Goal: Task Accomplishment & Management: Manage account settings

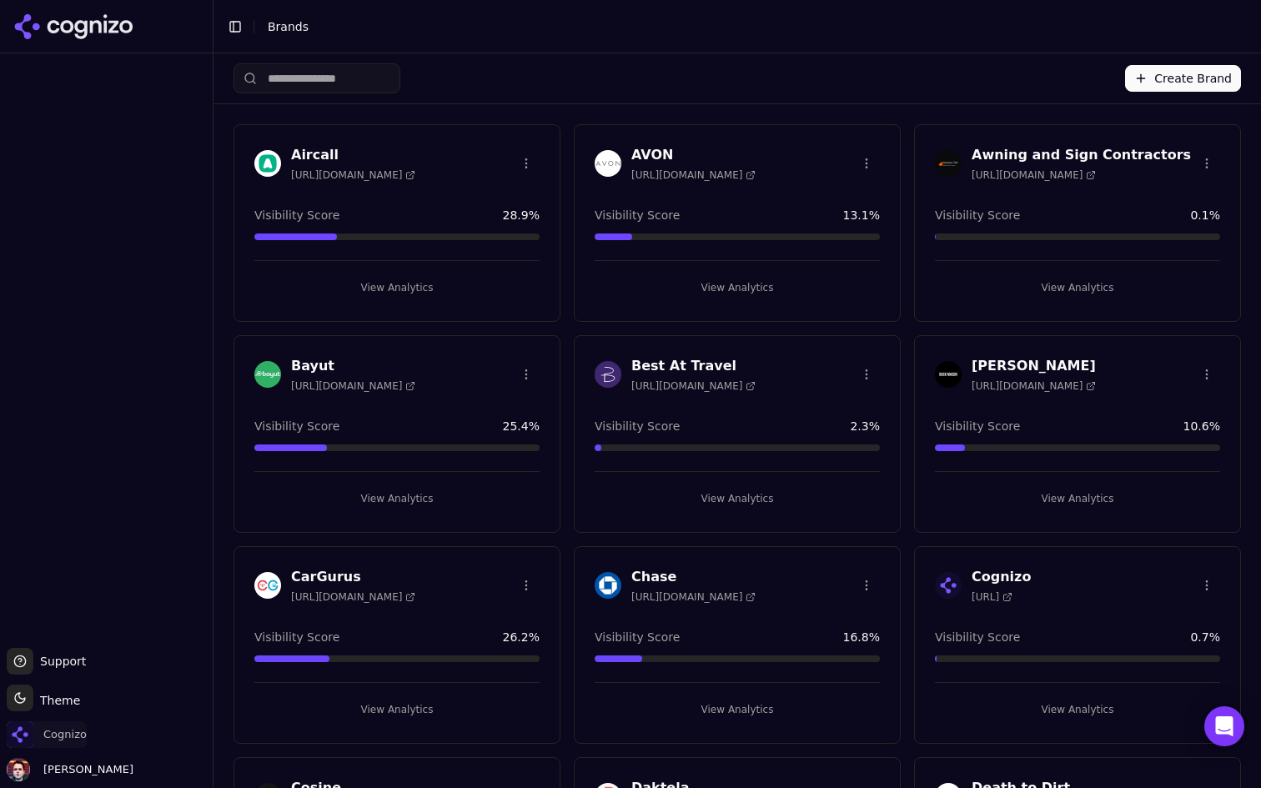
click at [60, 736] on span "Cognizo" at bounding box center [64, 735] width 43 height 15
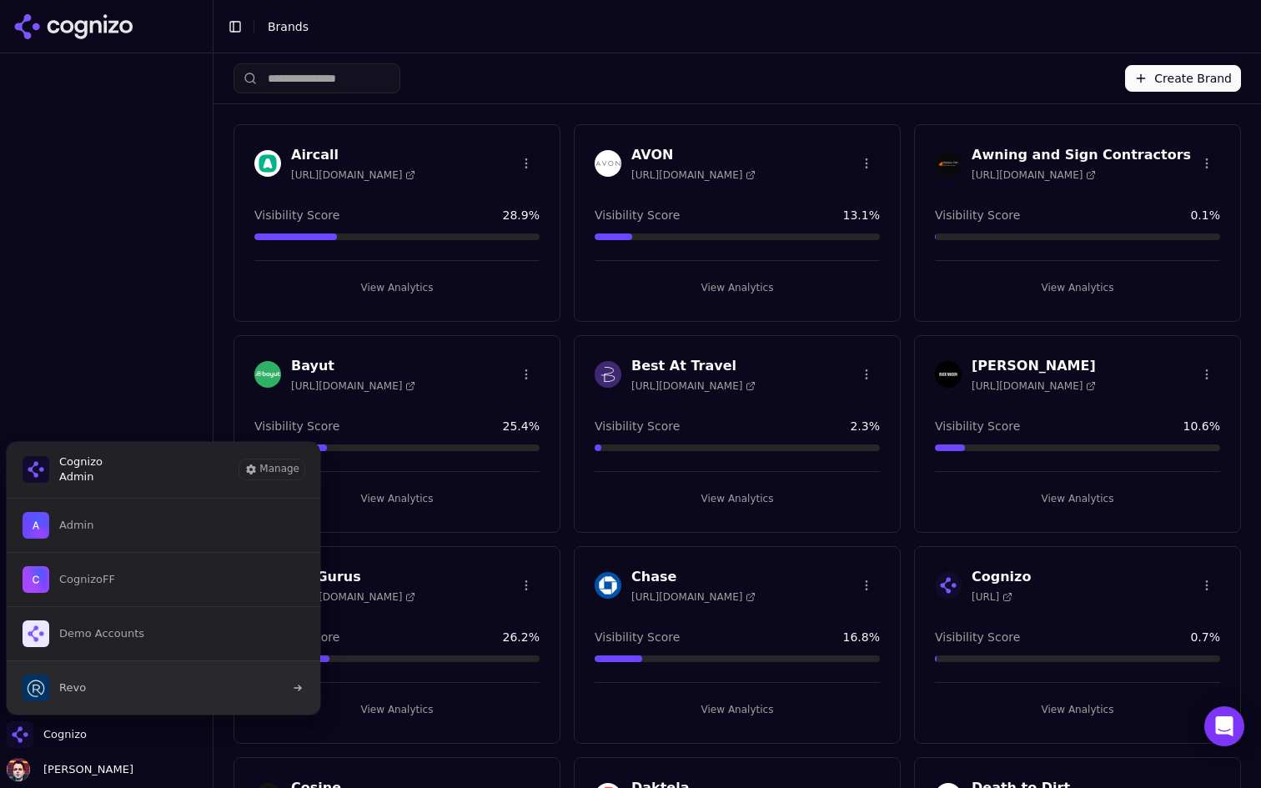
click at [126, 695] on button "Revo" at bounding box center [163, 688] width 315 height 54
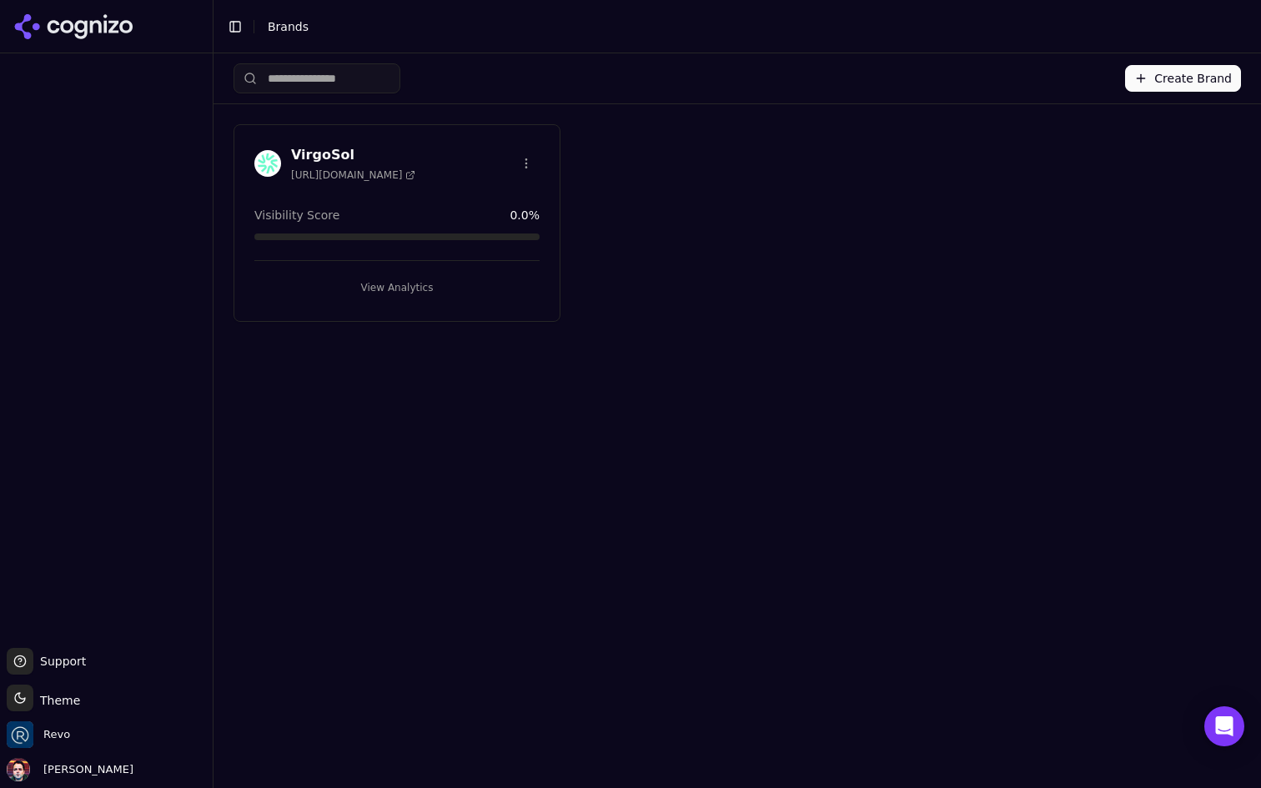
click at [435, 287] on button "View Analytics" at bounding box center [396, 287] width 285 height 27
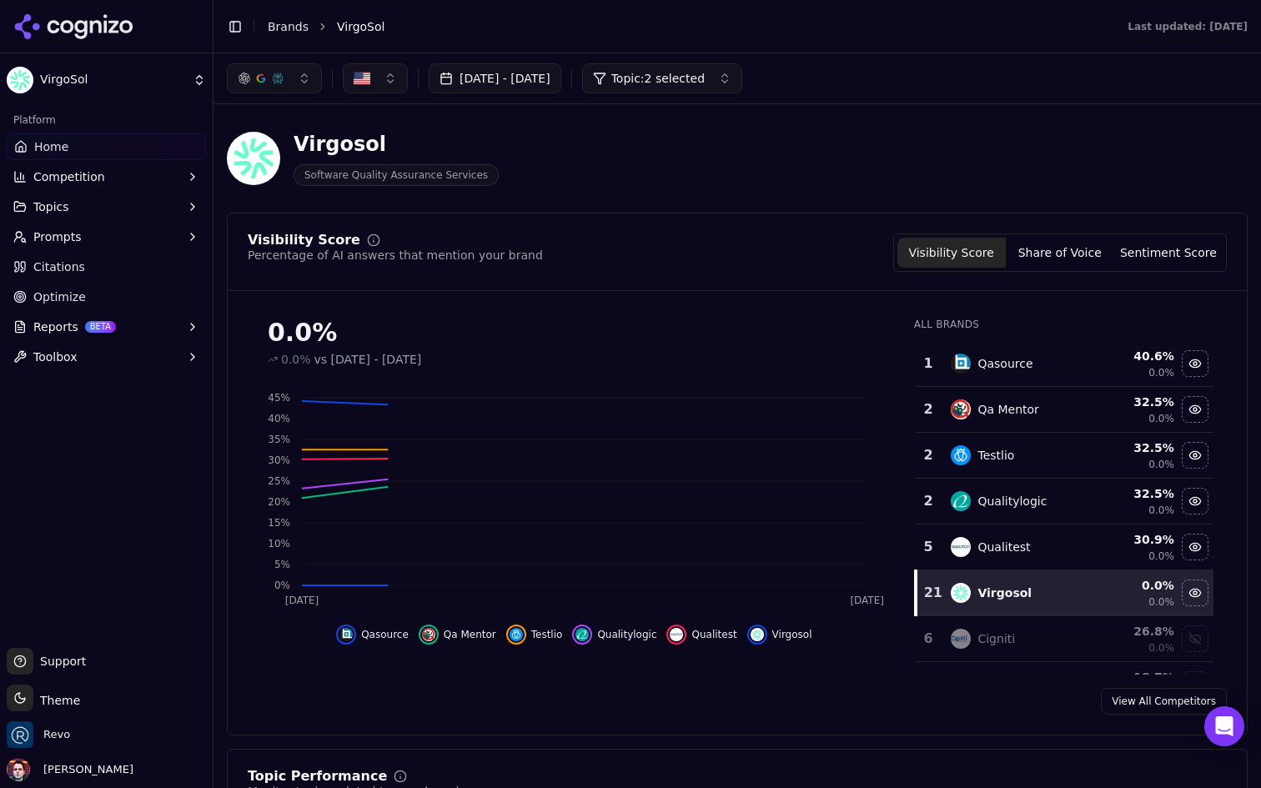
click at [117, 235] on button "Prompts" at bounding box center [106, 237] width 199 height 27
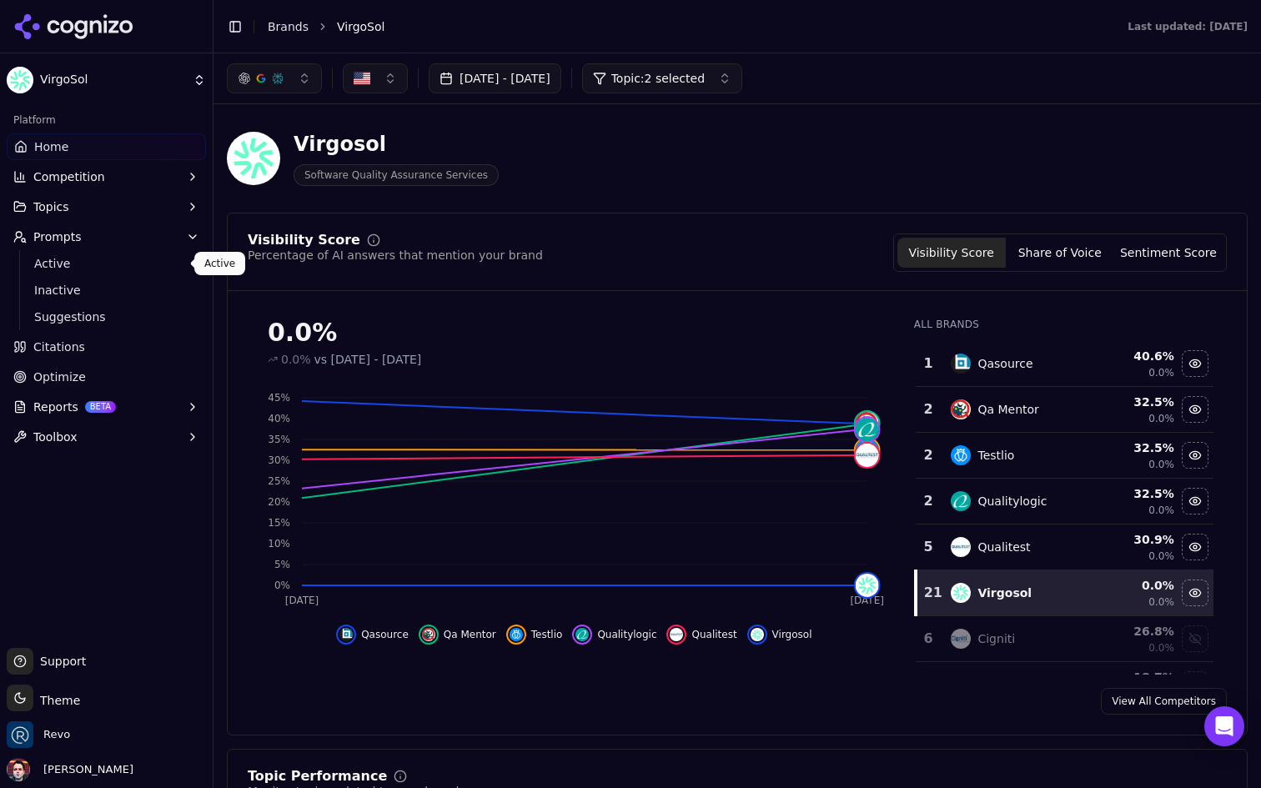
click at [101, 264] on span "Active" at bounding box center [106, 263] width 145 height 17
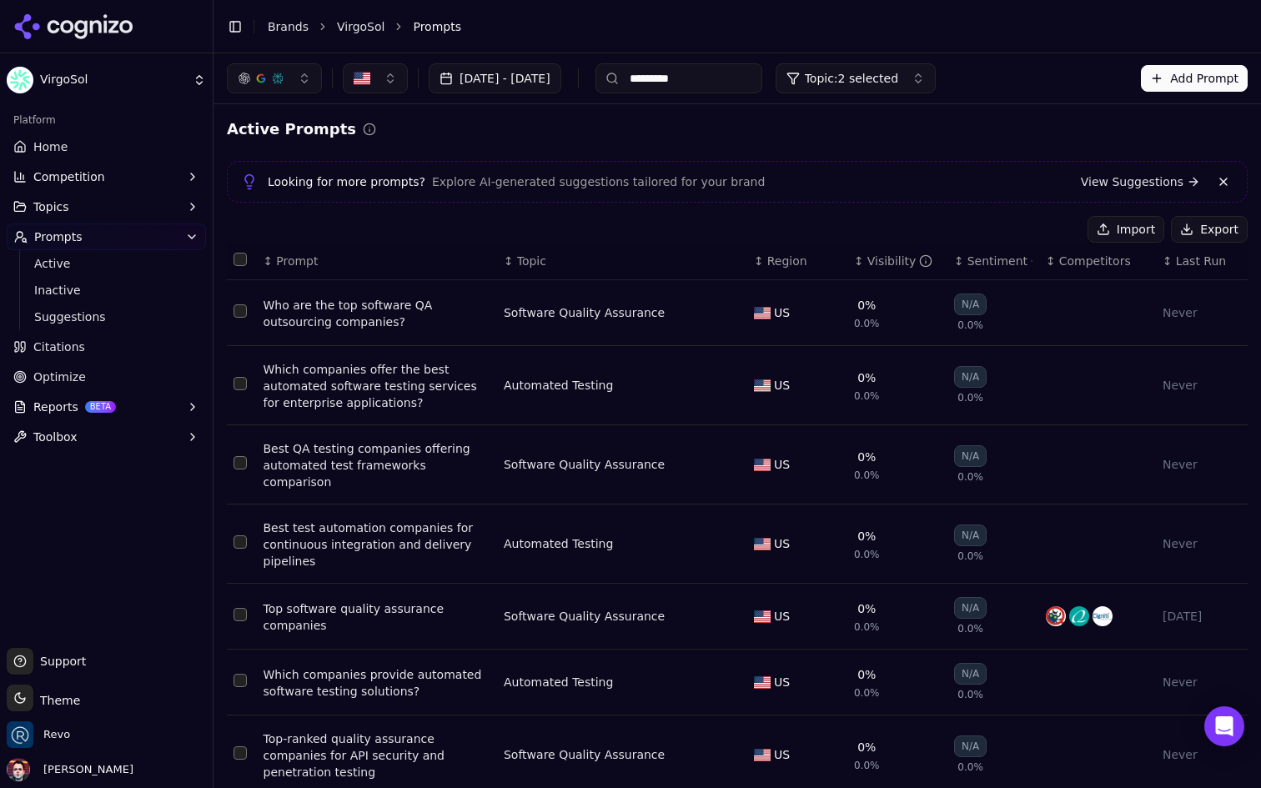
click at [763, 81] on input "*********" at bounding box center [679, 78] width 167 height 30
type input "**********"
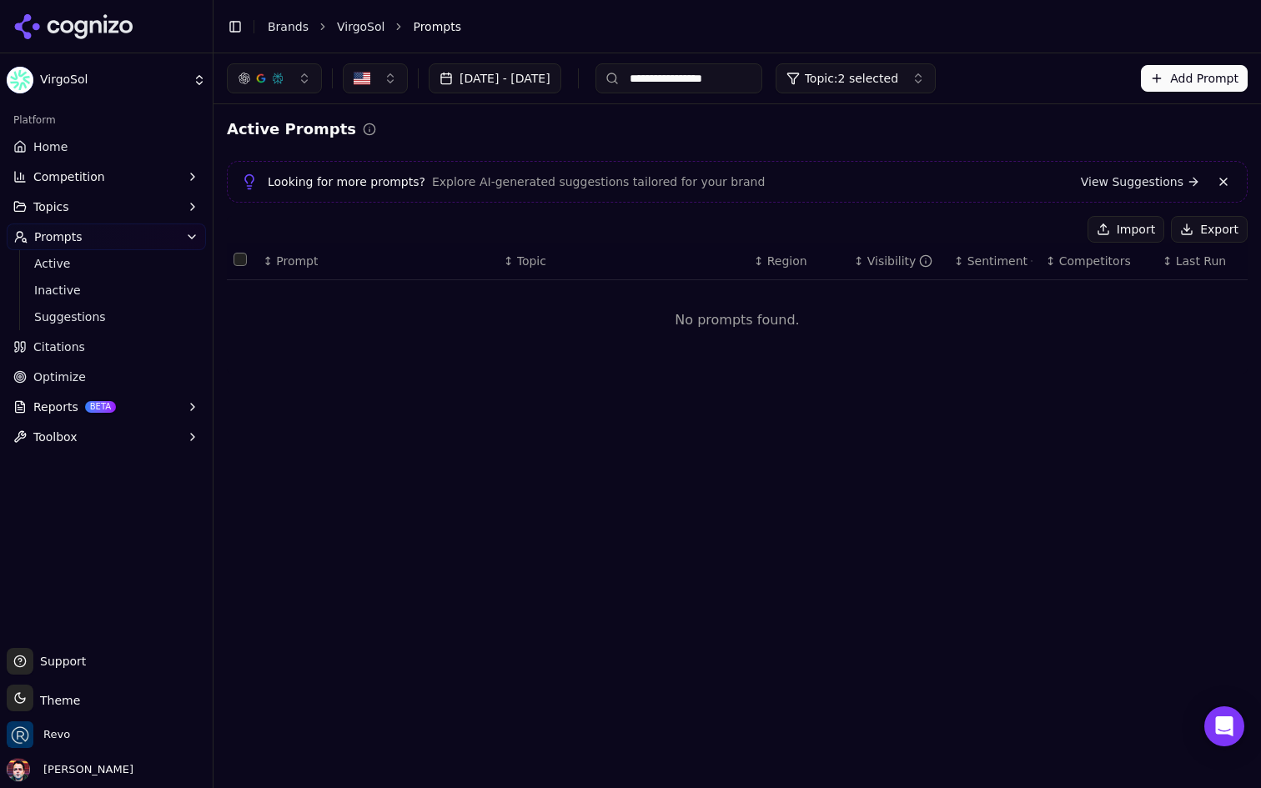
click at [763, 83] on input "**********" at bounding box center [679, 78] width 167 height 30
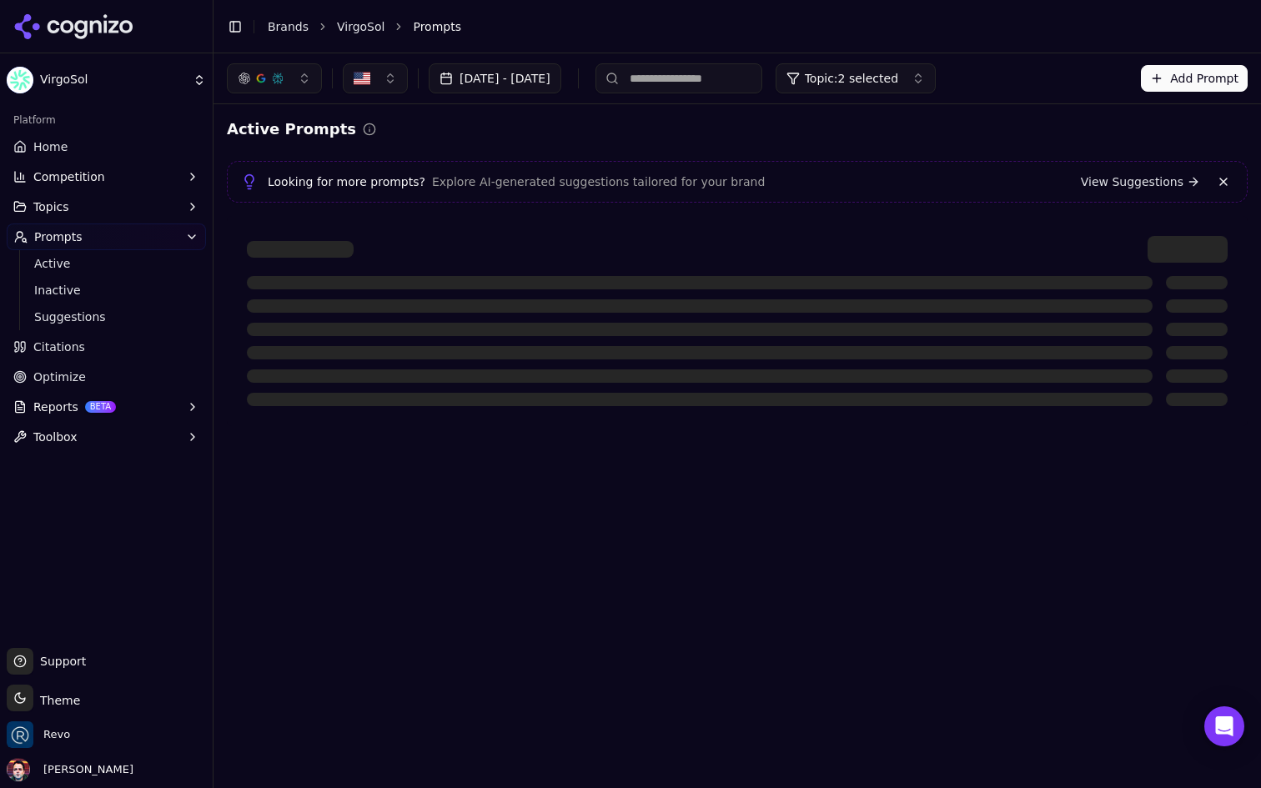
click at [878, 143] on div "Active Prompts Looking for more prompts? Explore AI-generated suggestions tailo…" at bounding box center [737, 272] width 1021 height 309
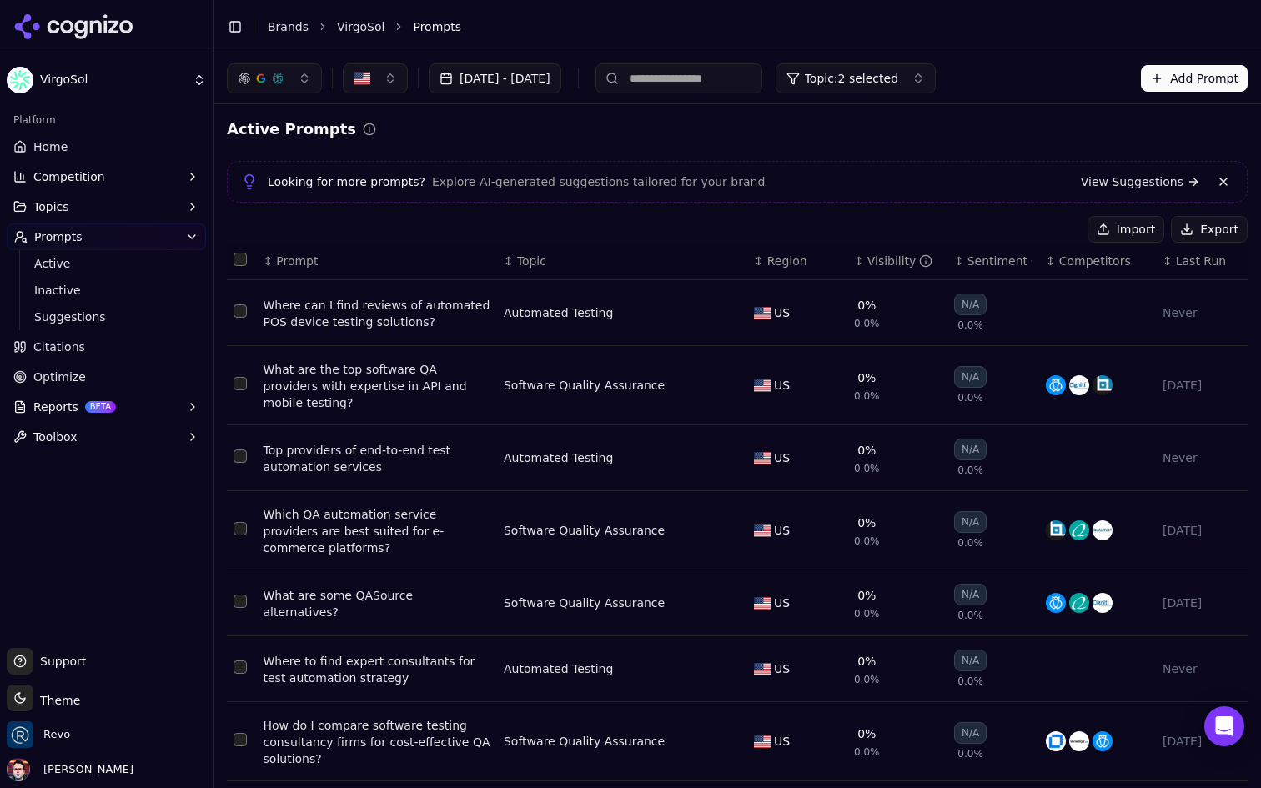
click at [899, 84] on span "Topic: 2 selected" at bounding box center [851, 78] width 93 height 17
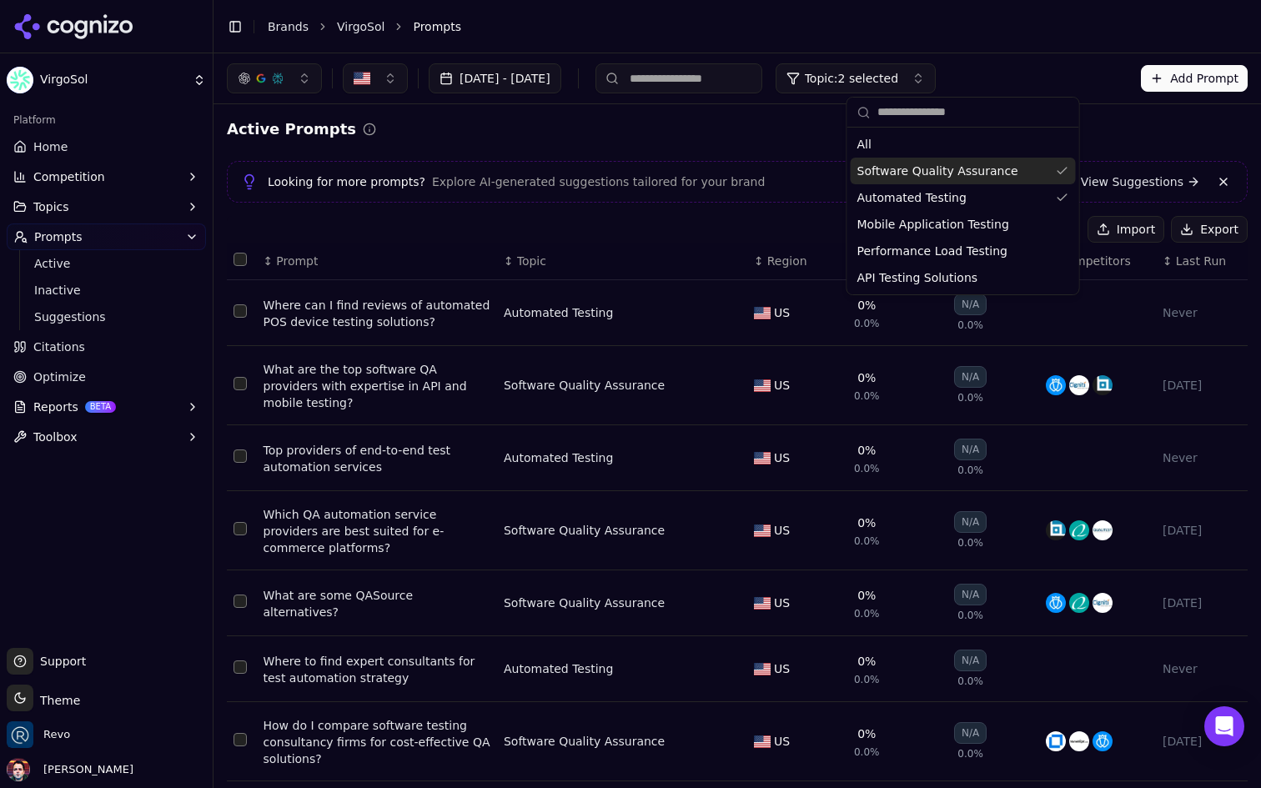
click at [926, 179] on div "Software Quality Assurance" at bounding box center [963, 171] width 225 height 27
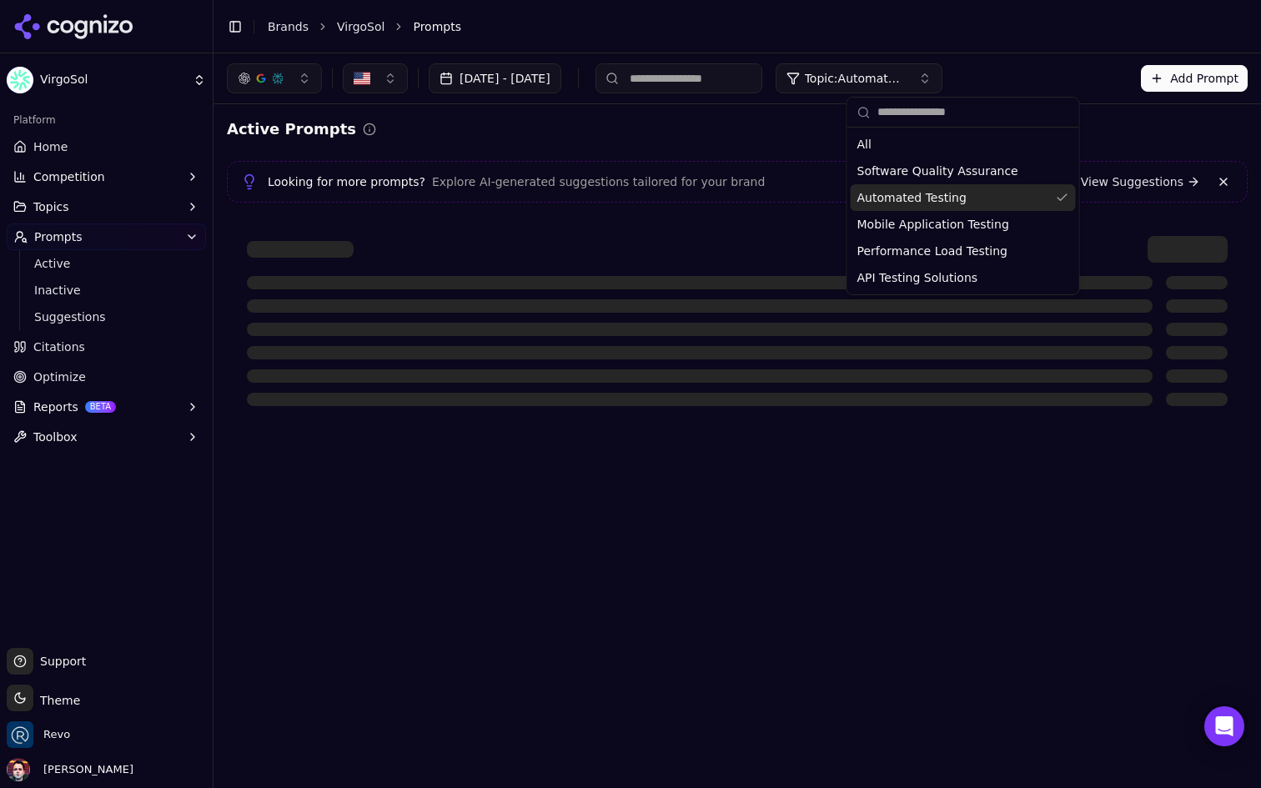
click at [920, 197] on span "Automated Testing" at bounding box center [912, 197] width 109 height 17
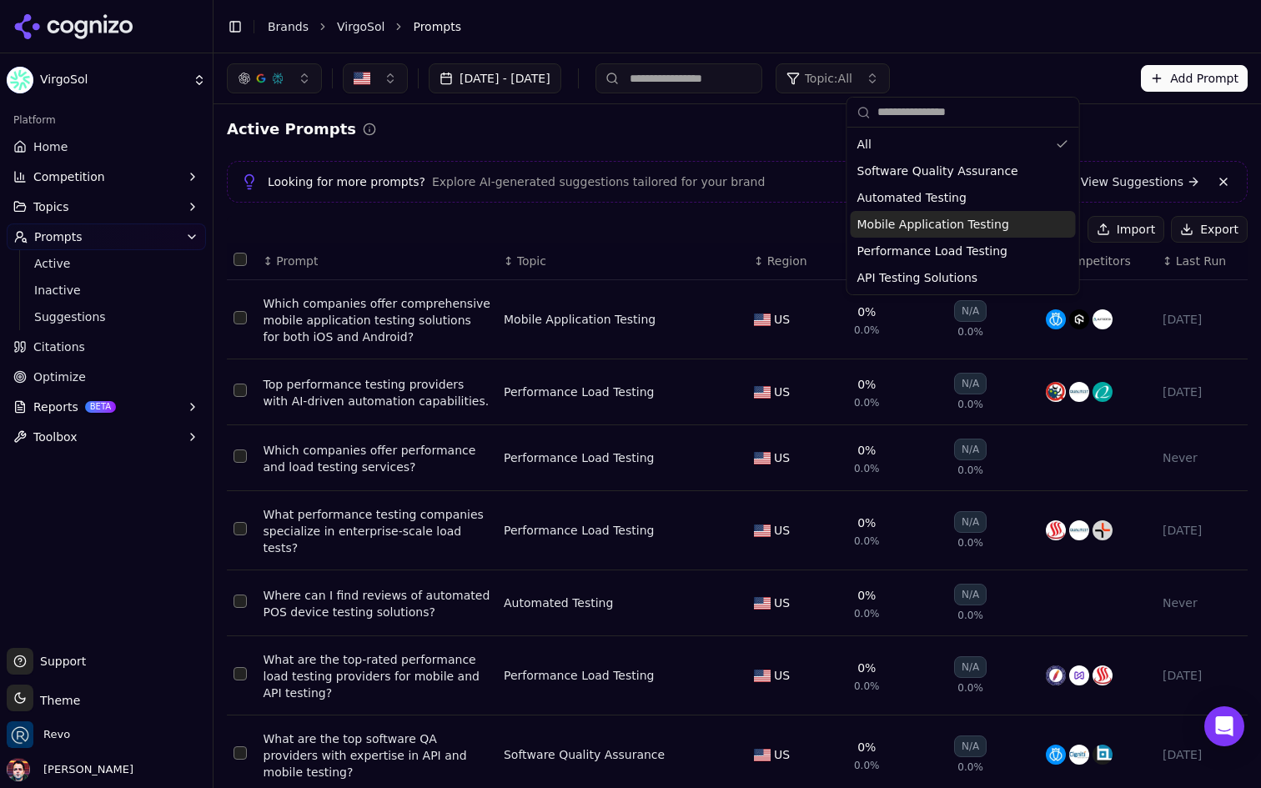
click at [979, 223] on span "Mobile Application Testing" at bounding box center [934, 224] width 152 height 17
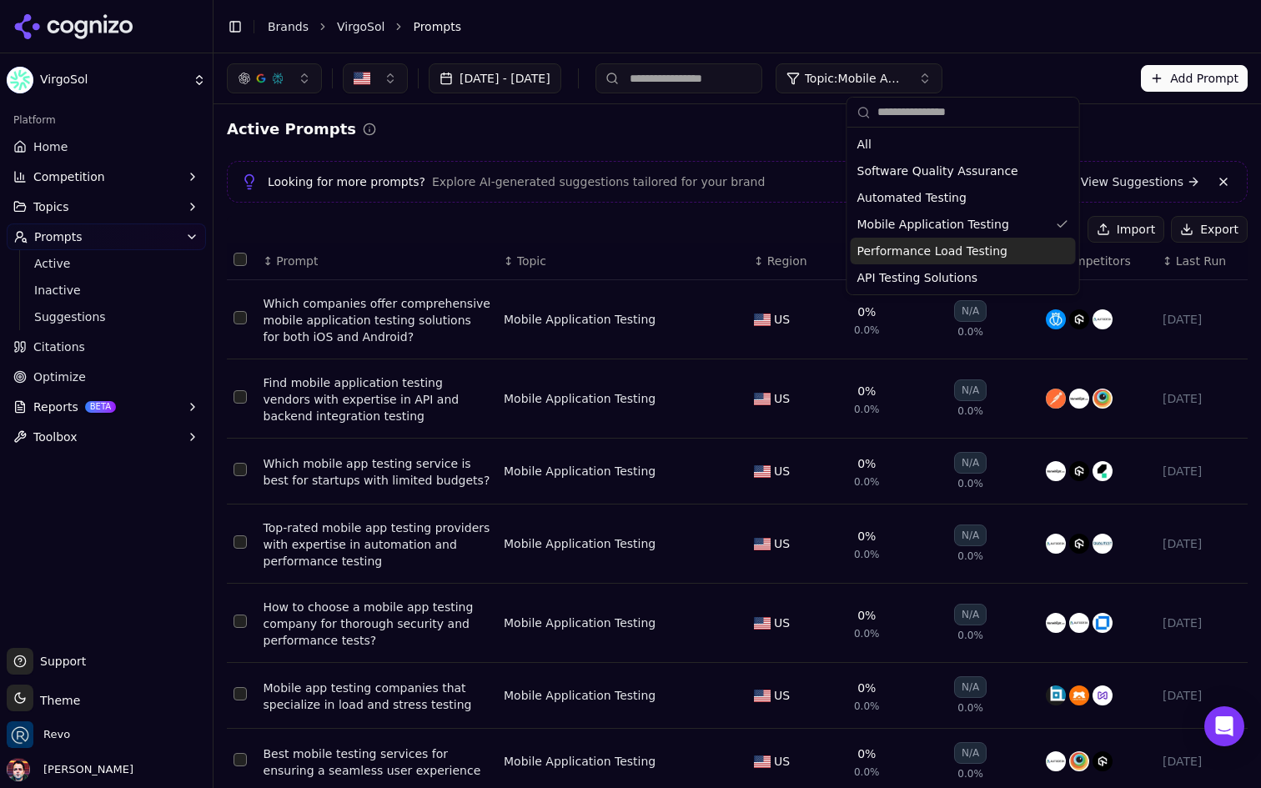
click at [740, 79] on input at bounding box center [679, 78] width 167 height 30
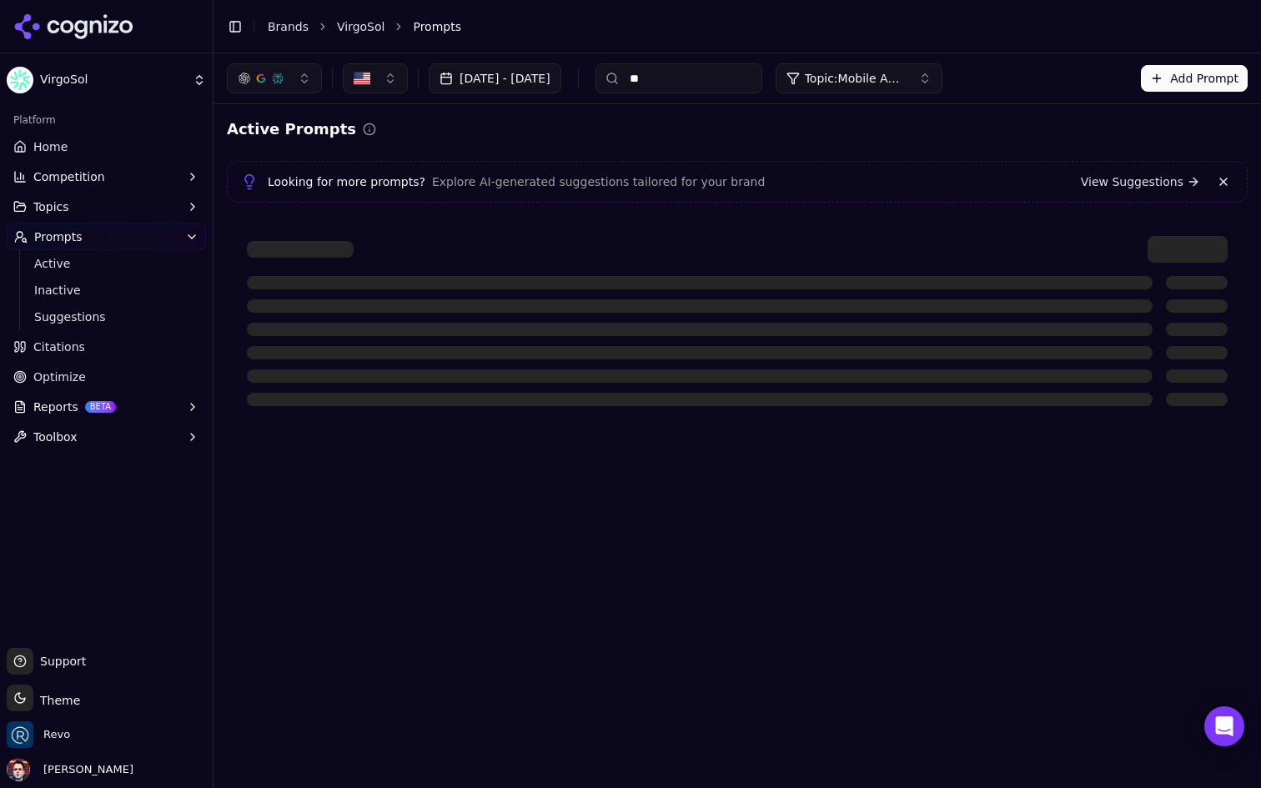
type input "*"
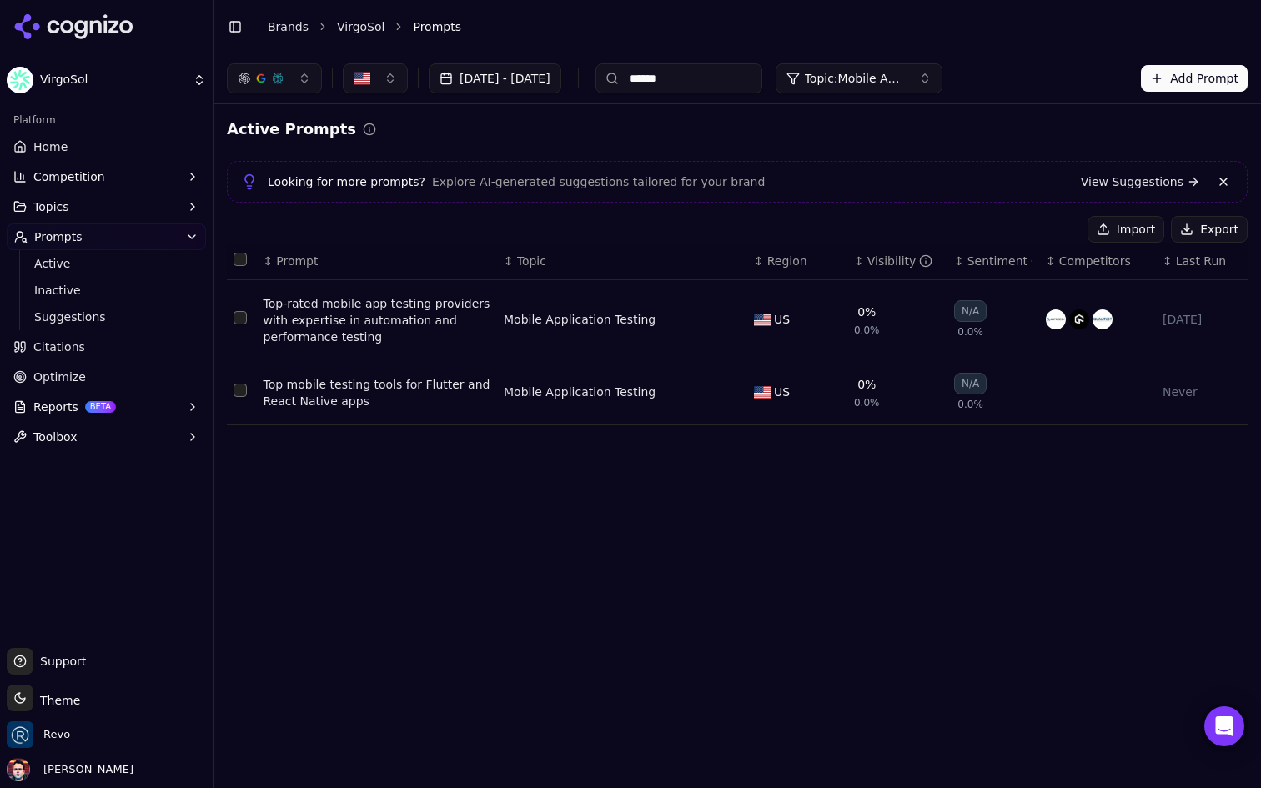
type input "*******"
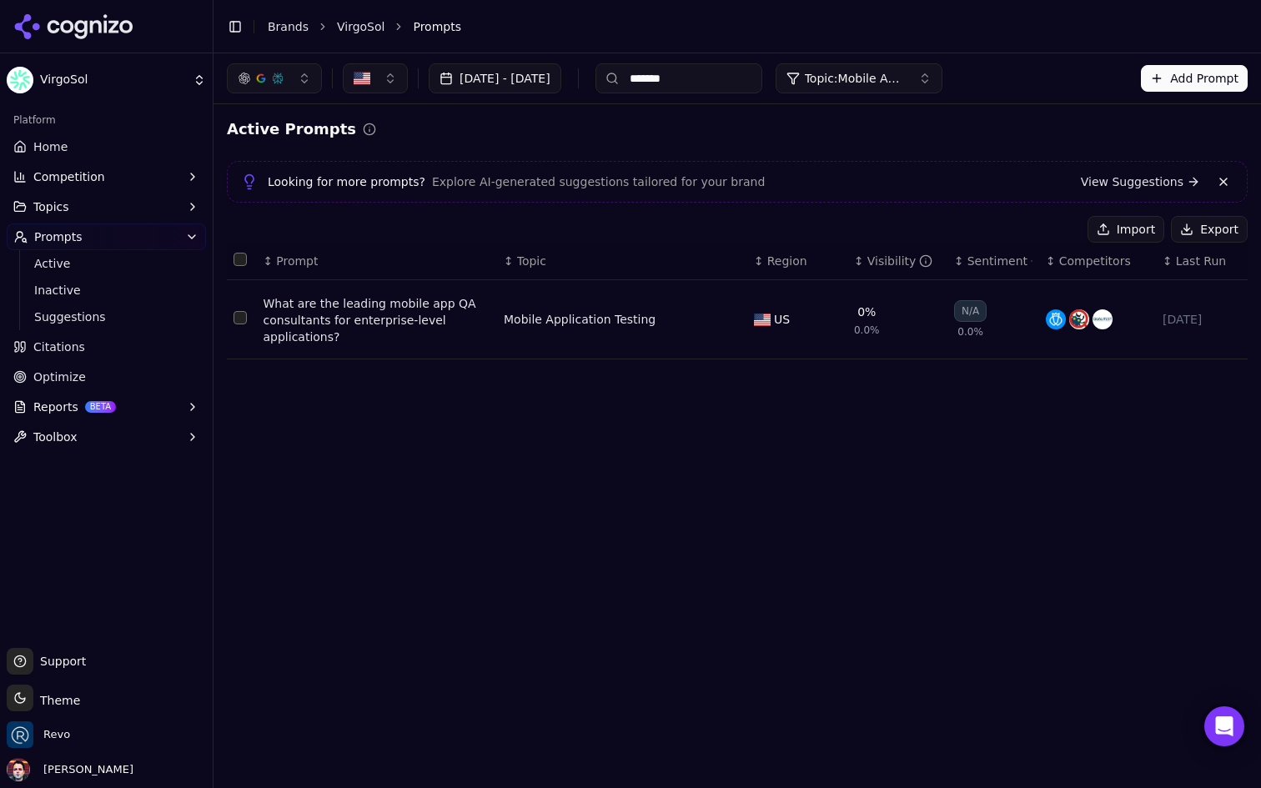
click at [753, 78] on input "*******" at bounding box center [679, 78] width 167 height 30
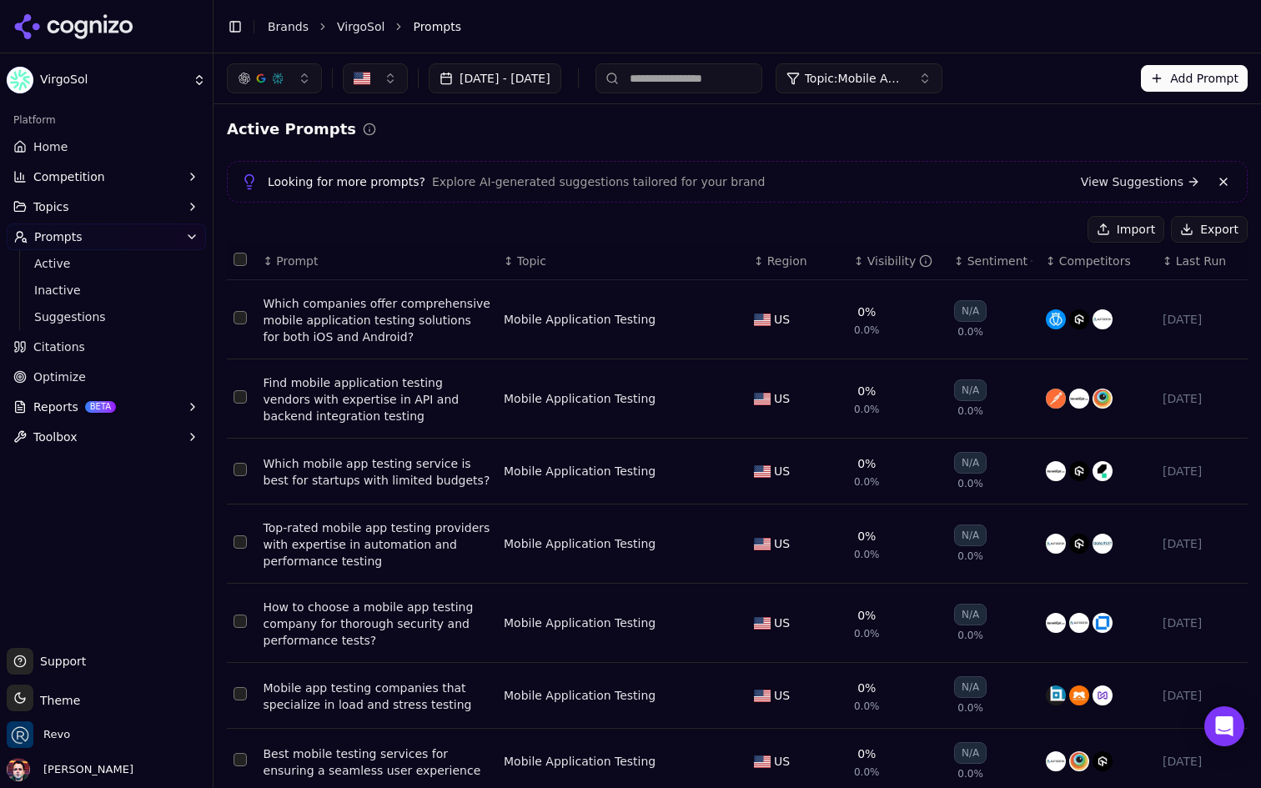
click at [736, 135] on div "Active Prompts" at bounding box center [737, 129] width 1021 height 23
click at [1186, 75] on button "Add Prompt" at bounding box center [1194, 78] width 107 height 27
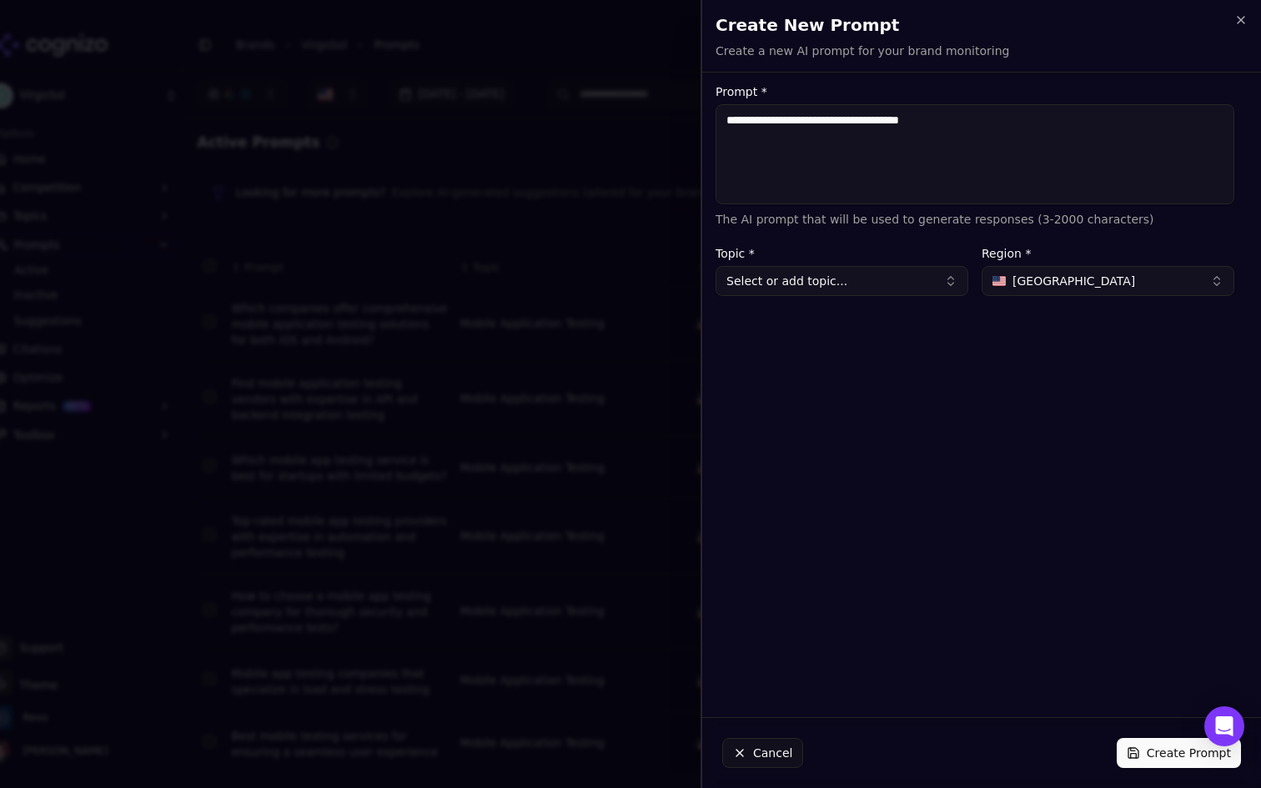
click at [726, 120] on textarea "**********" at bounding box center [975, 154] width 519 height 100
click at [1003, 118] on textarea "**********" at bounding box center [975, 154] width 519 height 100
click at [786, 120] on textarea "**********" at bounding box center [975, 154] width 519 height 100
click at [843, 116] on textarea "**********" at bounding box center [975, 154] width 519 height 100
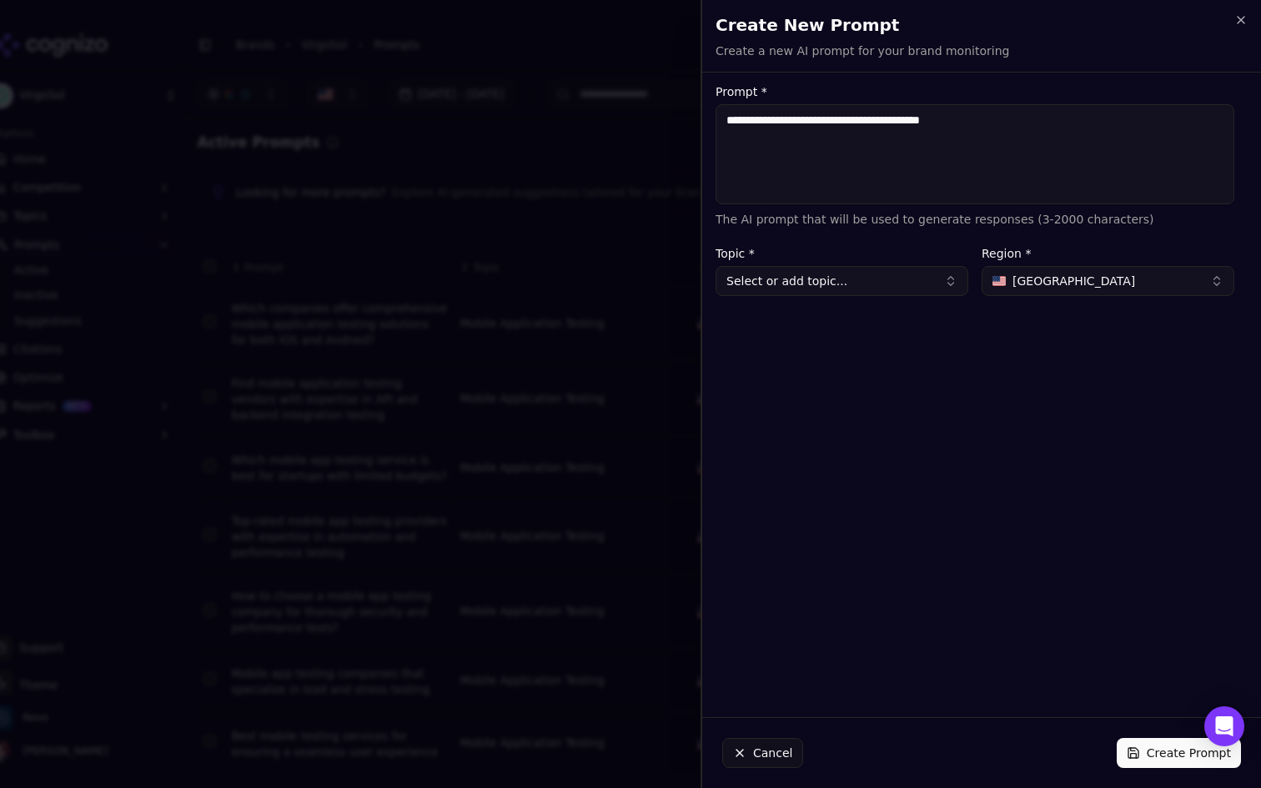
click at [798, 125] on textarea "**********" at bounding box center [975, 154] width 519 height 100
click at [733, 118] on textarea "**********" at bounding box center [975, 154] width 519 height 100
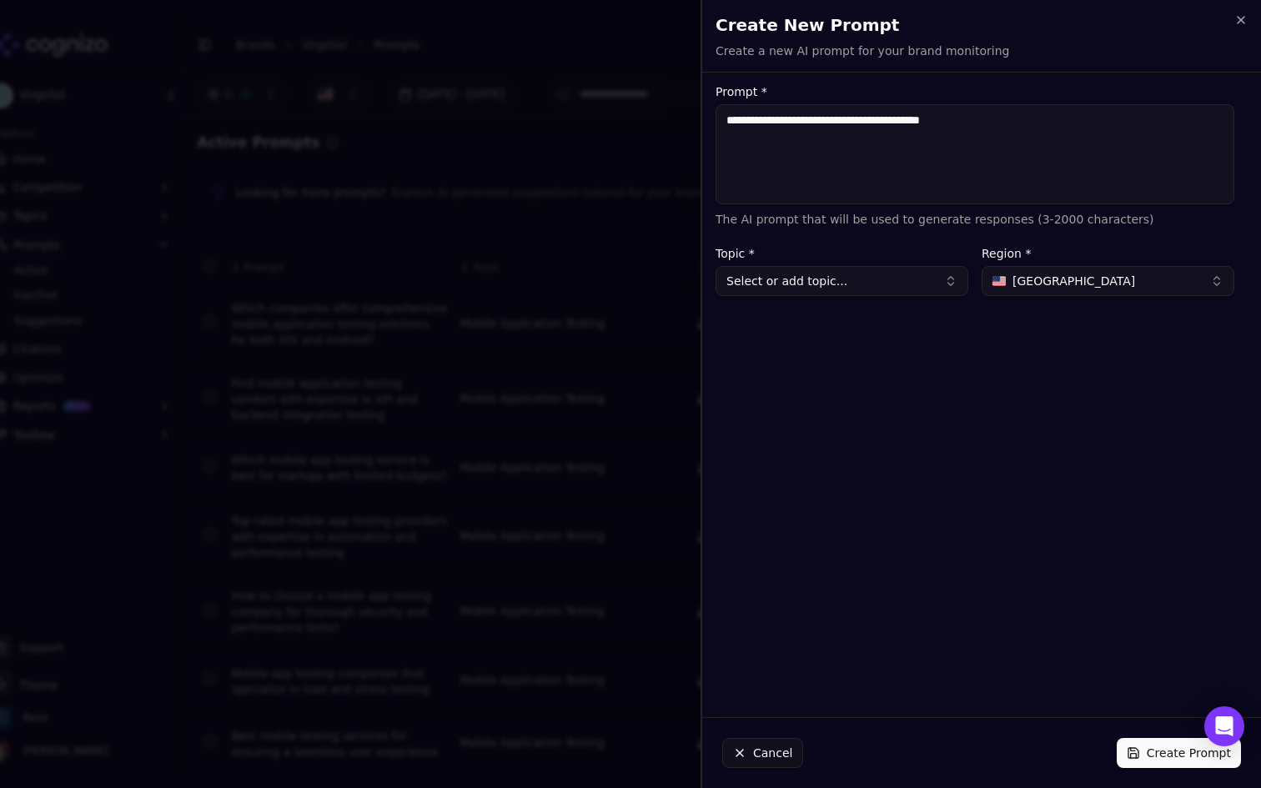
click at [749, 118] on textarea "**********" at bounding box center [975, 154] width 519 height 100
click at [738, 118] on textarea "**********" at bounding box center [975, 154] width 519 height 100
type textarea "**********"
click at [848, 296] on div "**********" at bounding box center [975, 395] width 546 height 618
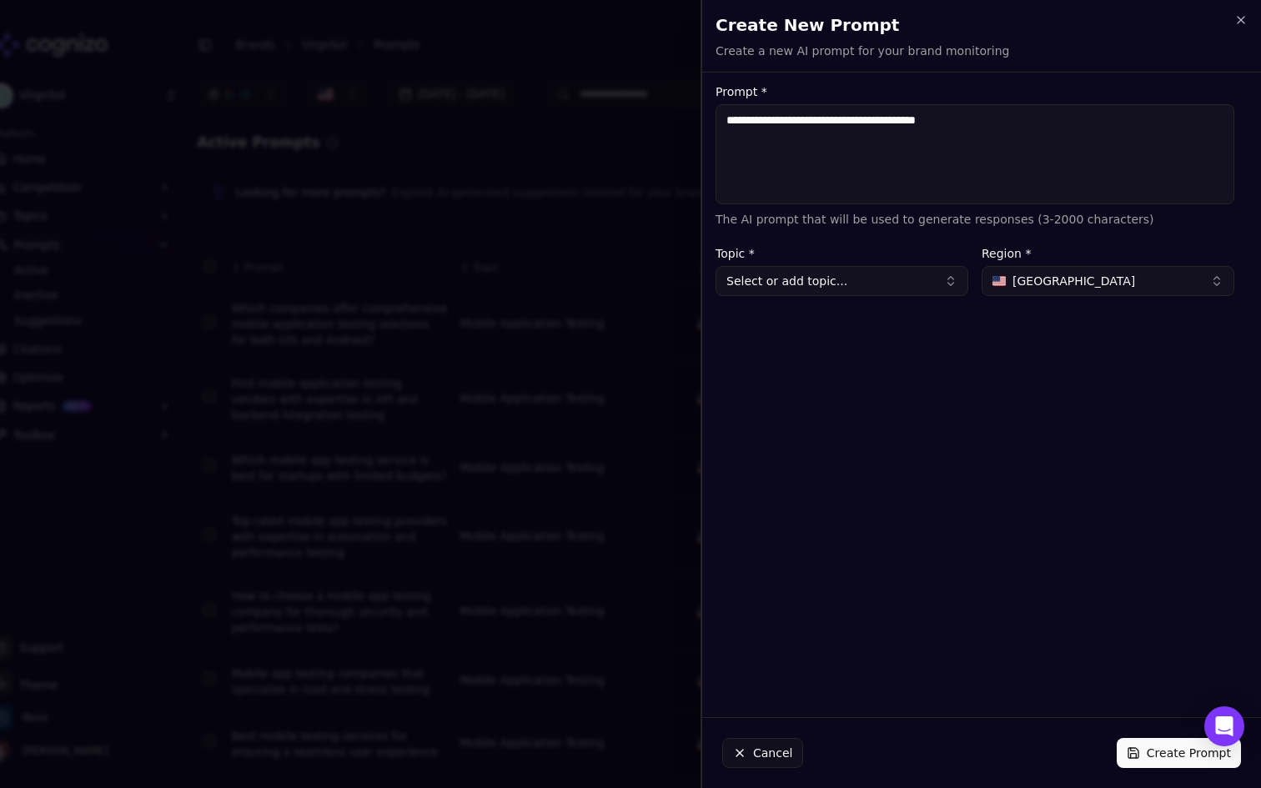
click at [856, 291] on button "Select or add topic..." at bounding box center [842, 281] width 253 height 30
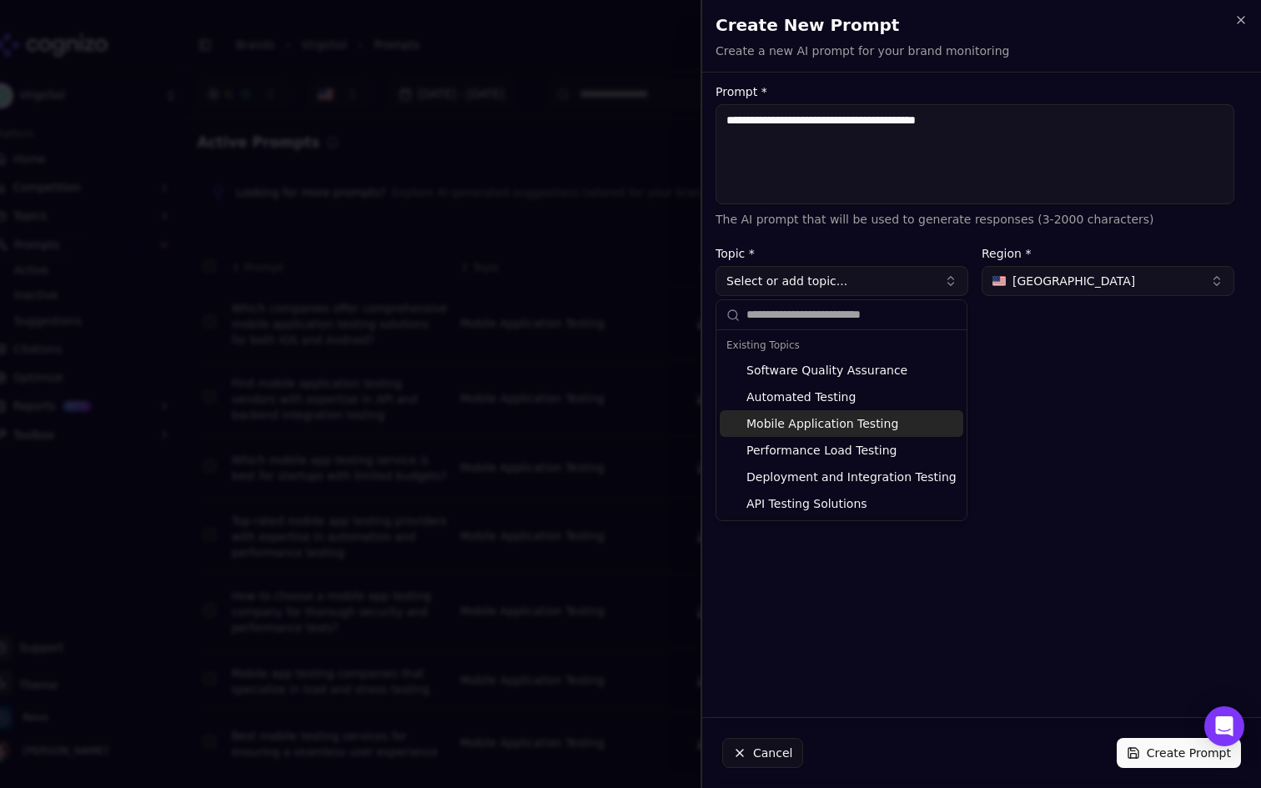
click at [847, 420] on div "Mobile Application Testing" at bounding box center [842, 423] width 244 height 27
type input "**********"
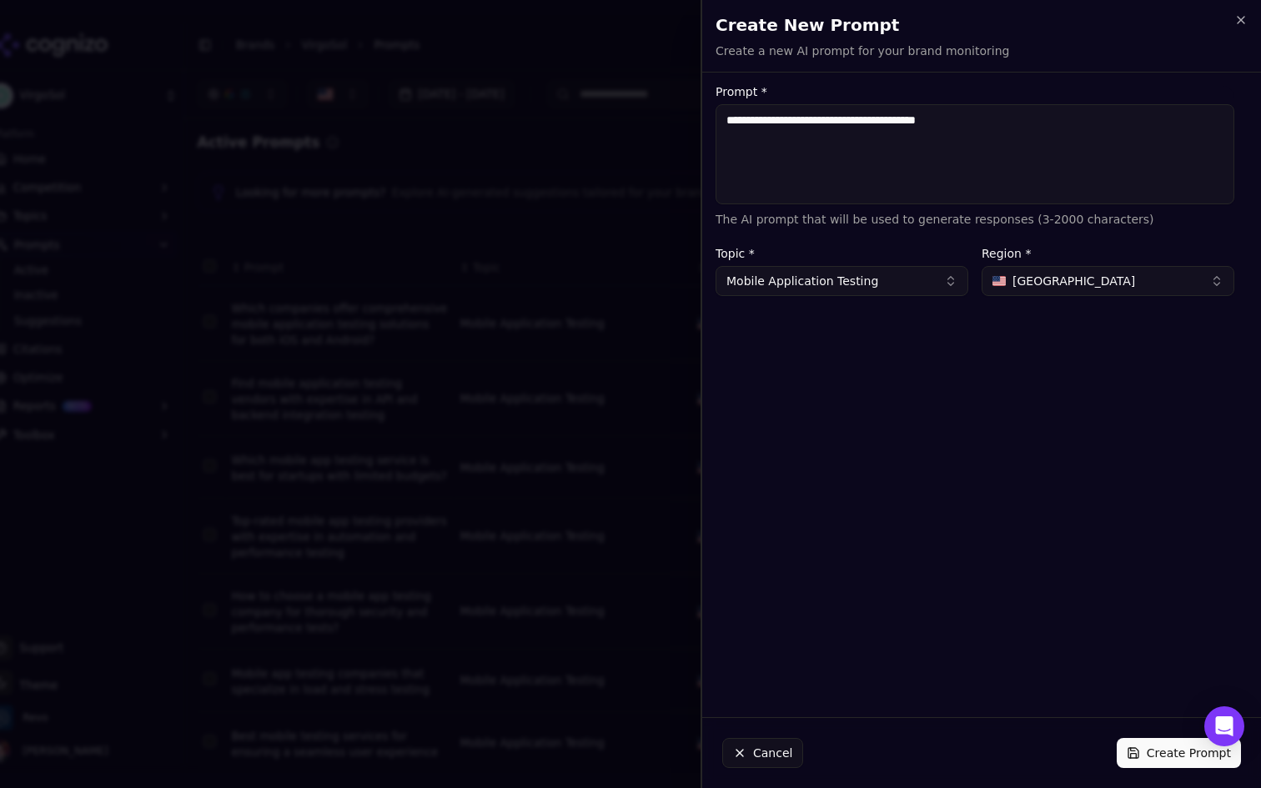
click at [1160, 763] on button "Create Prompt" at bounding box center [1179, 753] width 124 height 30
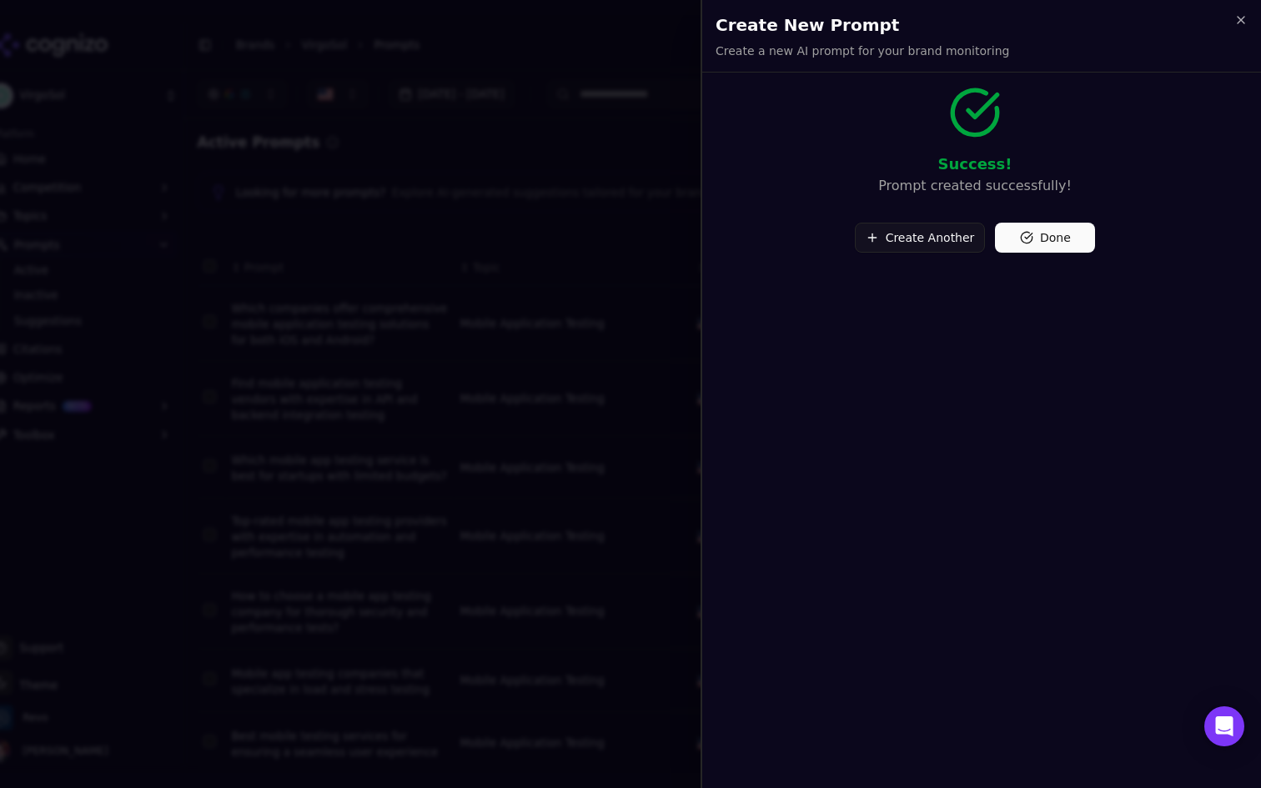
click at [1063, 231] on button "Done" at bounding box center [1045, 238] width 100 height 30
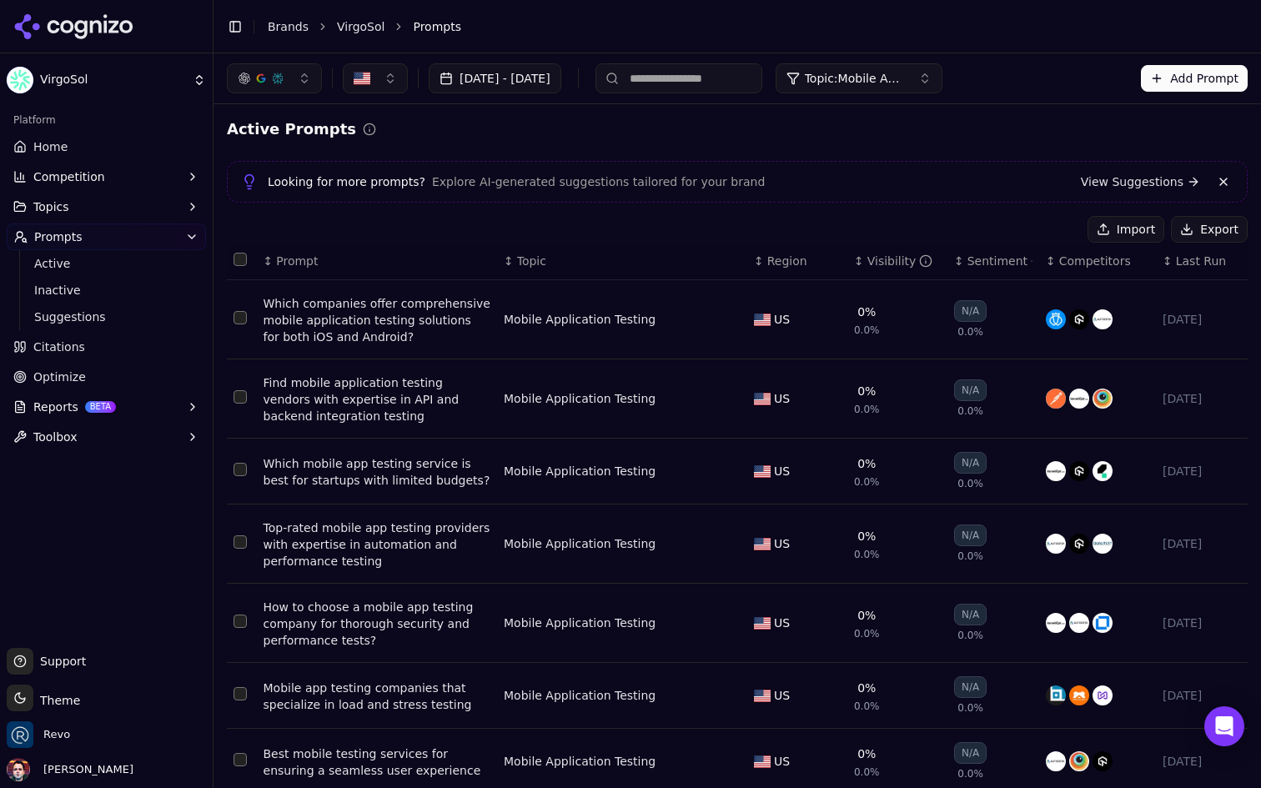
click at [759, 78] on input at bounding box center [679, 78] width 167 height 30
type input "*******"
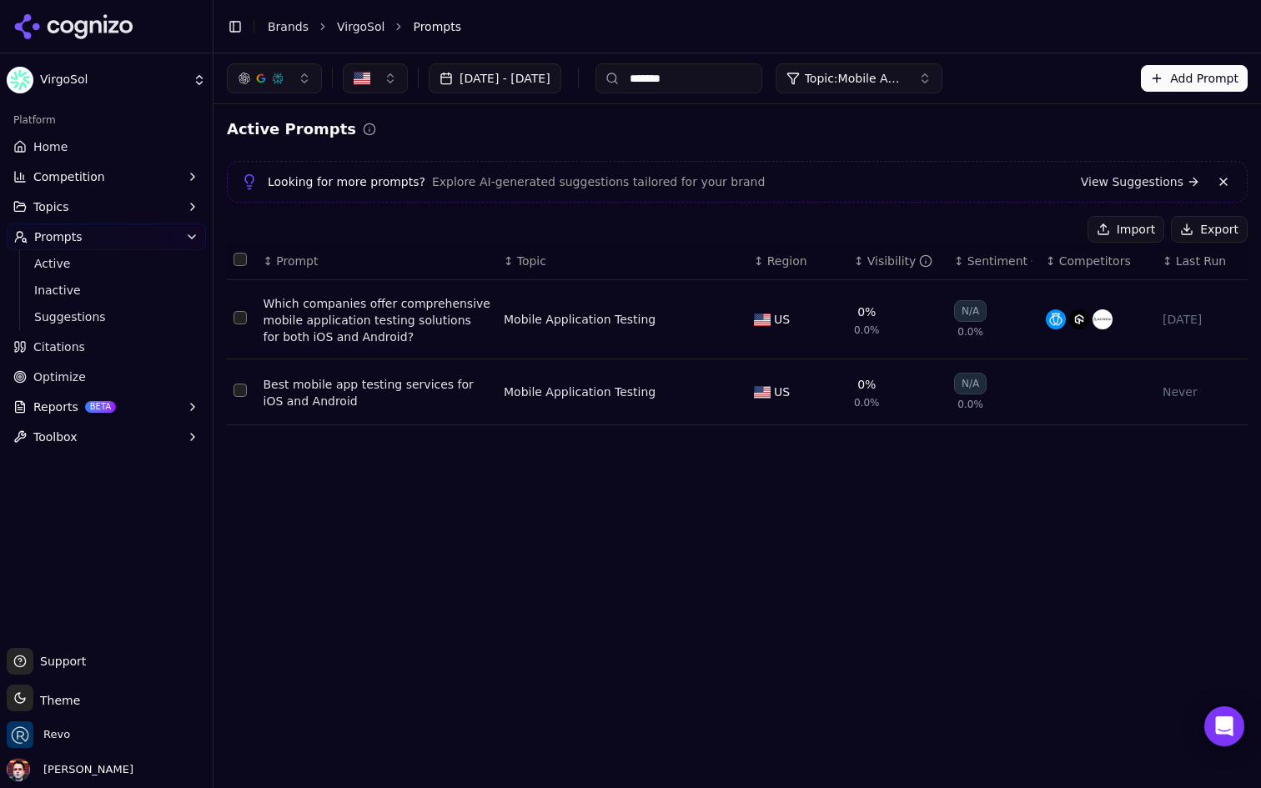
click at [1172, 88] on button "Add Prompt" at bounding box center [1194, 78] width 107 height 27
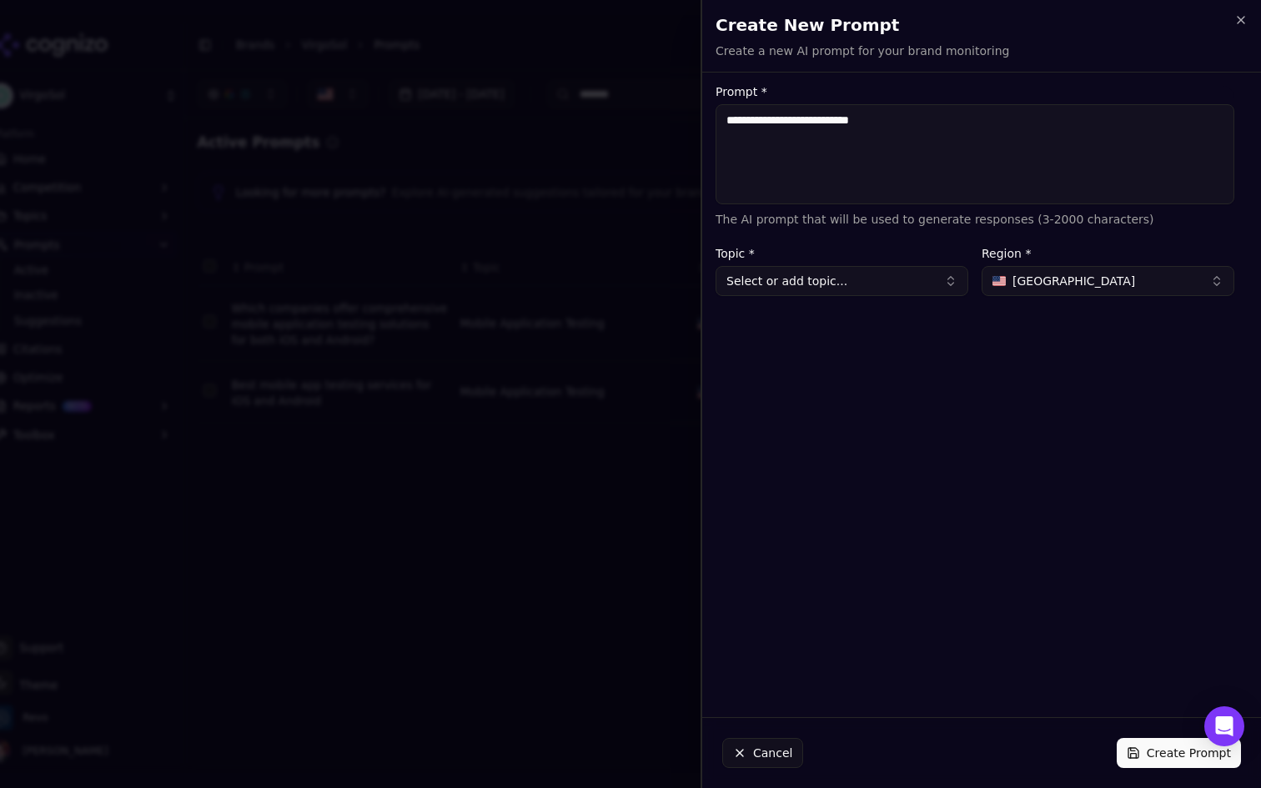
click at [733, 118] on textarea "**********" at bounding box center [975, 154] width 519 height 100
click at [967, 111] on textarea "**********" at bounding box center [975, 154] width 519 height 100
click at [949, 119] on textarea "**********" at bounding box center [975, 154] width 519 height 100
type textarea "**********"
click at [840, 282] on button "Select or add topic..." at bounding box center [842, 281] width 253 height 30
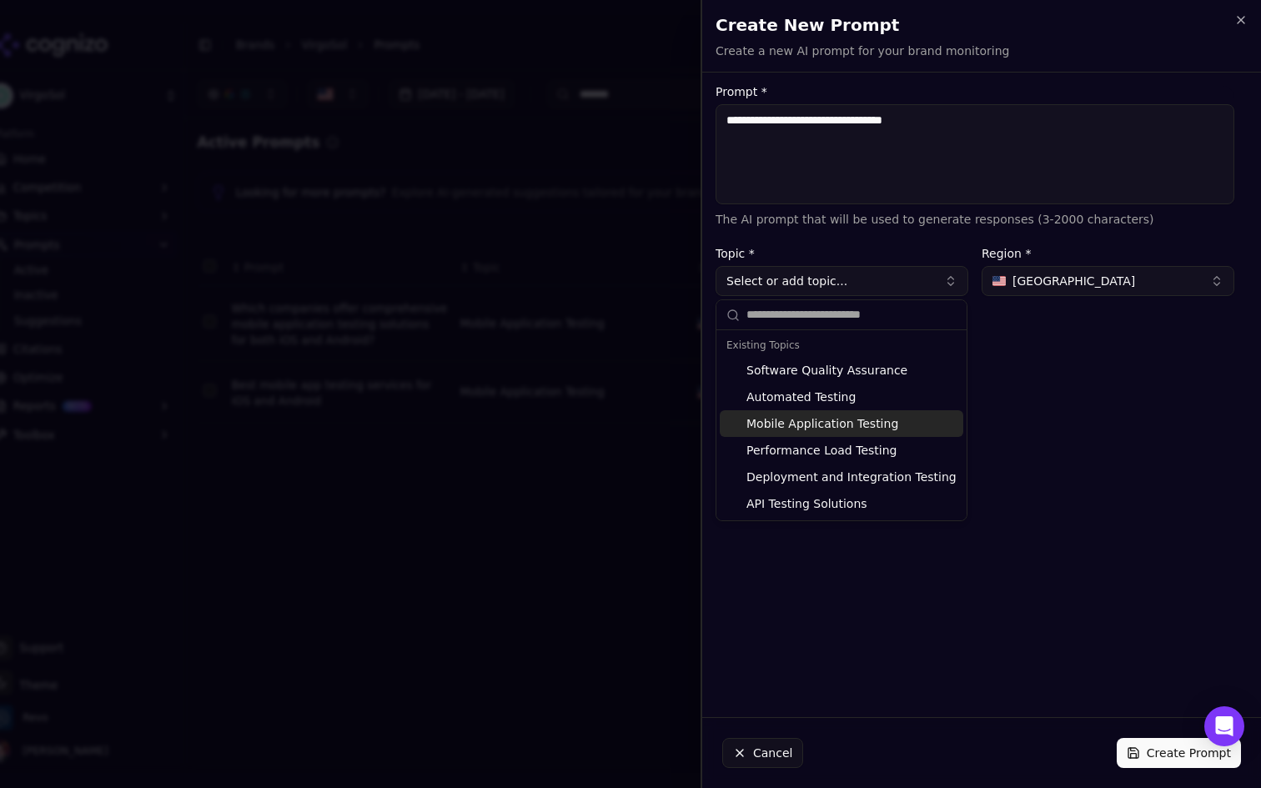
click at [869, 415] on div "Mobile Application Testing" at bounding box center [842, 423] width 244 height 27
type input "**********"
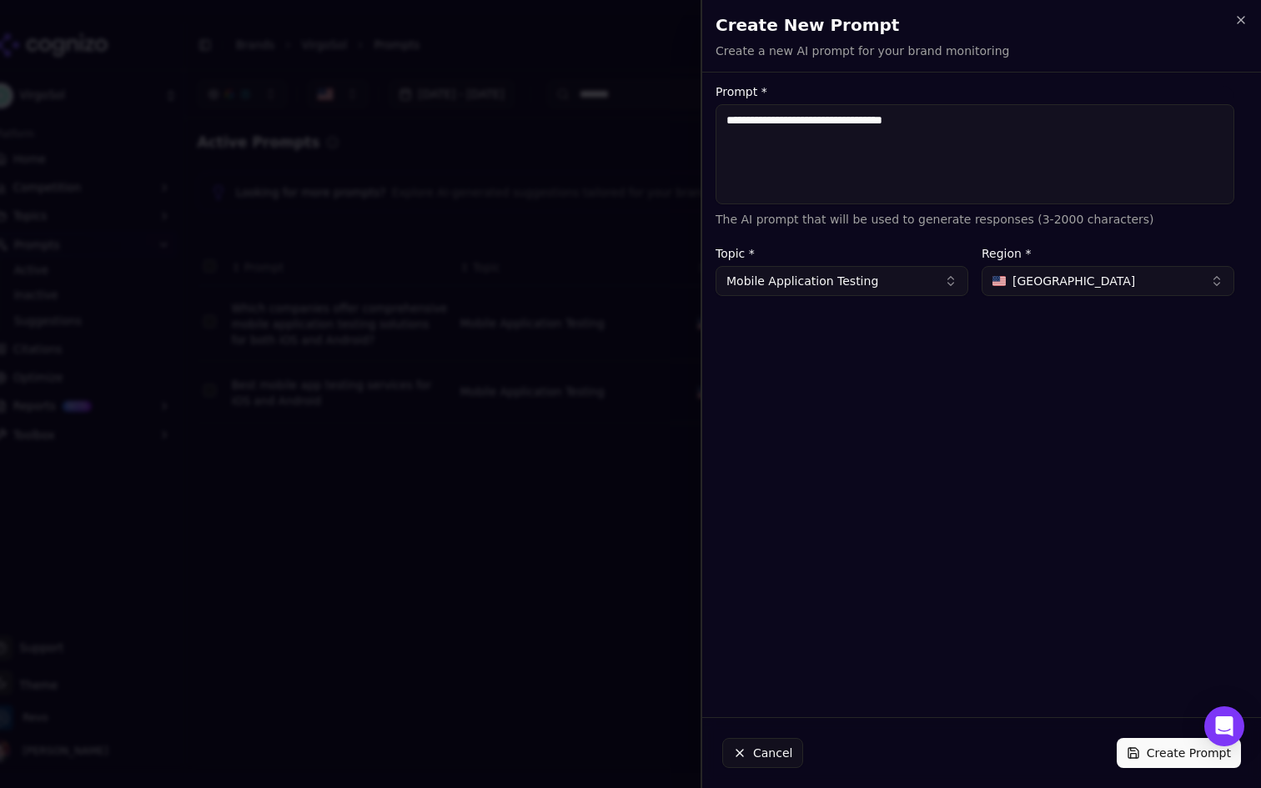
click at [1163, 764] on button "Create Prompt" at bounding box center [1179, 753] width 124 height 30
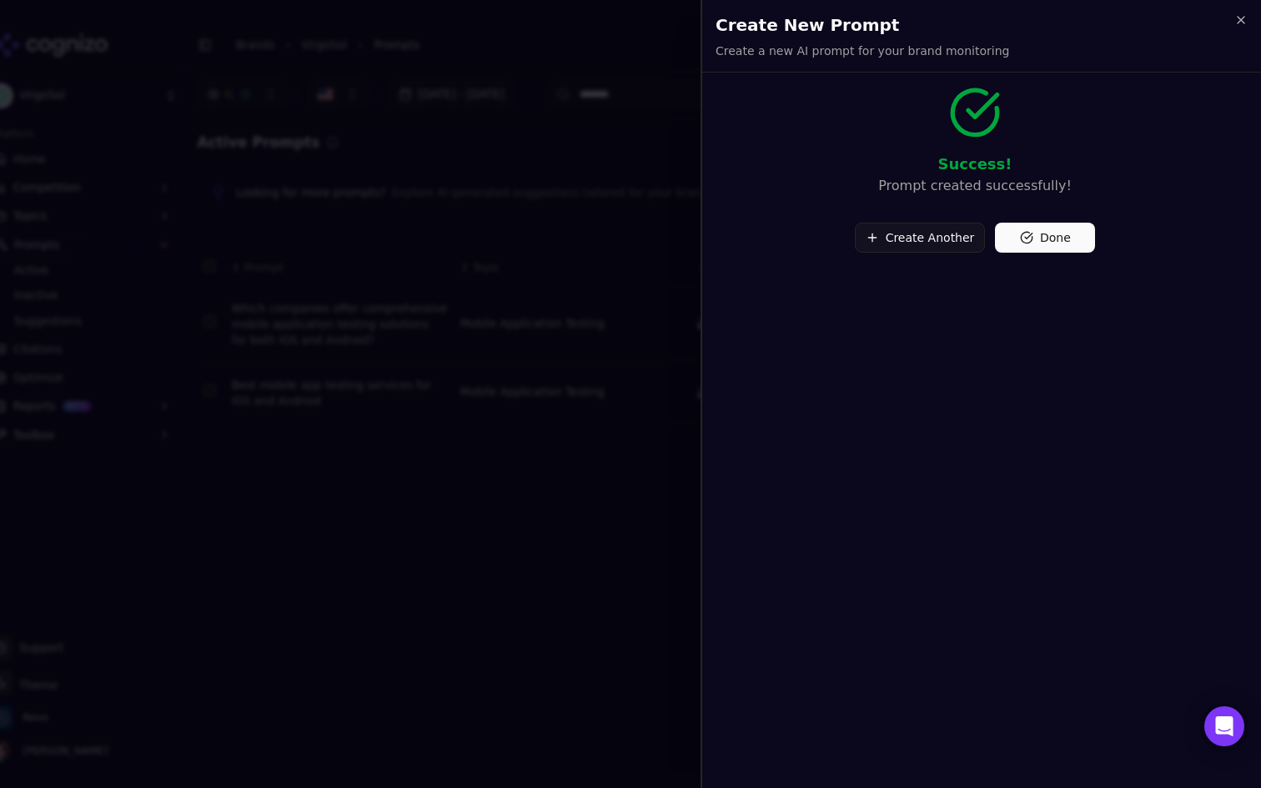
click at [1060, 239] on button "Done" at bounding box center [1045, 238] width 100 height 30
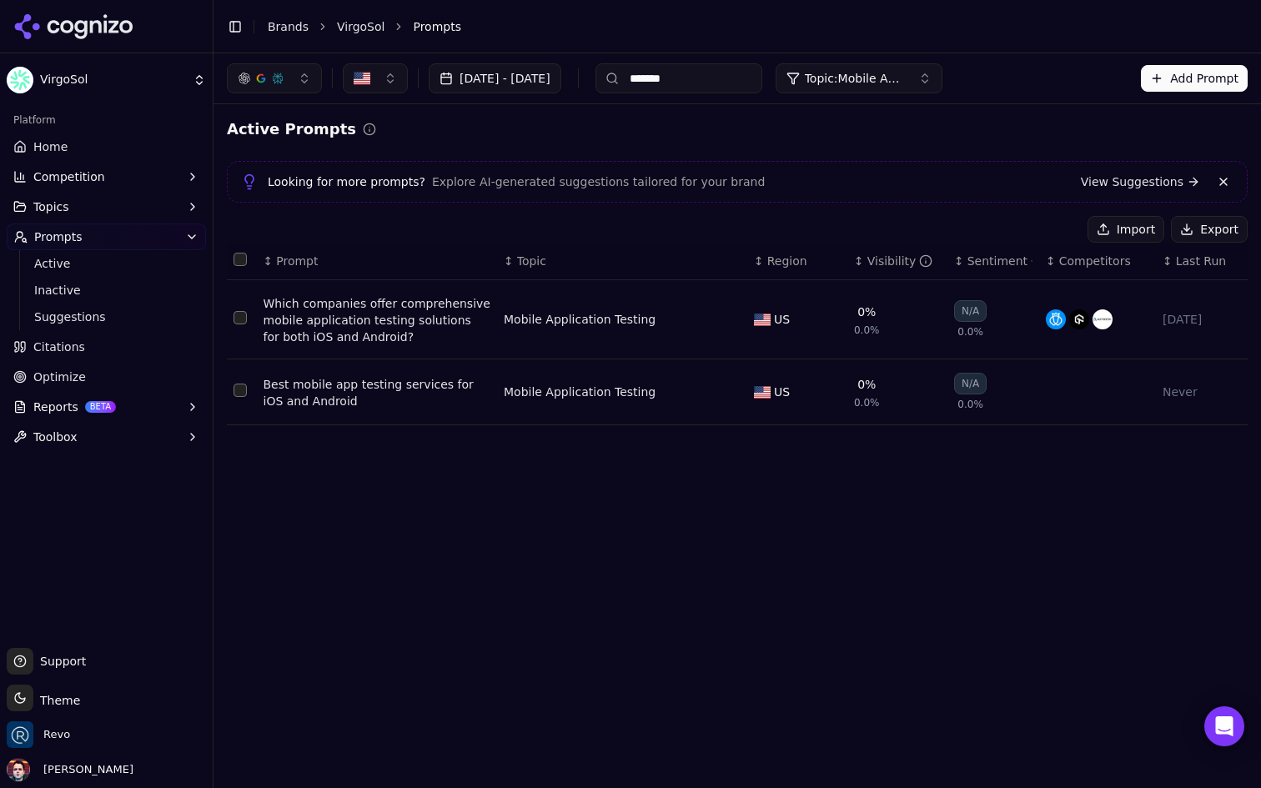
click at [743, 84] on input "*******" at bounding box center [679, 78] width 167 height 30
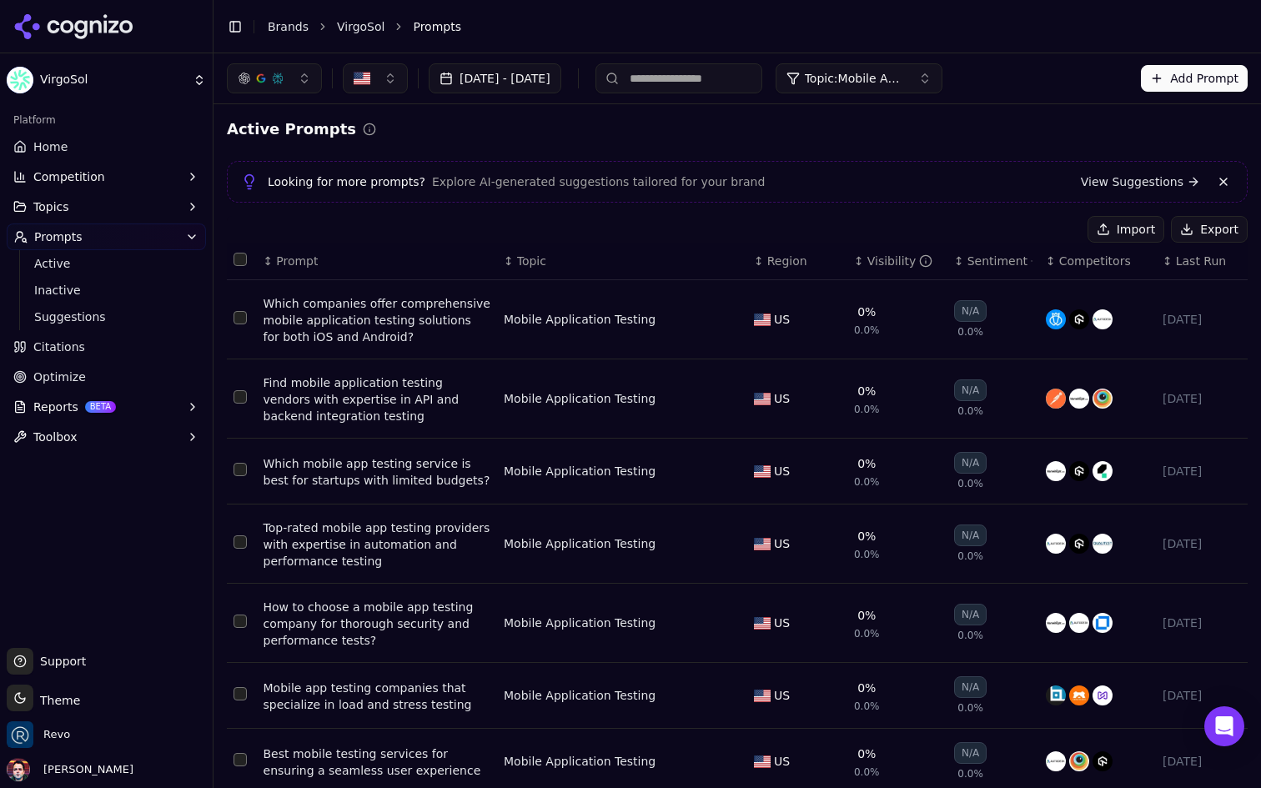
click at [877, 87] on button "Topic: Mobile Application Testing" at bounding box center [859, 78] width 167 height 30
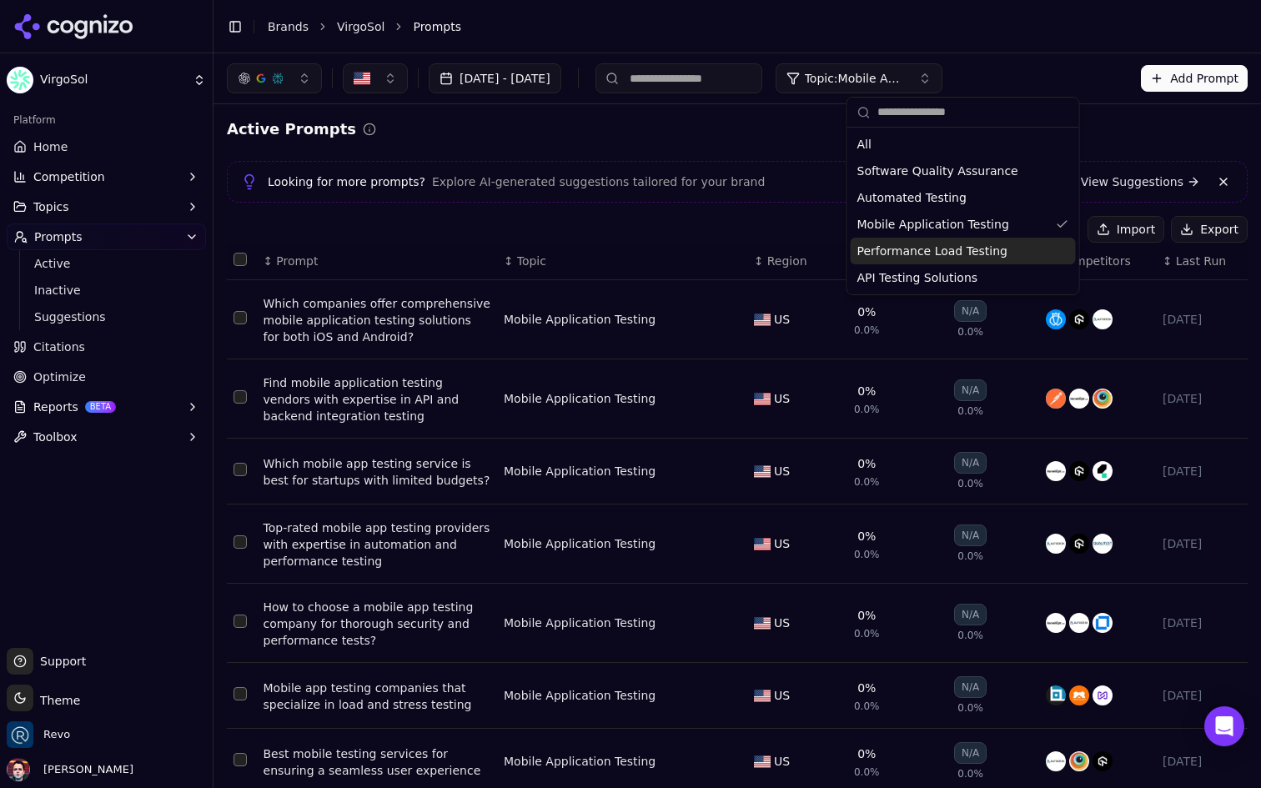
click at [943, 254] on span "Performance Load Testing" at bounding box center [933, 251] width 150 height 17
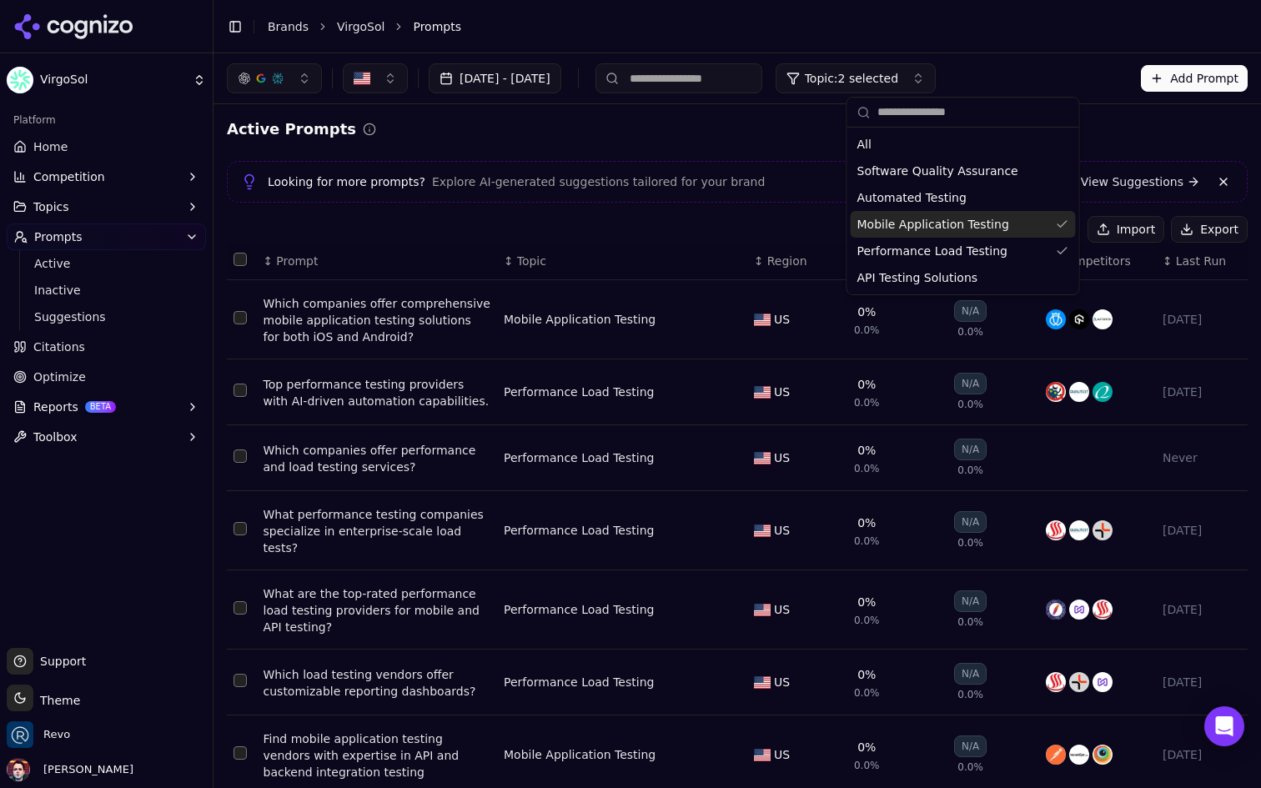
click at [947, 219] on span "Mobile Application Testing" at bounding box center [934, 224] width 152 height 17
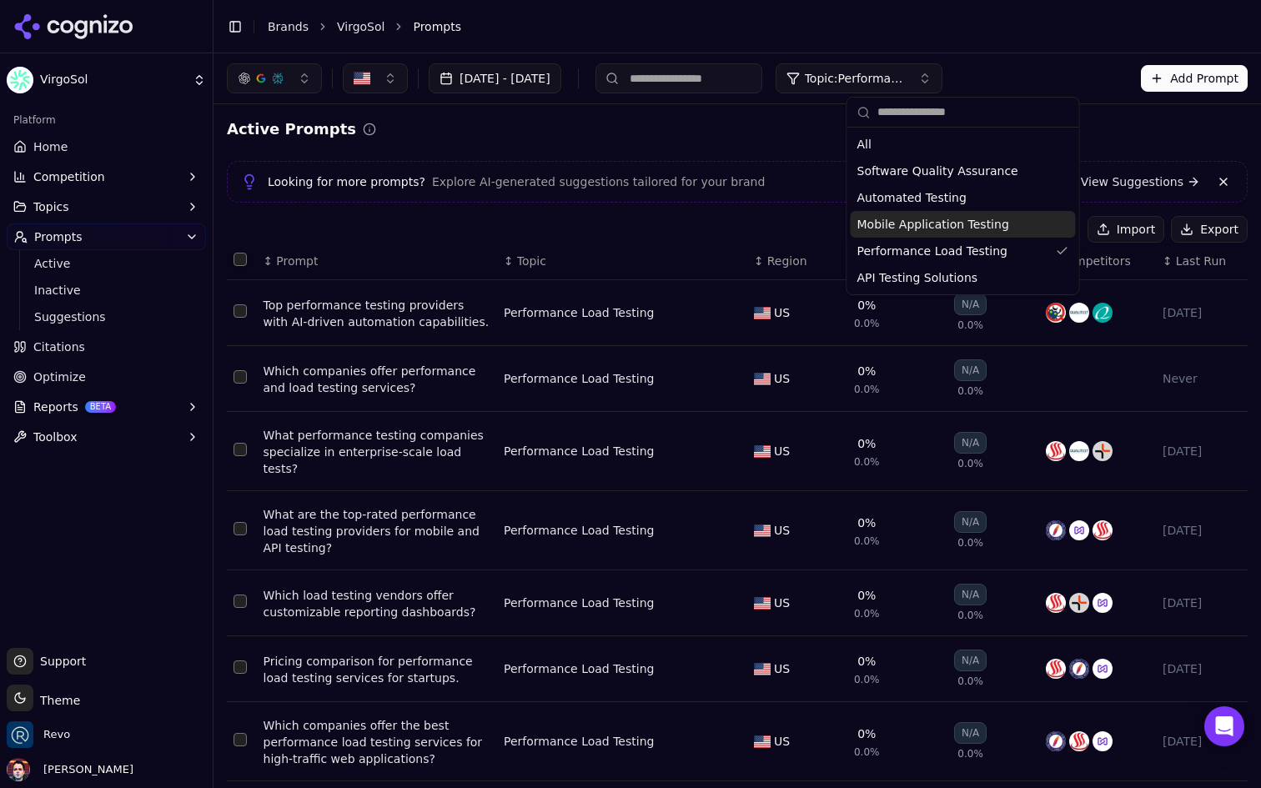
click at [441, 222] on div "Import Export" at bounding box center [737, 229] width 1021 height 27
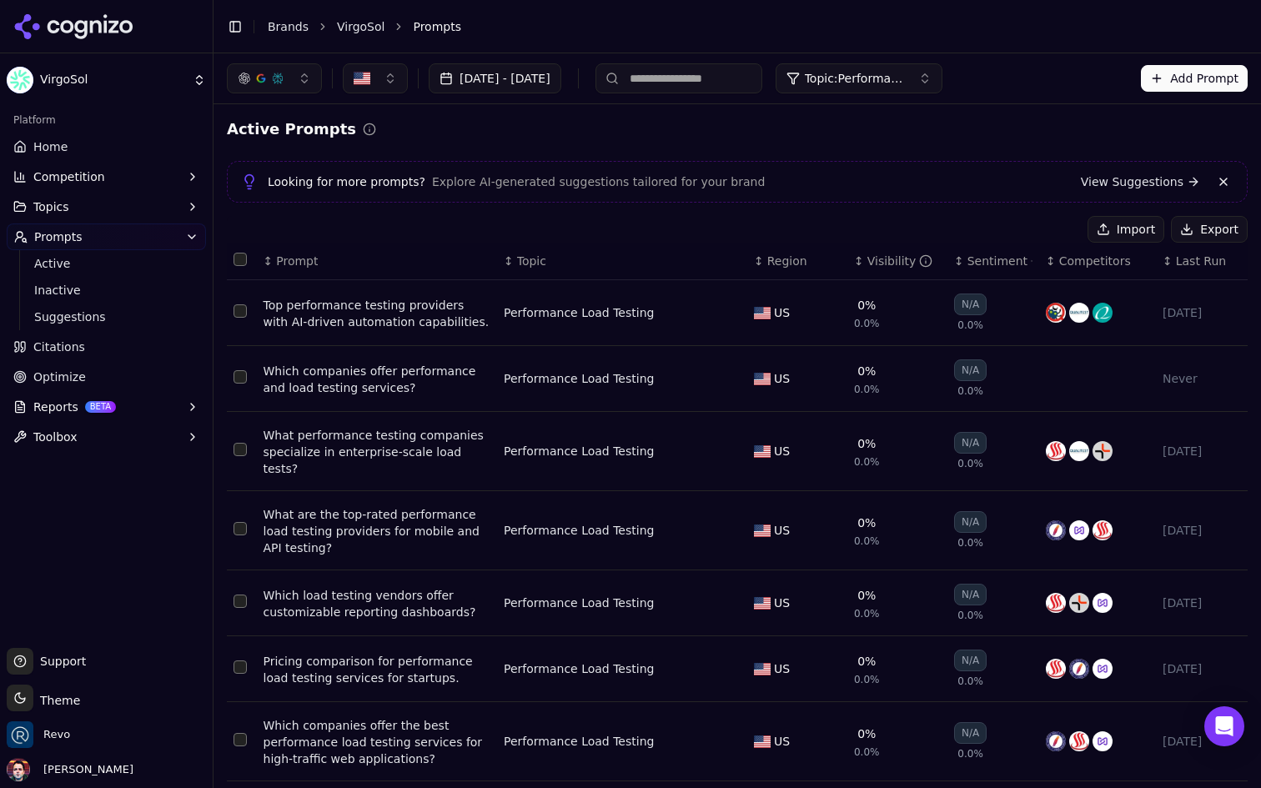
click at [711, 66] on input at bounding box center [679, 78] width 167 height 30
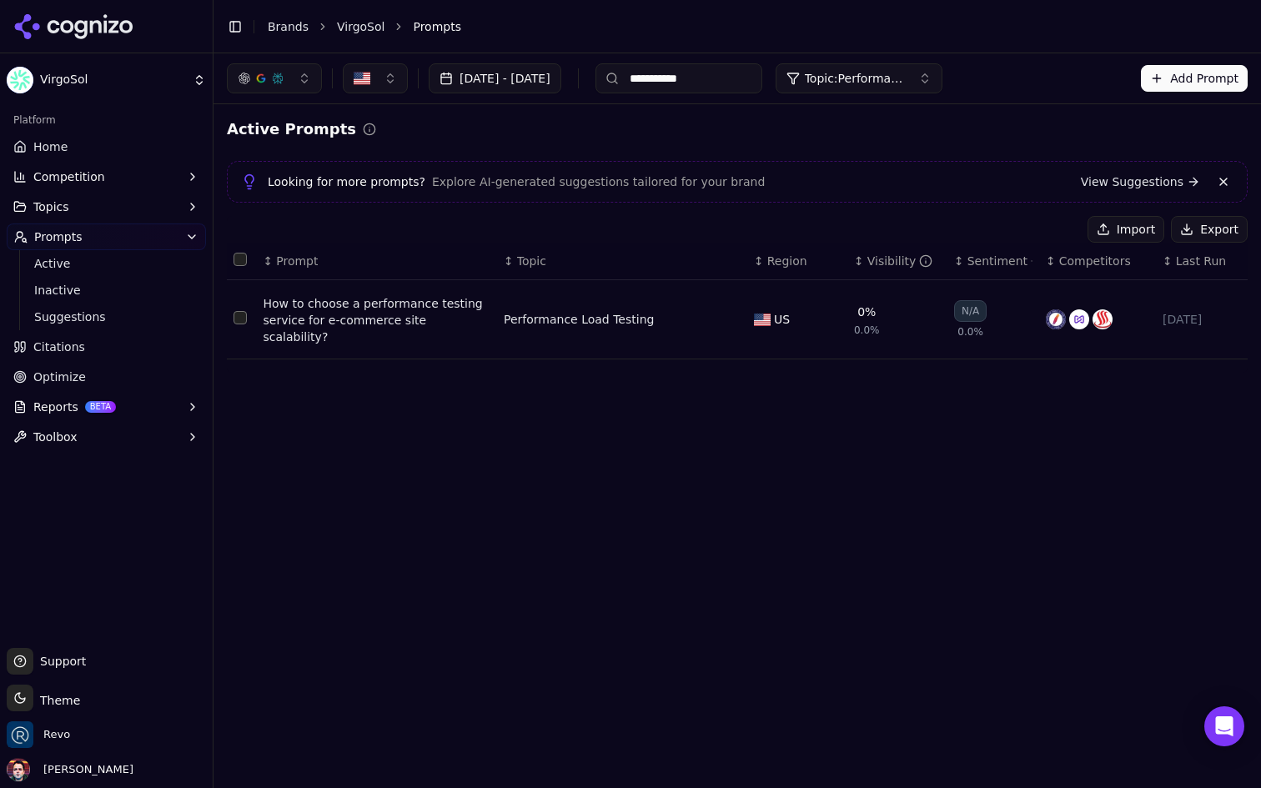
click at [758, 87] on input "**********" at bounding box center [679, 78] width 167 height 30
type input "******"
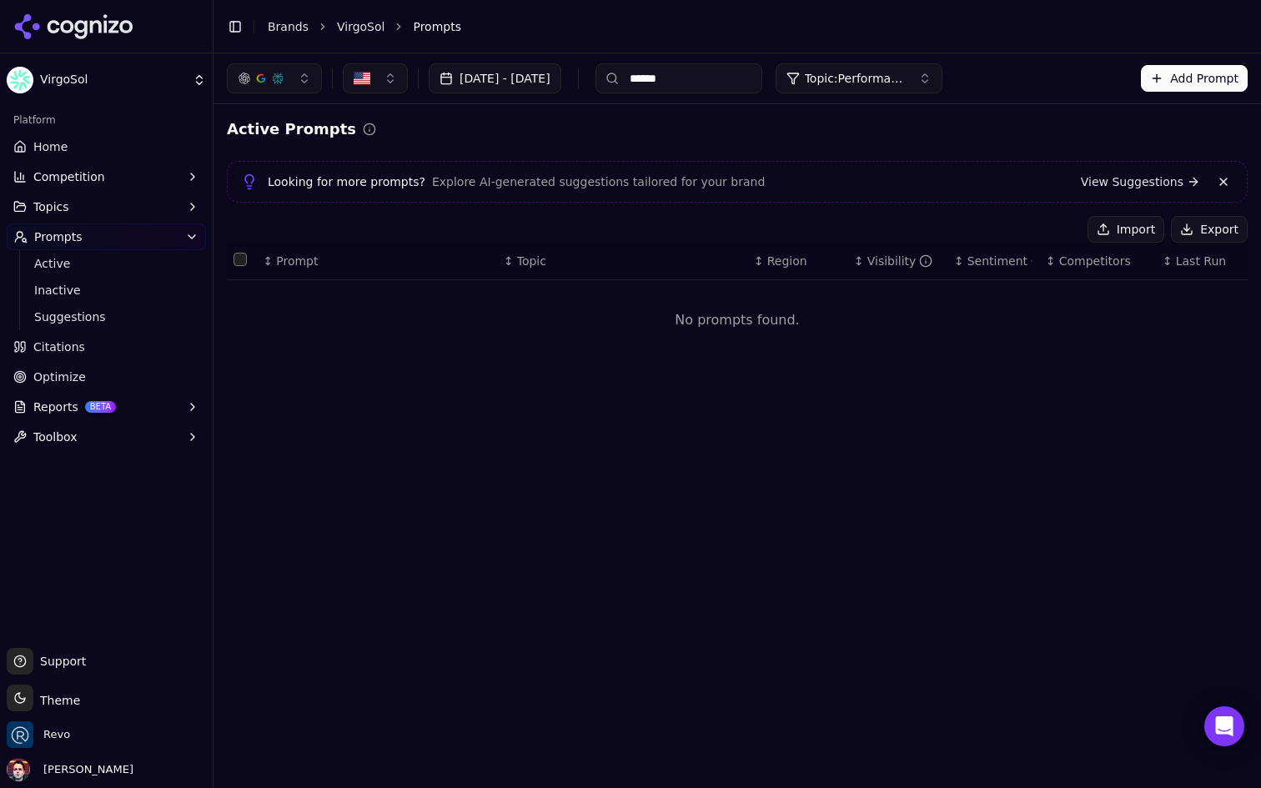
click at [1198, 84] on button "Add Prompt" at bounding box center [1194, 78] width 107 height 27
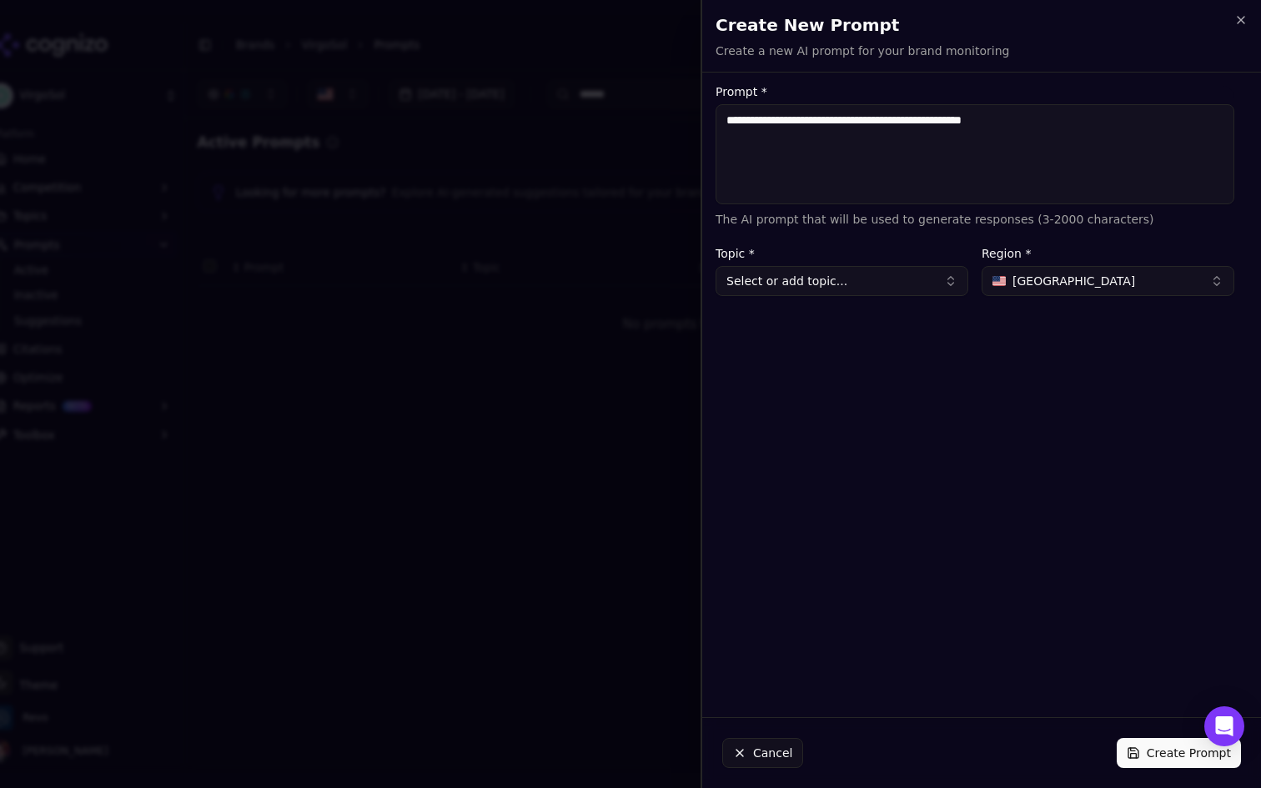
type textarea "**********"
click at [916, 280] on button "Select or add topic..." at bounding box center [842, 281] width 253 height 30
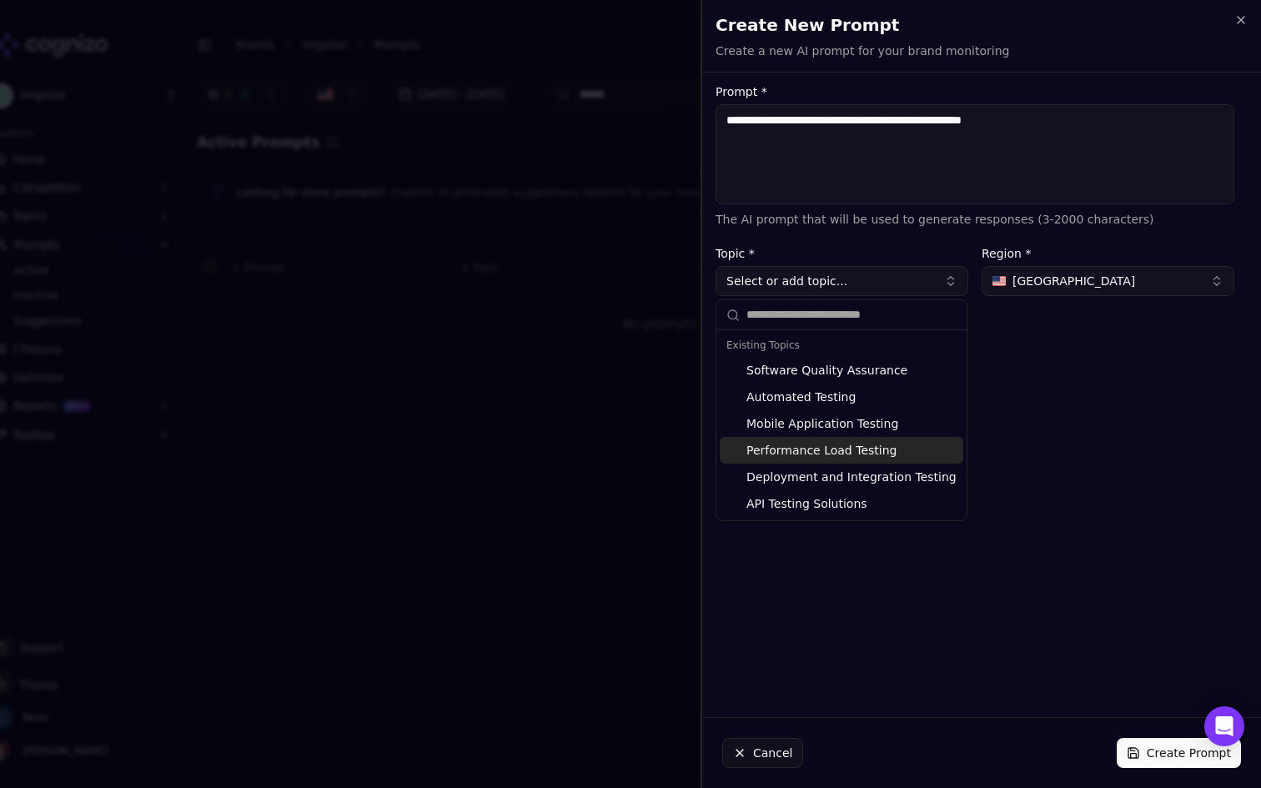
click at [860, 457] on div "Performance Load Testing" at bounding box center [842, 450] width 244 height 27
type input "**********"
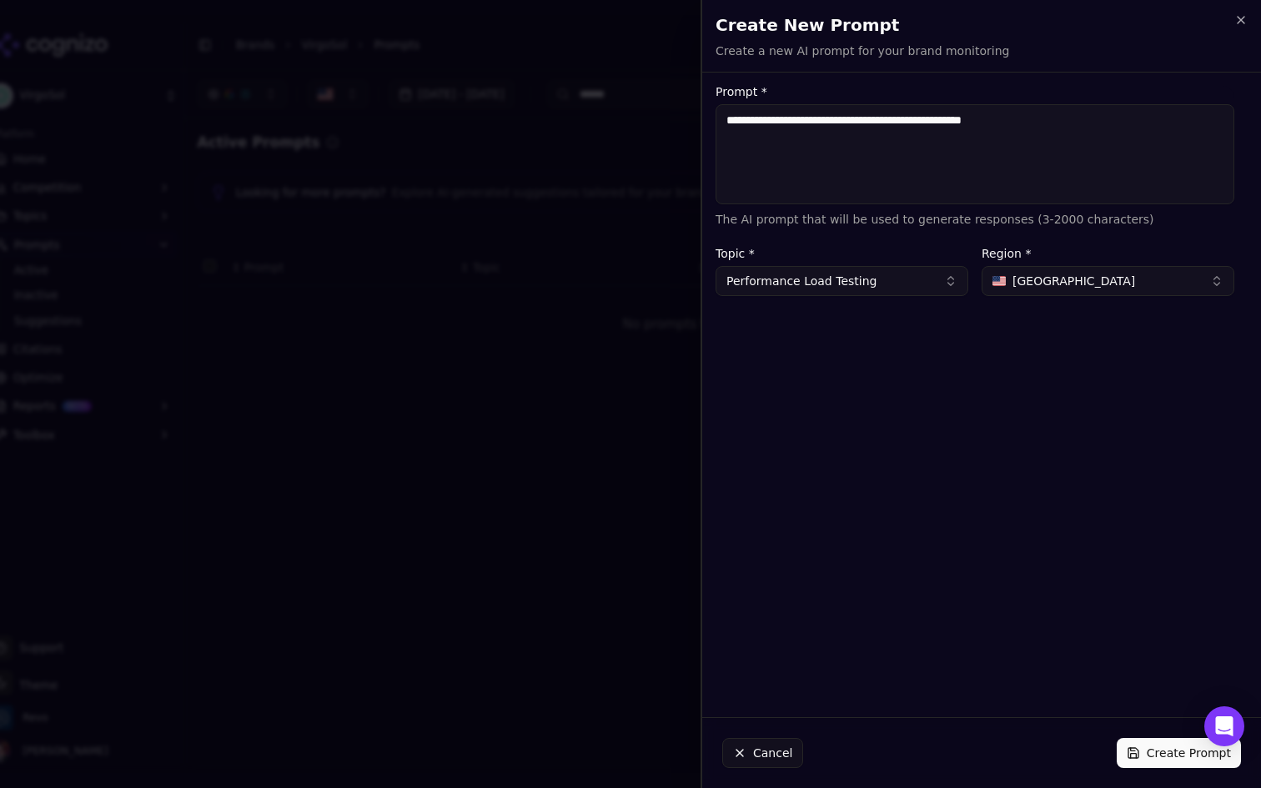
click at [1148, 751] on button "Create Prompt" at bounding box center [1179, 753] width 124 height 30
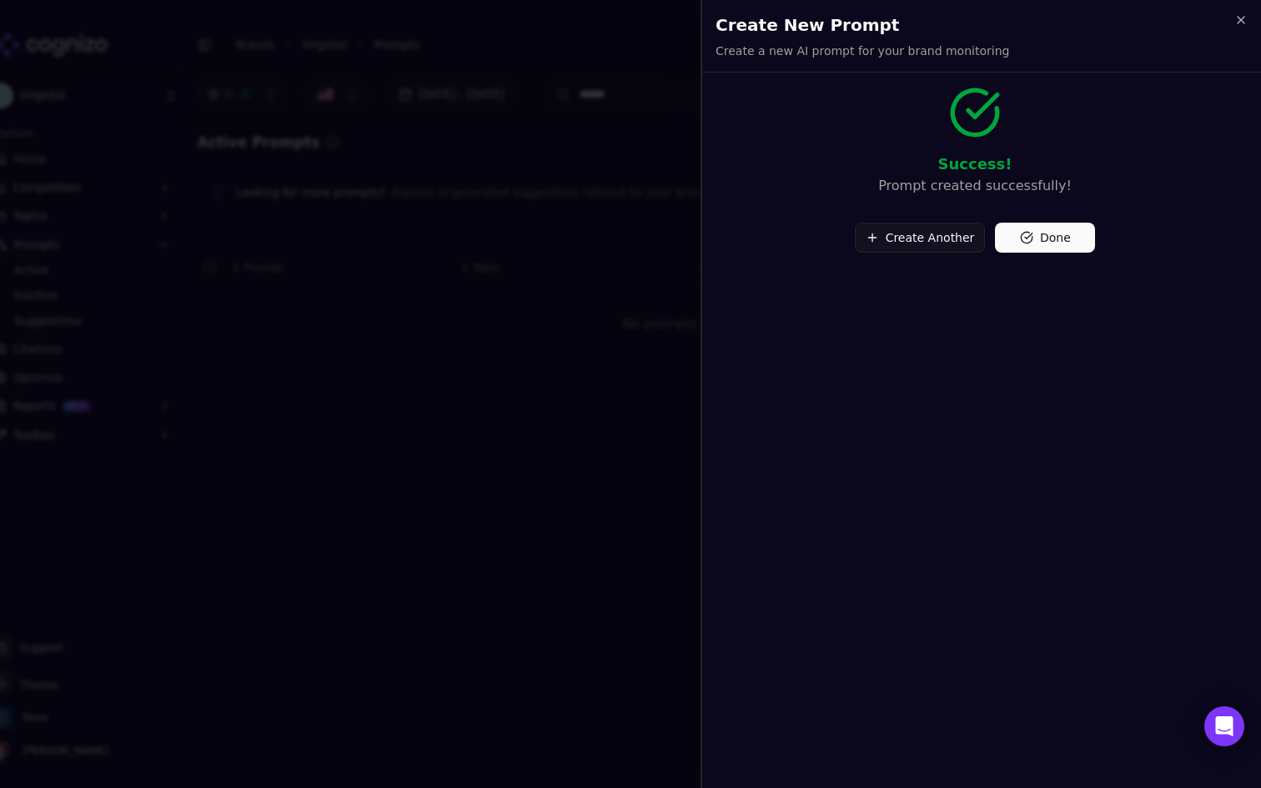
click at [942, 242] on button "Create Another" at bounding box center [920, 238] width 131 height 30
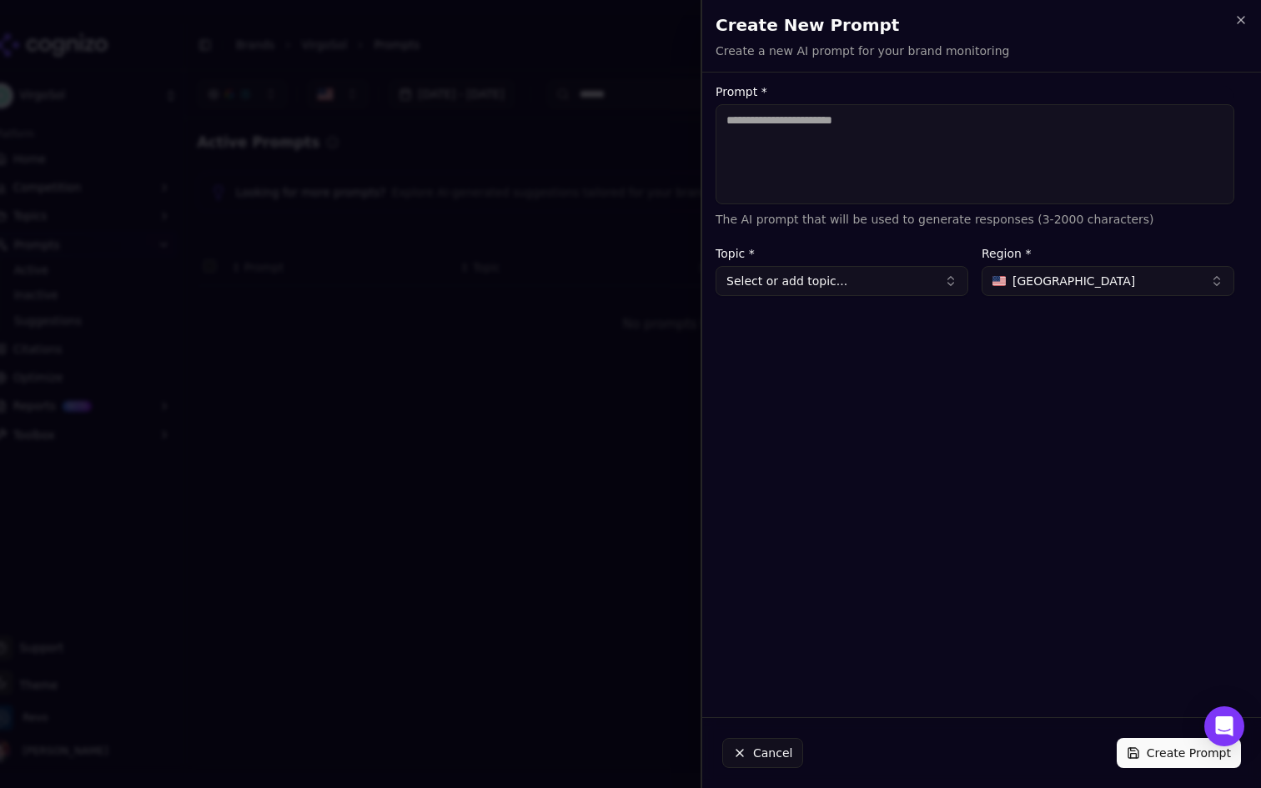
click at [910, 155] on textarea "Prompt *" at bounding box center [975, 154] width 519 height 100
paste textarea "**********"
type textarea "**********"
click at [842, 294] on button "Select or add topic..." at bounding box center [842, 281] width 253 height 30
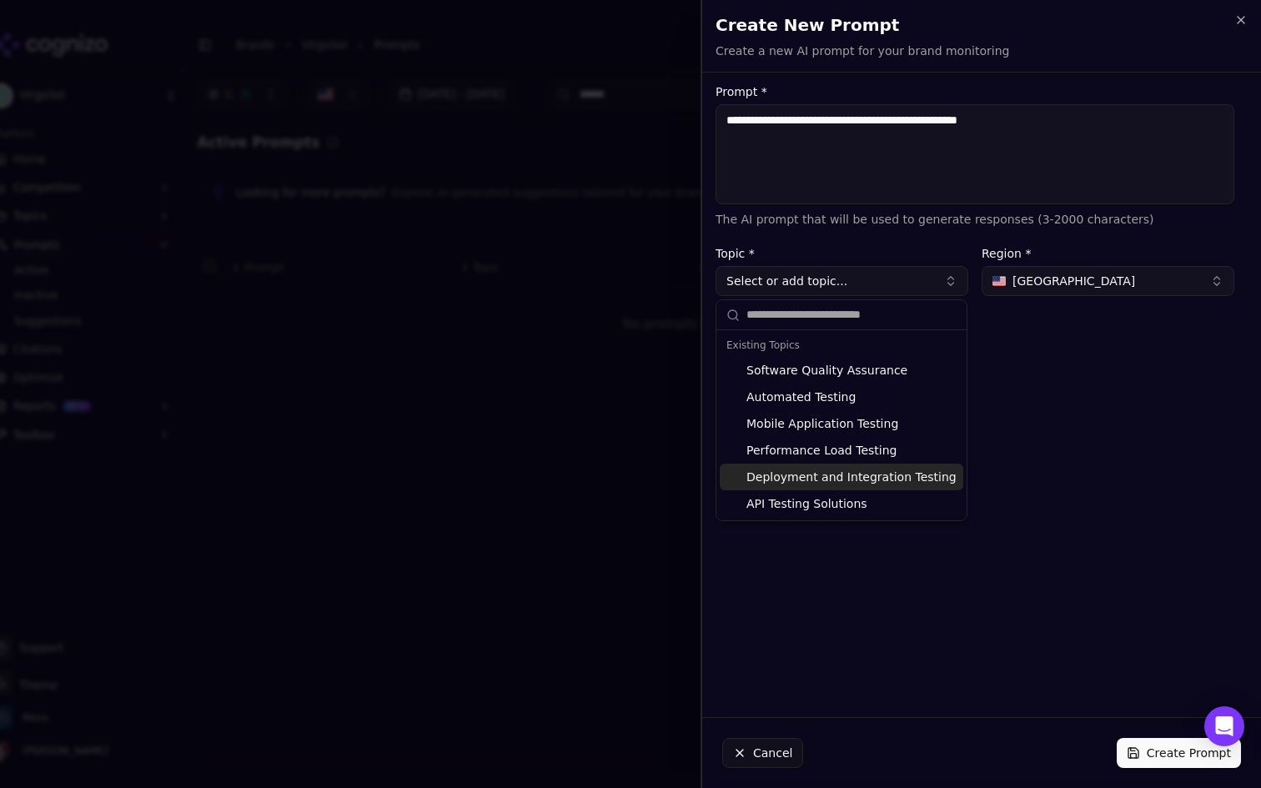
click at [842, 478] on div "Deployment and Integration Testing" at bounding box center [842, 477] width 244 height 27
type input "**********"
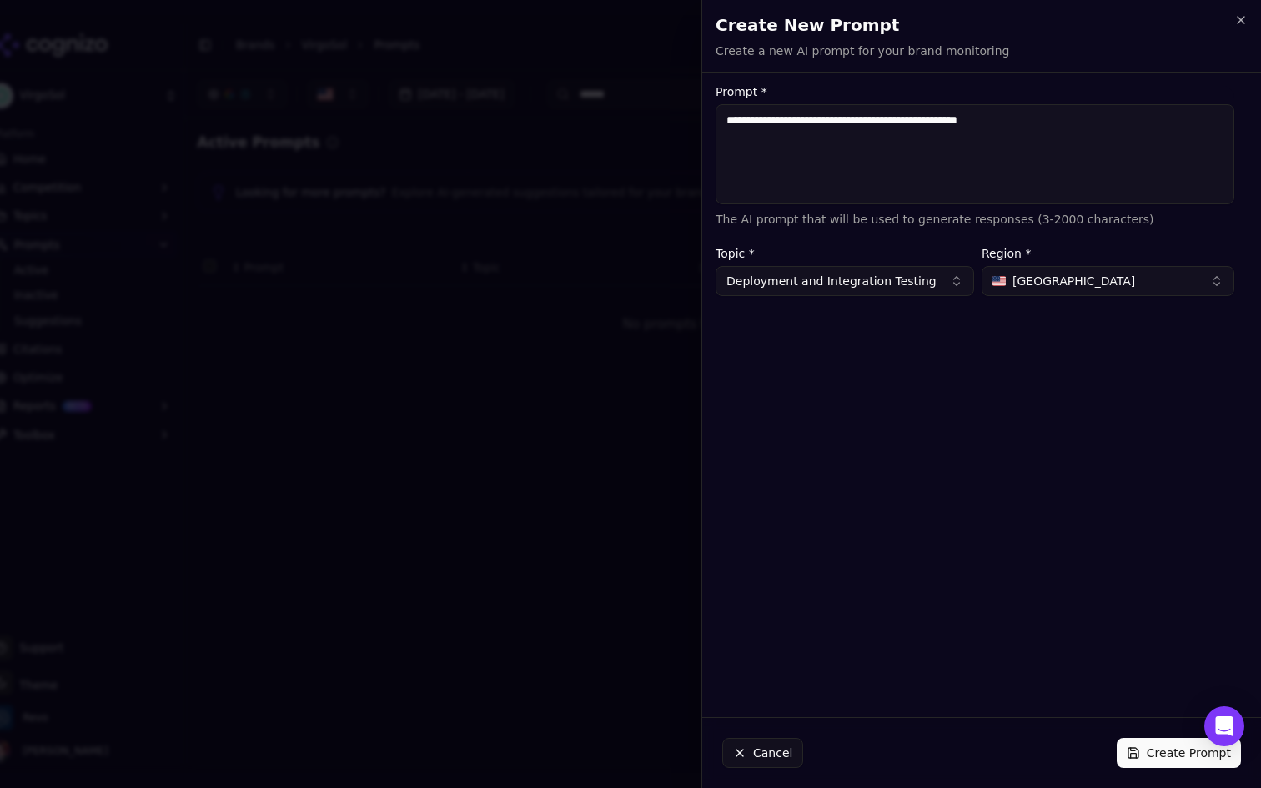
click at [1154, 748] on button "Create Prompt" at bounding box center [1179, 753] width 124 height 30
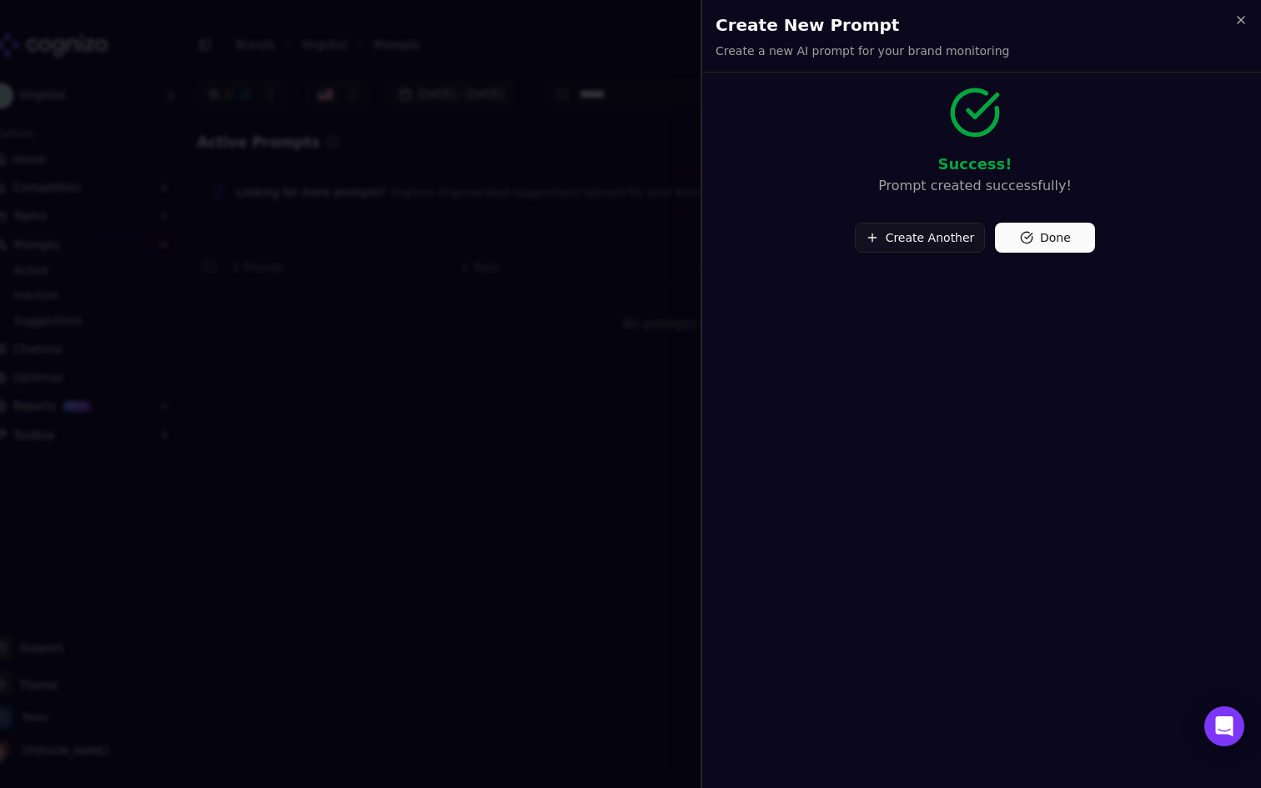
click at [1067, 253] on div "Success! Prompt created successfully! Create Another Done" at bounding box center [975, 437] width 546 height 702
click at [1055, 239] on button "Done" at bounding box center [1045, 238] width 100 height 30
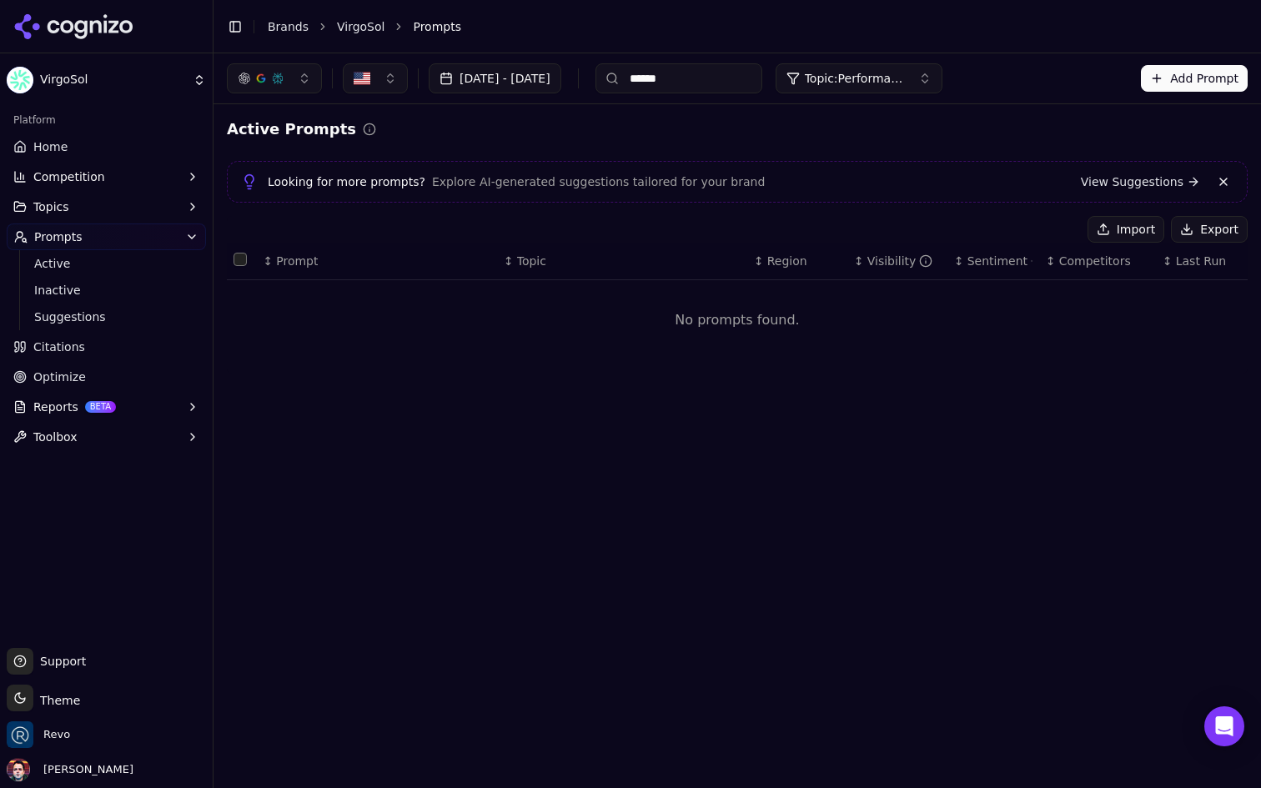
click at [905, 79] on span "Topic: Performance Load Testing" at bounding box center [855, 78] width 100 height 17
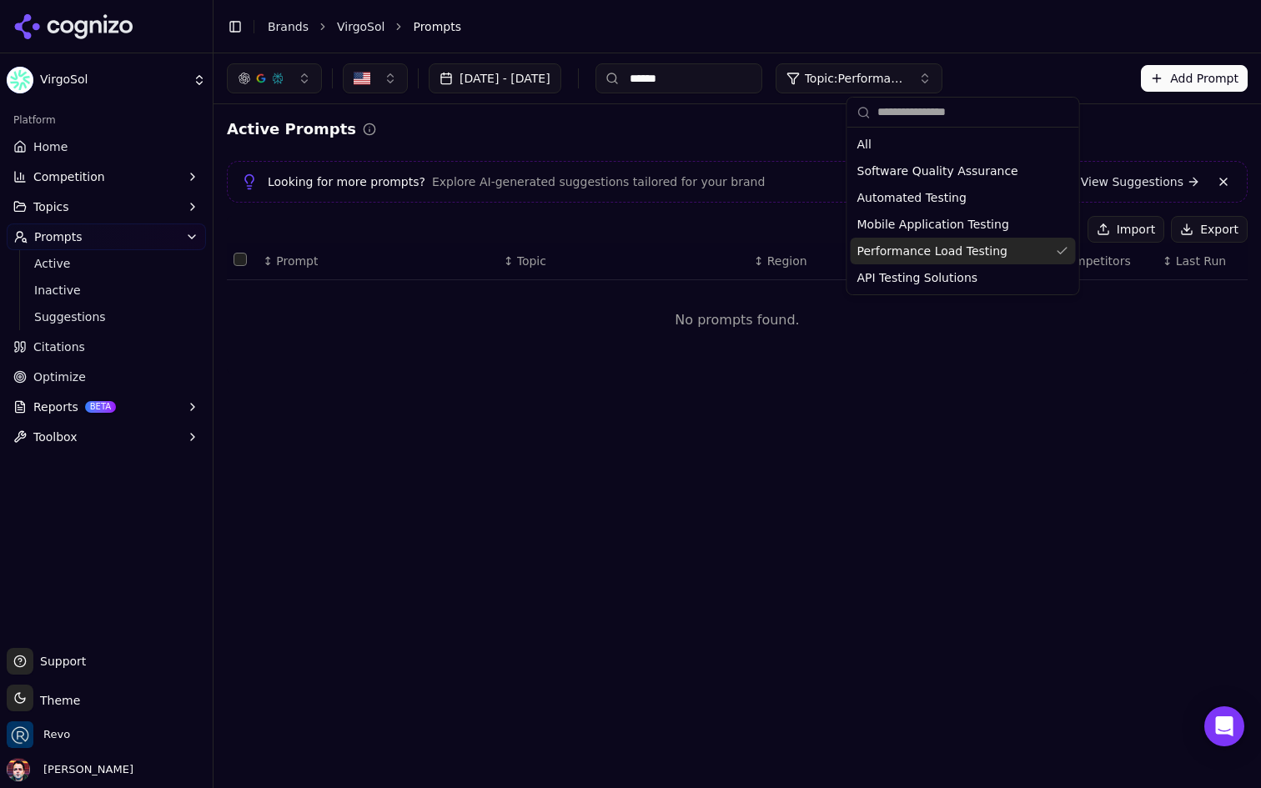
click at [949, 247] on span "Performance Load Testing" at bounding box center [933, 251] width 150 height 17
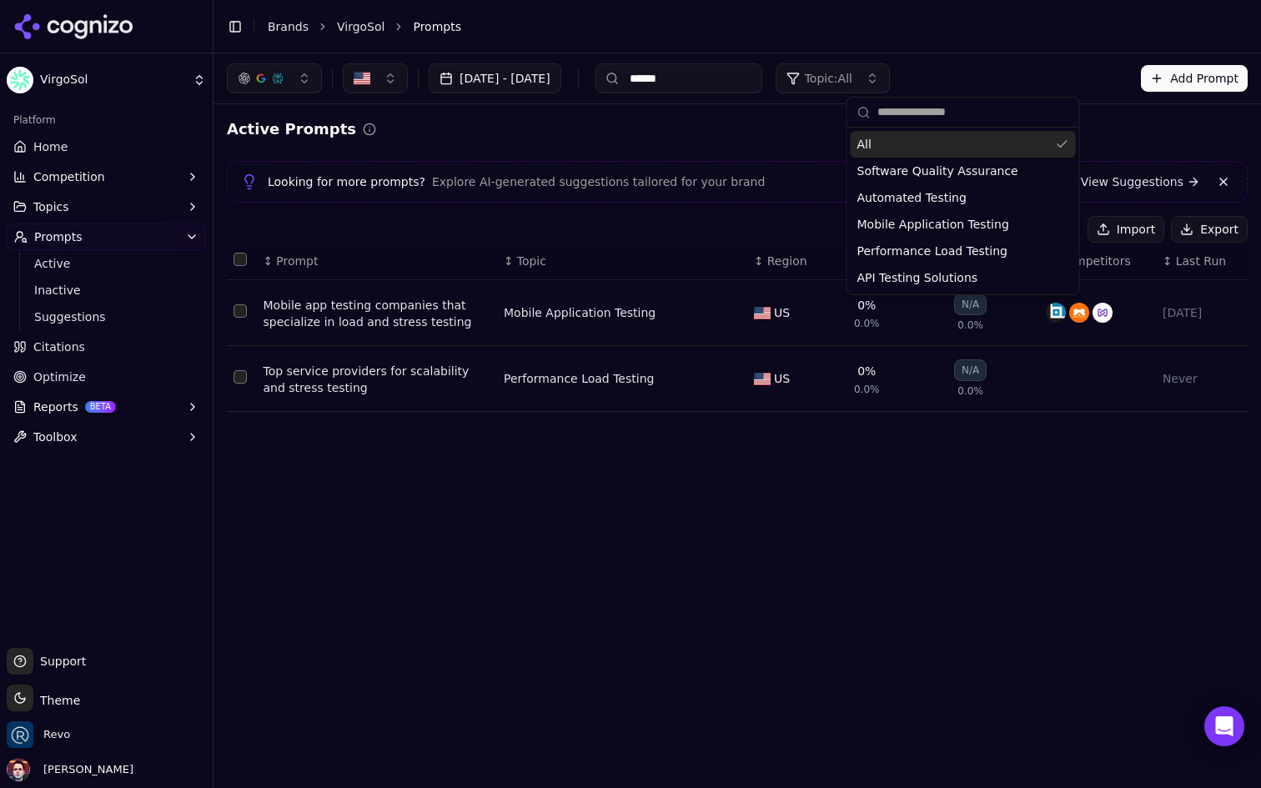
click at [763, 73] on input "******" at bounding box center [679, 78] width 167 height 30
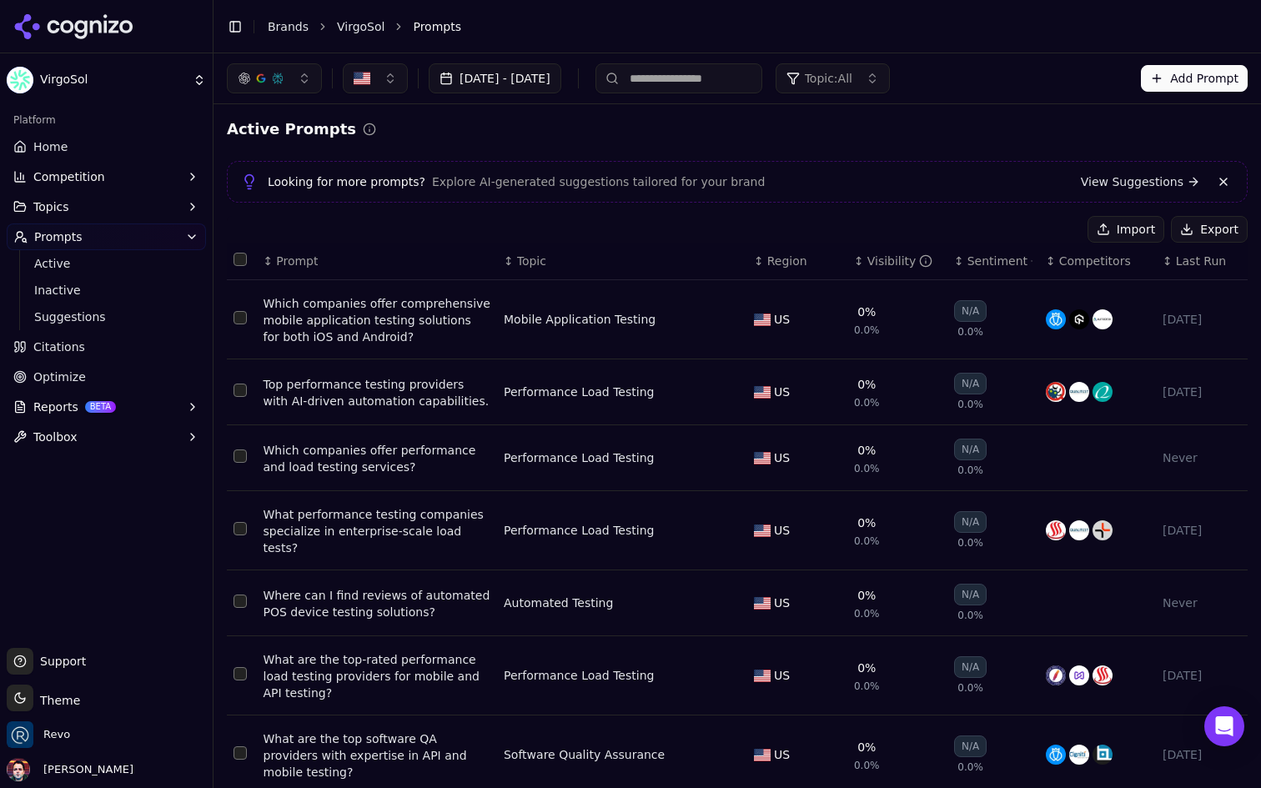
click at [853, 78] on span "Topic: All" at bounding box center [829, 78] width 48 height 17
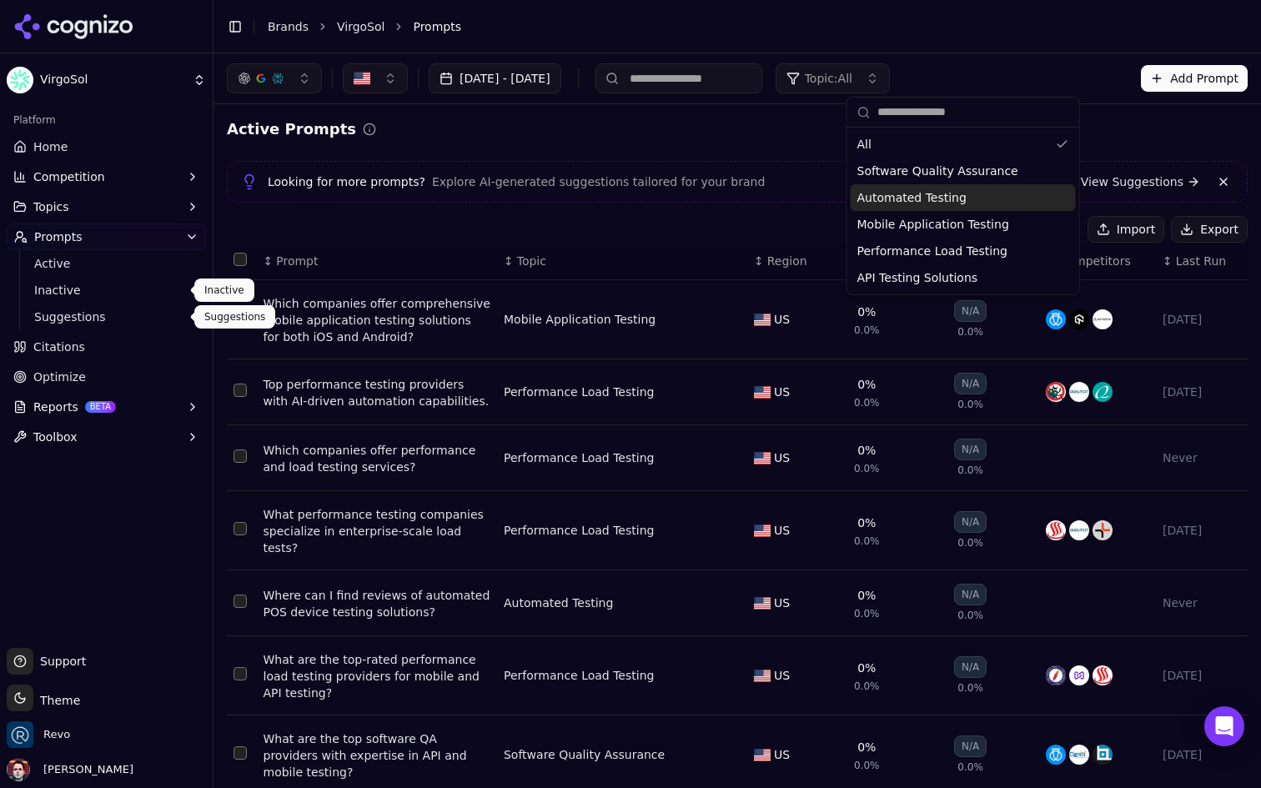
click at [84, 314] on span "Suggestions" at bounding box center [106, 317] width 145 height 17
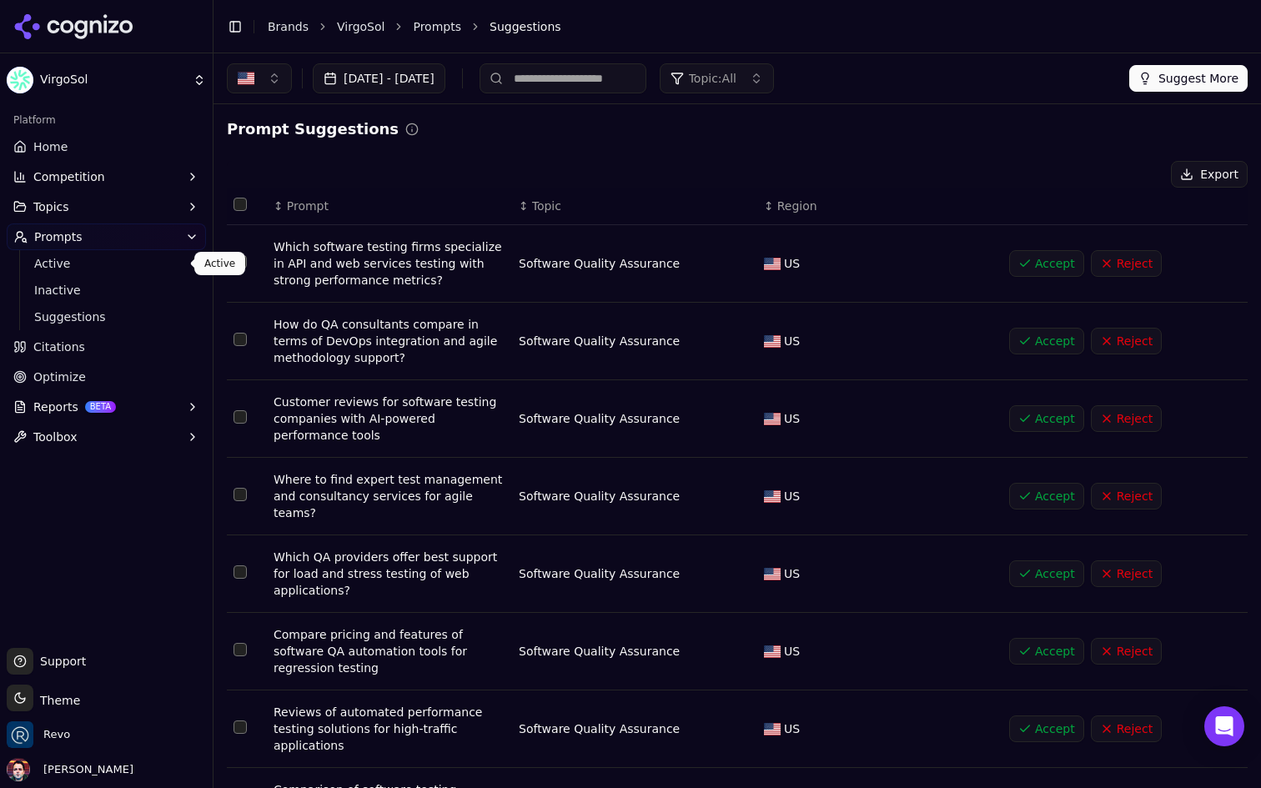
click at [110, 265] on span "Active" at bounding box center [106, 263] width 145 height 17
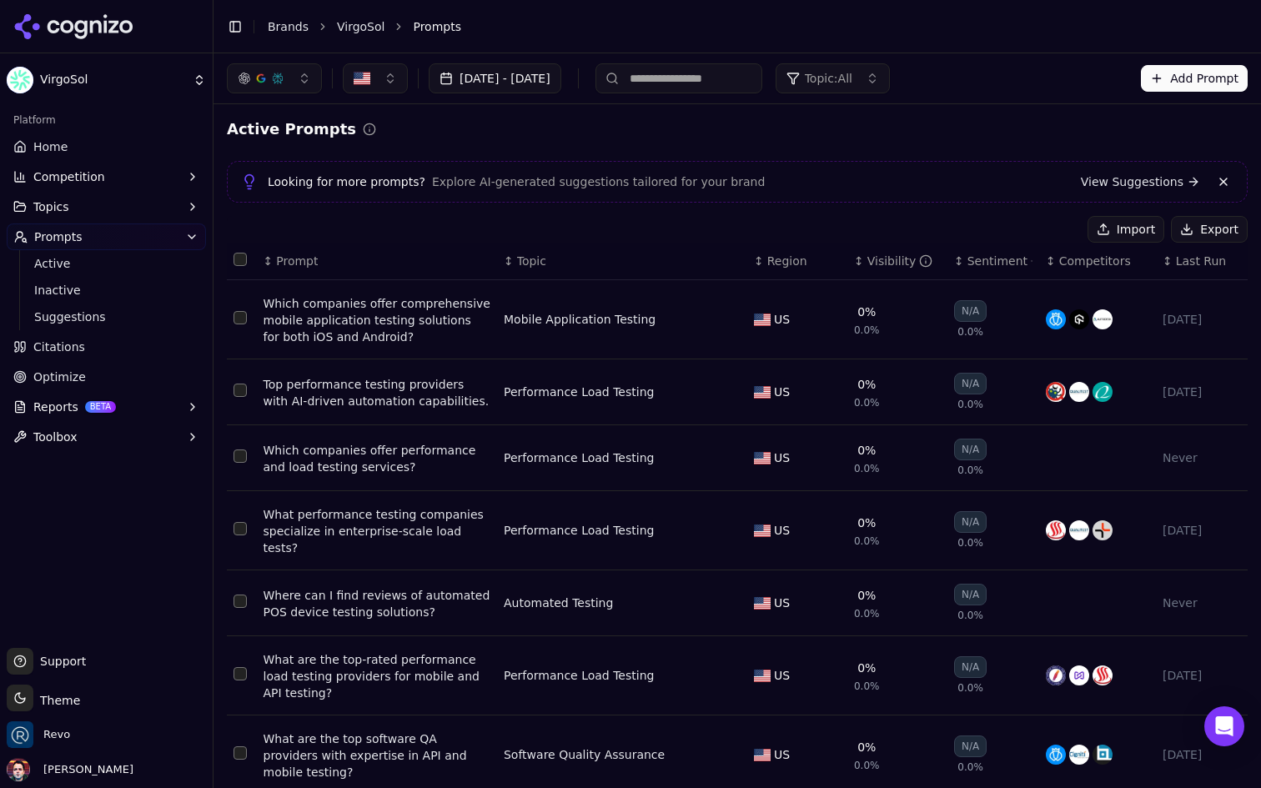
click at [986, 69] on div "[DATE] - [DATE] Topic: All Add Prompt" at bounding box center [737, 78] width 1021 height 30
click at [890, 77] on button "Topic: All" at bounding box center [833, 78] width 114 height 30
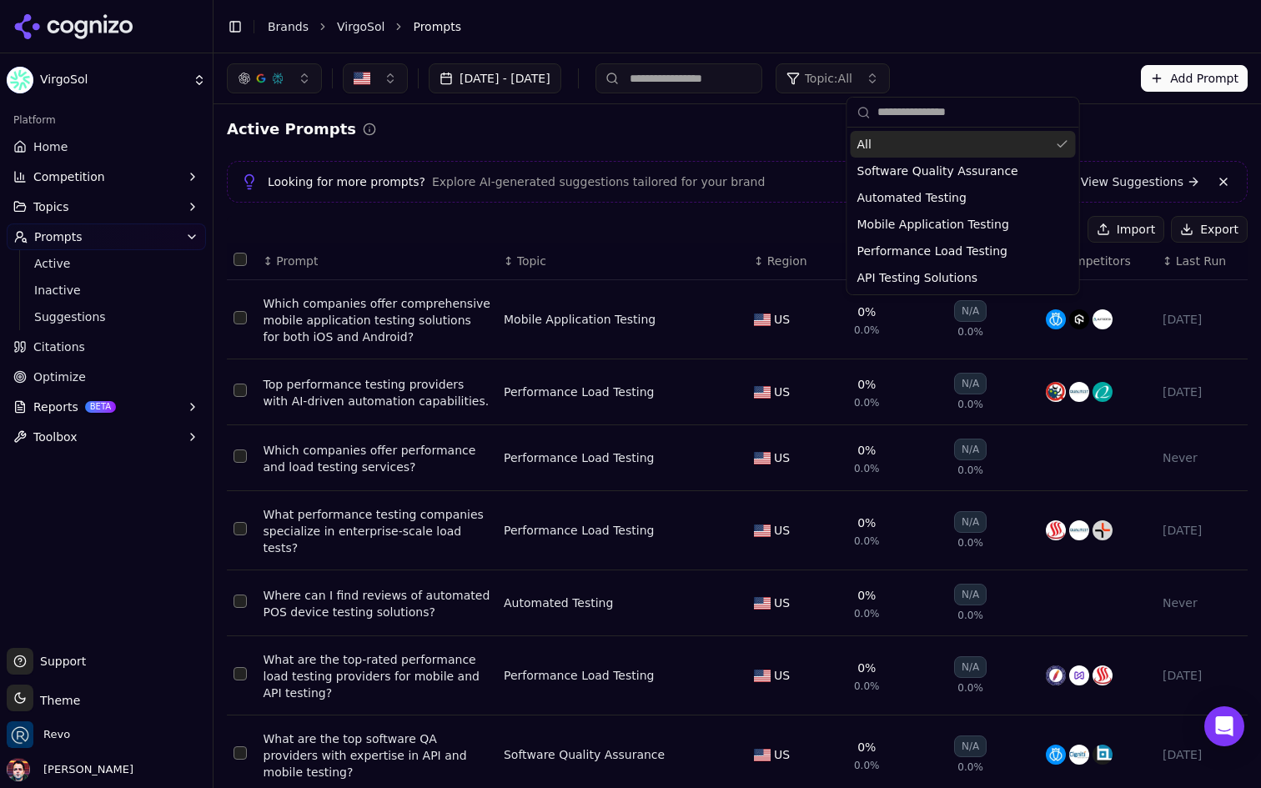
click at [890, 77] on button "Topic: All" at bounding box center [833, 78] width 114 height 30
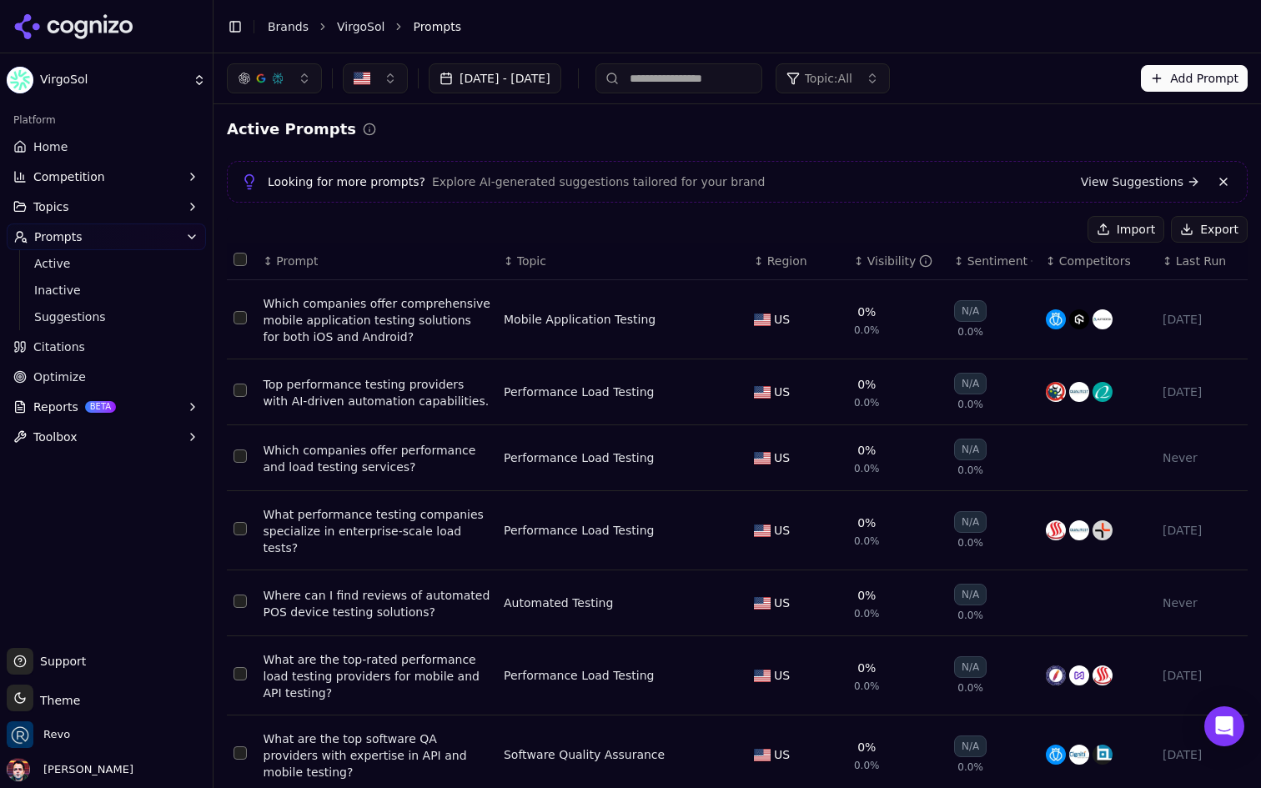
click at [125, 203] on button "Topics" at bounding box center [106, 207] width 199 height 27
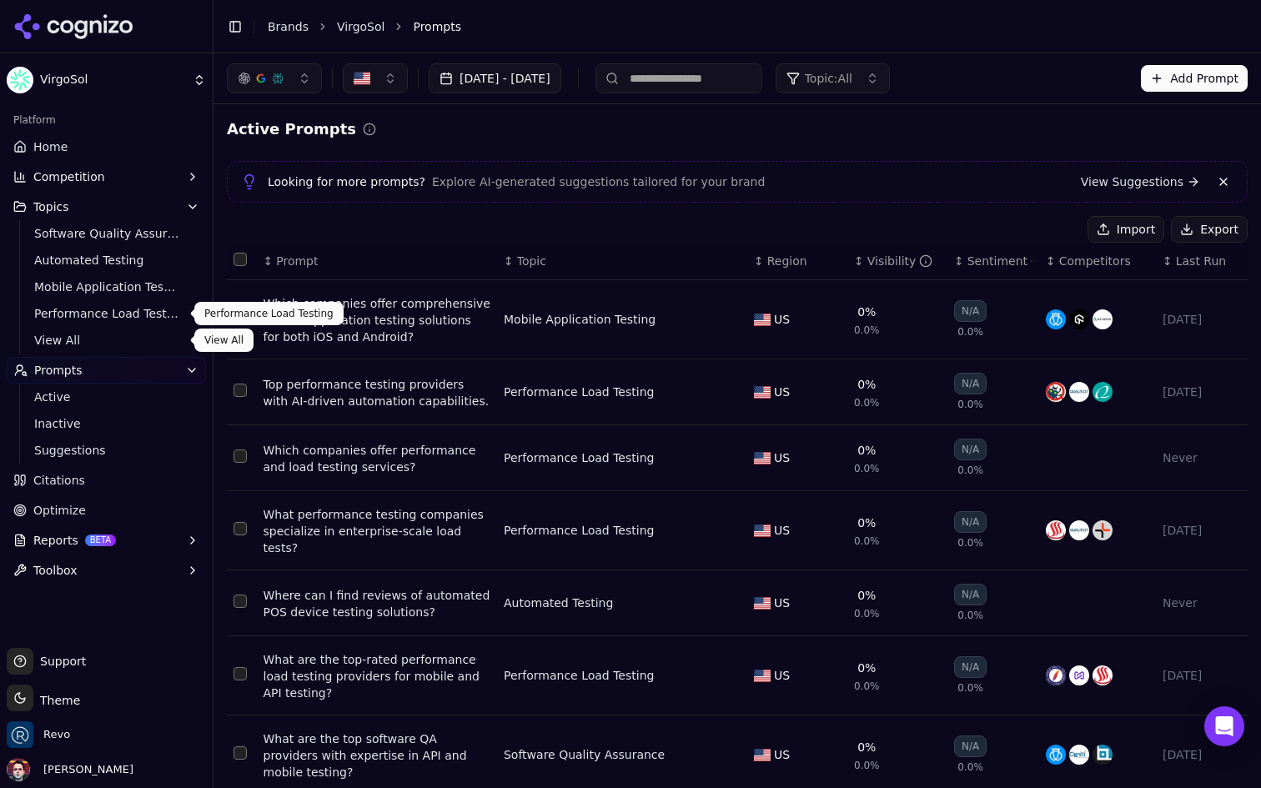
click at [88, 335] on span "View All" at bounding box center [106, 340] width 145 height 17
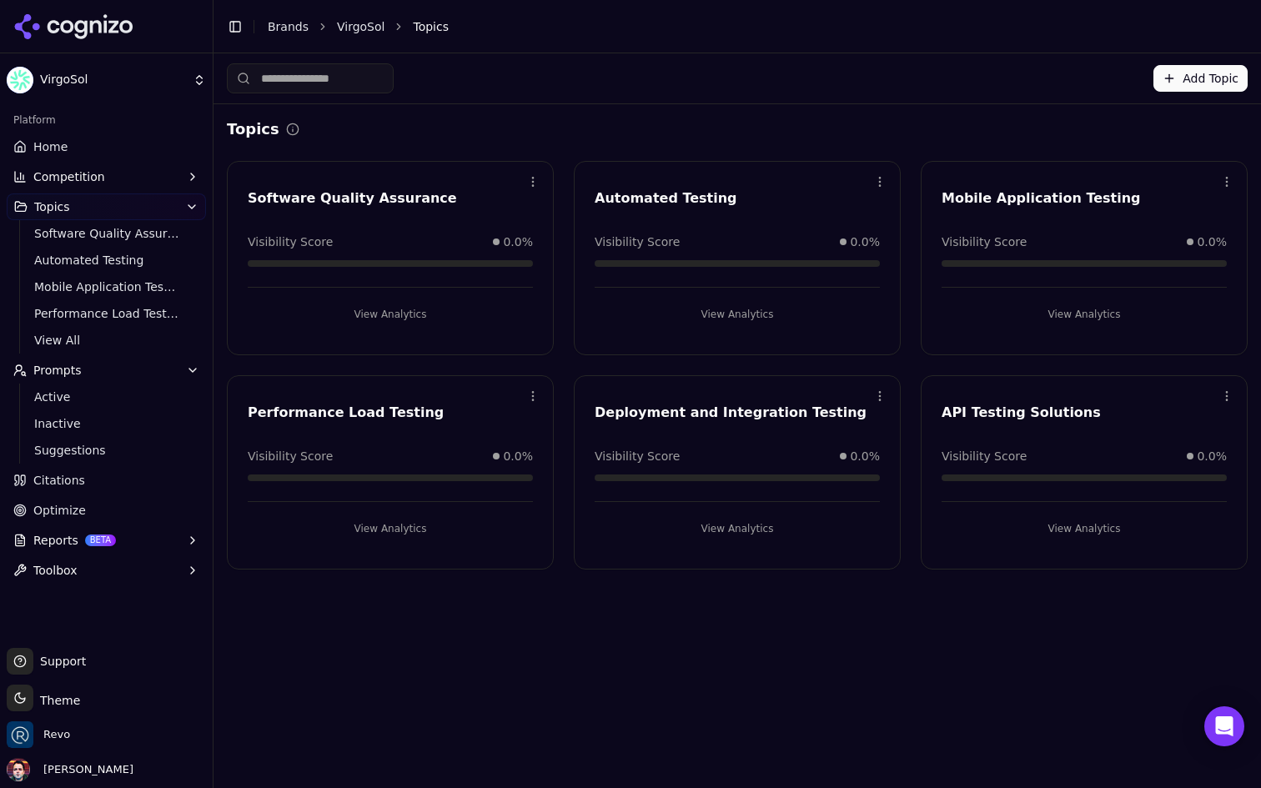
click at [751, 523] on button "View Analytics" at bounding box center [737, 529] width 285 height 27
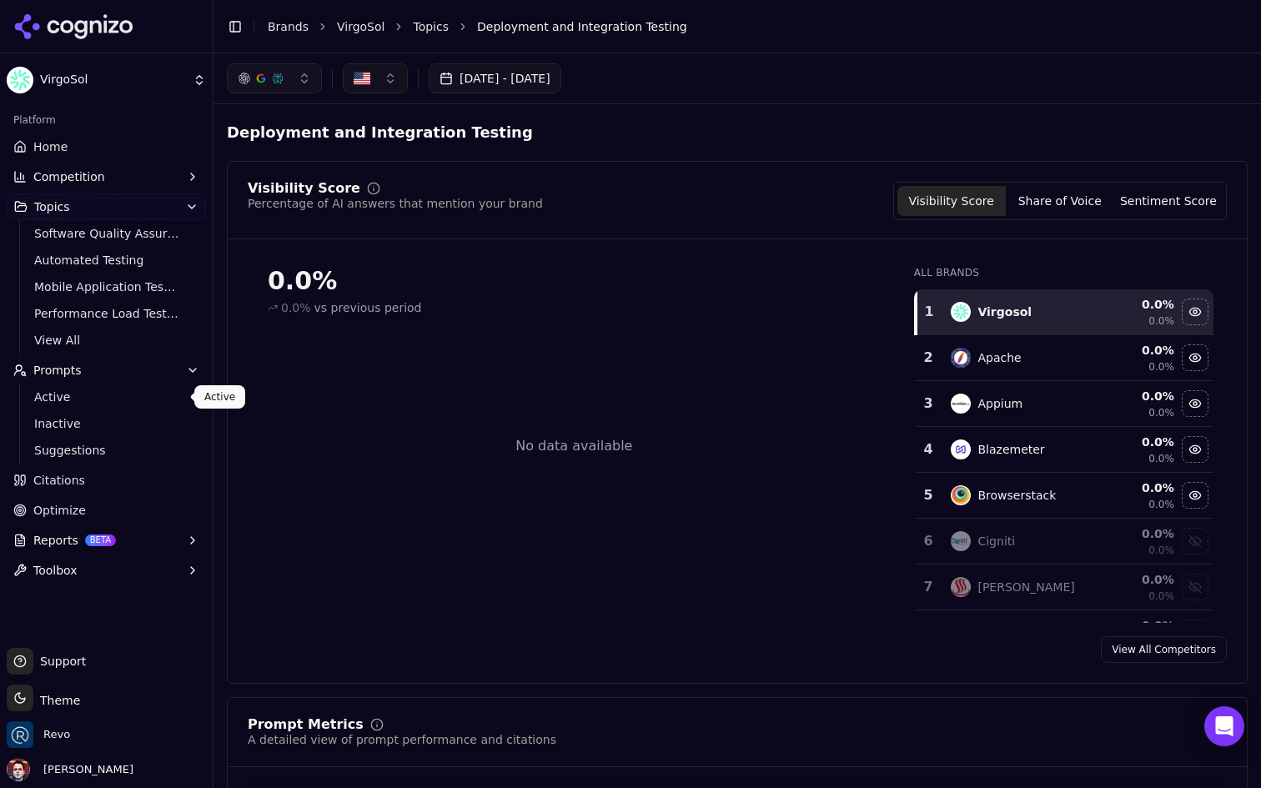
click at [115, 403] on span "Active" at bounding box center [106, 397] width 145 height 17
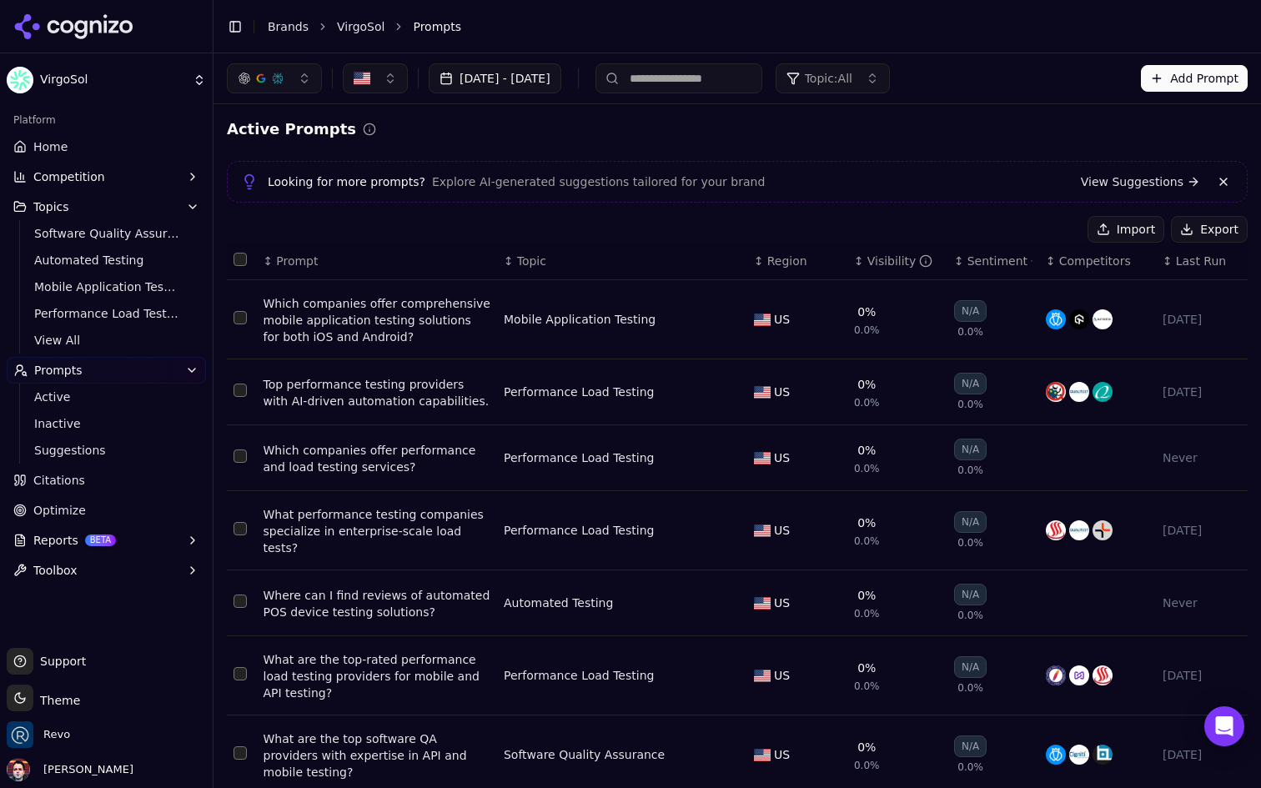
click at [920, 99] on div "Sep 17, 2025 - Sep 25, 2025 Topic: All Add Prompt" at bounding box center [738, 78] width 1048 height 50
click at [890, 88] on button "Topic: All" at bounding box center [833, 78] width 114 height 30
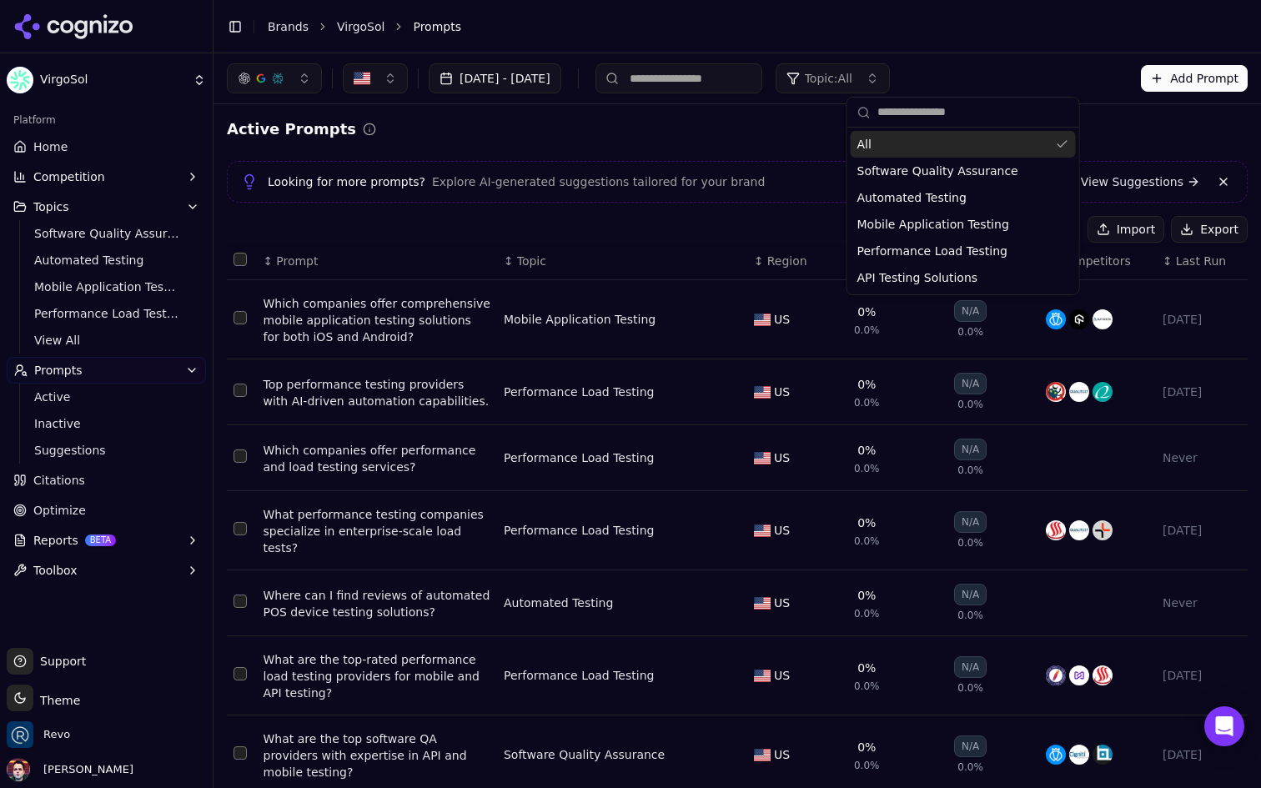
click at [726, 132] on div "Active Prompts" at bounding box center [737, 129] width 1021 height 23
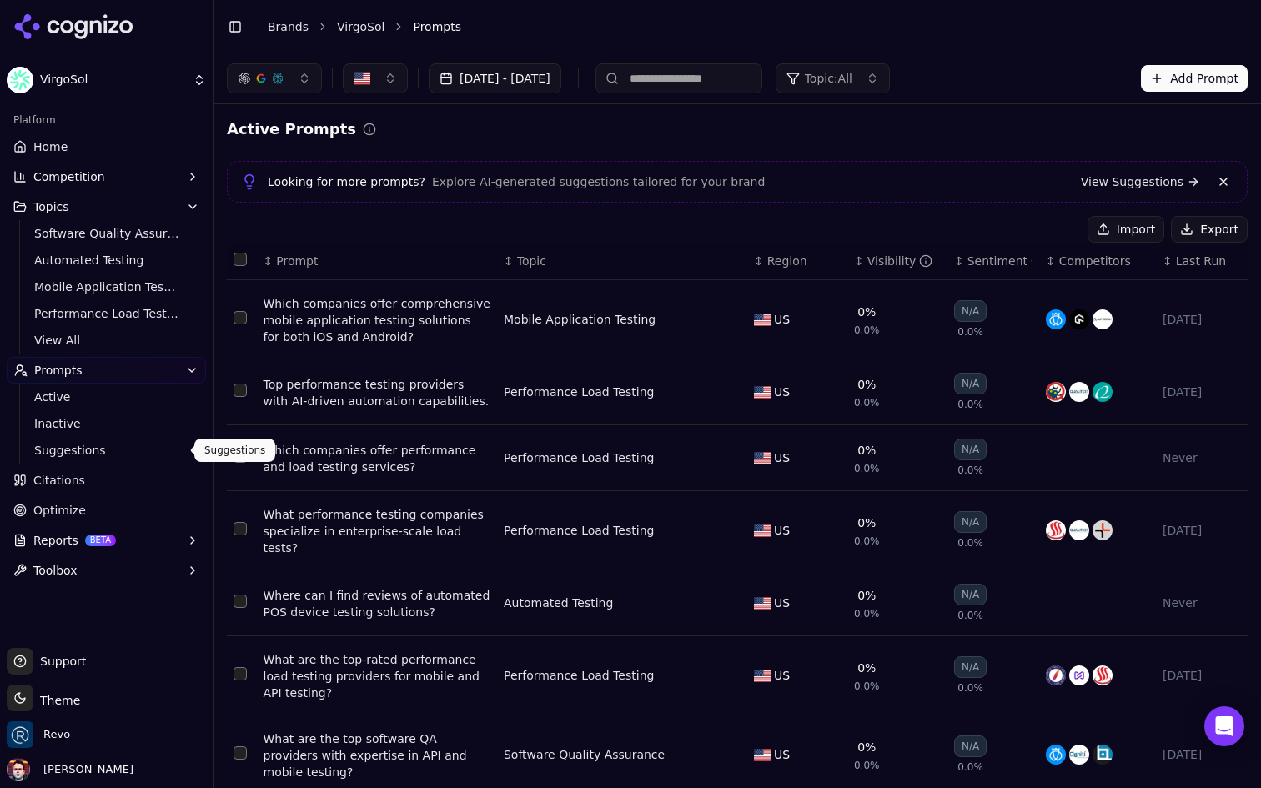
click at [125, 444] on span "Suggestions" at bounding box center [106, 450] width 145 height 17
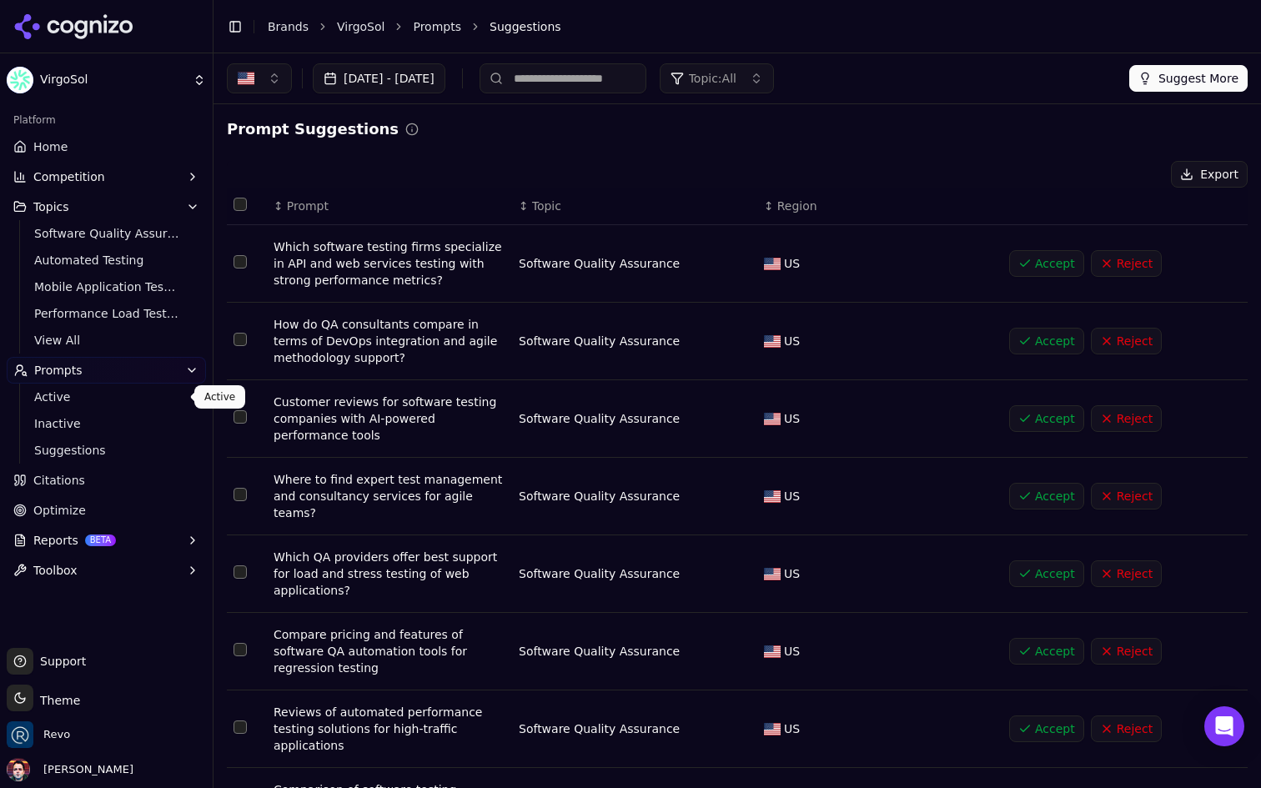
drag, startPoint x: 88, startPoint y: 405, endPoint x: 513, endPoint y: 217, distance: 465.4
click at [88, 405] on link "Active" at bounding box center [107, 396] width 159 height 23
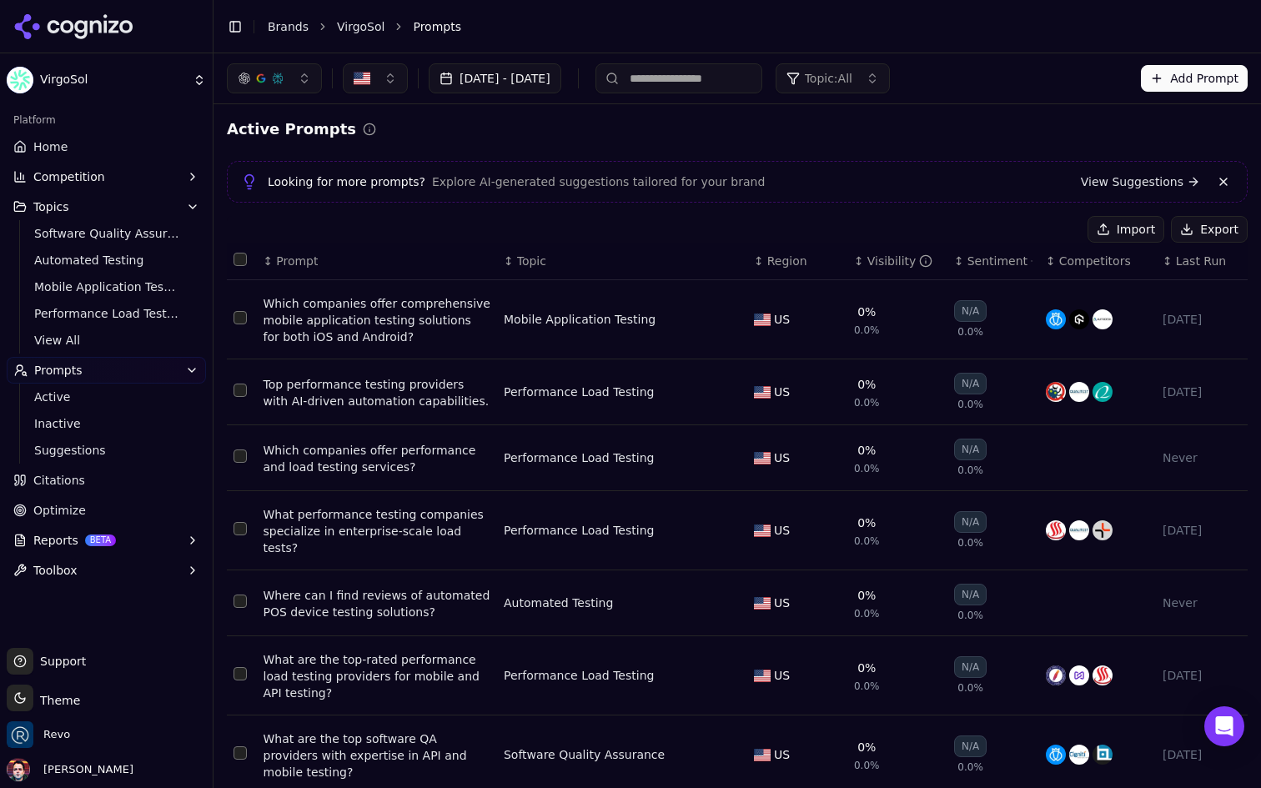
click at [1227, 68] on button "Add Prompt" at bounding box center [1194, 78] width 107 height 27
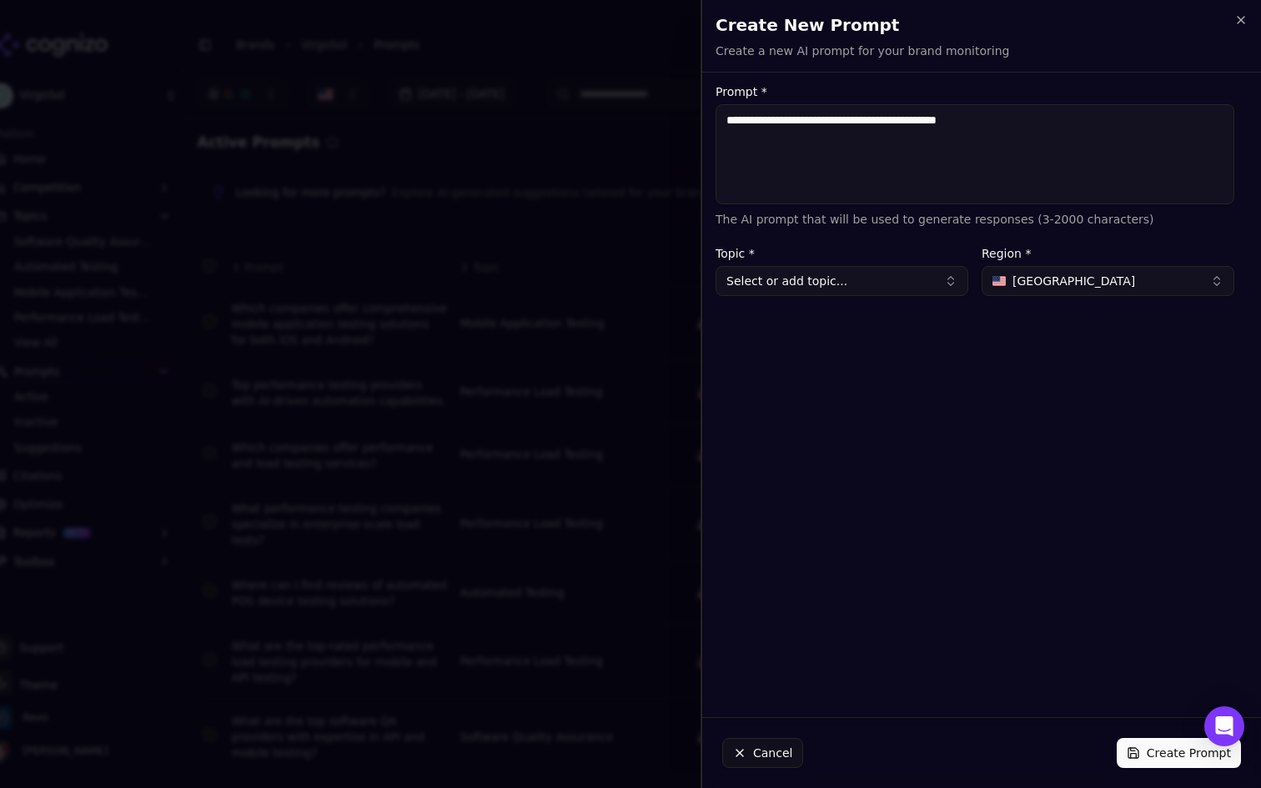
type textarea "**********"
click at [835, 279] on button "Select or add topic..." at bounding box center [842, 281] width 253 height 30
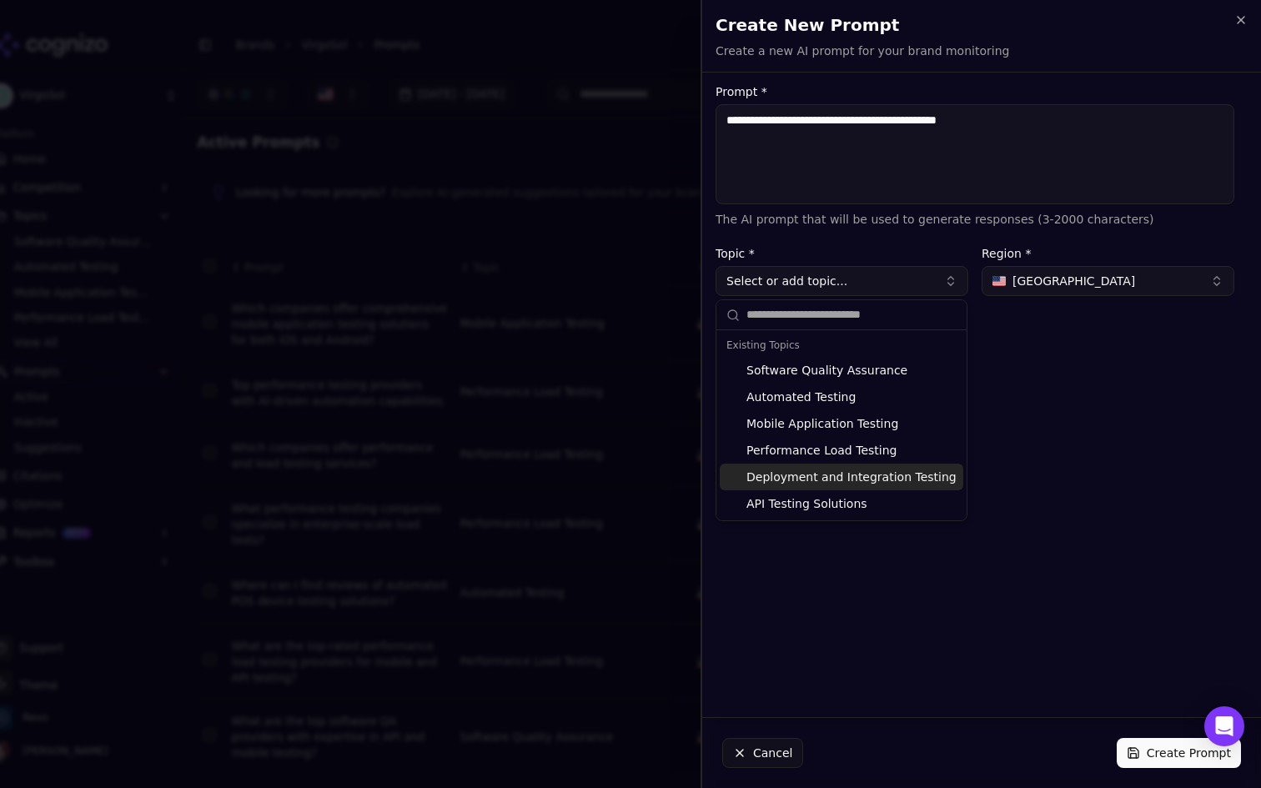
click at [859, 474] on div "Deployment and Integration Testing" at bounding box center [842, 477] width 244 height 27
type input "**********"
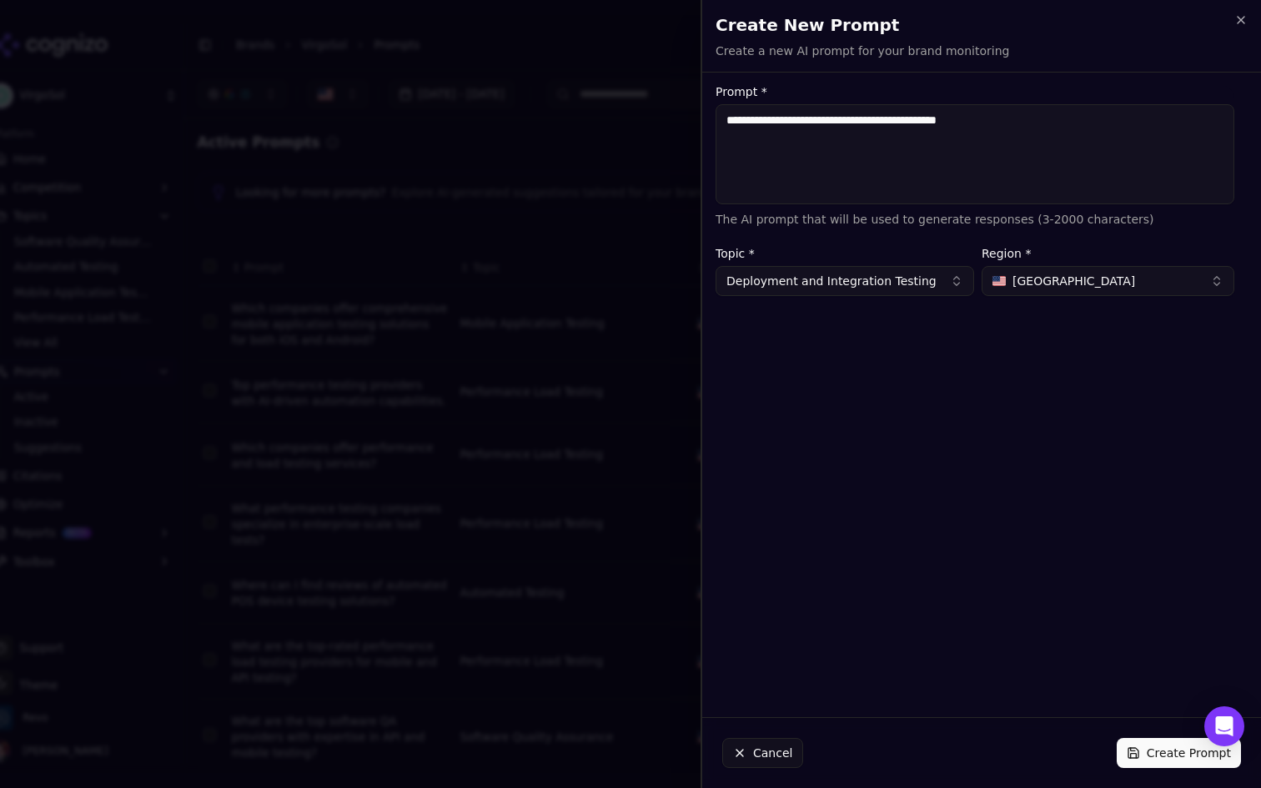
click at [1132, 752] on button "Create Prompt" at bounding box center [1179, 753] width 124 height 30
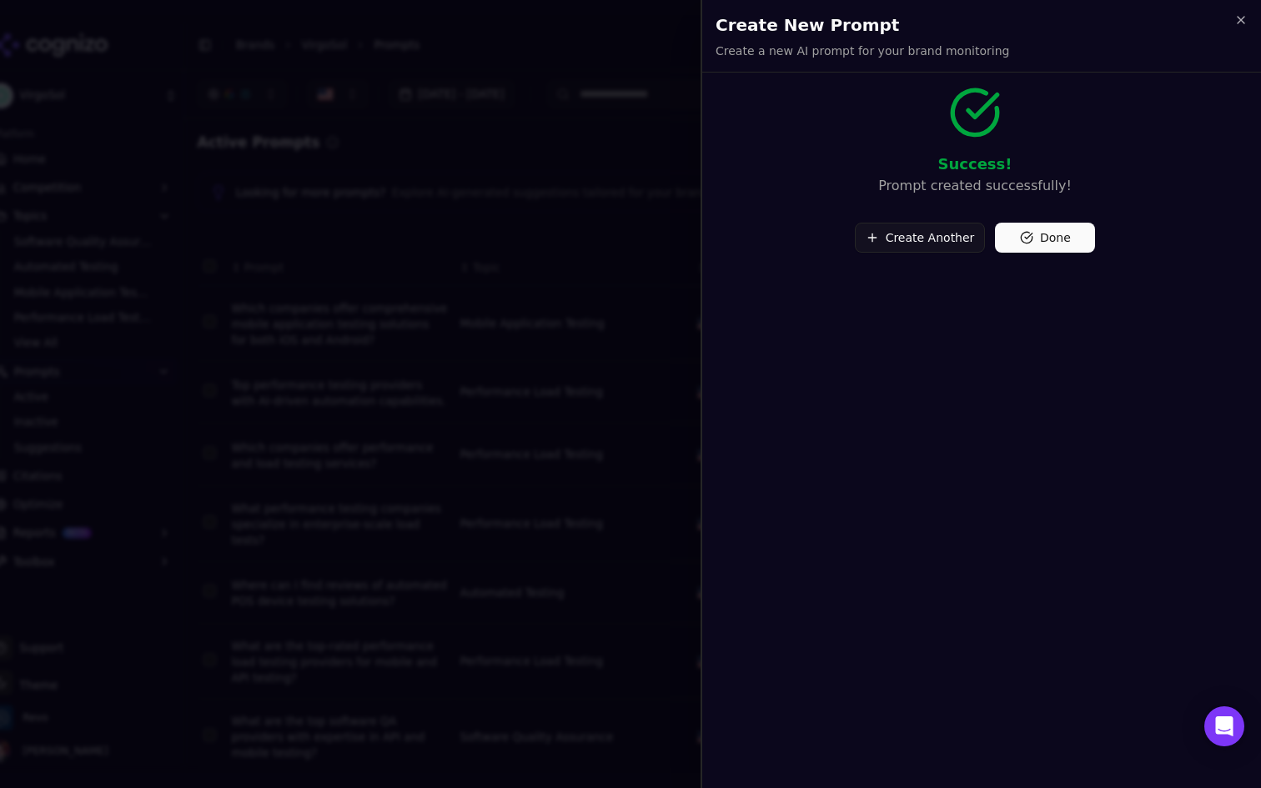
click at [933, 244] on button "Create Another" at bounding box center [920, 238] width 131 height 30
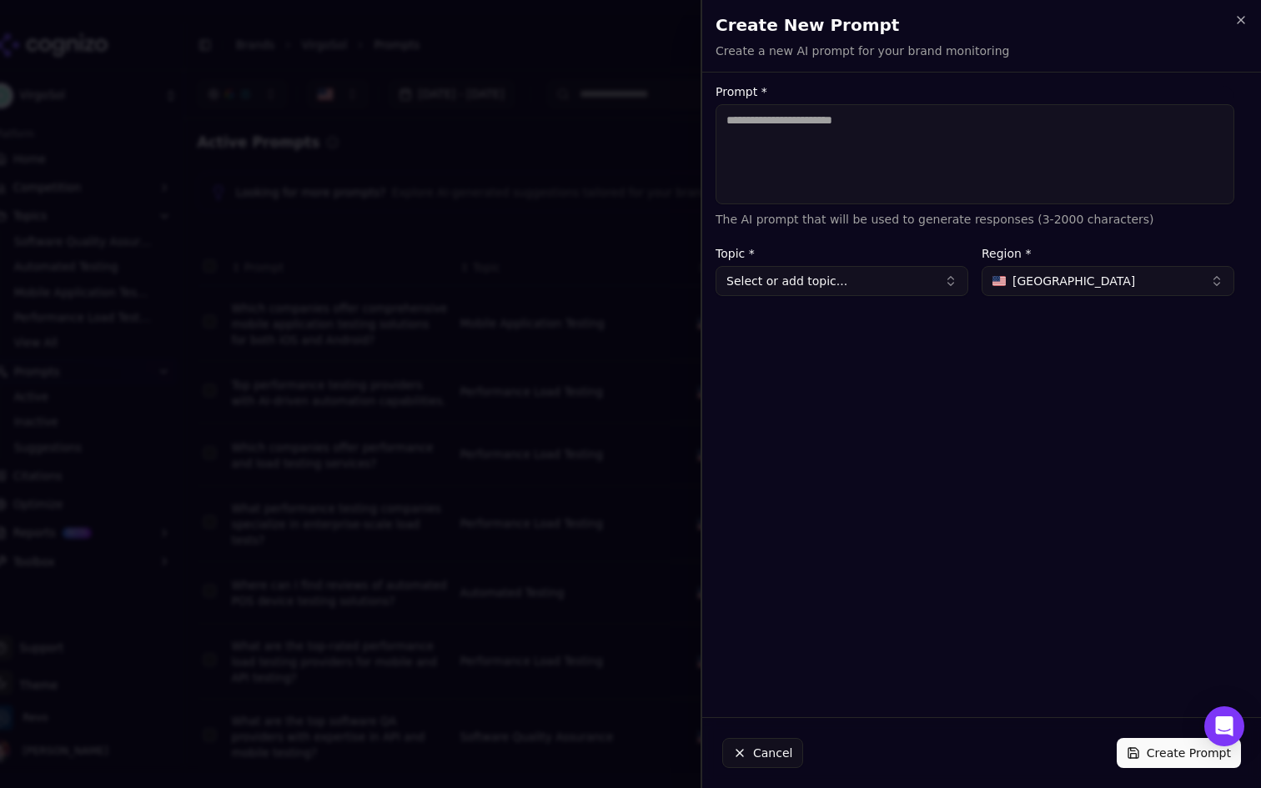
click at [853, 169] on textarea "Prompt *" at bounding box center [975, 154] width 519 height 100
paste textarea "**********"
click at [835, 288] on button "Select or add topic..." at bounding box center [842, 281] width 253 height 30
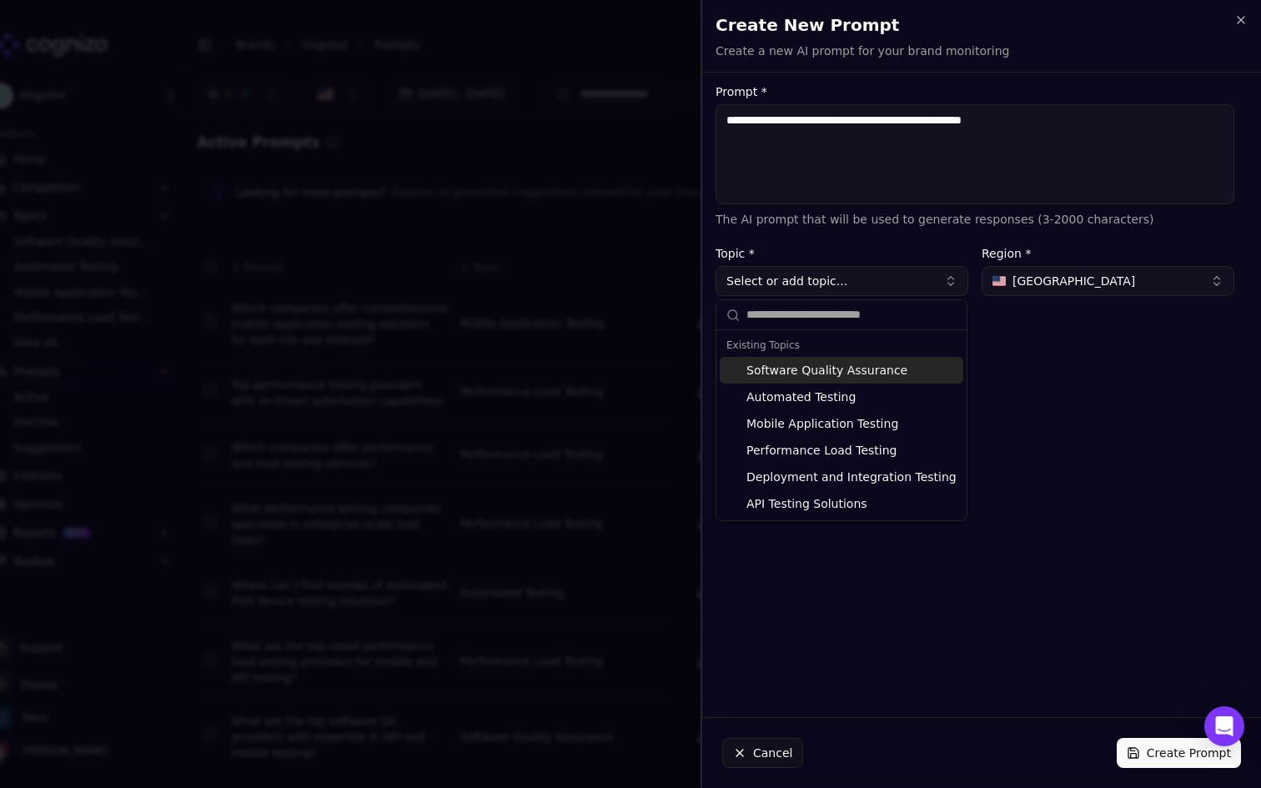
click at [1061, 133] on textarea "**********" at bounding box center [975, 154] width 519 height 100
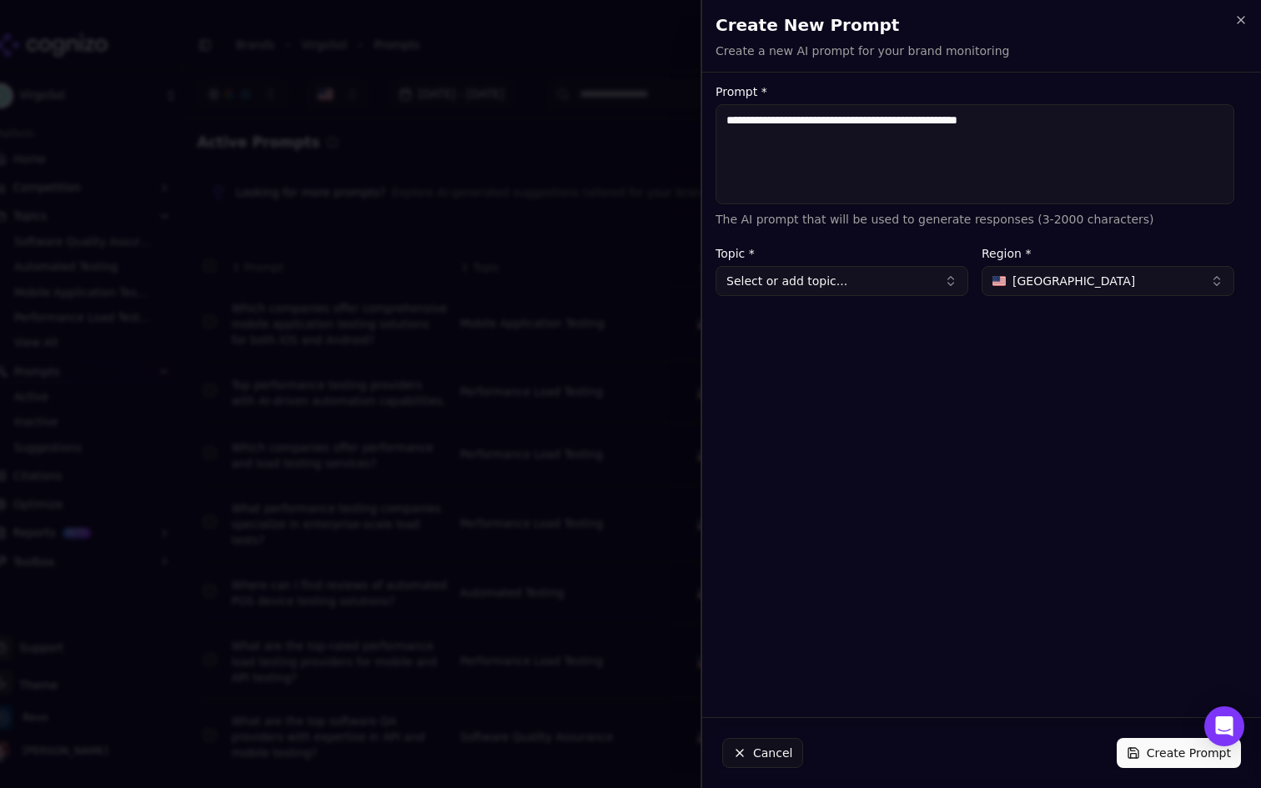
type textarea "**********"
click at [892, 294] on button "Select or add topic..." at bounding box center [842, 281] width 253 height 30
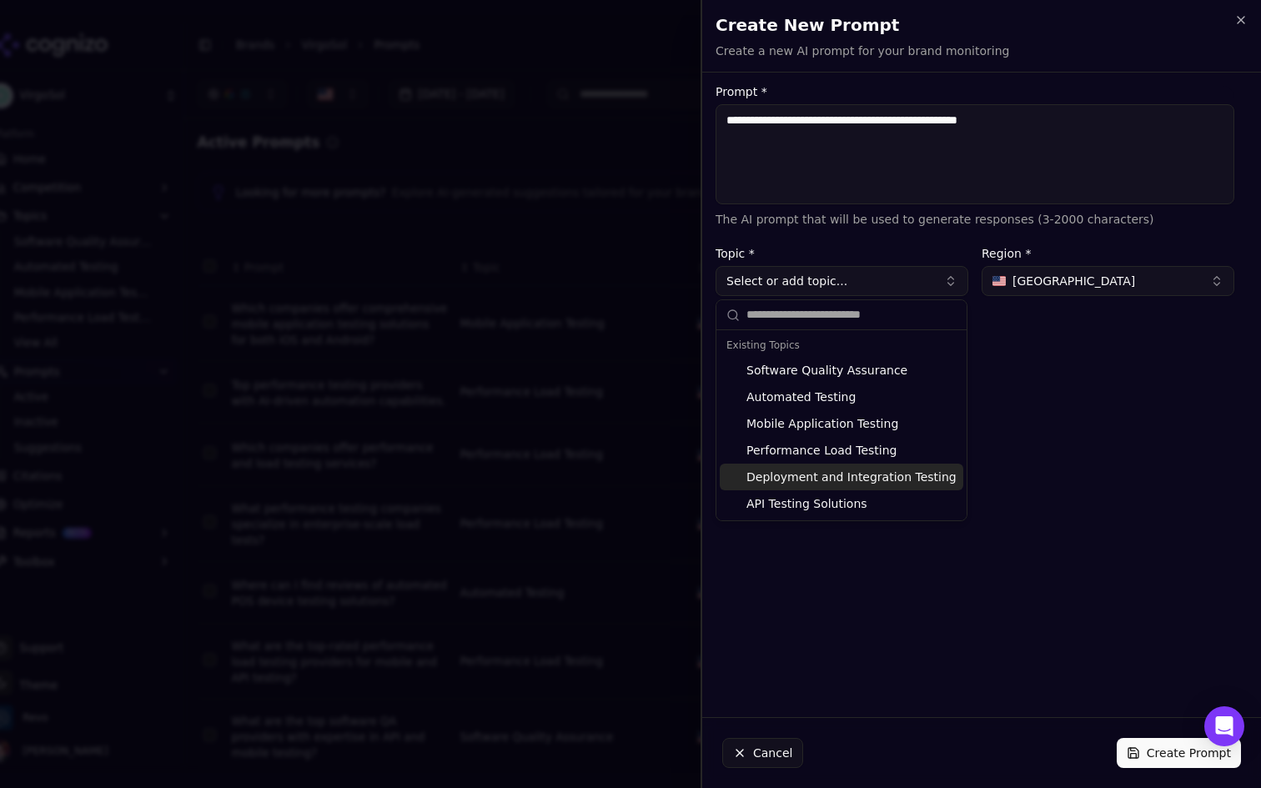
click at [897, 471] on div "Deployment and Integration Testing" at bounding box center [842, 477] width 244 height 27
type input "**********"
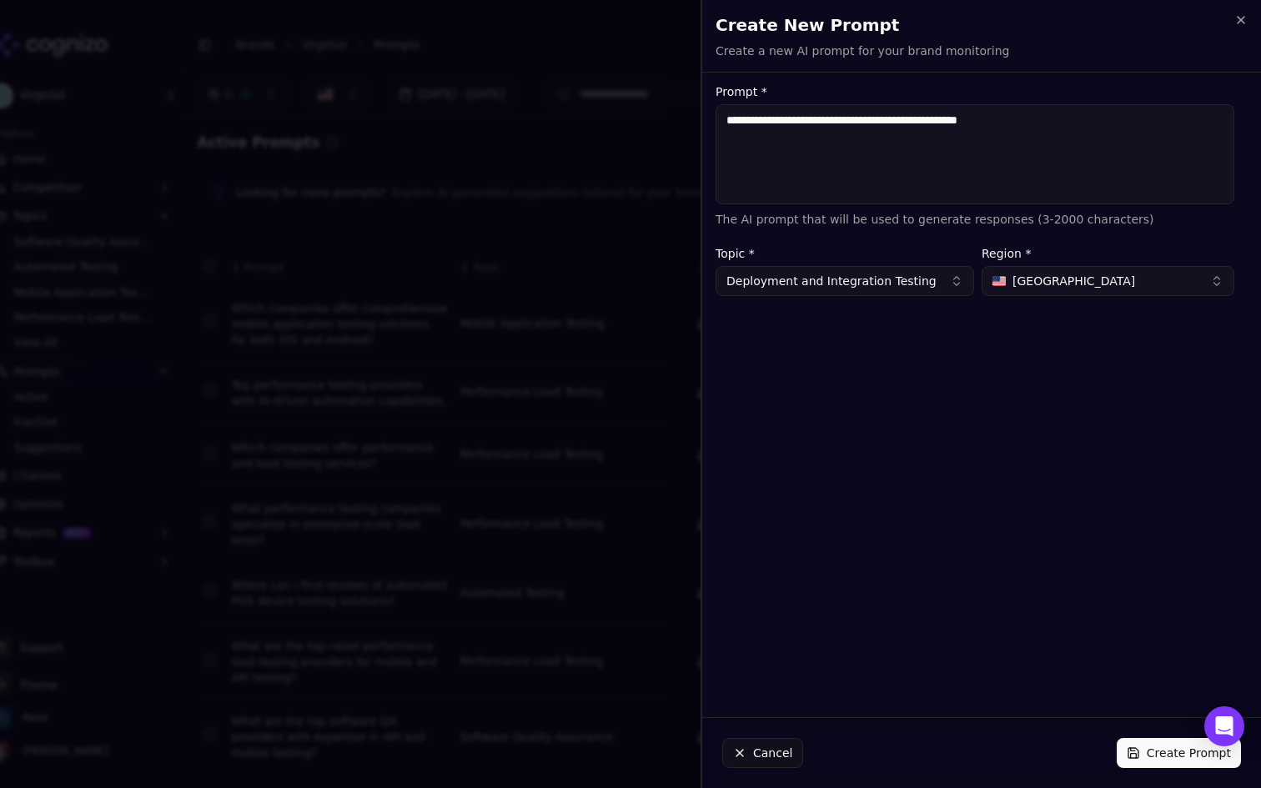
click at [1131, 750] on button "Create Prompt" at bounding box center [1179, 753] width 124 height 30
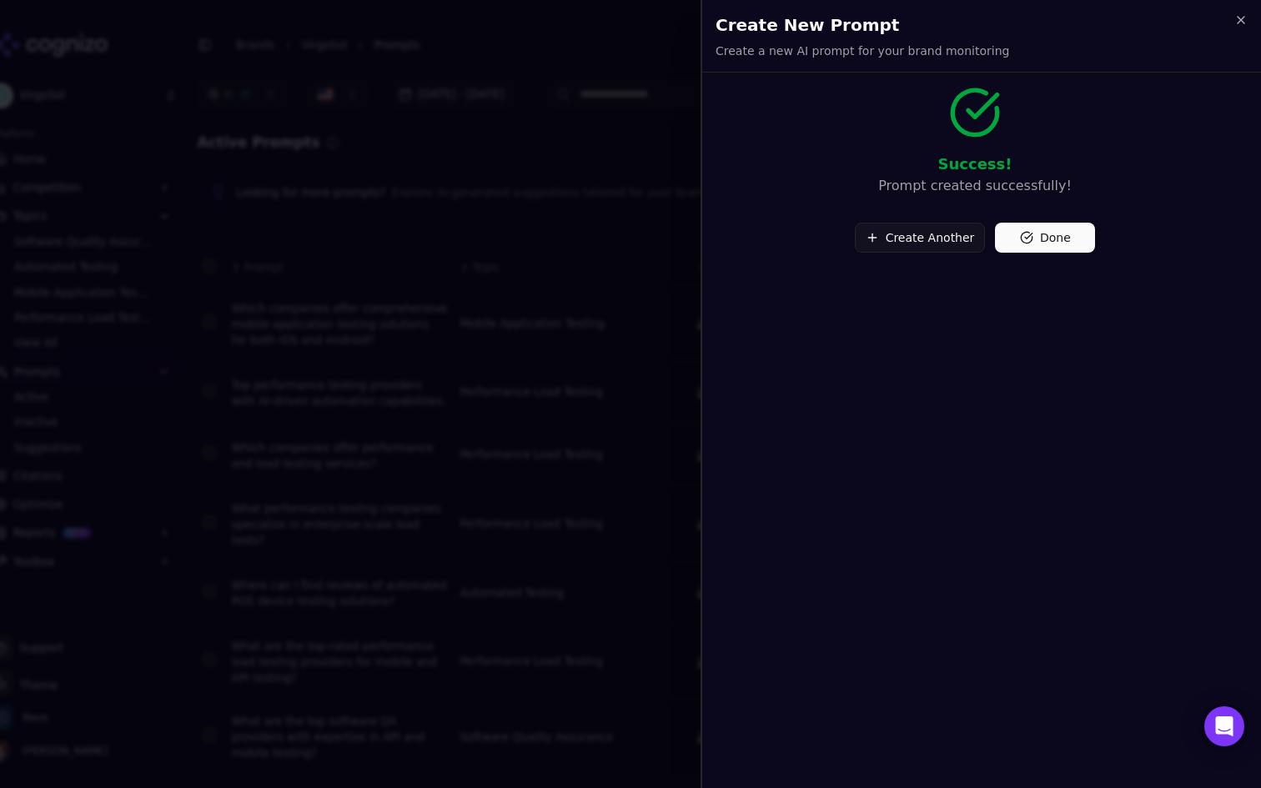
click at [1054, 240] on button "Done" at bounding box center [1045, 238] width 100 height 30
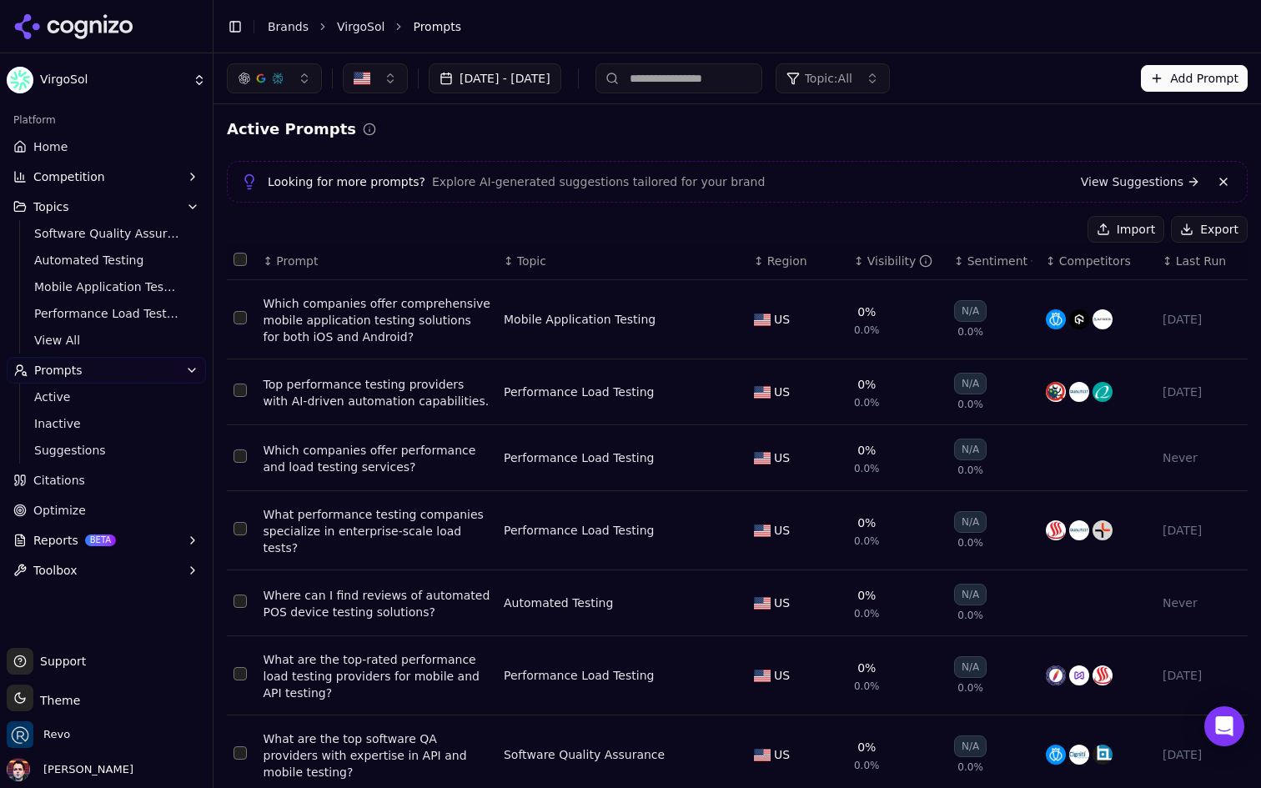
click at [890, 89] on button "Topic: All" at bounding box center [833, 78] width 114 height 30
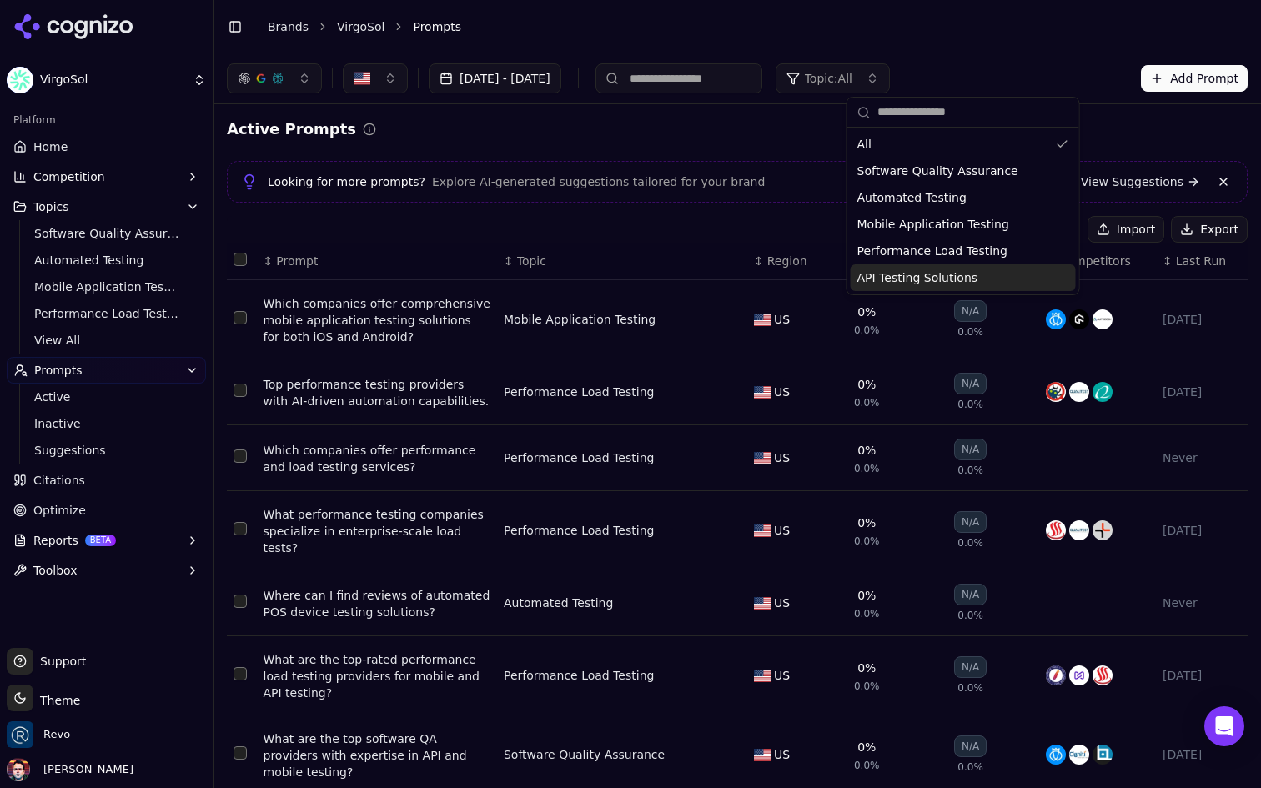
click at [919, 271] on span "API Testing Solutions" at bounding box center [918, 277] width 121 height 17
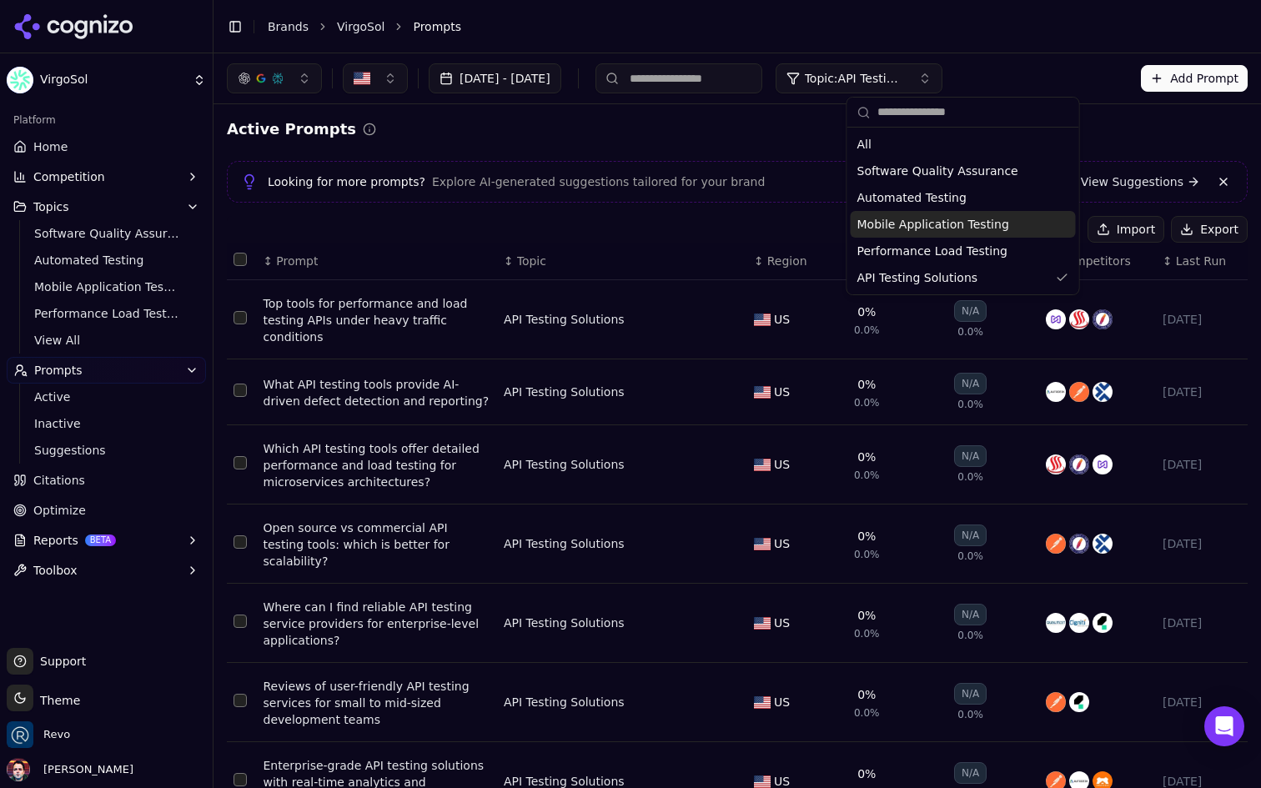
click at [657, 126] on div "Active Prompts" at bounding box center [737, 129] width 1021 height 23
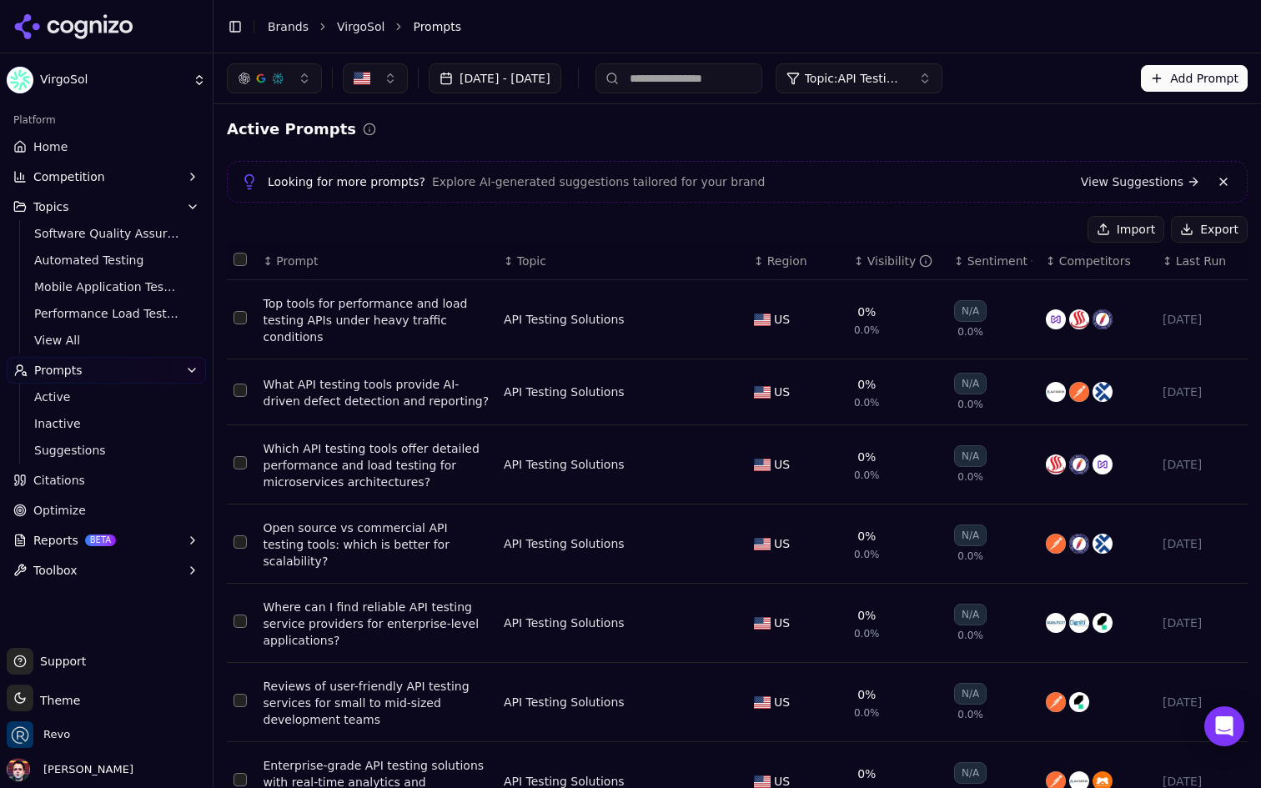
click at [1161, 73] on button "Add Prompt" at bounding box center [1194, 78] width 107 height 27
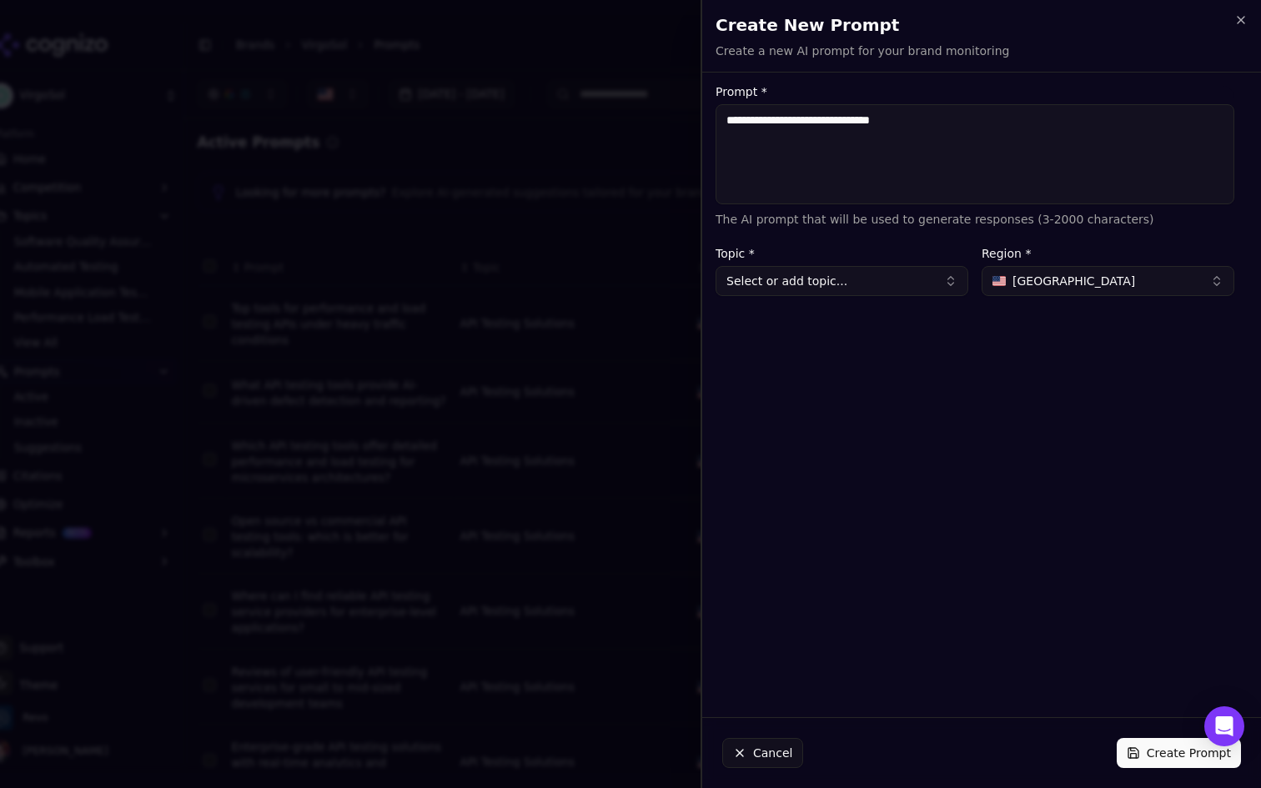
click at [728, 119] on textarea "**********" at bounding box center [975, 154] width 519 height 100
type textarea "**********"
click at [843, 294] on button "Select or add topic..." at bounding box center [842, 281] width 253 height 30
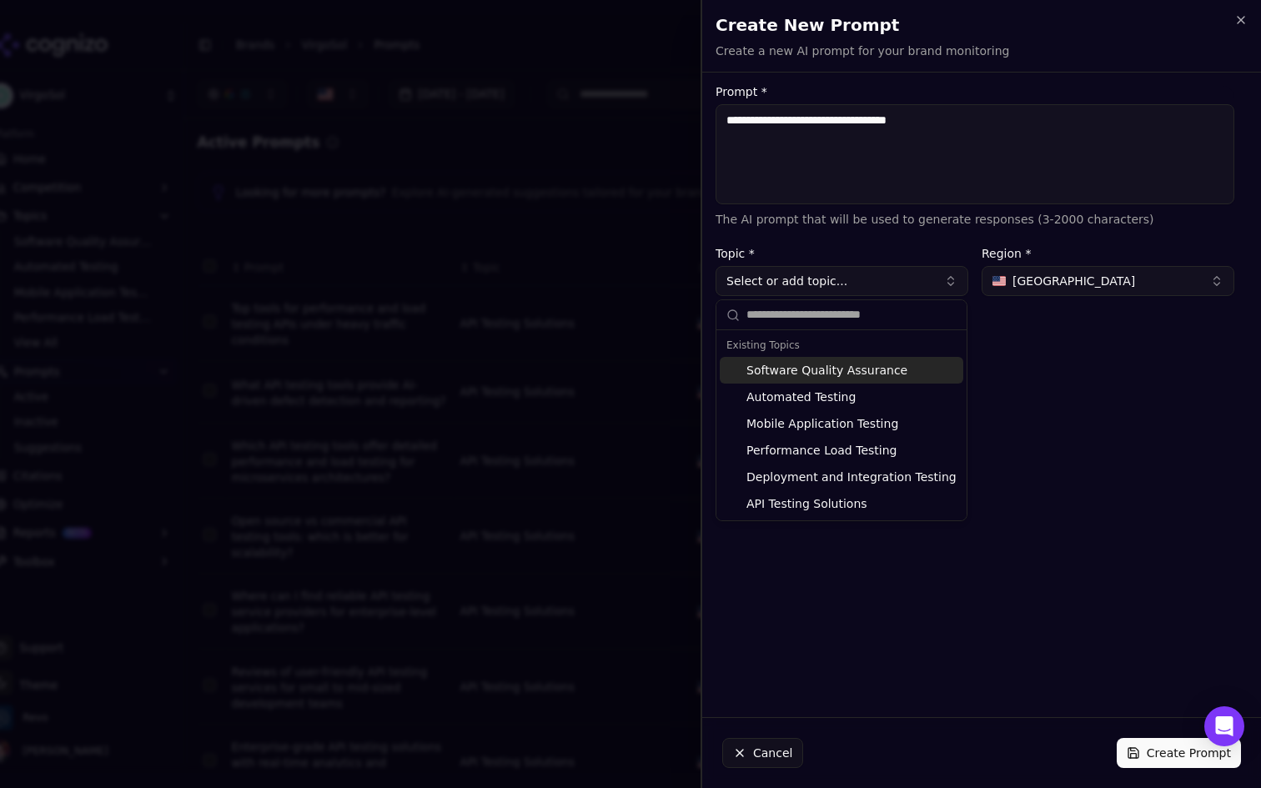
click at [843, 294] on button "Select or add topic..." at bounding box center [842, 281] width 253 height 30
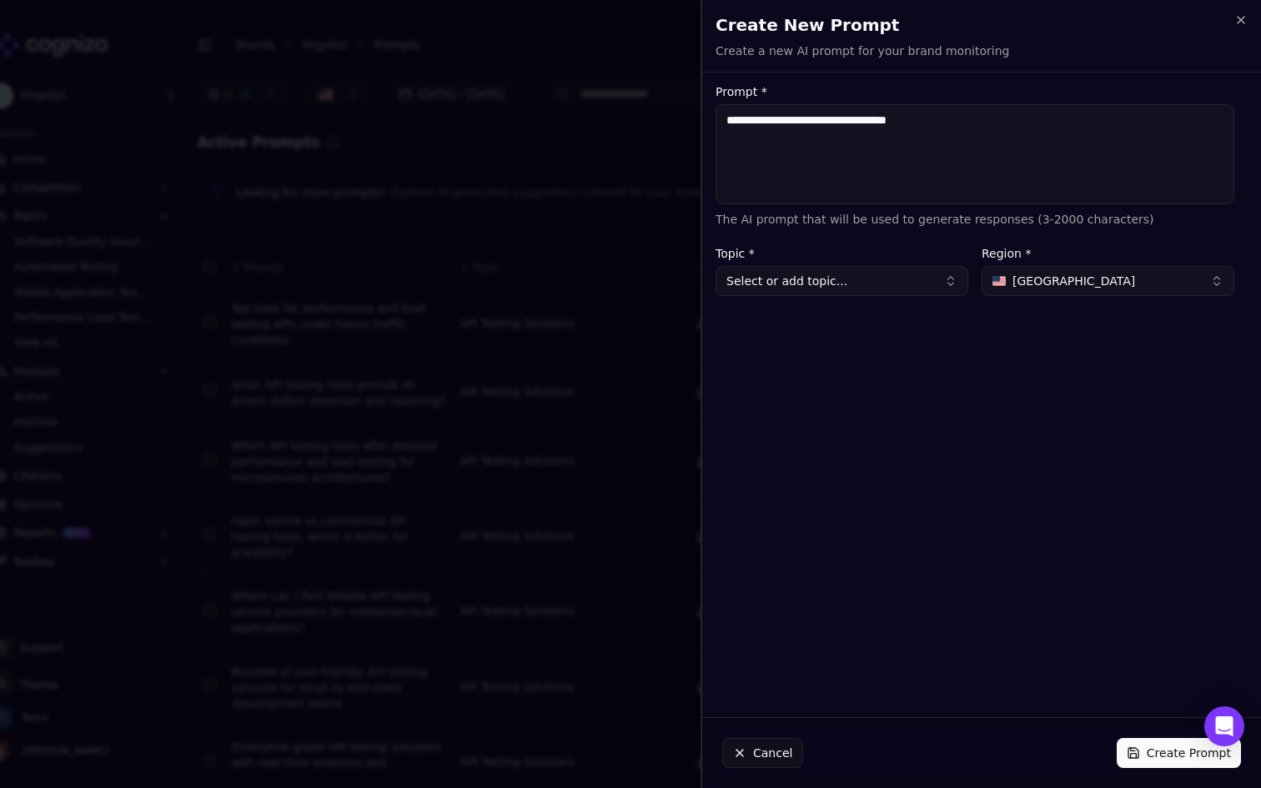
click at [843, 294] on button "Select or add topic..." at bounding box center [842, 281] width 253 height 30
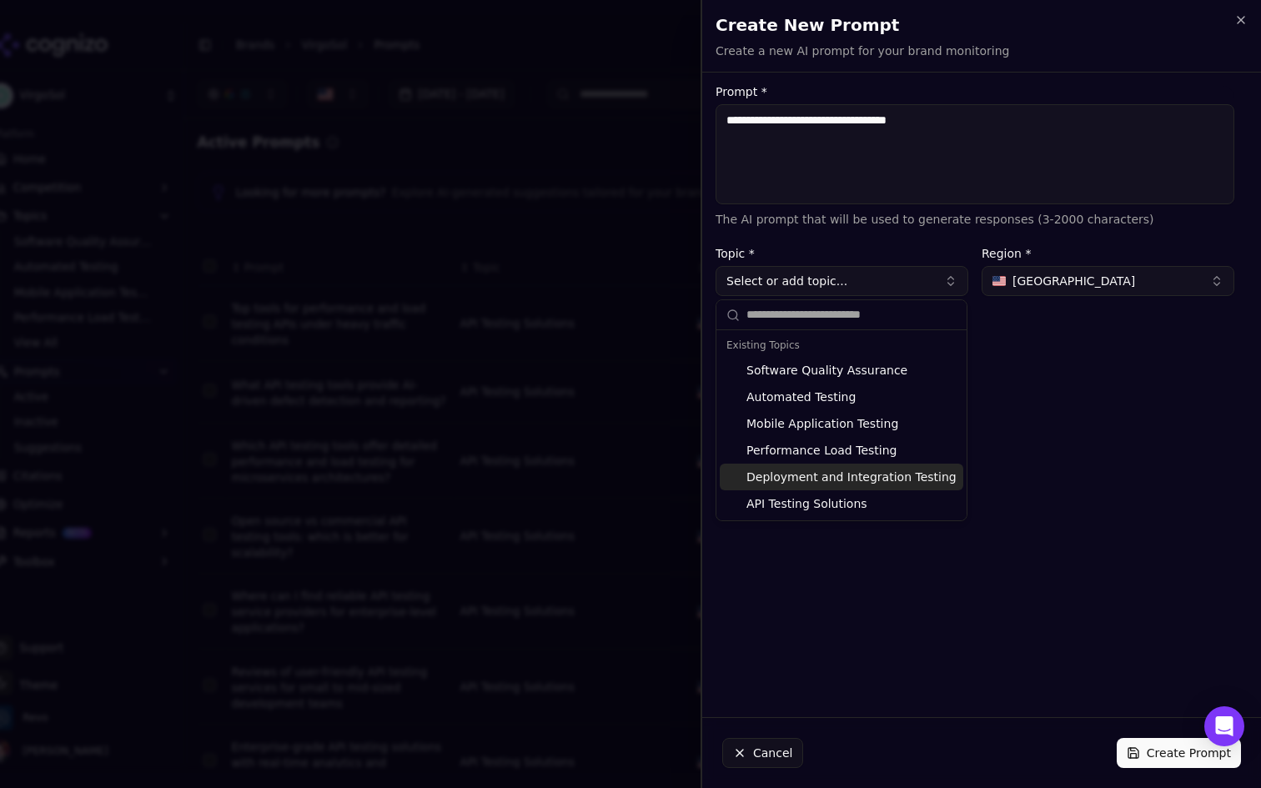
click at [854, 501] on div "API Testing Solutions" at bounding box center [842, 504] width 244 height 27
type input "**********"
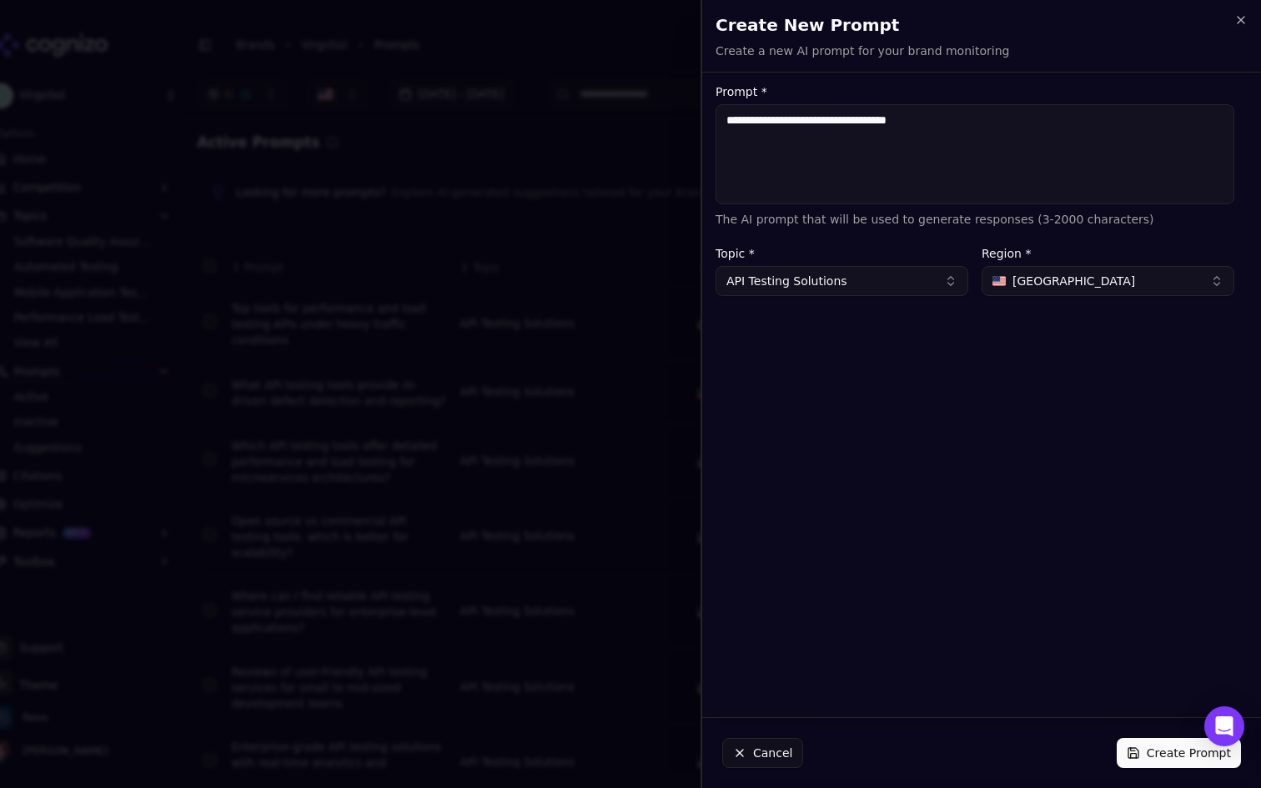
click at [1150, 749] on button "Create Prompt" at bounding box center [1179, 753] width 124 height 30
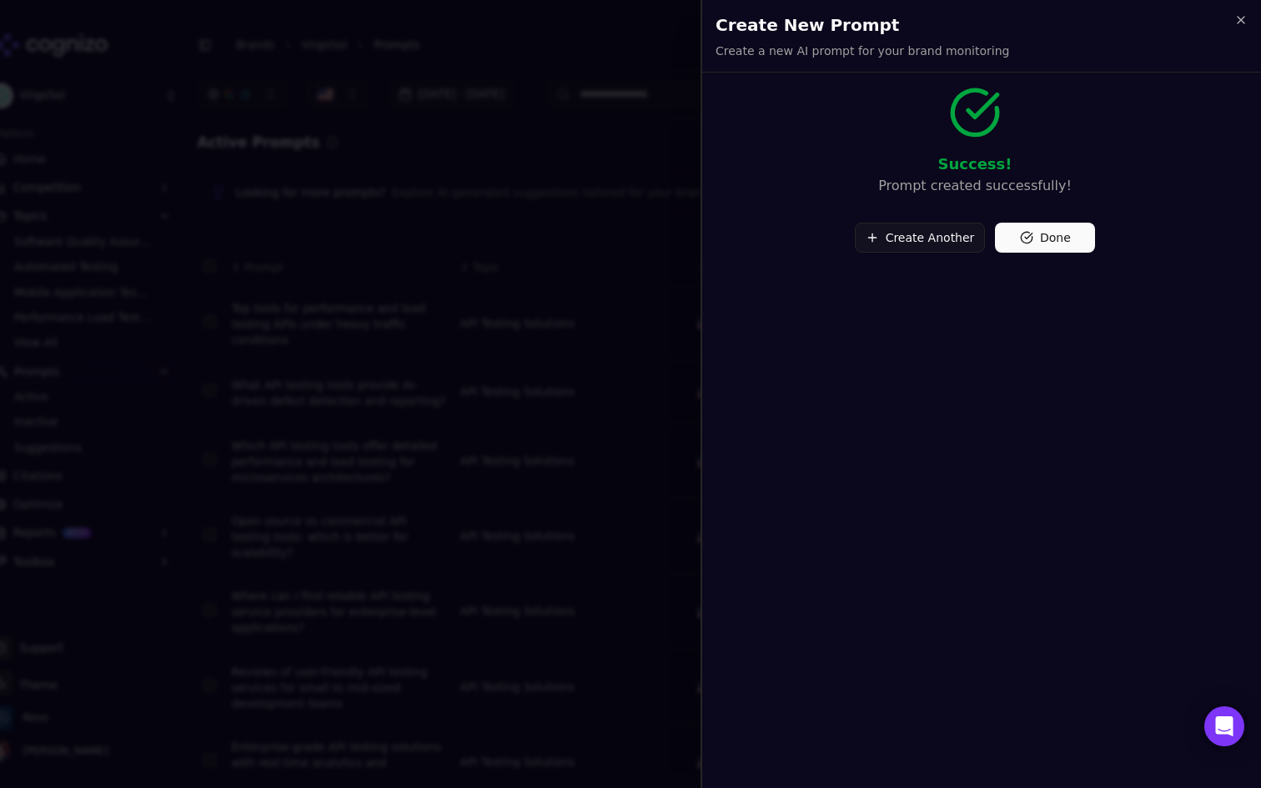
click at [941, 241] on button "Create Another" at bounding box center [920, 238] width 131 height 30
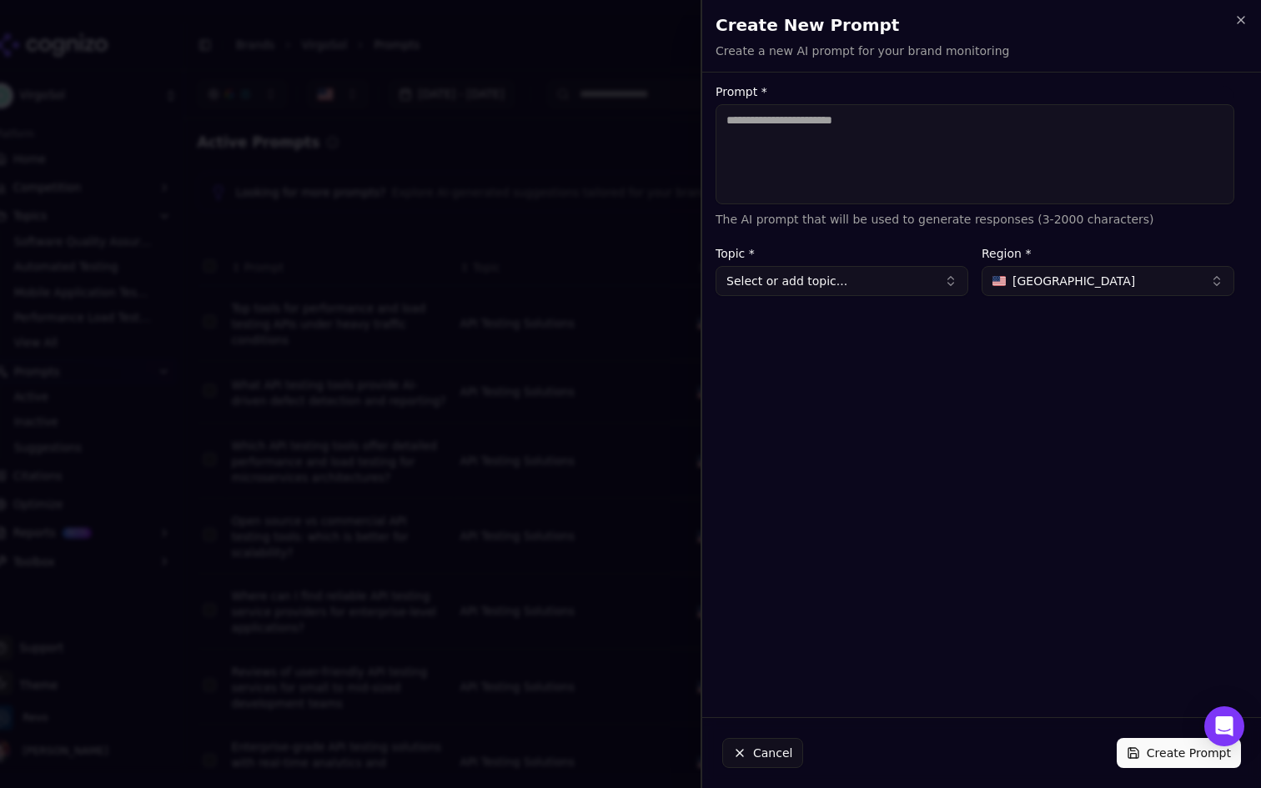
click at [919, 159] on textarea "Prompt *" at bounding box center [975, 154] width 519 height 100
paste textarea "**********"
type textarea "**********"
click at [851, 281] on button "Select or add topic..." at bounding box center [842, 281] width 253 height 30
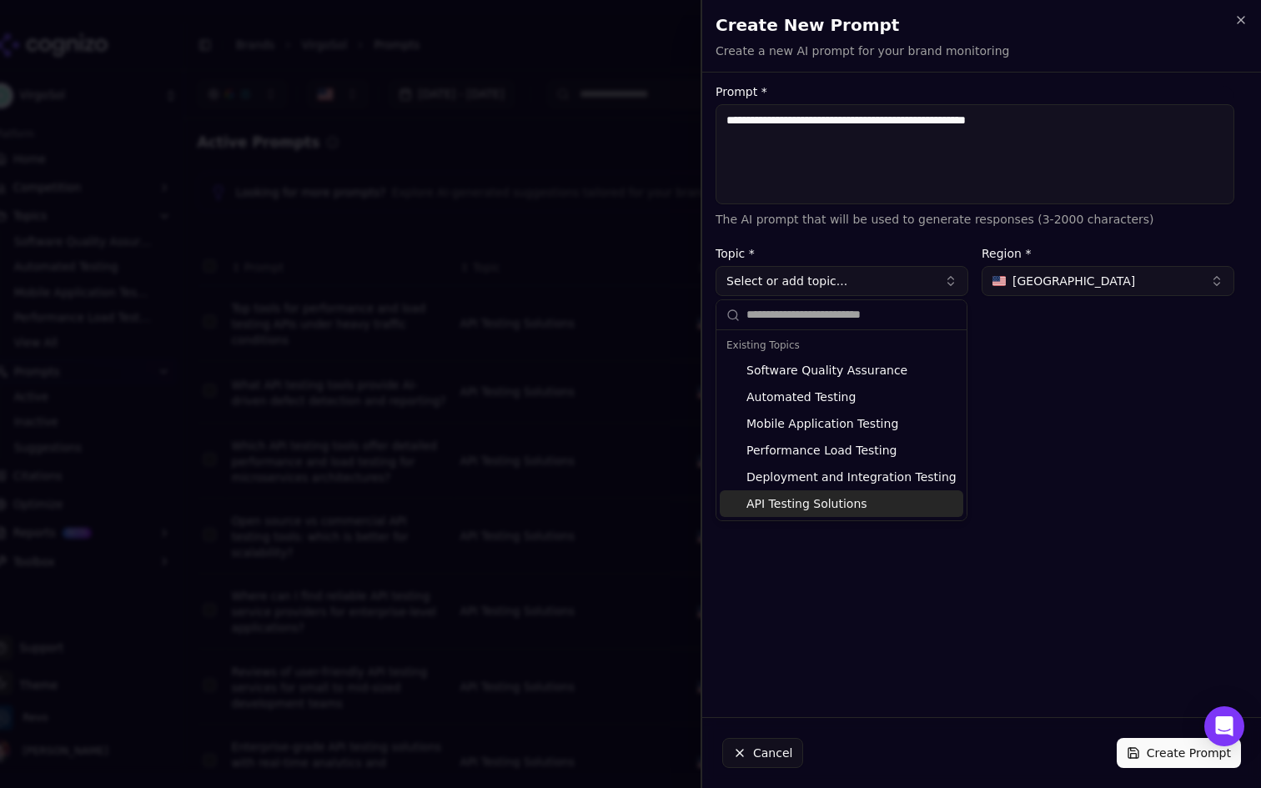
click at [837, 496] on div "API Testing Solutions" at bounding box center [842, 504] width 244 height 27
type input "**********"
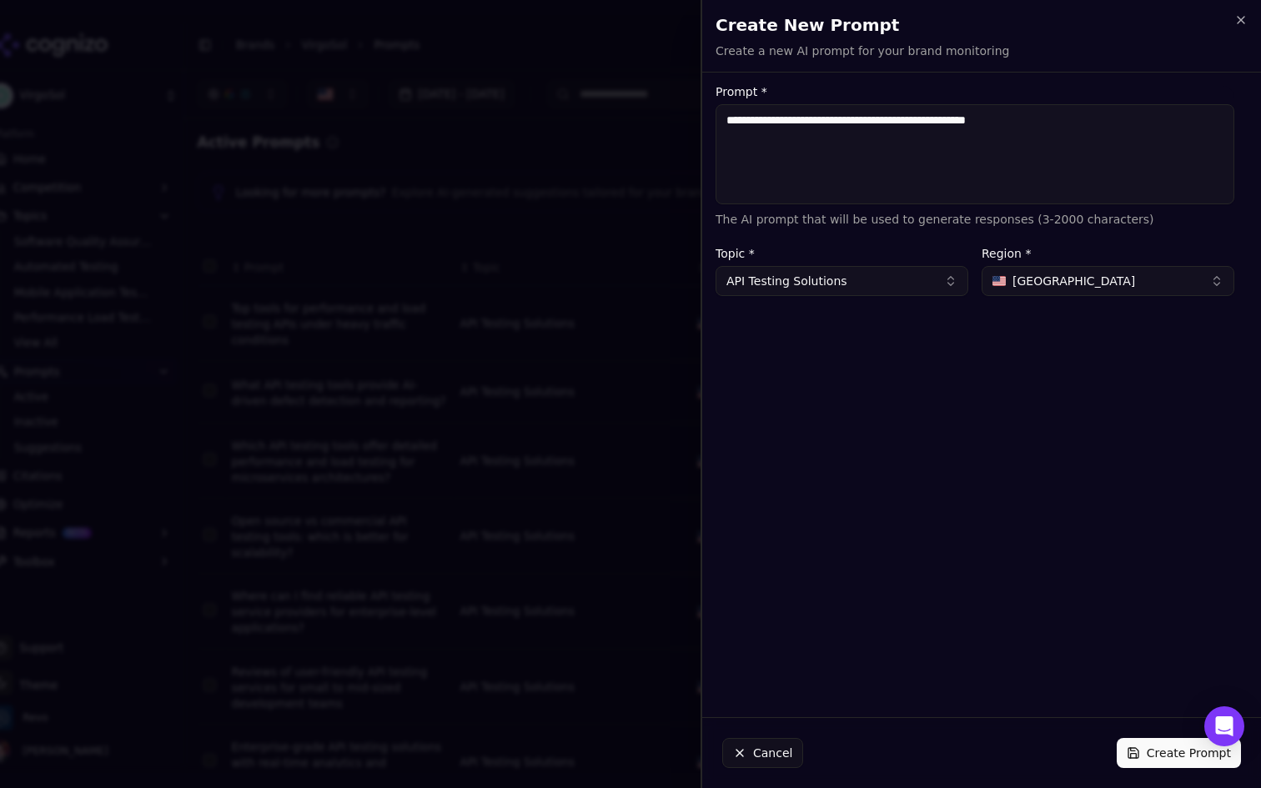
click at [1129, 747] on button "Create Prompt" at bounding box center [1179, 753] width 124 height 30
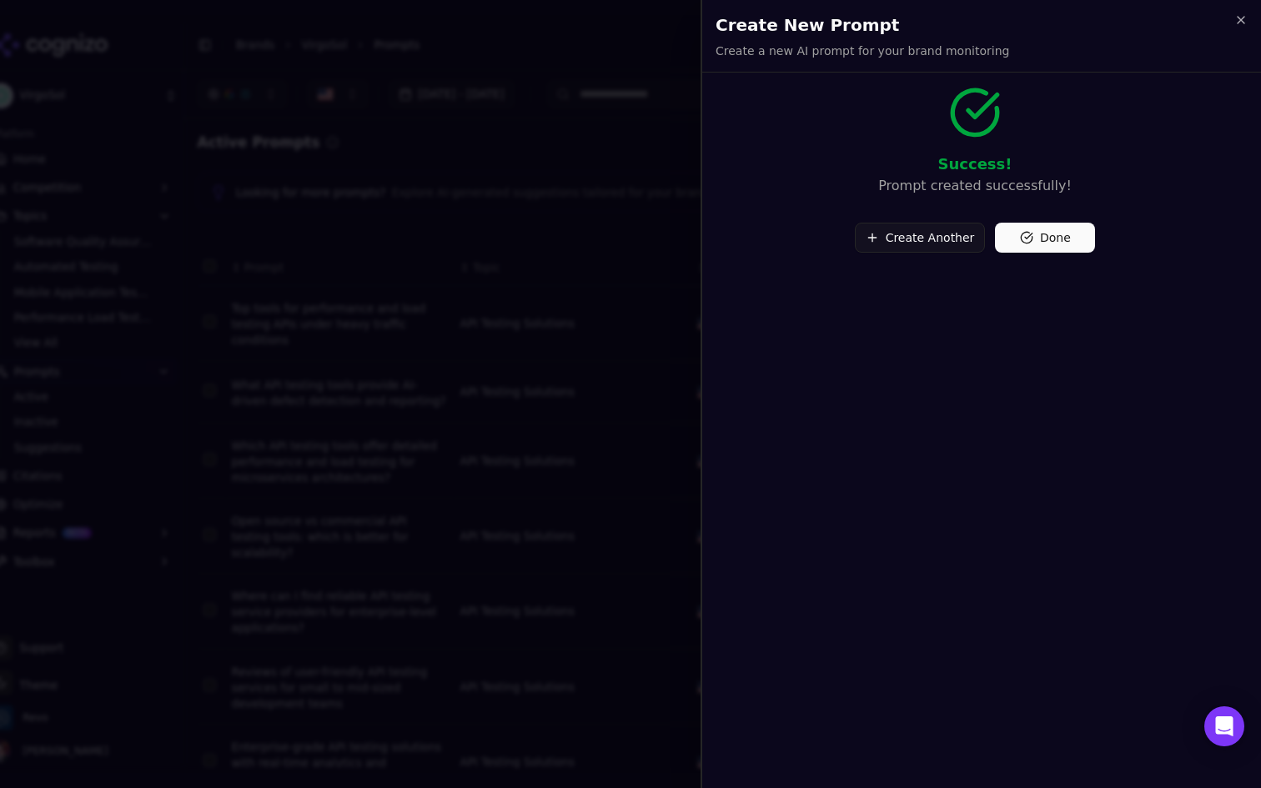
click at [942, 239] on button "Create Another" at bounding box center [920, 238] width 131 height 30
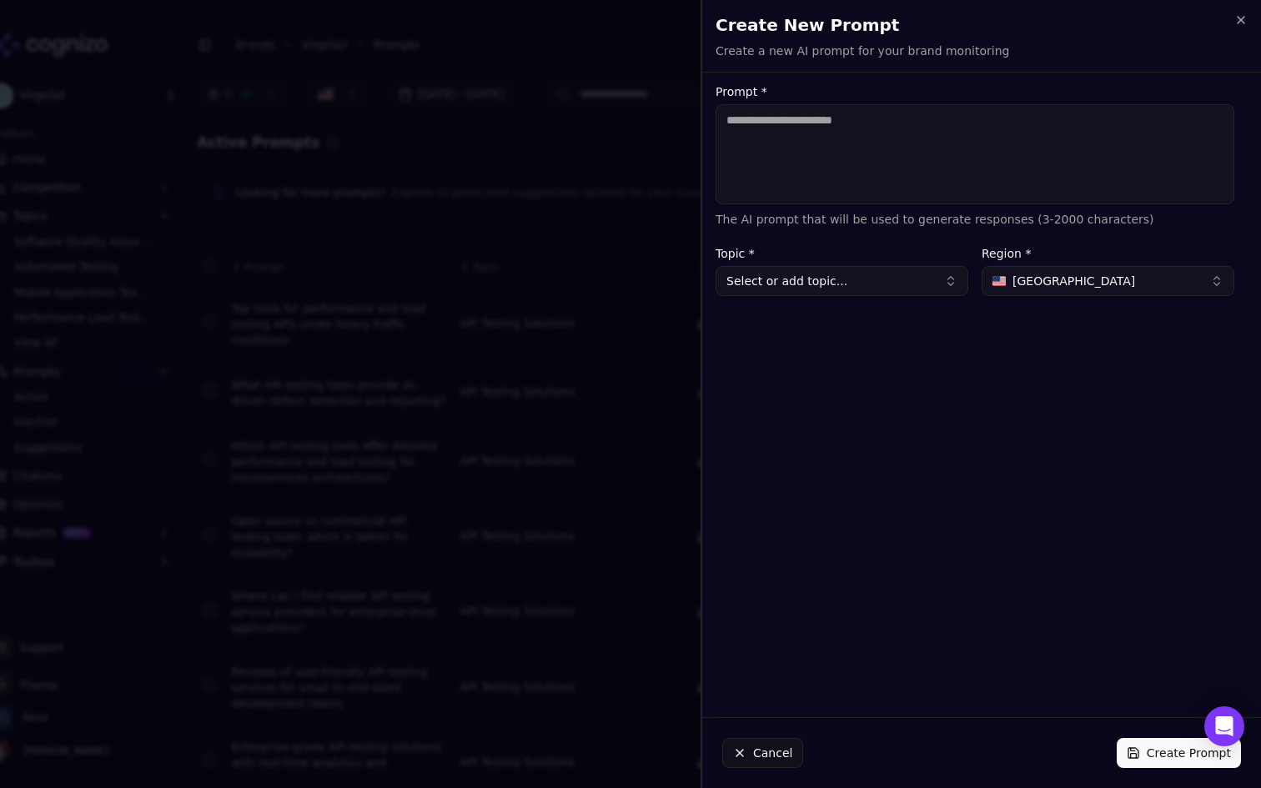
click at [801, 143] on textarea "Prompt *" at bounding box center [975, 154] width 519 height 100
paste textarea "**********"
type textarea "**********"
click at [878, 290] on button "Select or add topic..." at bounding box center [842, 281] width 253 height 30
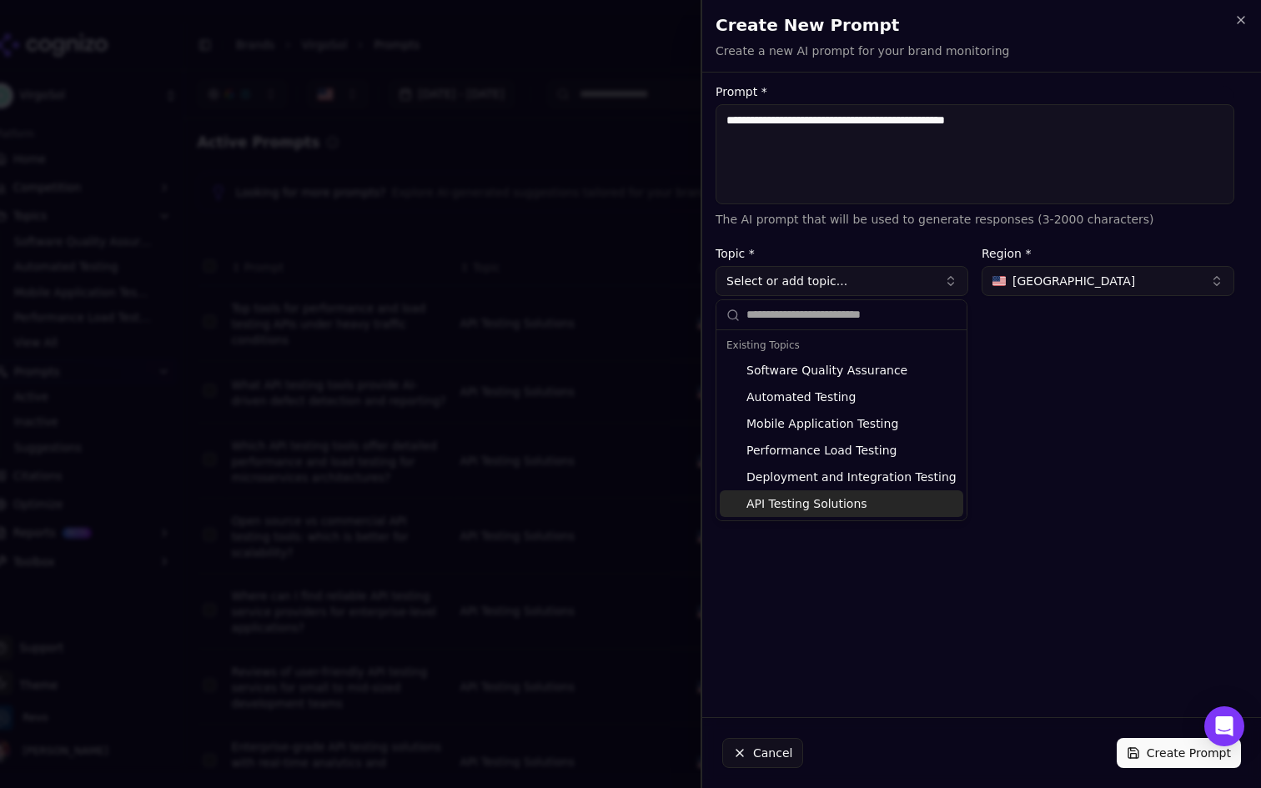
click at [856, 506] on div "API Testing Solutions" at bounding box center [842, 504] width 244 height 27
type input "**********"
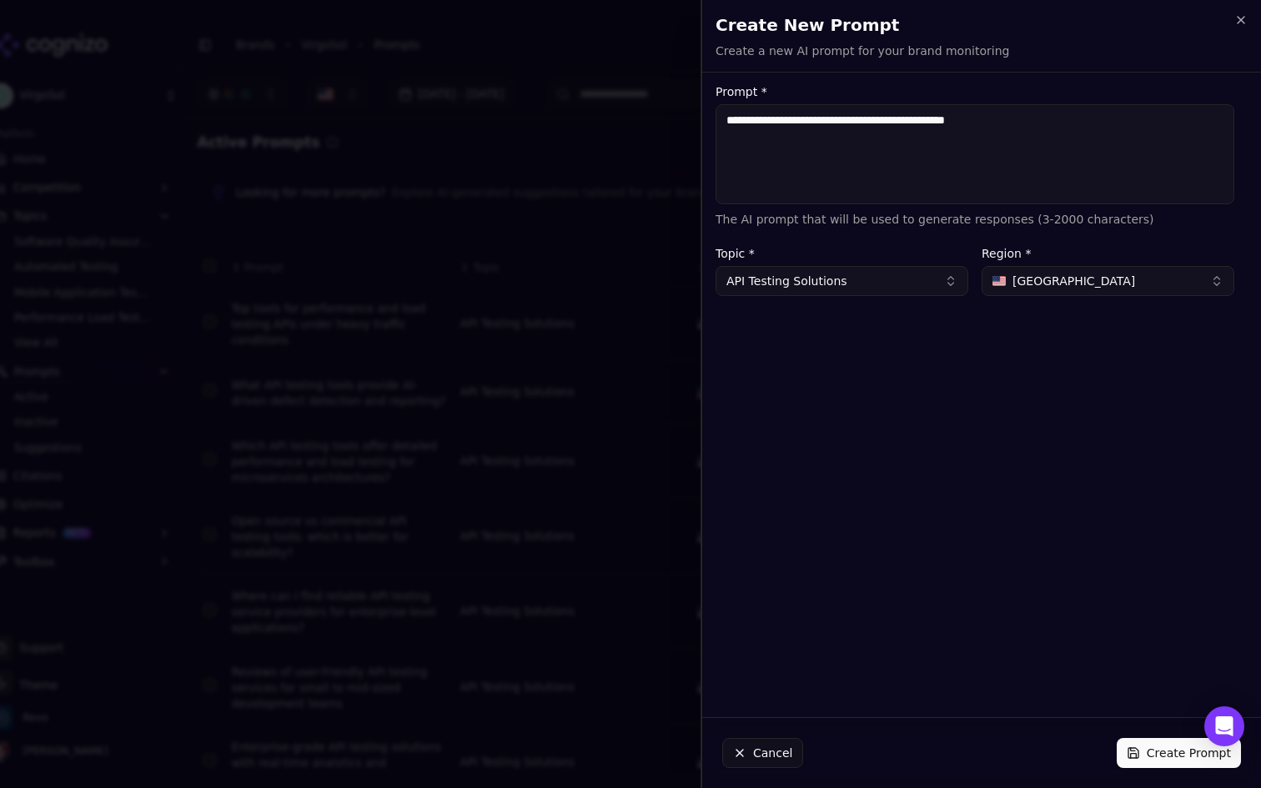
click at [1131, 756] on button "Create Prompt" at bounding box center [1179, 753] width 124 height 30
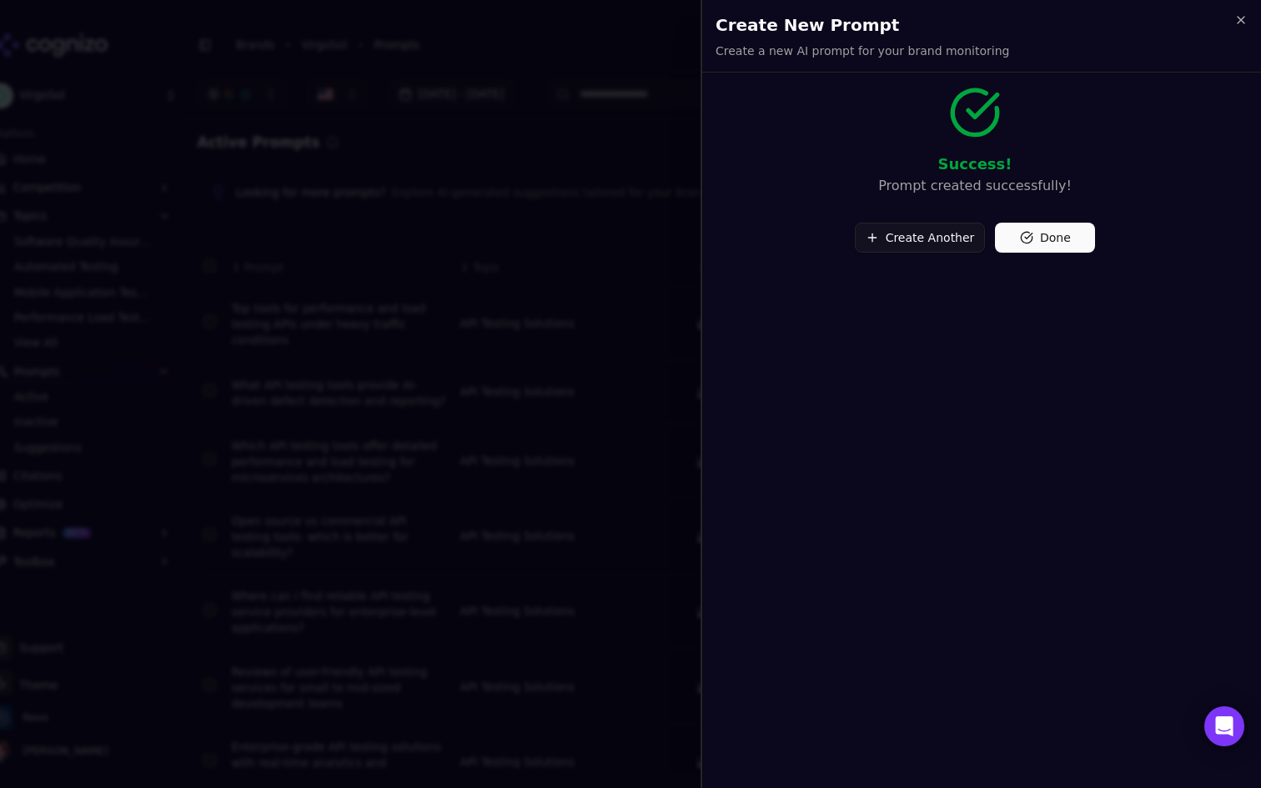
click at [1057, 233] on button "Done" at bounding box center [1045, 238] width 100 height 30
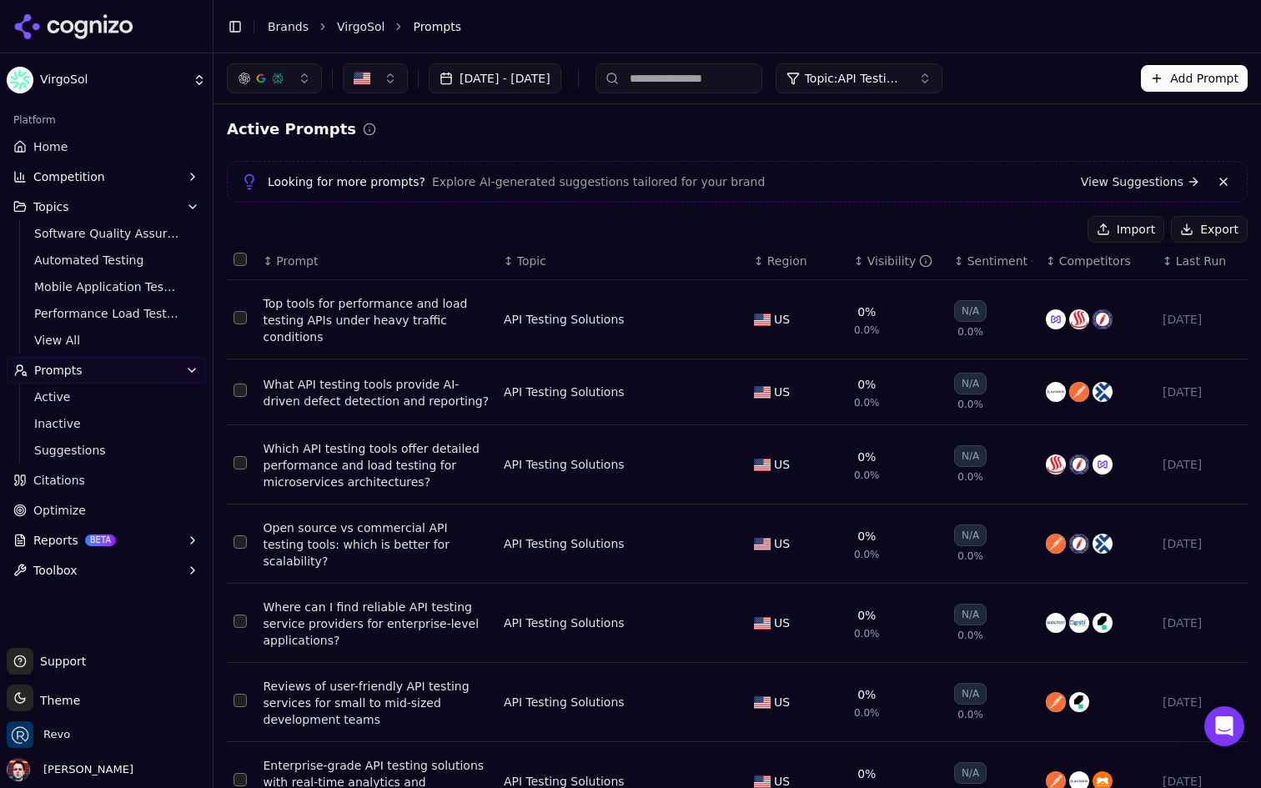
click at [915, 90] on button "Topic: API Testing Solutions" at bounding box center [859, 78] width 167 height 30
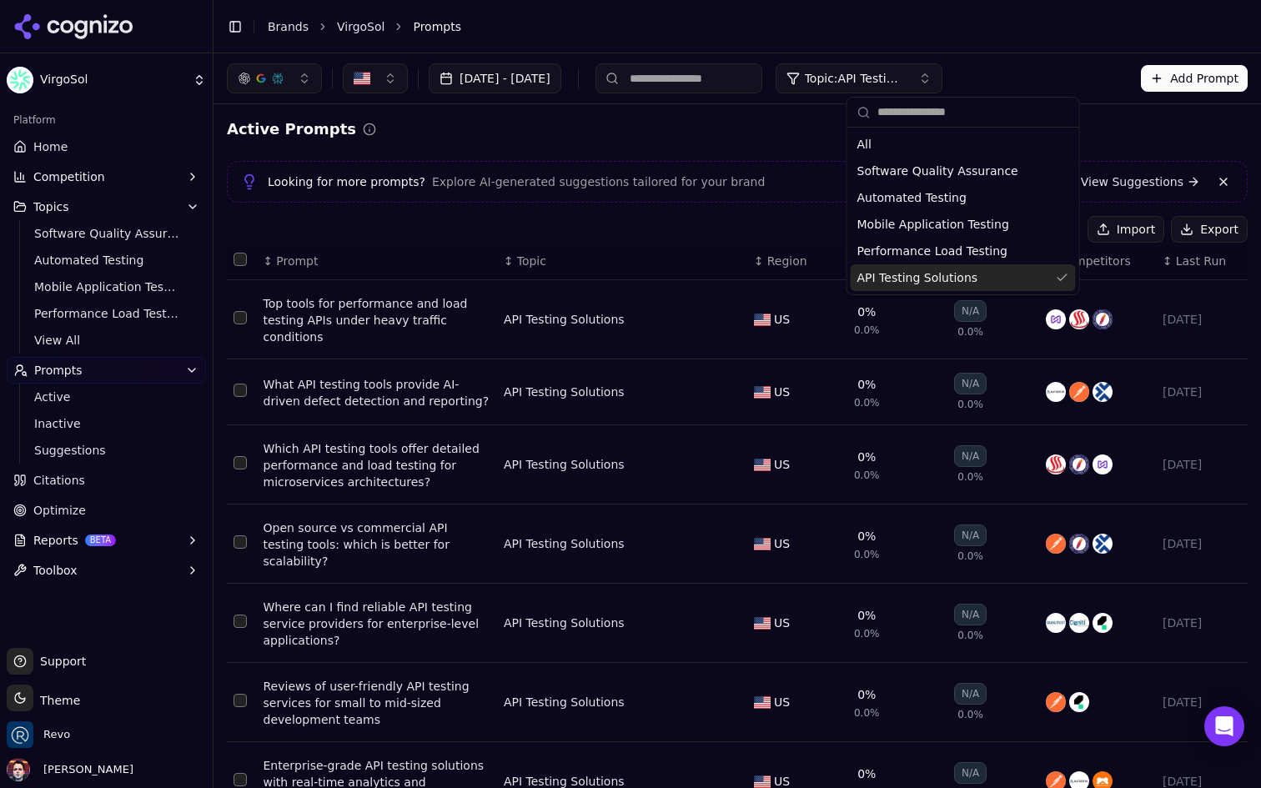
click at [673, 187] on span "Explore AI-generated suggestions tailored for your brand" at bounding box center [598, 182] width 333 height 17
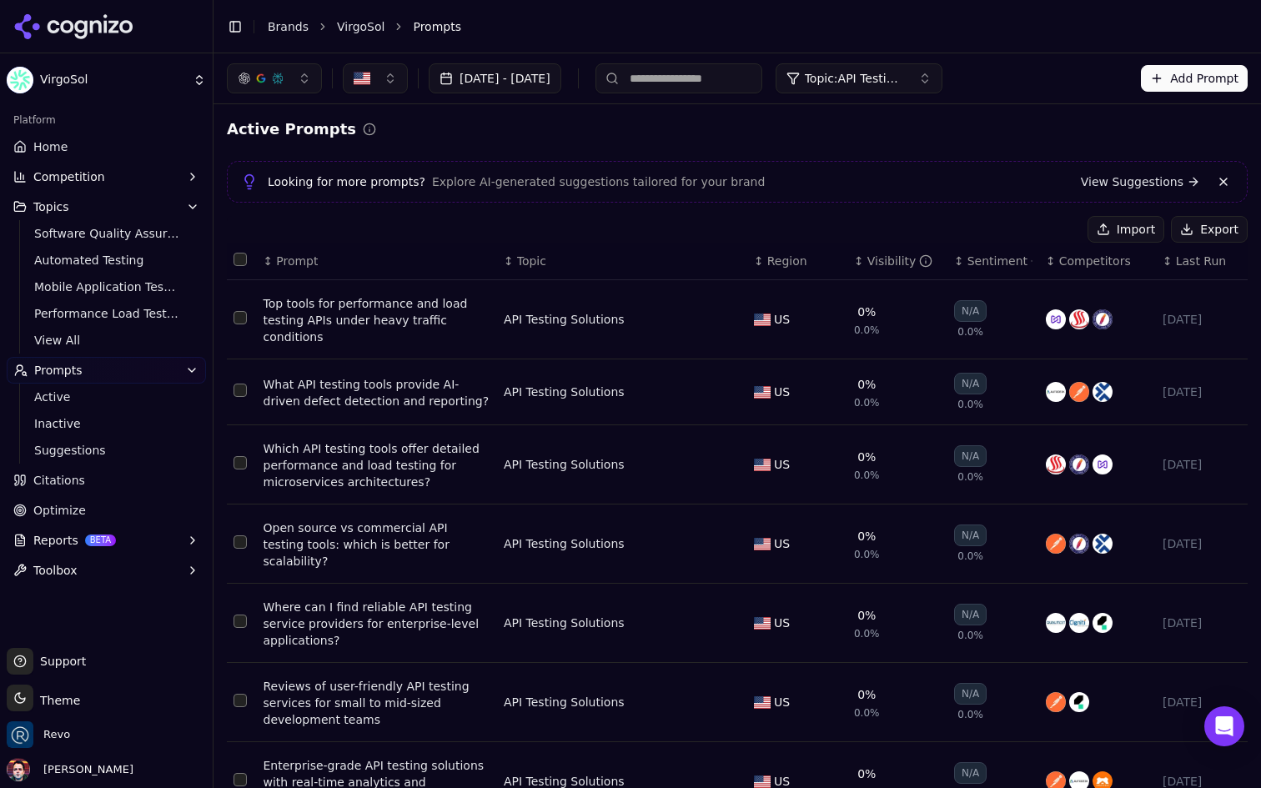
click at [905, 80] on span "Topic: API Testing Solutions" at bounding box center [855, 78] width 100 height 17
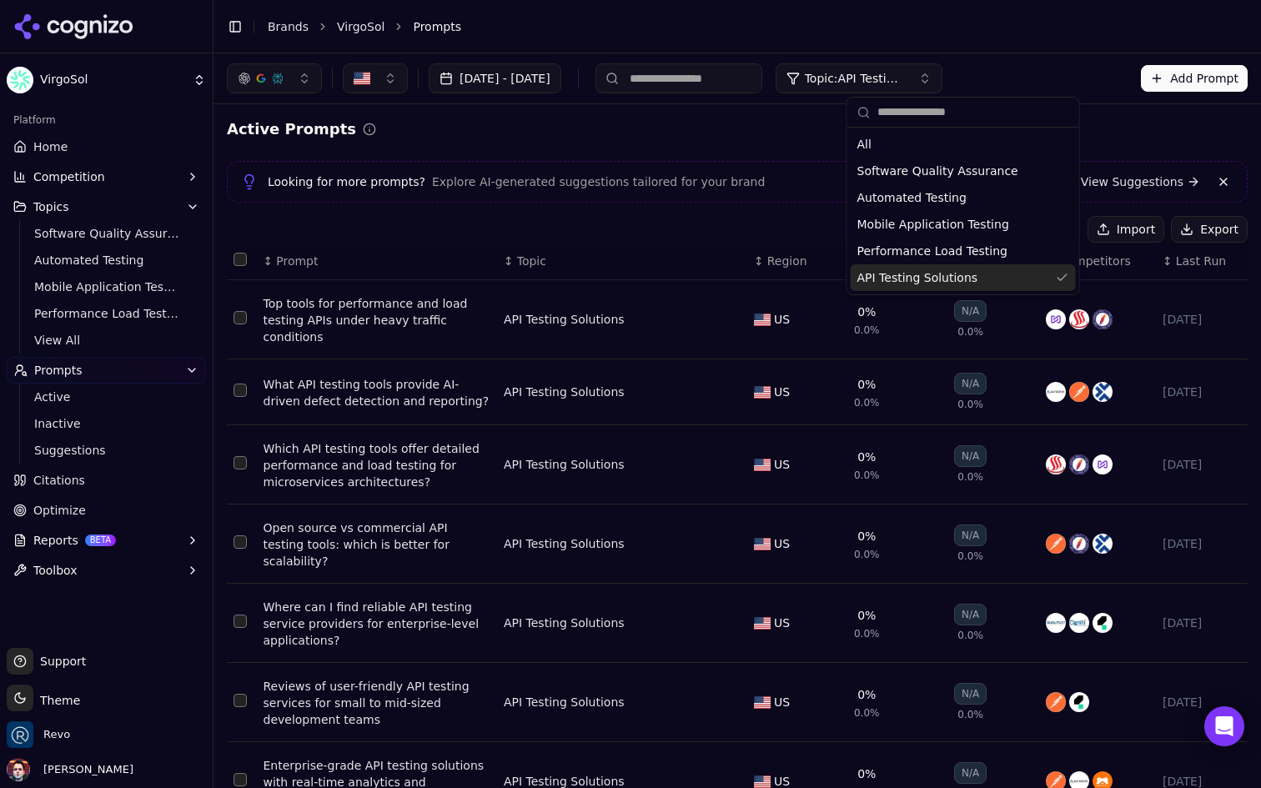
click at [965, 274] on span "API Testing Solutions" at bounding box center [918, 277] width 121 height 17
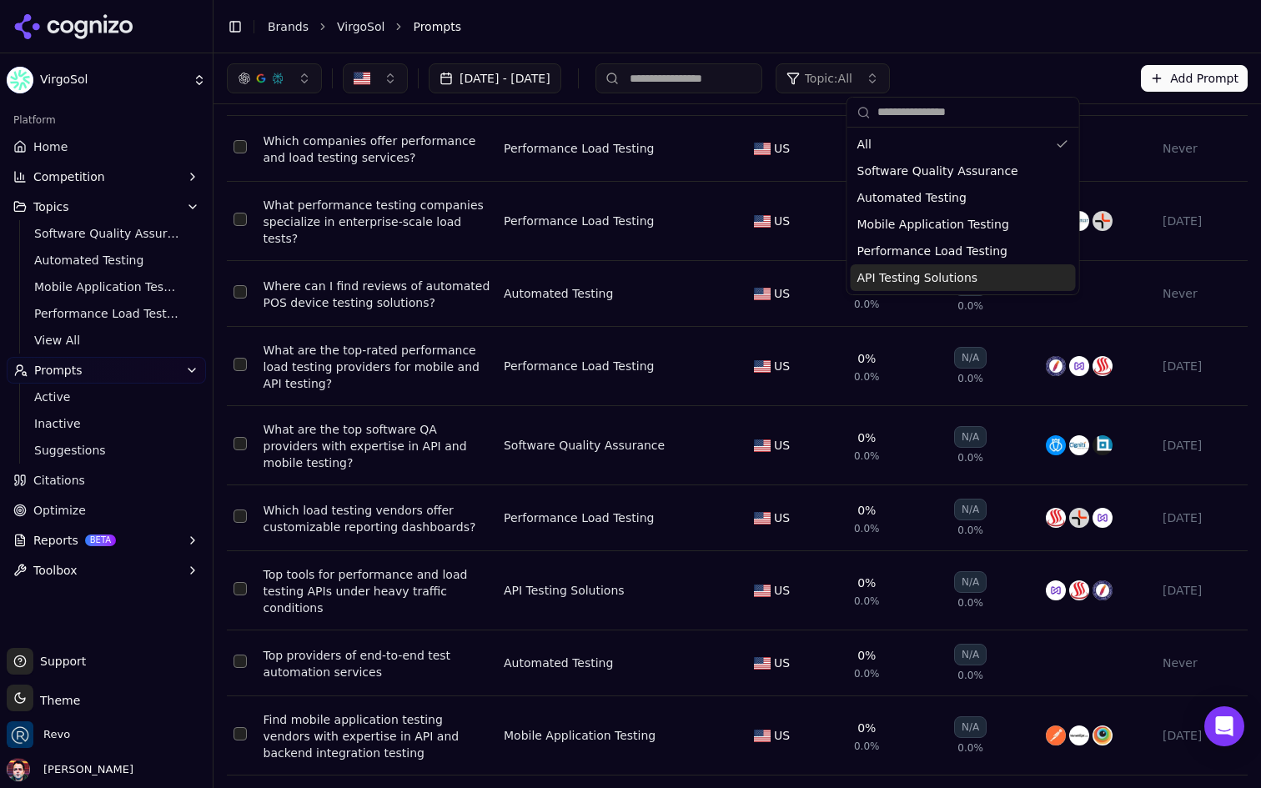
scroll to position [172, 0]
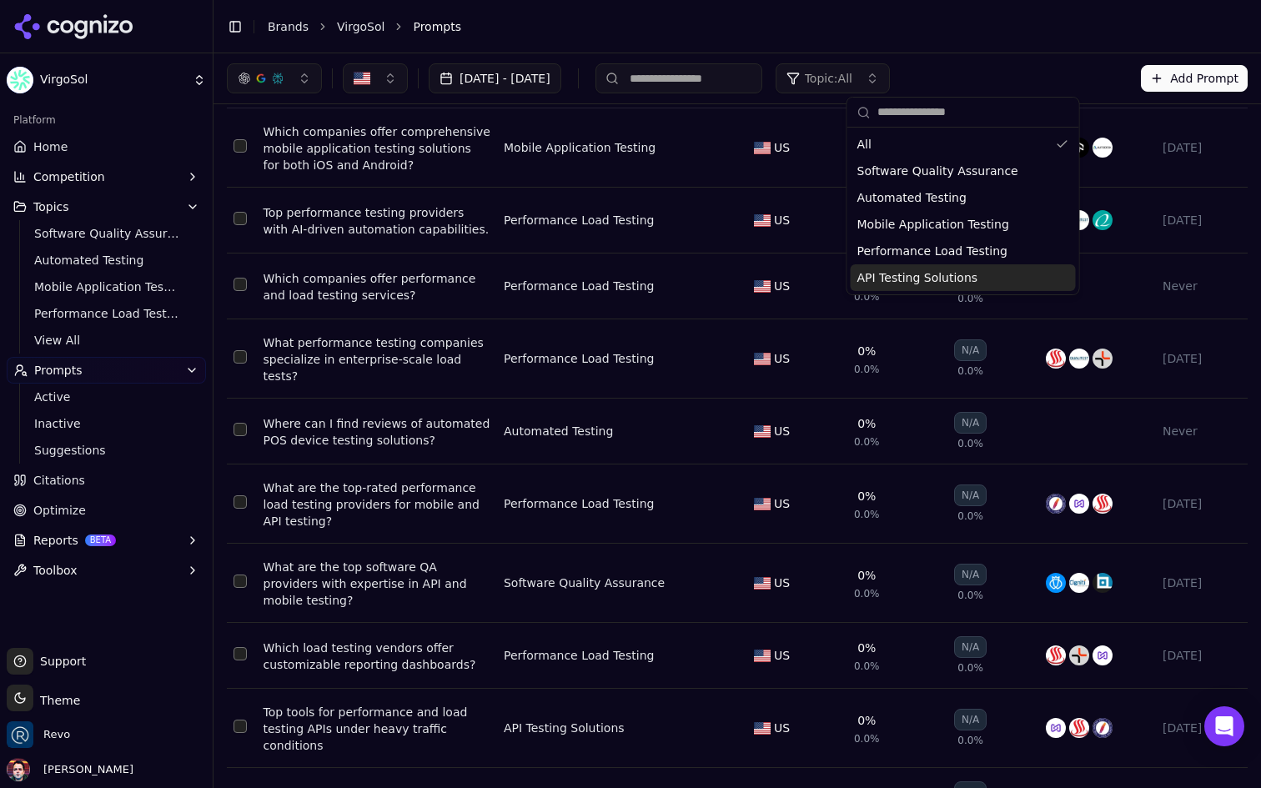
click at [1005, 283] on div "API Testing Solutions" at bounding box center [963, 277] width 225 height 27
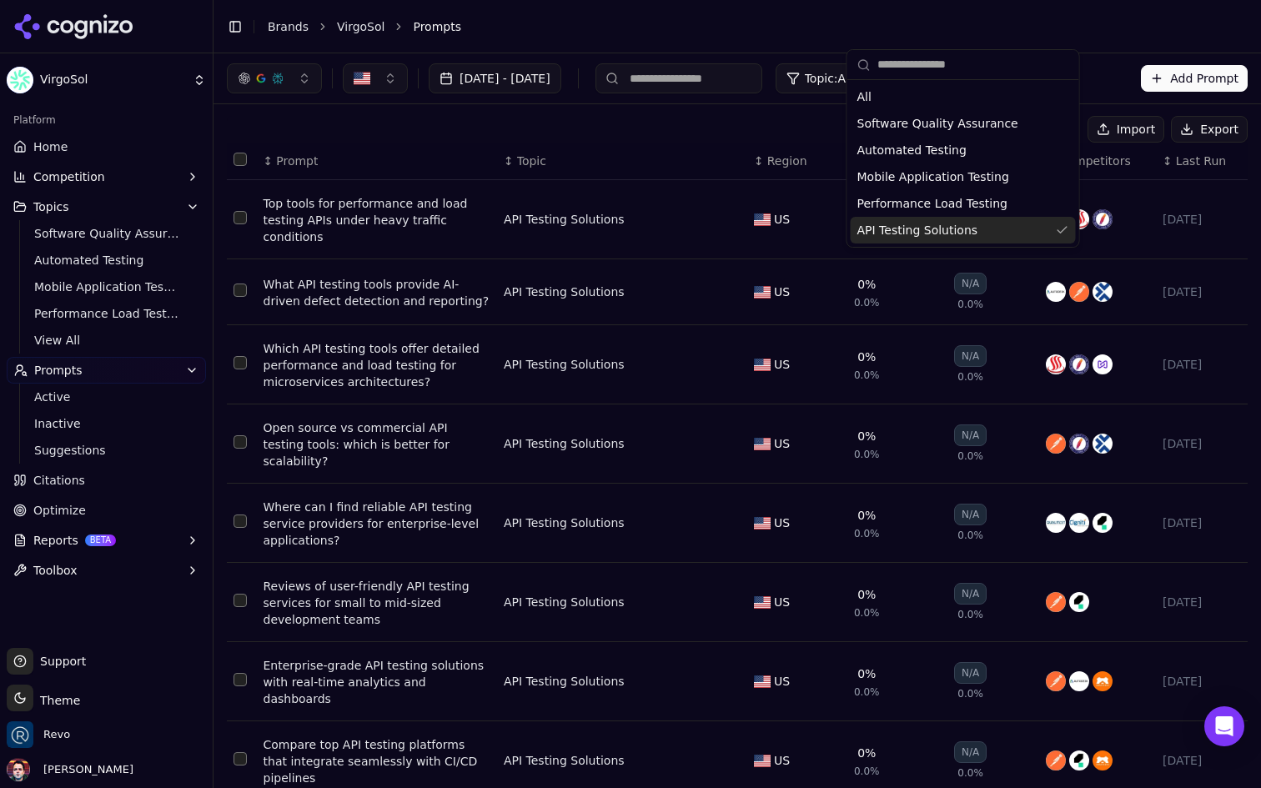
scroll to position [0, 0]
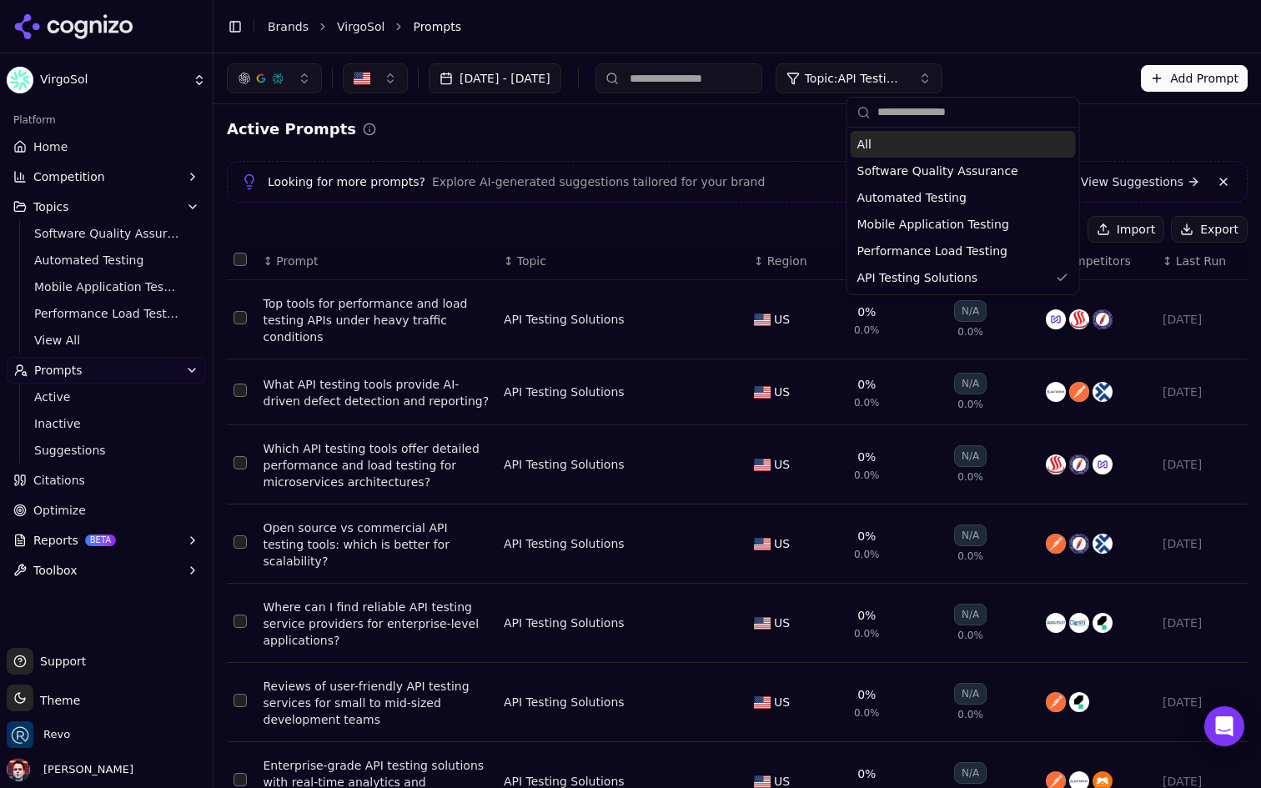
click at [952, 142] on div "All" at bounding box center [963, 144] width 225 height 27
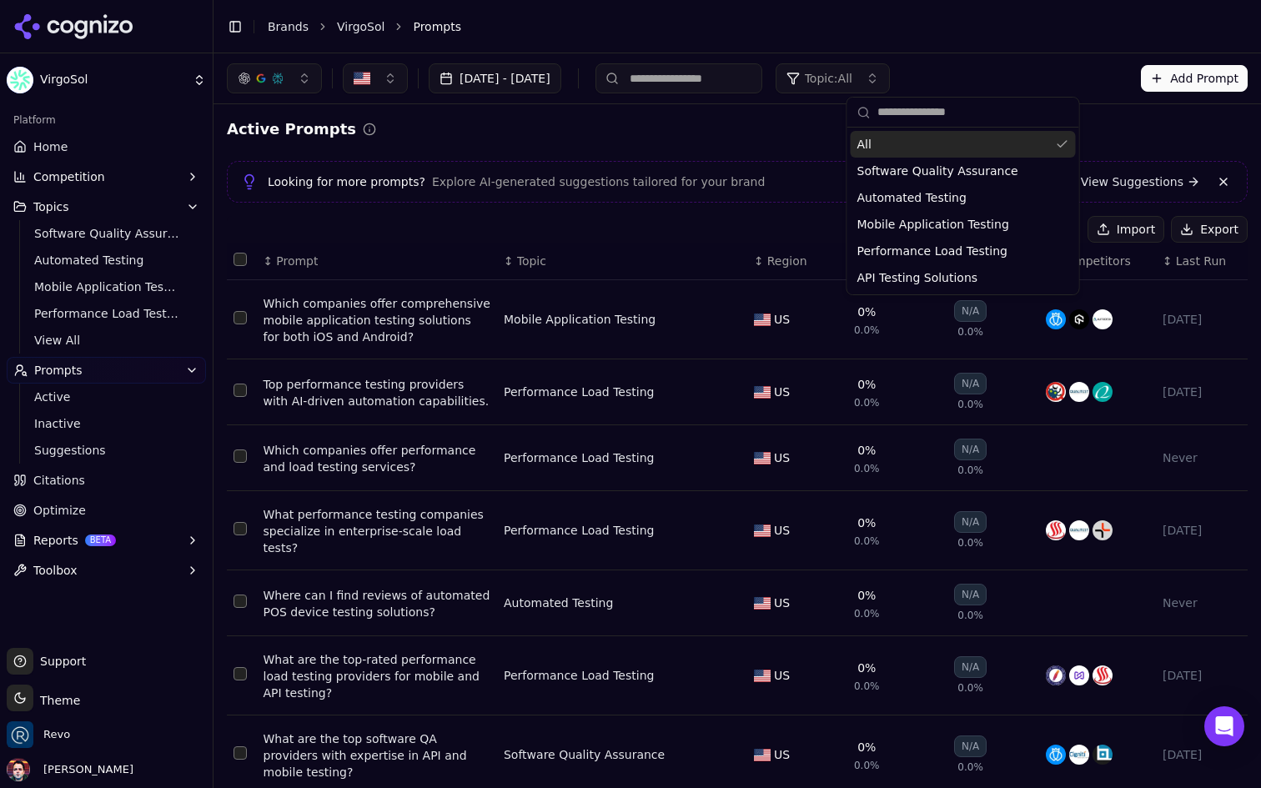
click at [729, 118] on div "Active Prompts" at bounding box center [737, 129] width 1021 height 23
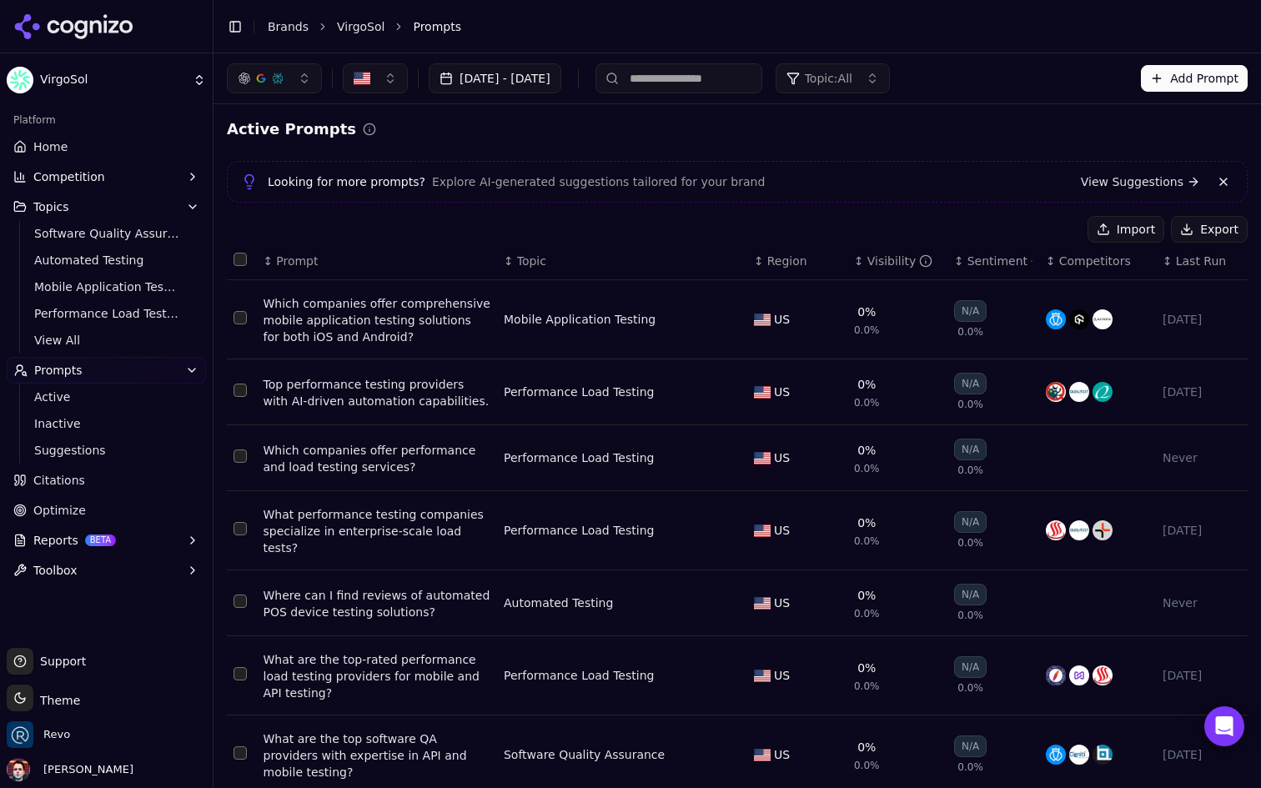
click at [890, 72] on button "Topic: All" at bounding box center [833, 78] width 114 height 30
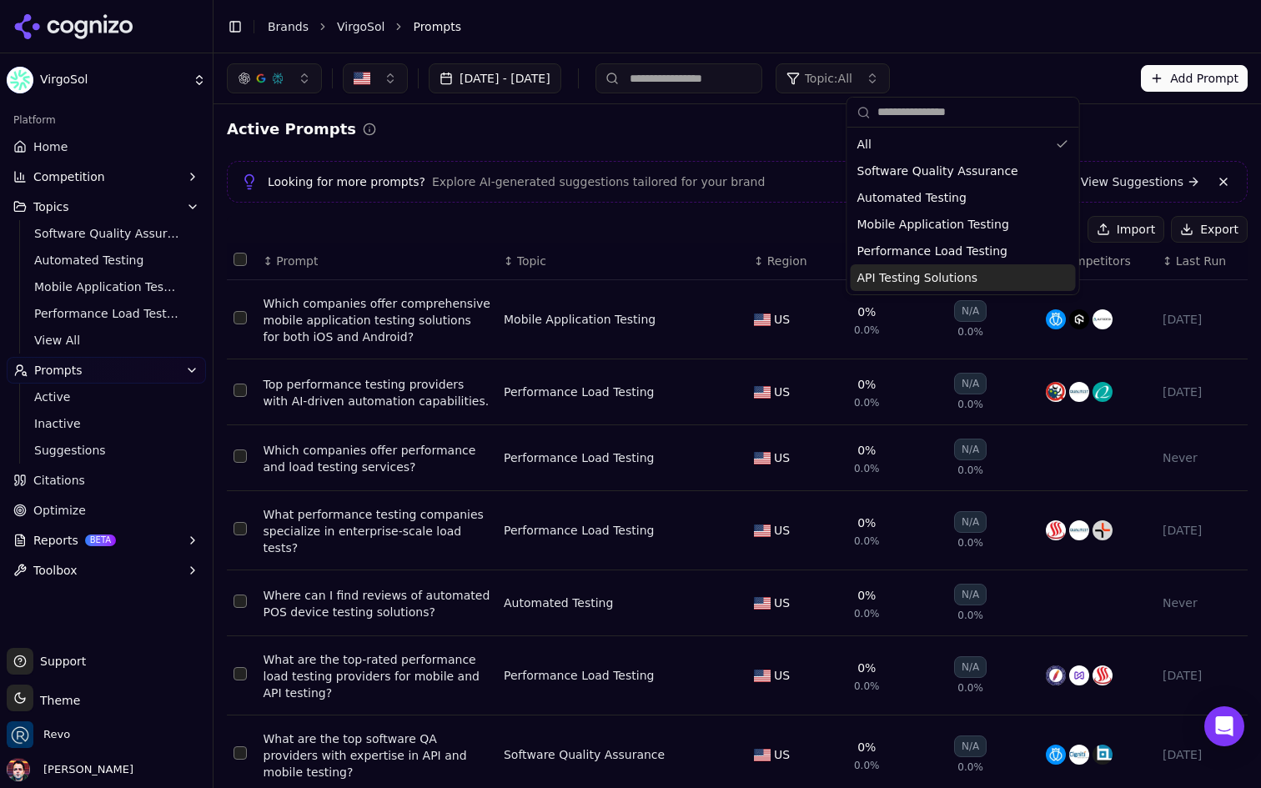
click at [943, 275] on span "API Testing Solutions" at bounding box center [918, 277] width 121 height 17
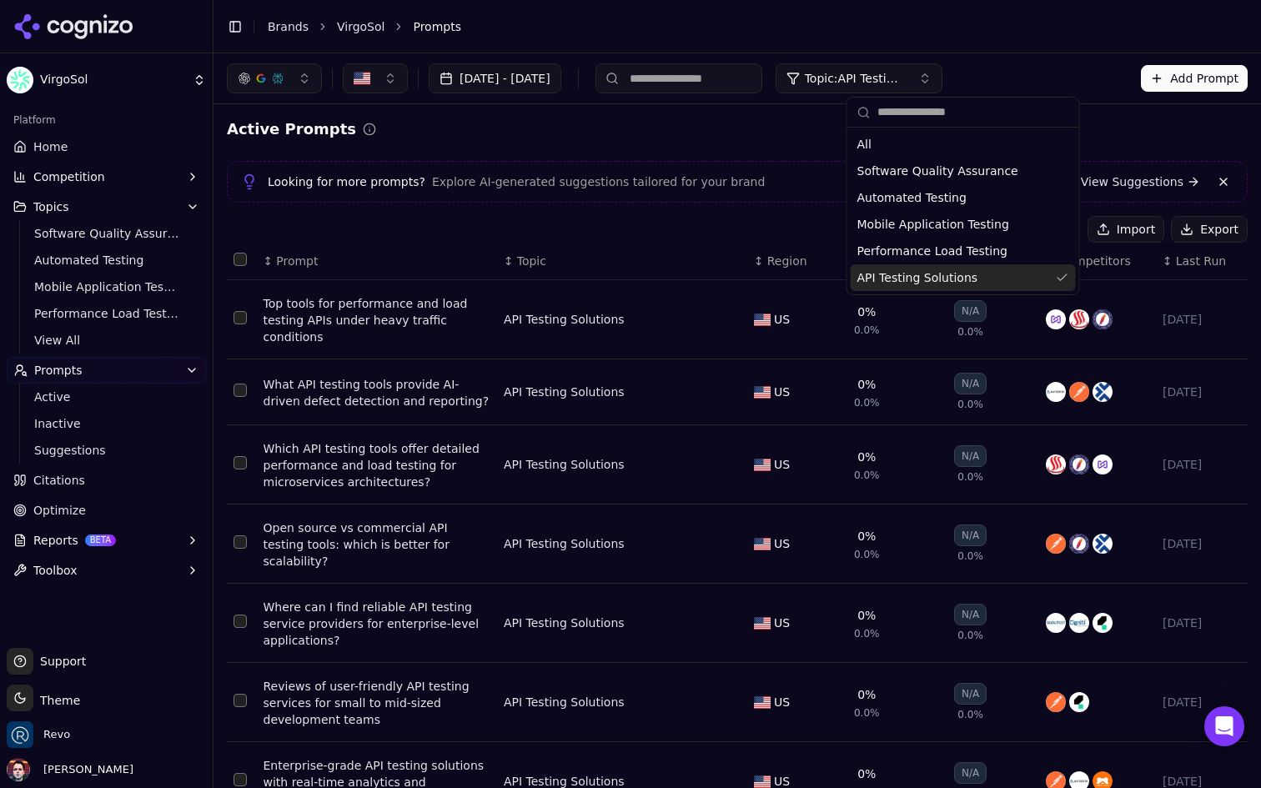
click at [617, 229] on div "Import Export" at bounding box center [737, 229] width 1021 height 27
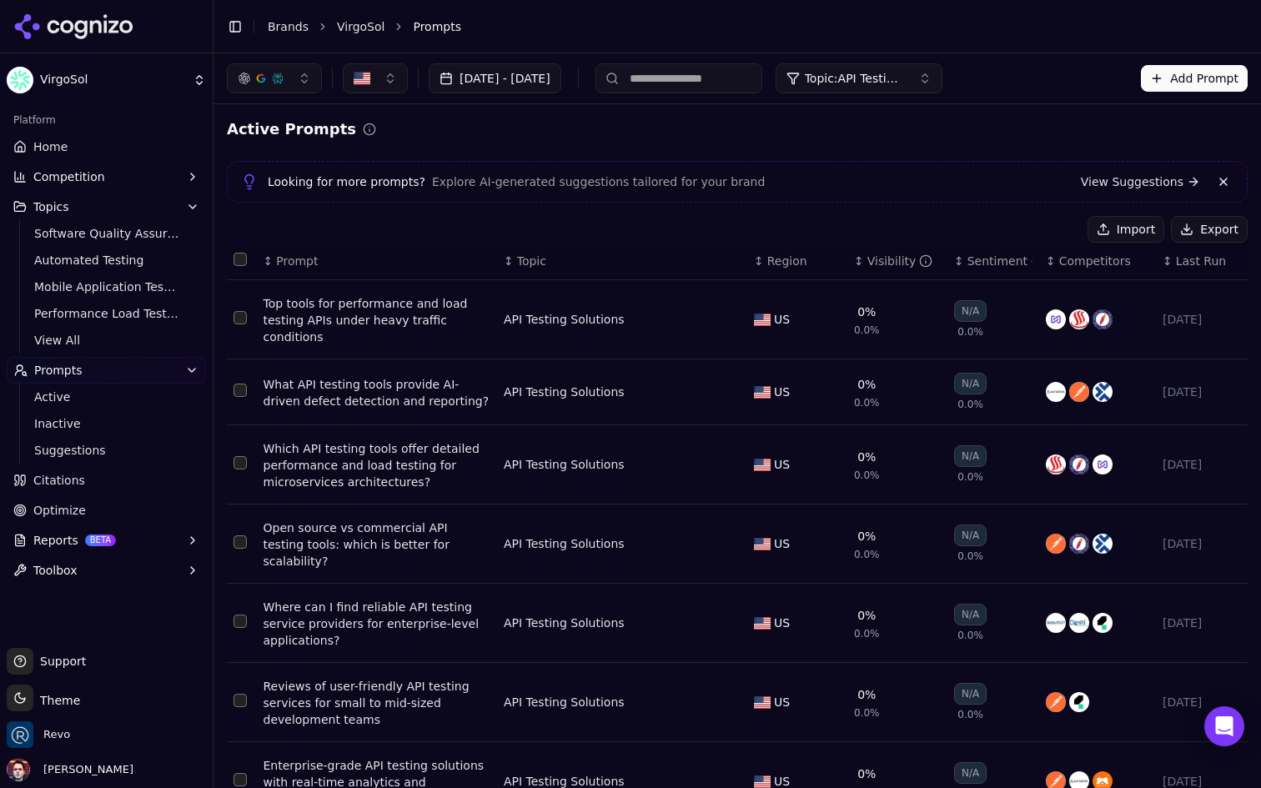
click at [237, 259] on button "Select all rows" at bounding box center [240, 259] width 13 height 13
click at [243, 256] on button "Select all rows" at bounding box center [240, 259] width 13 height 13
click at [943, 68] on button "Topic: API Testing Solutions" at bounding box center [859, 78] width 167 height 30
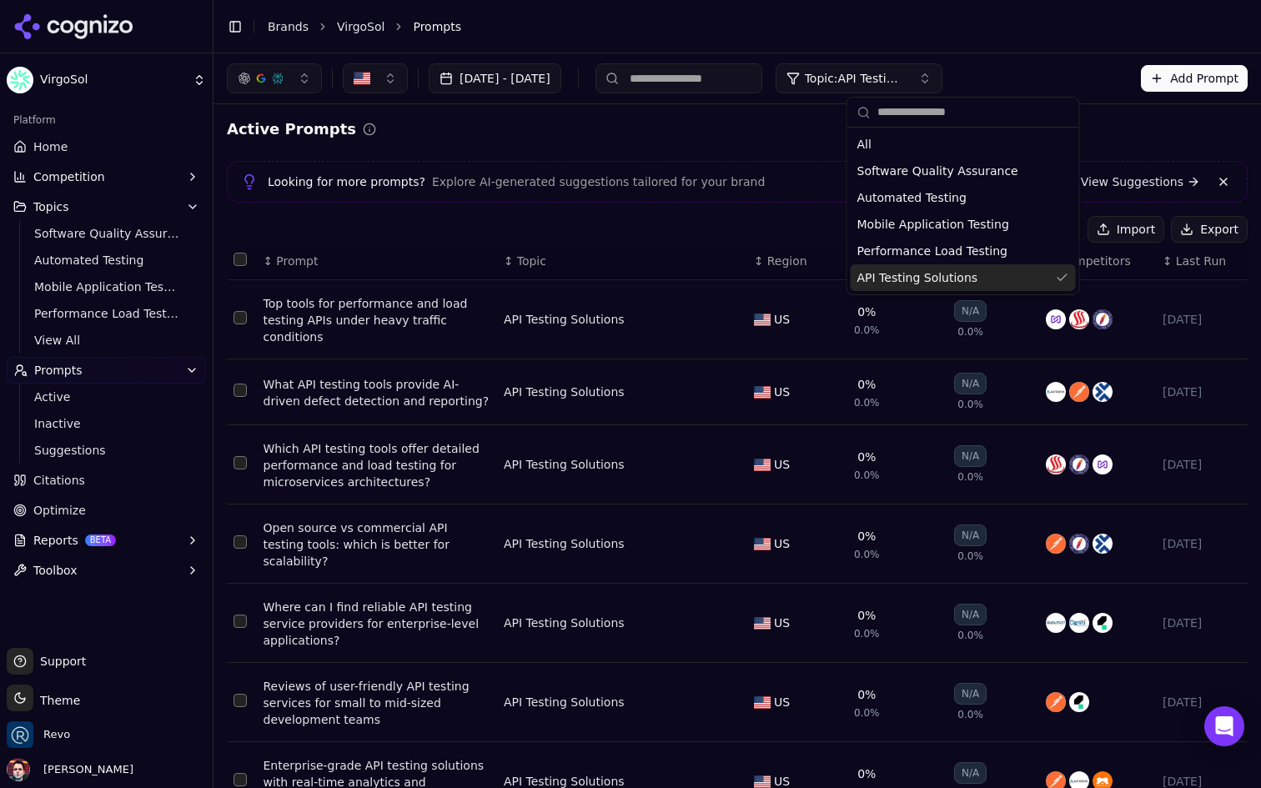
click at [939, 279] on span "API Testing Solutions" at bounding box center [918, 277] width 121 height 17
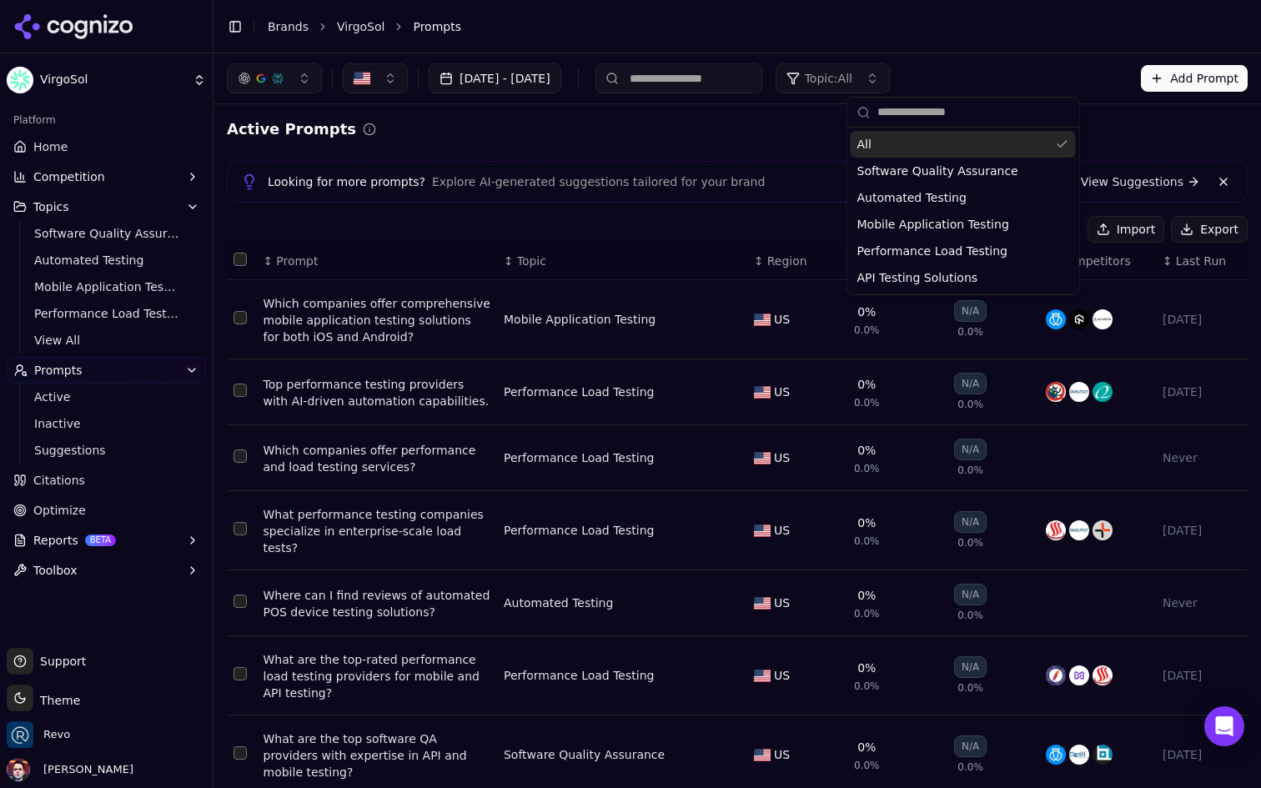
click at [935, 122] on input "text" at bounding box center [974, 112] width 192 height 33
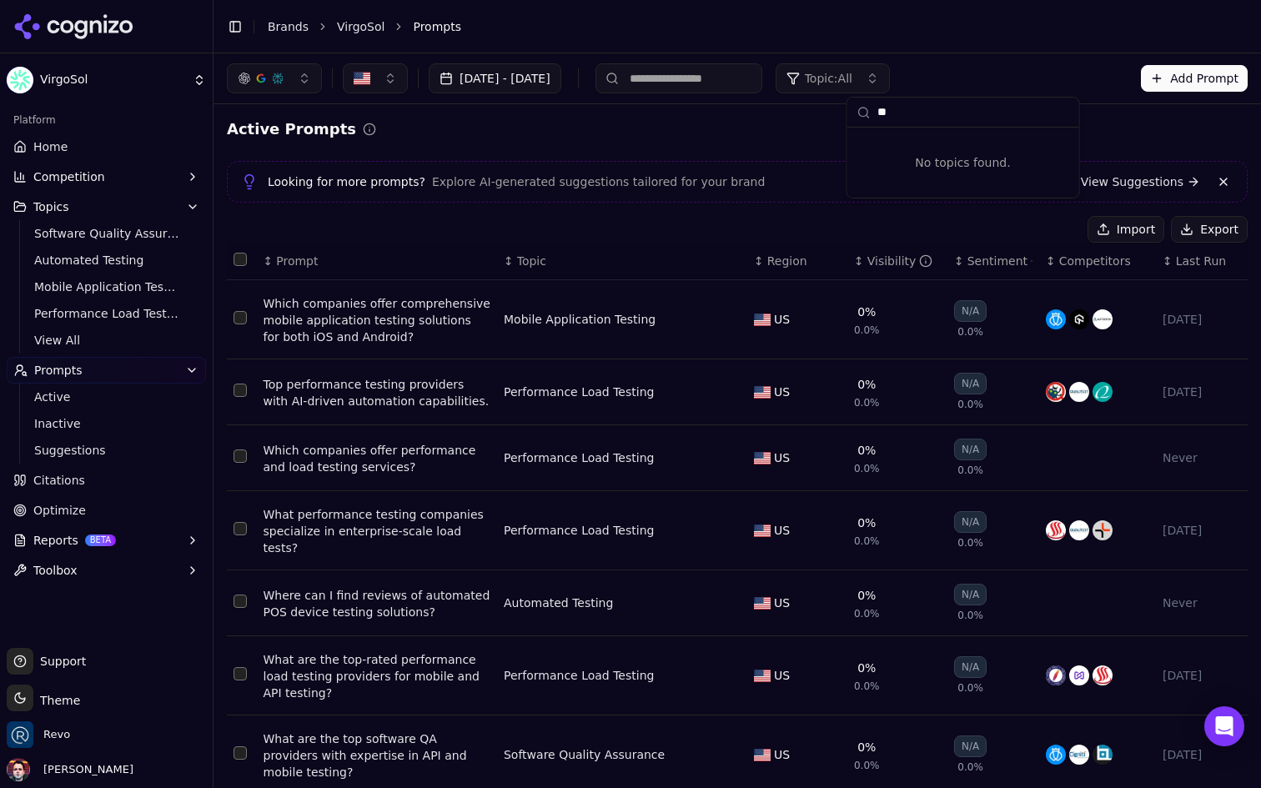
type input "*"
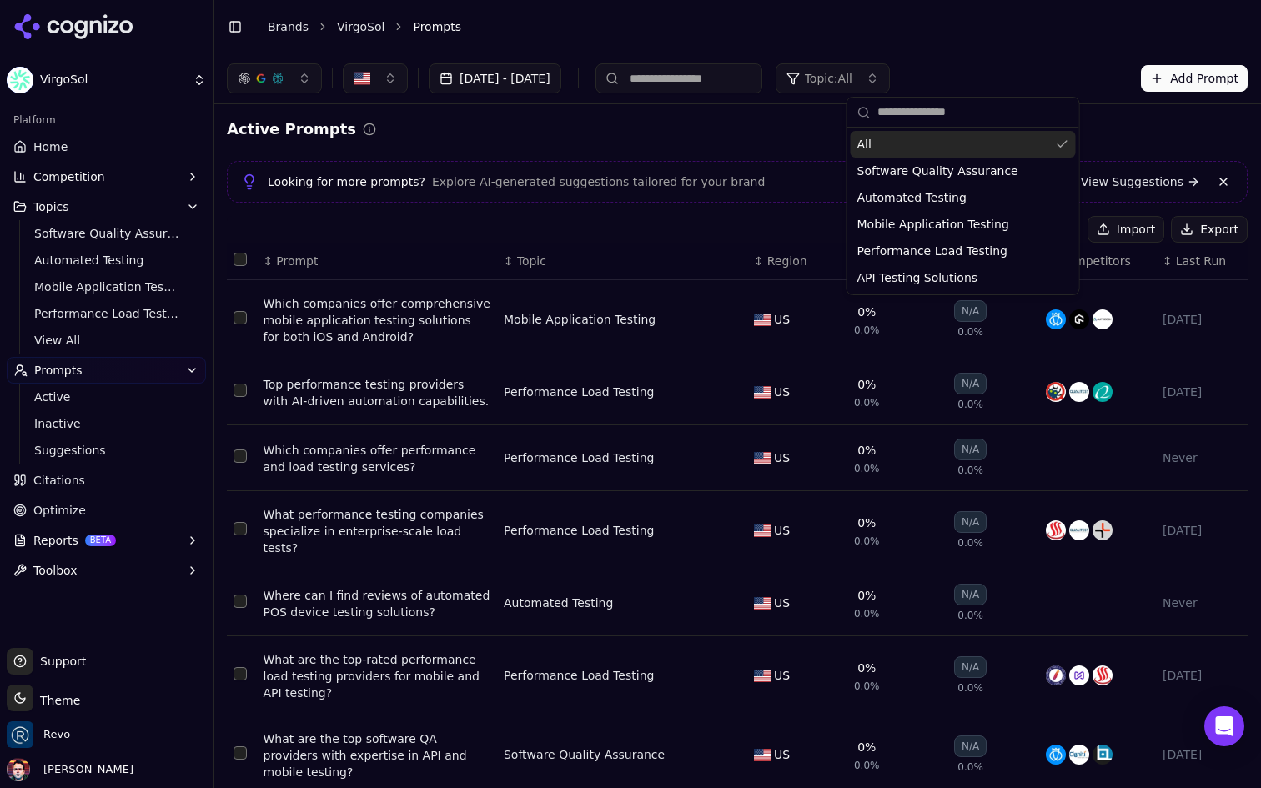
click at [720, 134] on div "Active Prompts" at bounding box center [737, 129] width 1021 height 23
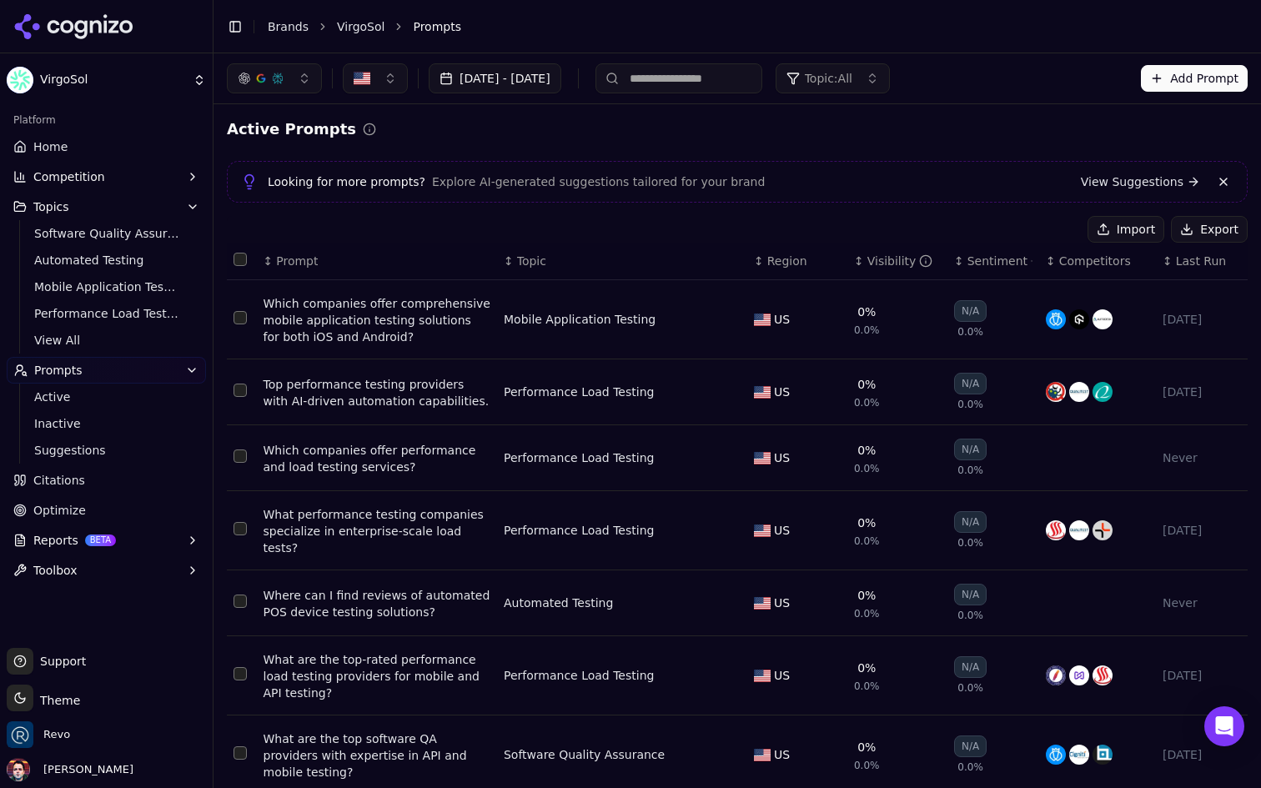
click at [760, 68] on input at bounding box center [679, 78] width 167 height 30
type input "**********"
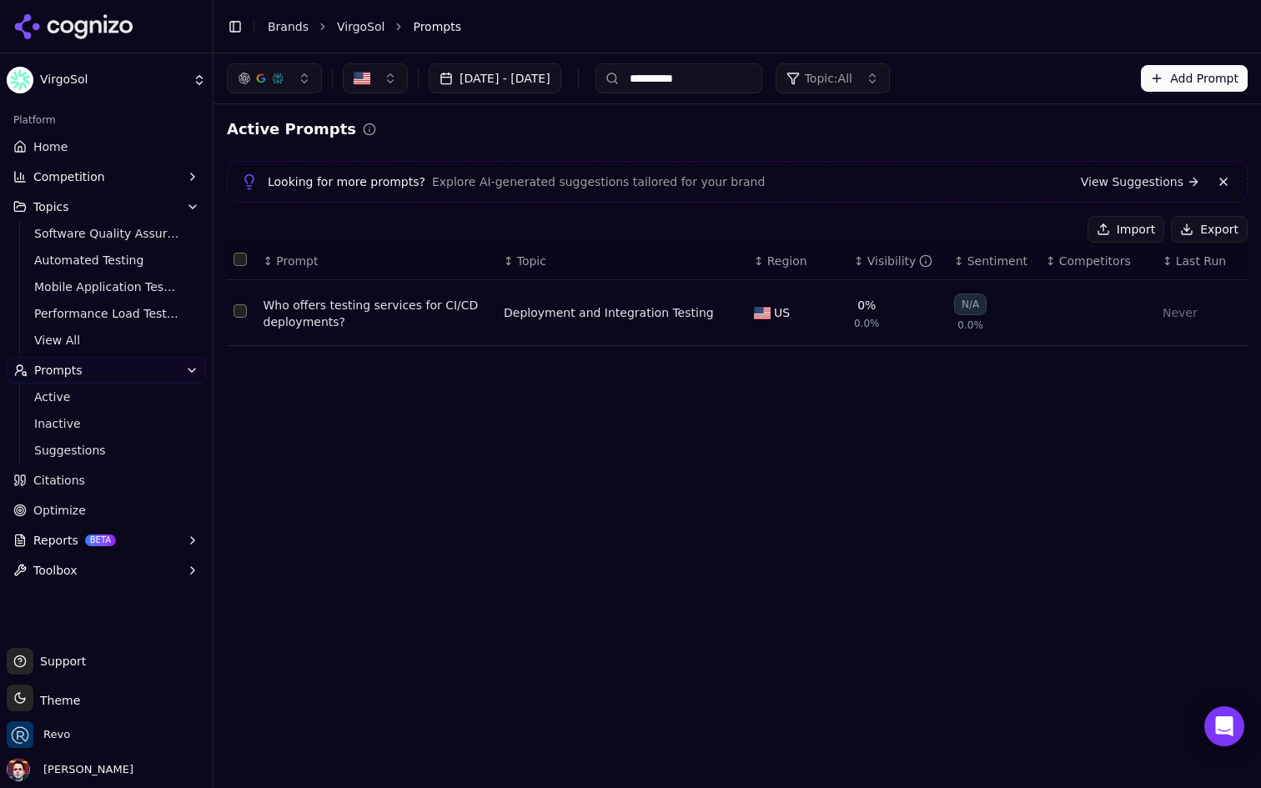
click at [750, 83] on input "**********" at bounding box center [679, 78] width 167 height 30
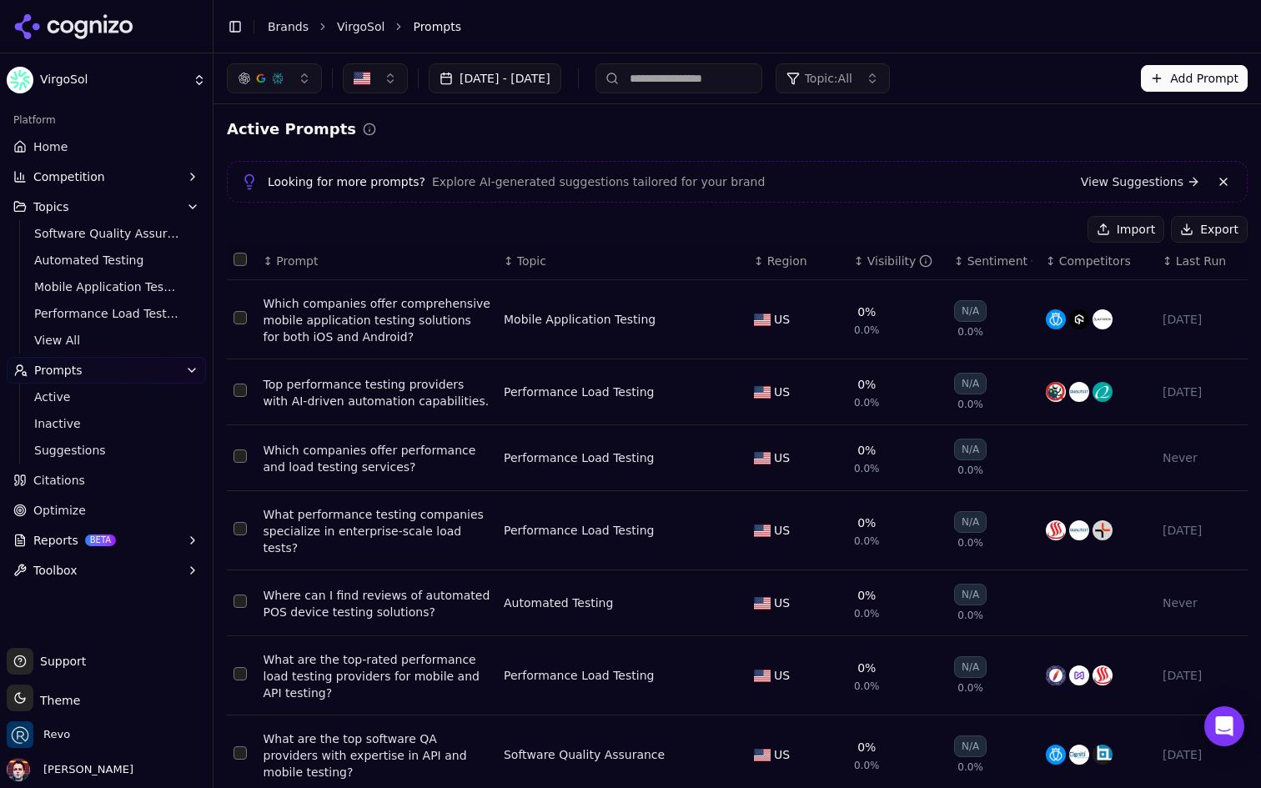
click at [780, 123] on div "Active Prompts" at bounding box center [737, 129] width 1021 height 23
click at [853, 82] on span "Topic: All" at bounding box center [829, 78] width 48 height 17
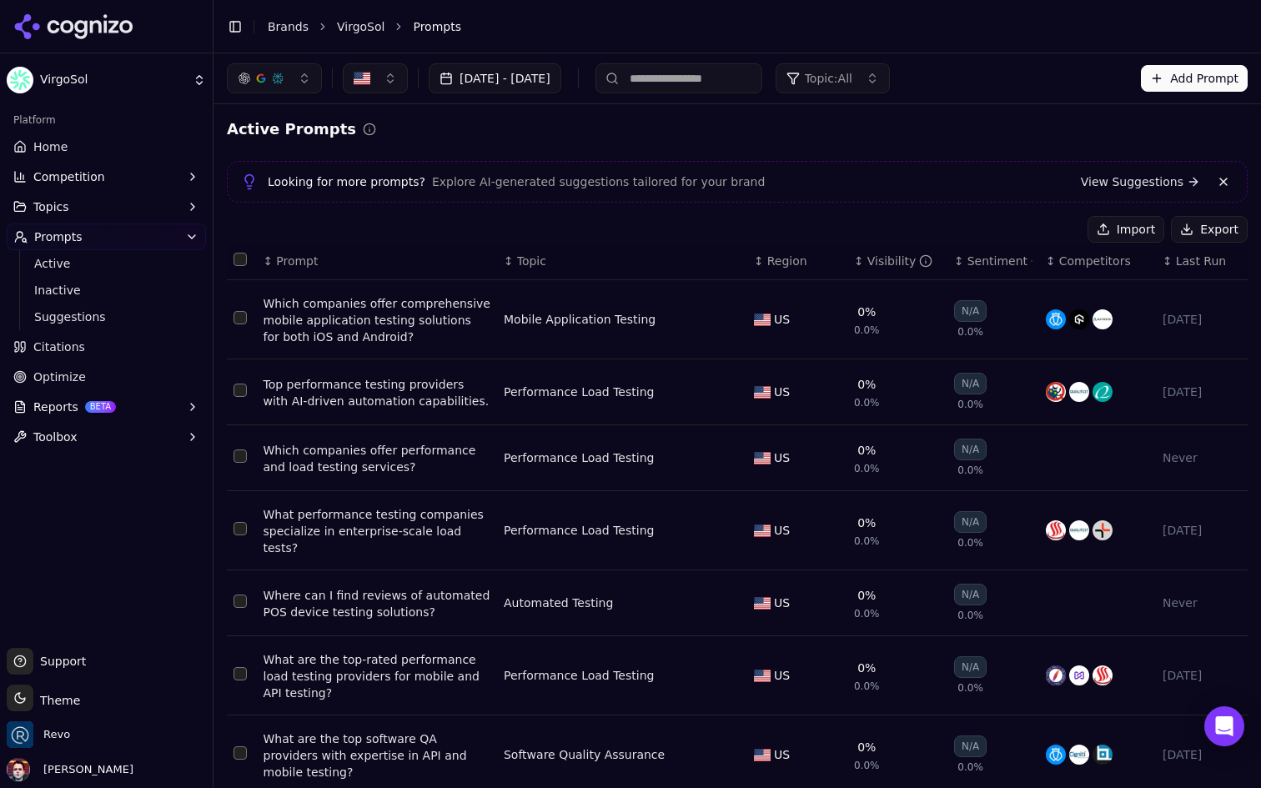
click at [853, 82] on span "Topic: All" at bounding box center [829, 78] width 48 height 17
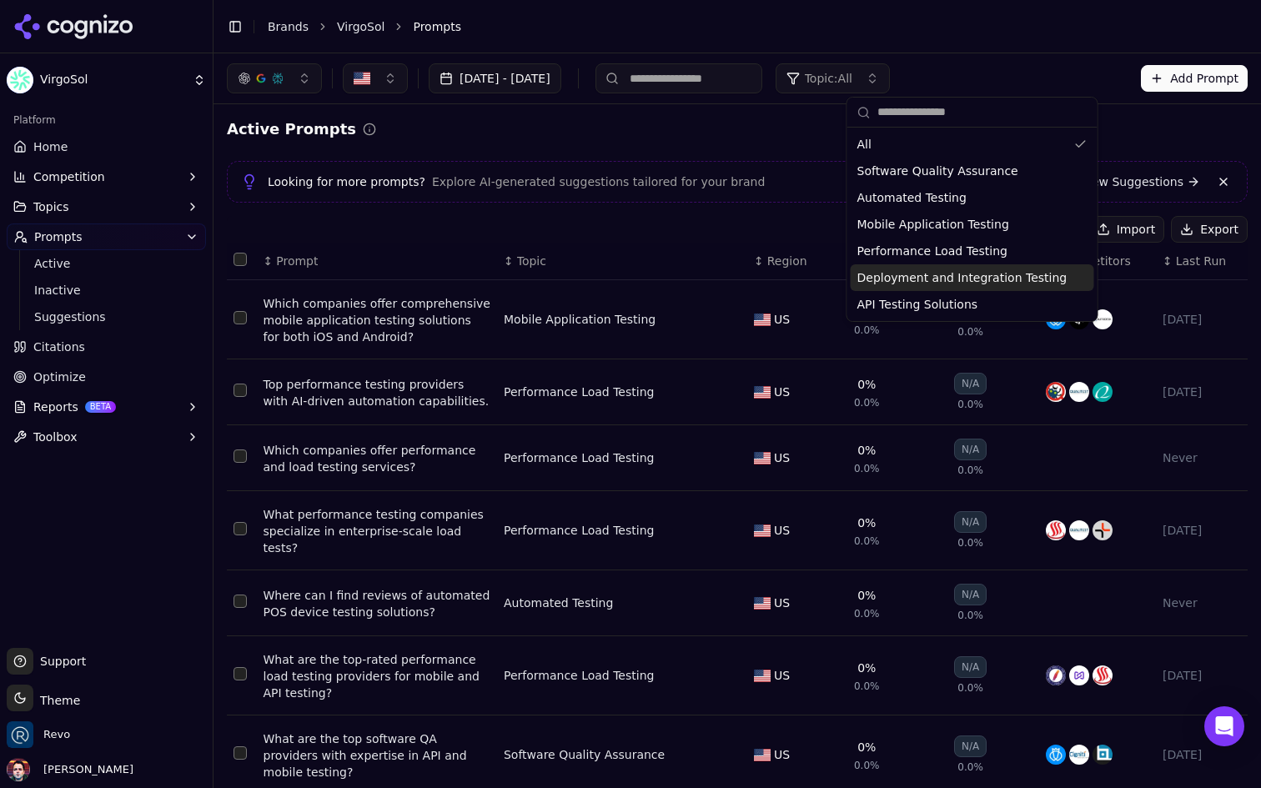
click at [973, 273] on span "Deployment and Integration Testing" at bounding box center [963, 277] width 210 height 17
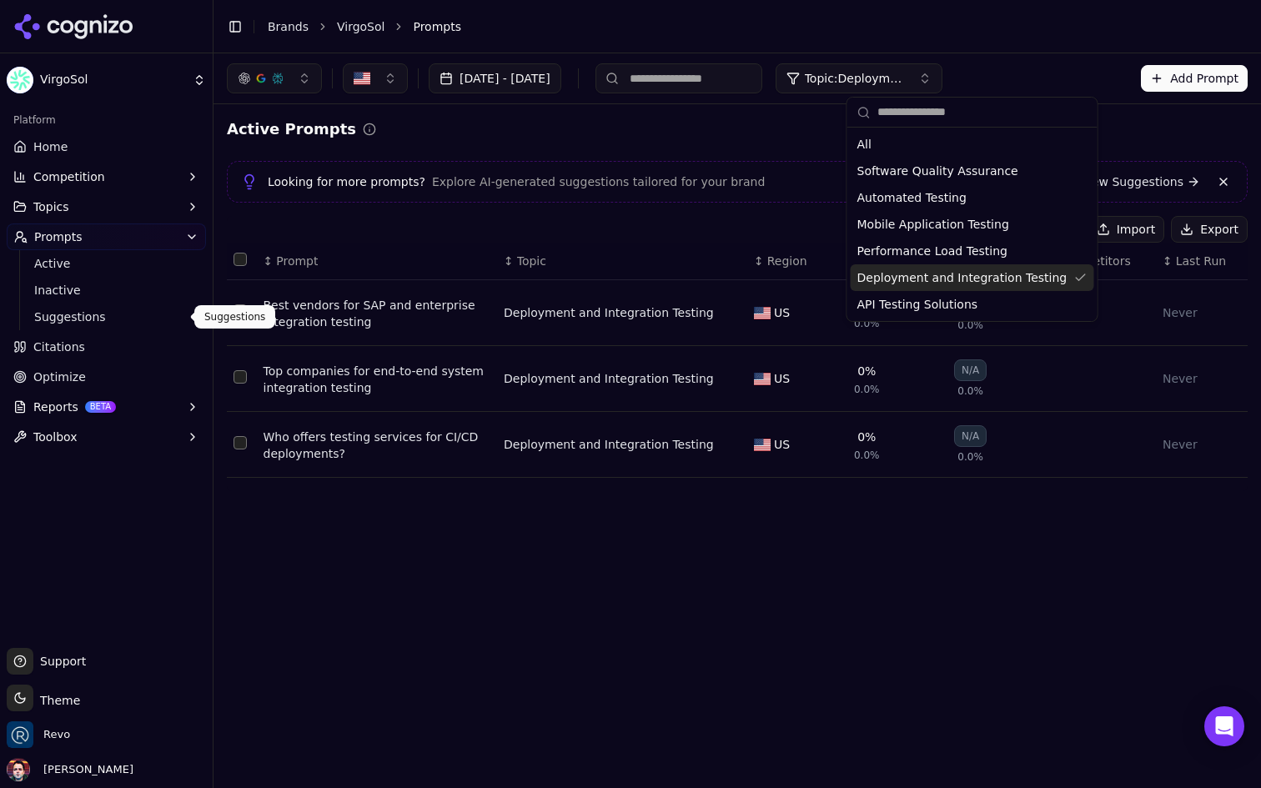
click at [129, 312] on span "Suggestions" at bounding box center [106, 317] width 145 height 17
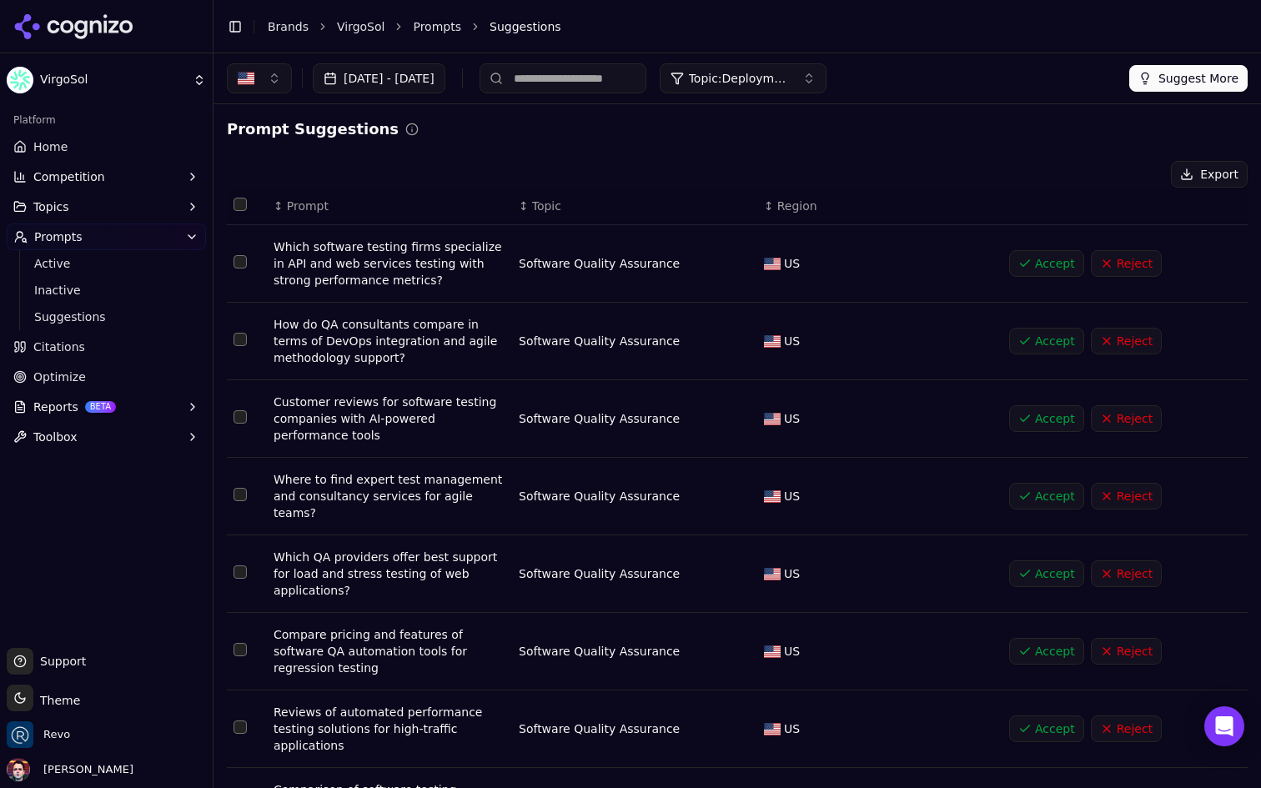
click at [1221, 86] on button "Suggest More" at bounding box center [1189, 78] width 118 height 27
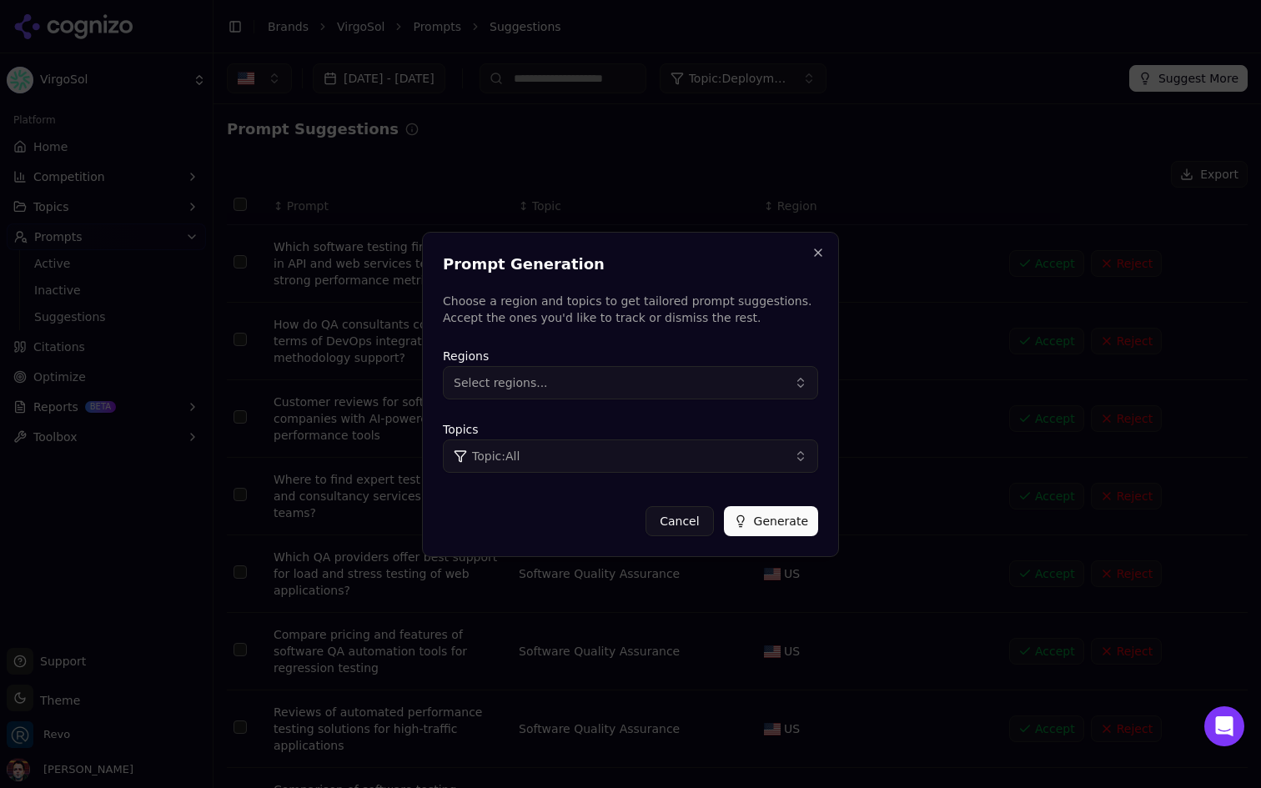
click at [664, 384] on button "Select regions..." at bounding box center [630, 382] width 375 height 33
click at [576, 446] on div "United States" at bounding box center [559, 450] width 225 height 27
click at [757, 426] on div "Topics Topic: All" at bounding box center [630, 446] width 375 height 53
click at [715, 453] on button "Topic: All" at bounding box center [630, 456] width 375 height 33
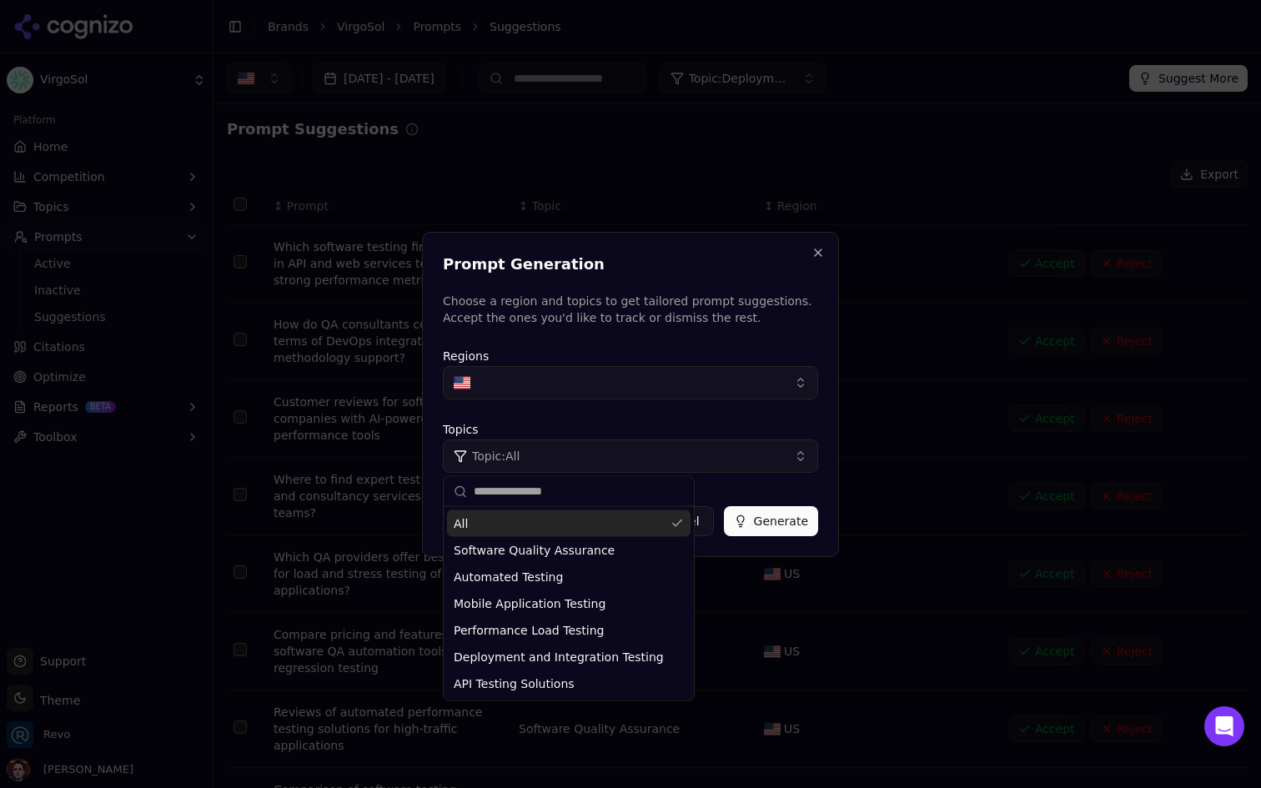
click at [715, 453] on button "Topic: All" at bounding box center [630, 456] width 375 height 33
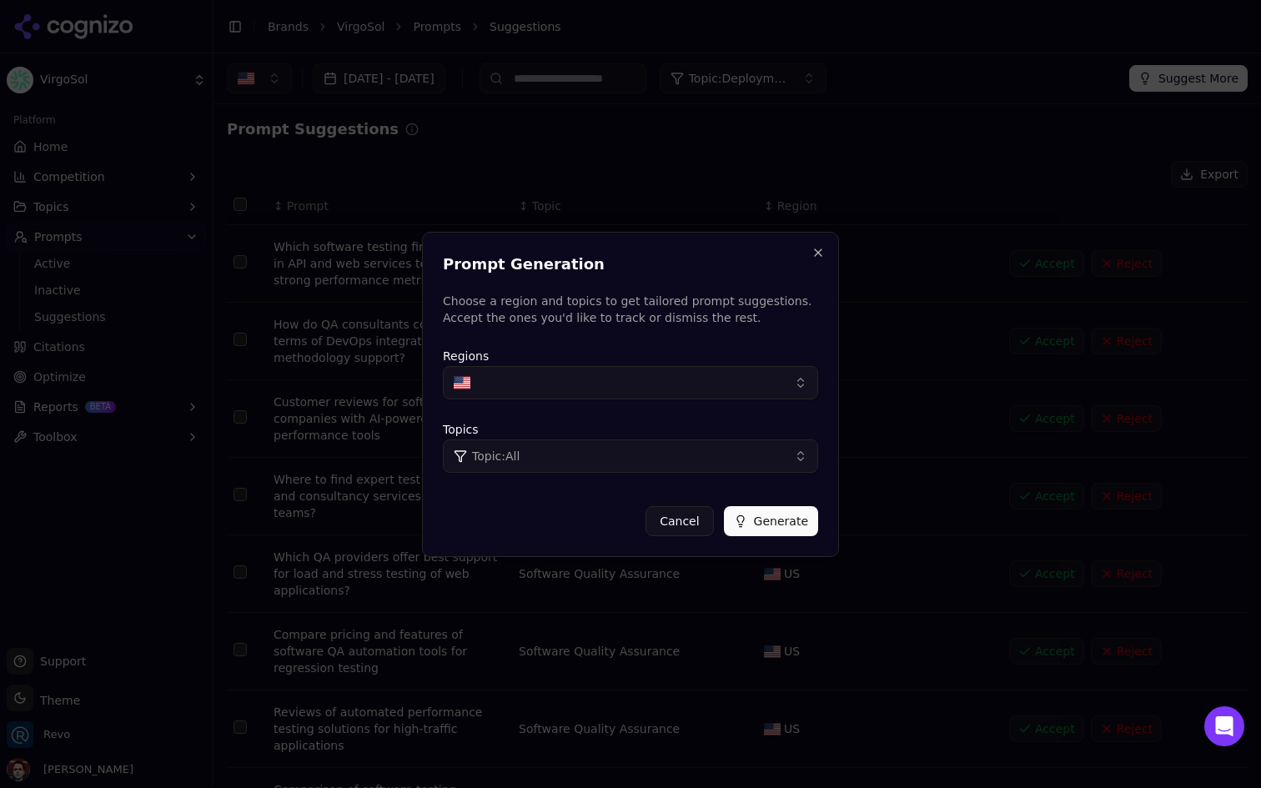
click at [715, 453] on button "Topic: All" at bounding box center [630, 456] width 375 height 33
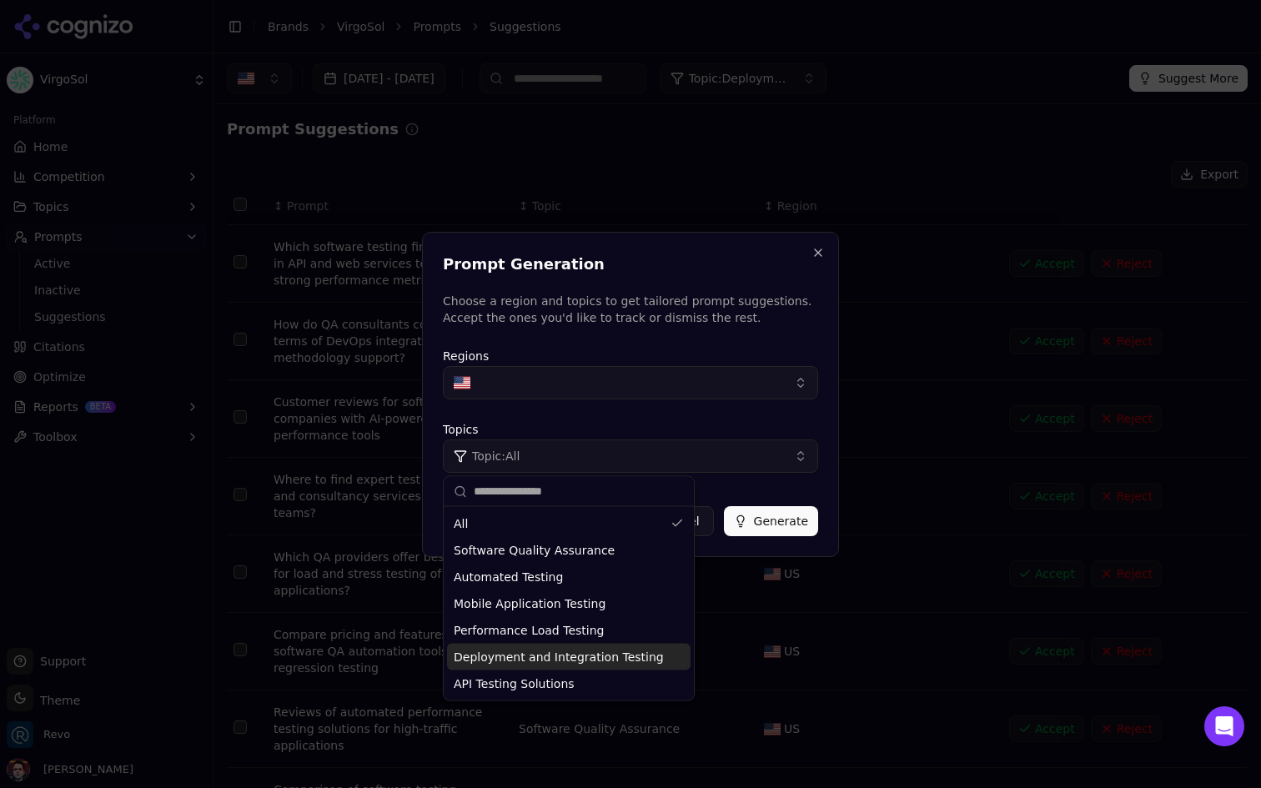
click at [568, 659] on span "Deployment and Integration Testing" at bounding box center [559, 657] width 210 height 17
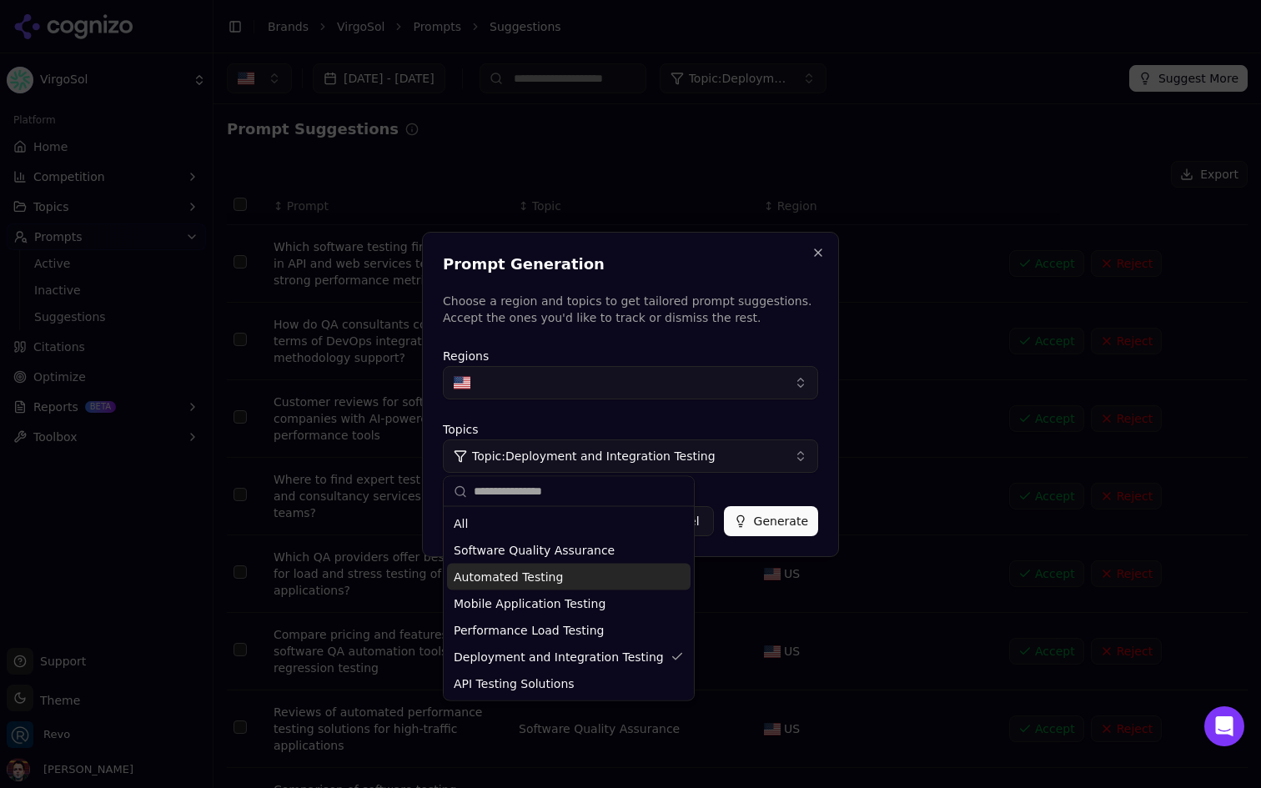
click at [783, 526] on button "Generate" at bounding box center [771, 521] width 94 height 30
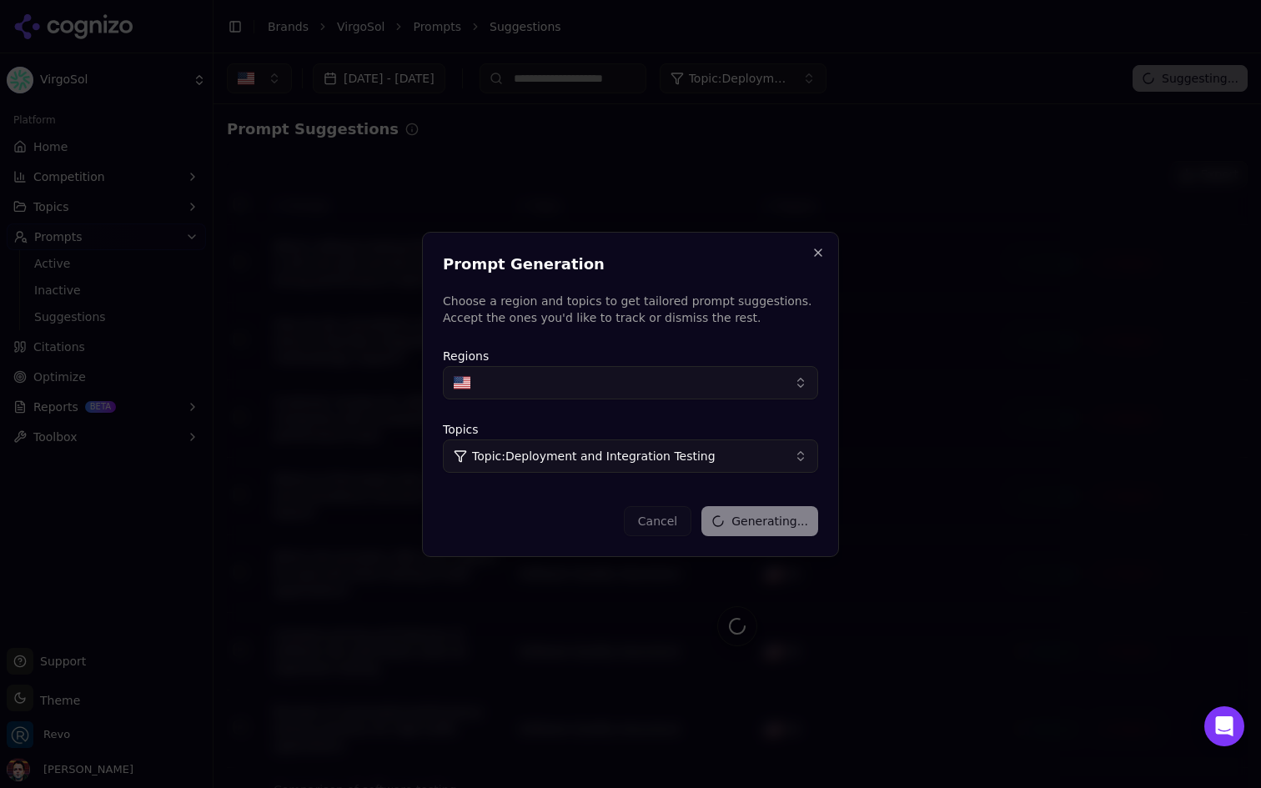
click at [636, 167] on div at bounding box center [630, 394] width 1261 height 788
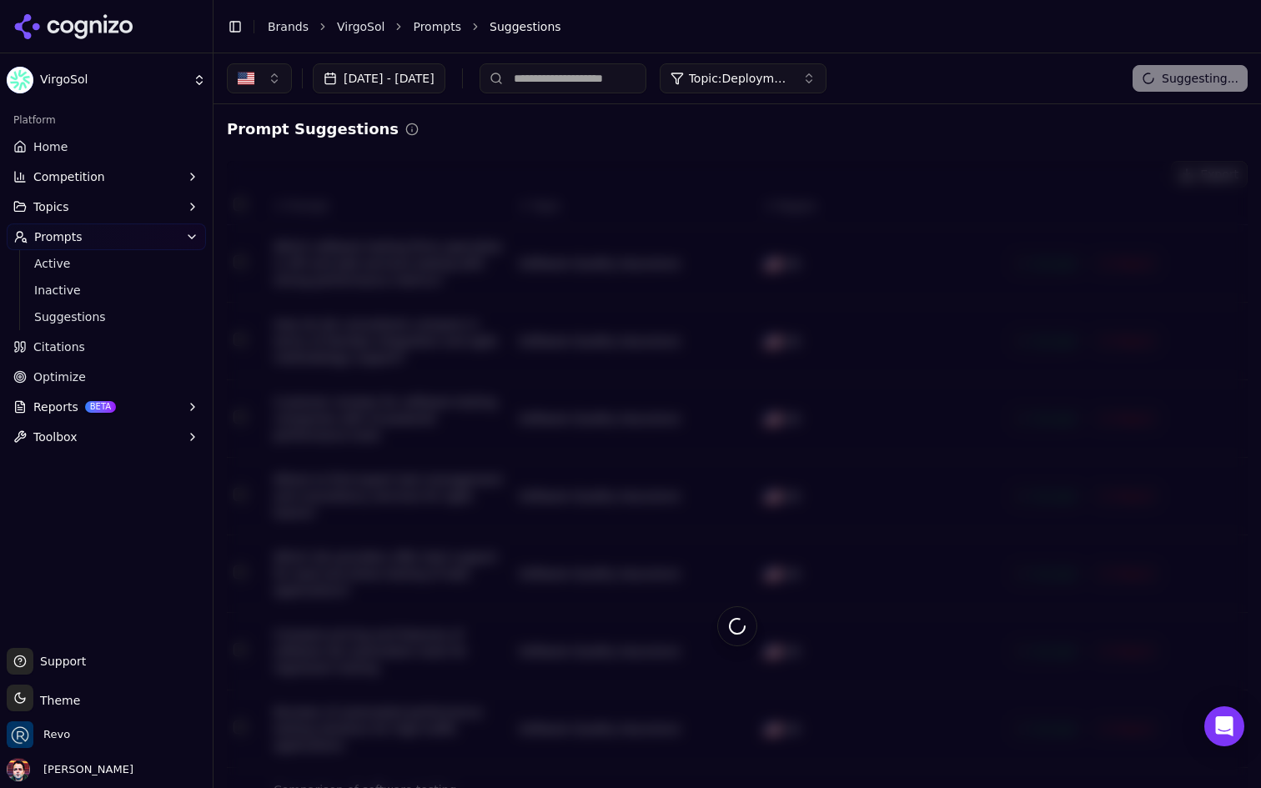
click at [136, 90] on html "VirgoSol Platform Home Competition Topics Prompts Active Inactive Suggestions C…" at bounding box center [630, 394] width 1261 height 788
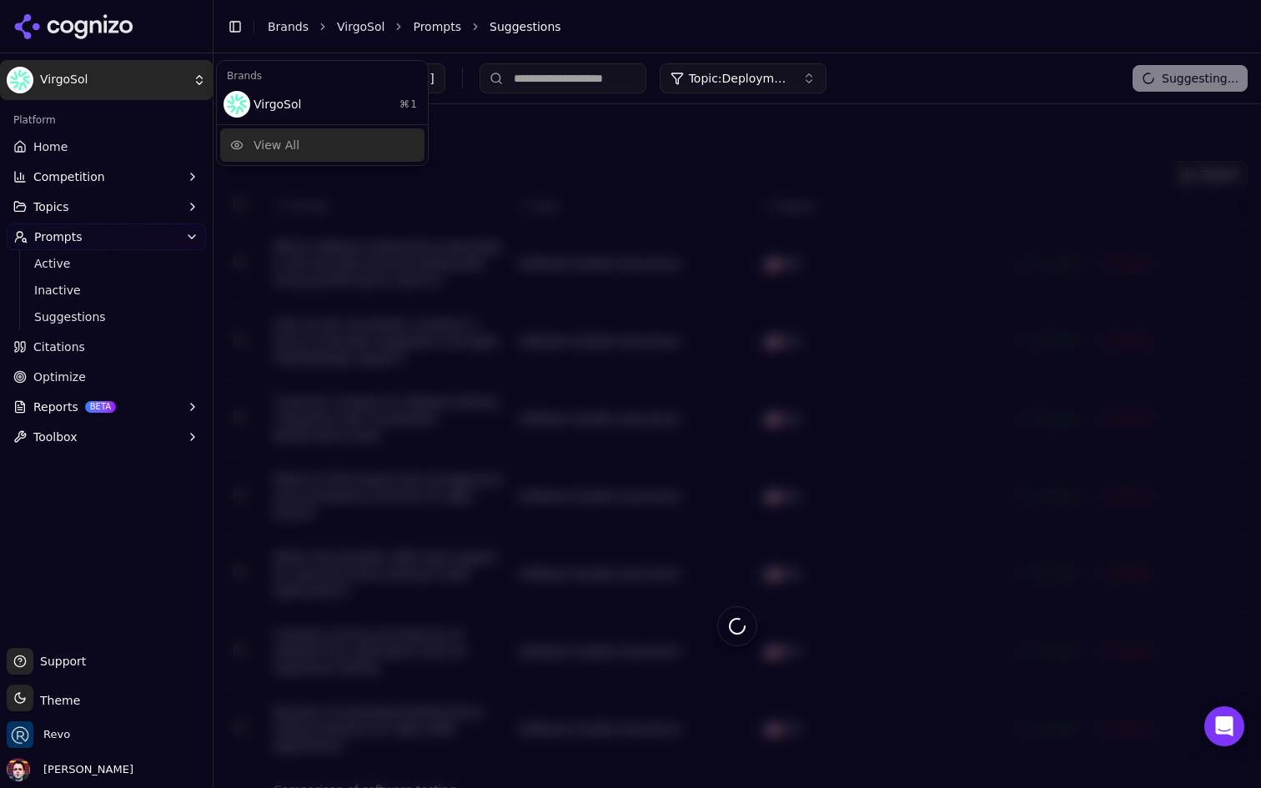
click at [320, 149] on div "View All" at bounding box center [322, 144] width 204 height 33
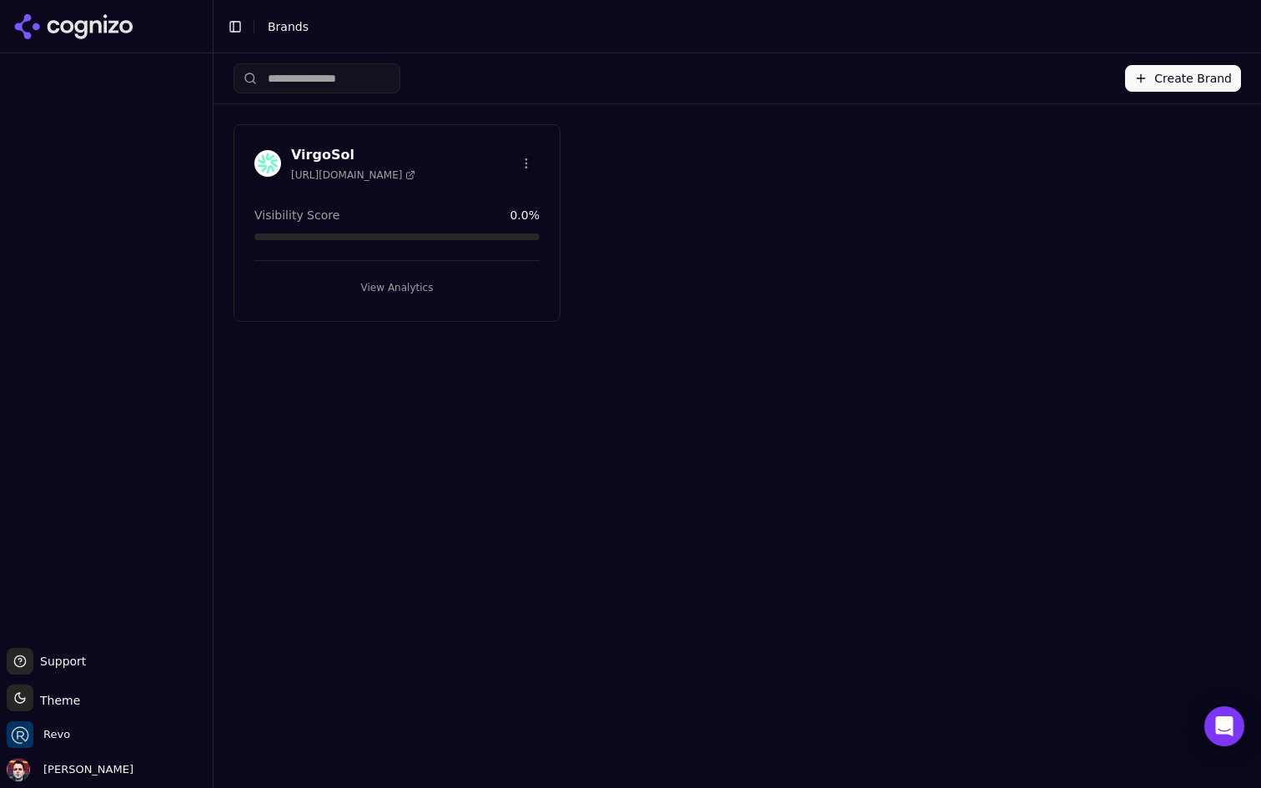
click at [526, 163] on html "Support Support Toggle theme Theme Revo Deniz Ozcan Toggle Sidebar Brands Creat…" at bounding box center [630, 394] width 1261 height 788
click at [509, 195] on div "Edit Brand" at bounding box center [486, 197] width 98 height 27
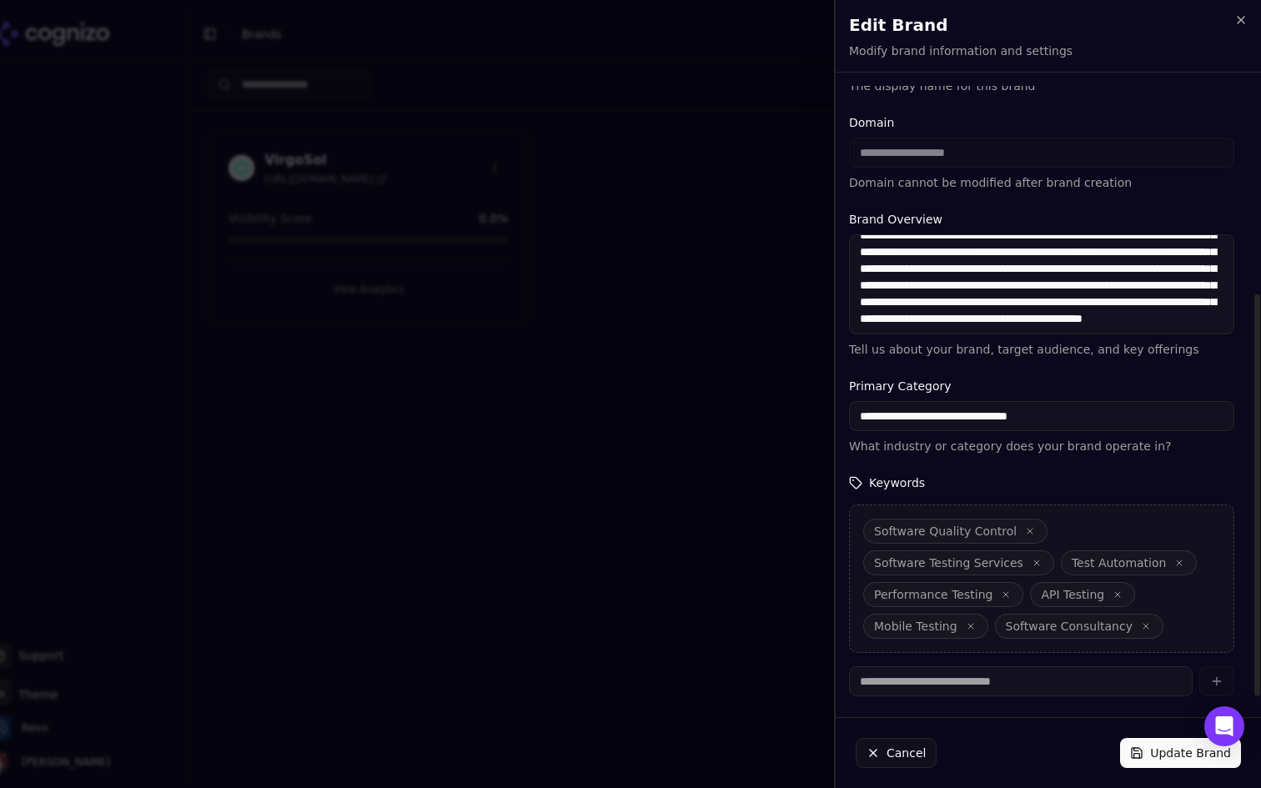
scroll to position [329, 0]
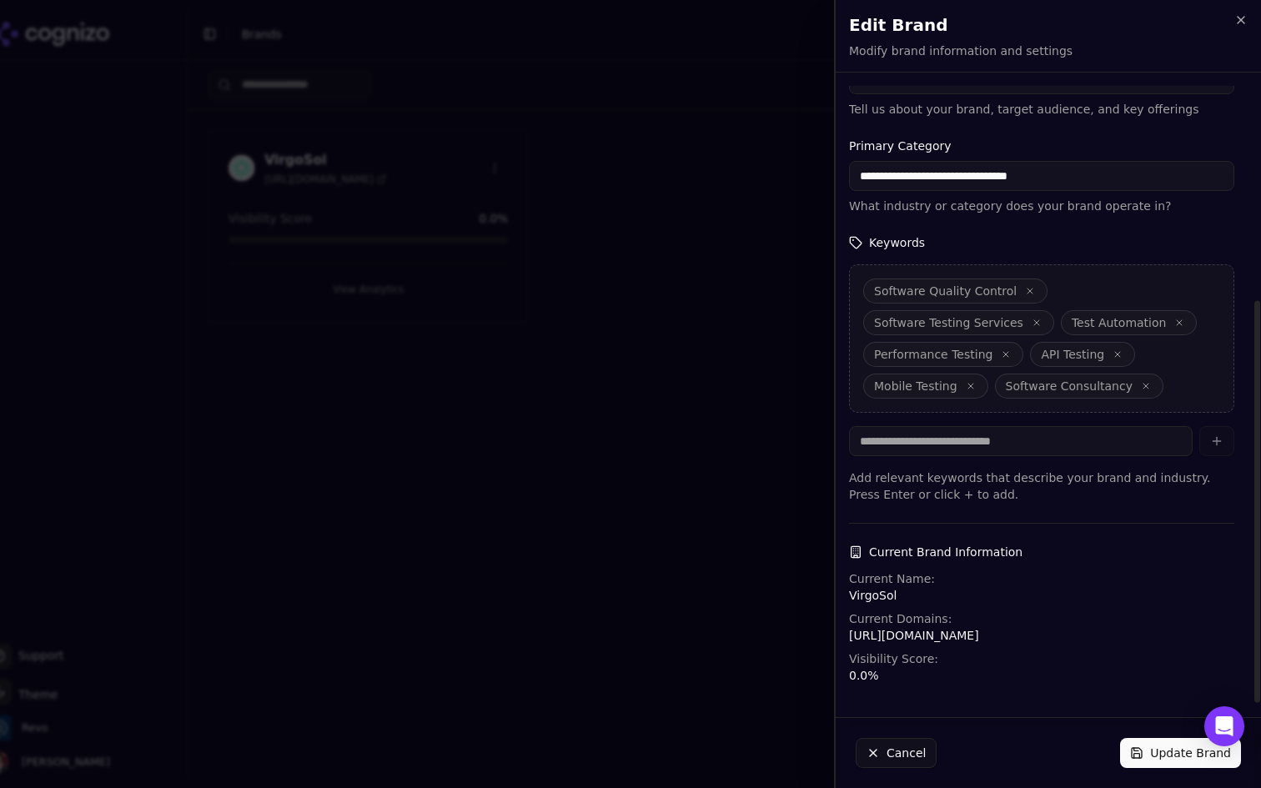
click at [1053, 624] on div "Current Domains: https://virgosol.com" at bounding box center [1041, 627] width 385 height 33
click at [1033, 429] on input at bounding box center [1021, 441] width 344 height 30
click at [1101, 519] on form "**********" at bounding box center [1041, 230] width 385 height 907
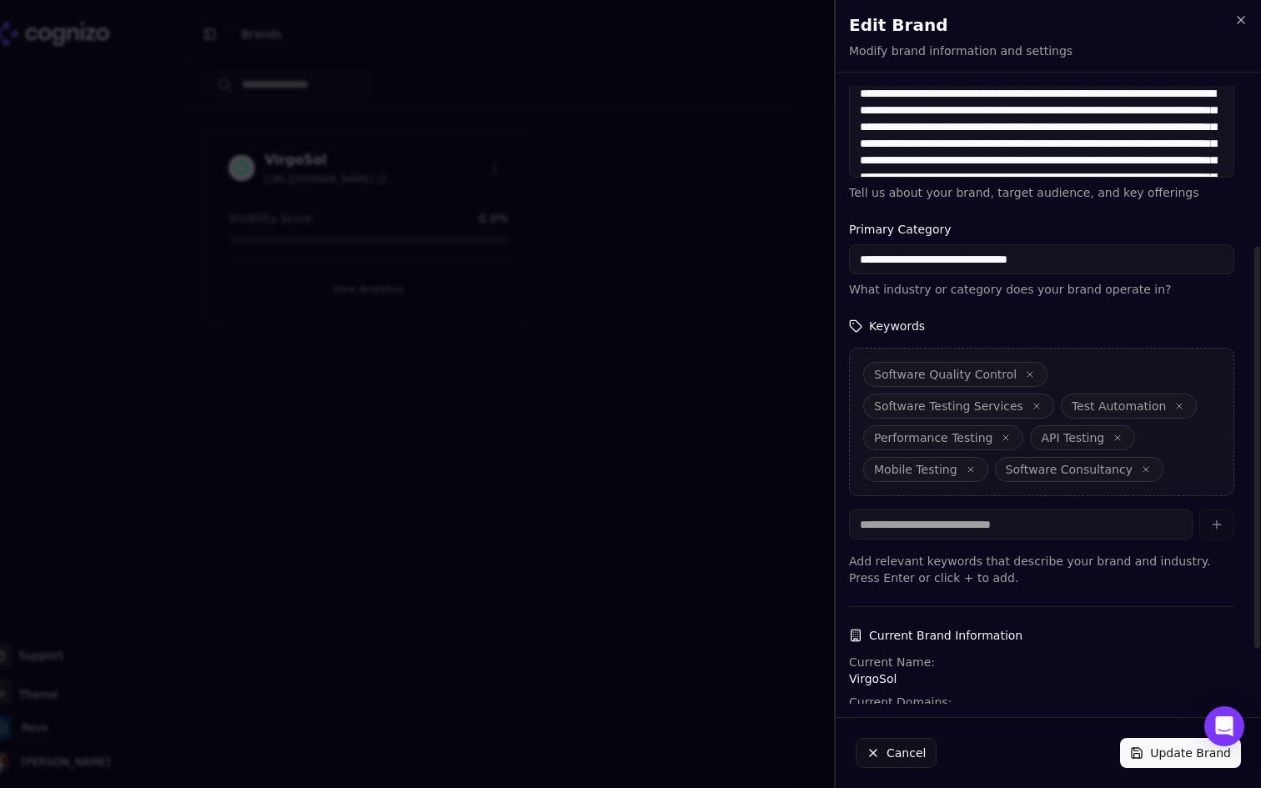
scroll to position [0, 0]
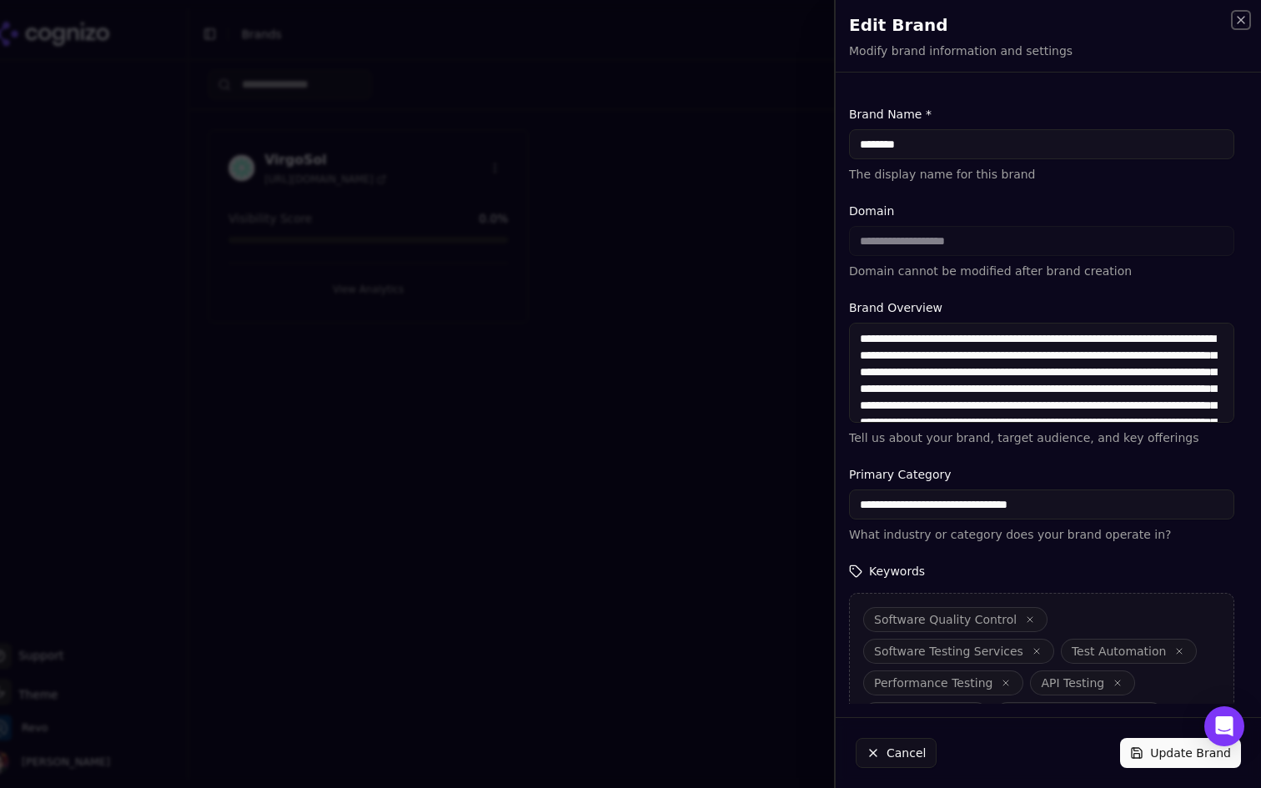
click at [1241, 21] on icon "button" at bounding box center [1241, 19] width 13 height 13
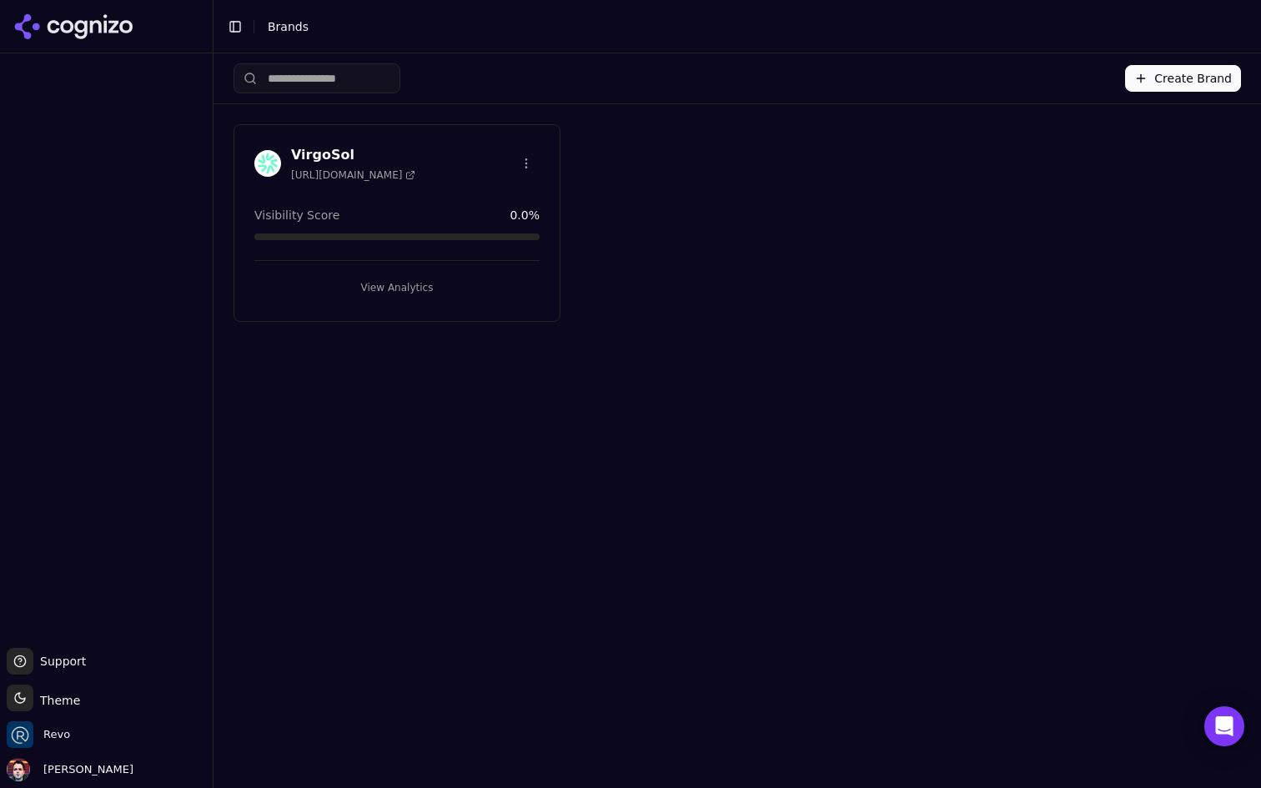
click at [440, 289] on button "View Analytics" at bounding box center [396, 287] width 285 height 27
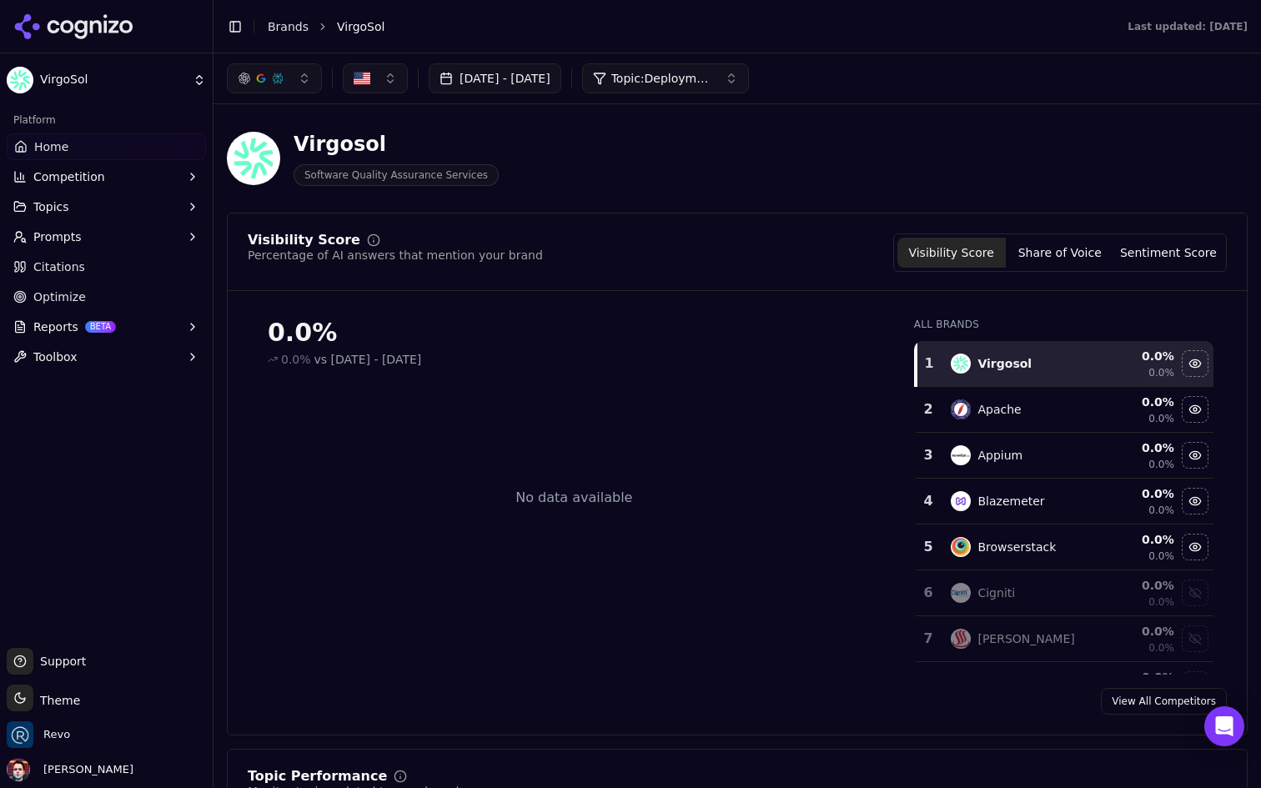
click at [320, 77] on button "button" at bounding box center [274, 78] width 95 height 30
click at [360, 77] on img "button" at bounding box center [362, 78] width 17 height 17
click at [138, 244] on button "Prompts" at bounding box center [106, 237] width 199 height 27
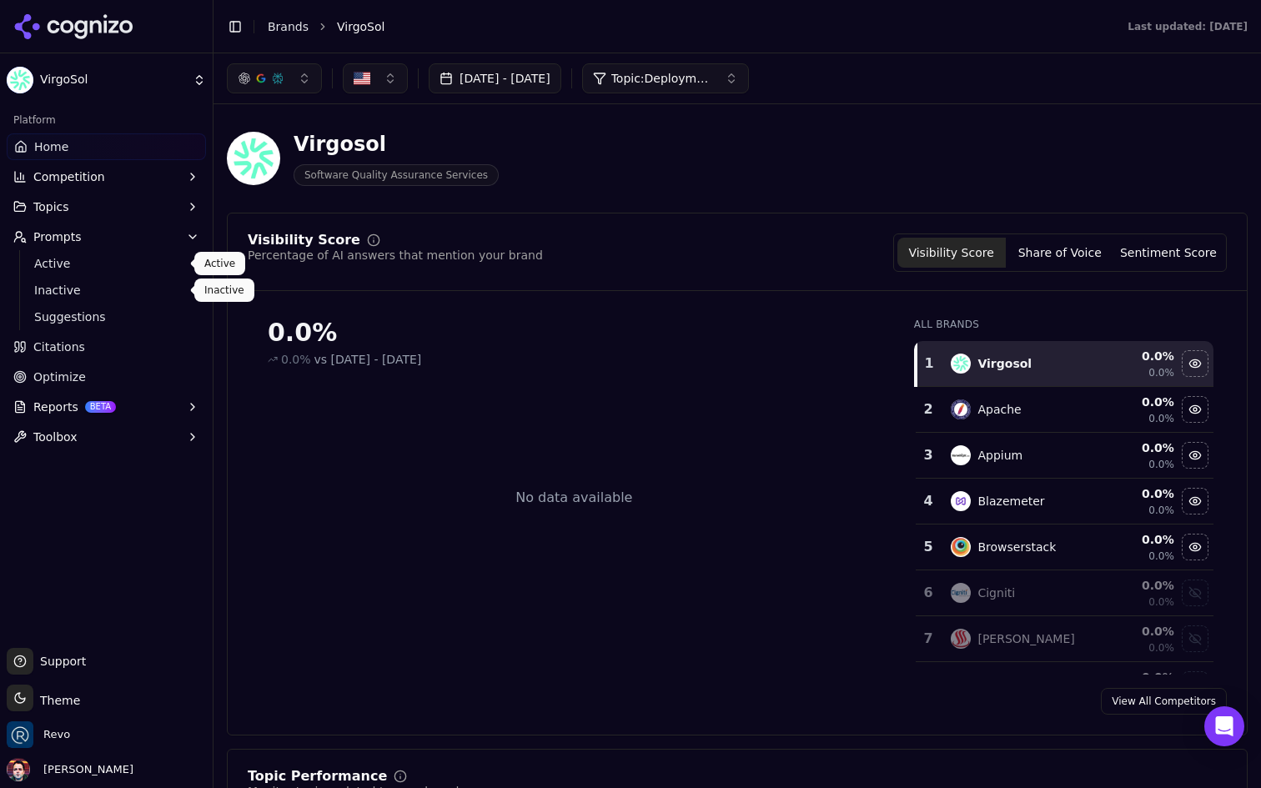
click at [106, 303] on ul "Active Inactive Suggestions" at bounding box center [107, 290] width 176 height 80
click at [103, 318] on span "Suggestions" at bounding box center [106, 317] width 145 height 17
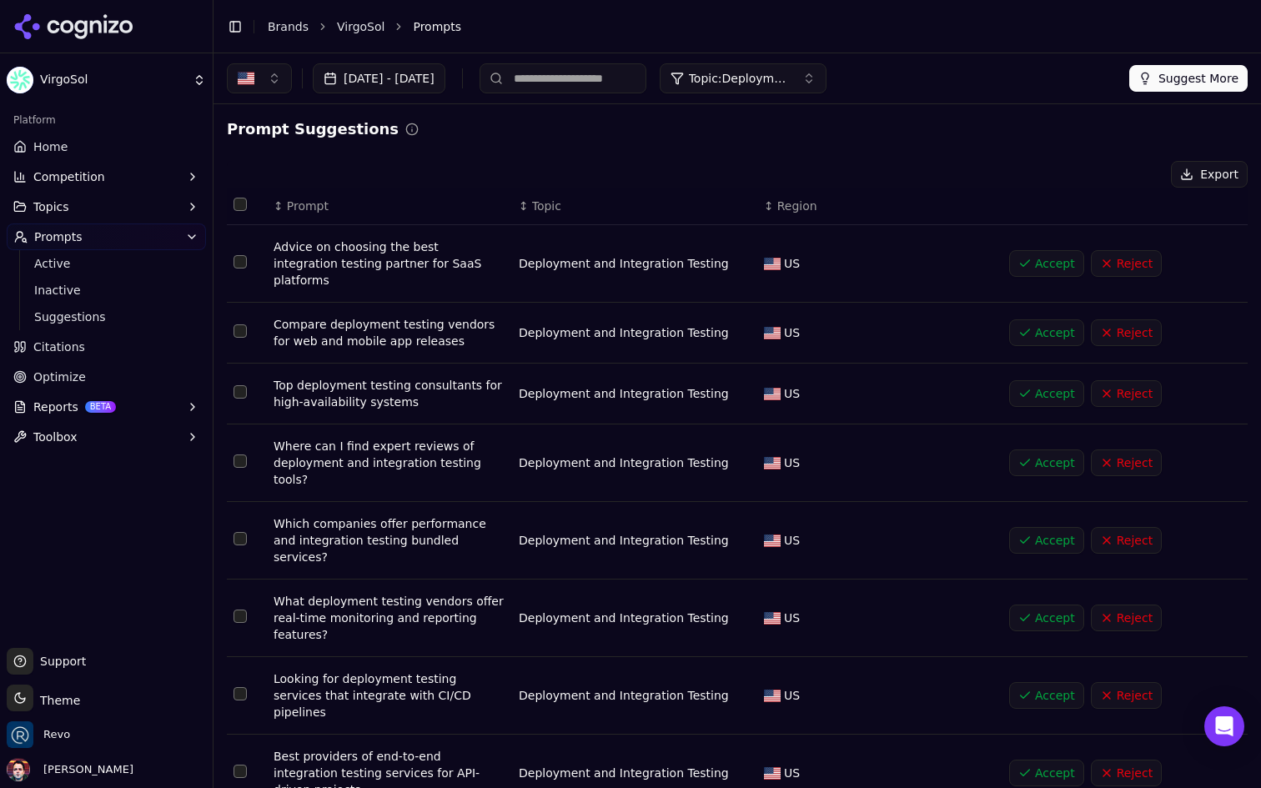
click at [1135, 256] on button "Reject" at bounding box center [1126, 263] width 71 height 27
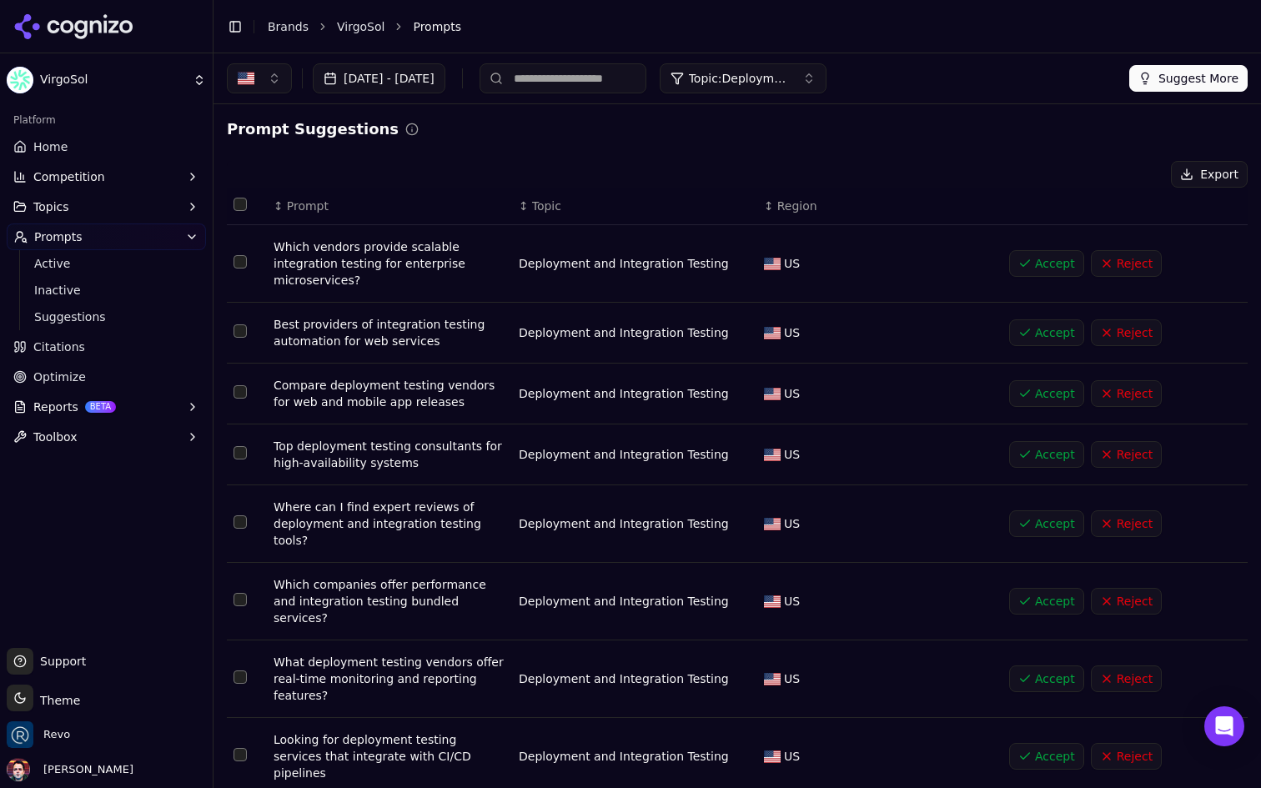
click at [1040, 263] on button "Accept" at bounding box center [1046, 263] width 75 height 27
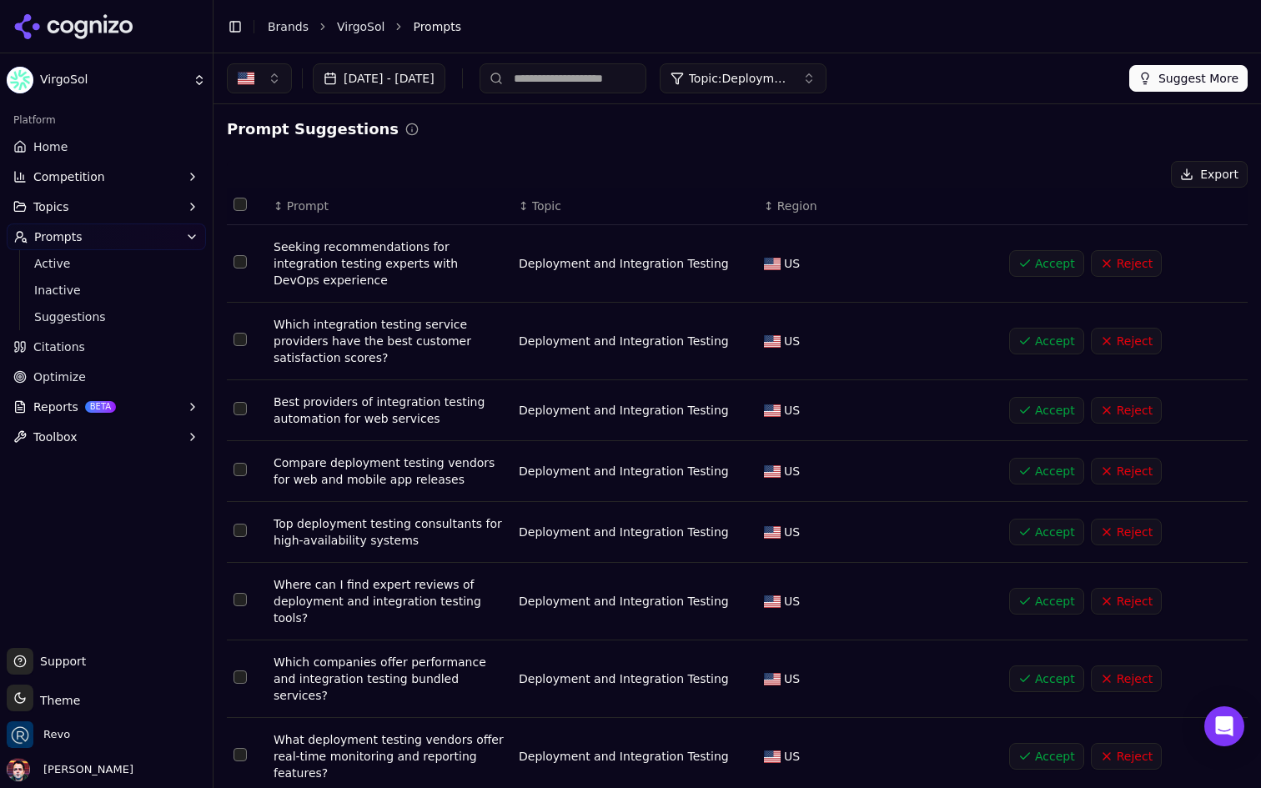
scroll to position [50, 0]
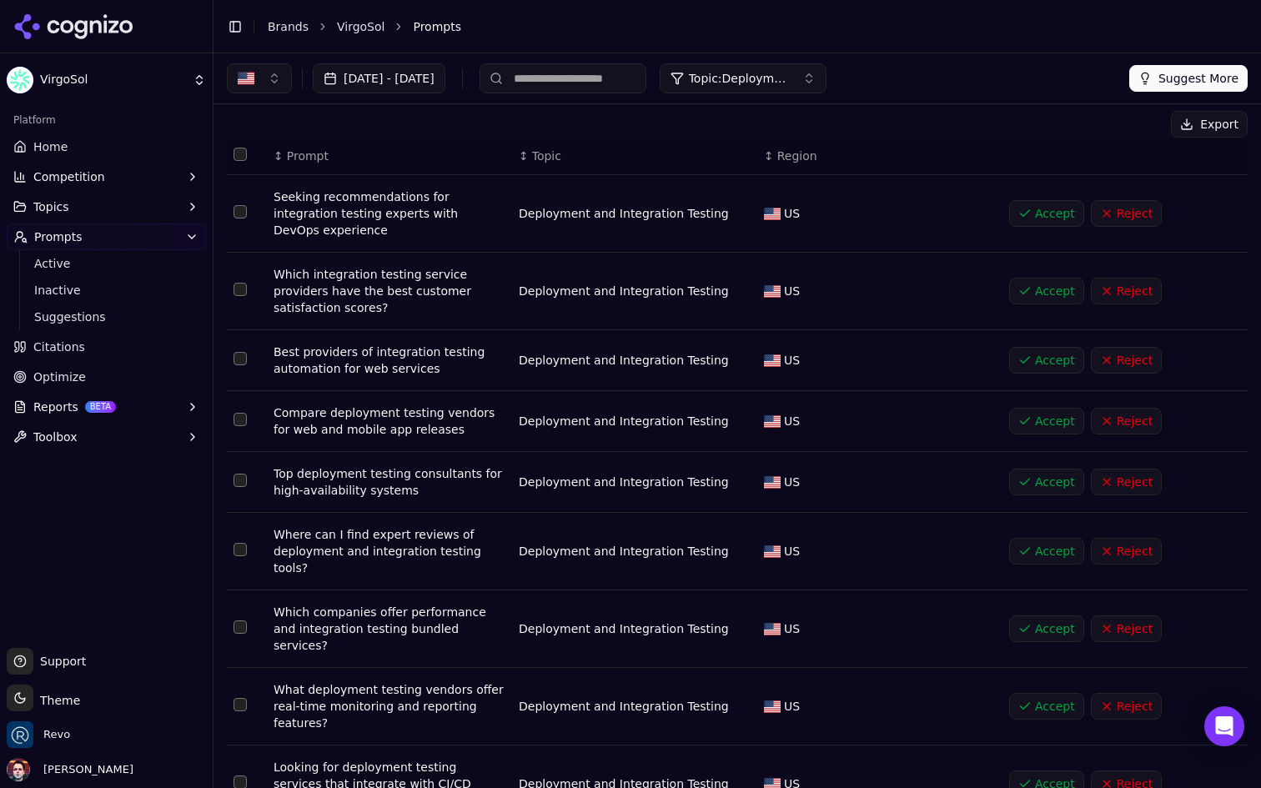
click at [1043, 347] on button "Accept" at bounding box center [1046, 360] width 75 height 27
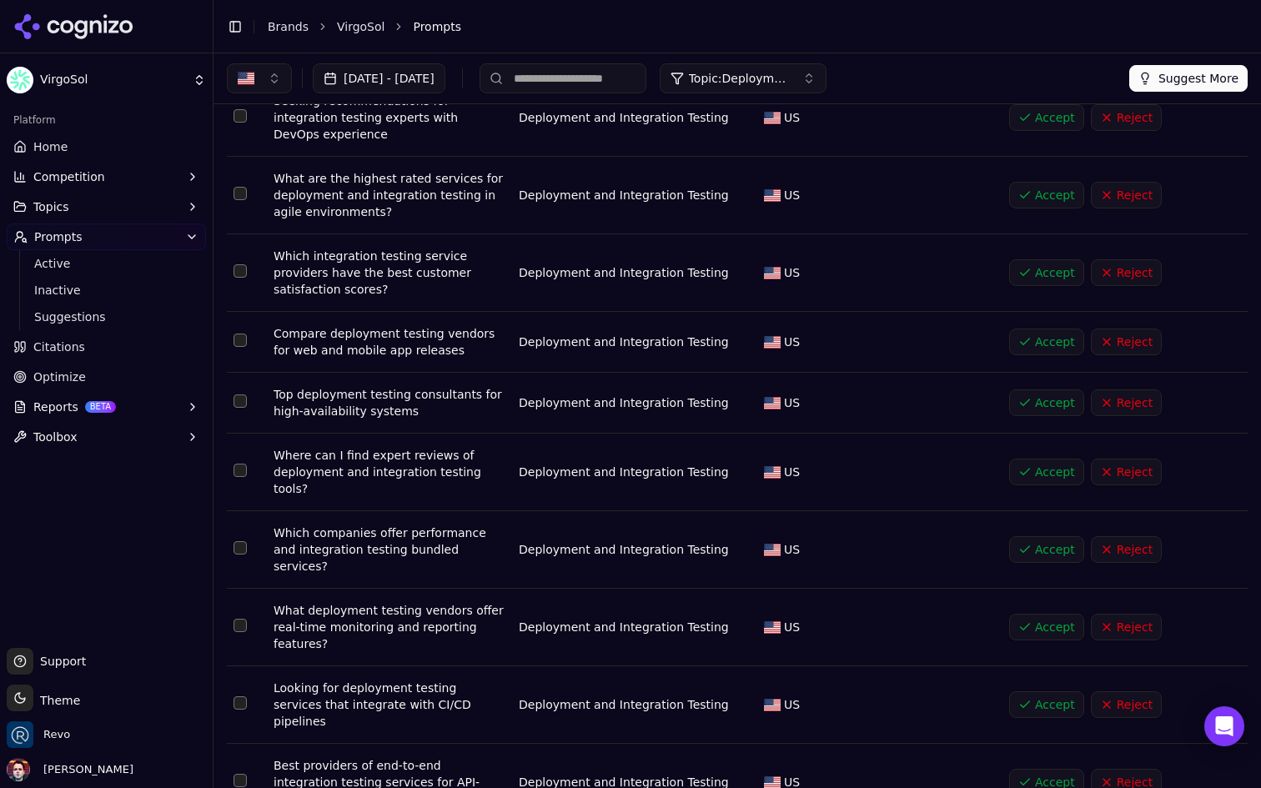
scroll to position [147, 0]
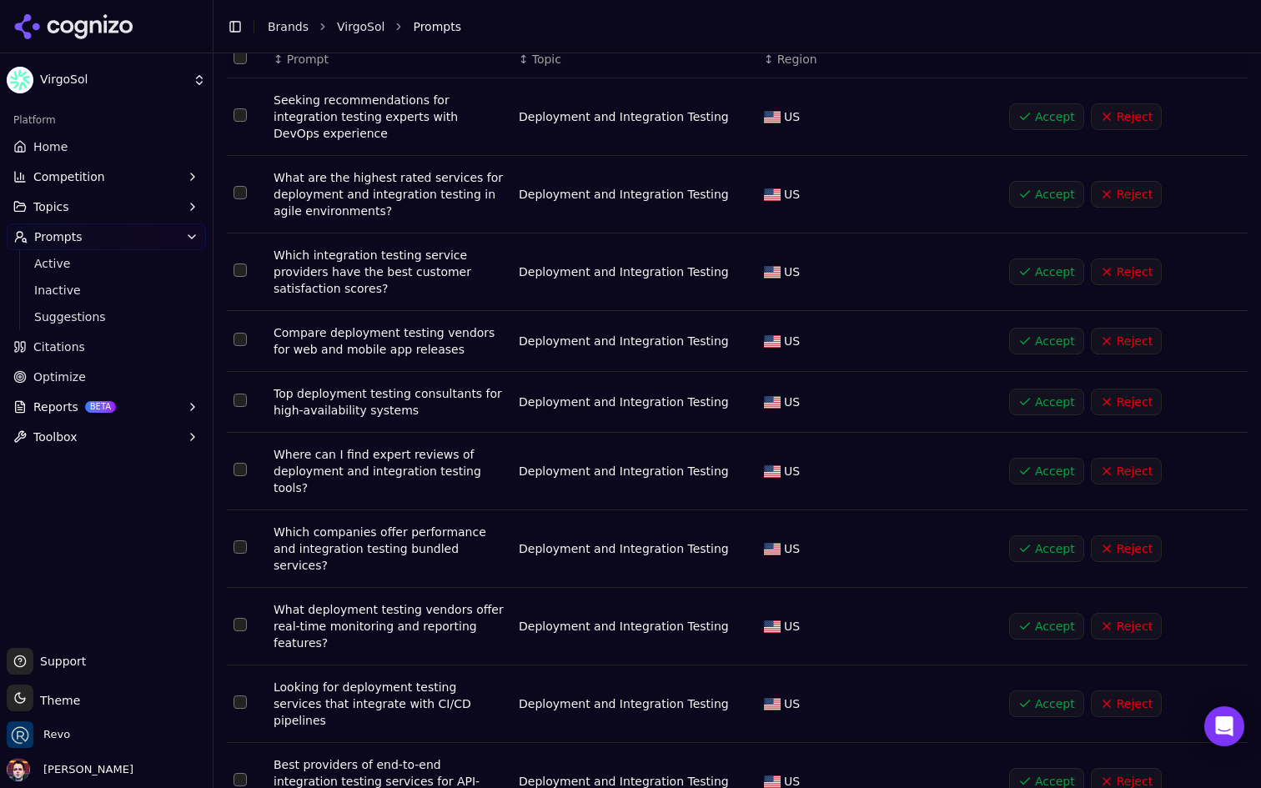
click at [1055, 328] on button "Accept" at bounding box center [1046, 341] width 75 height 27
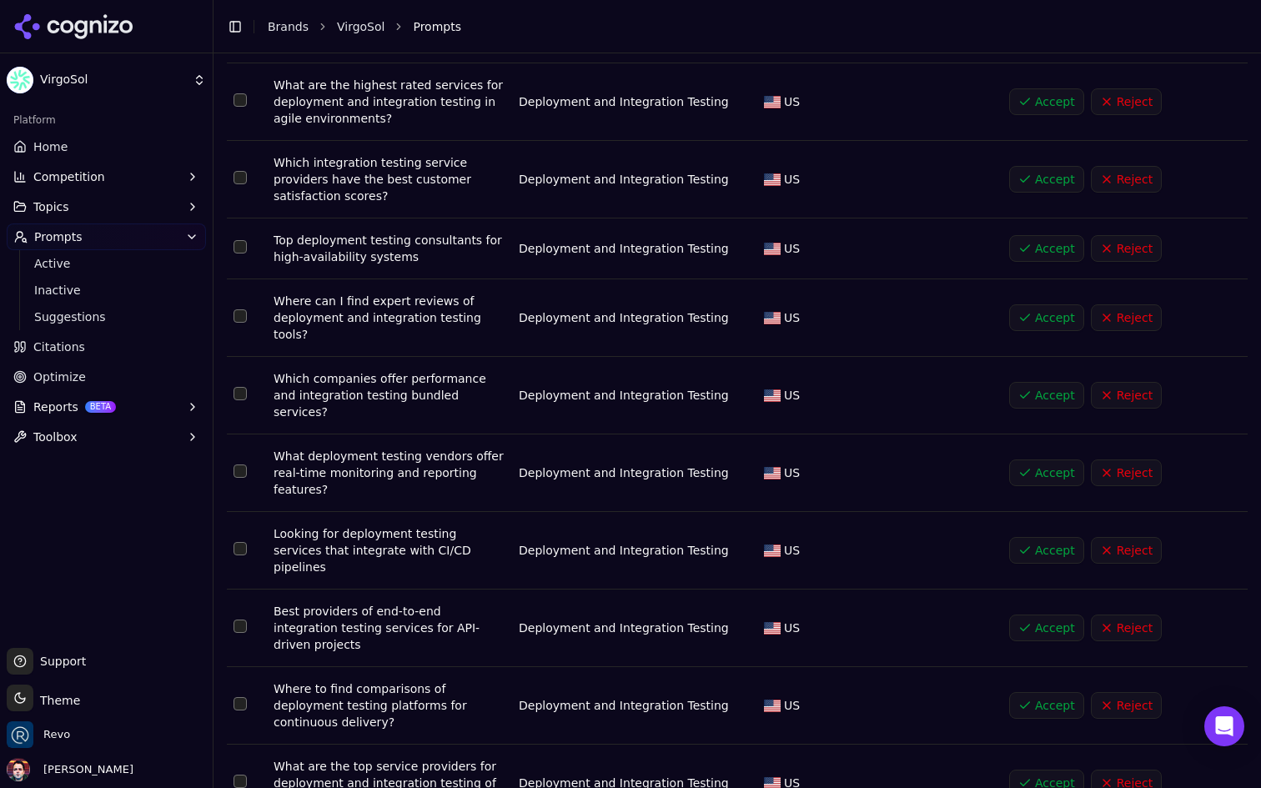
scroll to position [315, 0]
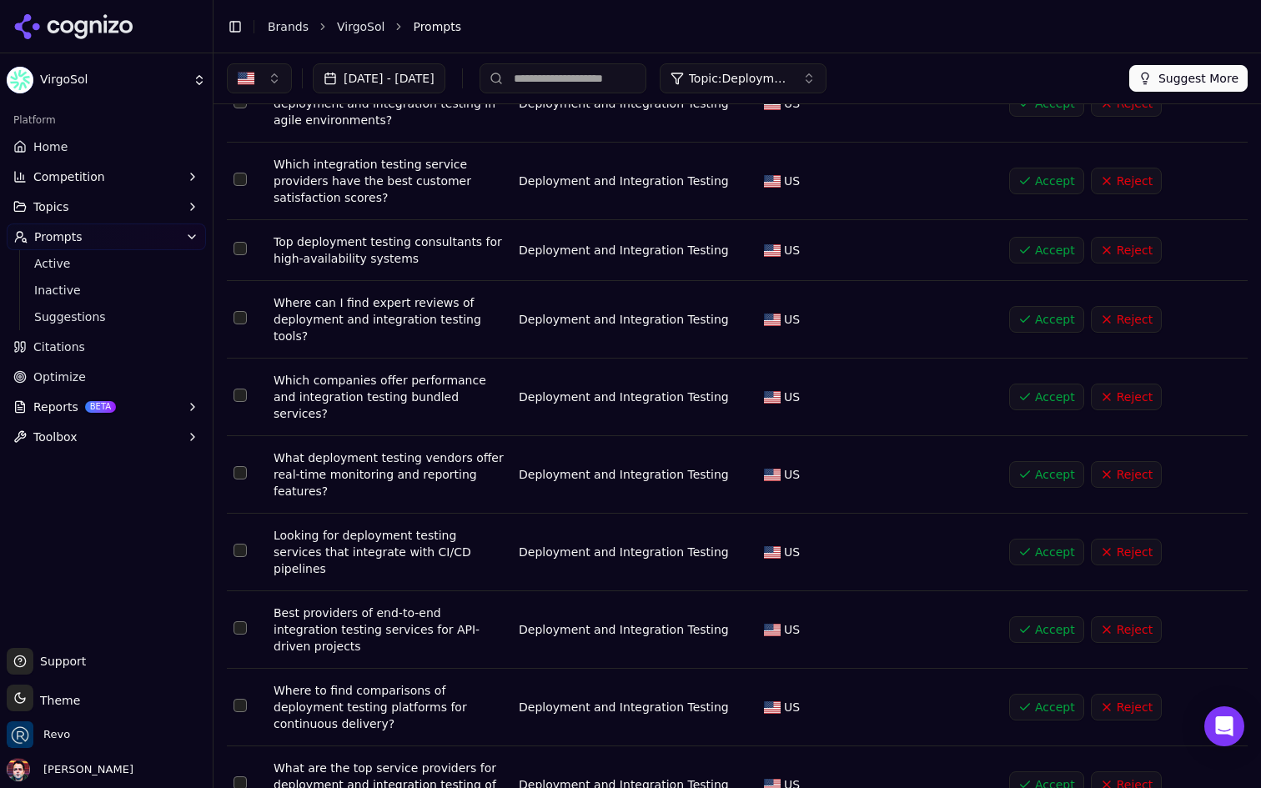
click at [1037, 617] on button "Accept" at bounding box center [1046, 630] width 75 height 27
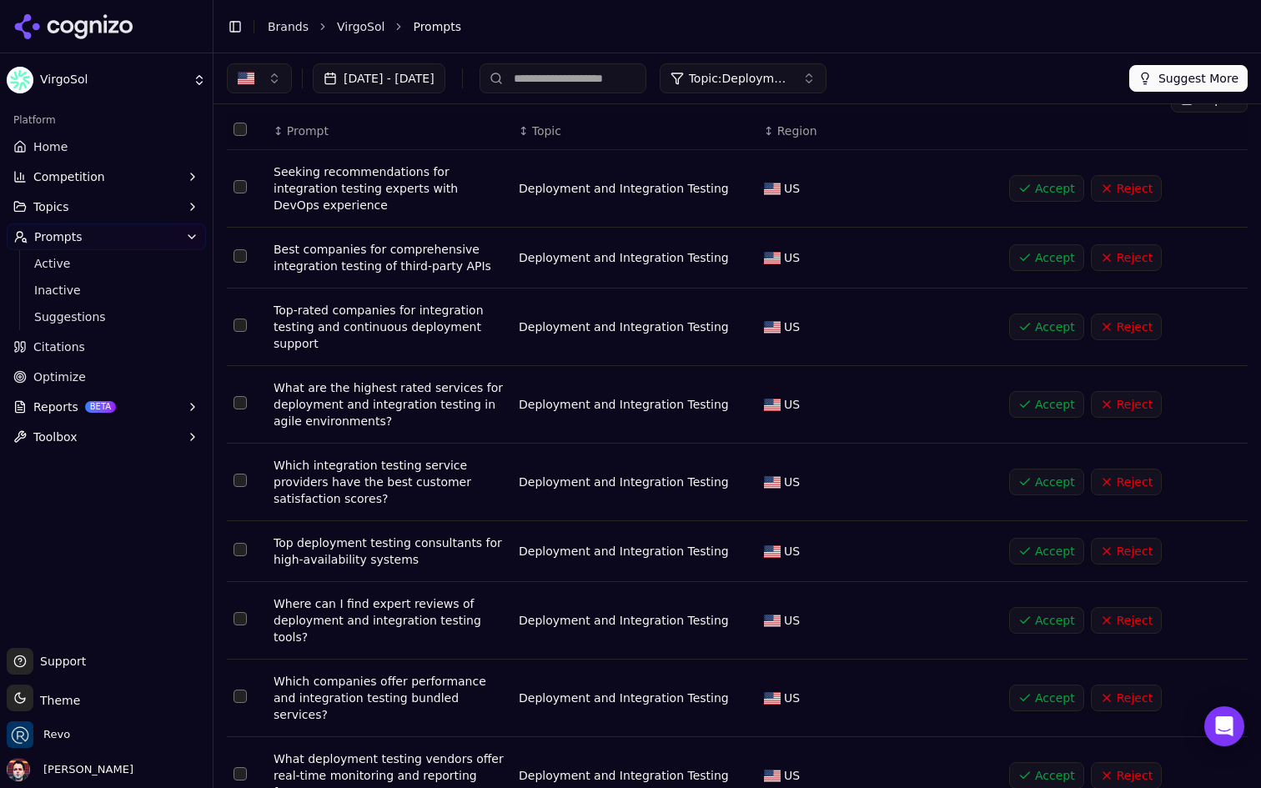
scroll to position [77, 0]
click at [1034, 536] on button "Accept" at bounding box center [1046, 549] width 75 height 27
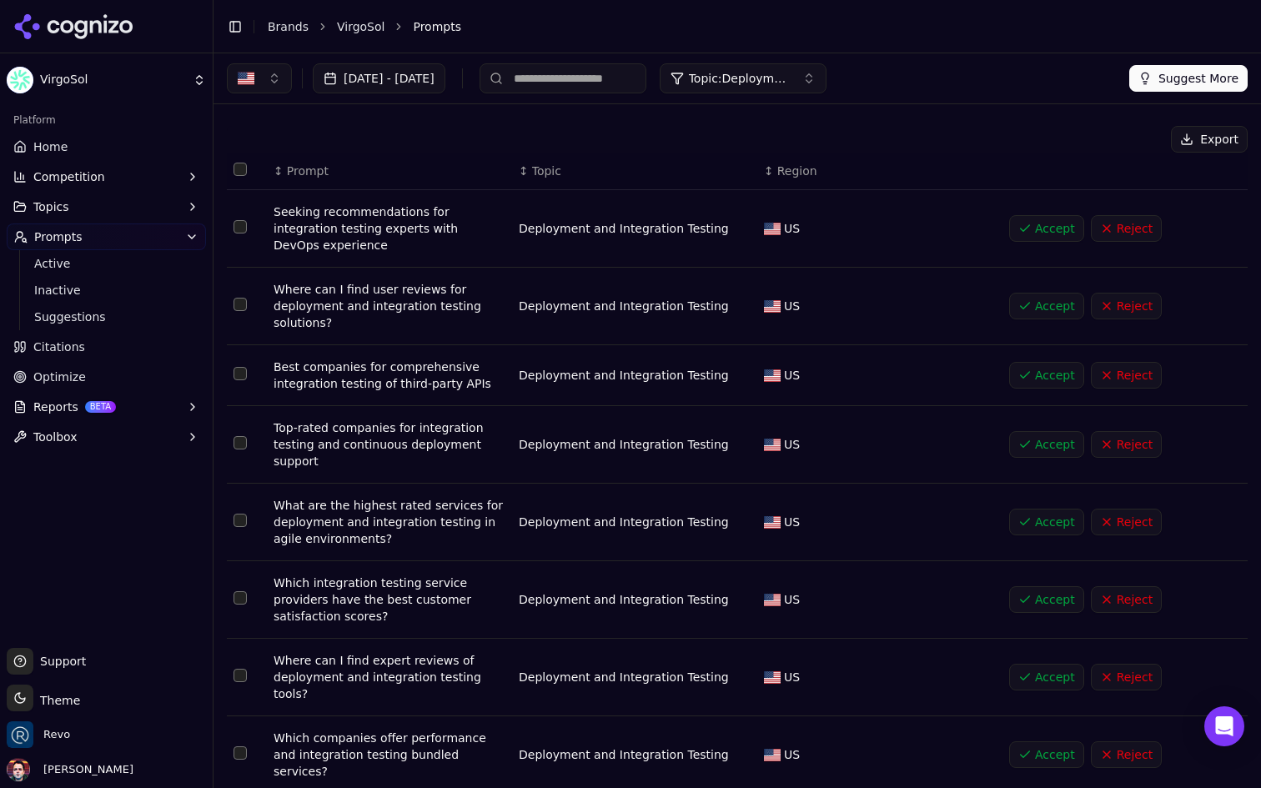
scroll to position [23, 0]
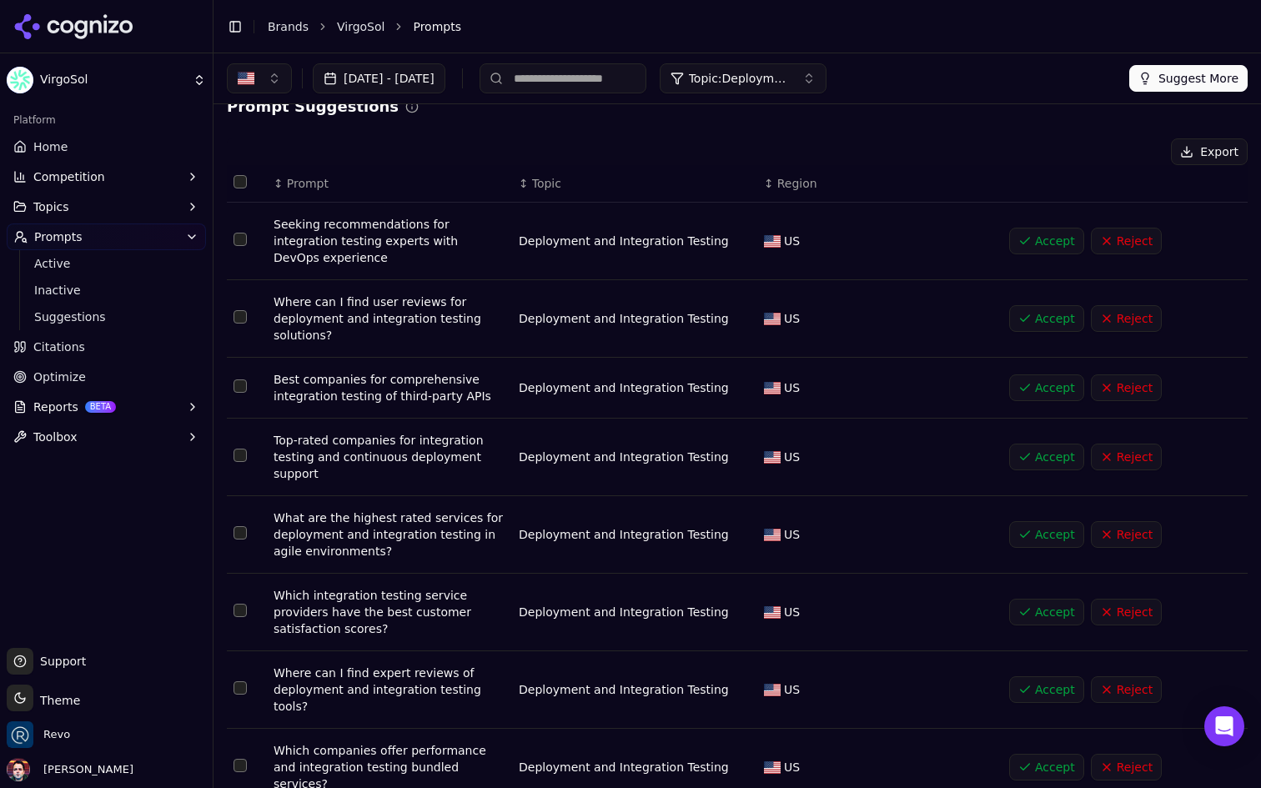
click at [1035, 375] on button "Accept" at bounding box center [1046, 388] width 75 height 27
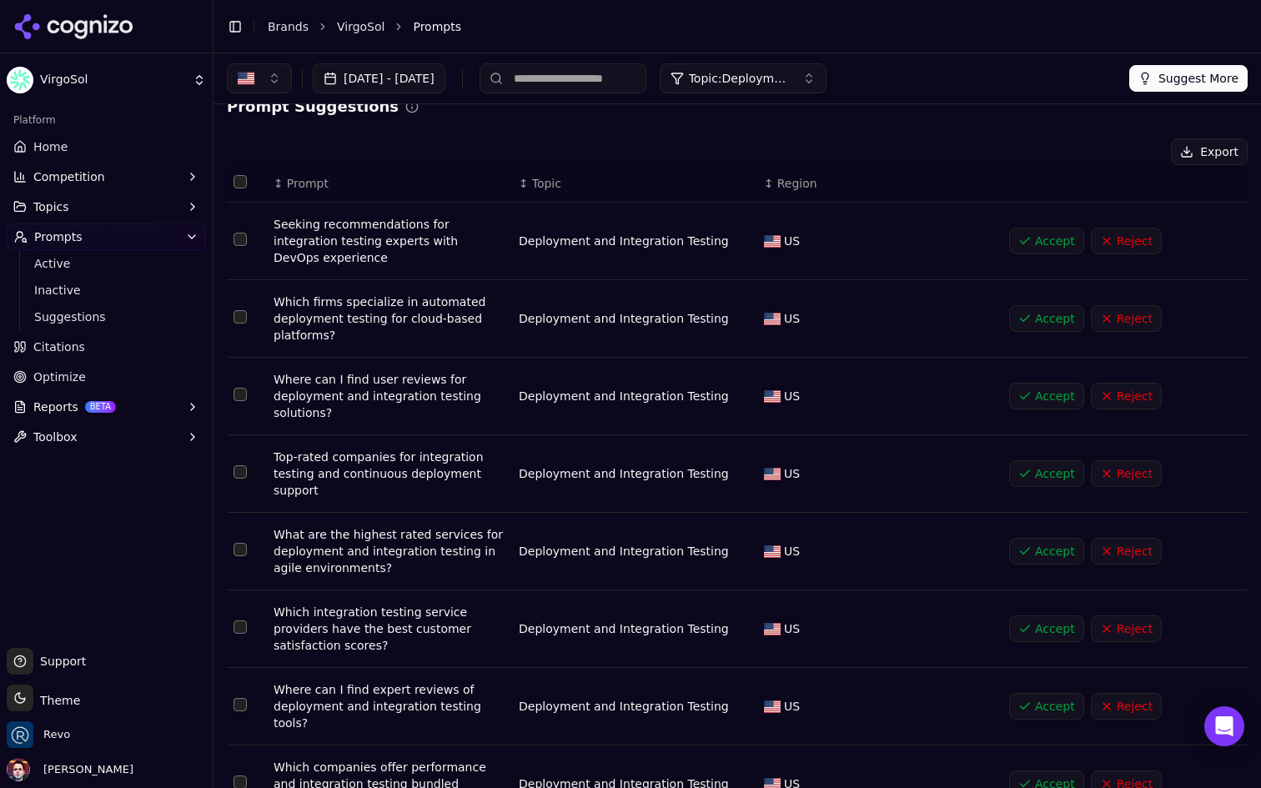
click at [827, 85] on button "Topic: Deployment and Integration Testing" at bounding box center [743, 78] width 167 height 30
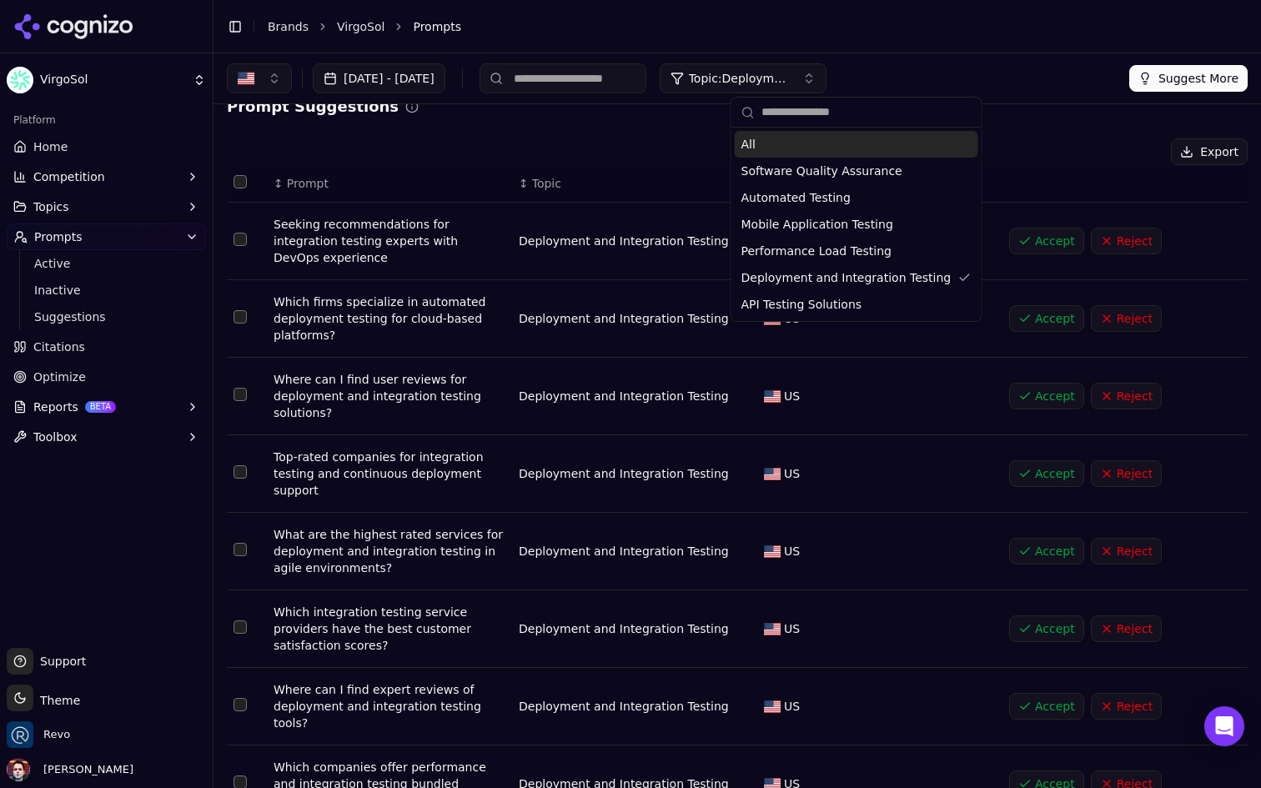
click at [827, 85] on button "Topic: Deployment and Integration Testing" at bounding box center [743, 78] width 167 height 30
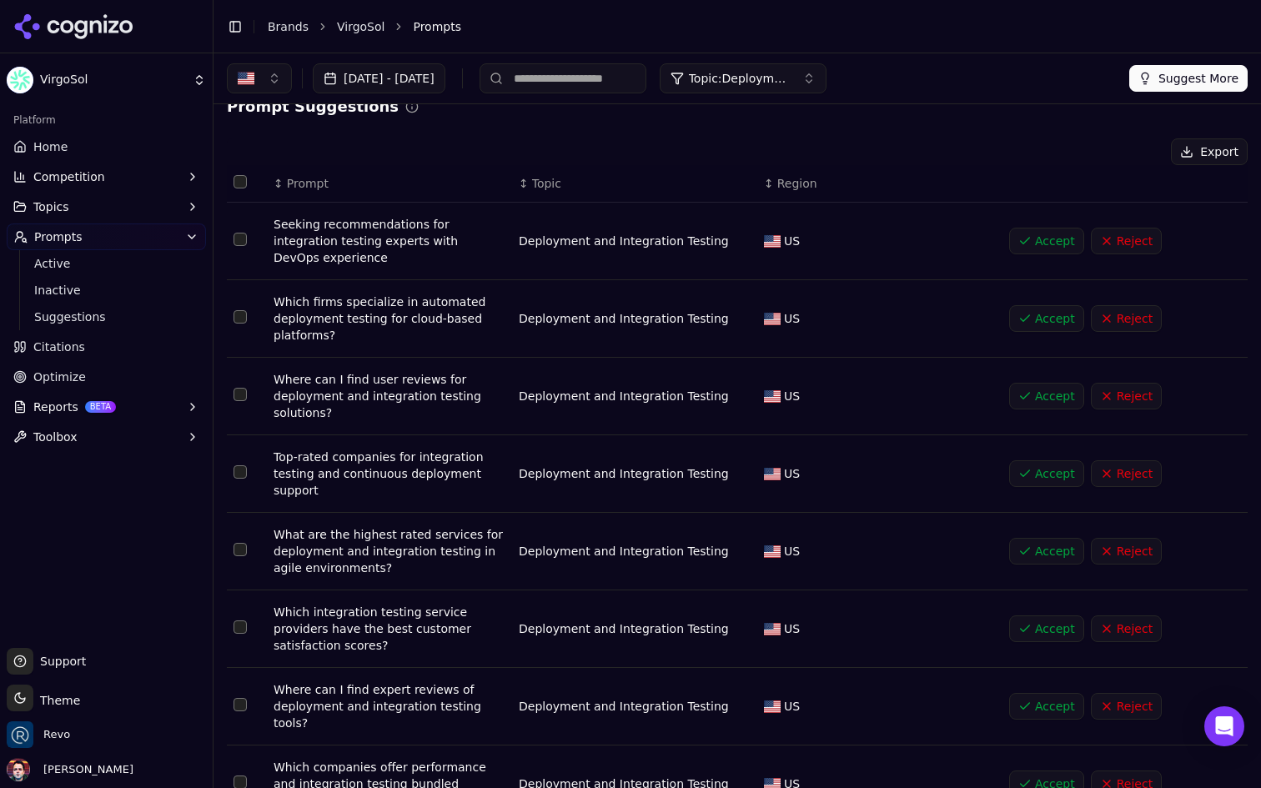
scroll to position [0, 0]
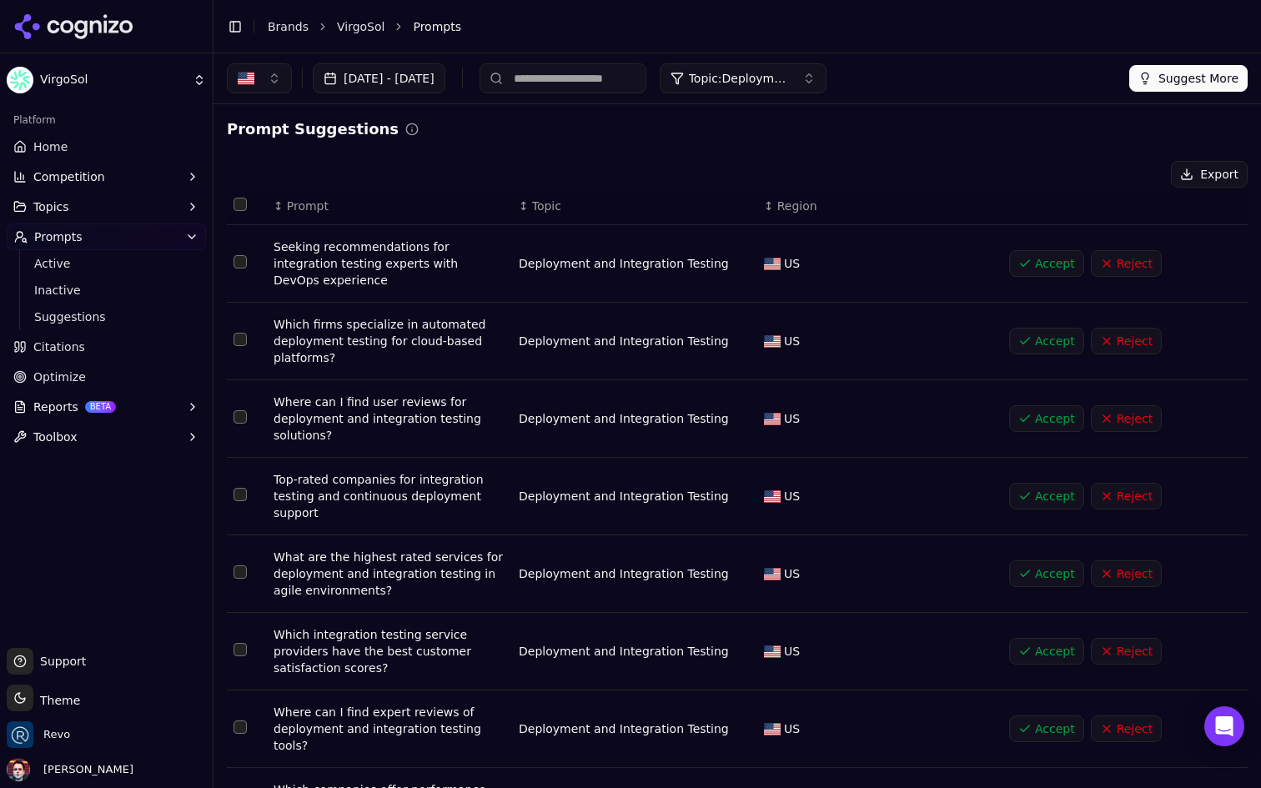
click at [247, 78] on img "button" at bounding box center [246, 78] width 17 height 17
click at [1176, 74] on button "Suggest More" at bounding box center [1189, 78] width 118 height 27
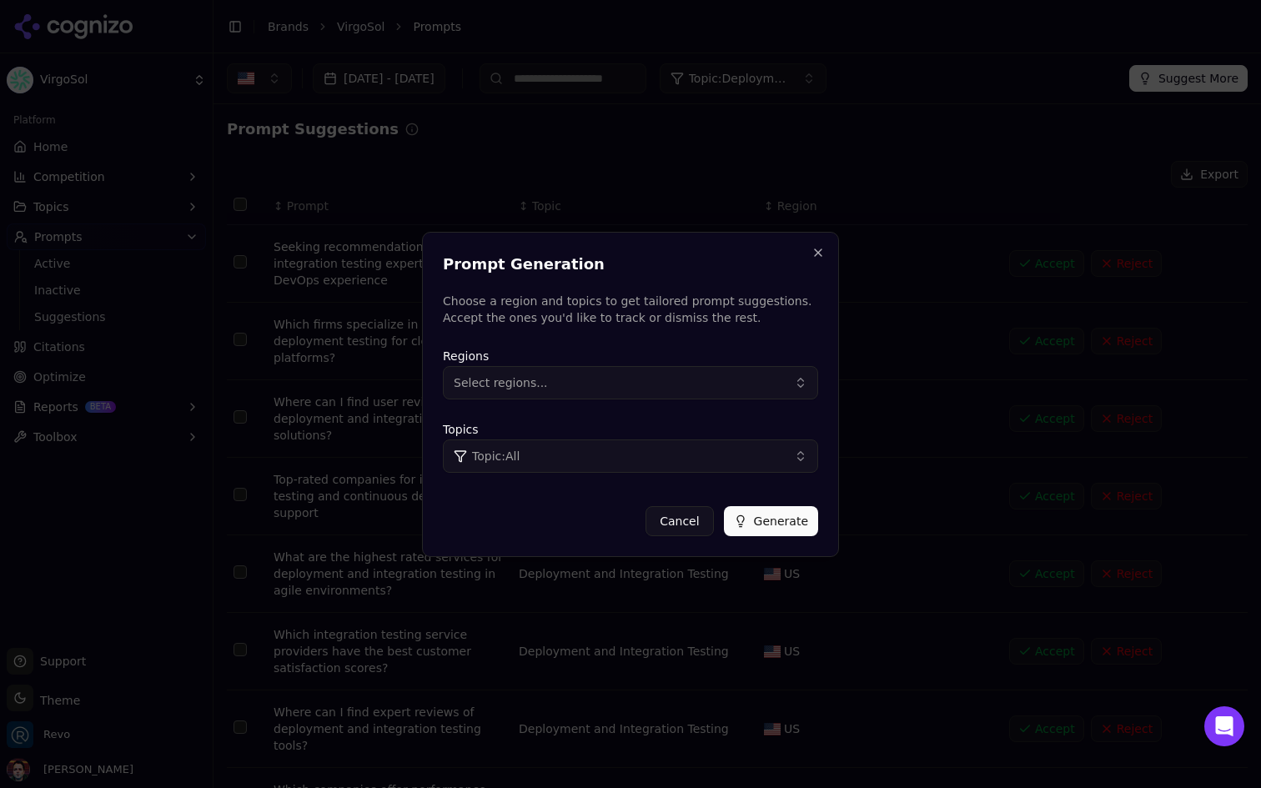
click at [643, 446] on button "Topic: All" at bounding box center [630, 456] width 375 height 33
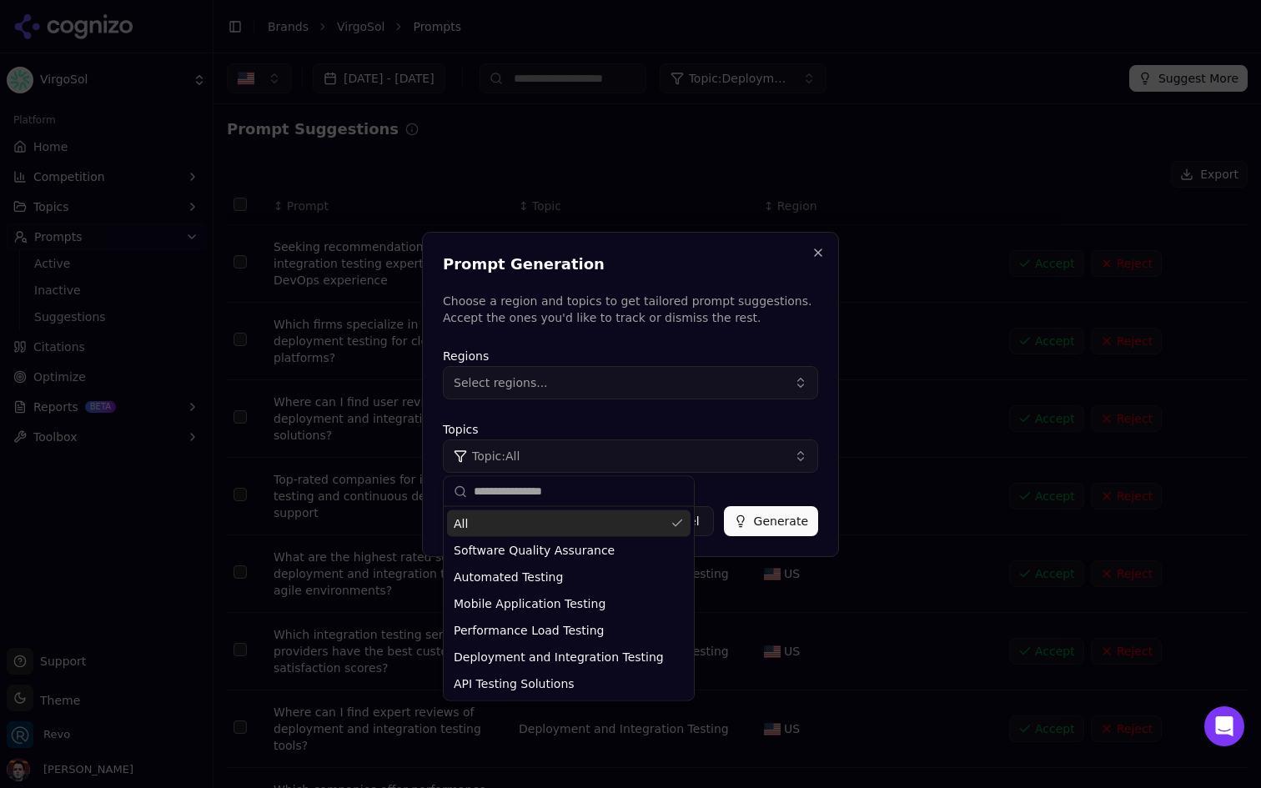
click at [646, 347] on div "Regions Select regions..." at bounding box center [630, 372] width 375 height 53
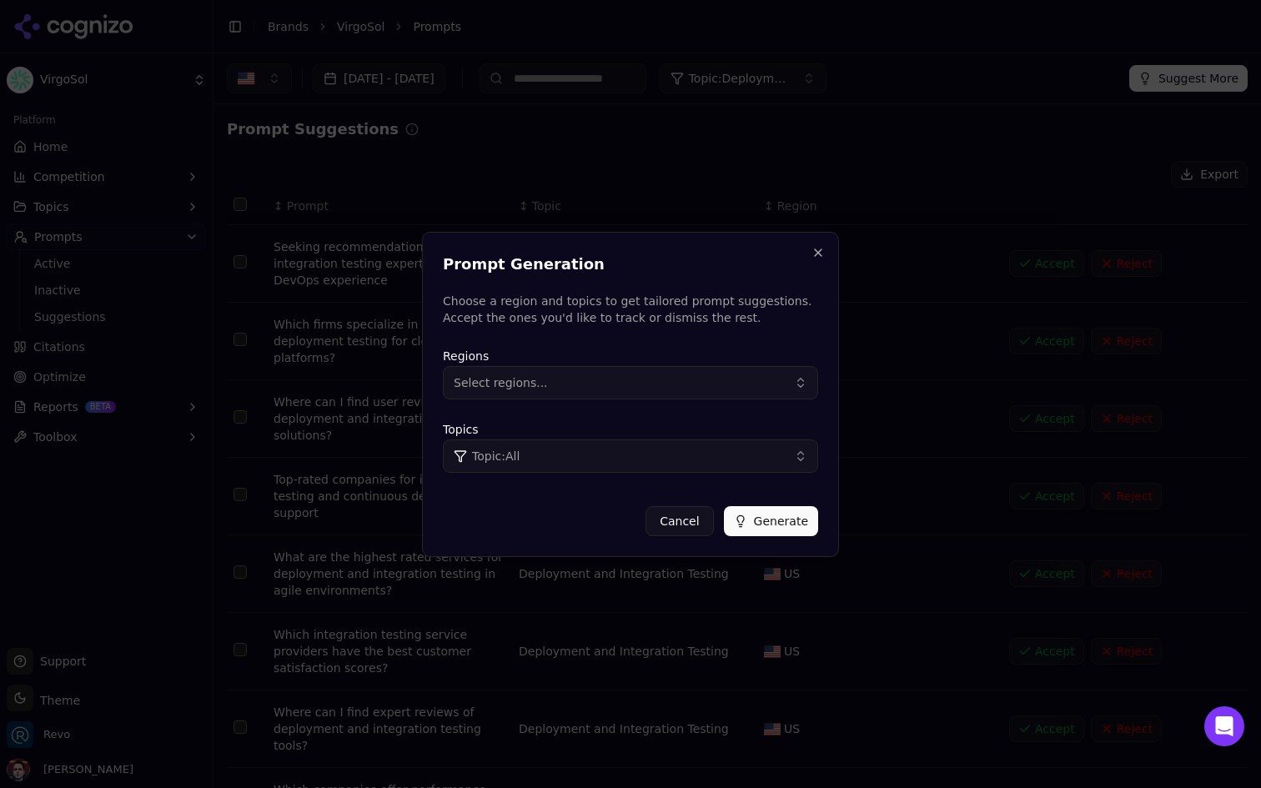
click at [609, 380] on button "Select regions..." at bounding box center [630, 382] width 375 height 33
click at [545, 413] on input "*******" at bounding box center [570, 417] width 192 height 33
type input "*******"
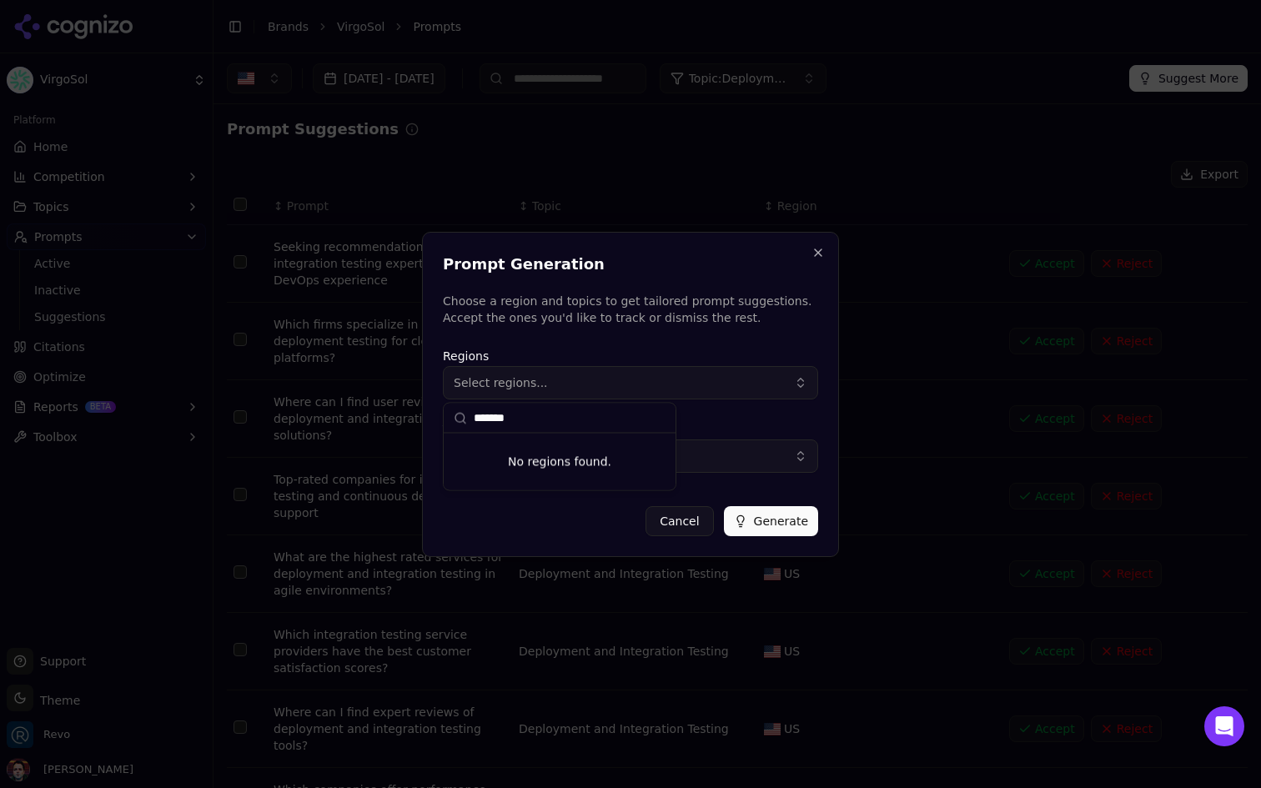
click at [674, 295] on p "Choose a region and topics to get tailored prompt suggestions. Accept the ones …" at bounding box center [630, 309] width 375 height 33
click at [815, 249] on button "Close" at bounding box center [818, 252] width 13 height 13
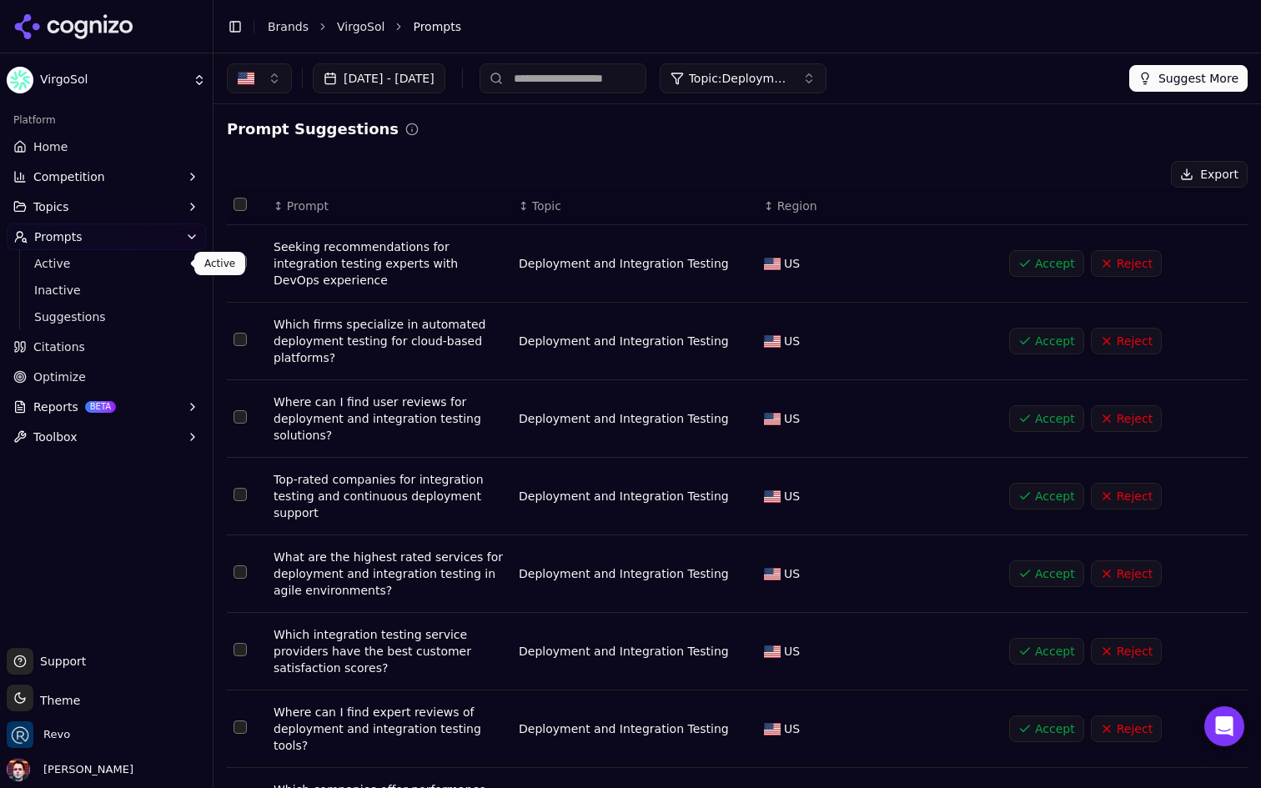
click at [134, 256] on span "Active" at bounding box center [106, 263] width 145 height 17
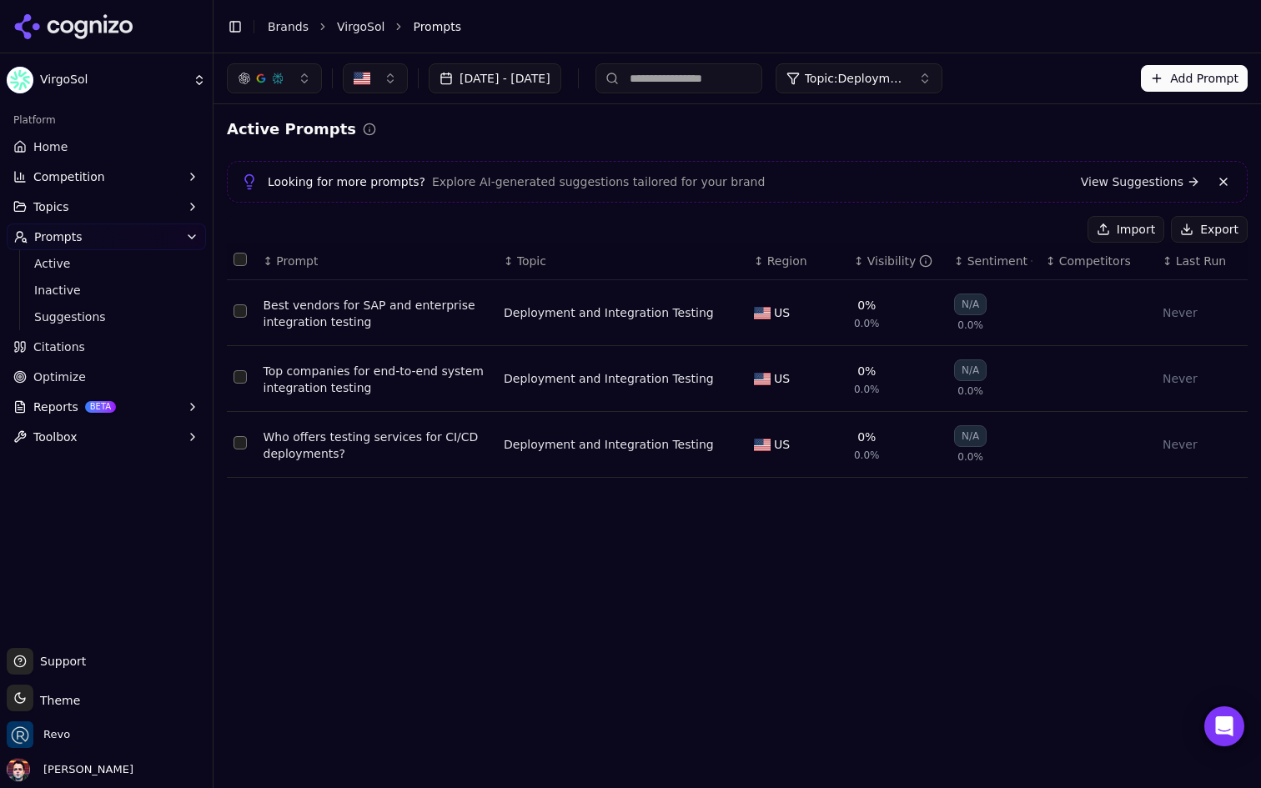
click at [1232, 65] on button "Add Prompt" at bounding box center [1194, 78] width 107 height 27
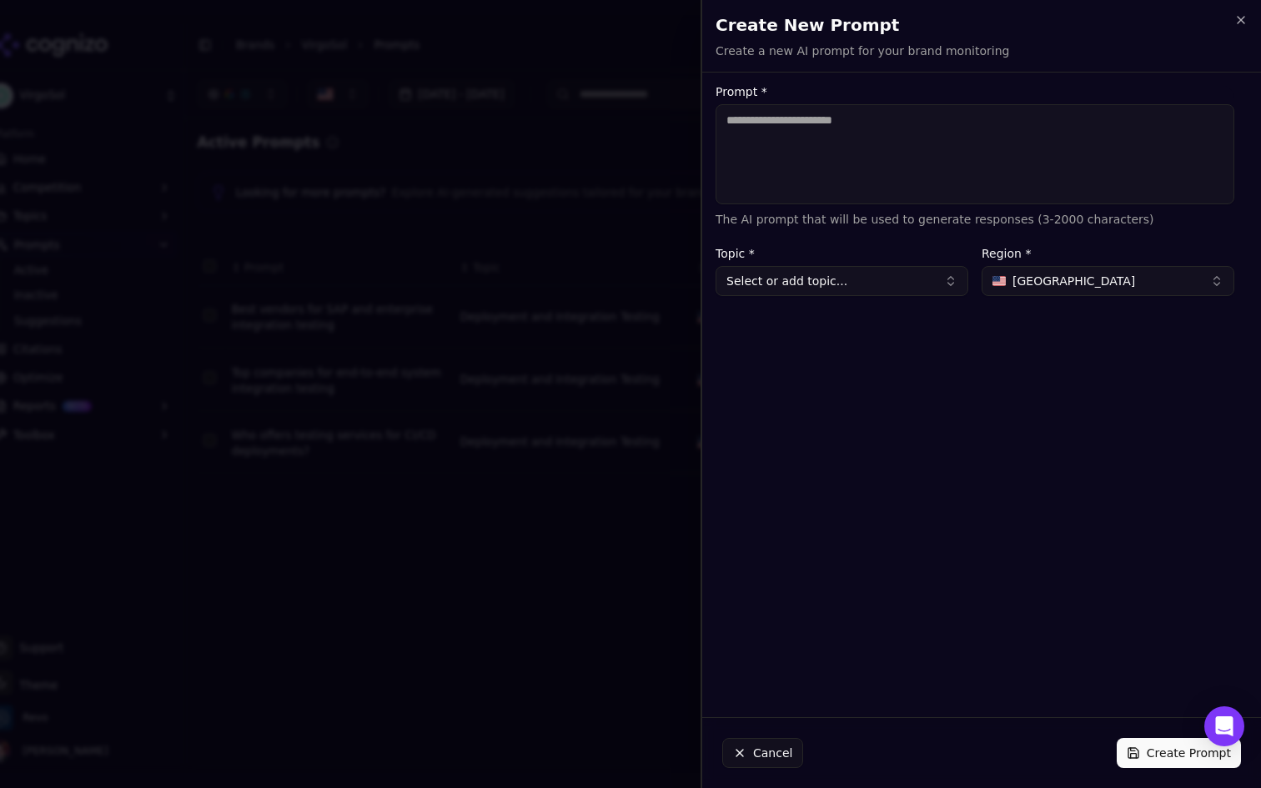
click at [1060, 276] on span "United States" at bounding box center [1074, 281] width 123 height 17
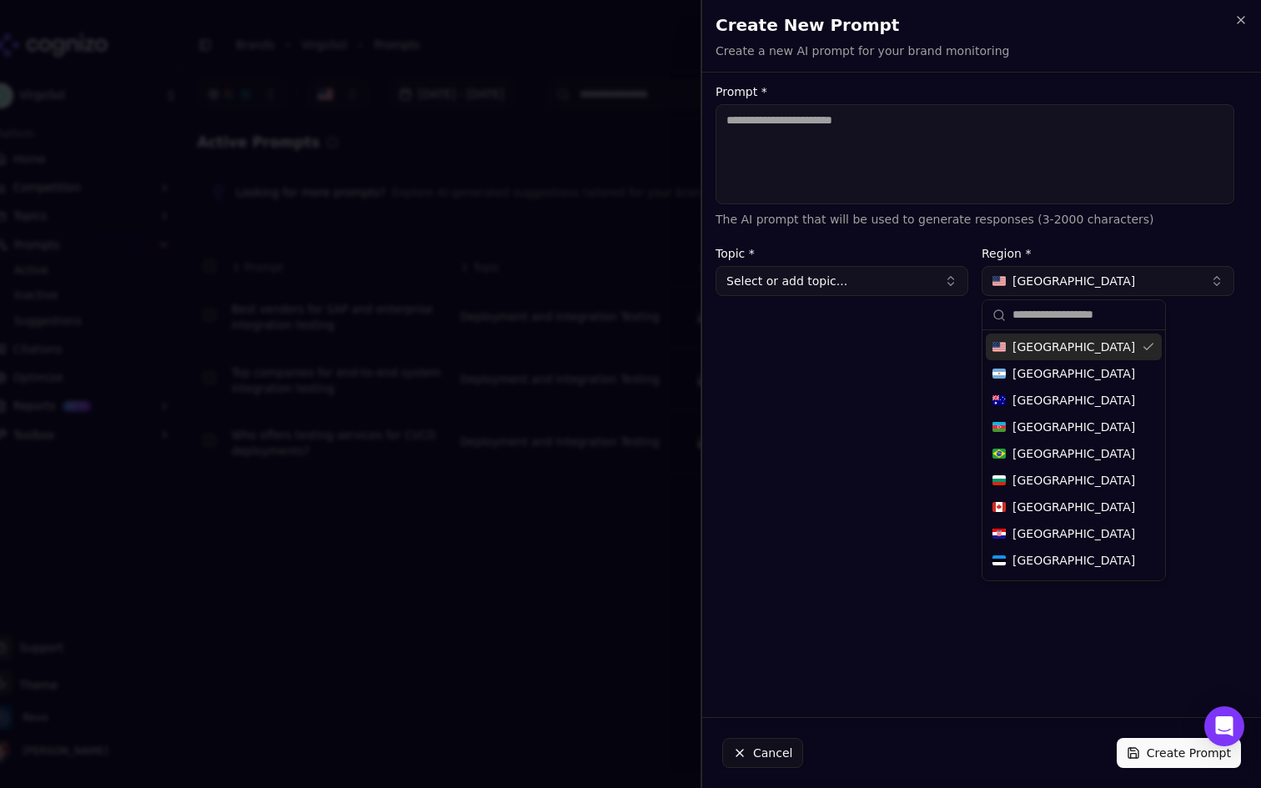
click at [1085, 235] on form "Prompt * The AI prompt that will be used to generate responses (3-2000 characte…" at bounding box center [975, 191] width 519 height 210
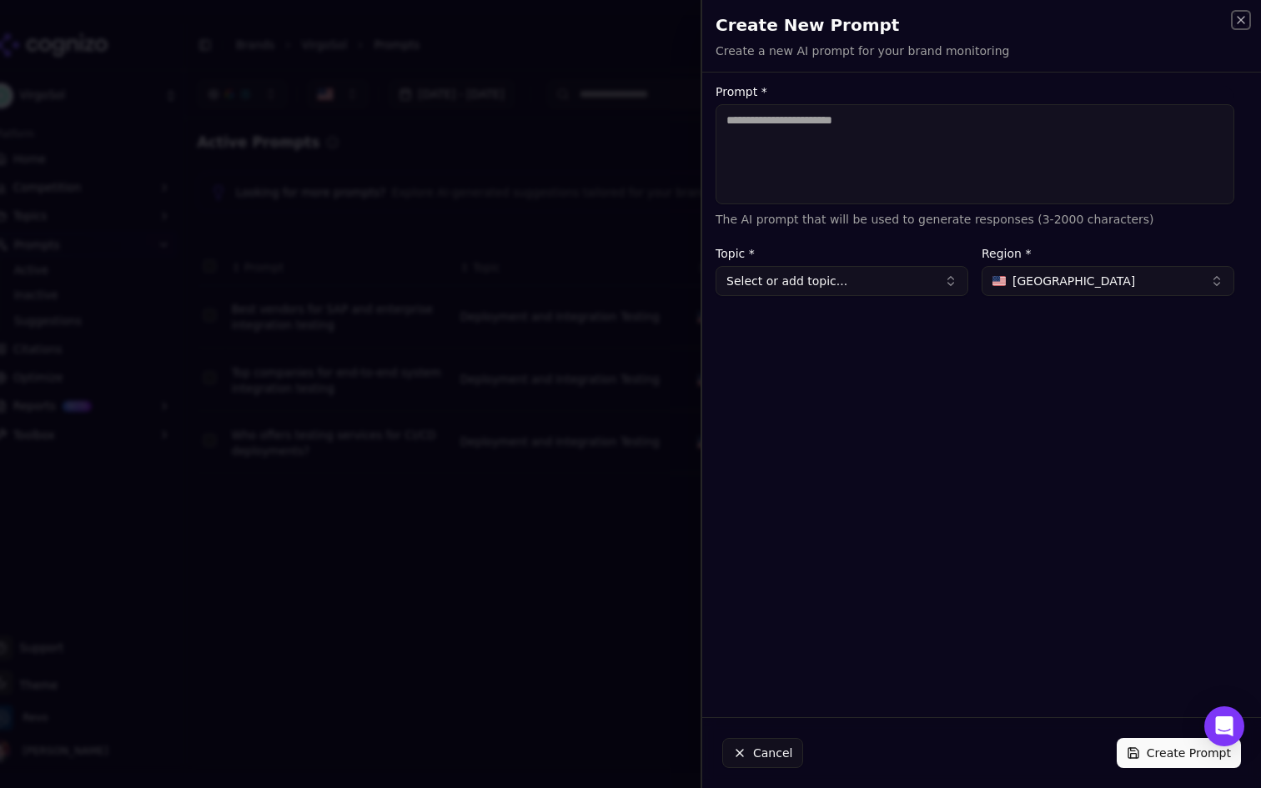
click at [1242, 16] on icon "button" at bounding box center [1241, 19] width 13 height 13
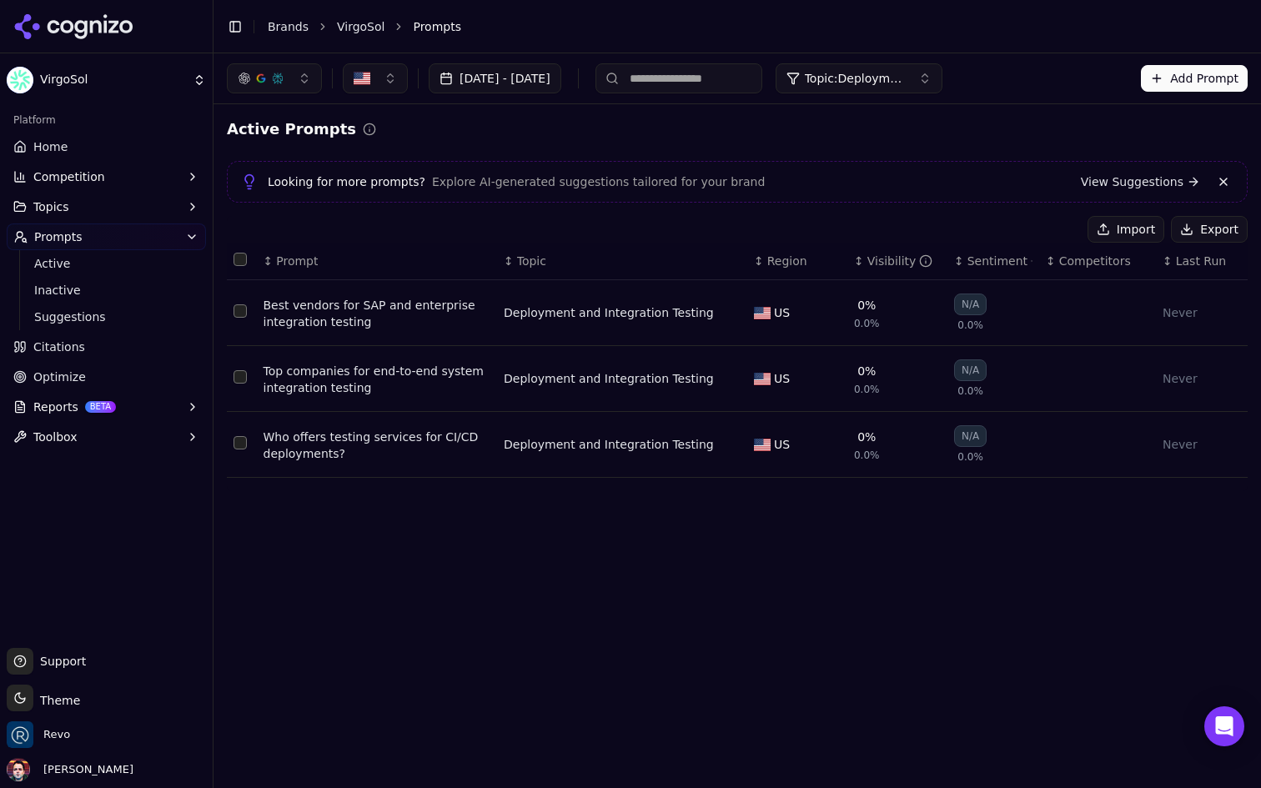
click at [943, 88] on button "Topic: Deployment and Integration Testing" at bounding box center [859, 78] width 167 height 30
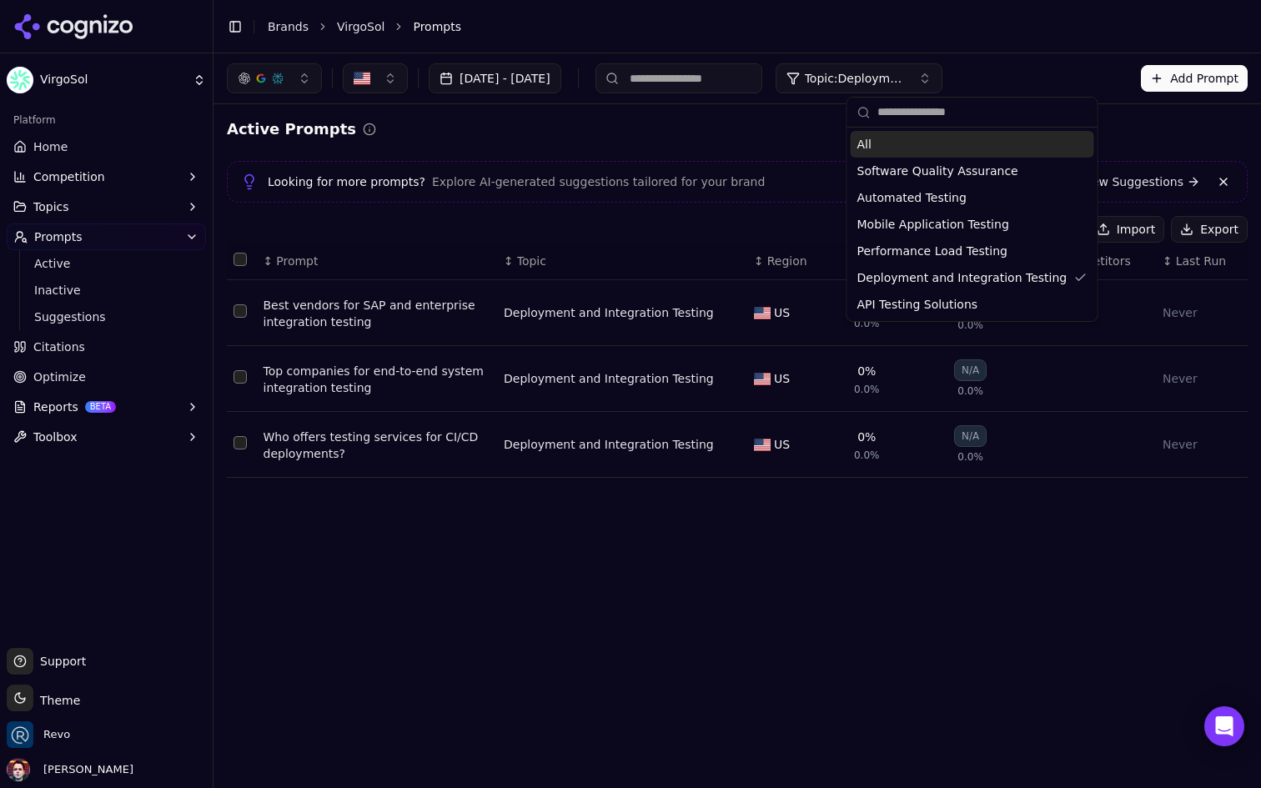
click at [905, 76] on span "Topic: Deployment and Integration Testing" at bounding box center [855, 78] width 100 height 17
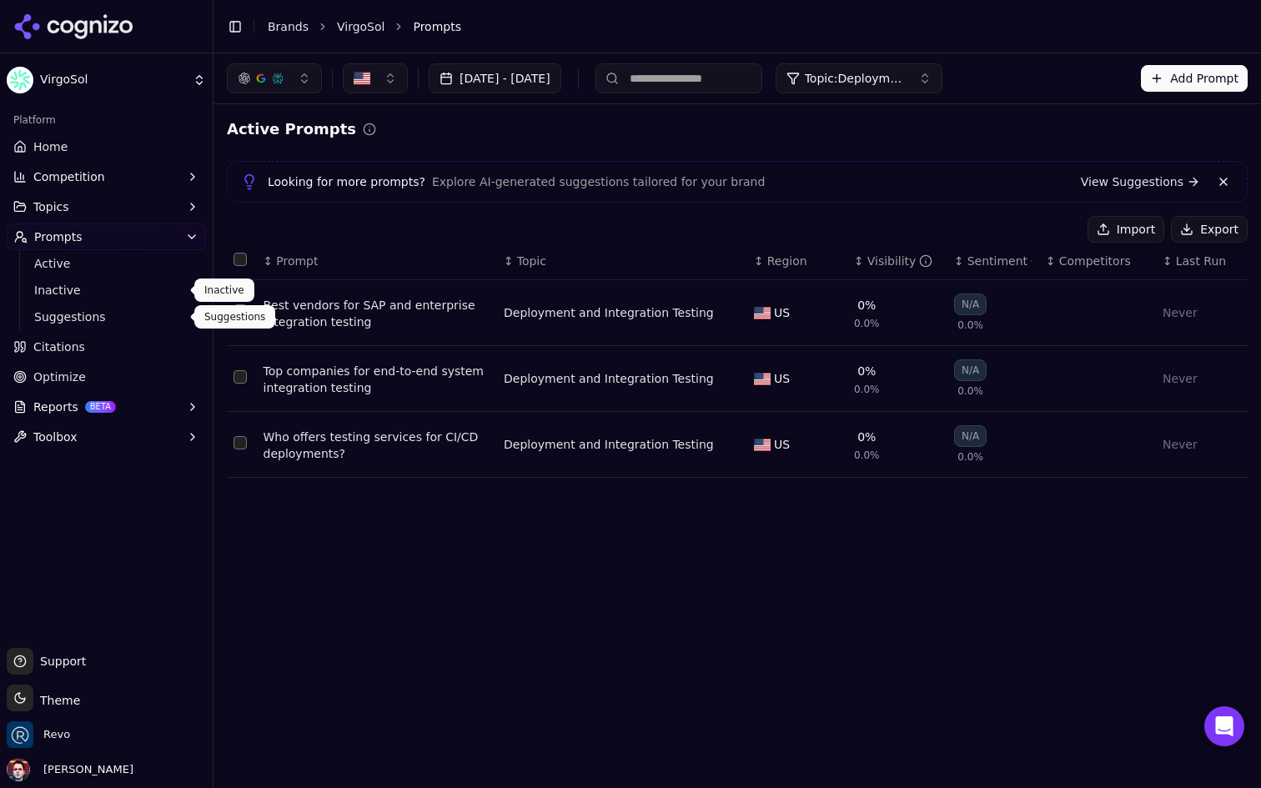
click at [86, 317] on span "Suggestions" at bounding box center [106, 317] width 145 height 17
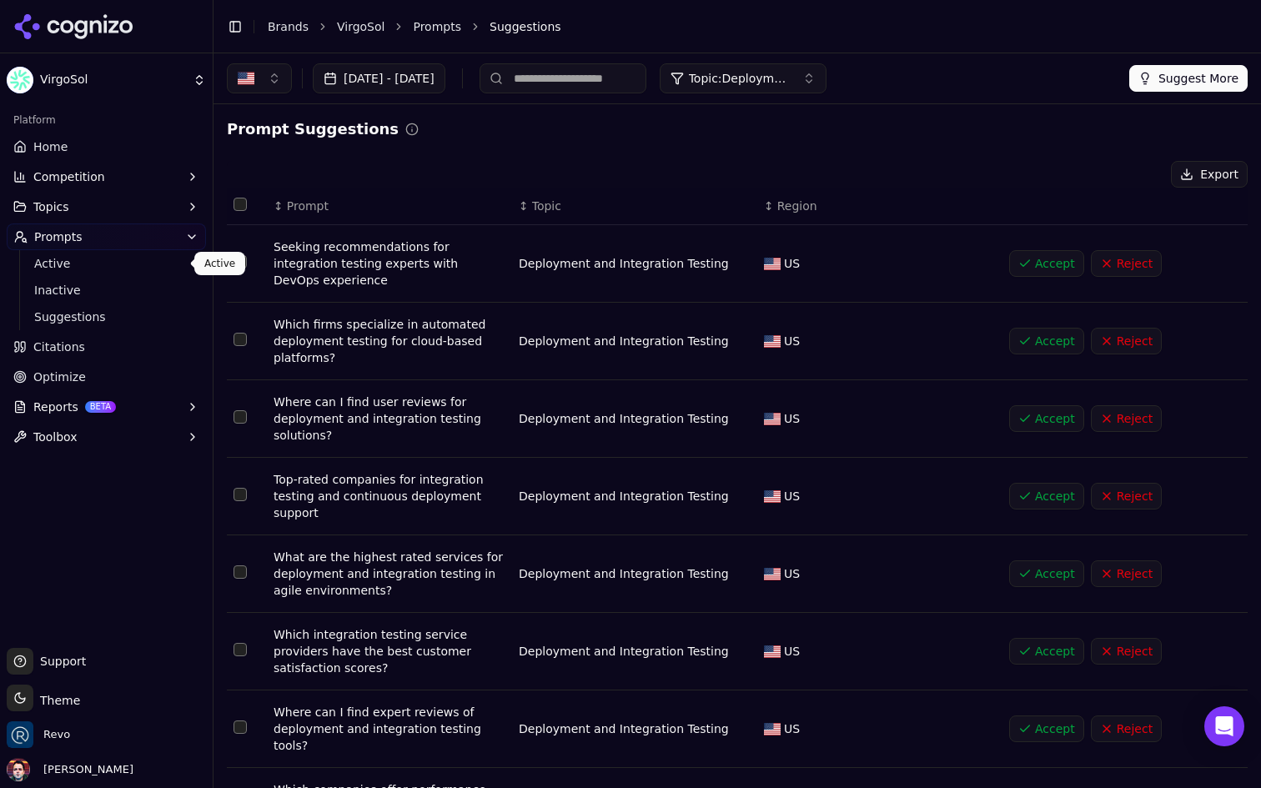
click at [128, 253] on link "Active" at bounding box center [107, 263] width 159 height 23
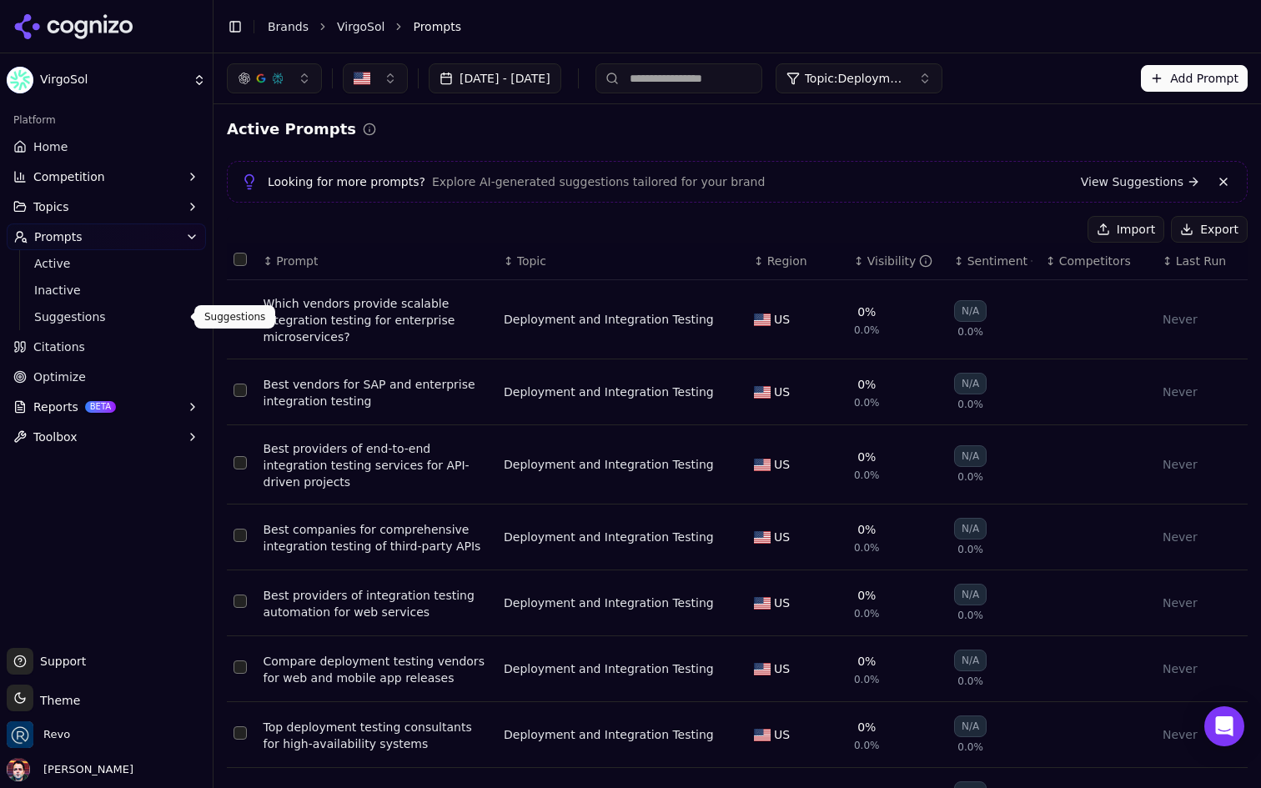
click at [76, 318] on span "Suggestions" at bounding box center [106, 317] width 145 height 17
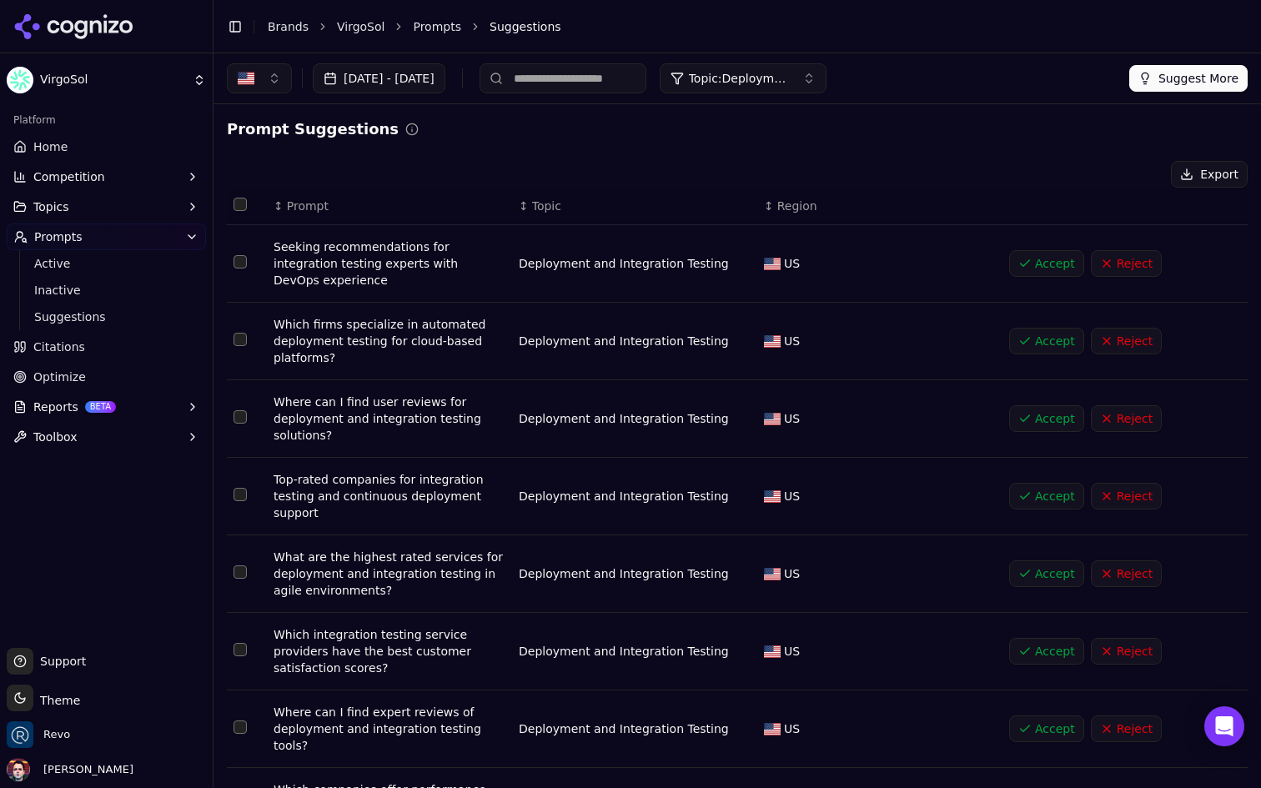
scroll to position [57, 0]
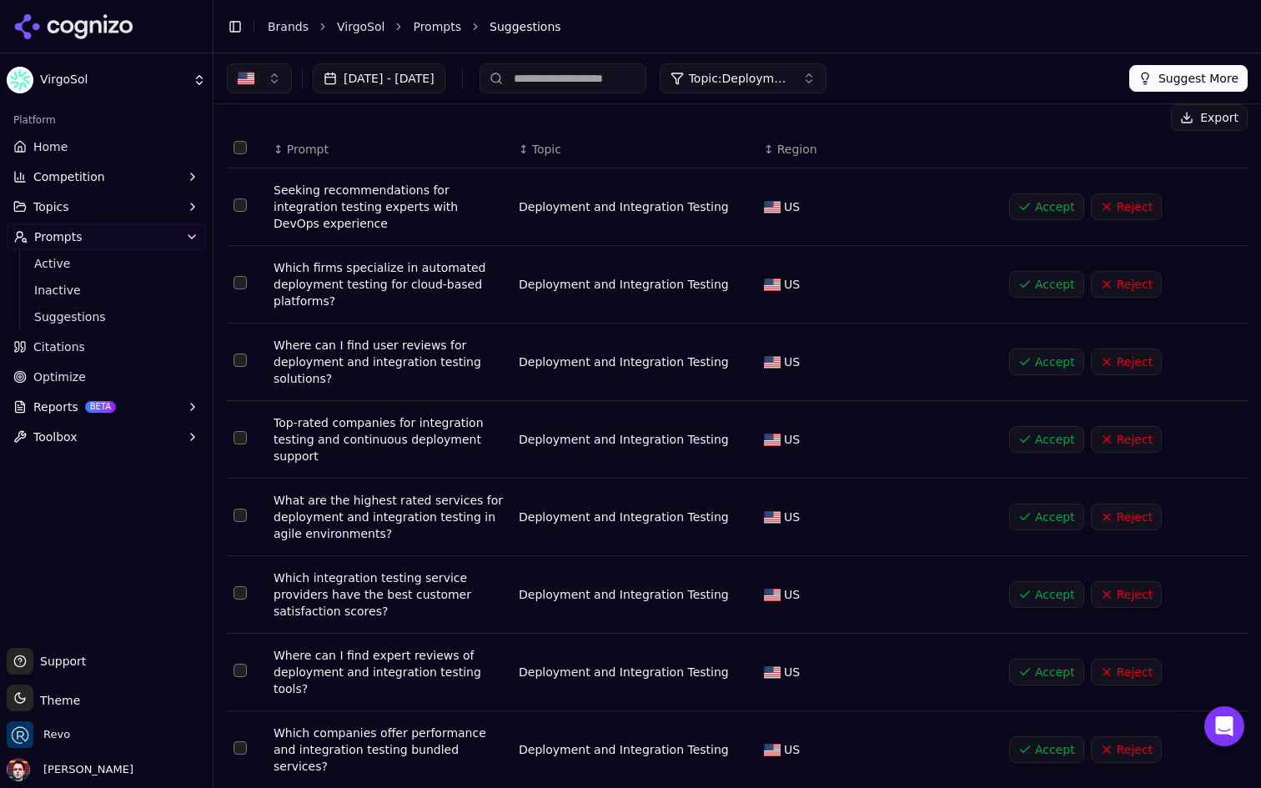
click at [1035, 427] on button "Accept" at bounding box center [1046, 439] width 75 height 27
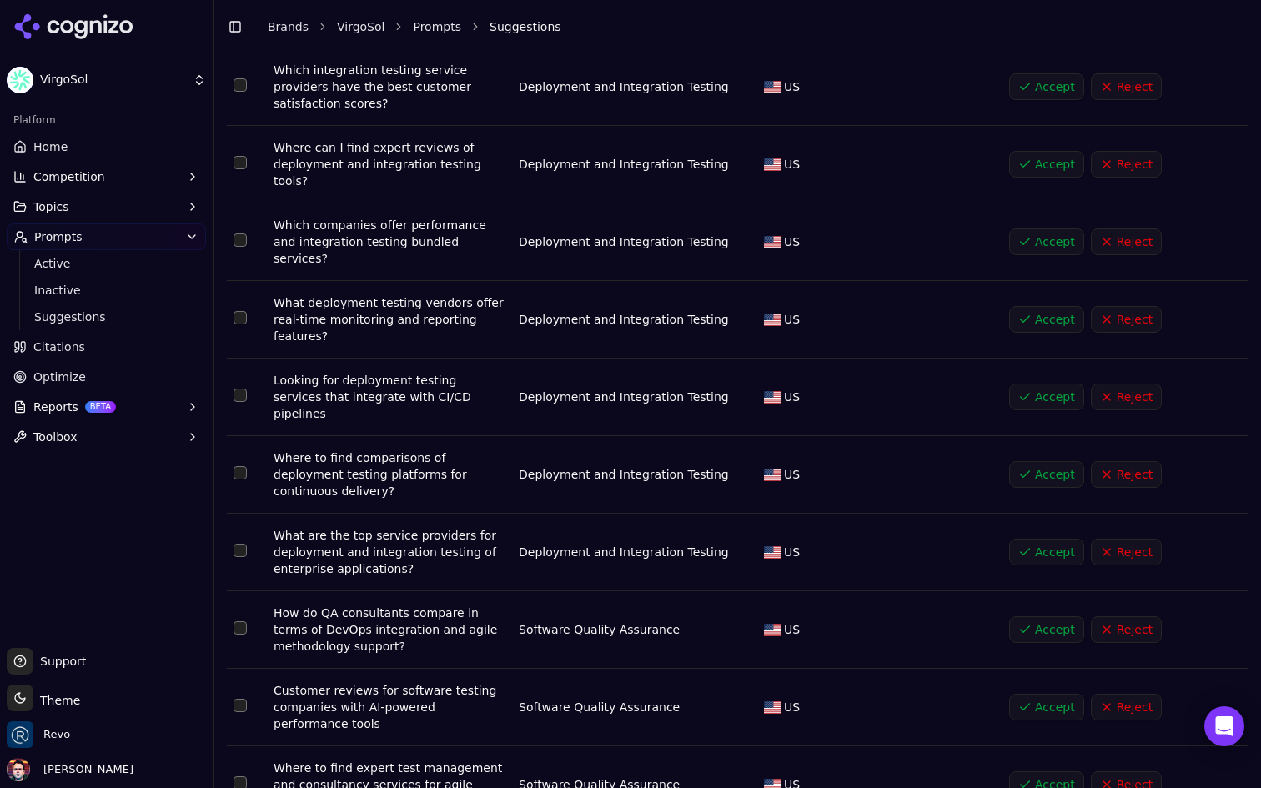
scroll to position [0, 0]
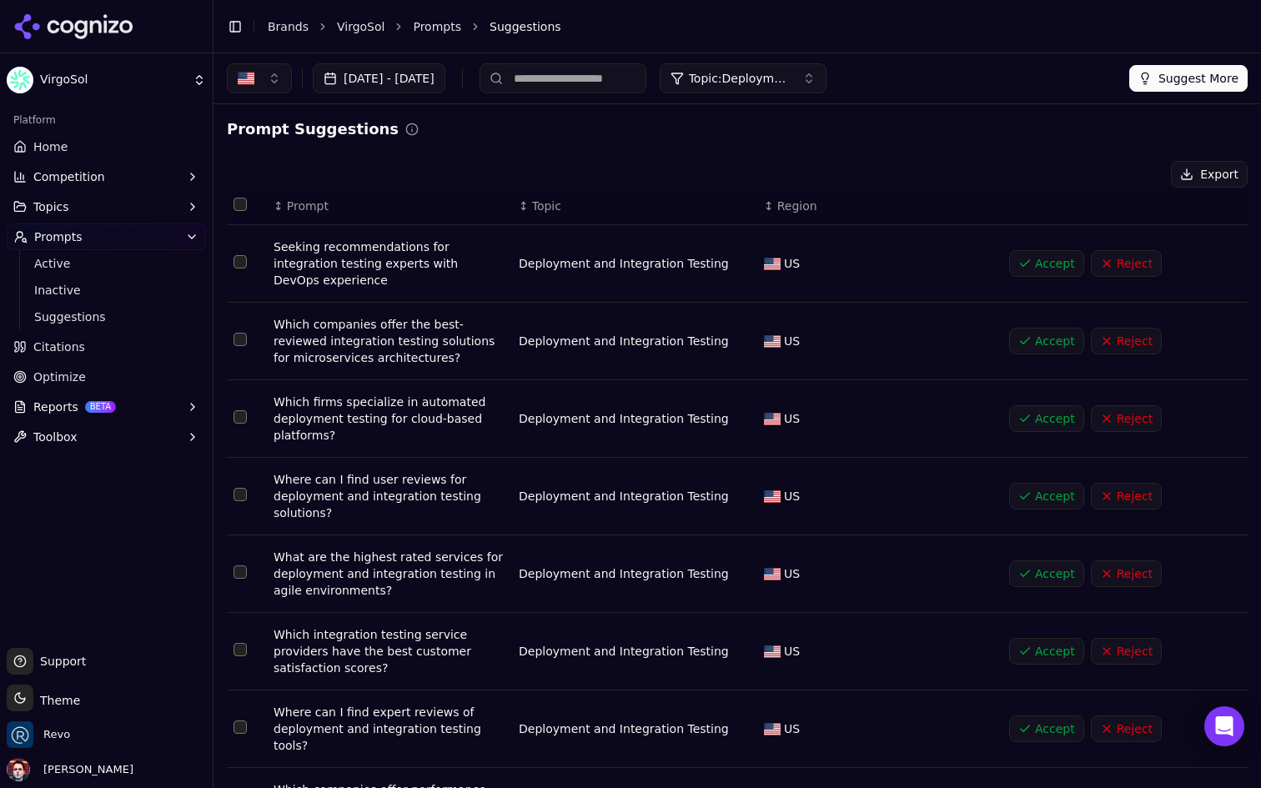
click at [789, 86] on span "Topic: Deployment and Integration Testing" at bounding box center [739, 78] width 100 height 17
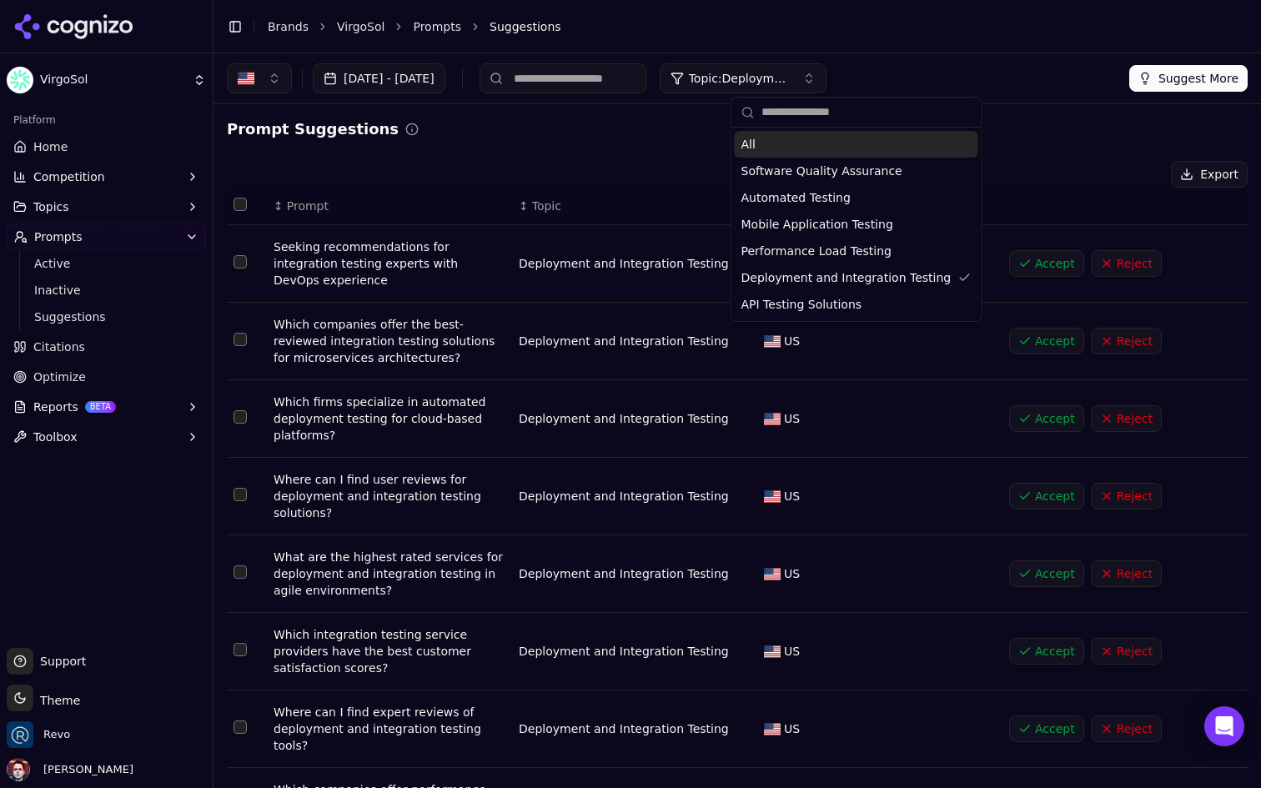
click at [813, 141] on div "All" at bounding box center [857, 144] width 244 height 27
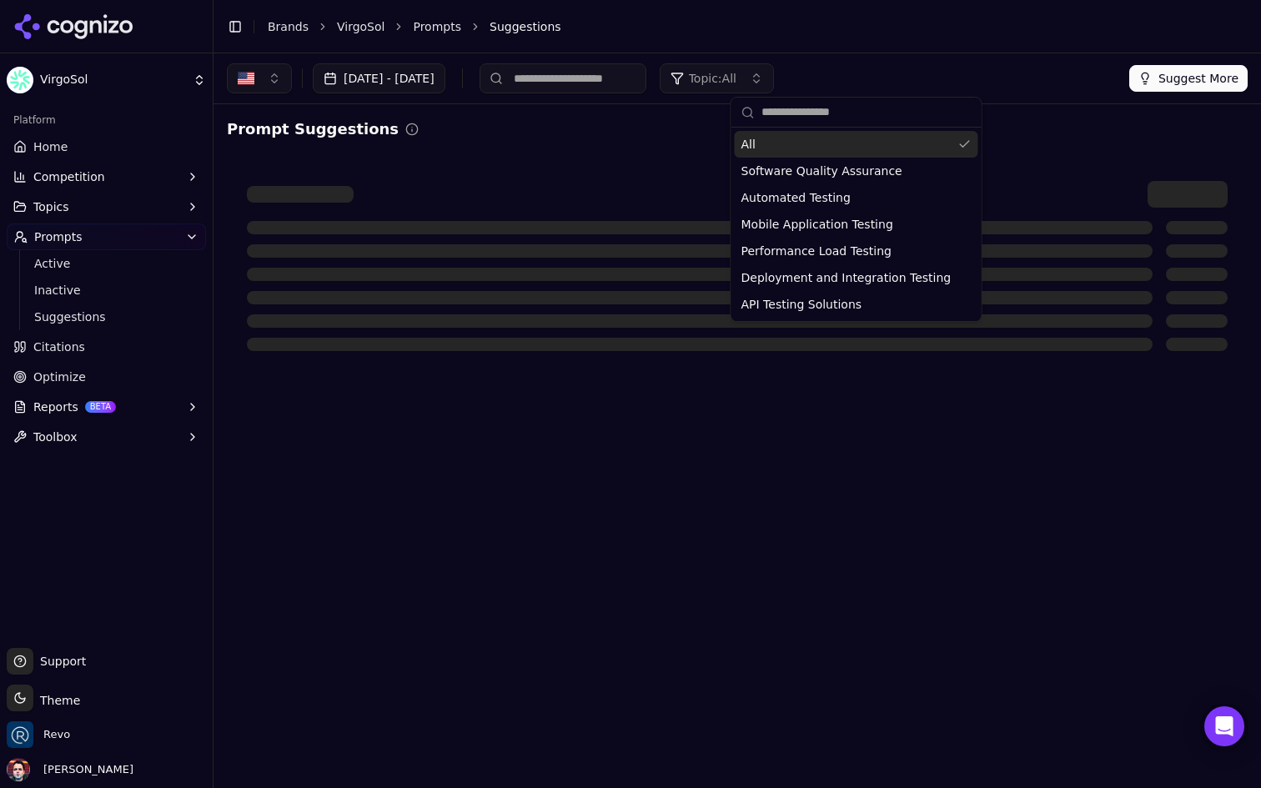
click at [477, 141] on div "Prompt Suggestions" at bounding box center [737, 245] width 1021 height 254
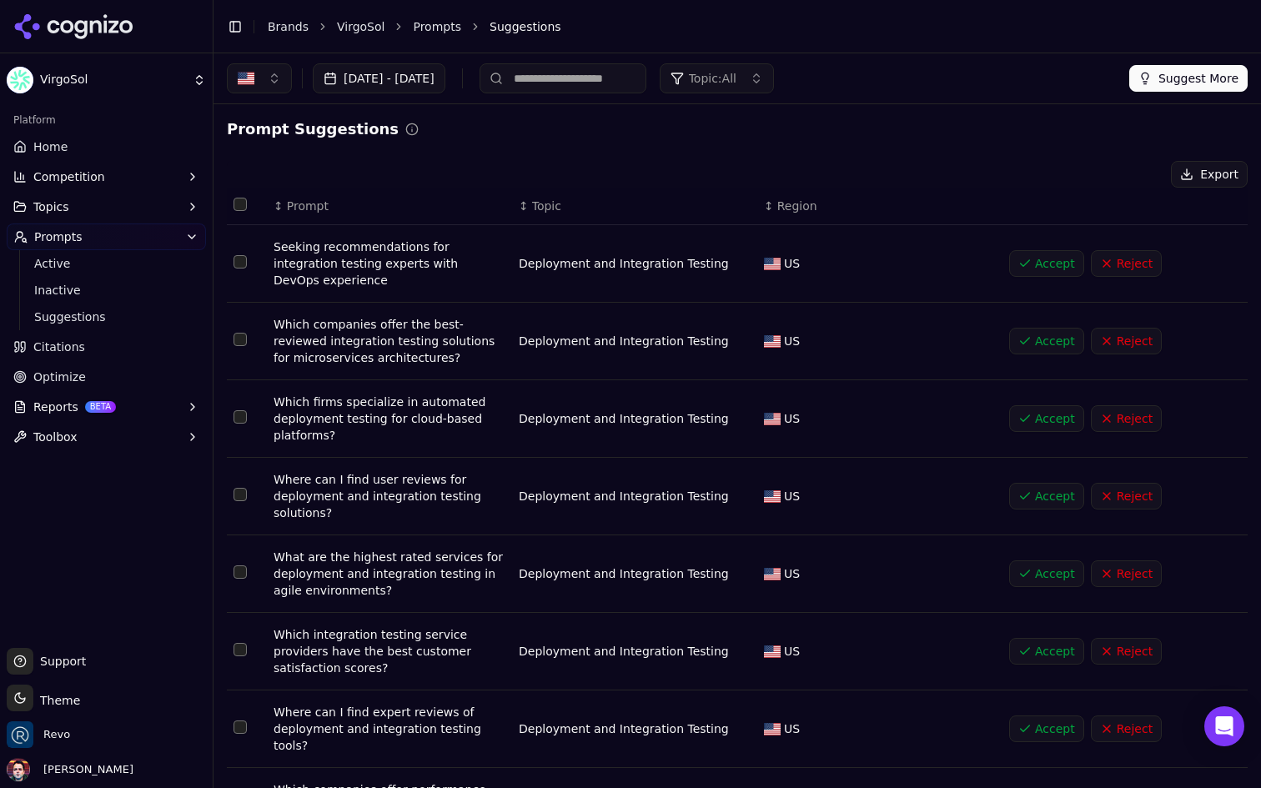
click at [260, 66] on button "button" at bounding box center [259, 78] width 65 height 30
click at [1186, 83] on button "Suggest More" at bounding box center [1189, 78] width 118 height 27
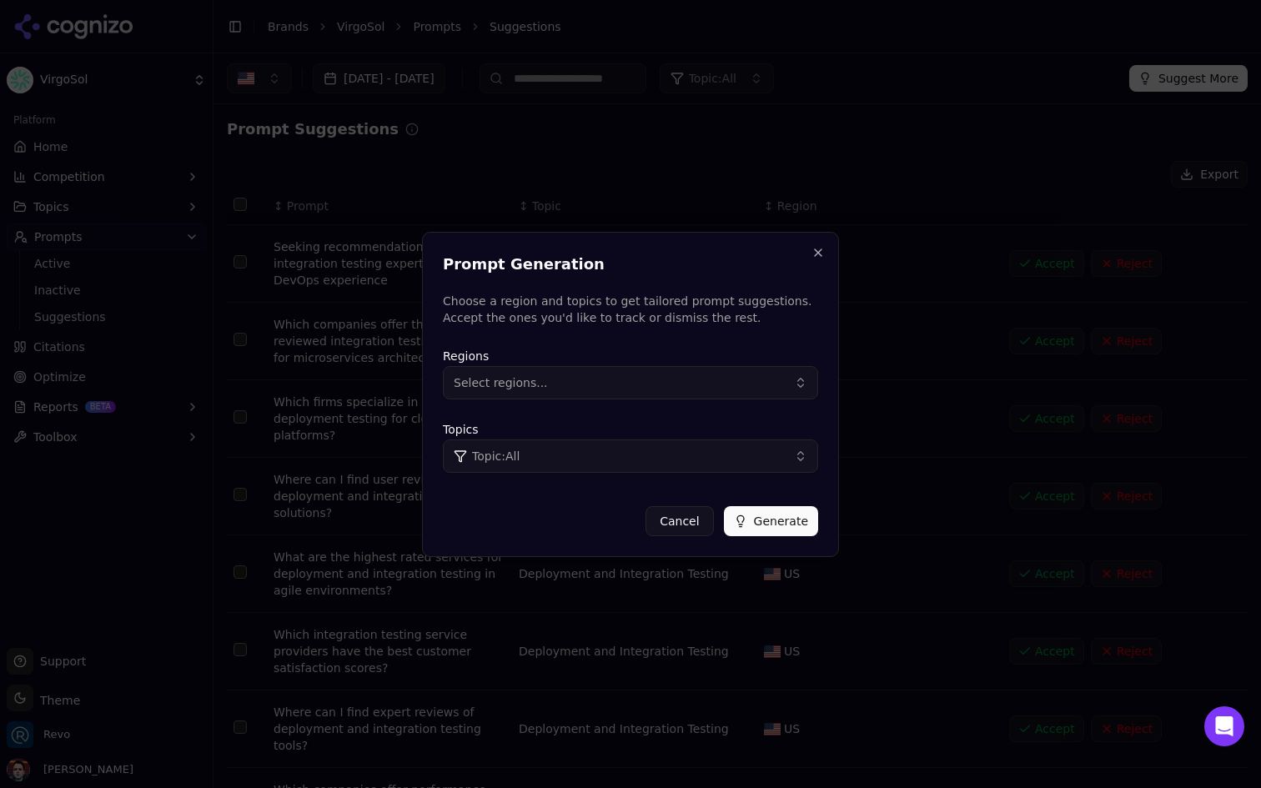
click at [804, 164] on div at bounding box center [630, 394] width 1261 height 788
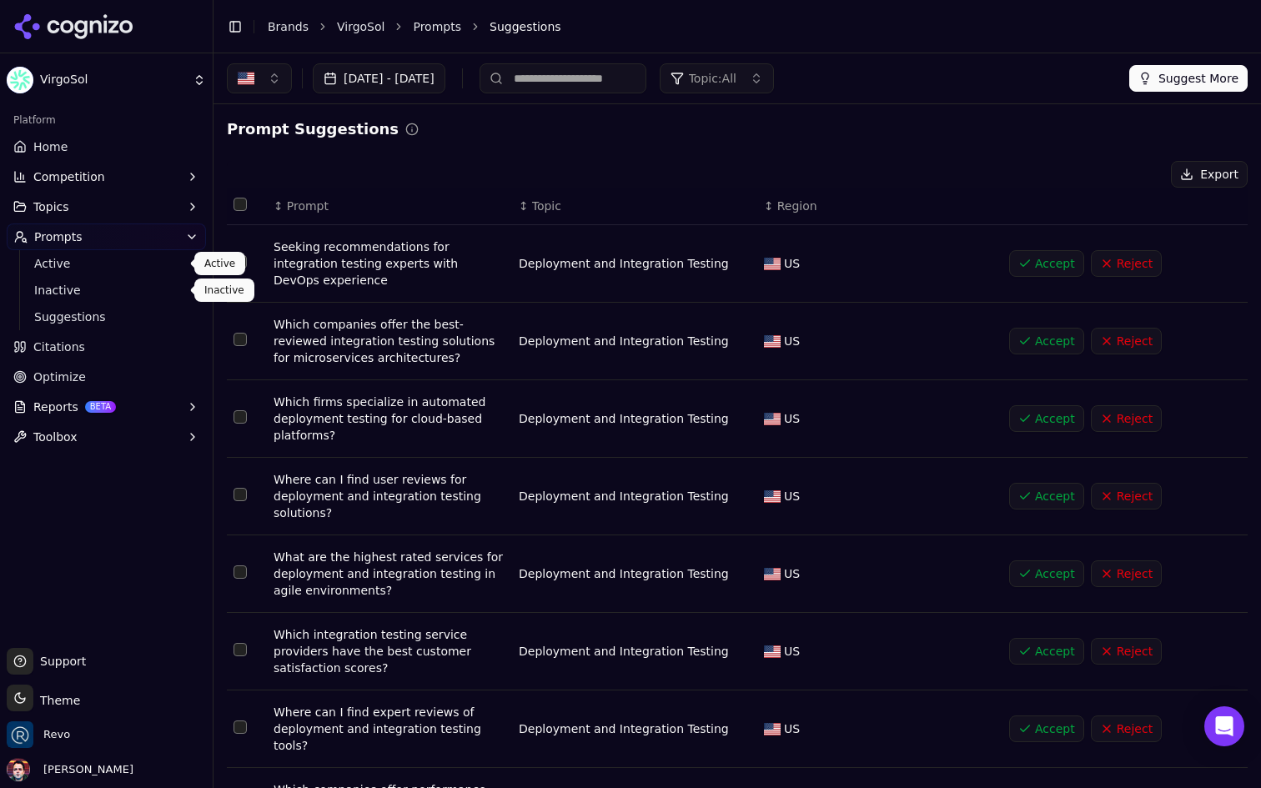
click at [102, 252] on link "Active" at bounding box center [107, 263] width 159 height 23
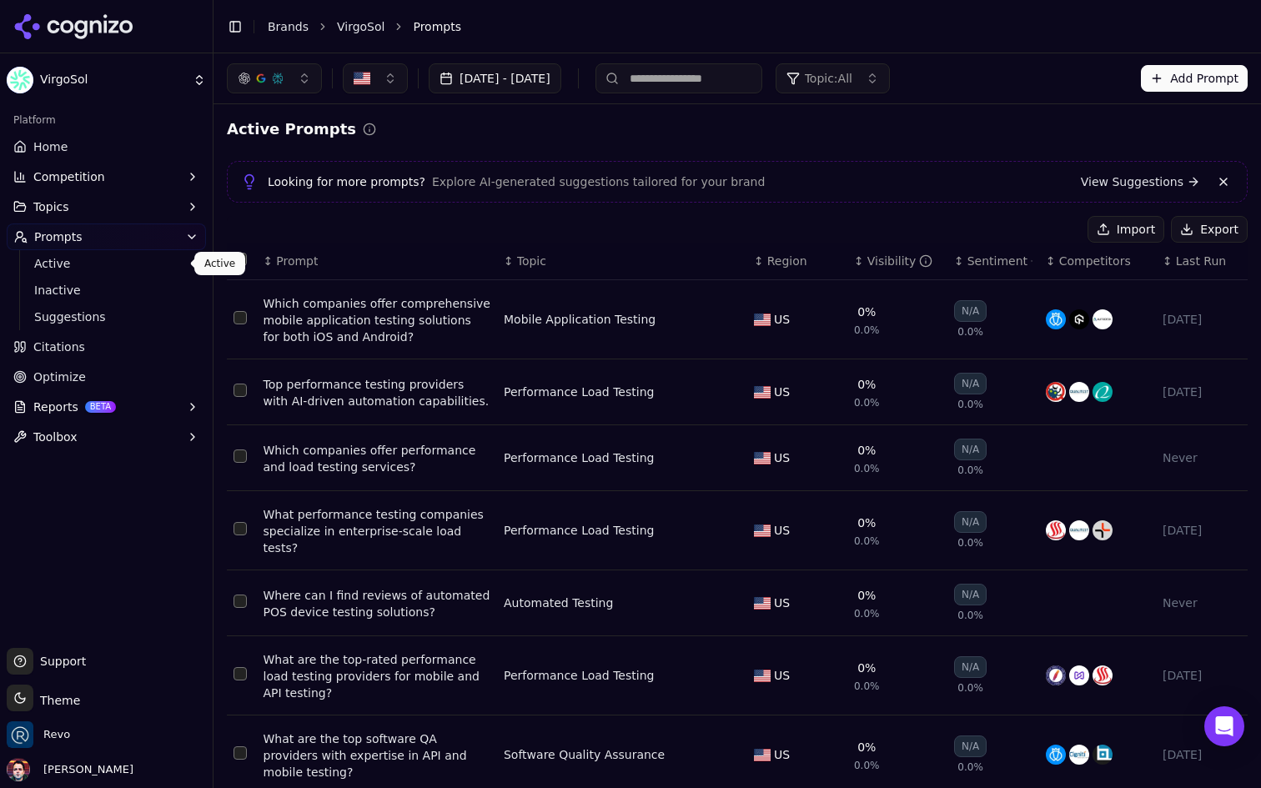
click at [1193, 85] on button "Add Prompt" at bounding box center [1194, 78] width 107 height 27
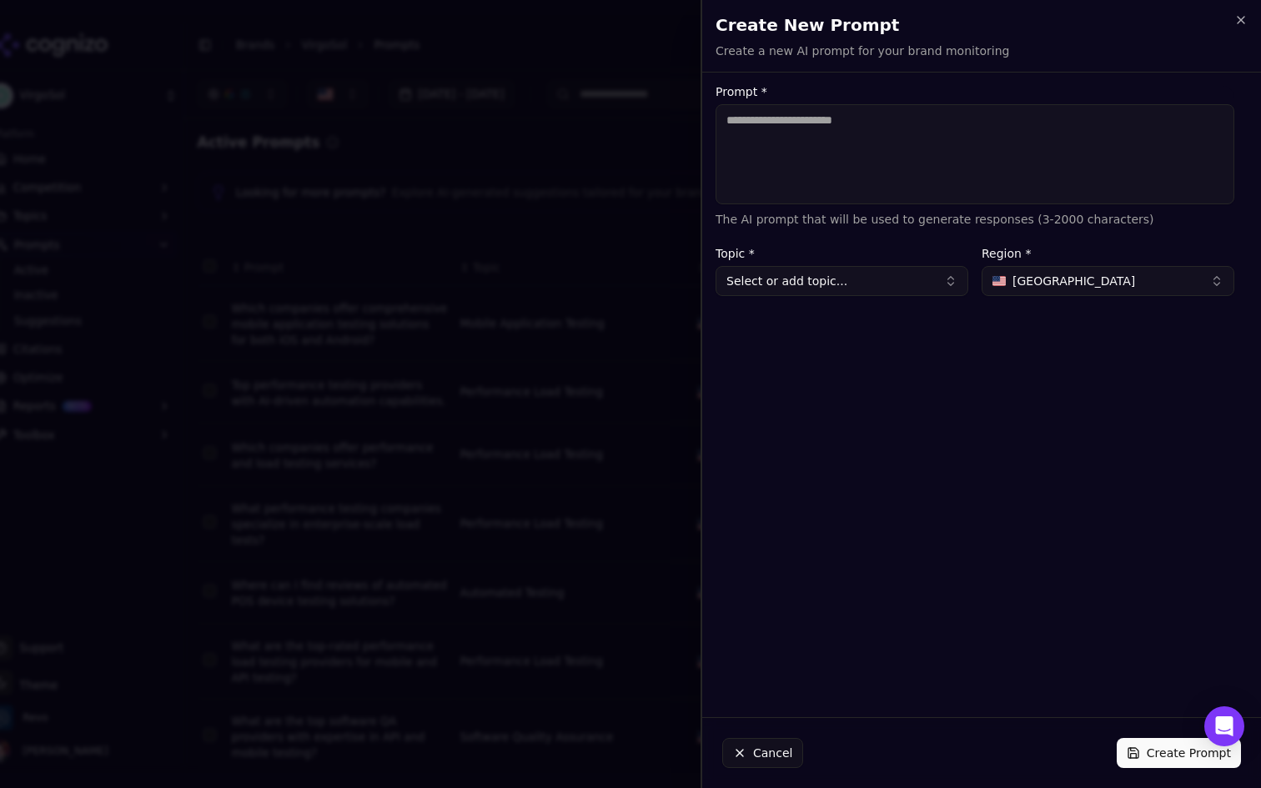
click at [1030, 278] on span "United States" at bounding box center [1074, 281] width 123 height 17
type input "****"
click at [1041, 349] on span "Turkiye" at bounding box center [1034, 347] width 42 height 17
click at [915, 279] on button "Select or add topic..." at bounding box center [842, 281] width 253 height 30
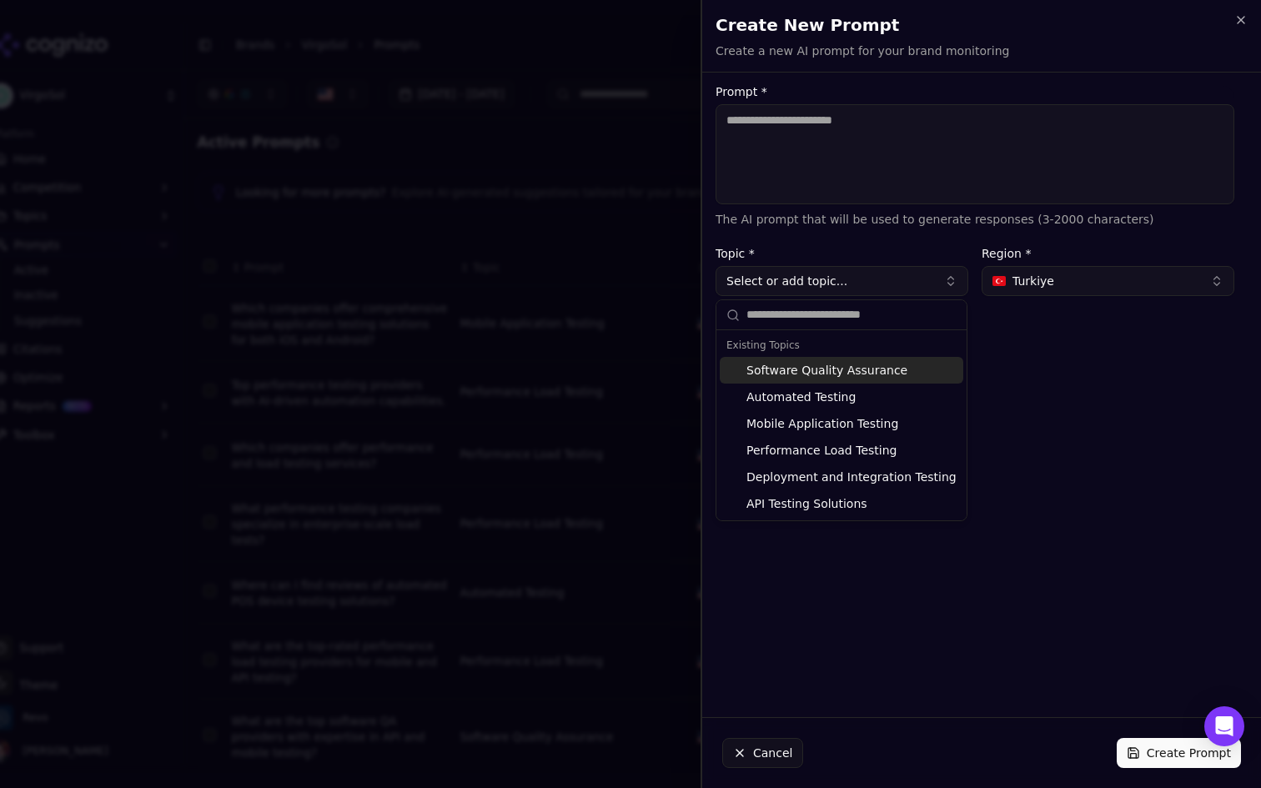
click at [915, 279] on button "Select or add topic..." at bounding box center [842, 281] width 253 height 30
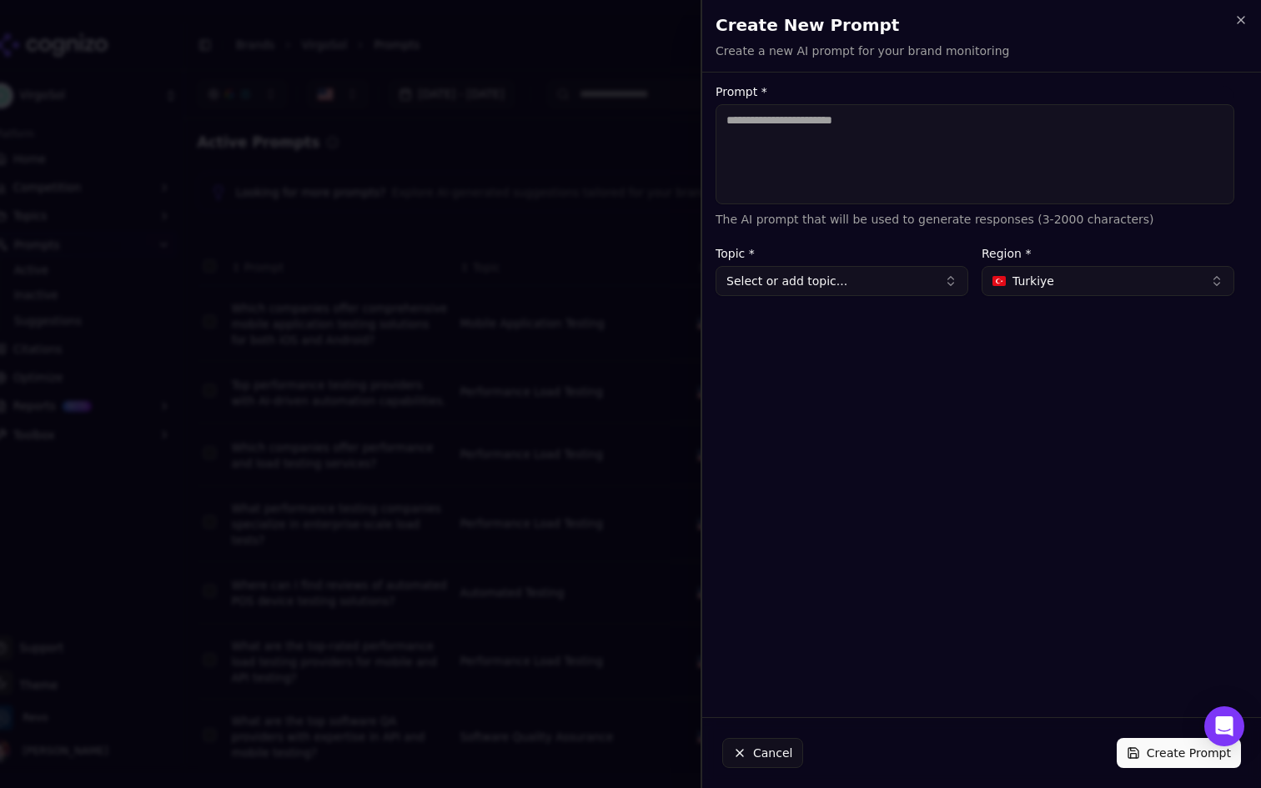
click at [858, 287] on button "Select or add topic..." at bounding box center [842, 281] width 253 height 30
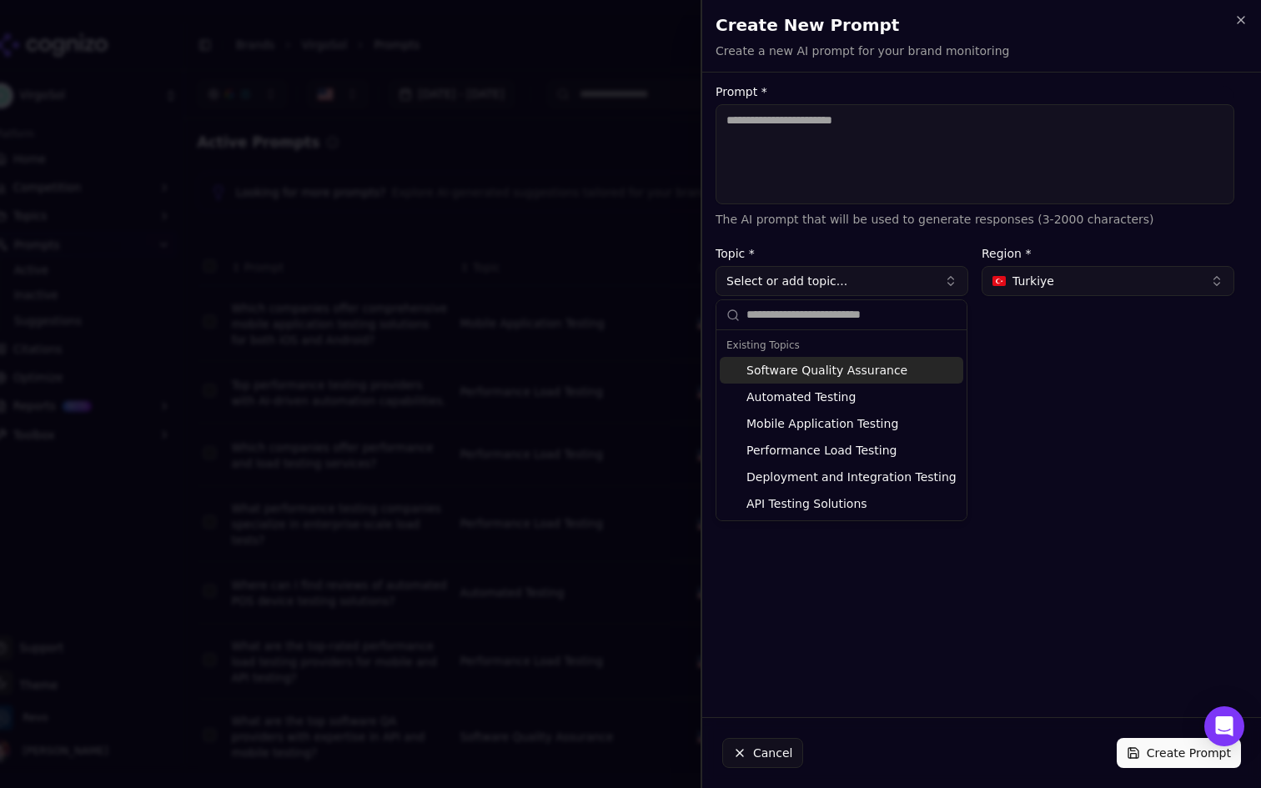
click at [848, 374] on div "Software Quality Assurance" at bounding box center [842, 370] width 244 height 27
type input "**********"
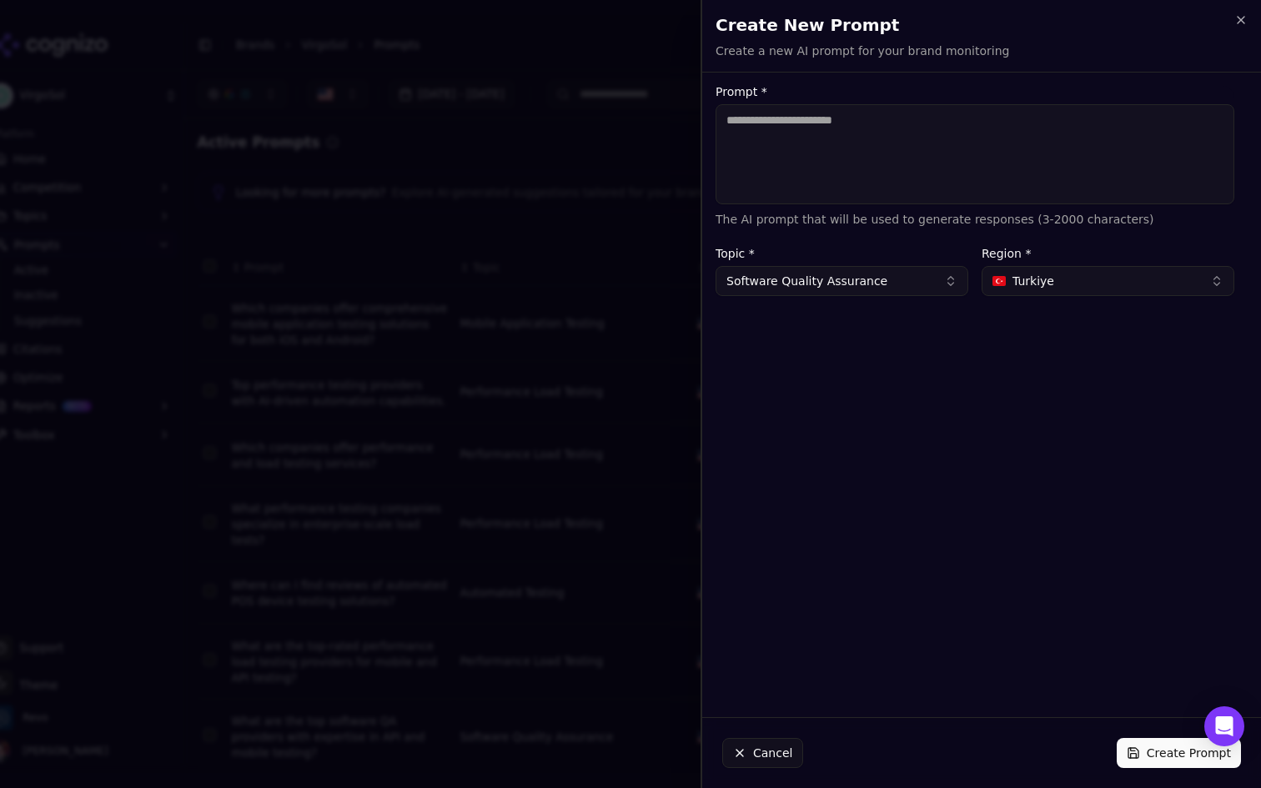
click at [843, 123] on textarea "Prompt *" at bounding box center [975, 154] width 519 height 100
paste textarea "**********"
type textarea "**********"
click at [865, 281] on button "Software Quality Assurance" at bounding box center [842, 281] width 253 height 30
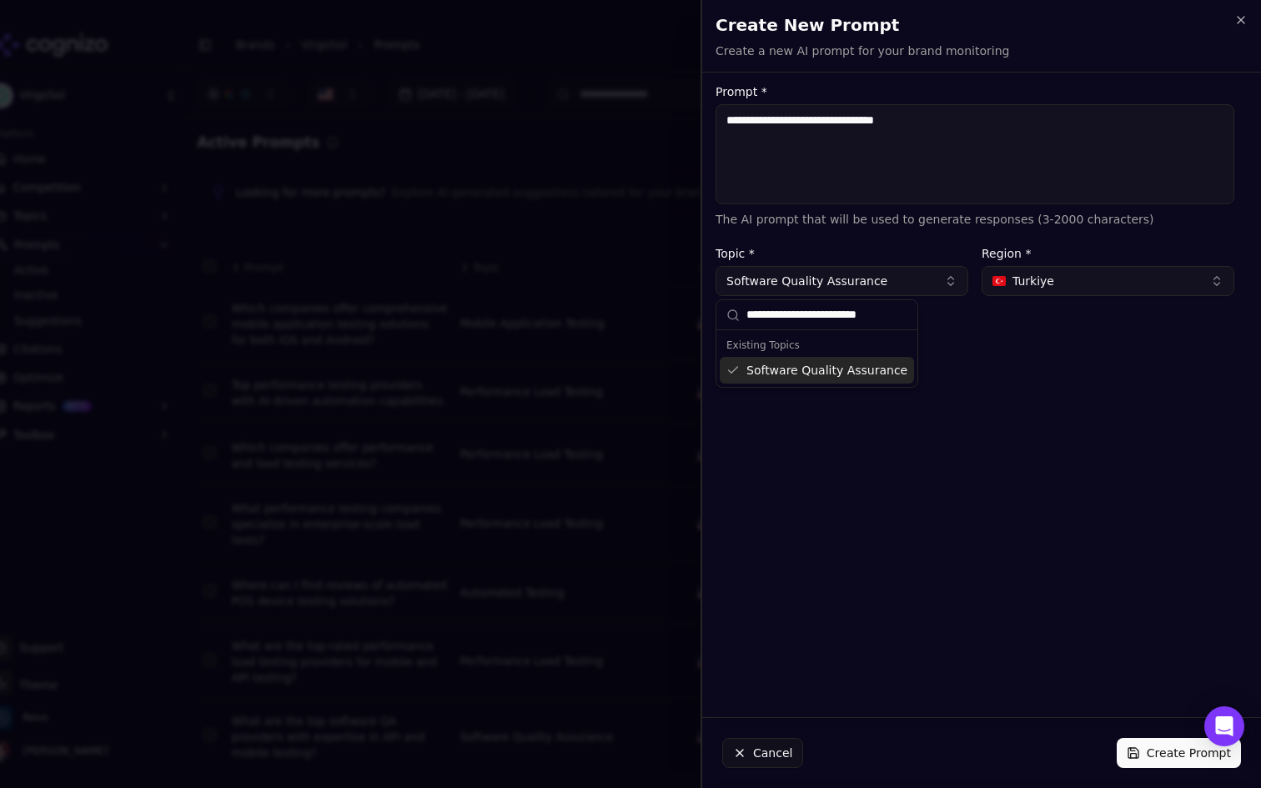
click at [957, 340] on div "**********" at bounding box center [975, 395] width 546 height 618
click at [1146, 748] on button "Create Prompt" at bounding box center [1179, 753] width 124 height 30
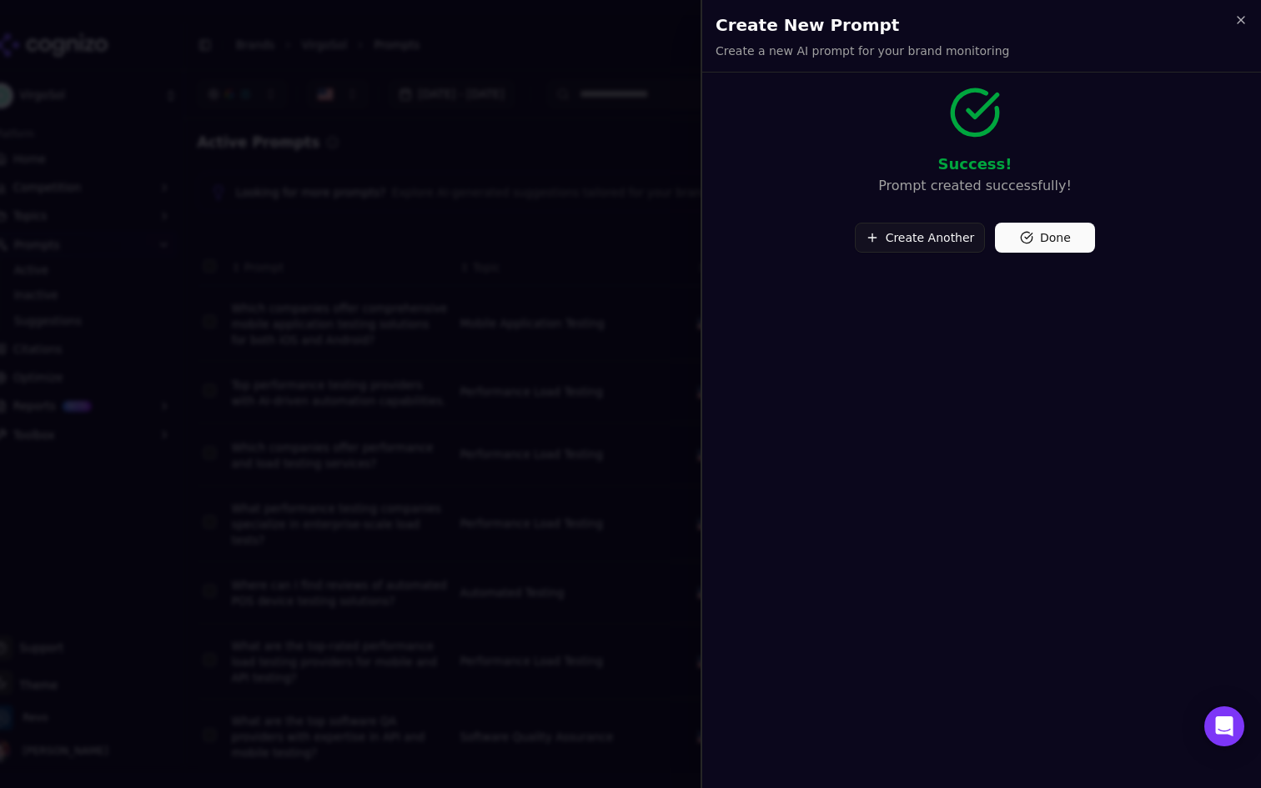
click at [911, 240] on button "Create Another" at bounding box center [920, 238] width 131 height 30
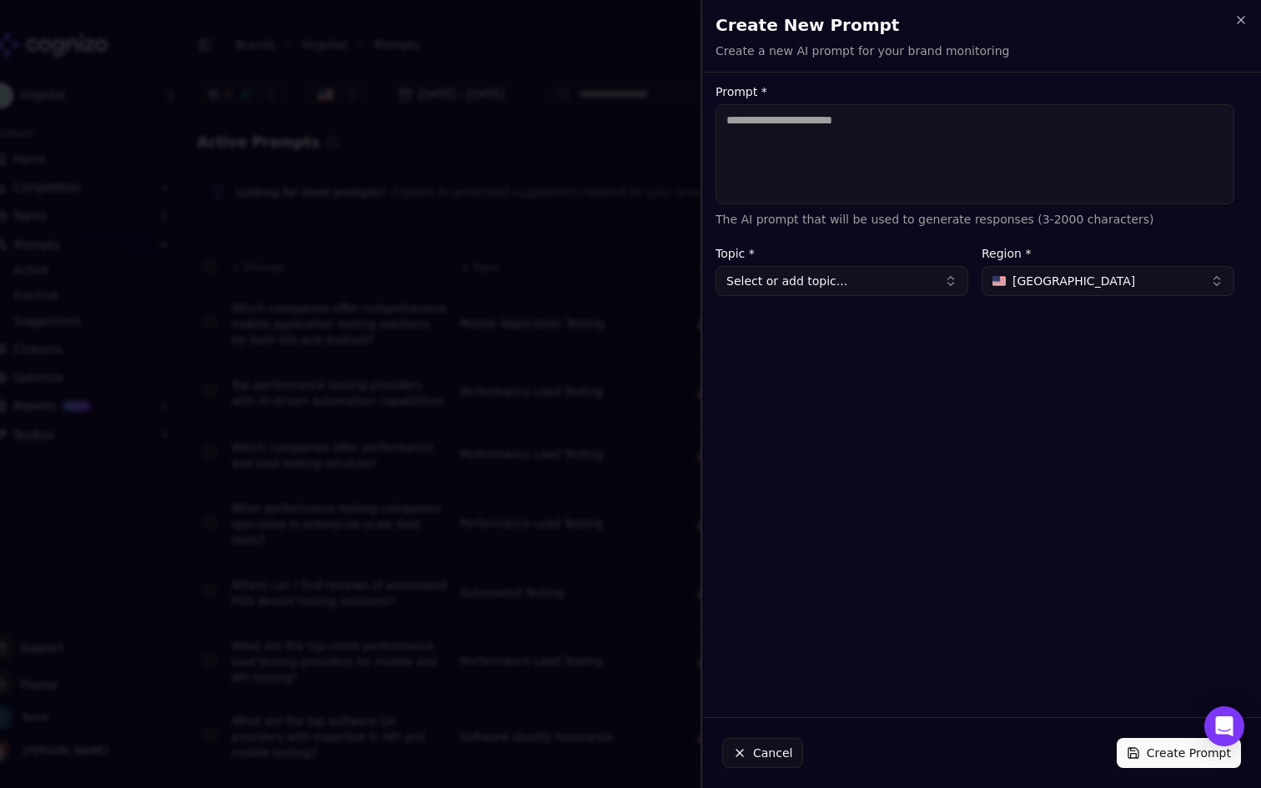
click at [896, 143] on textarea "Prompt *" at bounding box center [975, 154] width 519 height 100
paste textarea "**********"
type textarea "**********"
click at [881, 280] on button "Select or add topic..." at bounding box center [842, 281] width 253 height 30
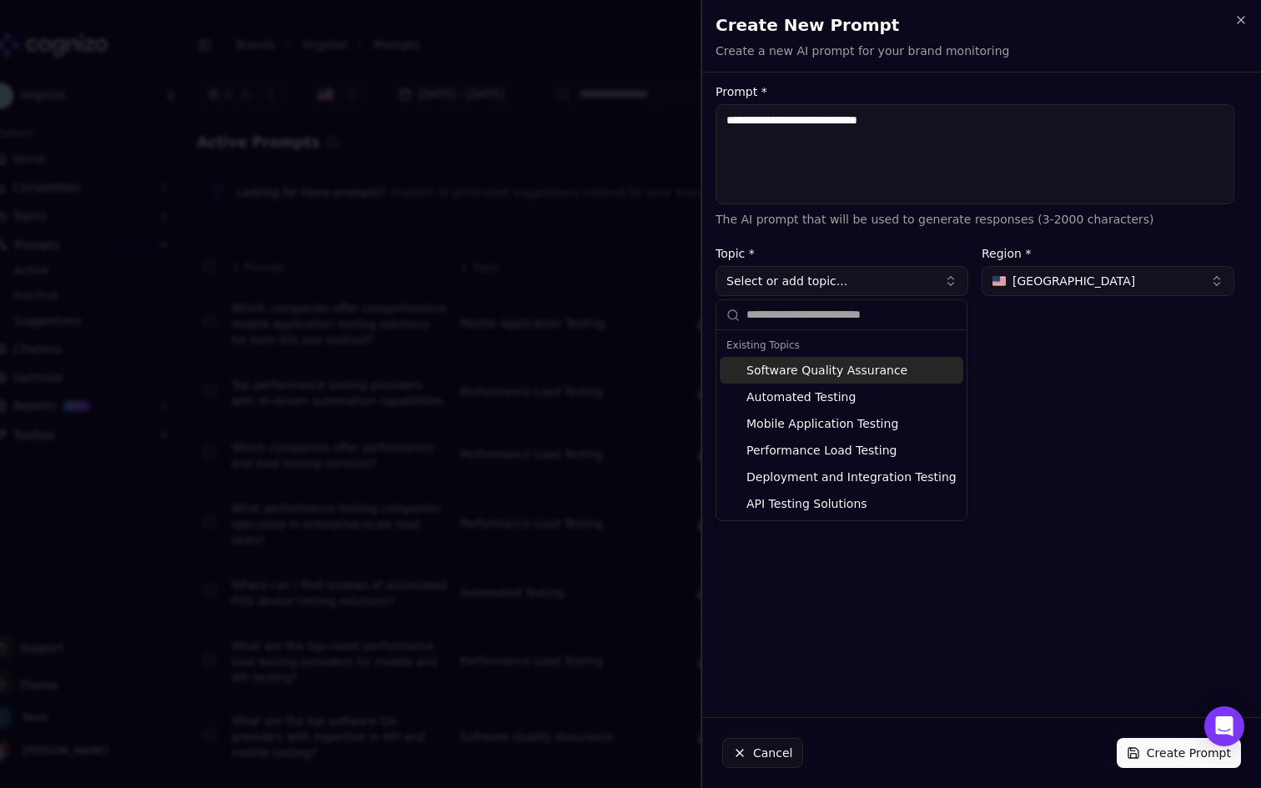
click at [860, 365] on div "Software Quality Assurance" at bounding box center [842, 370] width 244 height 27
type input "**********"
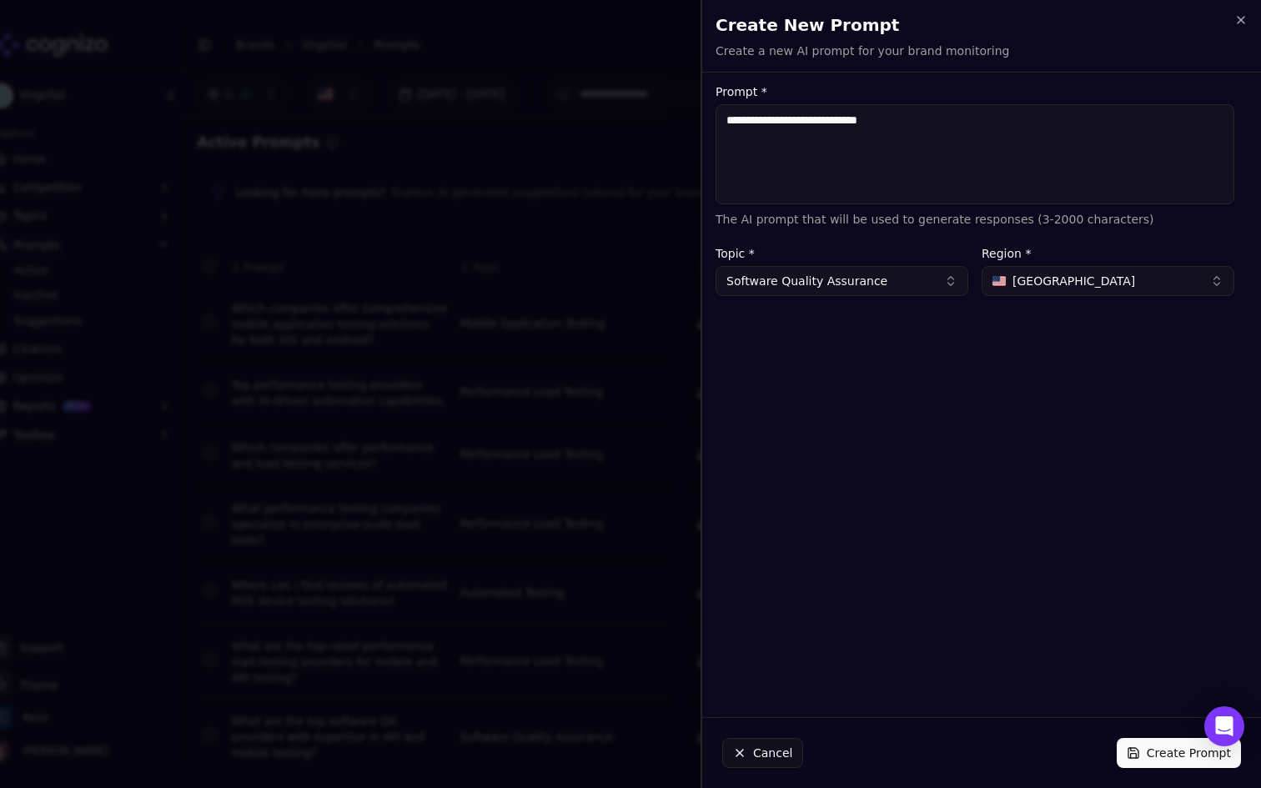
click at [768, 116] on textarea "**********" at bounding box center [975, 154] width 519 height 100
click at [937, 368] on div "**********" at bounding box center [975, 395] width 546 height 618
click at [783, 124] on textarea "**********" at bounding box center [975, 154] width 519 height 100
type textarea "**********"
click at [904, 597] on div "**********" at bounding box center [975, 395] width 546 height 618
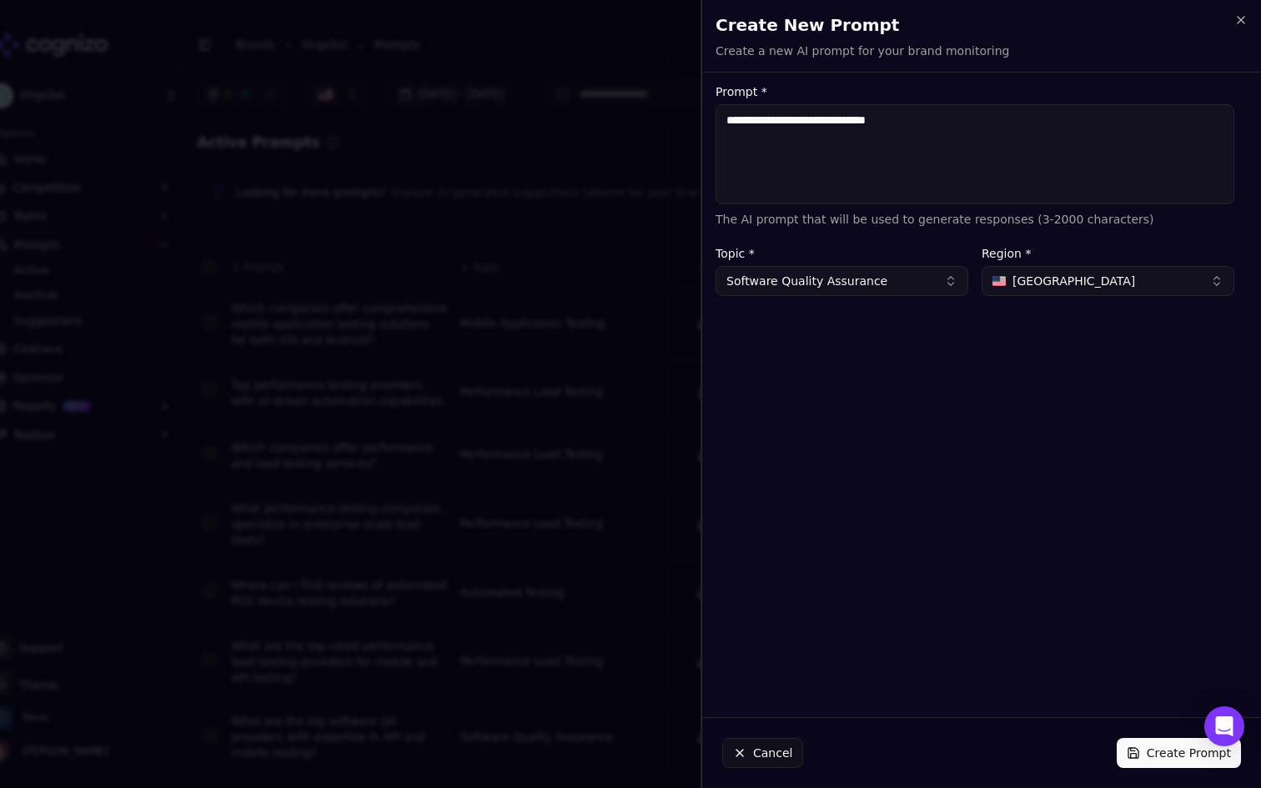
click at [1067, 276] on span "[GEOGRAPHIC_DATA]" at bounding box center [1074, 281] width 123 height 17
type input "****"
click at [1036, 342] on span "Turkiye" at bounding box center [1034, 347] width 42 height 17
click at [1166, 755] on button "Create Prompt" at bounding box center [1179, 753] width 124 height 30
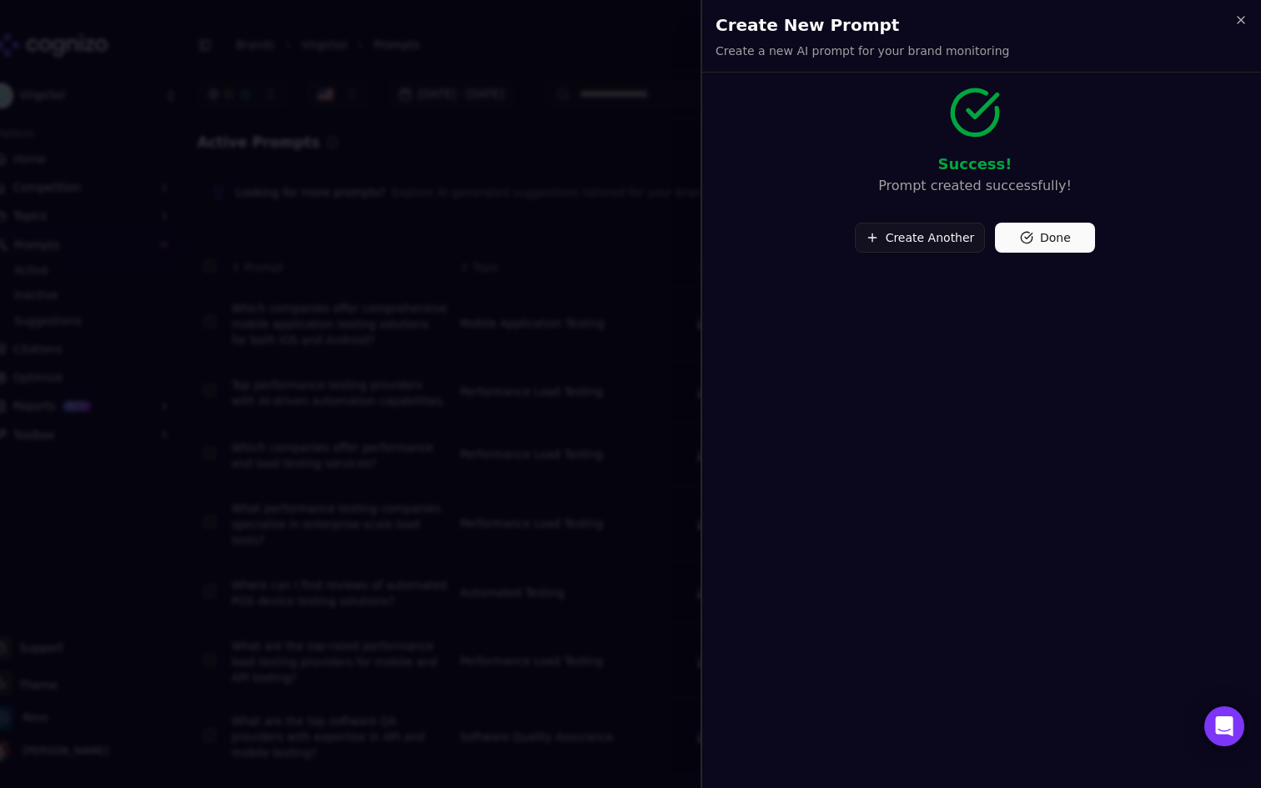
click at [1085, 243] on button "Done" at bounding box center [1045, 238] width 100 height 30
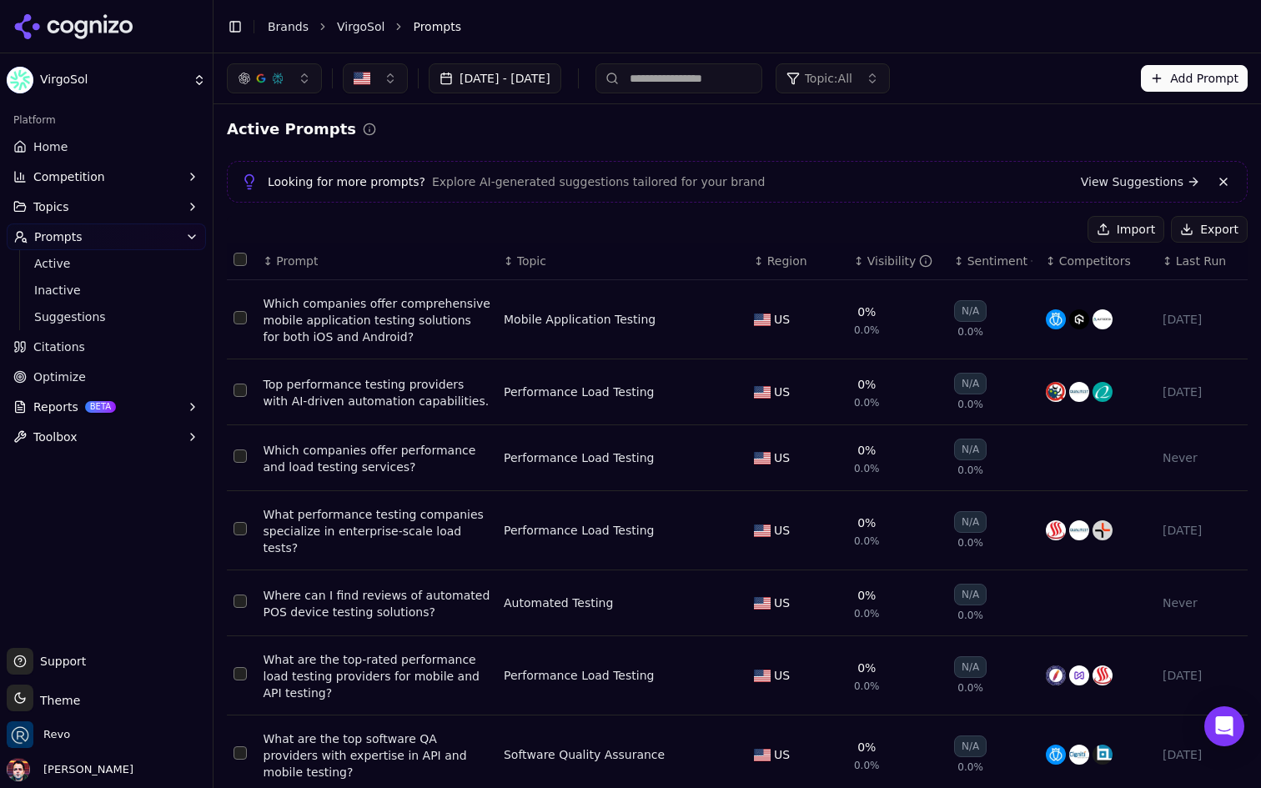
click at [782, 254] on span "Region" at bounding box center [788, 261] width 40 height 17
click at [775, 259] on span "Region" at bounding box center [788, 261] width 40 height 17
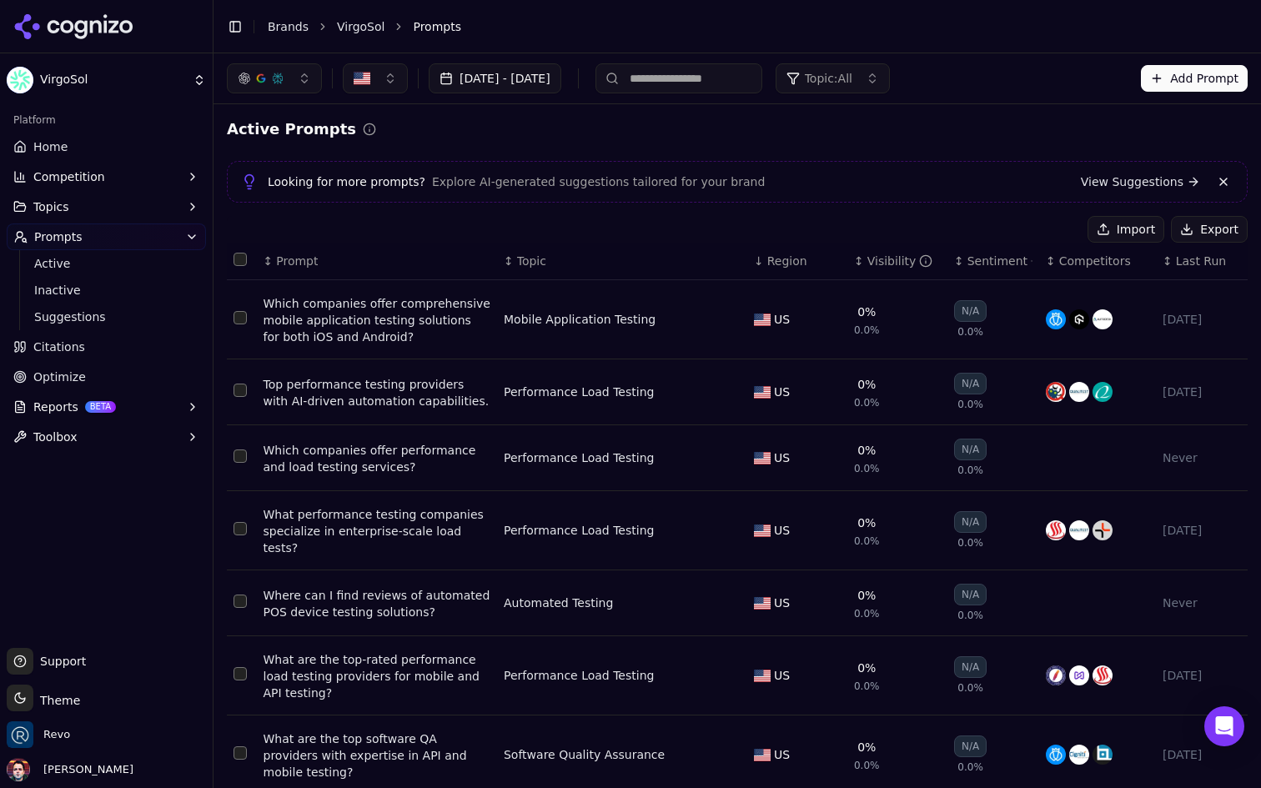
click at [775, 259] on span "Region" at bounding box center [788, 261] width 40 height 17
click at [782, 258] on span "Region" at bounding box center [788, 261] width 40 height 17
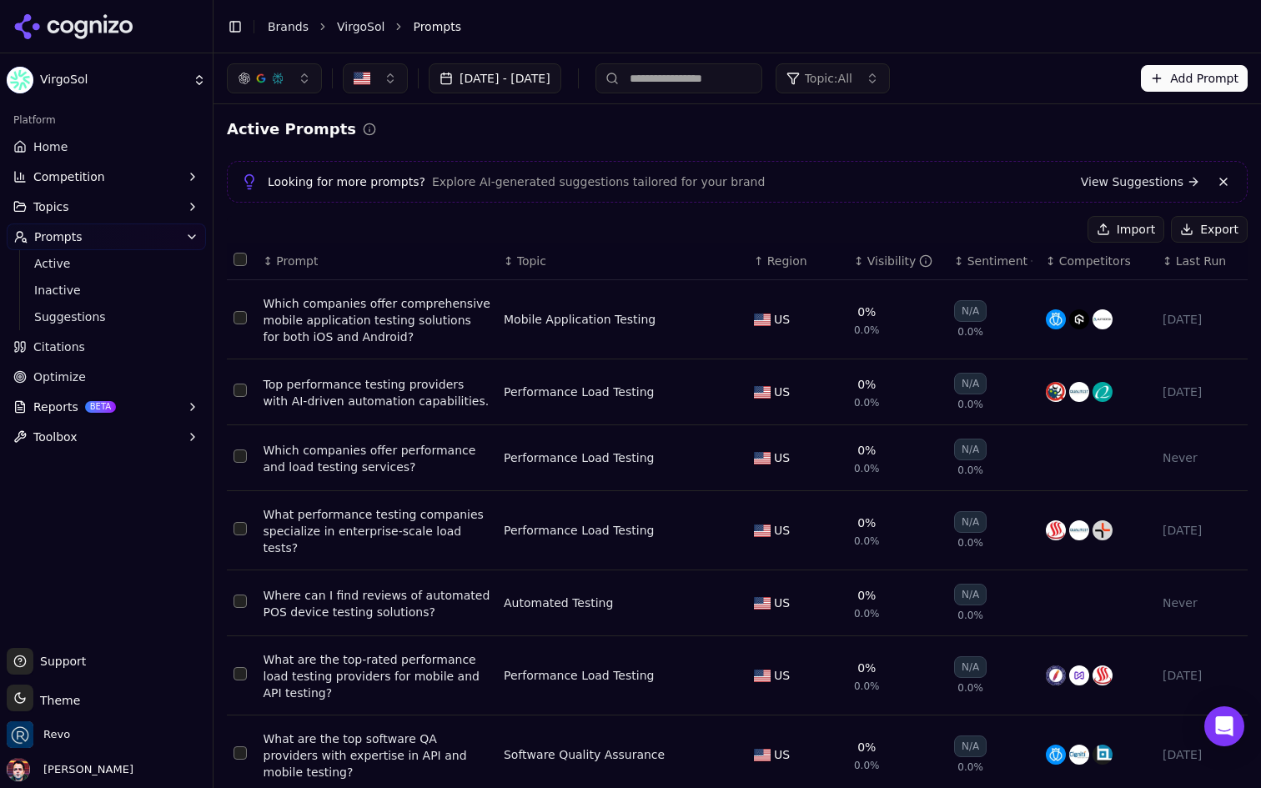
click at [782, 258] on span "Region" at bounding box center [788, 261] width 40 height 17
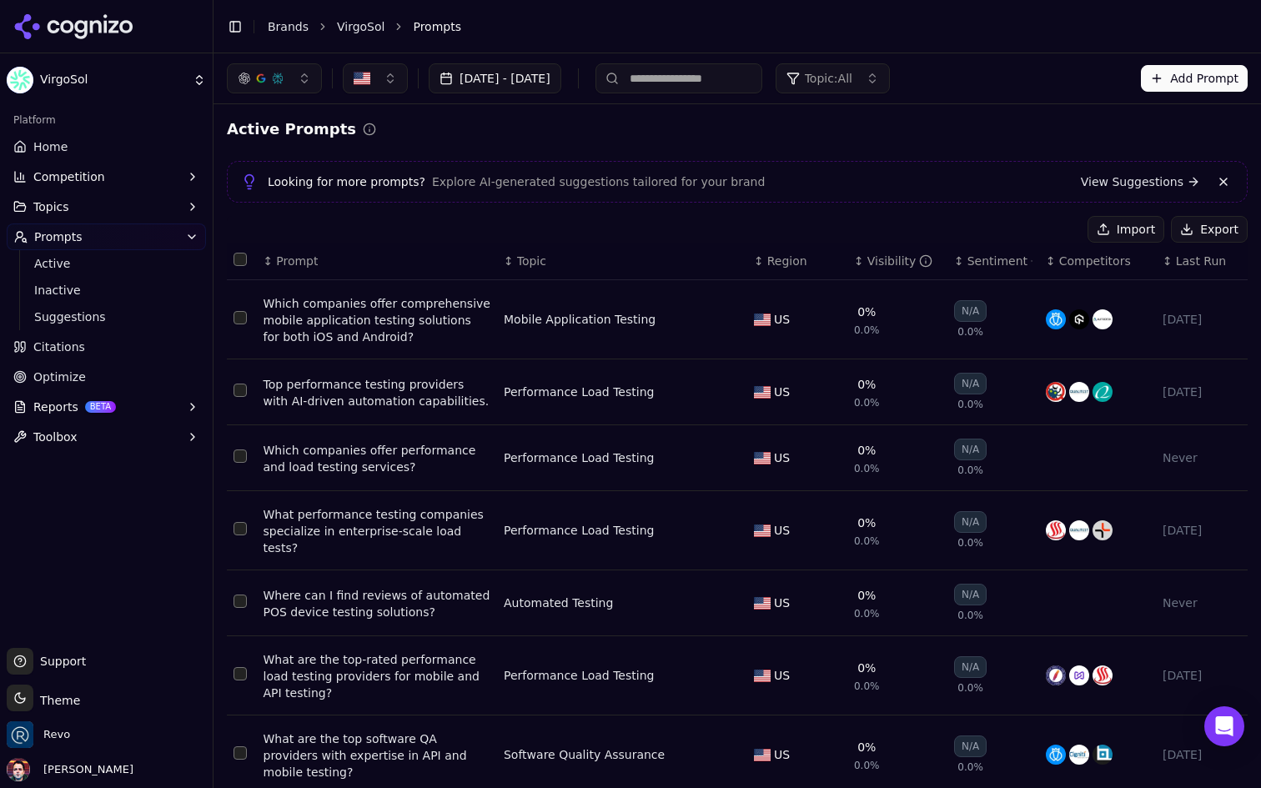
click at [782, 258] on span "Region" at bounding box center [788, 261] width 40 height 17
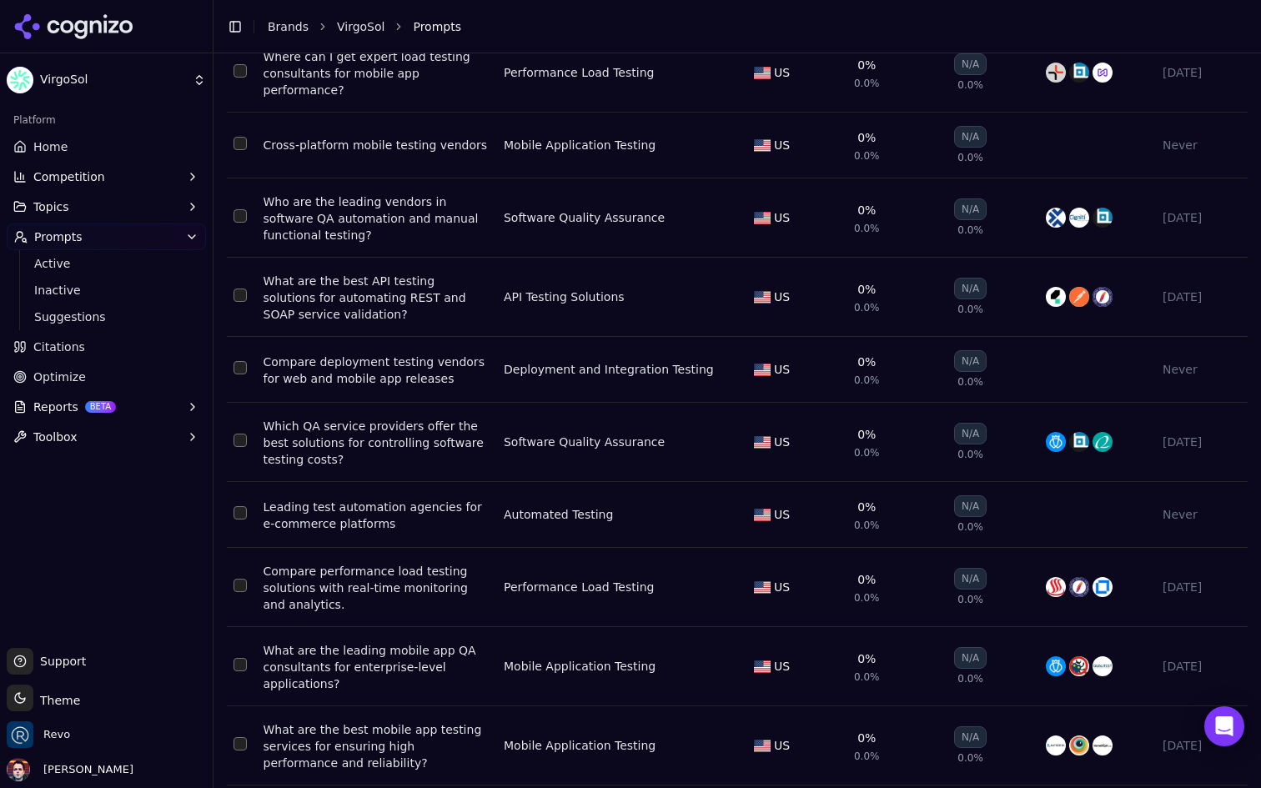
scroll to position [6646, 0]
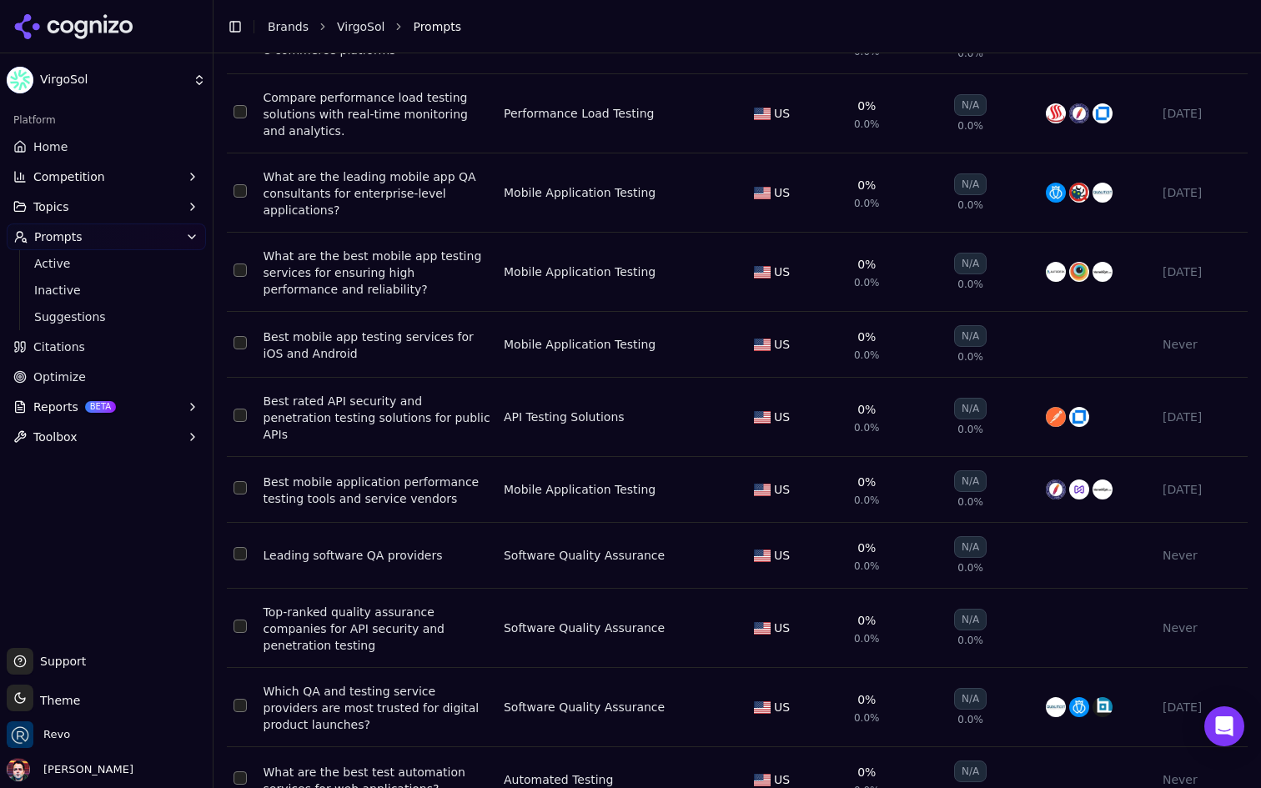
click at [486, 759] on html "VirgoSol Platform Home Competition Topics Prompts Active Inactive Suggestions C…" at bounding box center [630, 394] width 1261 height 788
click at [853, 788] on html "VirgoSol Platform Home Competition Topics Prompts Active Inactive Suggestions C…" at bounding box center [630, 394] width 1261 height 788
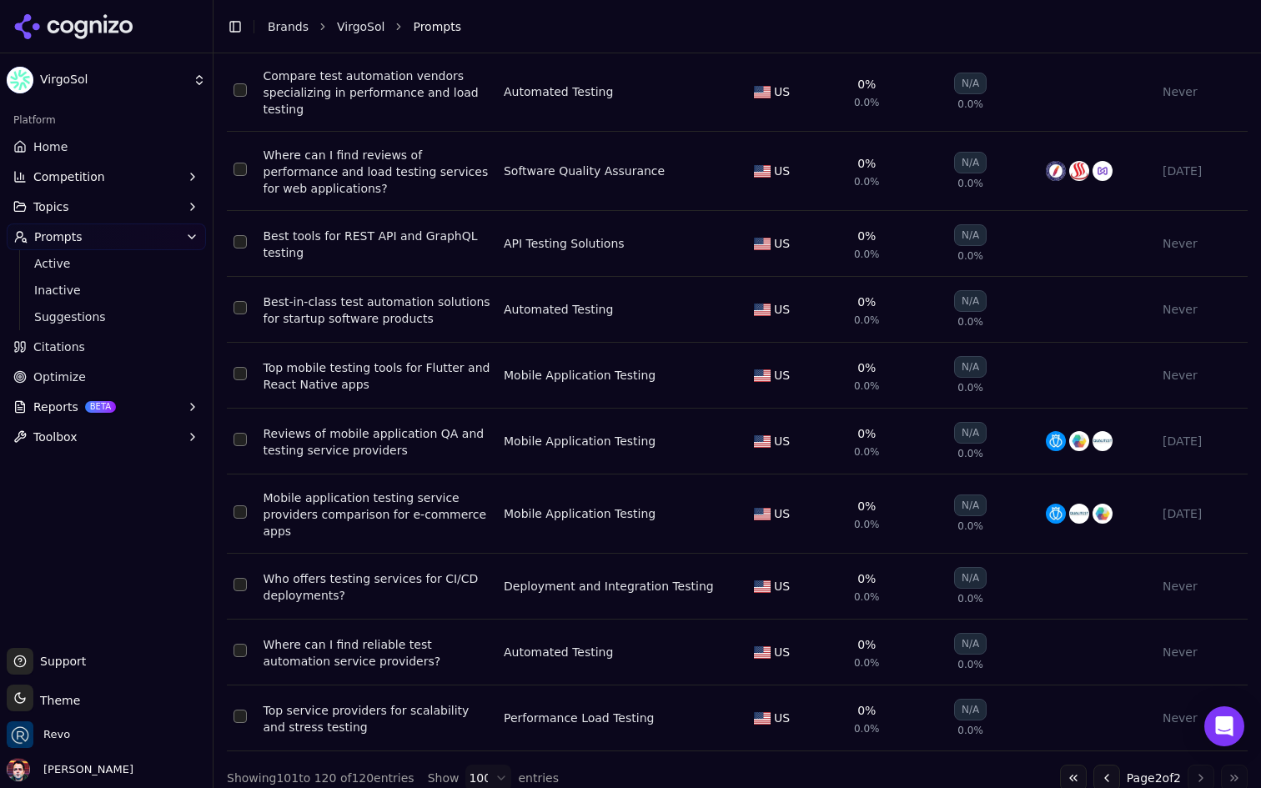
scroll to position [0, 0]
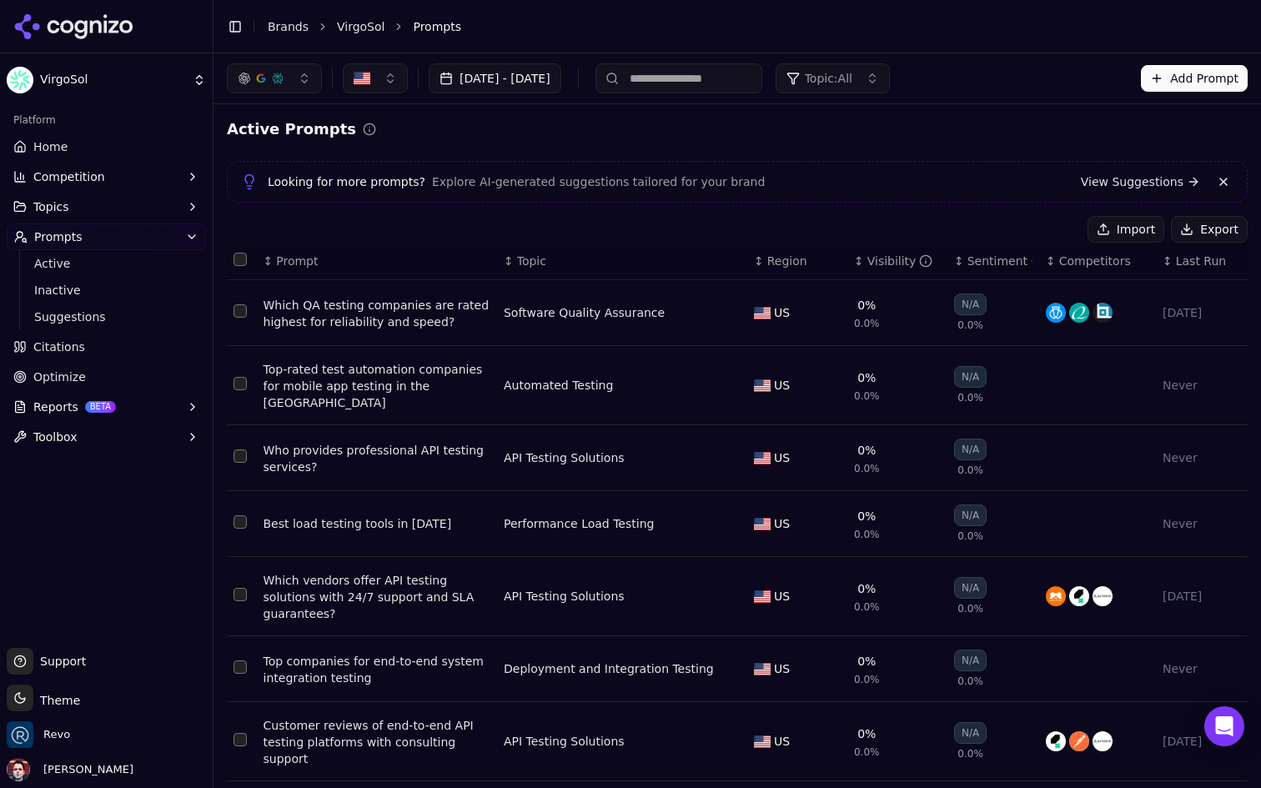
click at [297, 252] on th "↕ Prompt" at bounding box center [377, 262] width 240 height 38
click at [293, 262] on span "Prompt" at bounding box center [297, 261] width 42 height 17
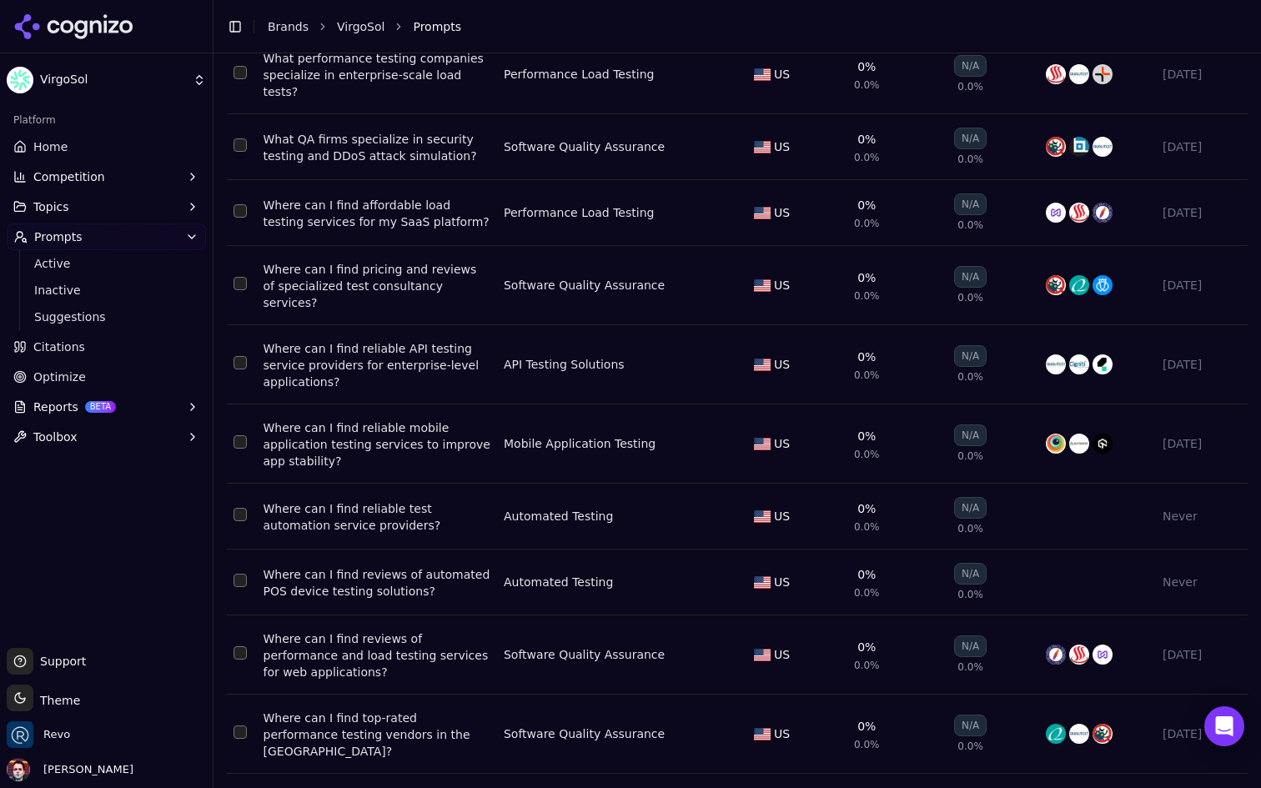
scroll to position [6604, 0]
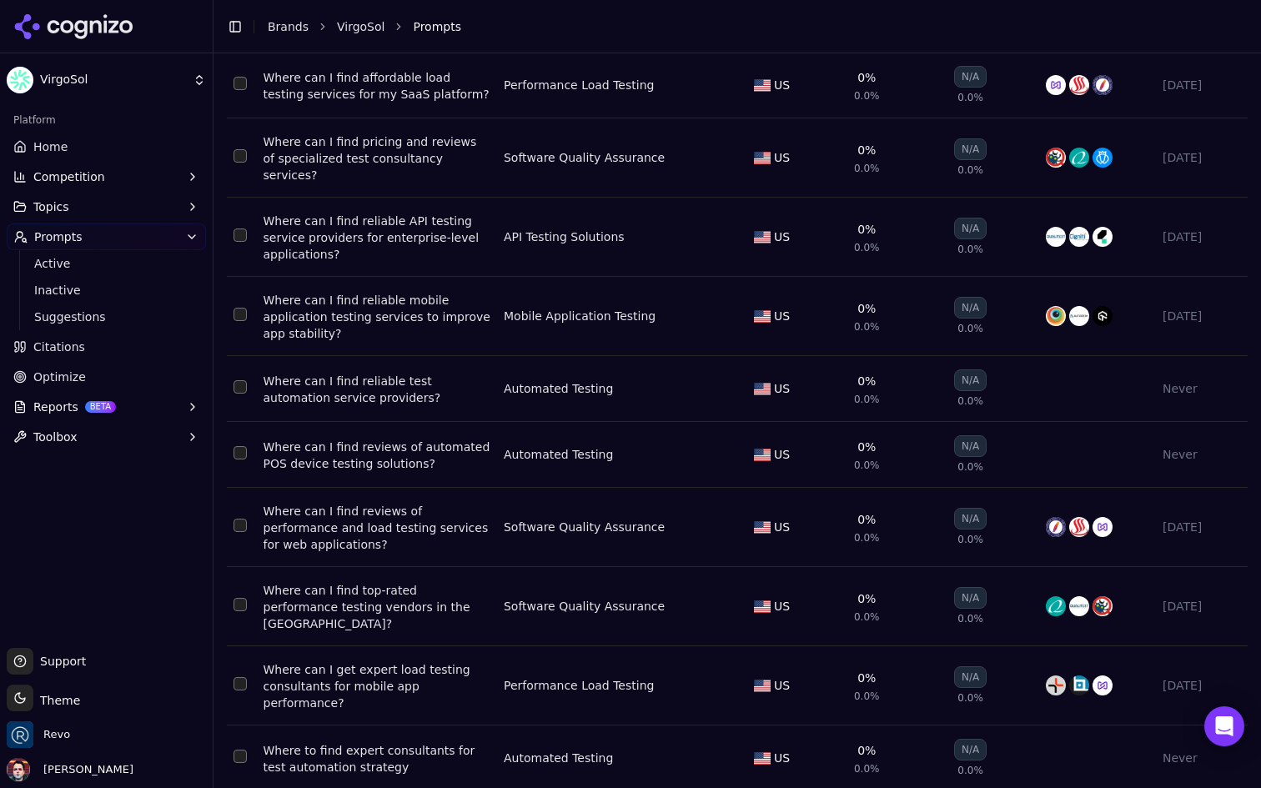
scroll to position [6604, 0]
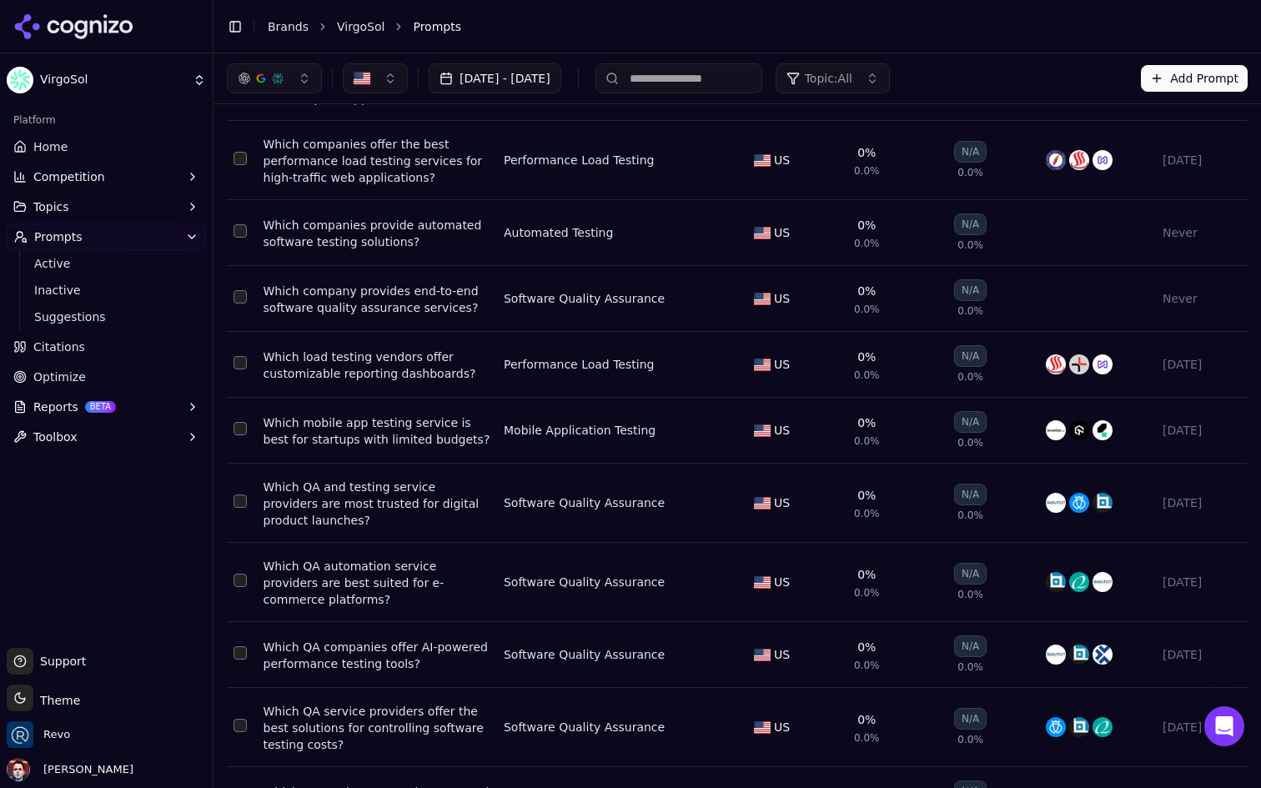
scroll to position [0, 0]
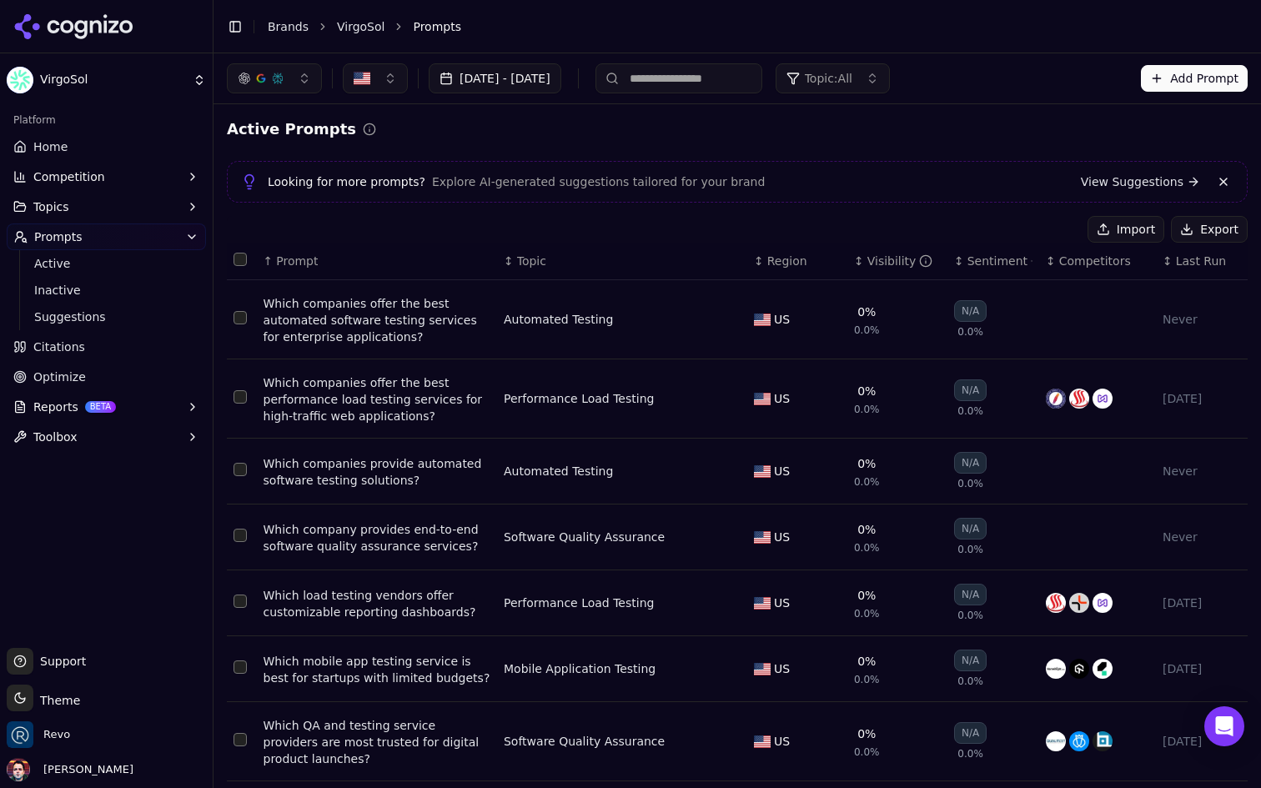
click at [742, 81] on input at bounding box center [679, 78] width 167 height 30
type input "*******"
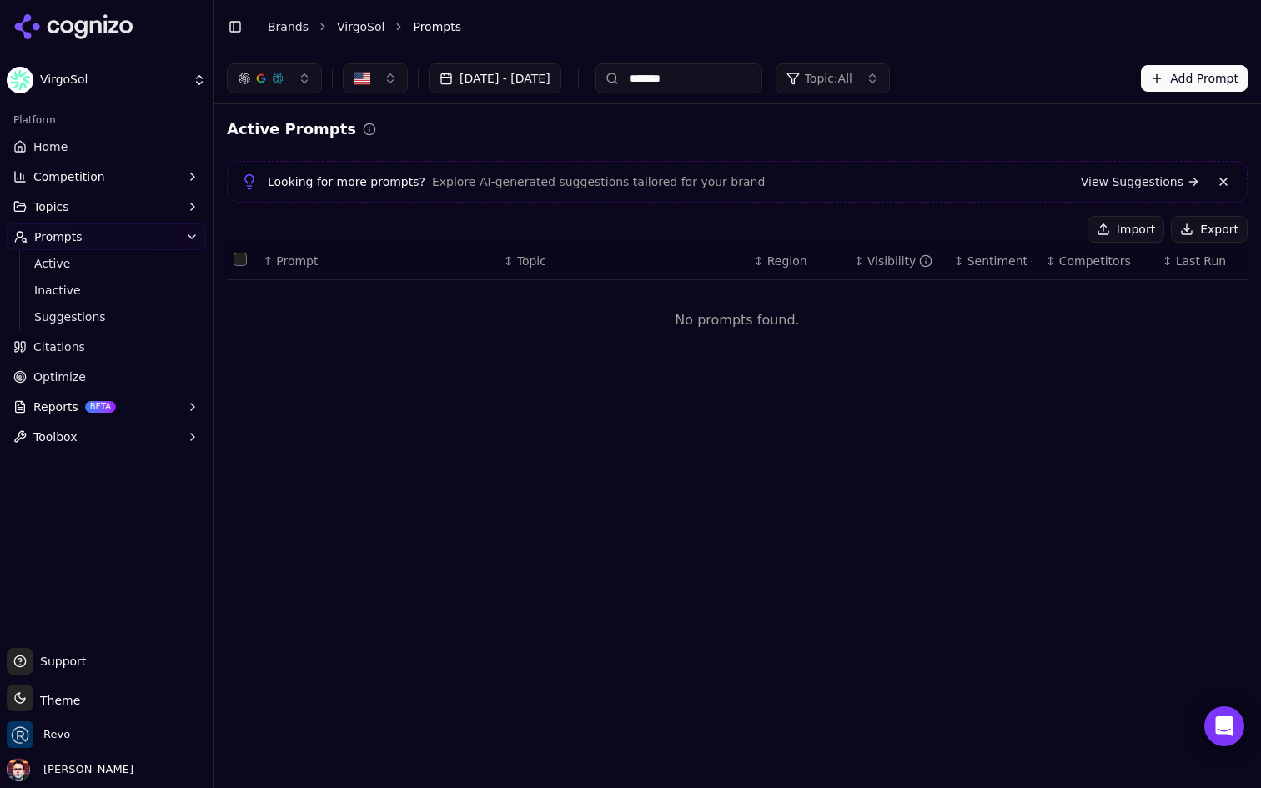
click at [742, 81] on input "*******" at bounding box center [679, 78] width 167 height 30
click at [853, 81] on span "Topic: All" at bounding box center [829, 78] width 48 height 17
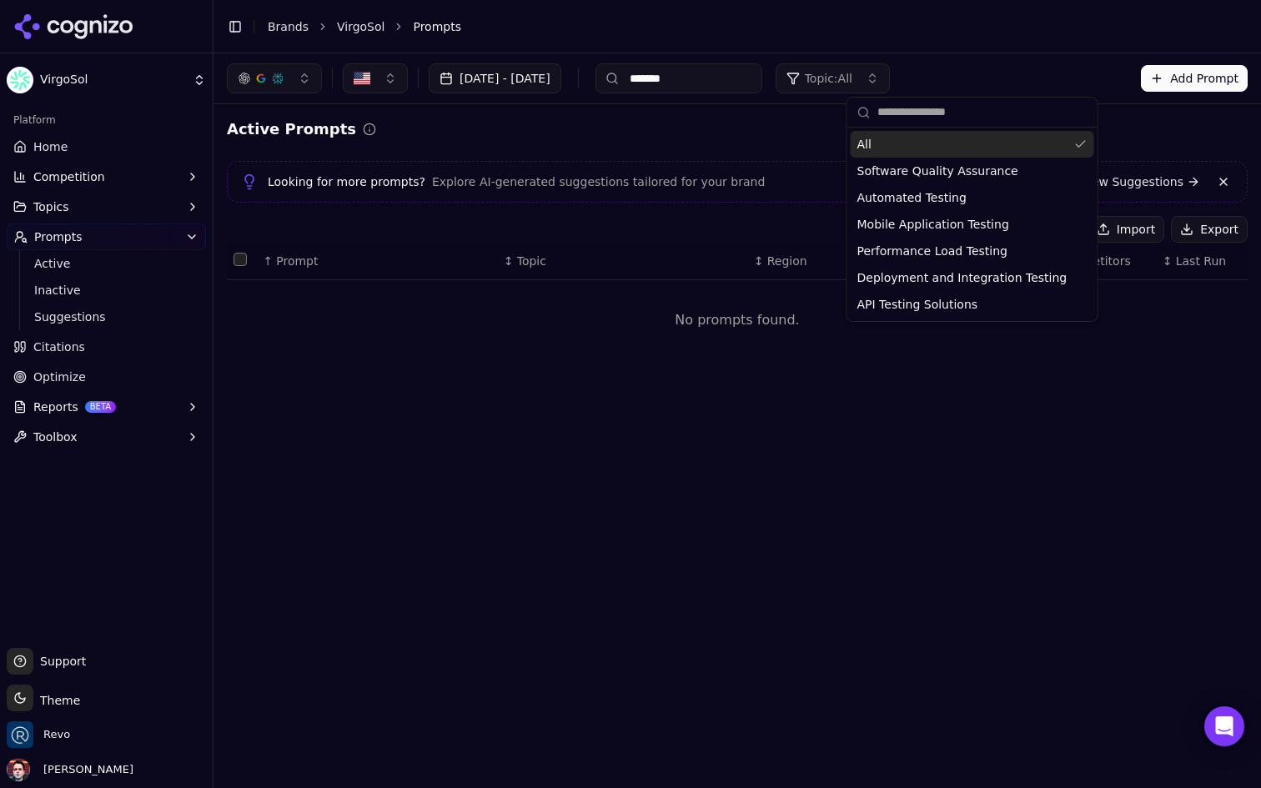
click at [853, 81] on span "Topic: All" at bounding box center [829, 78] width 48 height 17
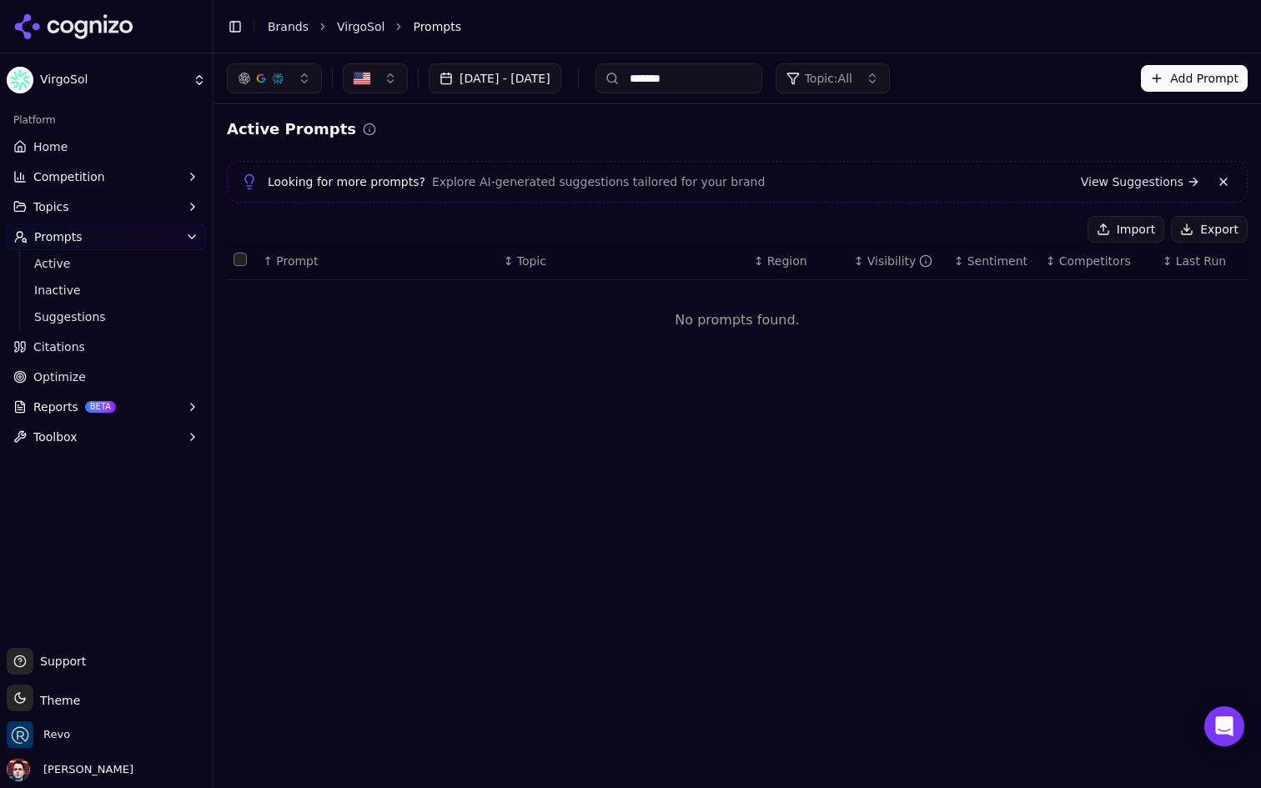
click at [375, 83] on button "button" at bounding box center [375, 78] width 65 height 30
click at [405, 176] on span "Turkiye" at bounding box center [395, 171] width 42 height 17
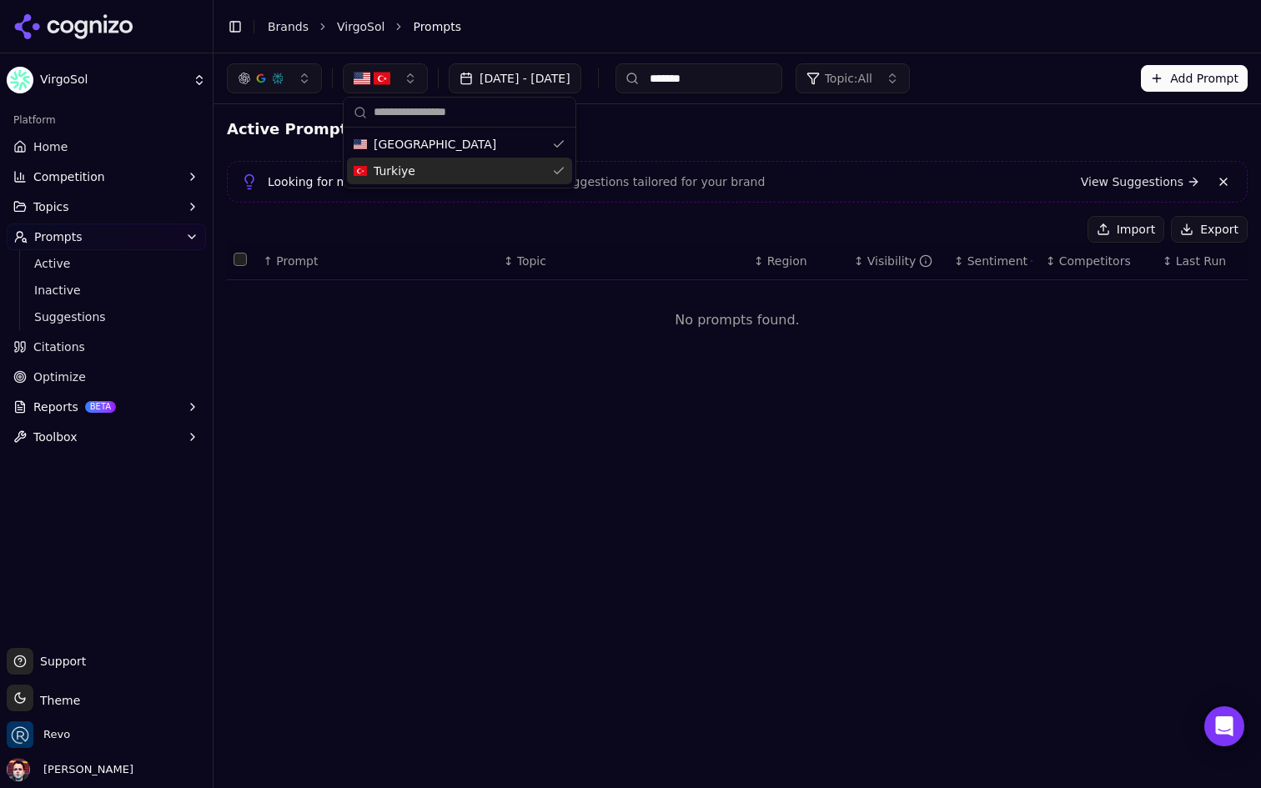
click at [773, 88] on input "*******" at bounding box center [699, 78] width 167 height 30
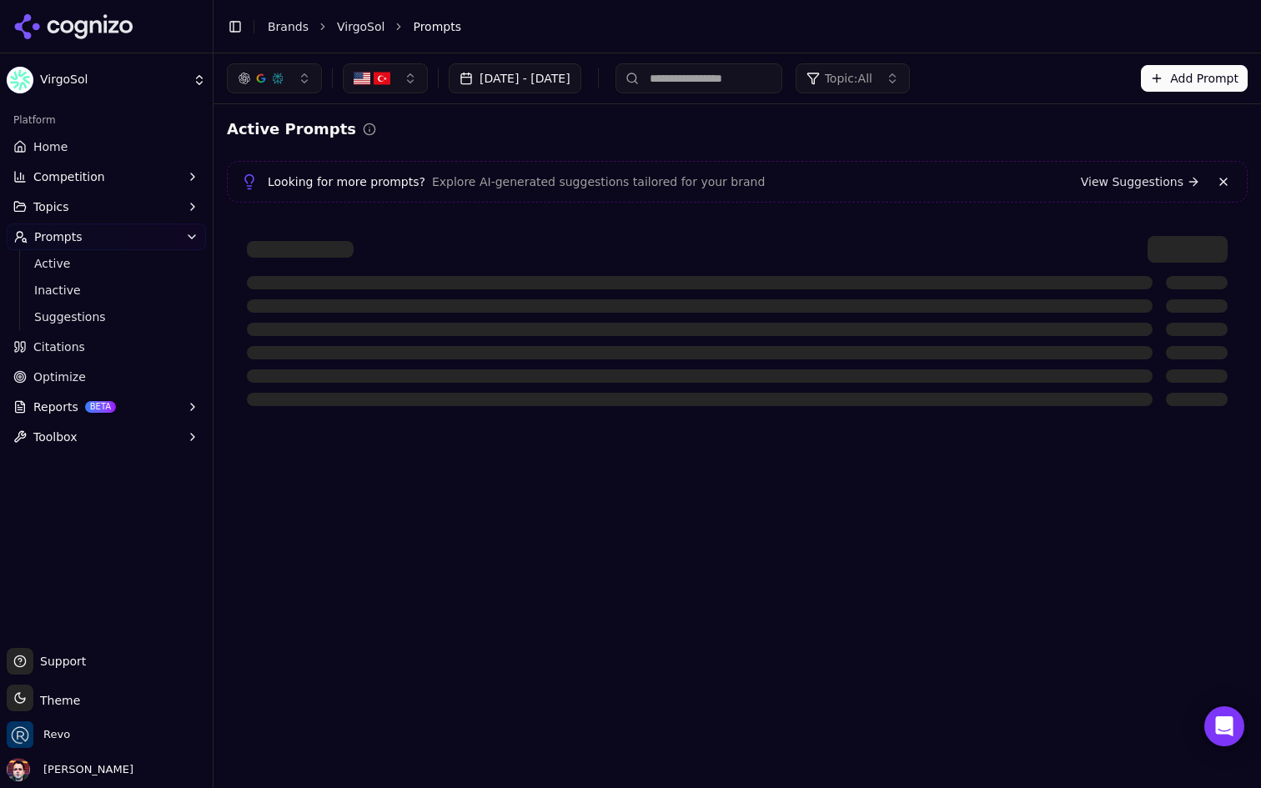
click at [620, 133] on div "Active Prompts" at bounding box center [737, 129] width 1021 height 23
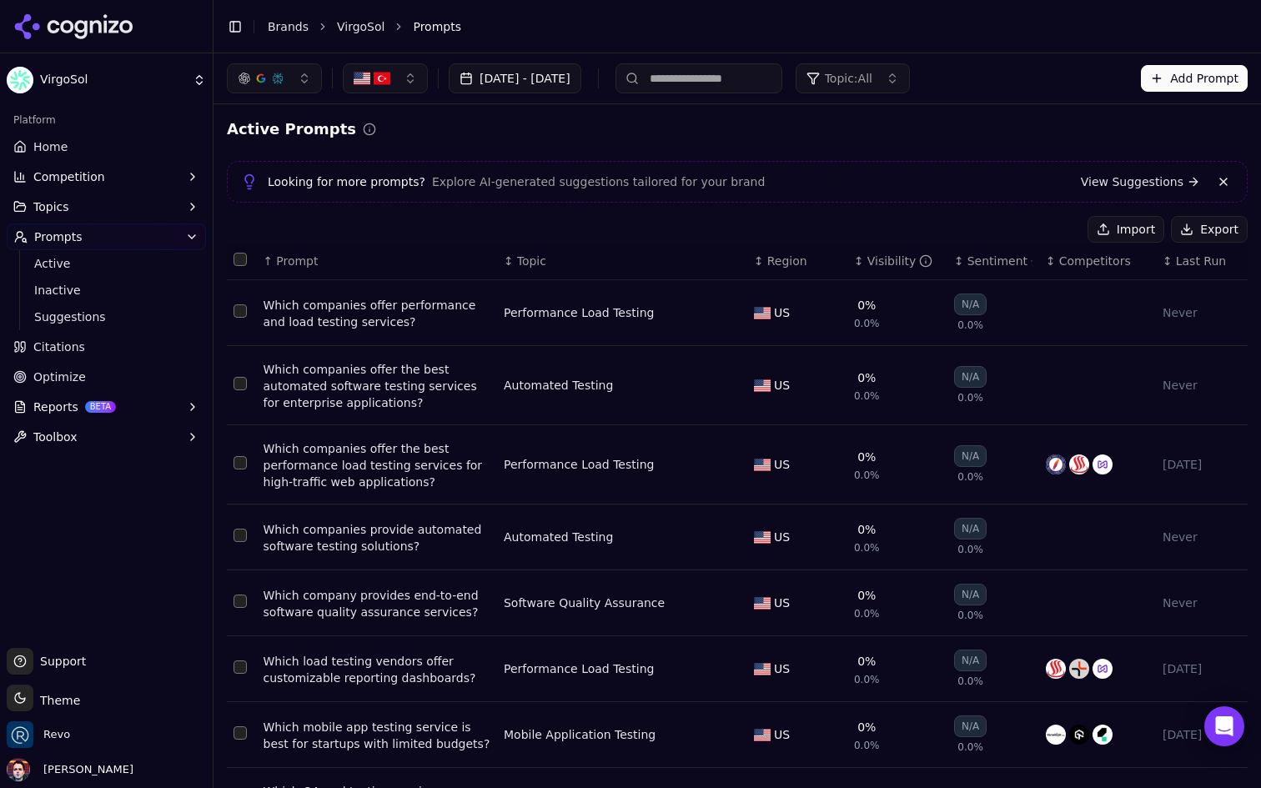
click at [390, 93] on div "Sep 17, 2025 - Sep 25, 2025 Topic: All Add Prompt" at bounding box center [738, 78] width 1048 height 50
click at [399, 82] on button "button" at bounding box center [385, 78] width 85 height 30
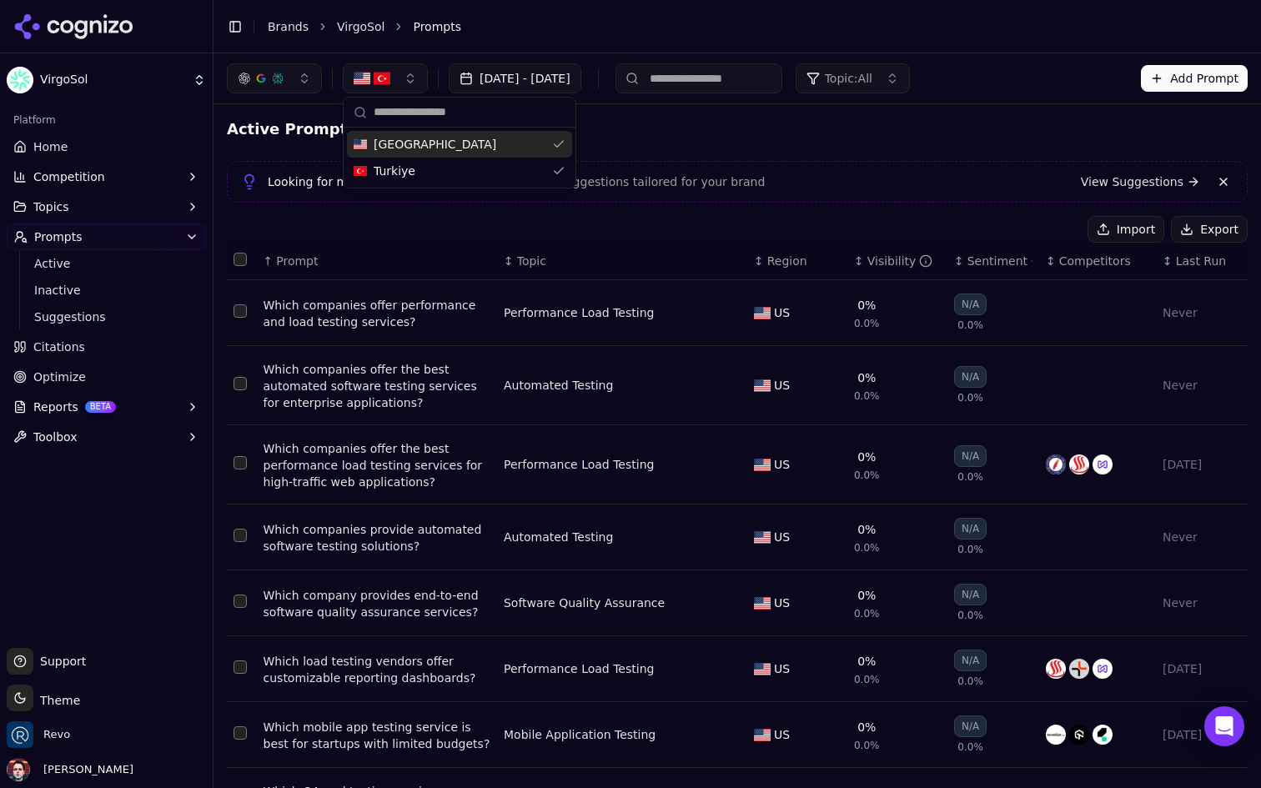
click at [407, 148] on span "United States" at bounding box center [435, 144] width 123 height 17
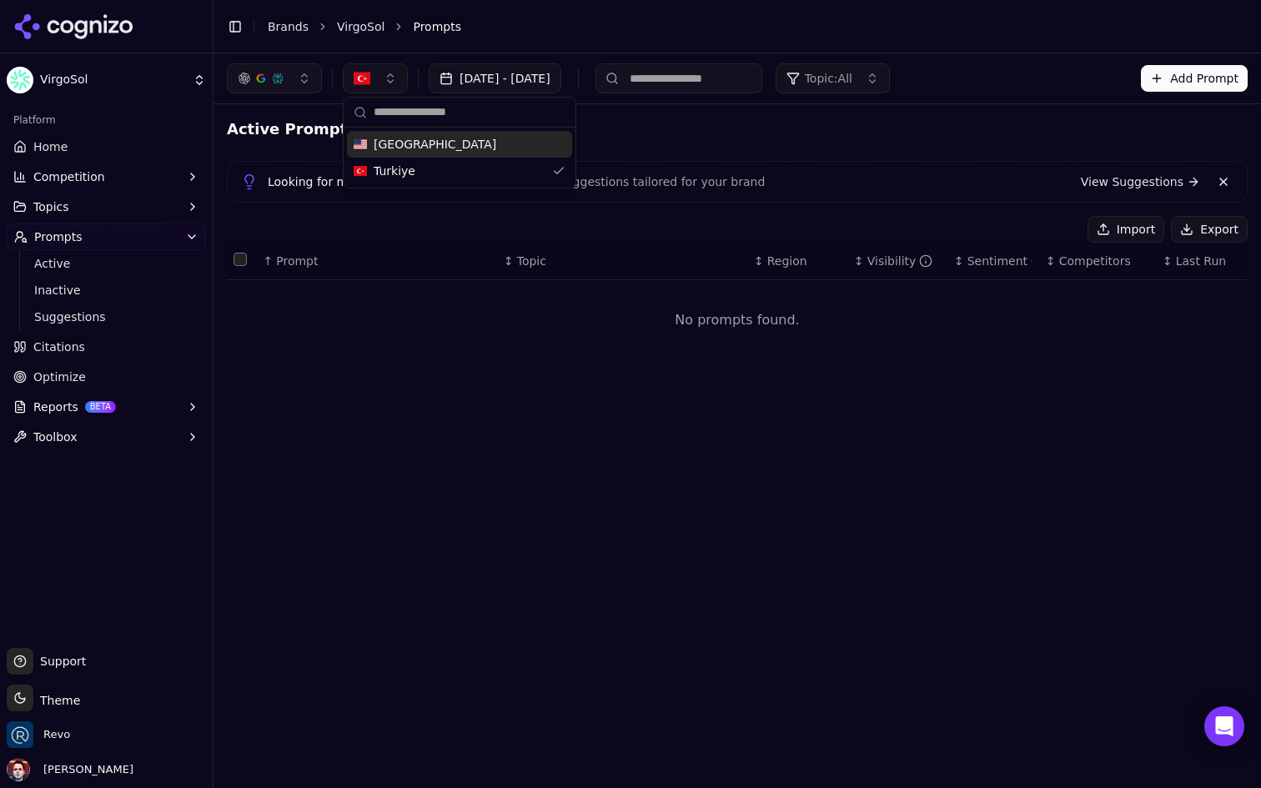
click at [733, 125] on div "Active Prompts" at bounding box center [737, 129] width 1021 height 23
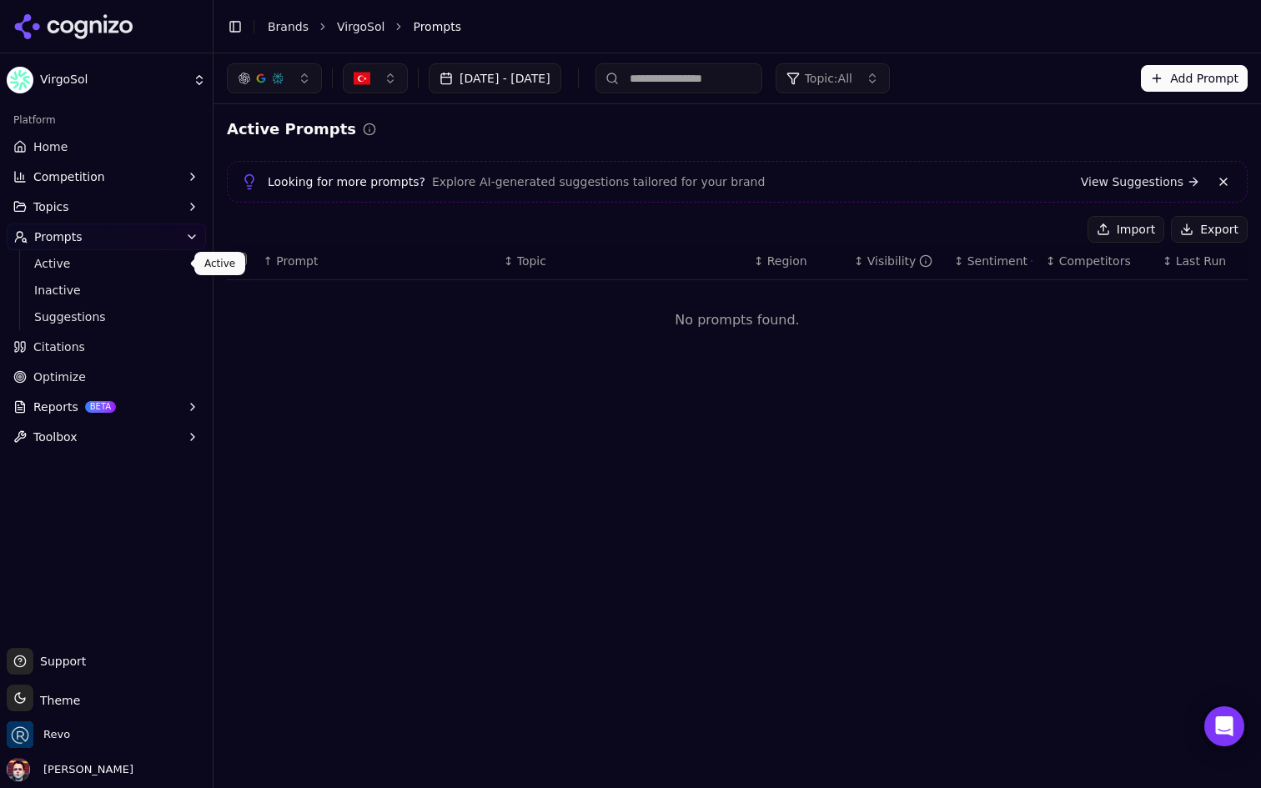
click at [101, 261] on span "Active" at bounding box center [106, 263] width 145 height 17
click at [91, 289] on span "Inactive" at bounding box center [106, 290] width 145 height 17
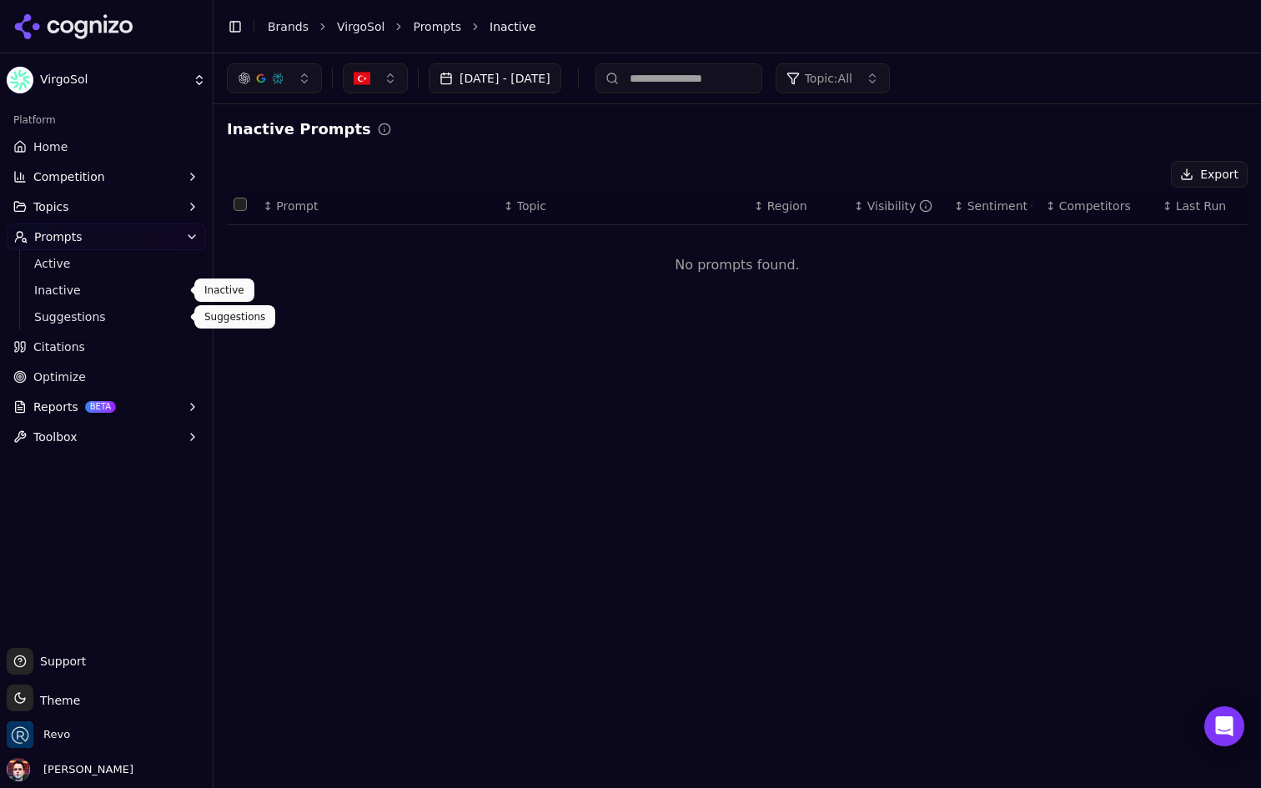
click at [98, 320] on span "Suggestions" at bounding box center [106, 317] width 145 height 17
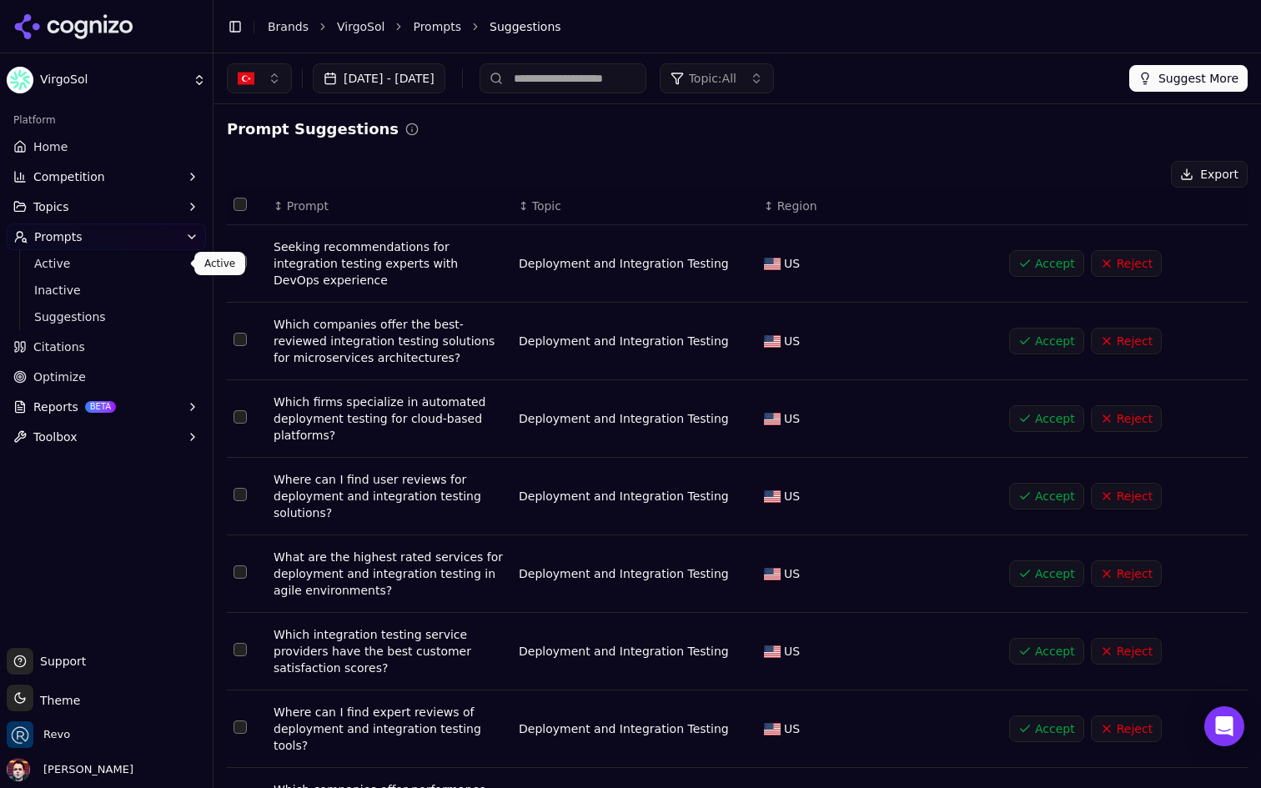
click at [123, 273] on link "Active" at bounding box center [107, 263] width 159 height 23
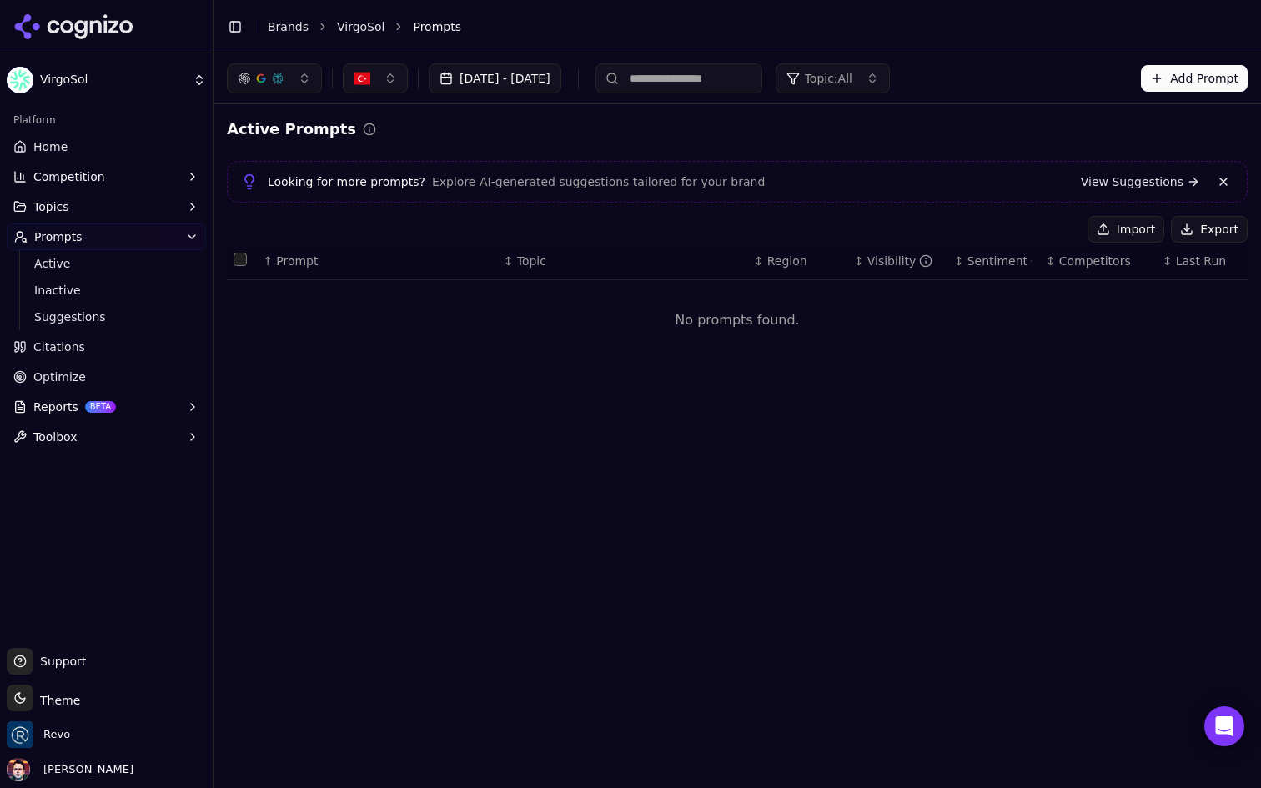
click at [391, 84] on button "button" at bounding box center [375, 78] width 65 height 30
click at [427, 147] on span "United States" at bounding box center [435, 144] width 123 height 17
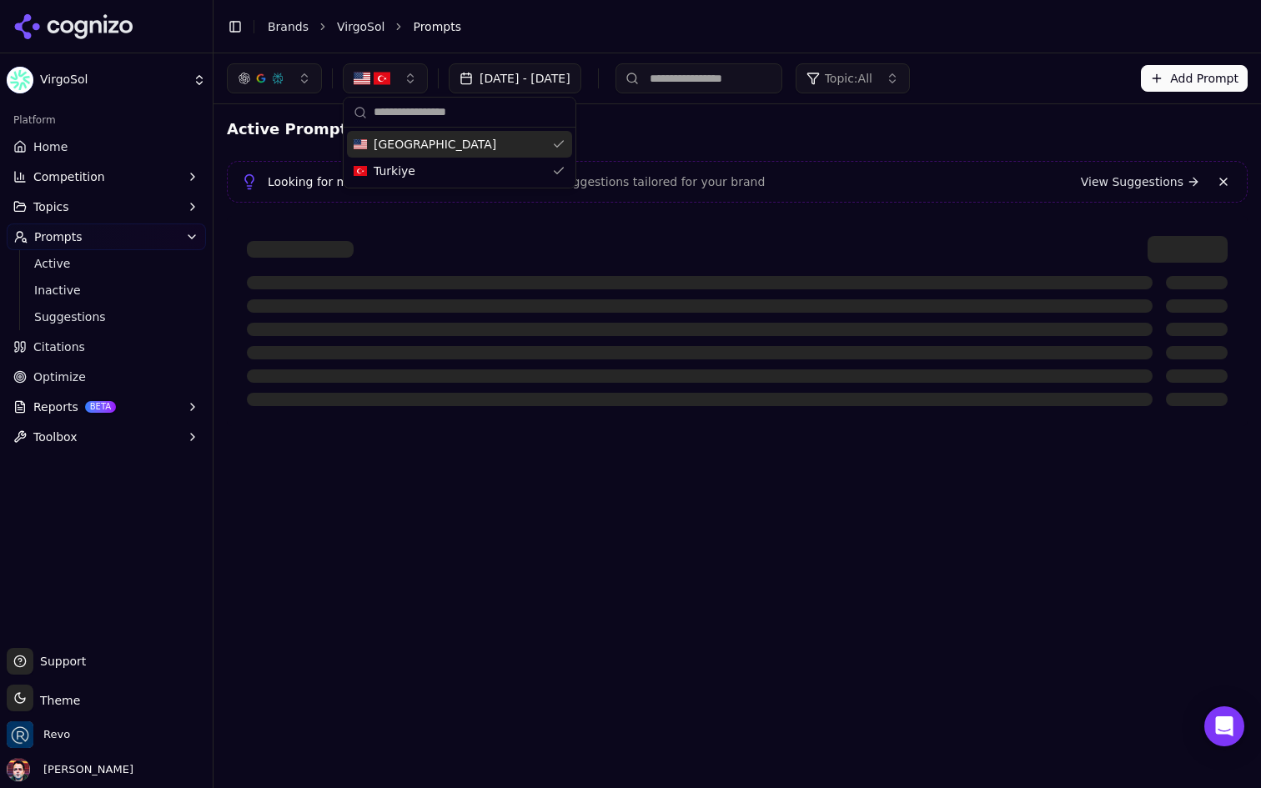
click at [812, 150] on div "Active Prompts Looking for more prompts? Explore AI-generated suggestions tailo…" at bounding box center [737, 272] width 1021 height 309
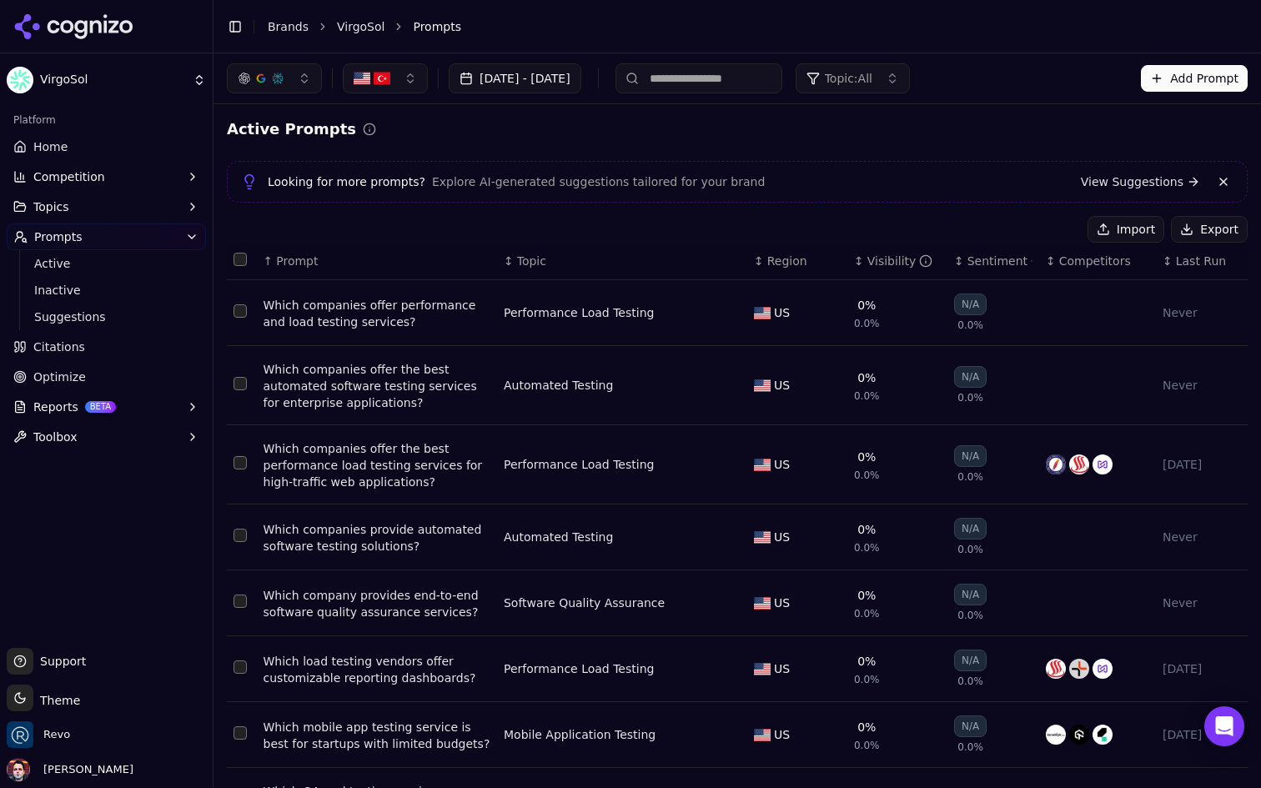
click at [793, 252] on th "↕ Region" at bounding box center [798, 262] width 100 height 38
click at [776, 260] on span "Region" at bounding box center [788, 261] width 40 height 17
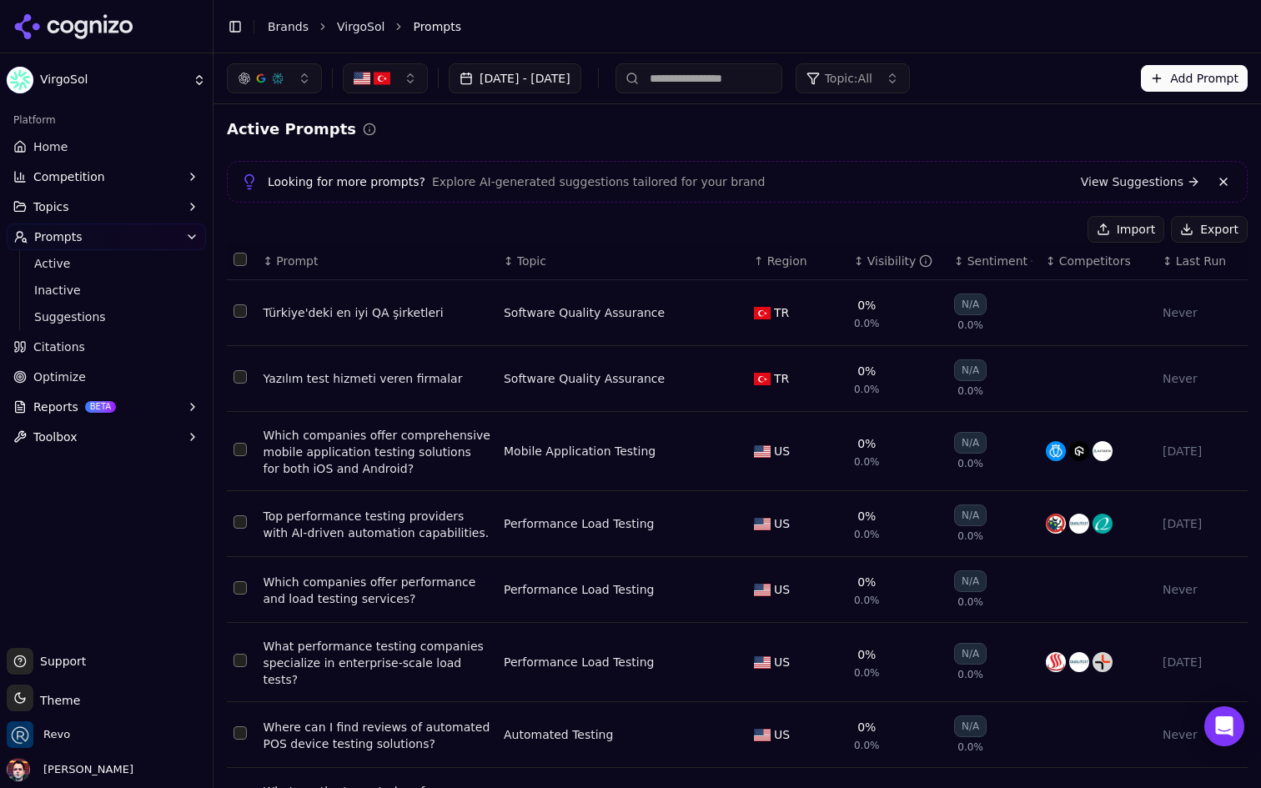
click at [1185, 72] on button "Add Prompt" at bounding box center [1194, 78] width 107 height 27
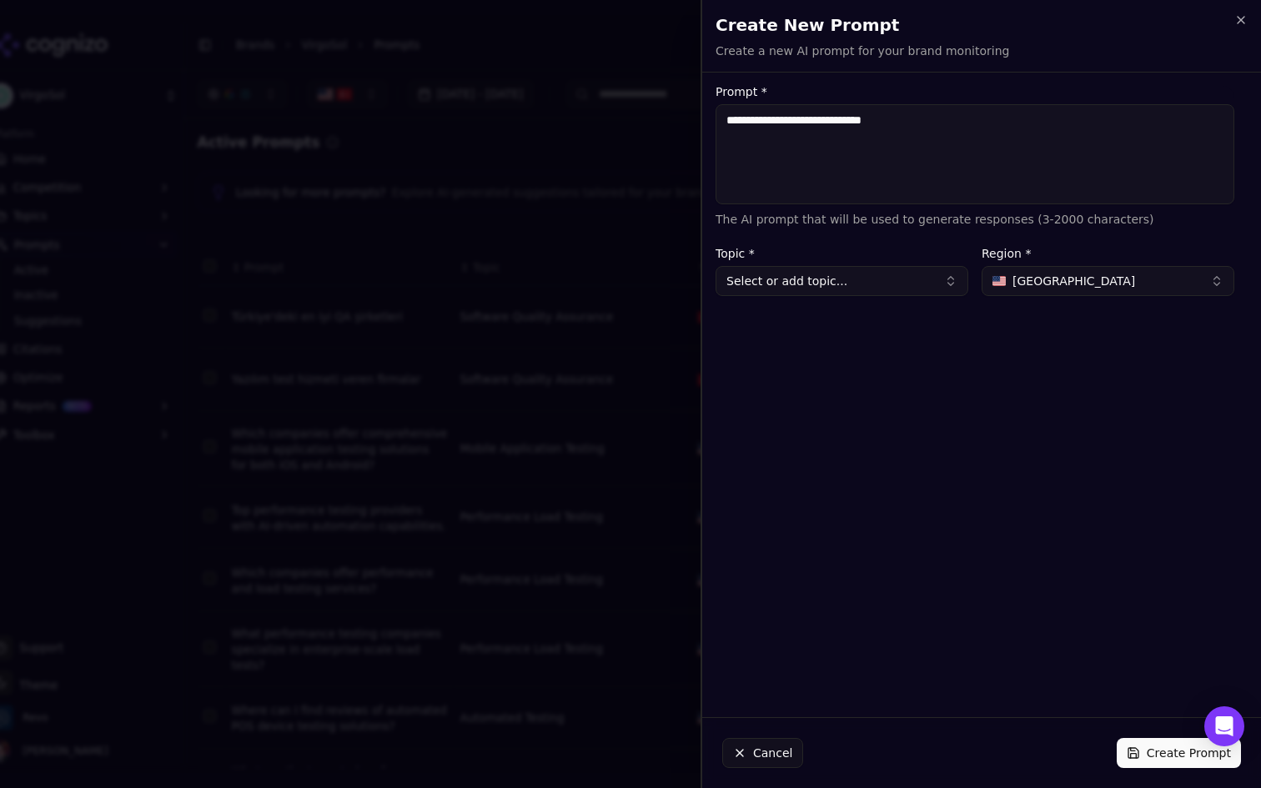
type textarea "**********"
click at [888, 275] on button "Select or add topic..." at bounding box center [842, 281] width 253 height 30
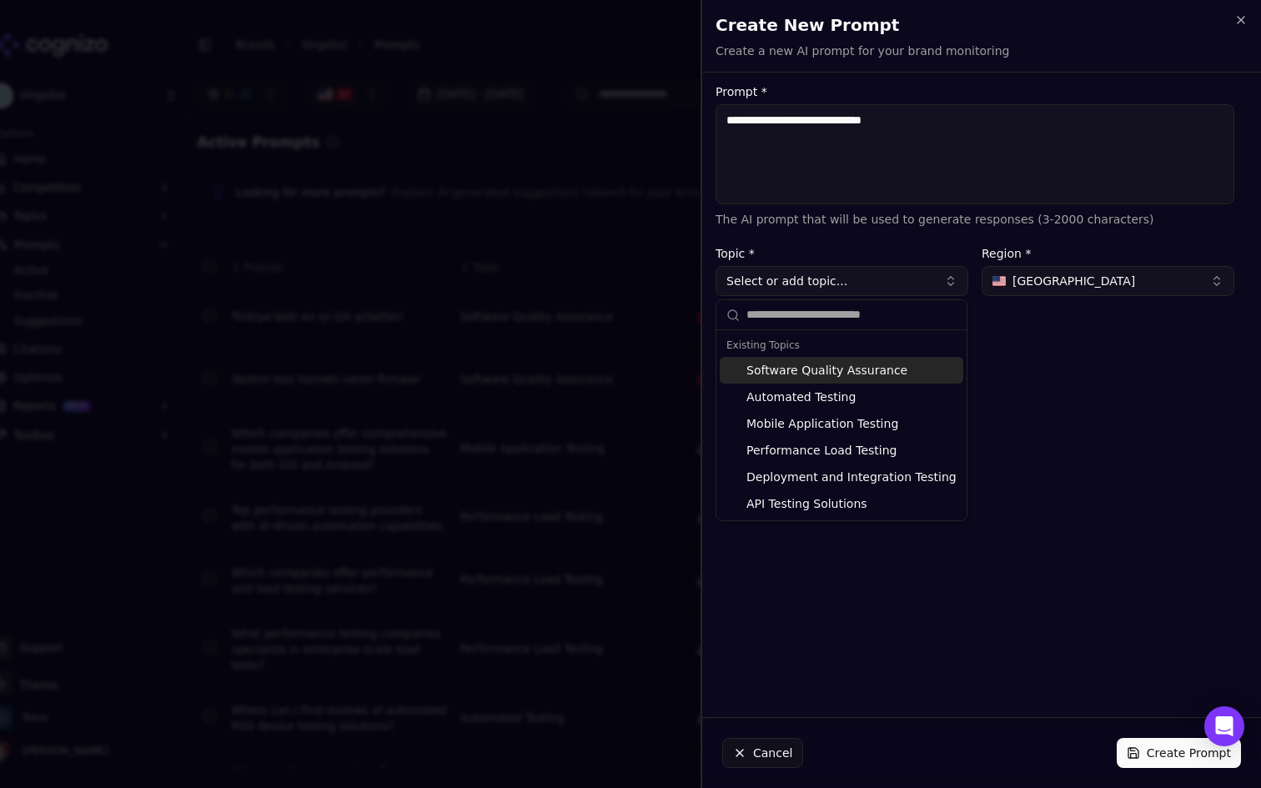
click at [848, 370] on div "Software Quality Assurance" at bounding box center [842, 370] width 244 height 27
type input "**********"
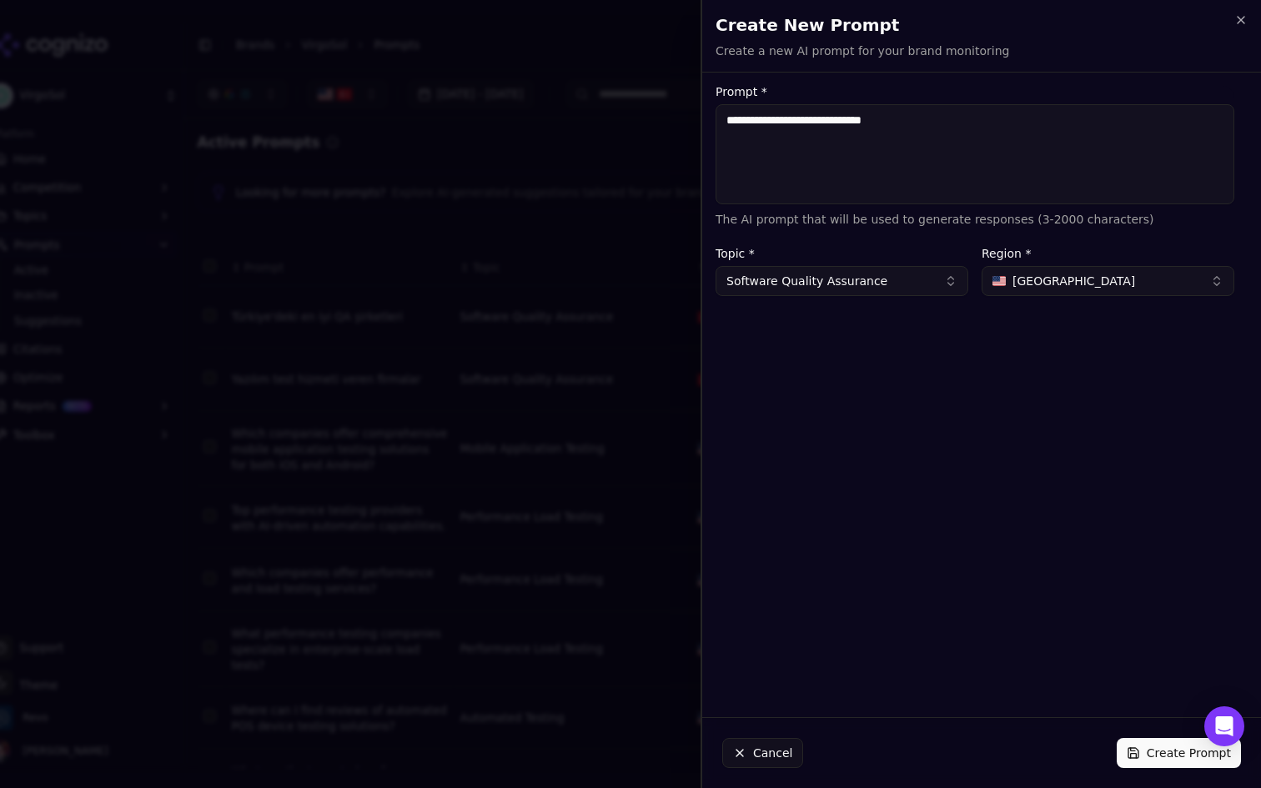
click at [1084, 277] on span "[GEOGRAPHIC_DATA]" at bounding box center [1074, 281] width 123 height 17
type input "****"
click at [1055, 350] on div "Turkiye" at bounding box center [1061, 347] width 150 height 27
click at [1155, 762] on button "Create Prompt" at bounding box center [1179, 753] width 124 height 30
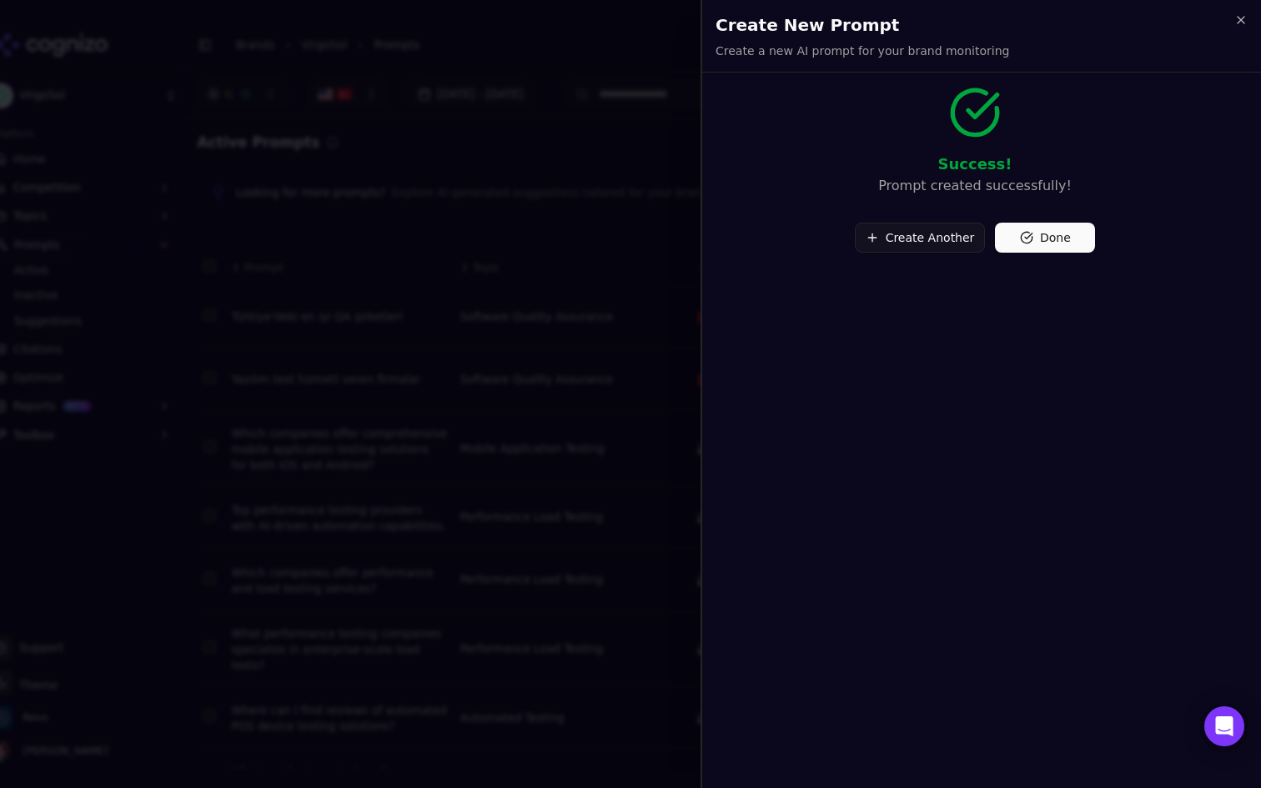
click at [945, 239] on button "Create Another" at bounding box center [920, 238] width 131 height 30
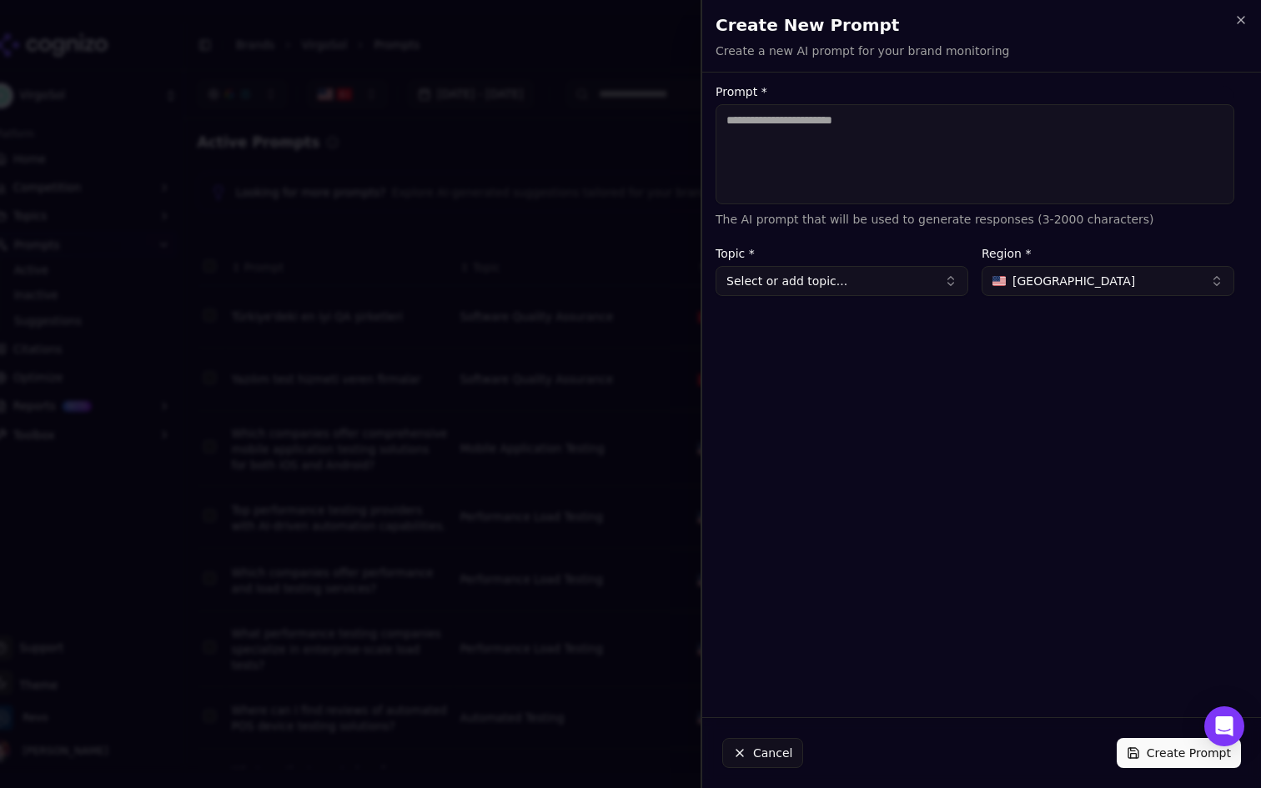
click at [885, 143] on textarea "Prompt *" at bounding box center [975, 154] width 519 height 100
paste textarea "**********"
type textarea "**********"
click at [875, 298] on div "**********" at bounding box center [975, 395] width 546 height 618
click at [893, 279] on button "Select or add topic..." at bounding box center [842, 281] width 253 height 30
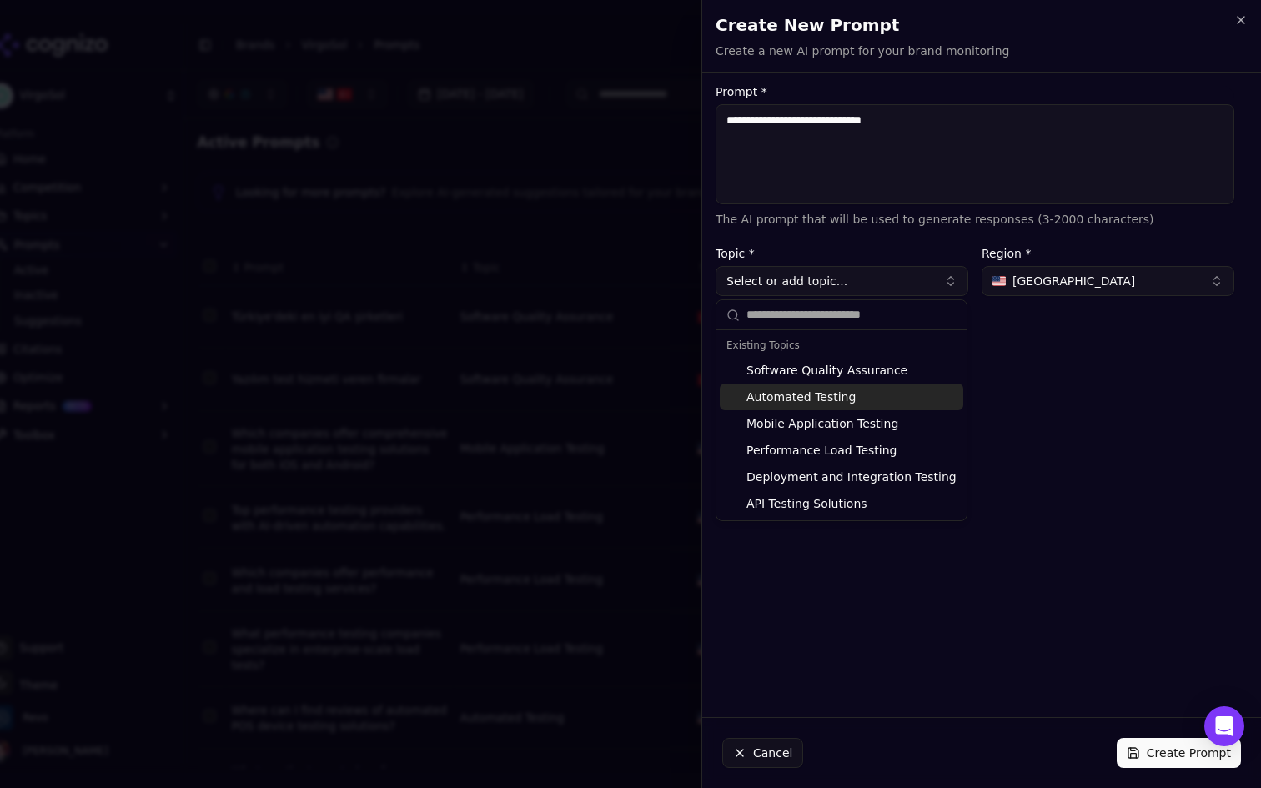
click at [871, 395] on div "Automated Testing" at bounding box center [842, 397] width 244 height 27
type input "**********"
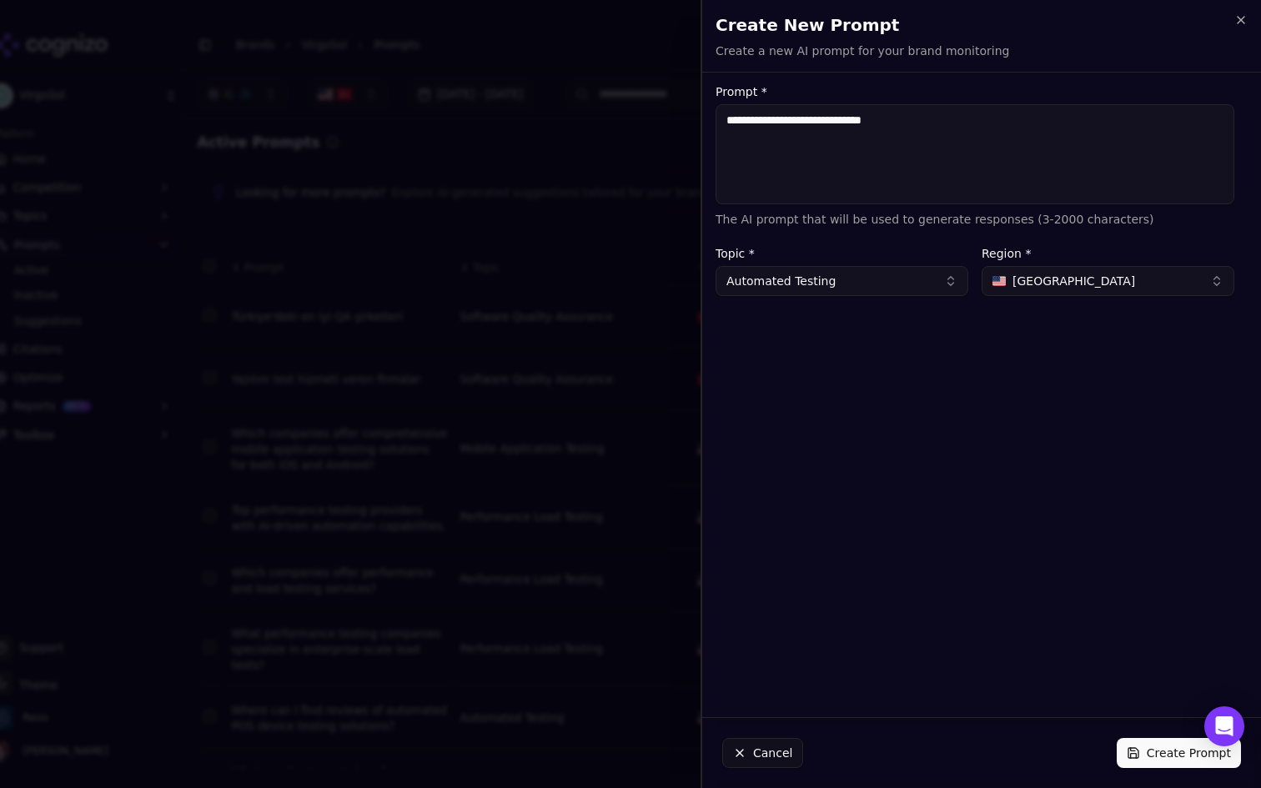
click at [1055, 291] on button "[GEOGRAPHIC_DATA]" at bounding box center [1108, 281] width 253 height 30
type input "***"
click at [1071, 354] on div "Turkiye" at bounding box center [1074, 347] width 176 height 27
click at [1145, 765] on button "Create Prompt" at bounding box center [1179, 753] width 124 height 30
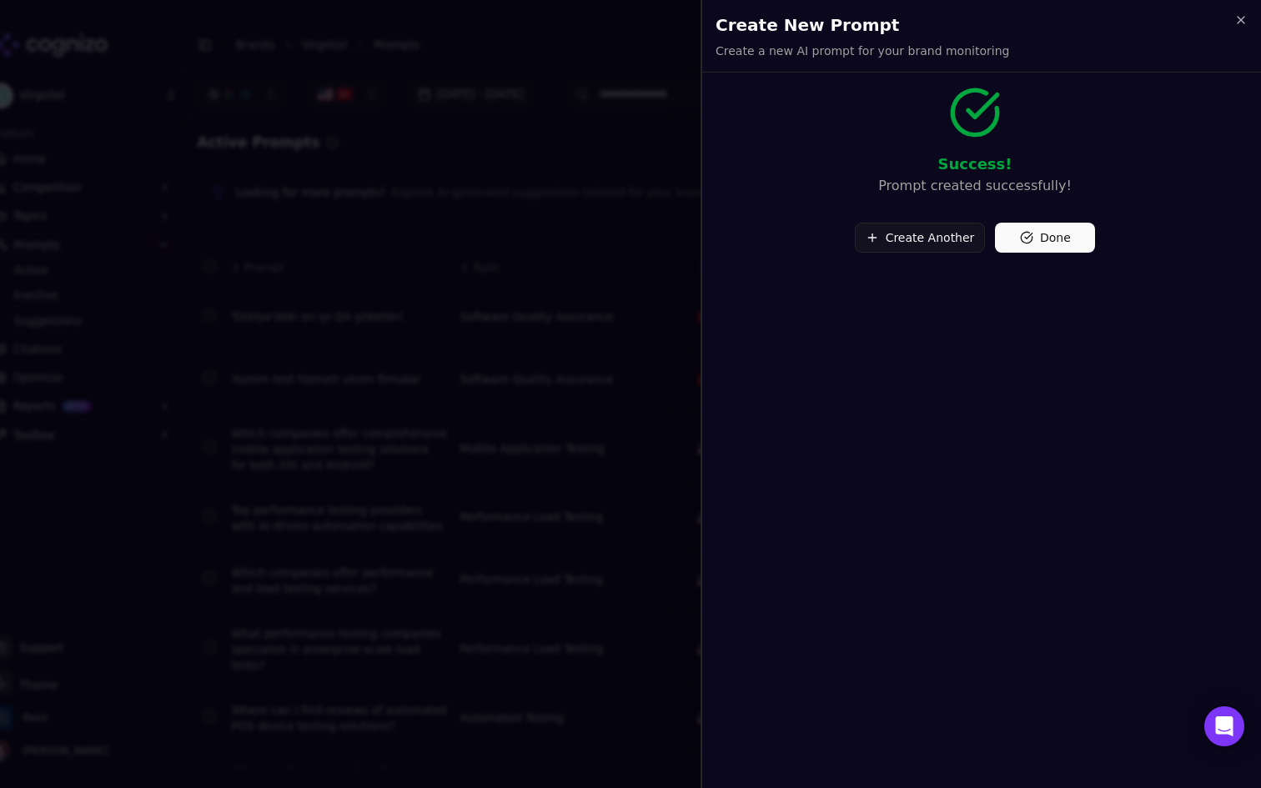
click at [936, 239] on button "Create Another" at bounding box center [920, 238] width 131 height 30
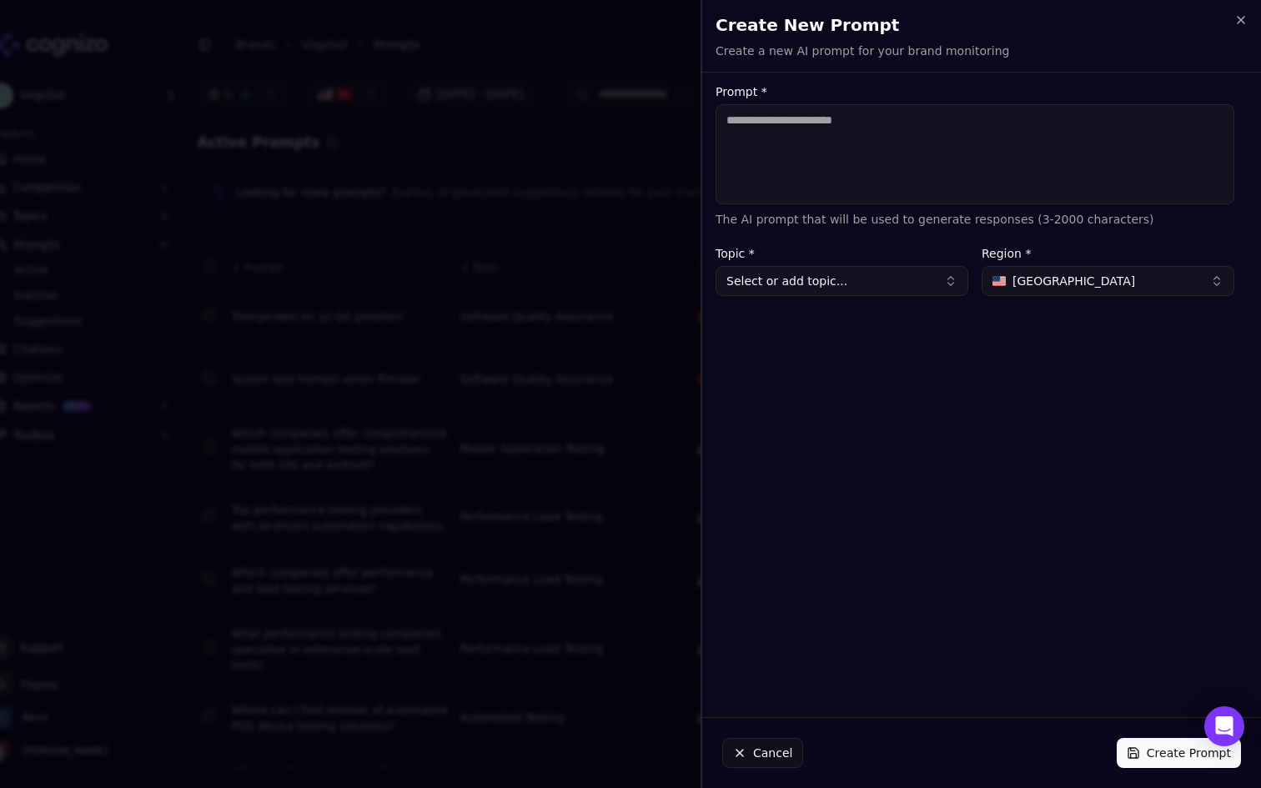
click at [871, 145] on textarea "Prompt *" at bounding box center [975, 154] width 519 height 100
paste textarea "**********"
click at [865, 296] on div "**********" at bounding box center [975, 395] width 546 height 618
click at [891, 283] on button "Select or add topic..." at bounding box center [842, 281] width 253 height 30
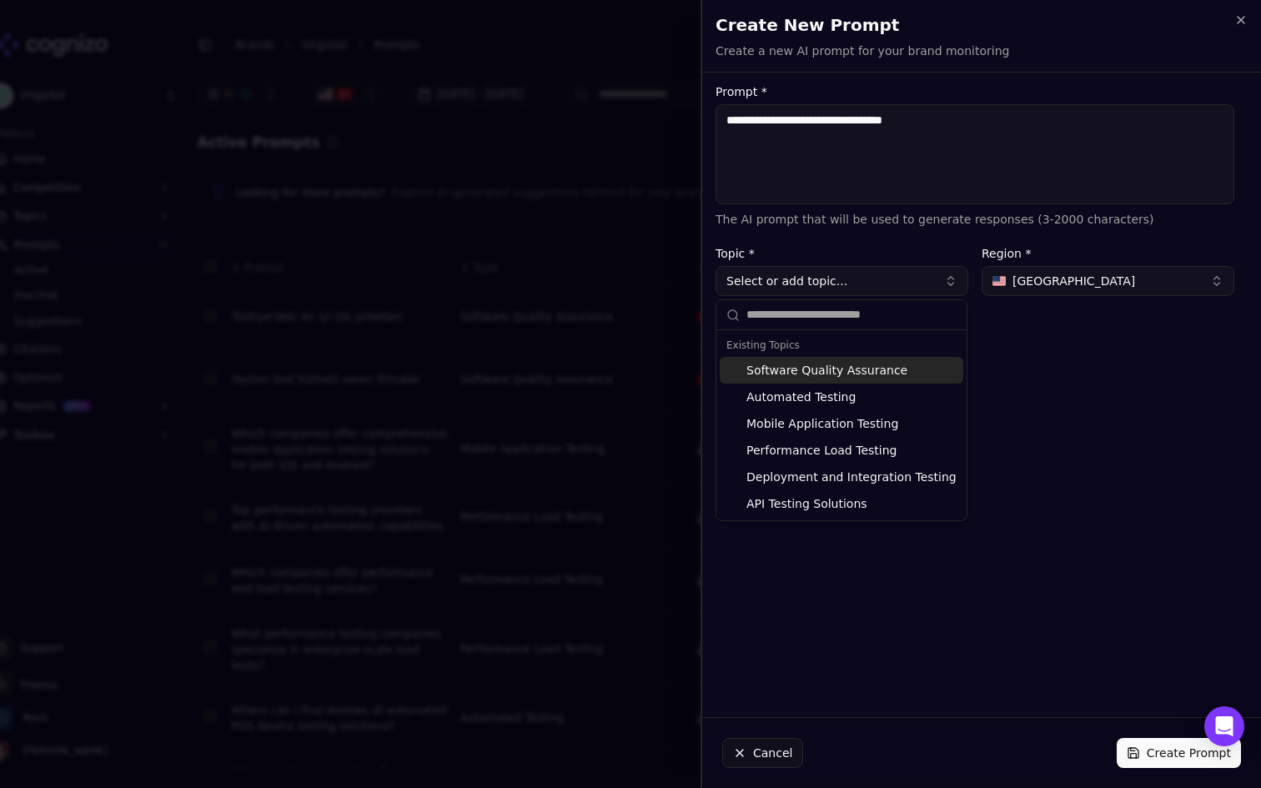
click at [743, 114] on textarea "**********" at bounding box center [975, 154] width 519 height 100
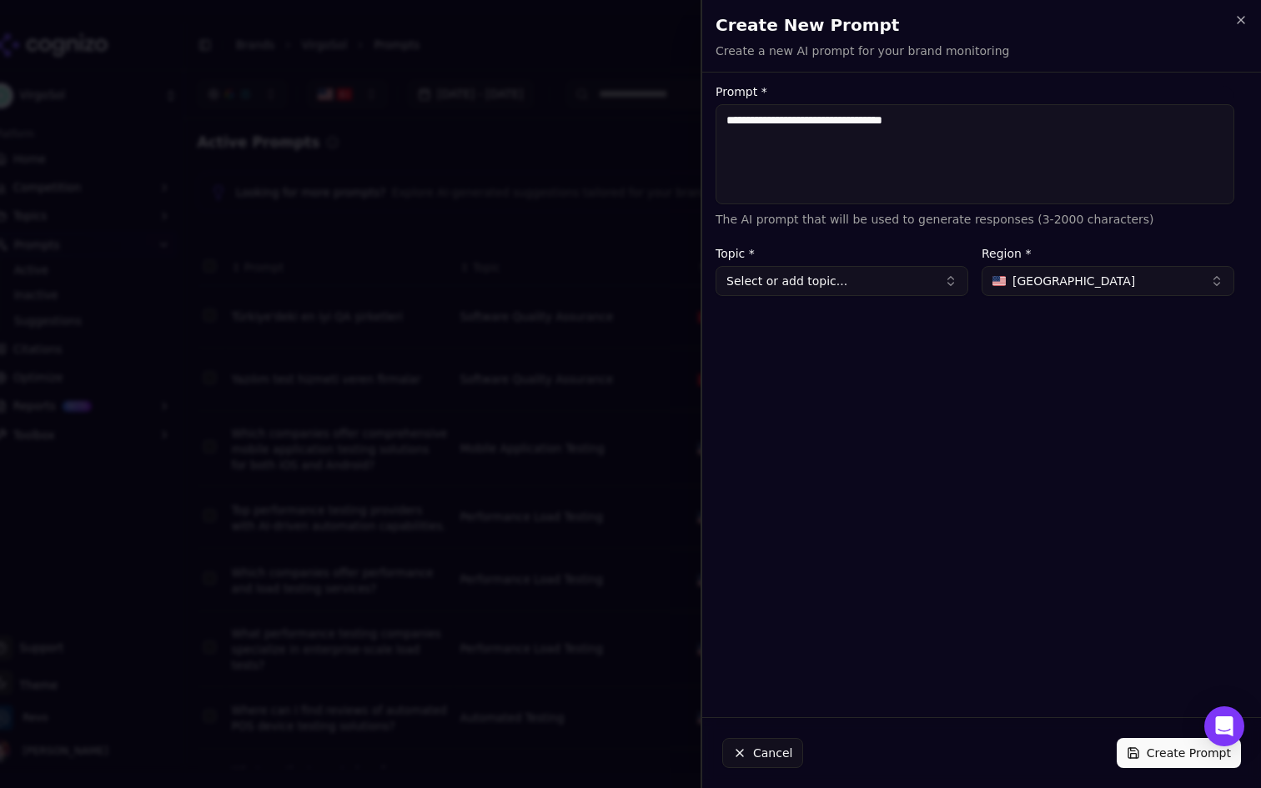
drag, startPoint x: 738, startPoint y: 115, endPoint x: 703, endPoint y: 115, distance: 34.2
click at [703, 115] on div "**********" at bounding box center [975, 191] width 546 height 210
click at [901, 286] on button "Select or add topic..." at bounding box center [842, 281] width 253 height 30
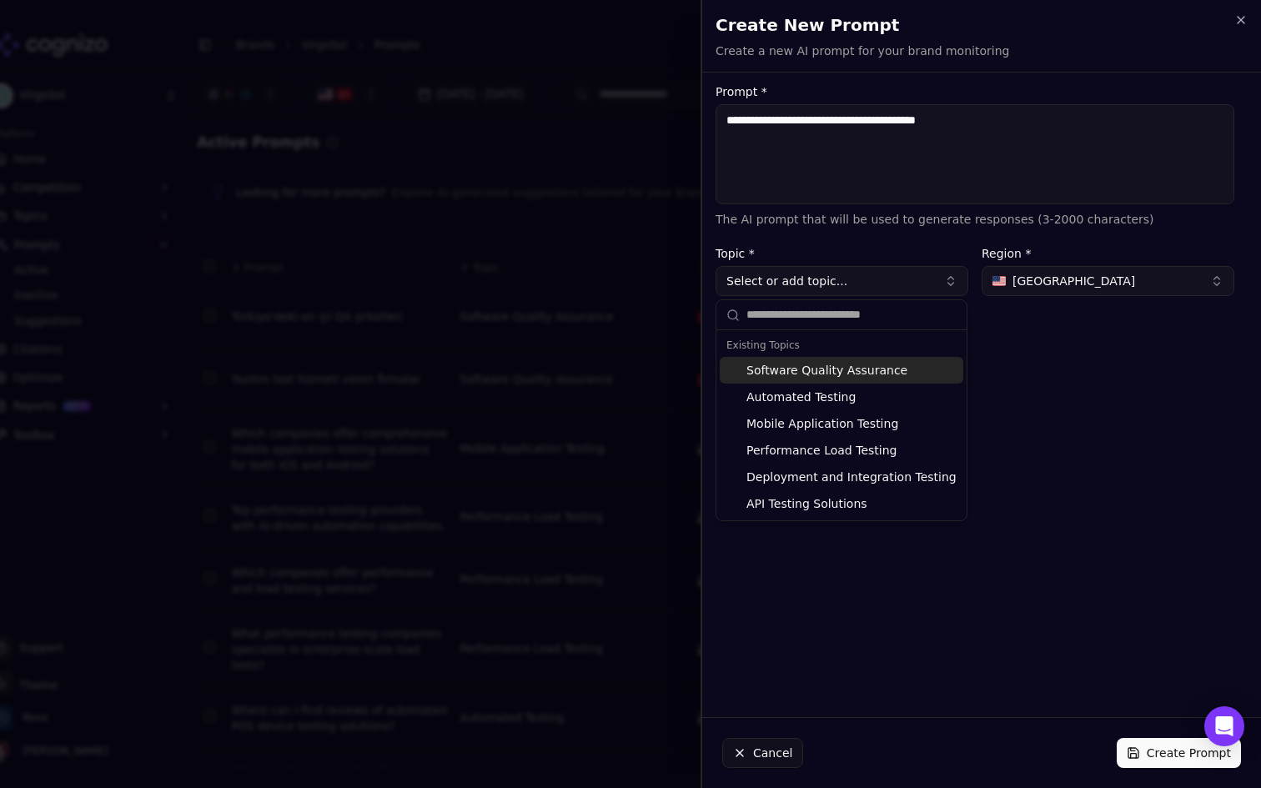
click at [926, 126] on textarea "**********" at bounding box center [975, 154] width 519 height 100
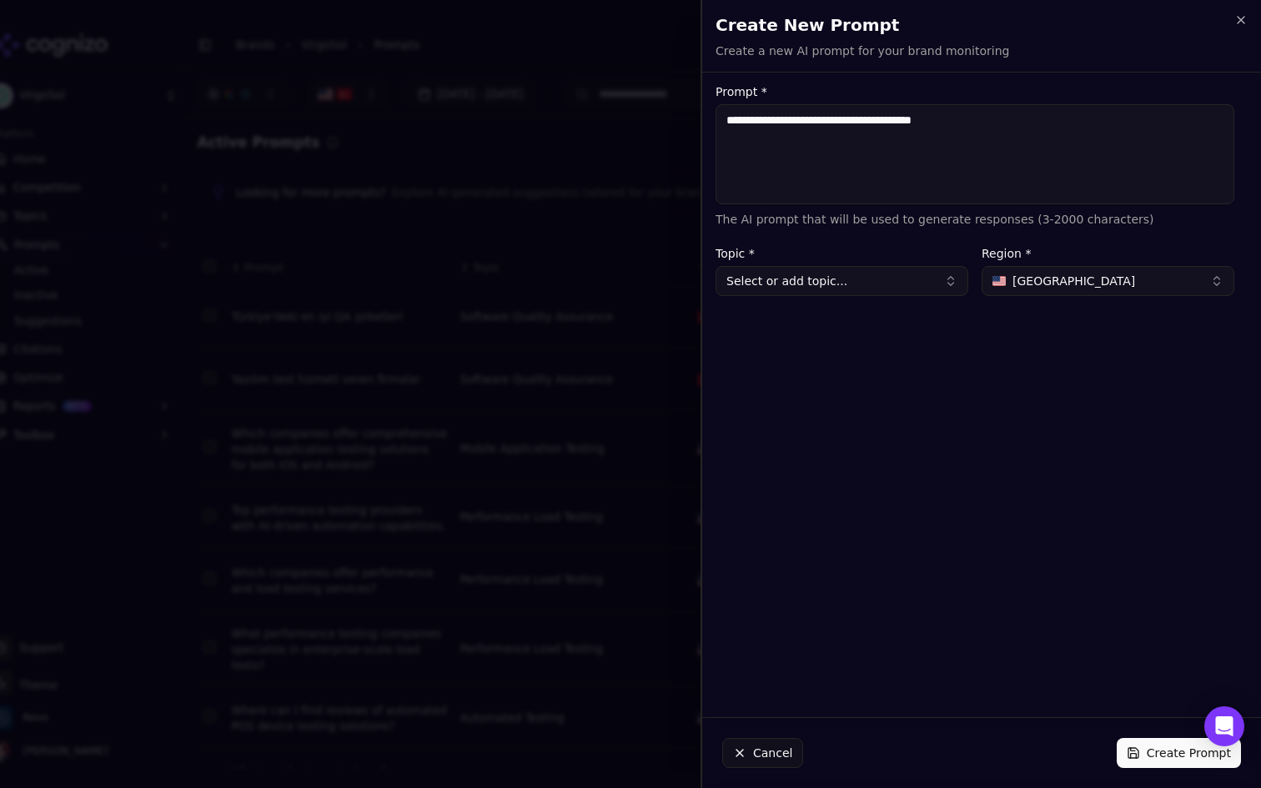
type textarea "**********"
click at [894, 282] on button "Select or add topic..." at bounding box center [842, 281] width 253 height 30
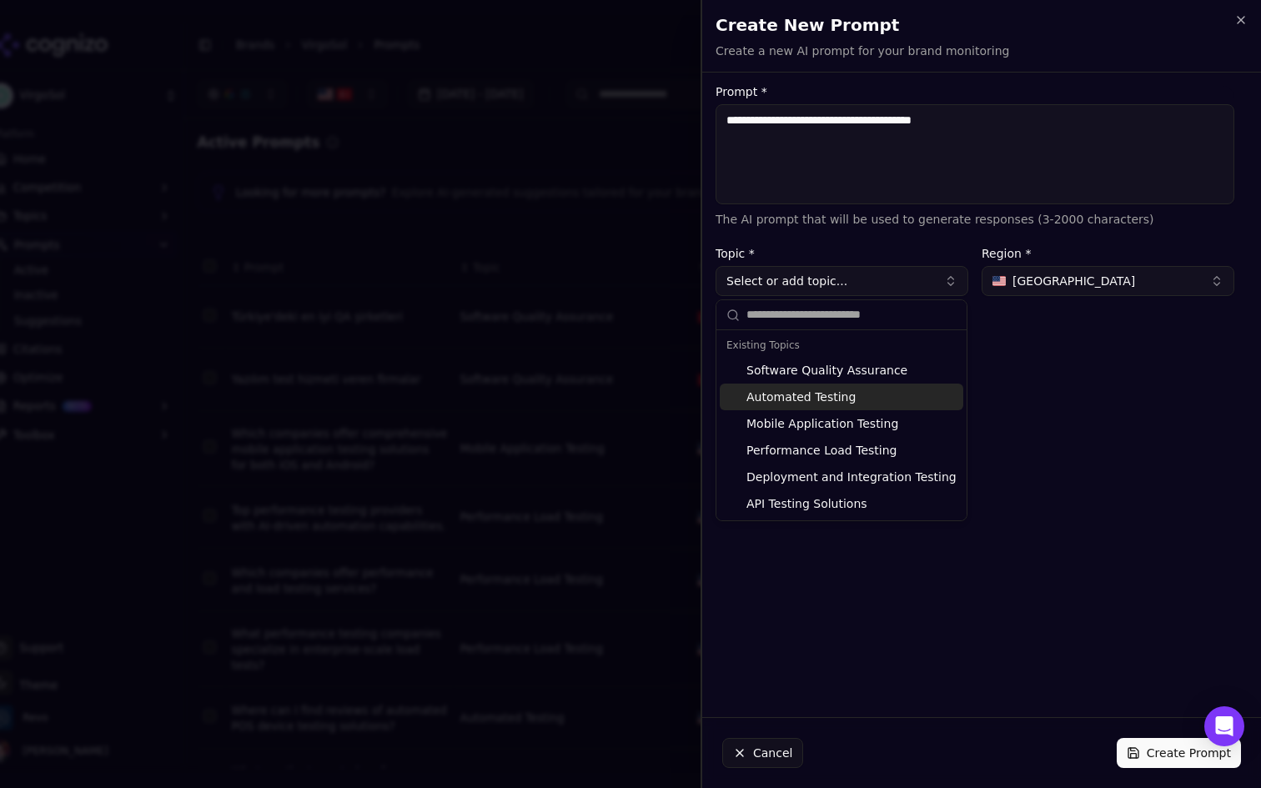
click at [845, 396] on div "Automated Testing" at bounding box center [842, 397] width 244 height 27
type input "**********"
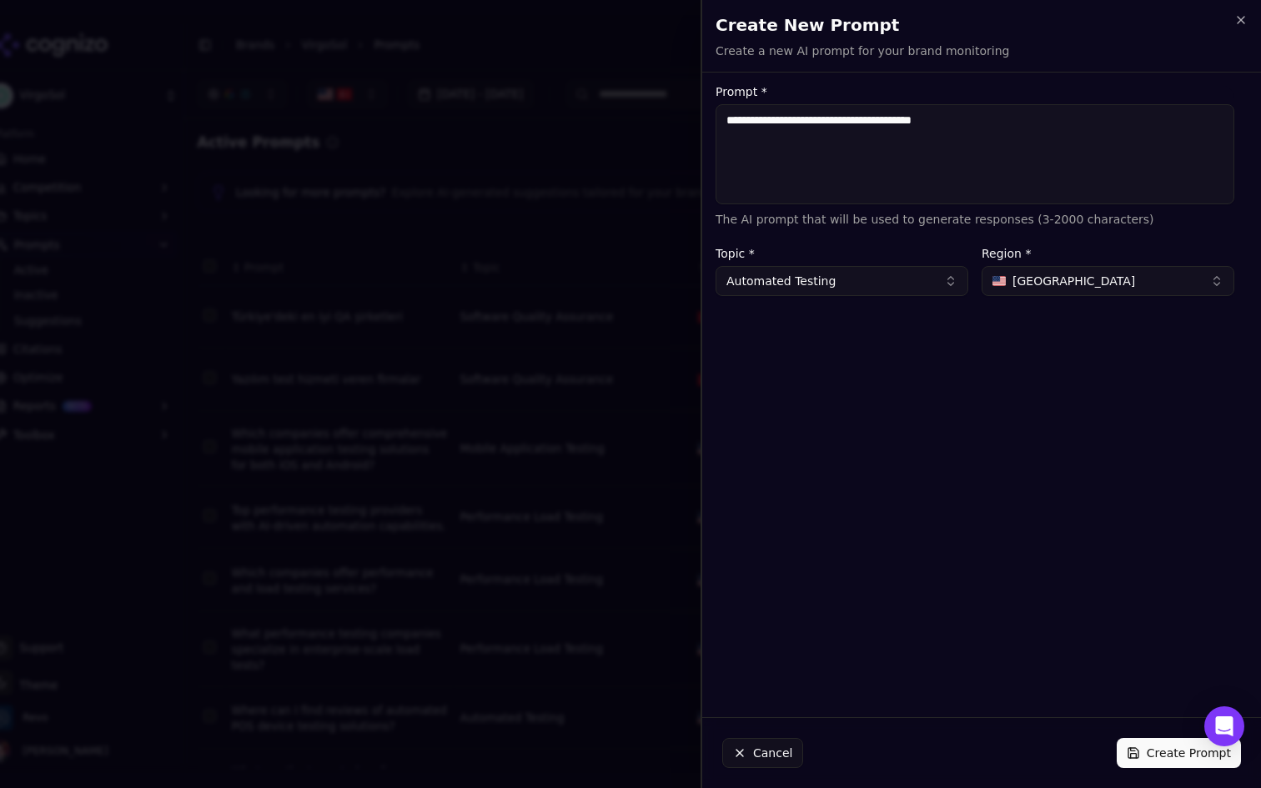
click at [1119, 252] on label "Region *" at bounding box center [1108, 254] width 253 height 12
click at [1091, 277] on button "[GEOGRAPHIC_DATA]" at bounding box center [1108, 281] width 253 height 30
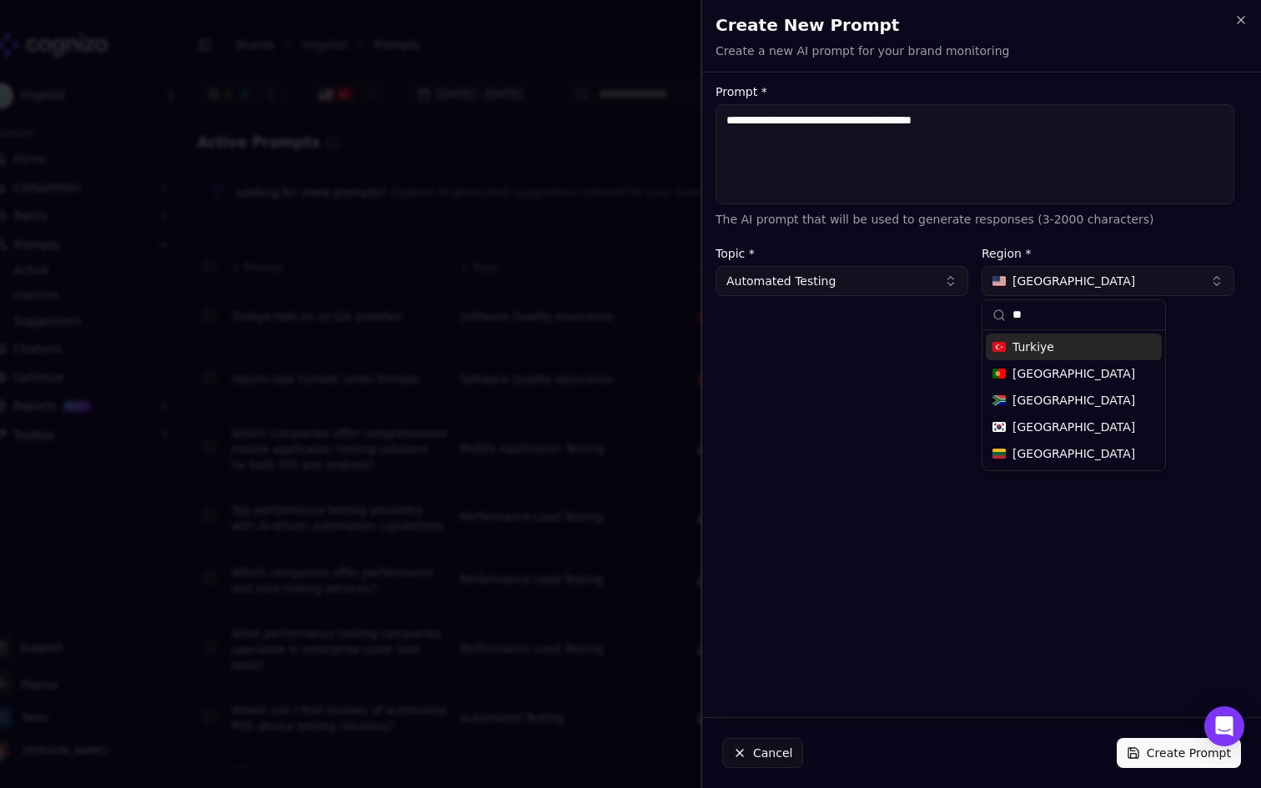
type input "**"
click at [1065, 346] on div "Turkiye" at bounding box center [1074, 347] width 176 height 27
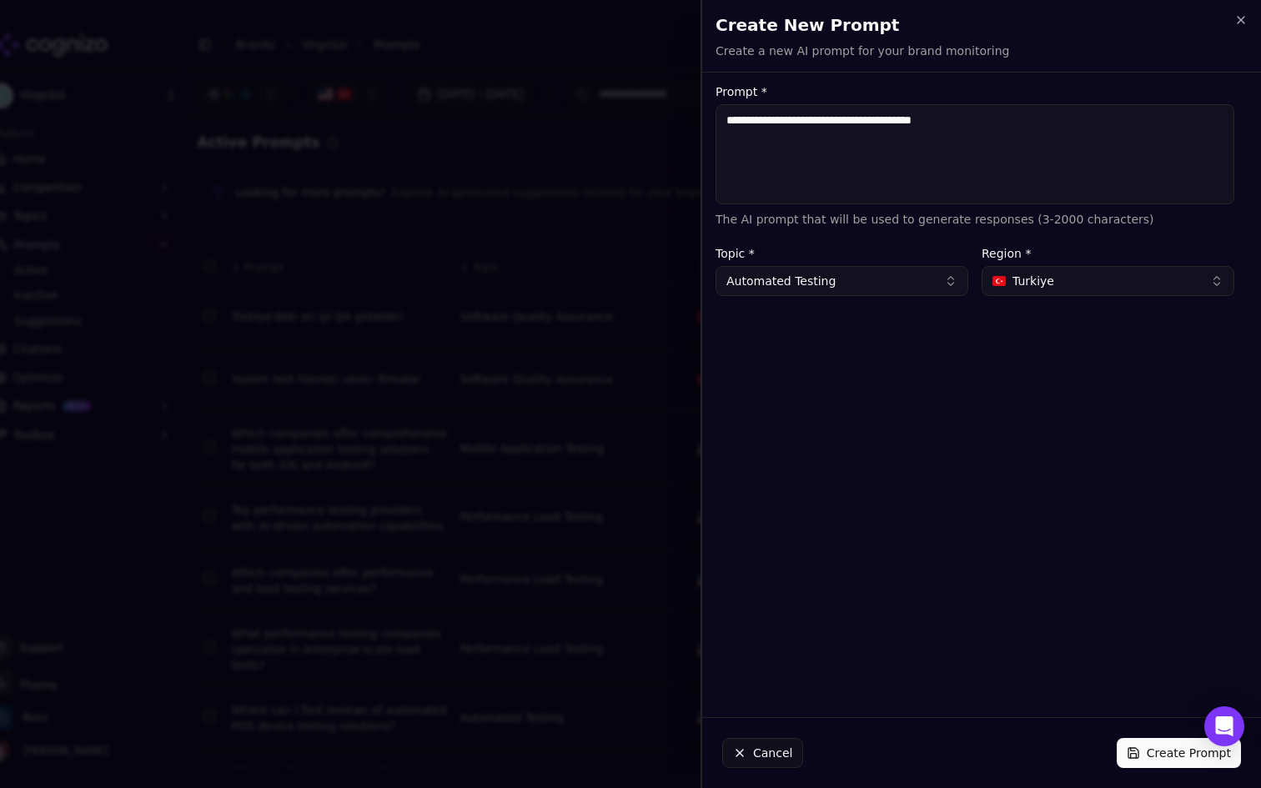
click at [1151, 753] on button "Create Prompt" at bounding box center [1179, 753] width 124 height 30
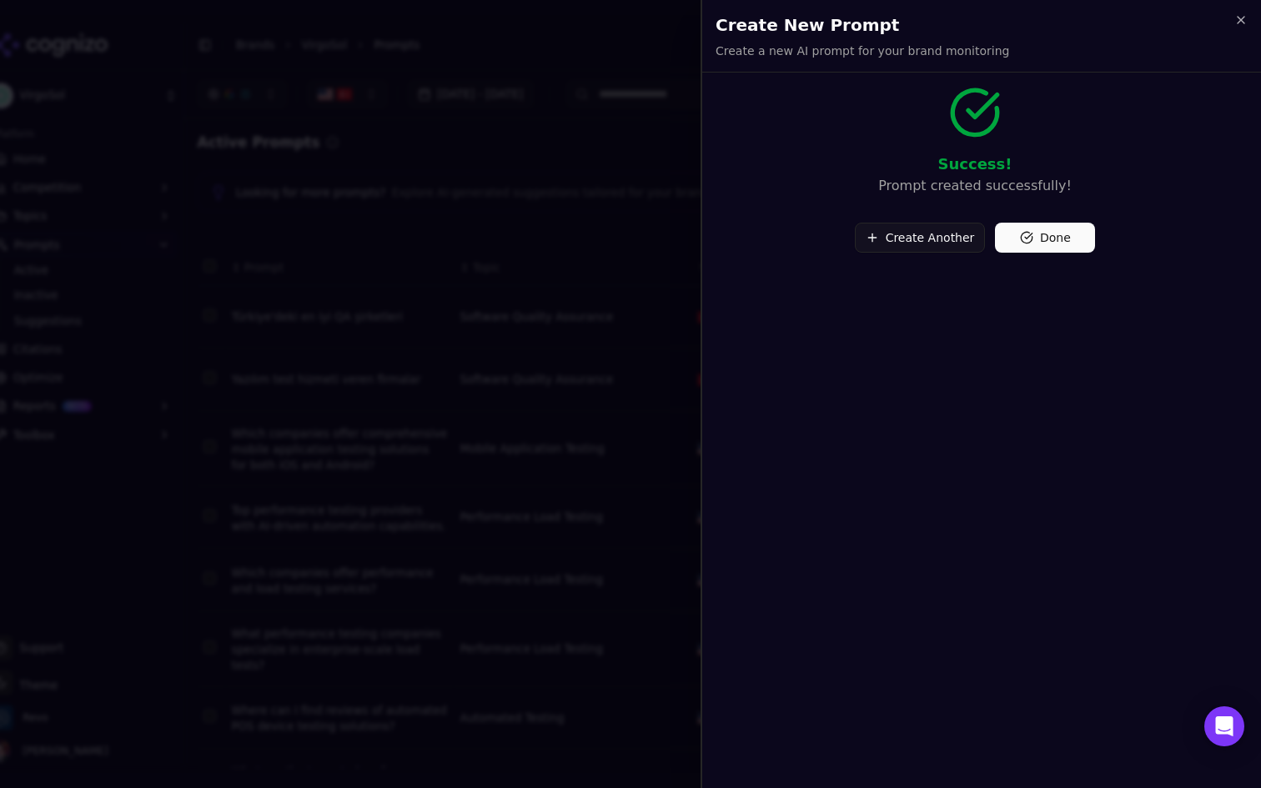
click at [942, 252] on button "Create Another" at bounding box center [920, 238] width 131 height 30
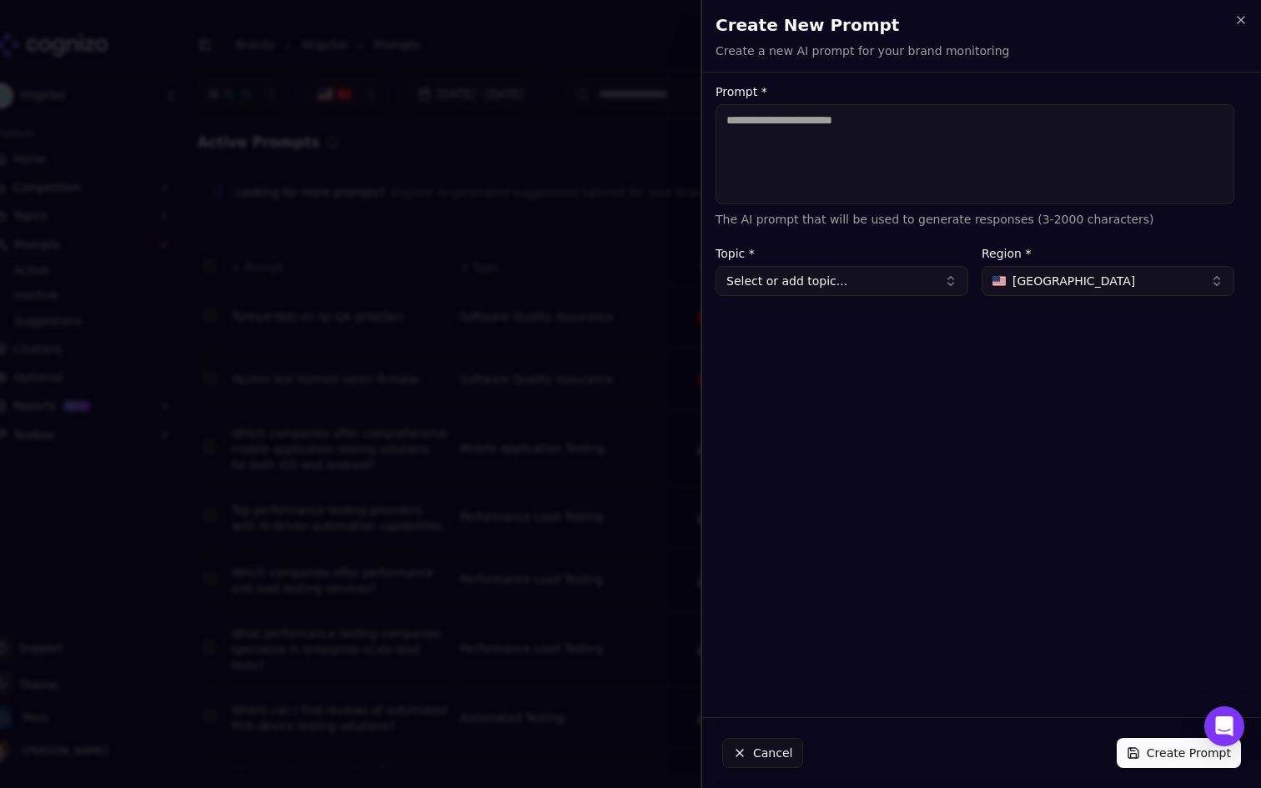
click at [856, 188] on textarea "Prompt *" at bounding box center [975, 154] width 519 height 100
paste textarea "**********"
type textarea "**********"
click at [835, 272] on button "Select or add topic..." at bounding box center [842, 281] width 253 height 30
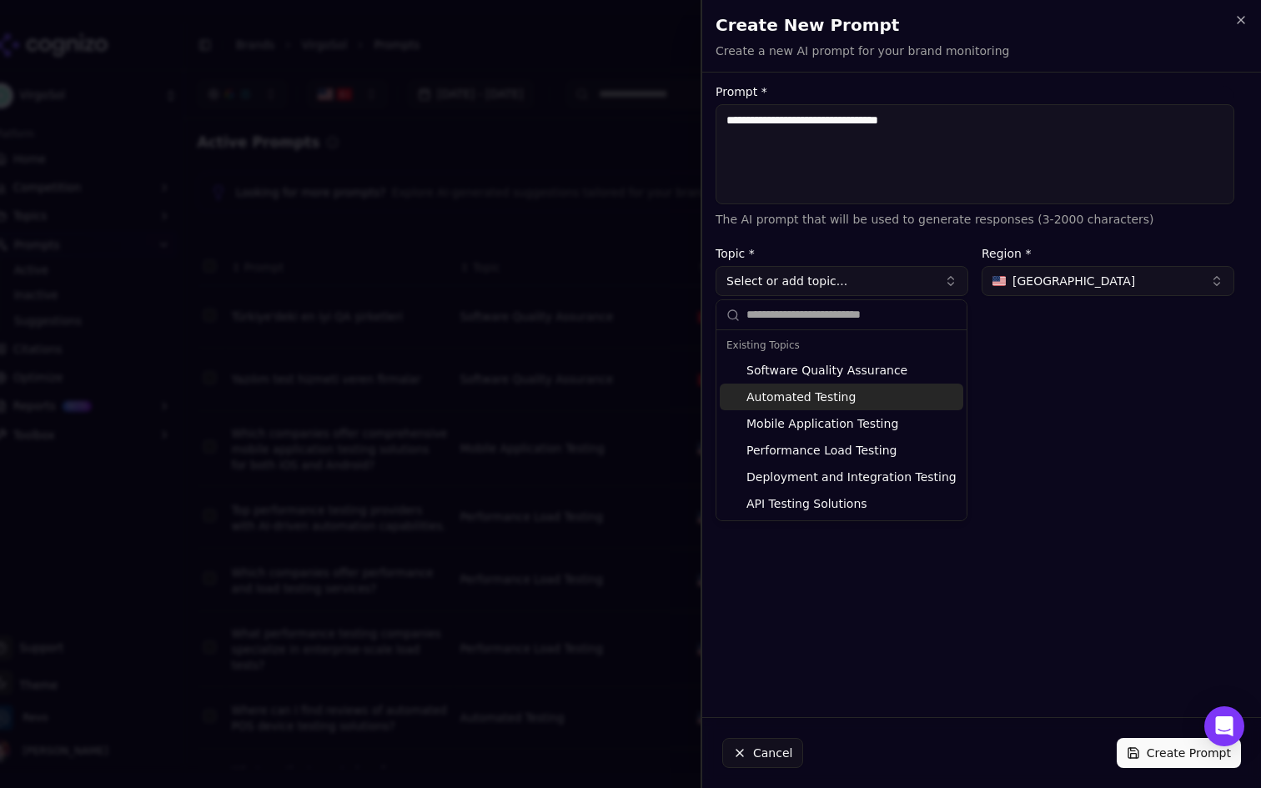
click at [820, 401] on div "Automated Testing" at bounding box center [842, 397] width 244 height 27
type input "**********"
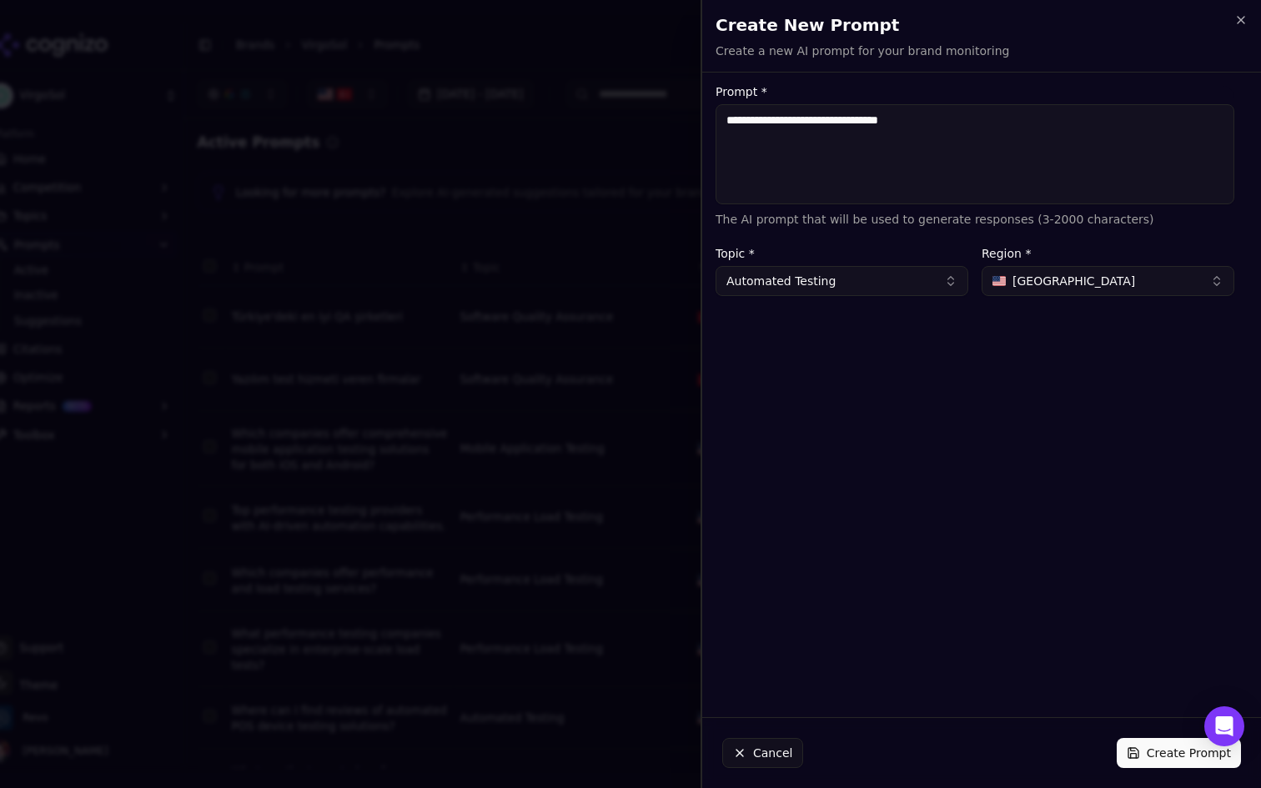
click at [1091, 274] on button "[GEOGRAPHIC_DATA]" at bounding box center [1108, 281] width 253 height 30
type input "***"
click at [1020, 345] on span "Turkiye" at bounding box center [1034, 347] width 42 height 17
click at [1143, 743] on button "Create Prompt" at bounding box center [1179, 753] width 124 height 30
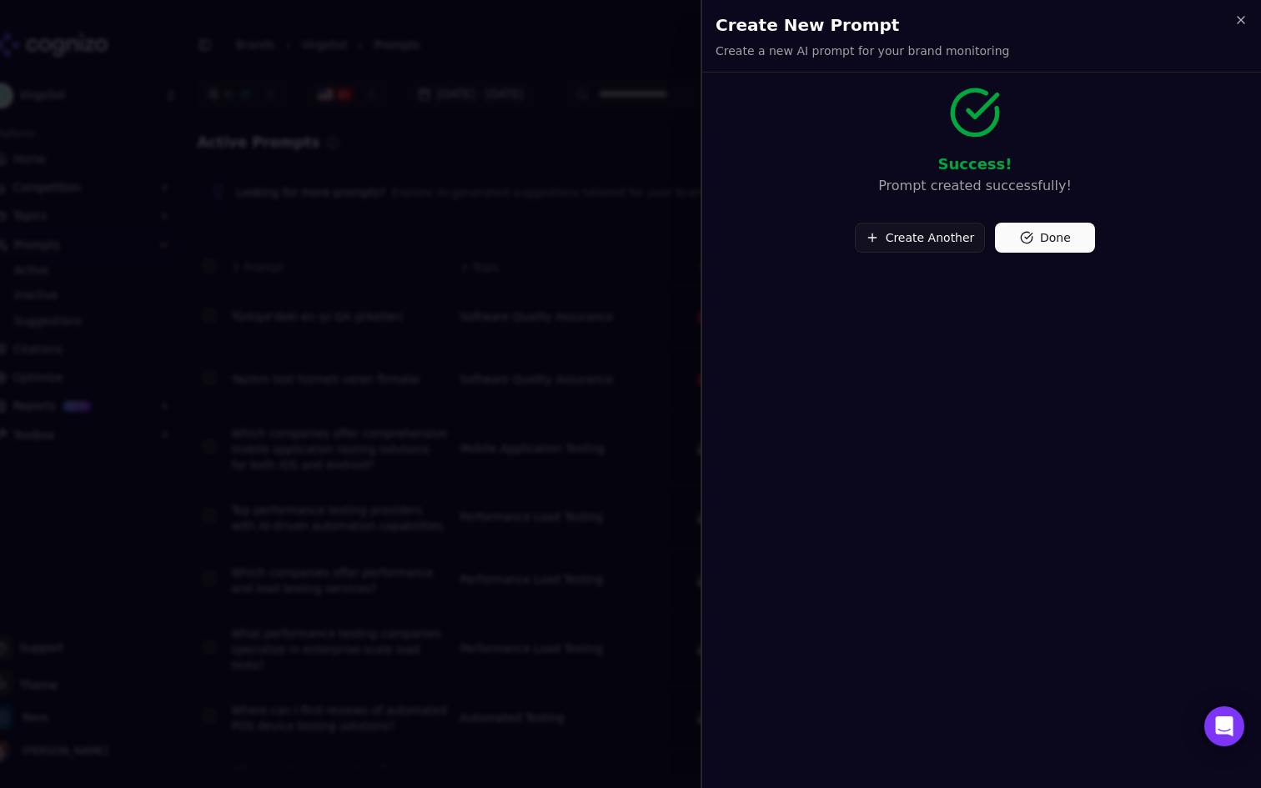
click at [905, 238] on button "Create Another" at bounding box center [920, 238] width 131 height 30
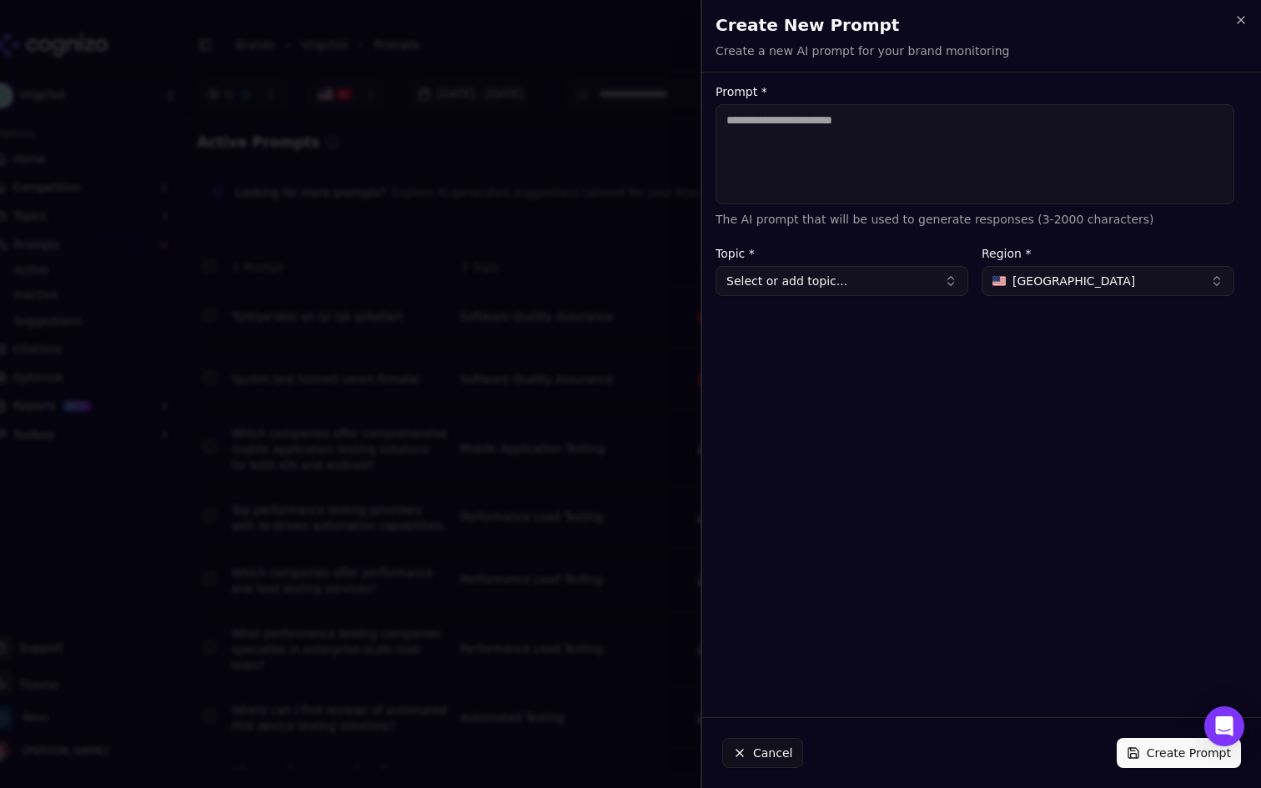
click at [835, 170] on textarea "Prompt *" at bounding box center [975, 154] width 519 height 100
paste textarea "**********"
type textarea "**********"
click at [860, 286] on button "Select or add topic..." at bounding box center [842, 281] width 253 height 30
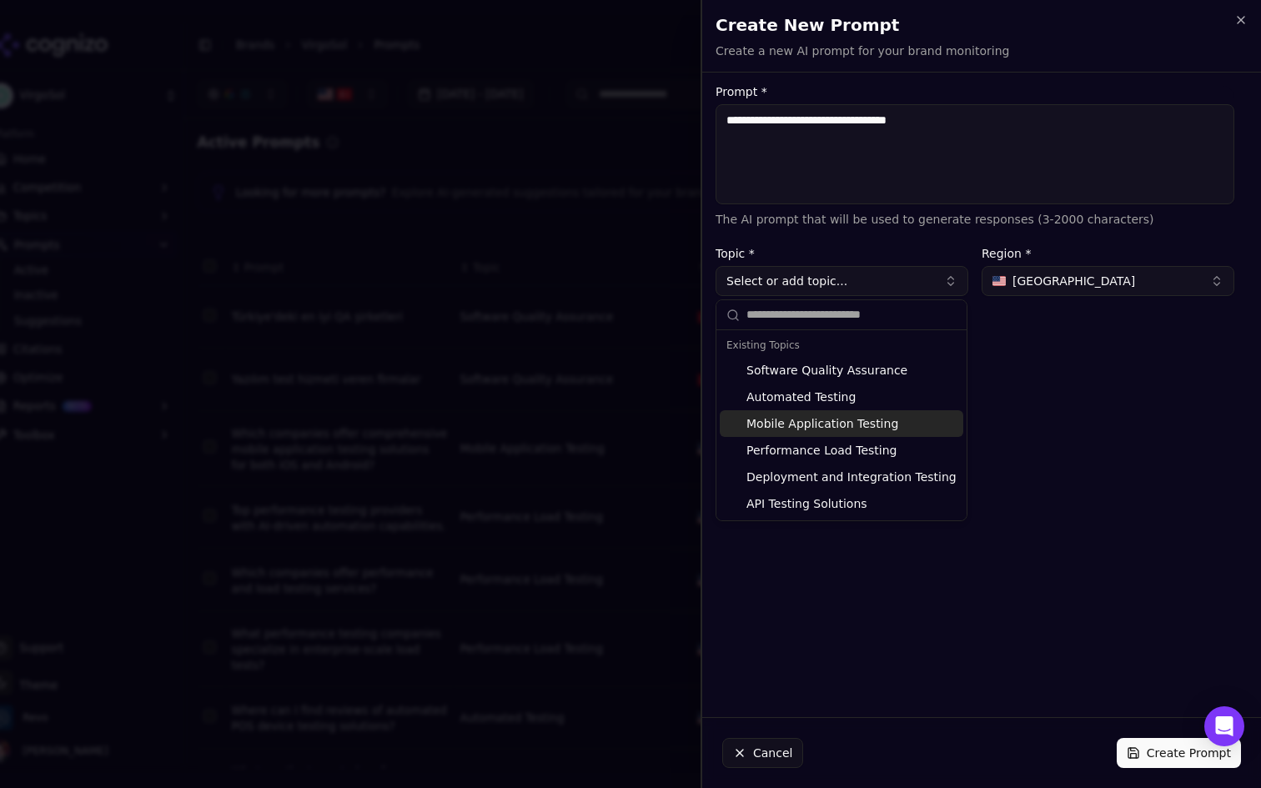
click at [824, 429] on div "Mobile Application Testing" at bounding box center [842, 423] width 244 height 27
type input "**********"
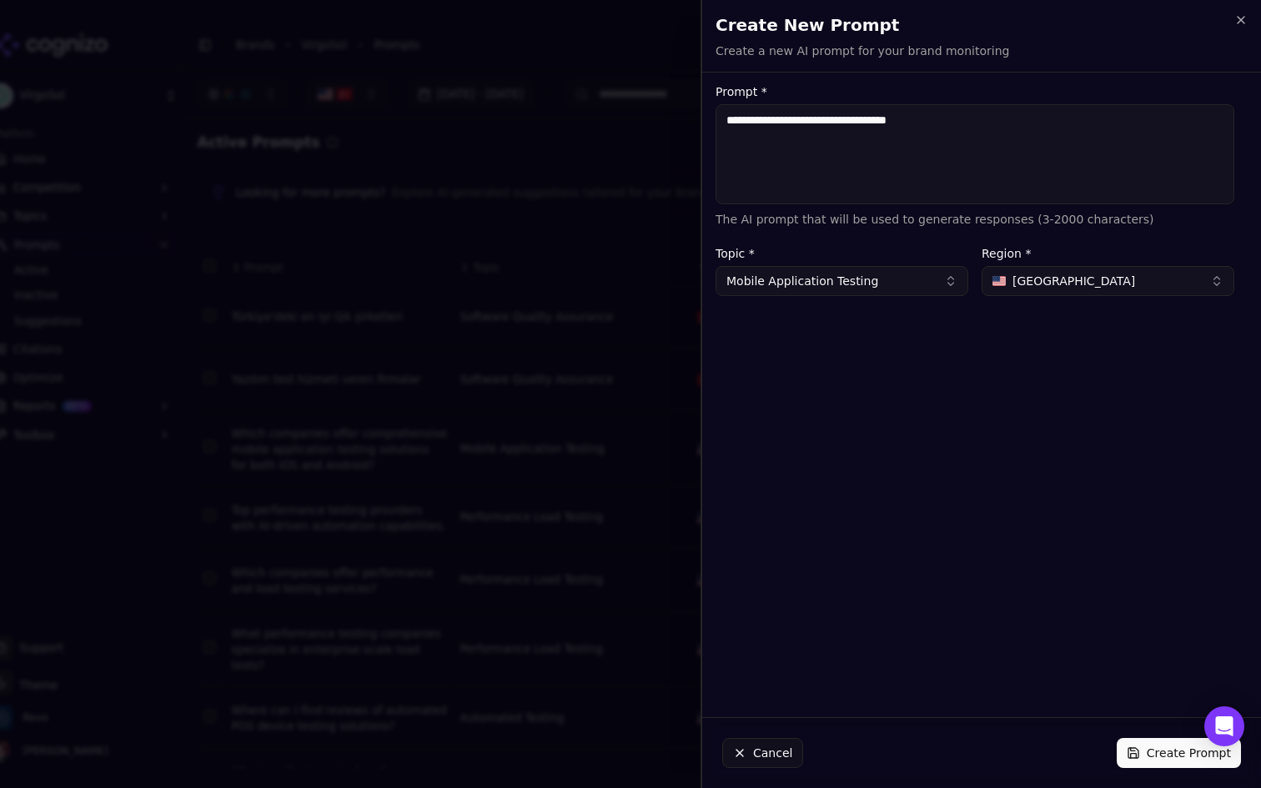
click at [1070, 283] on span "[GEOGRAPHIC_DATA]" at bounding box center [1074, 281] width 123 height 17
type input "***"
click at [1057, 346] on div "Turkiye" at bounding box center [1074, 347] width 176 height 27
drag, startPoint x: 887, startPoint y: 118, endPoint x: 1000, endPoint y: 137, distance: 114.9
click at [1000, 137] on textarea "**********" at bounding box center [975, 154] width 519 height 100
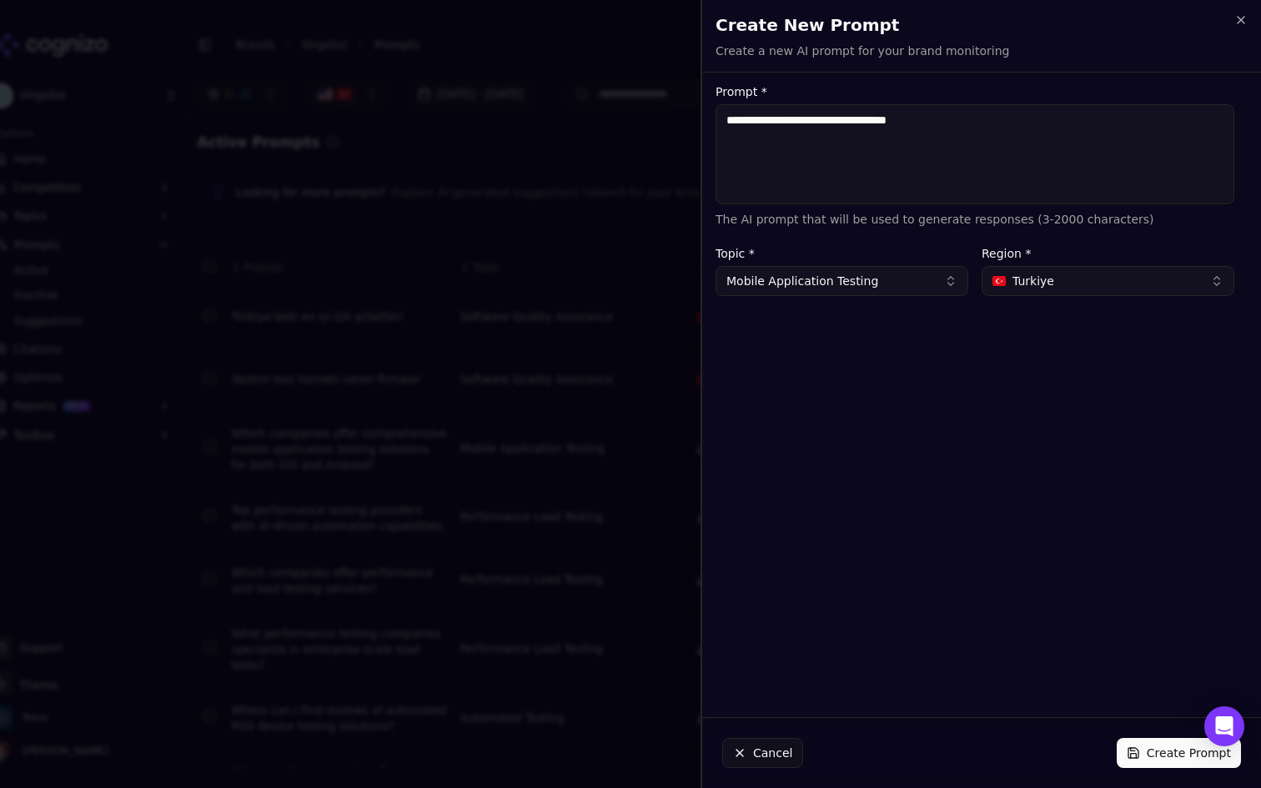
click at [992, 128] on textarea "**********" at bounding box center [975, 154] width 519 height 100
click at [1137, 753] on button "Create Prompt" at bounding box center [1179, 753] width 124 height 30
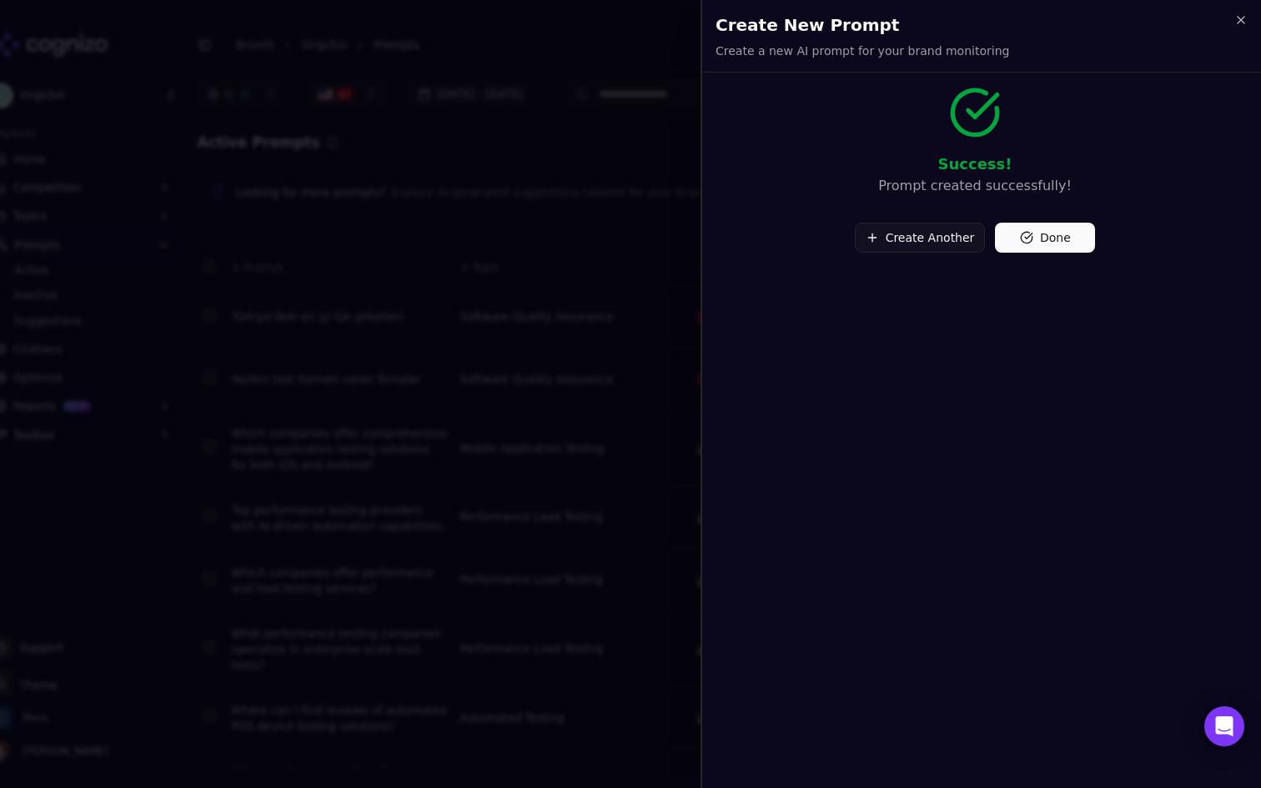
click at [929, 247] on button "Create Another" at bounding box center [920, 238] width 131 height 30
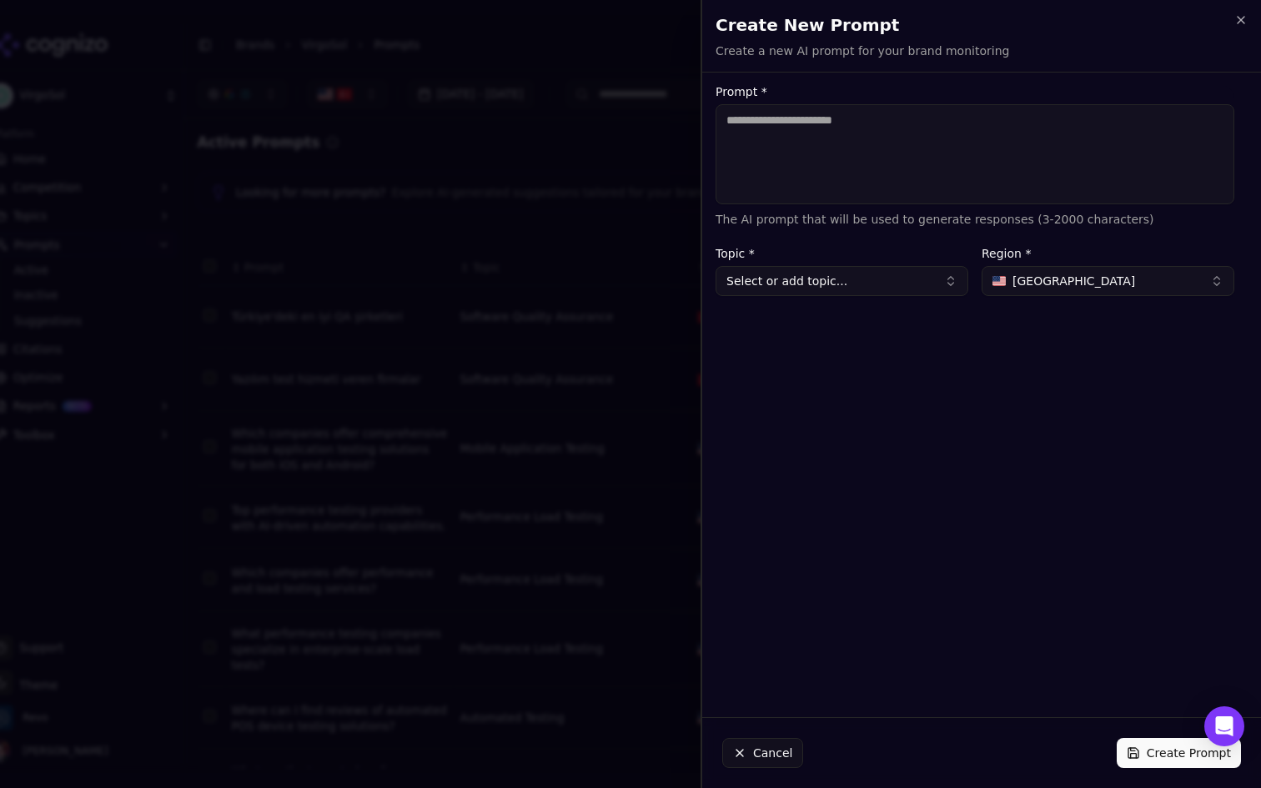
click at [871, 187] on textarea "Prompt *" at bounding box center [975, 154] width 519 height 100
paste textarea "**********"
type textarea "**********"
click at [876, 289] on button "Select or add topic..." at bounding box center [842, 281] width 253 height 30
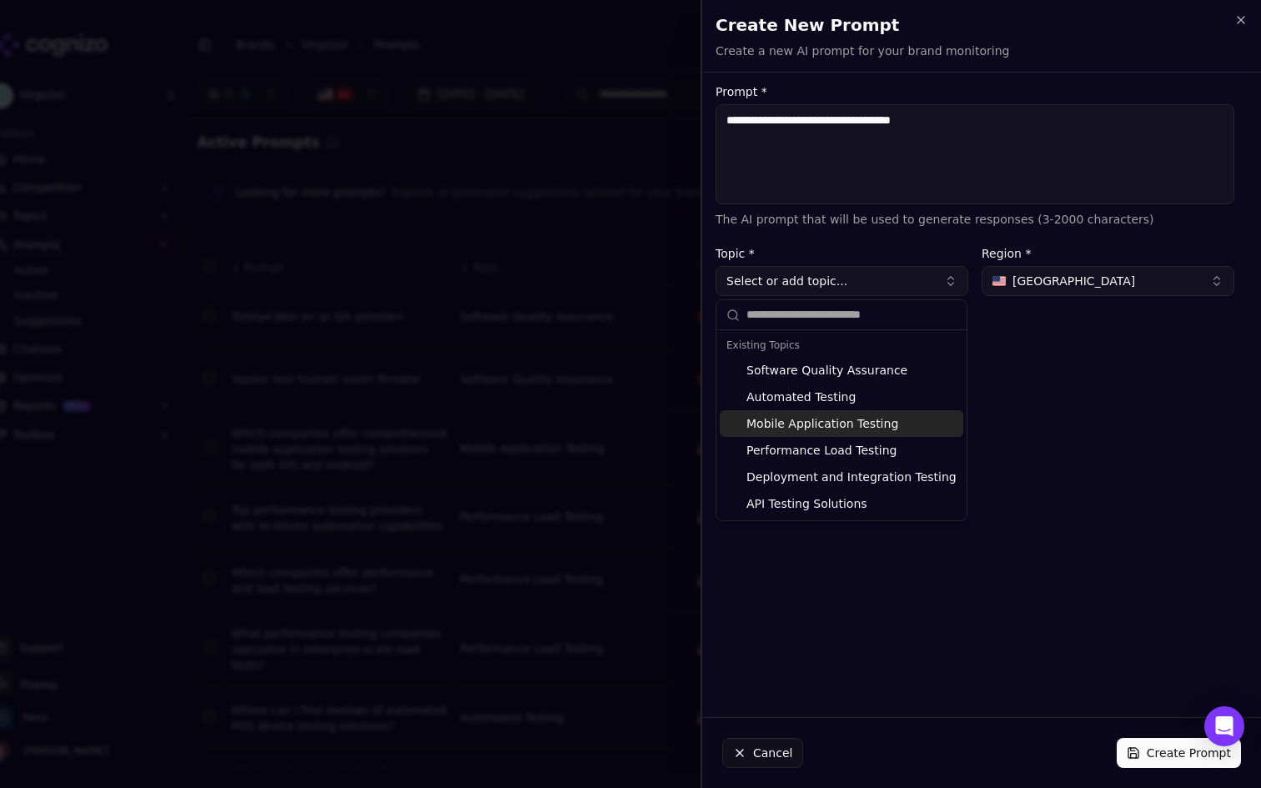
click at [861, 424] on div "Mobile Application Testing" at bounding box center [842, 423] width 244 height 27
type input "**********"
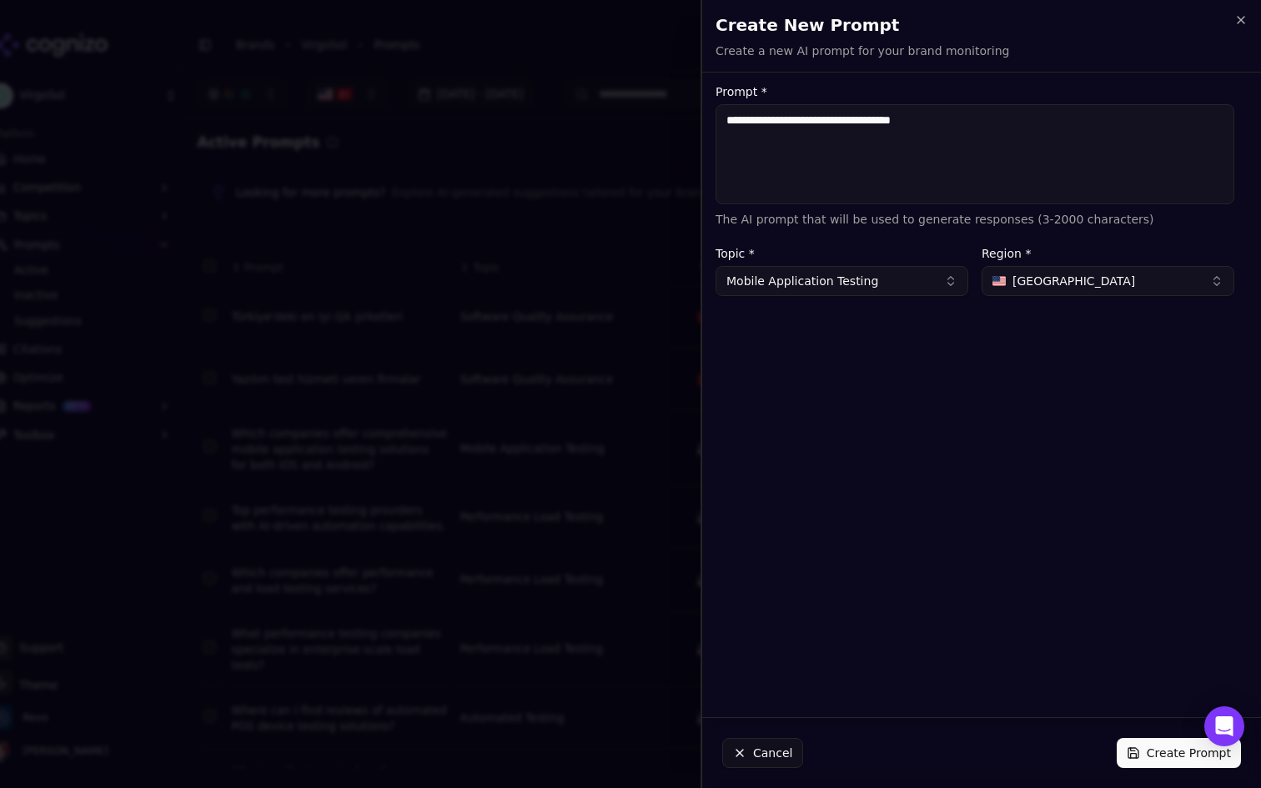
click at [1090, 267] on button "[GEOGRAPHIC_DATA]" at bounding box center [1108, 281] width 253 height 30
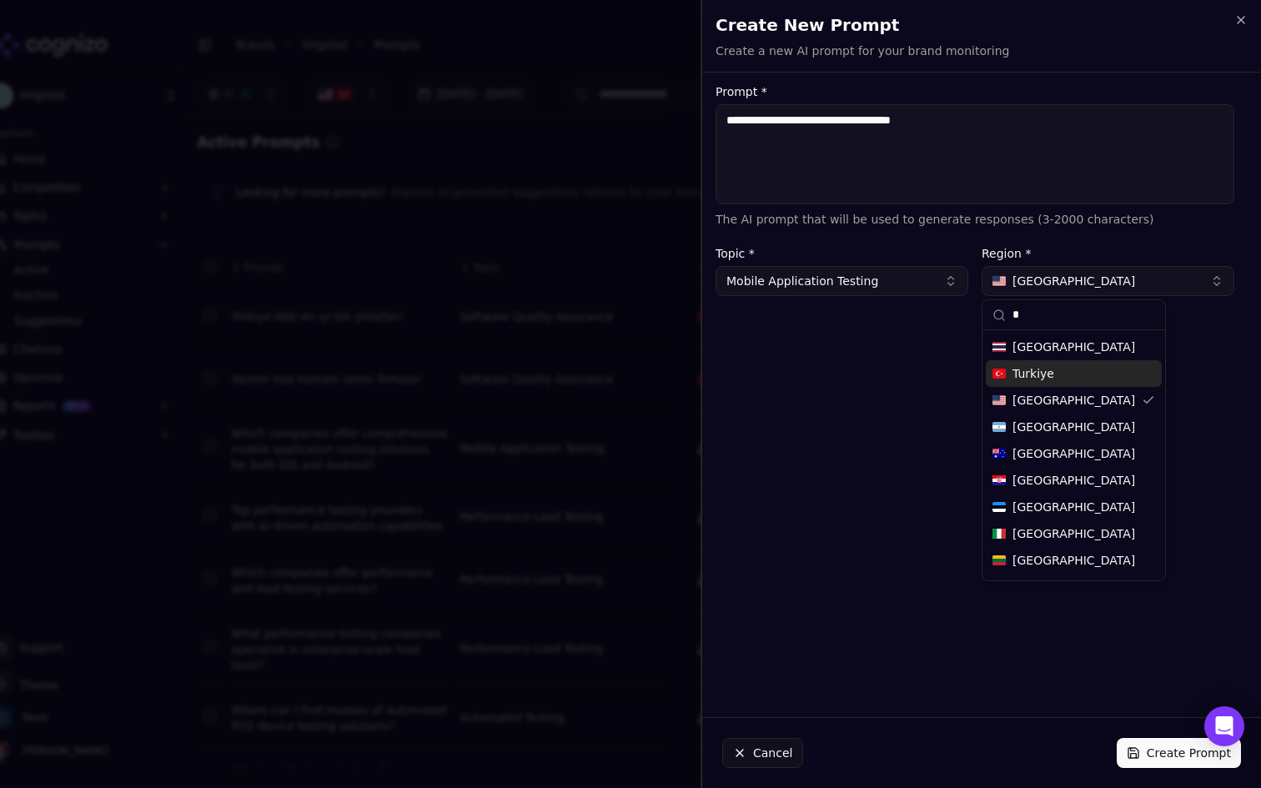
type input "*"
click at [1031, 367] on span "Turkiye" at bounding box center [1034, 373] width 42 height 17
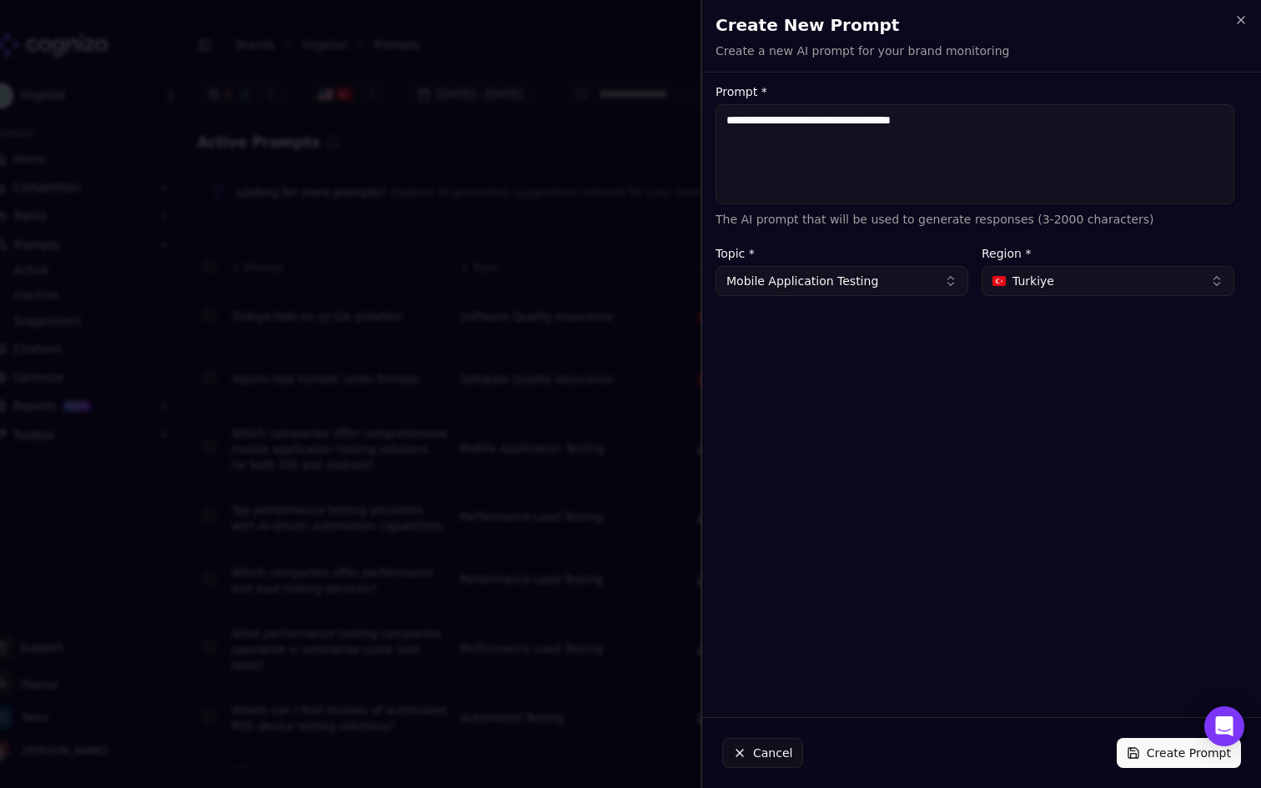
click at [1150, 745] on button "Create Prompt" at bounding box center [1179, 753] width 124 height 30
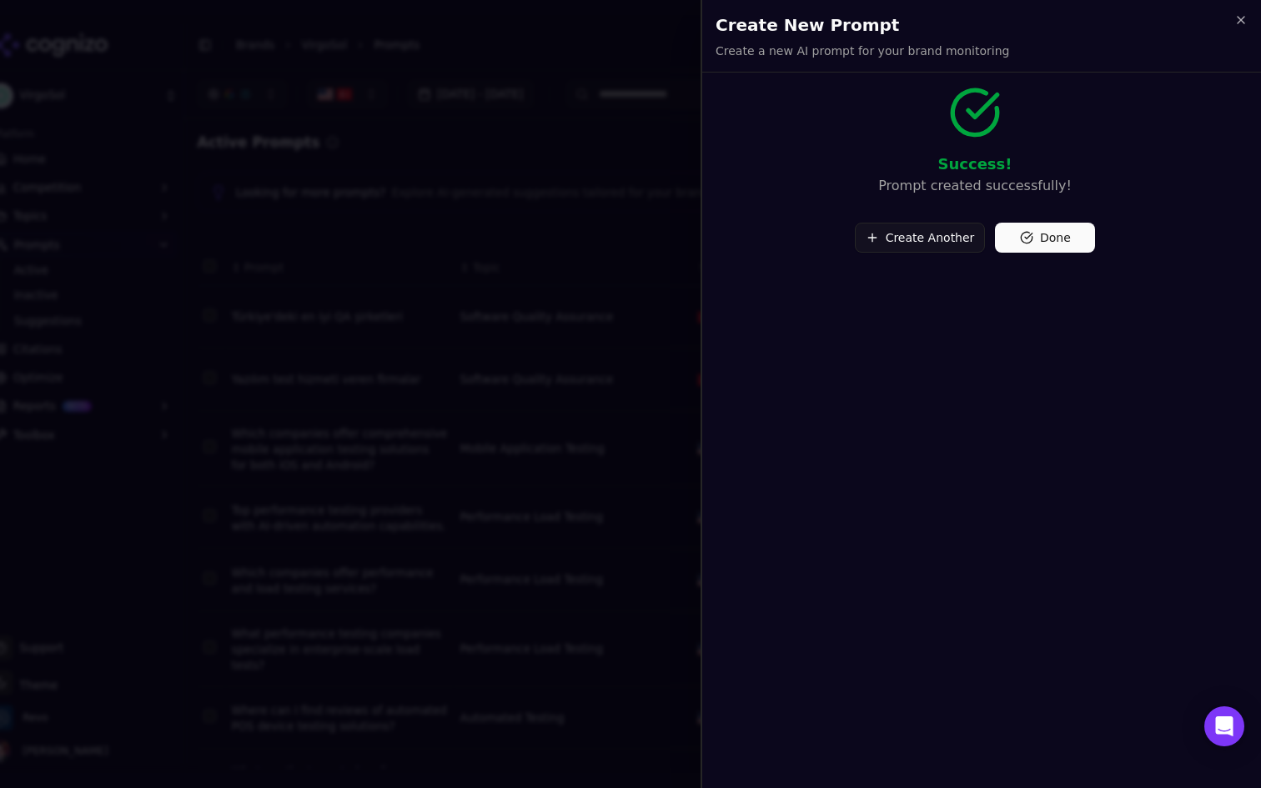
click at [917, 236] on button "Create Another" at bounding box center [920, 238] width 131 height 30
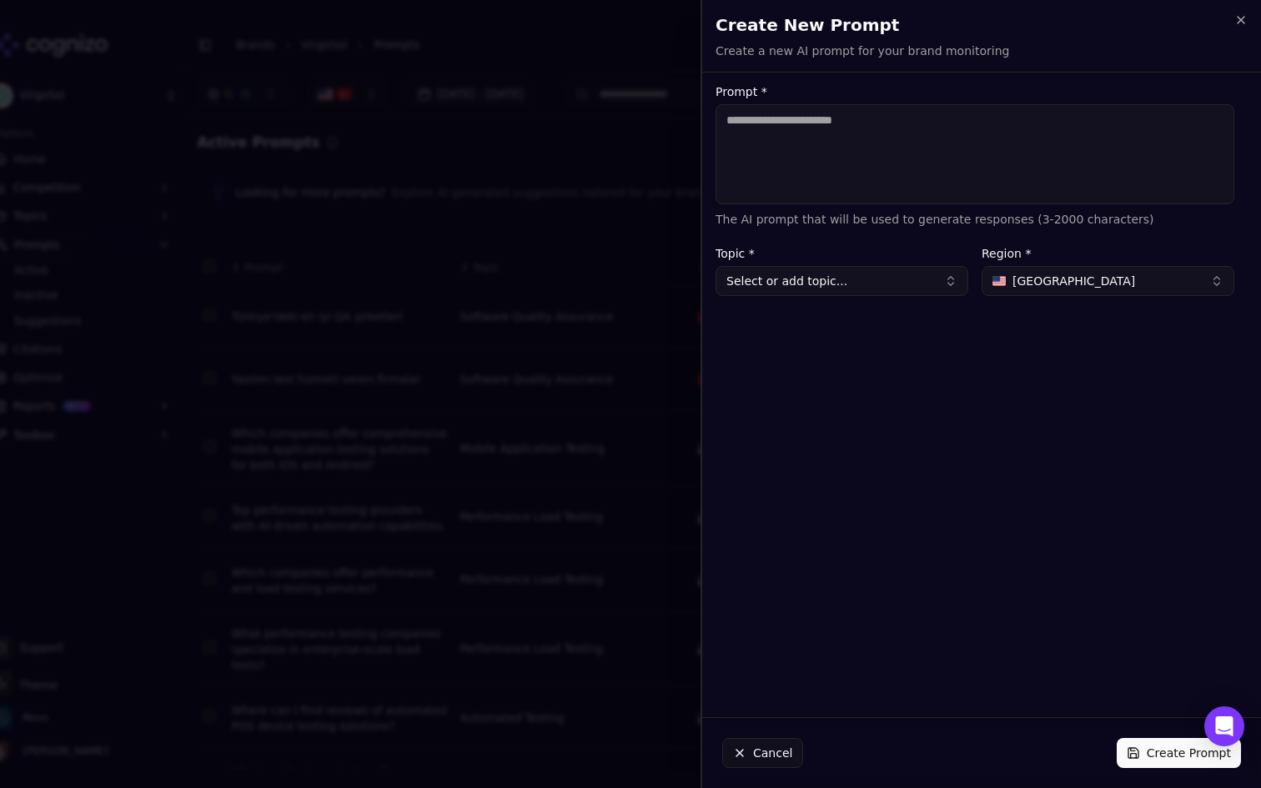
click at [883, 158] on textarea "Prompt *" at bounding box center [975, 154] width 519 height 100
paste textarea "**********"
type textarea "**********"
click at [857, 290] on button "Select or add topic..." at bounding box center [842, 281] width 253 height 30
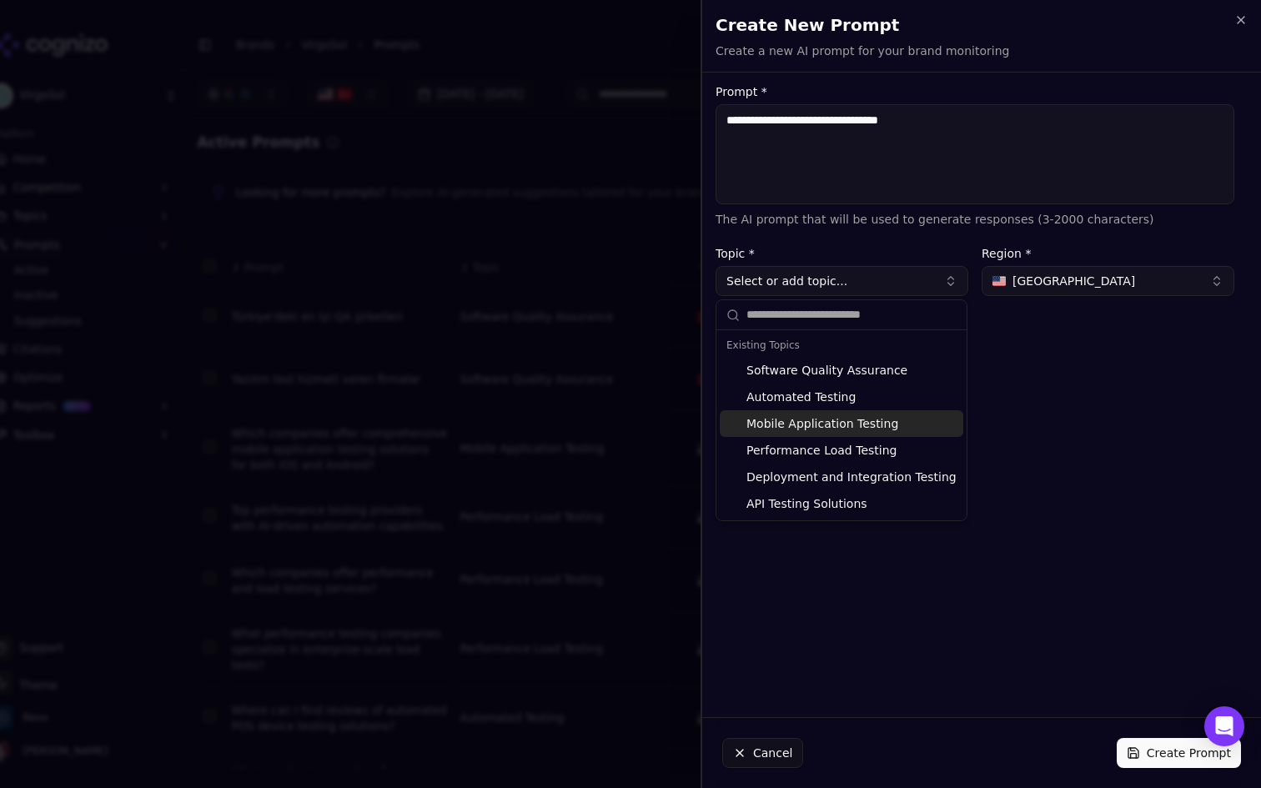
click at [869, 426] on div "Mobile Application Testing" at bounding box center [842, 423] width 244 height 27
type input "**********"
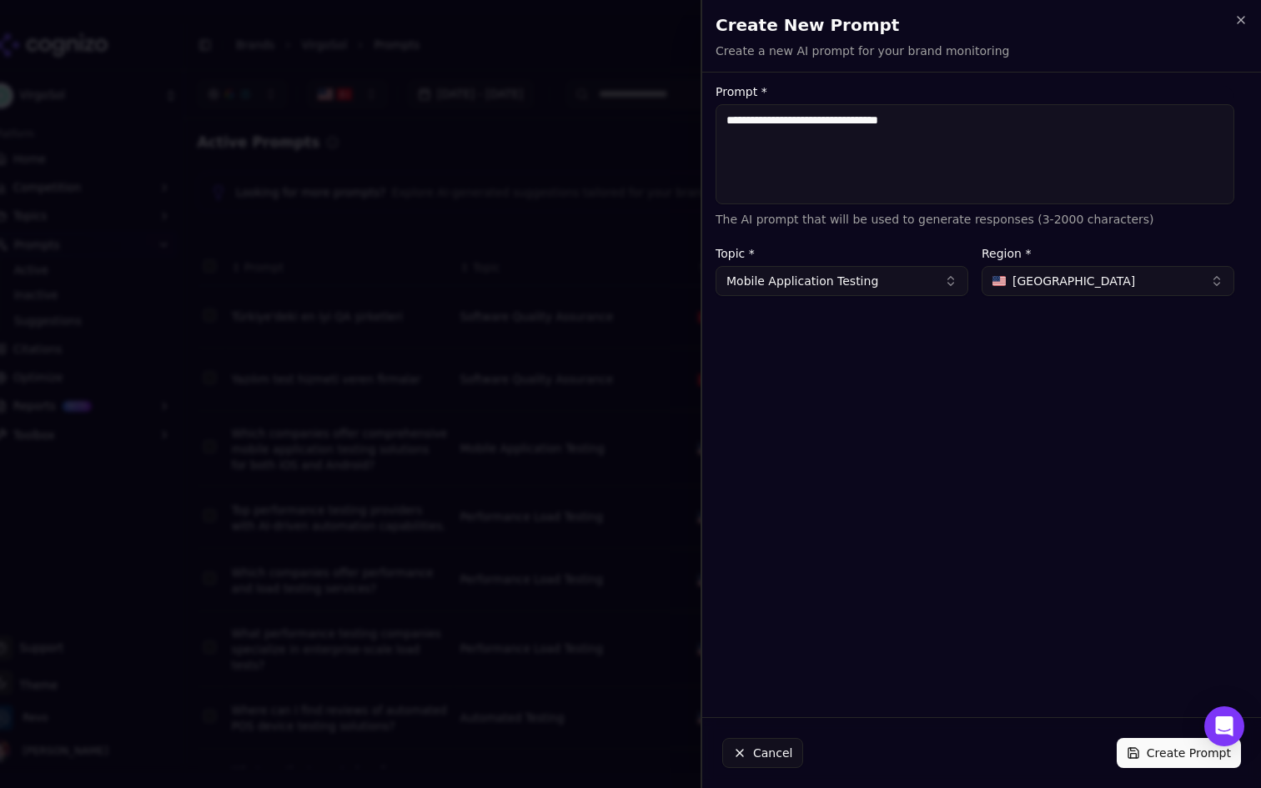
click at [1099, 268] on button "[GEOGRAPHIC_DATA]" at bounding box center [1108, 281] width 253 height 30
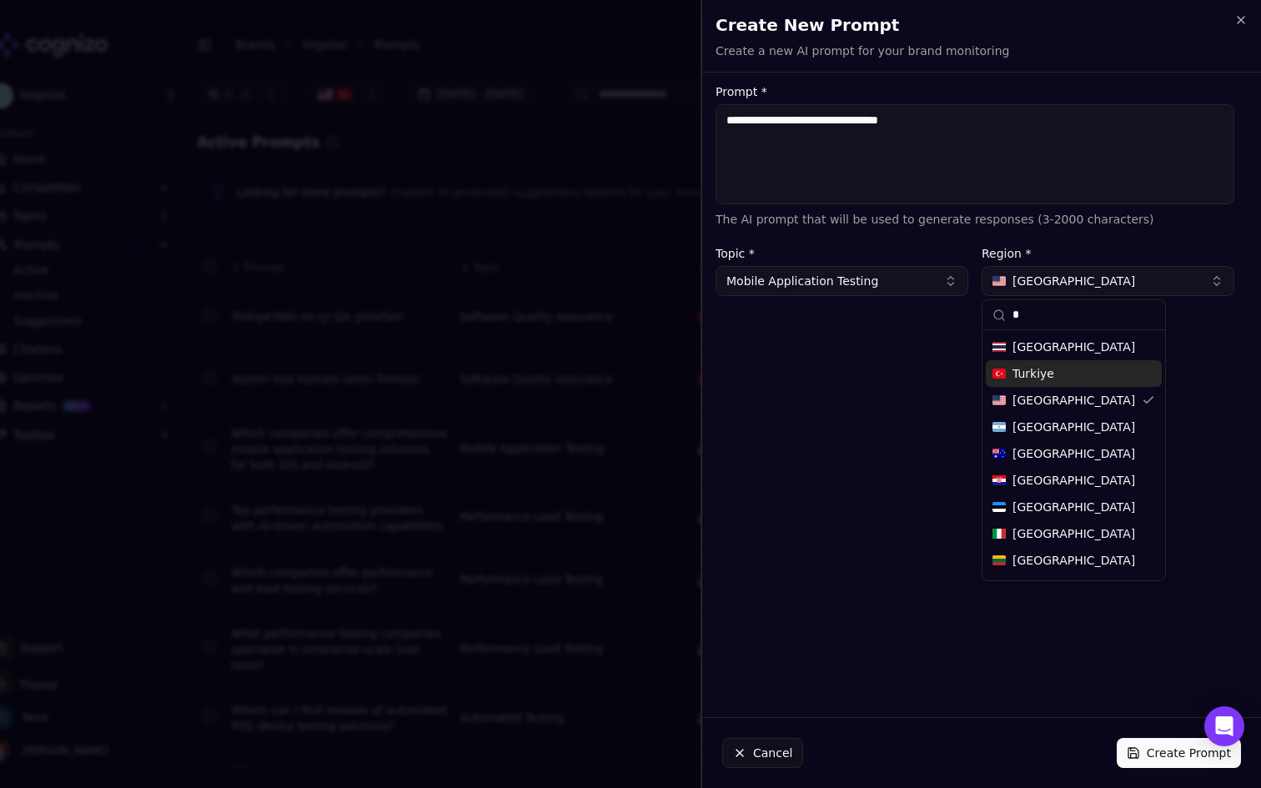
type input "*"
click at [1030, 379] on span "Turkiye" at bounding box center [1034, 373] width 42 height 17
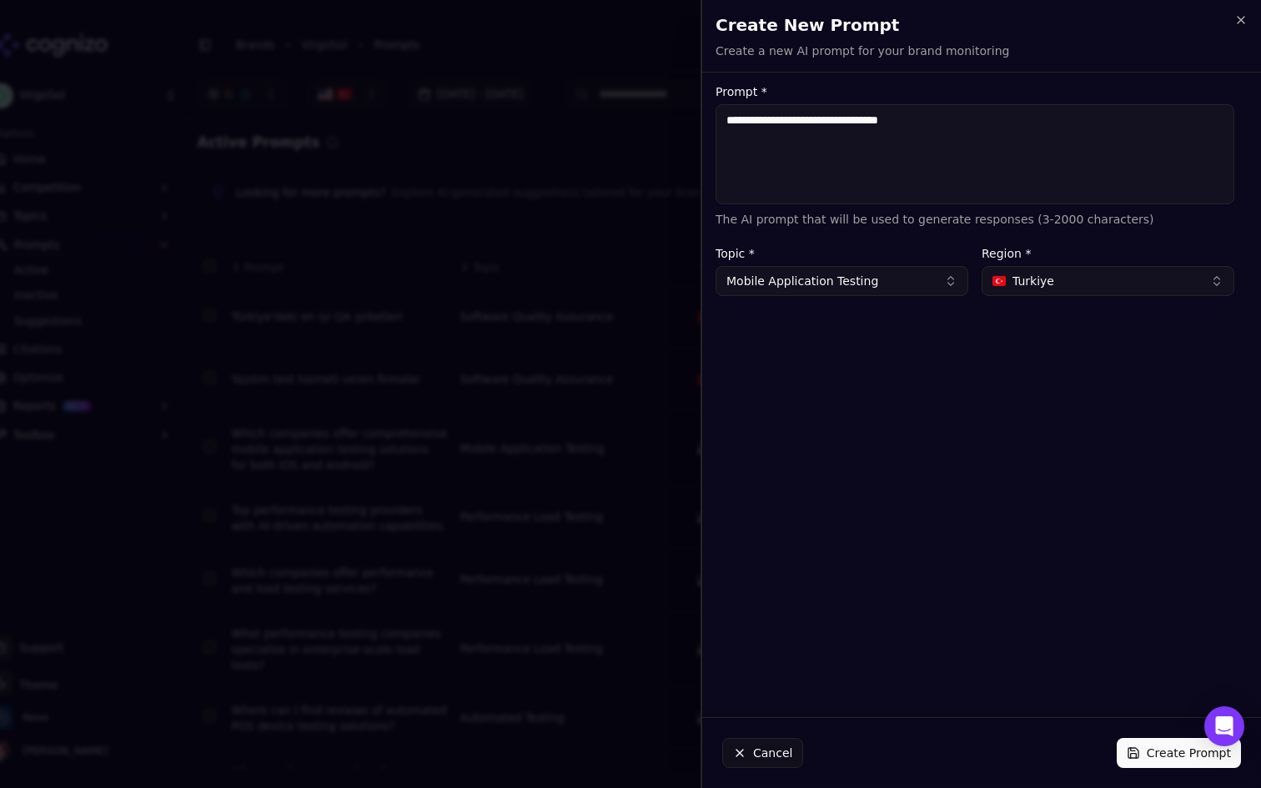
click at [1167, 758] on button "Create Prompt" at bounding box center [1179, 753] width 124 height 30
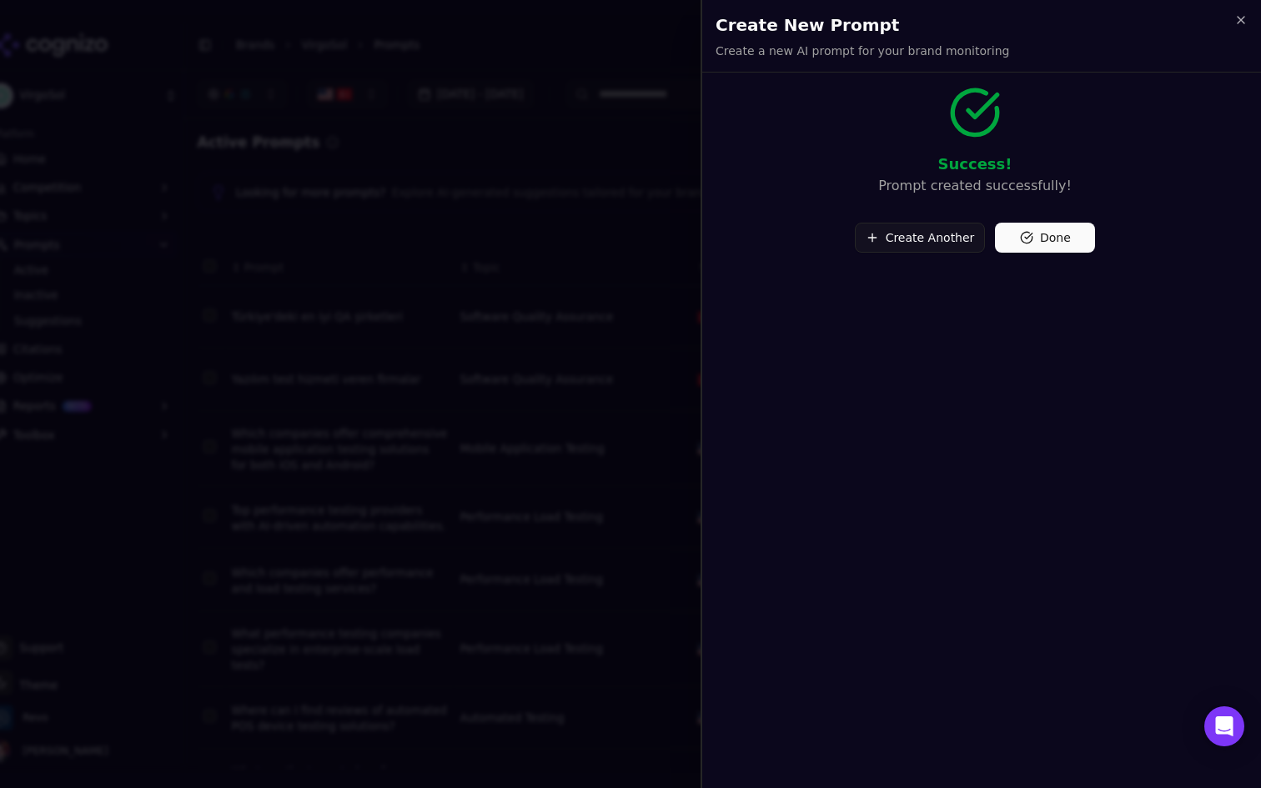
click at [924, 246] on button "Create Another" at bounding box center [920, 238] width 131 height 30
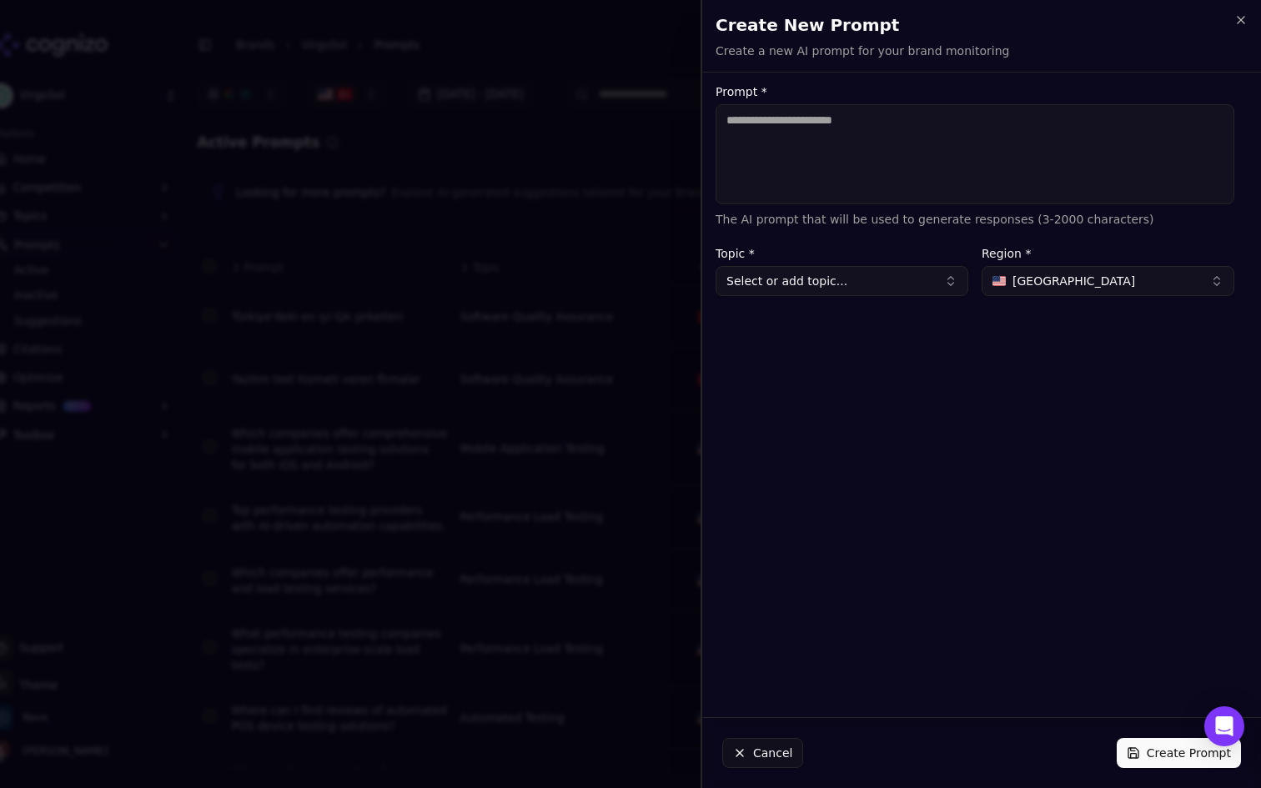
click at [870, 195] on textarea "Prompt *" at bounding box center [975, 154] width 519 height 100
paste textarea "**********"
type textarea "**********"
click at [866, 288] on button "Select or add topic..." at bounding box center [842, 281] width 253 height 30
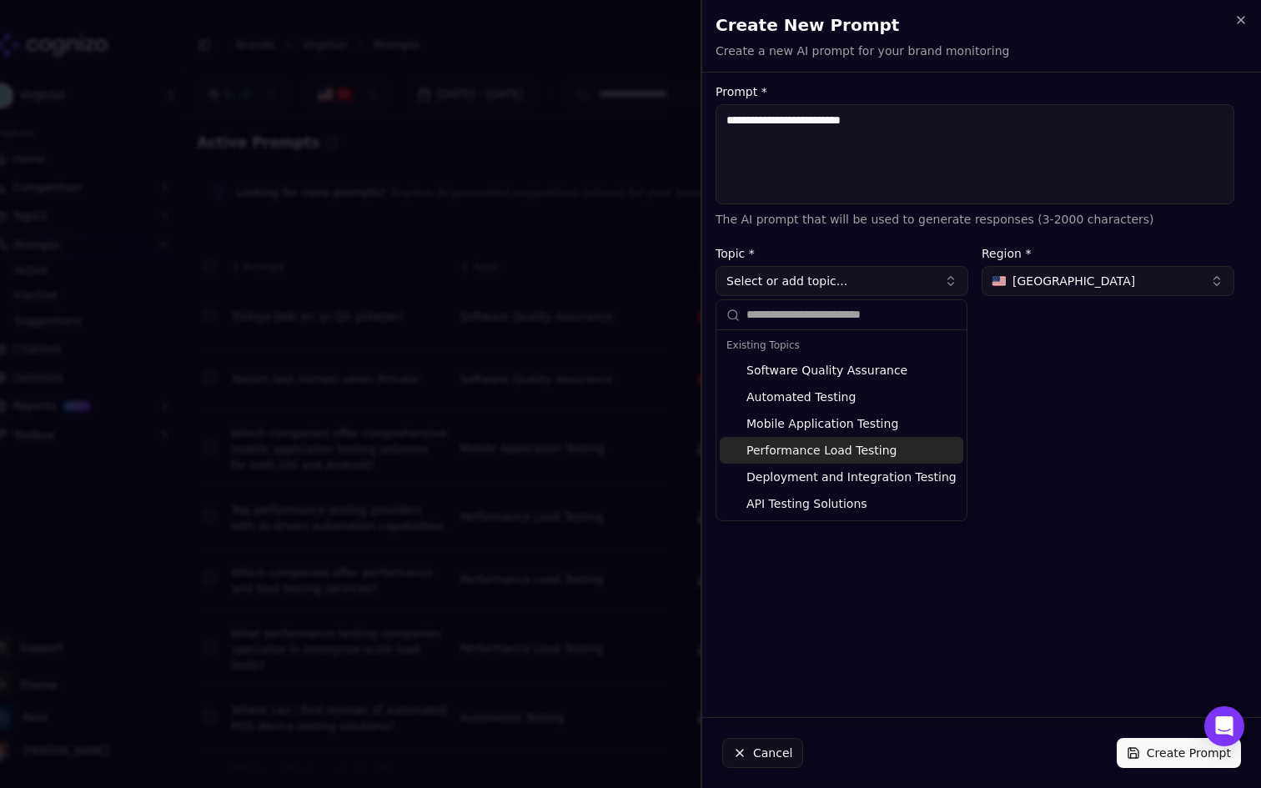
click at [853, 442] on div "Performance Load Testing" at bounding box center [842, 450] width 244 height 27
type input "**********"
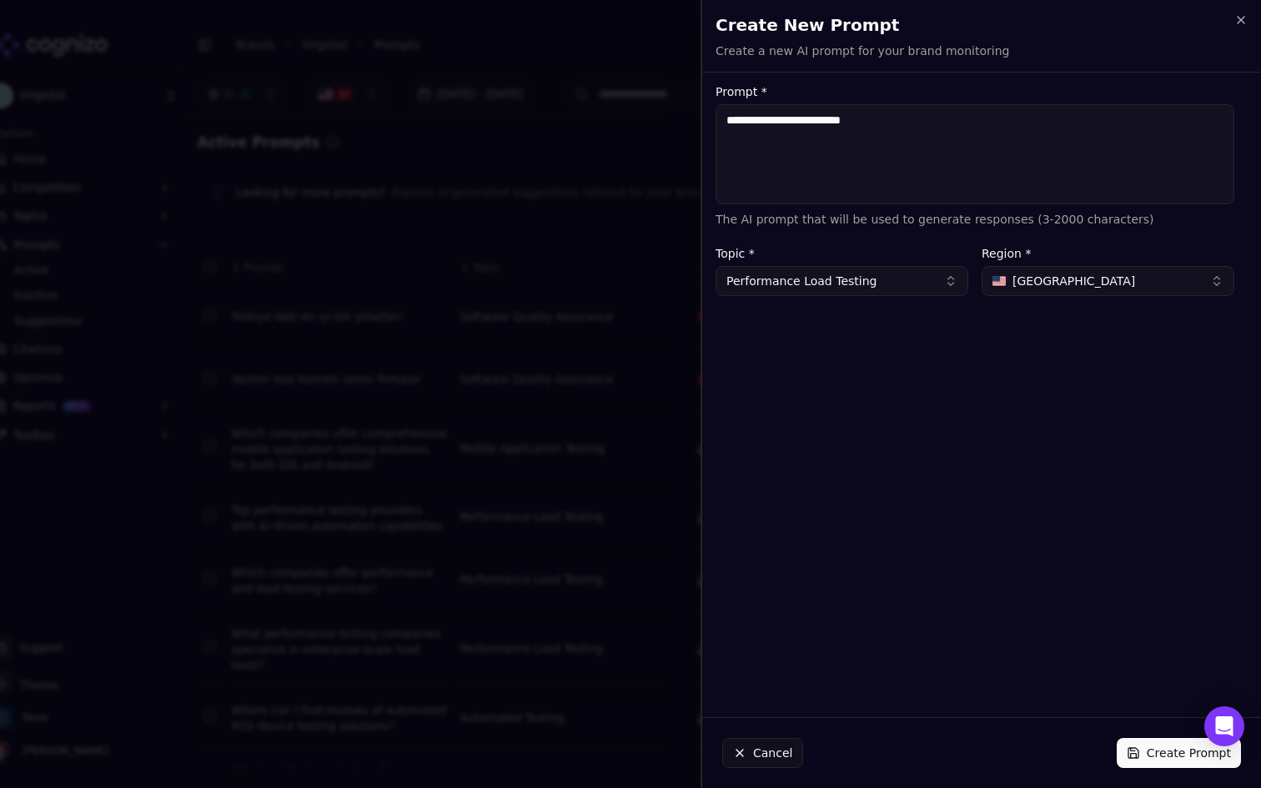
click at [1093, 276] on button "[GEOGRAPHIC_DATA]" at bounding box center [1108, 281] width 253 height 30
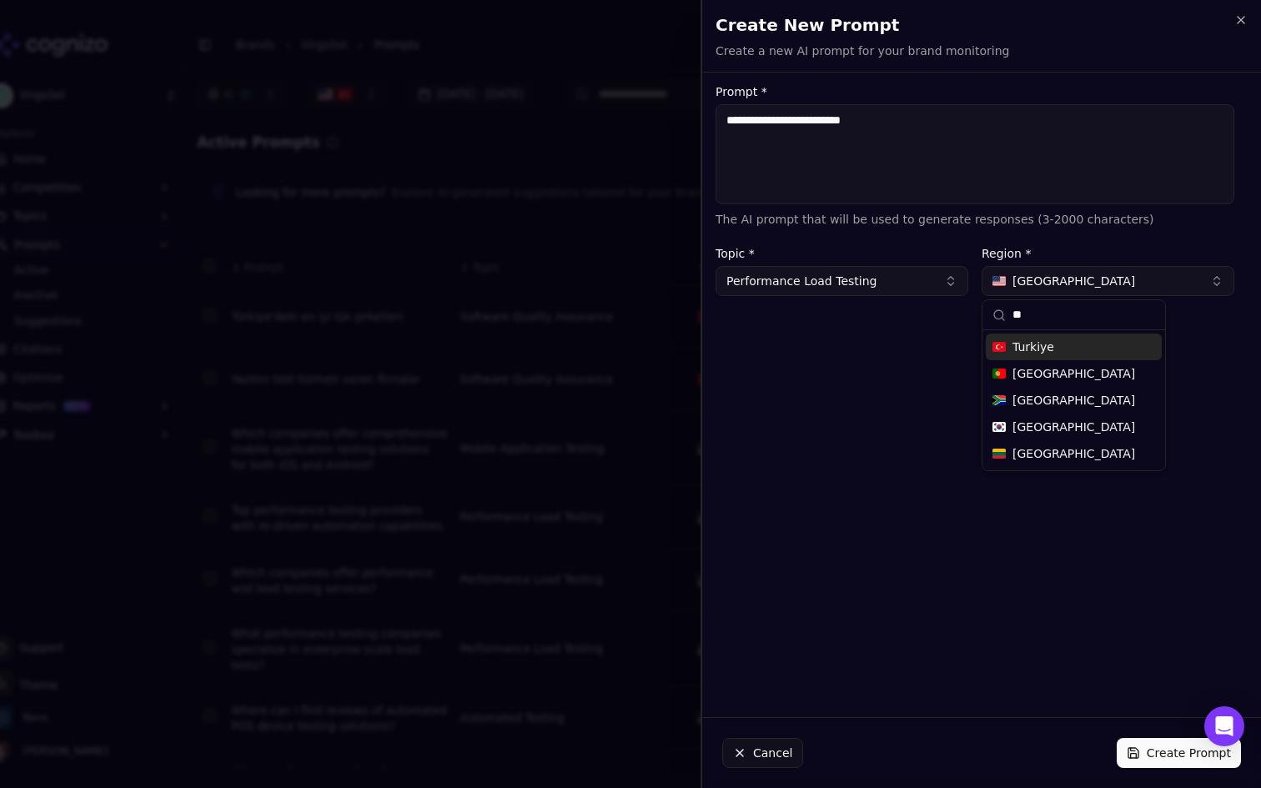
type input "**"
click at [1059, 345] on div "Turkiye" at bounding box center [1074, 347] width 176 height 27
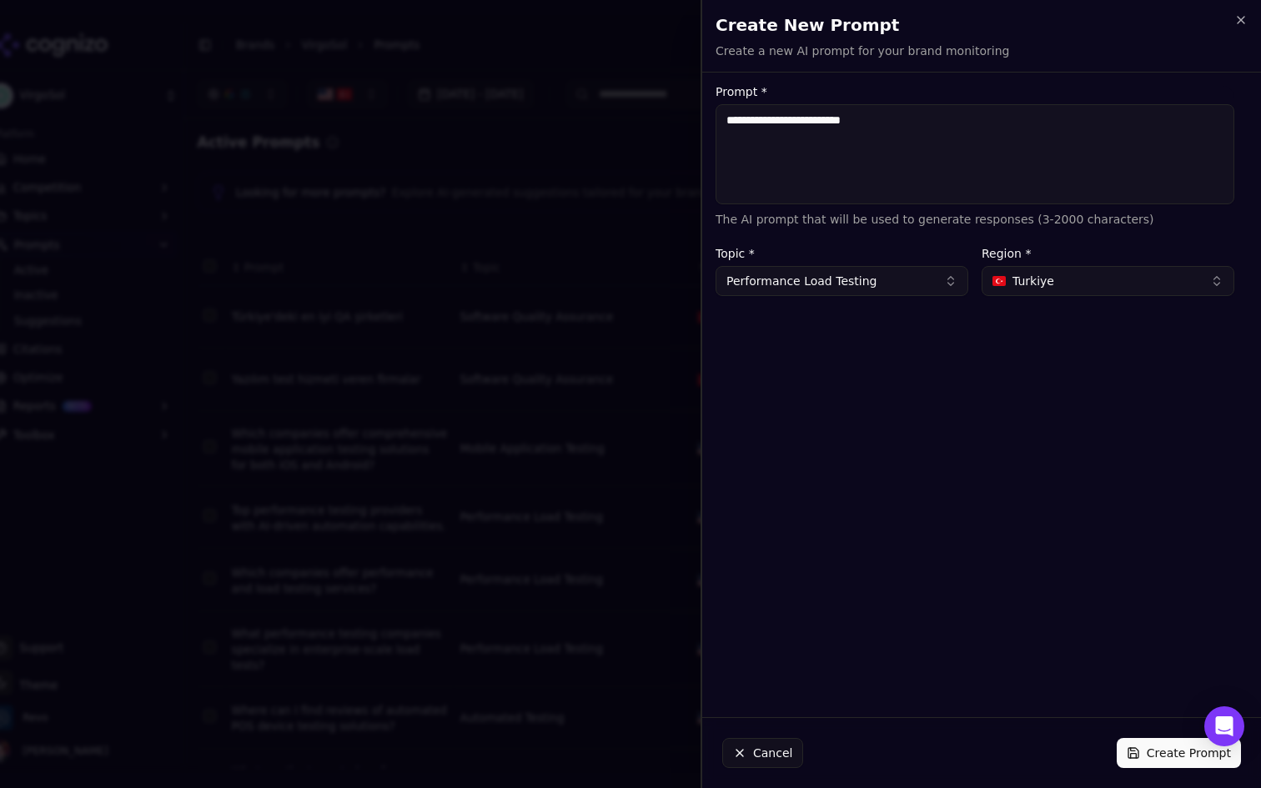
click at [1155, 742] on button "Create Prompt" at bounding box center [1179, 753] width 124 height 30
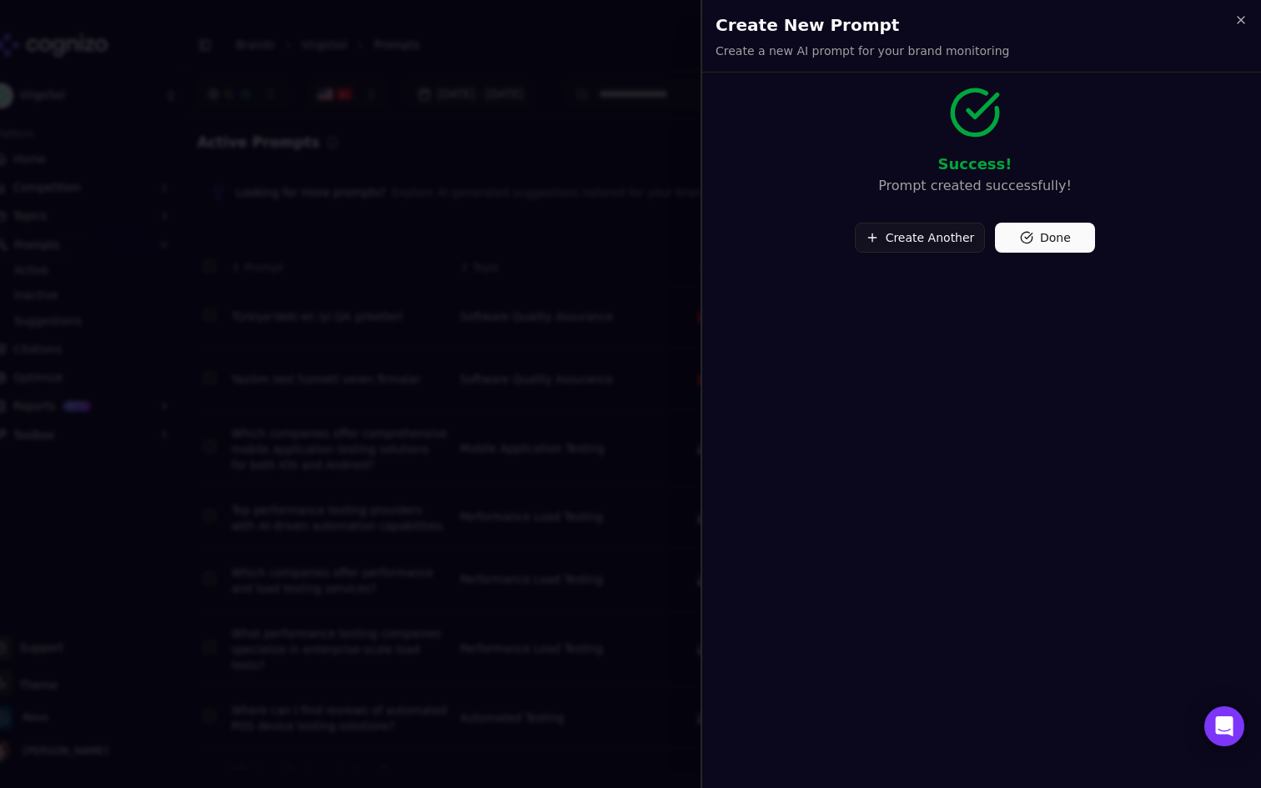
click at [929, 232] on button "Create Another" at bounding box center [920, 238] width 131 height 30
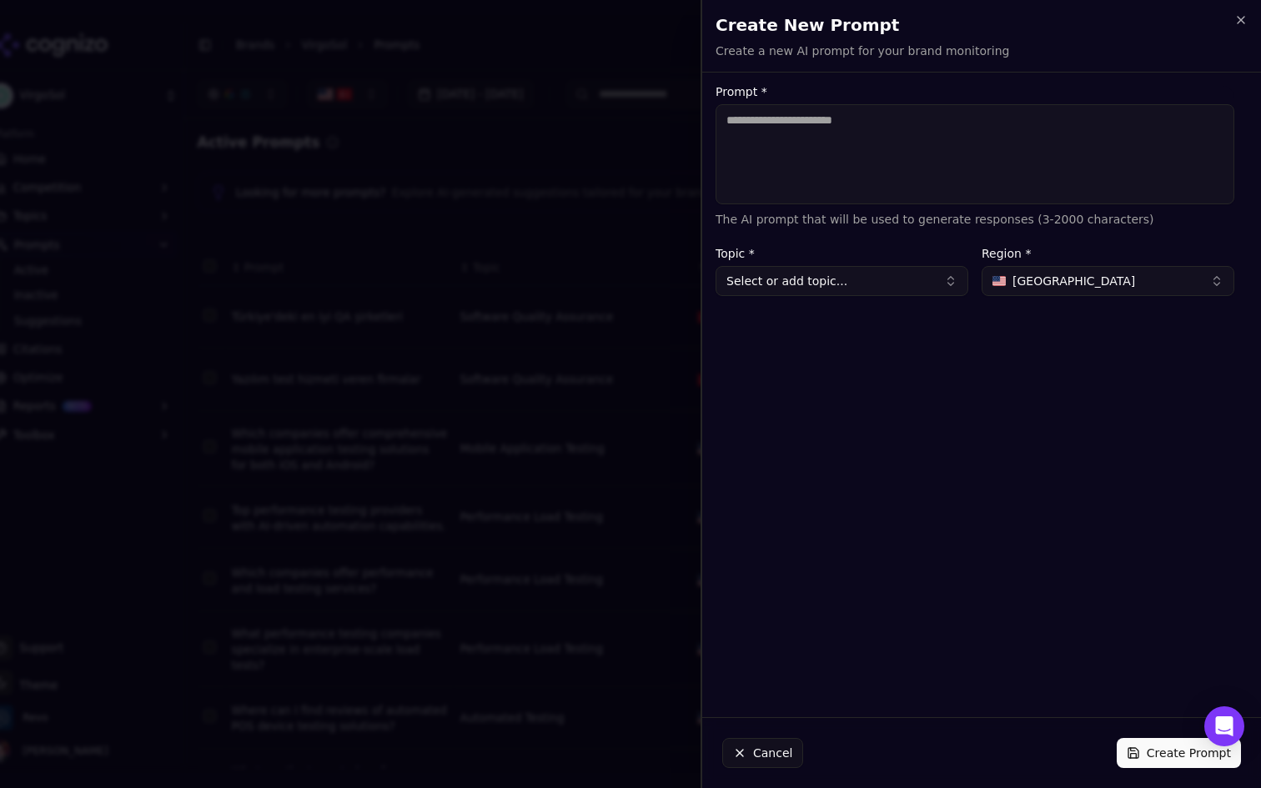
click at [842, 170] on textarea "Prompt *" at bounding box center [975, 154] width 519 height 100
paste textarea "**********"
type textarea "**********"
click at [864, 274] on button "Select or add topic..." at bounding box center [842, 281] width 253 height 30
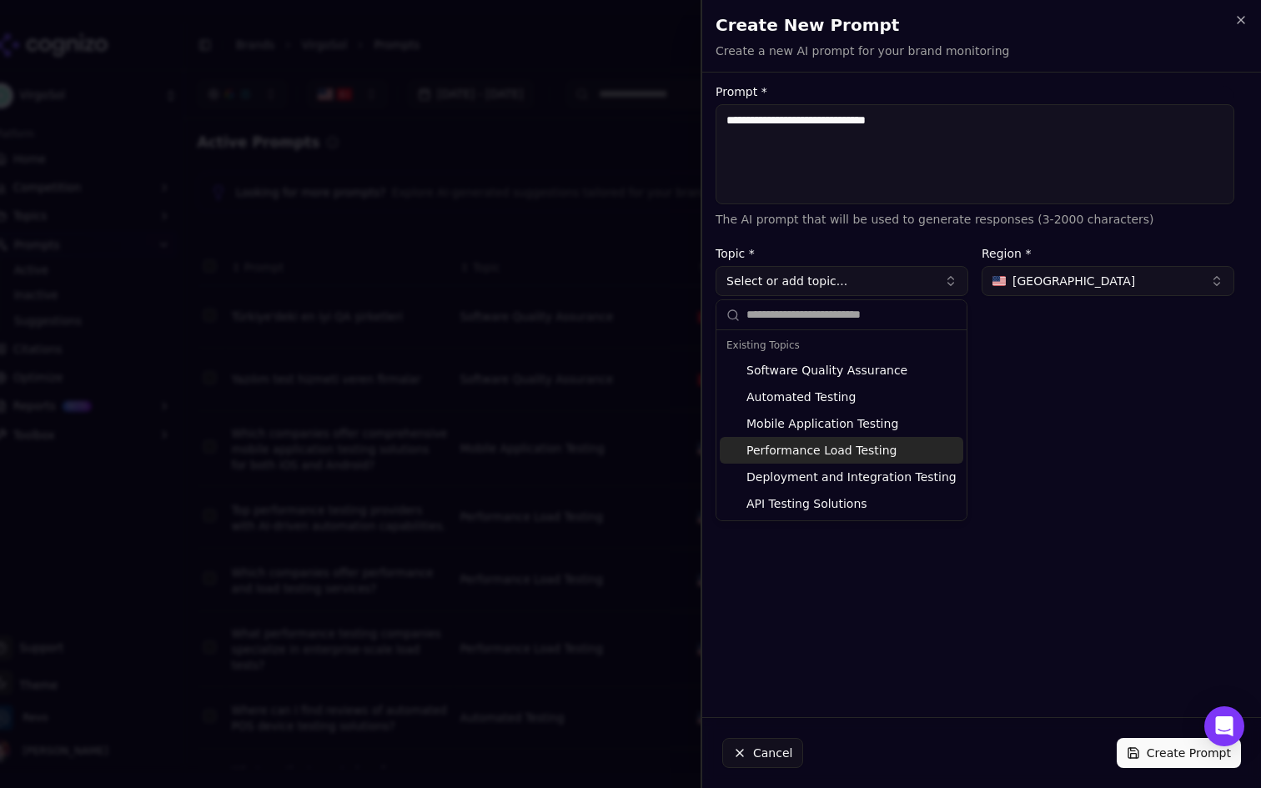
click at [845, 447] on div "Performance Load Testing" at bounding box center [842, 450] width 244 height 27
type input "**********"
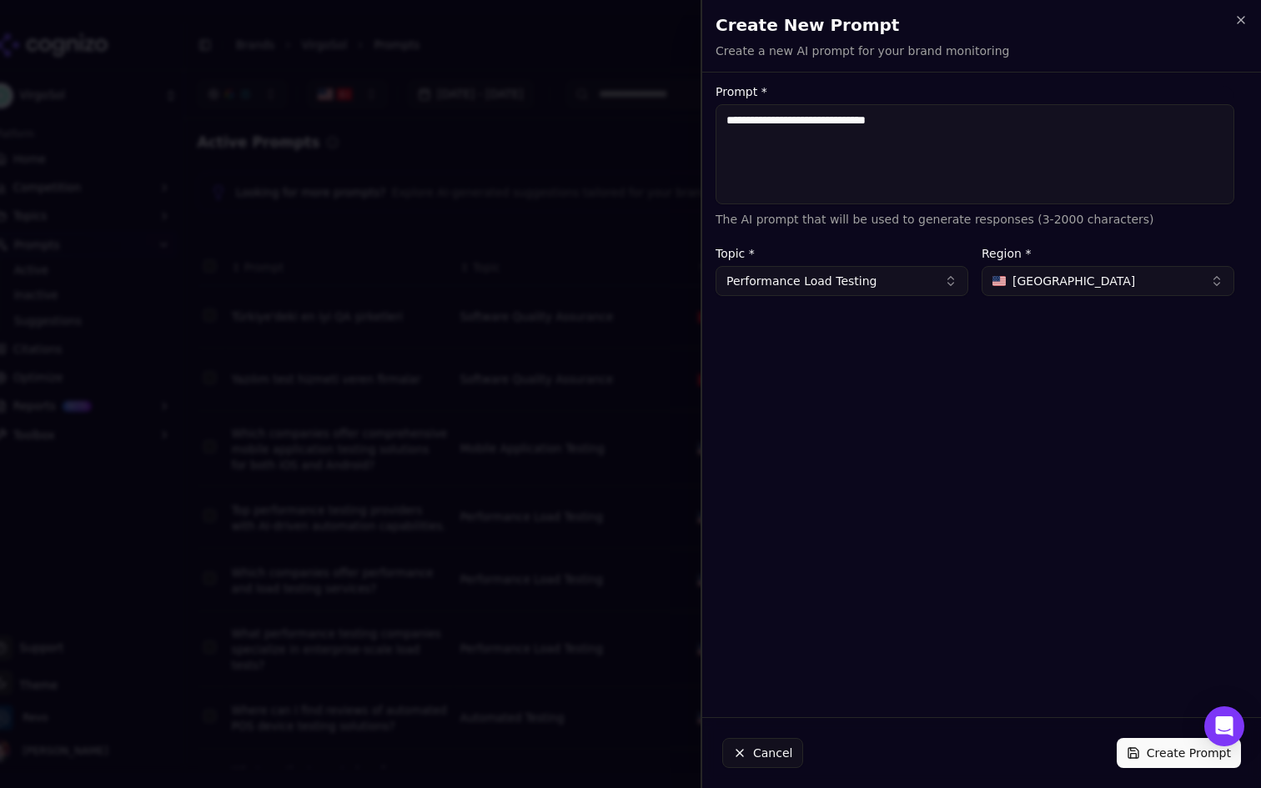
click at [1121, 278] on button "[GEOGRAPHIC_DATA]" at bounding box center [1108, 281] width 253 height 30
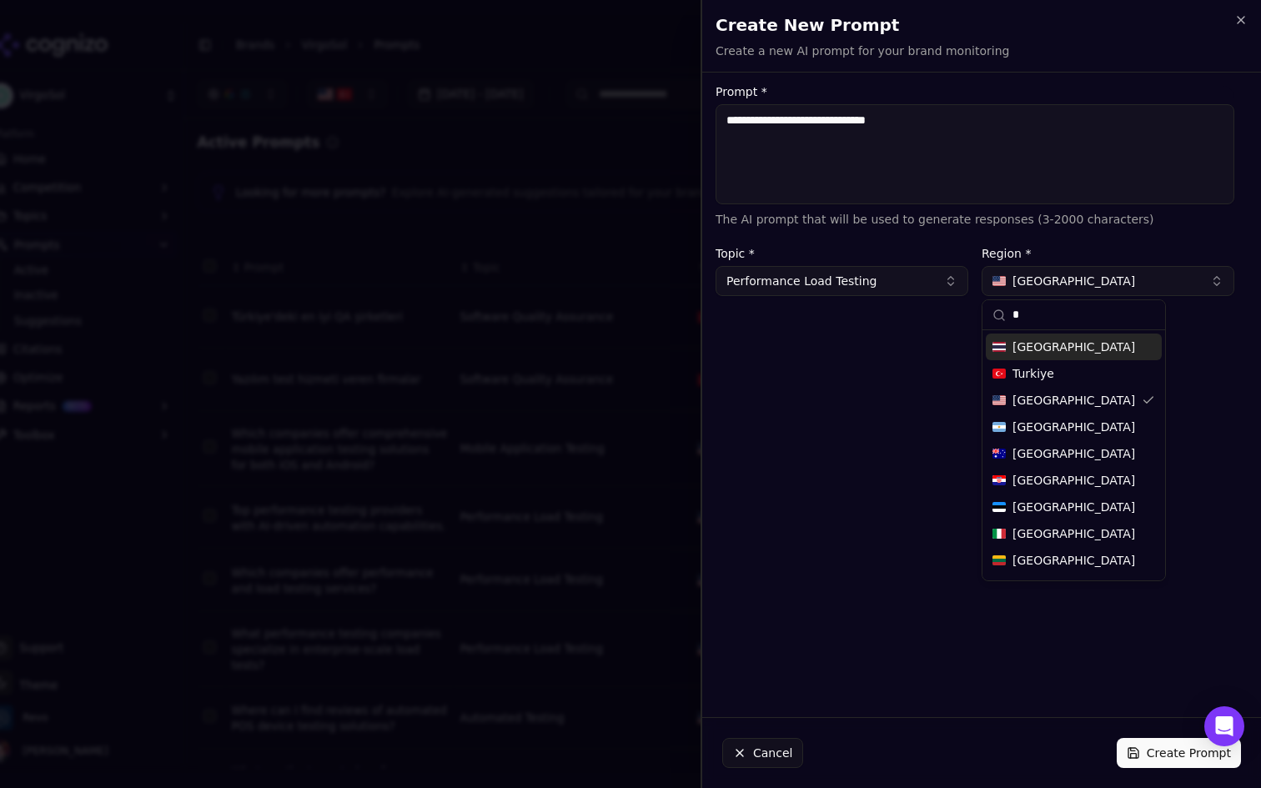
type input "*"
click at [1030, 375] on span "Turkiye" at bounding box center [1034, 373] width 42 height 17
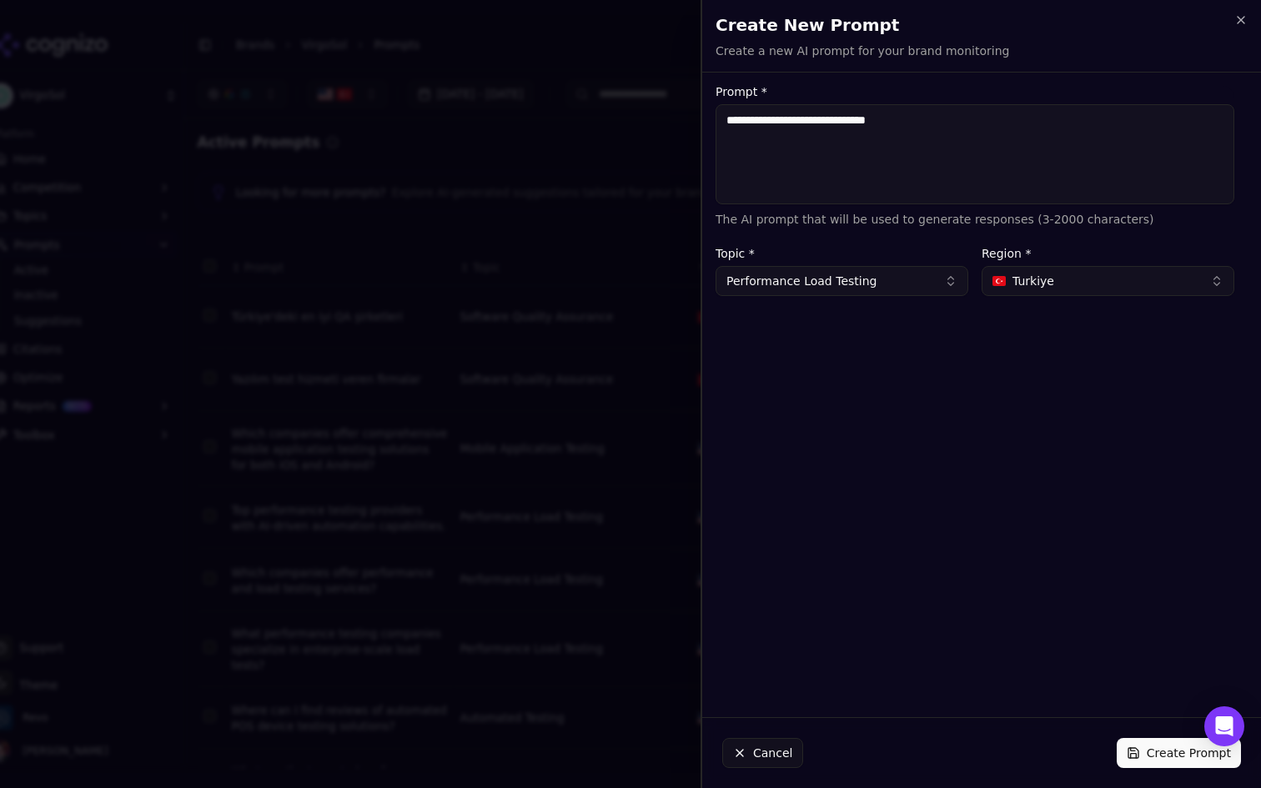
click at [1141, 744] on button "Create Prompt" at bounding box center [1179, 753] width 124 height 30
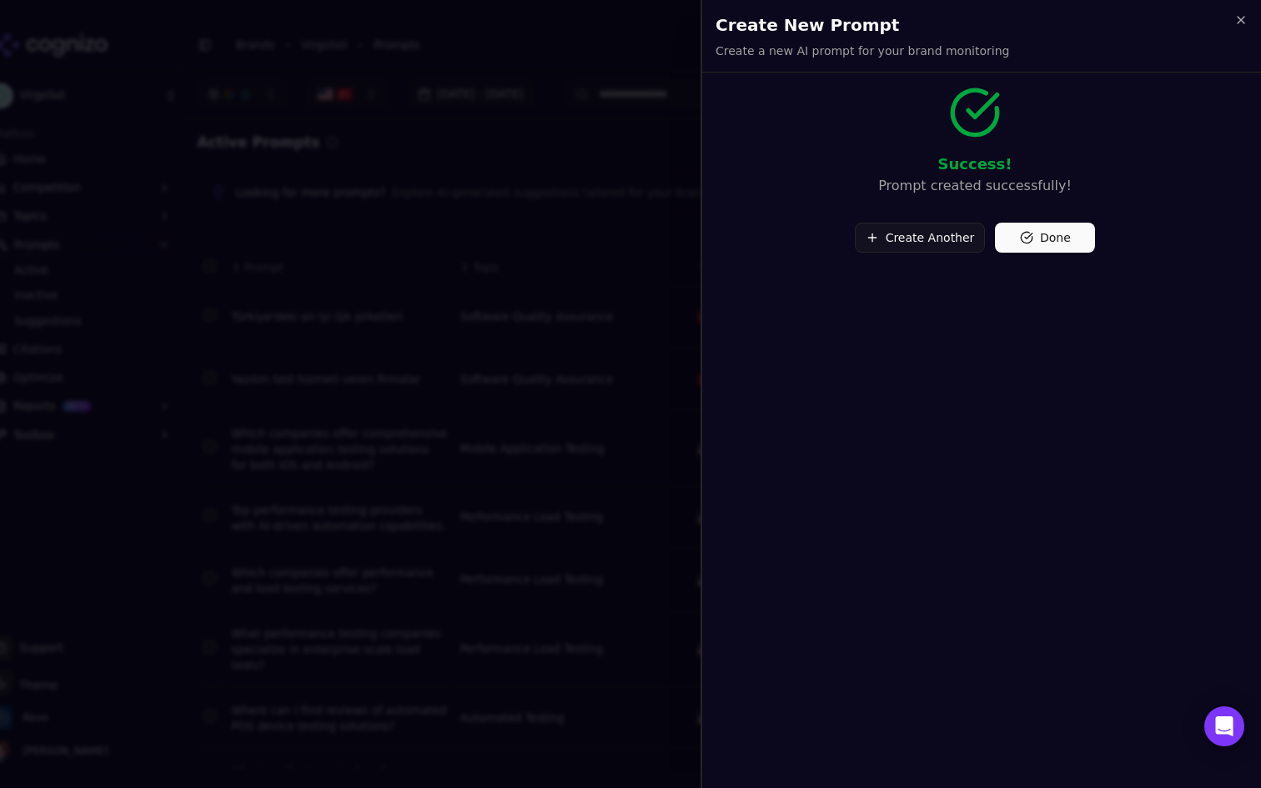
click at [1058, 239] on button "Done" at bounding box center [1045, 238] width 100 height 30
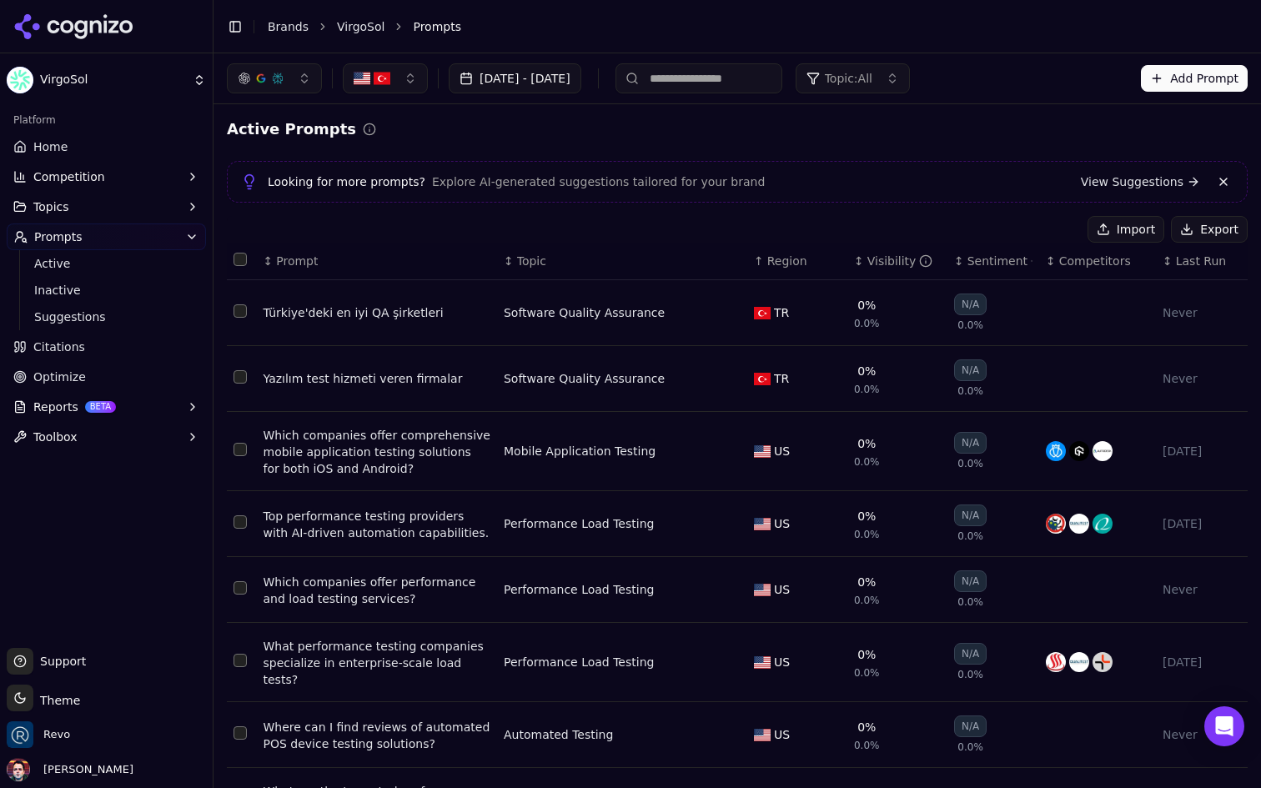
click at [1190, 93] on div "Sep 17, 2025 - Sep 25, 2025 Topic: All Add Prompt" at bounding box center [737, 78] width 1021 height 30
click at [1178, 86] on button "Add Prompt" at bounding box center [1194, 78] width 107 height 27
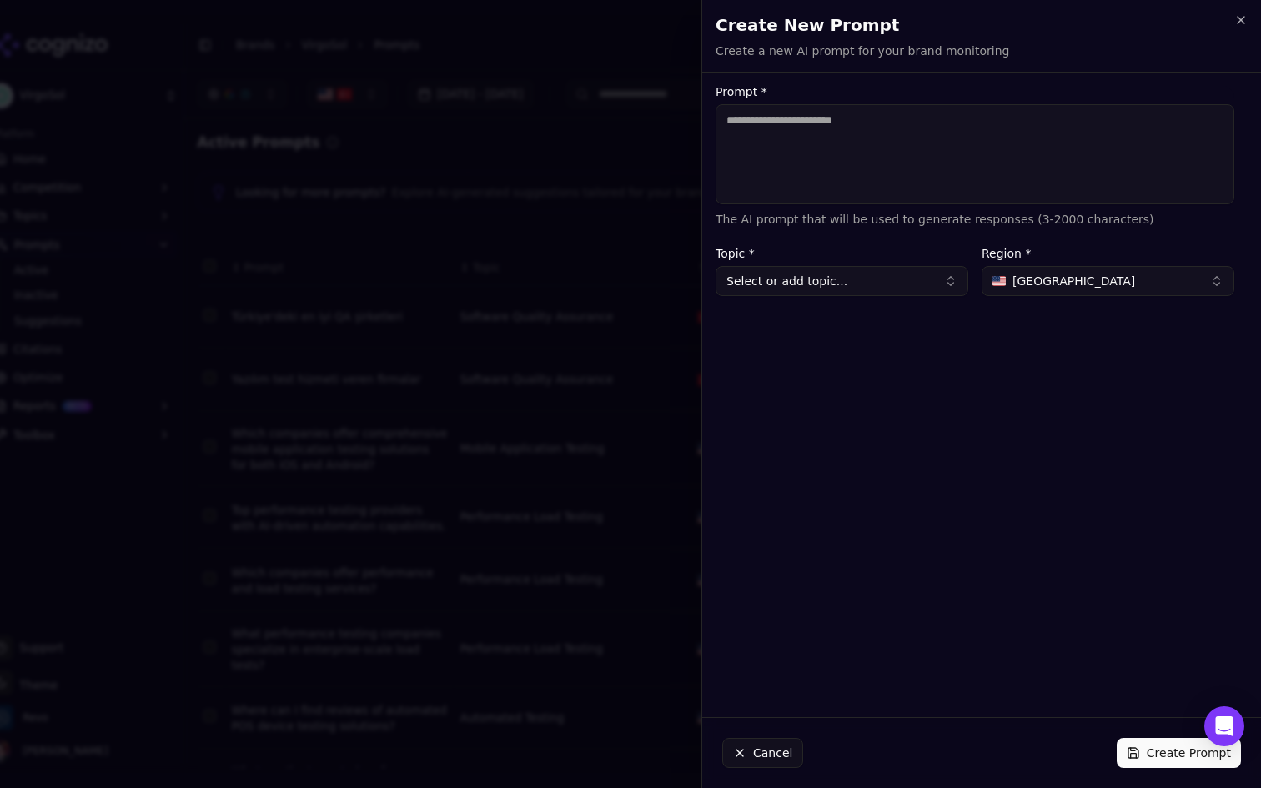
click at [958, 147] on textarea "Prompt *" at bounding box center [975, 154] width 519 height 100
type textarea "**********"
click at [855, 294] on button "Select or add topic..." at bounding box center [842, 281] width 253 height 30
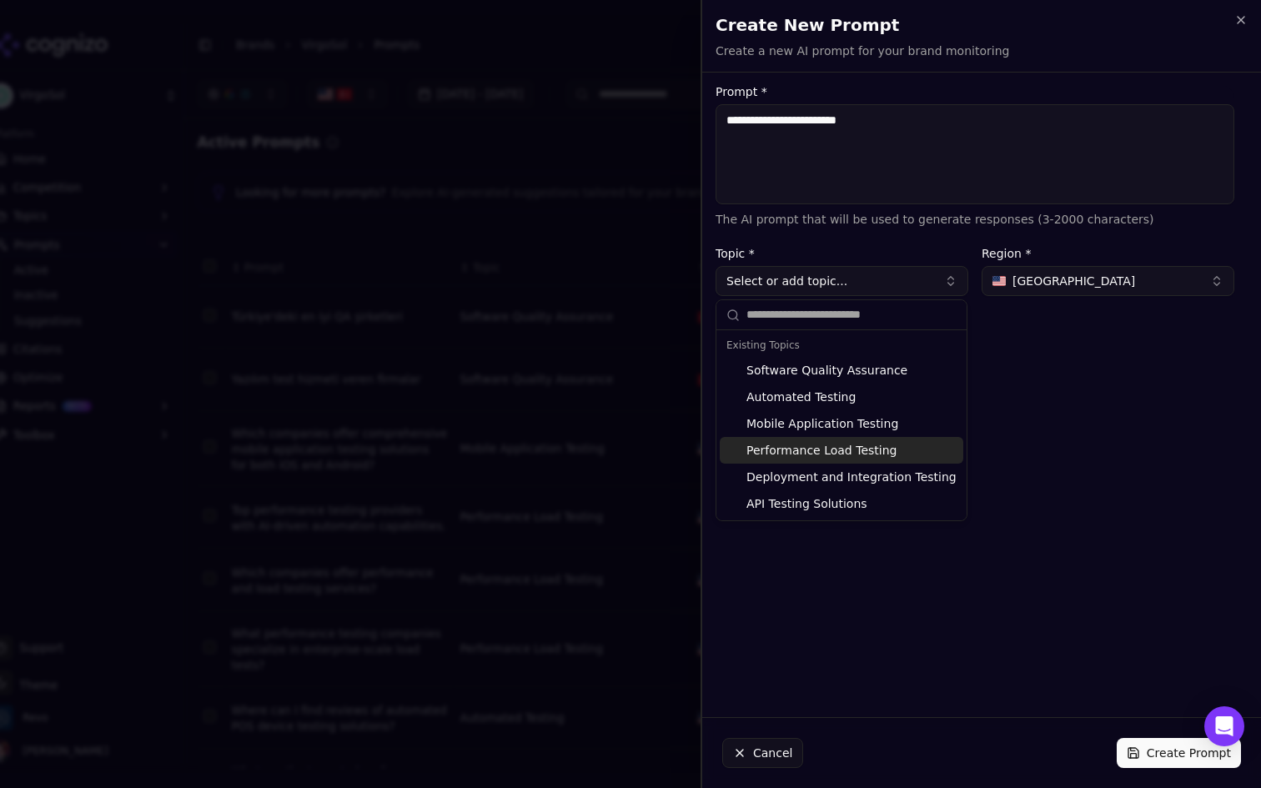
click at [812, 454] on div "Performance Load Testing" at bounding box center [842, 450] width 244 height 27
type input "**********"
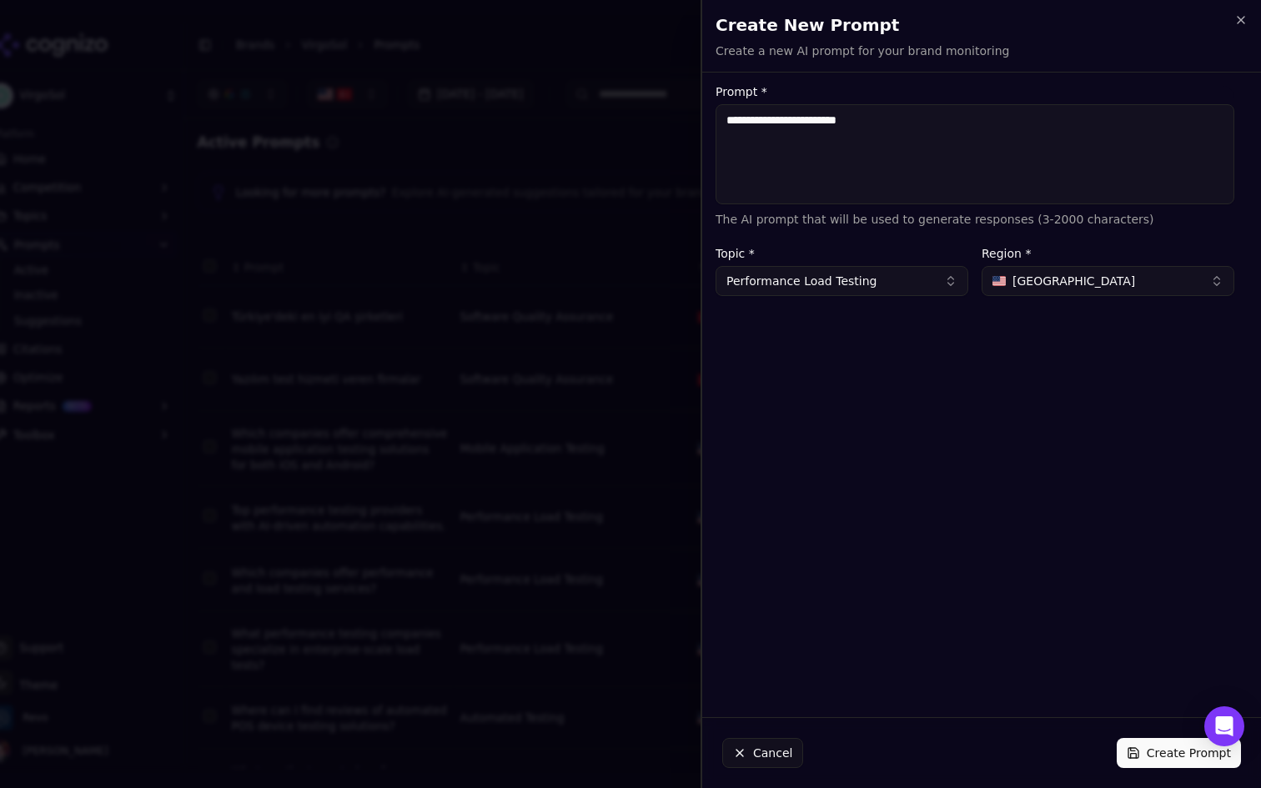
click at [1109, 294] on button "[GEOGRAPHIC_DATA]" at bounding box center [1108, 281] width 253 height 30
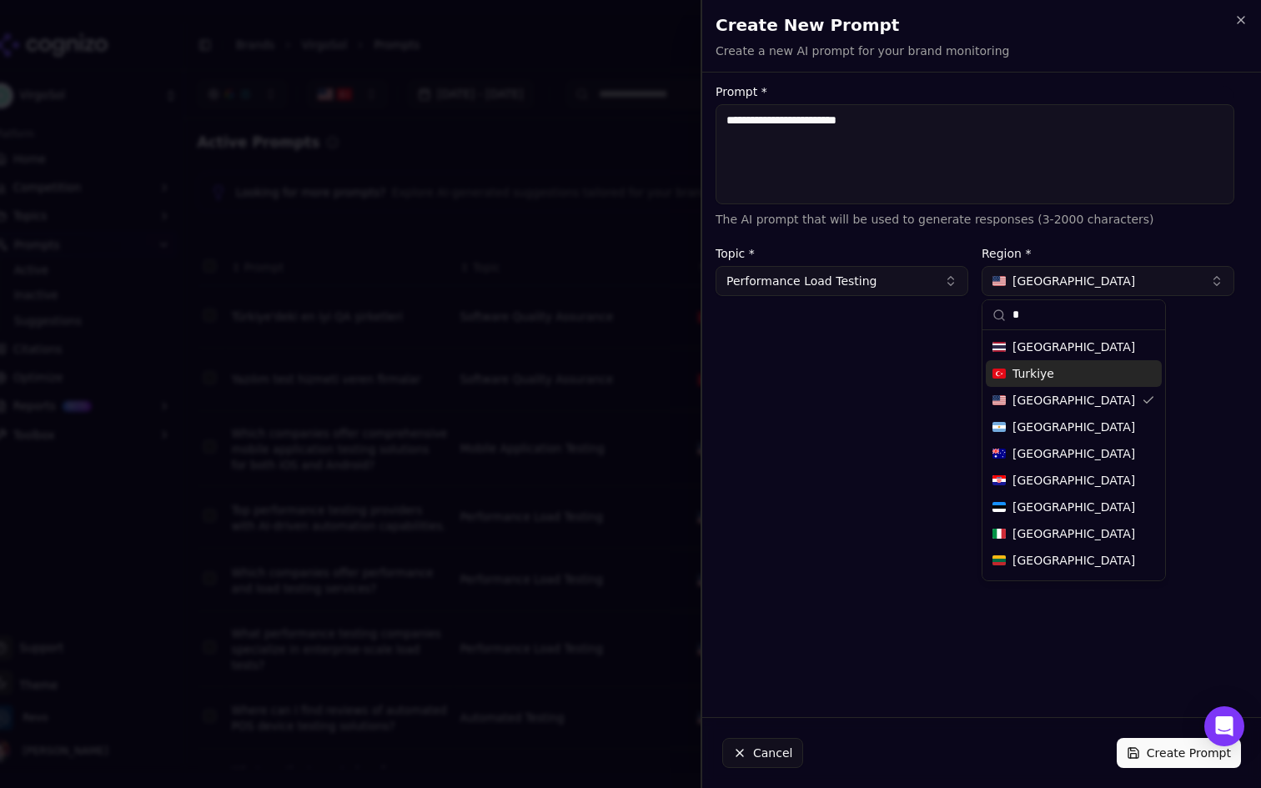
type input "*"
click at [1038, 370] on span "Turkiye" at bounding box center [1034, 373] width 42 height 17
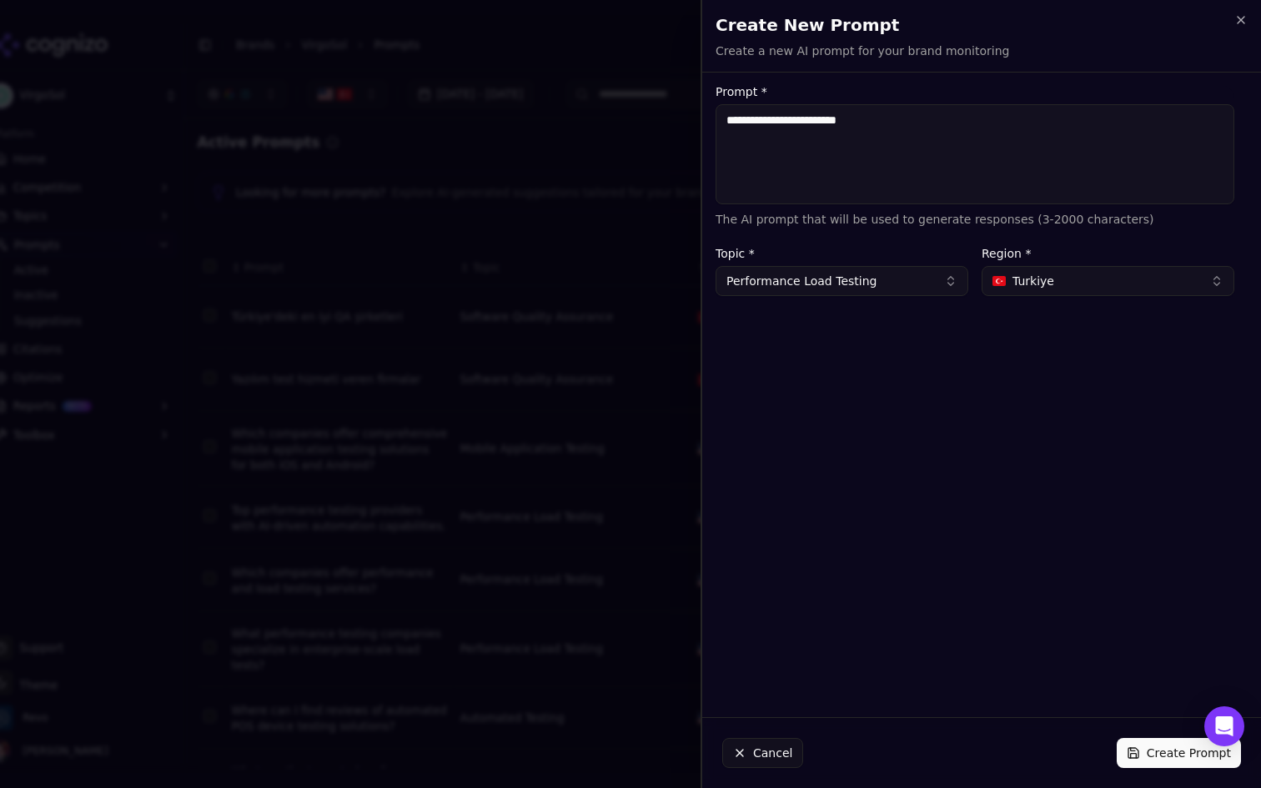
click at [1165, 752] on button "Create Prompt" at bounding box center [1179, 753] width 124 height 30
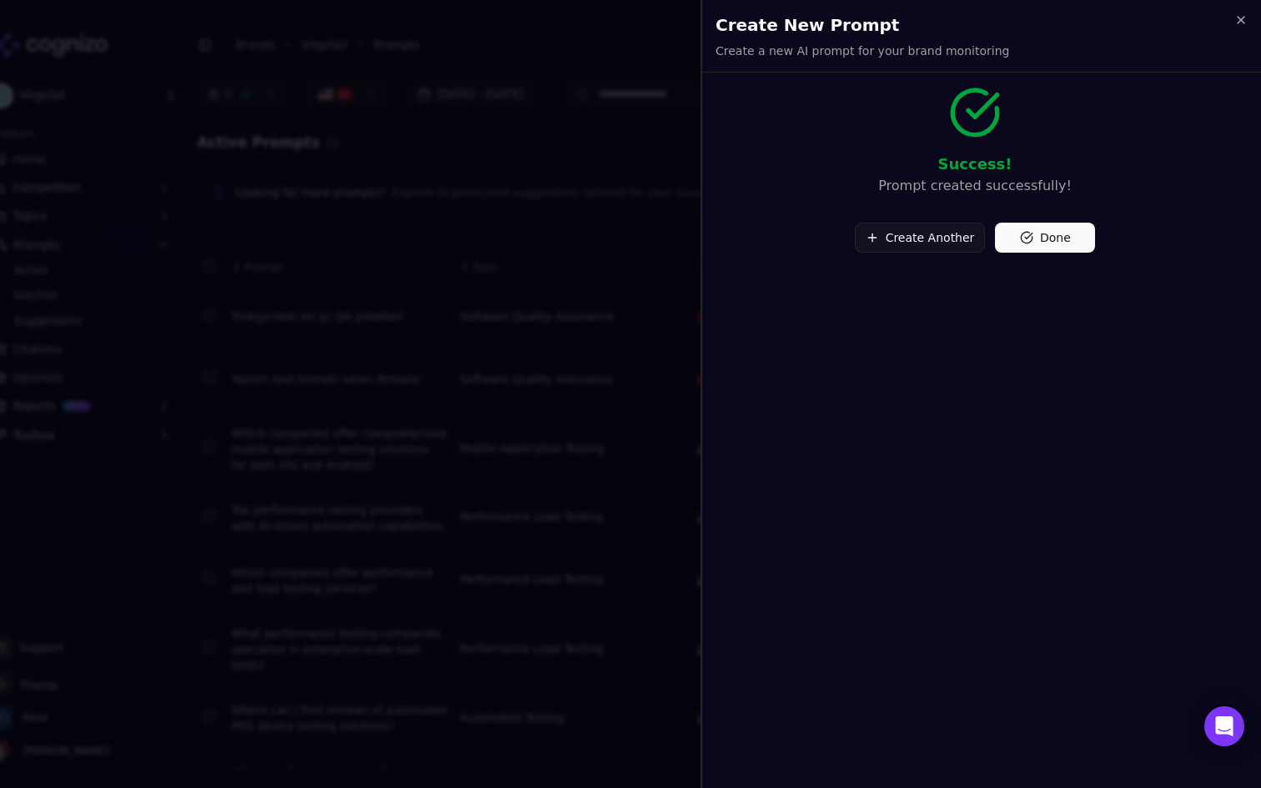
click at [1049, 233] on button "Done" at bounding box center [1045, 238] width 100 height 30
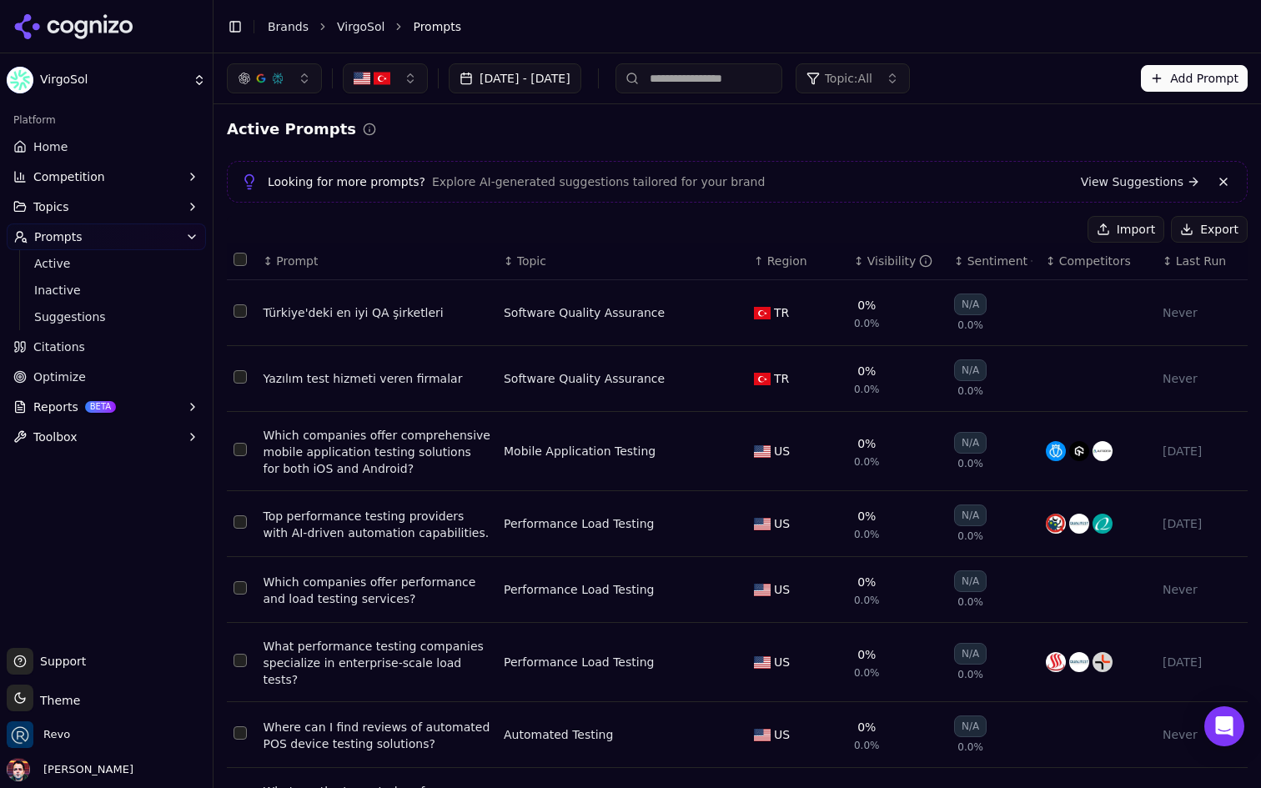
click at [1179, 88] on button "Add Prompt" at bounding box center [1194, 78] width 107 height 27
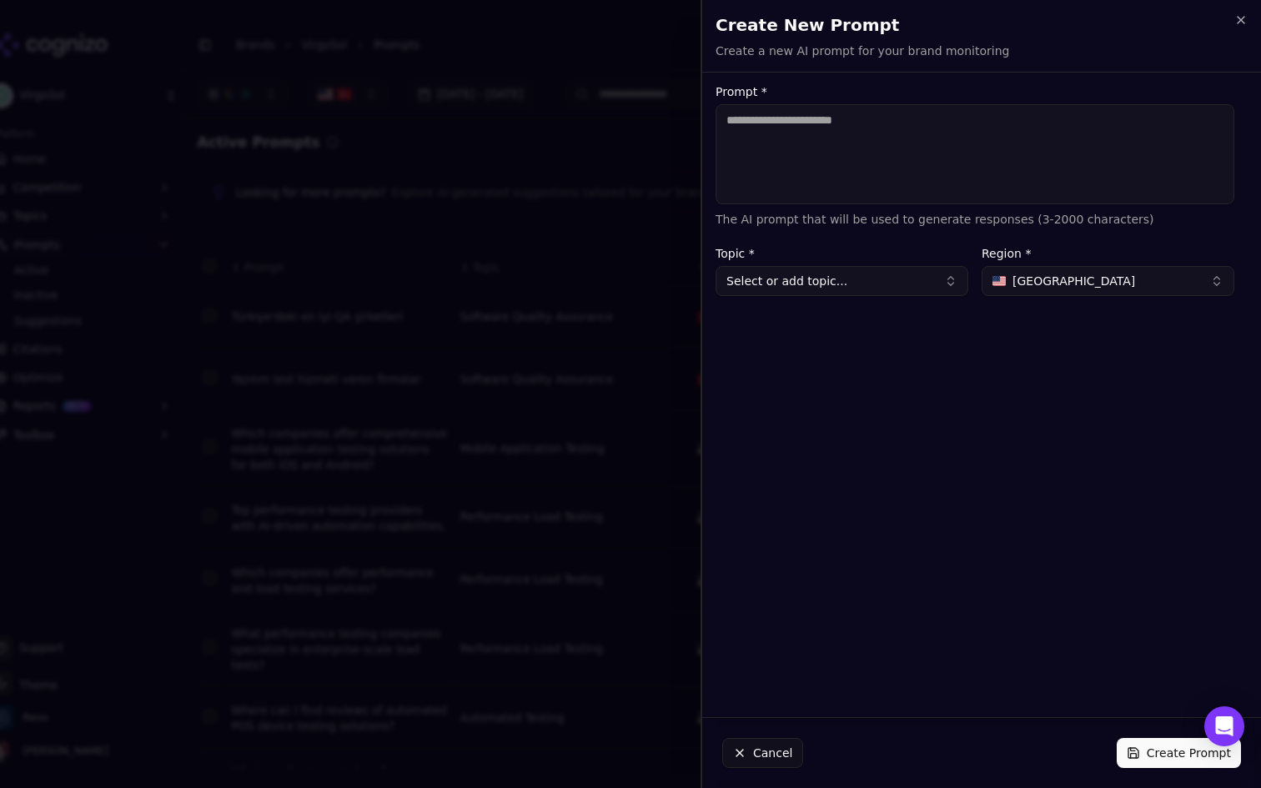
click at [894, 272] on button "Select or add topic..." at bounding box center [842, 281] width 253 height 30
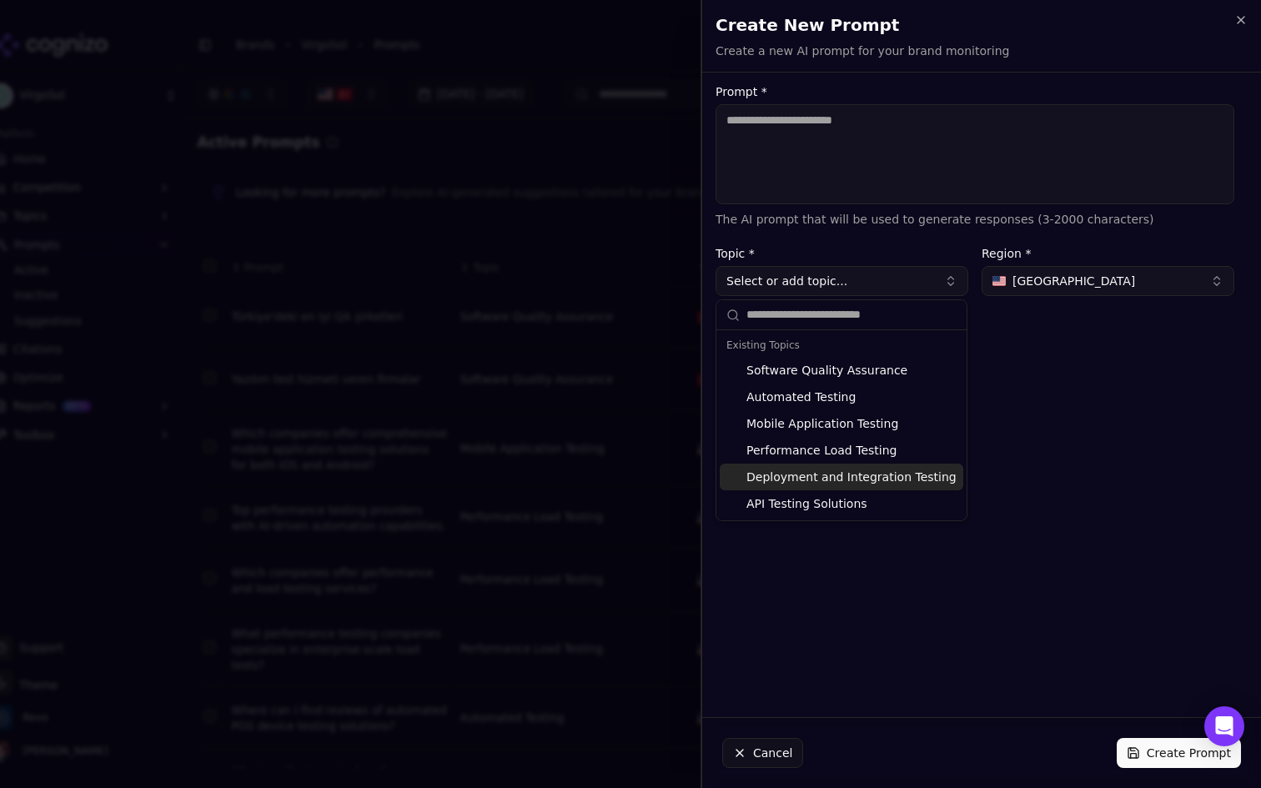
click at [830, 478] on div "Deployment and Integration Testing" at bounding box center [842, 477] width 244 height 27
type input "**********"
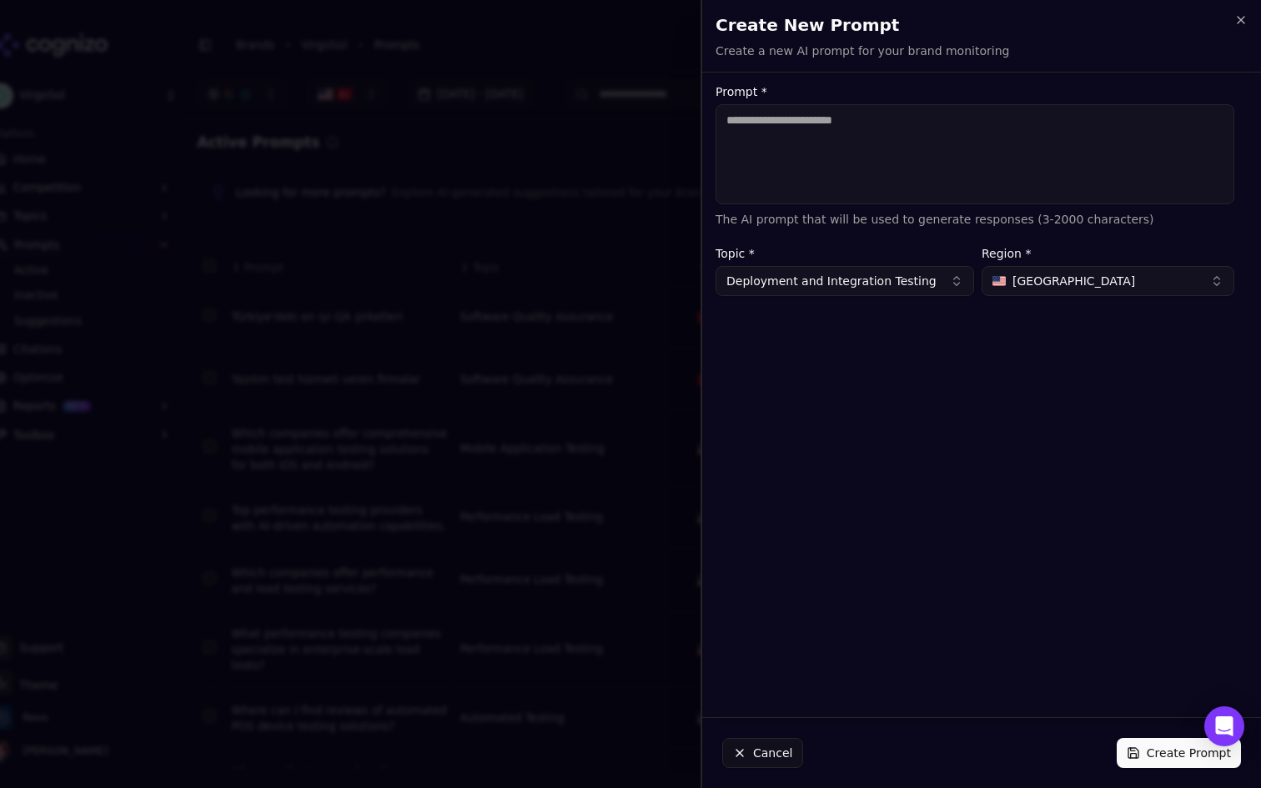
click at [877, 159] on textarea "Prompt *" at bounding box center [975, 154] width 519 height 100
paste textarea "**********"
type textarea "**********"
click at [1097, 276] on button "[GEOGRAPHIC_DATA]" at bounding box center [1108, 281] width 253 height 30
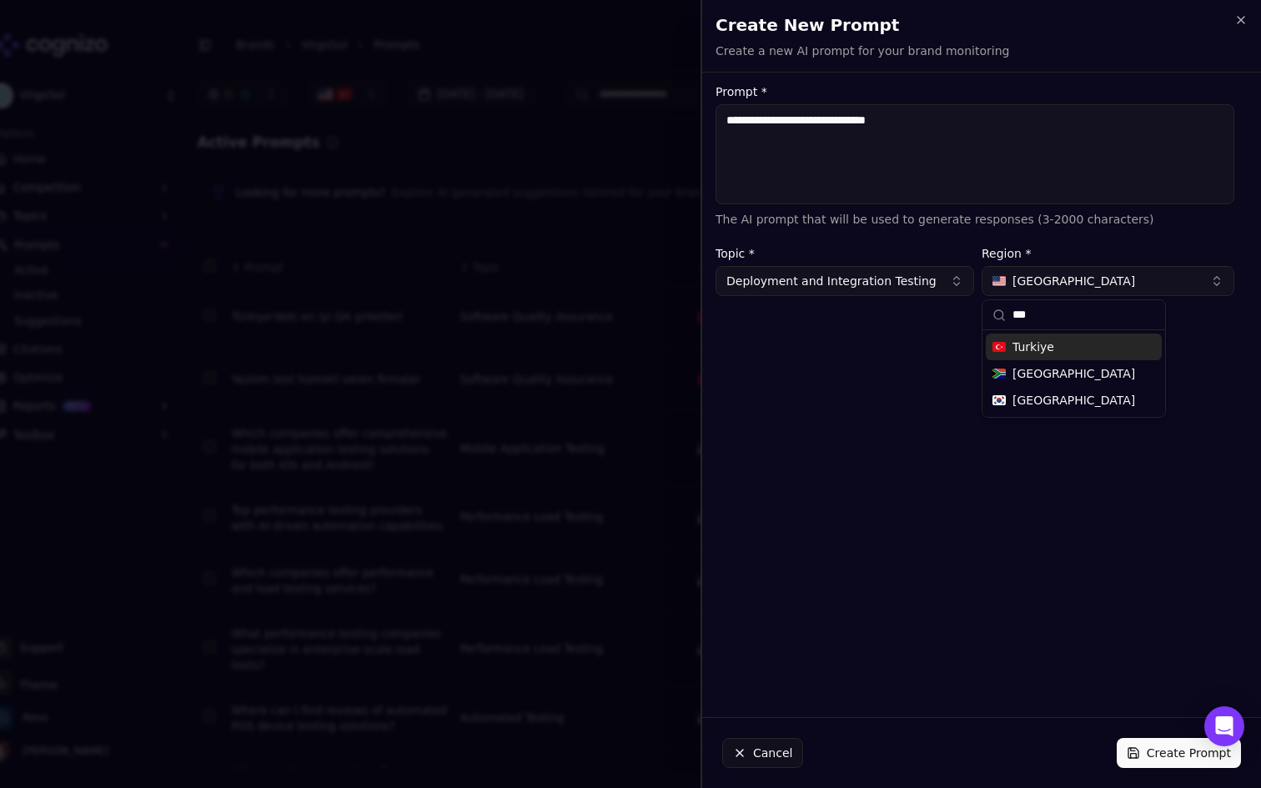
type input "***"
click at [1020, 350] on span "Turkiye" at bounding box center [1034, 347] width 42 height 17
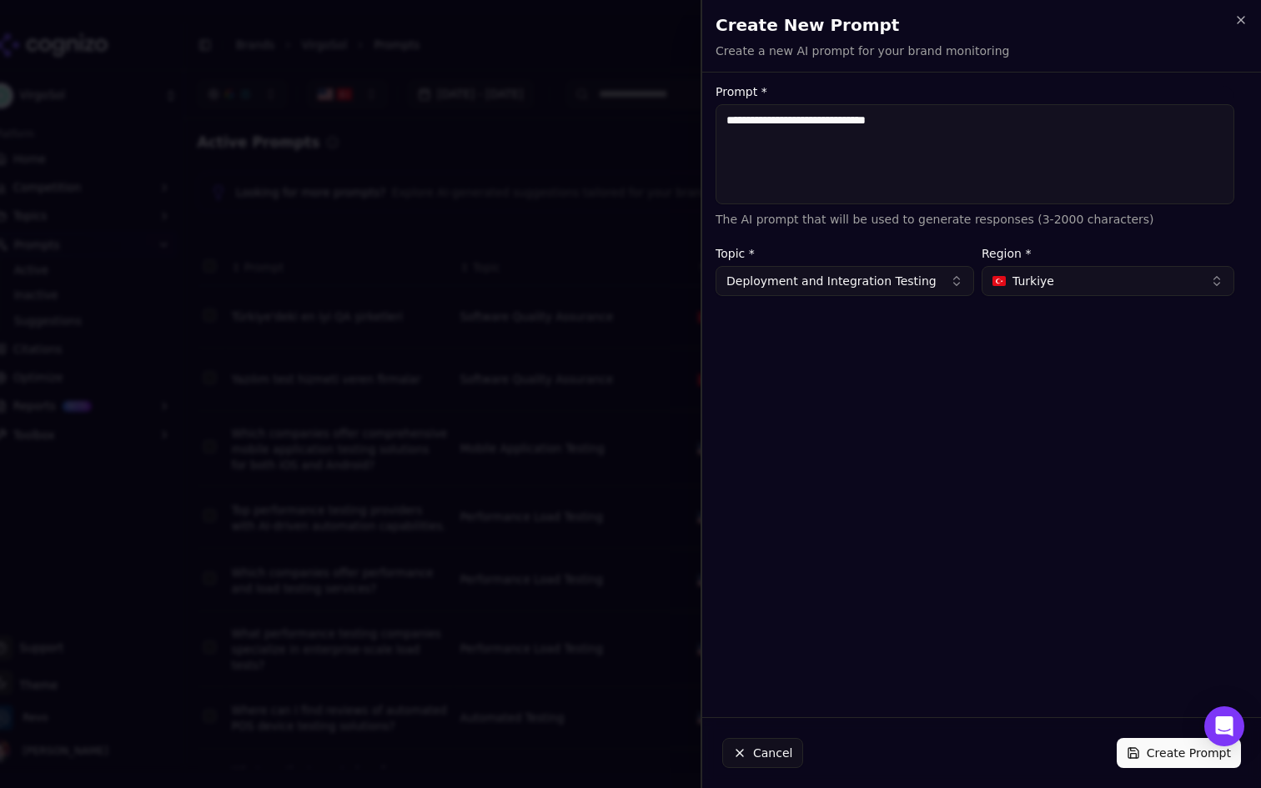
click at [1144, 748] on button "Create Prompt" at bounding box center [1179, 753] width 124 height 30
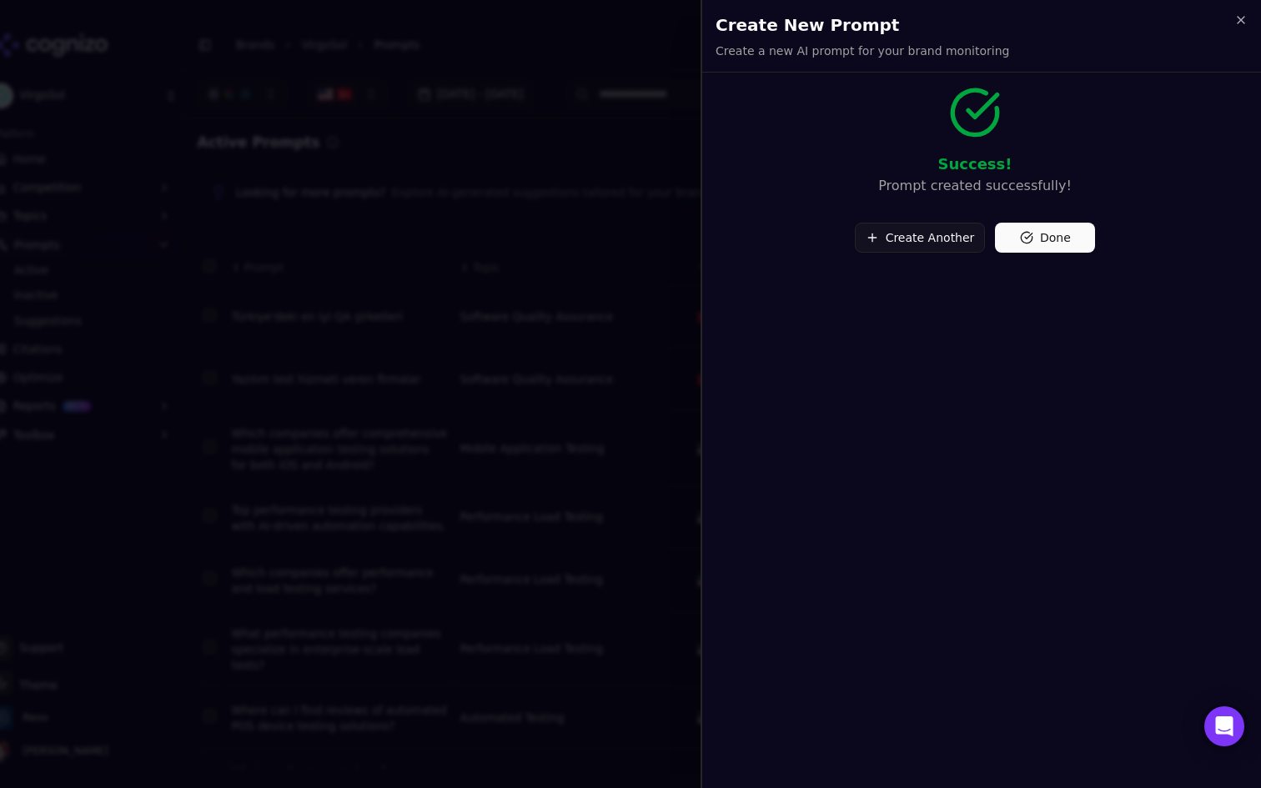
click at [904, 224] on button "Create Another" at bounding box center [920, 238] width 131 height 30
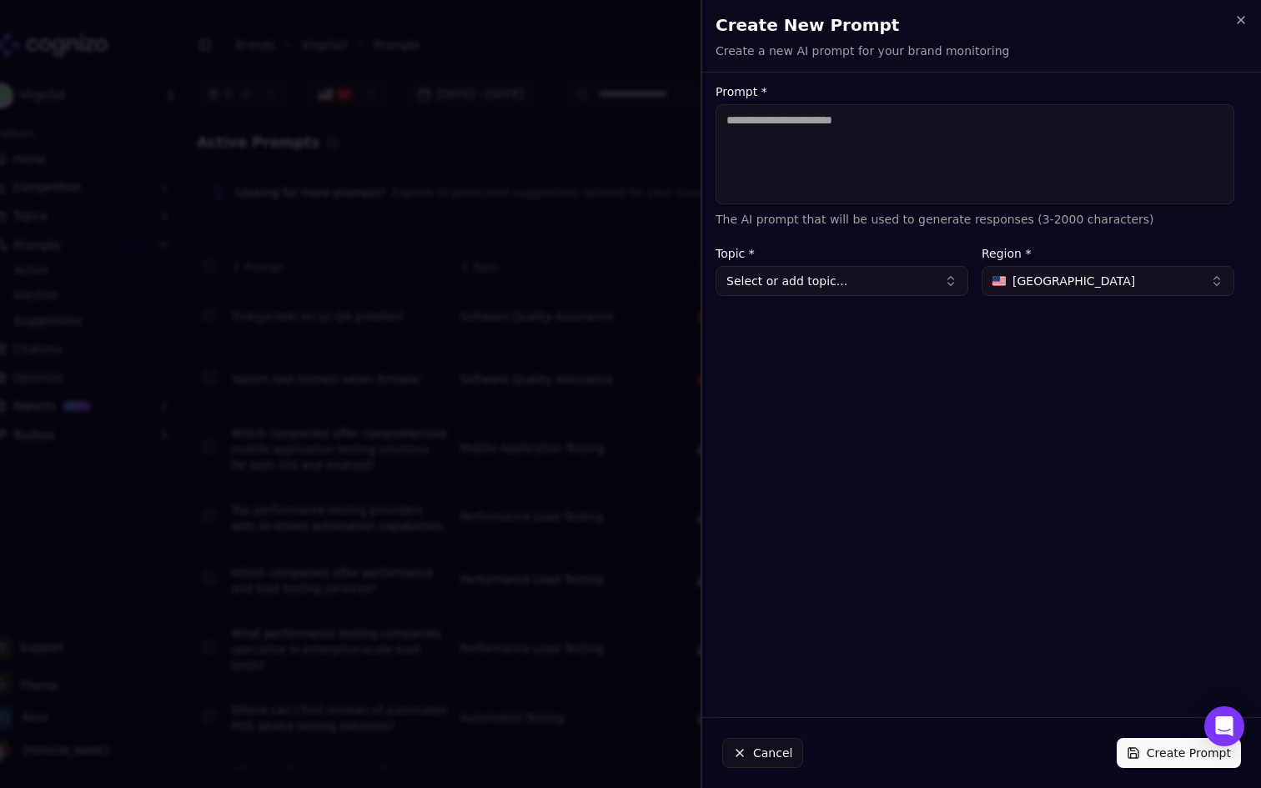
click at [883, 165] on textarea "Prompt *" at bounding box center [975, 154] width 519 height 100
paste textarea "**********"
drag, startPoint x: 832, startPoint y: 121, endPoint x: 955, endPoint y: 126, distance: 123.6
click at [952, 131] on textarea "**********" at bounding box center [975, 154] width 519 height 100
type textarea "**********"
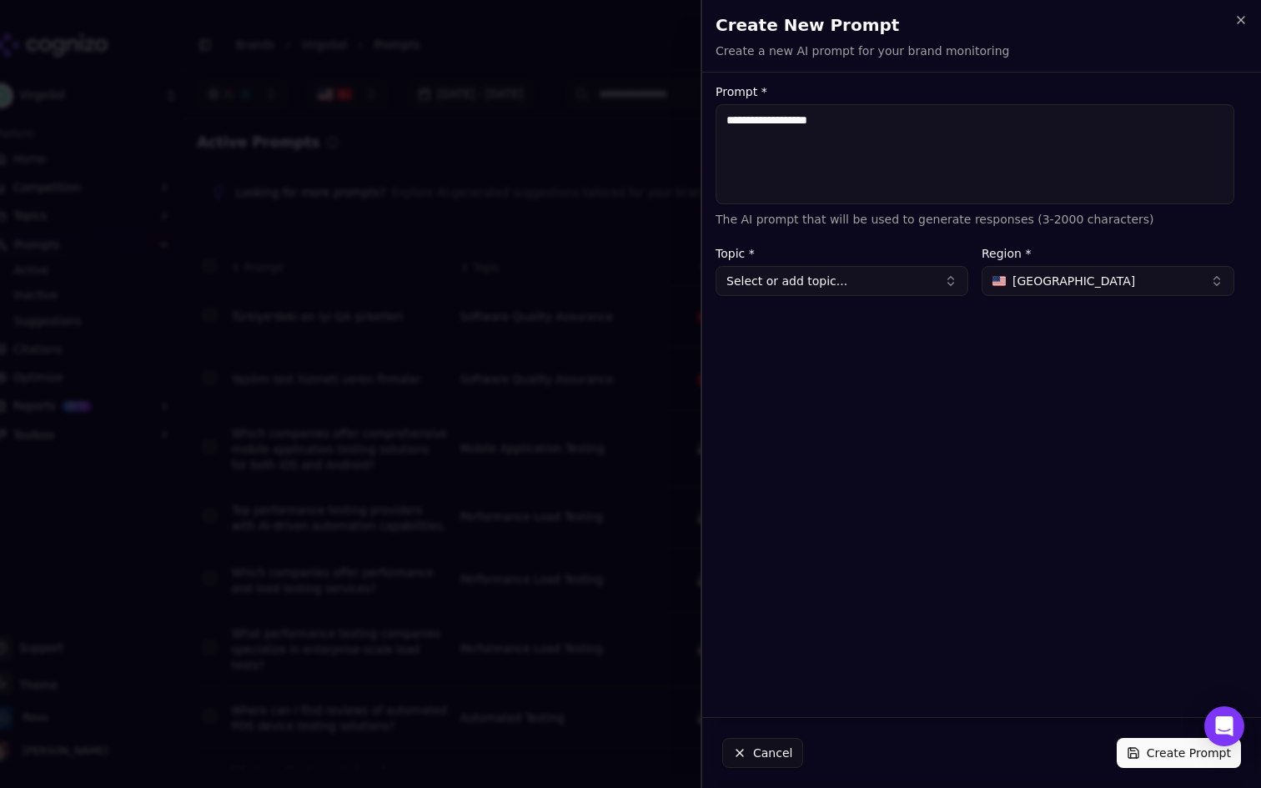
click at [787, 289] on button "Select or add topic..." at bounding box center [842, 281] width 253 height 30
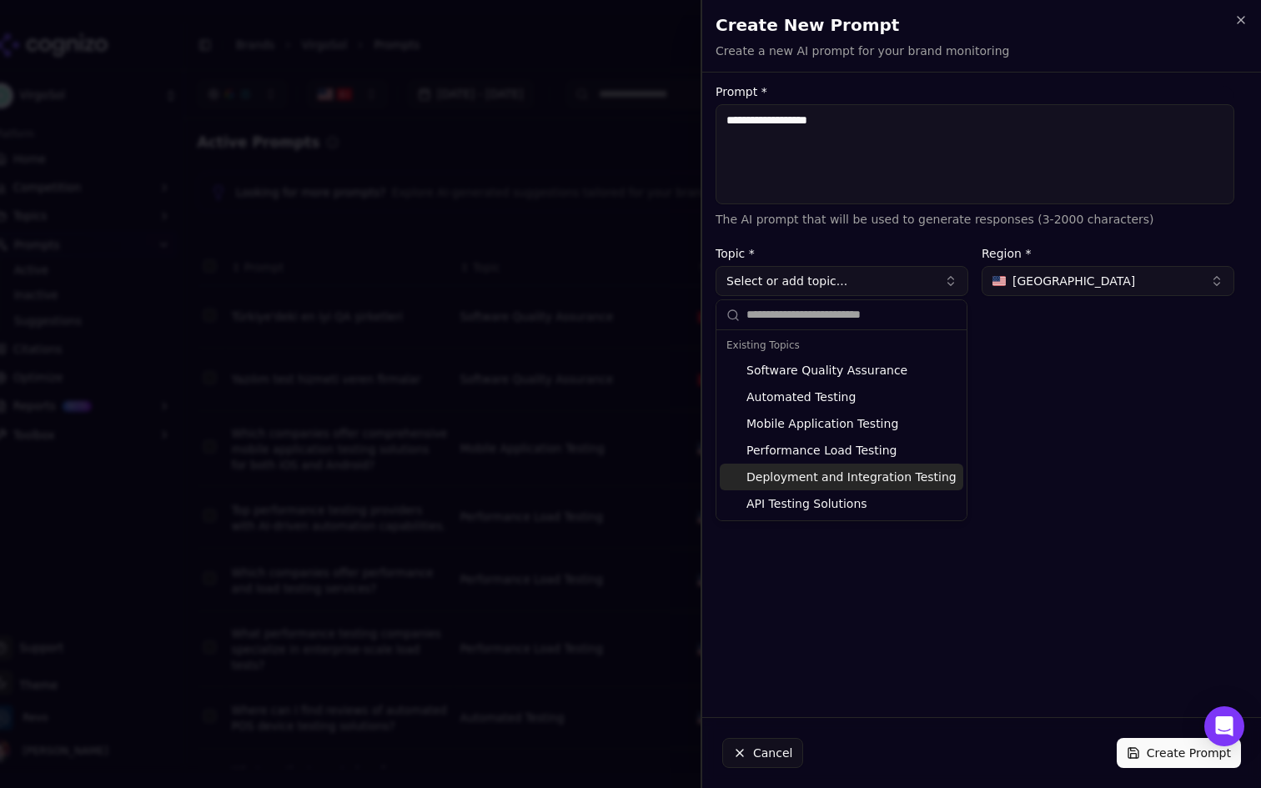
click at [855, 473] on div "Deployment and Integration Testing" at bounding box center [842, 477] width 244 height 27
type input "**********"
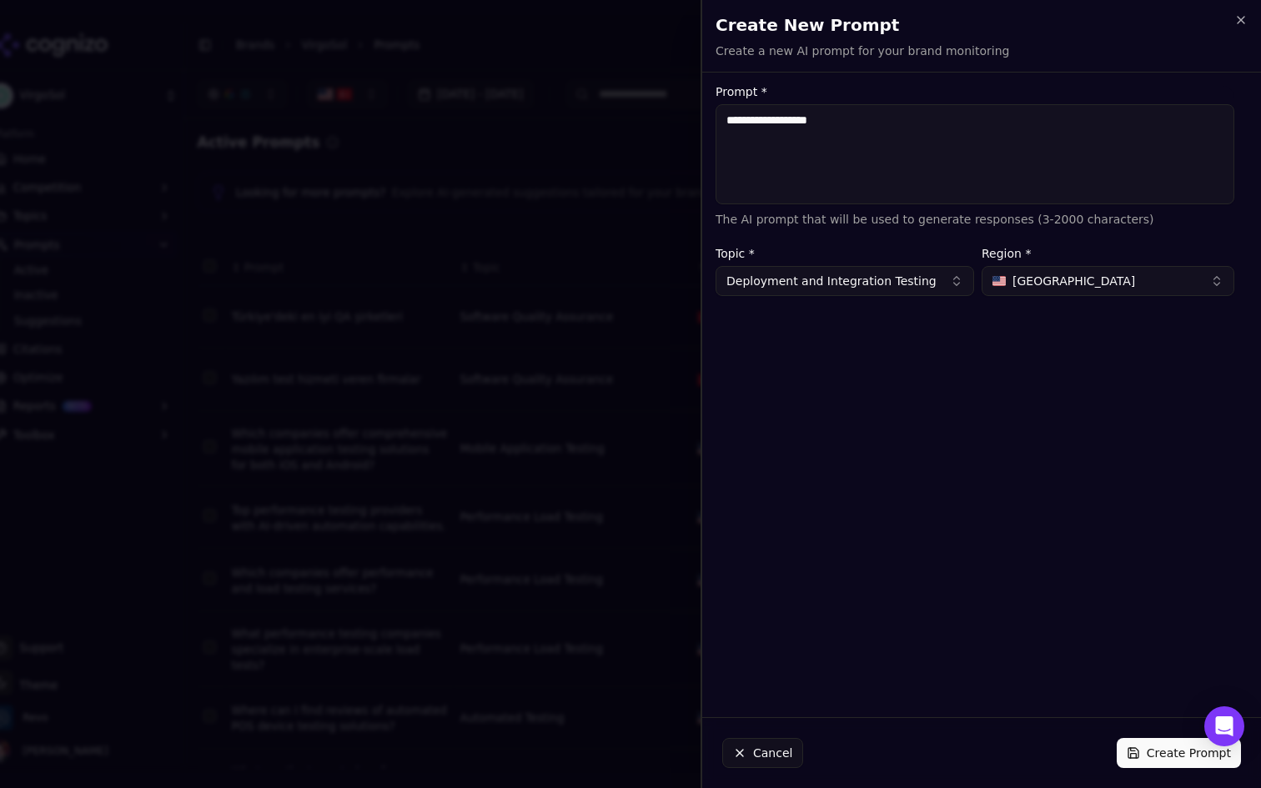
click at [1096, 290] on button "[GEOGRAPHIC_DATA]" at bounding box center [1108, 281] width 253 height 30
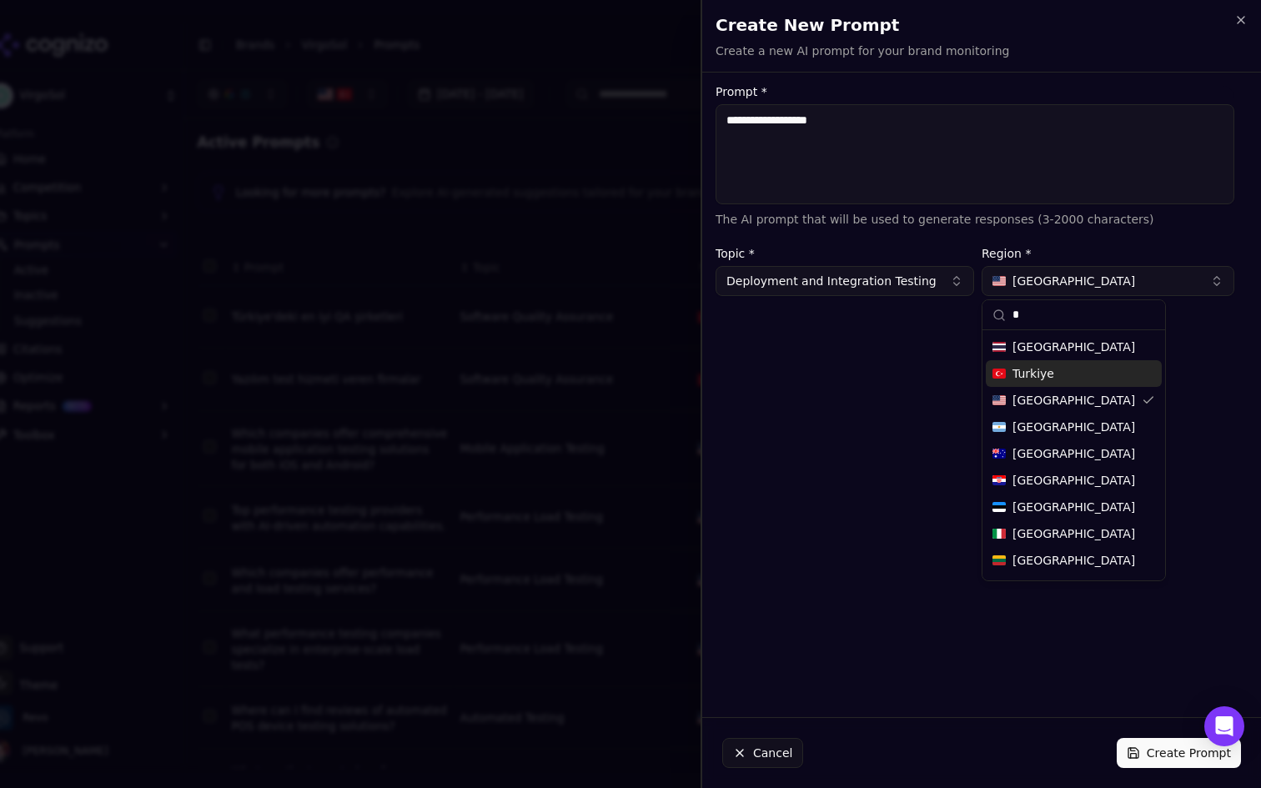
type input "*"
click at [1030, 375] on span "Turkiye" at bounding box center [1034, 373] width 42 height 17
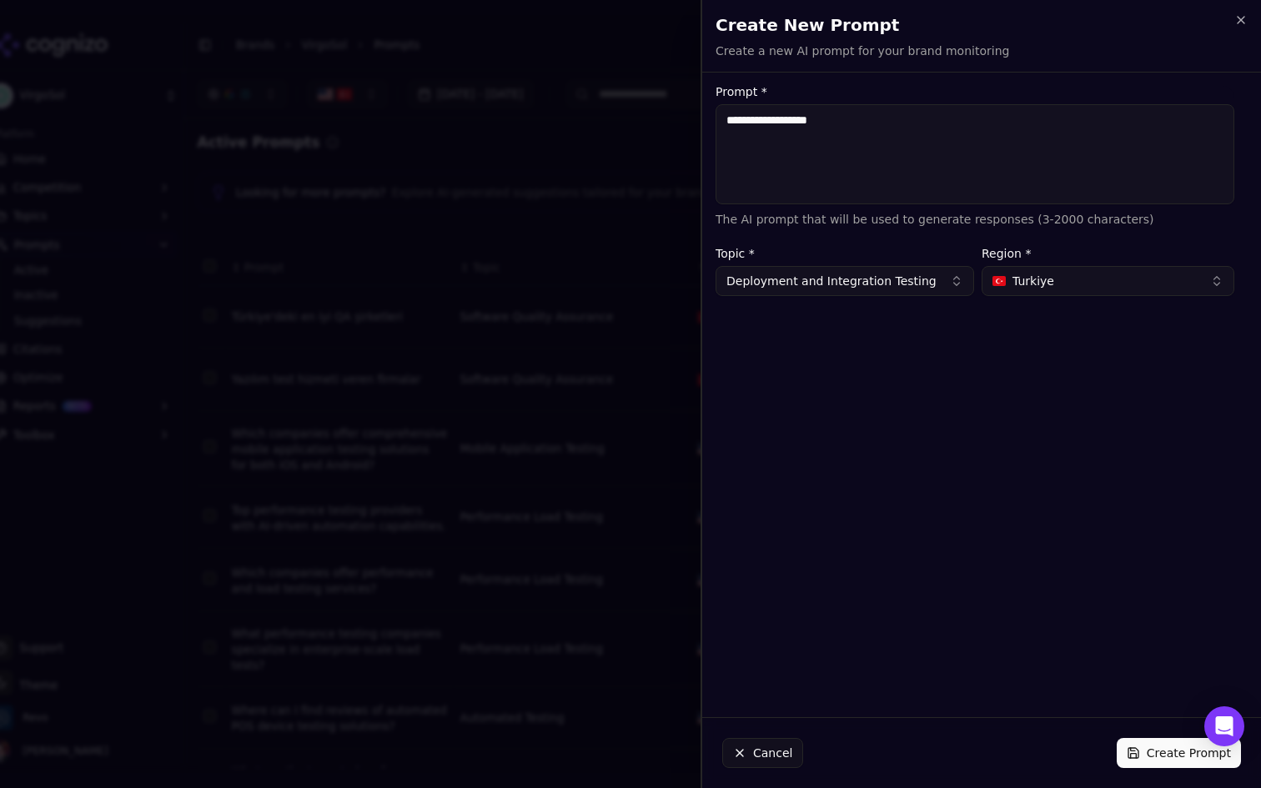
click at [1150, 747] on button "Create Prompt" at bounding box center [1179, 753] width 124 height 30
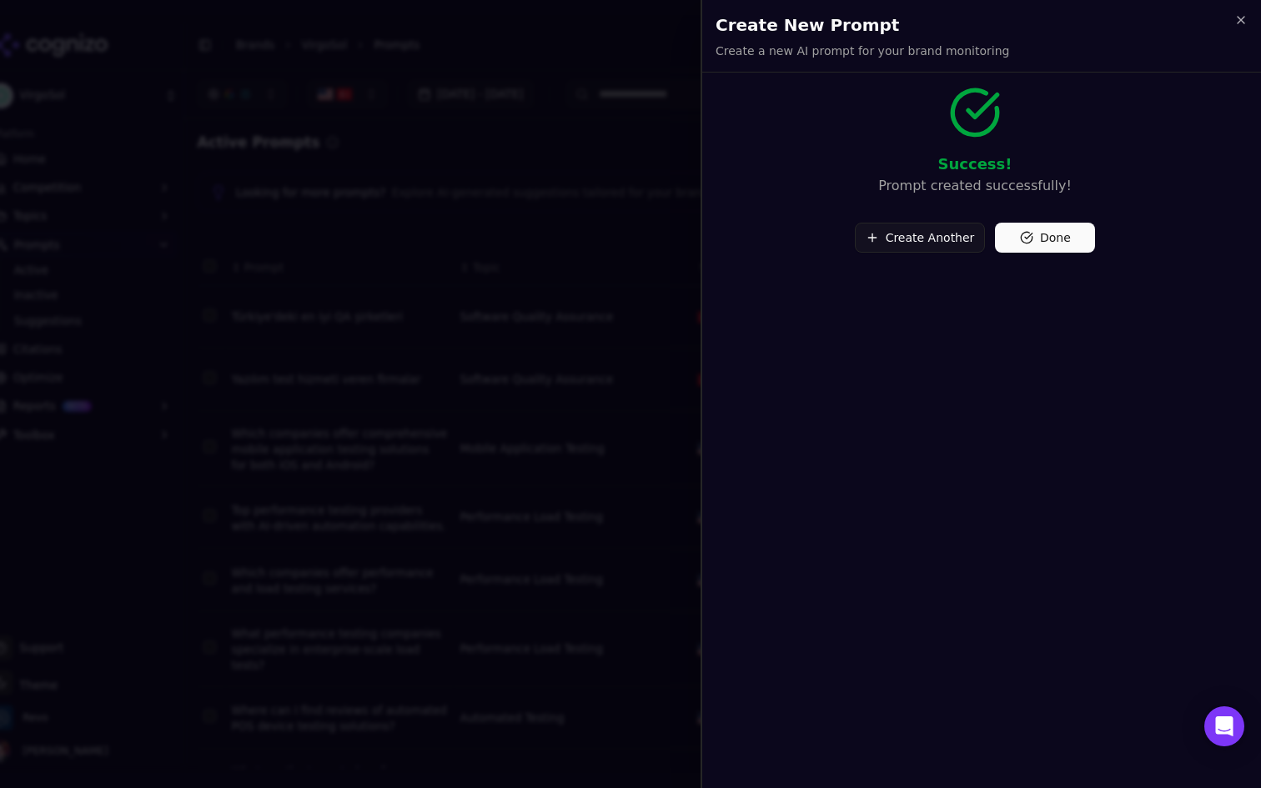
click at [920, 244] on button "Create Another" at bounding box center [920, 238] width 131 height 30
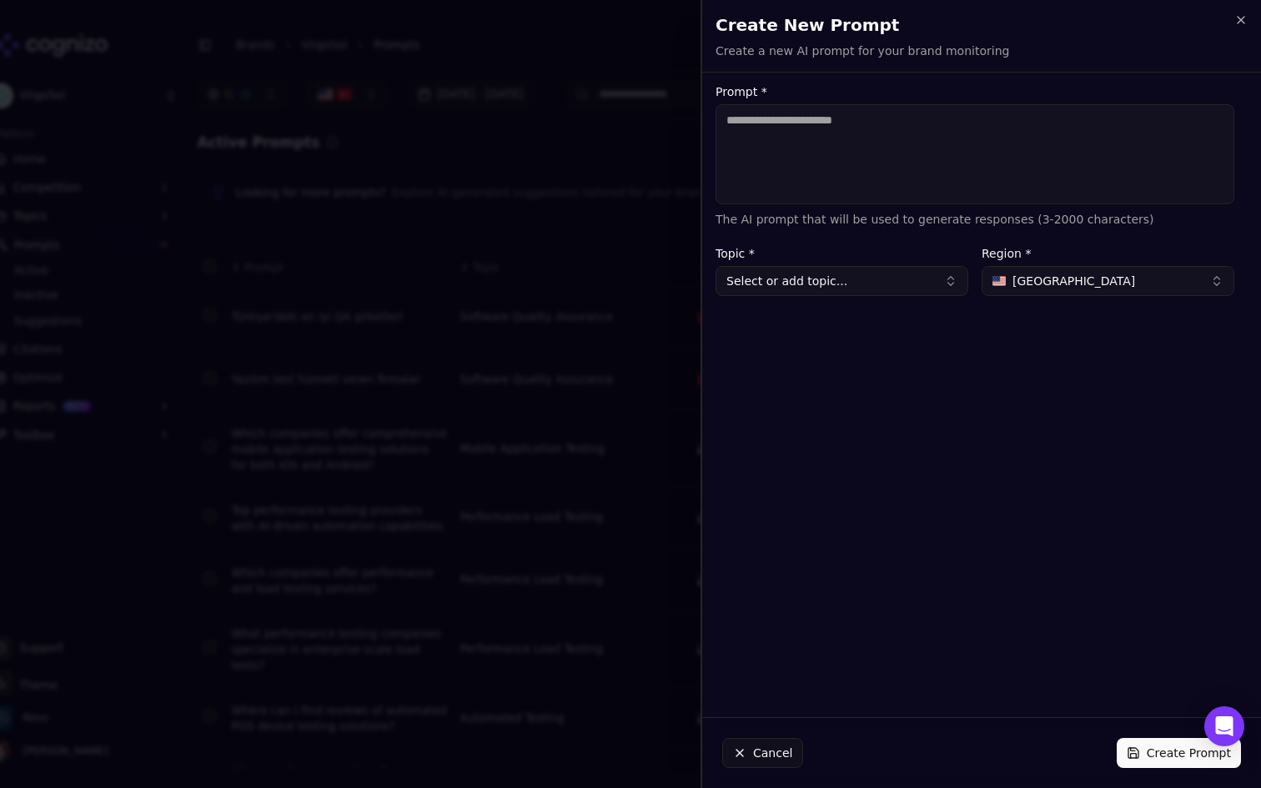
click at [840, 170] on textarea "Prompt *" at bounding box center [975, 154] width 519 height 100
paste textarea "**********"
type textarea "**********"
click at [848, 286] on button "Select or add topic..." at bounding box center [842, 281] width 253 height 30
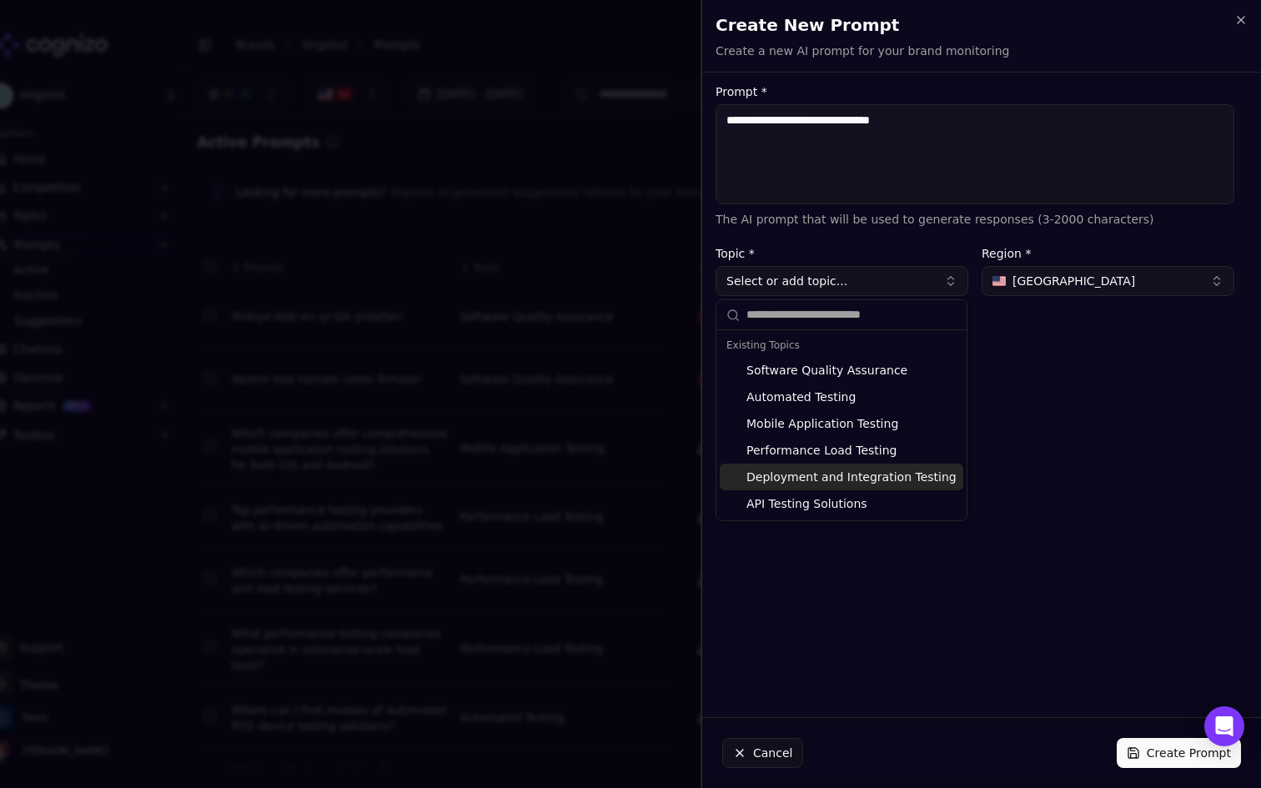
click at [838, 471] on div "Deployment and Integration Testing" at bounding box center [842, 477] width 244 height 27
type input "**********"
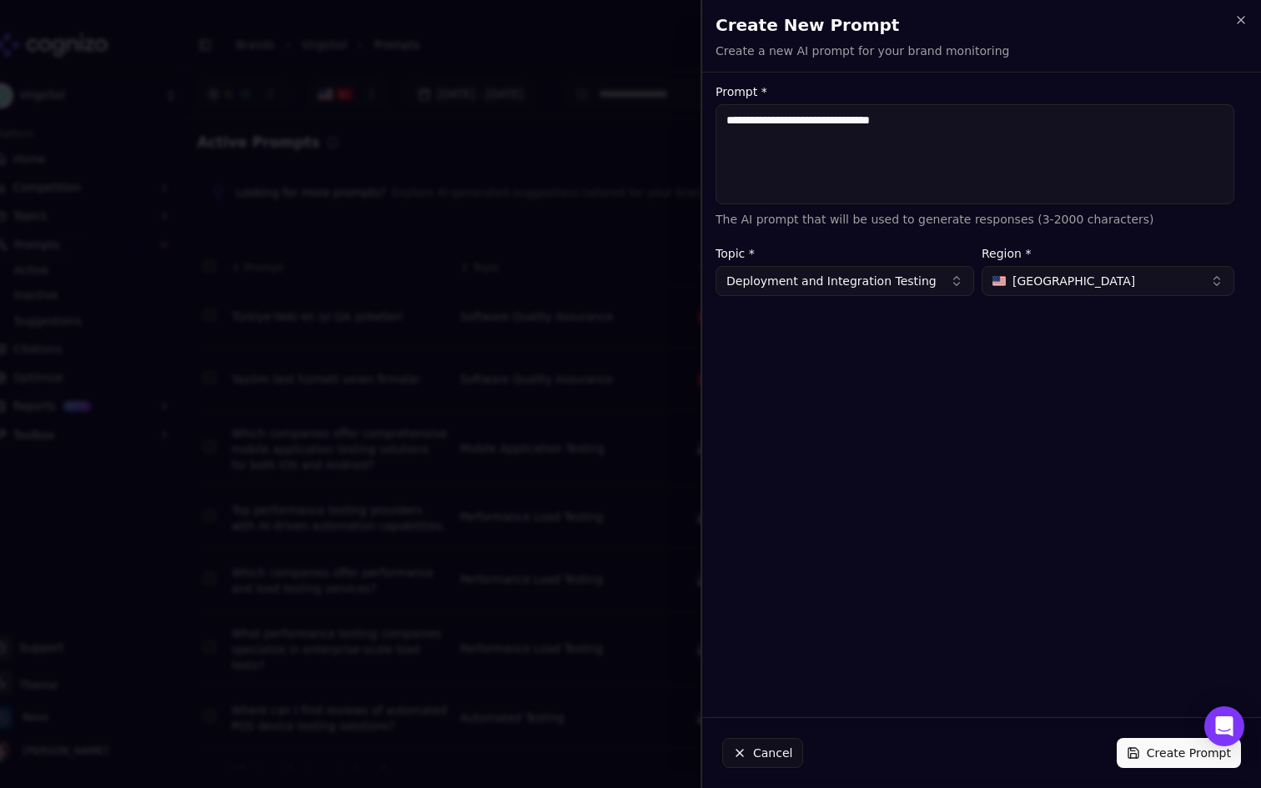
click at [1078, 268] on button "[GEOGRAPHIC_DATA]" at bounding box center [1108, 281] width 253 height 30
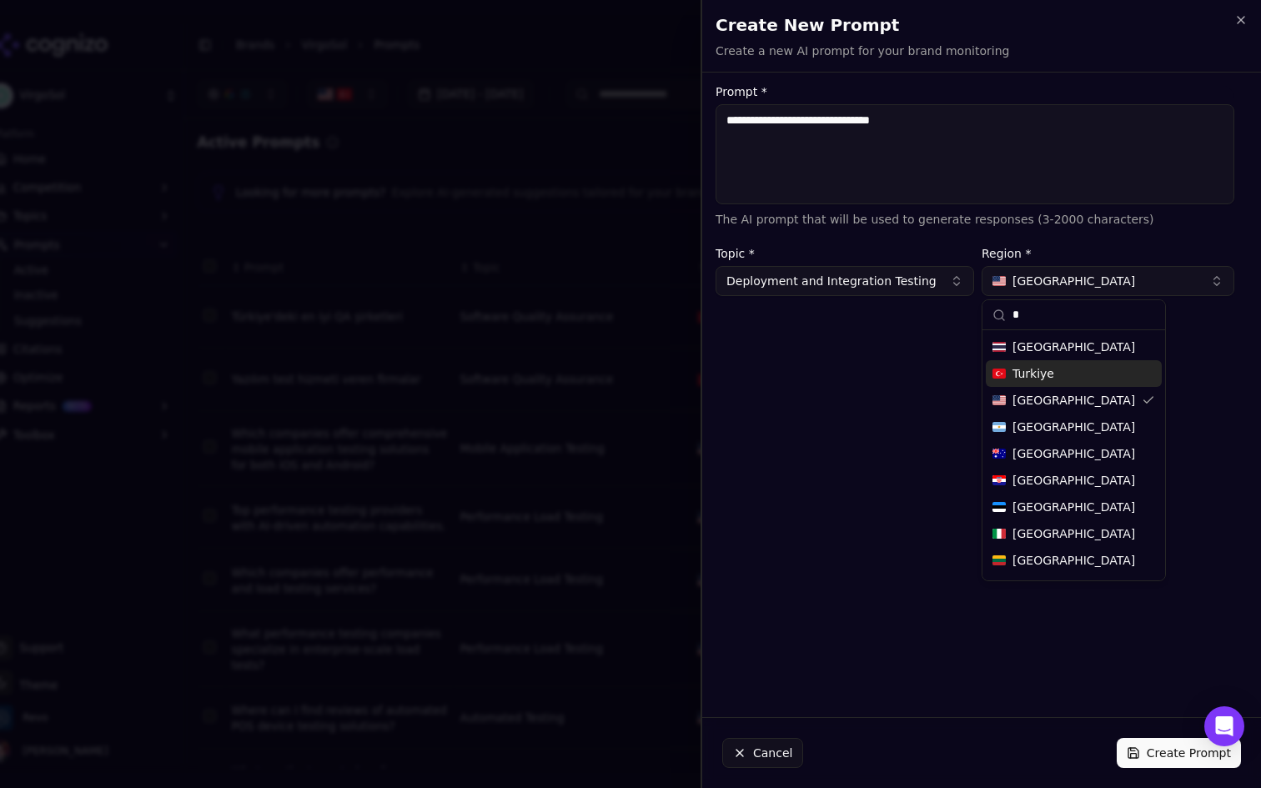
type input "*"
click at [1032, 370] on span "Turkiye" at bounding box center [1034, 373] width 42 height 17
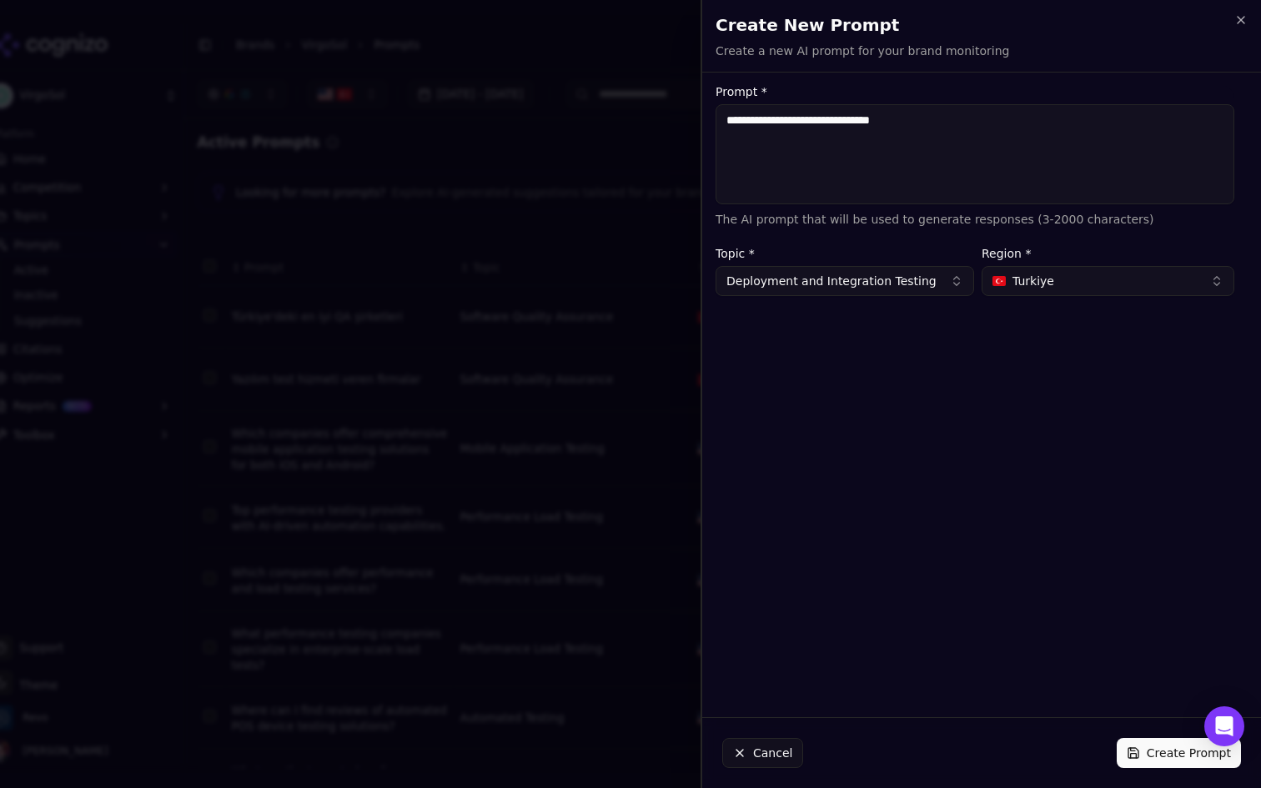
click at [1151, 749] on button "Create Prompt" at bounding box center [1179, 753] width 124 height 30
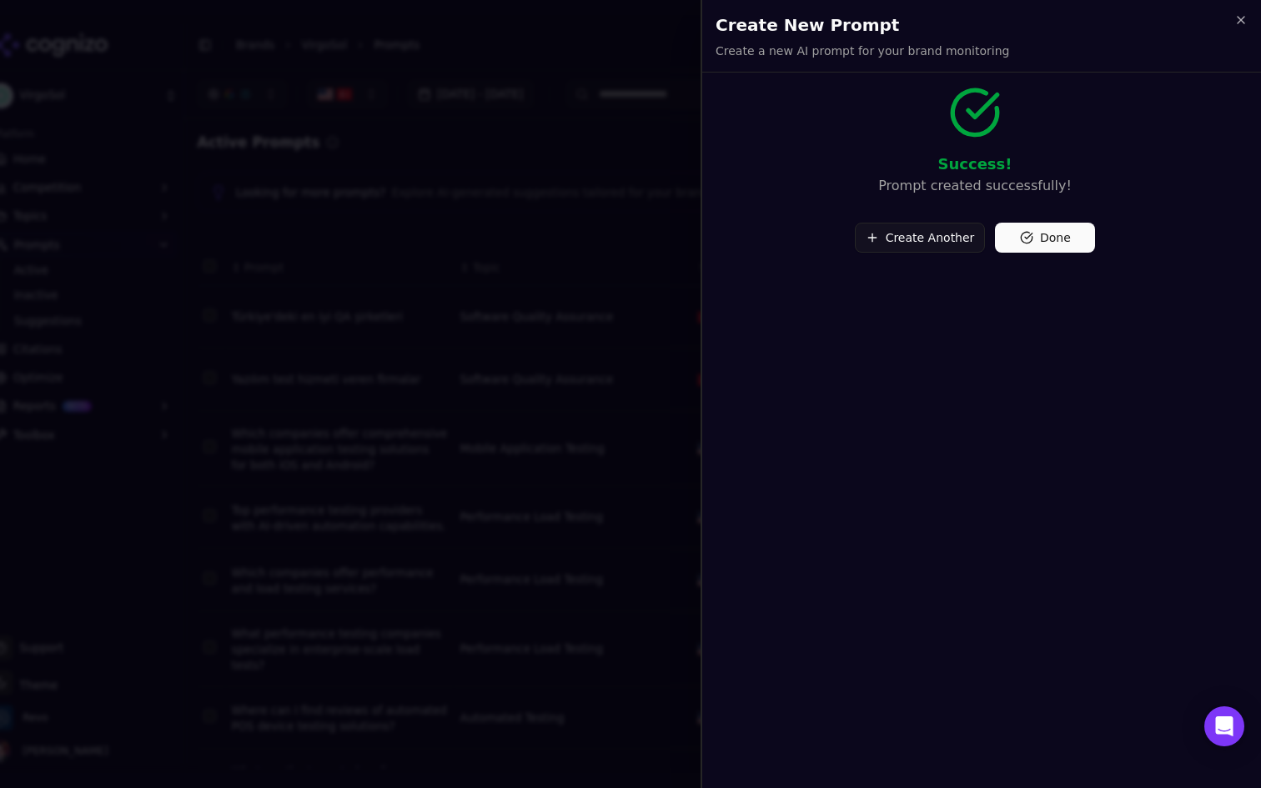
click at [920, 229] on button "Create Another" at bounding box center [920, 238] width 131 height 30
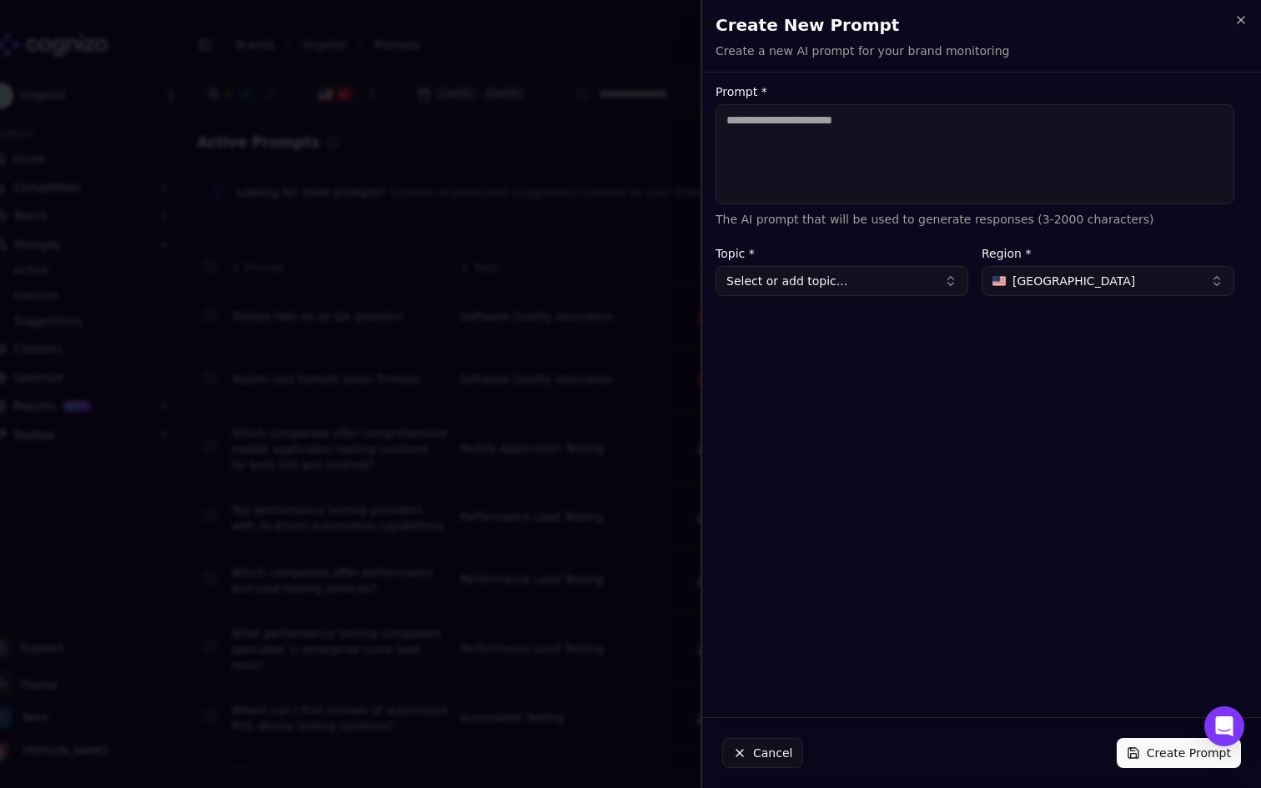
click at [853, 160] on textarea "Prompt *" at bounding box center [975, 154] width 519 height 100
paste textarea "**********"
type textarea "**********"
click at [851, 289] on button "Select or add topic..." at bounding box center [842, 281] width 253 height 30
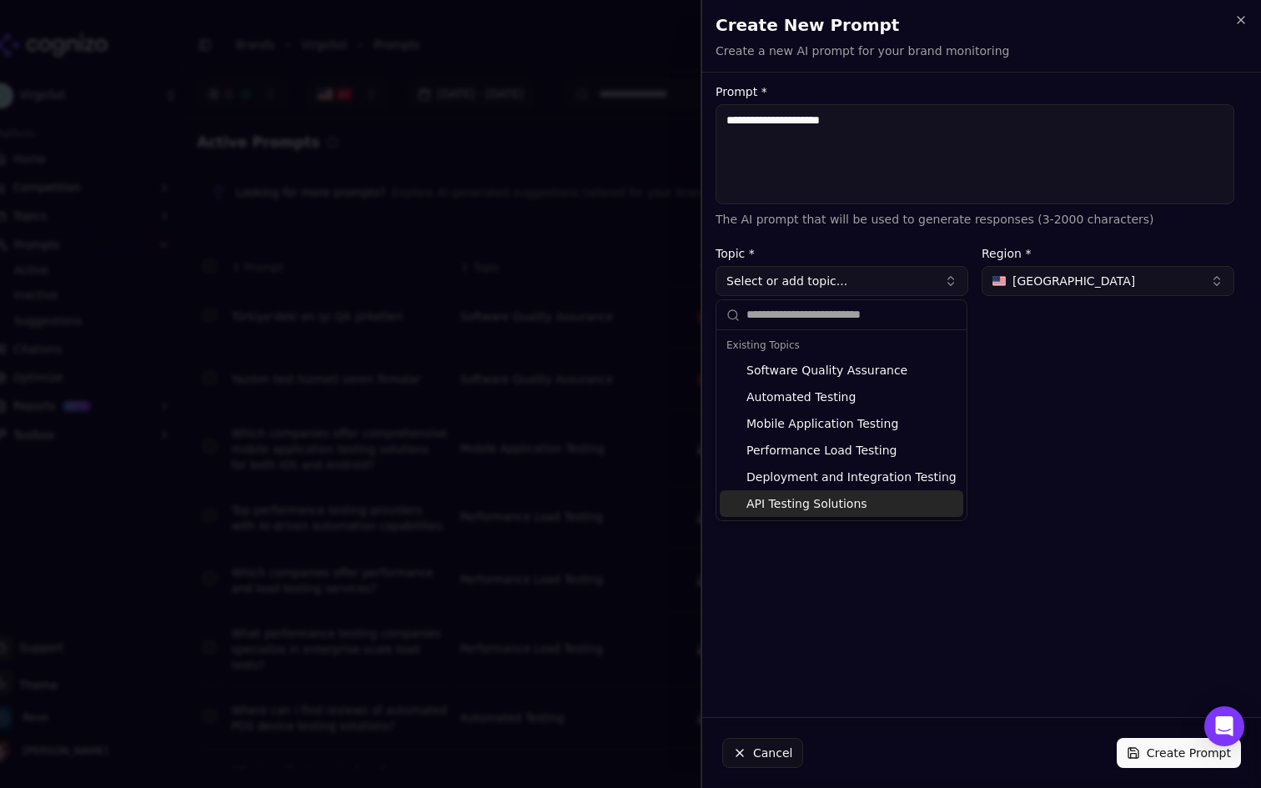
click at [815, 500] on div "API Testing Solutions" at bounding box center [842, 504] width 244 height 27
type input "**********"
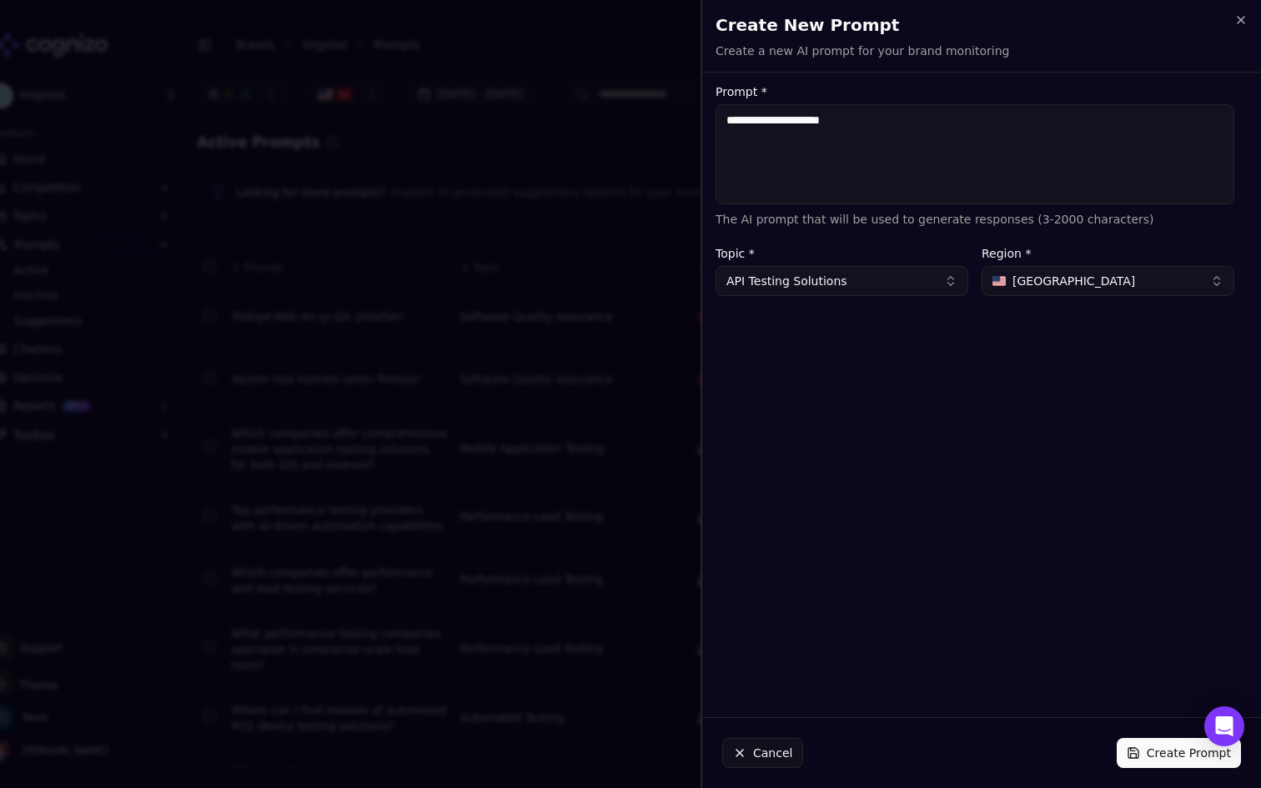
click at [1080, 293] on button "[GEOGRAPHIC_DATA]" at bounding box center [1108, 281] width 253 height 30
type input "****"
click at [1038, 346] on span "Turkiye" at bounding box center [1034, 347] width 42 height 17
click at [1174, 757] on button "Create Prompt" at bounding box center [1179, 753] width 124 height 30
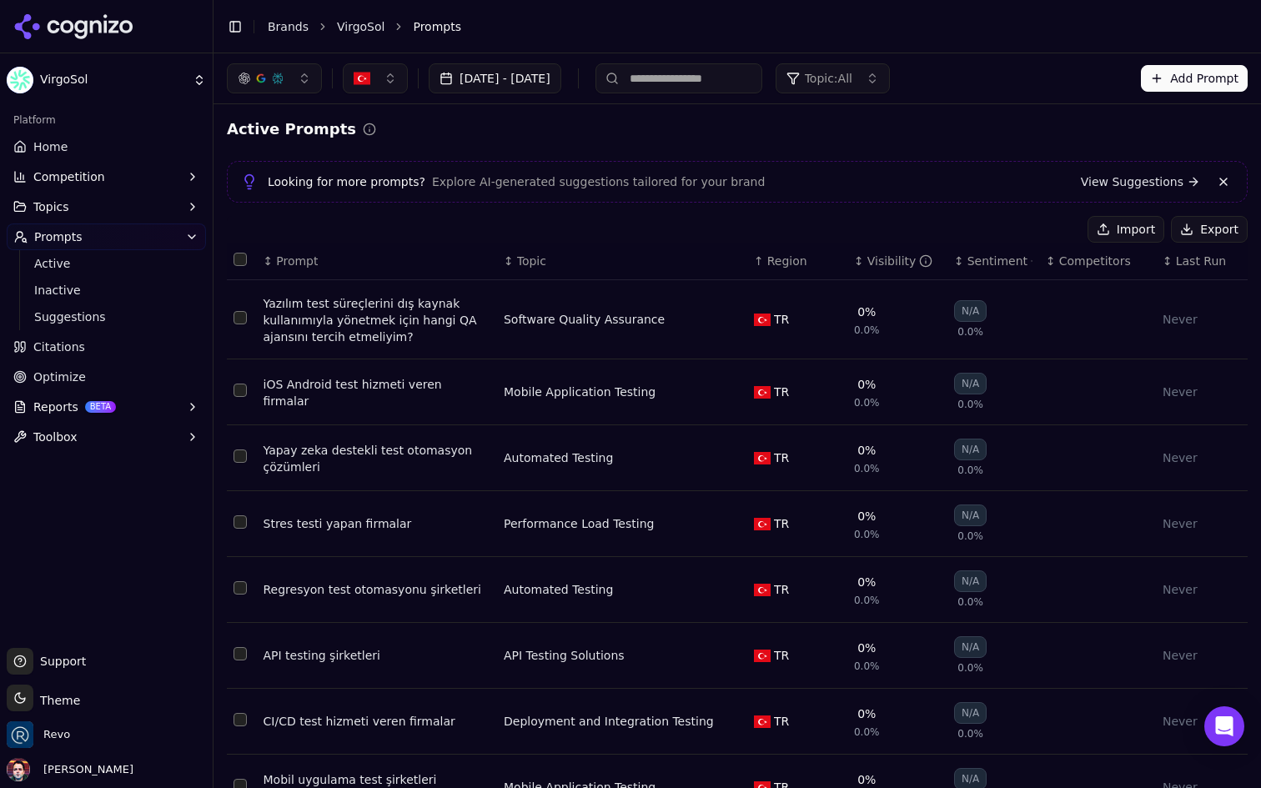
click at [411, 320] on div "Yazılım test süreçlerini dış kaynak kullanımıyla yönetmek için hangi QA ajansın…" at bounding box center [377, 320] width 227 height 50
click at [237, 315] on button "Select row 1" at bounding box center [240, 317] width 13 height 13
click at [243, 320] on button "Select row 1" at bounding box center [240, 317] width 13 height 13
click at [1016, 230] on button "Deactivate ( 1 )" at bounding box center [1020, 229] width 122 height 27
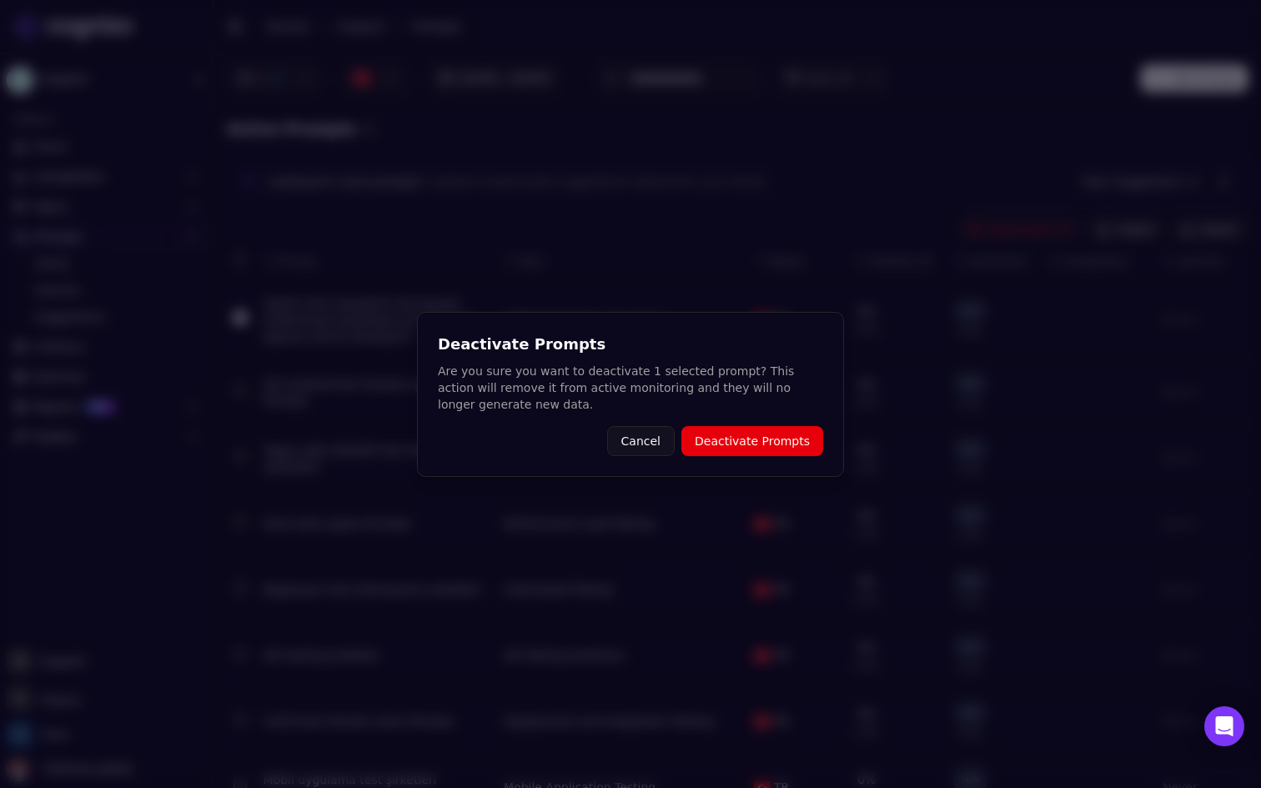
click at [657, 437] on button "Cancel" at bounding box center [641, 441] width 68 height 30
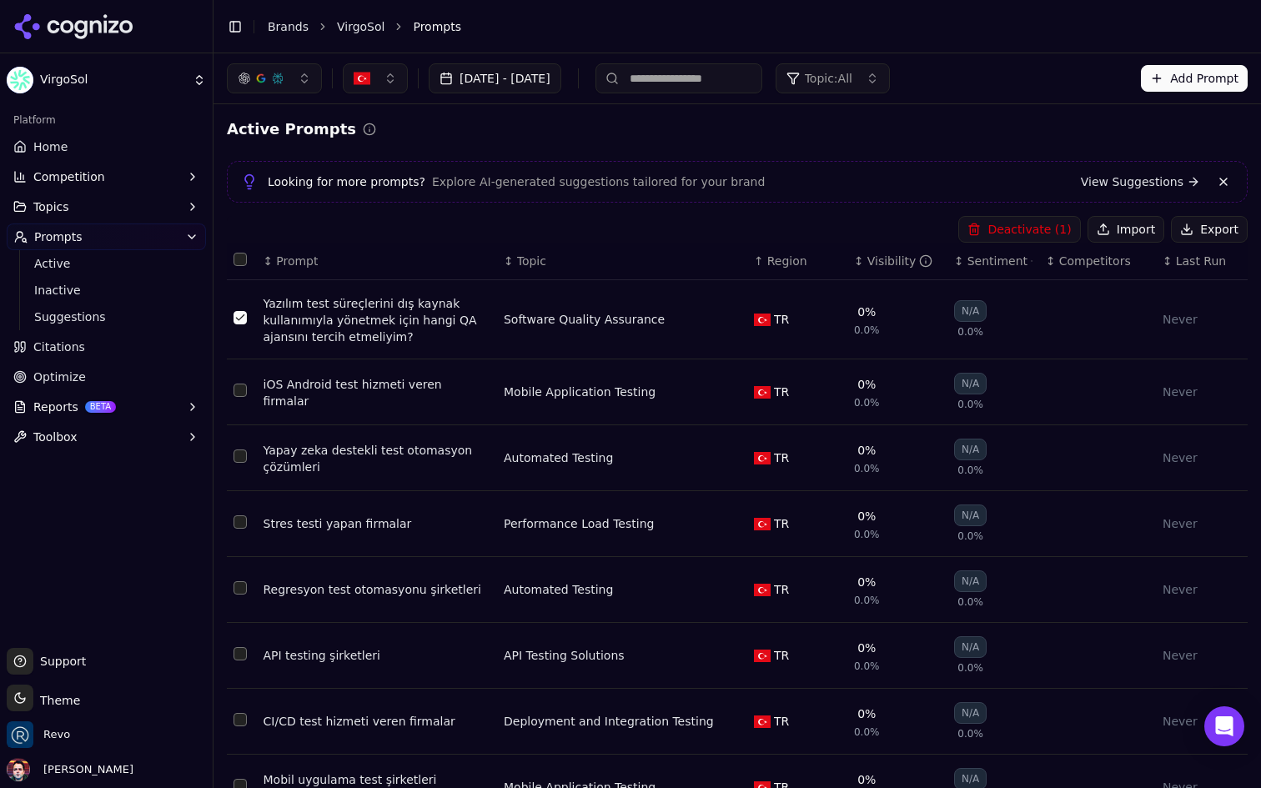
click at [235, 317] on button "Select row 1" at bounding box center [240, 317] width 13 height 13
click at [244, 324] on button "Select row 1" at bounding box center [240, 317] width 13 height 13
click at [1001, 229] on button "Deactivate ( 1 )" at bounding box center [1020, 229] width 122 height 27
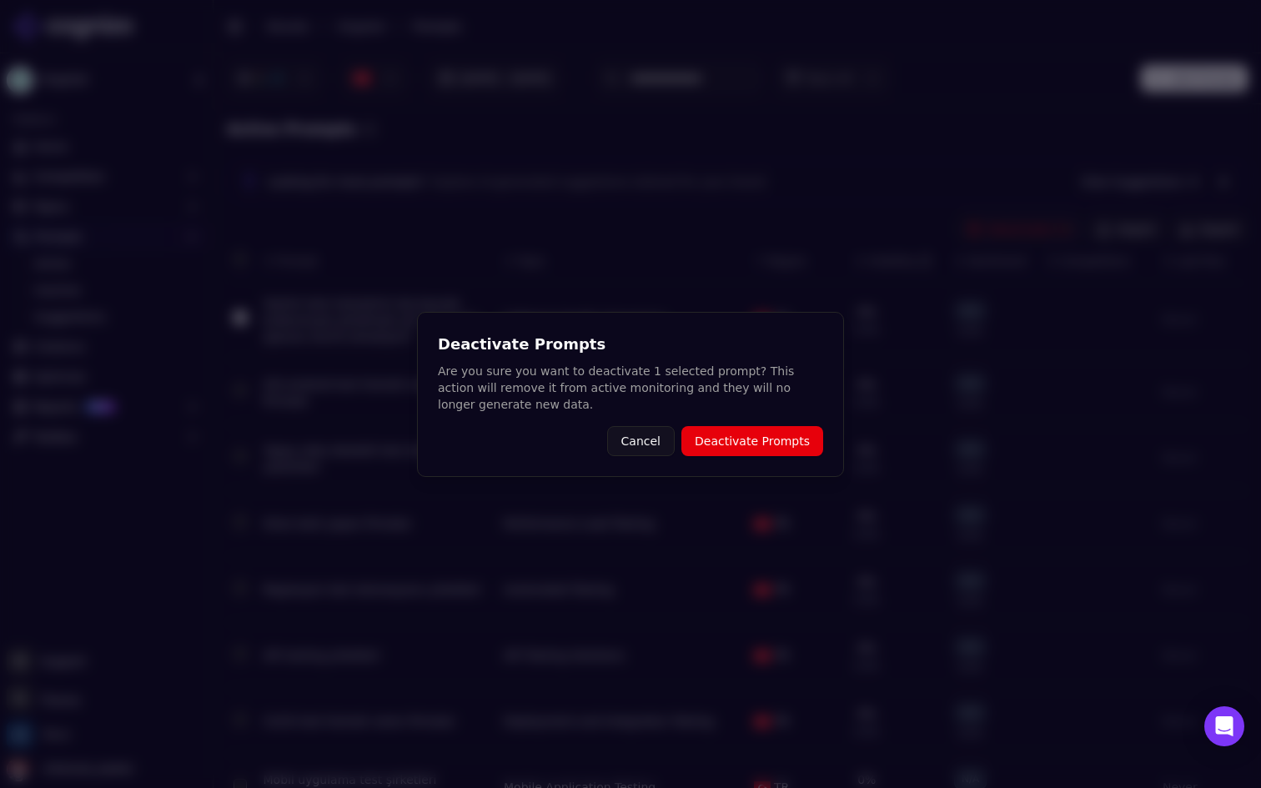
click at [771, 439] on button "Deactivate Prompts" at bounding box center [753, 441] width 142 height 30
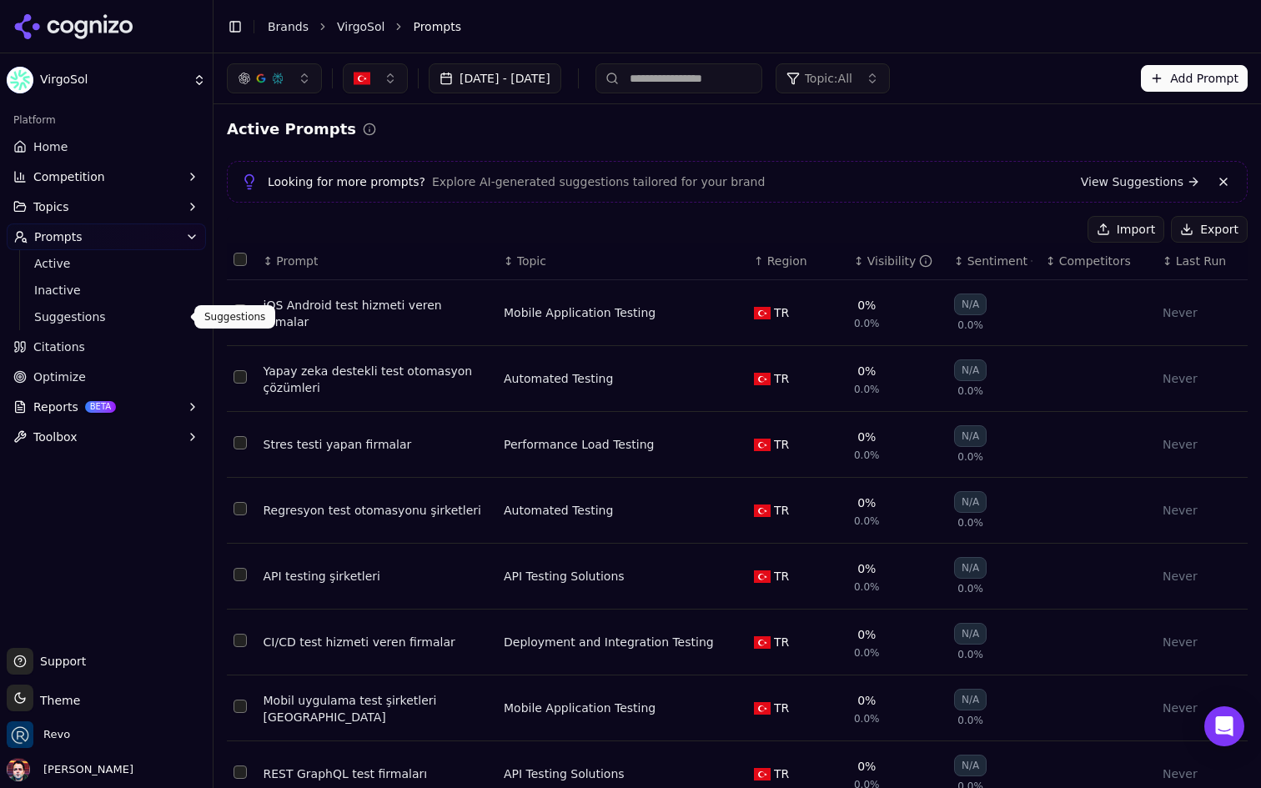
click at [91, 305] on link "Suggestions" at bounding box center [107, 316] width 159 height 23
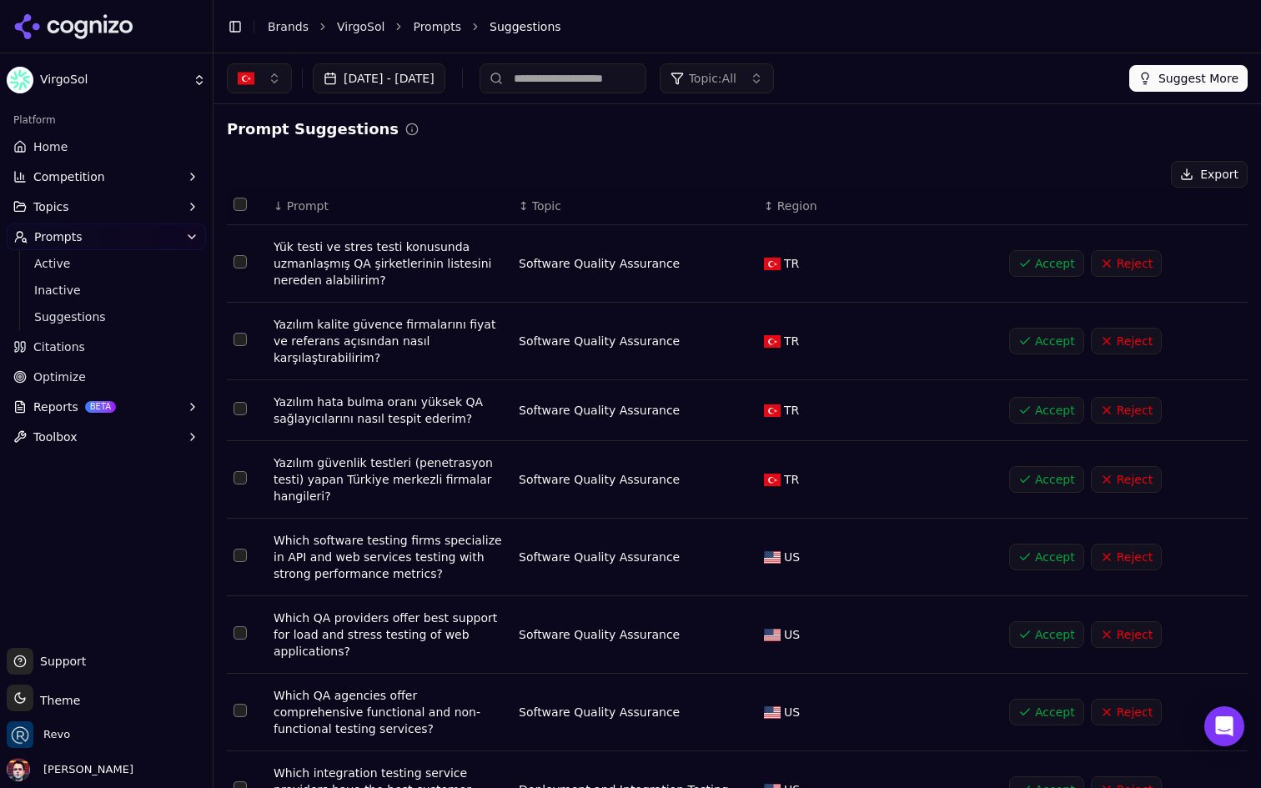
click at [83, 294] on span "Inactive" at bounding box center [106, 290] width 145 height 17
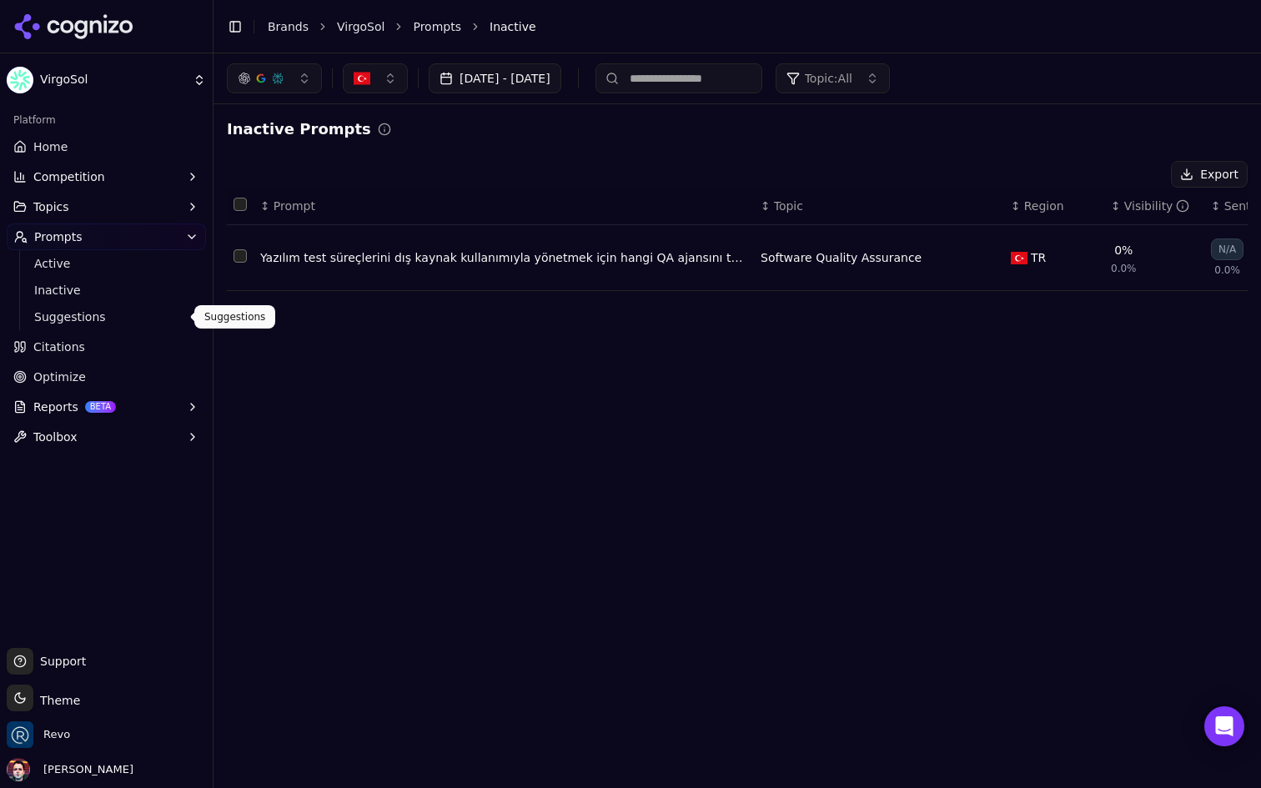
click at [84, 315] on span "Suggestions" at bounding box center [106, 317] width 145 height 17
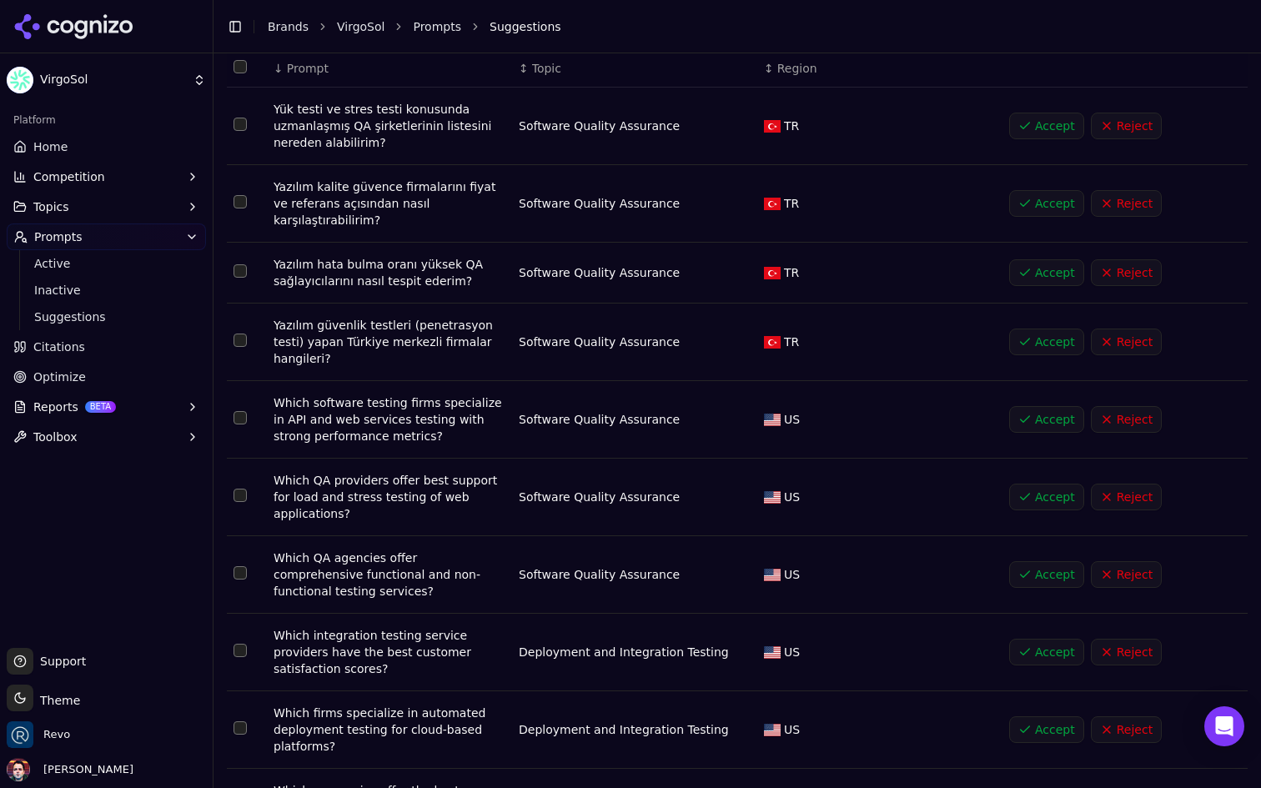
scroll to position [139, 0]
click at [1050, 337] on button "Accept" at bounding box center [1046, 340] width 75 height 27
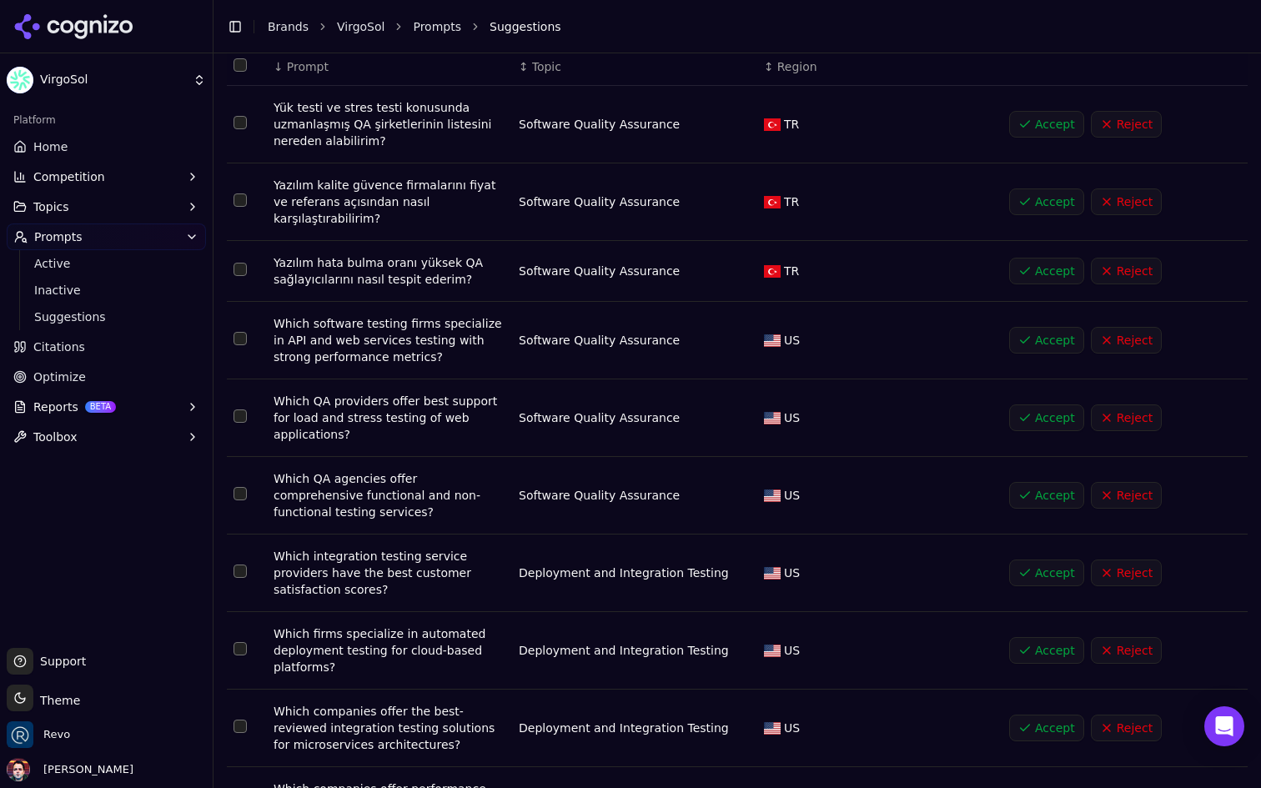
scroll to position [0, 0]
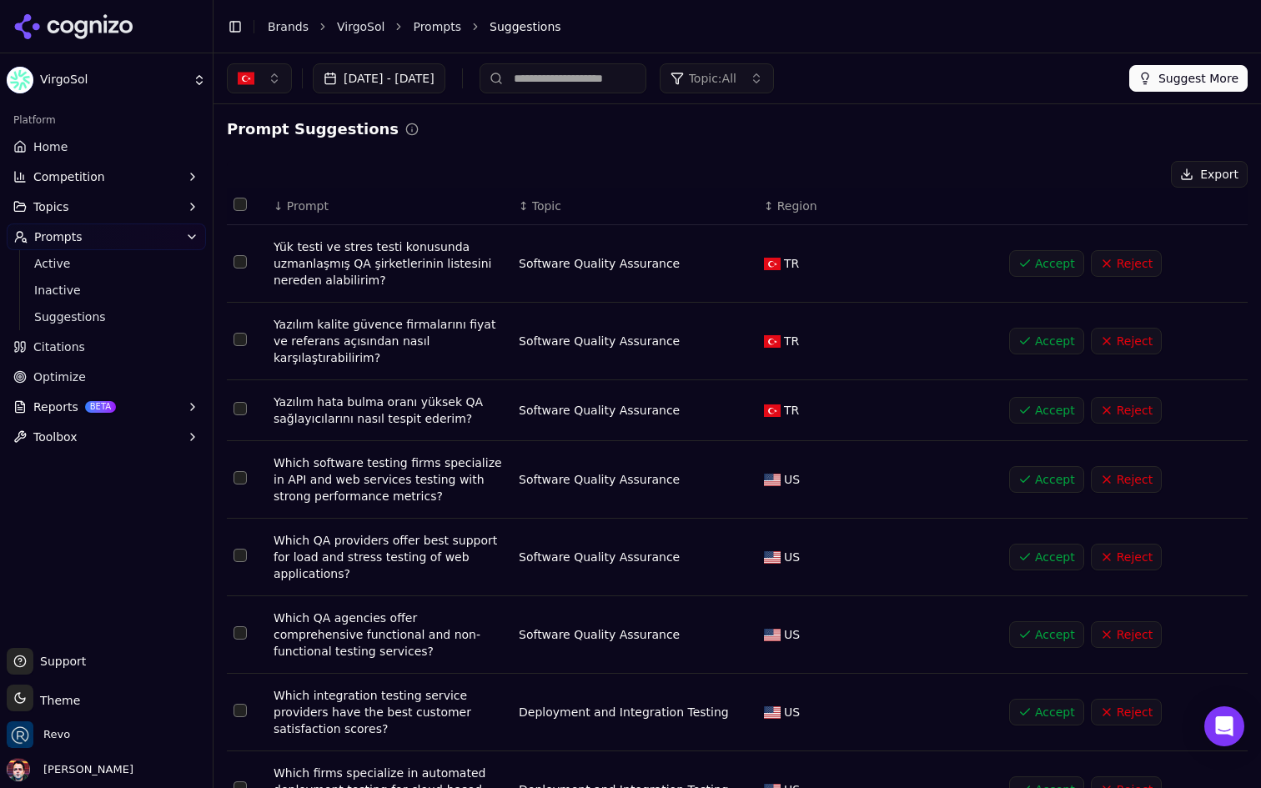
click at [1166, 79] on button "Suggest More" at bounding box center [1189, 78] width 118 height 27
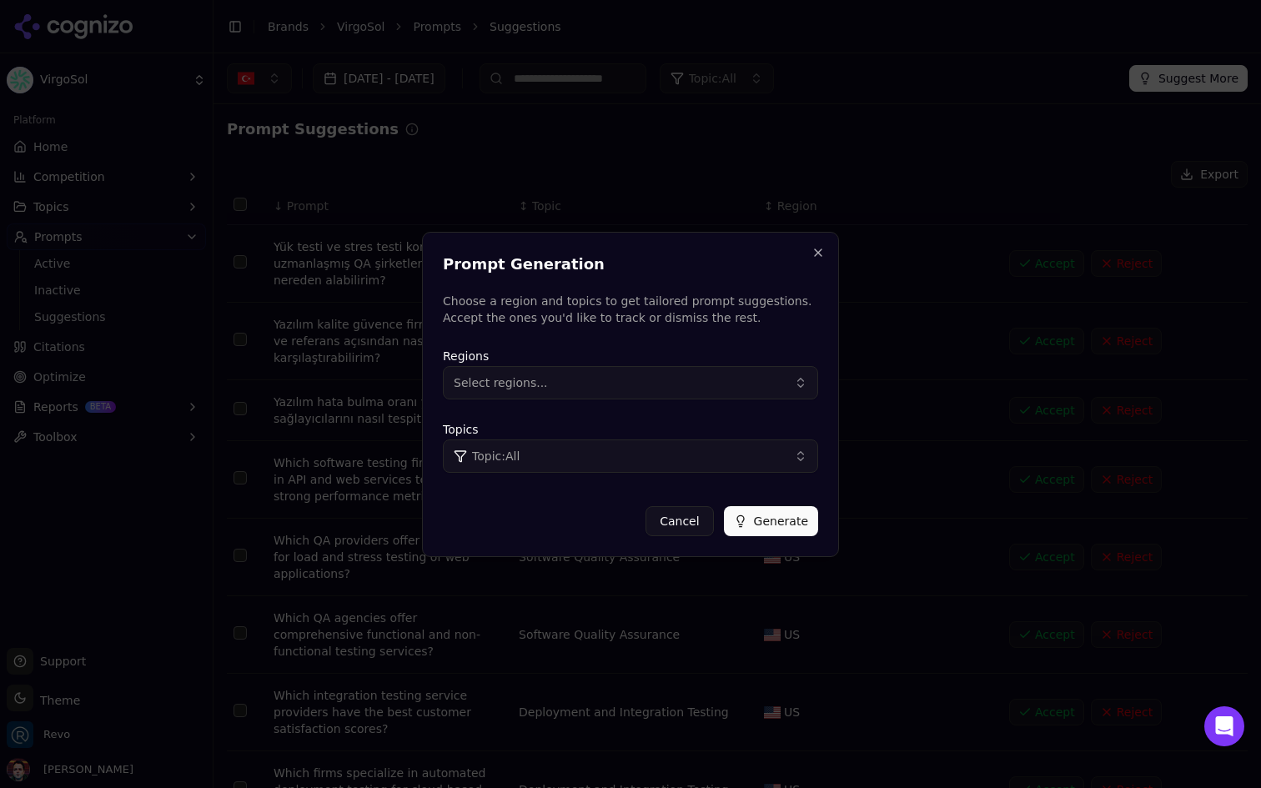
click at [626, 382] on button "Select regions..." at bounding box center [630, 382] width 375 height 33
click at [553, 481] on div "Turkiye" at bounding box center [559, 477] width 225 height 27
click at [753, 438] on div "Topics Topic: All" at bounding box center [630, 446] width 375 height 53
click at [729, 445] on button "Topic: All" at bounding box center [630, 456] width 375 height 33
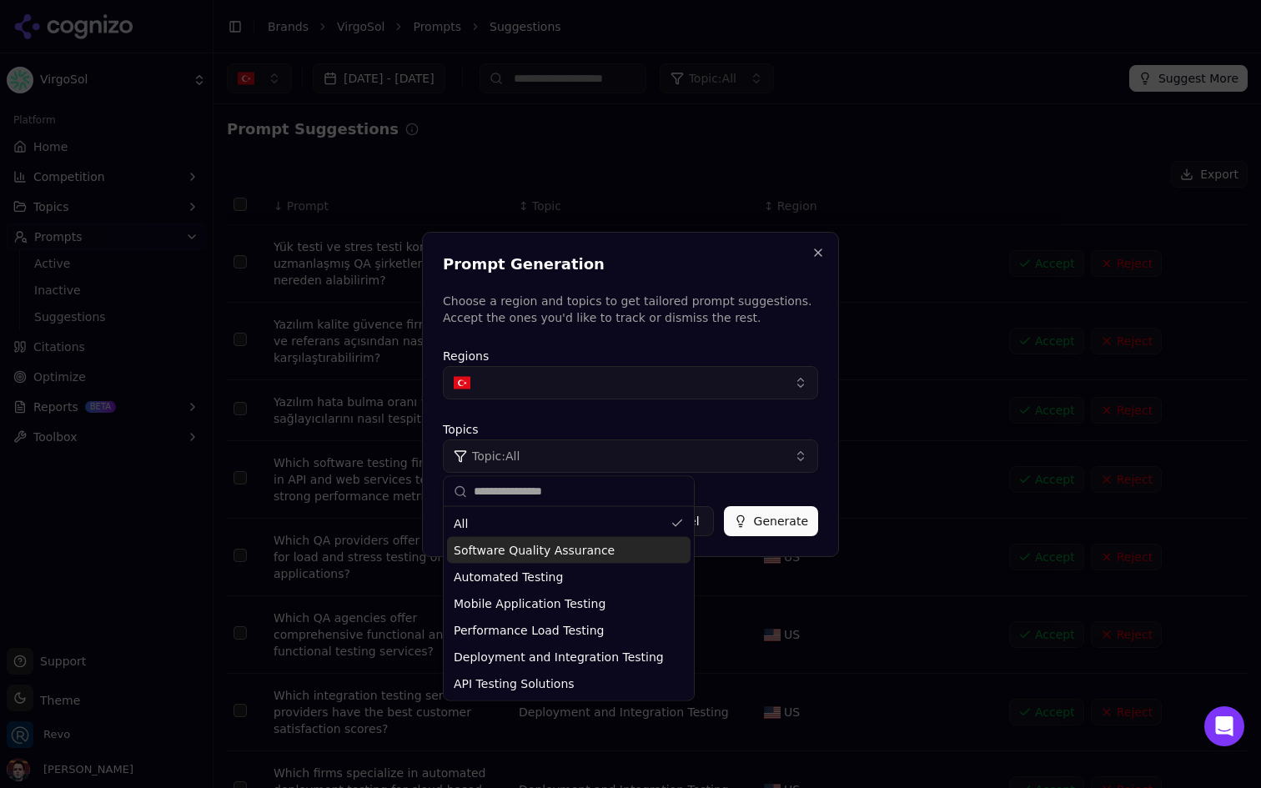
click at [573, 552] on span "Software Quality Assurance" at bounding box center [534, 550] width 161 height 17
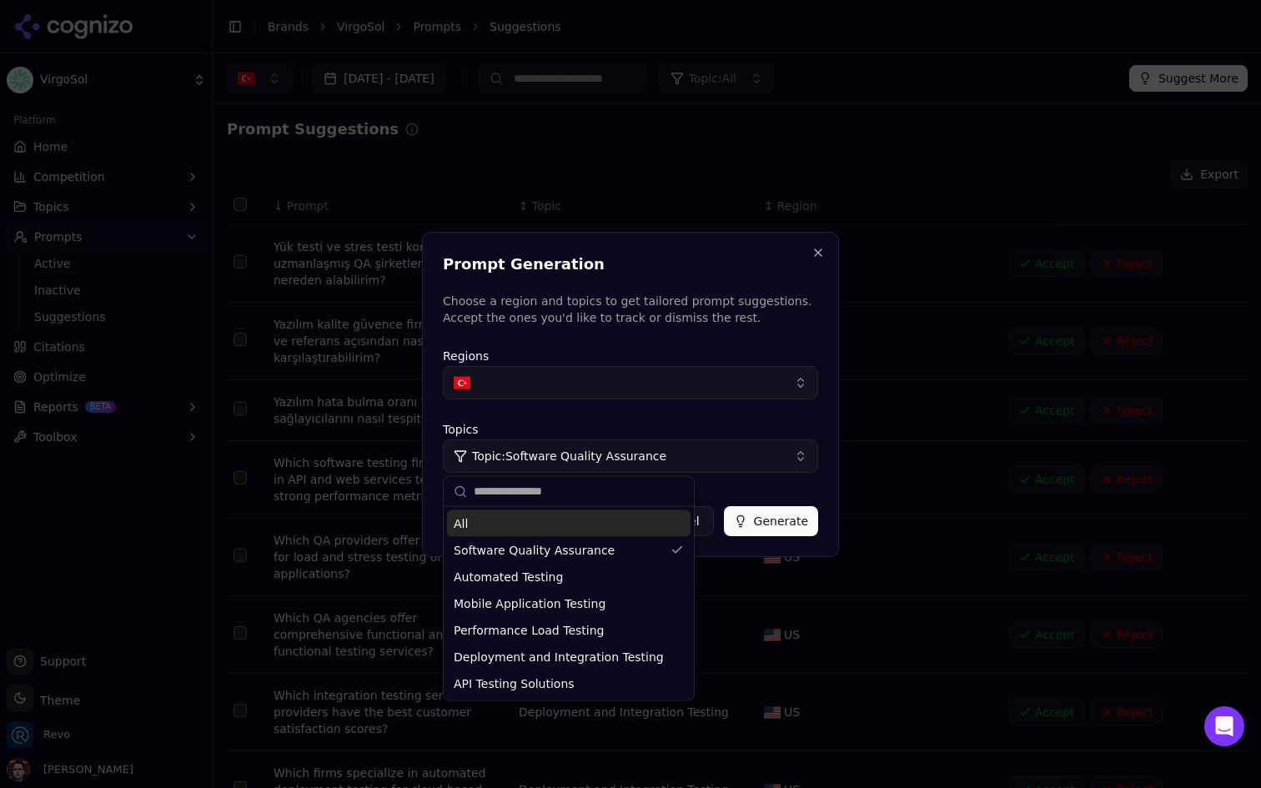
click at [777, 522] on button "Generate" at bounding box center [771, 521] width 94 height 30
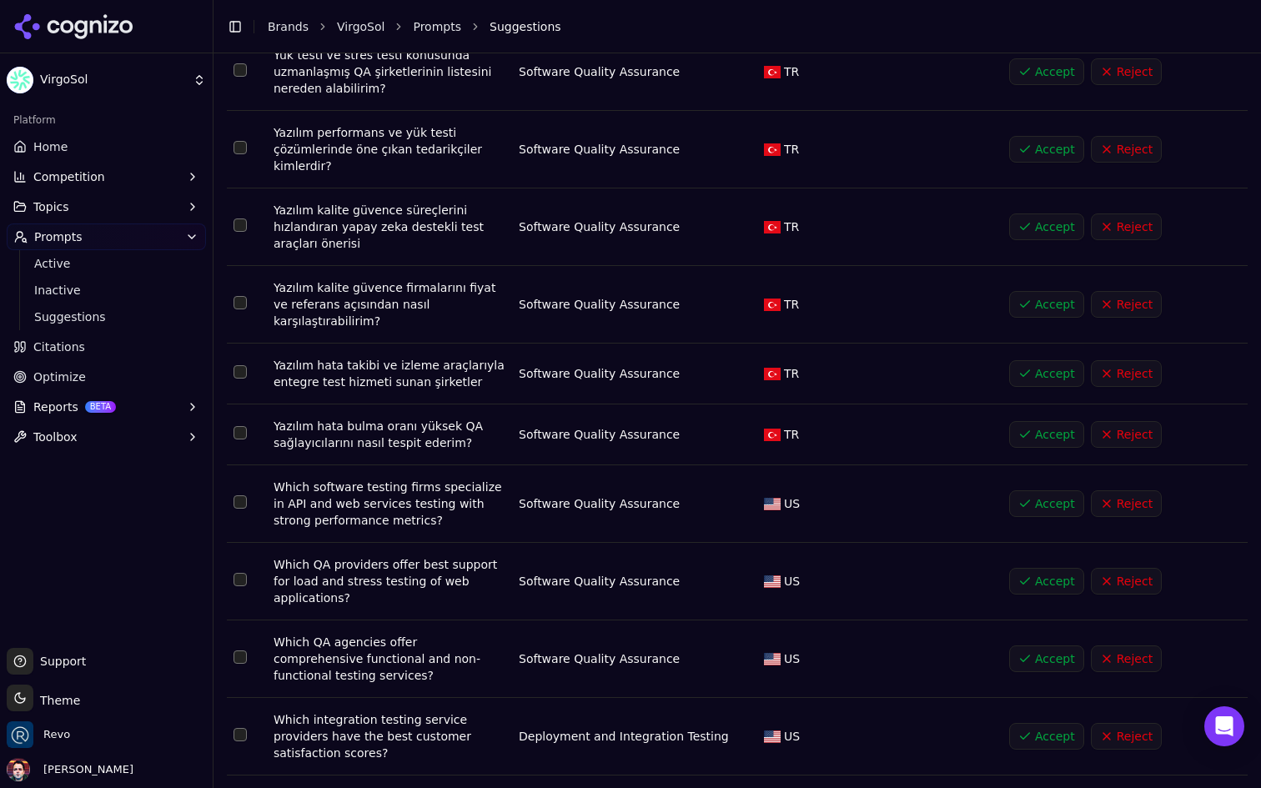
scroll to position [325, 0]
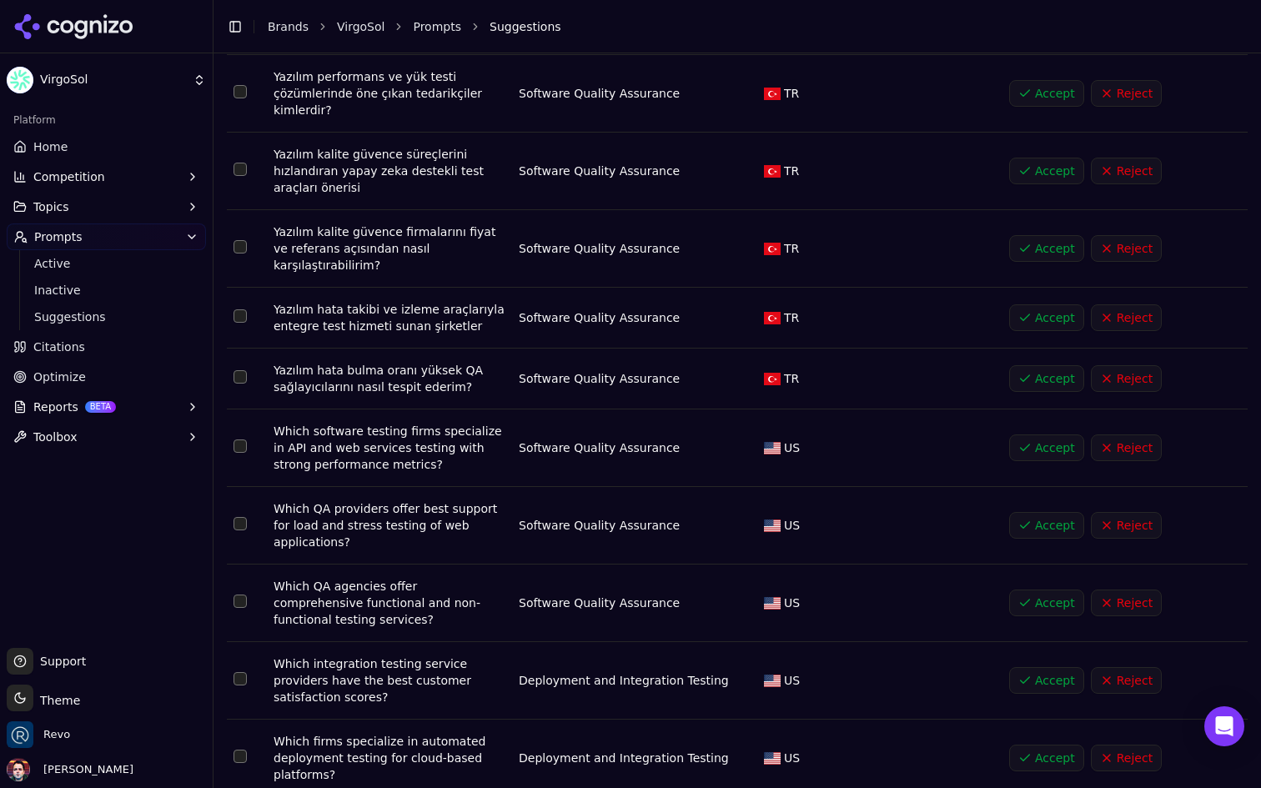
click at [1048, 310] on button "Accept" at bounding box center [1046, 318] width 75 height 27
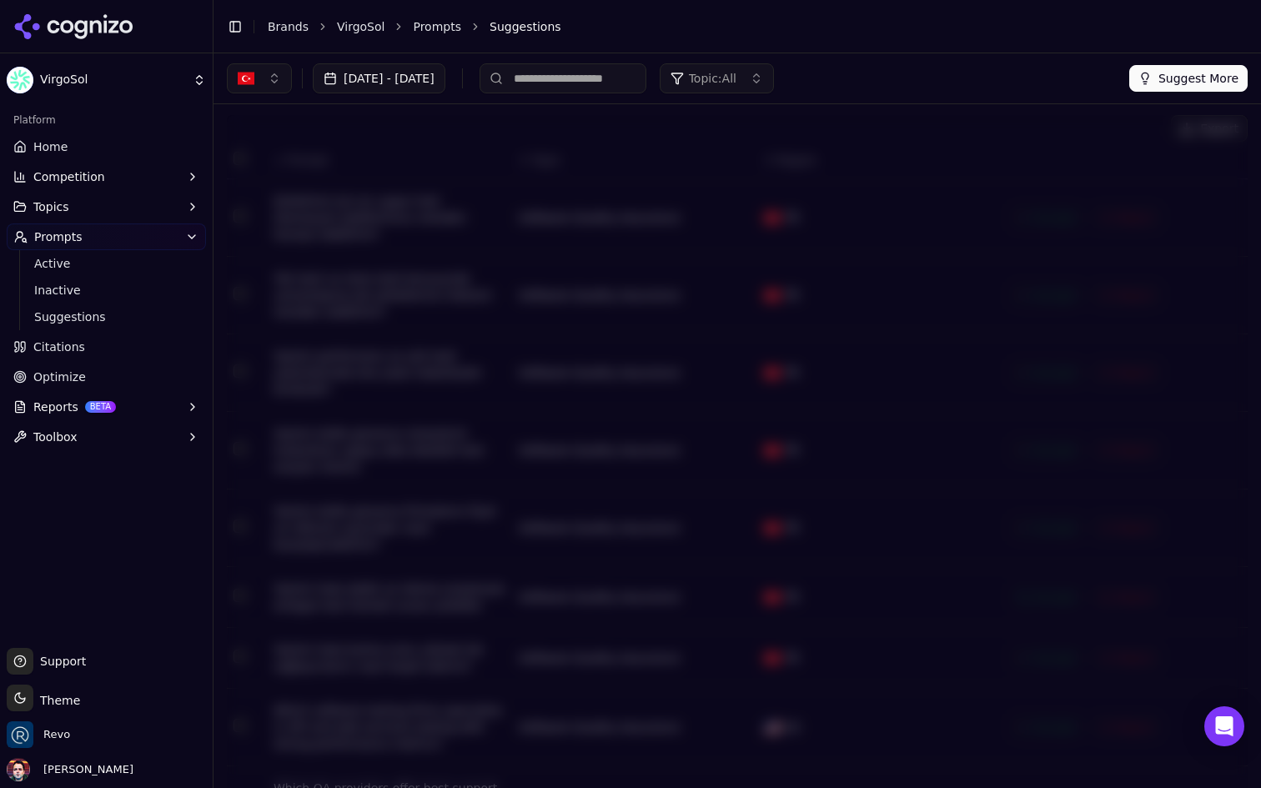
scroll to position [0, 0]
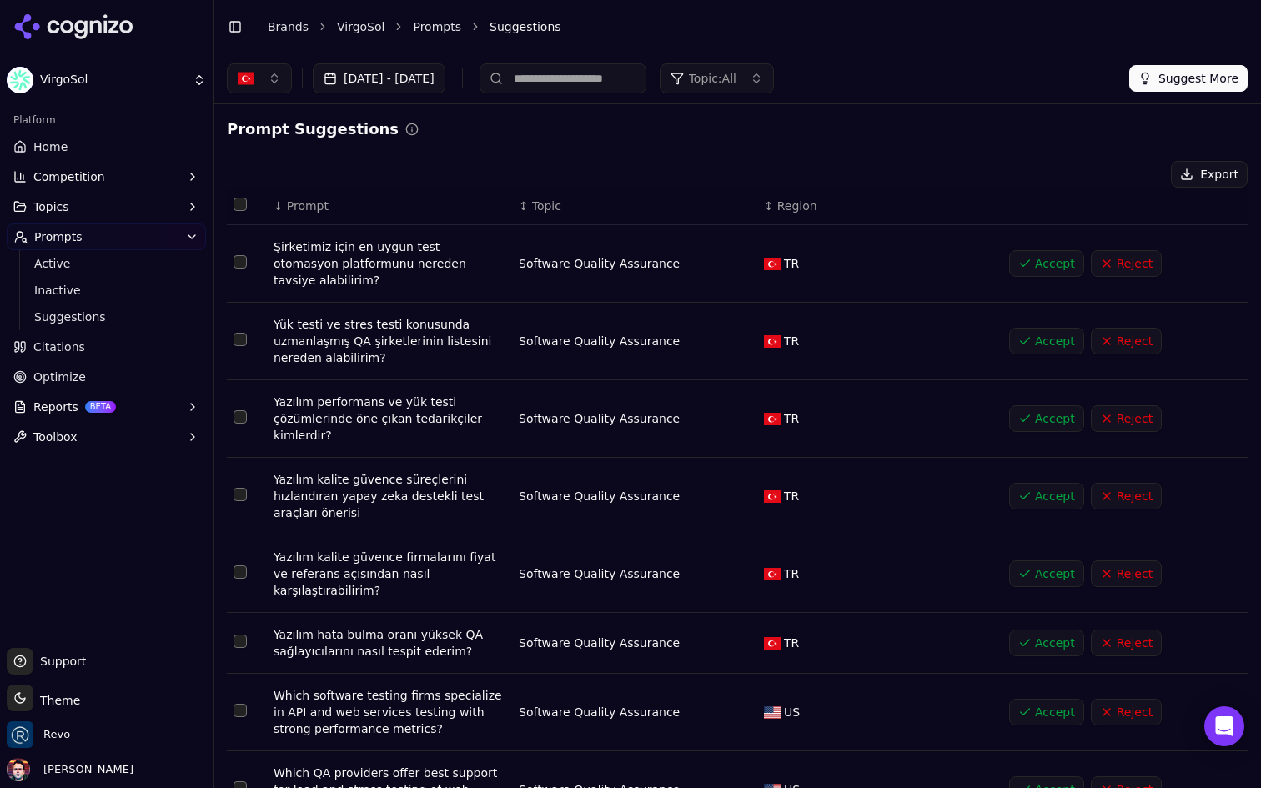
click at [737, 73] on span "Topic: All" at bounding box center [713, 78] width 48 height 17
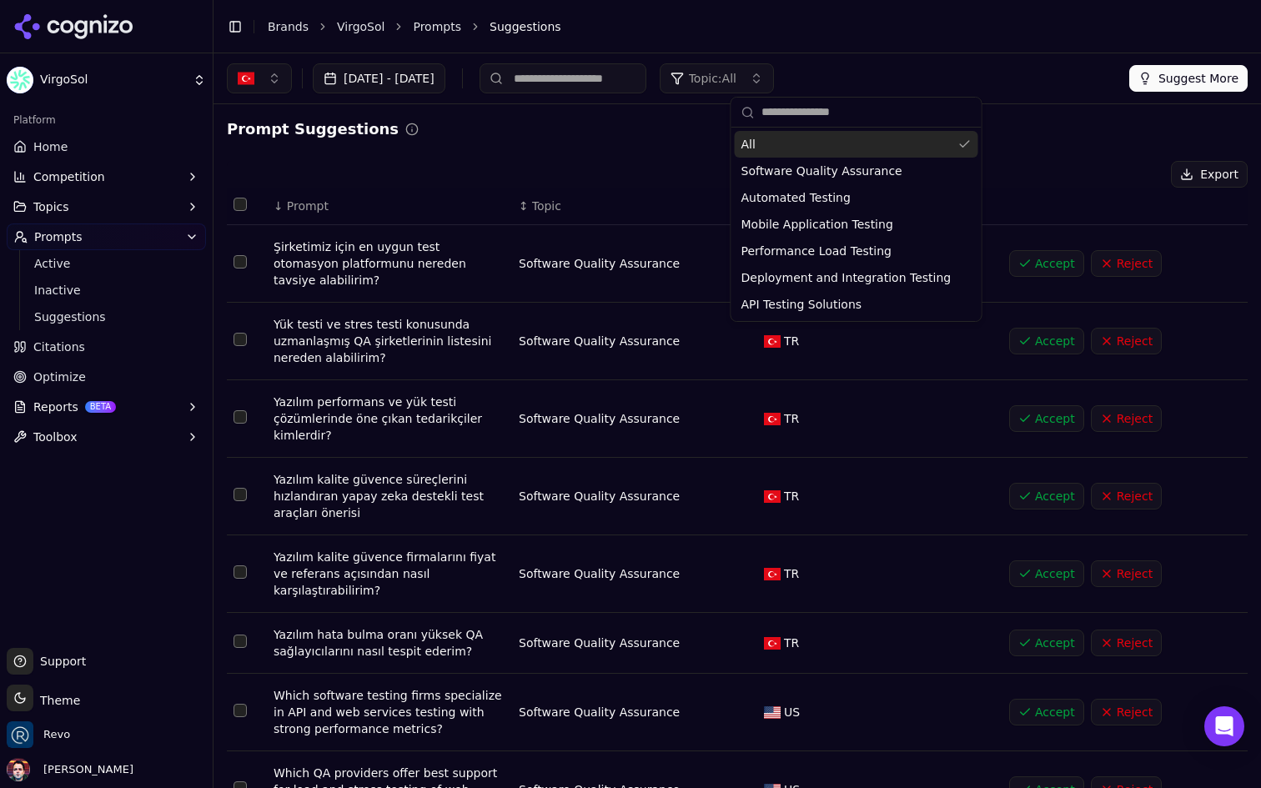
click at [737, 73] on span "Topic: All" at bounding box center [713, 78] width 48 height 17
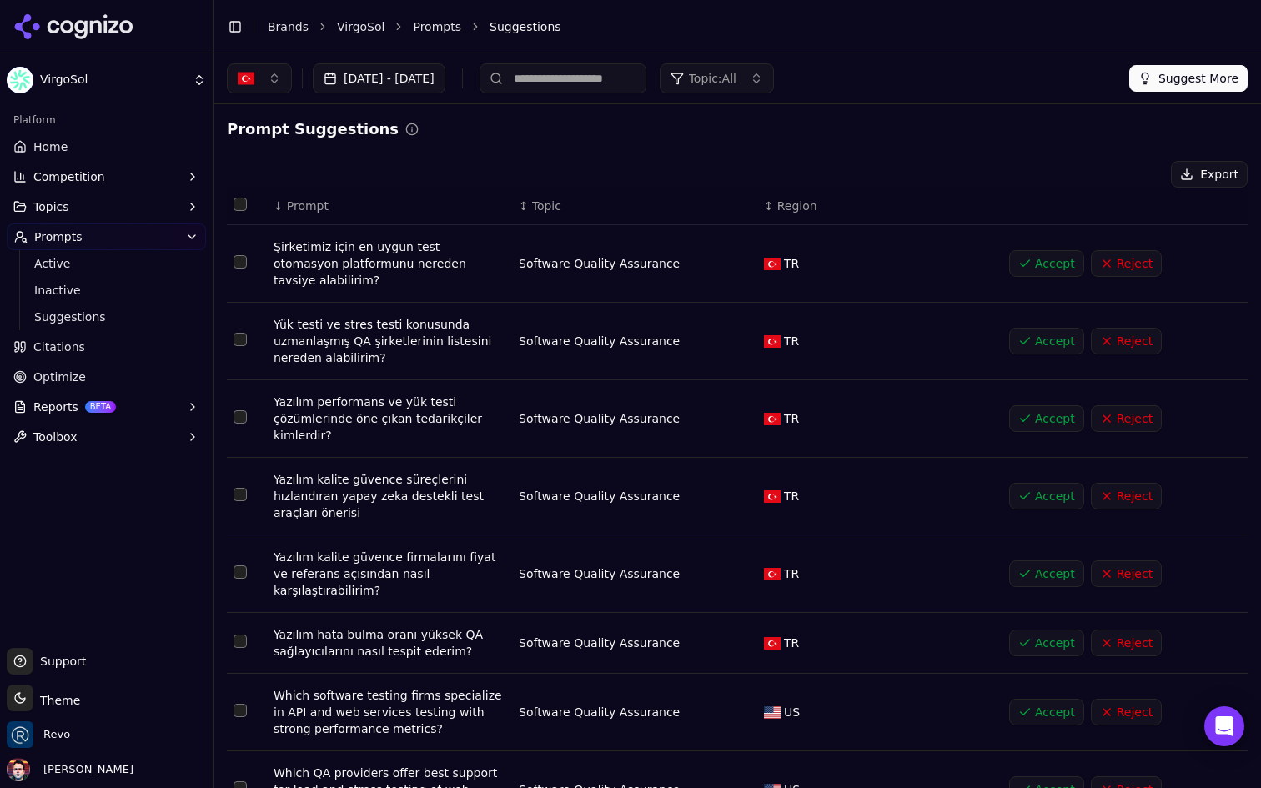
click at [1183, 89] on button "Suggest More" at bounding box center [1189, 78] width 118 height 27
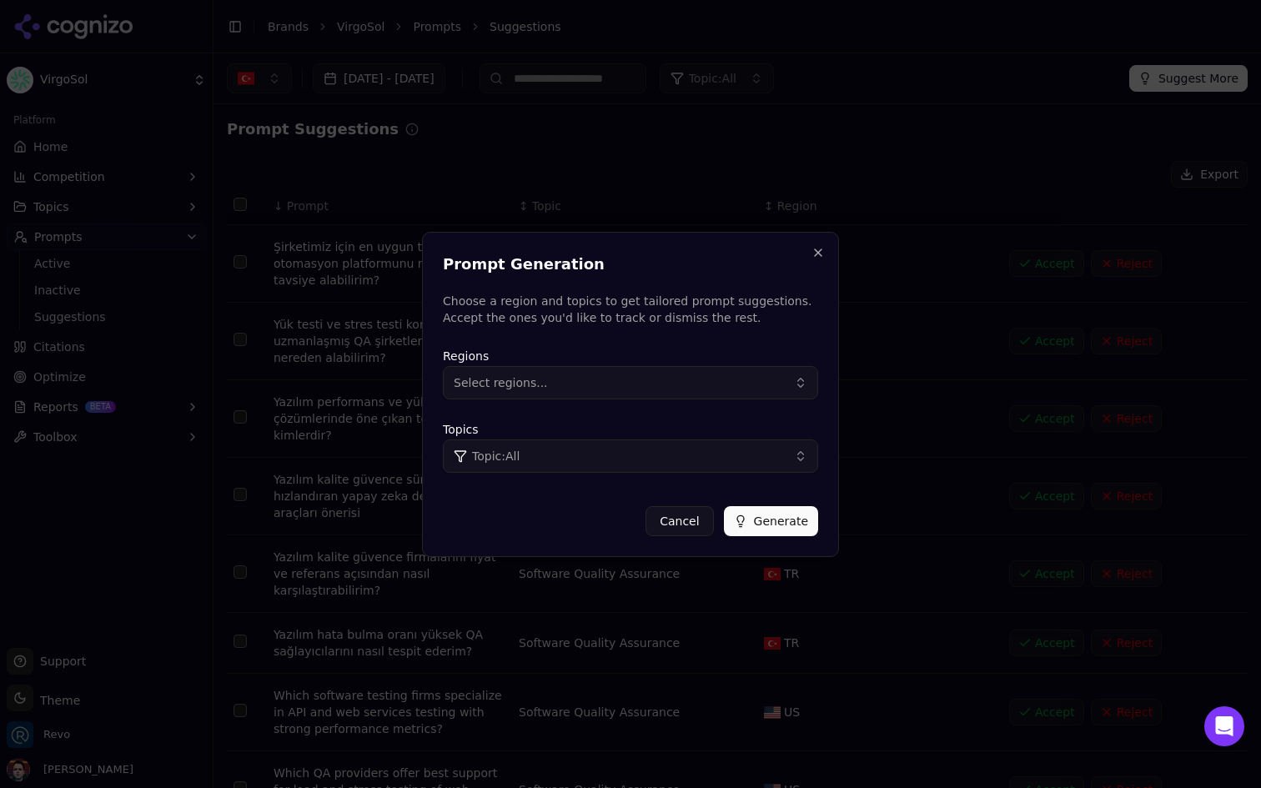
click at [623, 377] on button "Select regions..." at bounding box center [630, 382] width 375 height 33
click at [549, 471] on div "Turkiye" at bounding box center [559, 477] width 225 height 27
click at [735, 456] on button "Topic: All" at bounding box center [630, 456] width 375 height 33
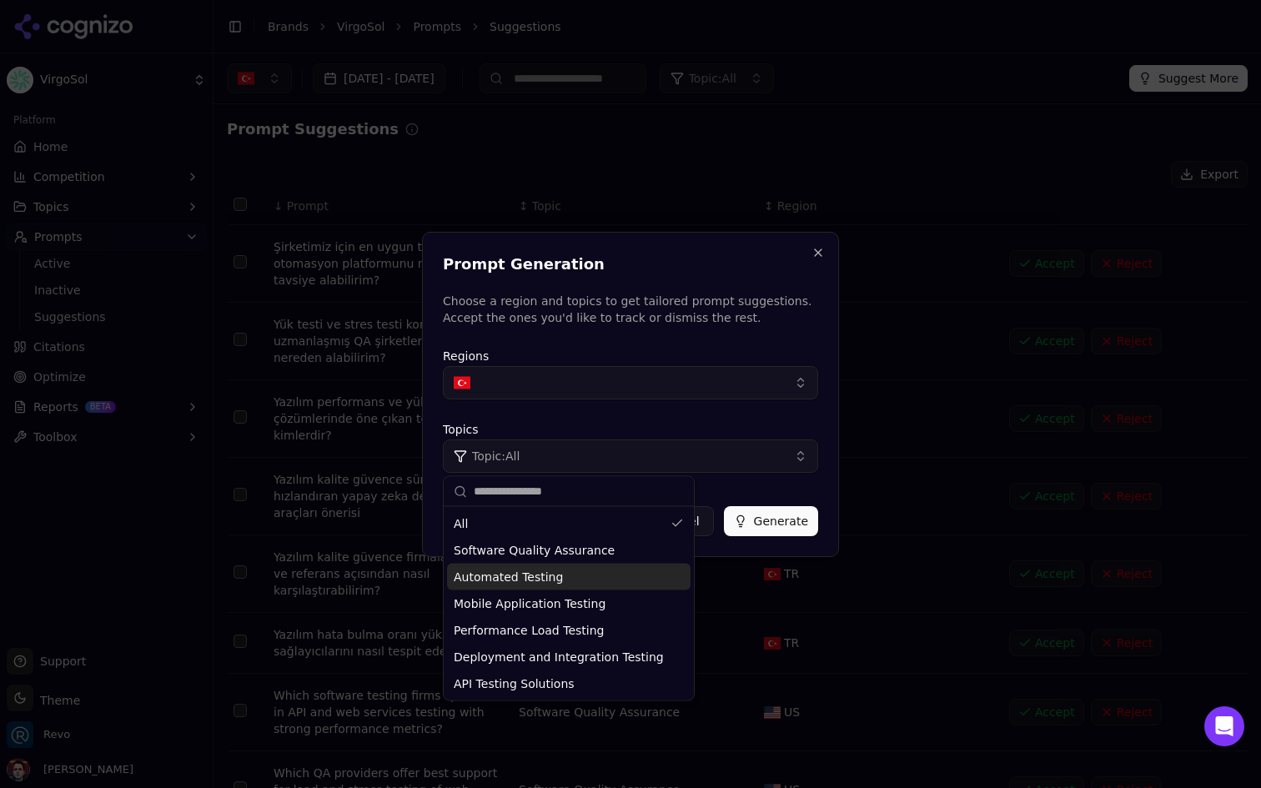
click at [571, 566] on div "Automated Testing" at bounding box center [569, 577] width 244 height 27
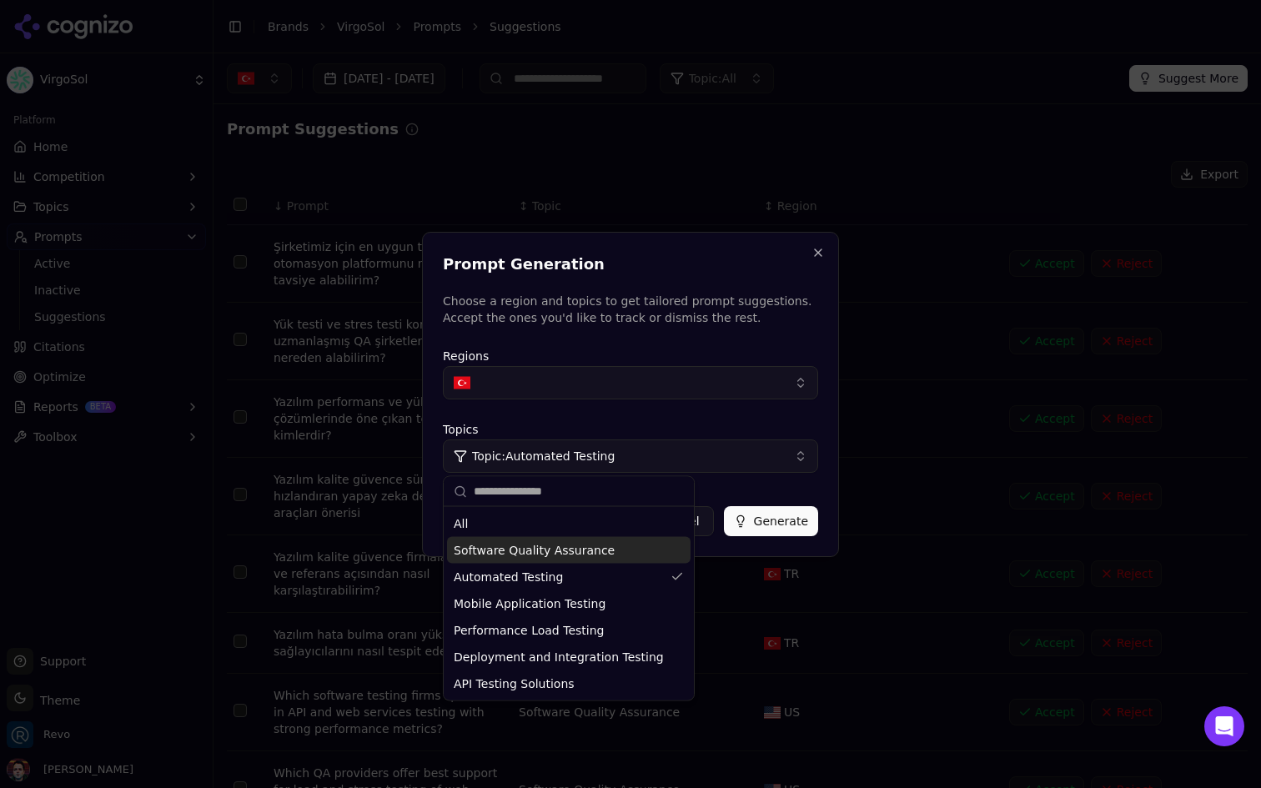
click at [775, 518] on button "Generate" at bounding box center [771, 521] width 94 height 30
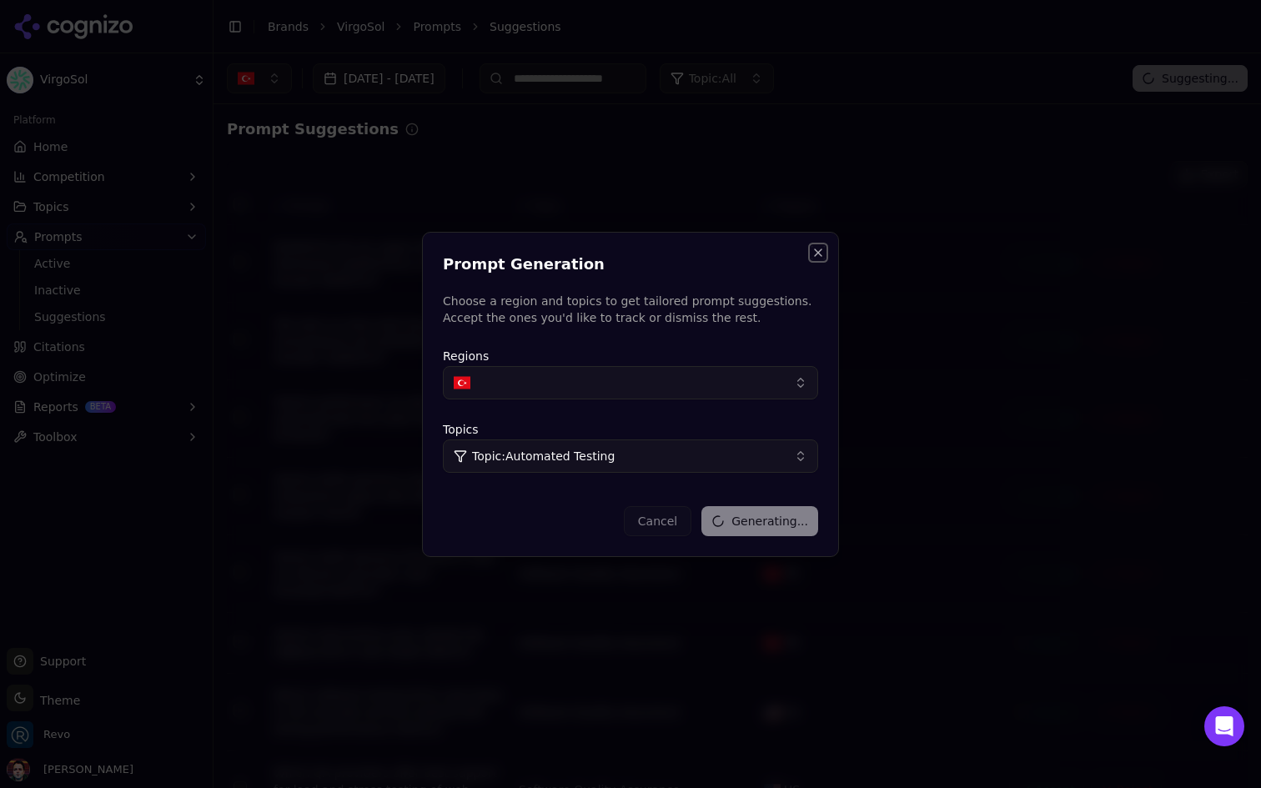
click at [818, 251] on button "Close" at bounding box center [818, 252] width 13 height 13
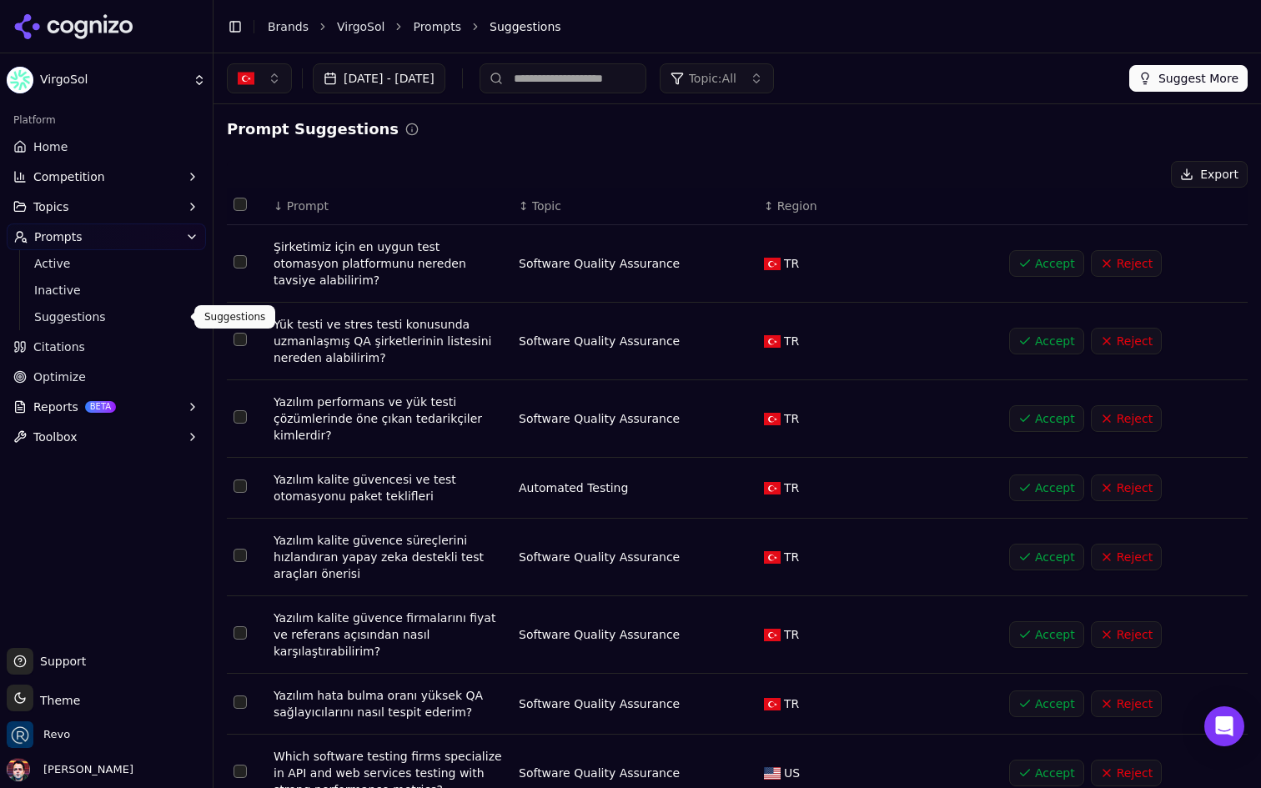
click at [120, 316] on span "Suggestions" at bounding box center [106, 317] width 145 height 17
click at [120, 293] on span "Inactive" at bounding box center [106, 290] width 145 height 17
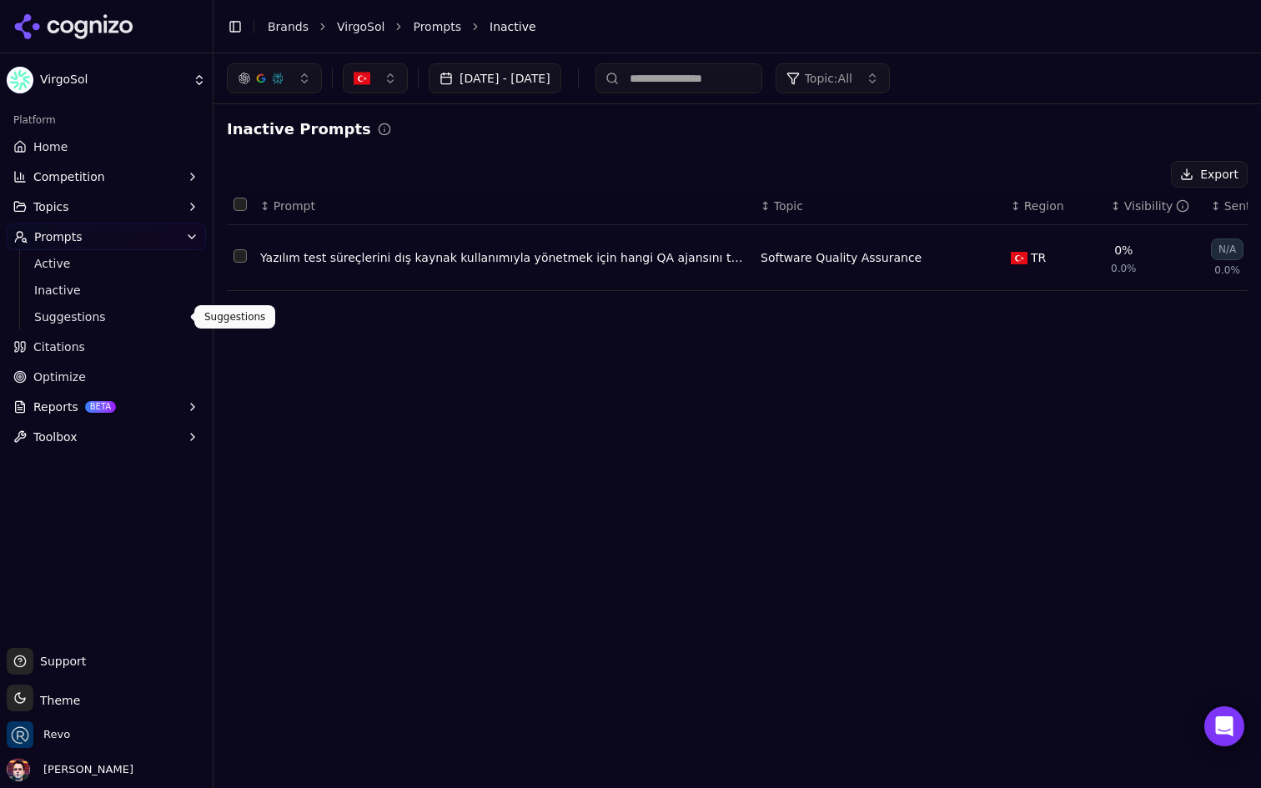
click at [103, 320] on span "Suggestions" at bounding box center [106, 317] width 145 height 17
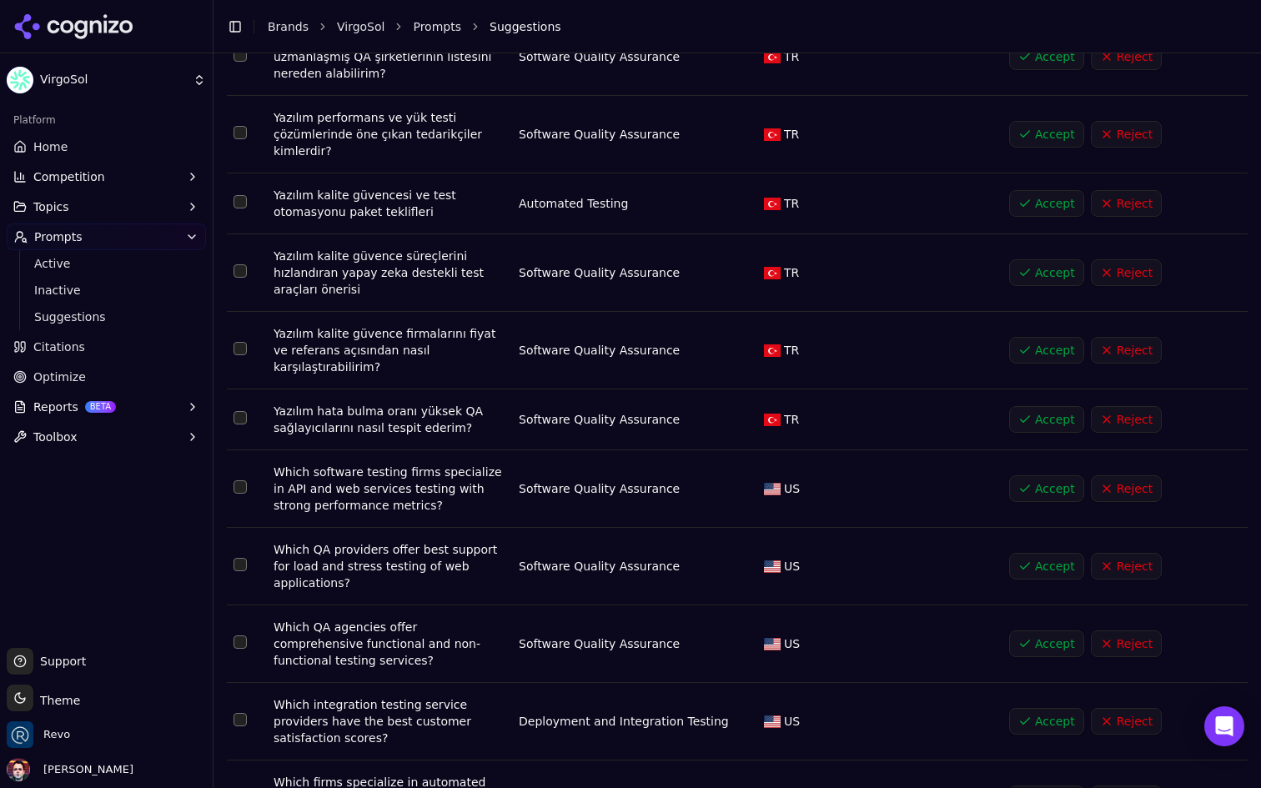
scroll to position [286, 0]
click at [1031, 189] on button "Accept" at bounding box center [1046, 202] width 75 height 27
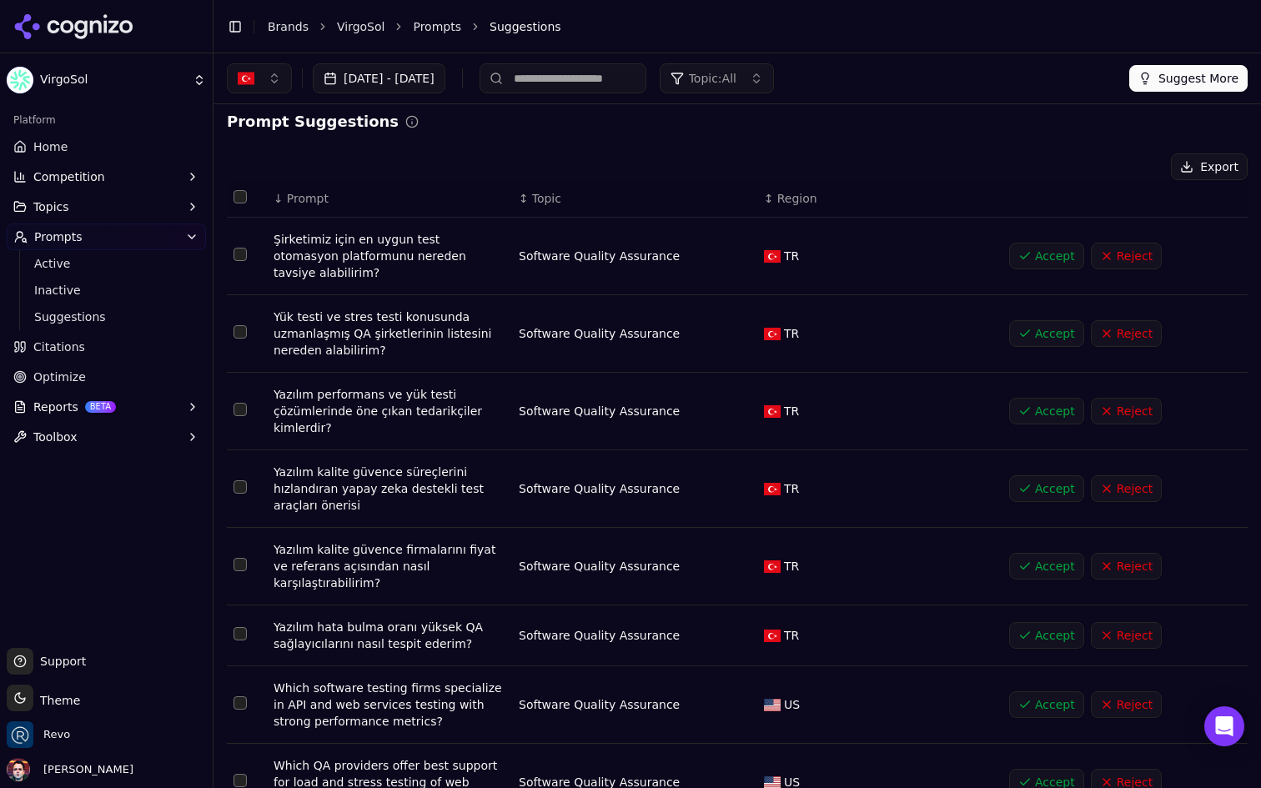
scroll to position [0, 0]
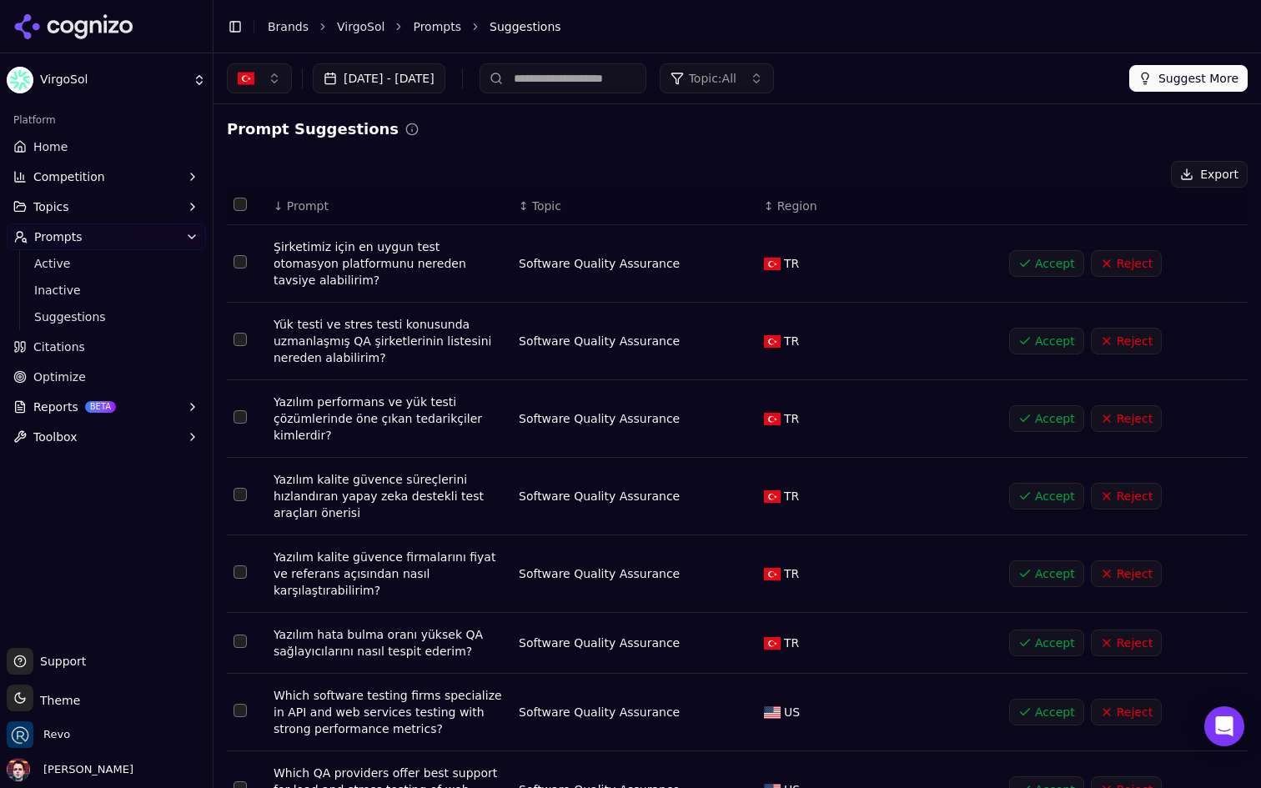
click at [786, 204] on span "Region" at bounding box center [798, 206] width 40 height 17
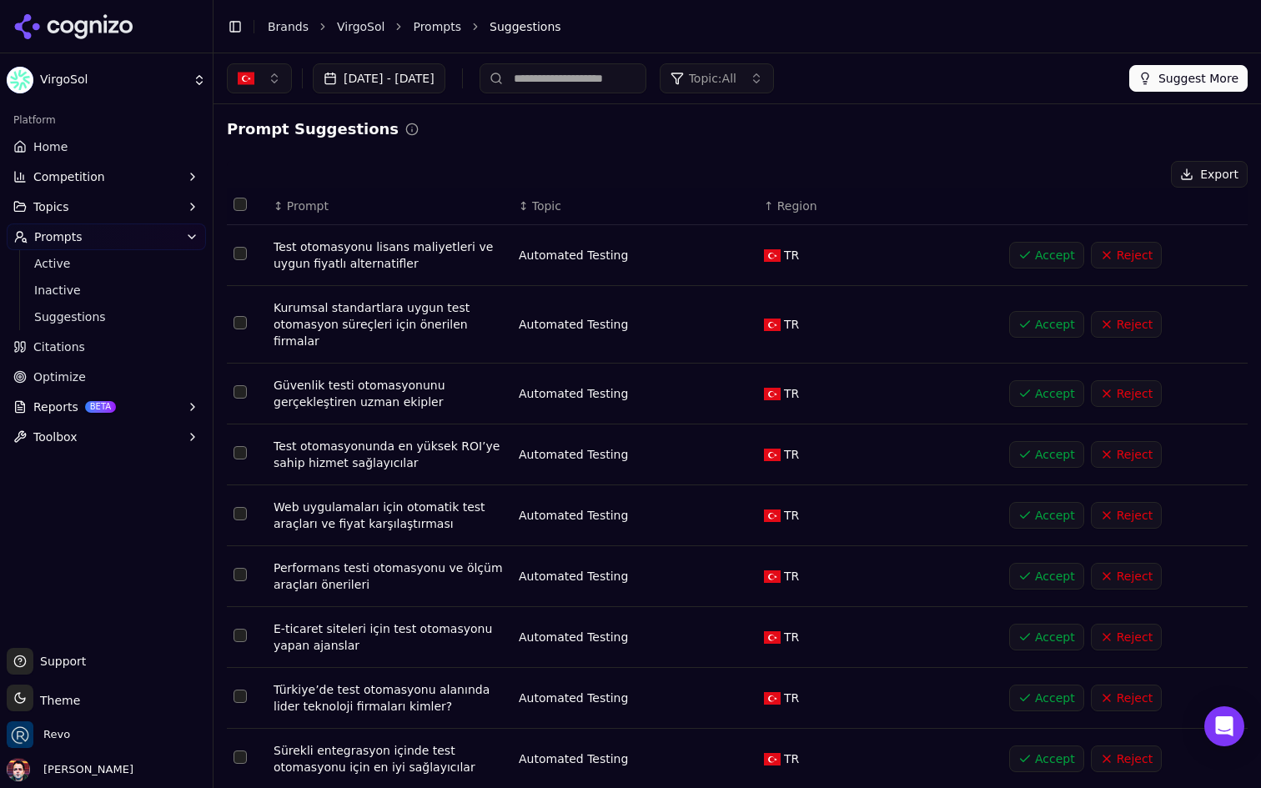
click at [737, 86] on span "Topic: All" at bounding box center [713, 78] width 48 height 17
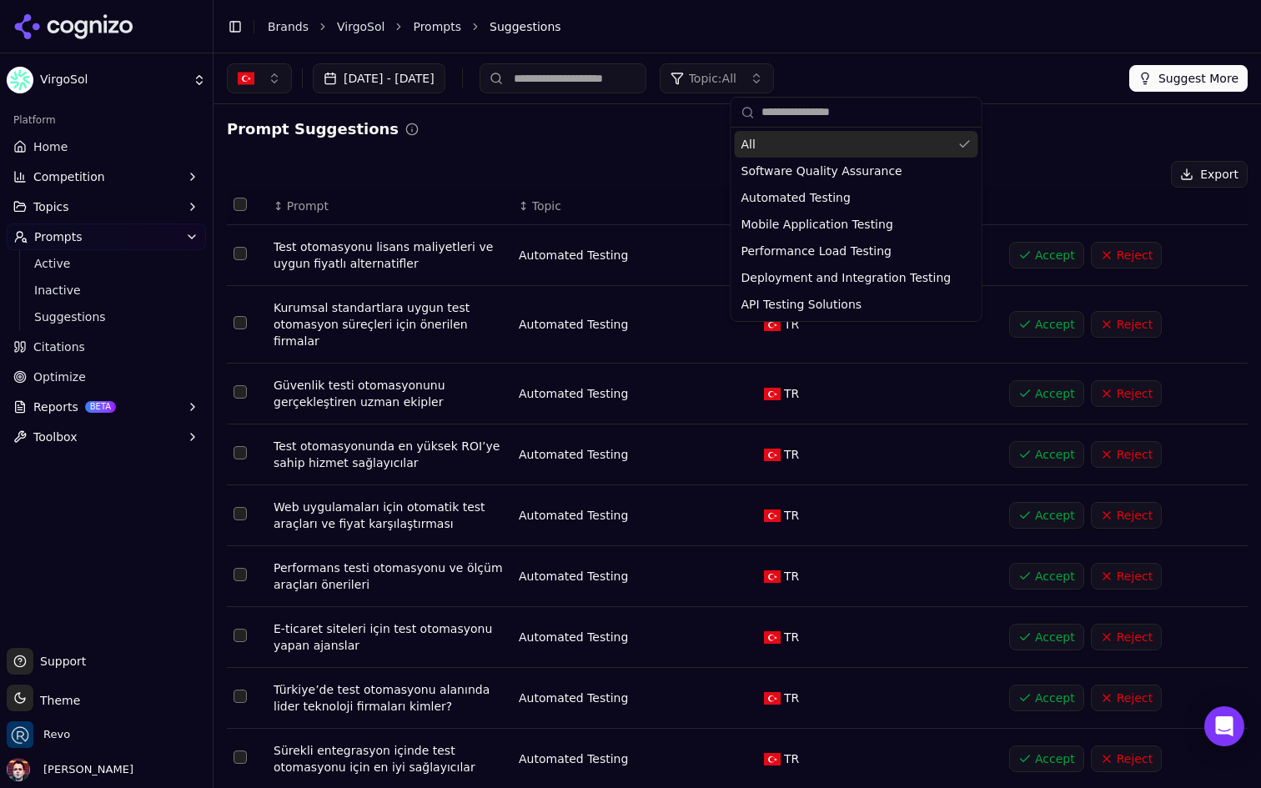
click at [737, 80] on span "Topic: All" at bounding box center [713, 78] width 48 height 17
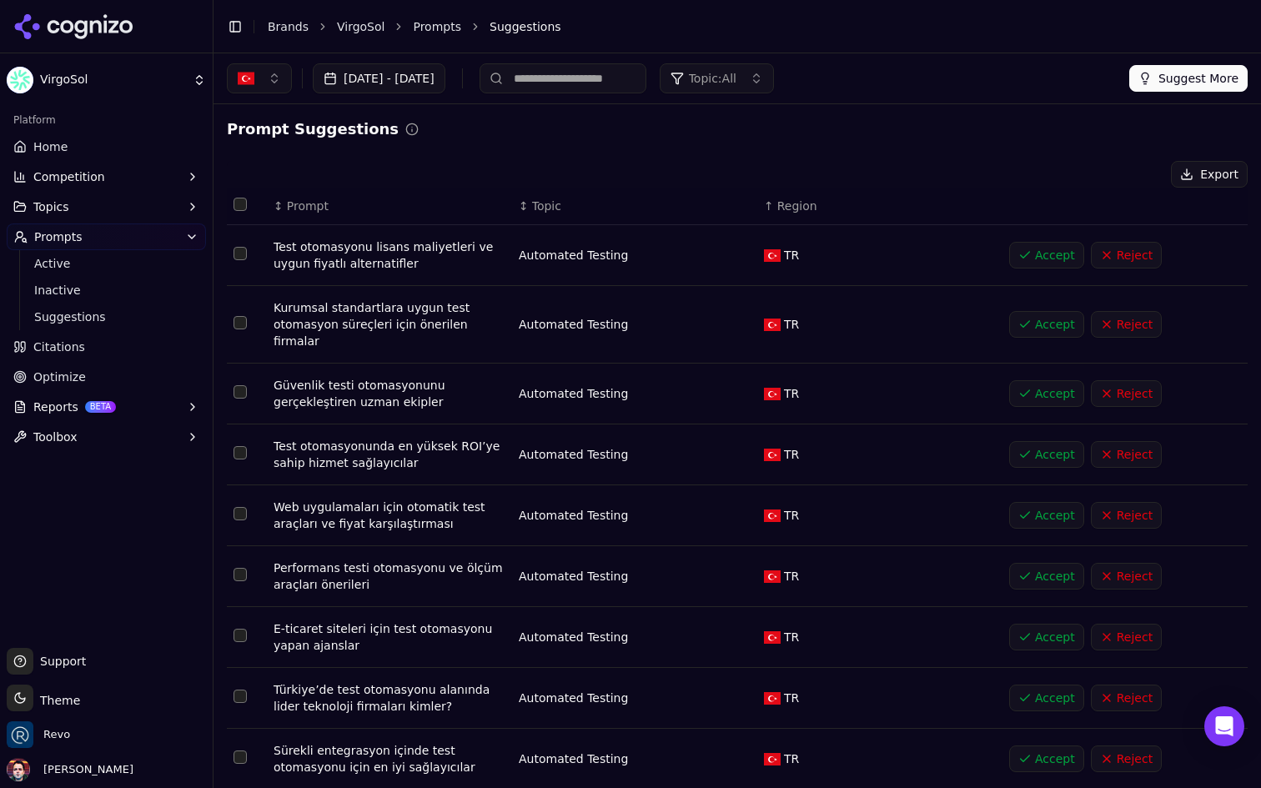
click at [237, 251] on button "Select row 1" at bounding box center [240, 253] width 13 height 13
click at [237, 316] on button "Select row 2" at bounding box center [240, 322] width 13 height 13
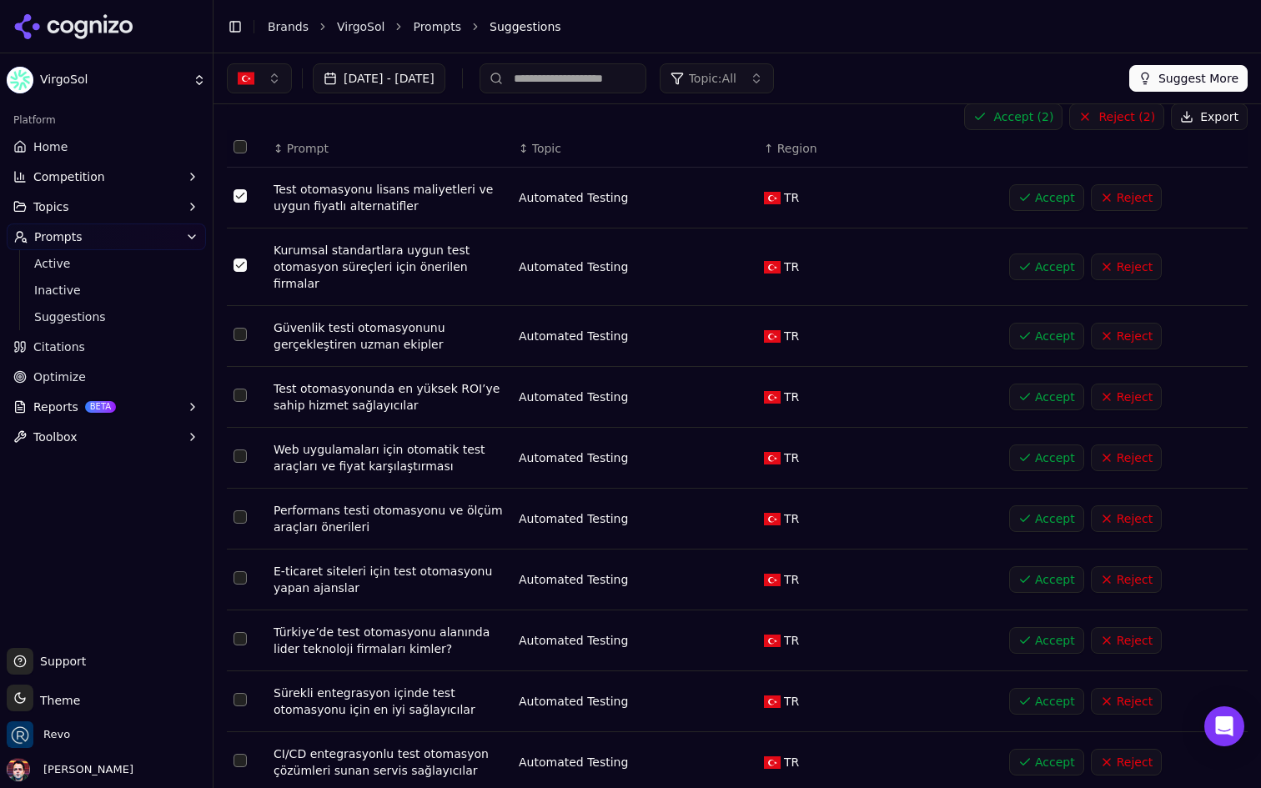
click at [234, 328] on button "Select row 3" at bounding box center [240, 334] width 13 height 13
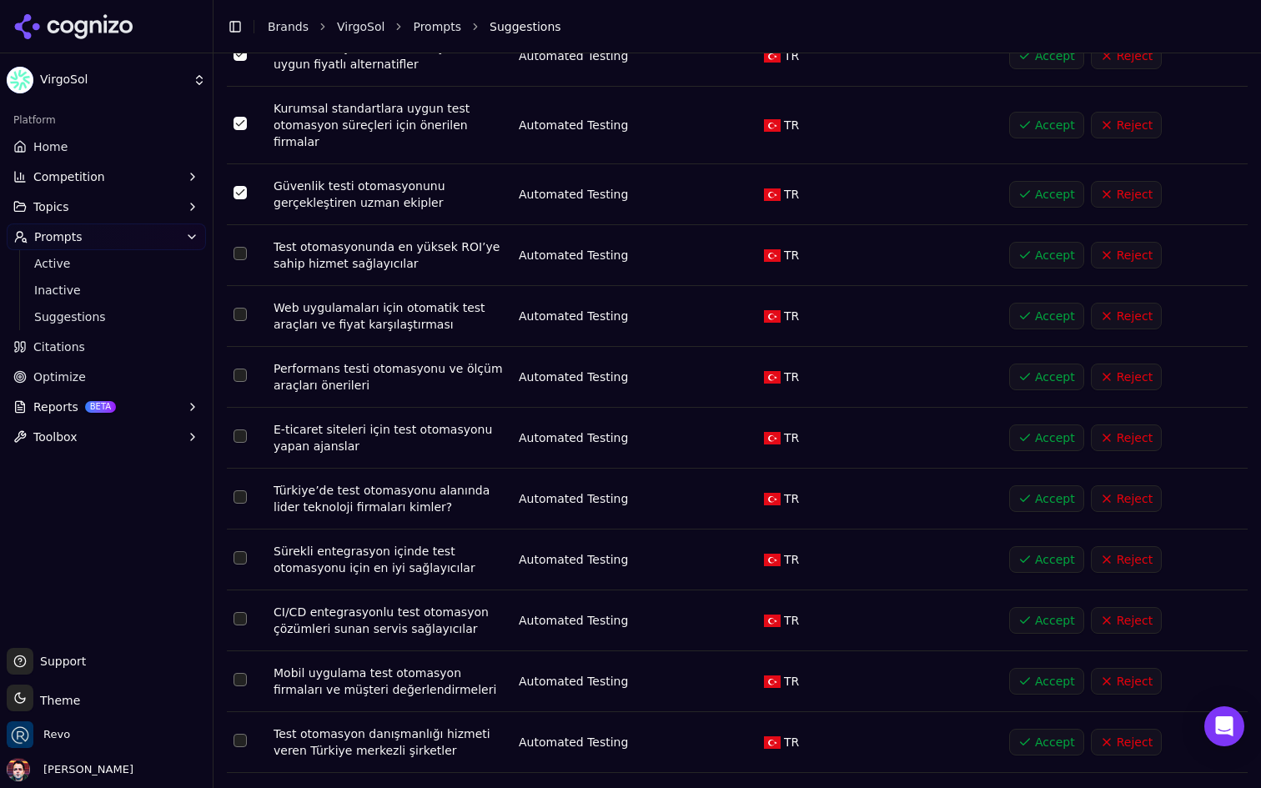
scroll to position [200, 0]
click at [239, 307] on button "Select row 5" at bounding box center [240, 313] width 13 height 13
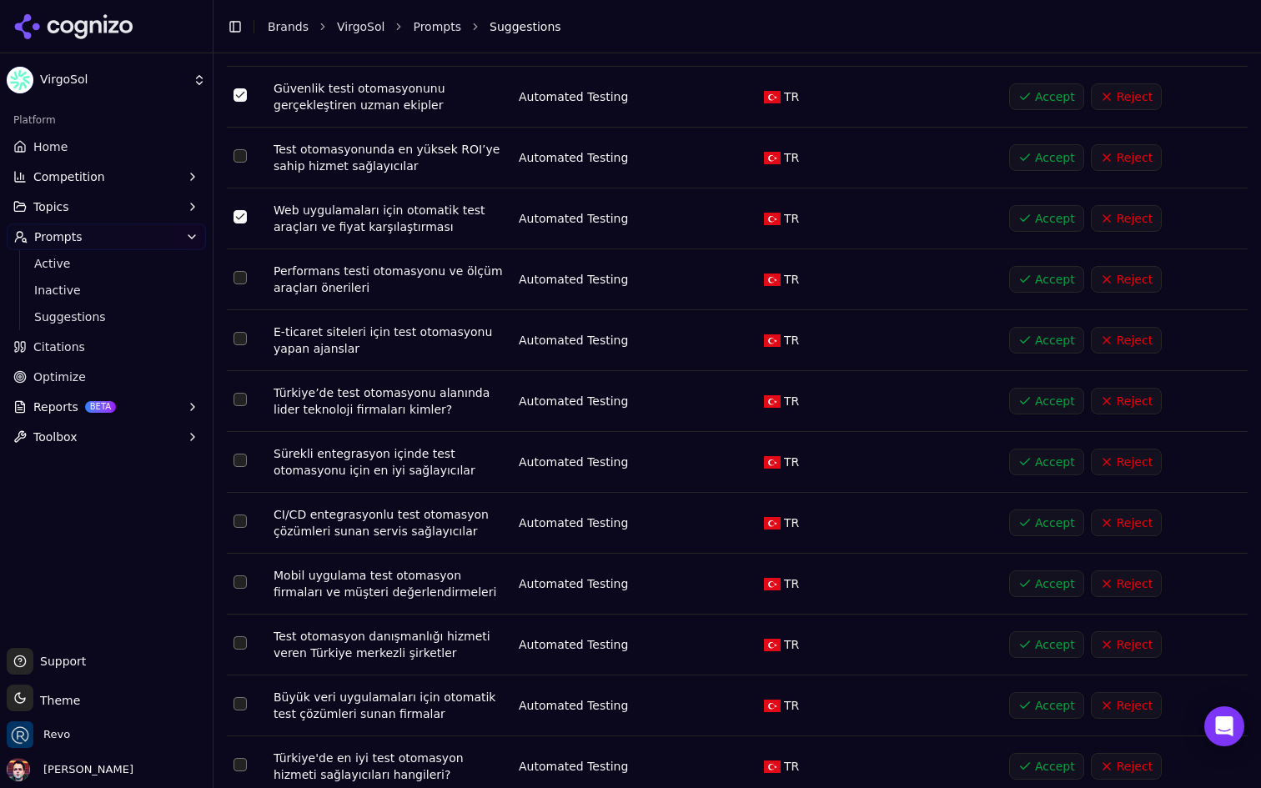
scroll to position [310, 0]
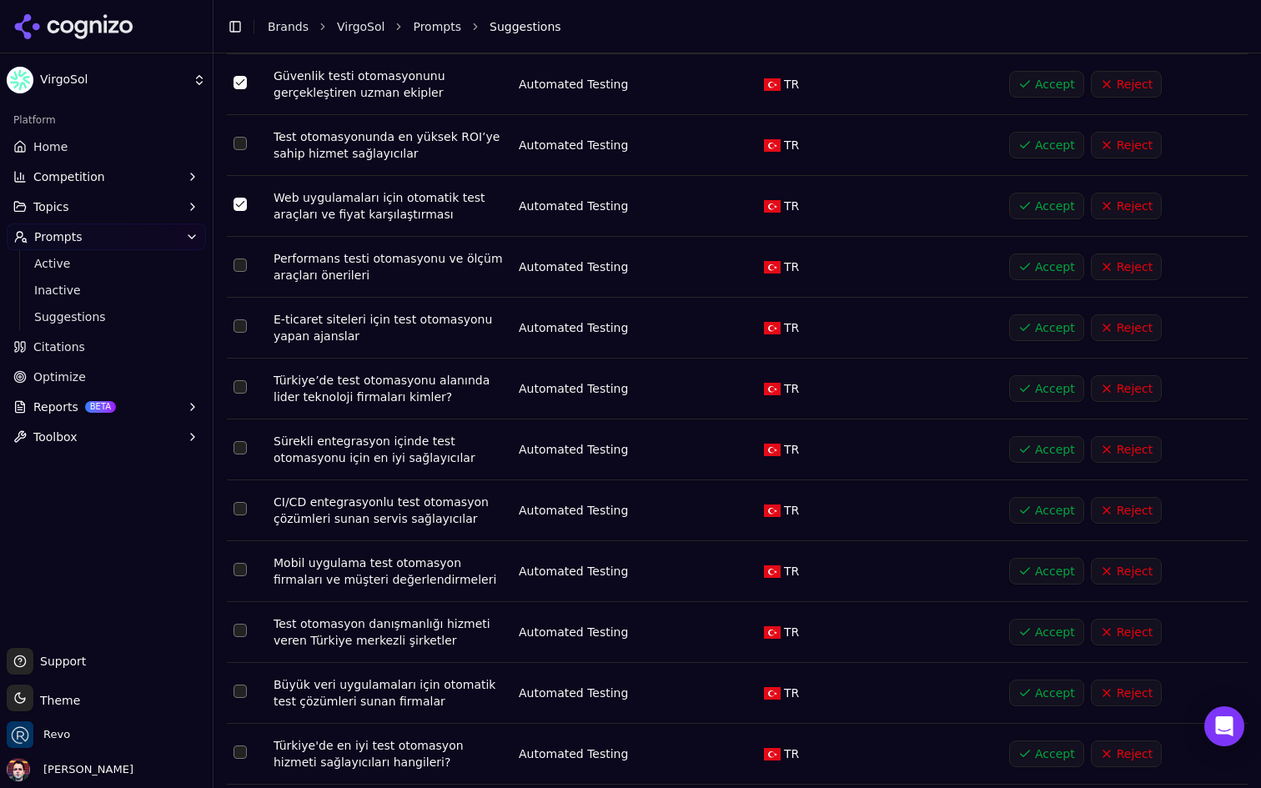
click at [242, 320] on button "Select row 7" at bounding box center [240, 326] width 13 height 13
click at [245, 380] on button "Select row 8" at bounding box center [240, 386] width 13 height 13
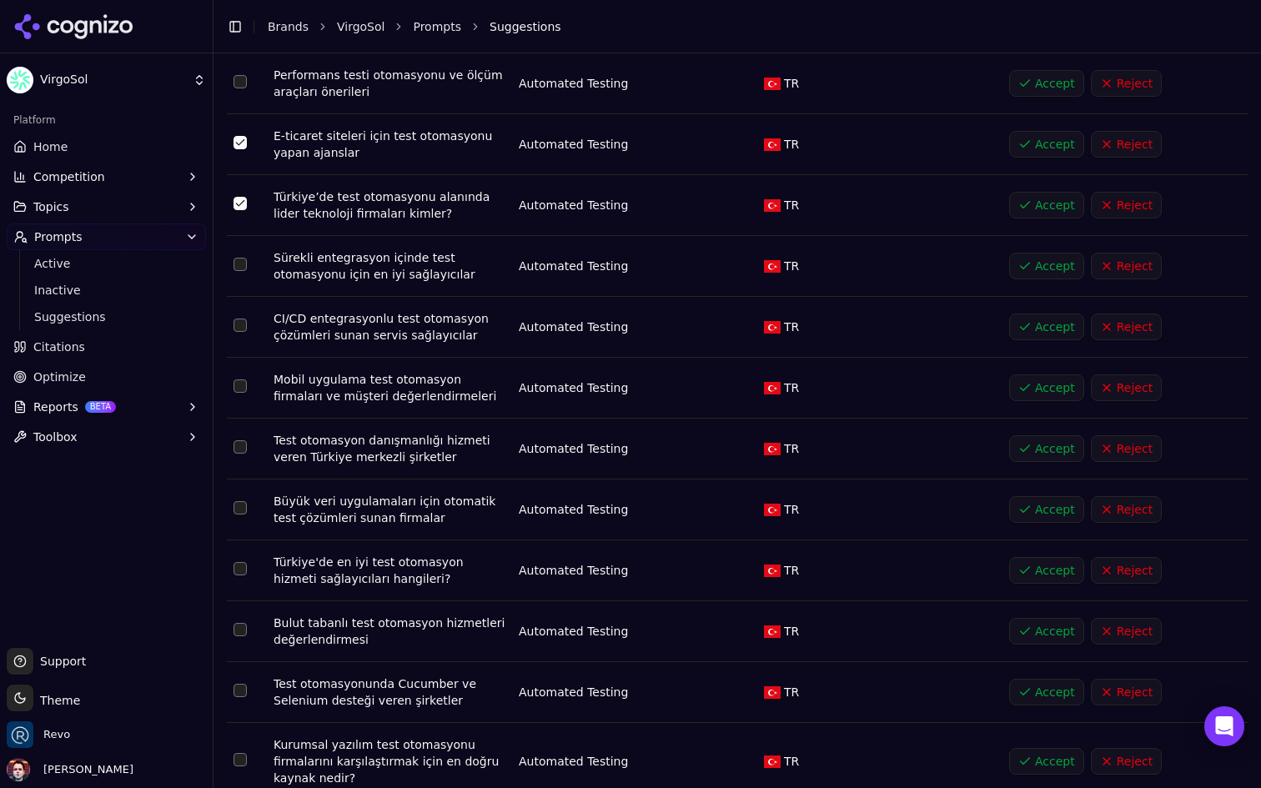
scroll to position [512, 0]
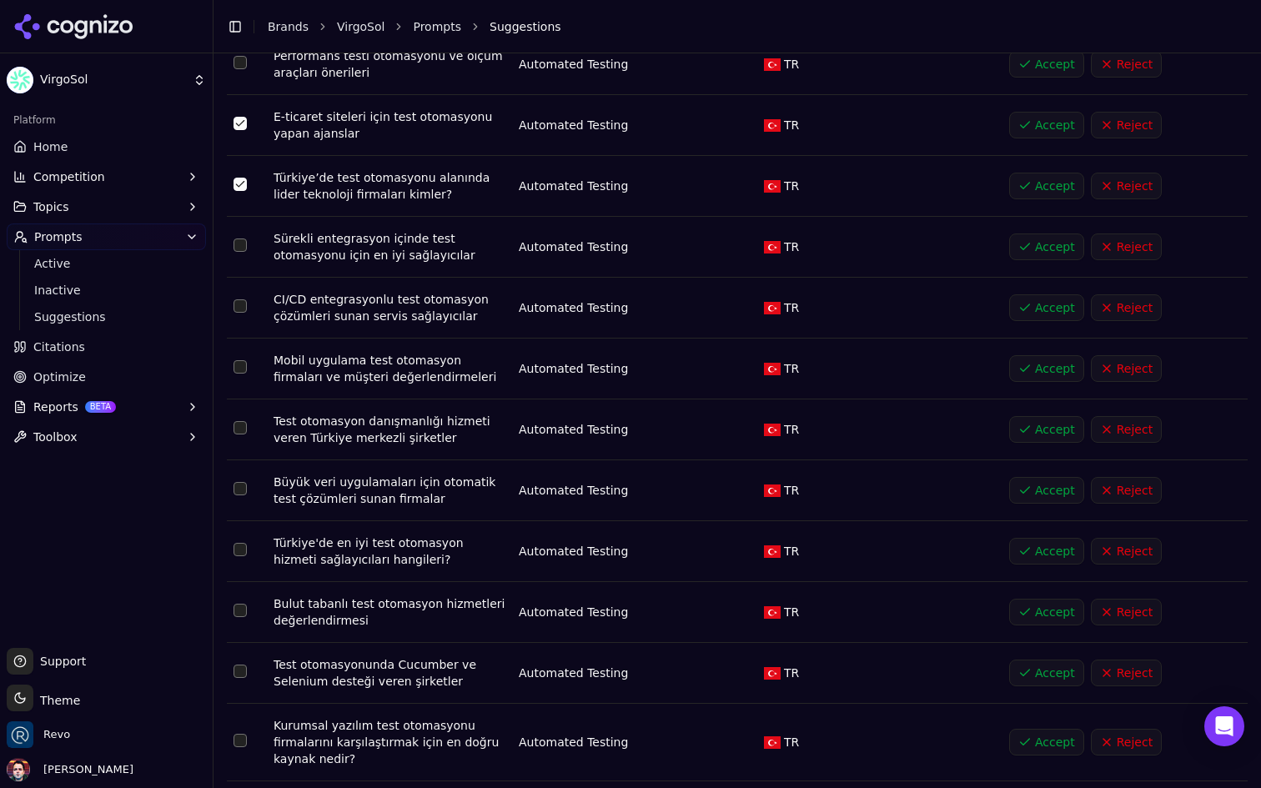
click at [234, 543] on button "Select row 14" at bounding box center [240, 549] width 13 height 13
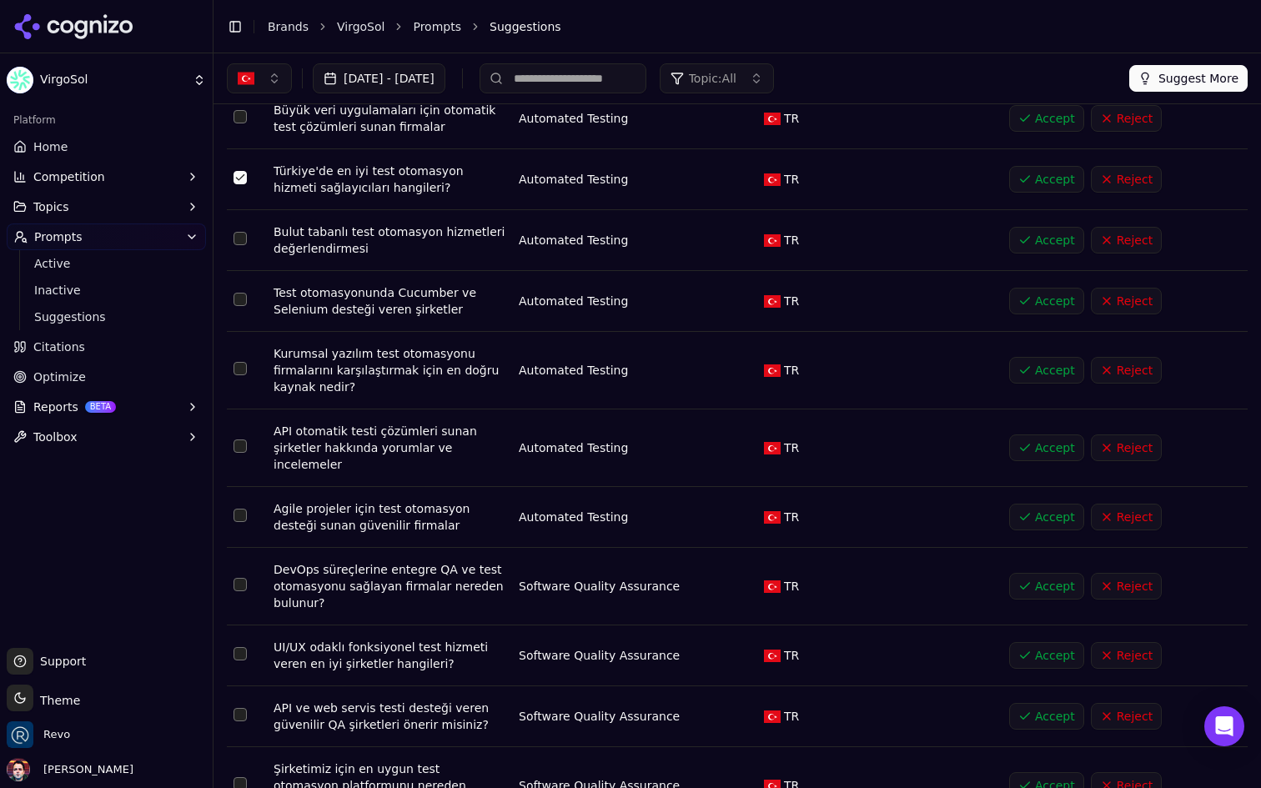
scroll to position [874, 0]
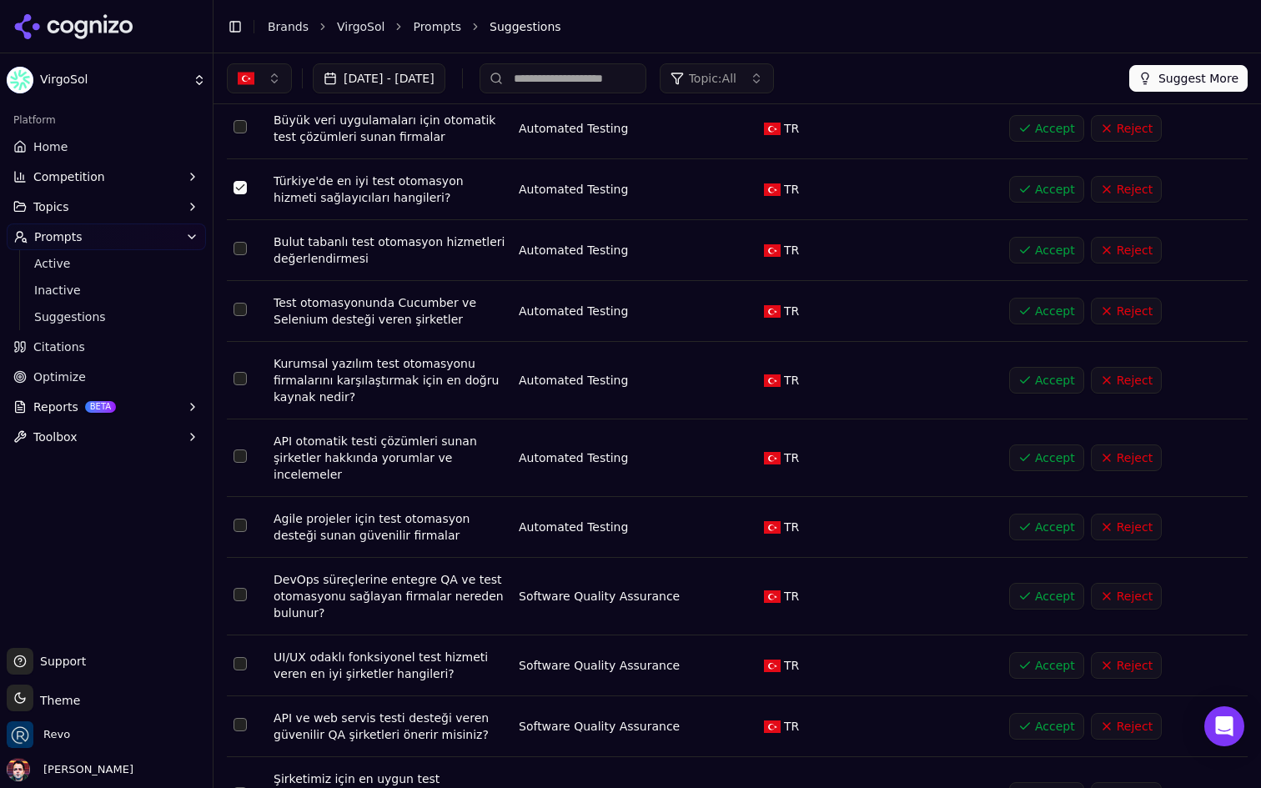
click at [239, 519] on button "Select row 19" at bounding box center [240, 525] width 13 height 13
click at [240, 450] on button "Select row 18" at bounding box center [240, 456] width 13 height 13
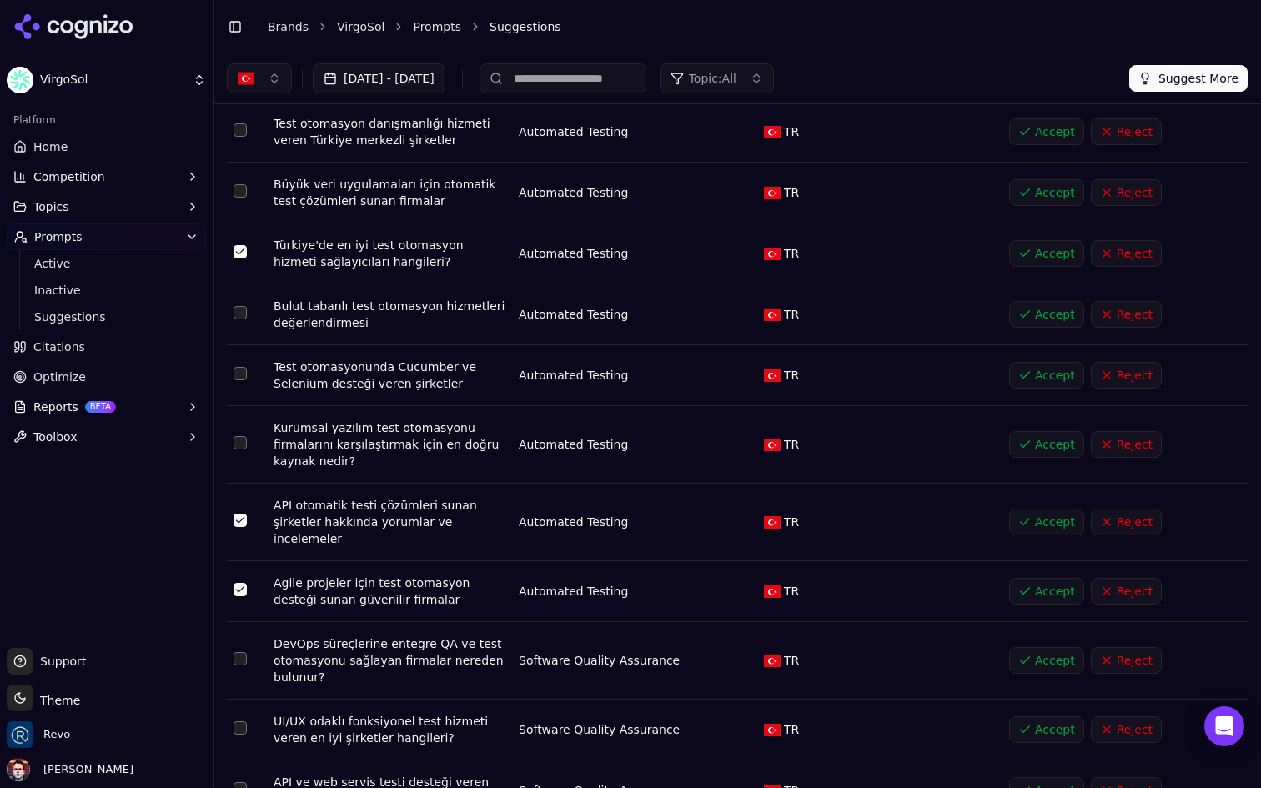
click at [236, 367] on button "Select row 16" at bounding box center [240, 373] width 13 height 13
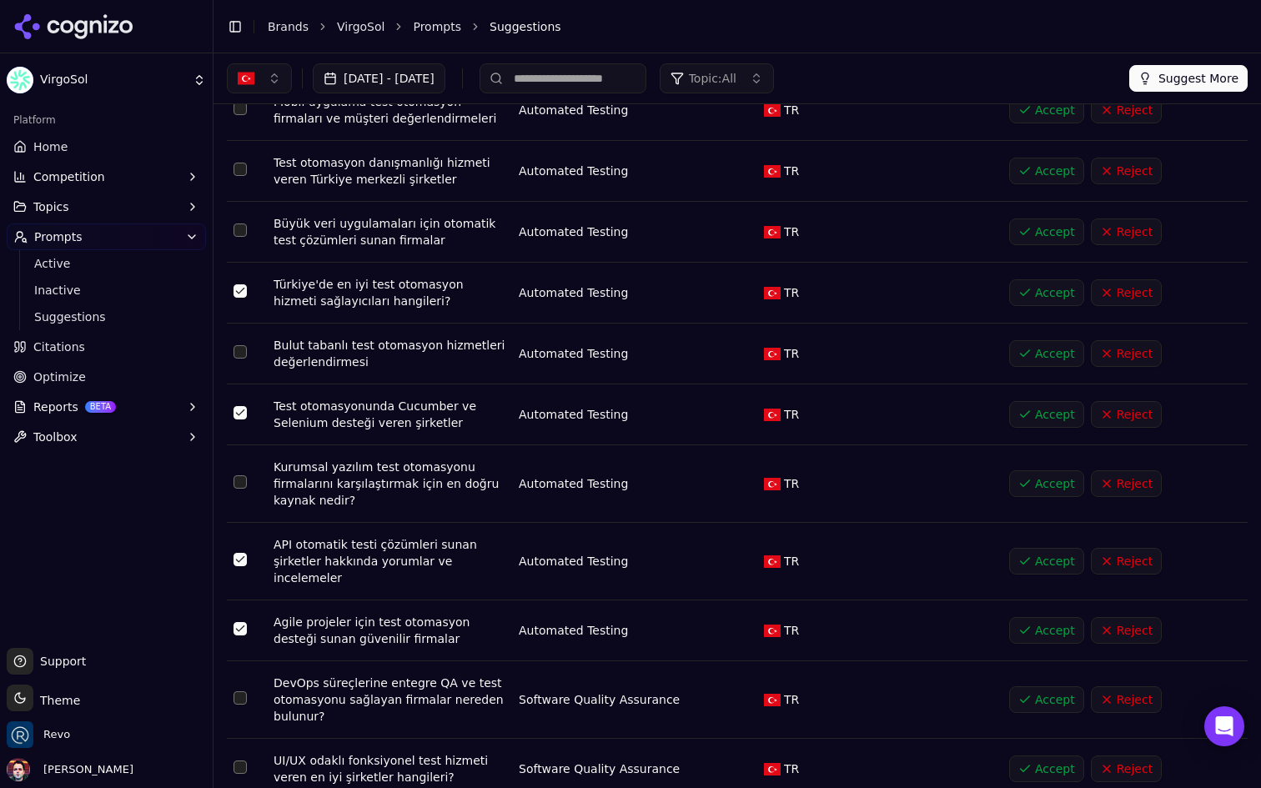
scroll to position [757, 0]
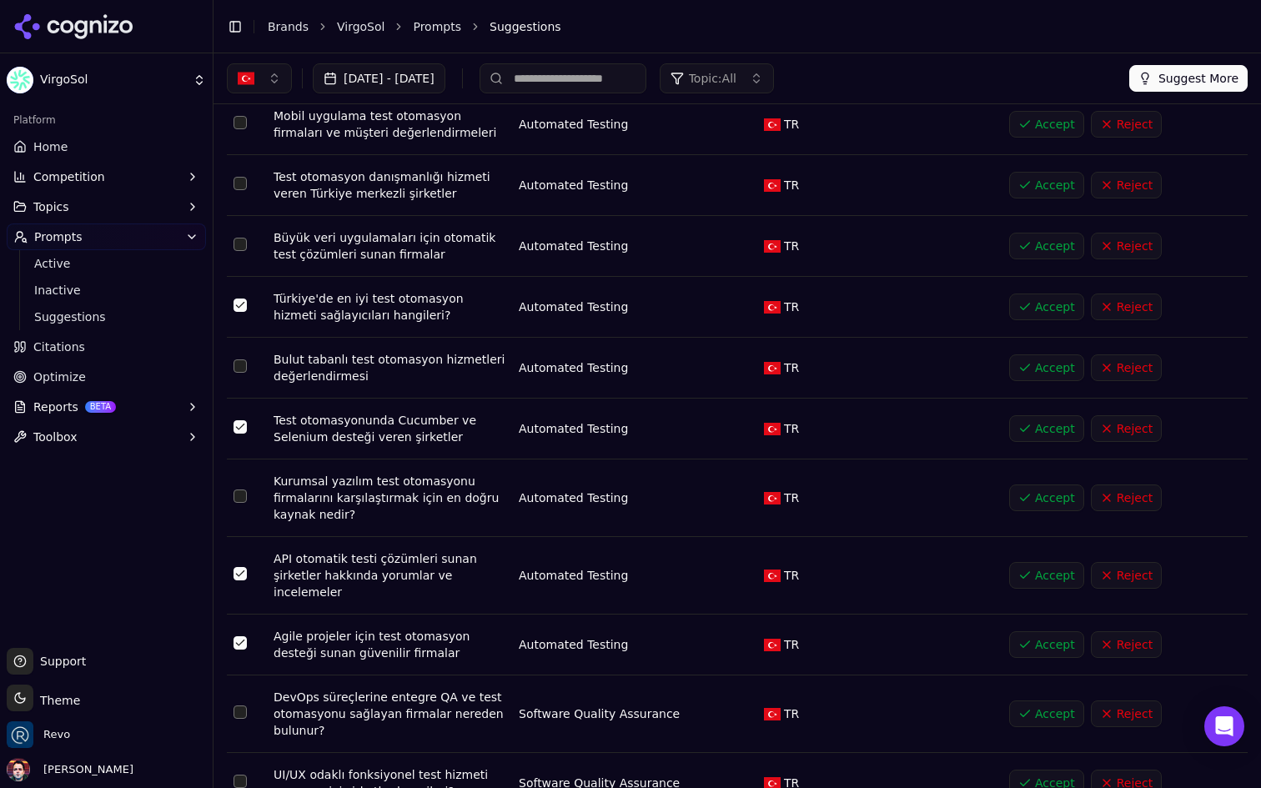
click at [240, 360] on button "Select row 15" at bounding box center [240, 366] width 13 height 13
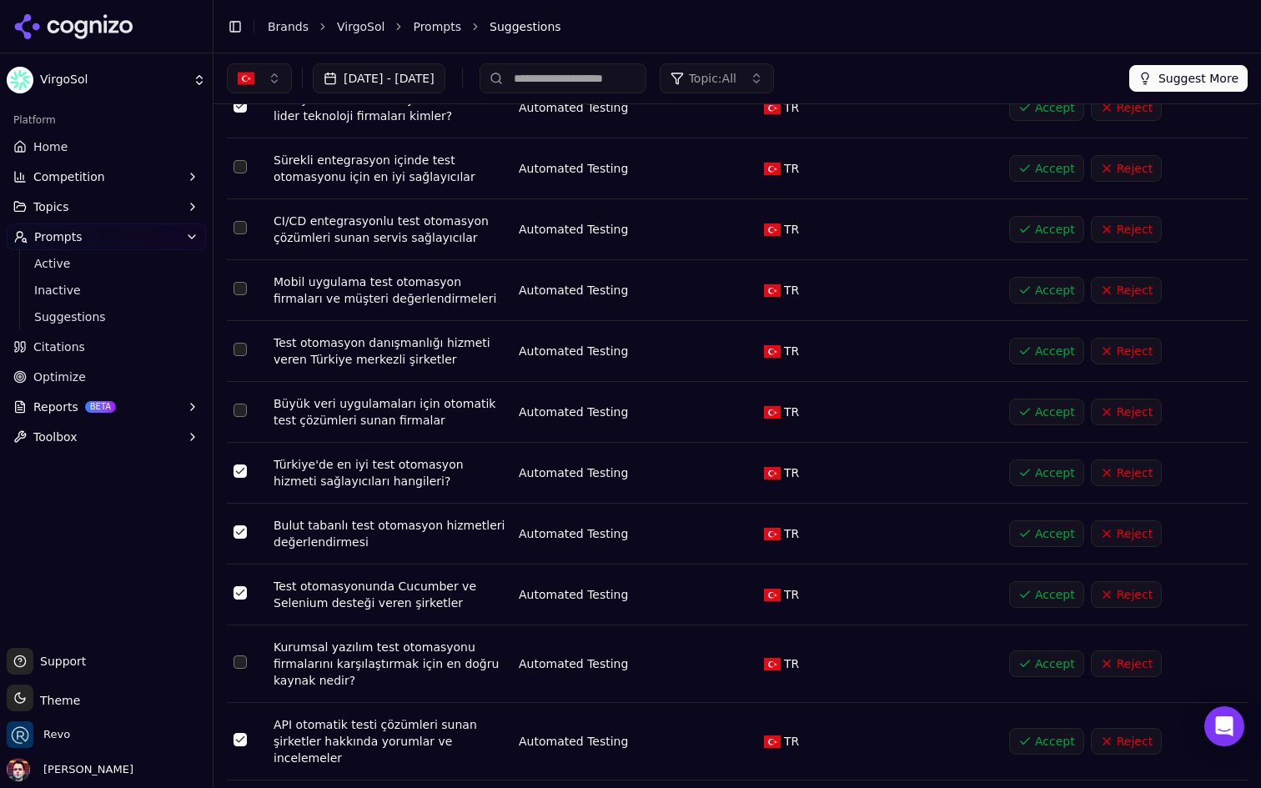
scroll to position [593, 0]
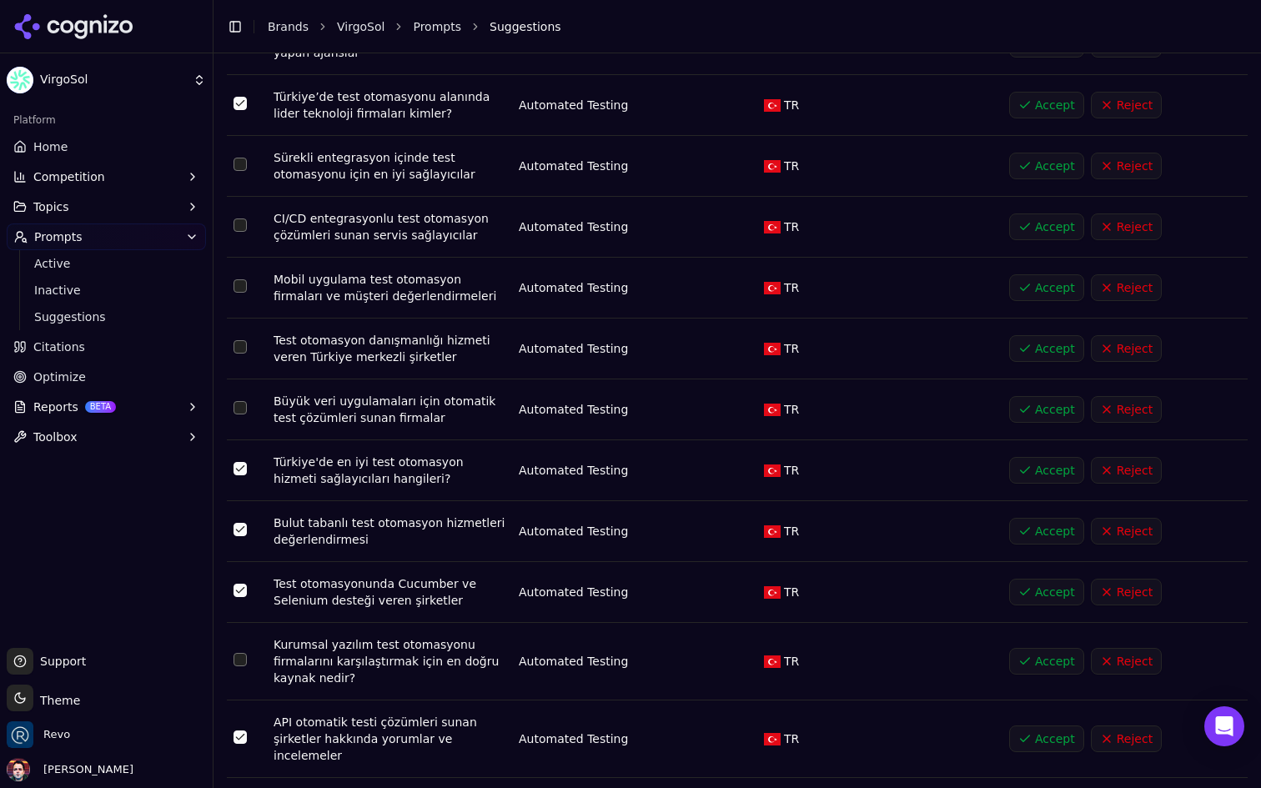
click at [239, 523] on button "Select row 15" at bounding box center [240, 529] width 13 height 13
click at [239, 401] on button "Select row 13" at bounding box center [240, 407] width 13 height 13
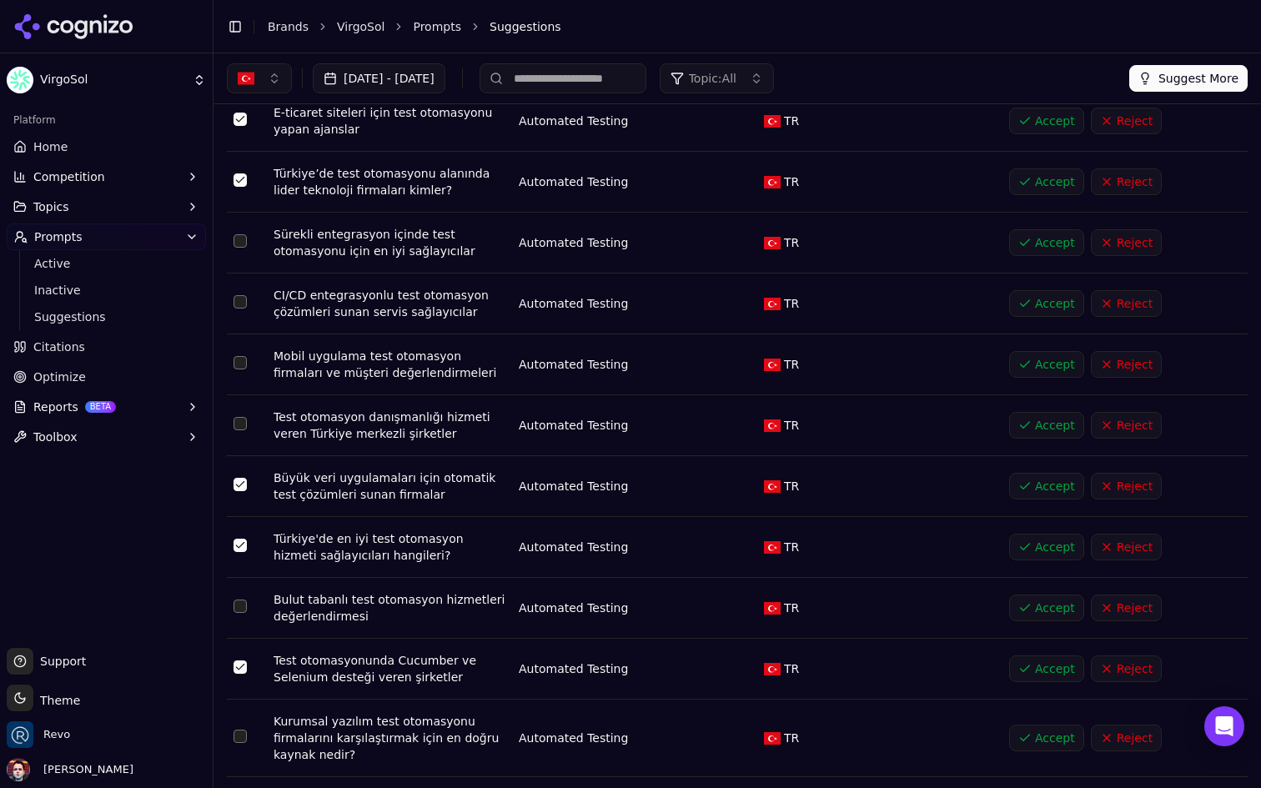
scroll to position [486, 0]
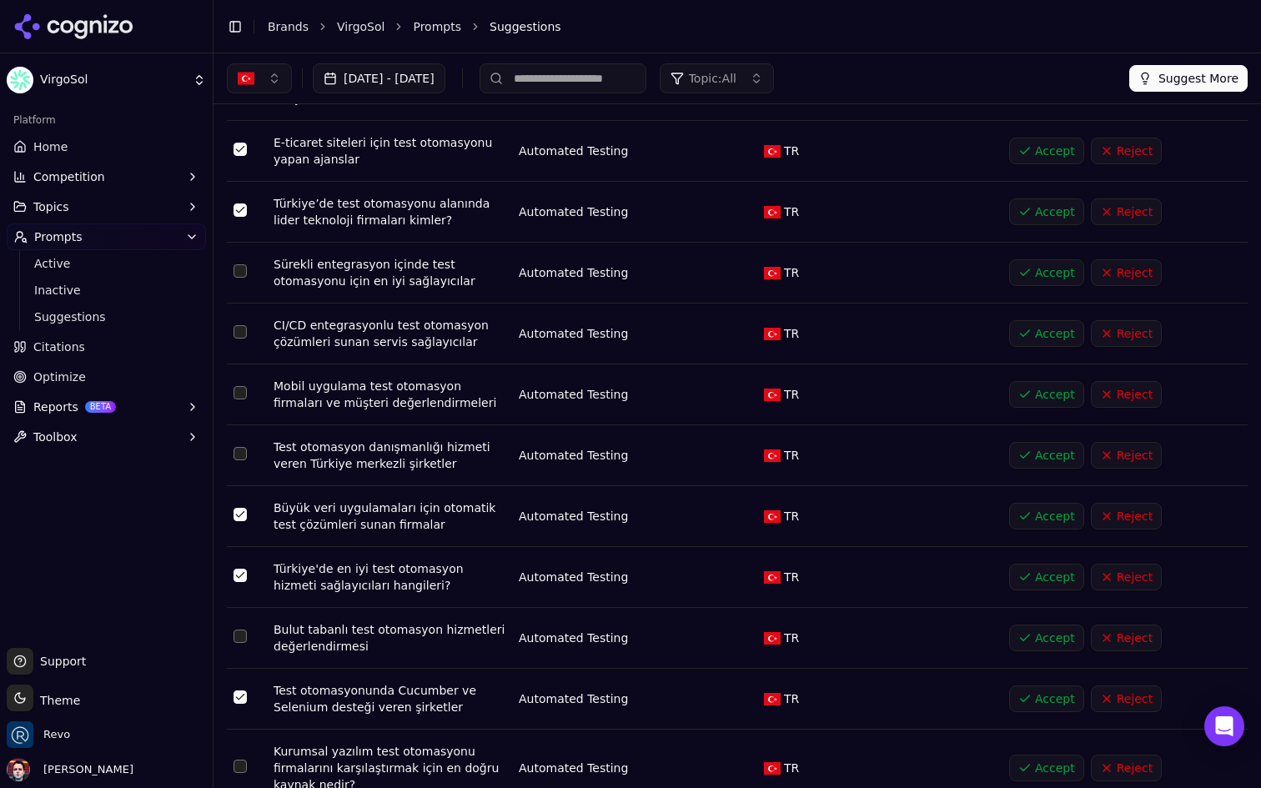
click at [241, 447] on button "Select row 12" at bounding box center [240, 453] width 13 height 13
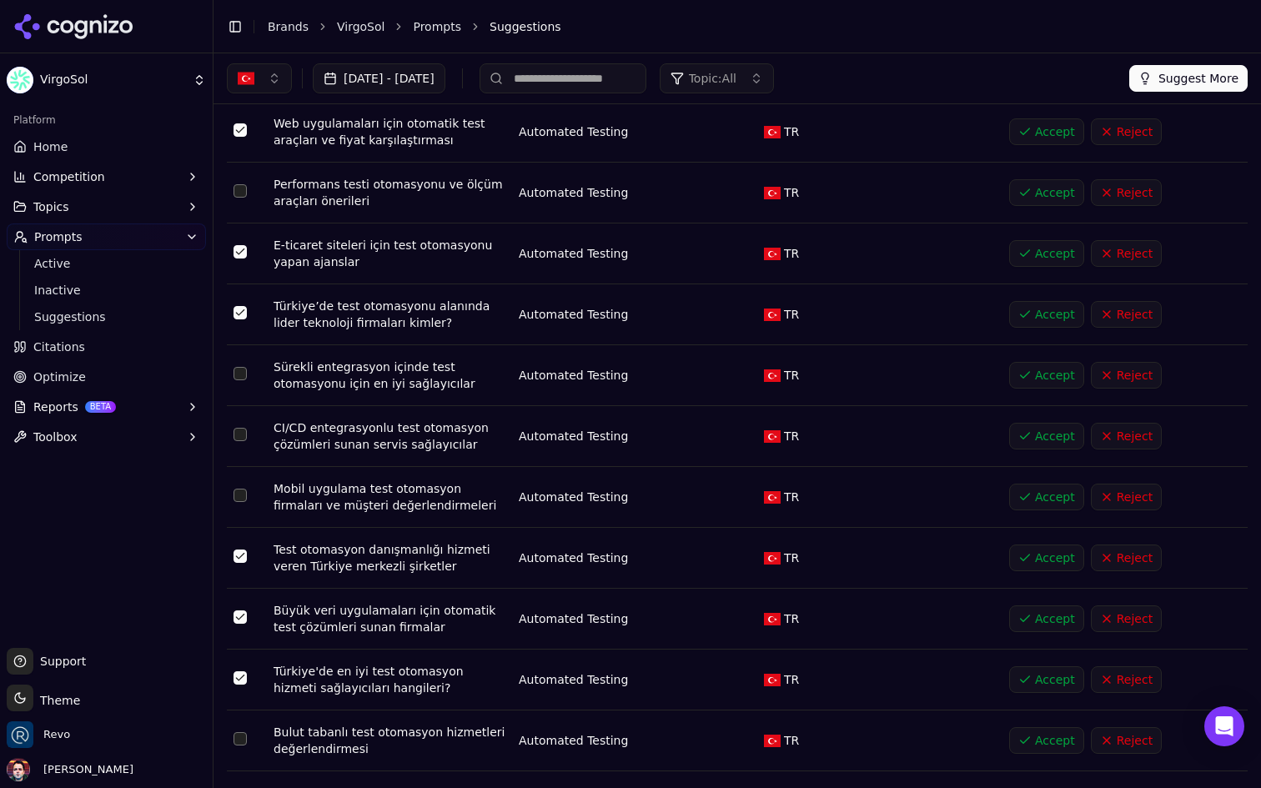
scroll to position [383, 0]
click at [244, 429] on button "Select row 10" at bounding box center [240, 435] width 13 height 13
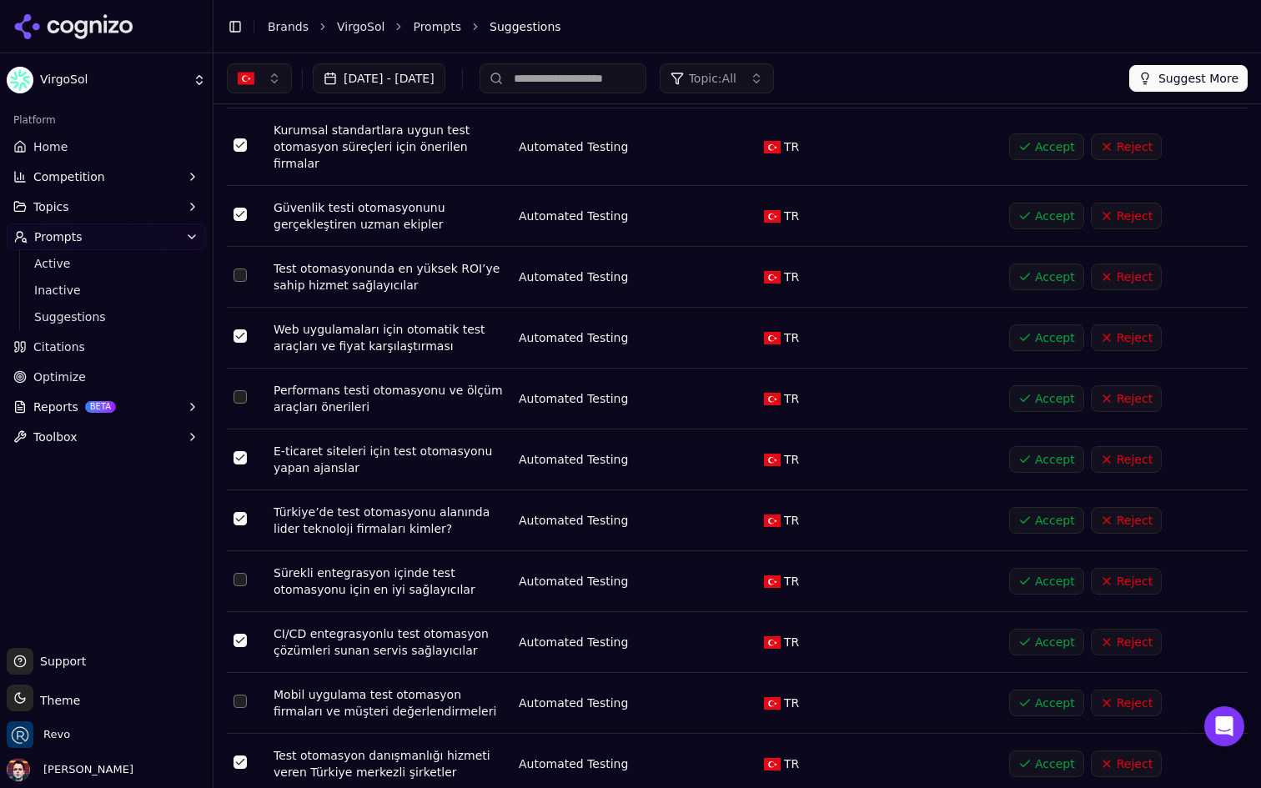
scroll to position [175, 0]
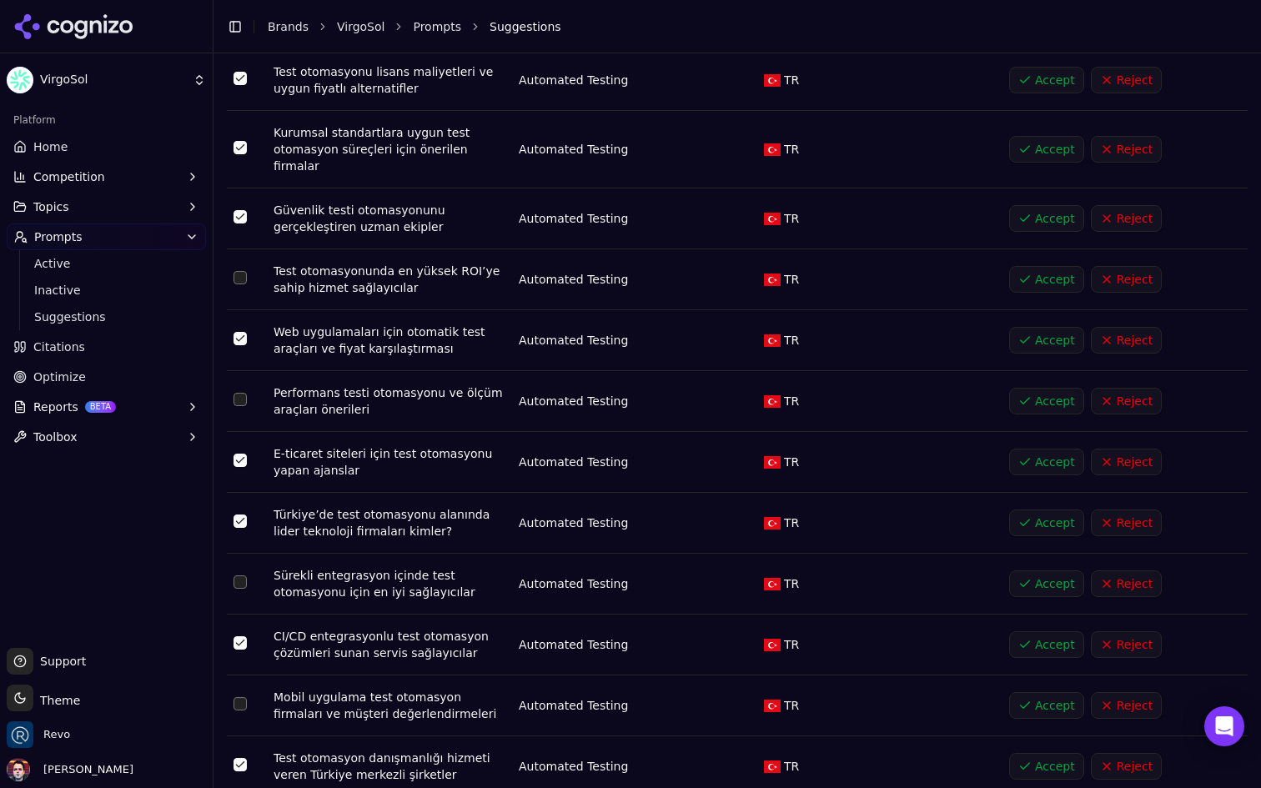
click at [241, 393] on button "Select row 6" at bounding box center [240, 399] width 13 height 13
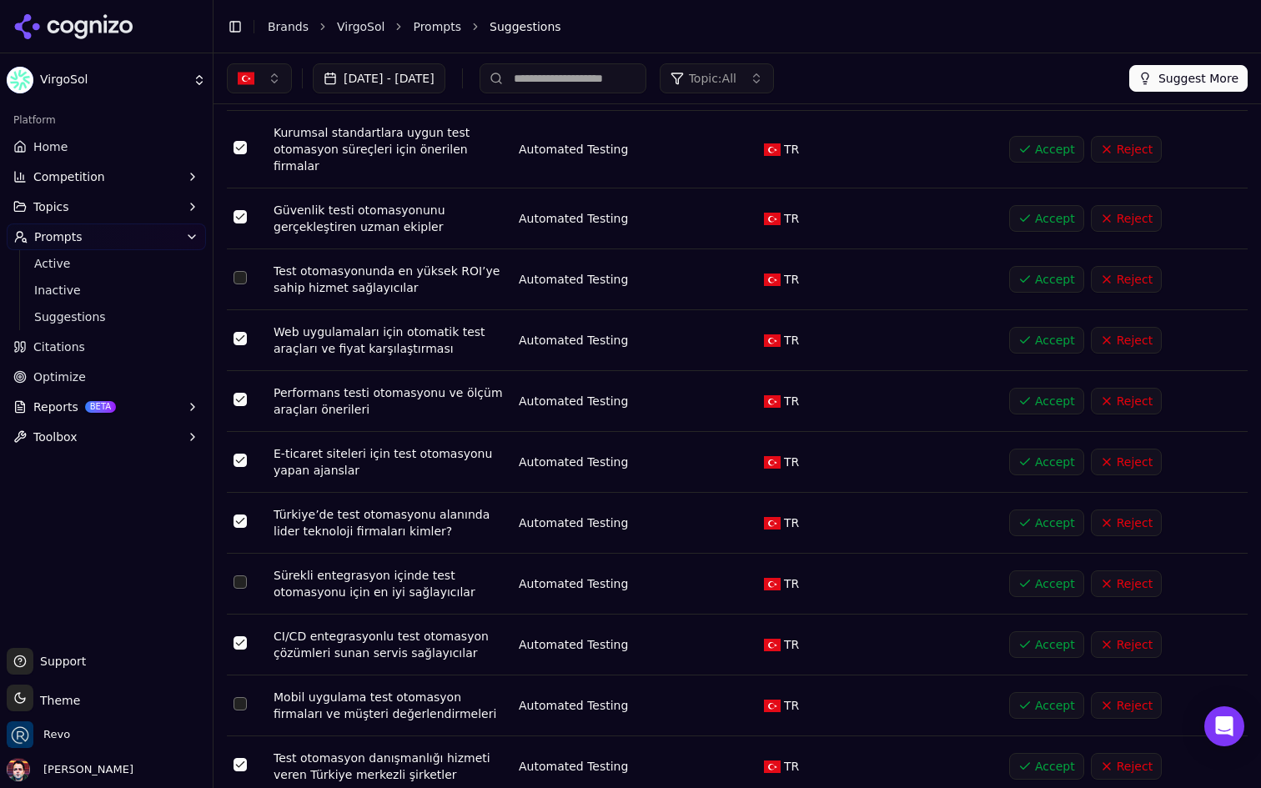
scroll to position [0, 0]
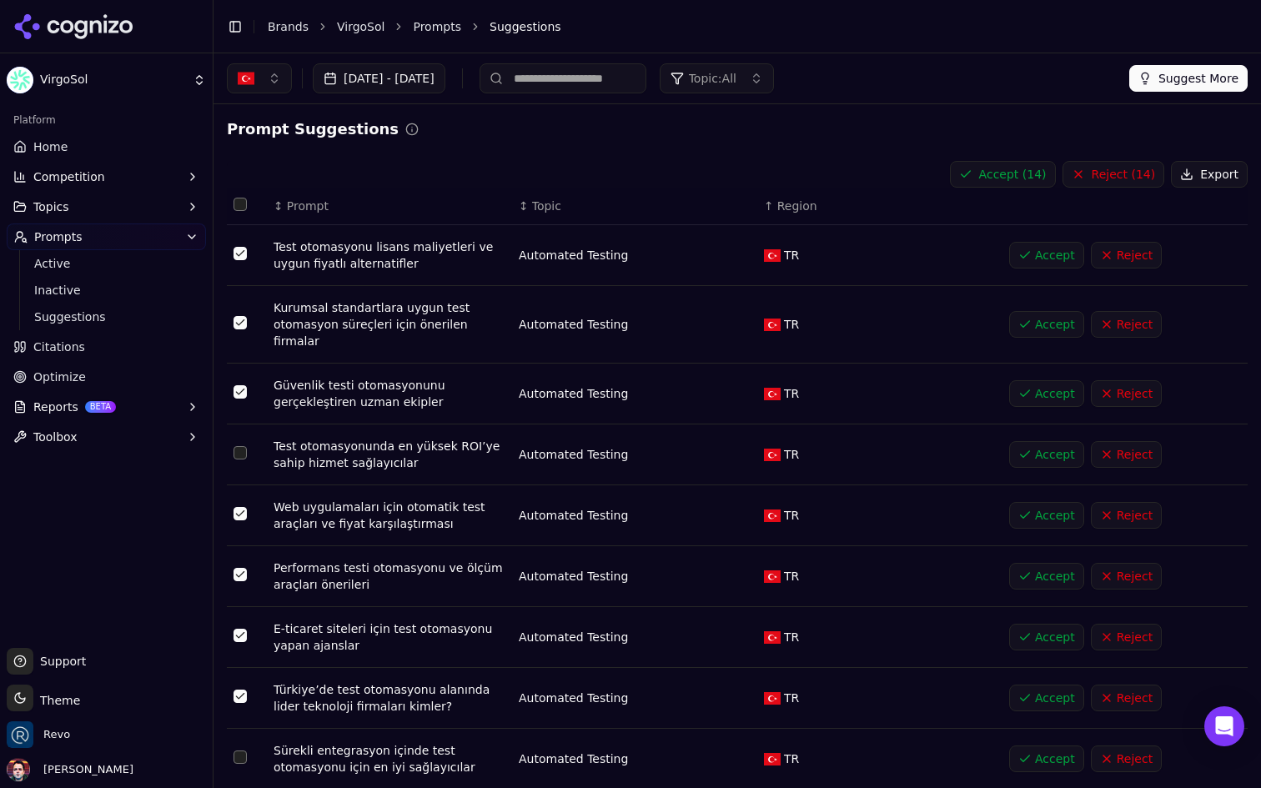
click at [1006, 179] on button "Accept ( 14 )" at bounding box center [1003, 174] width 106 height 27
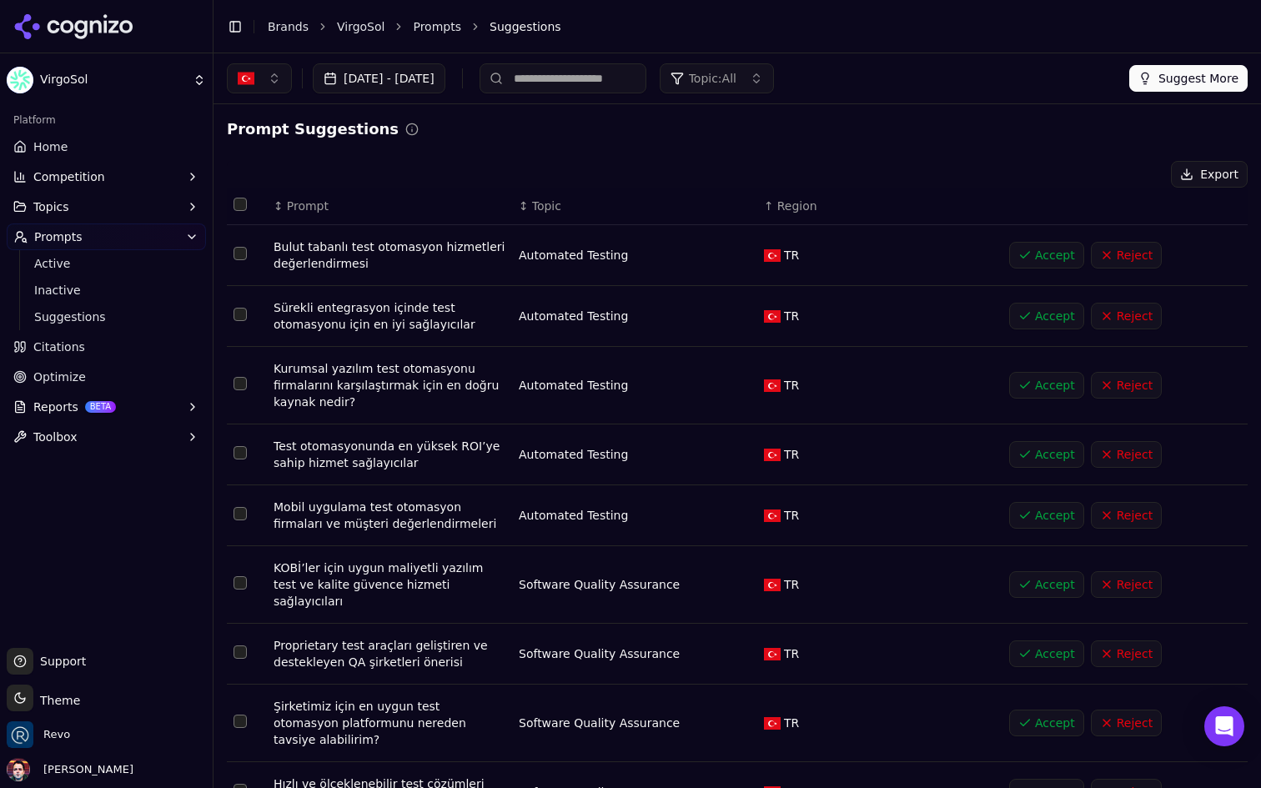
click at [1199, 89] on button "Suggest More" at bounding box center [1189, 78] width 118 height 27
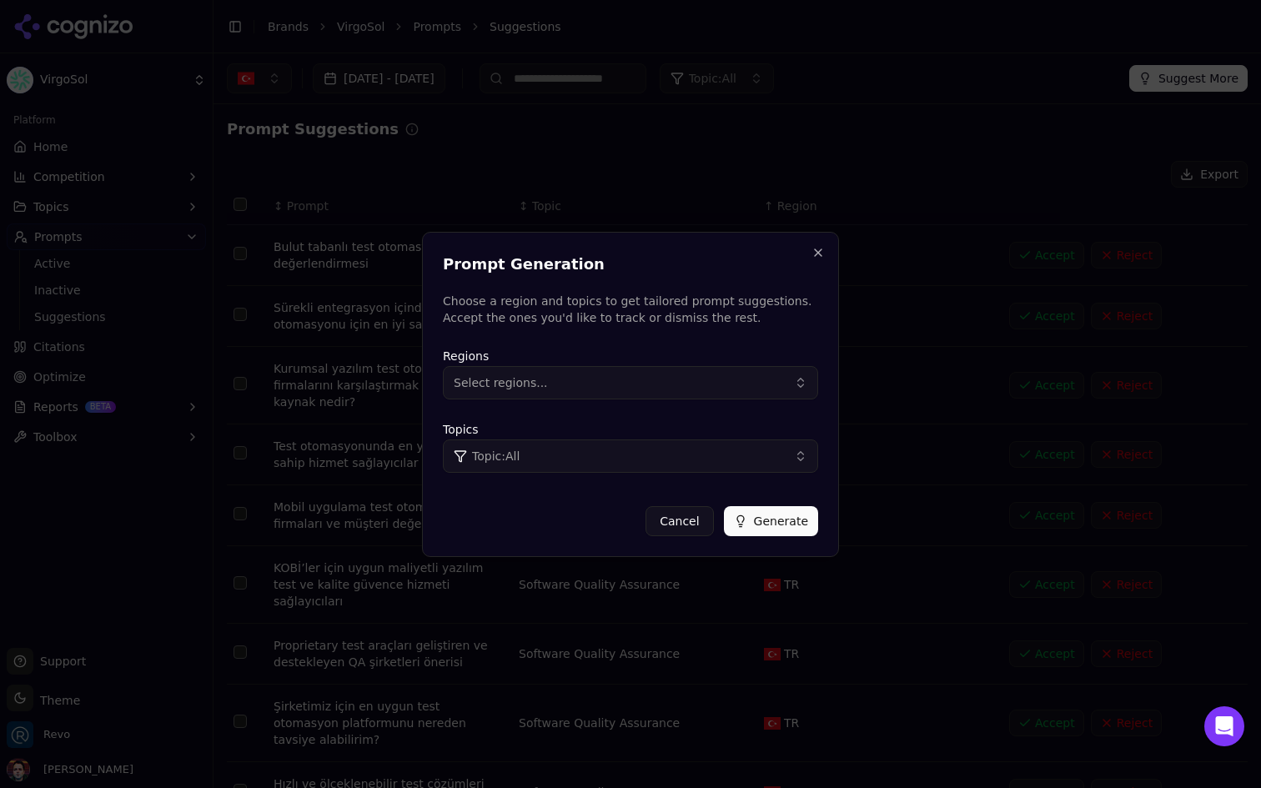
click at [623, 451] on button "Topic: All" at bounding box center [630, 456] width 375 height 33
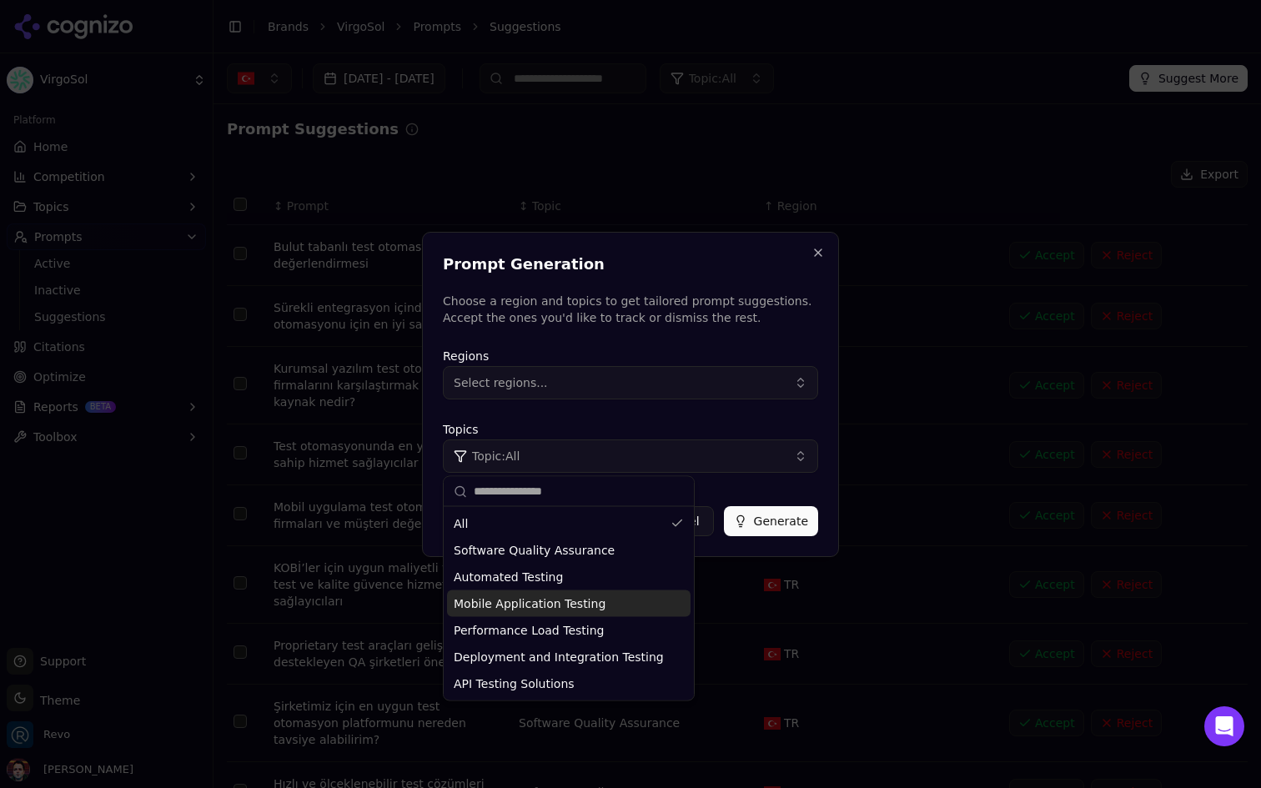
click at [544, 605] on span "Mobile Application Testing" at bounding box center [530, 604] width 152 height 17
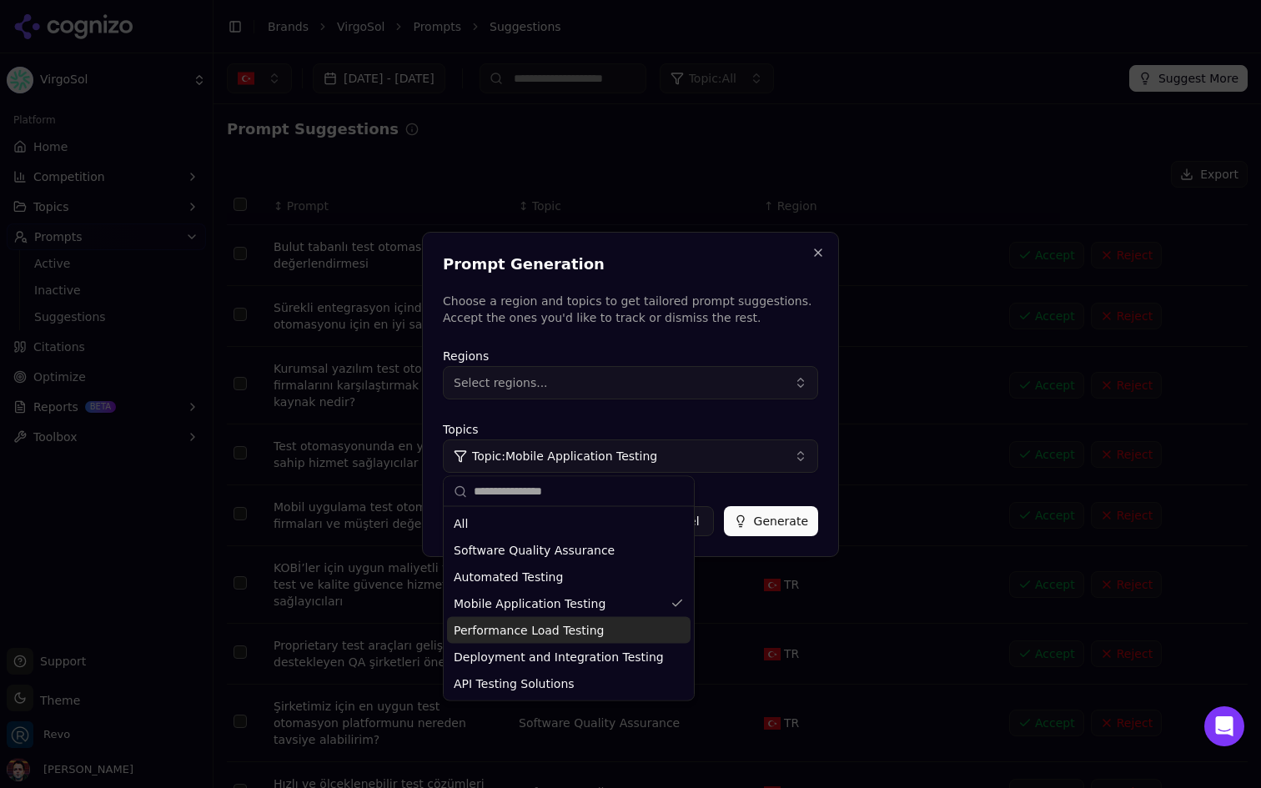
click at [591, 633] on span "Performance Load Testing" at bounding box center [529, 630] width 150 height 17
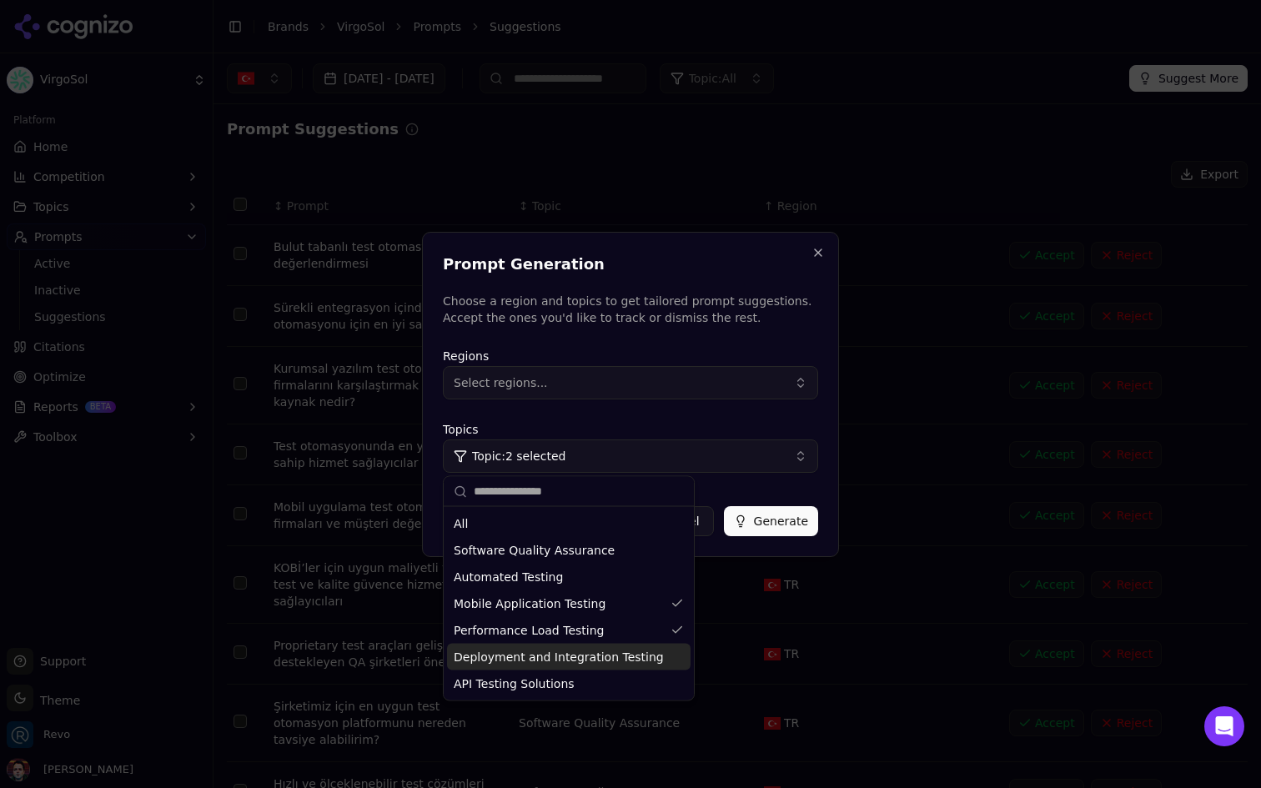
click at [599, 651] on span "Deployment and Integration Testing" at bounding box center [559, 657] width 210 height 17
click at [578, 682] on div "API Testing Solutions" at bounding box center [569, 684] width 244 height 27
click at [624, 385] on button "Select regions..." at bounding box center [630, 382] width 375 height 33
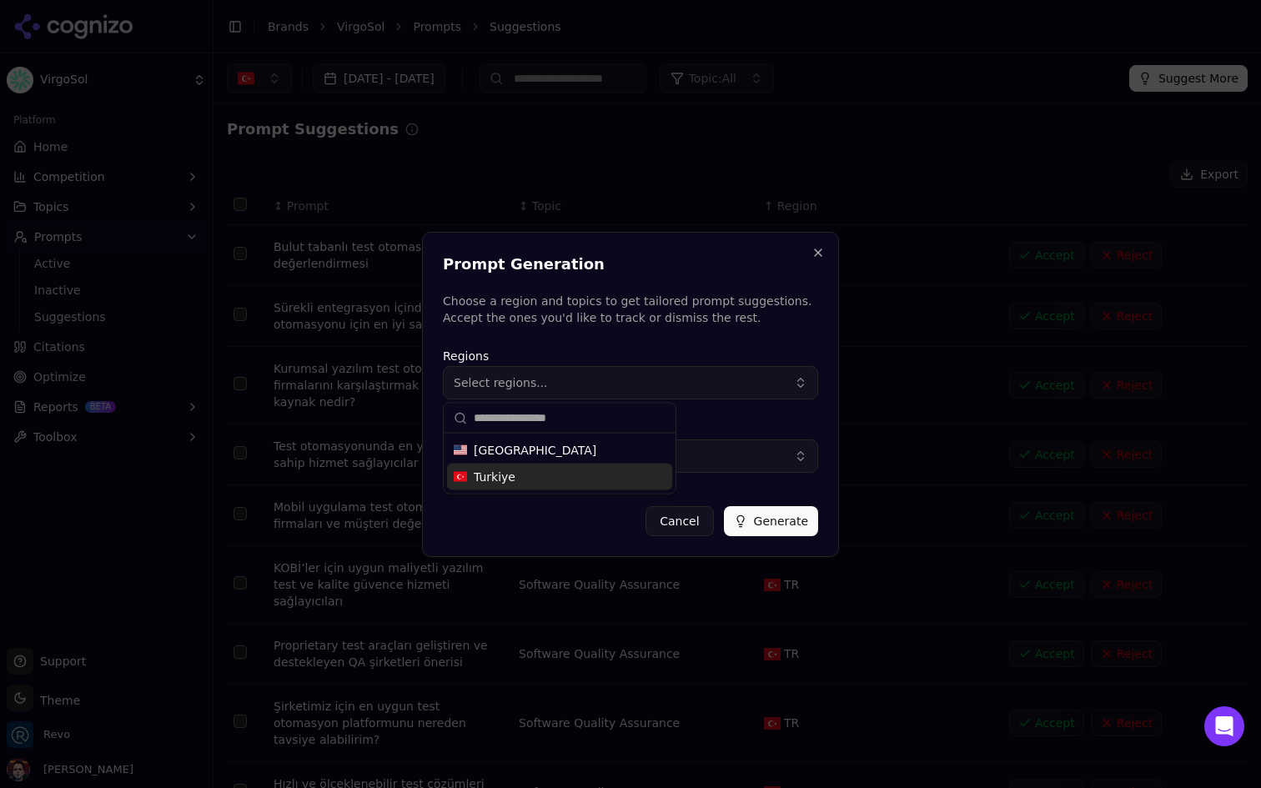
click at [567, 473] on div "Turkiye" at bounding box center [559, 477] width 225 height 27
click at [770, 512] on button "Generate" at bounding box center [771, 521] width 94 height 30
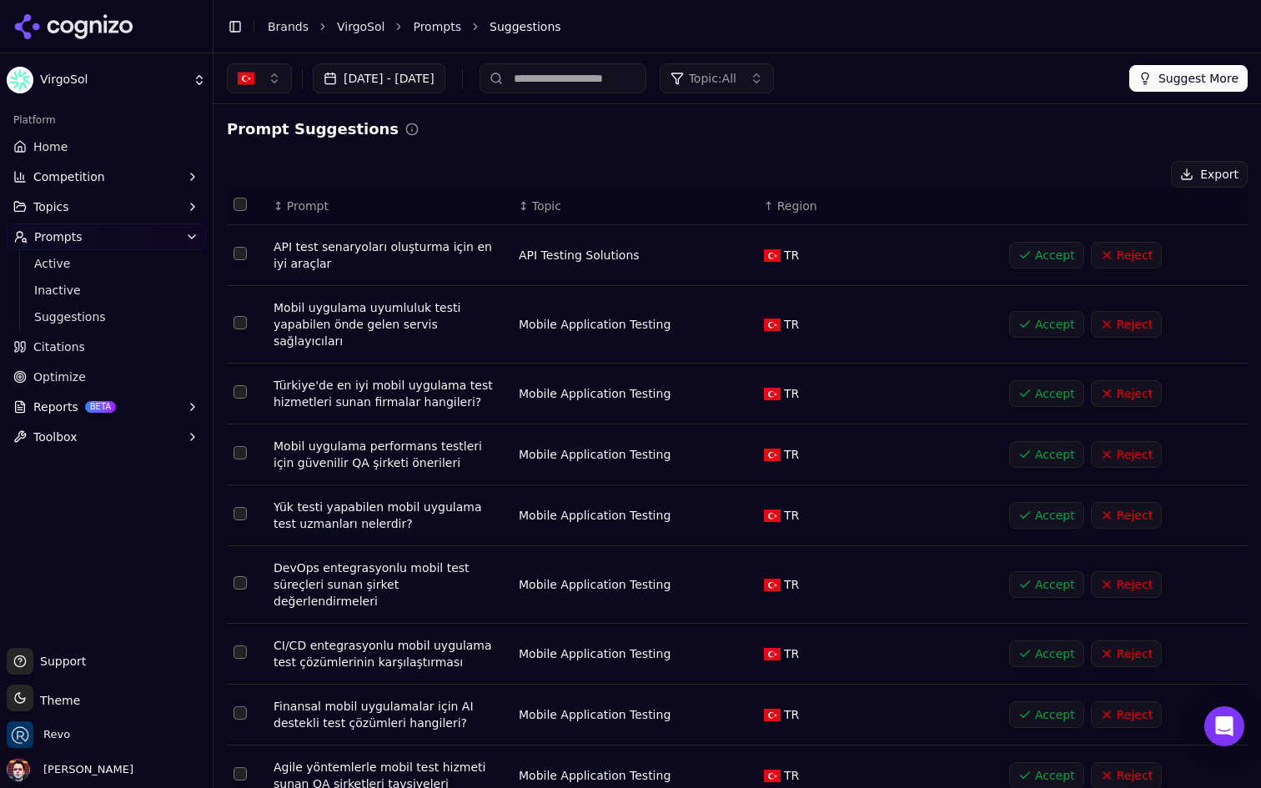
click at [1028, 258] on button "Accept" at bounding box center [1046, 255] width 75 height 27
click at [774, 89] on button "Topic: All" at bounding box center [717, 78] width 114 height 30
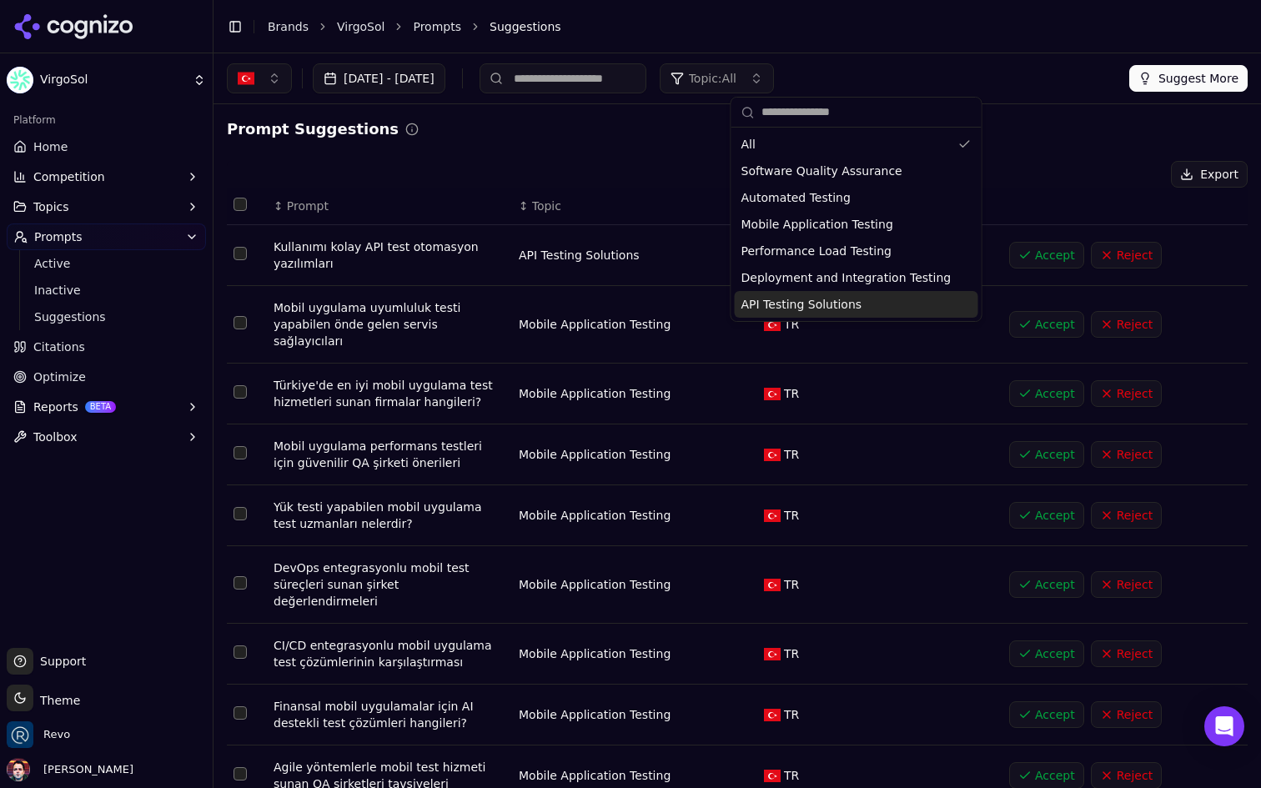
click at [820, 295] on div "API Testing Solutions" at bounding box center [857, 304] width 244 height 27
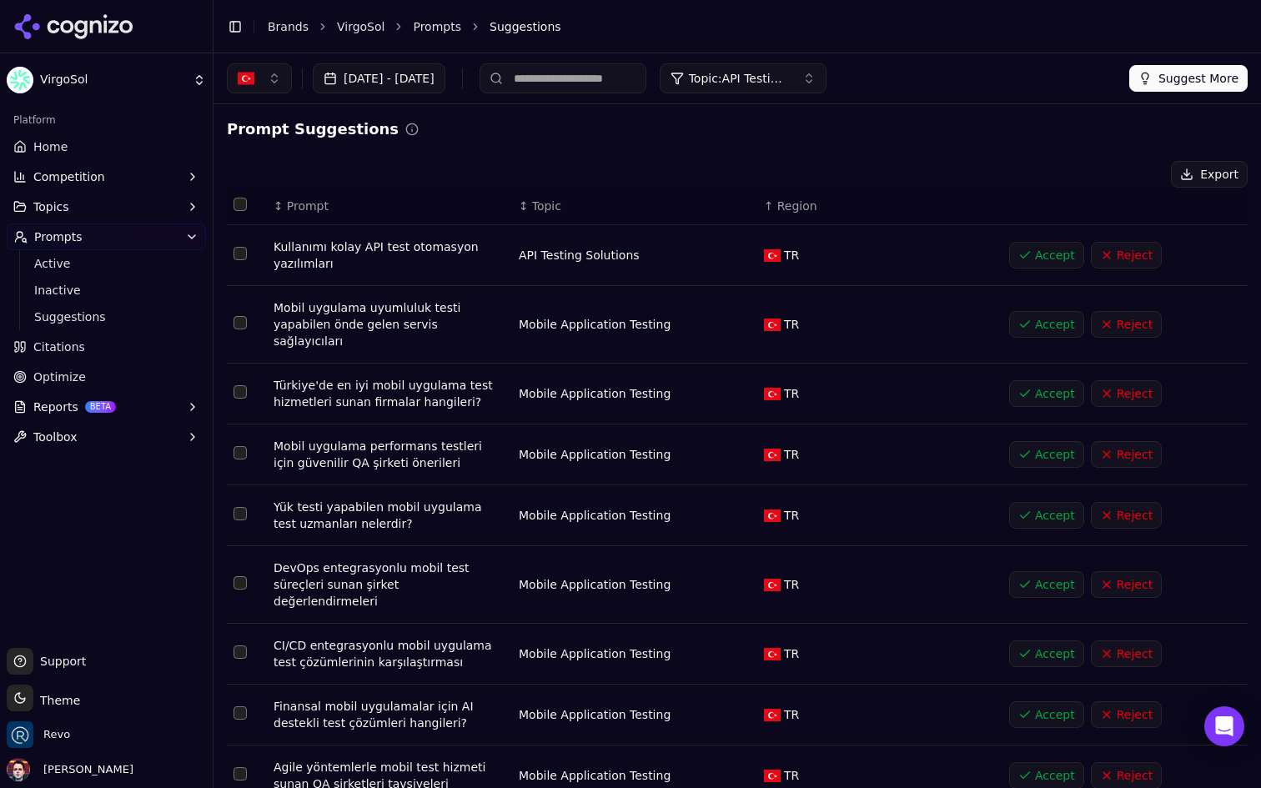
click at [787, 205] on span "Region" at bounding box center [798, 206] width 40 height 17
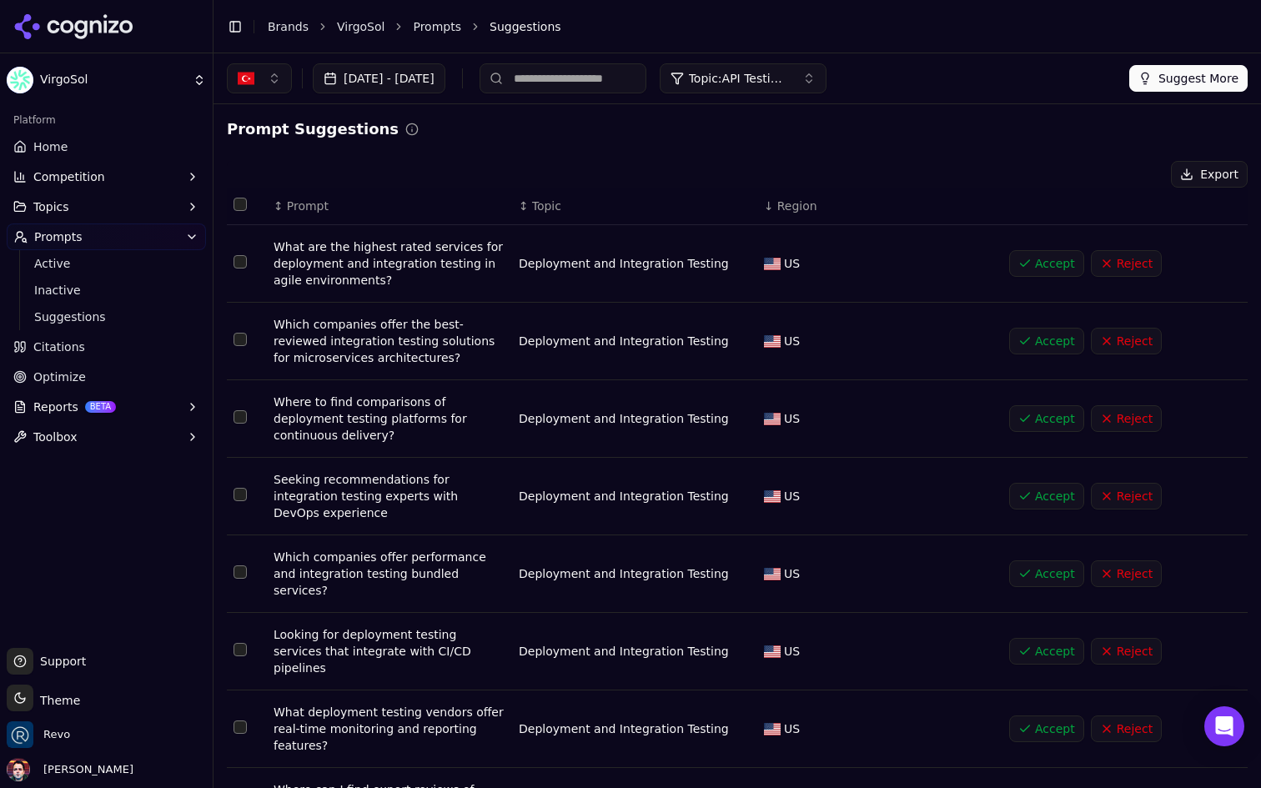
click at [787, 205] on span "Region" at bounding box center [798, 206] width 40 height 17
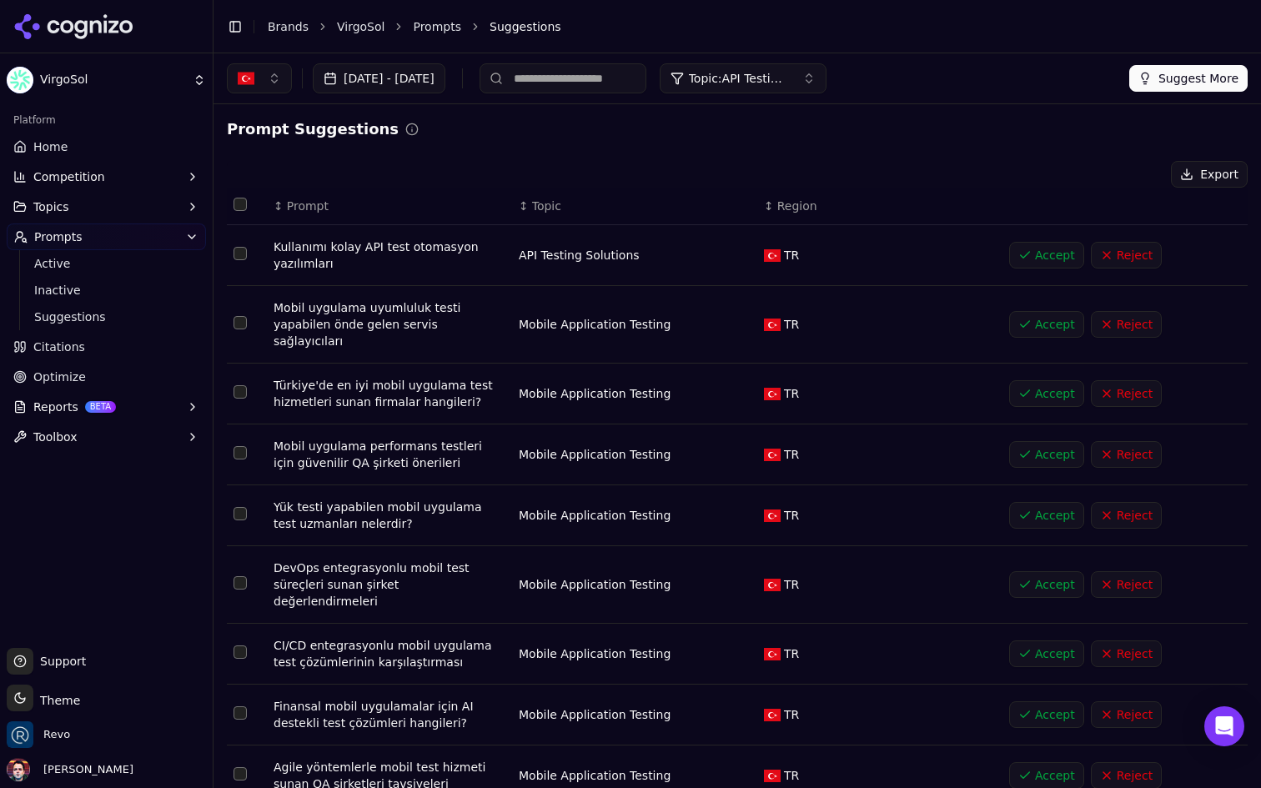
click at [538, 206] on span "Topic" at bounding box center [546, 206] width 29 height 17
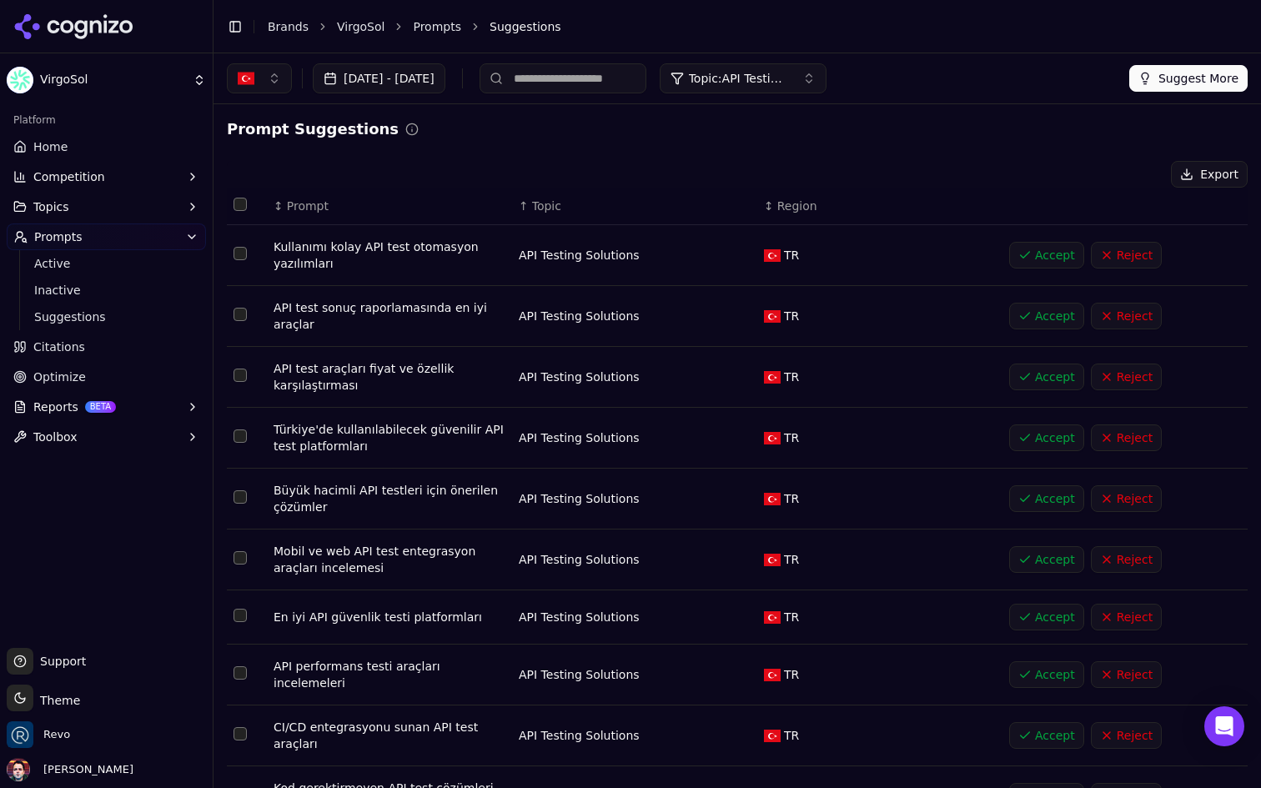
click at [1026, 254] on button "Accept" at bounding box center [1046, 255] width 75 height 27
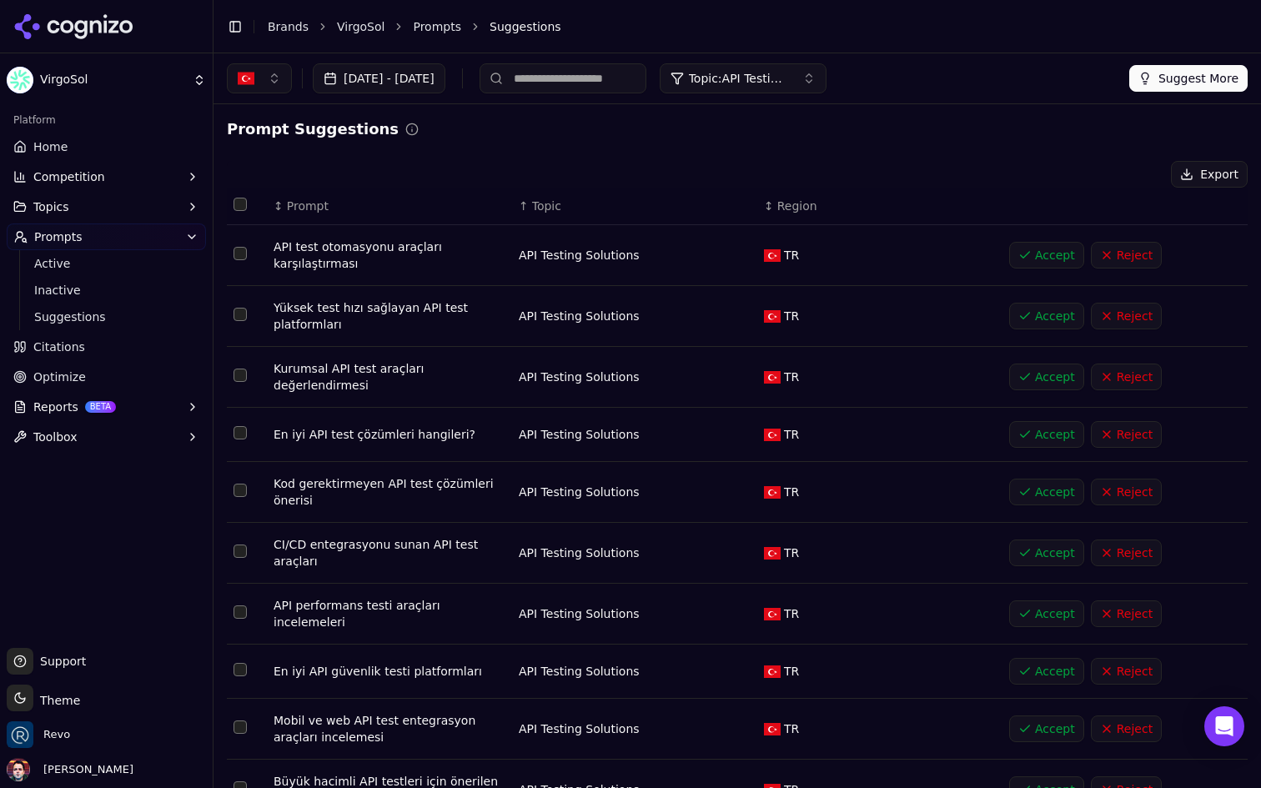
click at [239, 252] on button "Select row 2" at bounding box center [240, 253] width 13 height 13
click at [242, 318] on button "Select row 3" at bounding box center [240, 314] width 13 height 13
click at [239, 376] on button "Select row 4" at bounding box center [240, 375] width 13 height 13
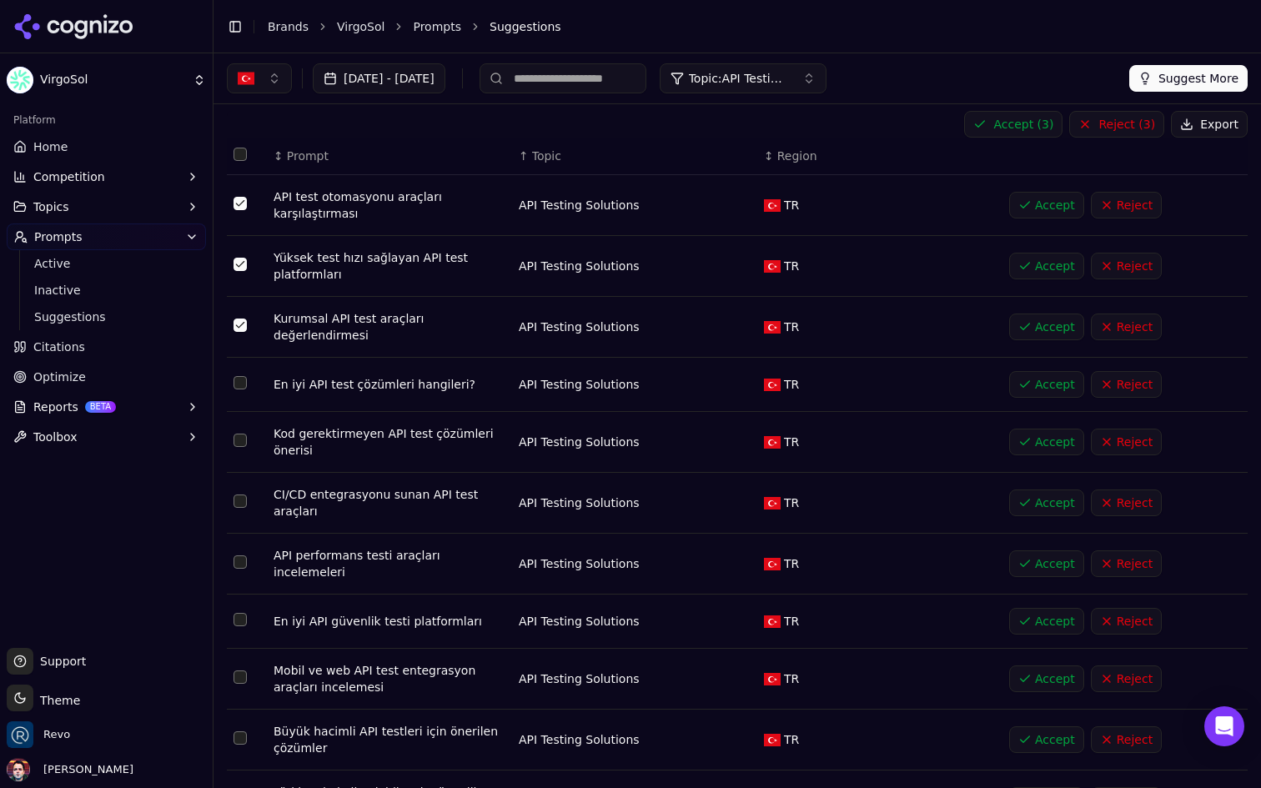
scroll to position [72, 0]
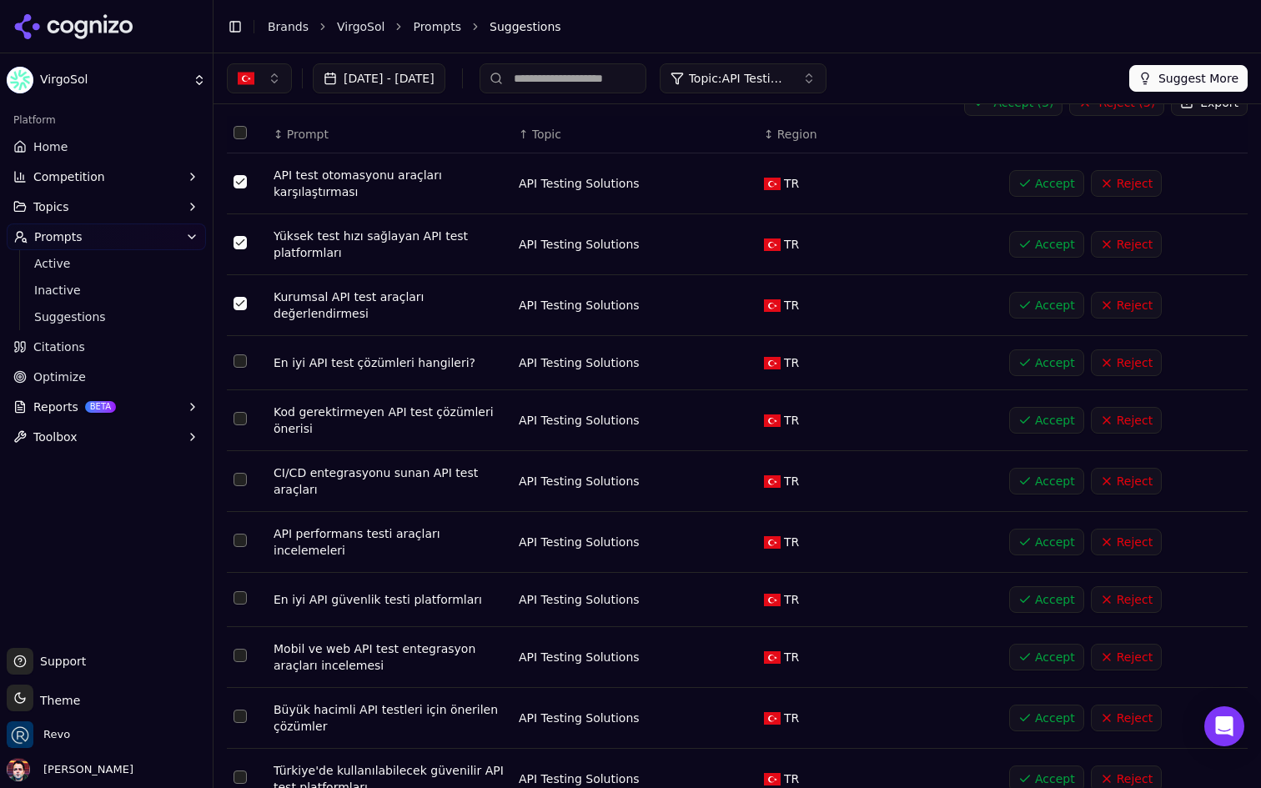
click at [238, 364] on button "Select row 5" at bounding box center [240, 361] width 13 height 13
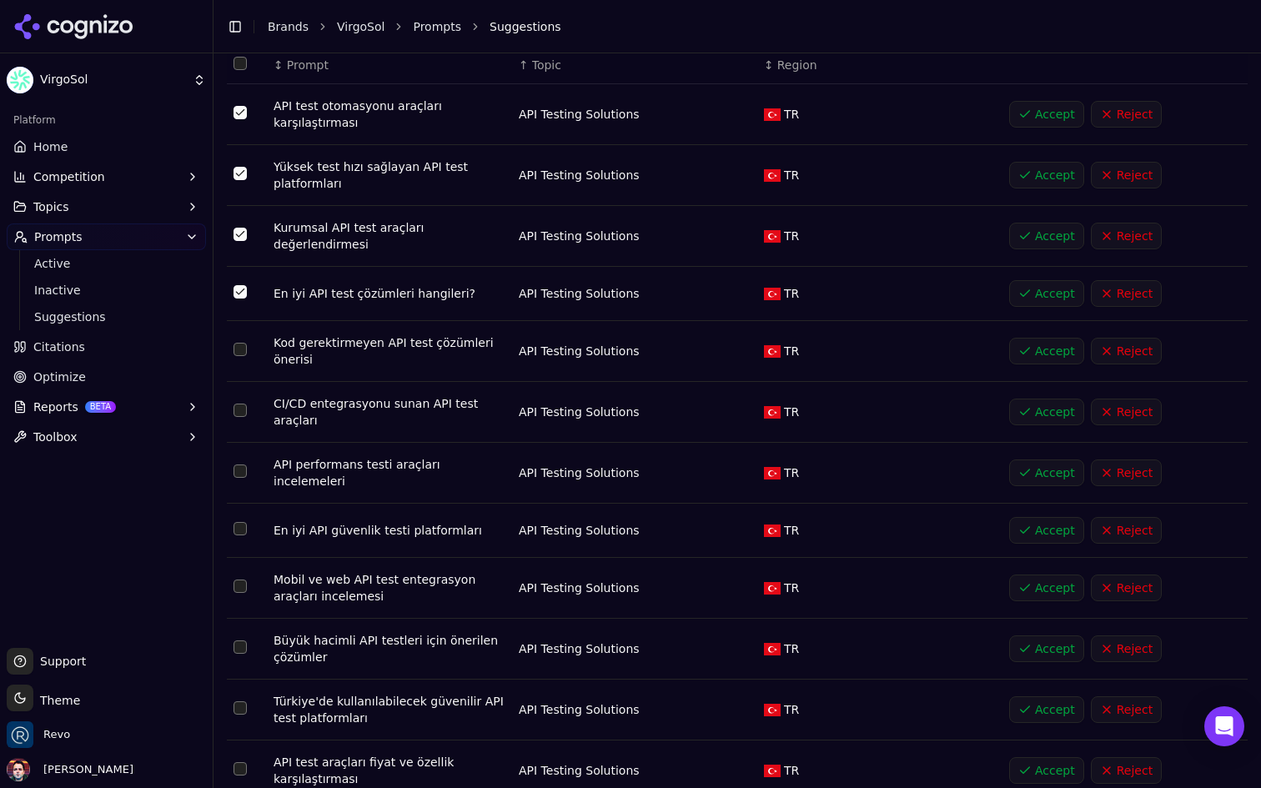
scroll to position [143, 0]
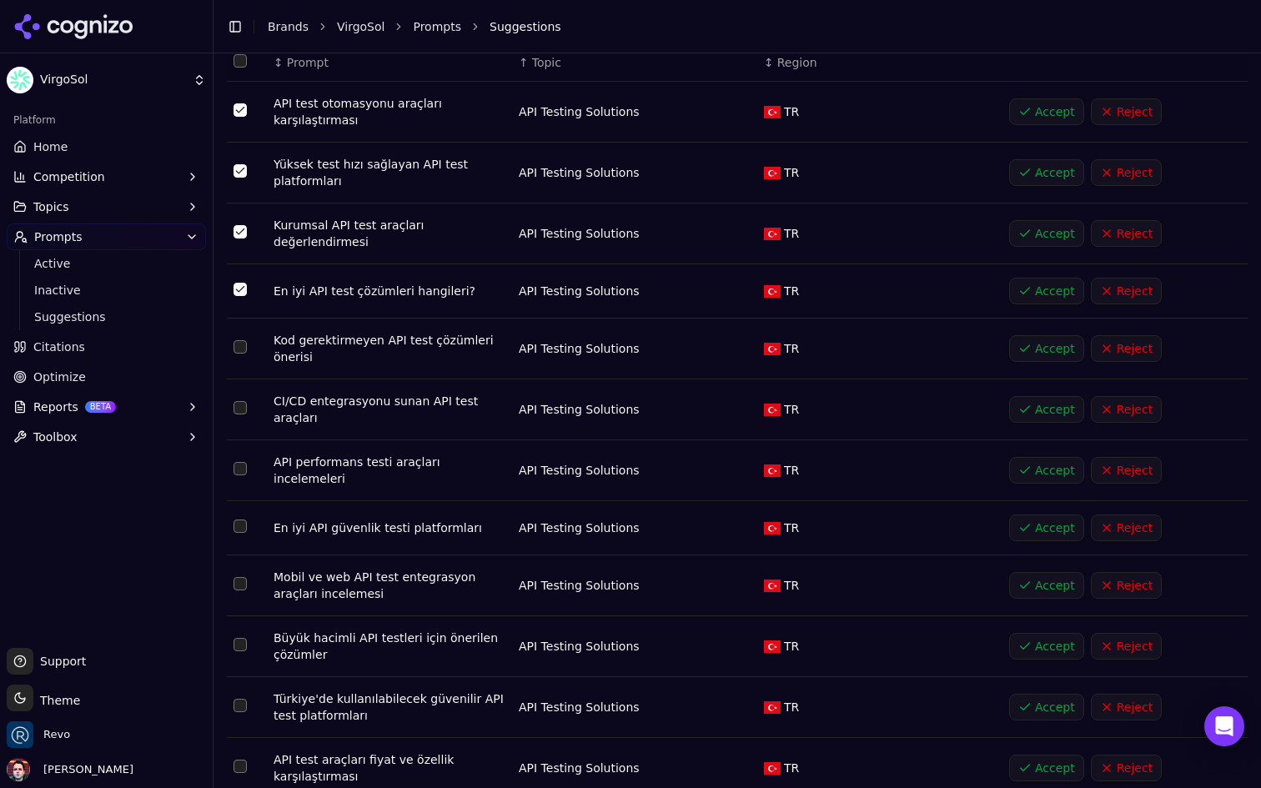
click at [243, 350] on button "Select row 6" at bounding box center [240, 346] width 13 height 13
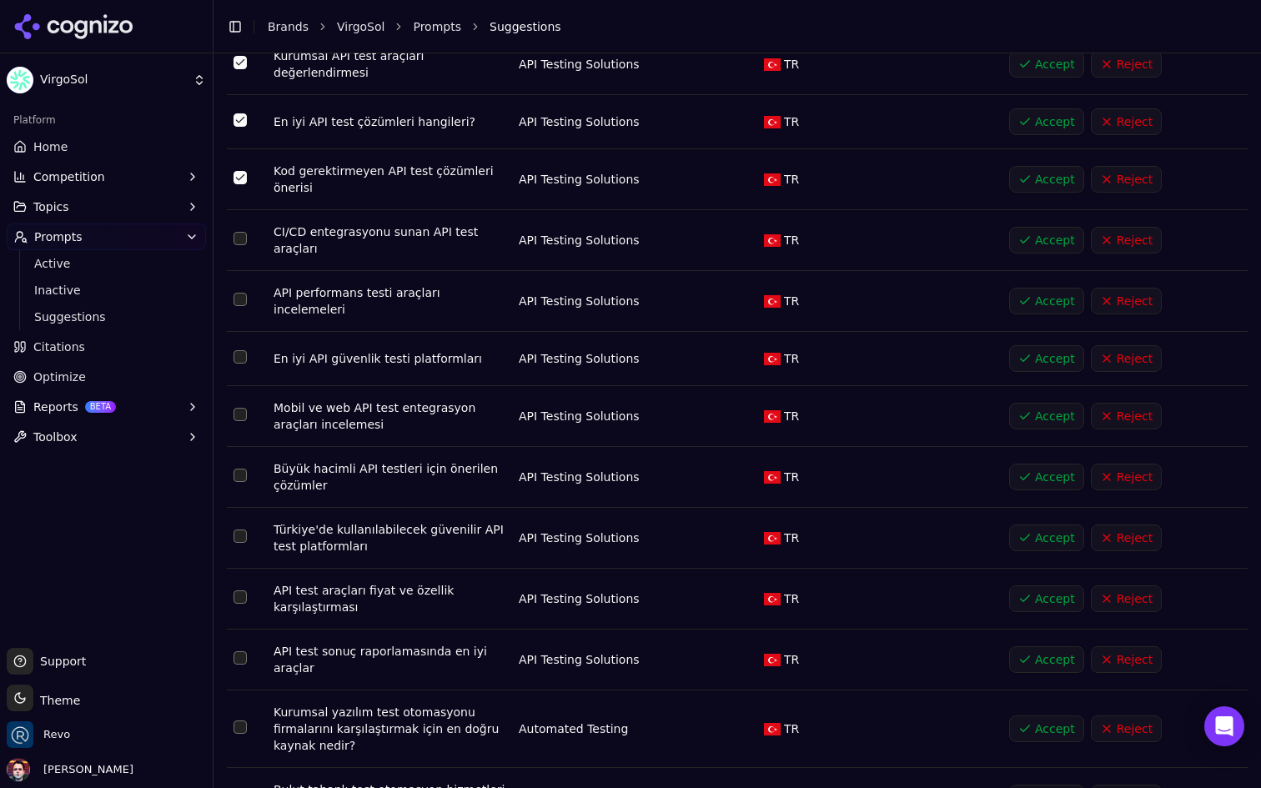
scroll to position [319, 0]
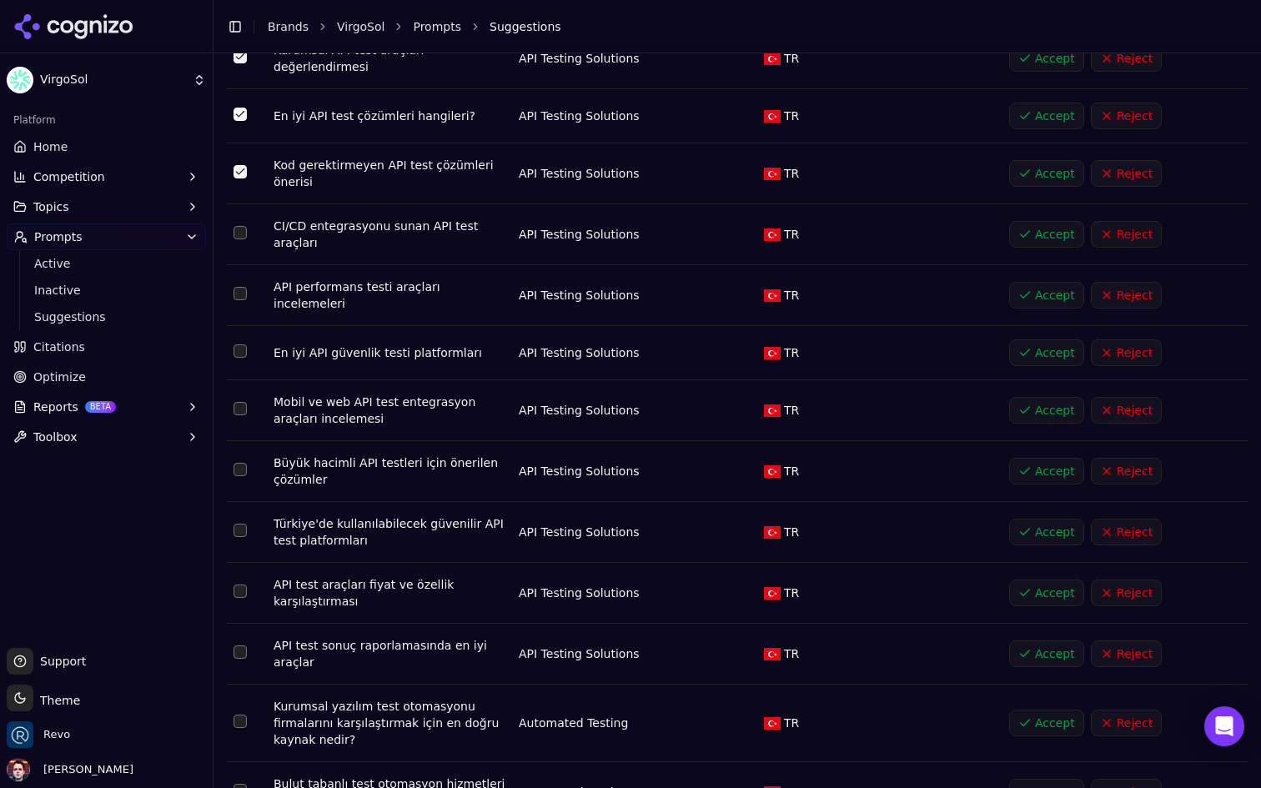
click at [239, 345] on button "Select row 9" at bounding box center [240, 351] width 13 height 13
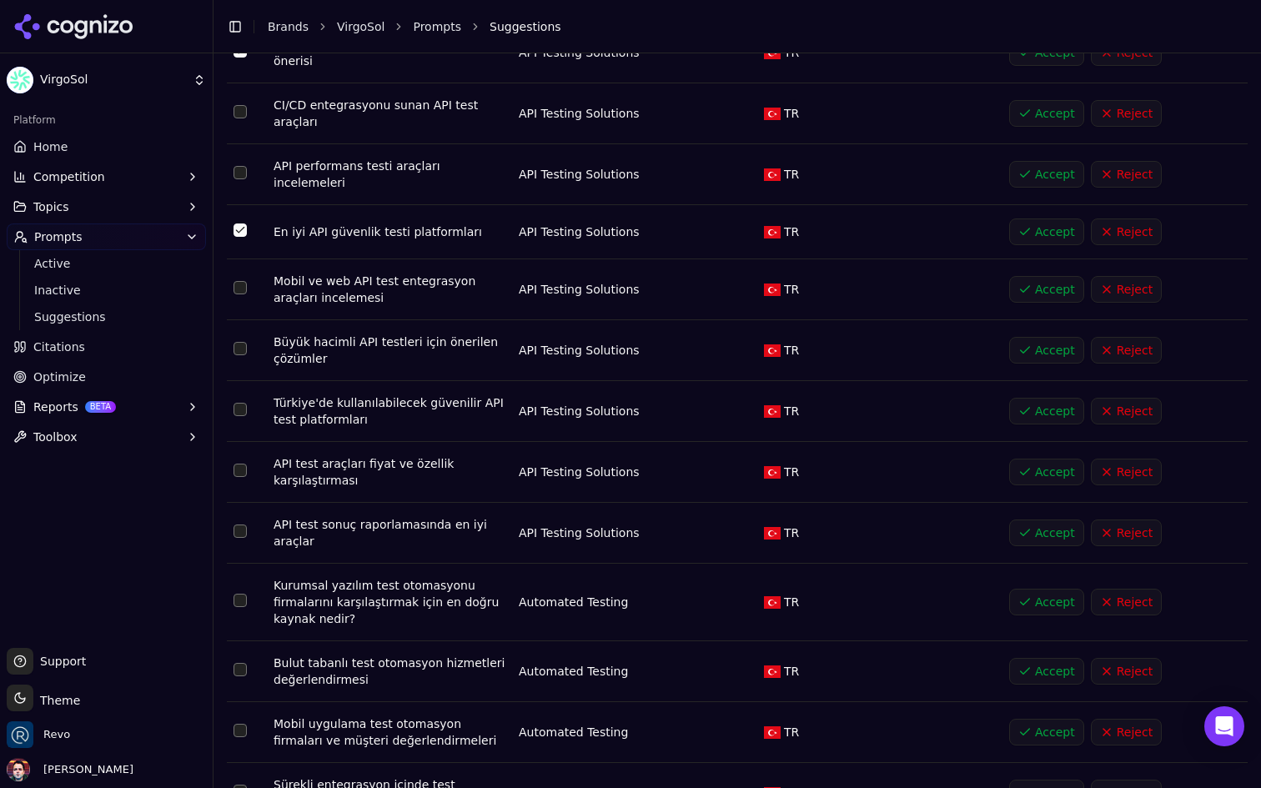
scroll to position [441, 0]
click at [243, 403] on button "Select row 12" at bounding box center [240, 407] width 13 height 13
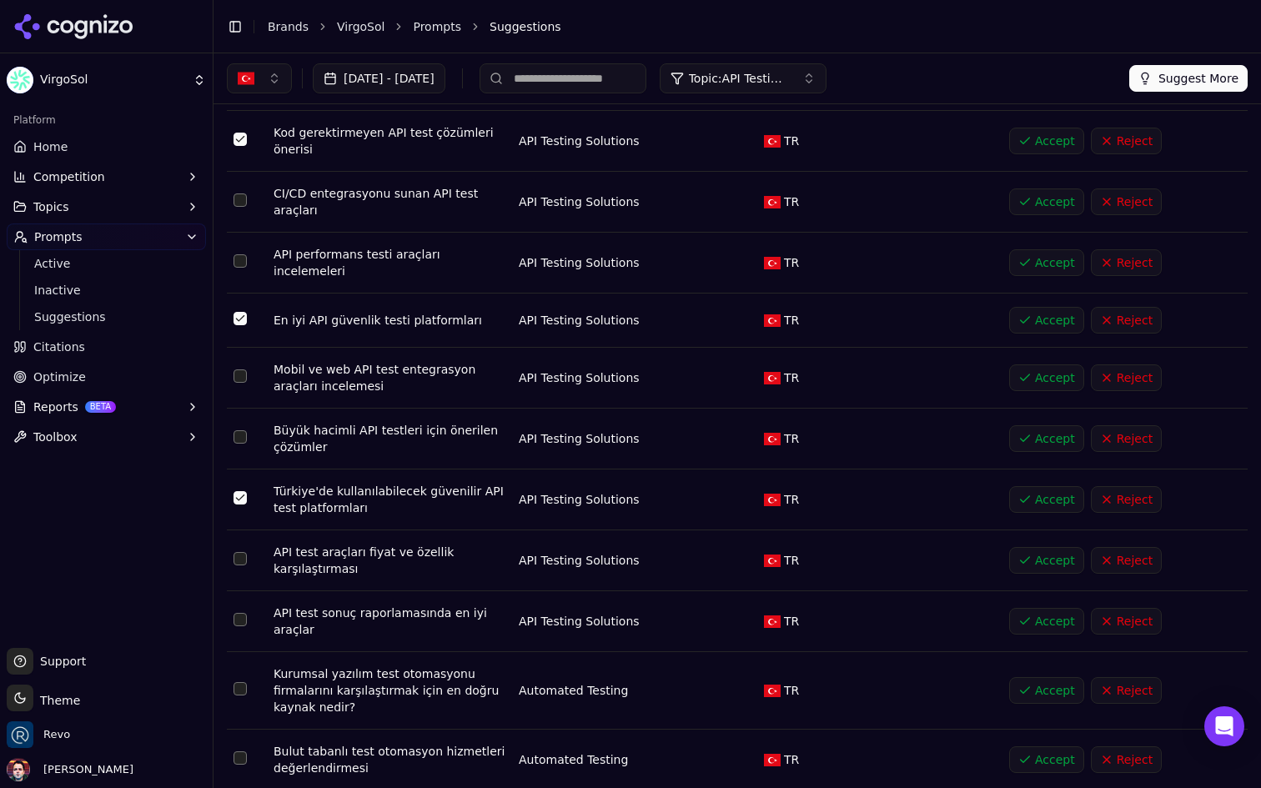
scroll to position [331, 0]
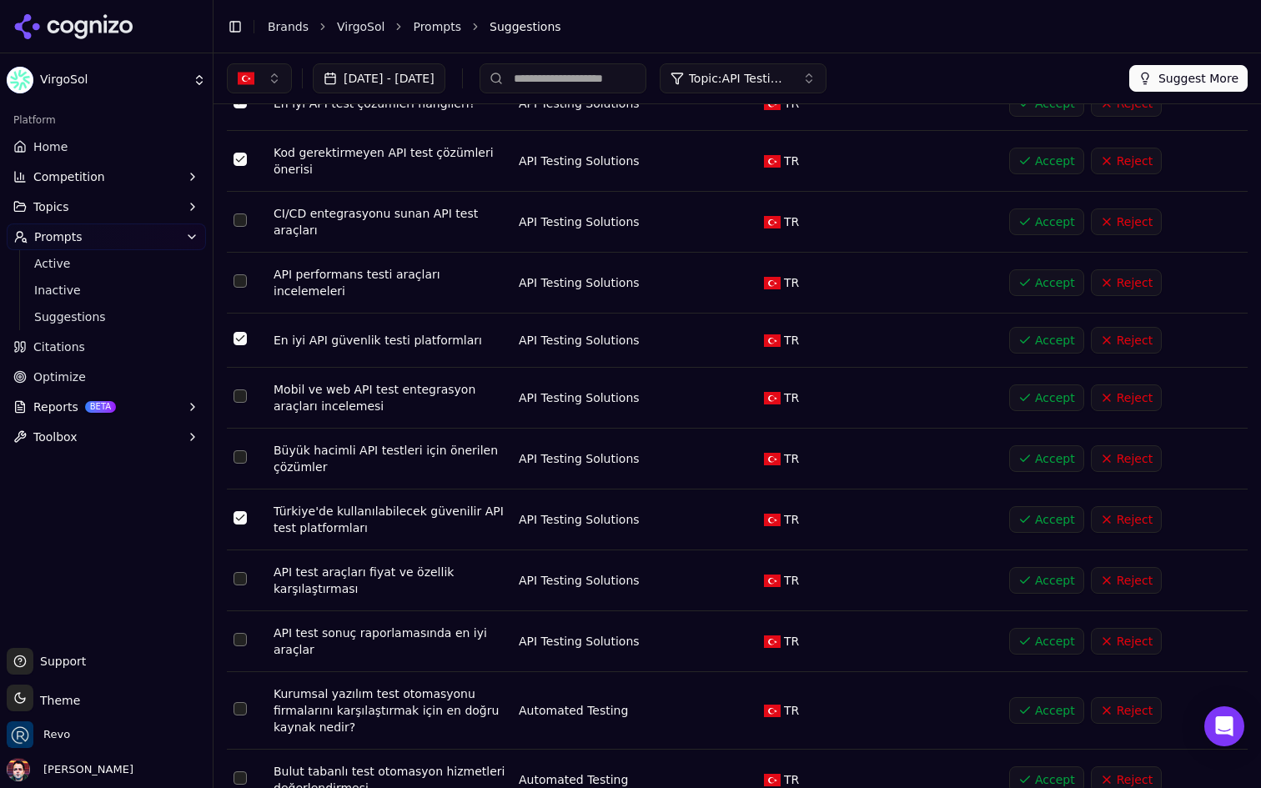
click at [244, 451] on button "Select row 11" at bounding box center [240, 457] width 13 height 13
click at [243, 451] on button "Select row 11" at bounding box center [240, 457] width 13 height 13
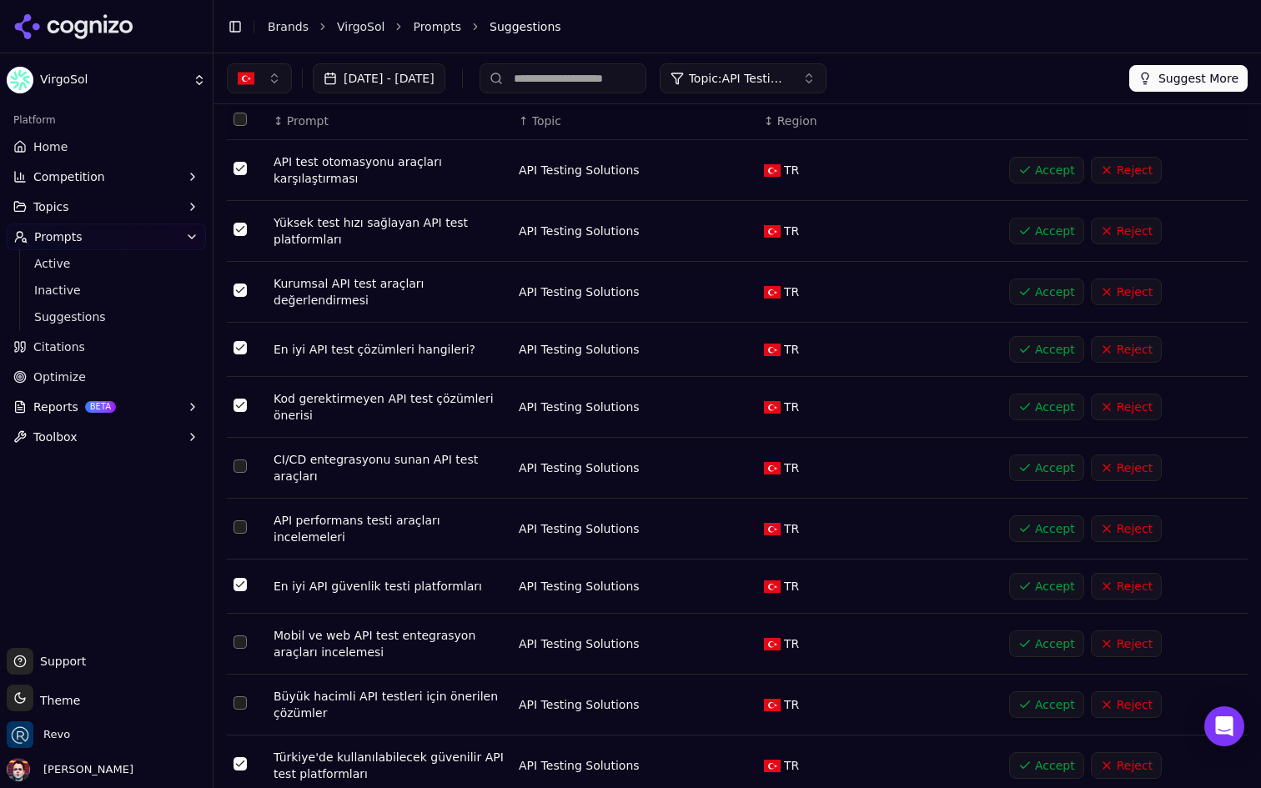
scroll to position [0, 0]
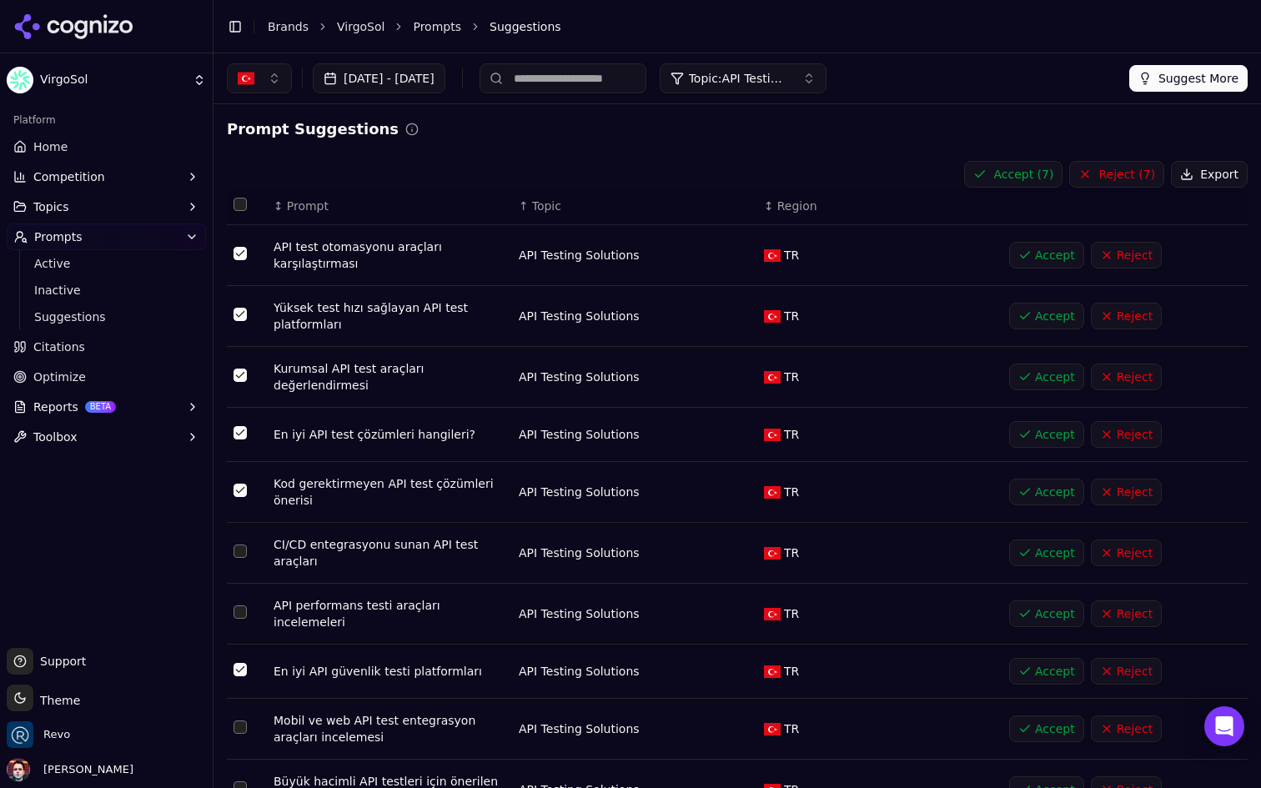
click at [1015, 172] on button "Accept ( 7 )" at bounding box center [1013, 174] width 98 height 27
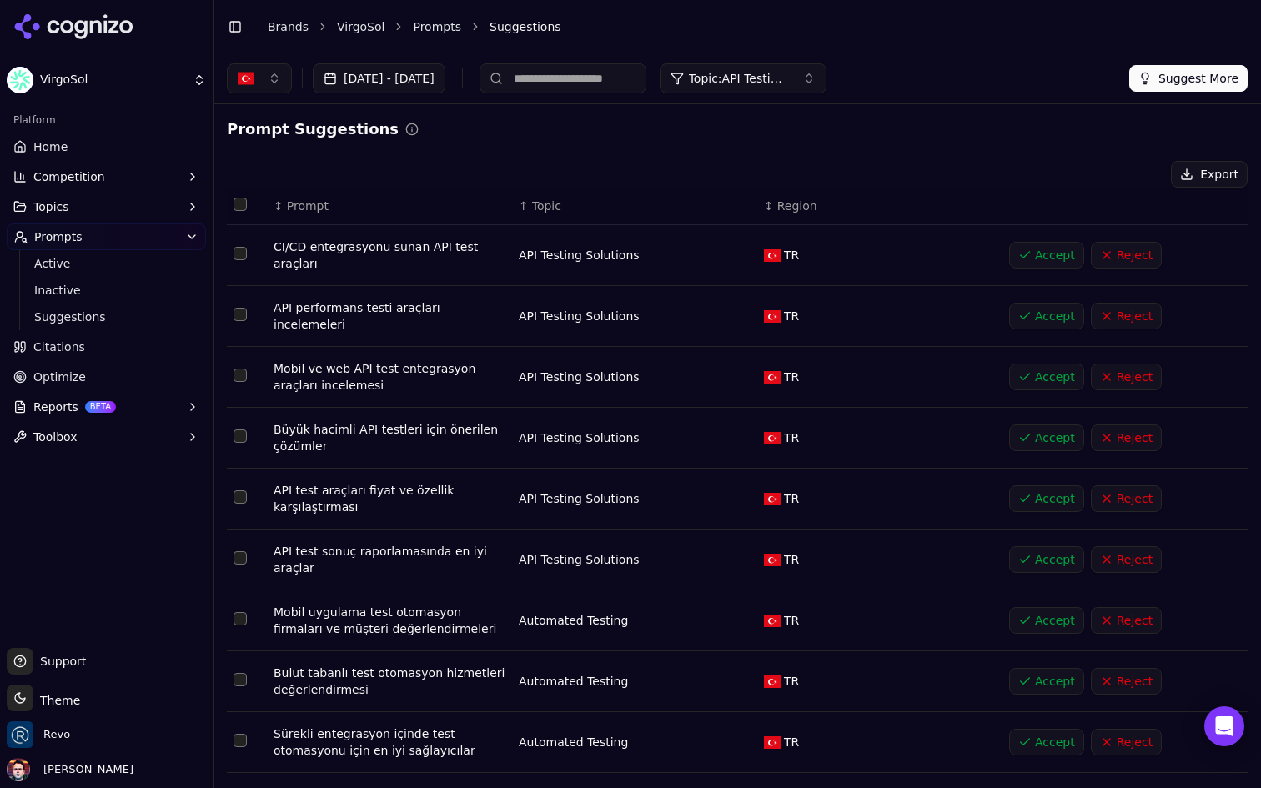
click at [789, 72] on span "Topic: API Testing Solutions" at bounding box center [739, 78] width 100 height 17
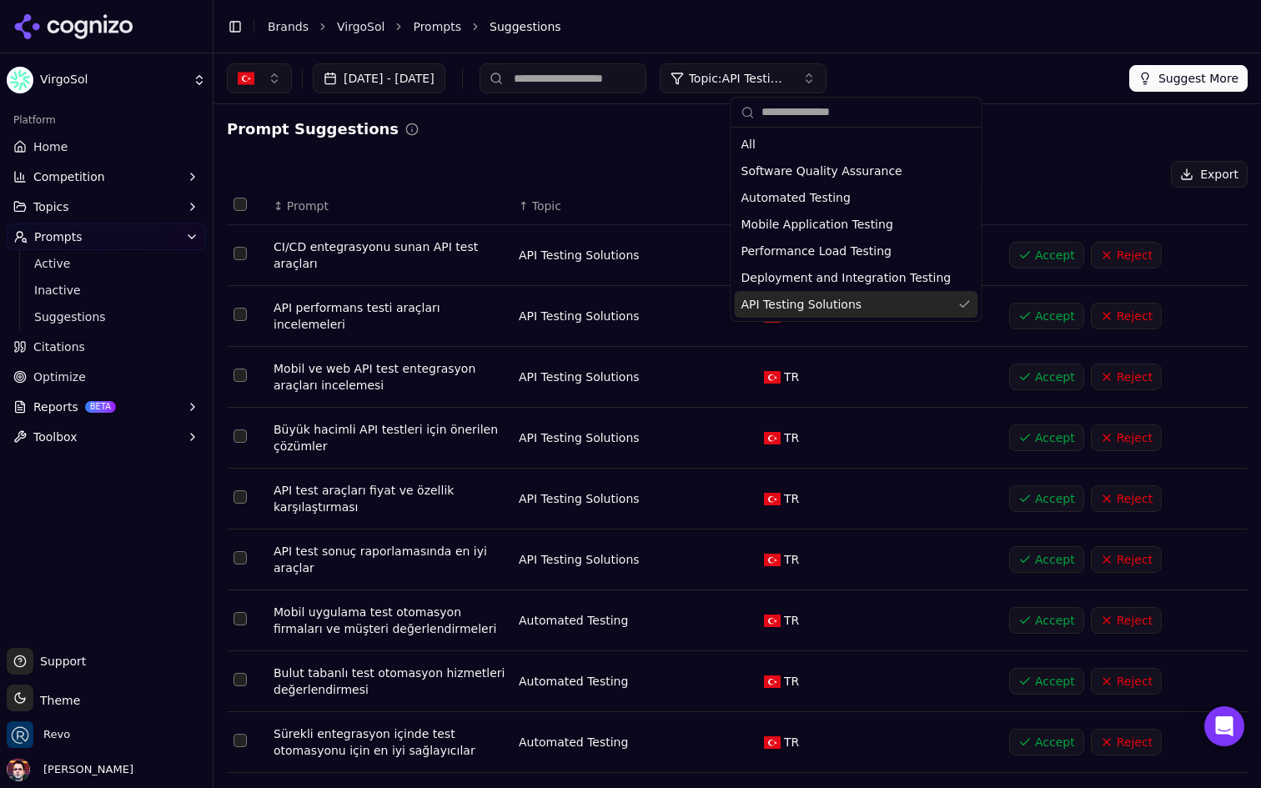
click at [847, 300] on span "API Testing Solutions" at bounding box center [802, 304] width 121 height 17
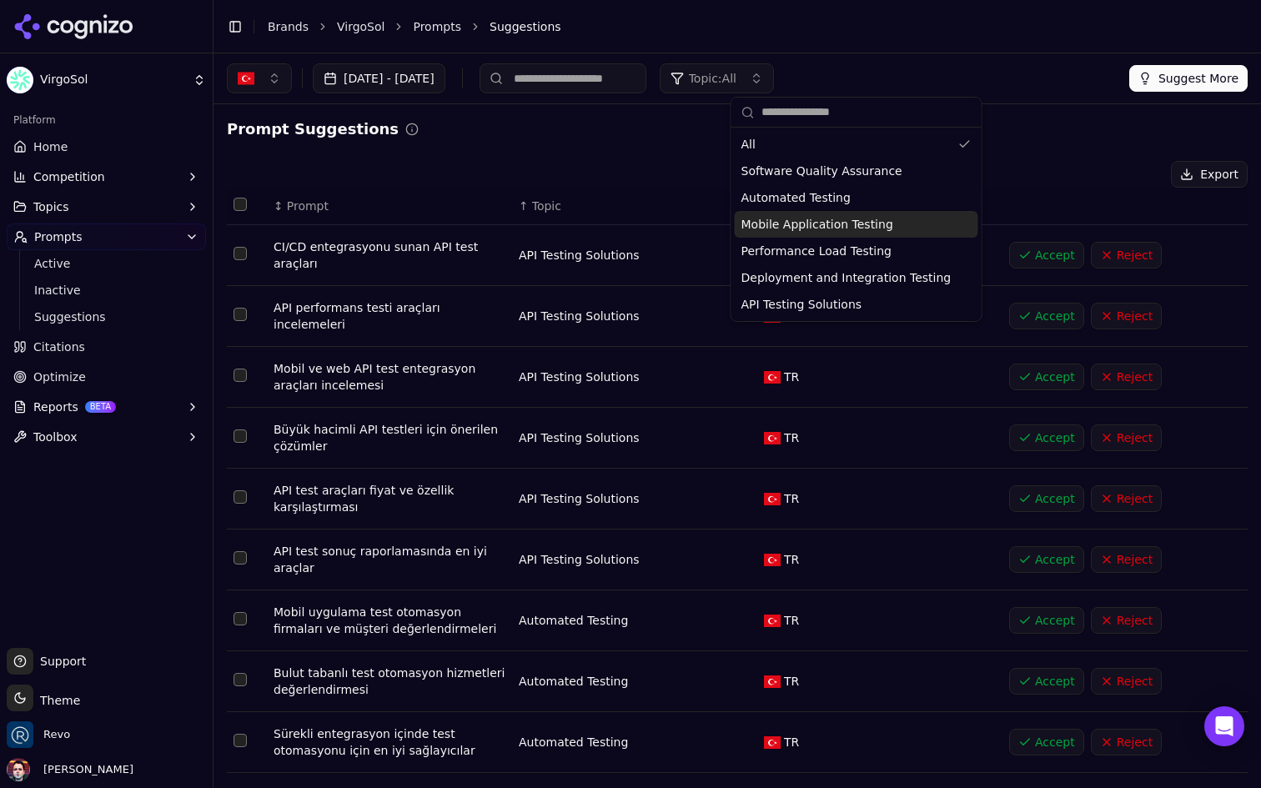
click at [845, 224] on span "Mobile Application Testing" at bounding box center [818, 224] width 152 height 17
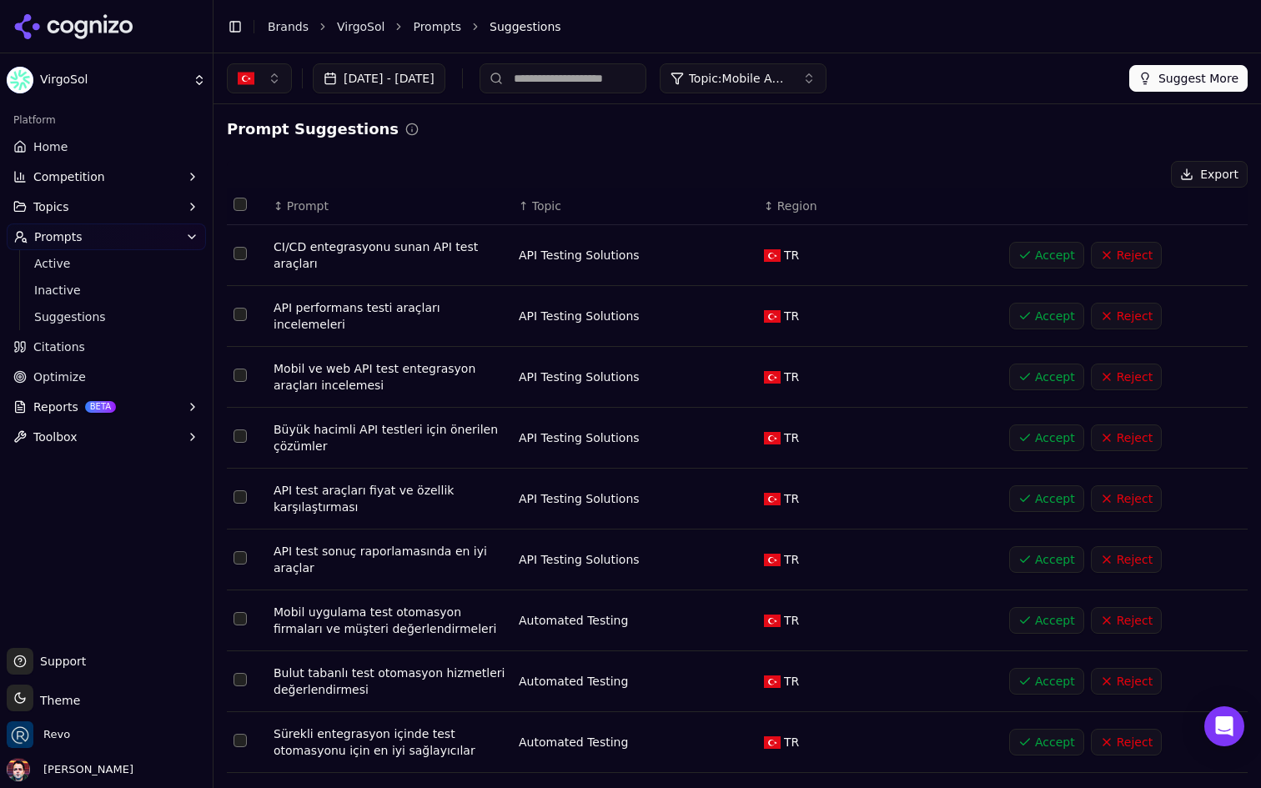
click at [537, 214] on th "↑ Topic" at bounding box center [634, 207] width 245 height 38
click at [789, 78] on span "Topic: Mobile Application Testing" at bounding box center [739, 78] width 100 height 17
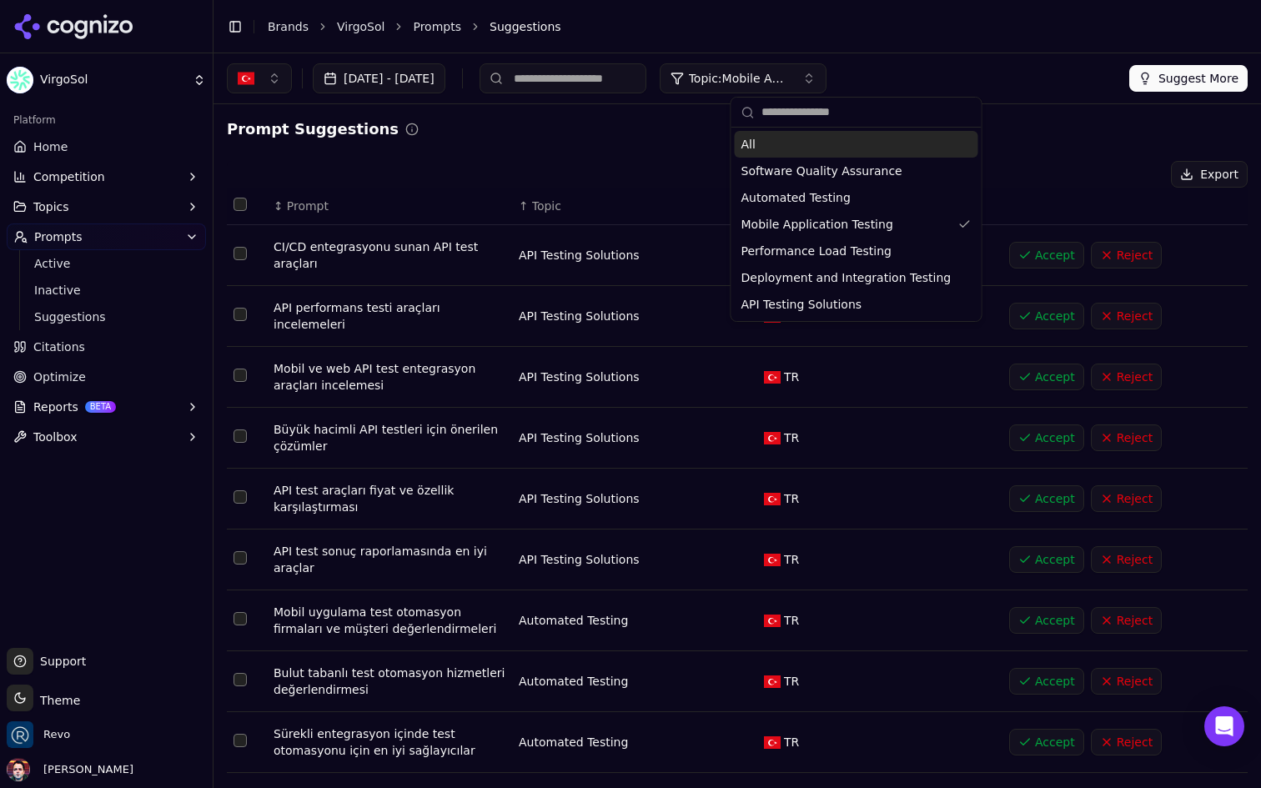
click at [789, 78] on span "Topic: Mobile Application Testing" at bounding box center [739, 78] width 100 height 17
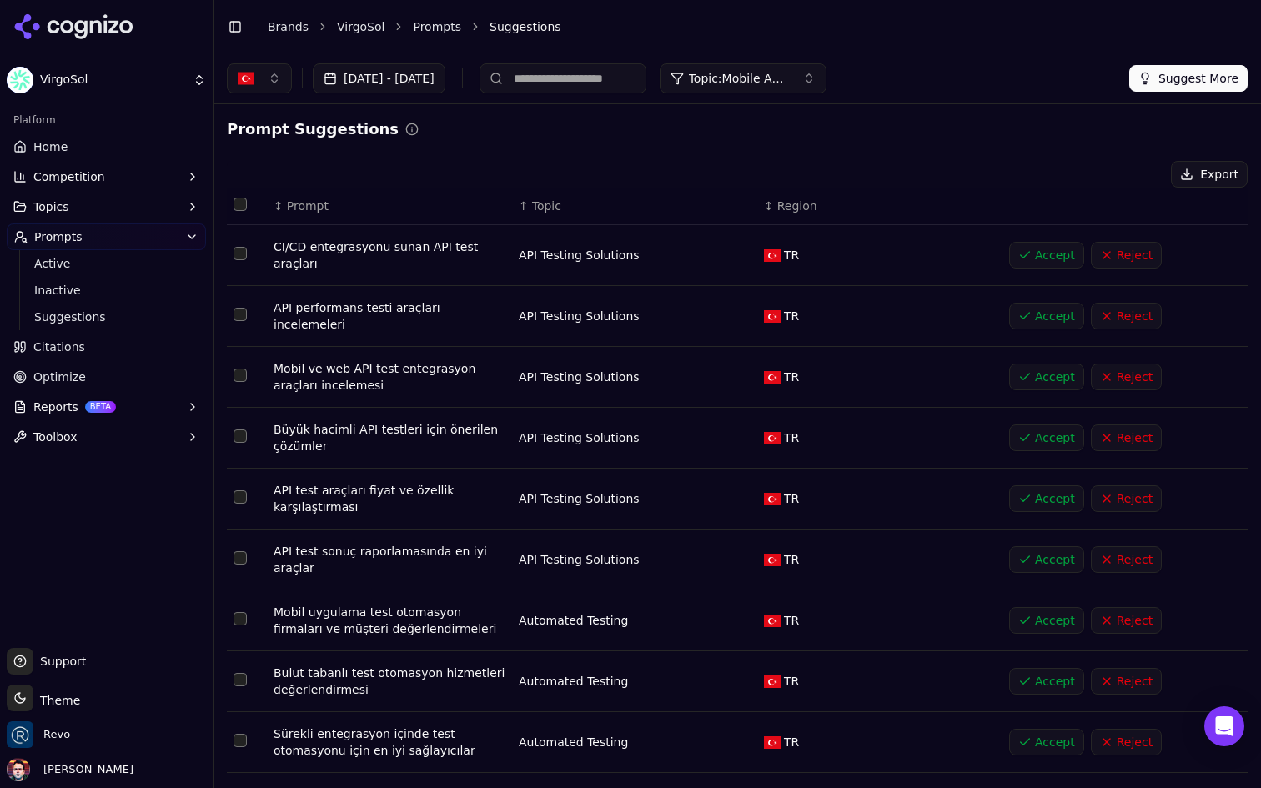
click at [550, 203] on span "Topic" at bounding box center [546, 206] width 29 height 17
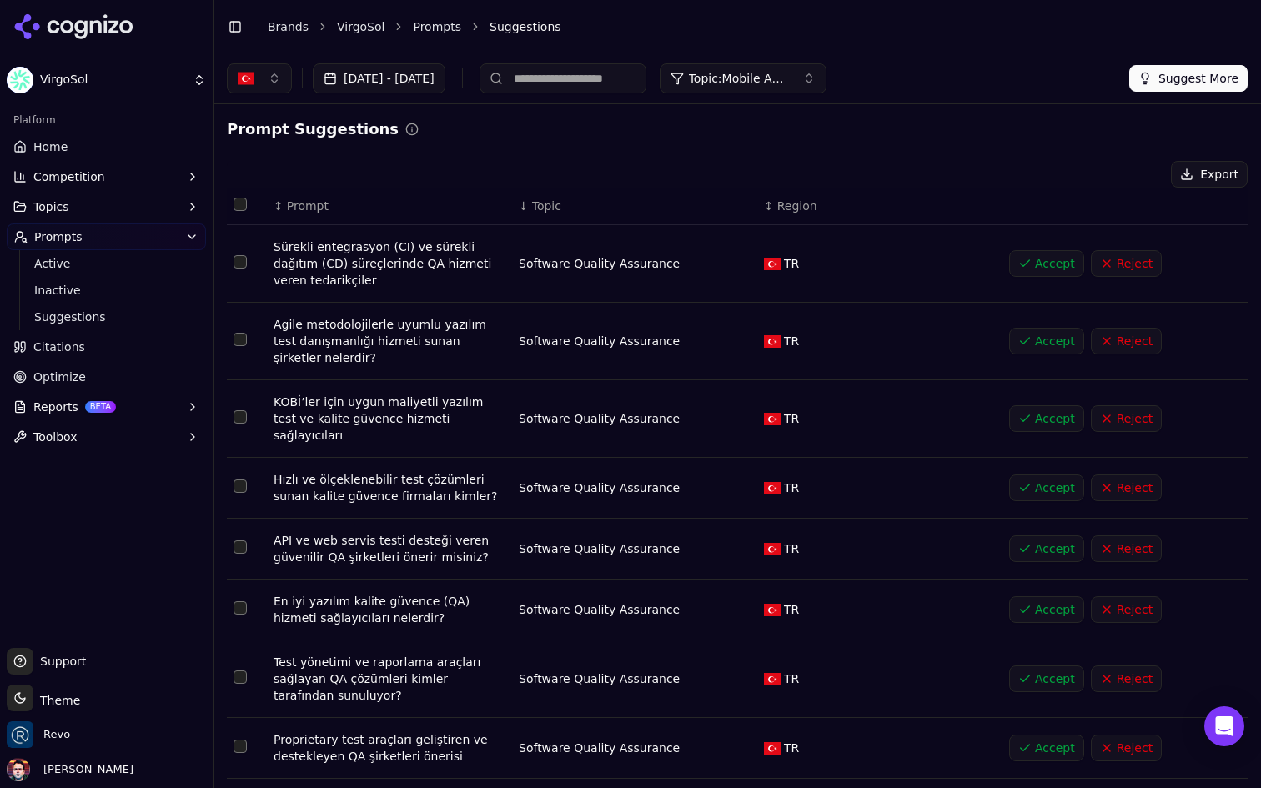
click at [550, 203] on span "Topic" at bounding box center [546, 206] width 29 height 17
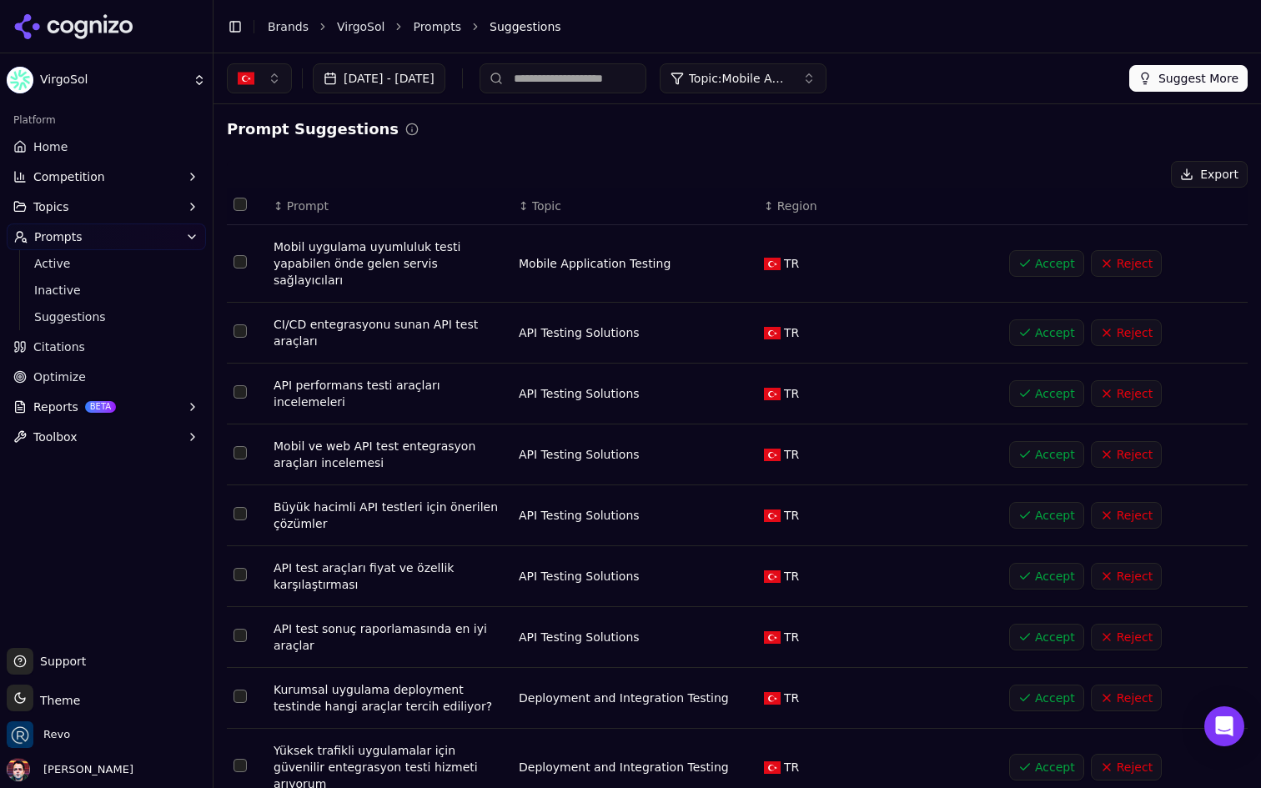
click at [789, 85] on span "Topic: Mobile Application Testing" at bounding box center [739, 78] width 100 height 17
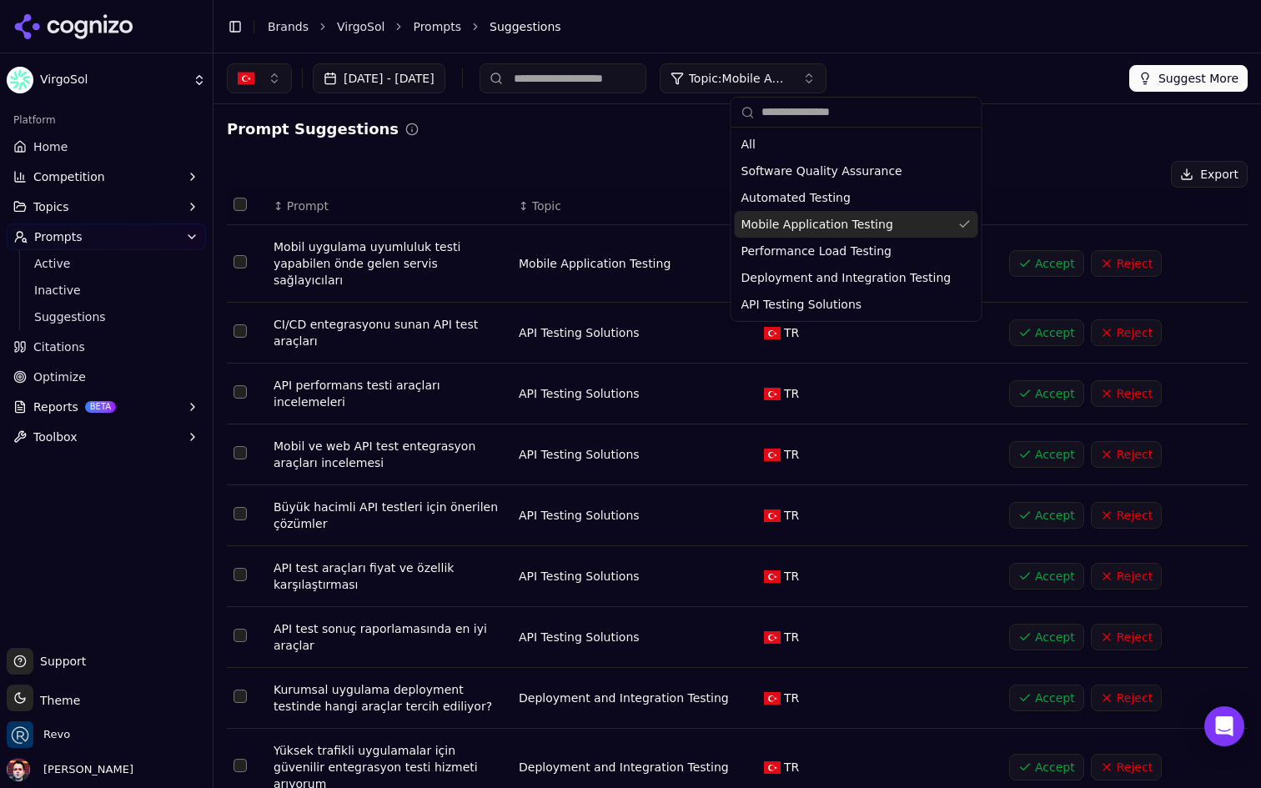
click at [834, 222] on span "Mobile Application Testing" at bounding box center [818, 224] width 152 height 17
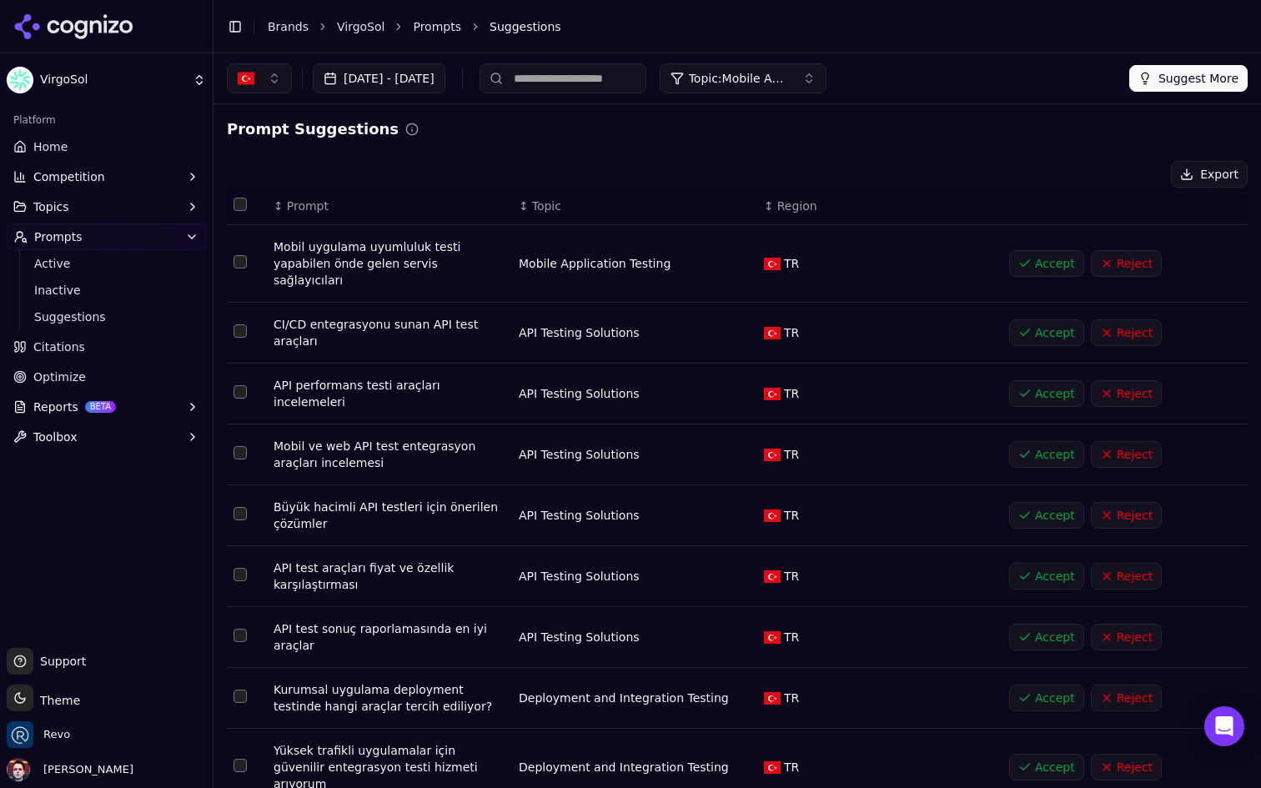
click at [544, 204] on span "Topic" at bounding box center [546, 206] width 29 height 17
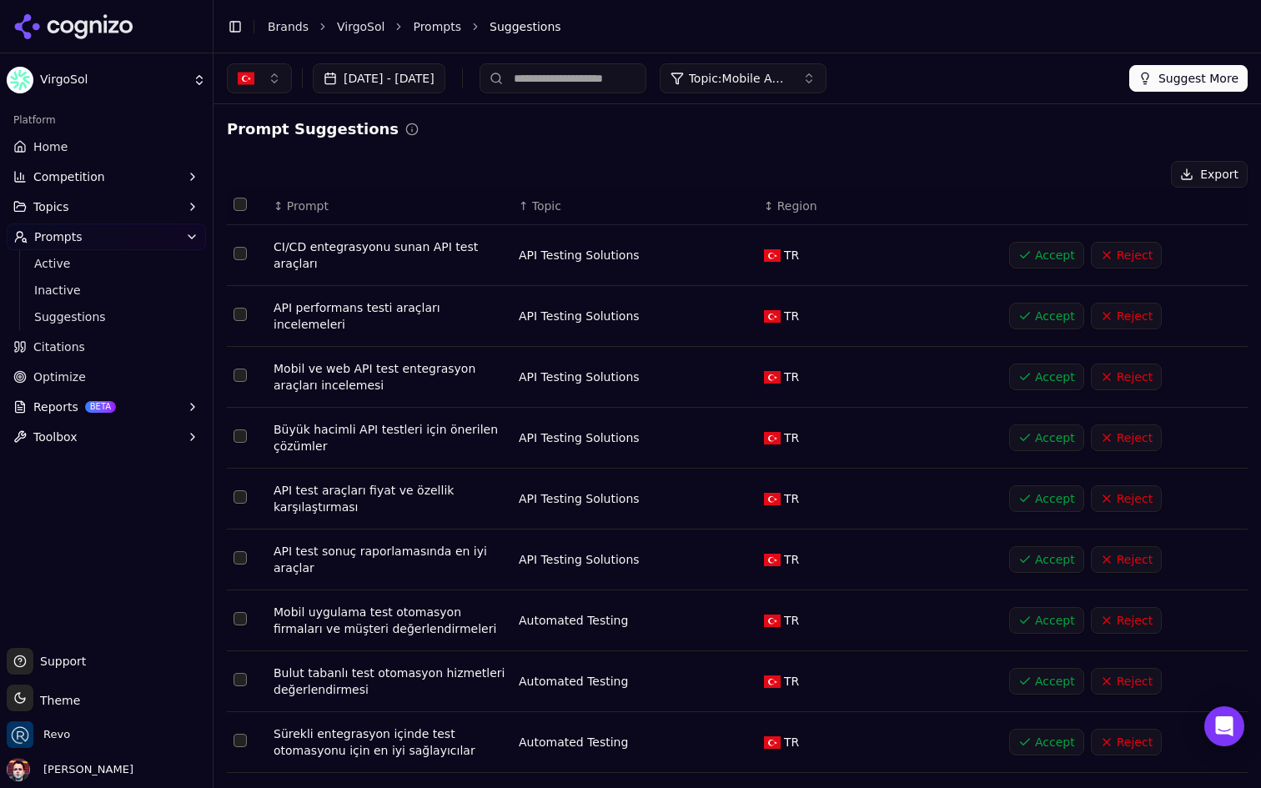
click at [544, 204] on span "Topic" at bounding box center [546, 206] width 29 height 17
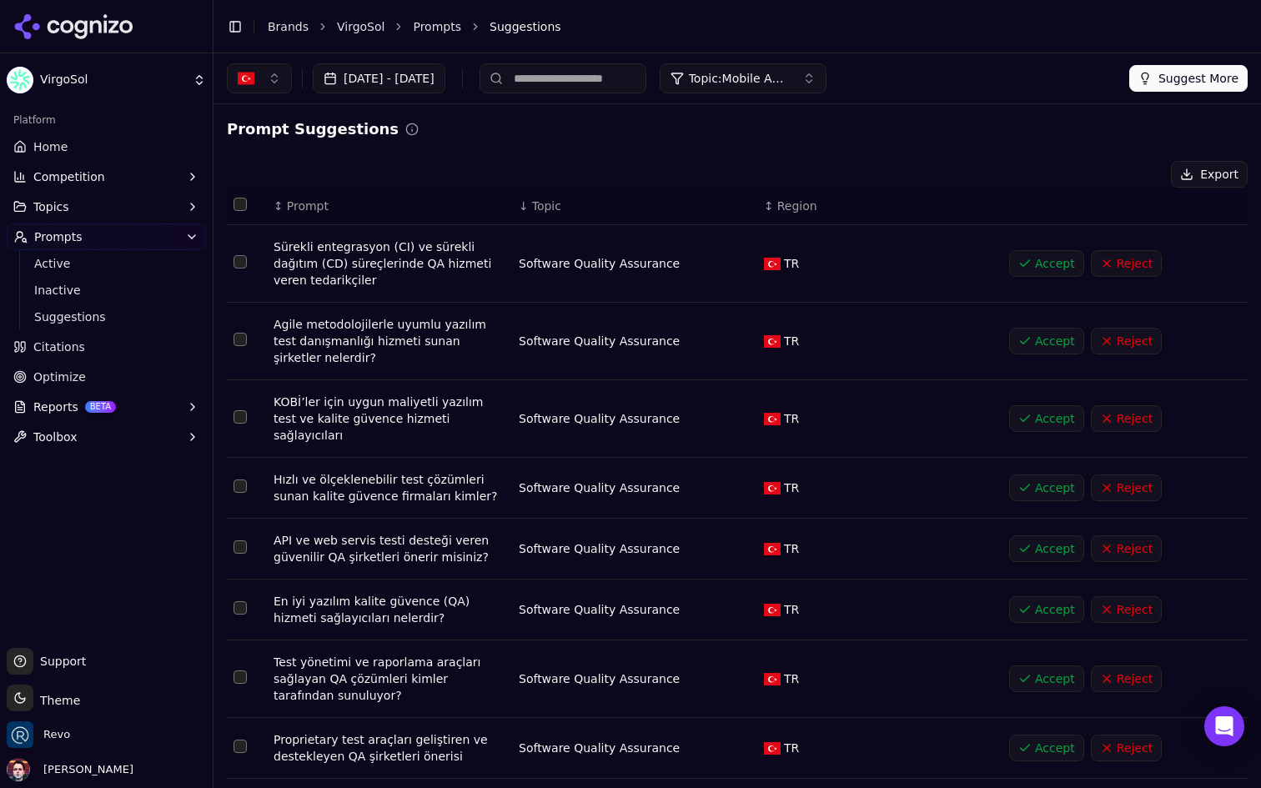
click at [544, 204] on span "Topic" at bounding box center [546, 206] width 29 height 17
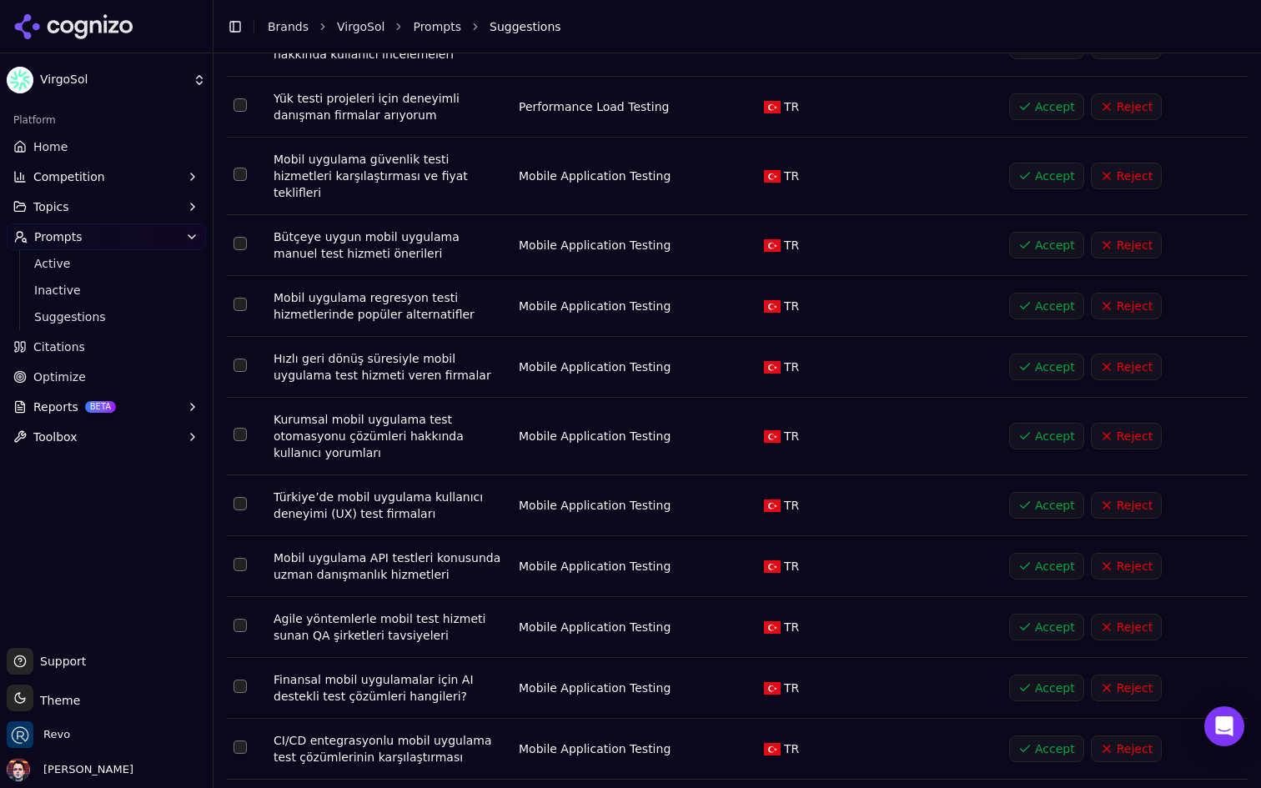
scroll to position [3124, 0]
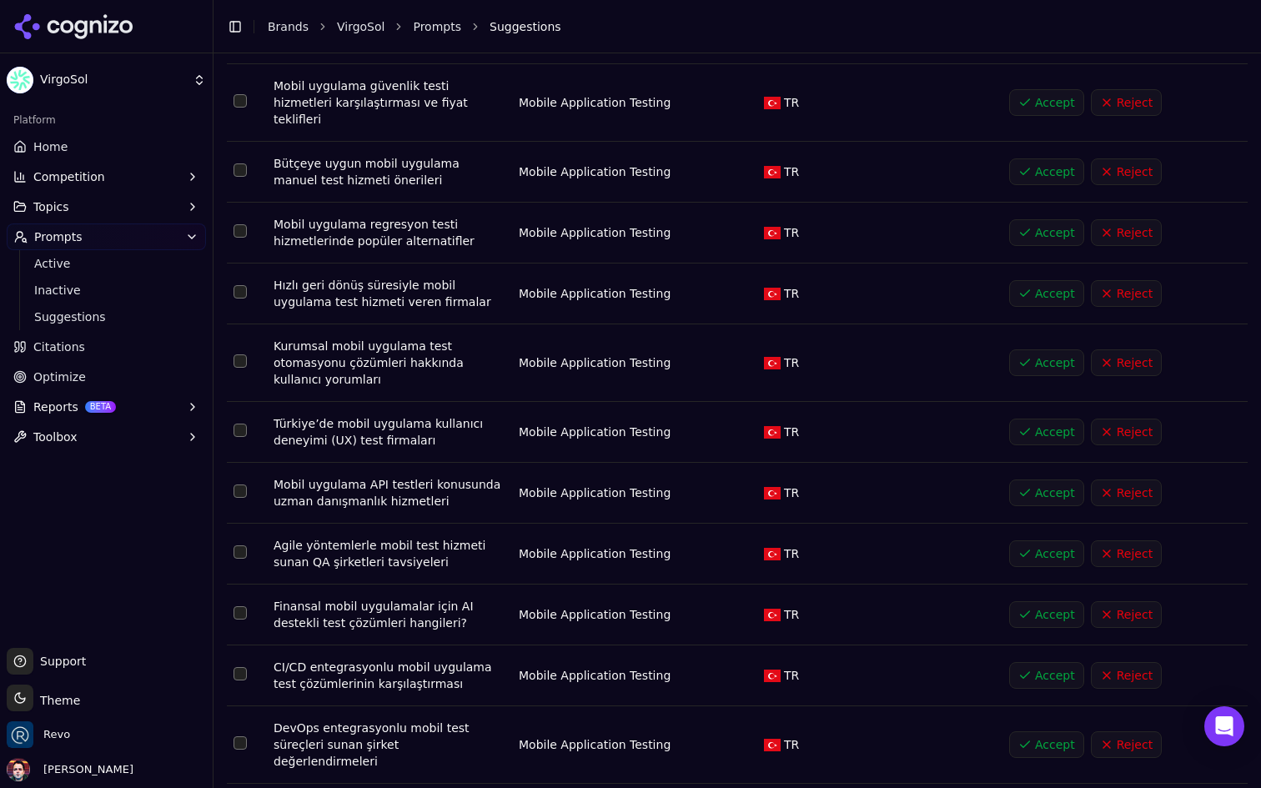
click at [1021, 419] on button "Accept" at bounding box center [1046, 432] width 75 height 27
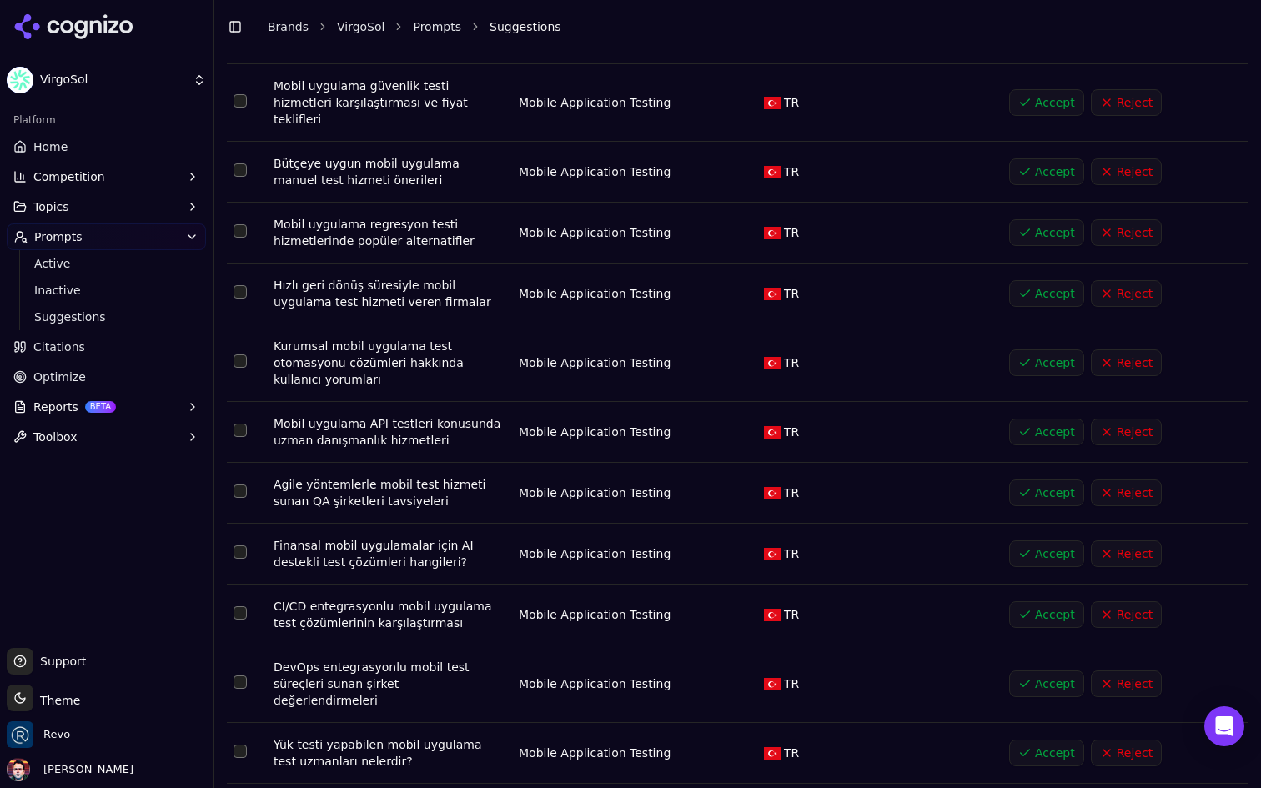
click at [1021, 419] on button "Accept" at bounding box center [1046, 432] width 75 height 27
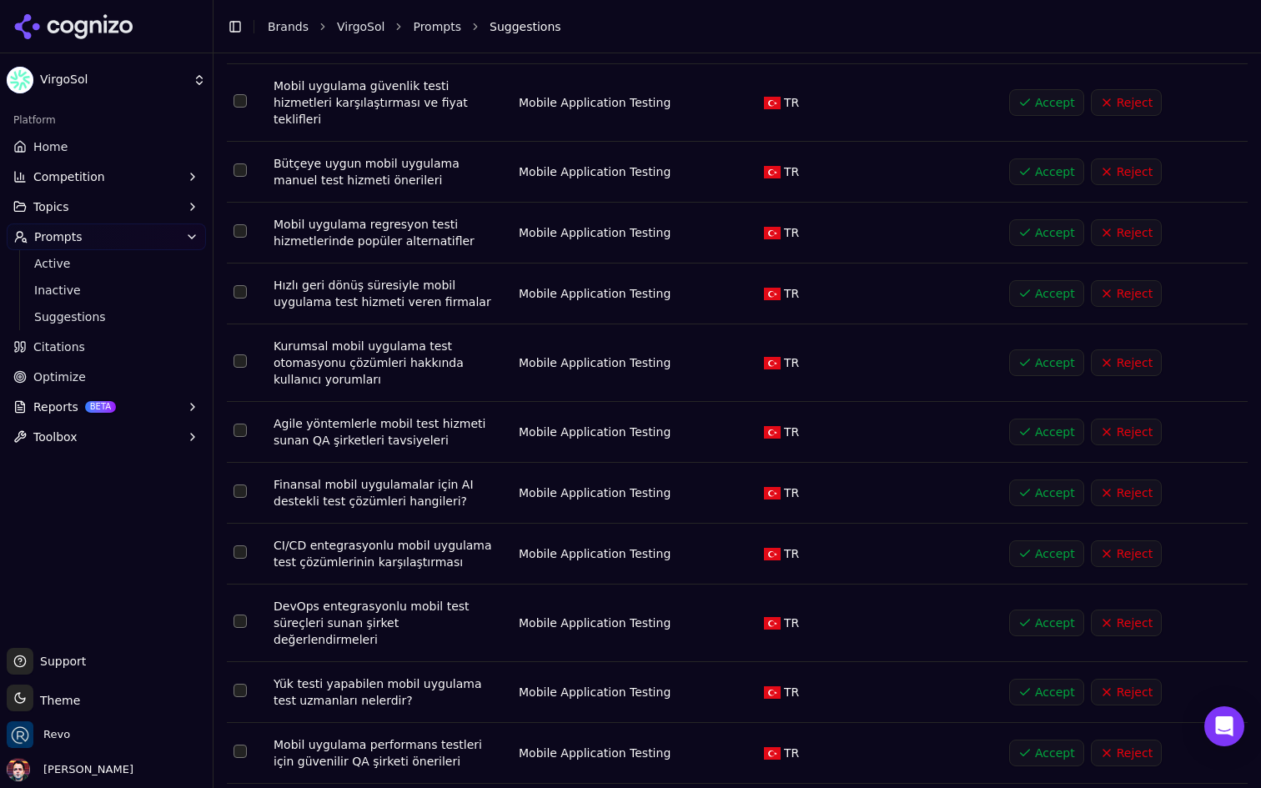
click at [1021, 419] on button "Accept" at bounding box center [1046, 432] width 75 height 27
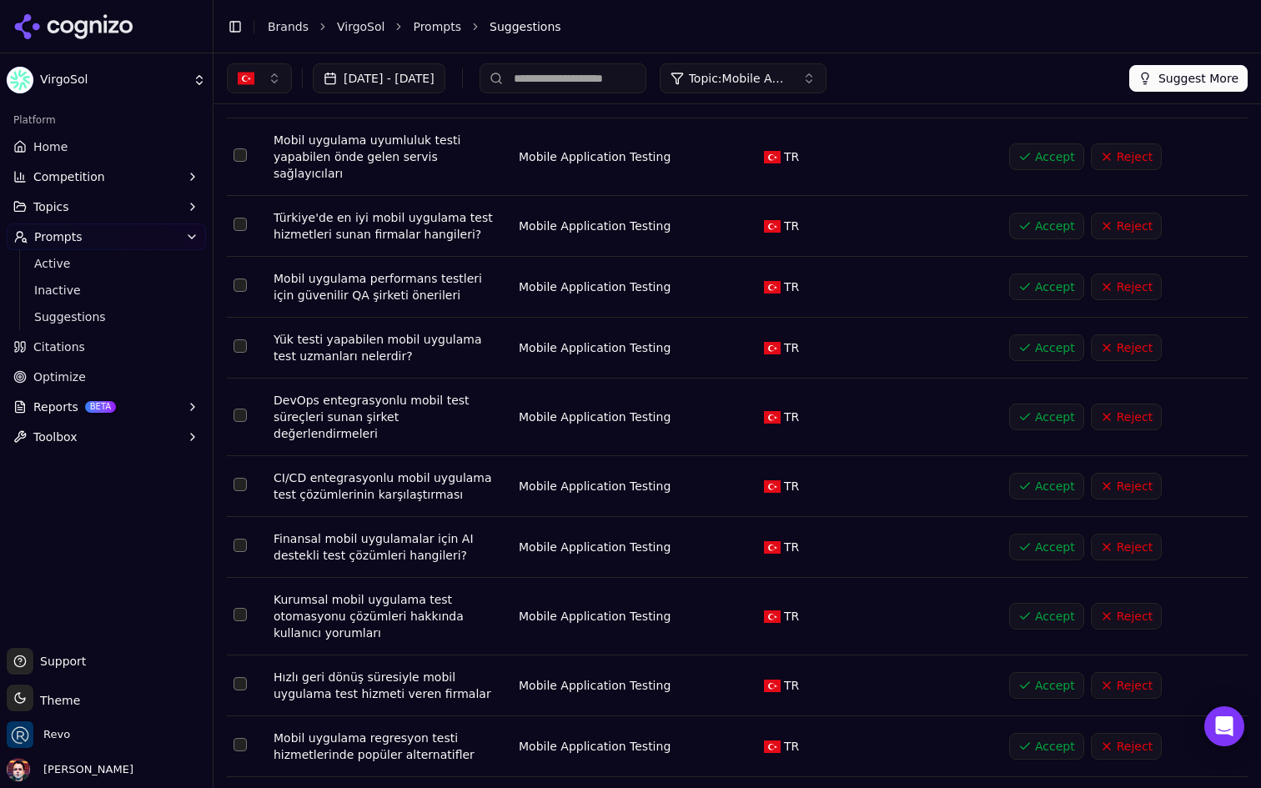
scroll to position [2077, 0]
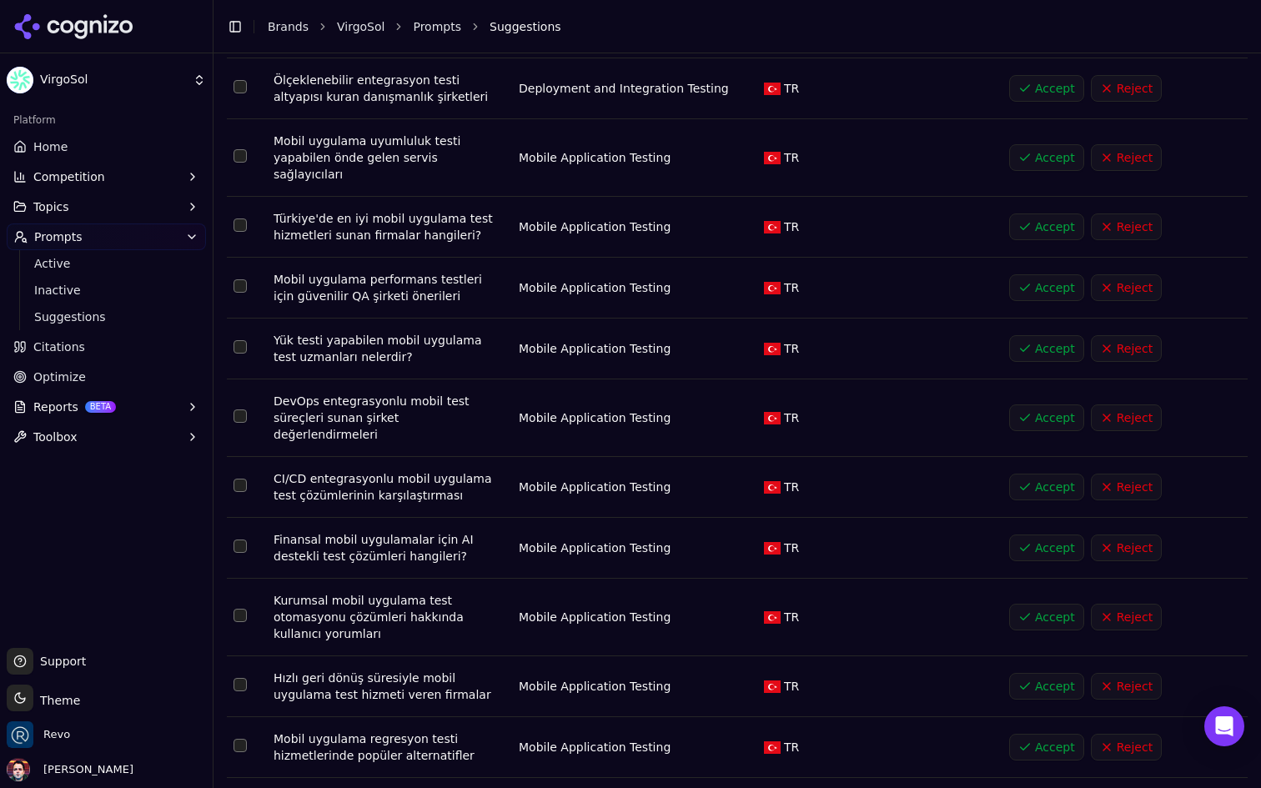
click at [1027, 535] on button "Accept" at bounding box center [1046, 548] width 75 height 27
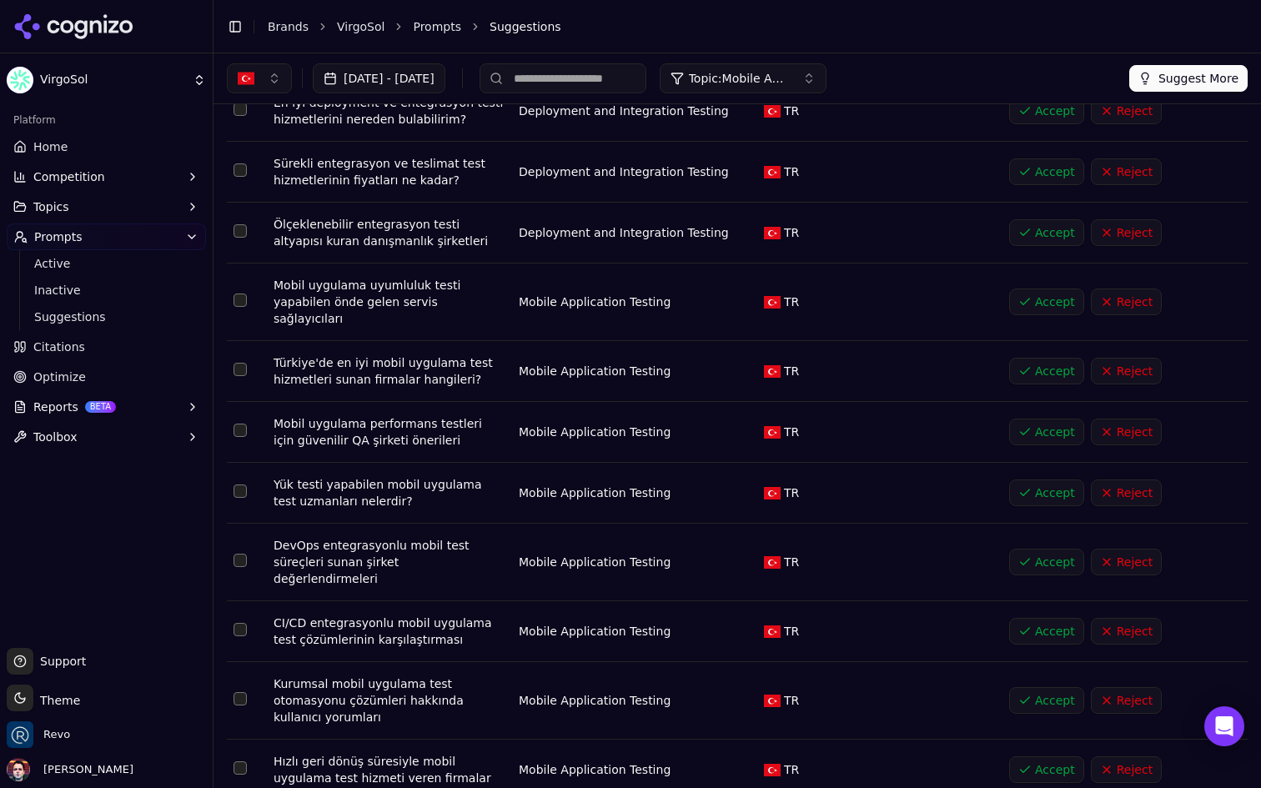
scroll to position [1933, 0]
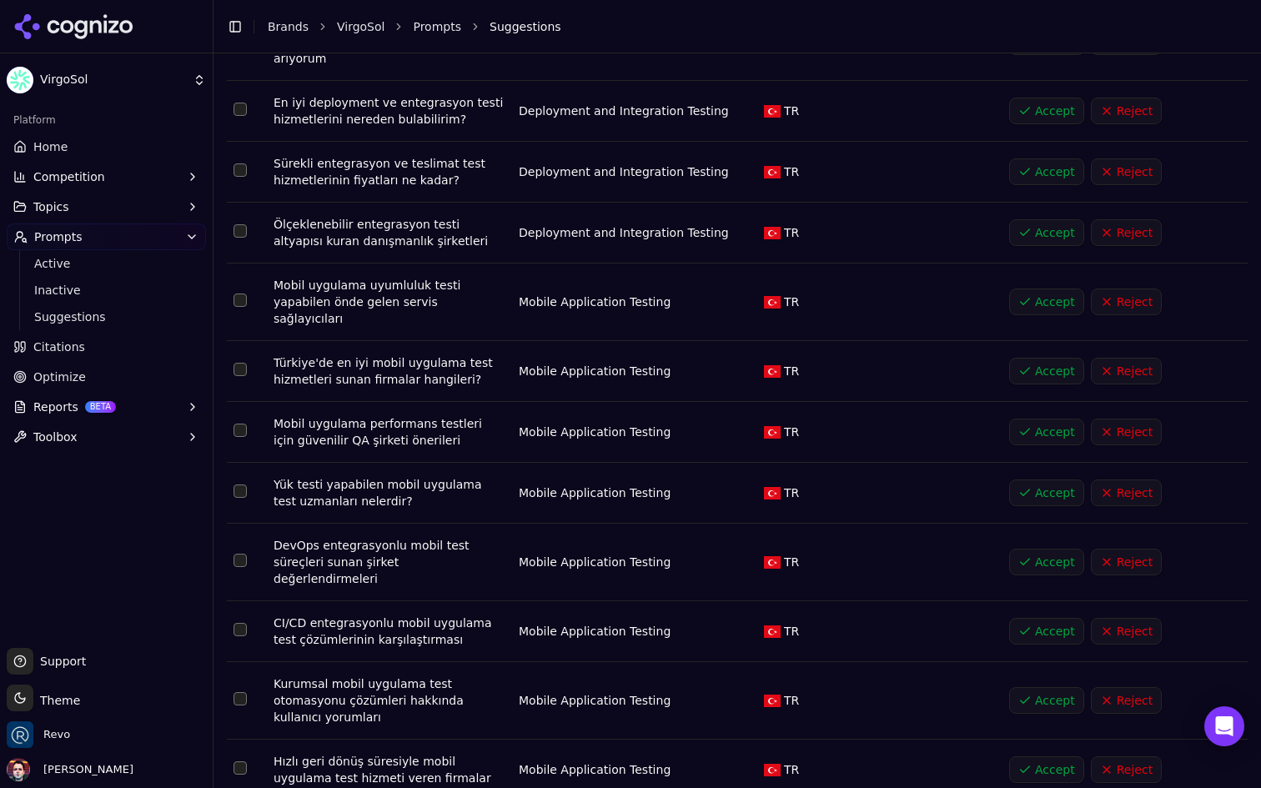
click at [1030, 419] on button "Accept" at bounding box center [1046, 432] width 75 height 27
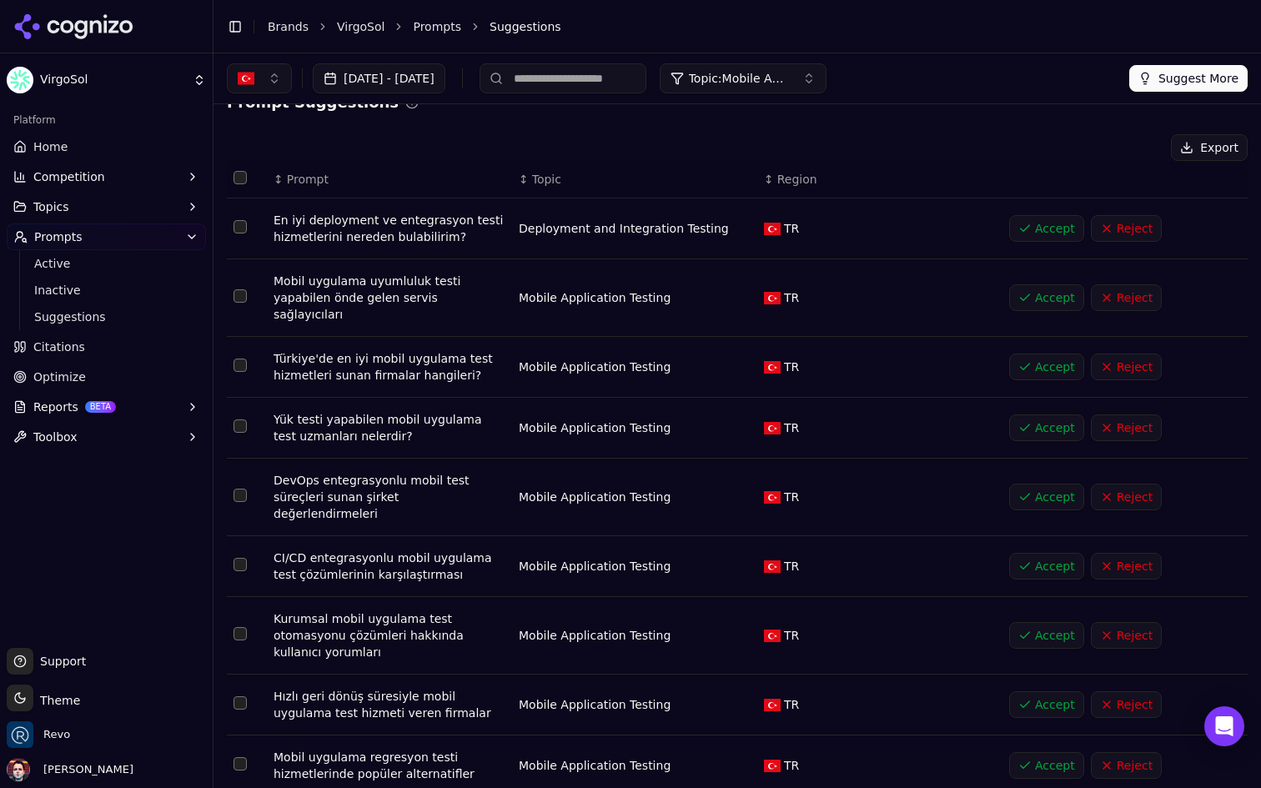
scroll to position [28, 0]
click at [1042, 353] on button "Accept" at bounding box center [1046, 366] width 75 height 27
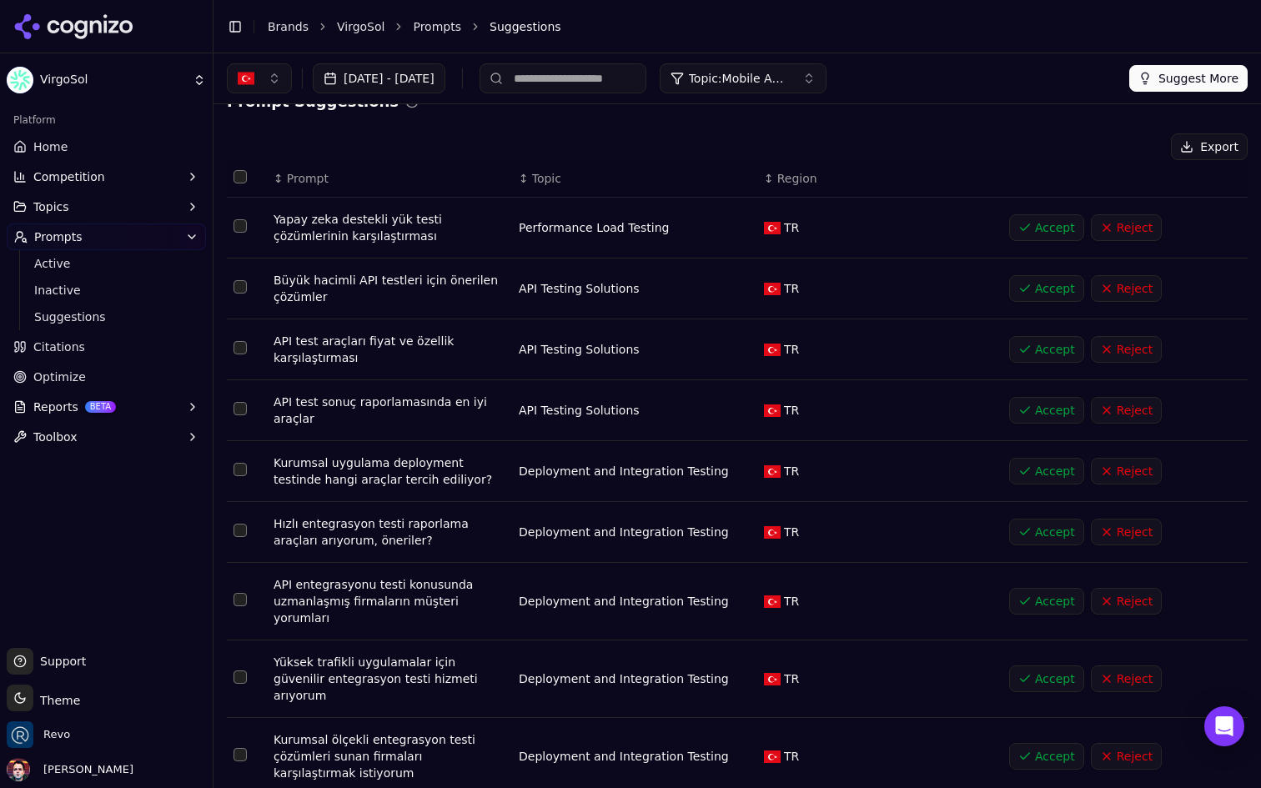
scroll to position [0, 0]
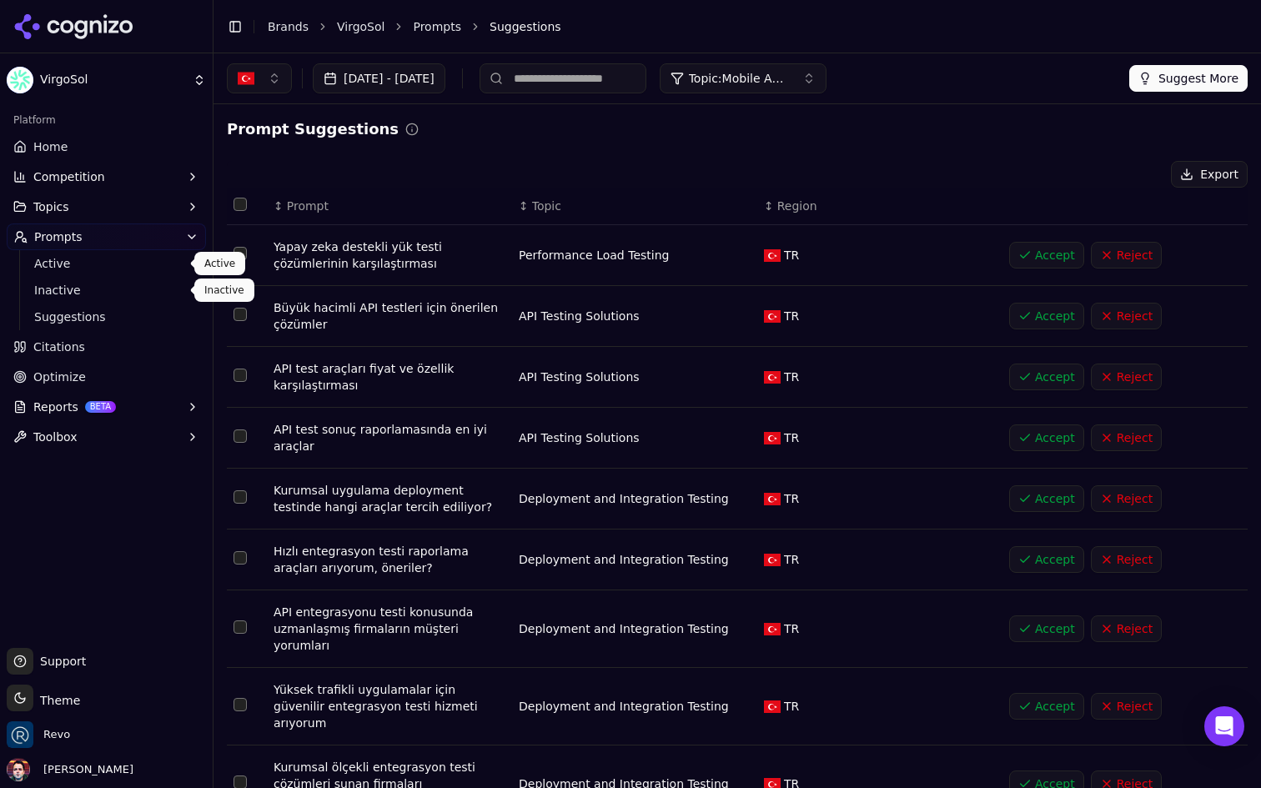
click at [119, 255] on span "Active" at bounding box center [106, 263] width 145 height 17
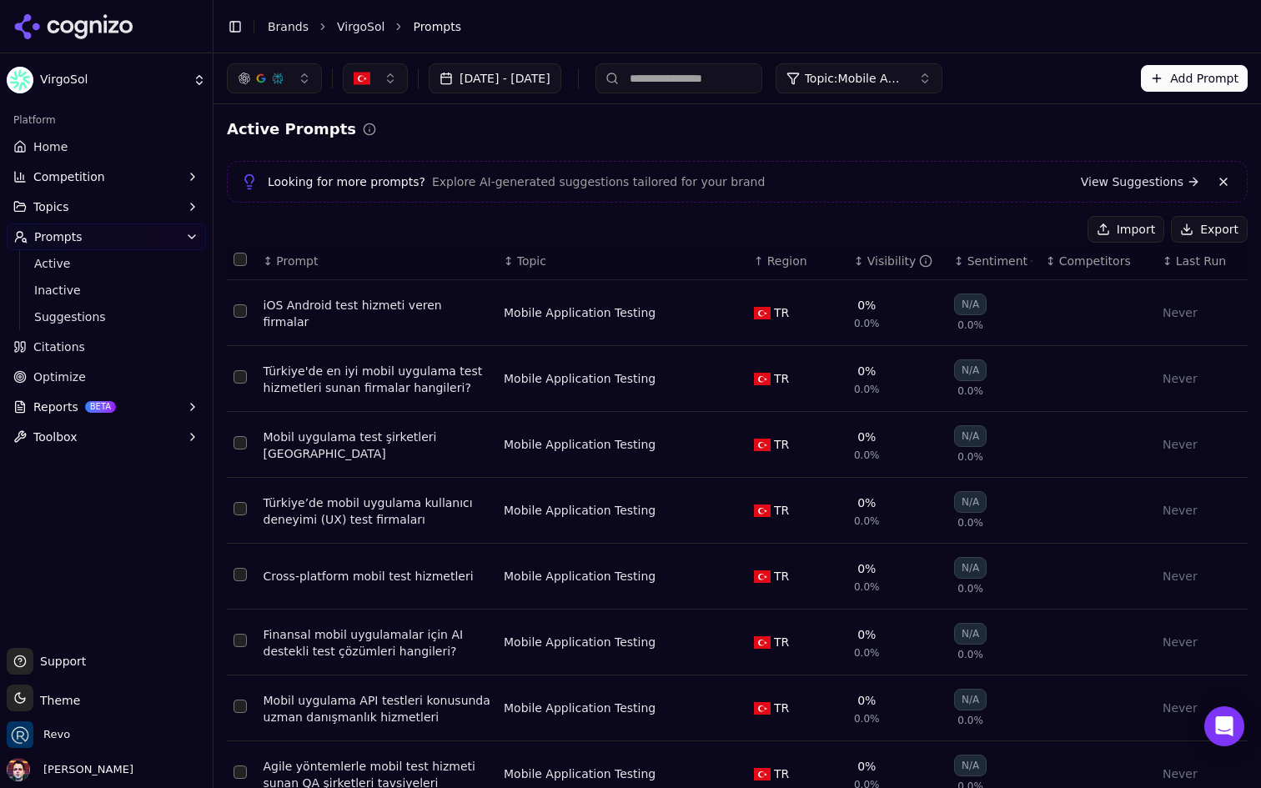
click at [905, 84] on span "Topic: Mobile Application Testing" at bounding box center [855, 78] width 100 height 17
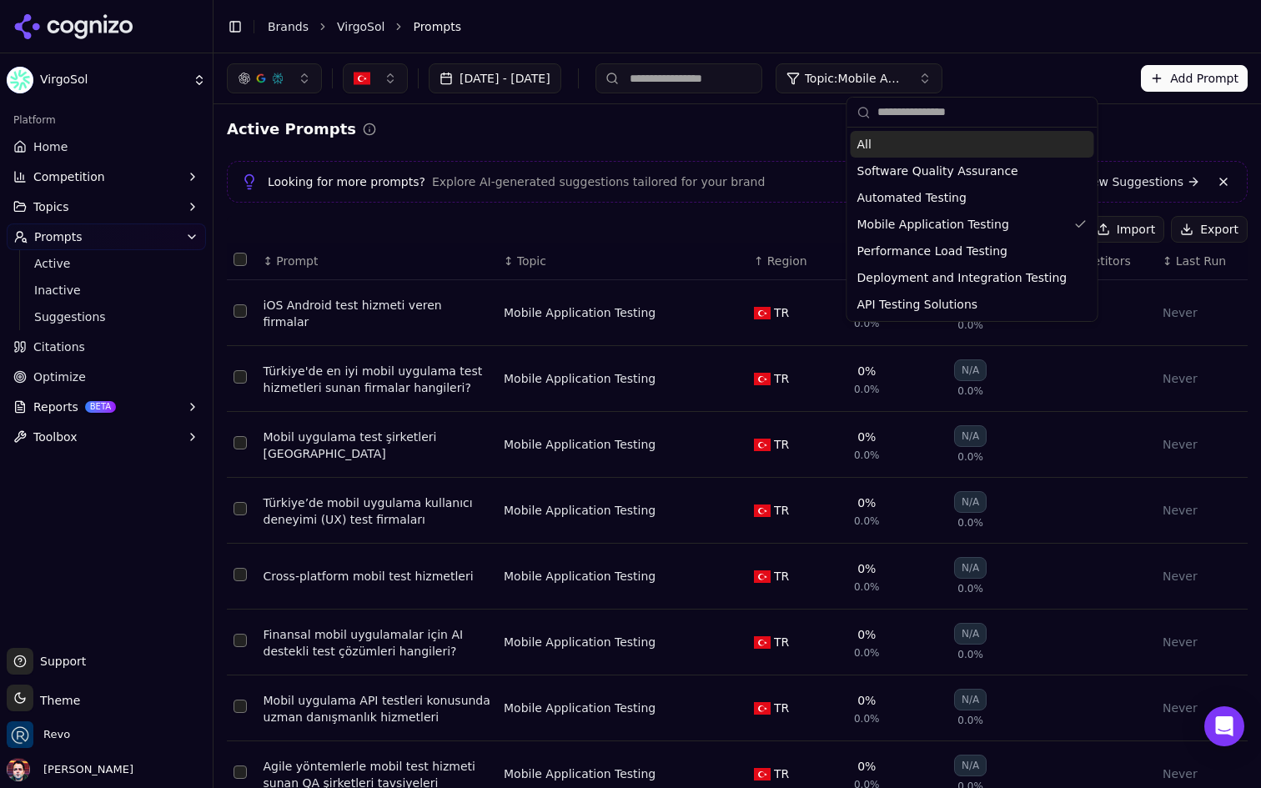
click at [905, 84] on span "Topic: Mobile Application Testing" at bounding box center [855, 78] width 100 height 17
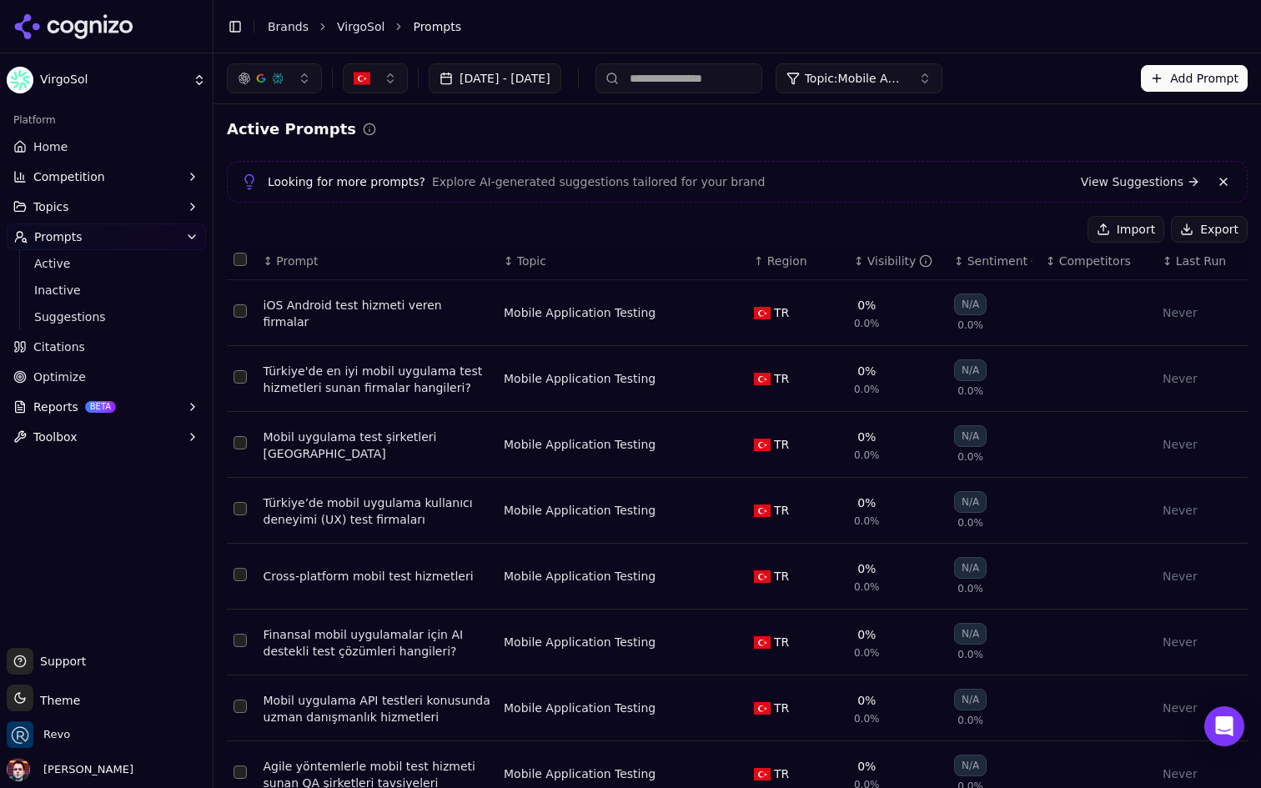
click at [379, 85] on button "button" at bounding box center [375, 78] width 65 height 30
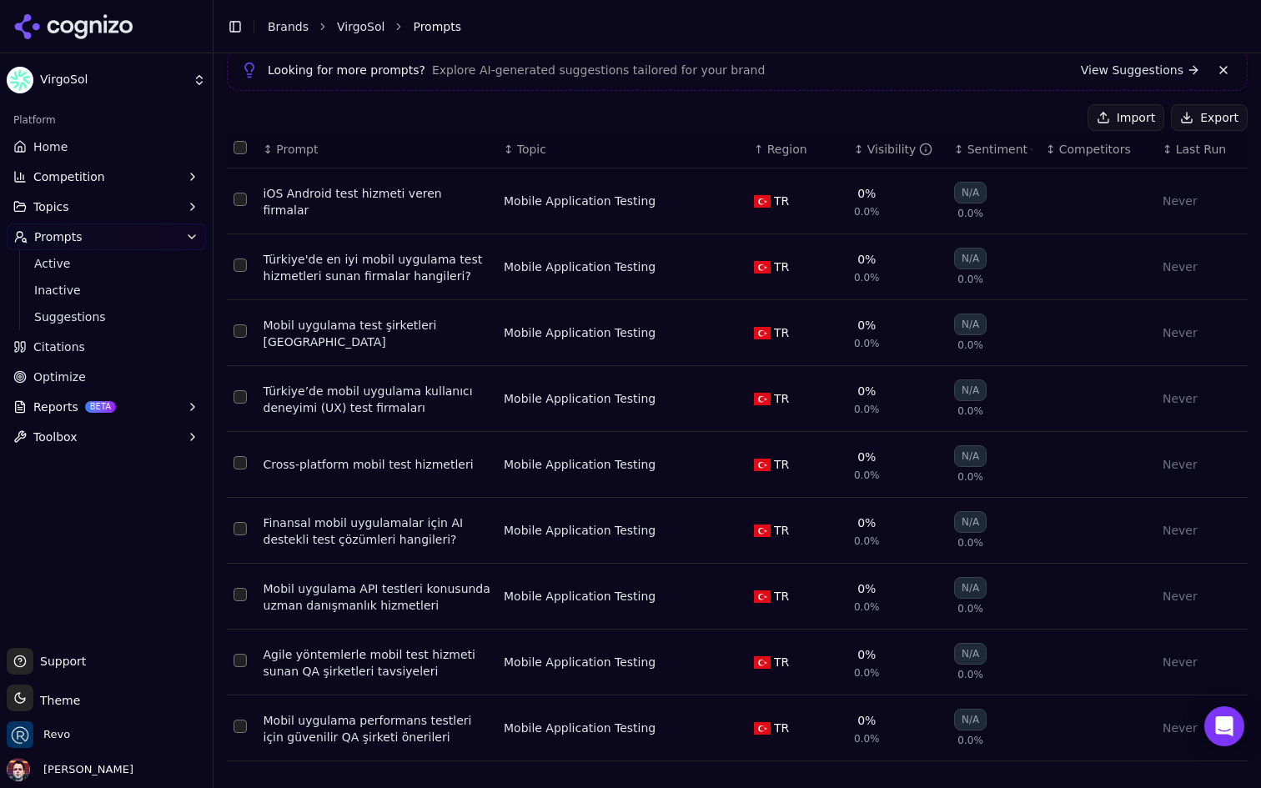
click at [239, 146] on button "Select all rows" at bounding box center [240, 147] width 13 height 13
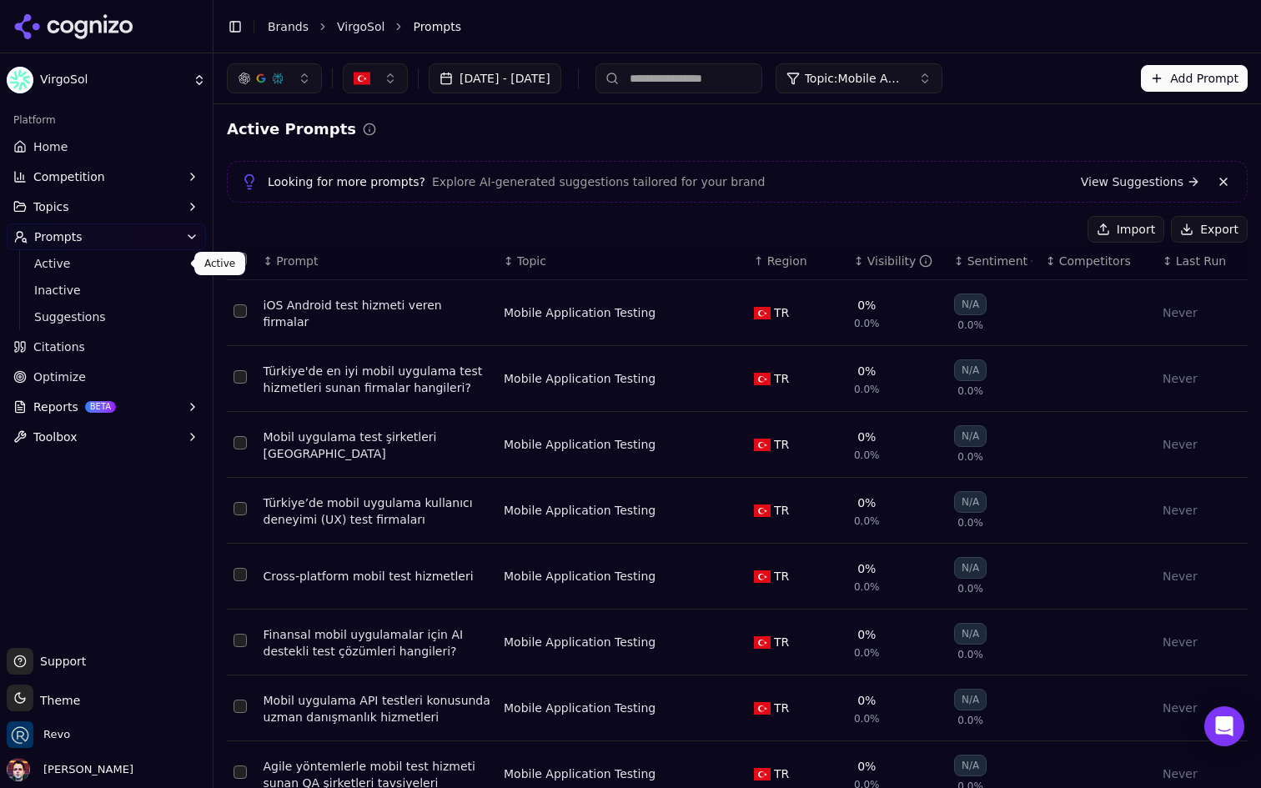
click at [102, 266] on span "Active" at bounding box center [106, 263] width 145 height 17
click at [92, 332] on ul "Home Competition Topics Prompts Active Inactive Suggestions Citations Optimize …" at bounding box center [106, 291] width 199 height 317
click at [90, 325] on span "Suggestions" at bounding box center [106, 317] width 145 height 17
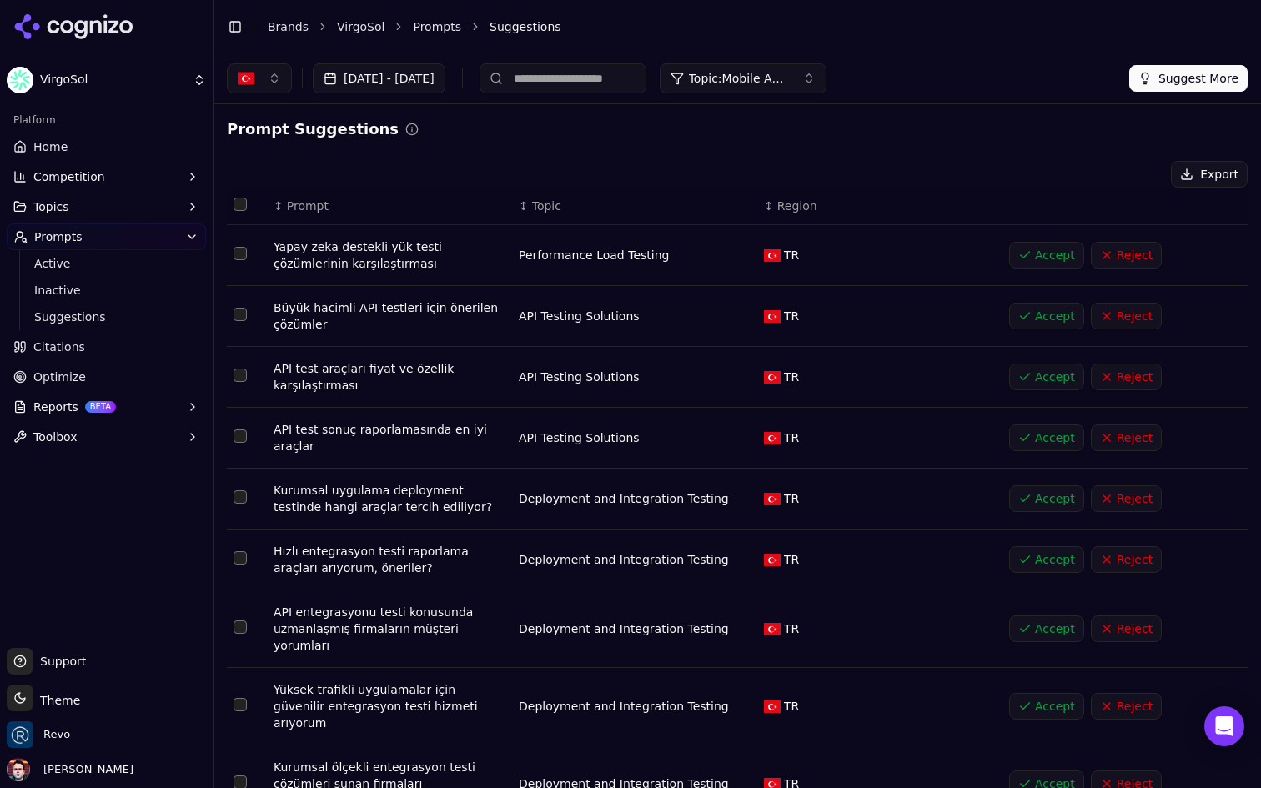
click at [532, 199] on span "Topic" at bounding box center [546, 206] width 29 height 17
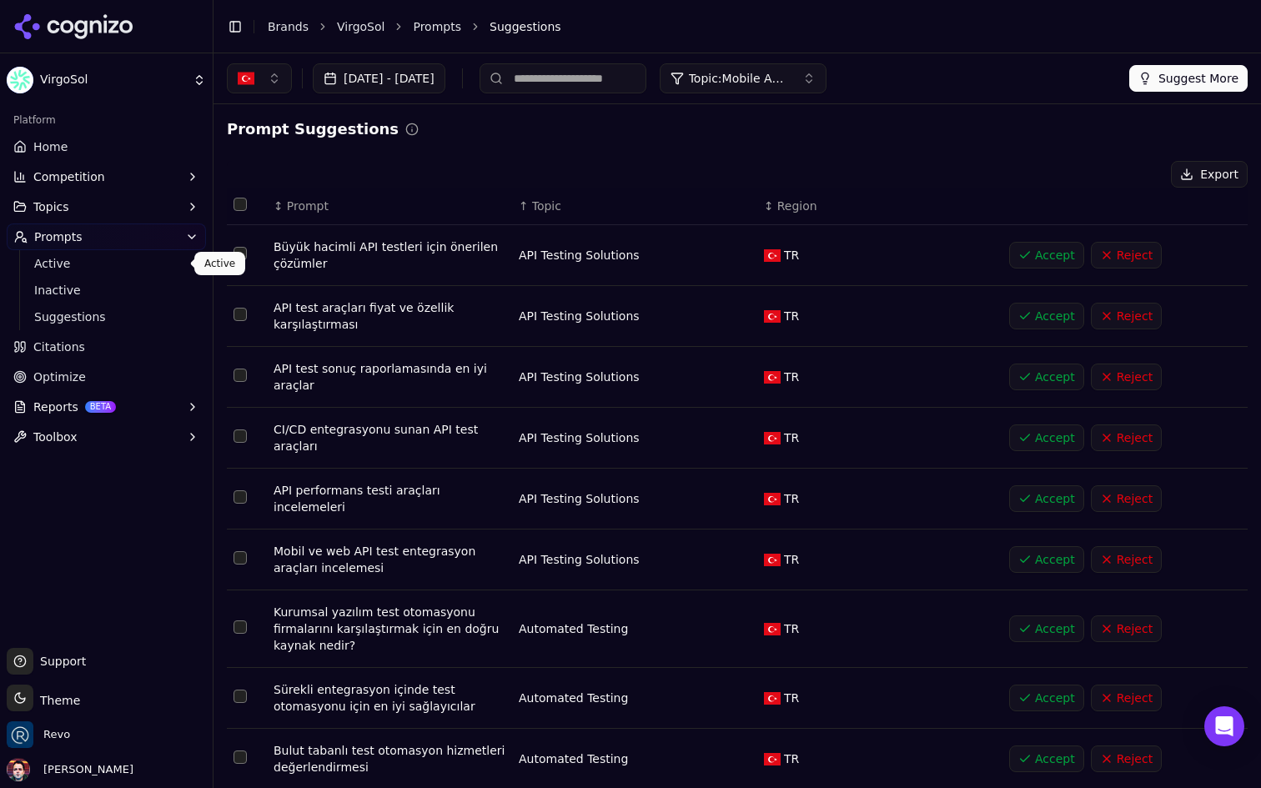
click at [103, 264] on span "Active" at bounding box center [106, 263] width 145 height 17
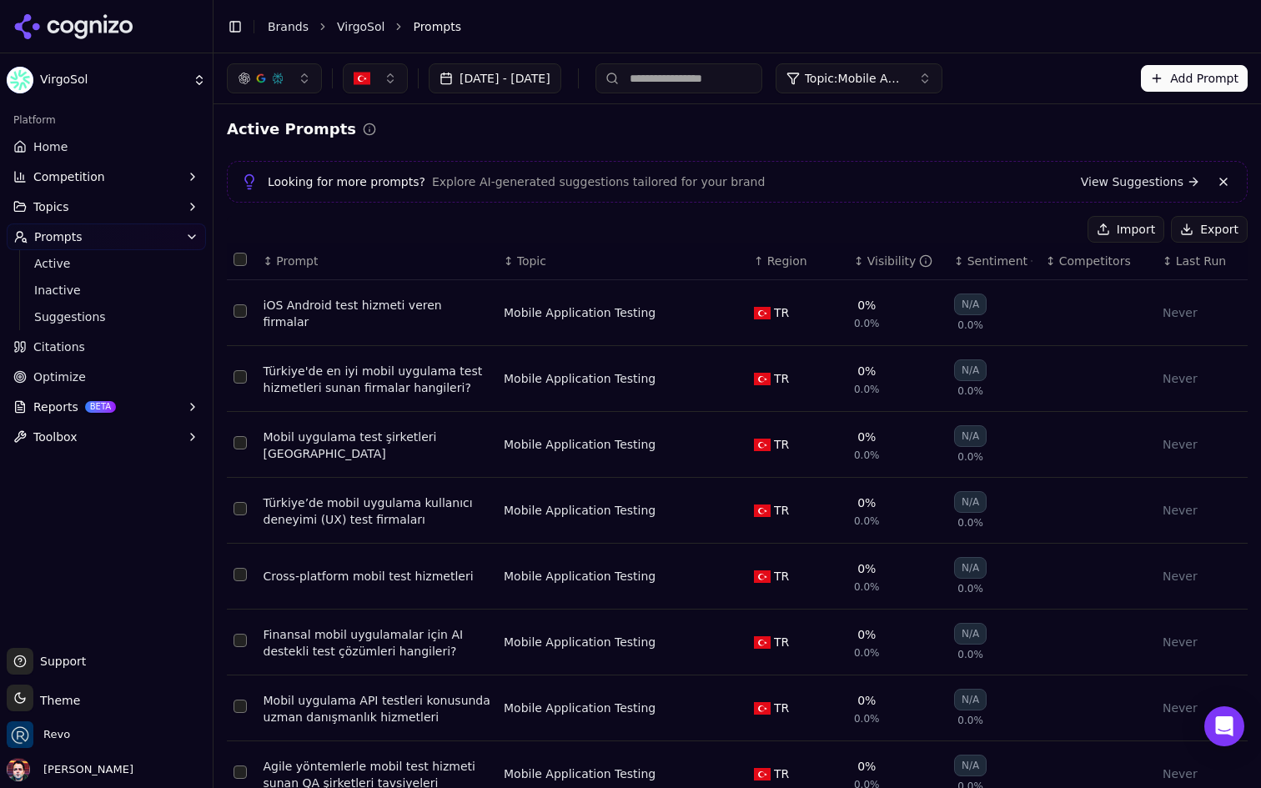
click at [905, 75] on span "Topic: Mobile Application Testing" at bounding box center [855, 78] width 100 height 17
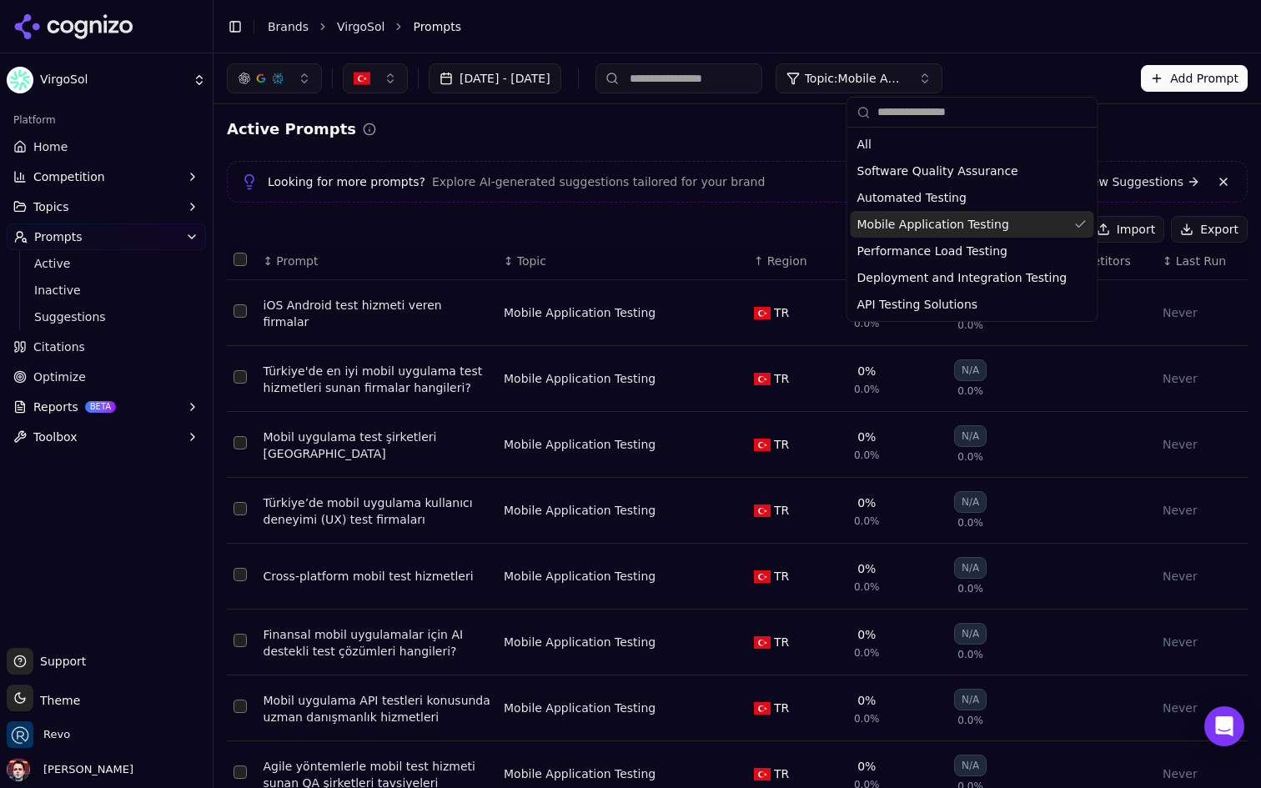
click at [960, 219] on span "Mobile Application Testing" at bounding box center [934, 224] width 152 height 17
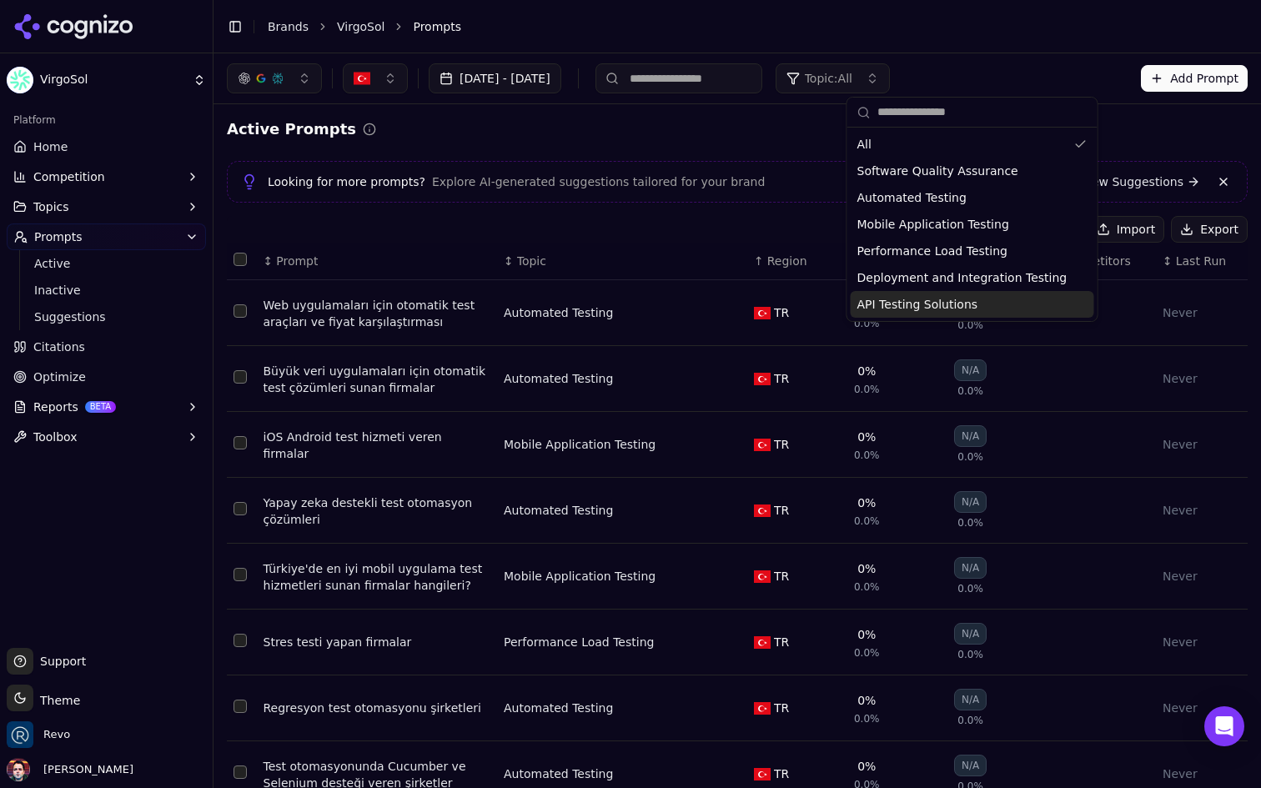
click at [935, 296] on span "API Testing Solutions" at bounding box center [918, 304] width 121 height 17
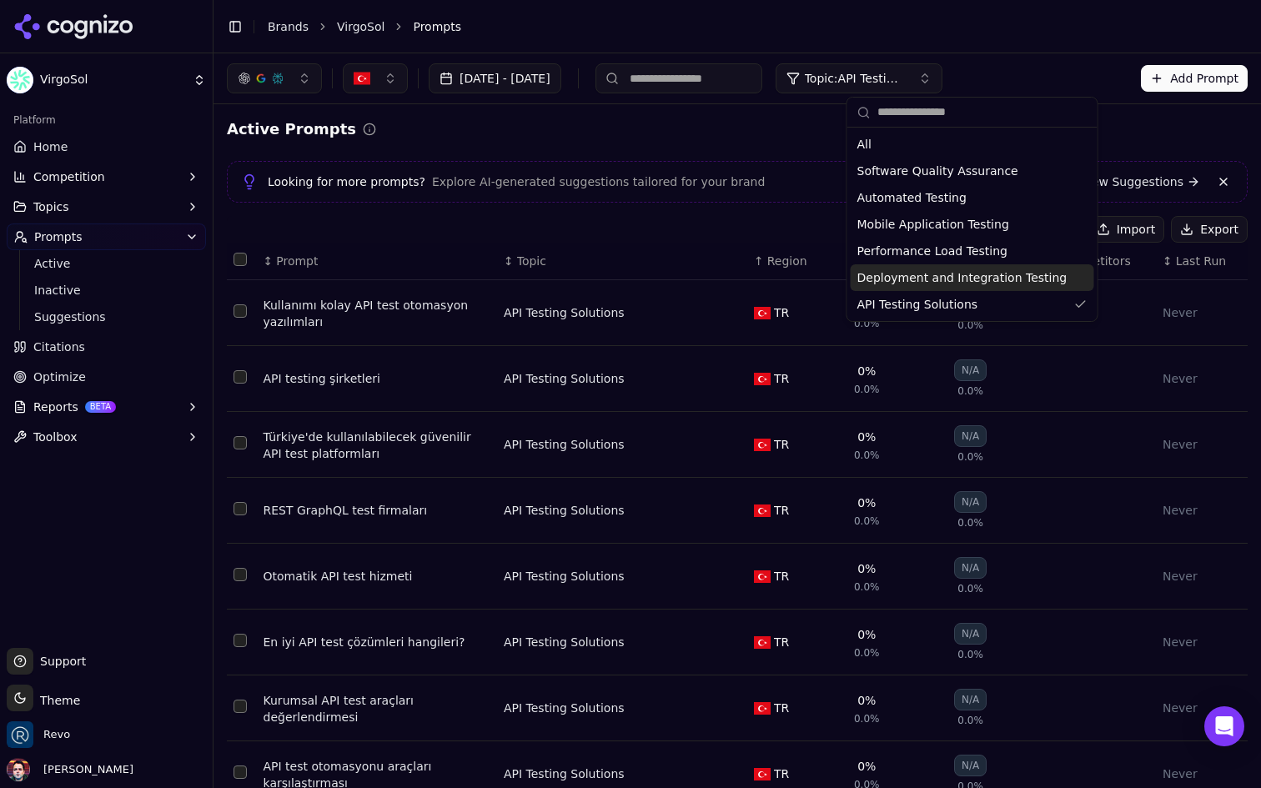
click at [655, 110] on div "Active Prompts Looking for more prompts? Explore AI-generated suggestions tailo…" at bounding box center [738, 601] width 1048 height 994
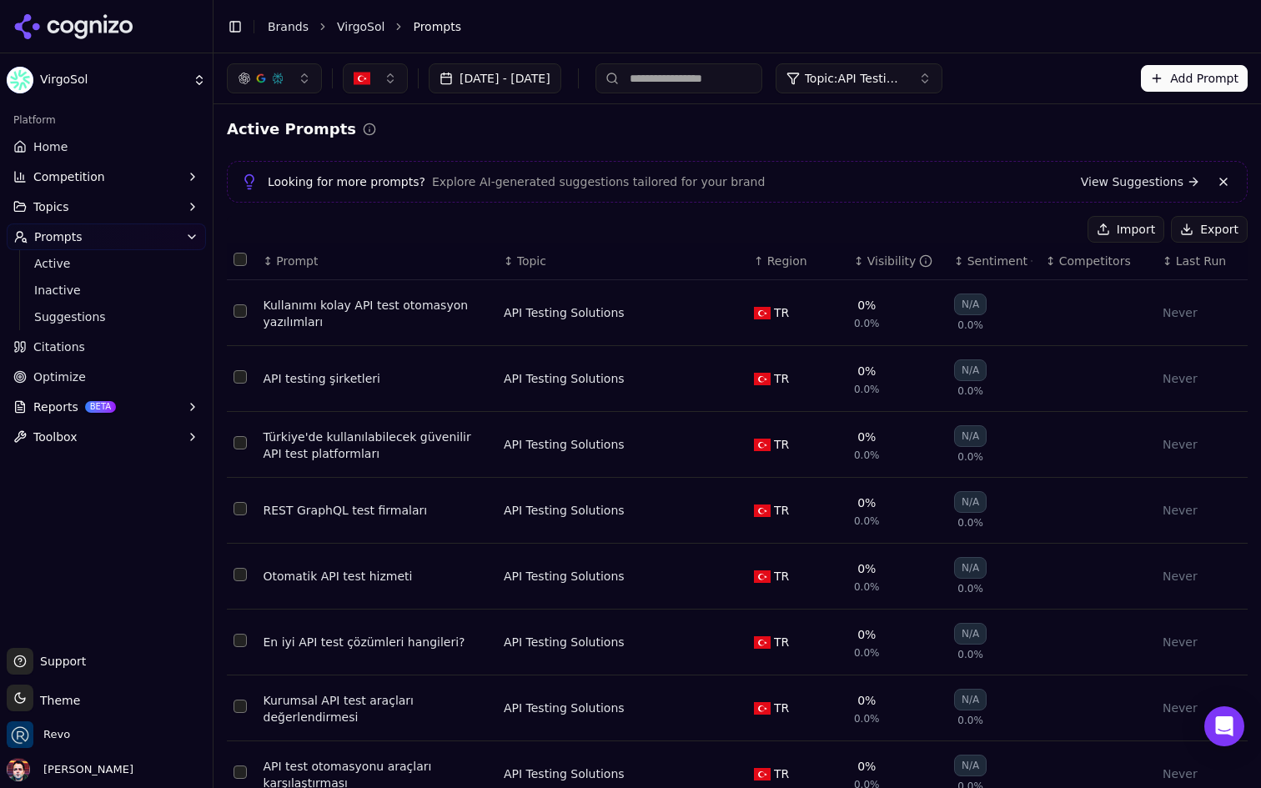
click at [239, 254] on button "Select all rows" at bounding box center [240, 259] width 13 height 13
click at [93, 310] on span "Suggestions" at bounding box center [106, 317] width 145 height 17
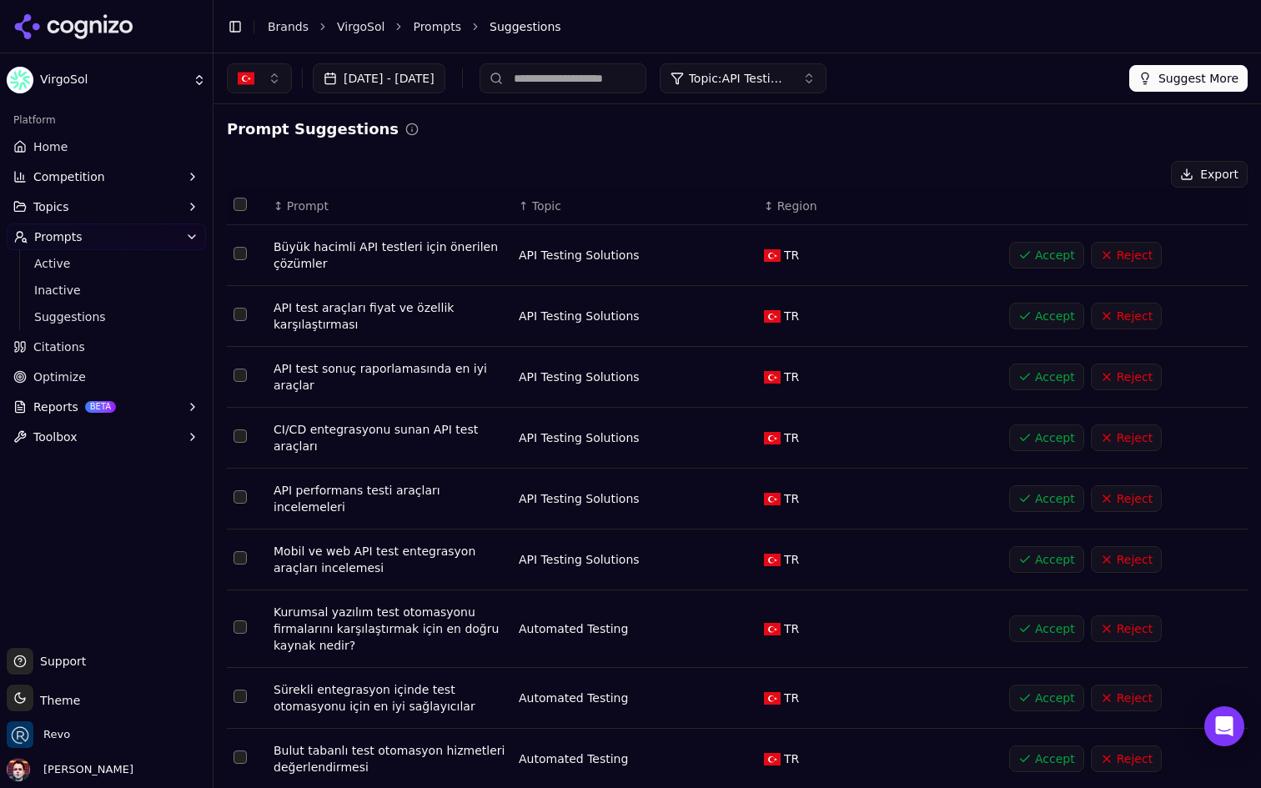
click at [789, 79] on span "Topic: API Testing Solutions" at bounding box center [739, 78] width 100 height 17
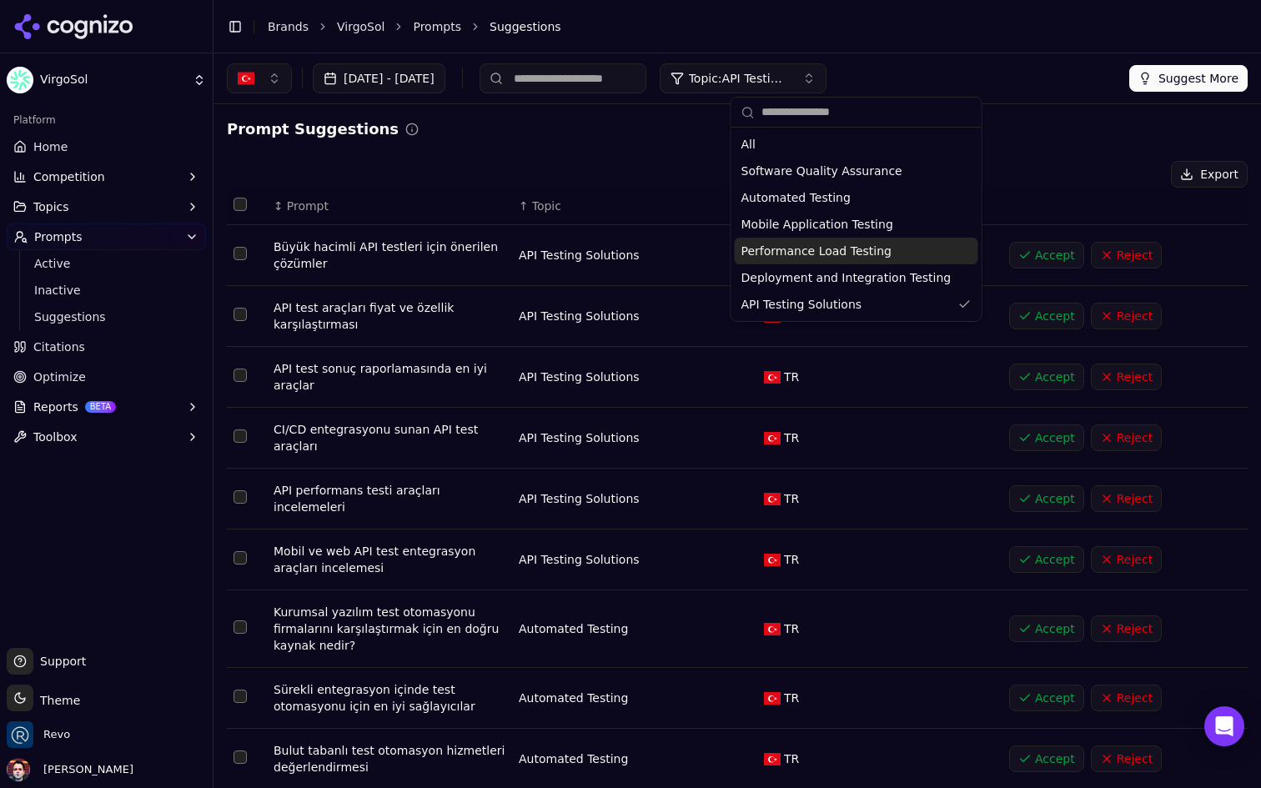
click at [838, 247] on span "Performance Load Testing" at bounding box center [817, 251] width 150 height 17
click at [919, 315] on div "API Testing Solutions" at bounding box center [857, 304] width 244 height 27
click at [608, 131] on div "Prompt Suggestions" at bounding box center [737, 129] width 1021 height 23
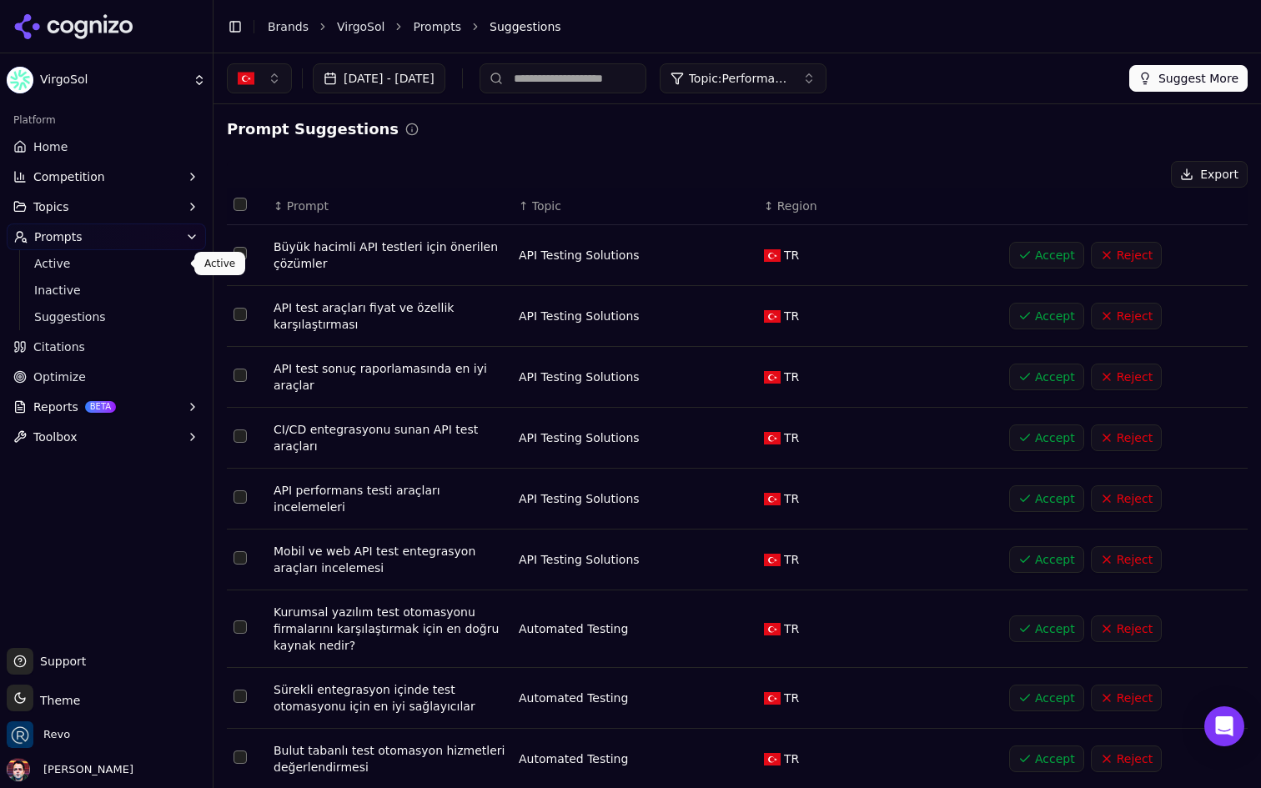
click at [89, 269] on span "Active" at bounding box center [106, 263] width 145 height 17
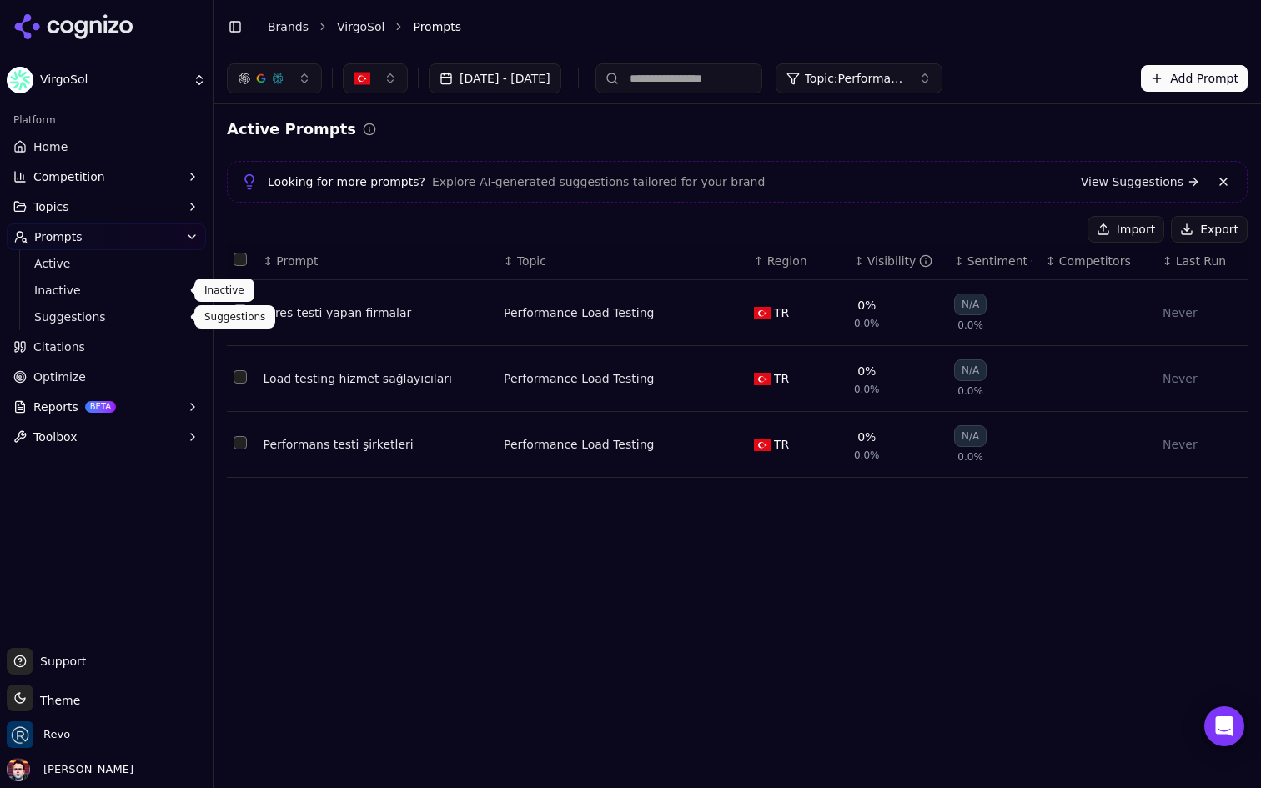
click at [81, 315] on span "Suggestions" at bounding box center [106, 317] width 145 height 17
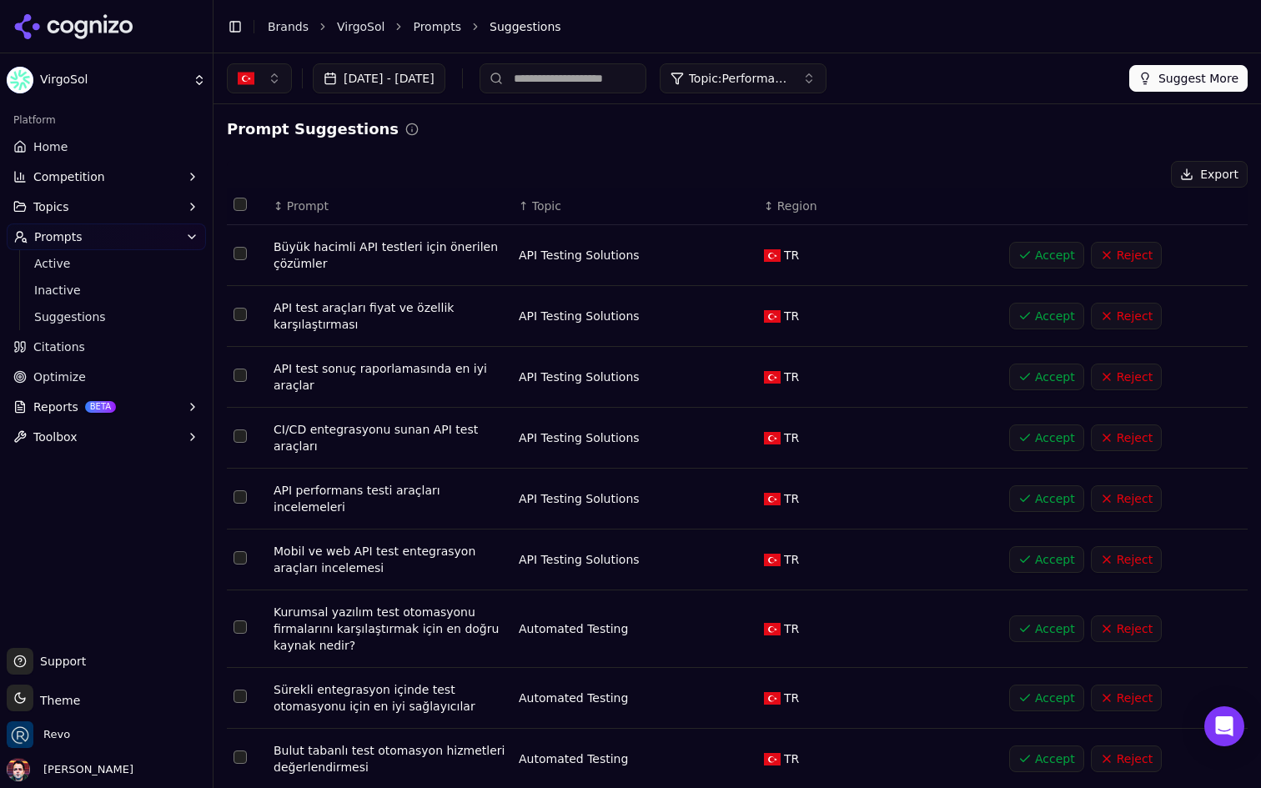
click at [519, 206] on div "↑ Topic" at bounding box center [635, 206] width 232 height 17
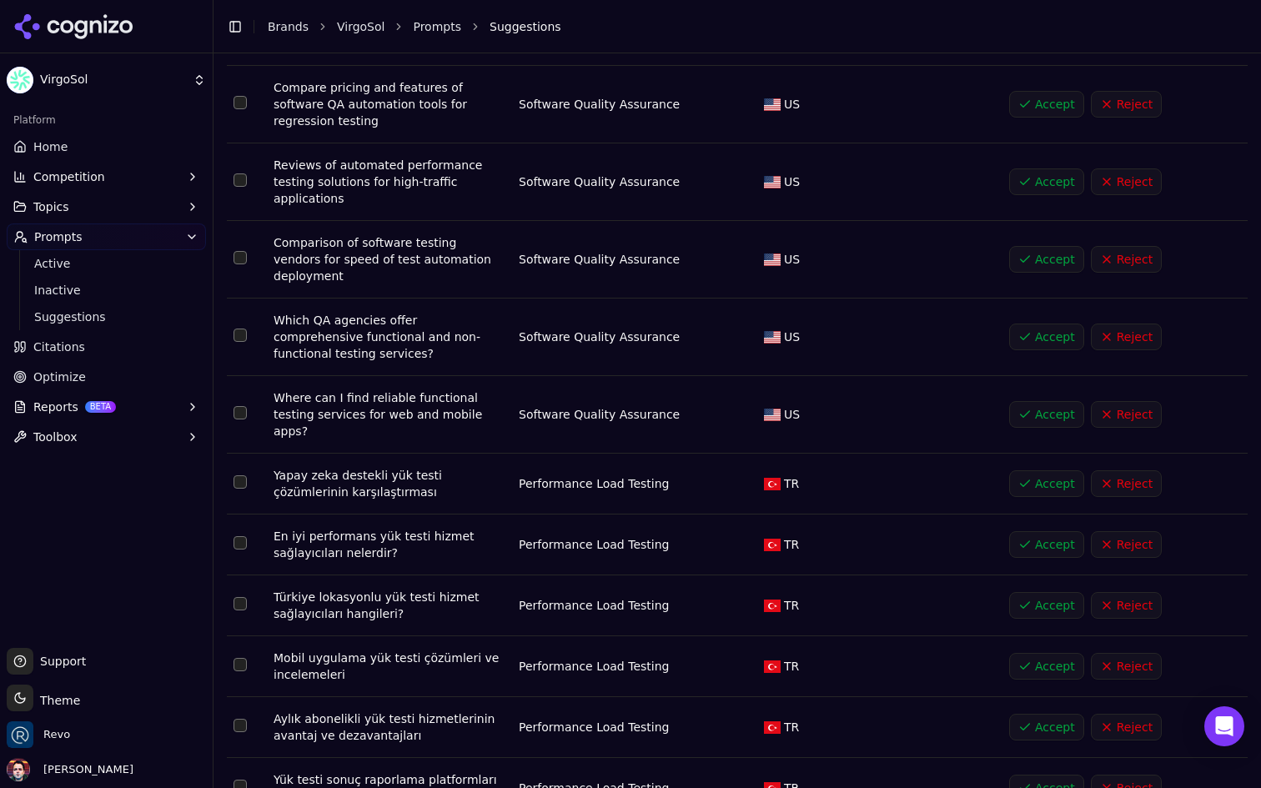
scroll to position [5490, 0]
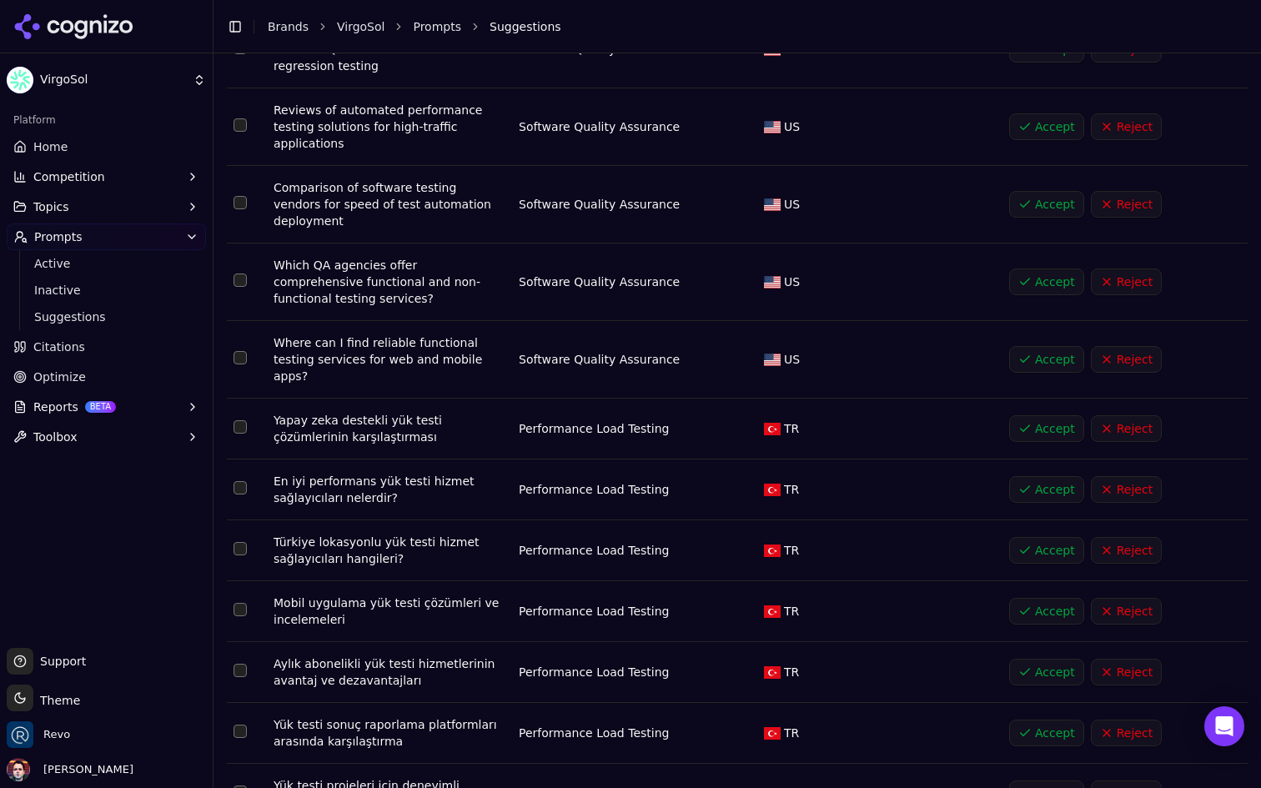
click at [238, 481] on button "Select row 18" at bounding box center [240, 487] width 13 height 13
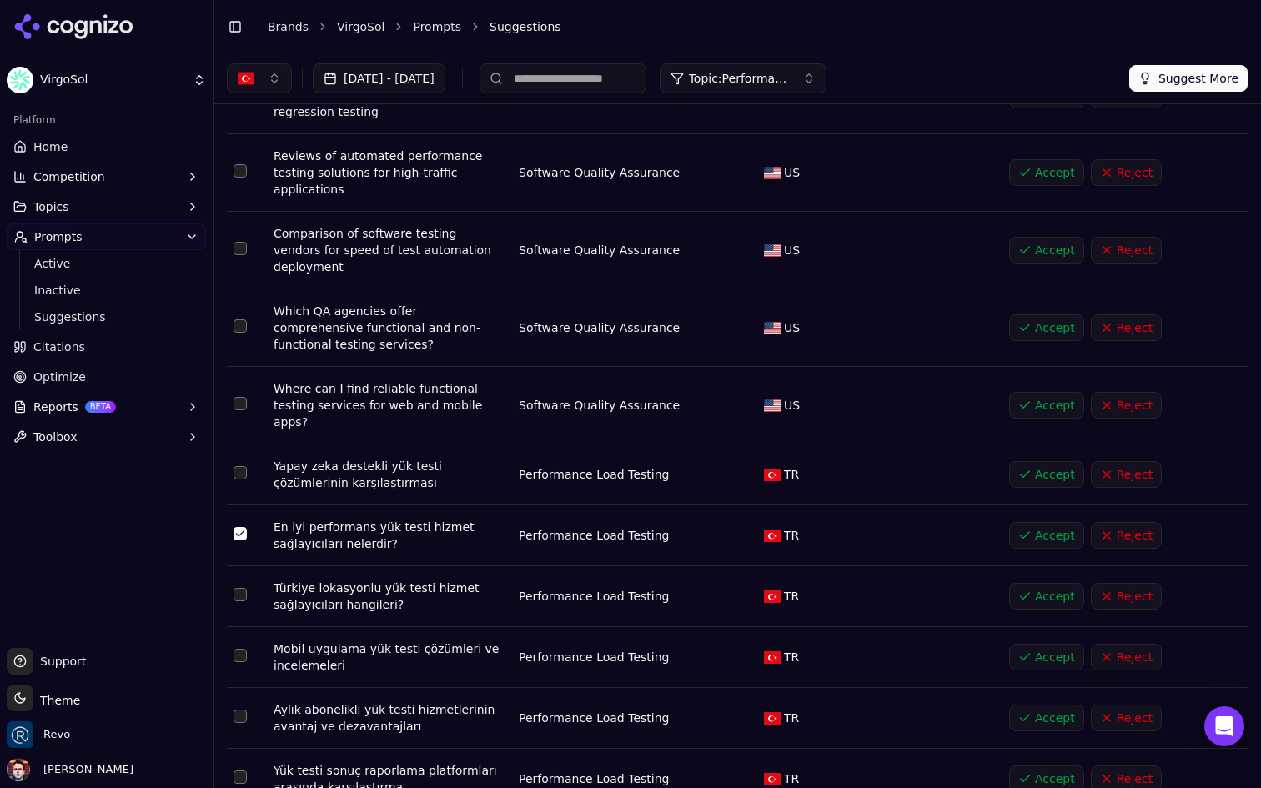
click at [239, 466] on button "Select row 1" at bounding box center [240, 472] width 13 height 13
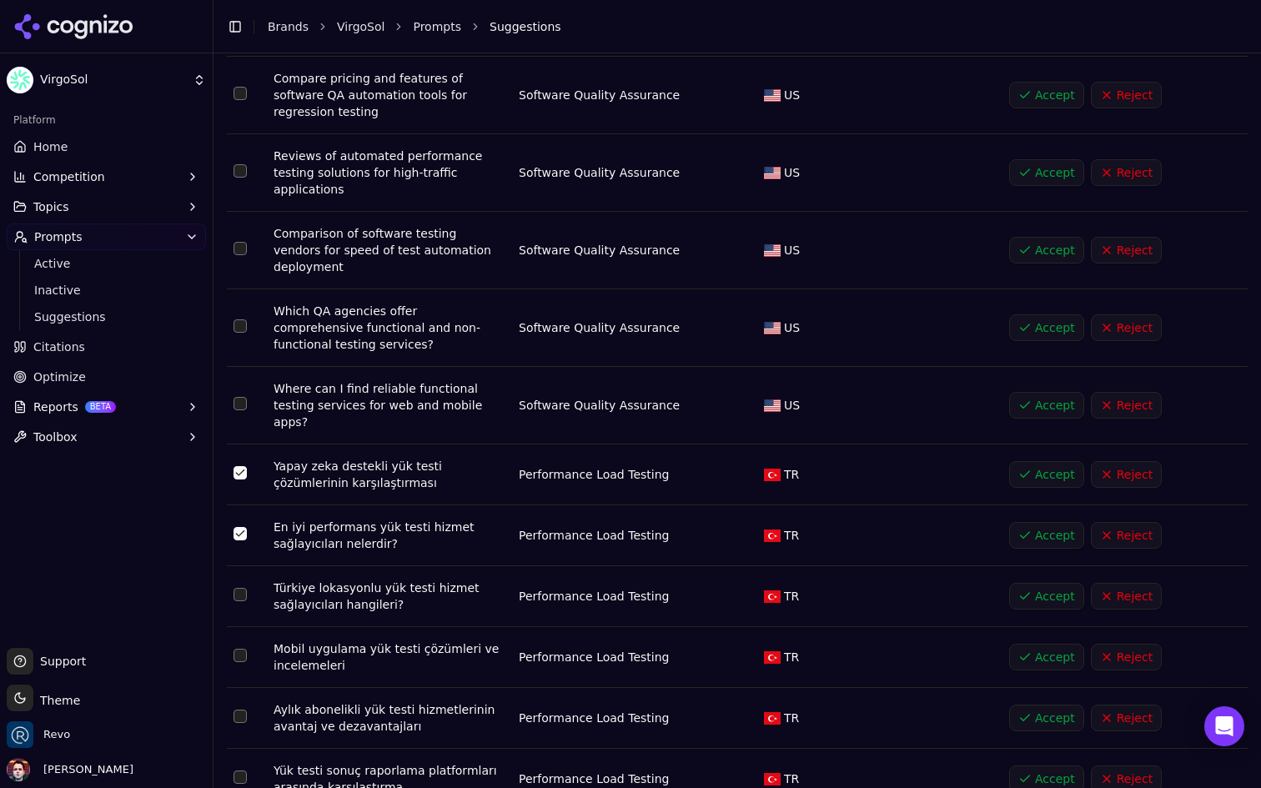
scroll to position [5509, 0]
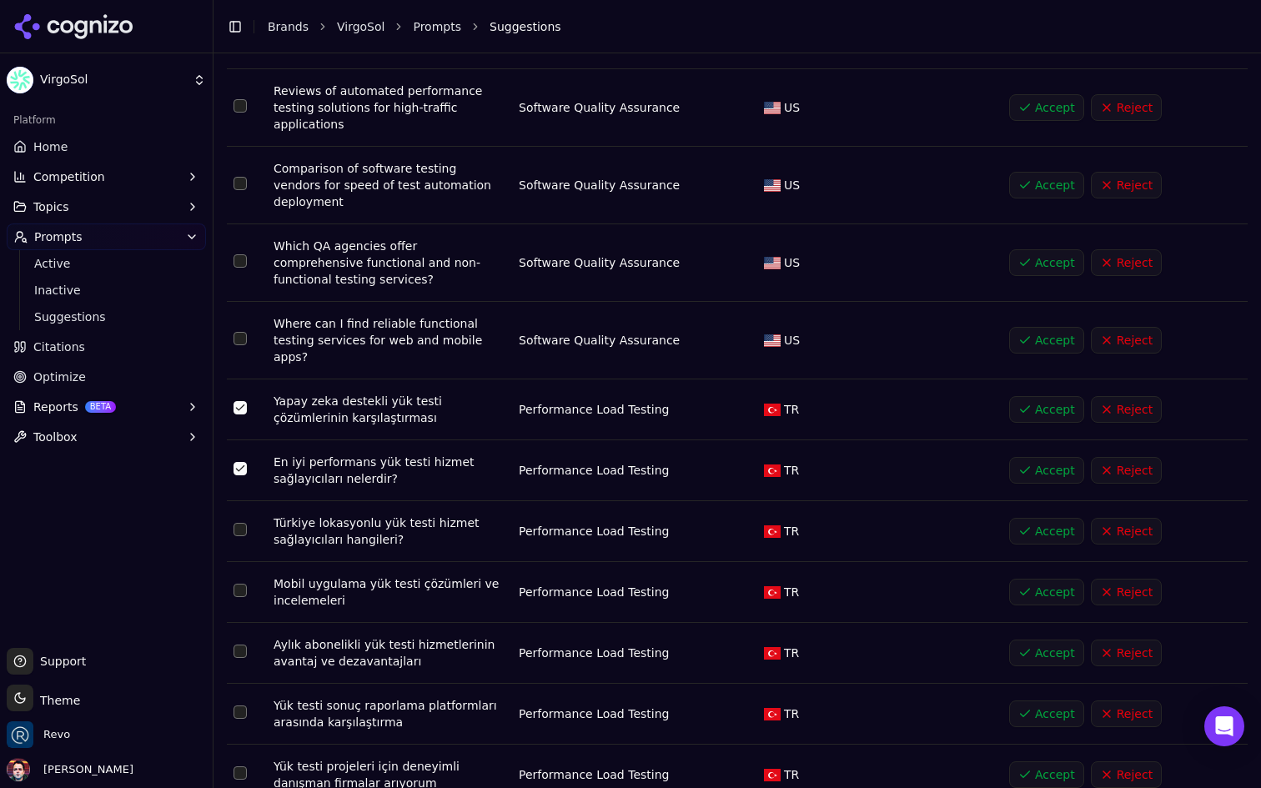
click at [239, 523] on button "Select row 20" at bounding box center [240, 529] width 13 height 13
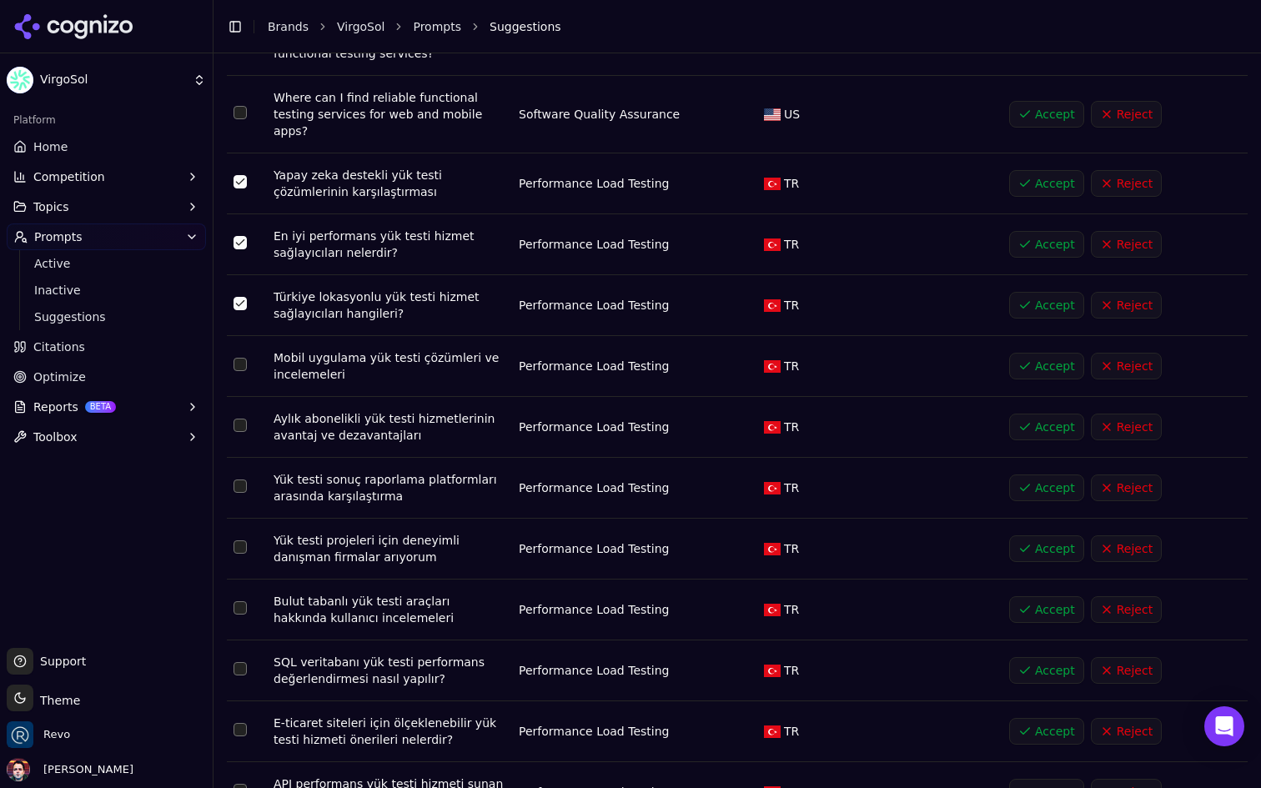
scroll to position [5741, 0]
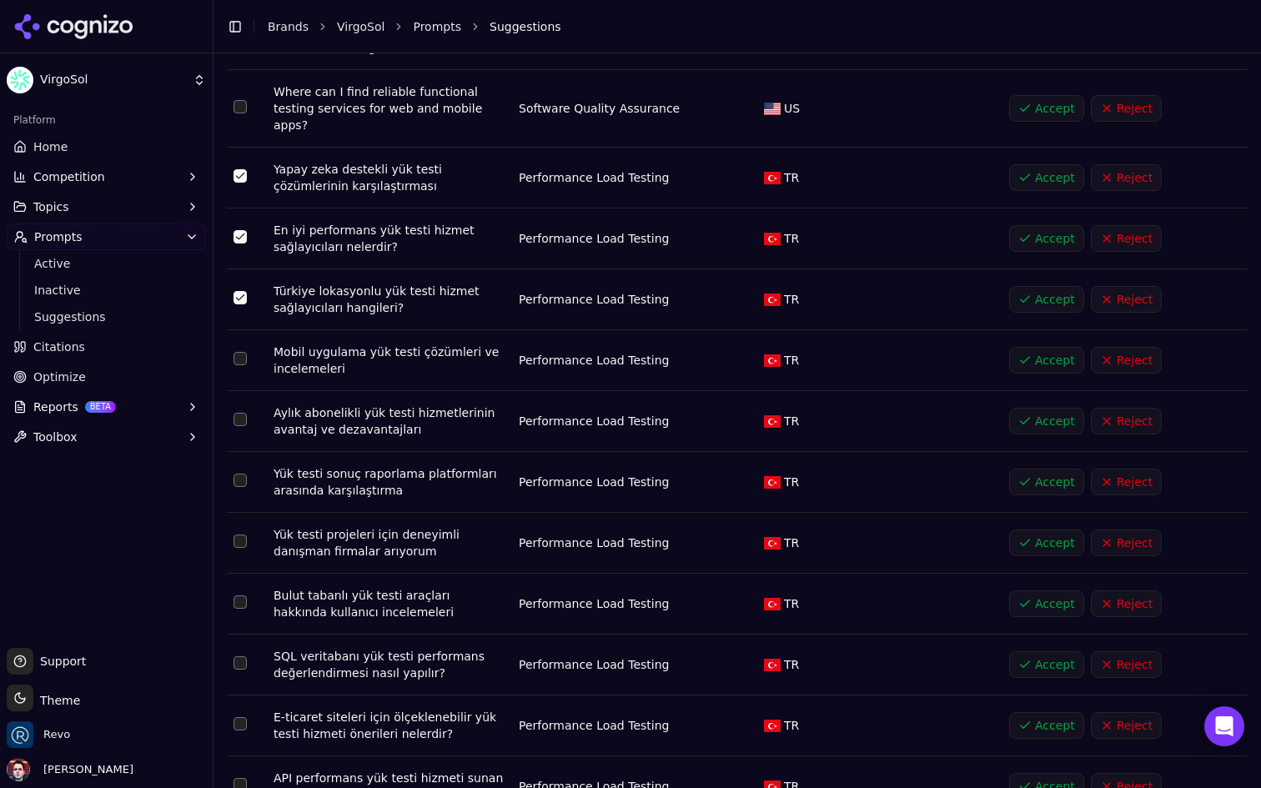
click at [247, 452] on td "Data table" at bounding box center [247, 482] width 40 height 61
click at [243, 474] on button "Select row 25" at bounding box center [240, 480] width 13 height 13
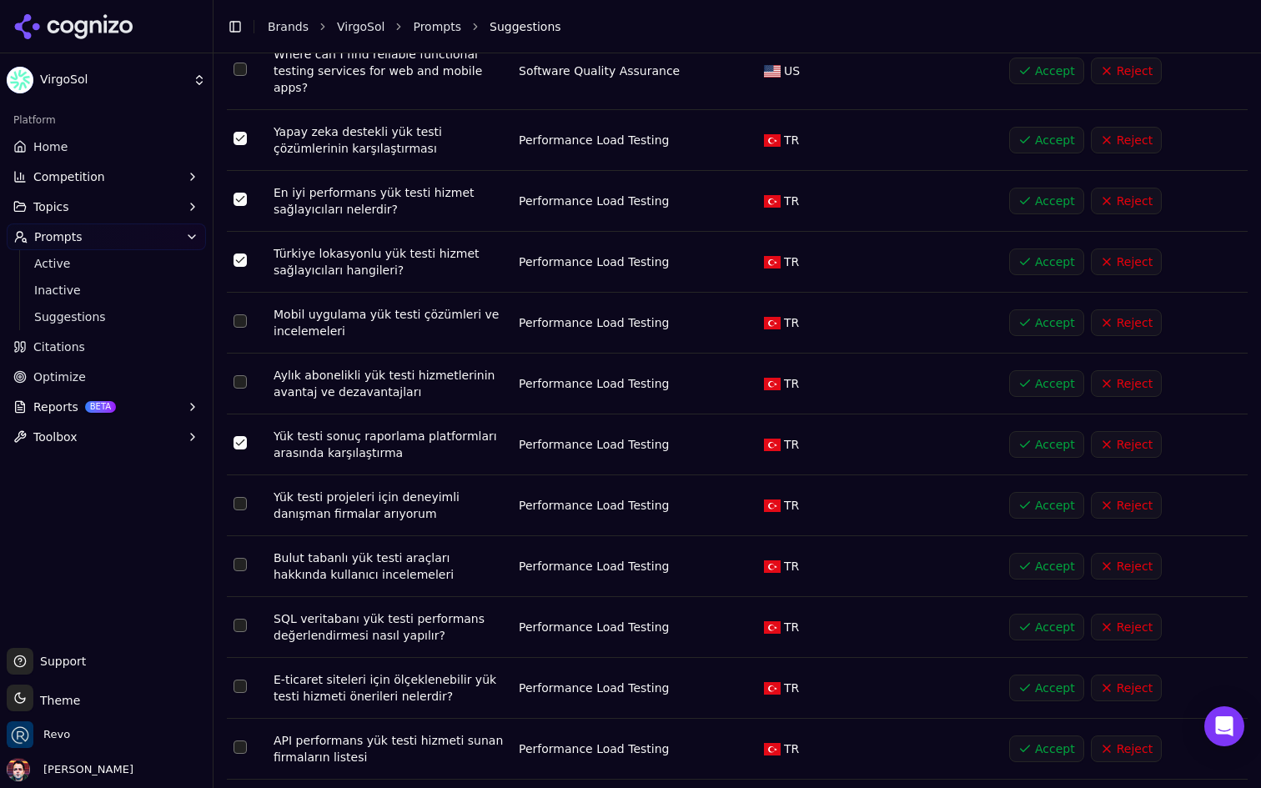
click at [240, 497] on button "Select row 35" at bounding box center [240, 503] width 13 height 13
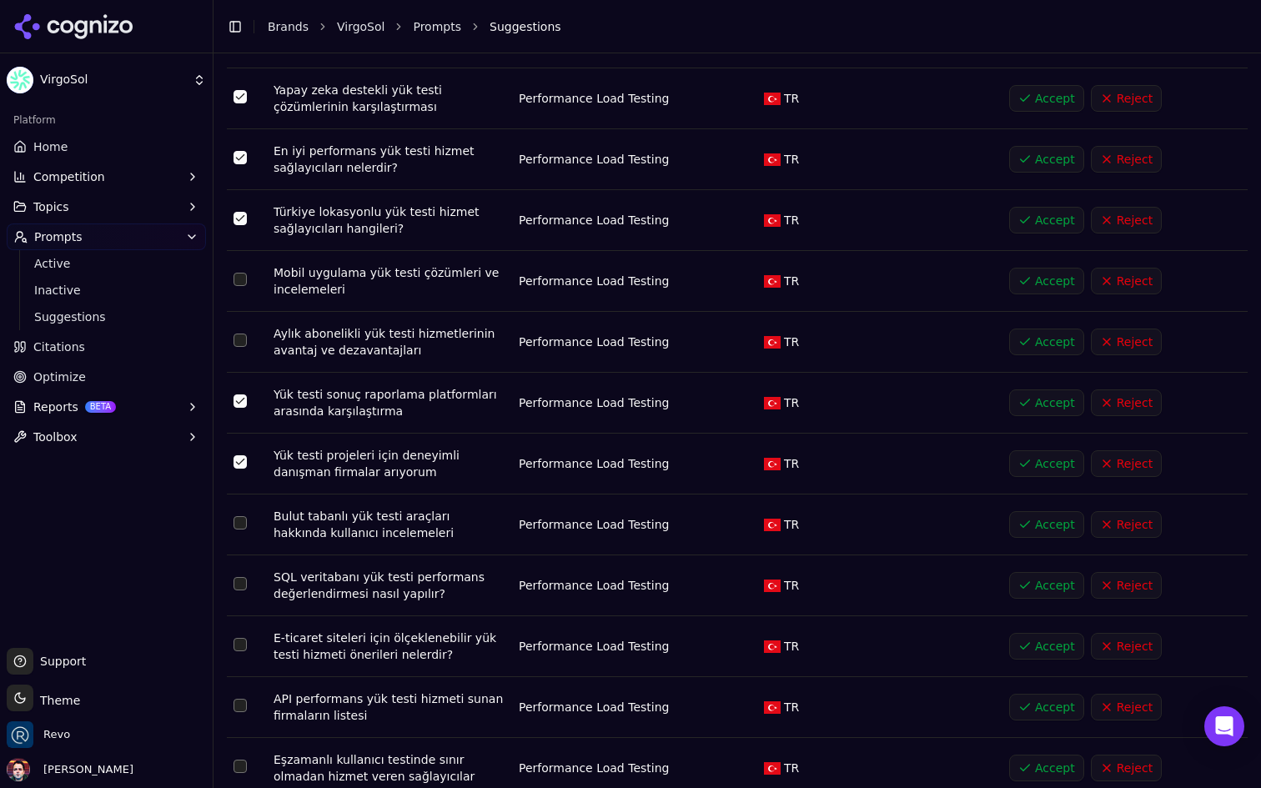
click at [239, 516] on button "Select row 36" at bounding box center [240, 522] width 13 height 13
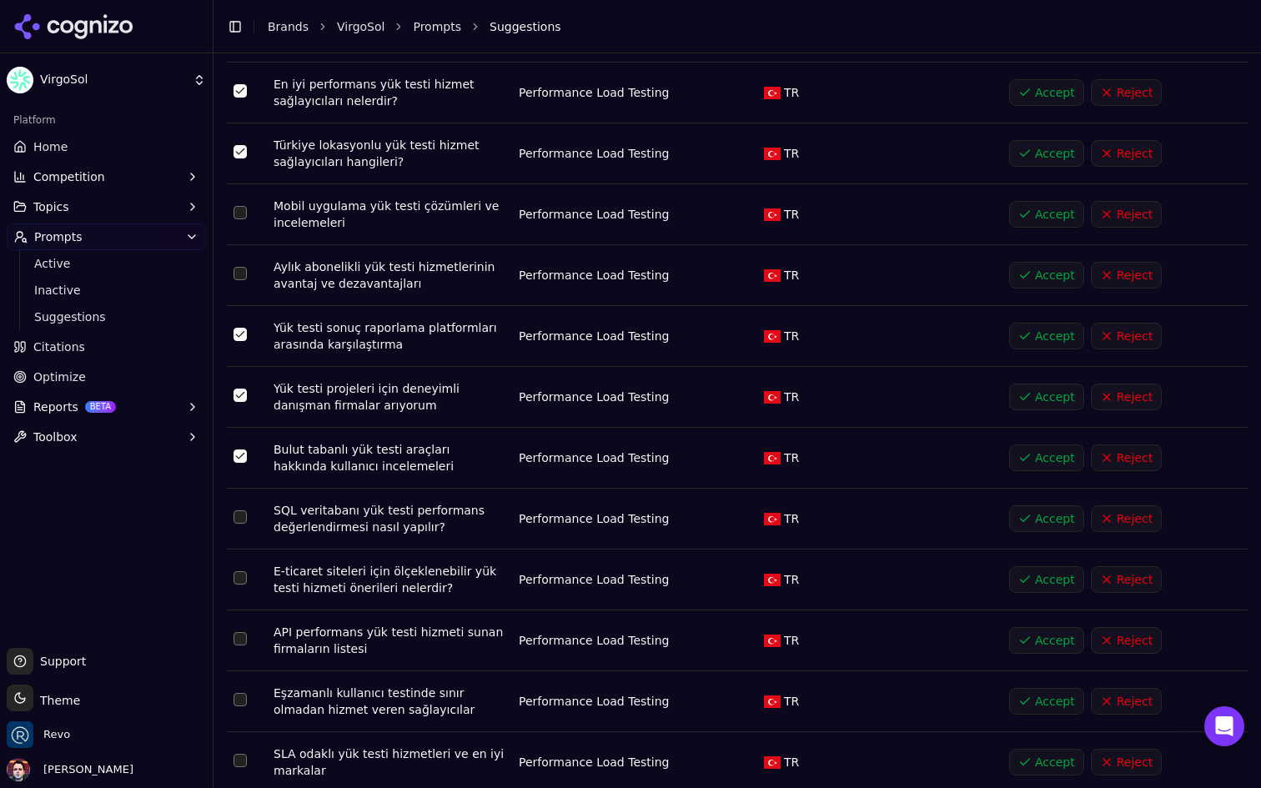
click at [239, 511] on button "Select row 37" at bounding box center [240, 517] width 13 height 13
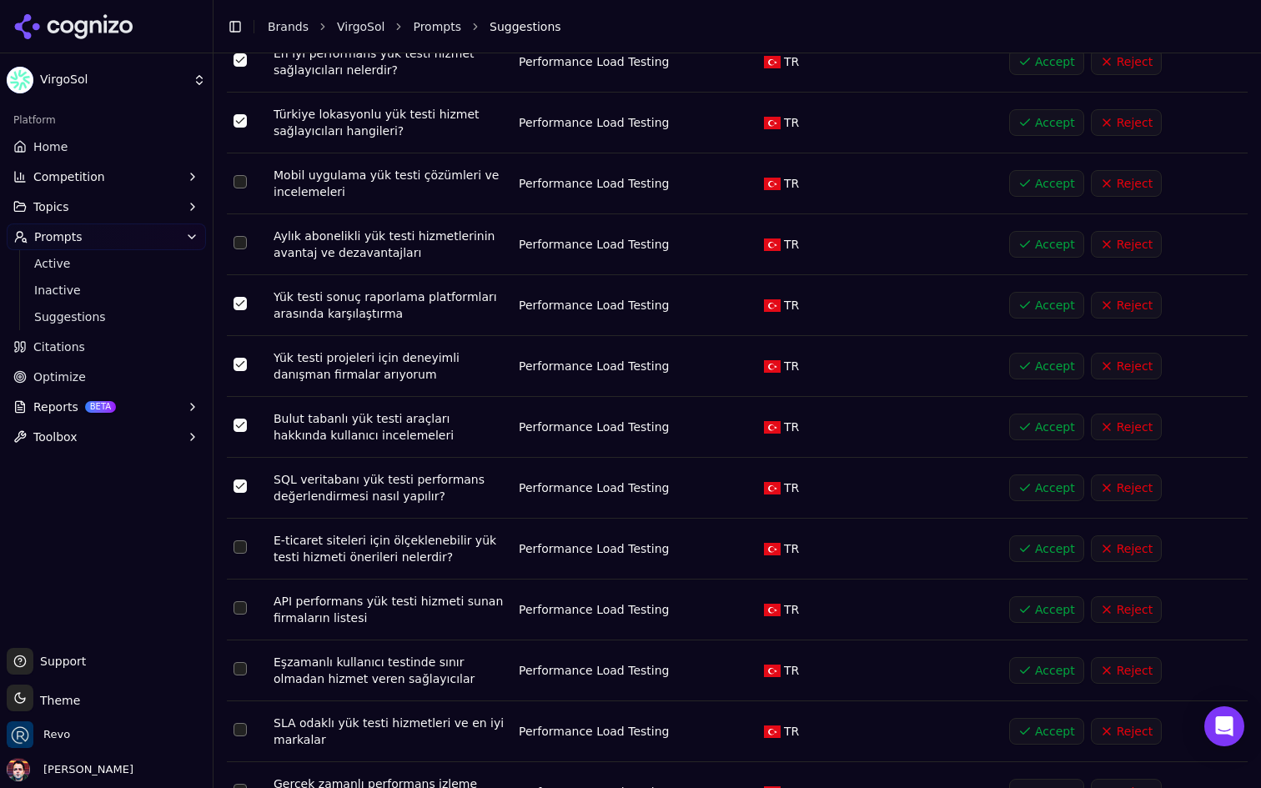
click at [242, 541] on button "Select row 38" at bounding box center [240, 547] width 13 height 13
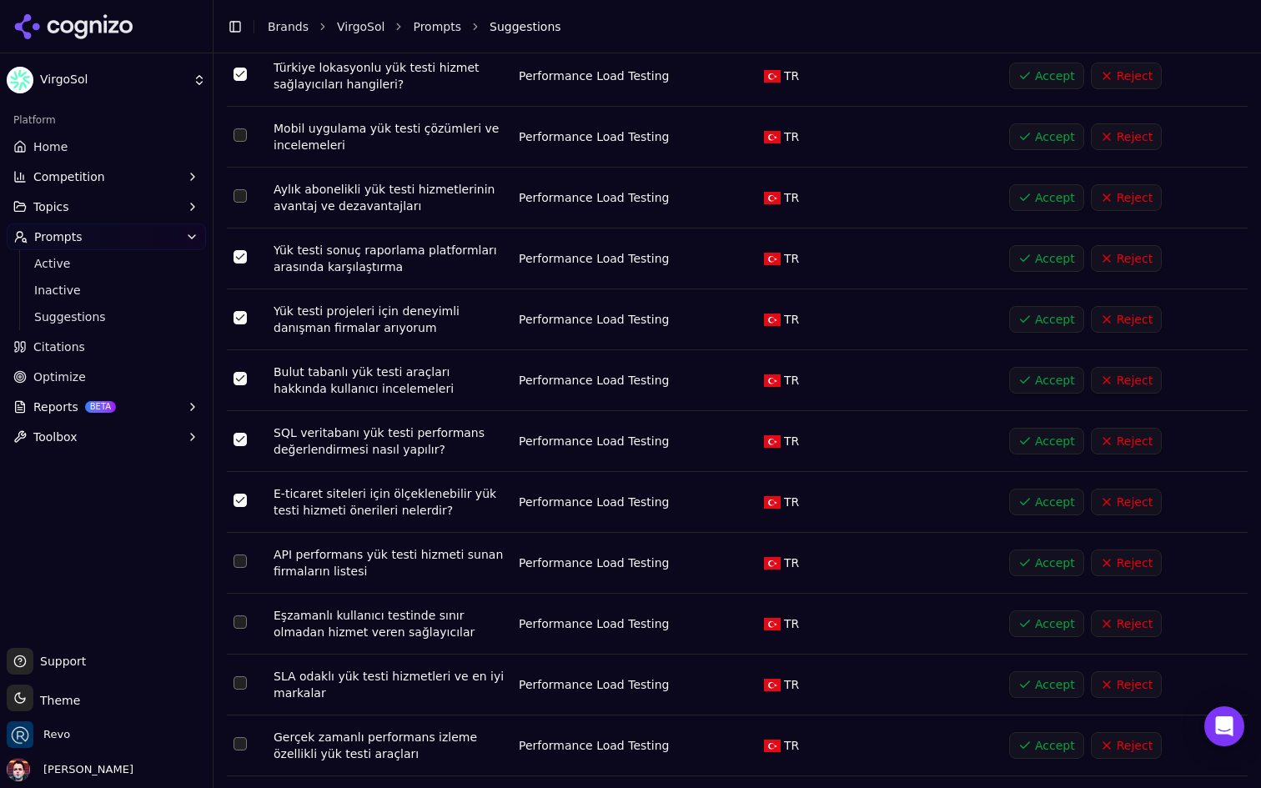
scroll to position [5969, 0]
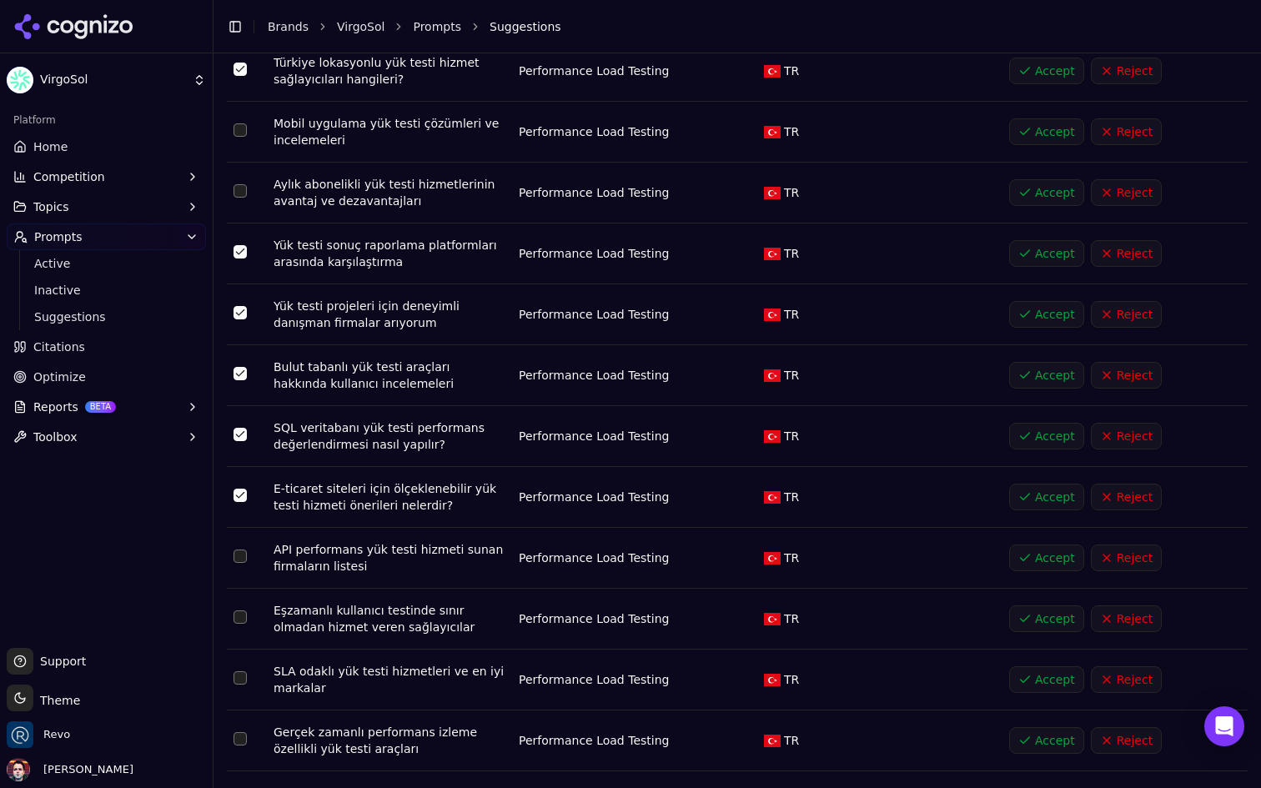
click at [241, 550] on button "Select row 39" at bounding box center [240, 556] width 13 height 13
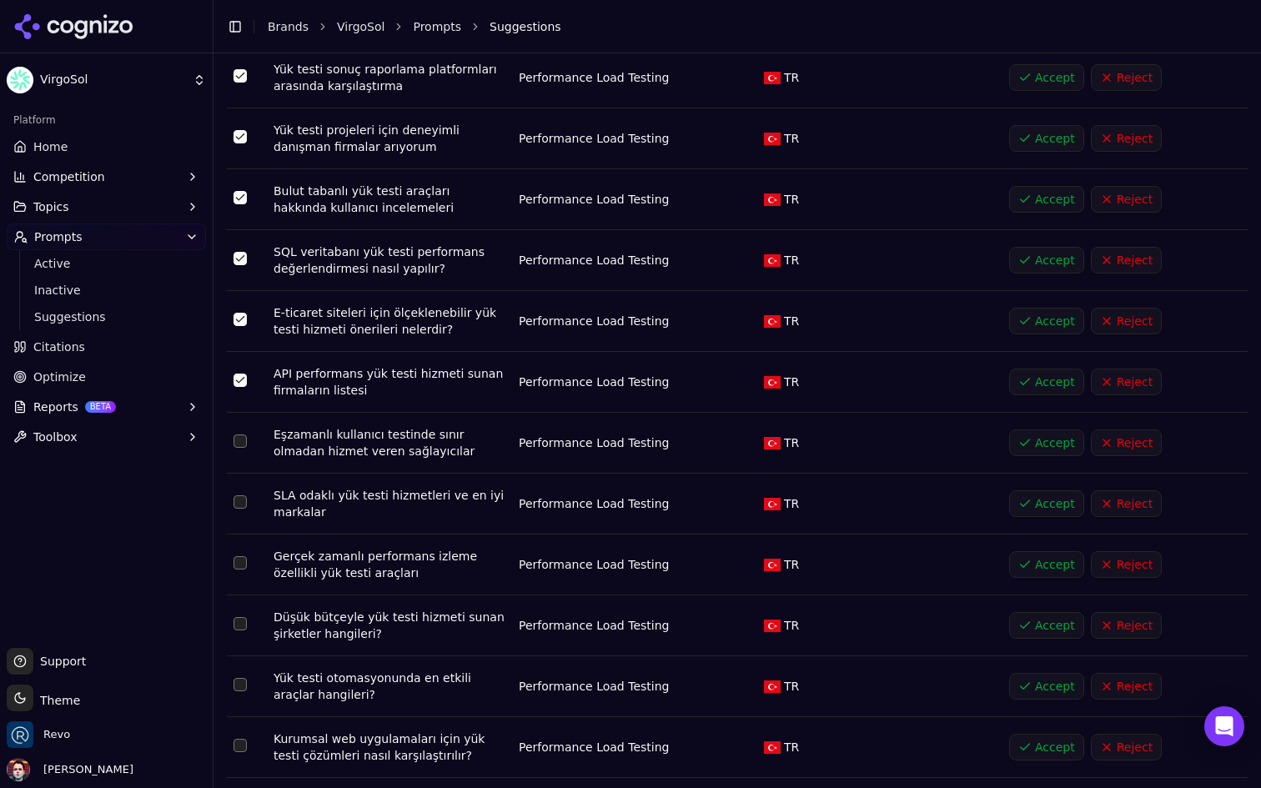
scroll to position [6151, 0]
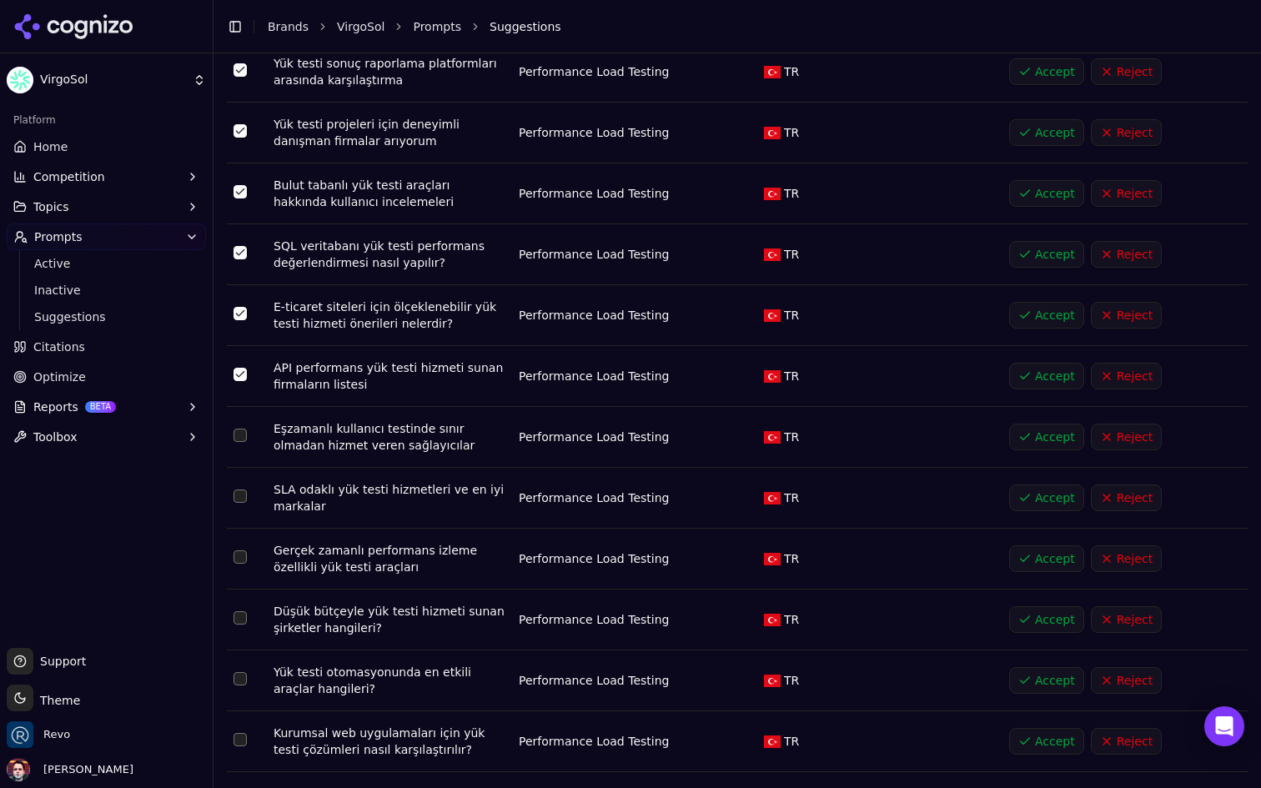
click at [241, 672] on button "Select row 44" at bounding box center [240, 678] width 13 height 13
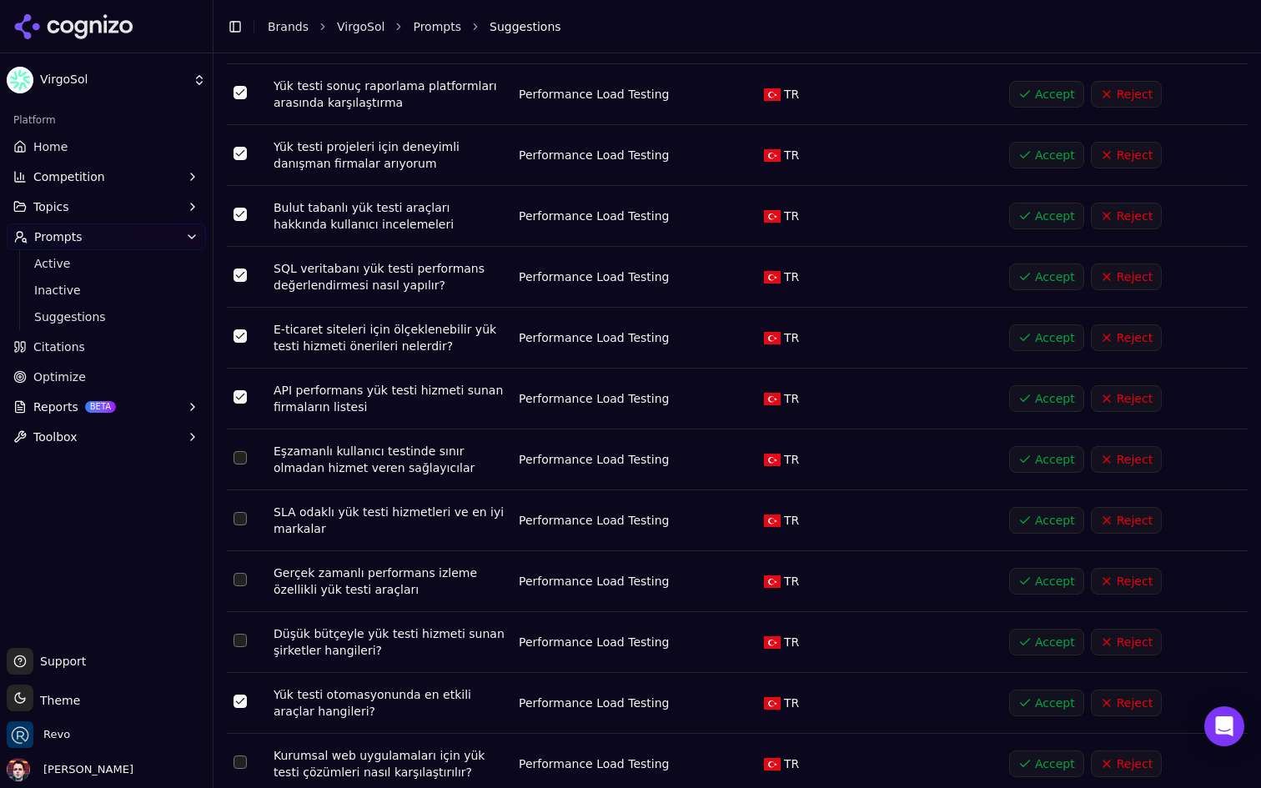
scroll to position [6160, 0]
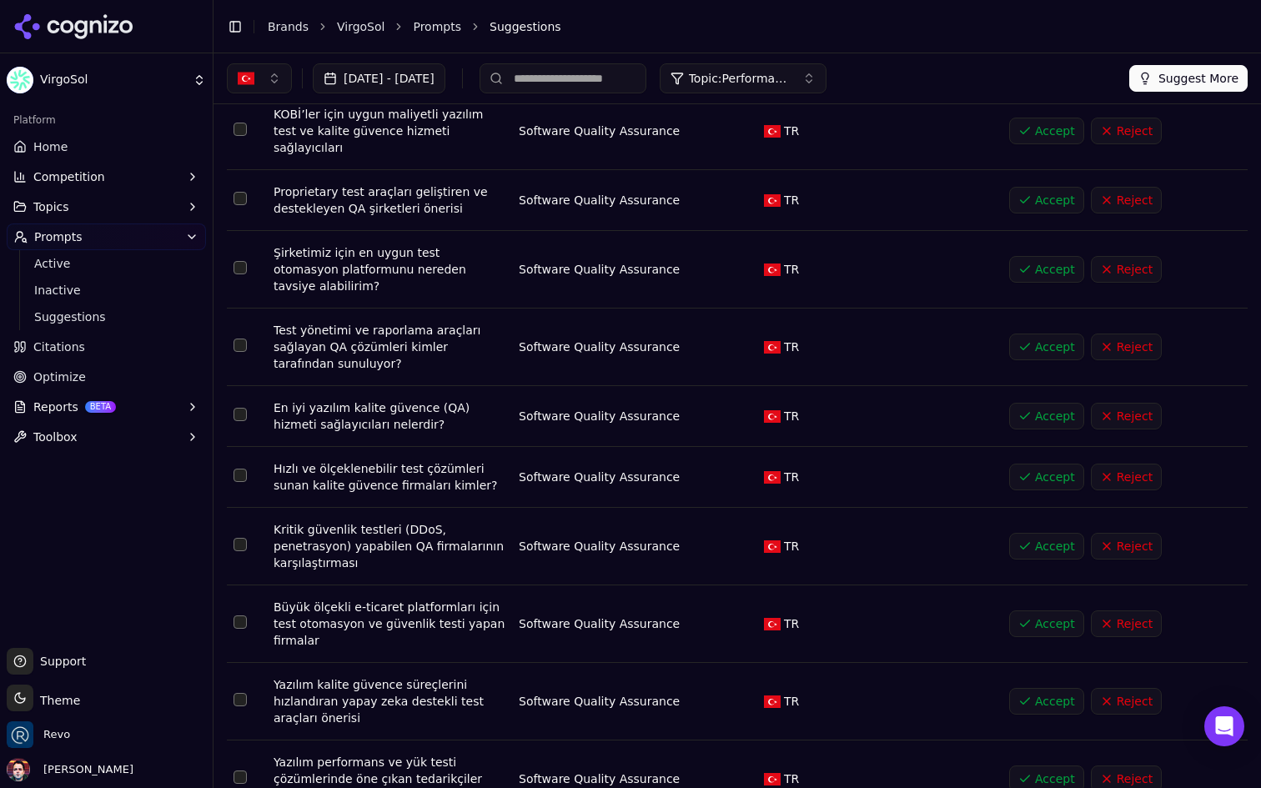
scroll to position [0, 0]
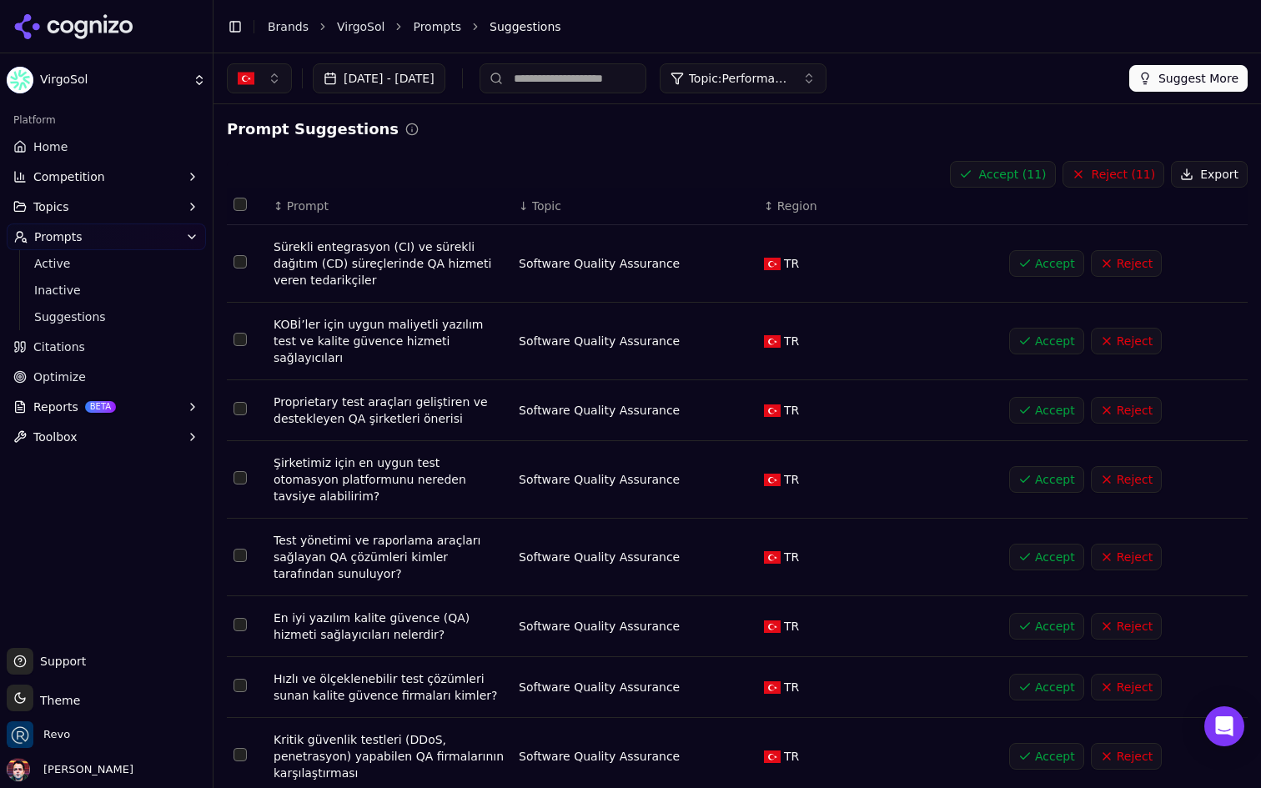
click at [1007, 178] on button "Accept ( 11 )" at bounding box center [1003, 174] width 106 height 27
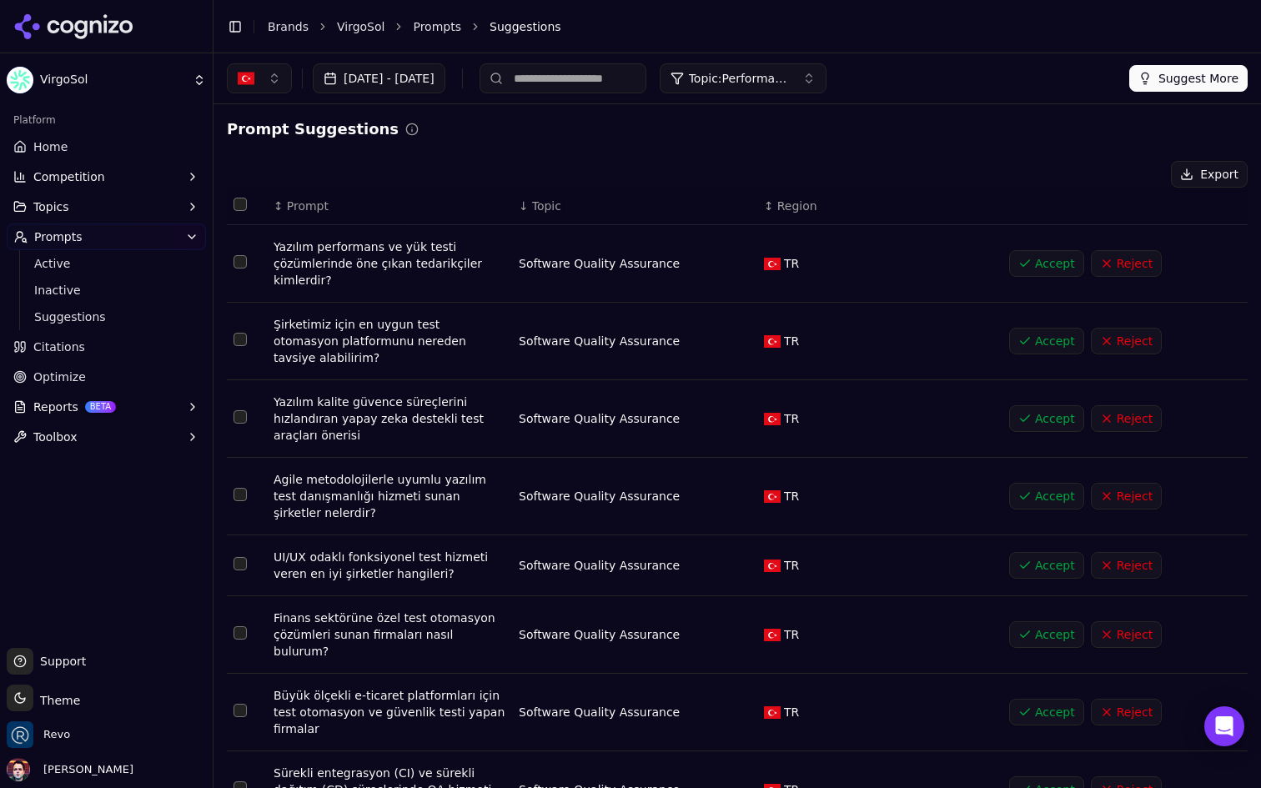
click at [789, 76] on span "Topic: Performance Load Testing" at bounding box center [739, 78] width 100 height 17
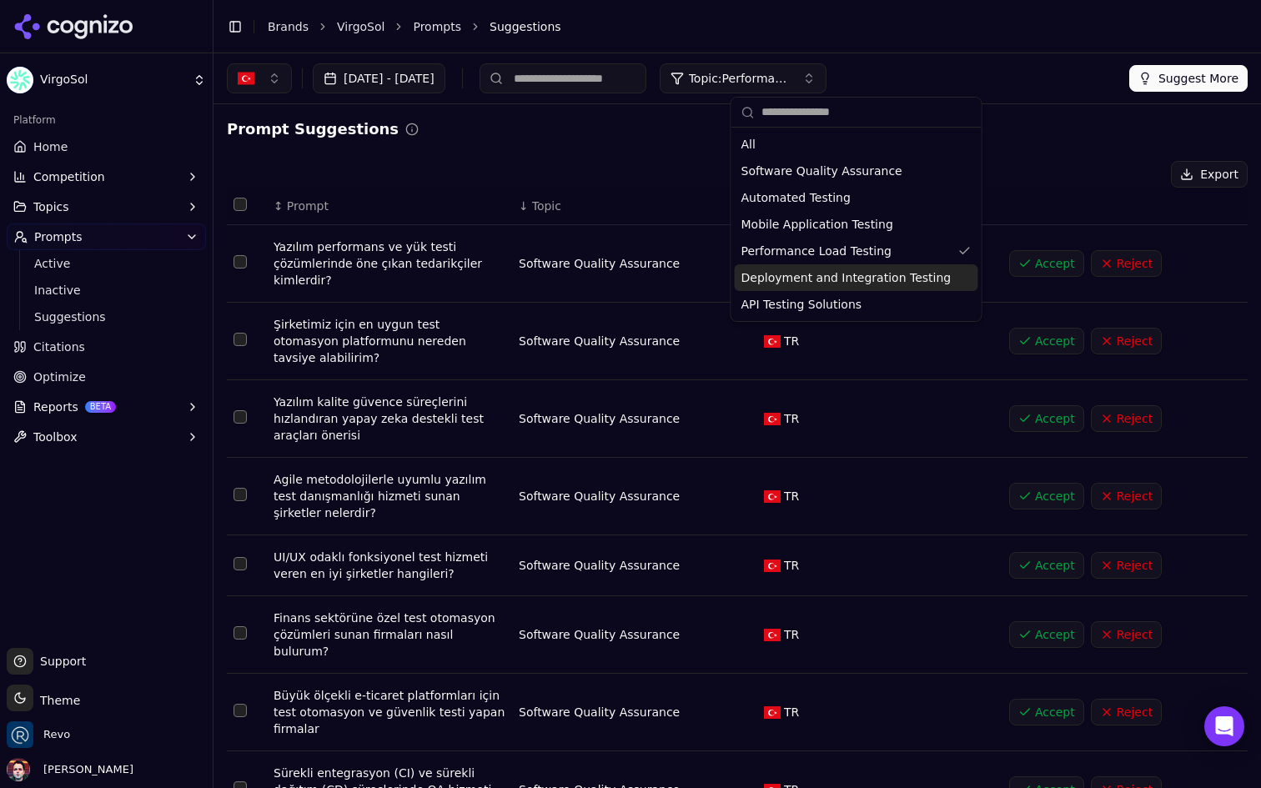
click at [840, 280] on span "Deployment and Integration Testing" at bounding box center [847, 277] width 210 height 17
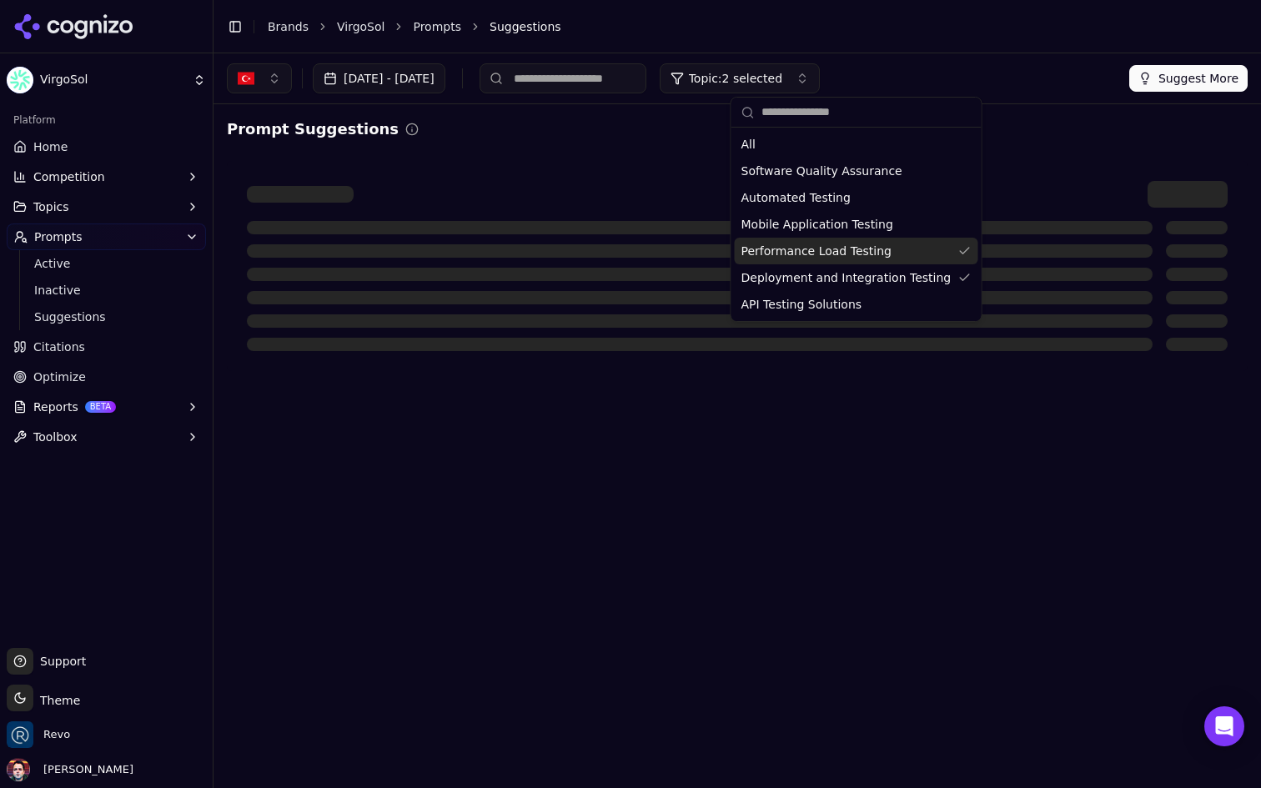
click at [853, 249] on span "Performance Load Testing" at bounding box center [817, 251] width 150 height 17
click at [572, 178] on div at bounding box center [737, 266] width 1021 height 210
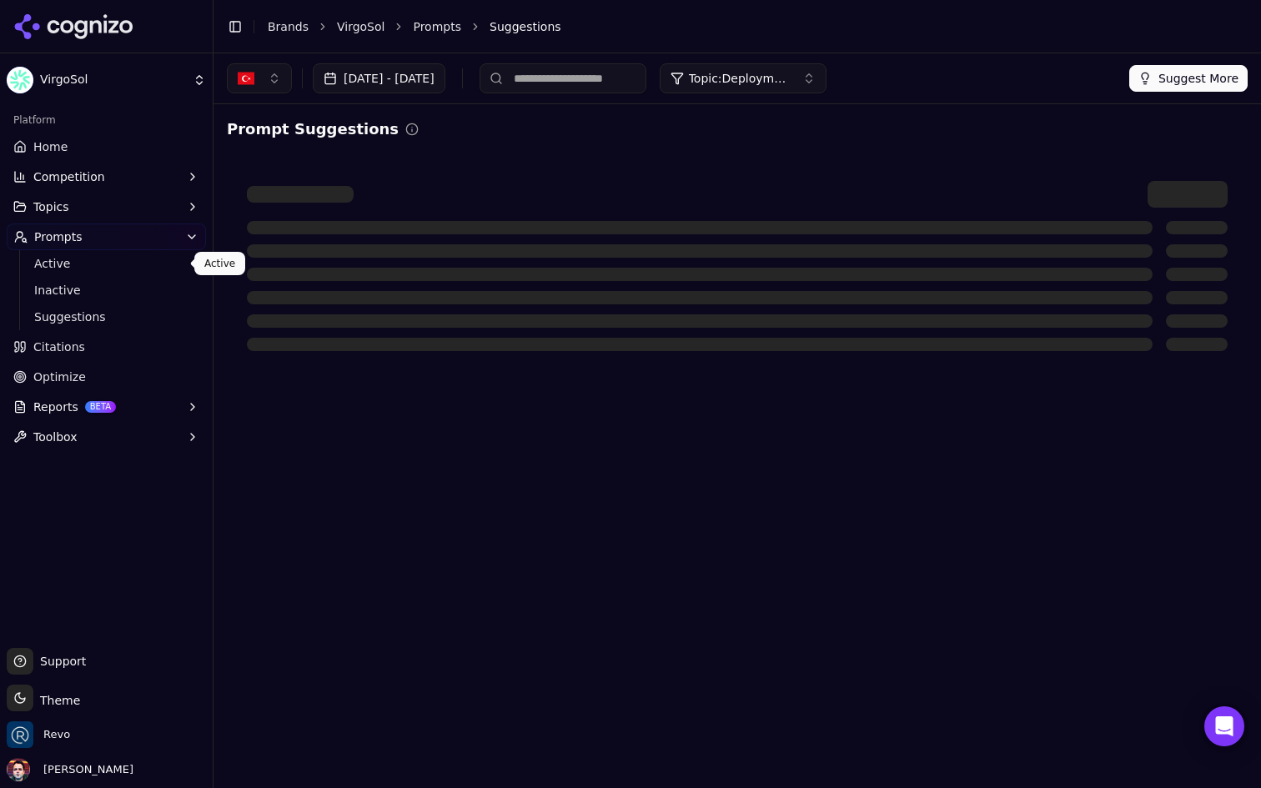
click at [124, 261] on span "Active" at bounding box center [106, 263] width 145 height 17
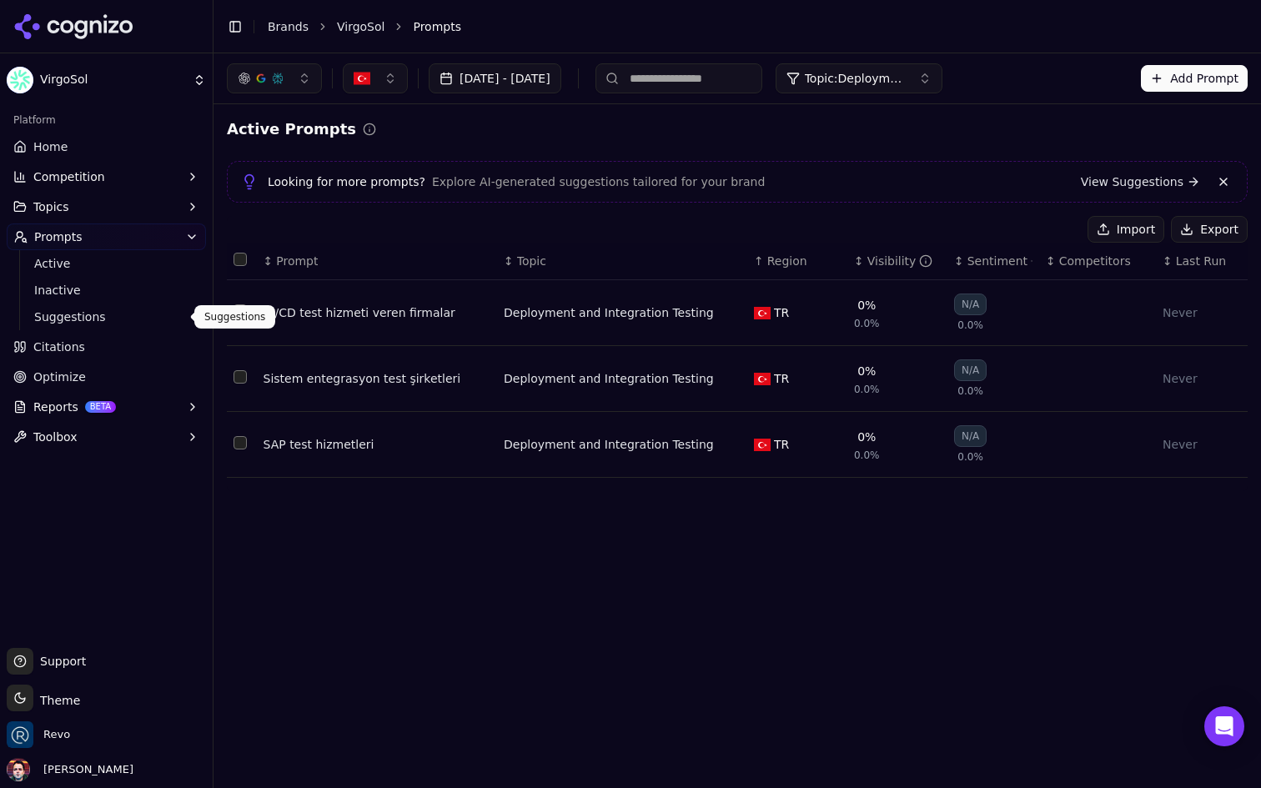
click at [95, 315] on span "Suggestions" at bounding box center [106, 317] width 145 height 17
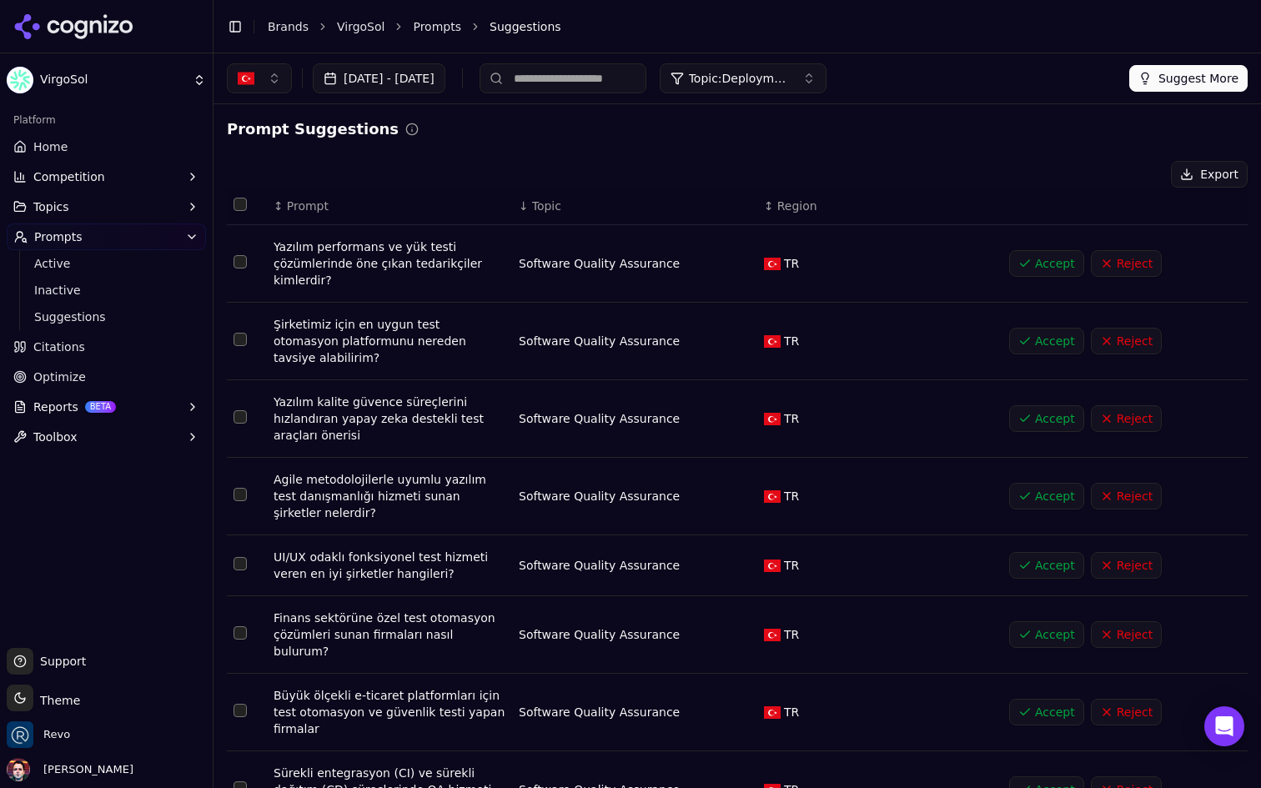
click at [576, 213] on div "↓ Topic" at bounding box center [635, 206] width 232 height 17
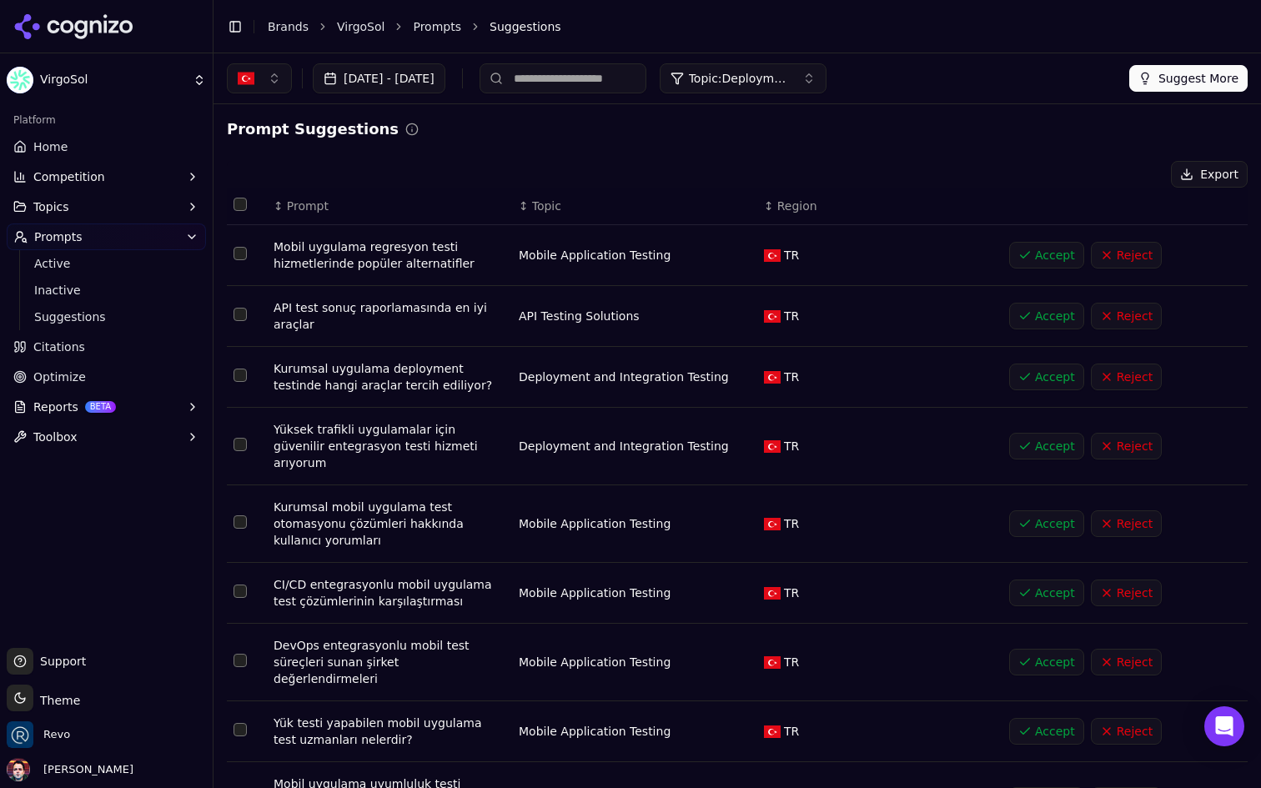
click at [561, 211] on div "↕ Topic" at bounding box center [635, 206] width 232 height 17
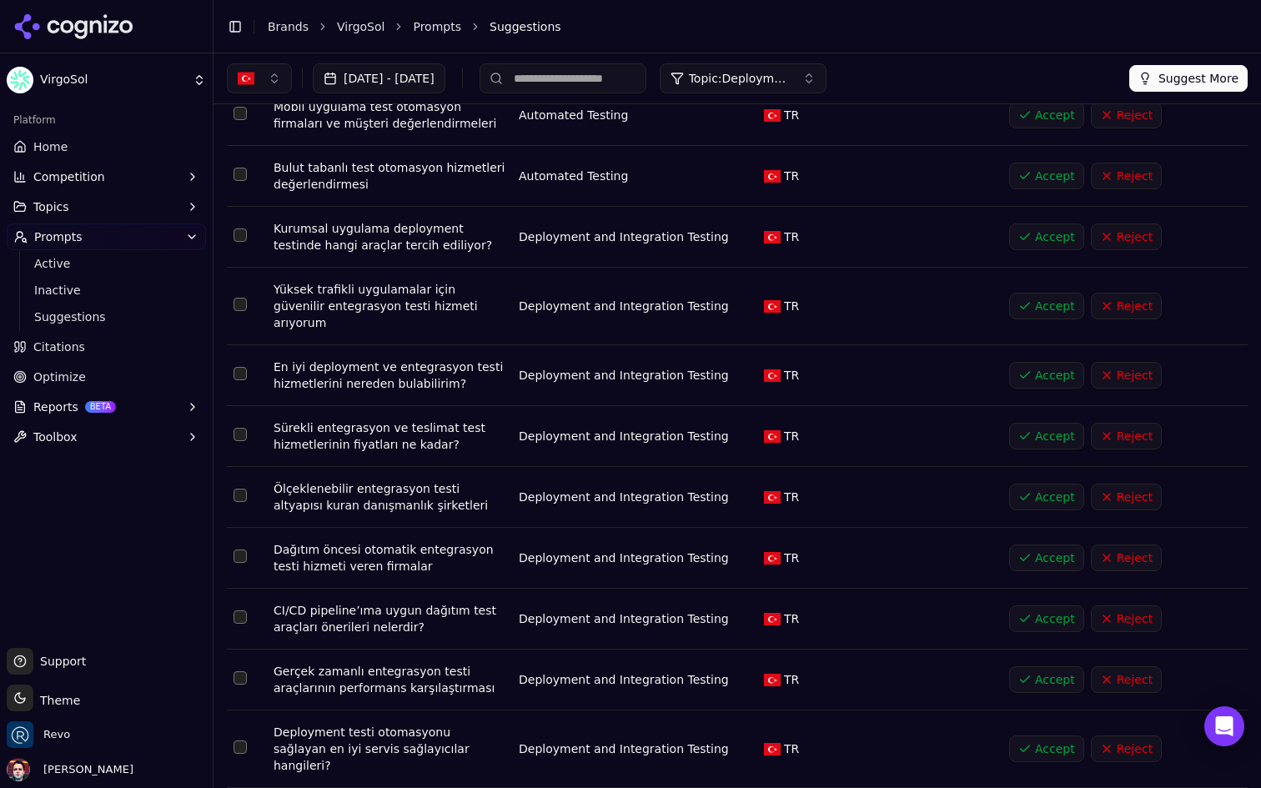
scroll to position [681, 0]
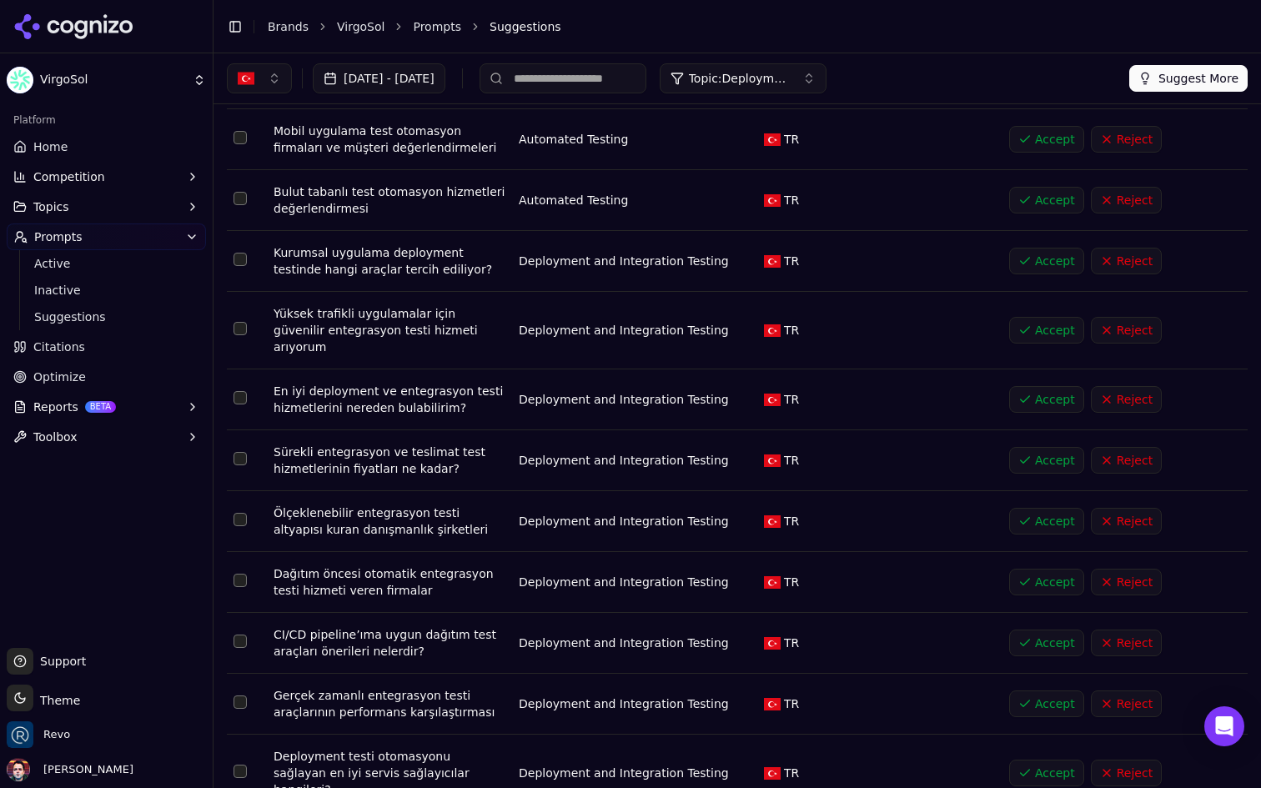
click at [244, 253] on button "Select row 3" at bounding box center [240, 259] width 13 height 13
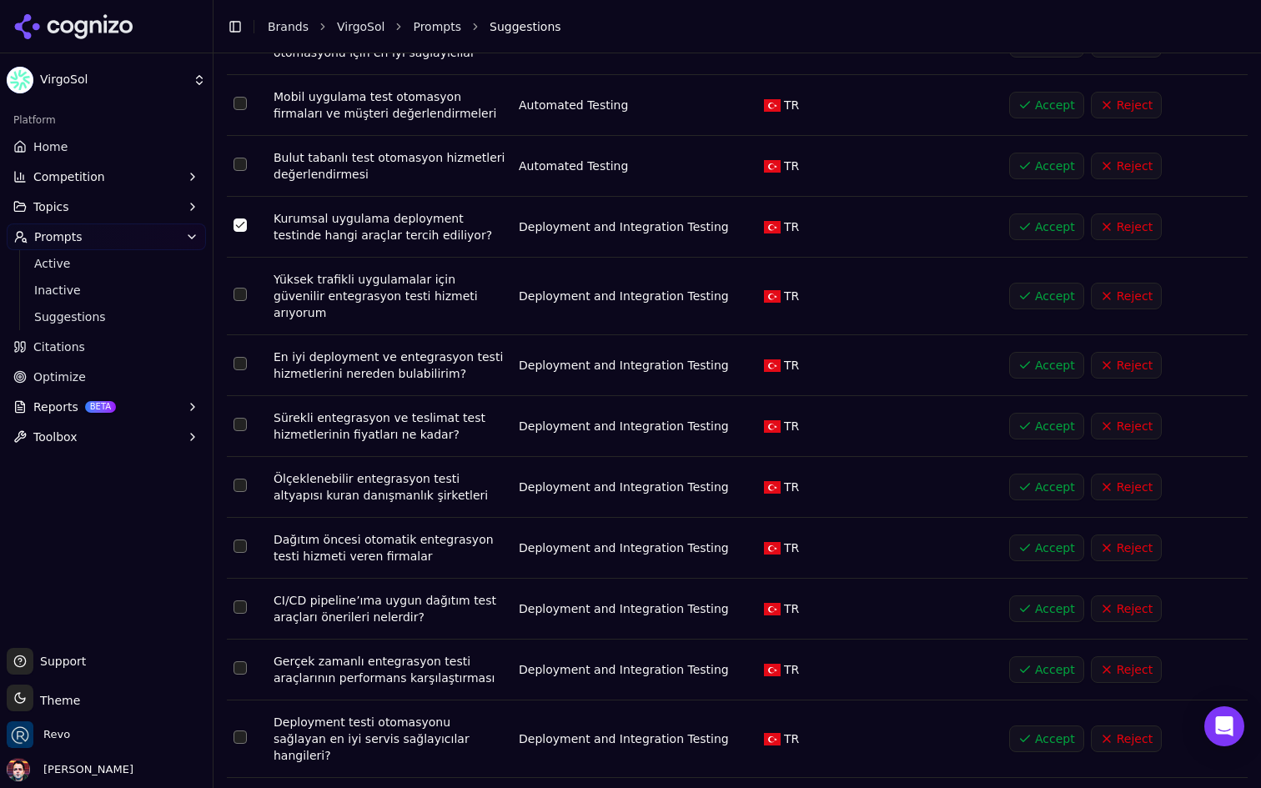
scroll to position [733, 0]
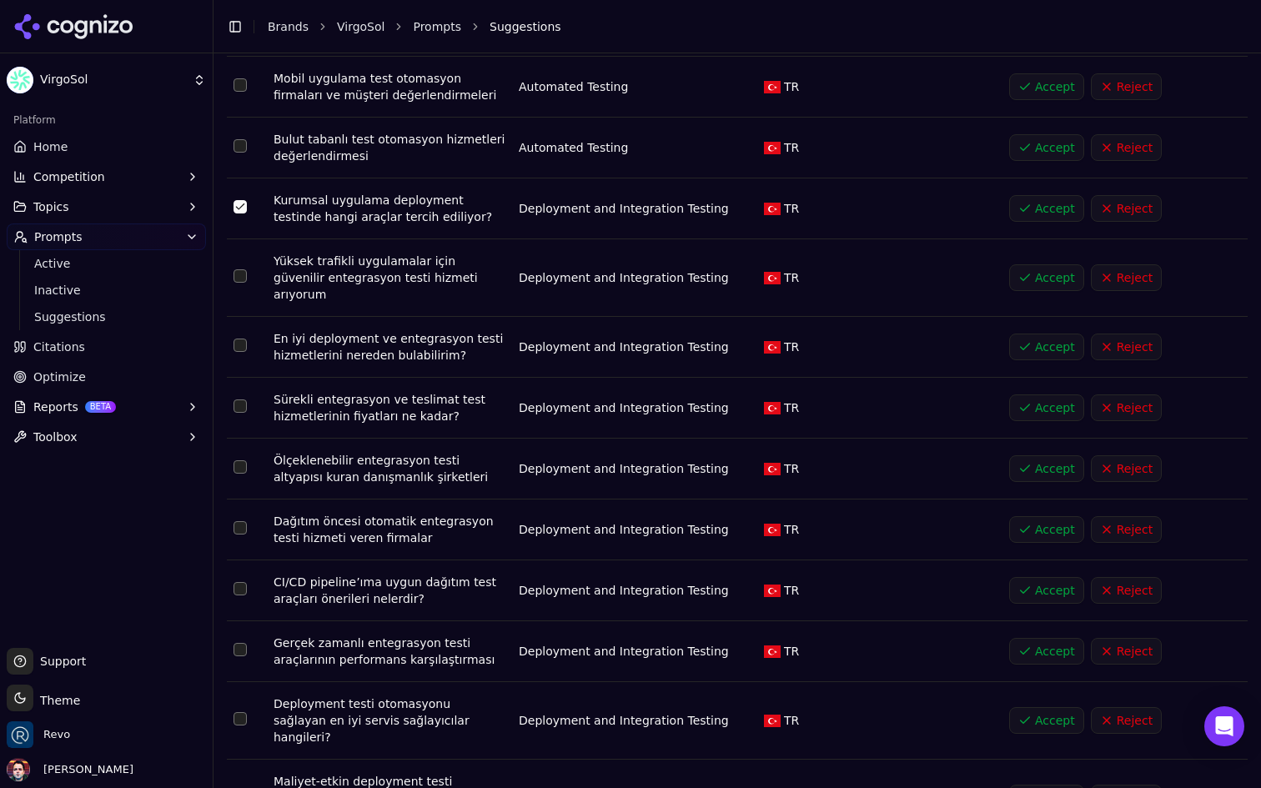
click at [241, 269] on button "Select row 4" at bounding box center [240, 275] width 13 height 13
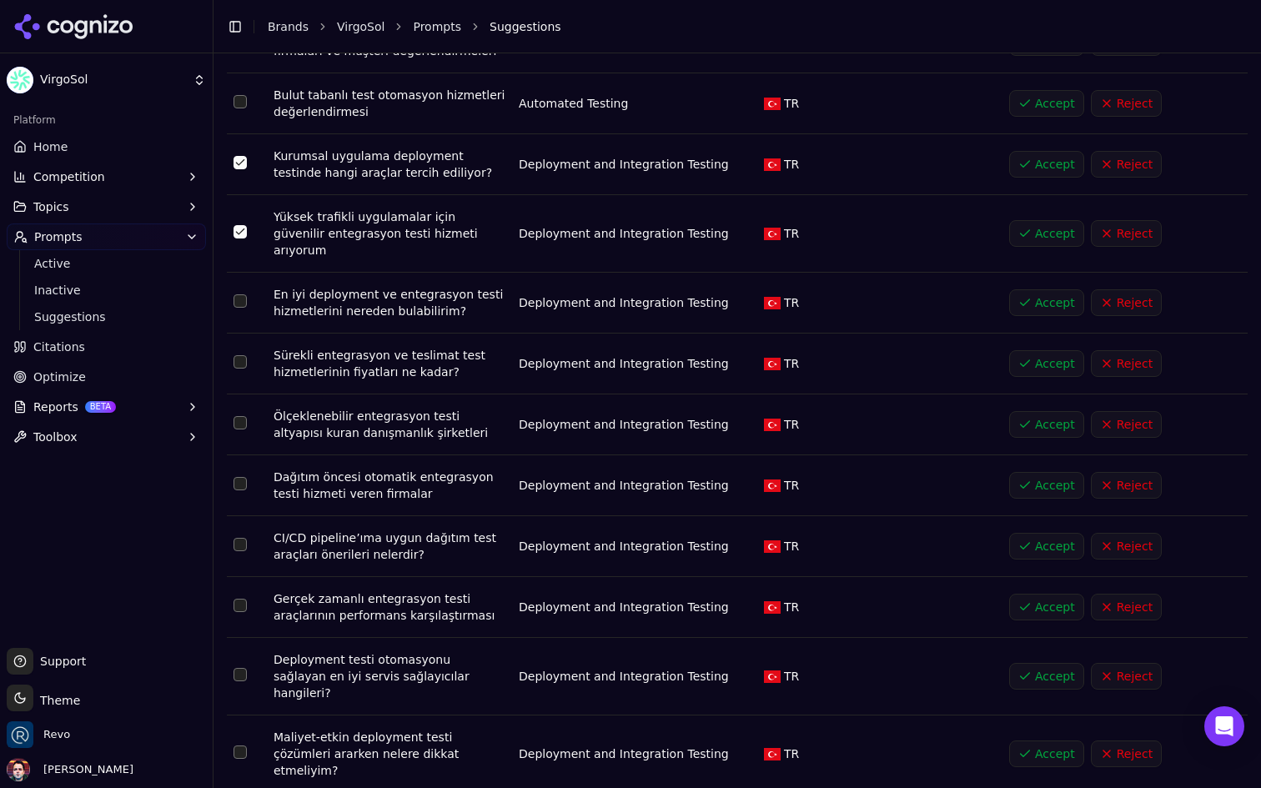
scroll to position [798, 0]
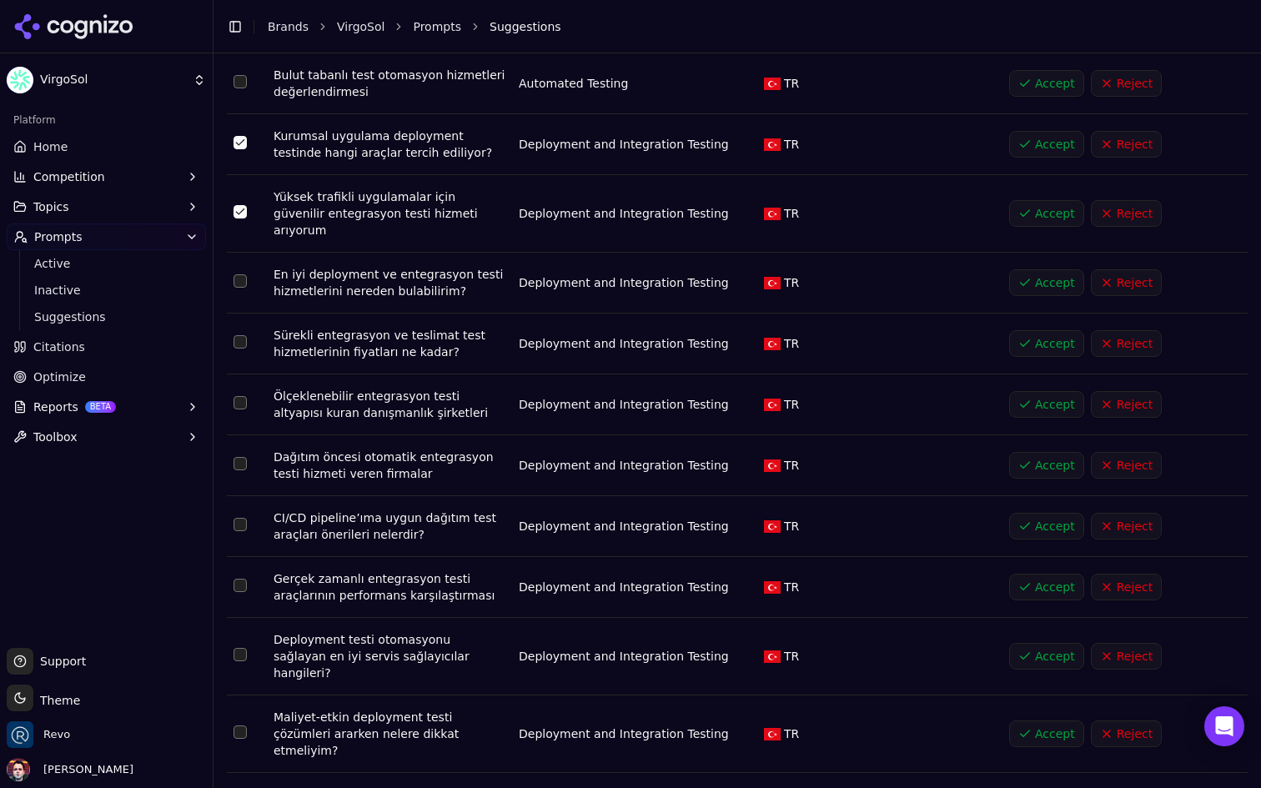
click at [239, 274] on button "Select row 15" at bounding box center [240, 280] width 13 height 13
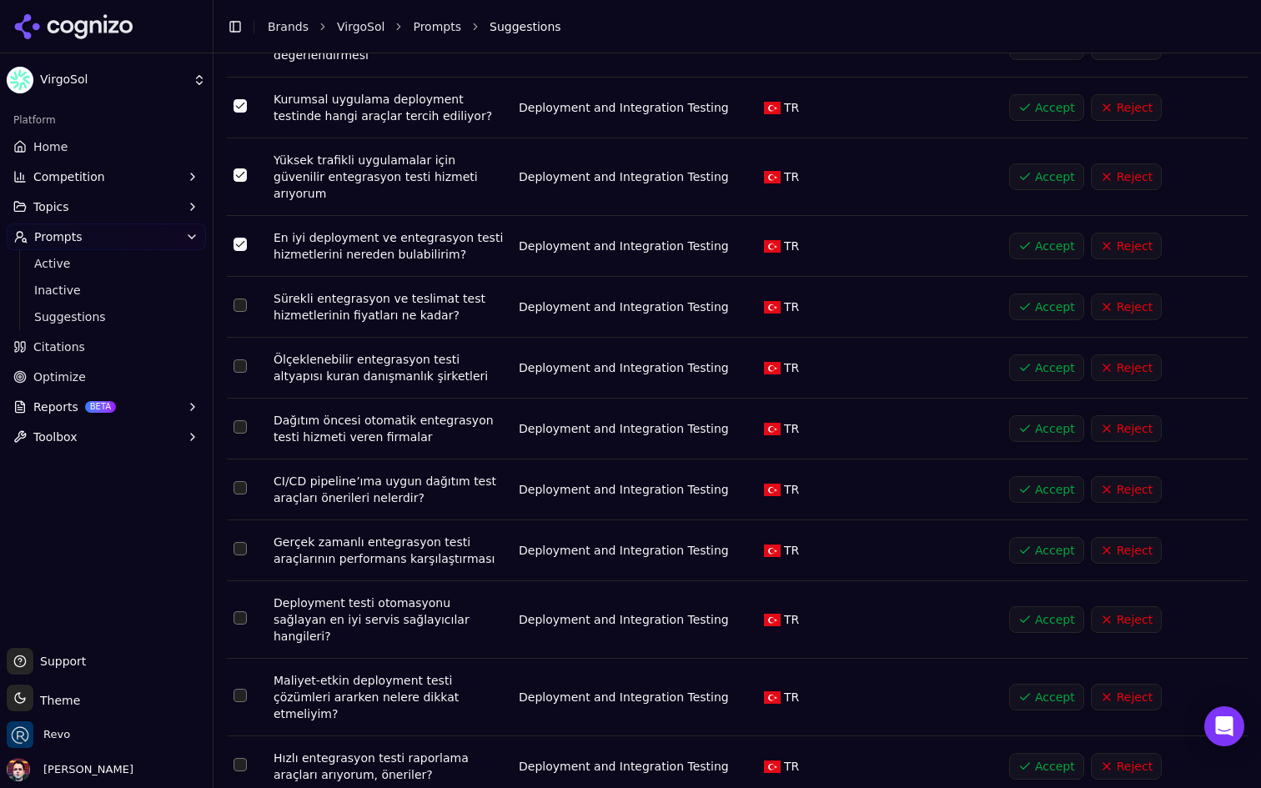
scroll to position [848, 0]
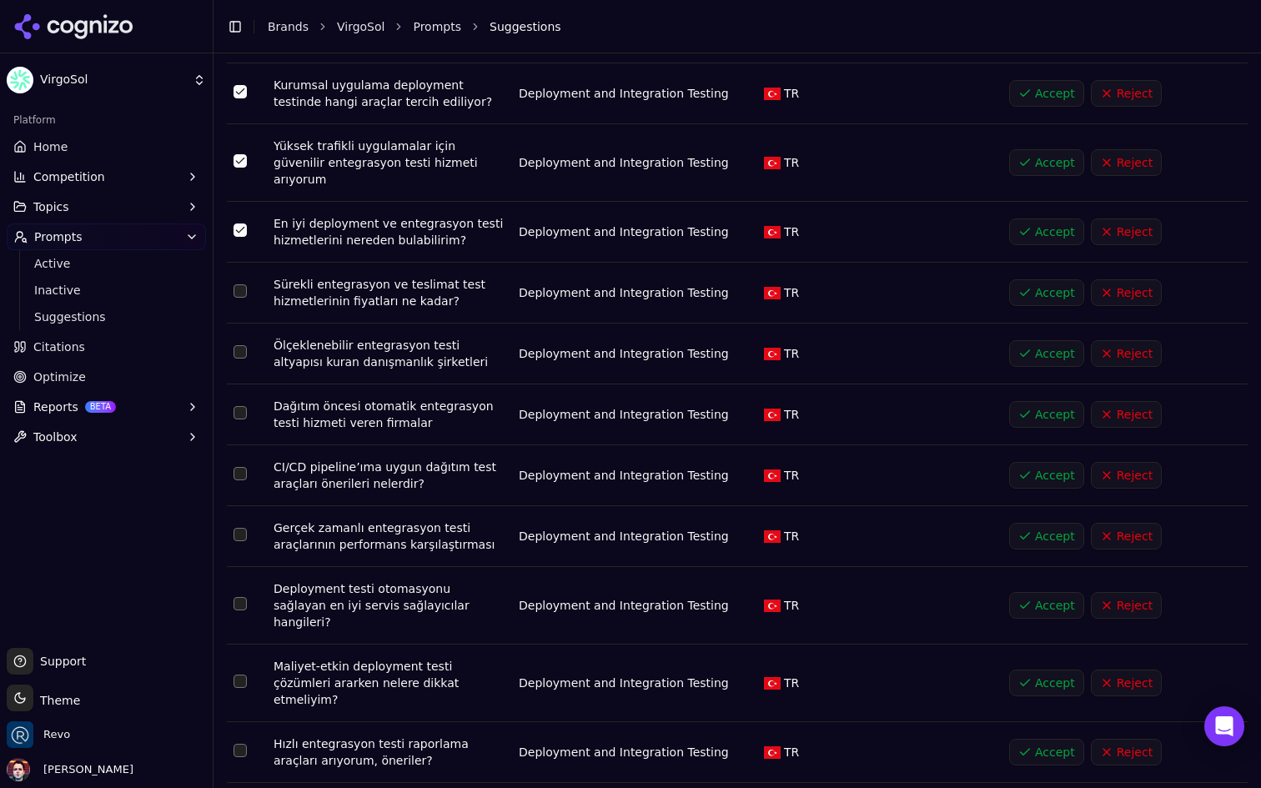
click at [237, 224] on button "Select row 15" at bounding box center [240, 230] width 13 height 13
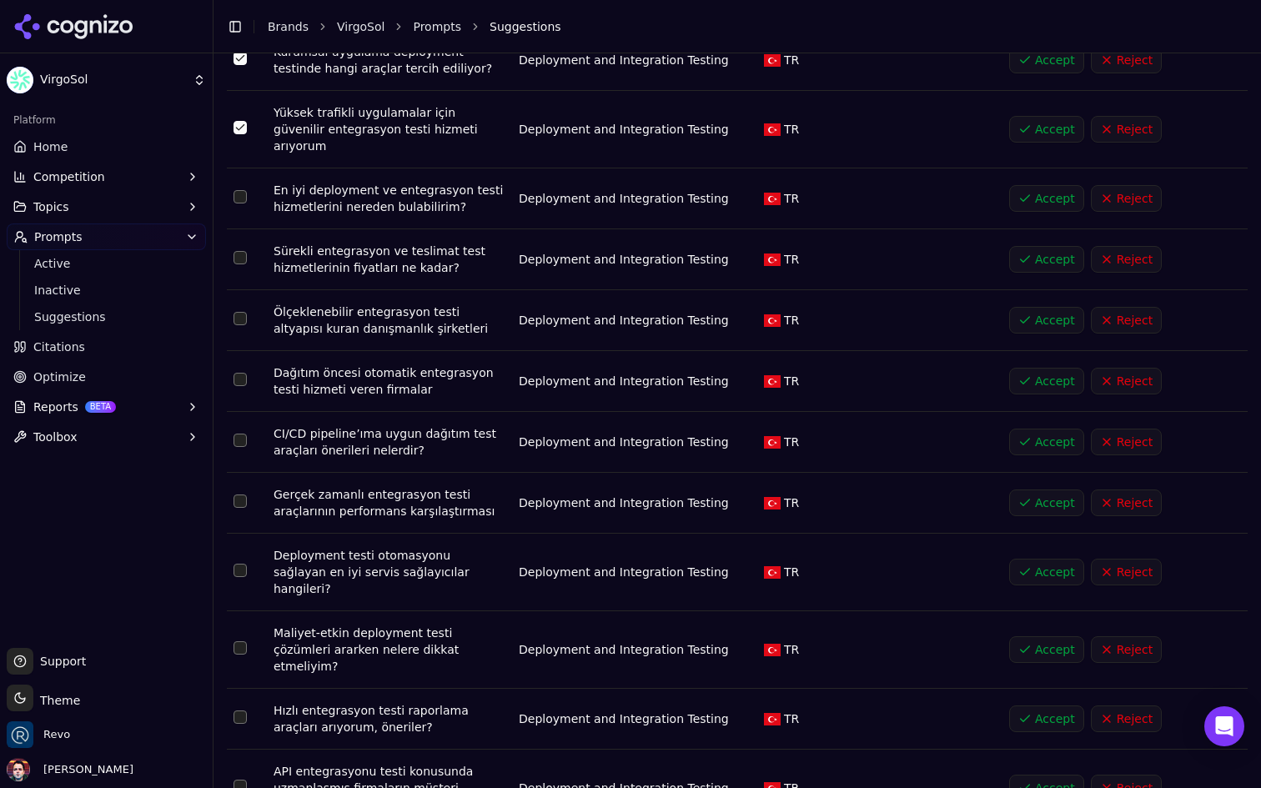
scroll to position [927, 0]
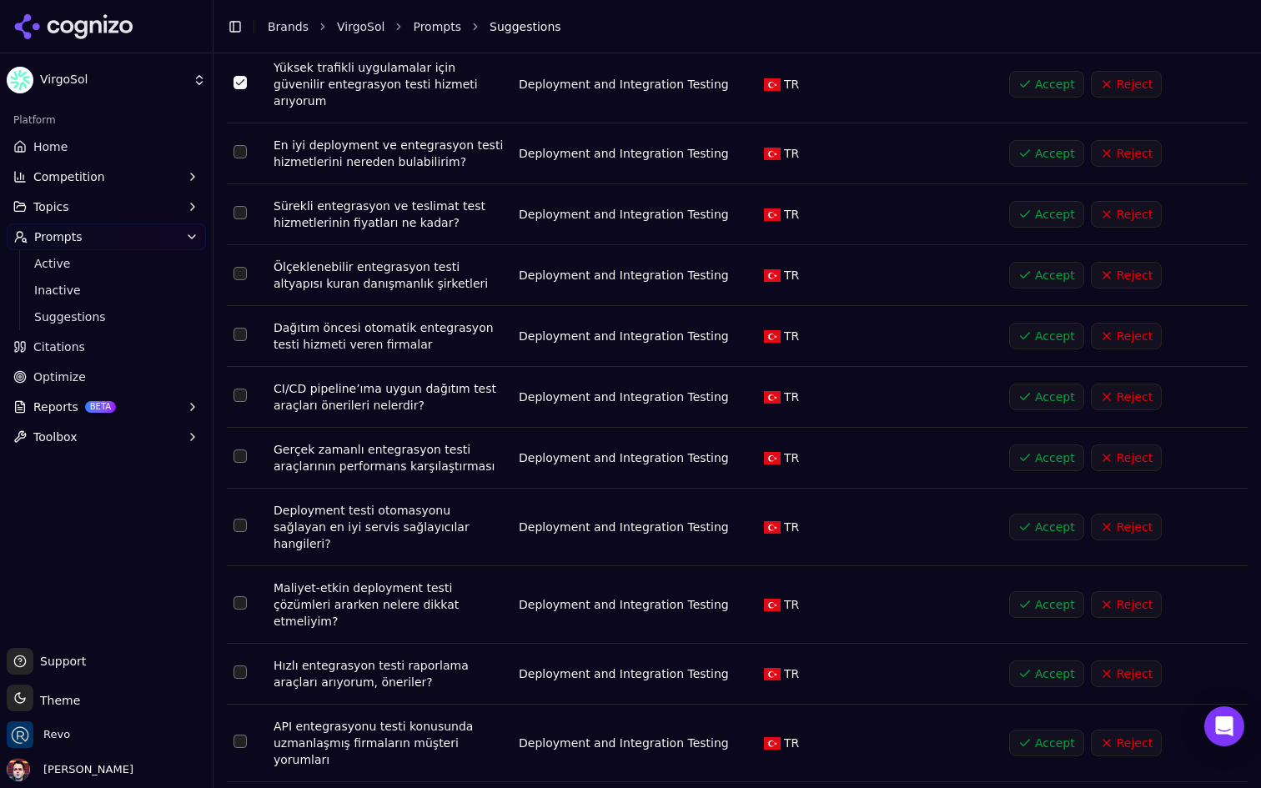
click at [239, 267] on button "Select row 17" at bounding box center [240, 273] width 13 height 13
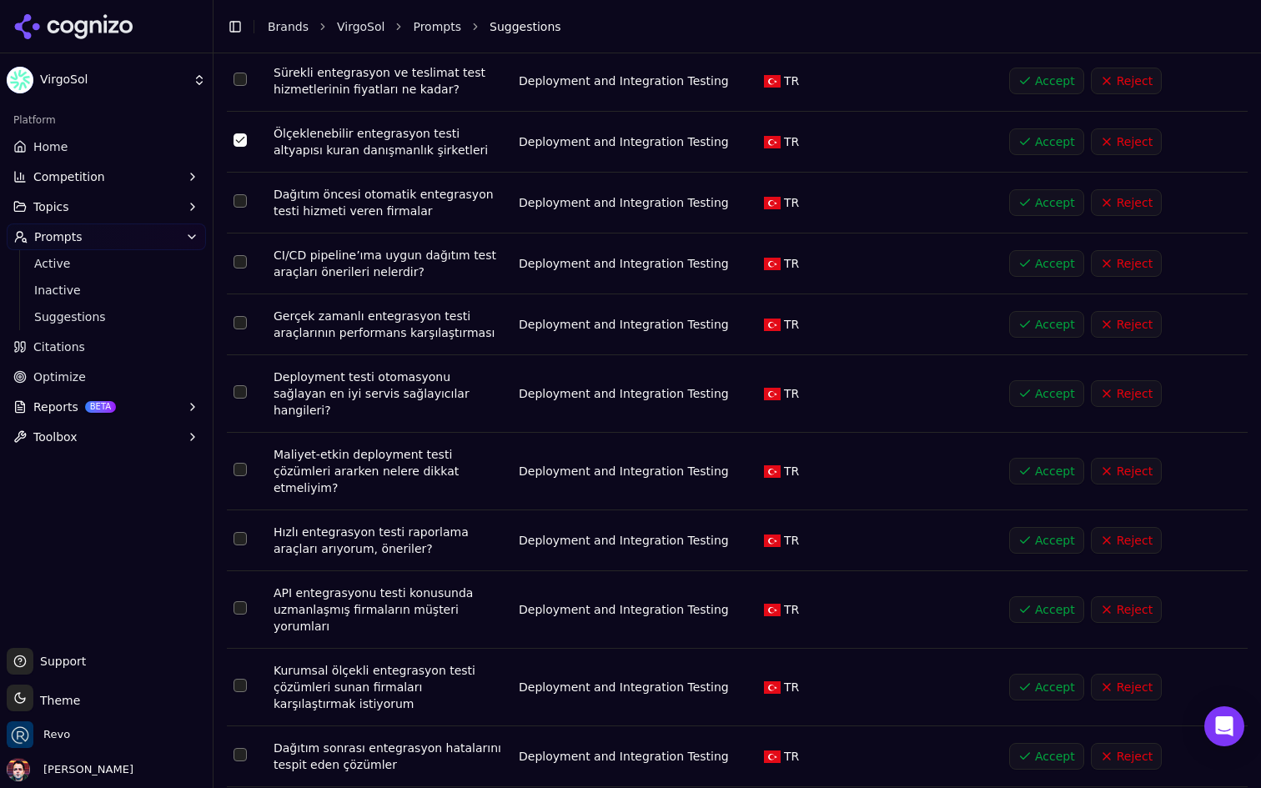
scroll to position [1064, 0]
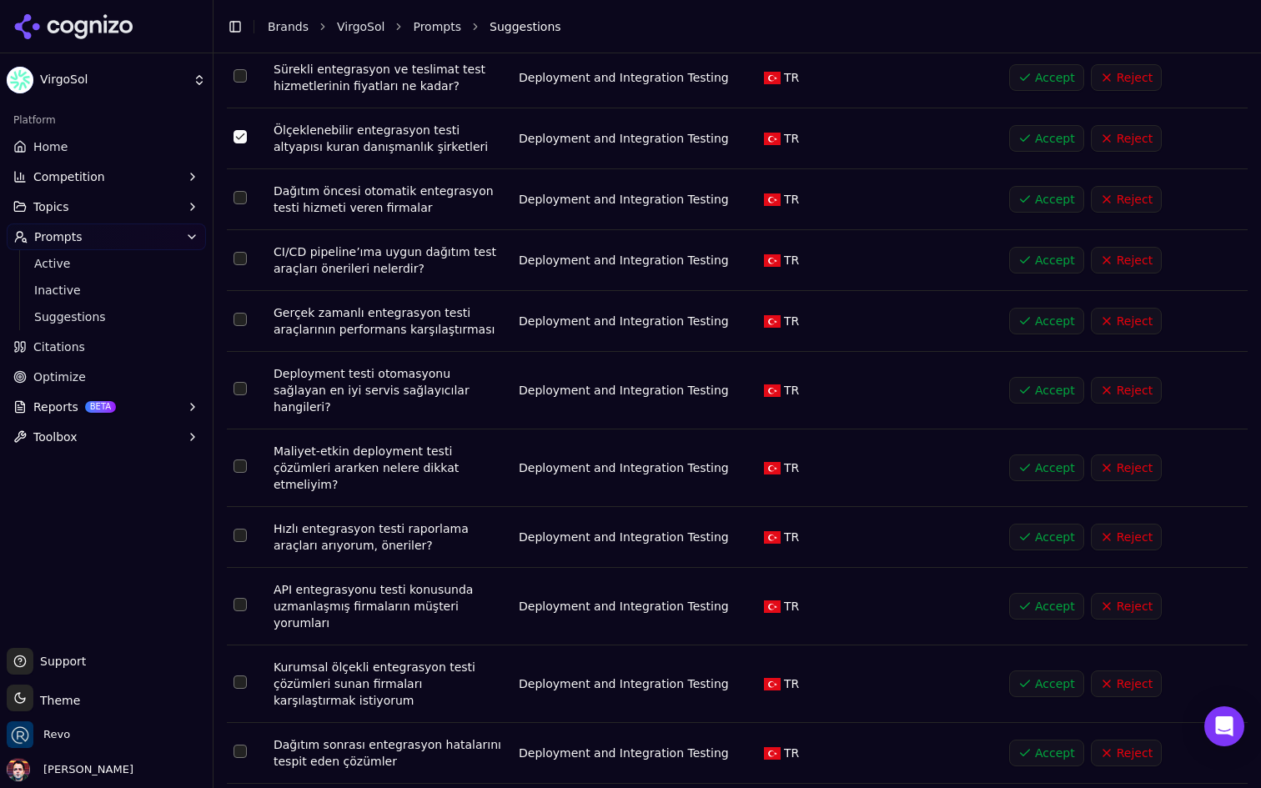
click at [242, 191] on button "Select row 18" at bounding box center [240, 197] width 13 height 13
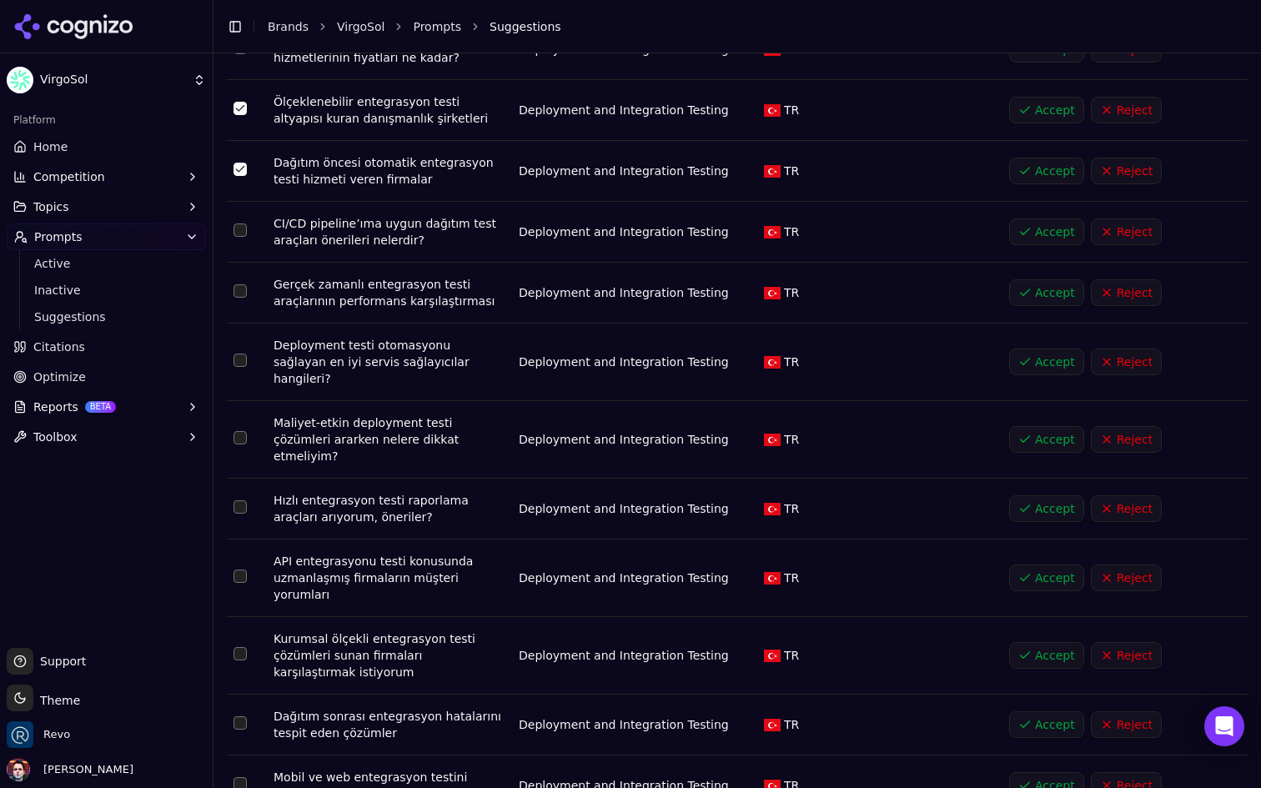
click at [238, 224] on button "Select row 19" at bounding box center [240, 230] width 13 height 13
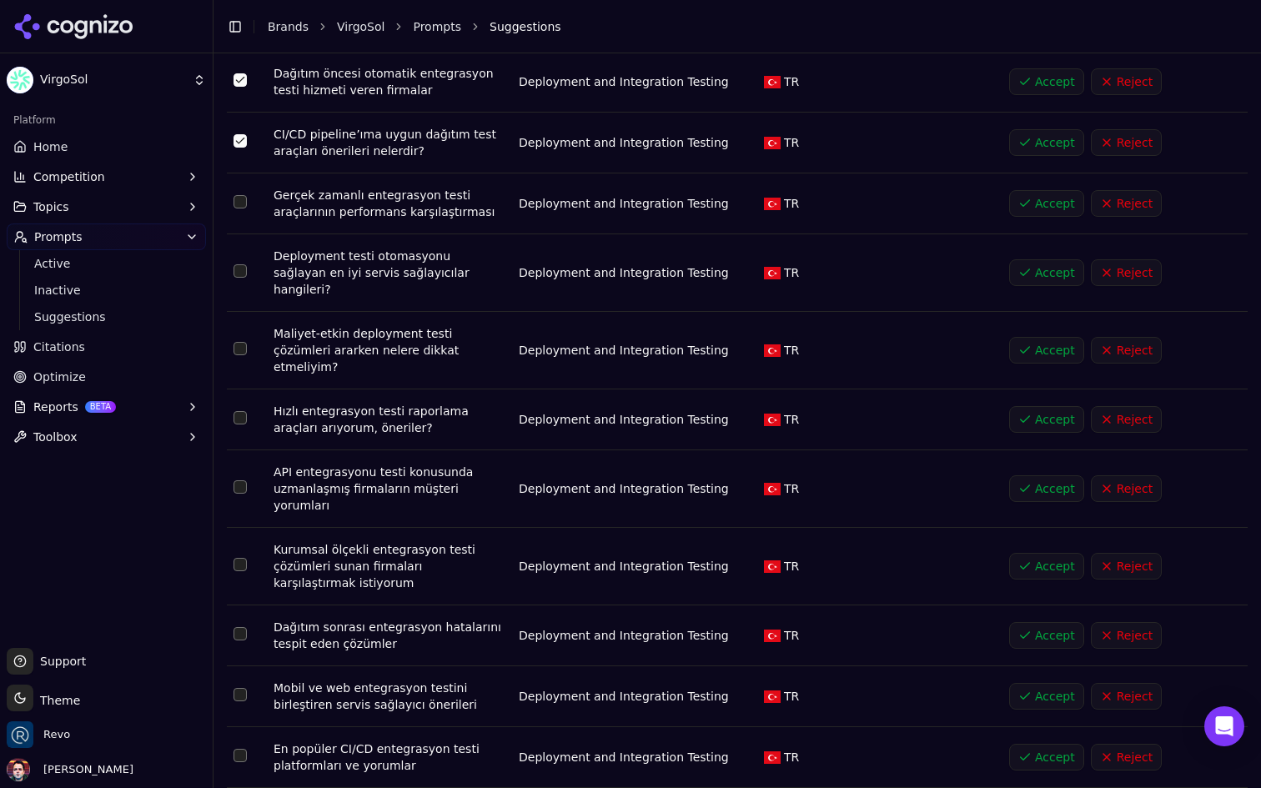
scroll to position [1185, 0]
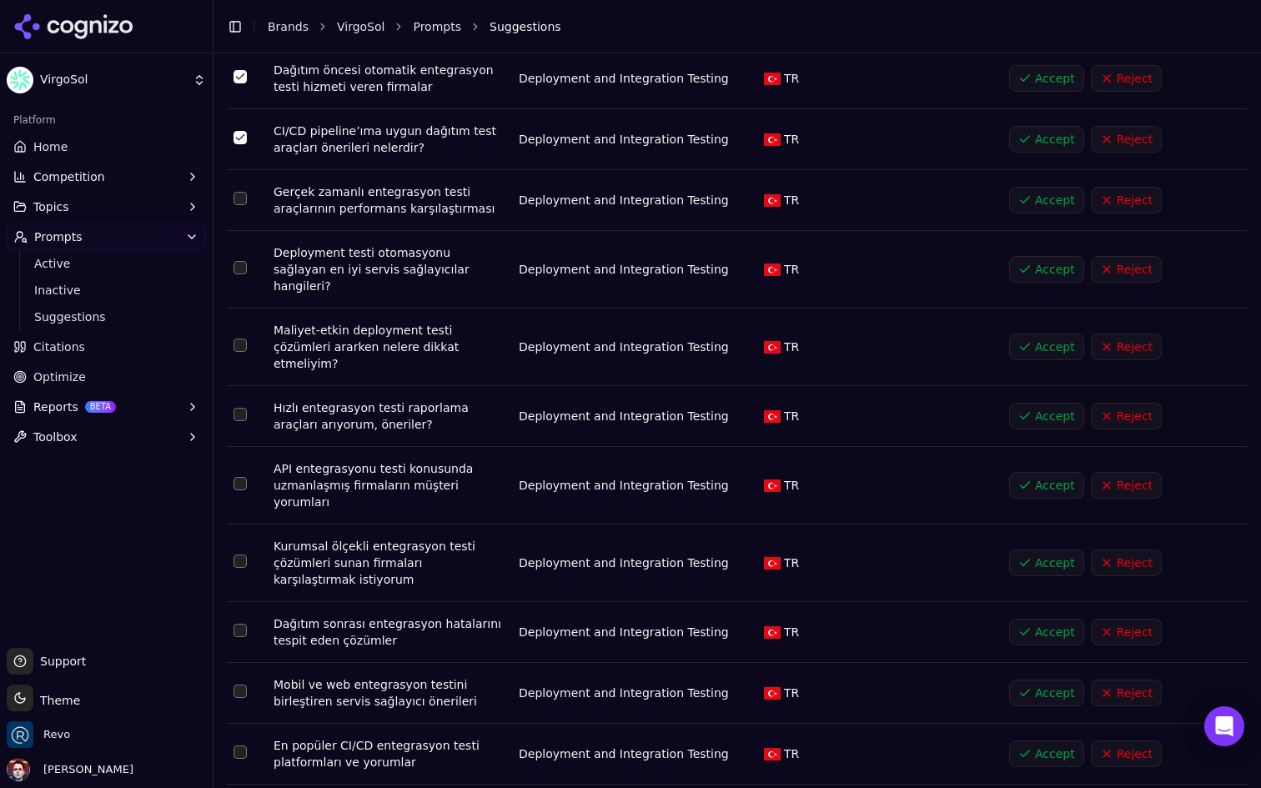
click at [247, 231] on td "Data table" at bounding box center [247, 270] width 40 height 78
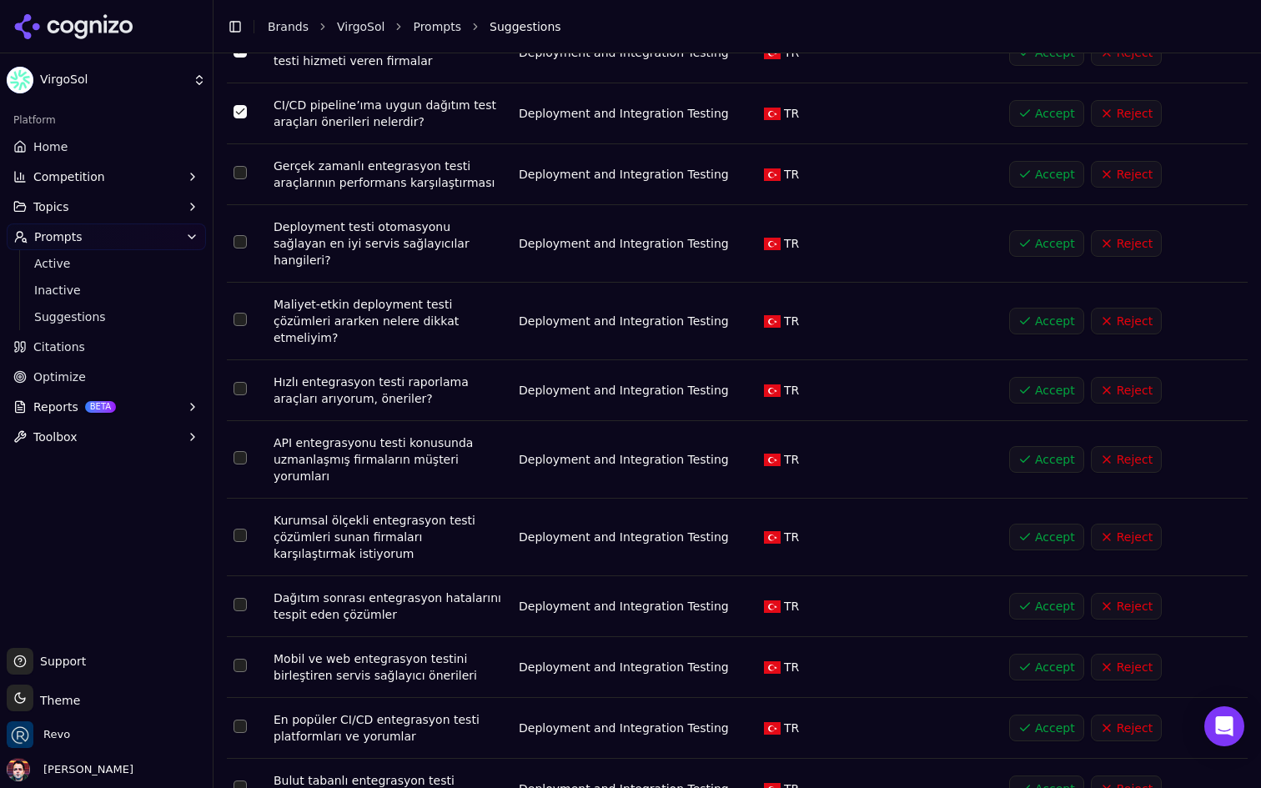
scroll to position [1270, 0]
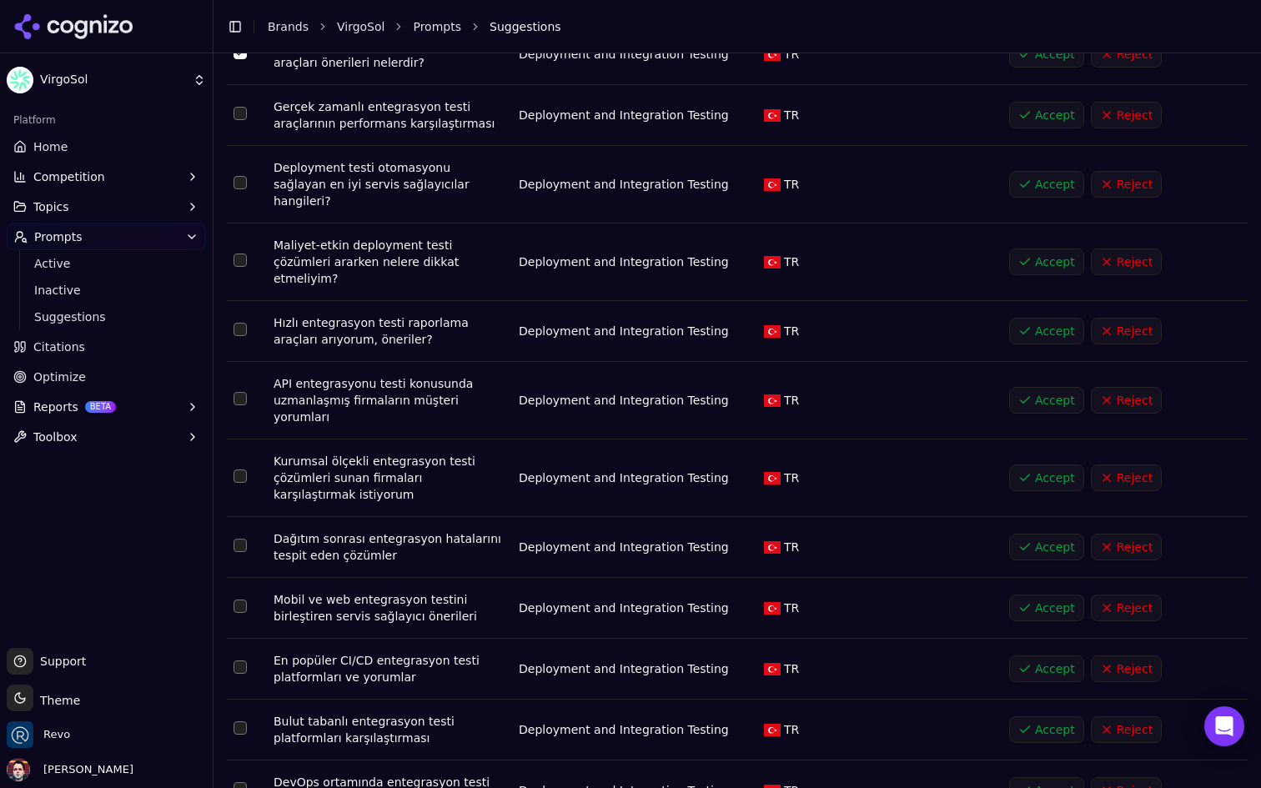
click at [244, 323] on button "Select row 24" at bounding box center [240, 329] width 13 height 13
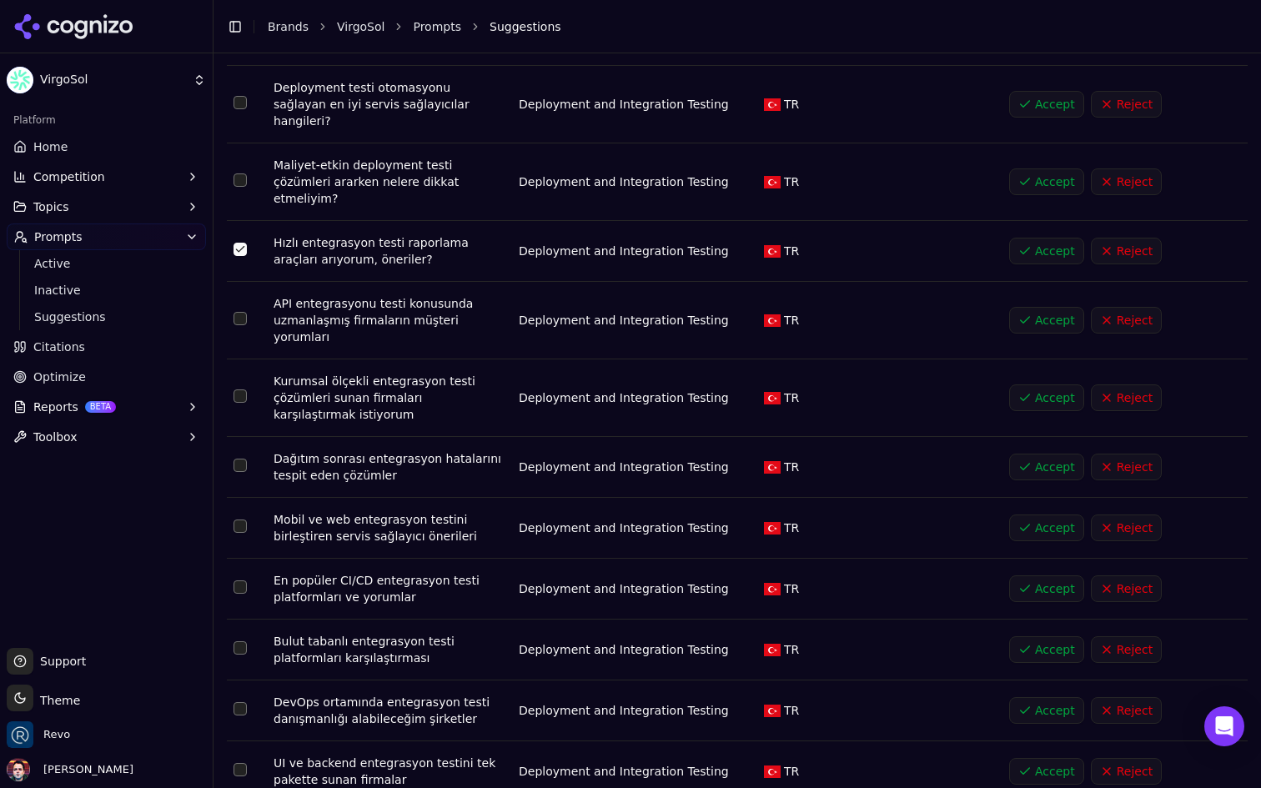
scroll to position [1352, 0]
click at [239, 310] on button "Select row 25" at bounding box center [240, 316] width 13 height 13
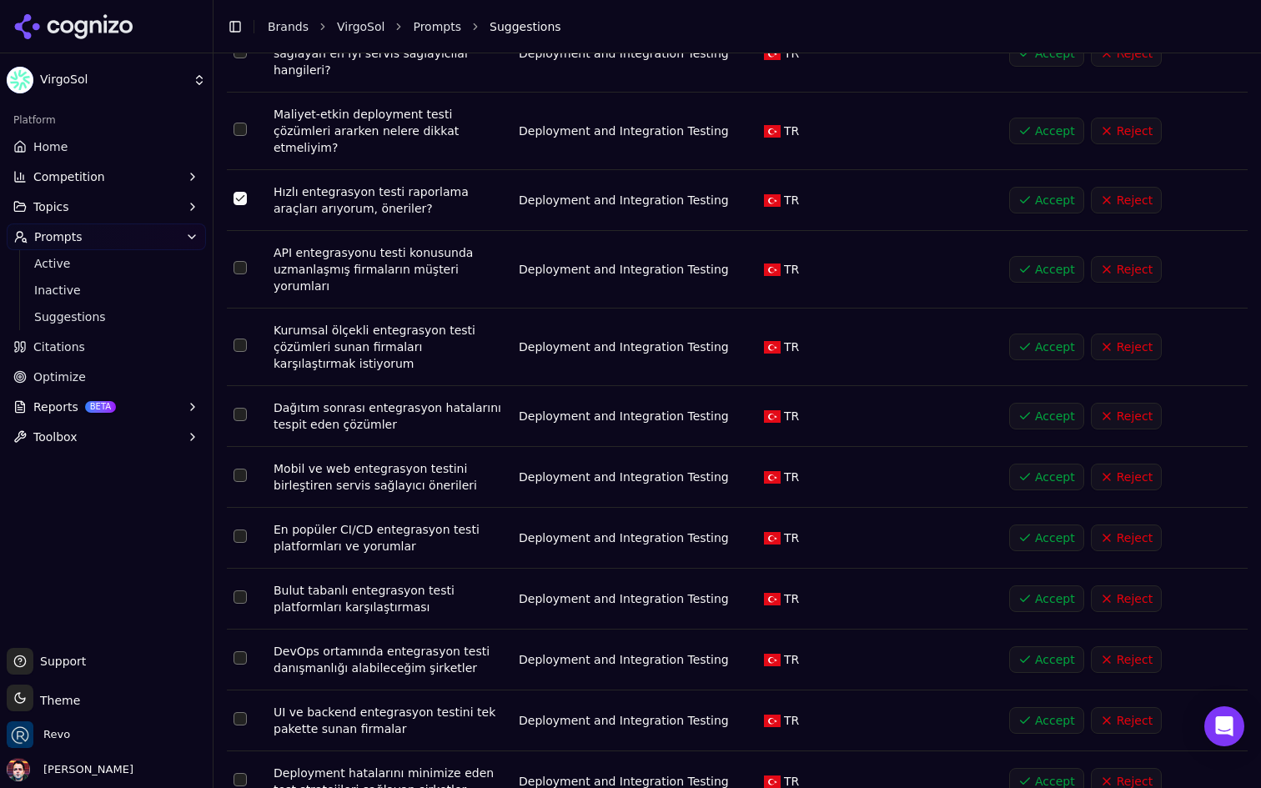
click at [246, 339] on button "Select row 26" at bounding box center [240, 345] width 13 height 13
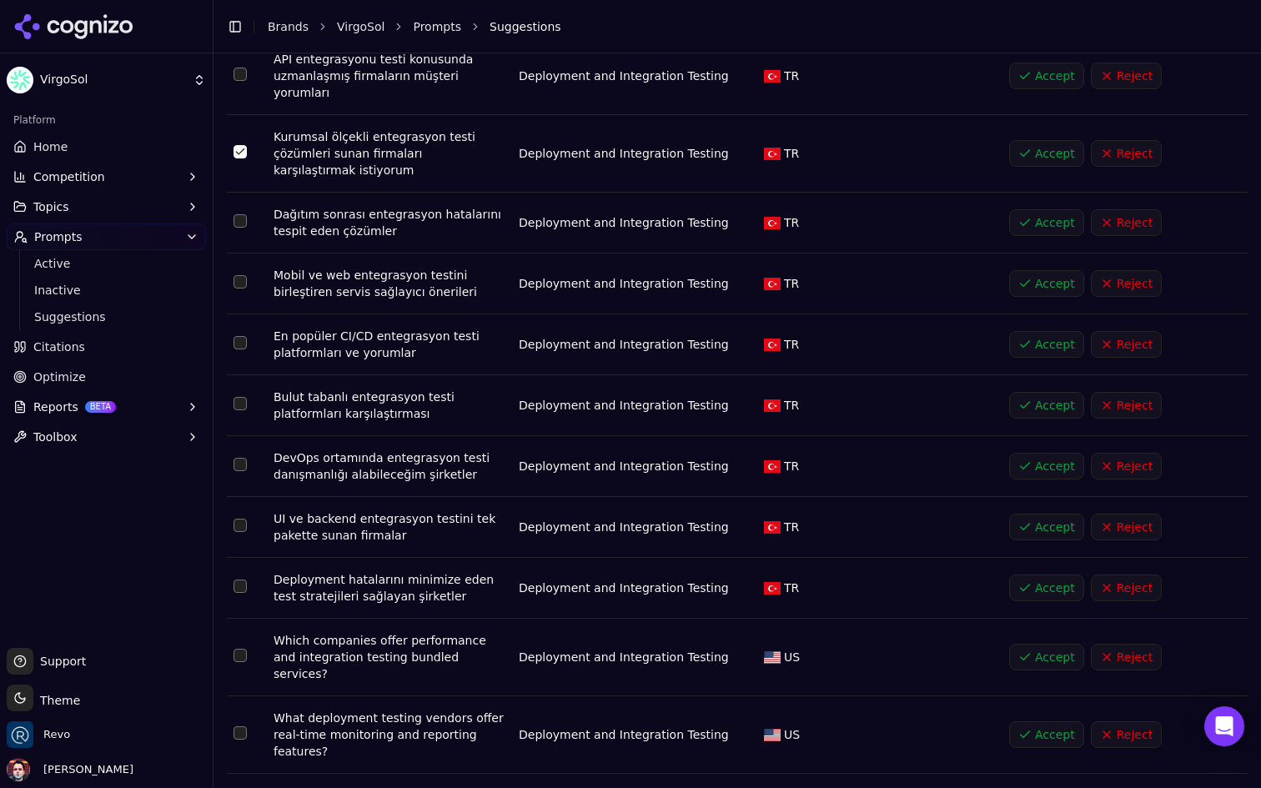
scroll to position [1658, 0]
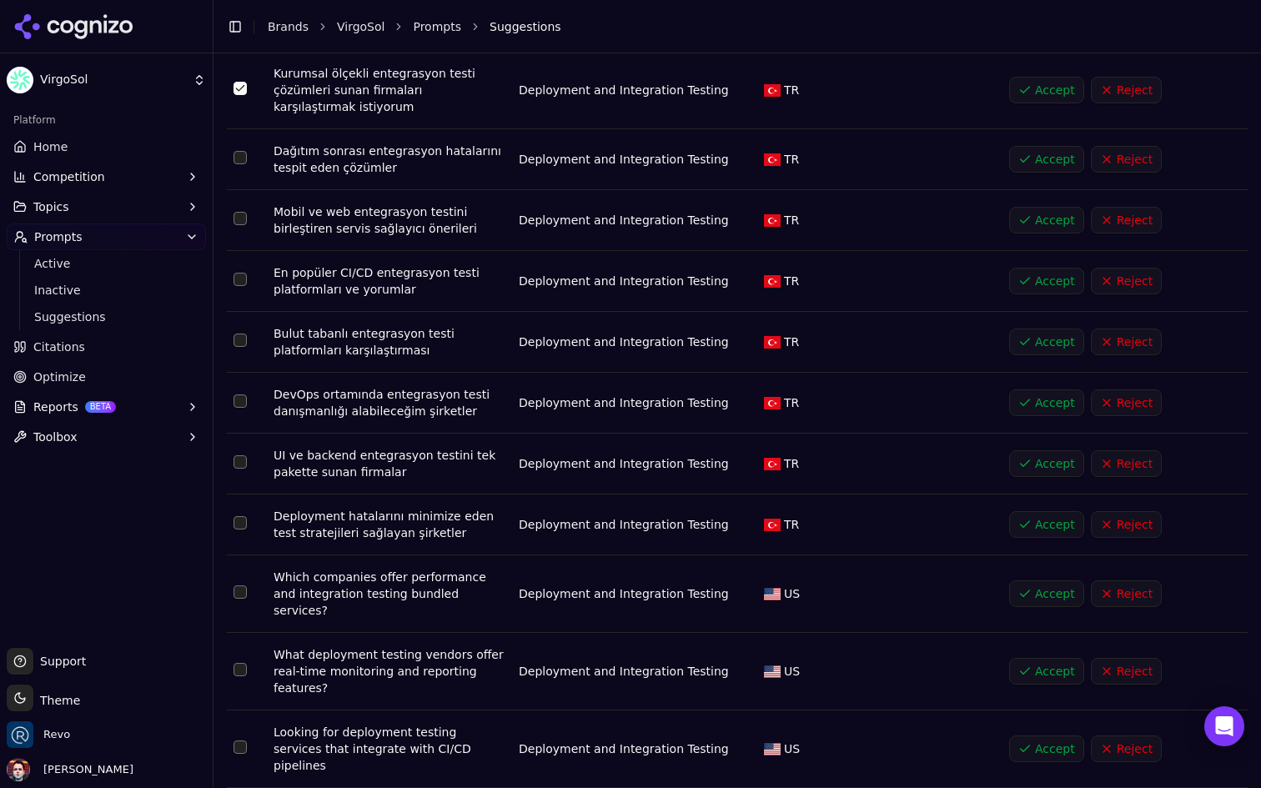
click at [244, 273] on button "Select row 29" at bounding box center [240, 279] width 13 height 13
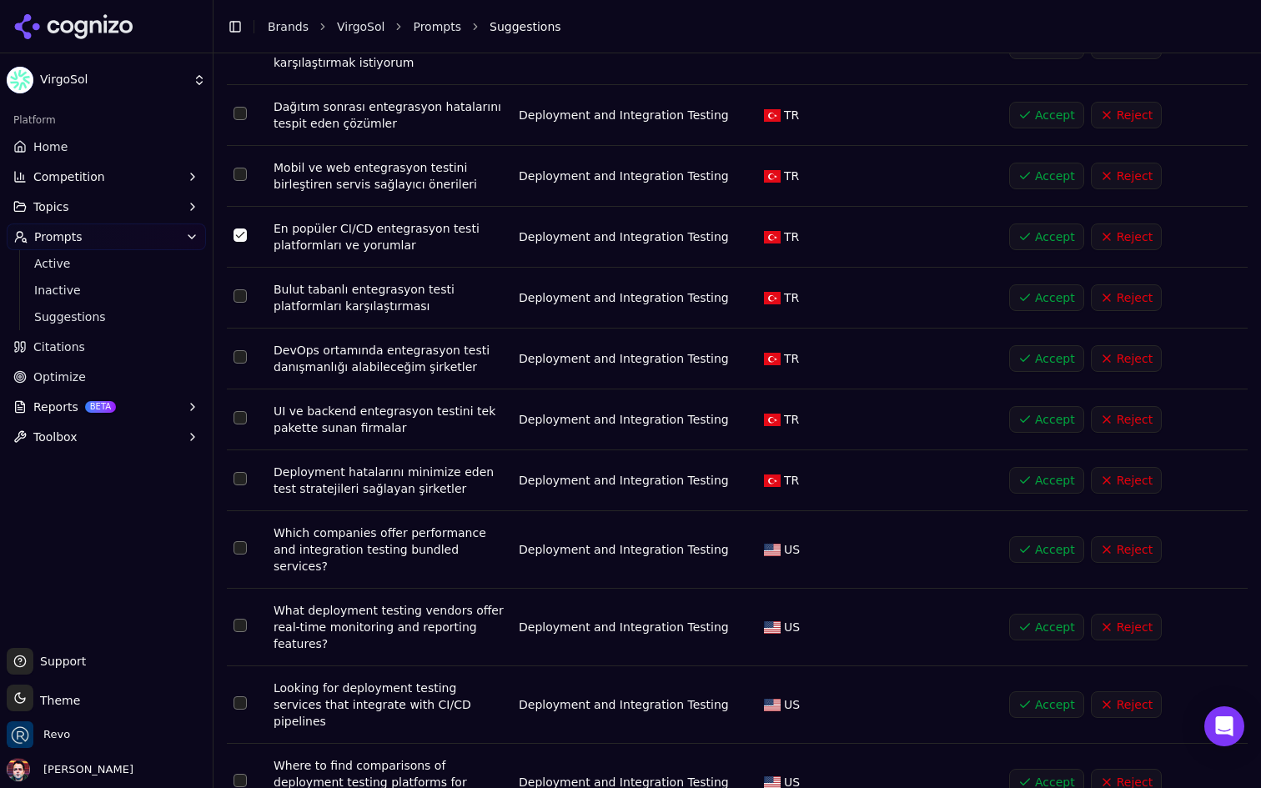
click at [239, 289] on button "Select row 32" at bounding box center [240, 295] width 13 height 13
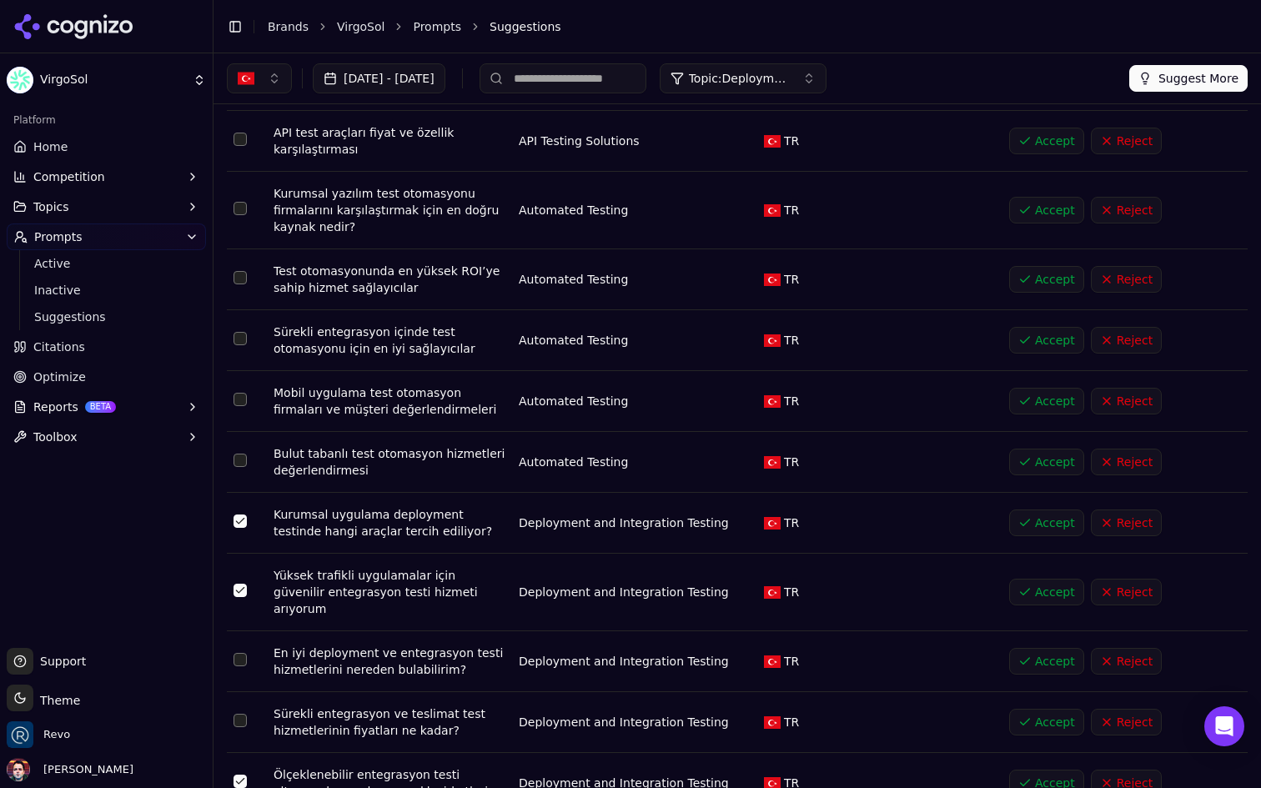
scroll to position [0, 0]
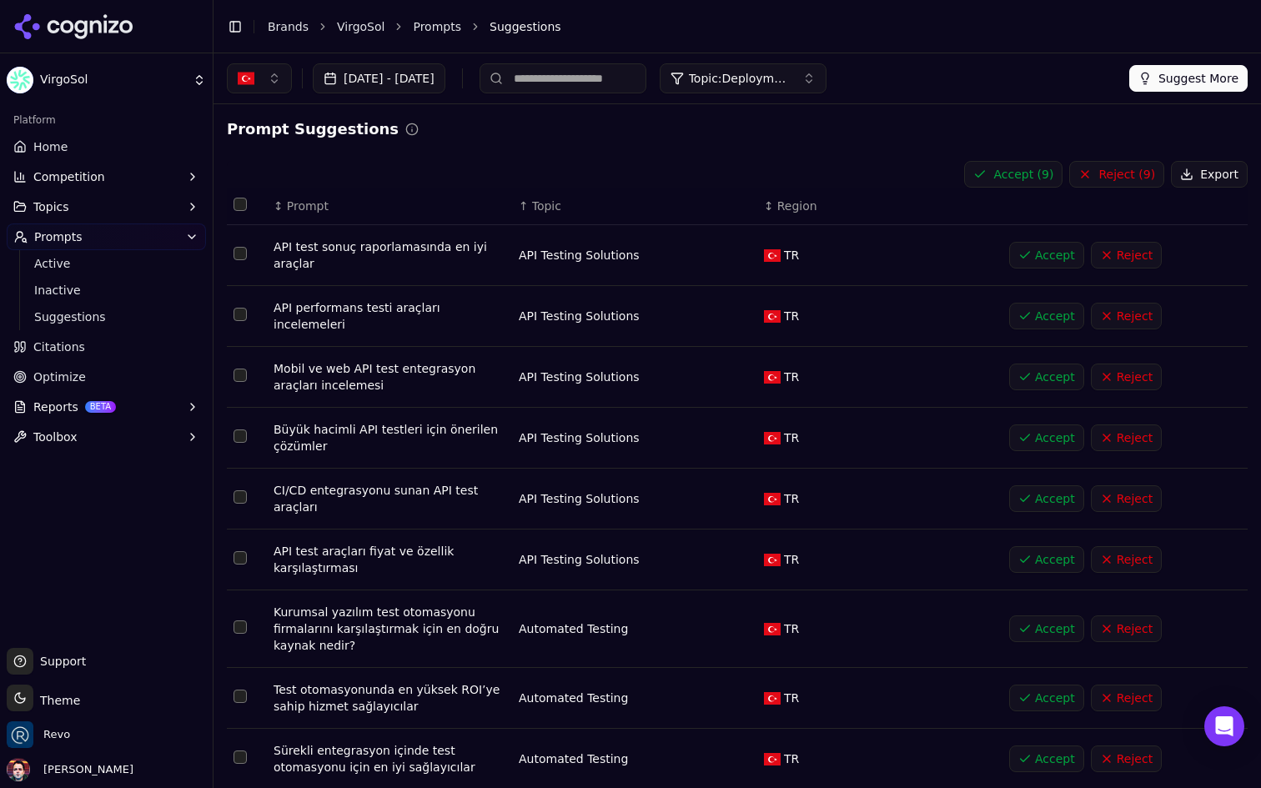
click at [1028, 171] on button "Accept ( 9 )" at bounding box center [1013, 174] width 98 height 27
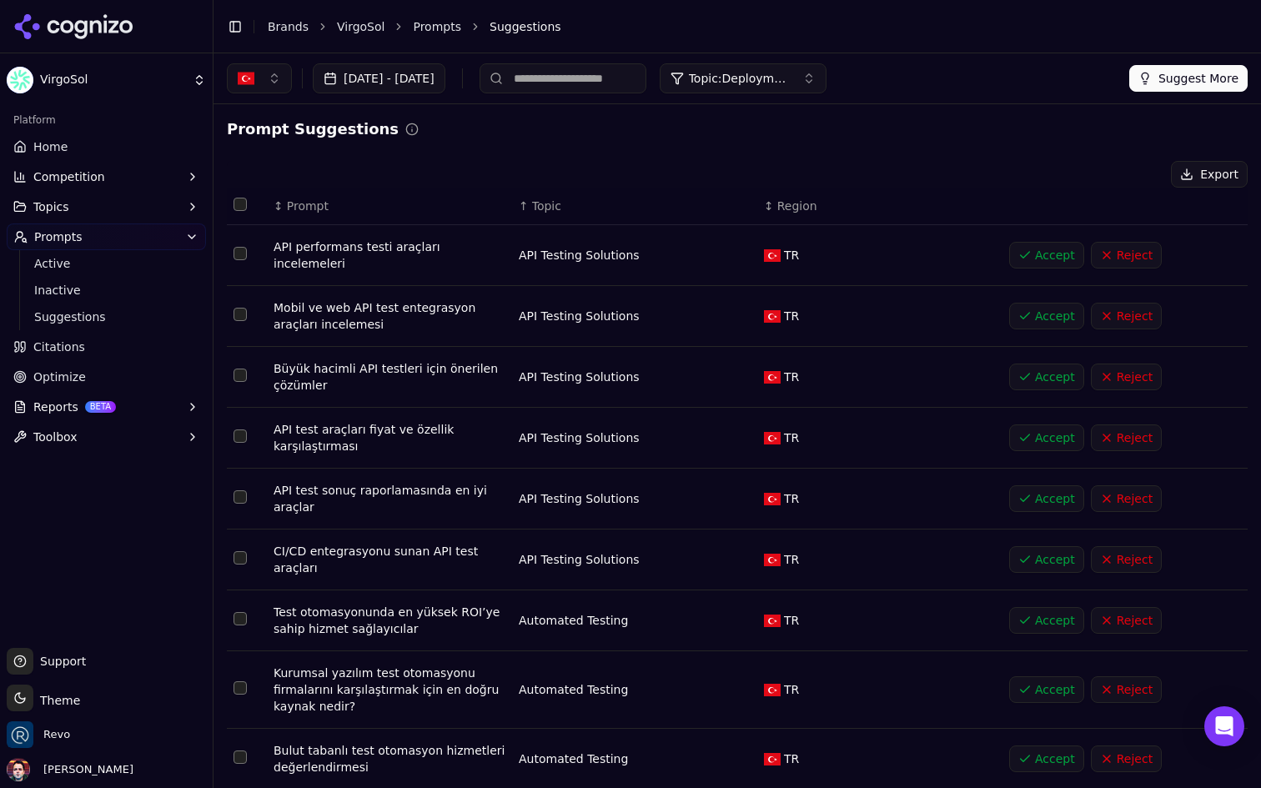
click at [827, 63] on button "Topic: Deployment and Integration Testing" at bounding box center [743, 78] width 167 height 30
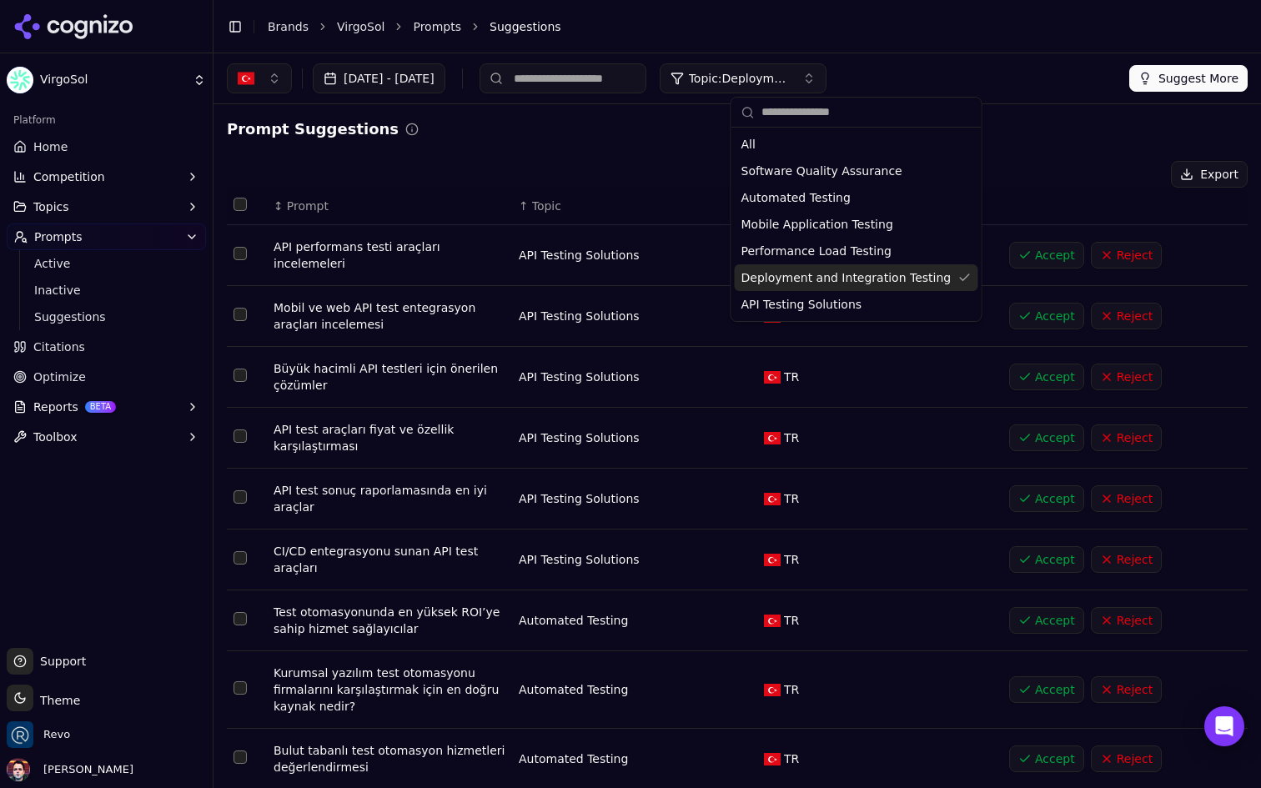
click at [827, 276] on span "Deployment and Integration Testing" at bounding box center [847, 277] width 210 height 17
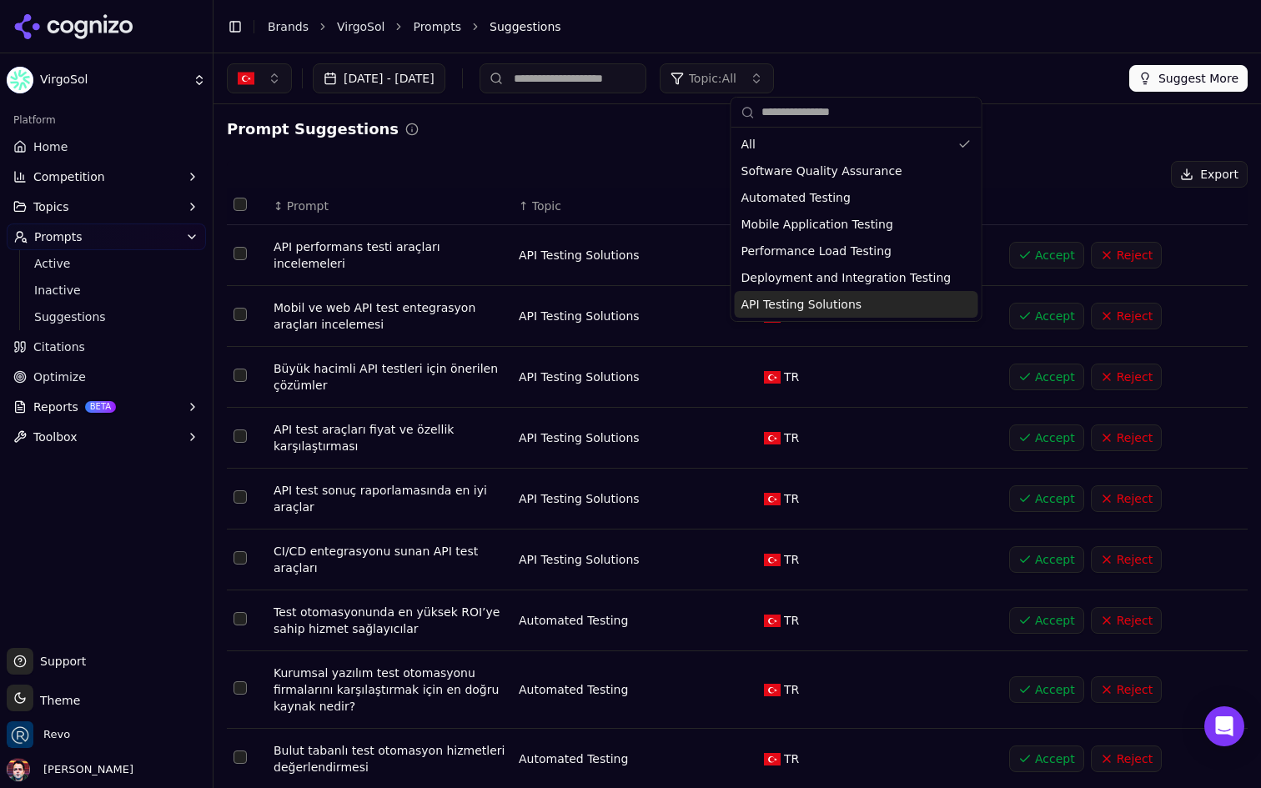
click at [812, 304] on span "API Testing Solutions" at bounding box center [802, 304] width 121 height 17
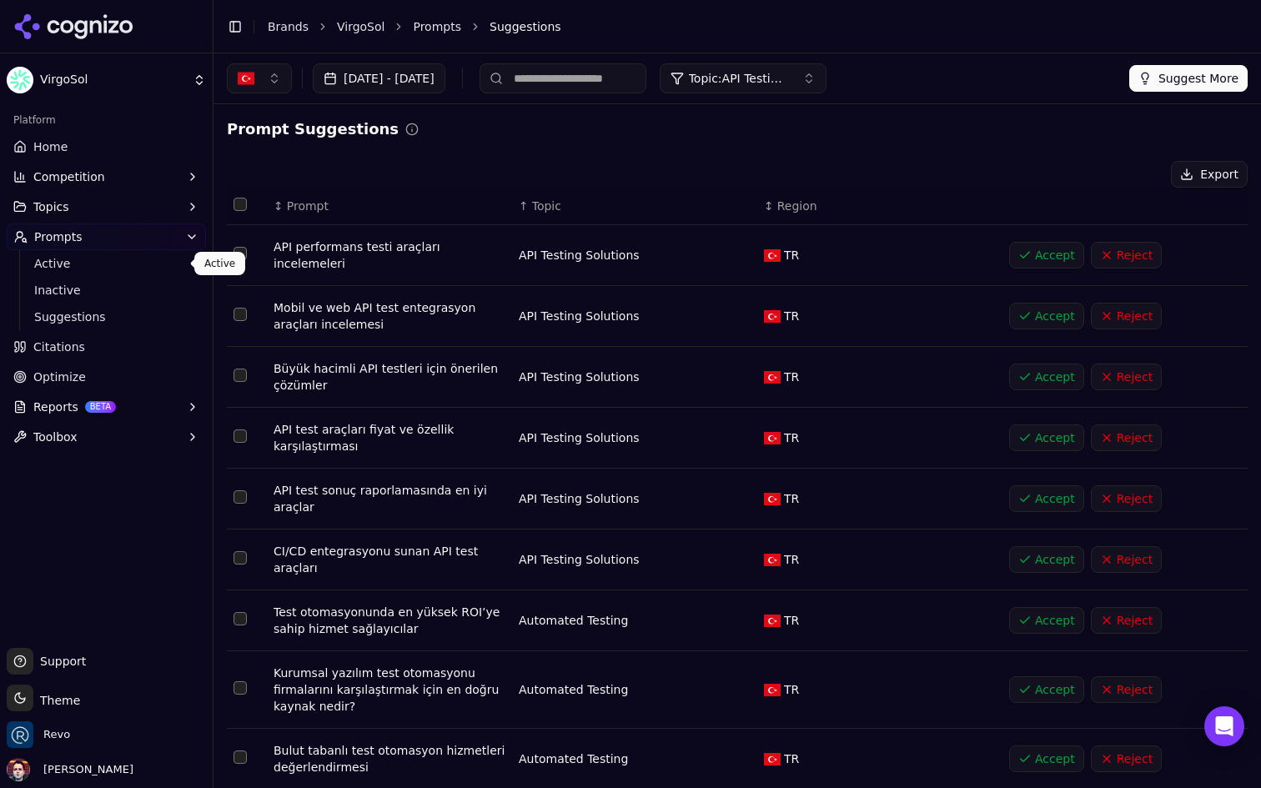
click at [125, 272] on link "Active" at bounding box center [107, 263] width 159 height 23
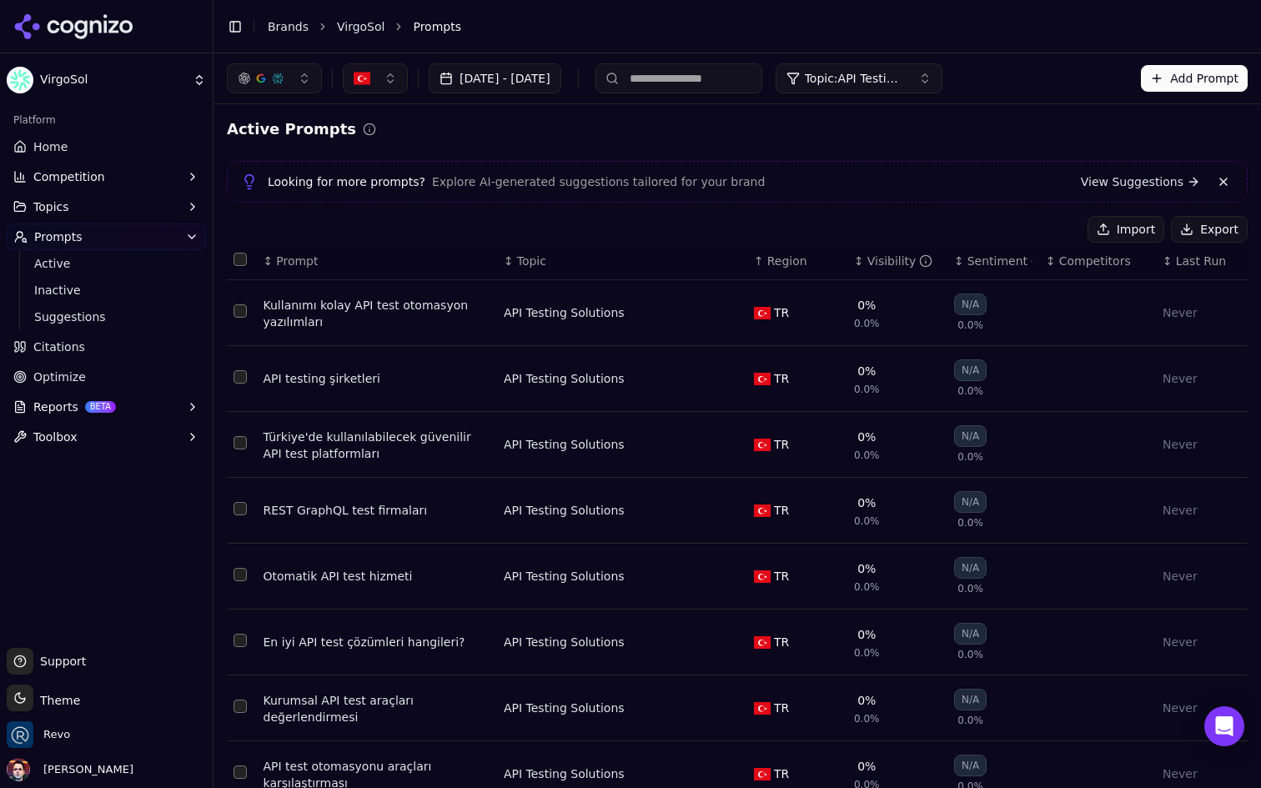
click at [243, 257] on button "Select all rows" at bounding box center [240, 259] width 13 height 13
click at [905, 78] on span "Topic: API Testing Solutions" at bounding box center [855, 78] width 100 height 17
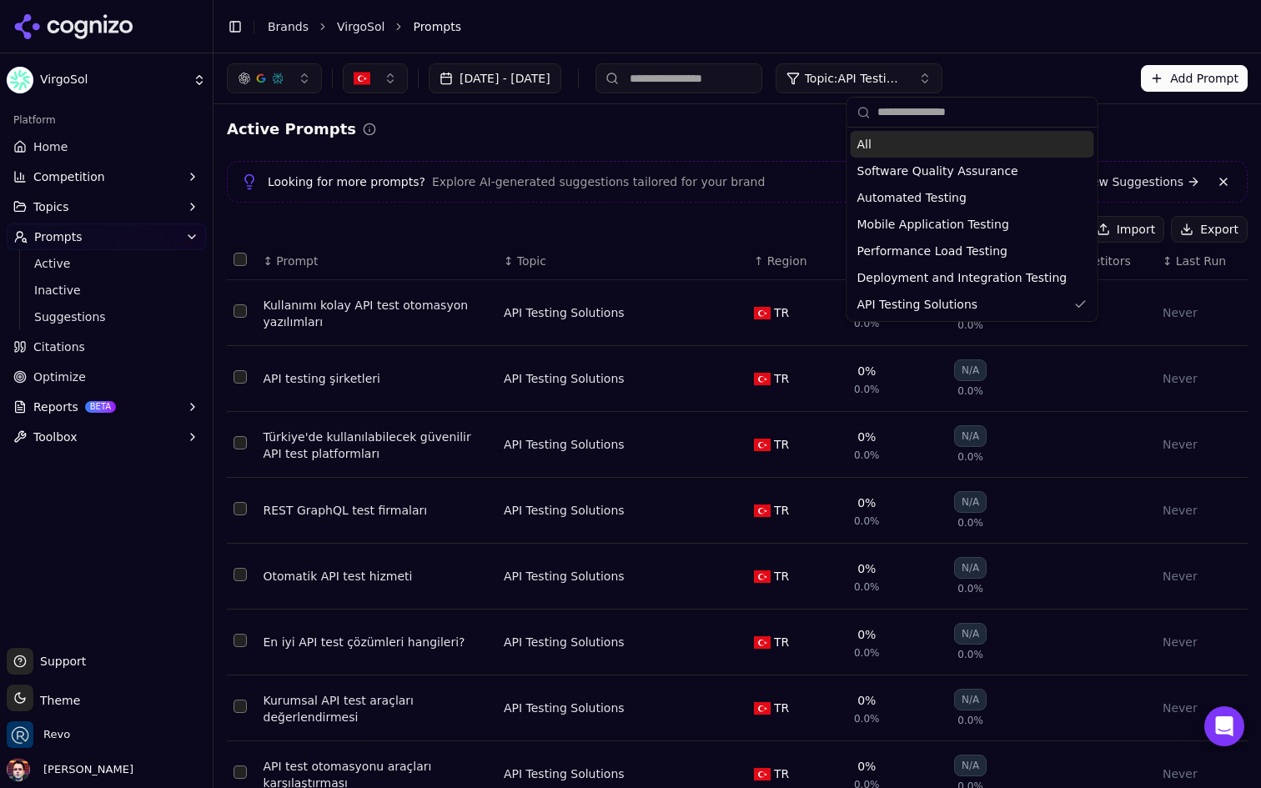
click at [913, 143] on div "All" at bounding box center [973, 144] width 244 height 27
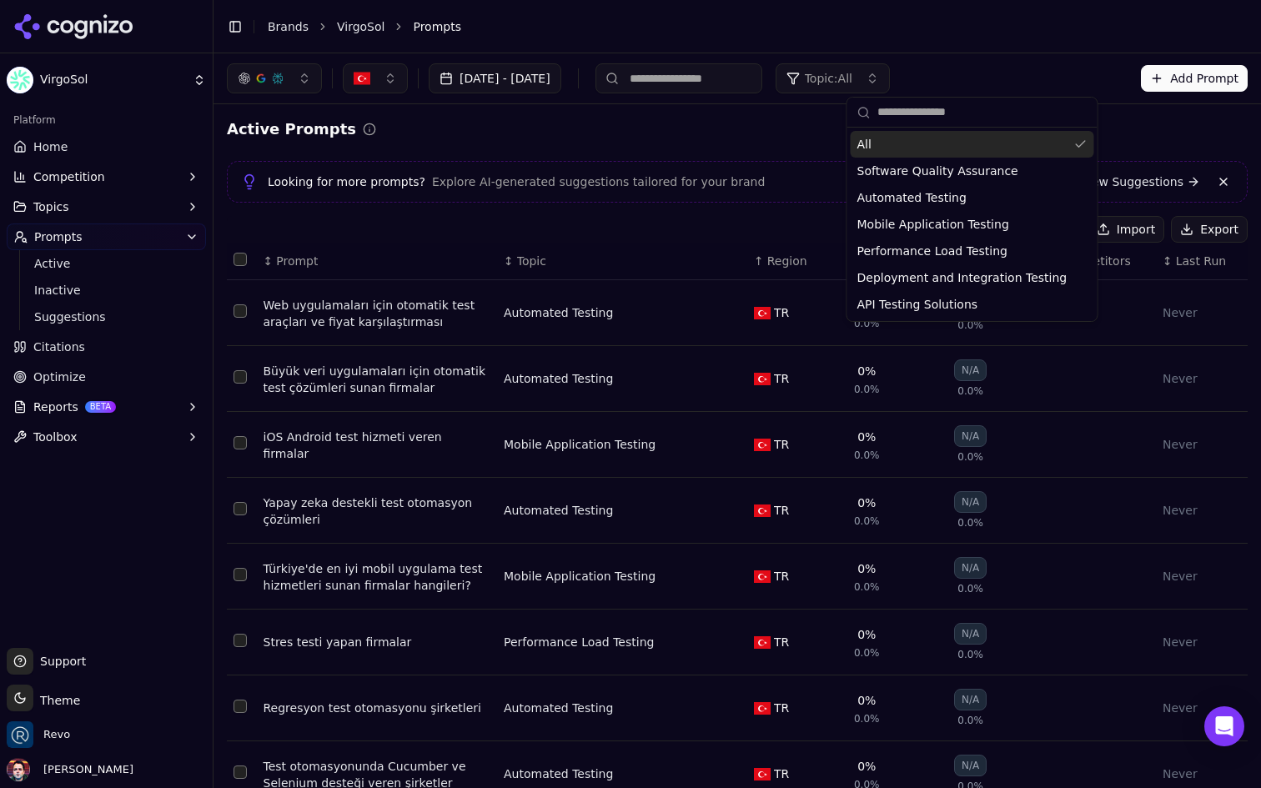
click at [697, 132] on div "Active Prompts" at bounding box center [737, 129] width 1021 height 23
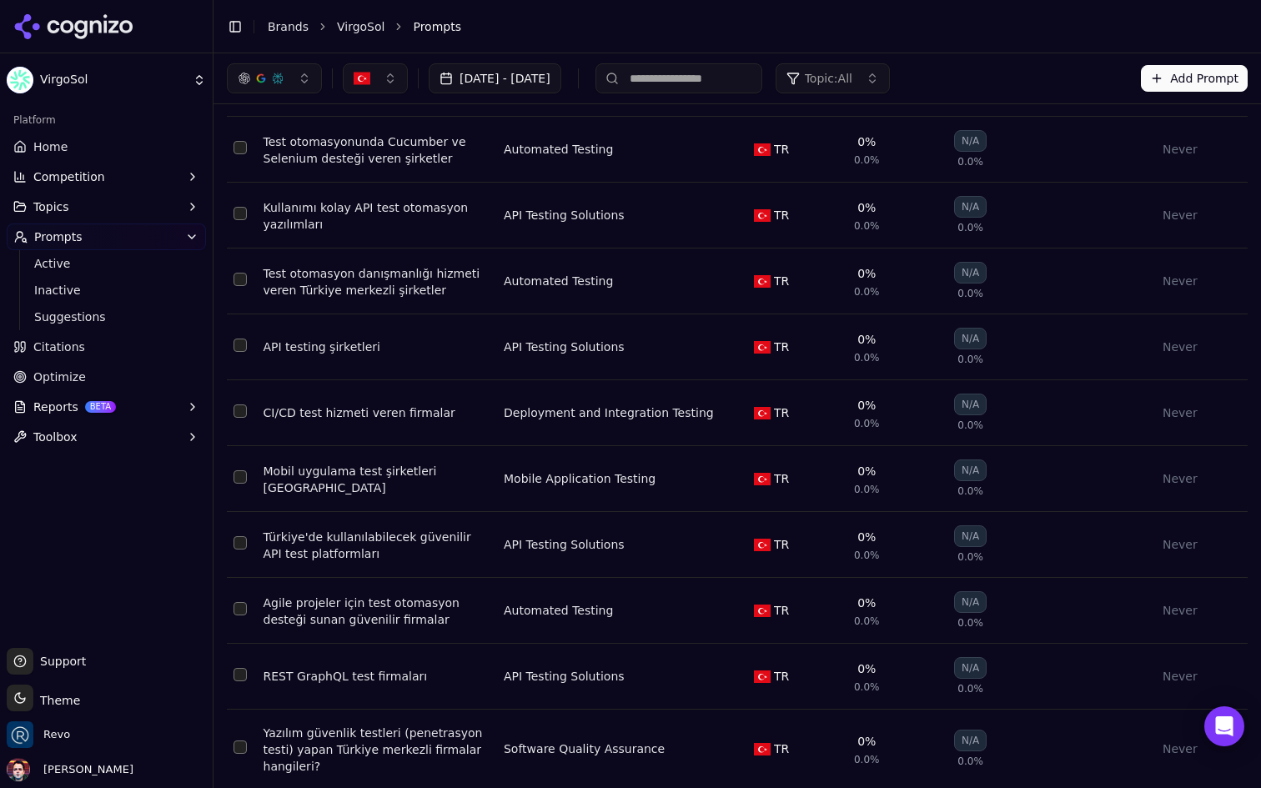
scroll to position [104, 0]
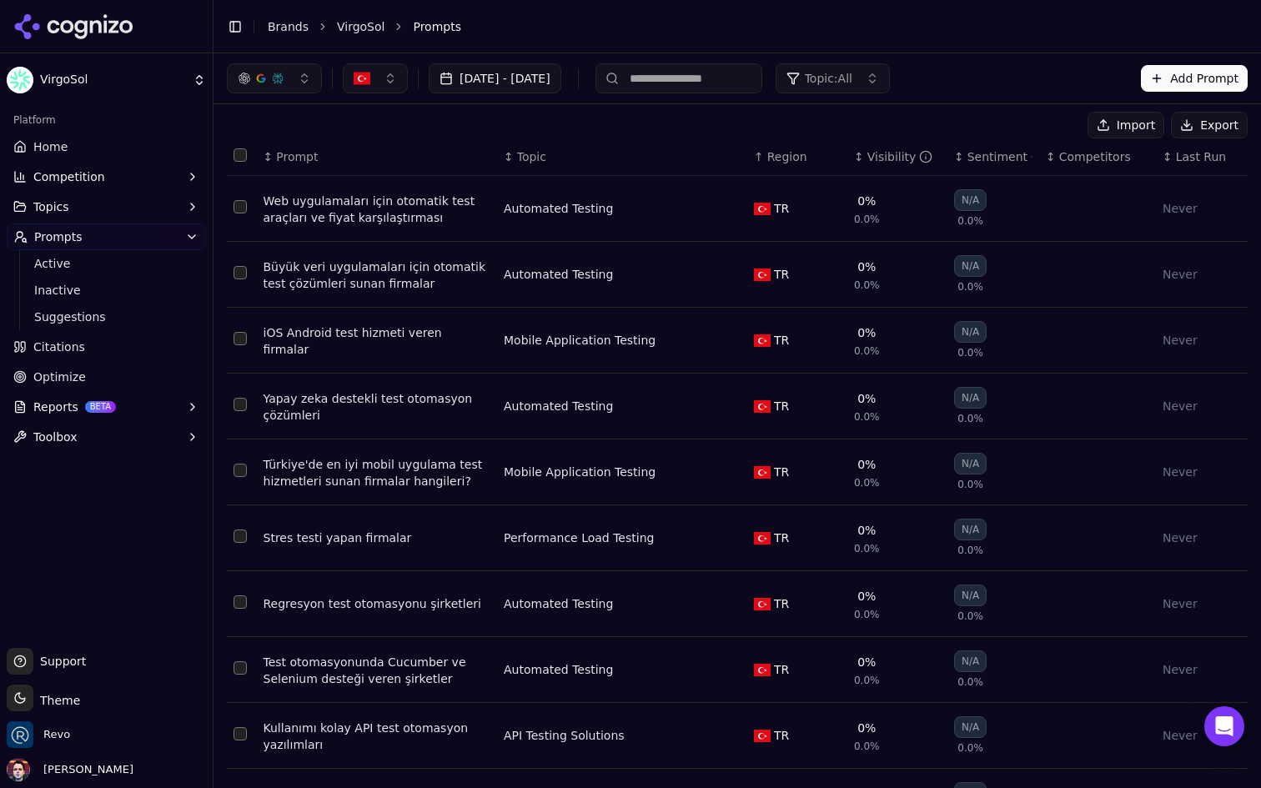
click at [384, 70] on button "button" at bounding box center [375, 78] width 65 height 30
click at [401, 146] on span "[GEOGRAPHIC_DATA]" at bounding box center [435, 144] width 123 height 17
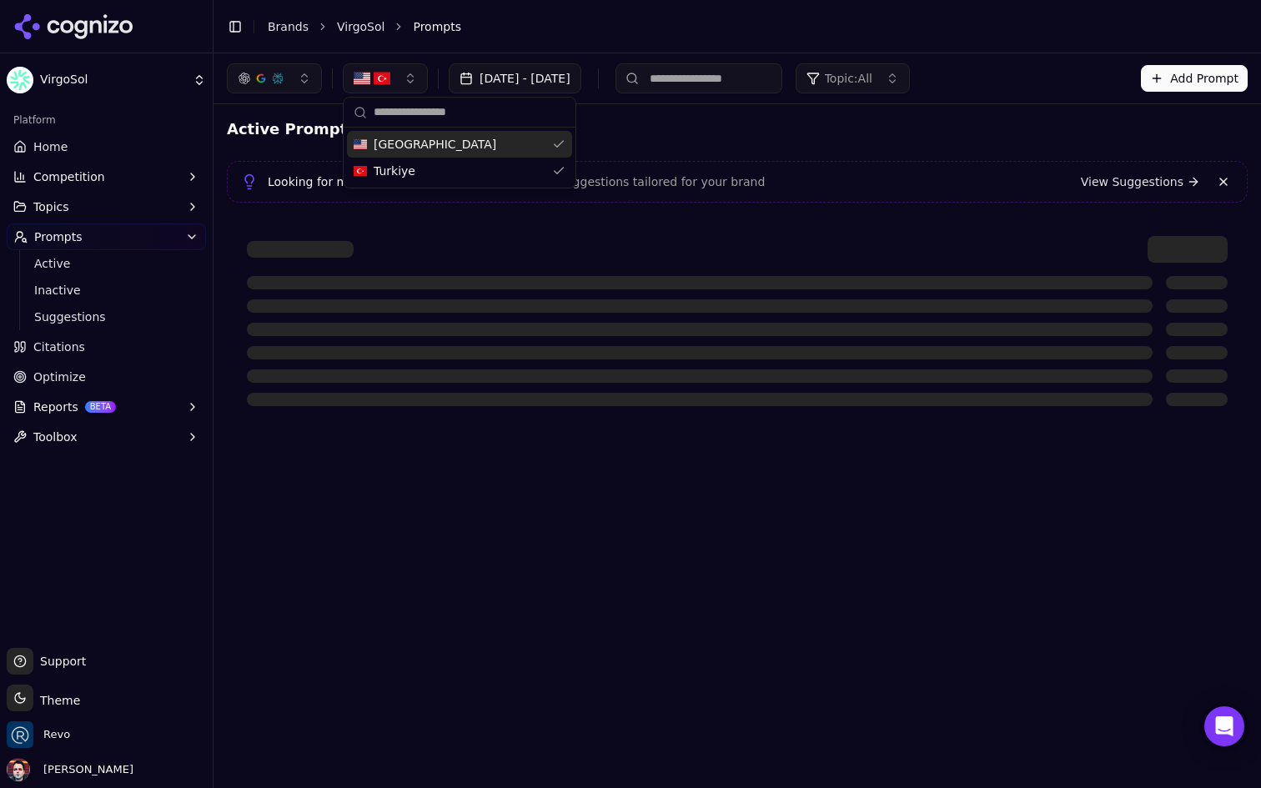
scroll to position [0, 0]
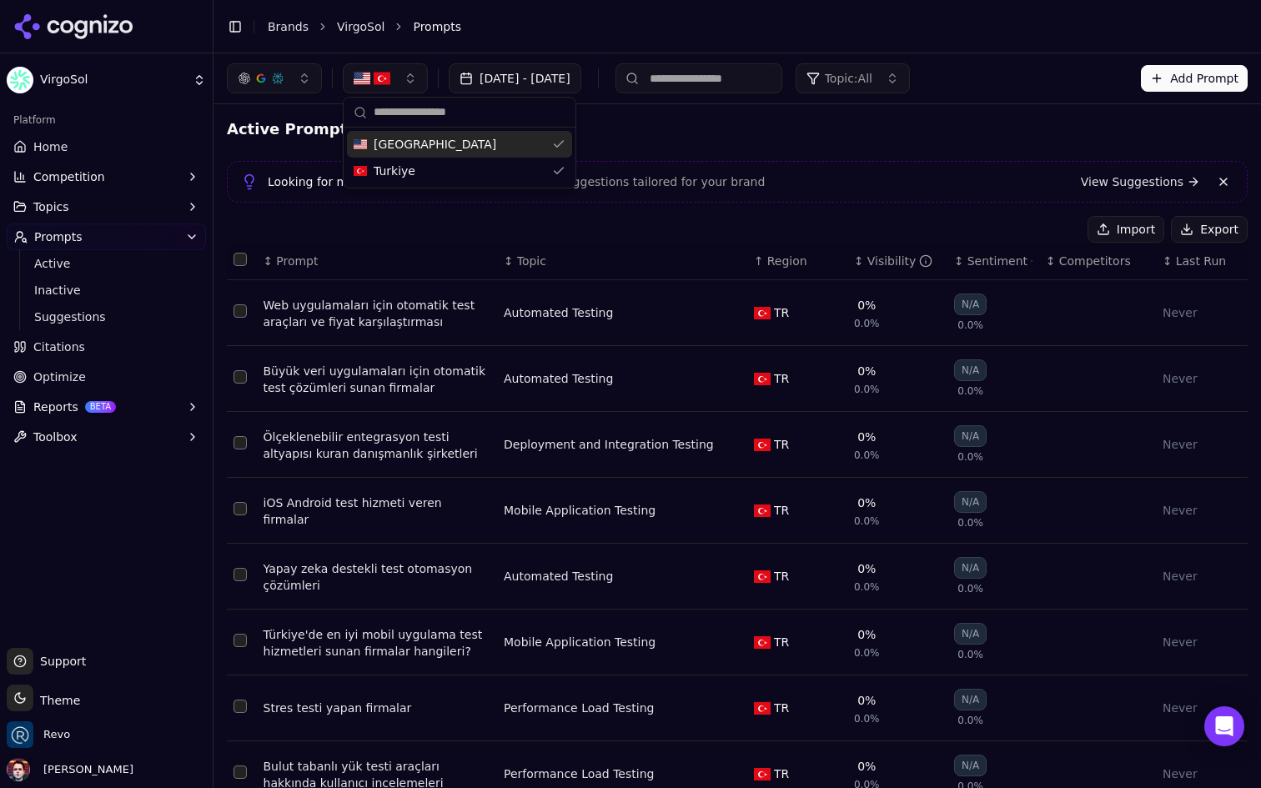
click at [677, 123] on div "Active Prompts" at bounding box center [737, 129] width 1021 height 23
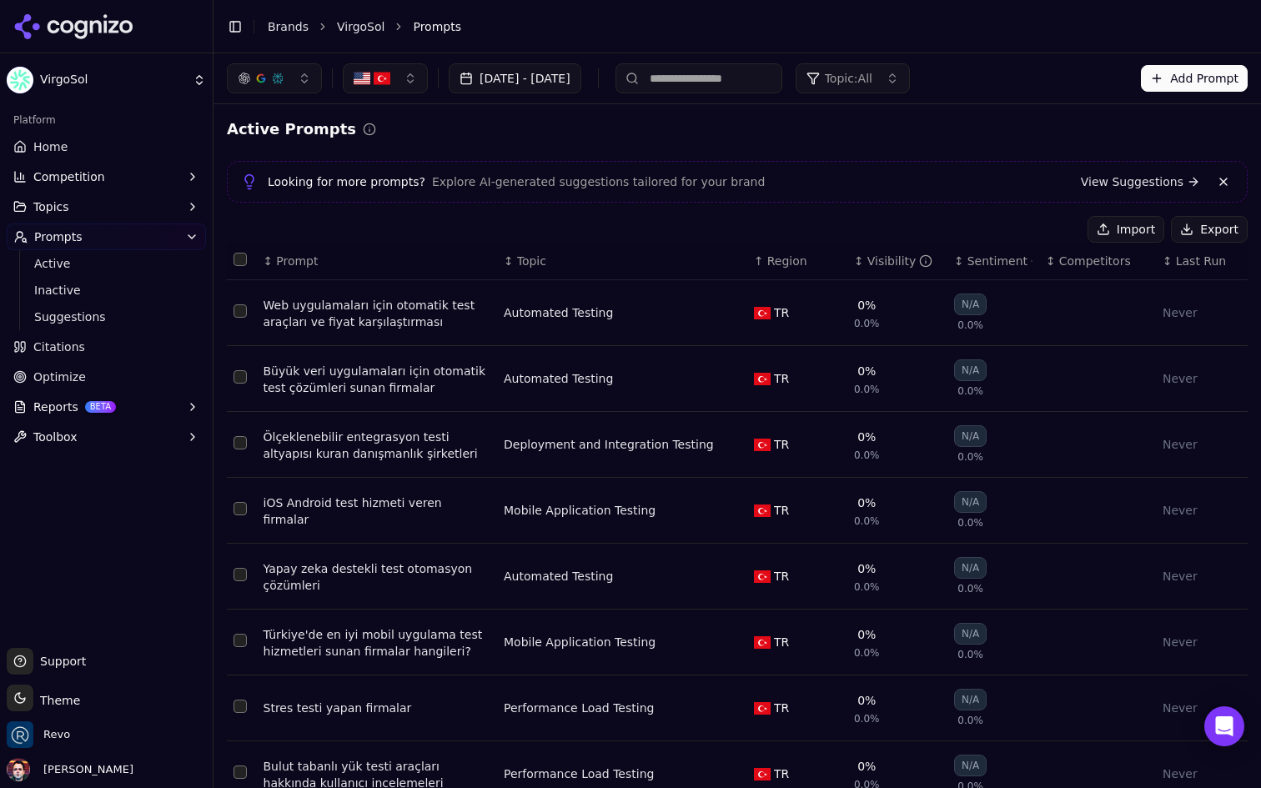
click at [873, 72] on span "Topic: All" at bounding box center [849, 78] width 48 height 17
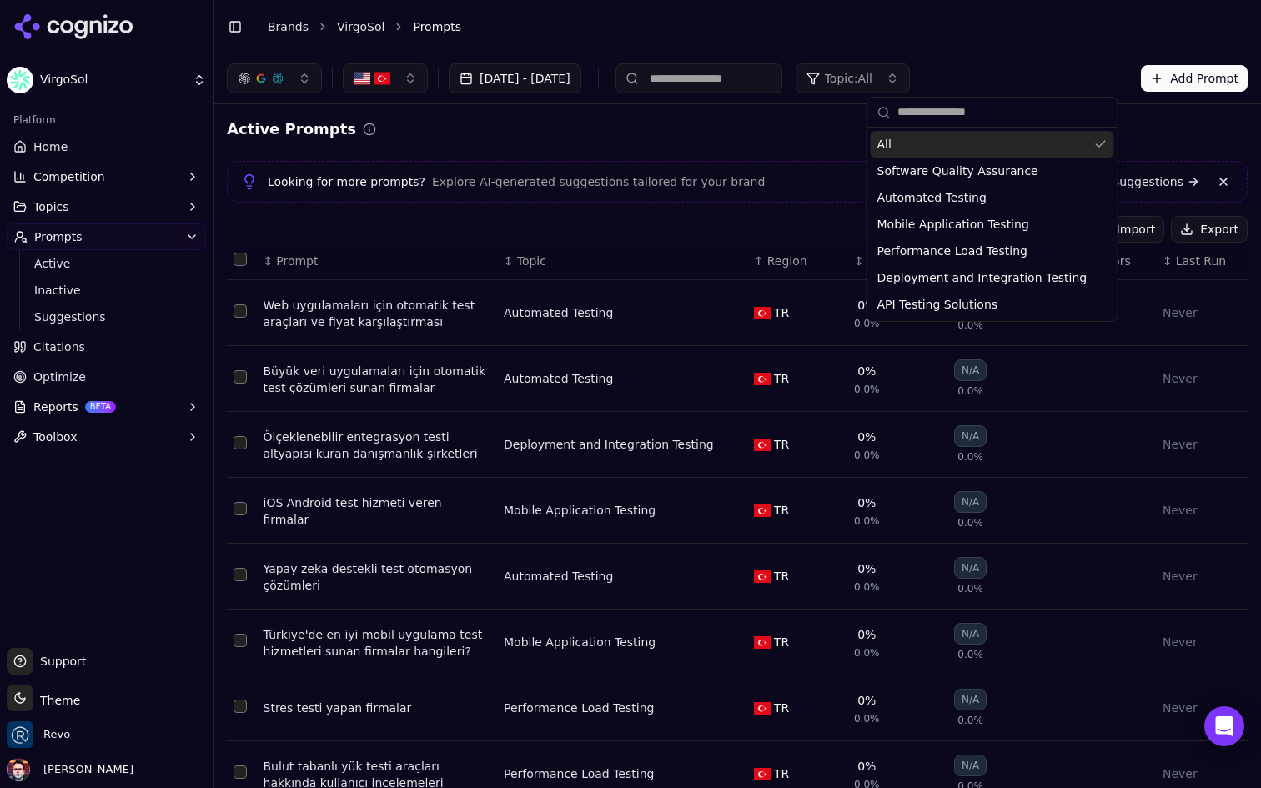
click at [873, 72] on span "Topic: All" at bounding box center [849, 78] width 48 height 17
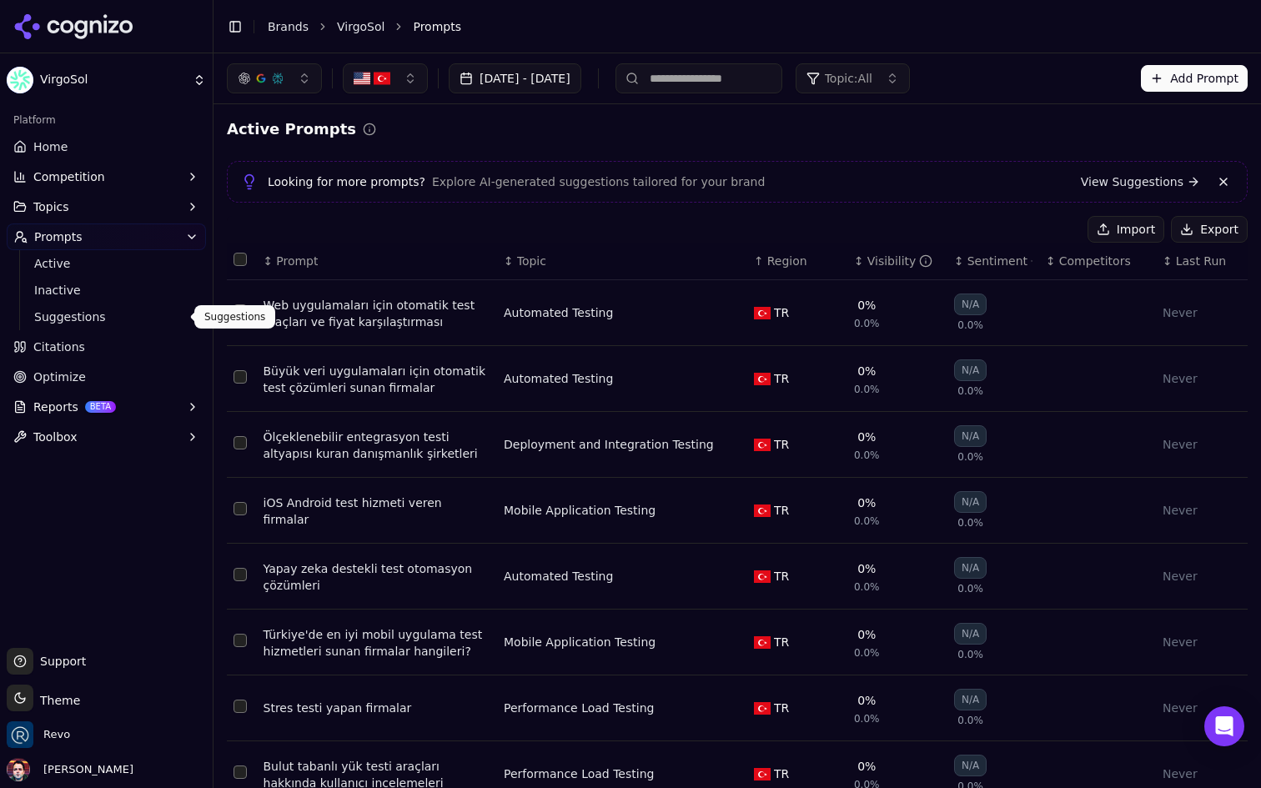
click at [147, 313] on span "Suggestions" at bounding box center [106, 317] width 145 height 17
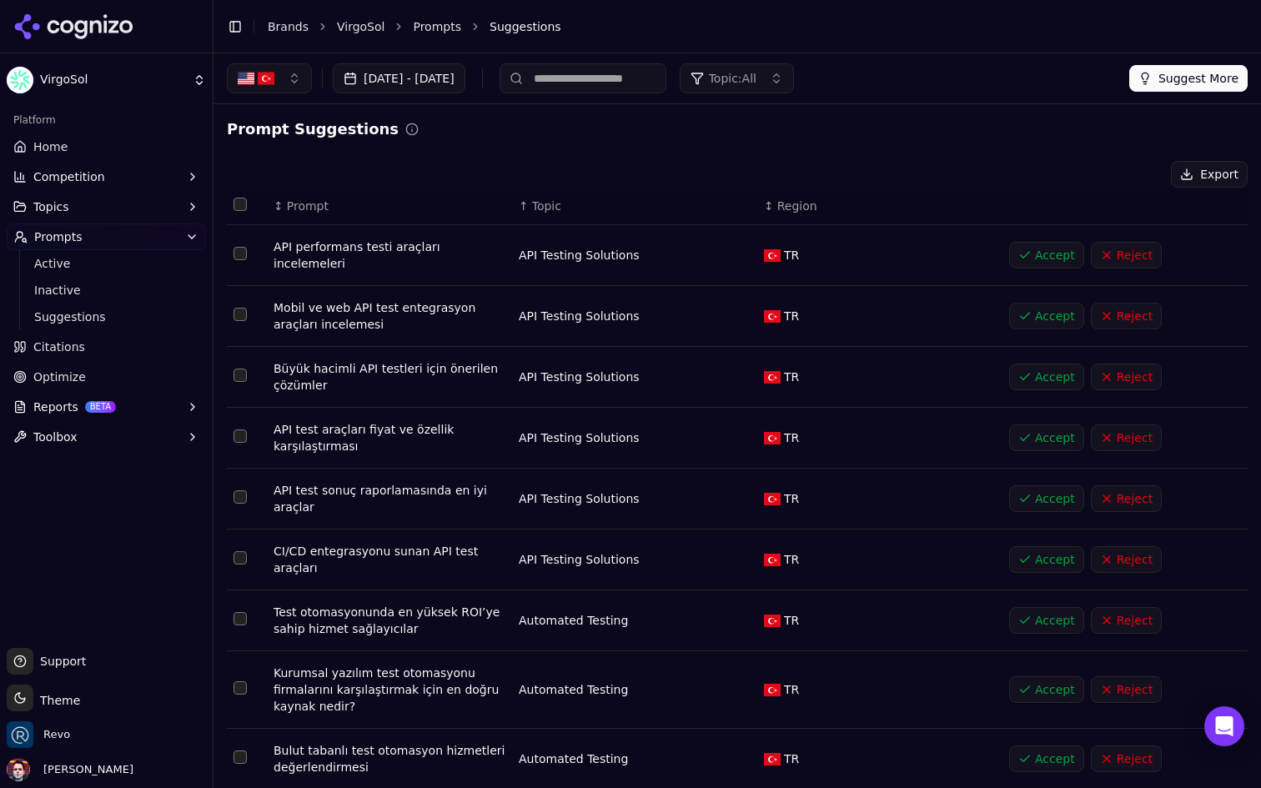
click at [542, 200] on span "Topic" at bounding box center [546, 206] width 29 height 17
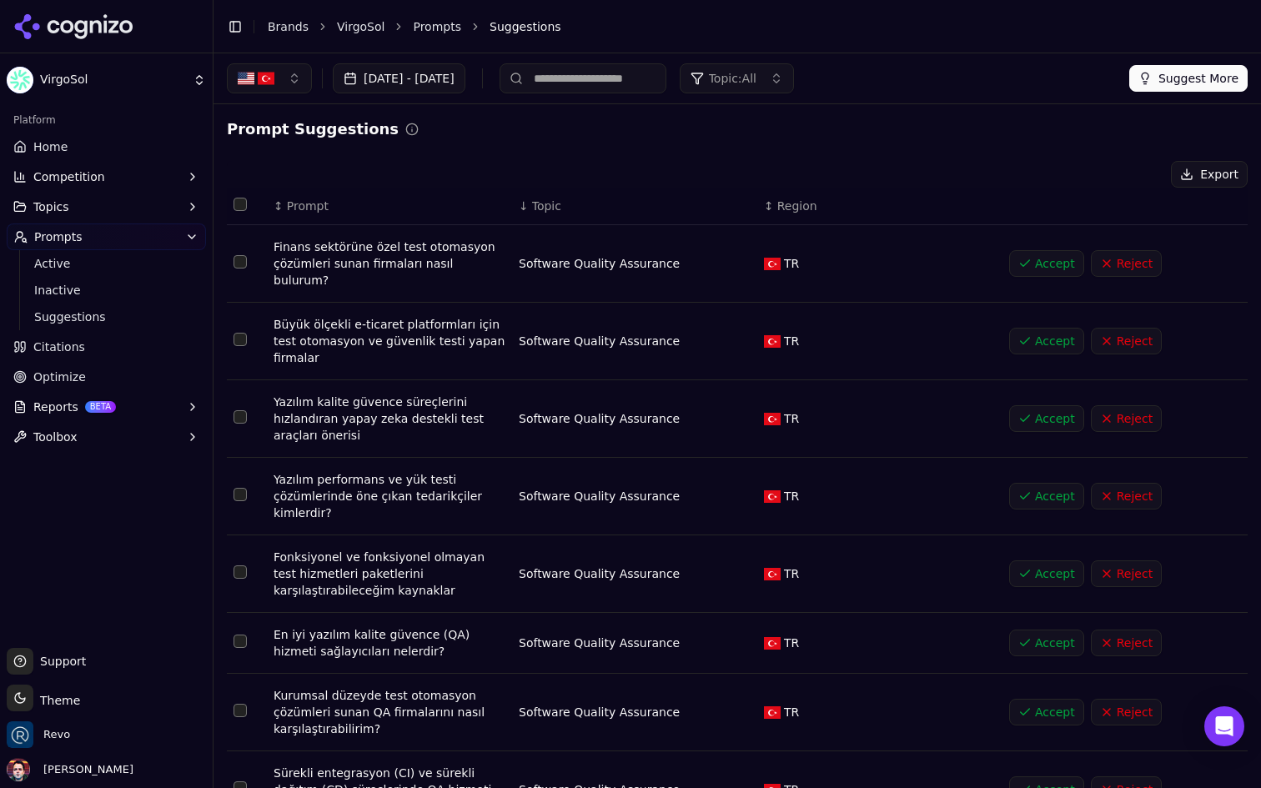
click at [757, 83] on span "Topic: All" at bounding box center [733, 78] width 48 height 17
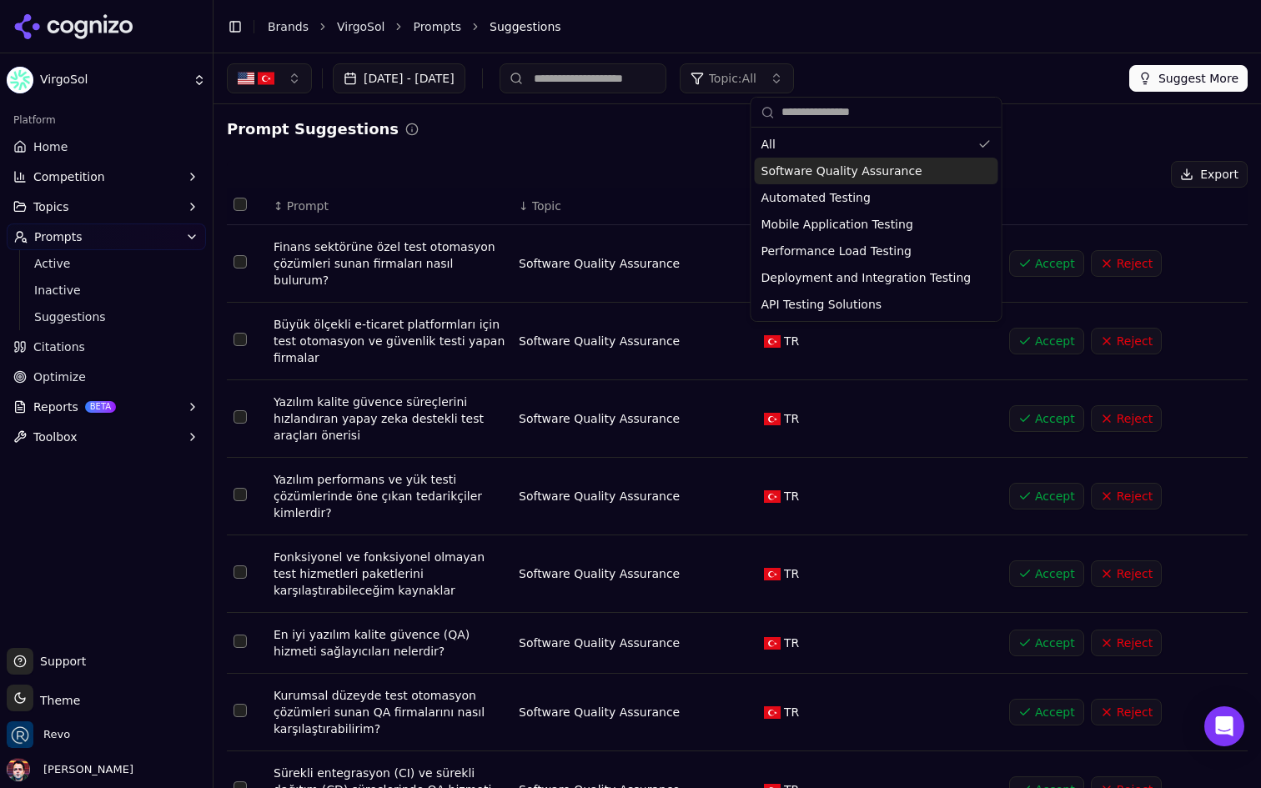
click at [852, 171] on span "Software Quality Assurance" at bounding box center [842, 171] width 161 height 17
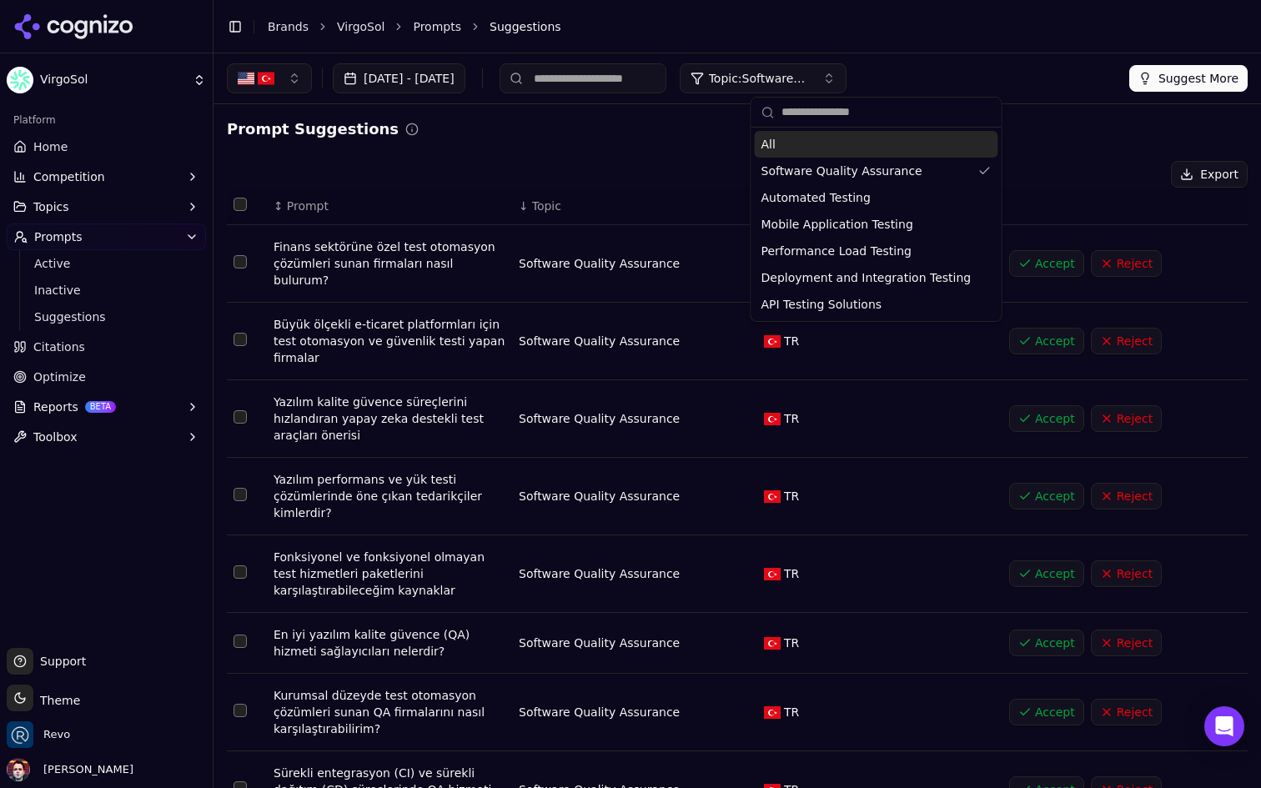
click at [1022, 52] on header "Toggle Sidebar Brands VirgoSol Prompts Suggestions" at bounding box center [738, 26] width 1048 height 53
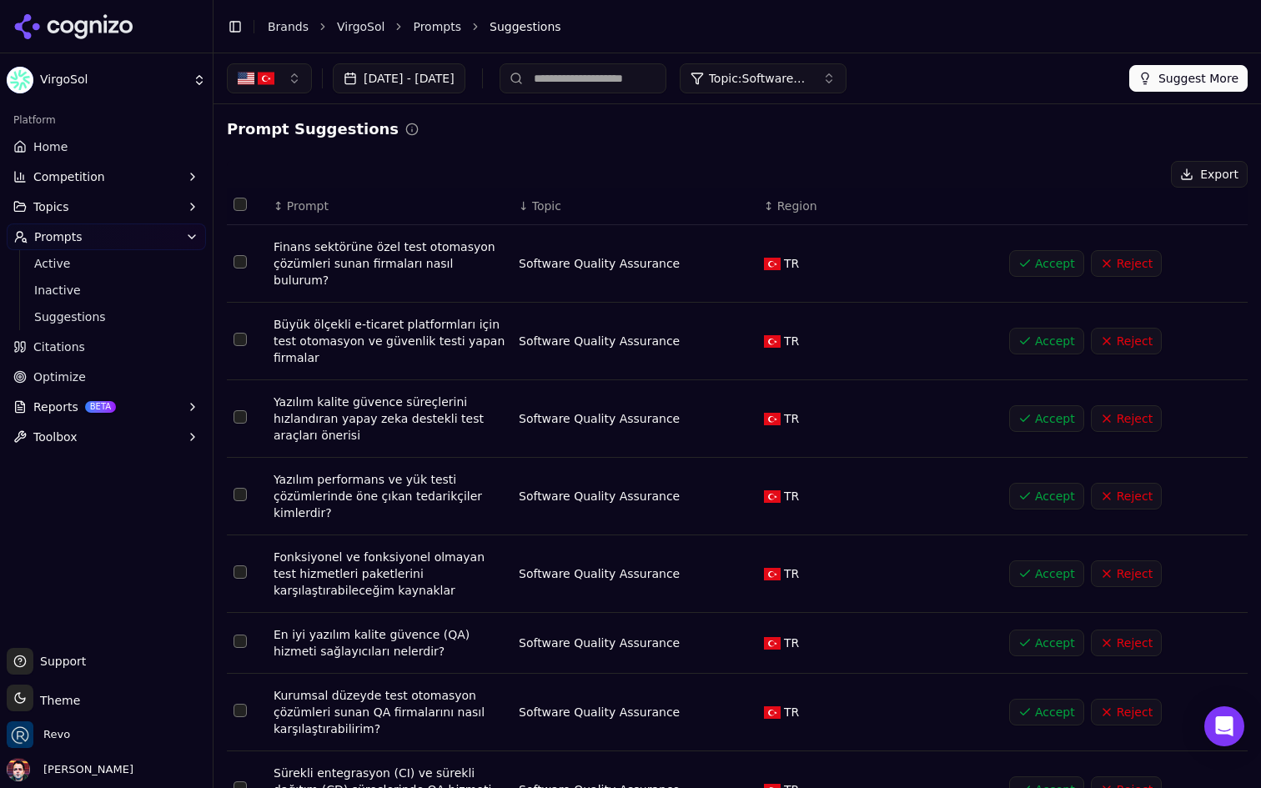
click at [1035, 253] on button "Accept" at bounding box center [1046, 263] width 75 height 27
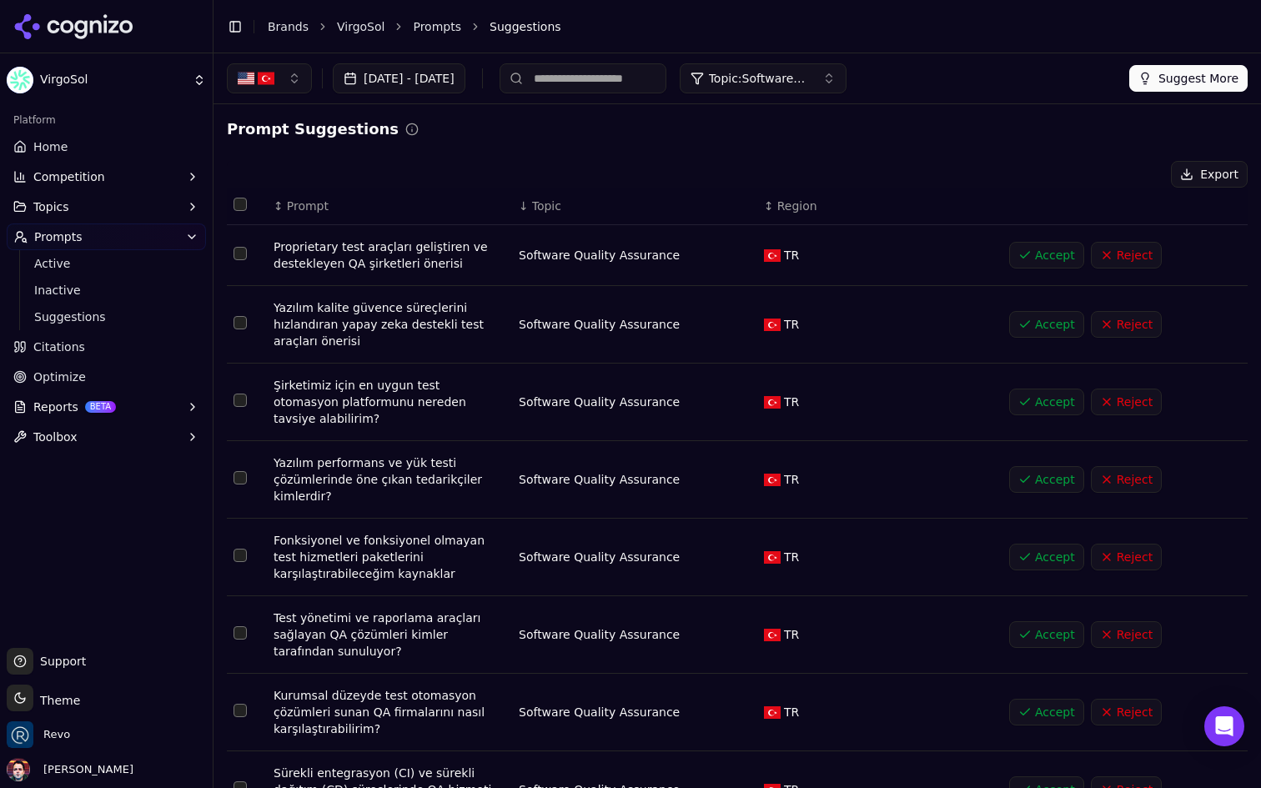
click at [1143, 251] on button "Reject" at bounding box center [1126, 255] width 71 height 27
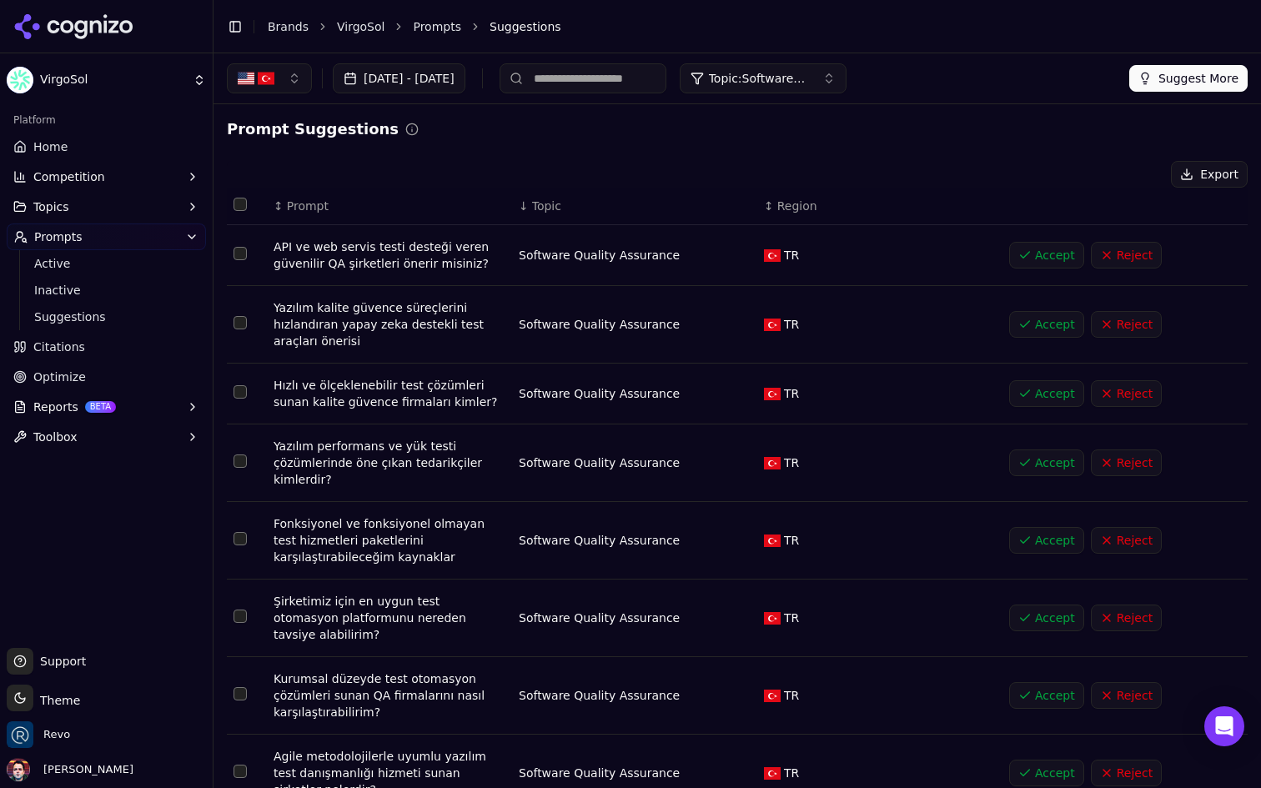
click at [1140, 258] on button "Reject" at bounding box center [1126, 255] width 71 height 27
click at [1131, 252] on button "Reject" at bounding box center [1126, 255] width 71 height 27
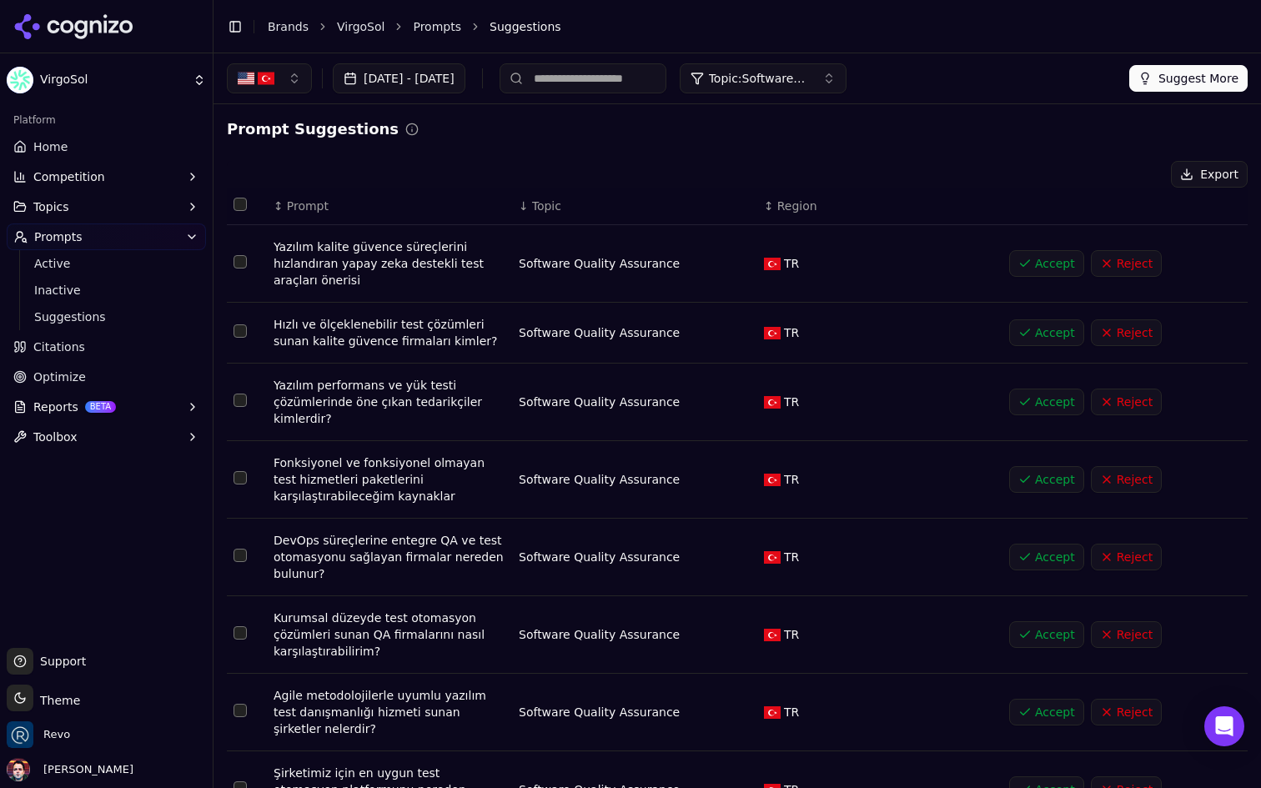
click at [243, 262] on button "Select row 41" at bounding box center [240, 261] width 13 height 13
drag, startPoint x: 315, startPoint y: 283, endPoint x: 273, endPoint y: 245, distance: 56.7
click at [274, 245] on div "Yazılım kalite güvence süreçlerini hızlandıran yapay zeka destekli test araçlar…" at bounding box center [390, 264] width 232 height 50
click at [516, 132] on div "Prompt Suggestions" at bounding box center [737, 129] width 1021 height 23
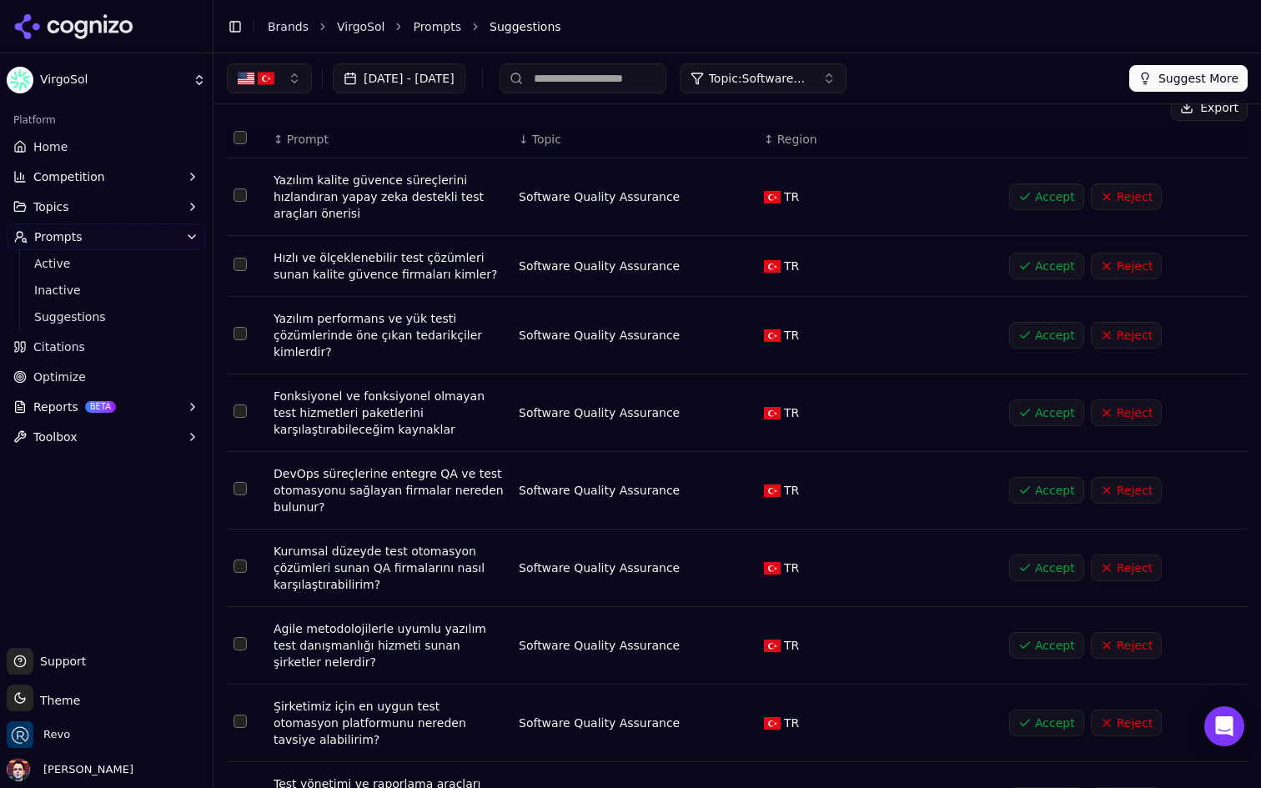
scroll to position [68, 0]
click at [1045, 262] on button "Accept" at bounding box center [1046, 264] width 75 height 27
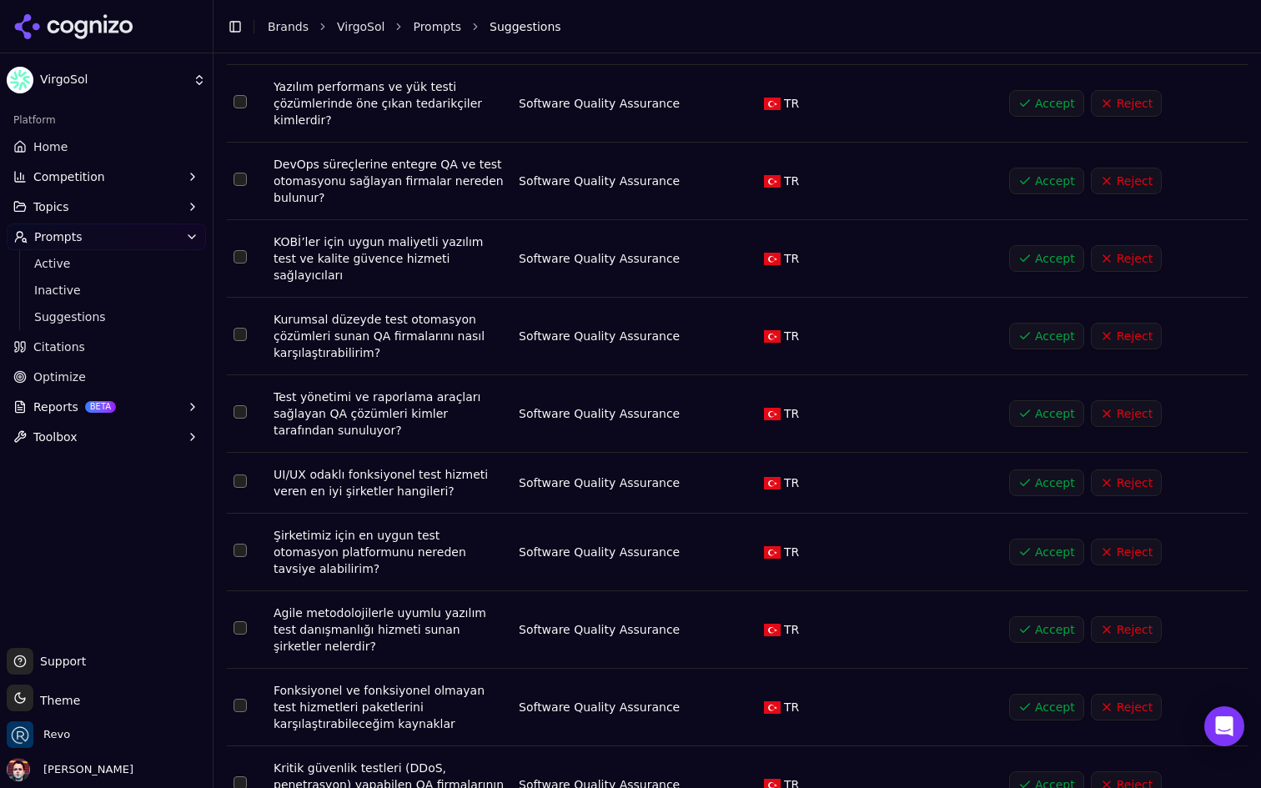
scroll to position [0, 0]
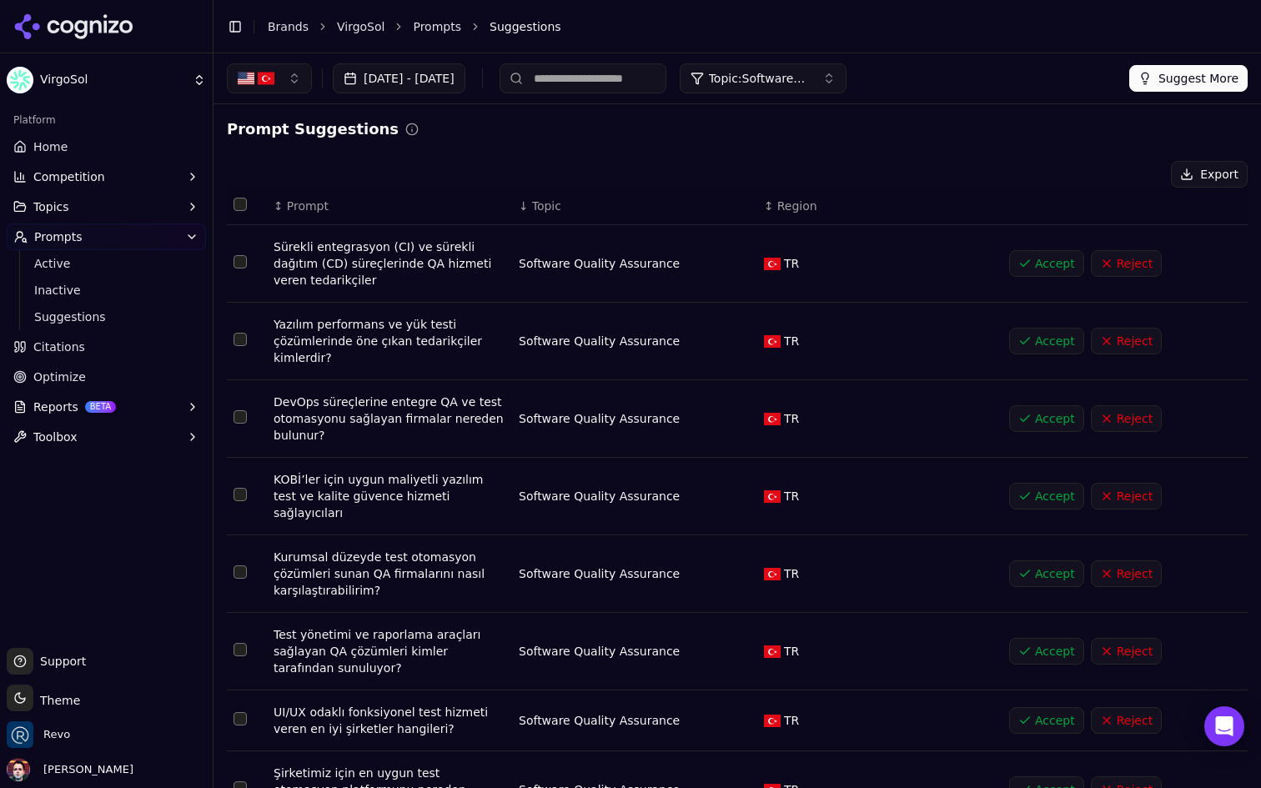
click at [1189, 74] on button "Suggest More" at bounding box center [1189, 78] width 118 height 27
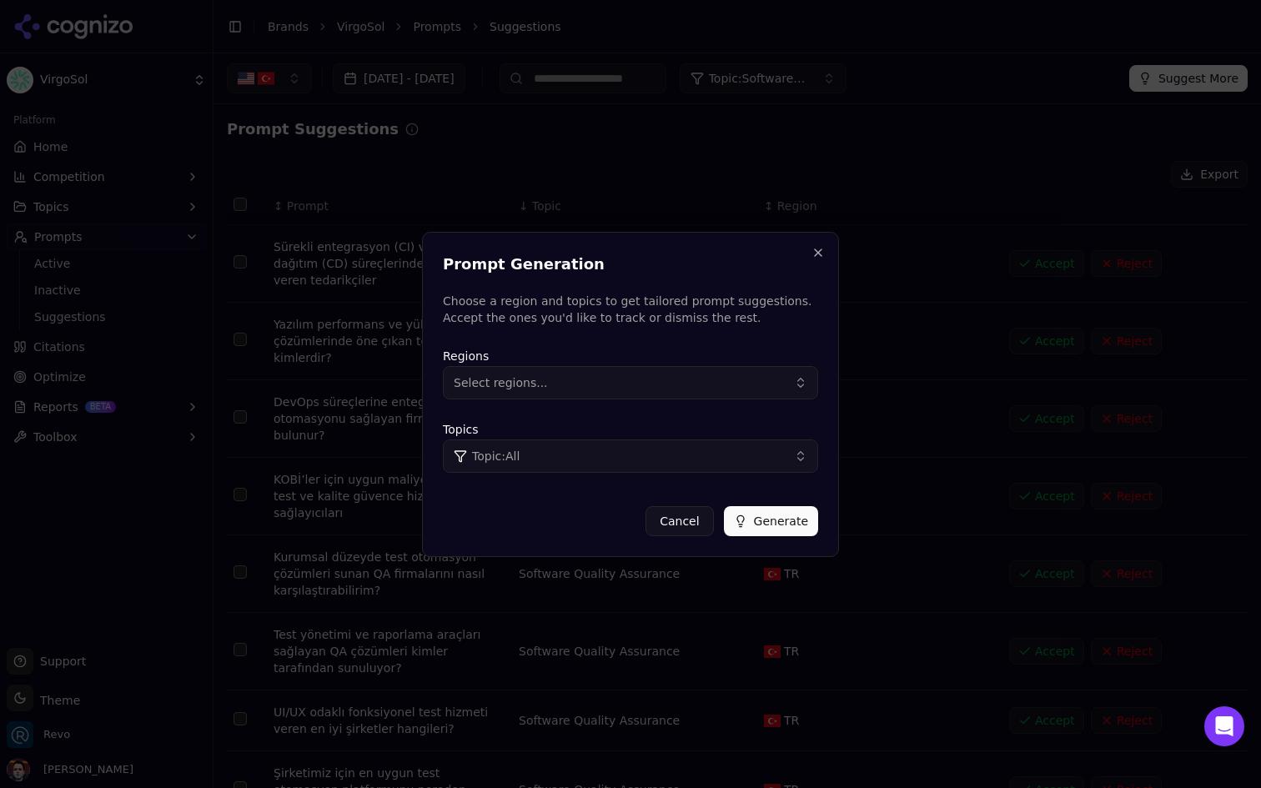
click at [653, 386] on button "Select regions..." at bounding box center [630, 382] width 375 height 33
click at [564, 486] on div "Turkiye" at bounding box center [559, 477] width 225 height 27
click at [756, 436] on div "Topics Topic: All" at bounding box center [630, 446] width 375 height 53
click at [735, 450] on button "Topic: All" at bounding box center [630, 456] width 375 height 33
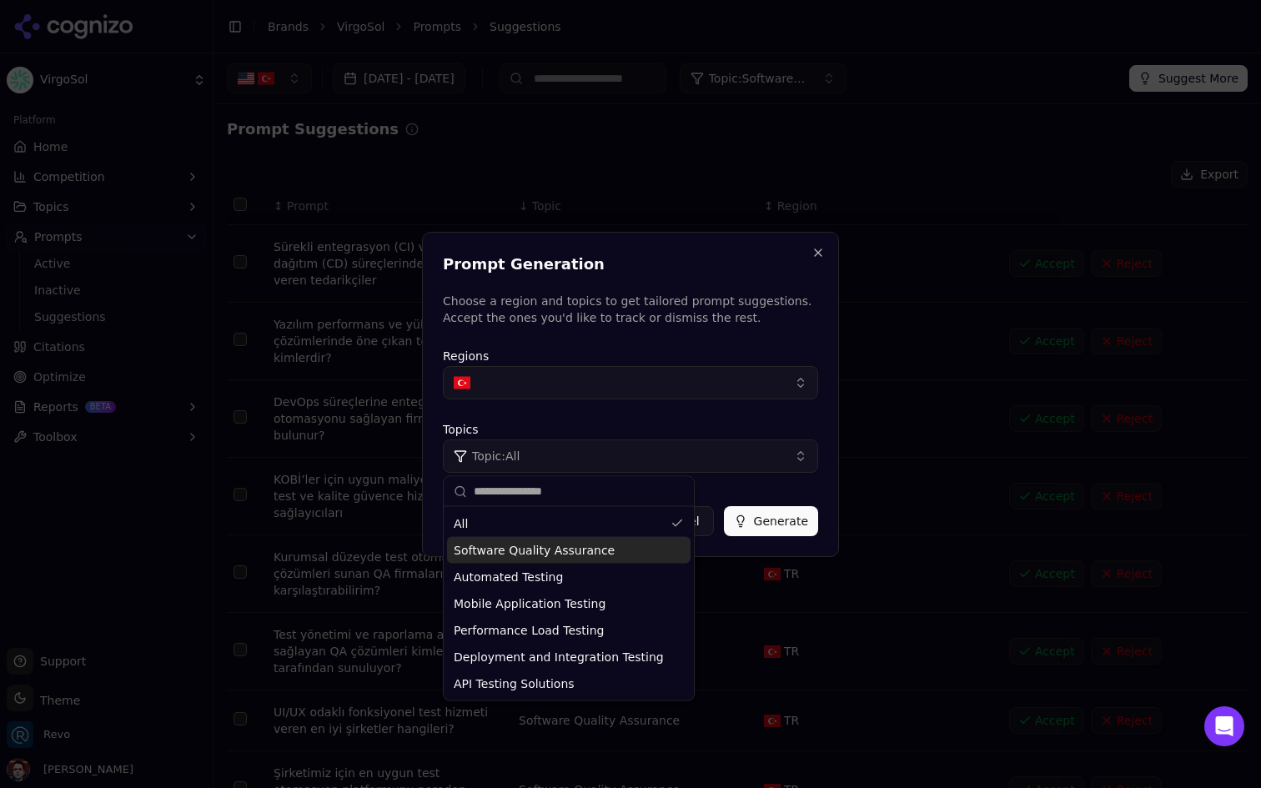
click at [598, 544] on span "Software Quality Assurance" at bounding box center [534, 550] width 161 height 17
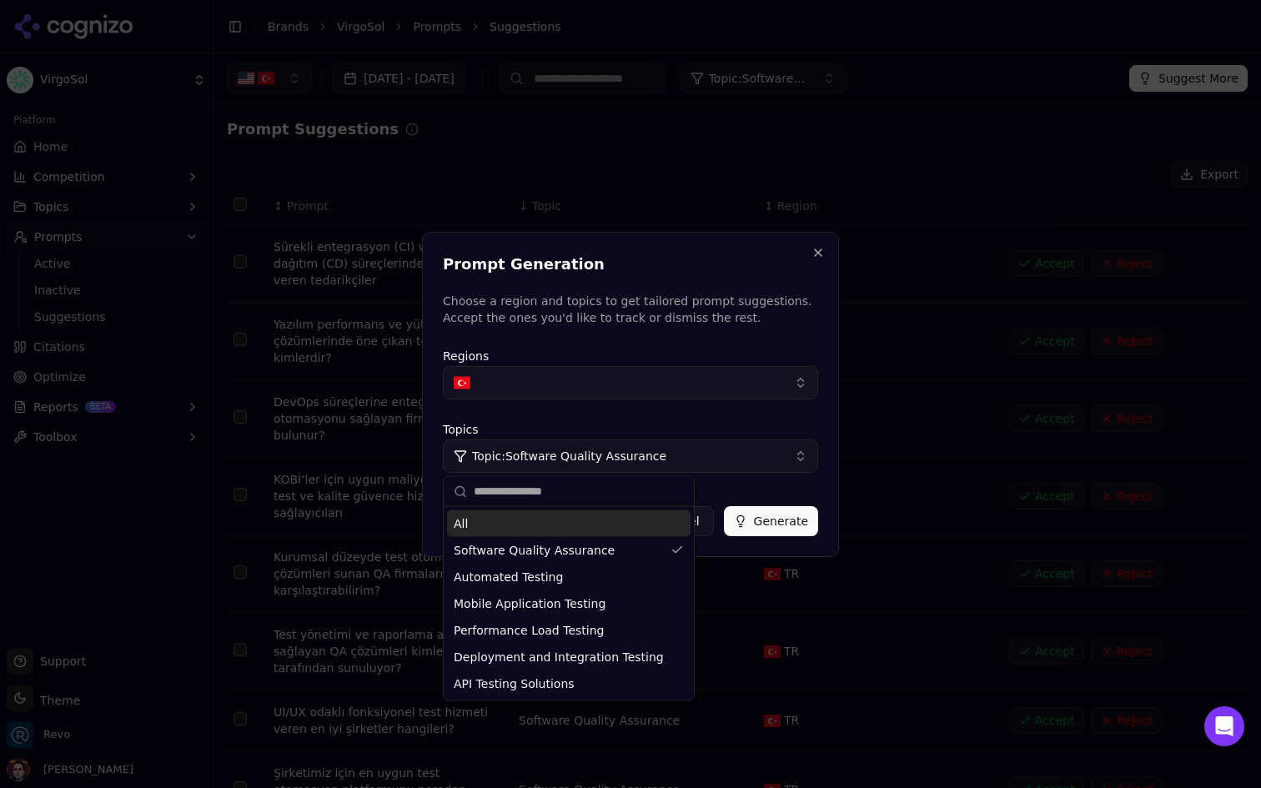
click at [782, 526] on button "Generate" at bounding box center [771, 521] width 94 height 30
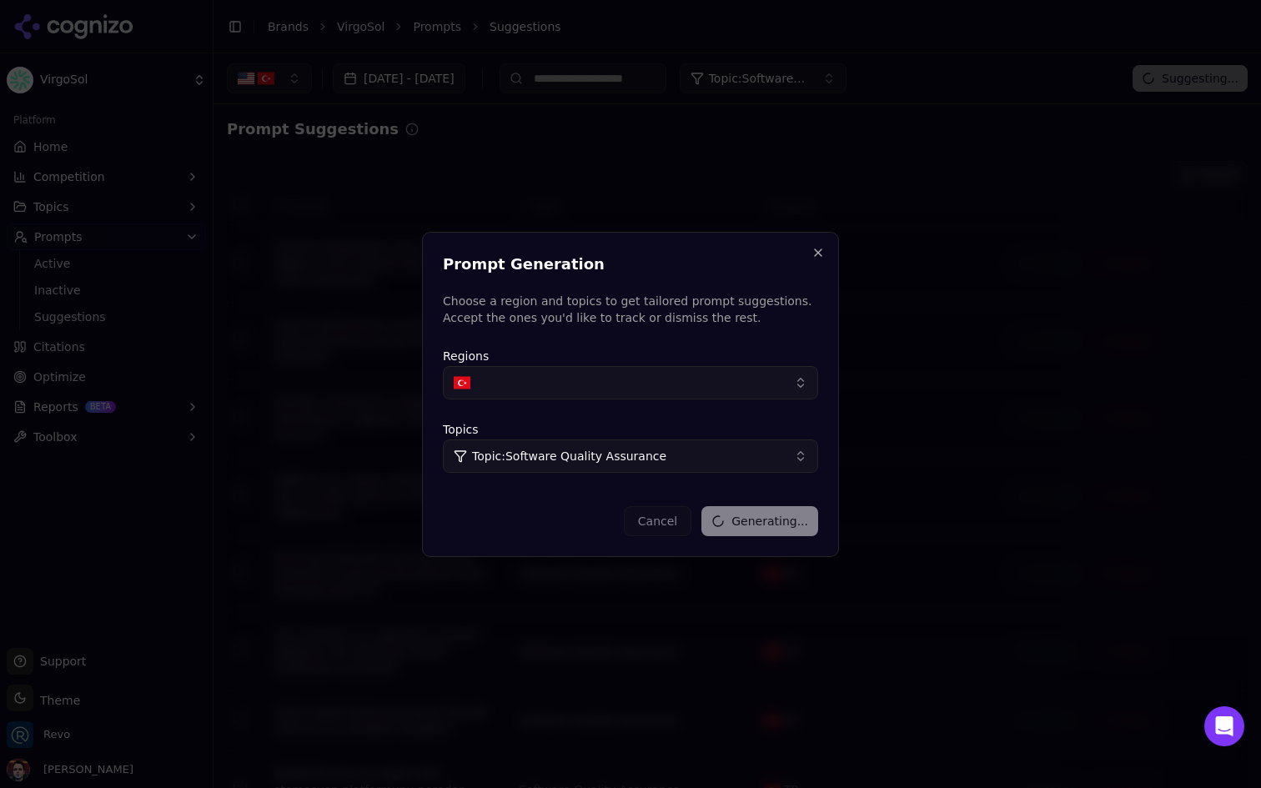
click at [568, 133] on div at bounding box center [630, 394] width 1261 height 788
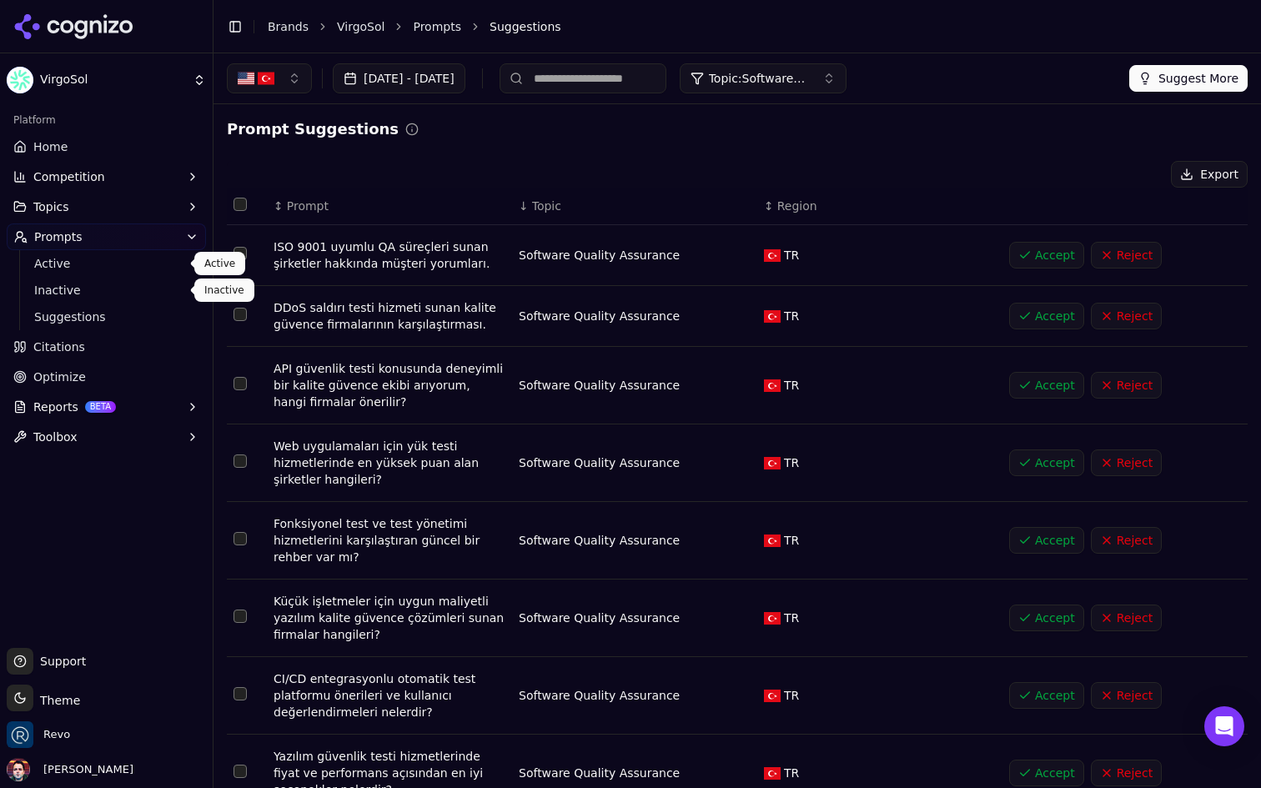
click at [114, 265] on span "Active" at bounding box center [106, 263] width 145 height 17
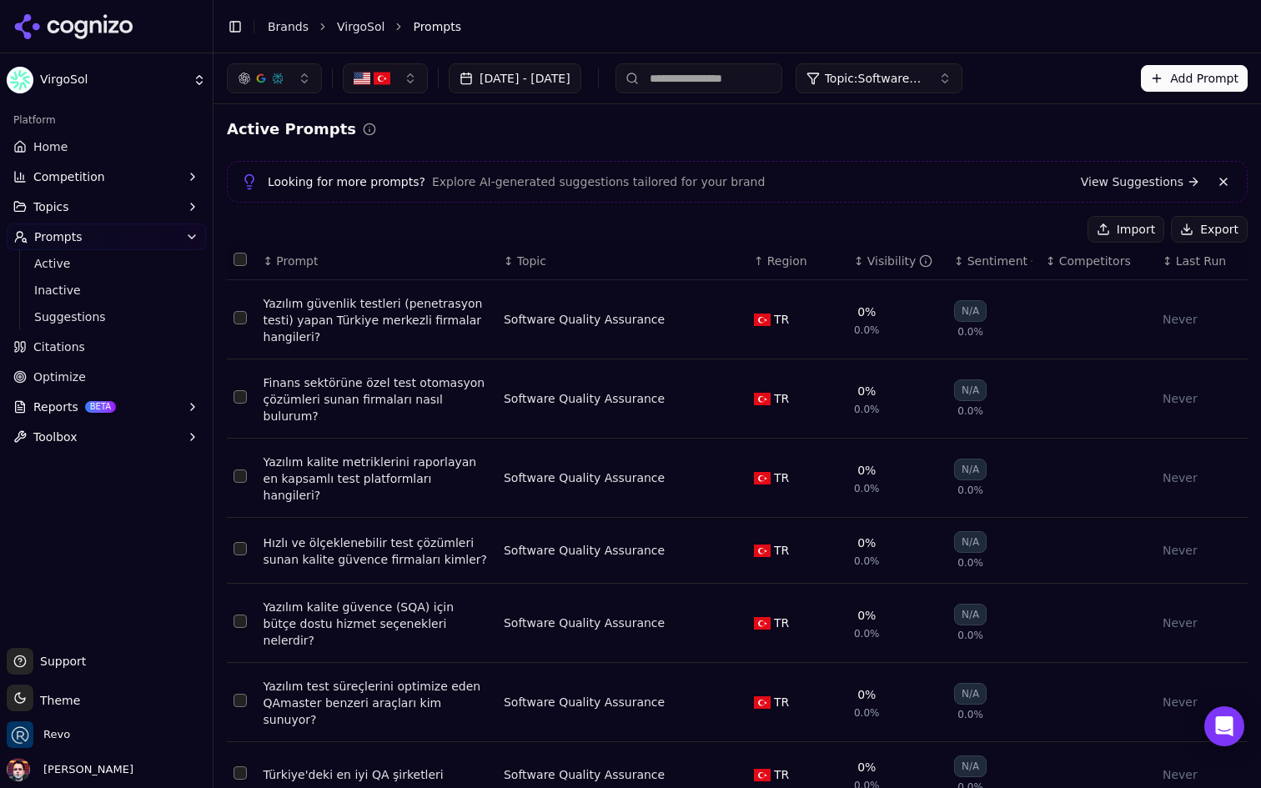
click at [925, 73] on span "Topic: Software Quality Assurance" at bounding box center [875, 78] width 100 height 17
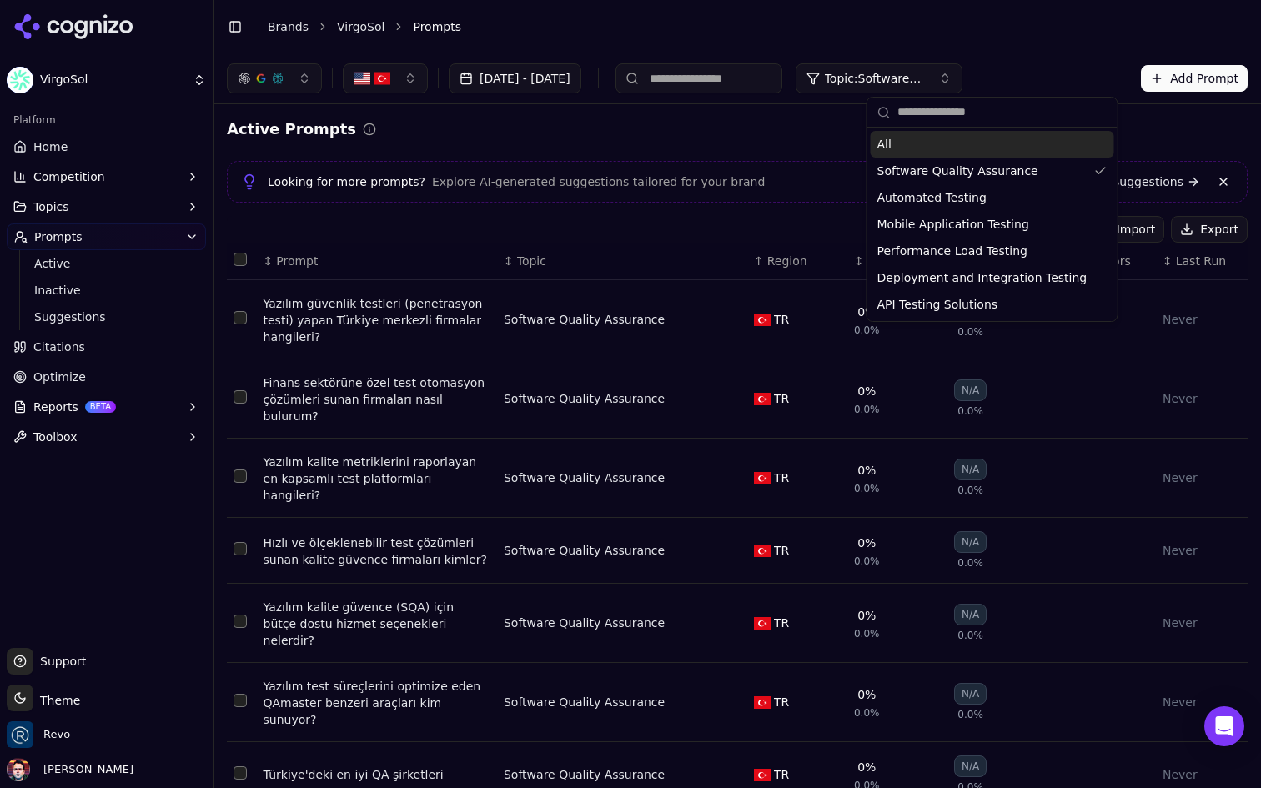
click at [946, 142] on div "All" at bounding box center [993, 144] width 244 height 27
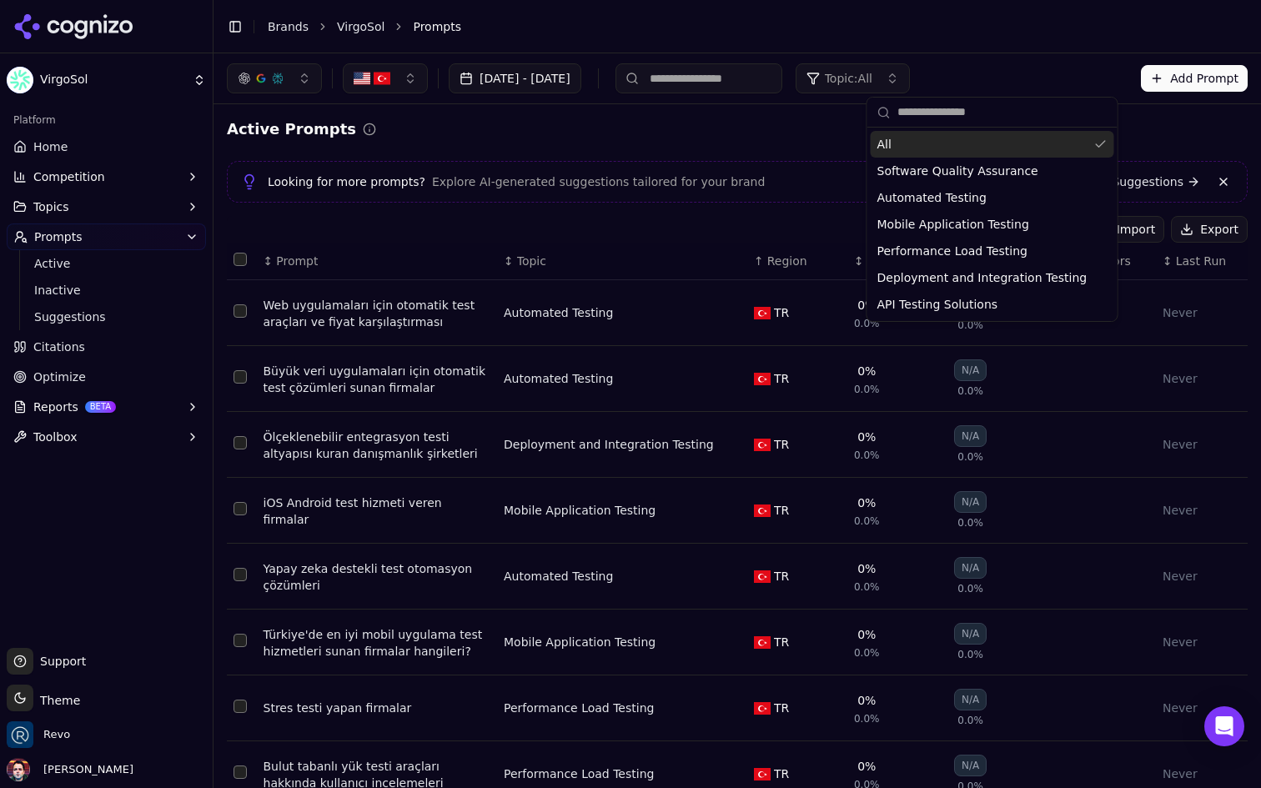
click at [769, 131] on div "Active Prompts" at bounding box center [737, 129] width 1021 height 23
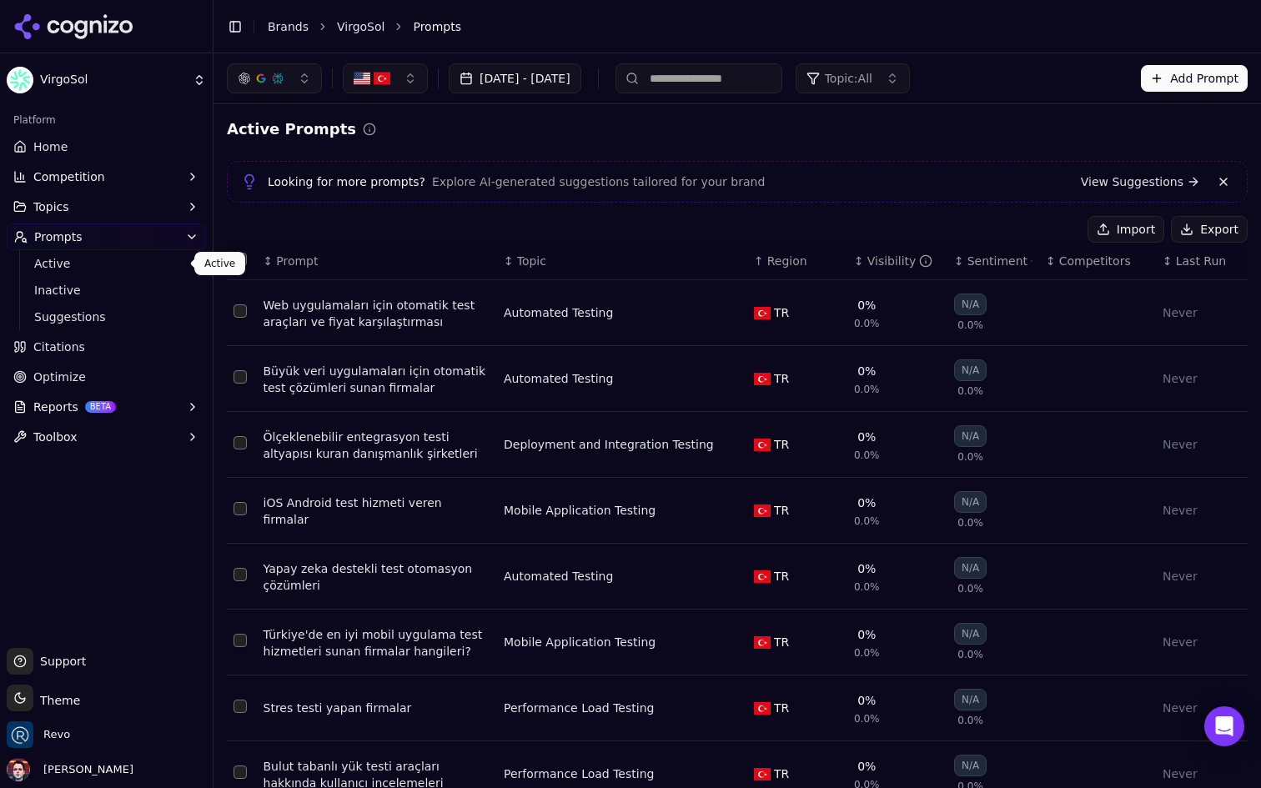
click at [153, 269] on span "Active" at bounding box center [106, 263] width 145 height 17
click at [65, 311] on span "Suggestions" at bounding box center [106, 317] width 145 height 17
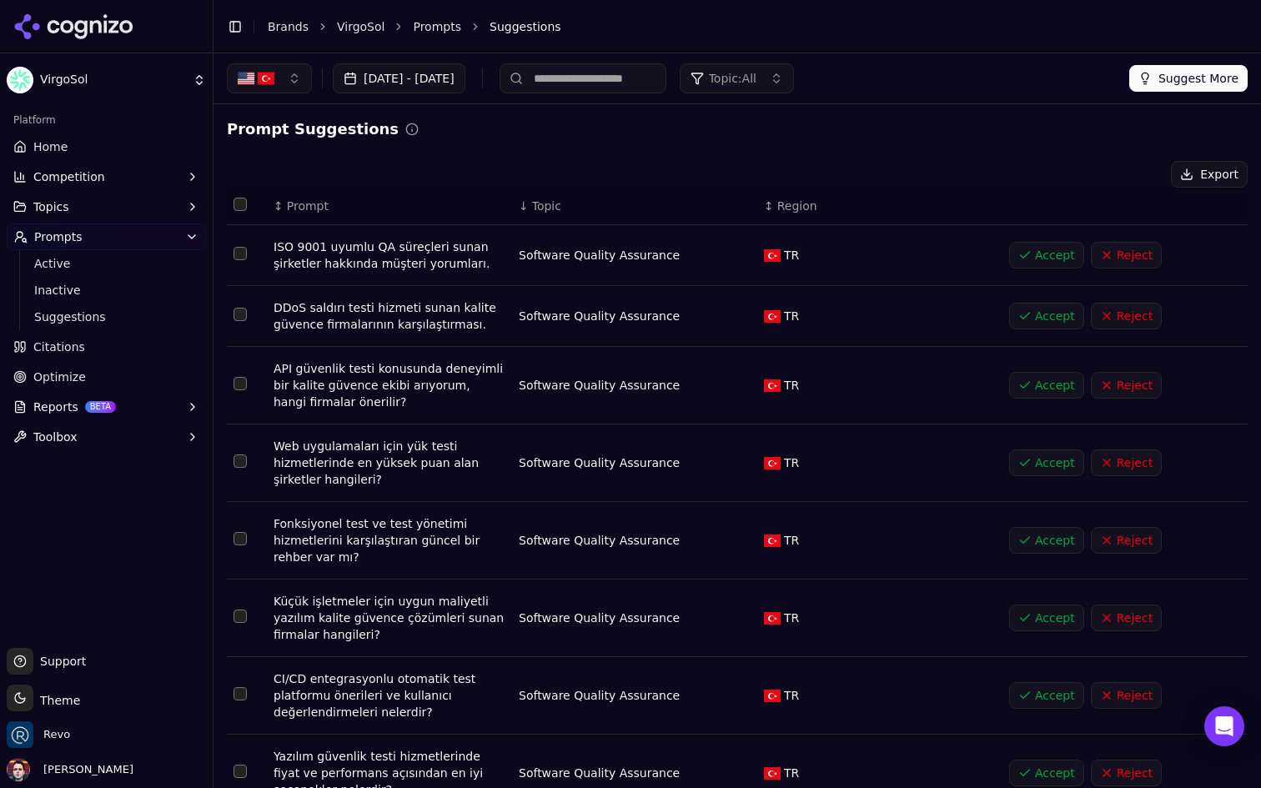
click at [794, 84] on button "Topic: All" at bounding box center [737, 78] width 114 height 30
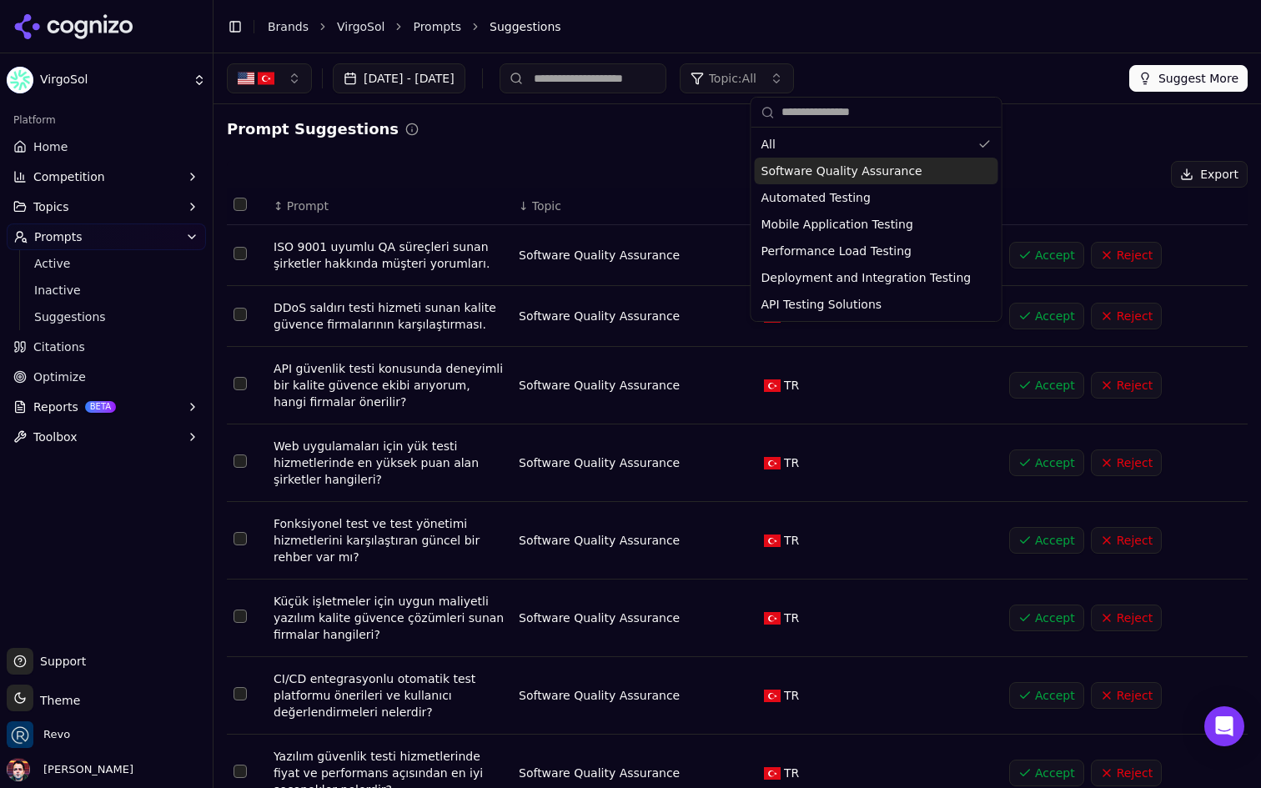
click at [853, 169] on span "Software Quality Assurance" at bounding box center [842, 171] width 161 height 17
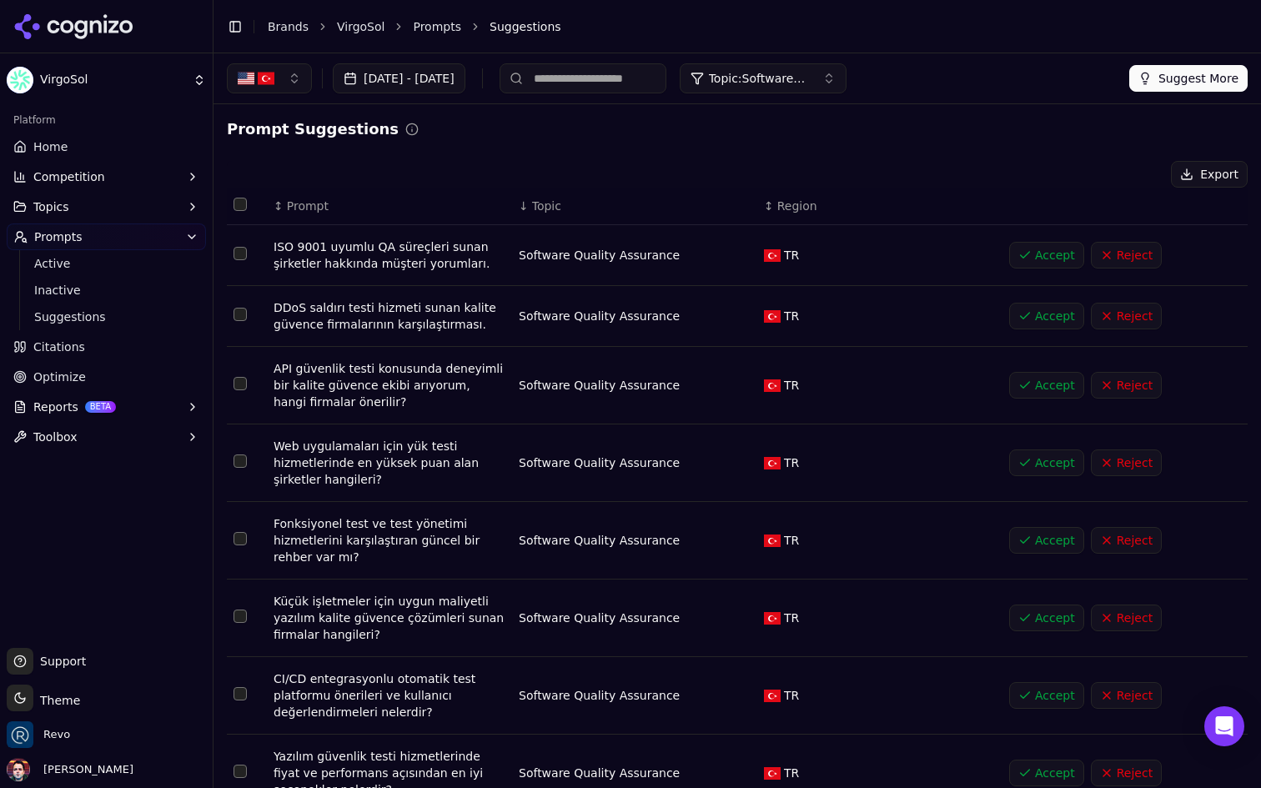
click at [802, 196] on th "↕ Region" at bounding box center [880, 207] width 245 height 38
click at [794, 204] on span "Region" at bounding box center [798, 206] width 40 height 17
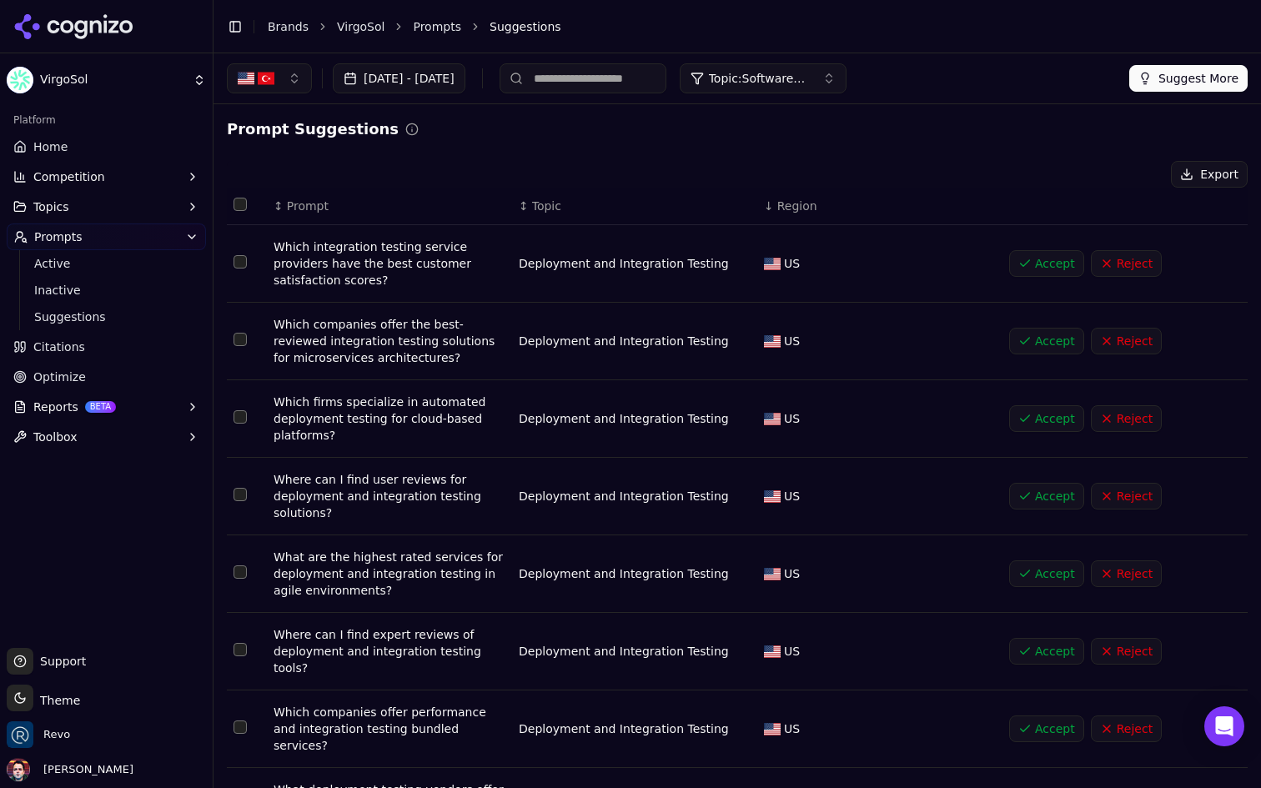
click at [815, 211] on div "↓ Region" at bounding box center [880, 206] width 232 height 17
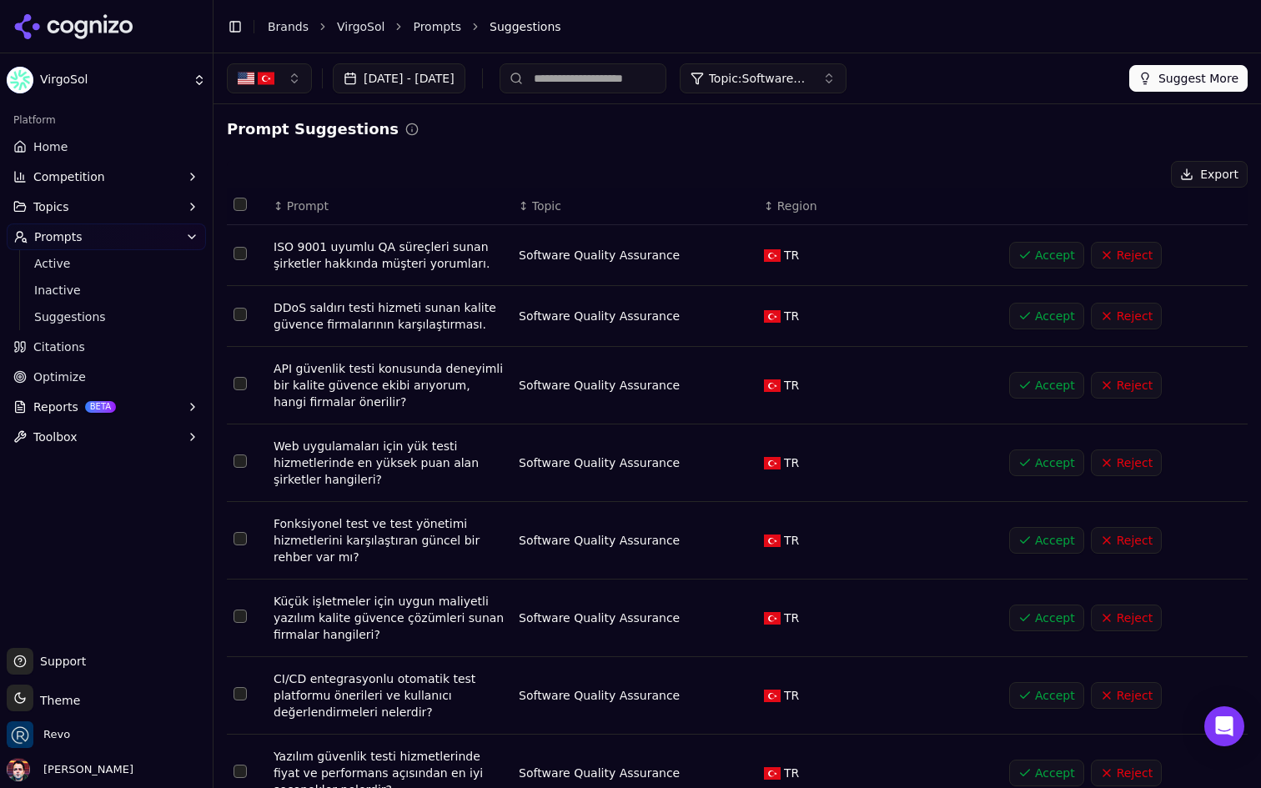
click at [627, 79] on input at bounding box center [583, 78] width 167 height 30
type input "**"
click at [628, 79] on input "**" at bounding box center [583, 78] width 167 height 30
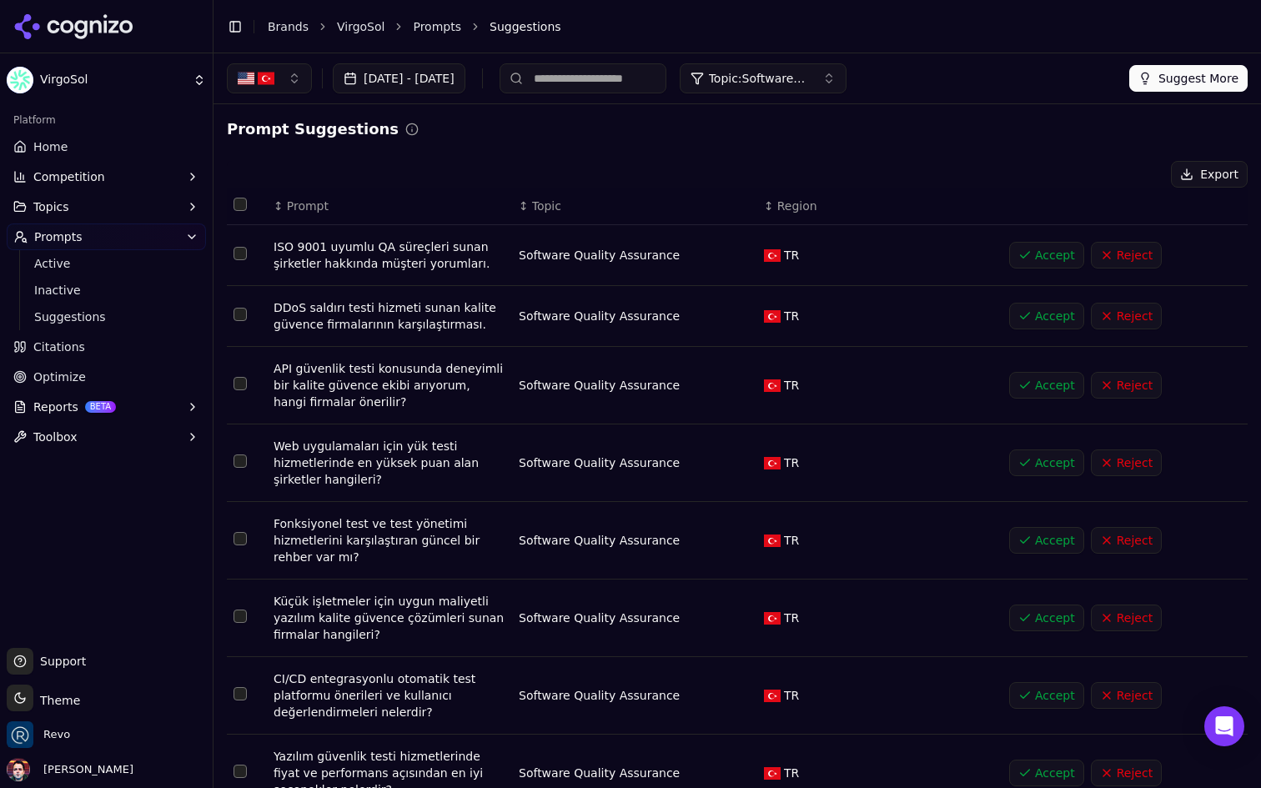
click at [816, 138] on div "Prompt Suggestions" at bounding box center [737, 129] width 1021 height 23
click at [809, 84] on span "Topic: Software Quality Assurance" at bounding box center [759, 78] width 100 height 17
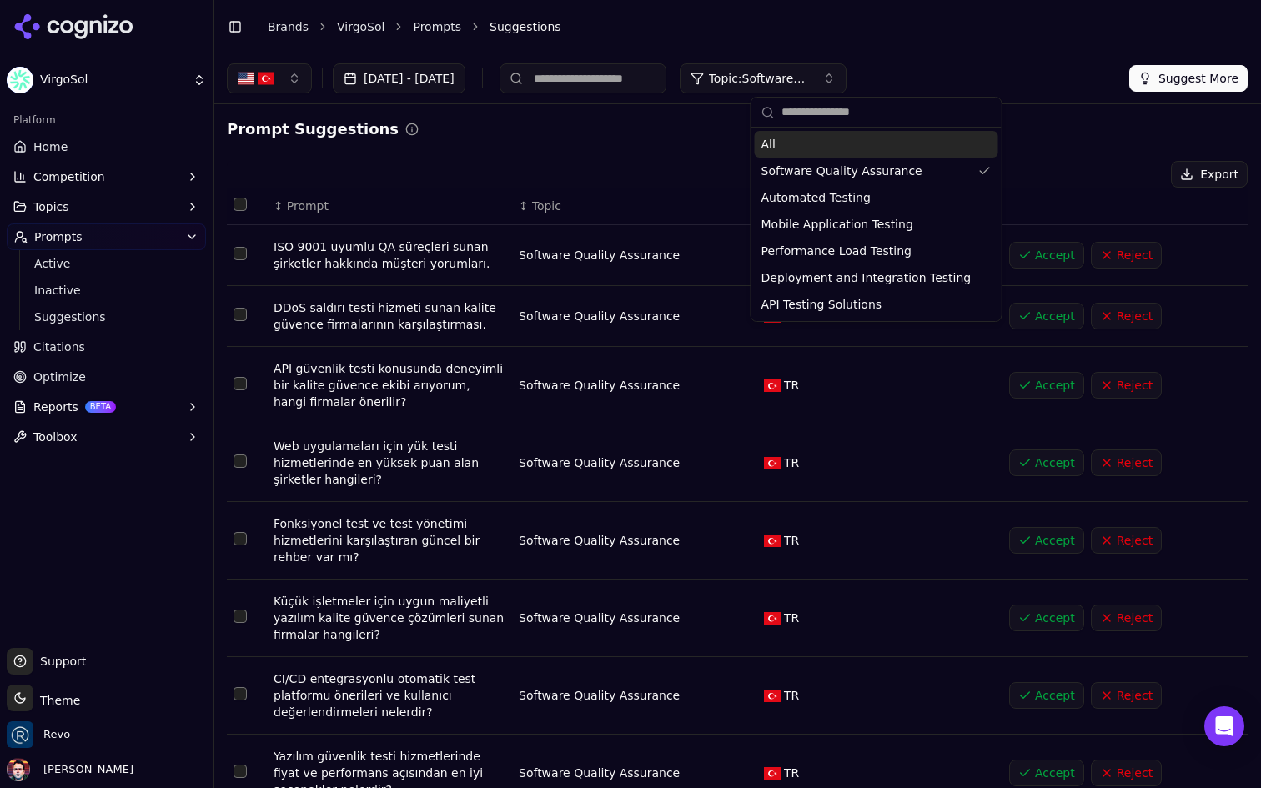
click at [840, 133] on div "All" at bounding box center [877, 144] width 244 height 27
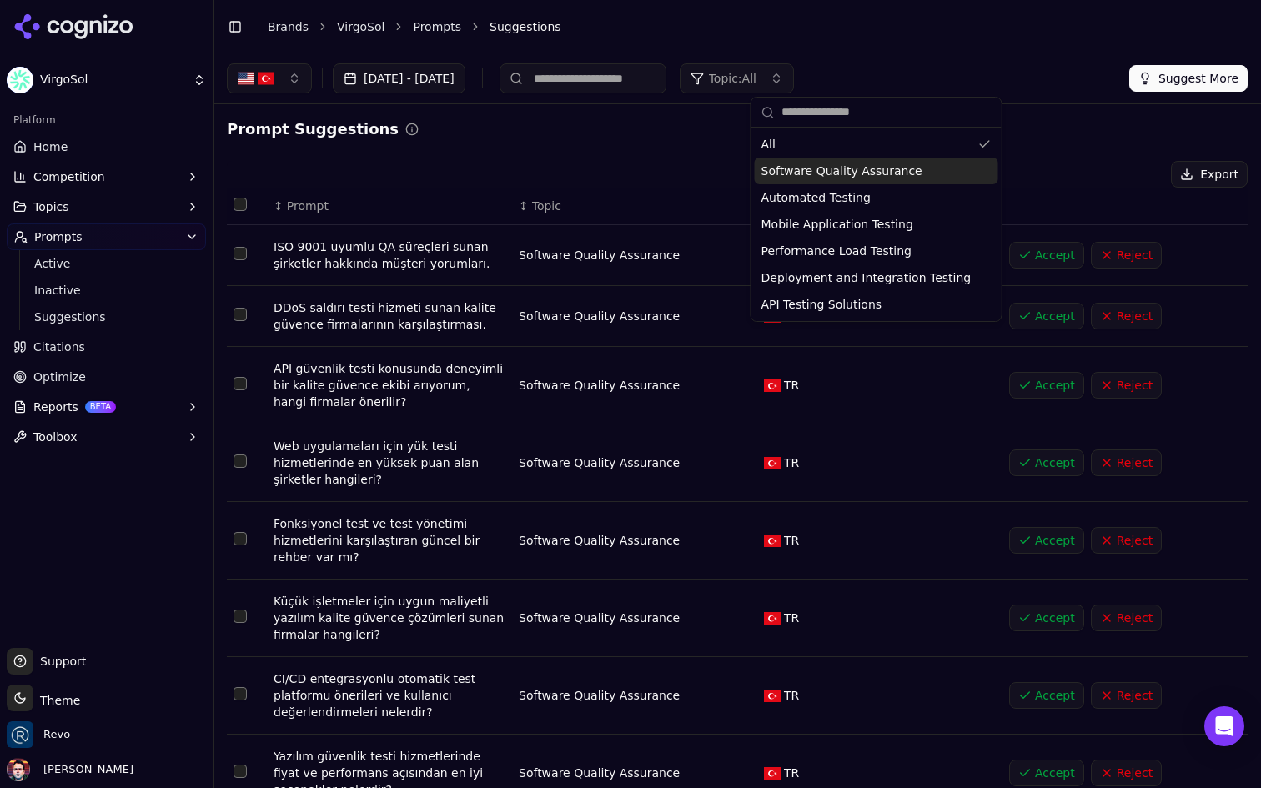
click at [621, 132] on div "Prompt Suggestions" at bounding box center [737, 129] width 1021 height 23
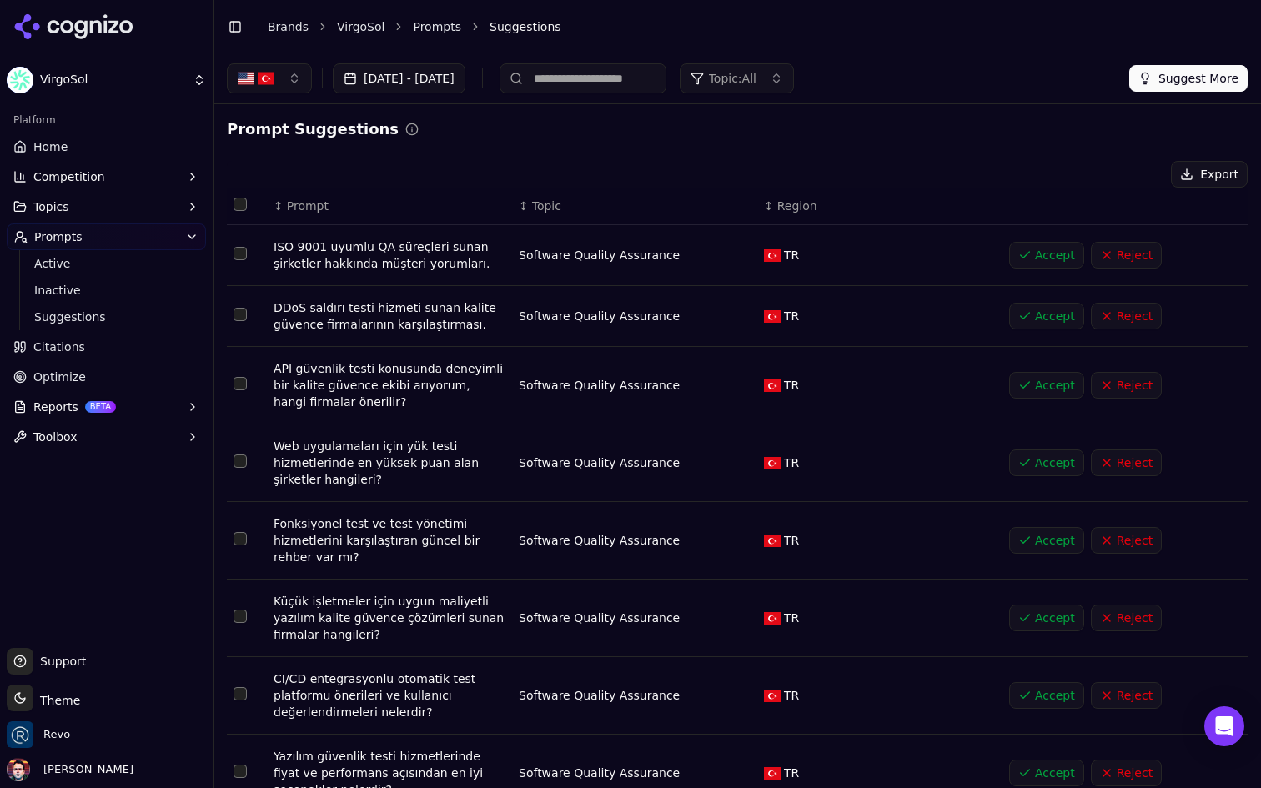
click at [550, 200] on span "Topic" at bounding box center [546, 206] width 29 height 17
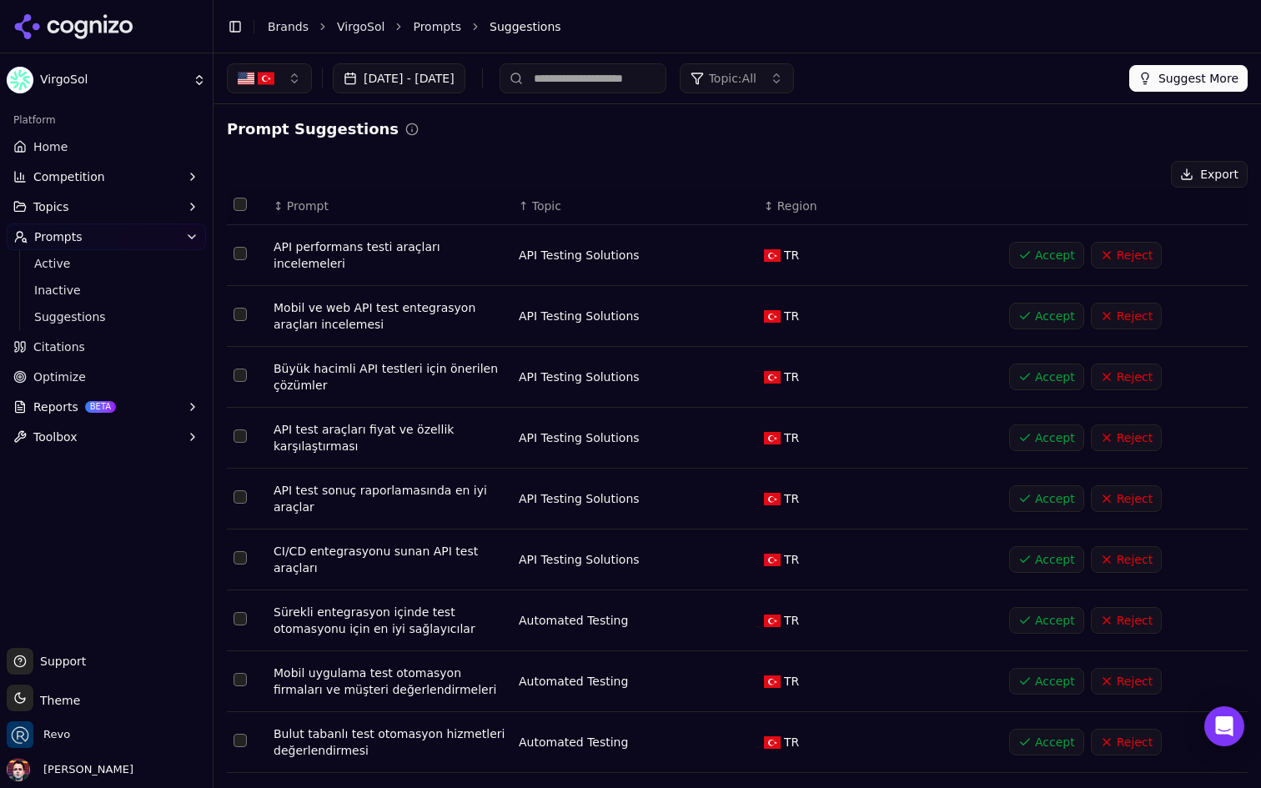
click at [284, 83] on button "button" at bounding box center [269, 78] width 85 height 30
click at [305, 146] on span "[GEOGRAPHIC_DATA]" at bounding box center [319, 144] width 123 height 17
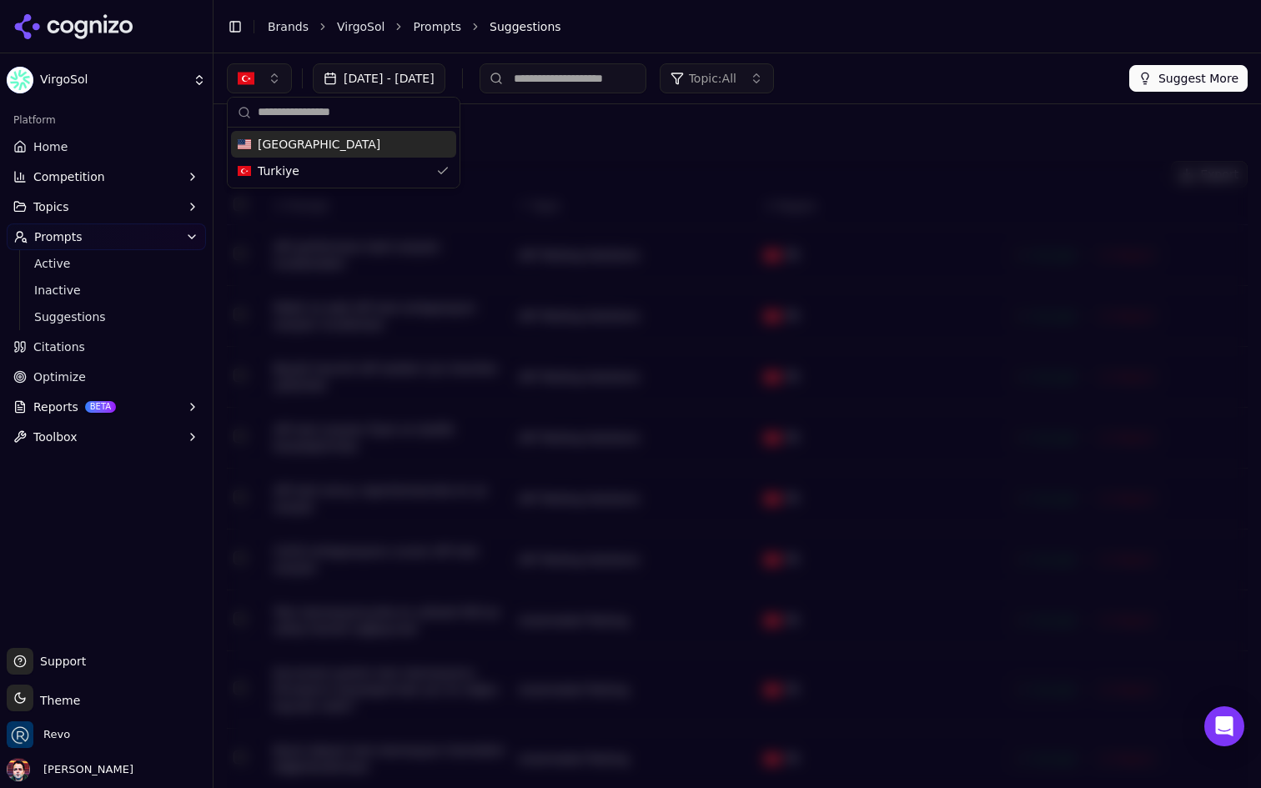
click at [592, 130] on div "Prompt Suggestions" at bounding box center [737, 129] width 1021 height 23
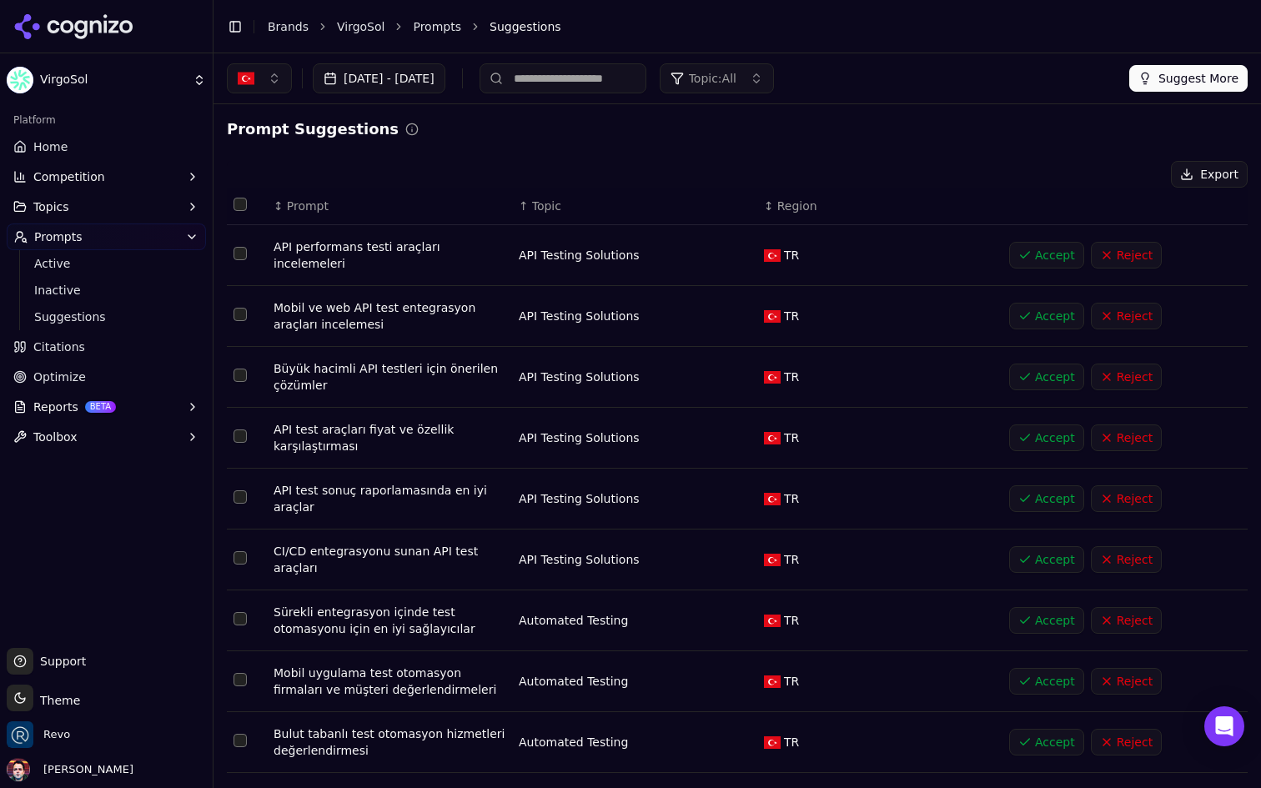
click at [794, 209] on span "Region" at bounding box center [798, 206] width 40 height 17
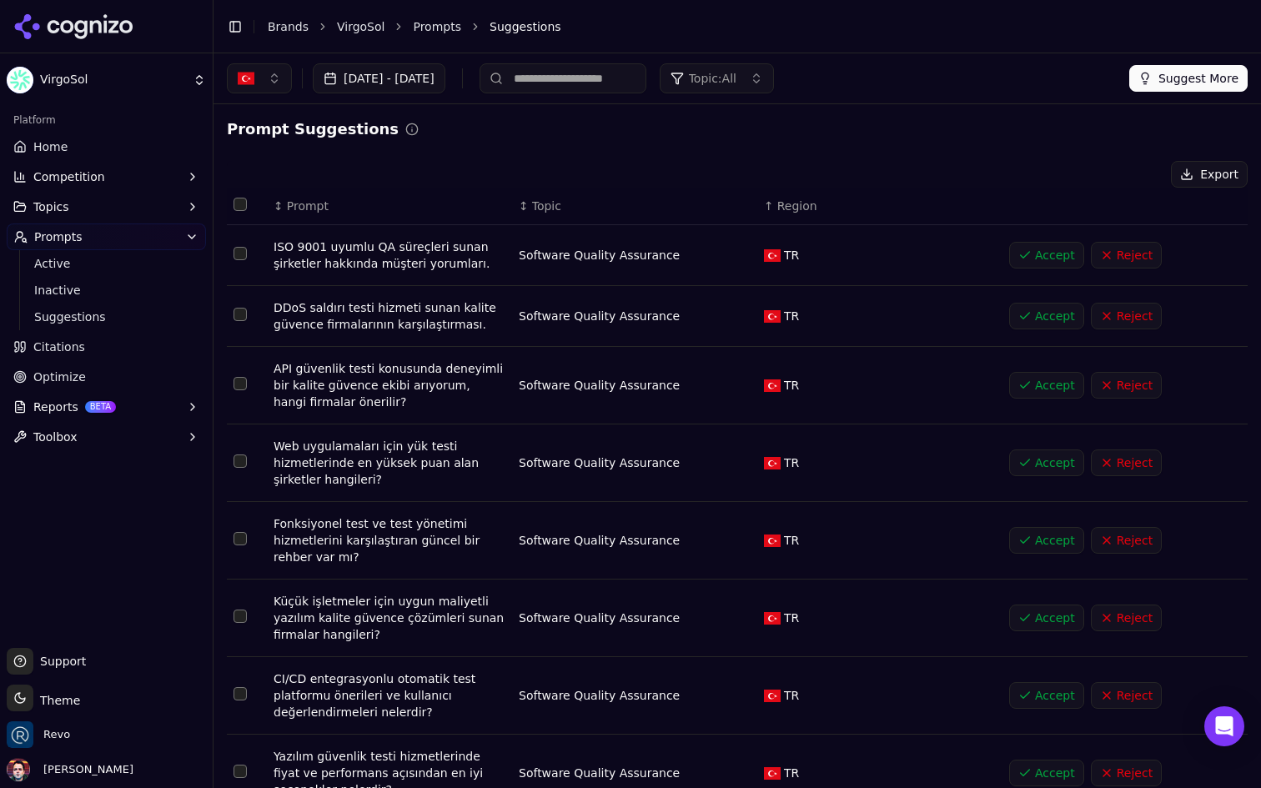
click at [794, 209] on span "Region" at bounding box center [798, 206] width 40 height 17
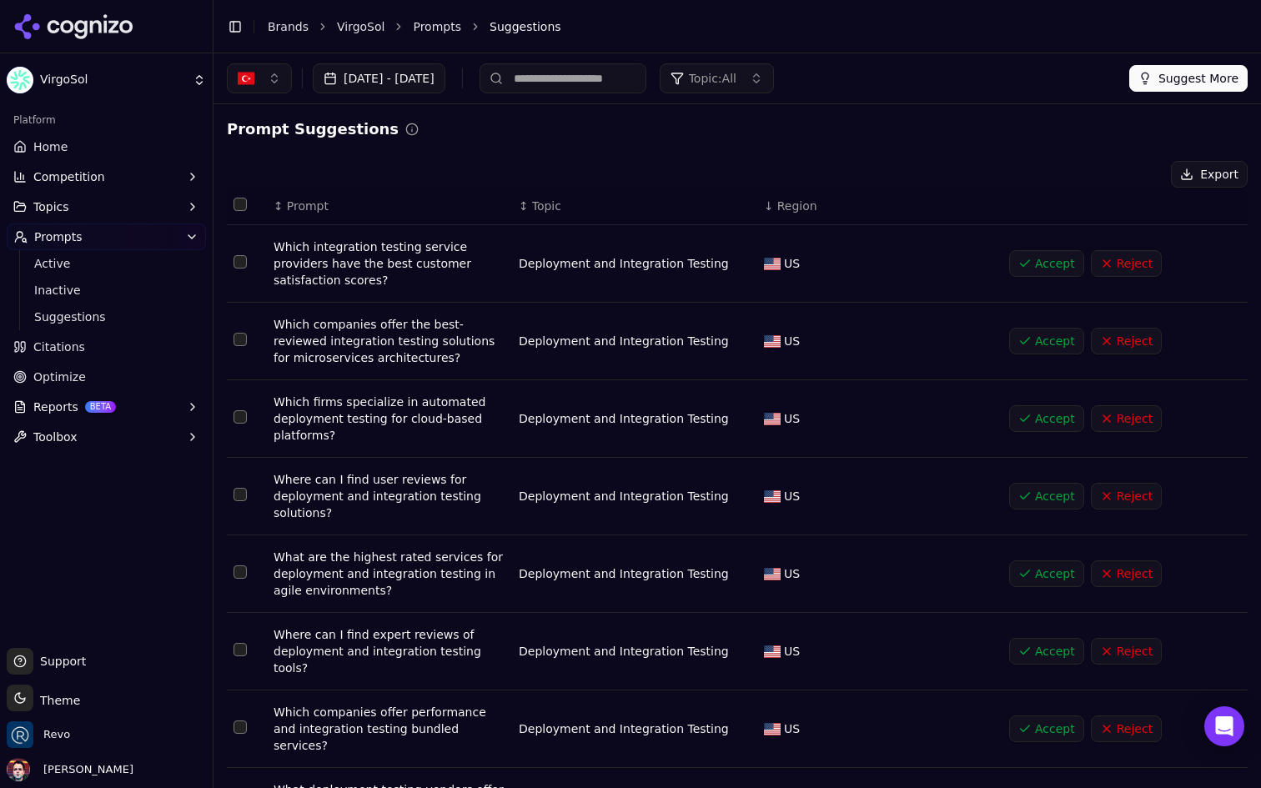
click at [315, 205] on span "Prompt" at bounding box center [308, 206] width 42 height 17
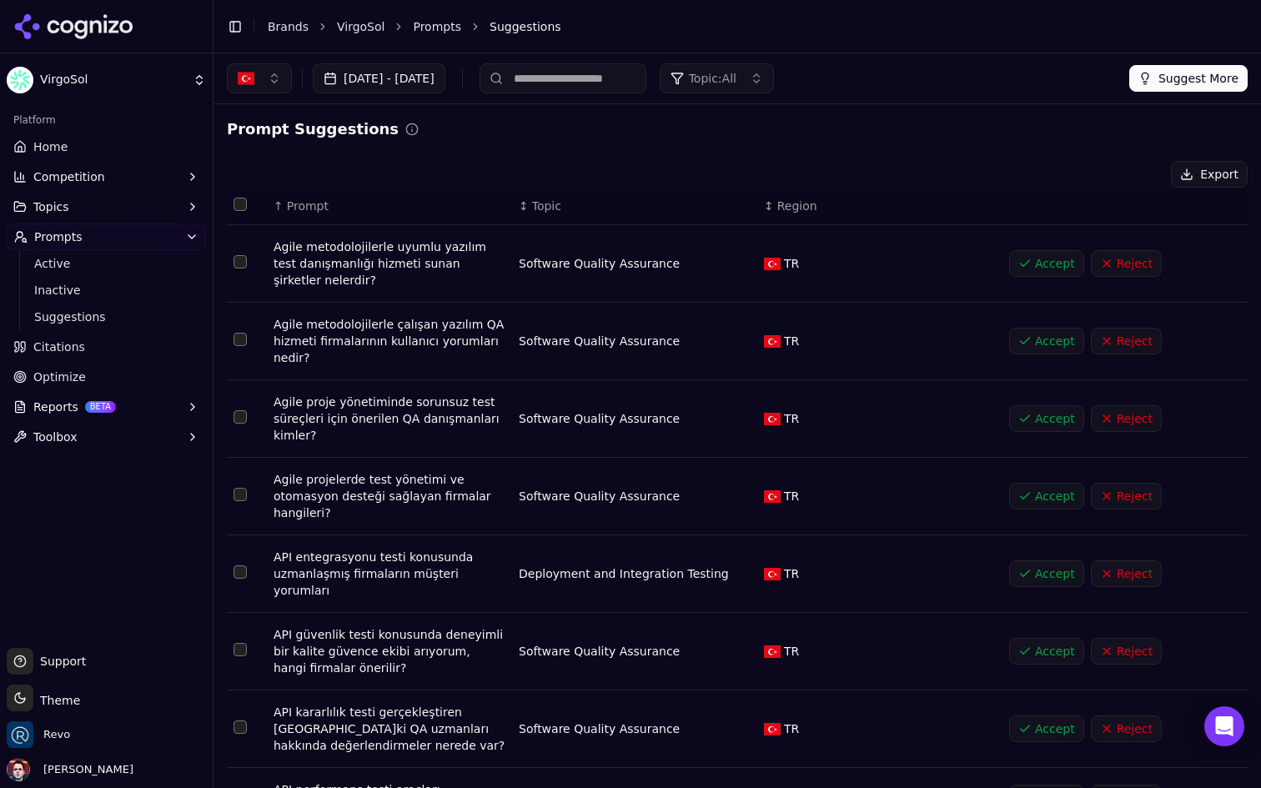
click at [315, 205] on span "Prompt" at bounding box center [308, 206] width 42 height 17
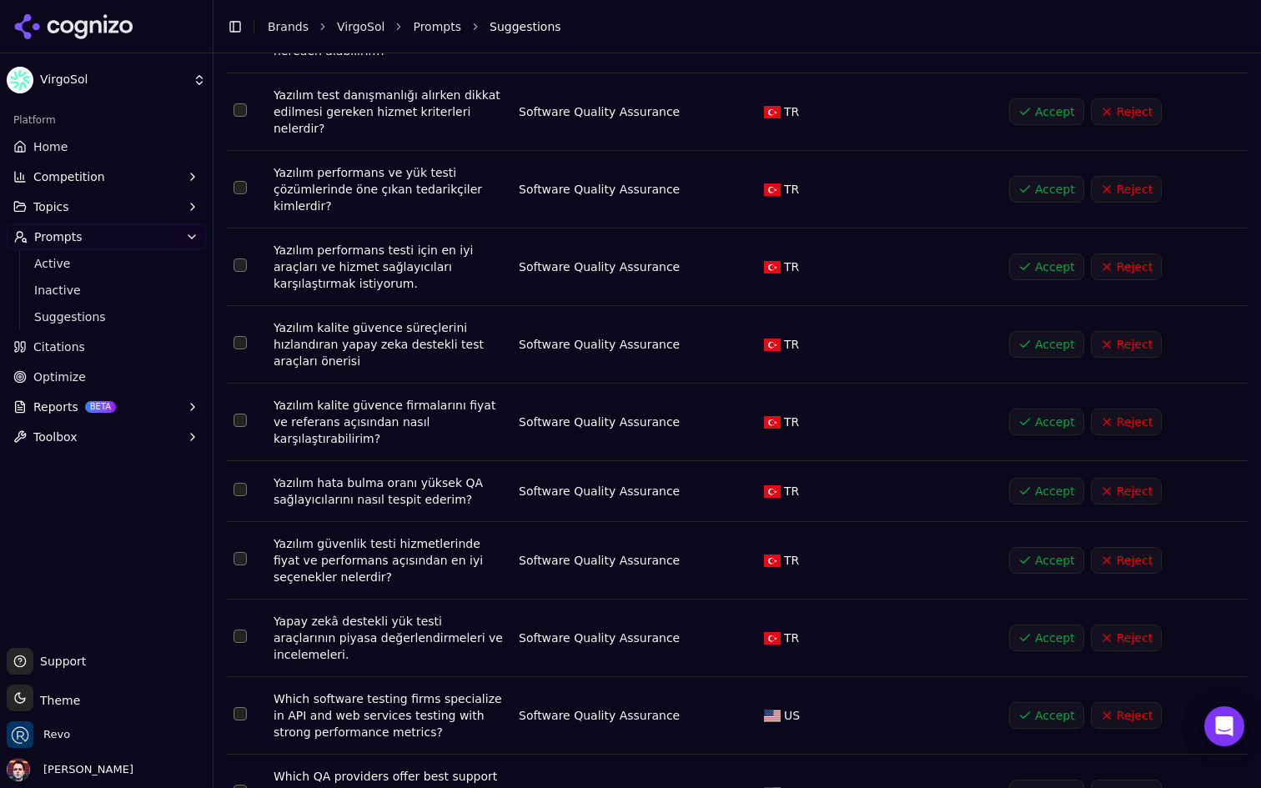
scroll to position [373, 0]
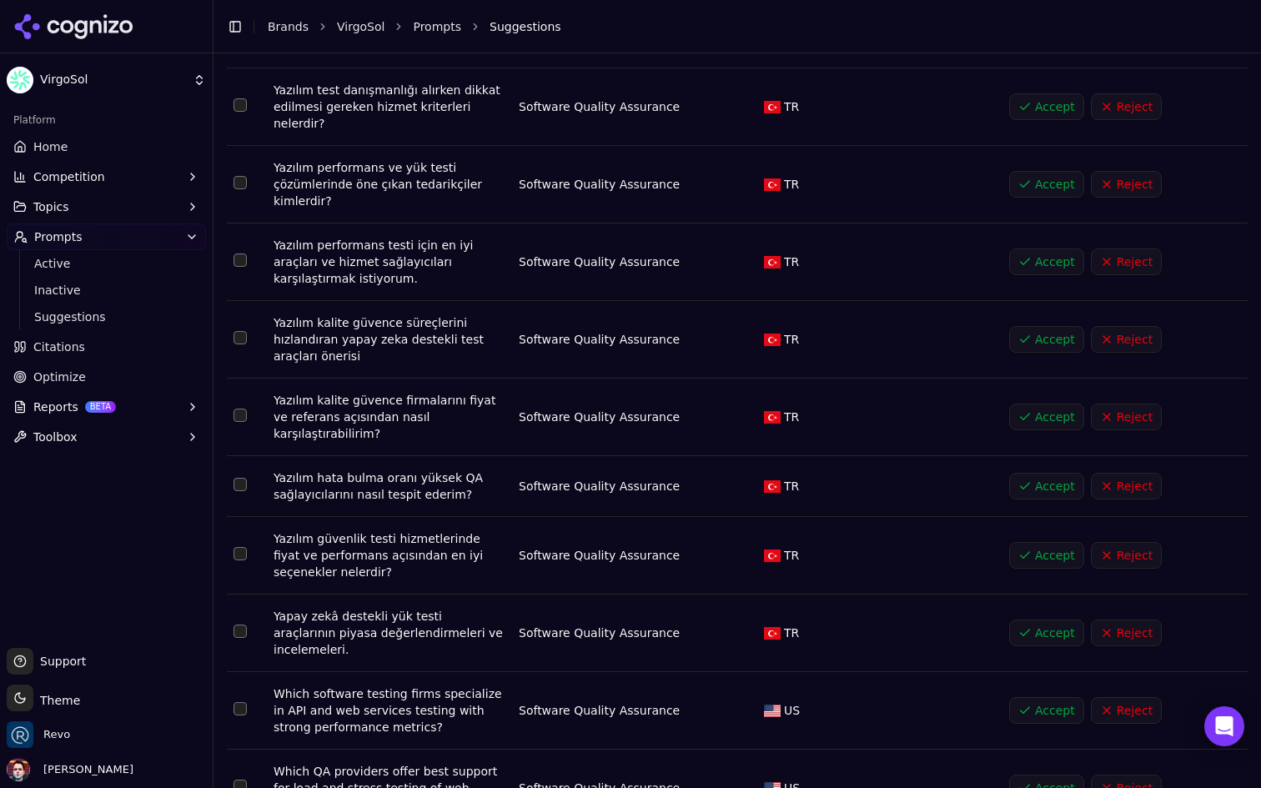
click at [1028, 171] on button "Accept" at bounding box center [1046, 184] width 75 height 27
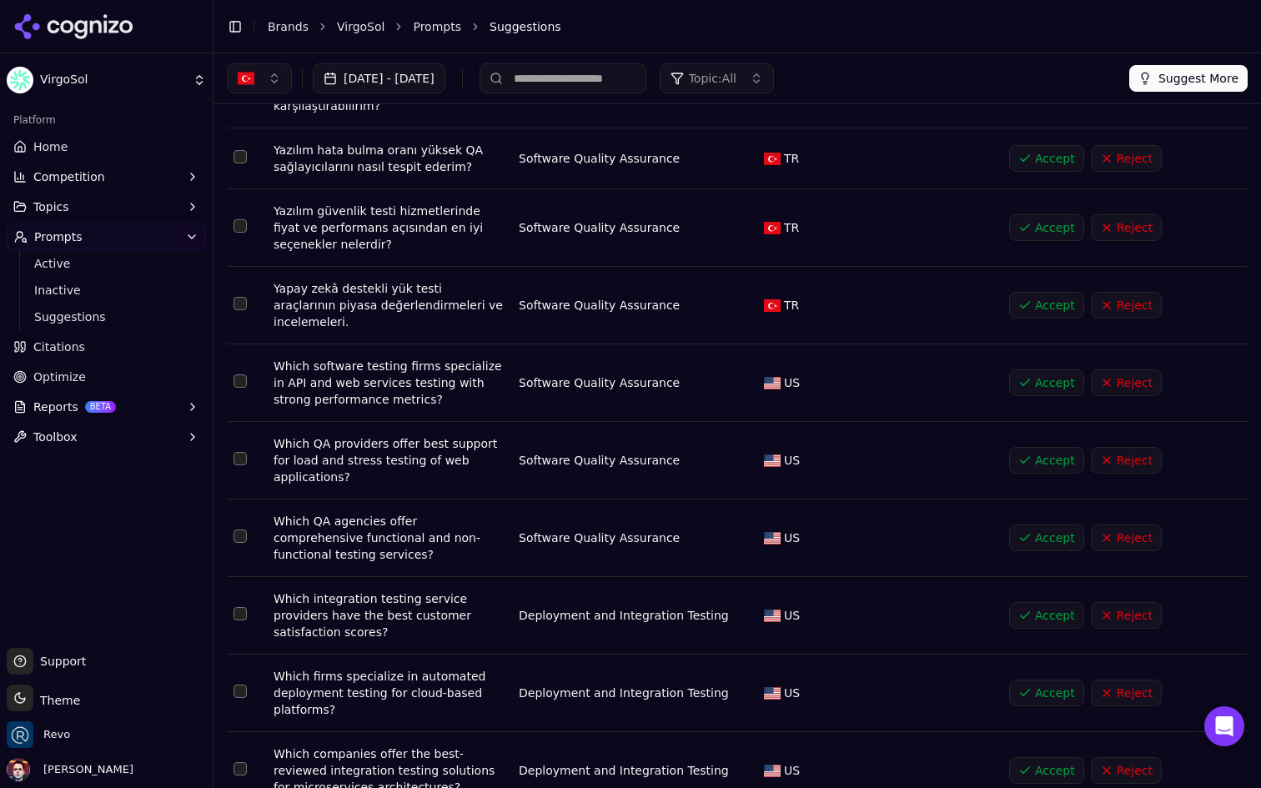
scroll to position [622, 0]
click at [1109, 146] on button "Reject" at bounding box center [1126, 159] width 71 height 27
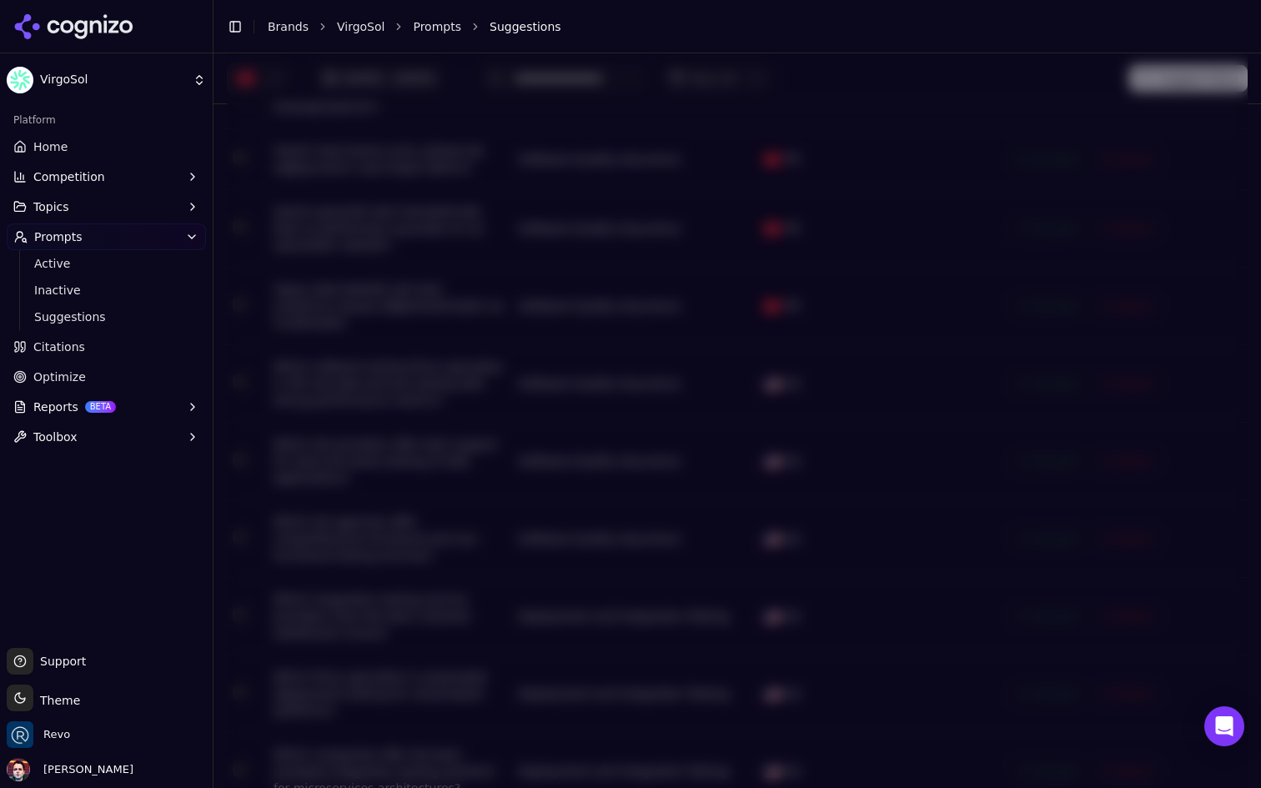
scroll to position [0, 0]
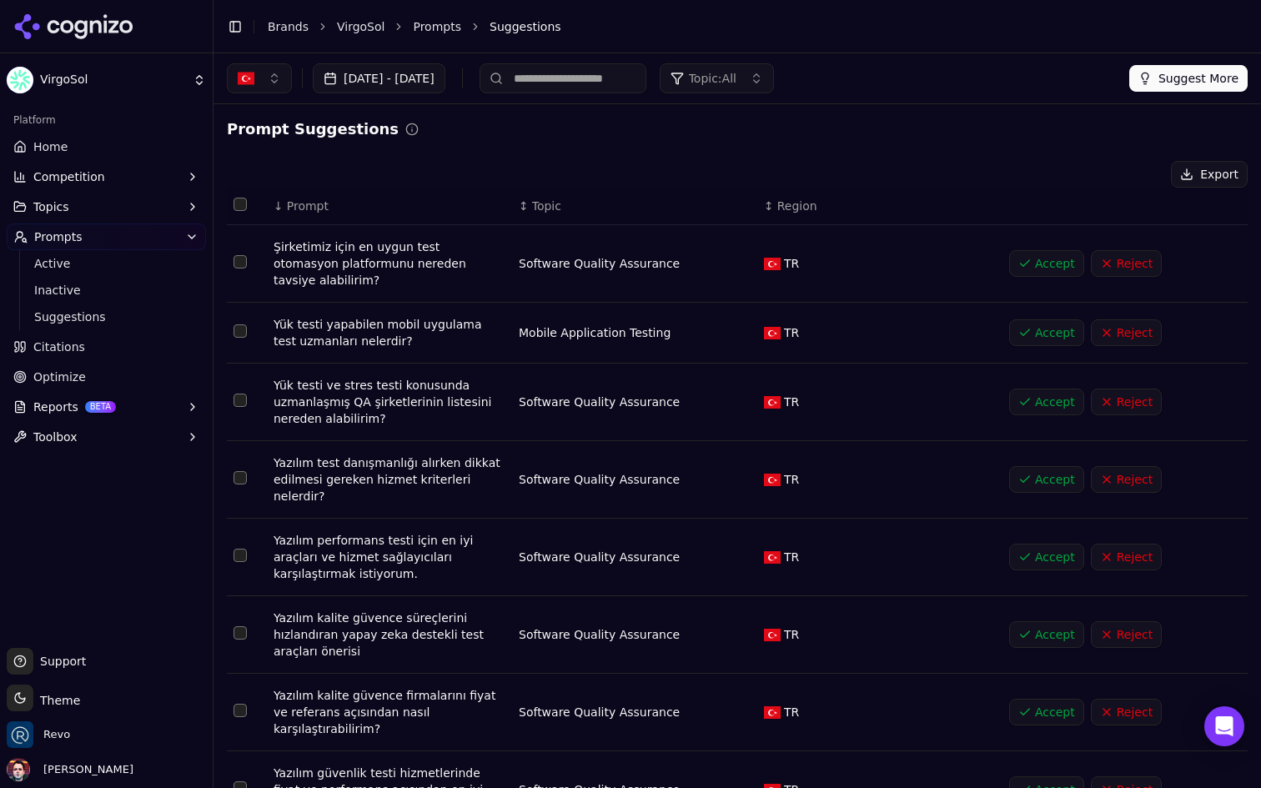
click at [1141, 258] on button "Reject" at bounding box center [1126, 263] width 71 height 27
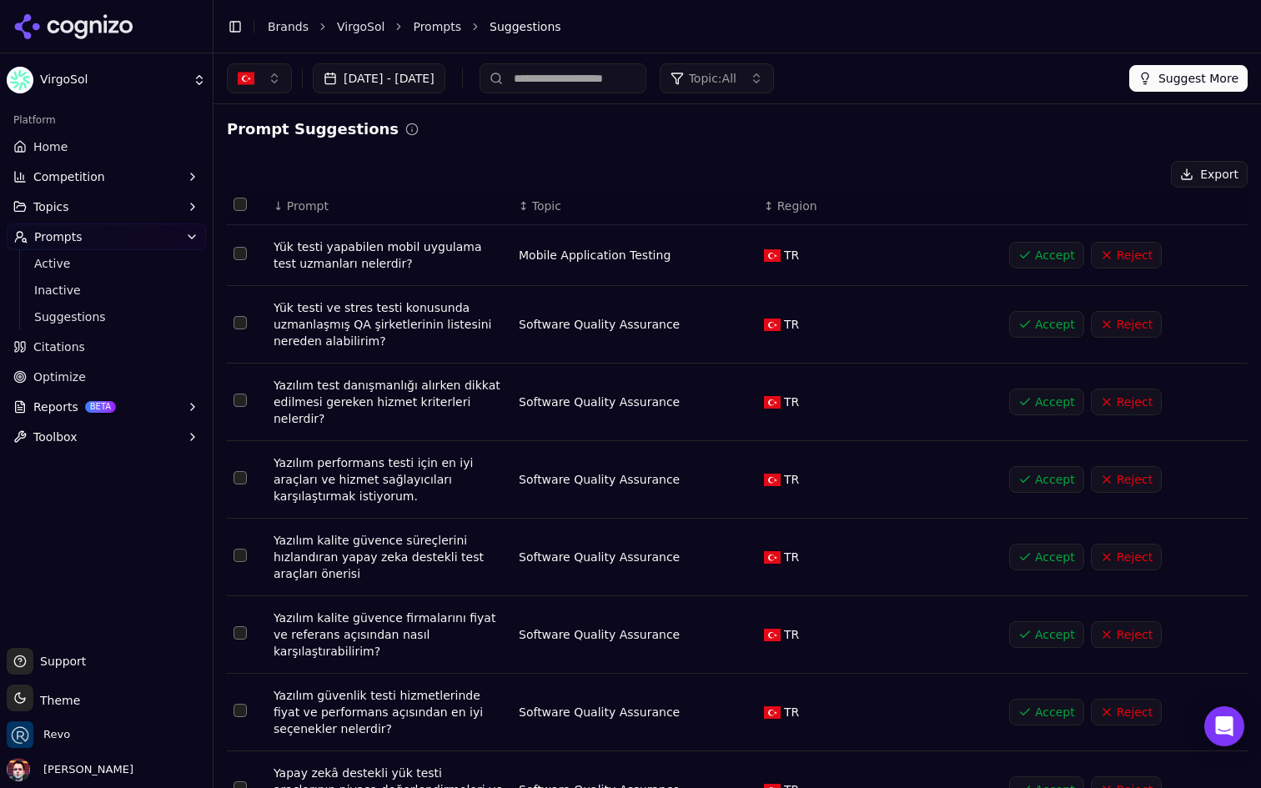
click at [1141, 258] on button "Reject" at bounding box center [1126, 255] width 71 height 27
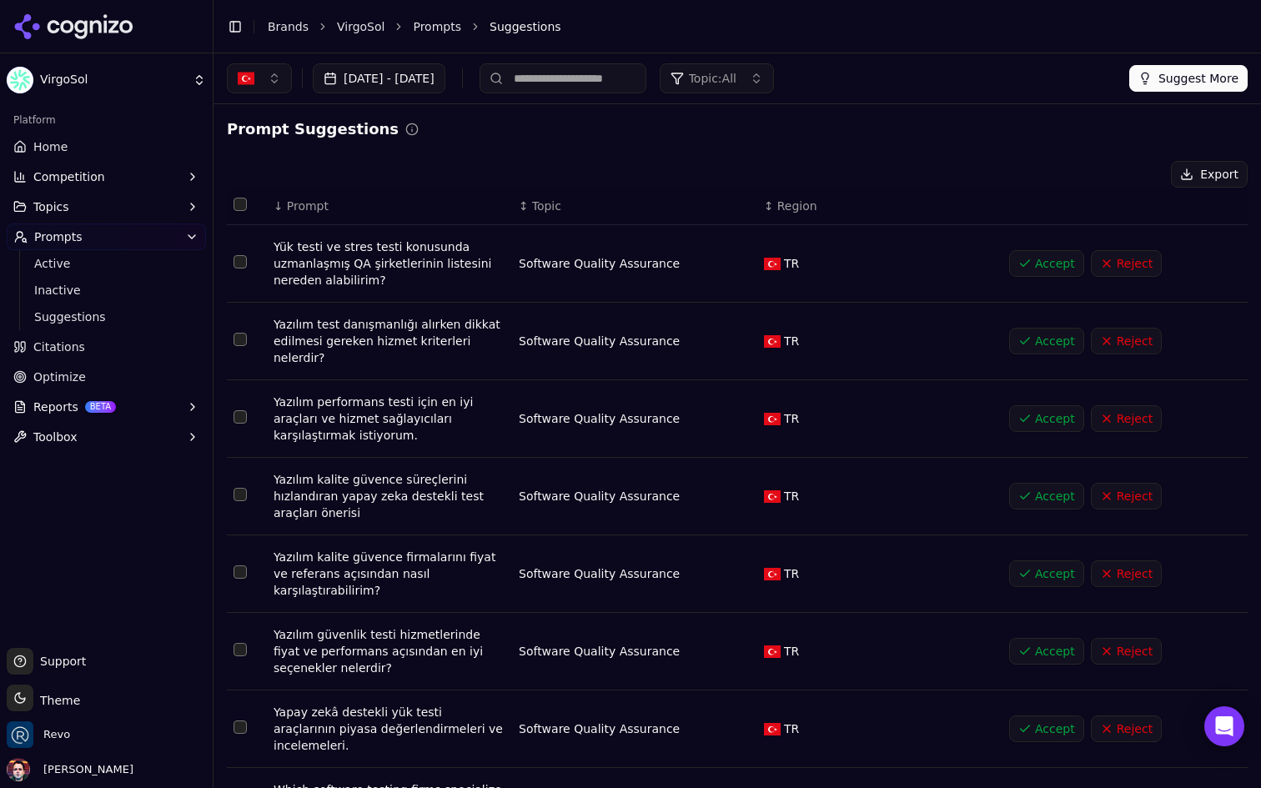
click at [1135, 333] on button "Reject" at bounding box center [1126, 341] width 71 height 27
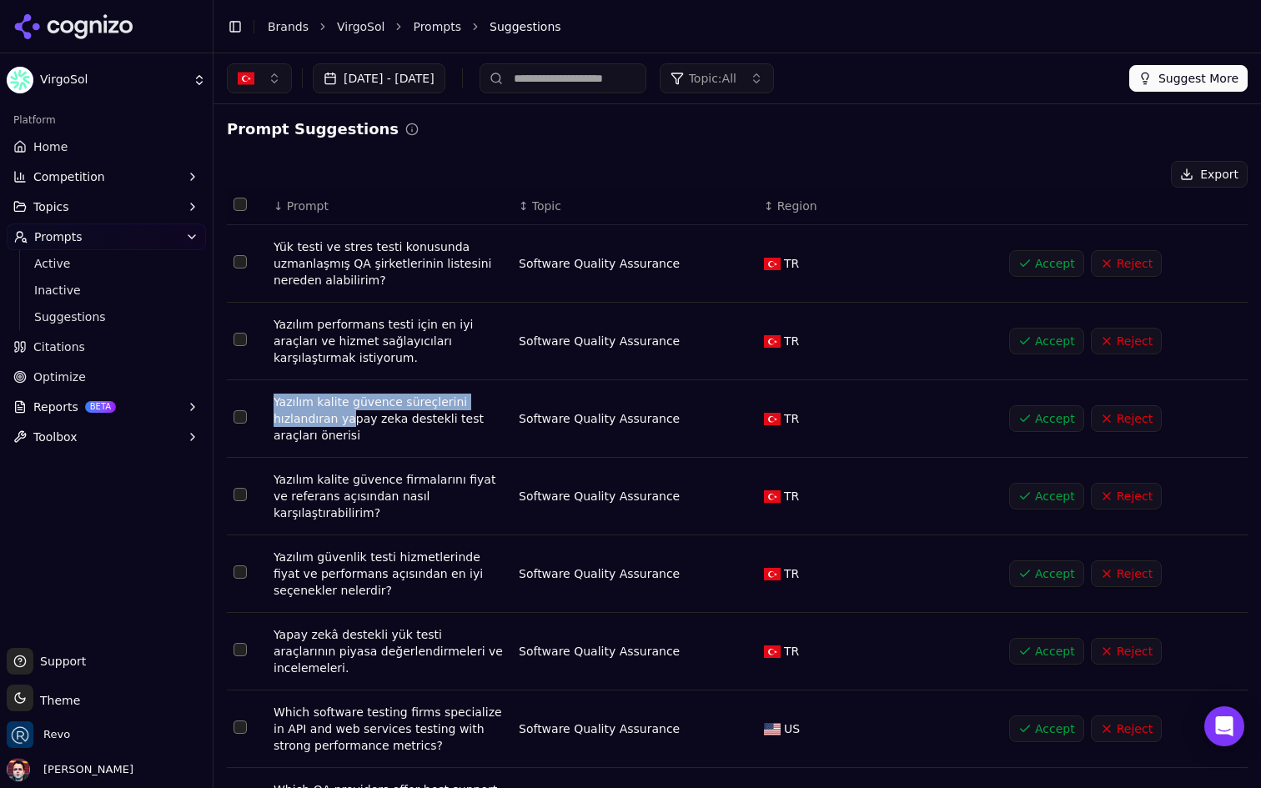
drag, startPoint x: 275, startPoint y: 402, endPoint x: 350, endPoint y: 422, distance: 76.9
click at [350, 423] on div "Yazılım kalite güvence süreçlerini hızlandıran yapay zeka destekli test araçlar…" at bounding box center [390, 419] width 232 height 50
click at [512, 441] on td "Software Quality Assurance" at bounding box center [634, 419] width 245 height 78
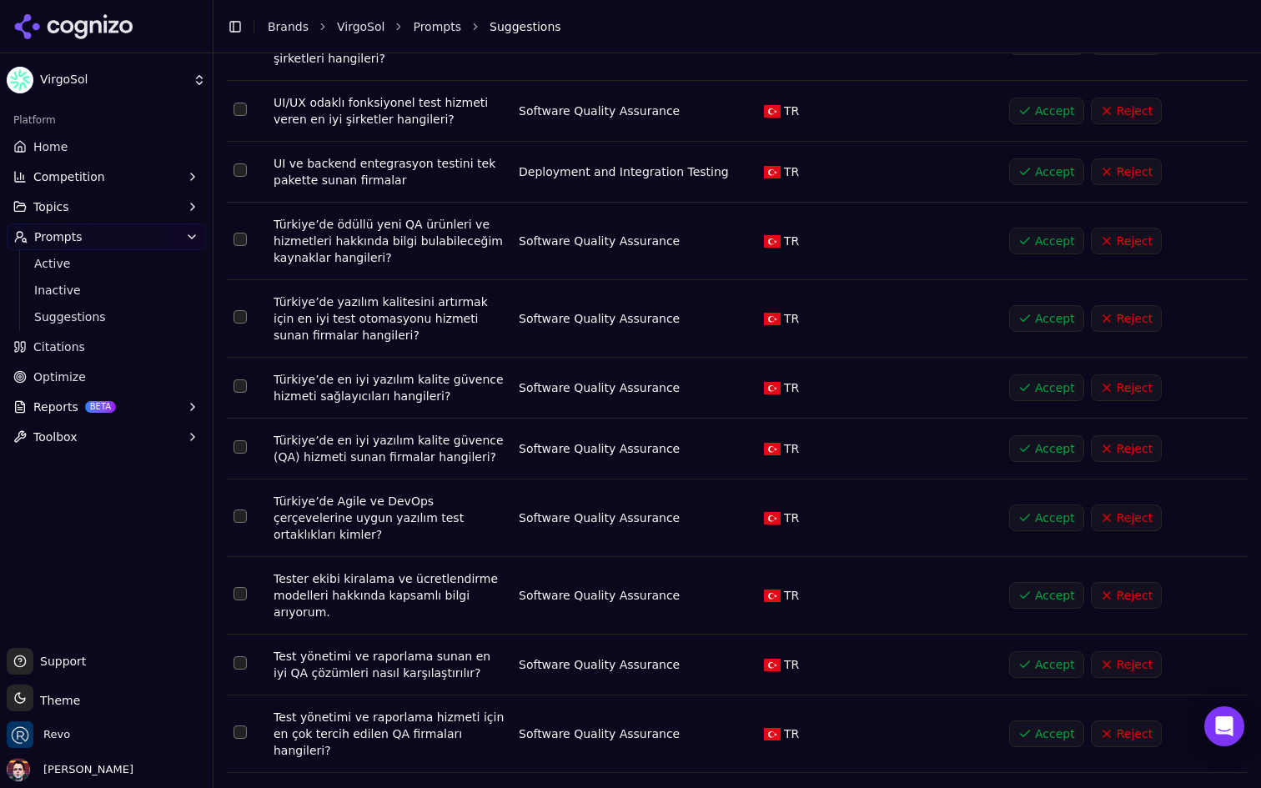
scroll to position [2319, 0]
click at [1027, 373] on button "Accept" at bounding box center [1046, 386] width 75 height 27
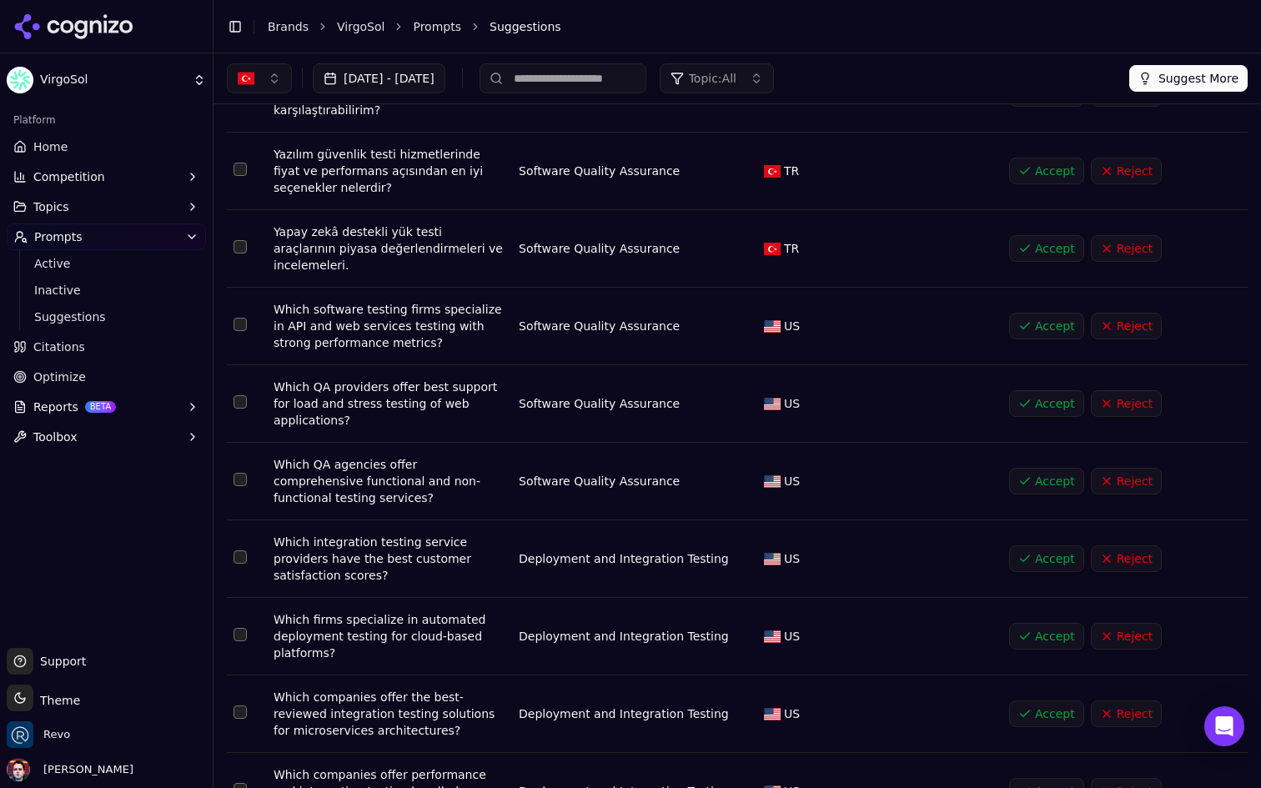
scroll to position [0, 0]
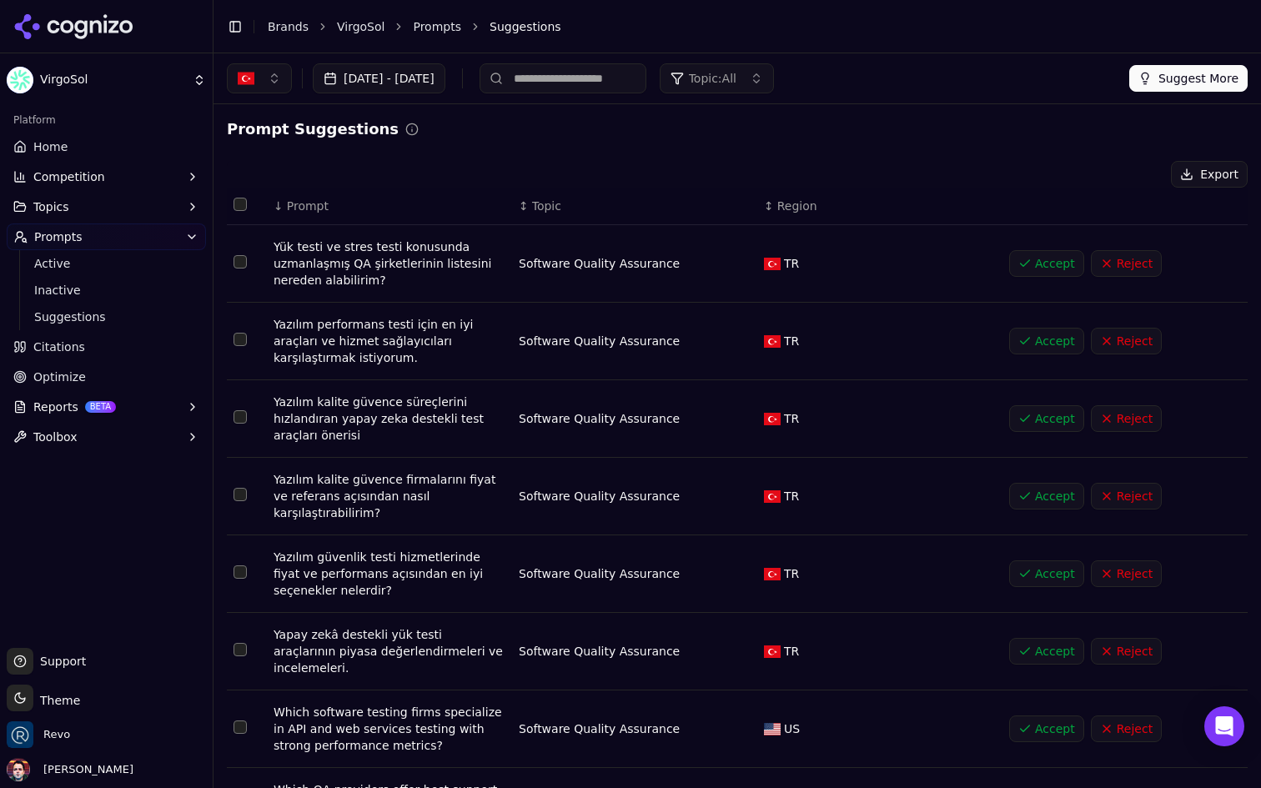
click at [544, 208] on span "Topic" at bounding box center [546, 206] width 29 height 17
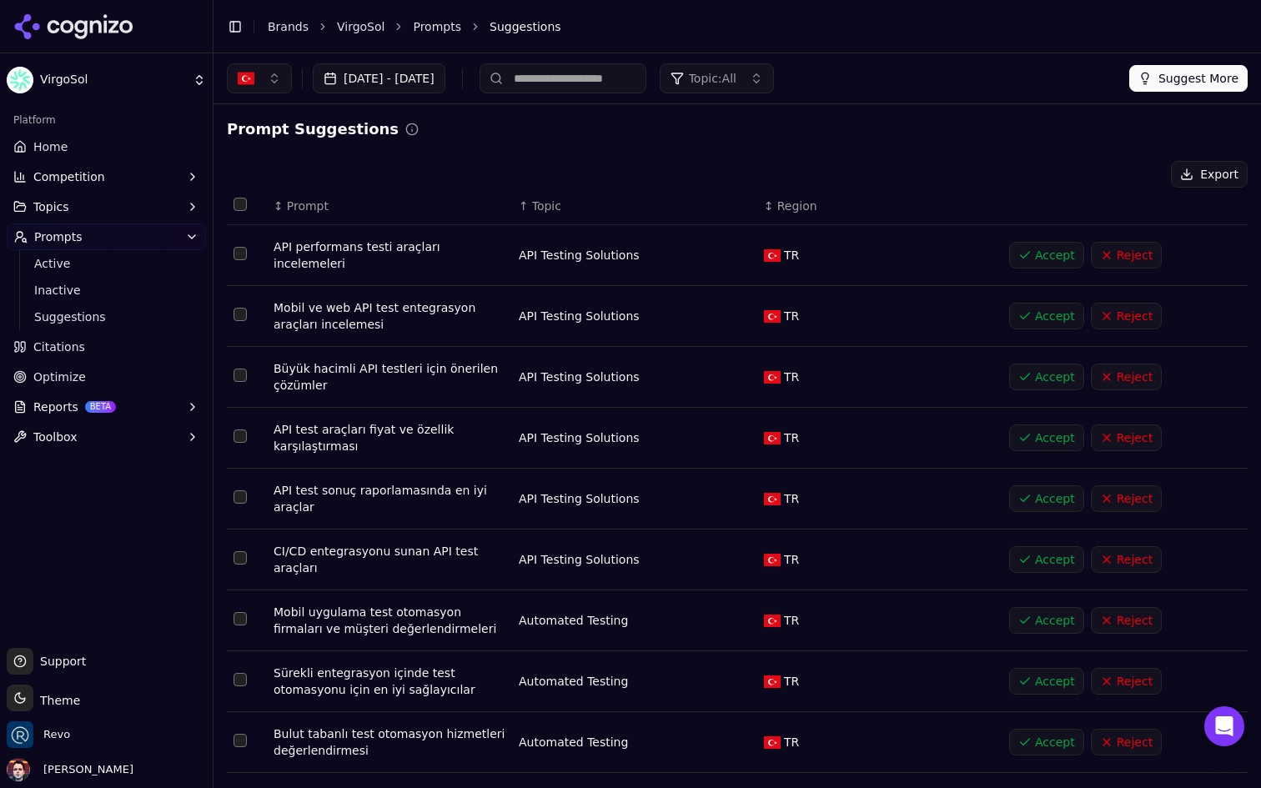
click at [803, 203] on span "Region" at bounding box center [798, 206] width 40 height 17
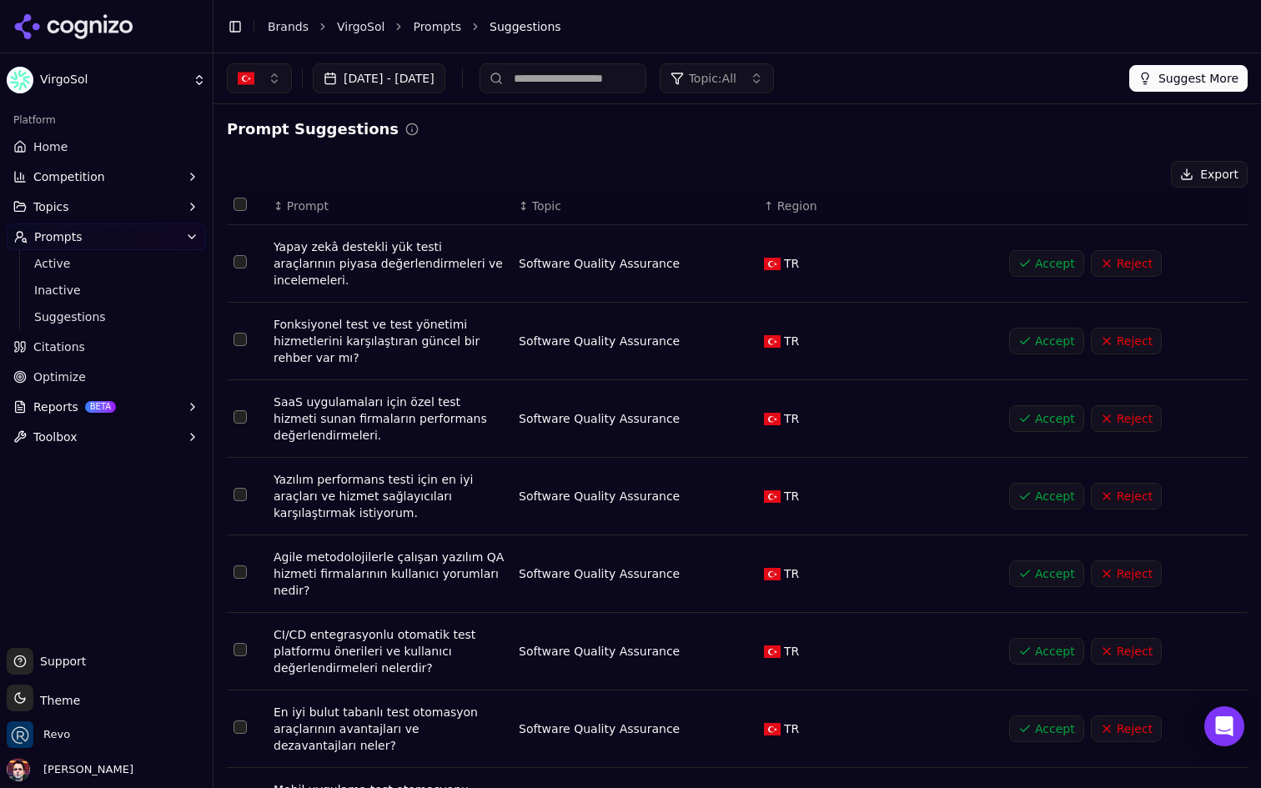
click at [109, 269] on span "Active" at bounding box center [106, 263] width 145 height 17
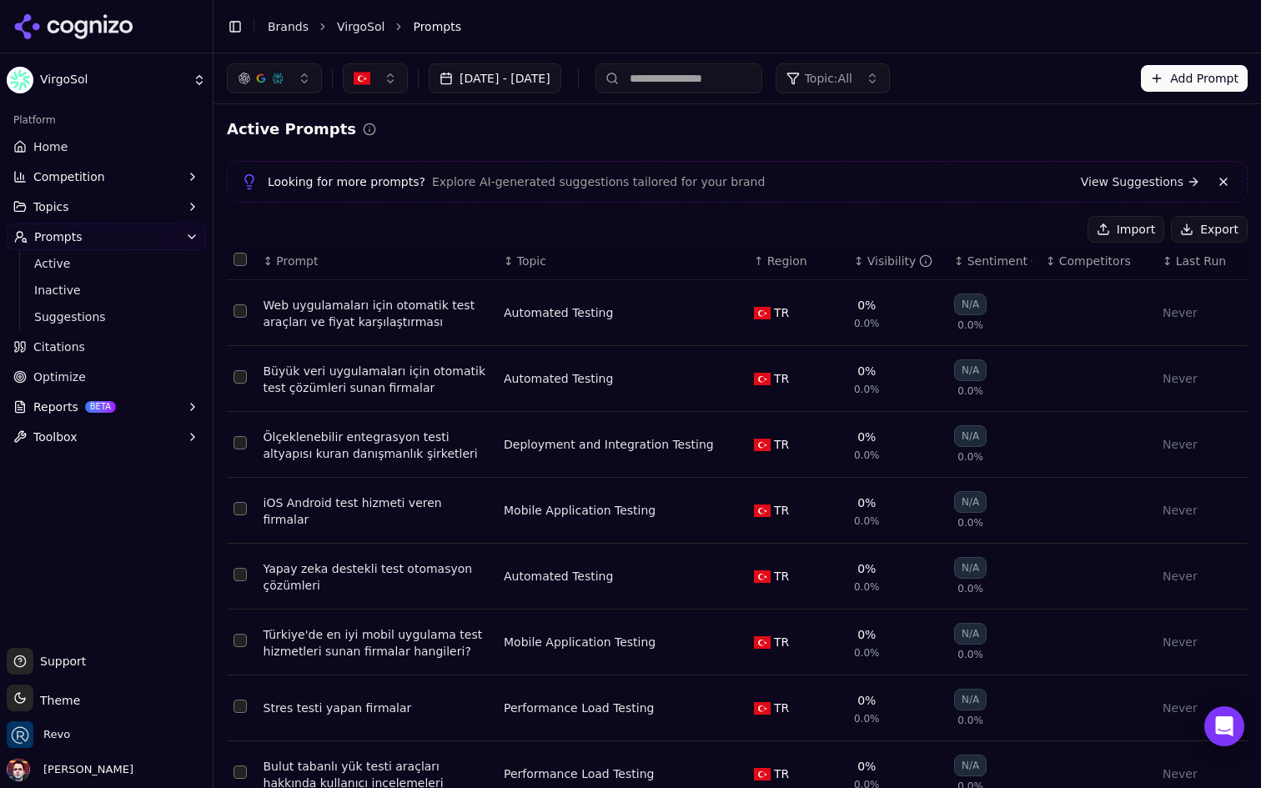
click at [964, 82] on div "Sep 17, 2025 - Sep 25, 2025 Topic: All Add Prompt" at bounding box center [737, 78] width 1021 height 30
click at [890, 77] on button "Topic: All" at bounding box center [833, 78] width 114 height 30
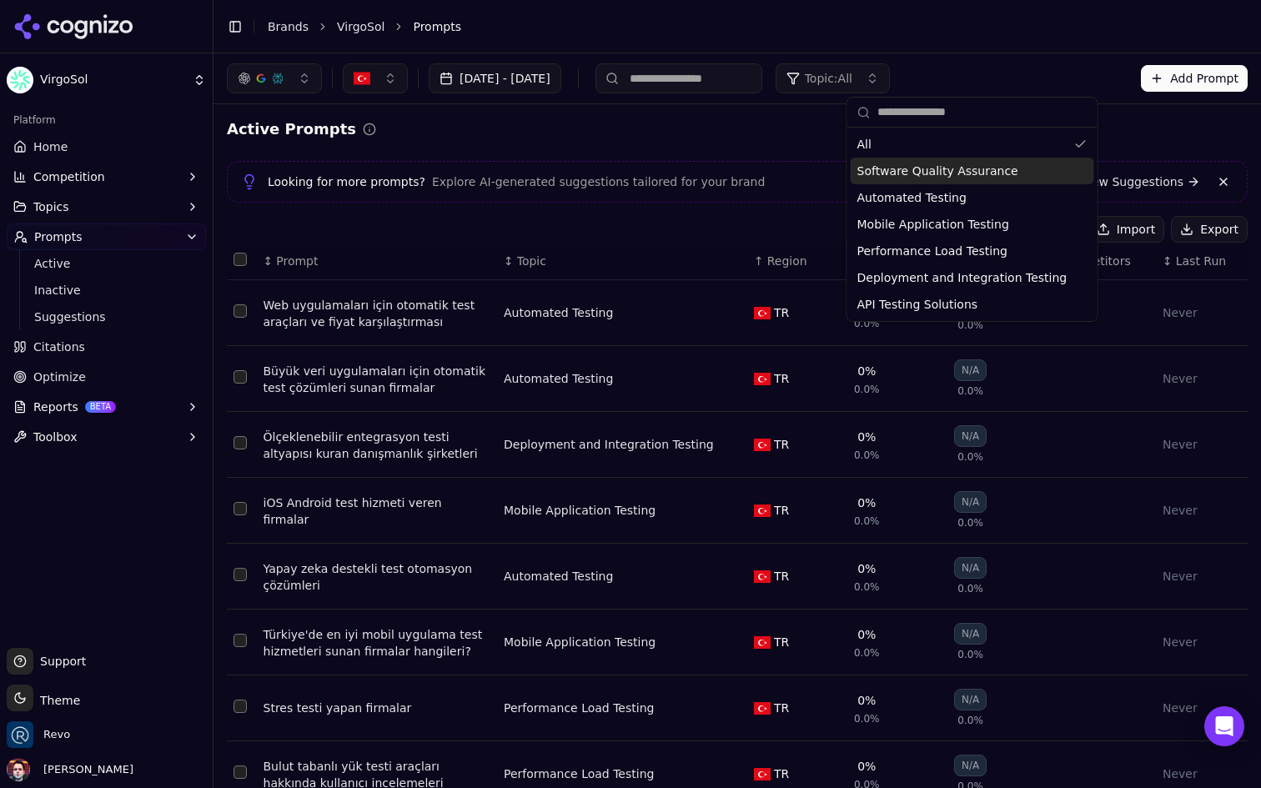
click at [929, 164] on span "Software Quality Assurance" at bounding box center [938, 171] width 161 height 17
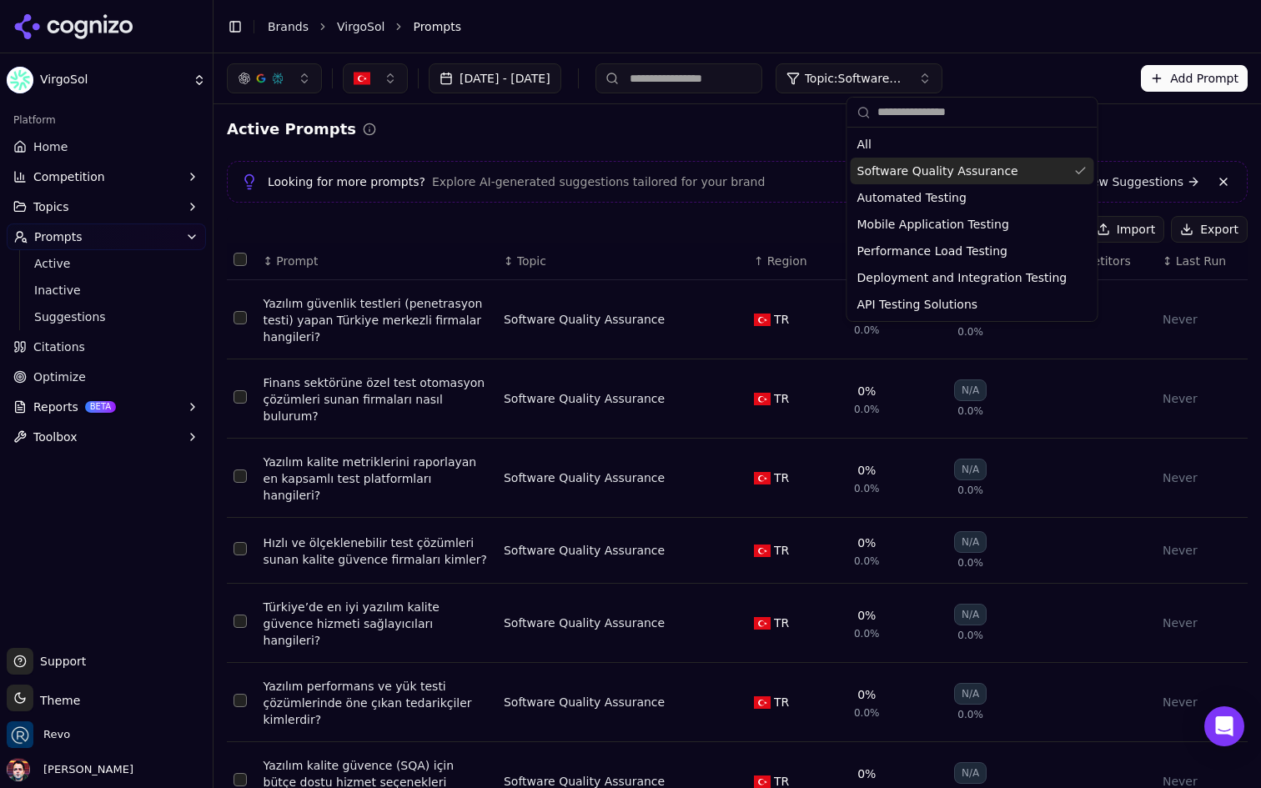
click at [737, 128] on div "Active Prompts" at bounding box center [737, 129] width 1021 height 23
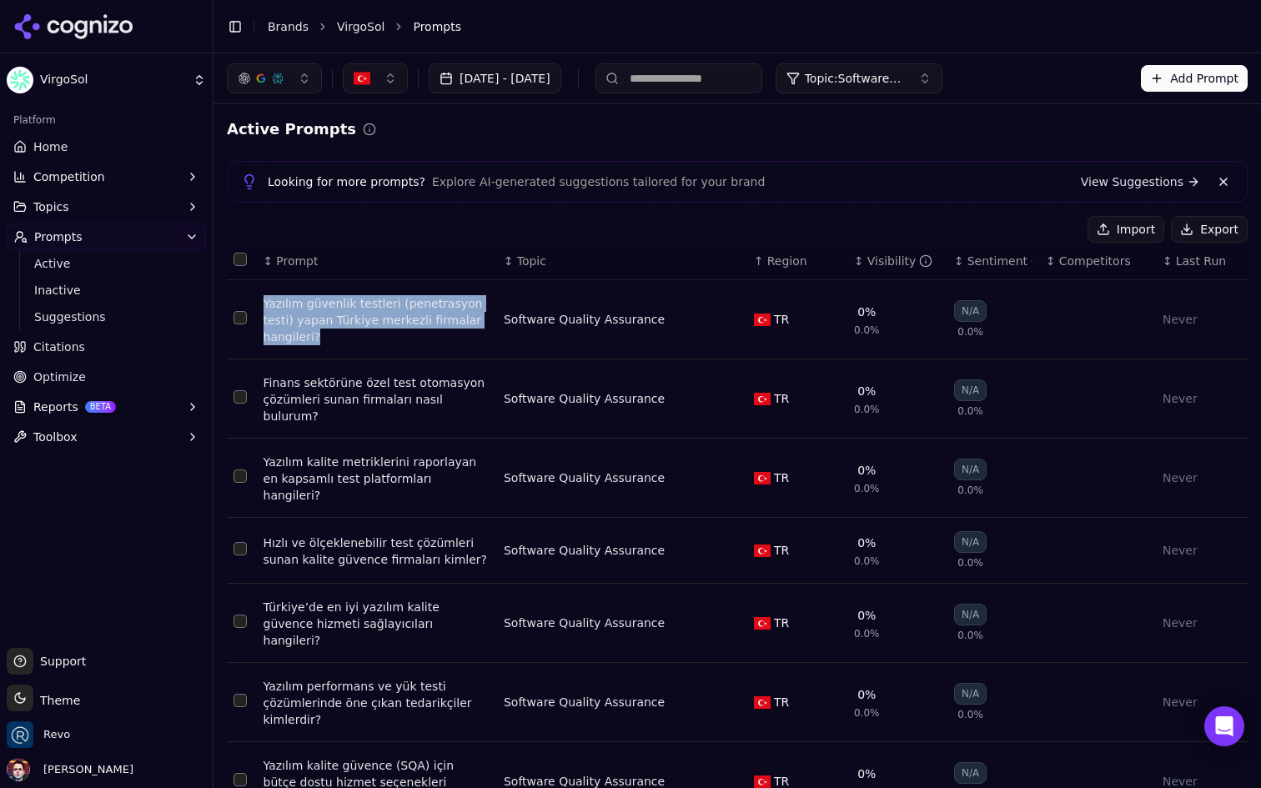
drag, startPoint x: 262, startPoint y: 300, endPoint x: 328, endPoint y: 343, distance: 78.5
click at [328, 343] on td "Yazılım güvenlik testleri (penetrasyon testi) yapan Türkiye merkezli firmalar h…" at bounding box center [377, 319] width 240 height 79
copy div "Yazılım güvenlik testleri (penetrasyon testi) yapan Türkiye merkezli firmalar h…"
click at [238, 316] on button "Select row 1" at bounding box center [240, 317] width 13 height 13
click at [1041, 231] on button "Deactivate ( 1 )" at bounding box center [1020, 229] width 122 height 27
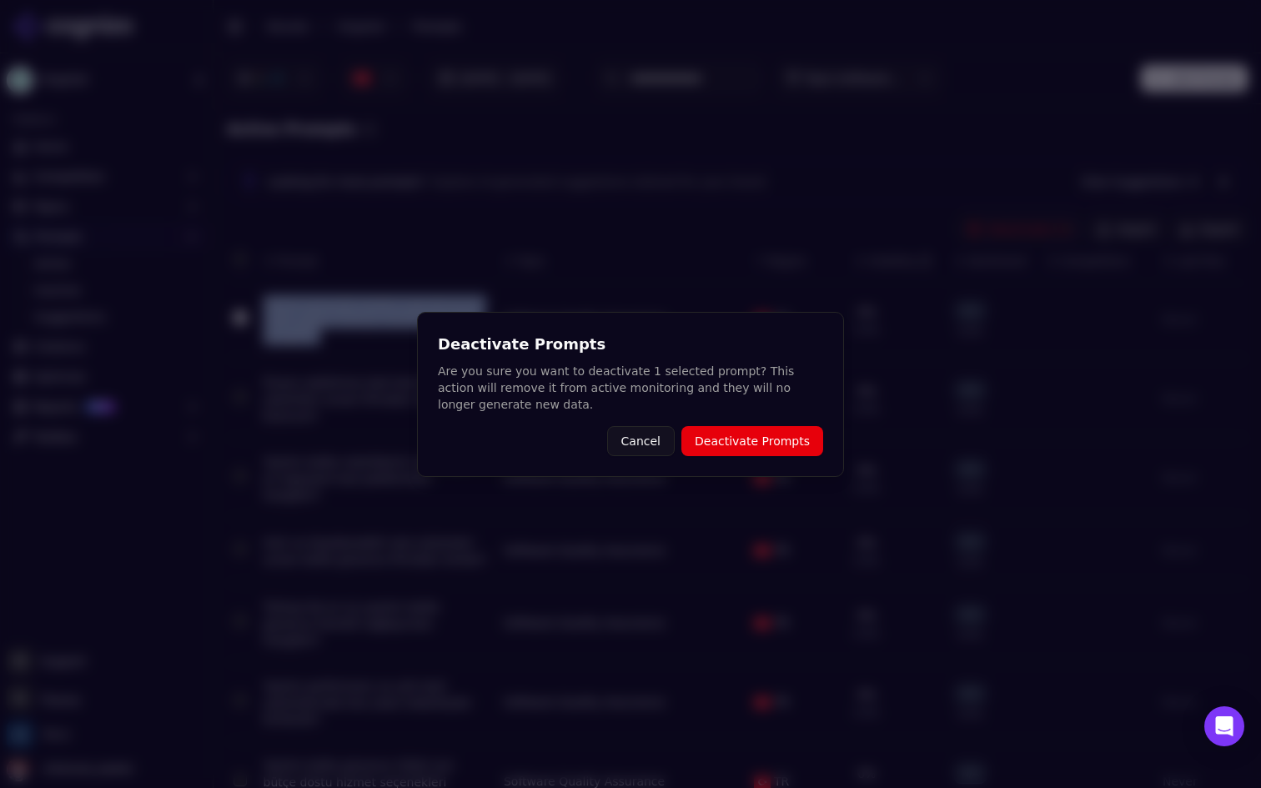
click at [733, 433] on button "Deactivate Prompts" at bounding box center [753, 441] width 142 height 30
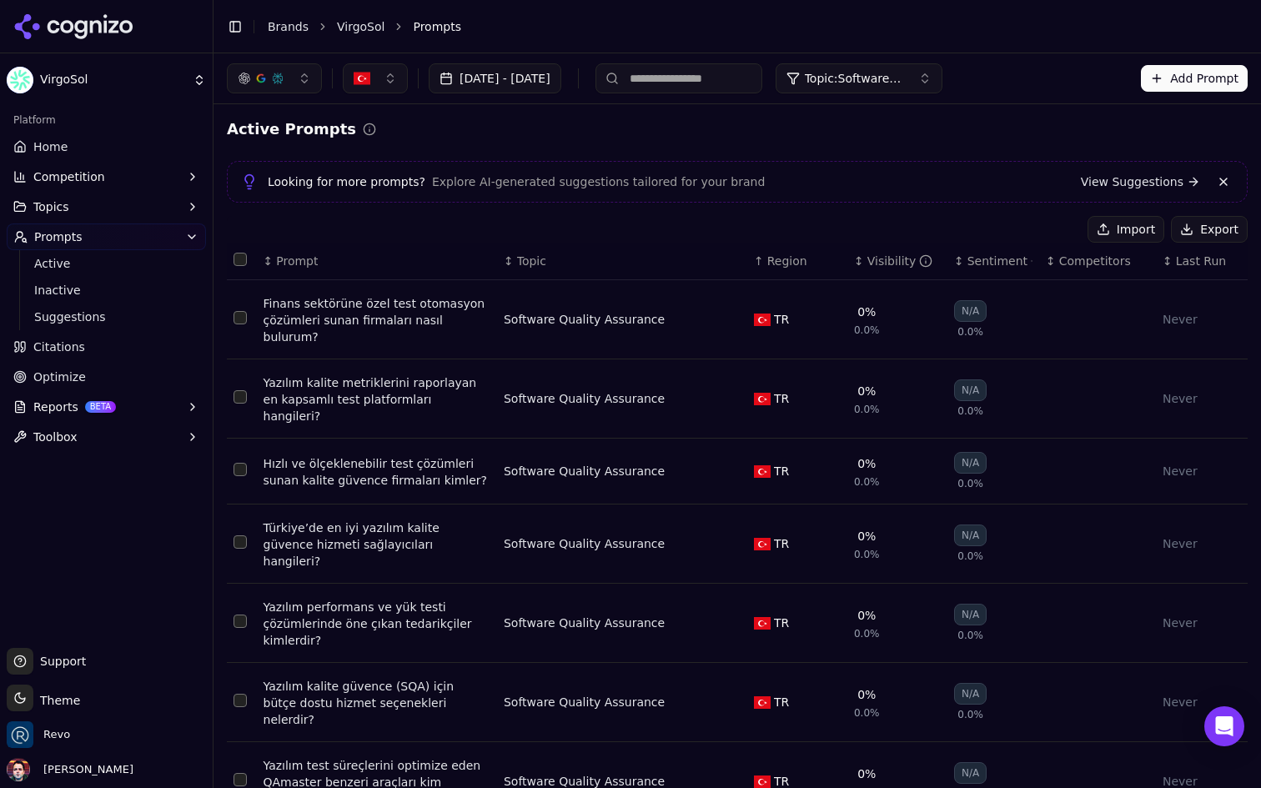
click at [1211, 71] on button "Add Prompt" at bounding box center [1194, 78] width 107 height 27
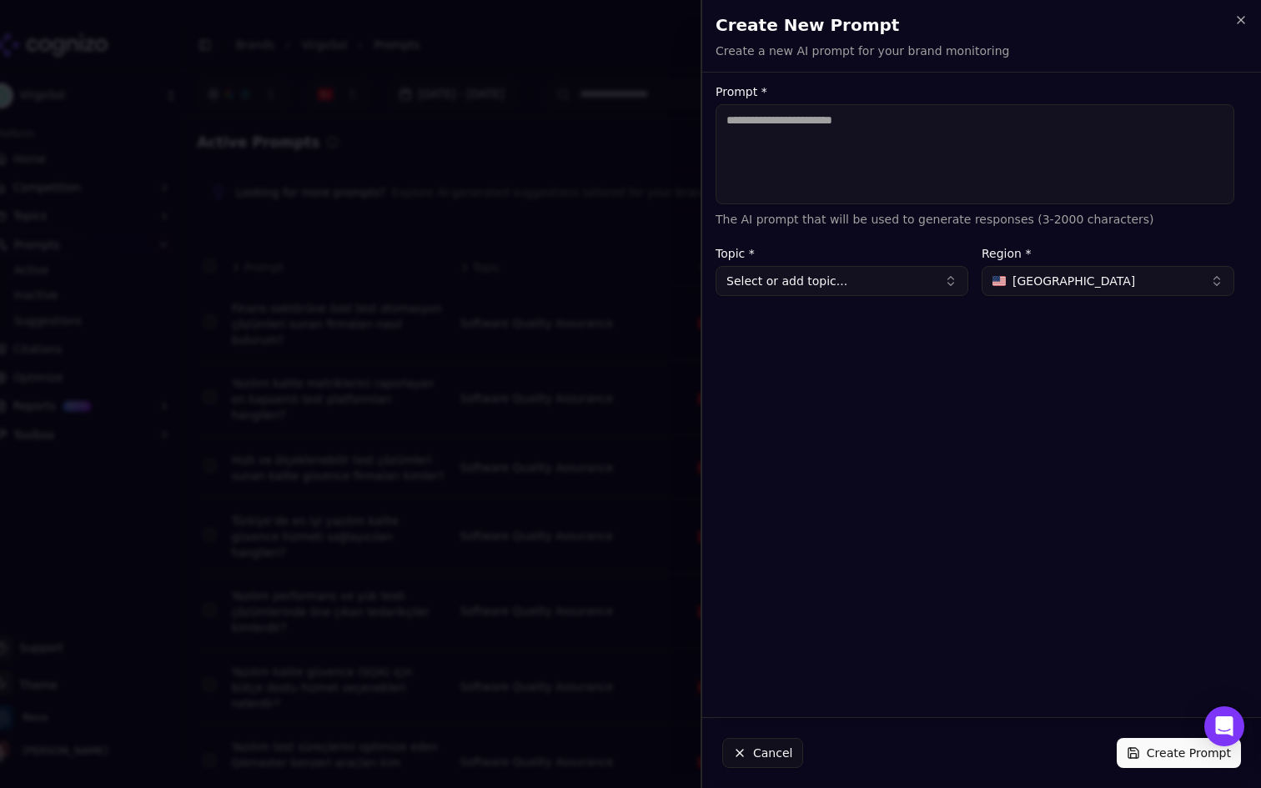
click at [984, 150] on textarea "Prompt *" at bounding box center [975, 154] width 519 height 100
drag, startPoint x: 960, startPoint y: 118, endPoint x: 855, endPoint y: 120, distance: 105.2
click at [855, 120] on textarea "**********" at bounding box center [975, 154] width 519 height 100
click at [1108, 116] on textarea "**********" at bounding box center [975, 154] width 519 height 100
type textarea "**********"
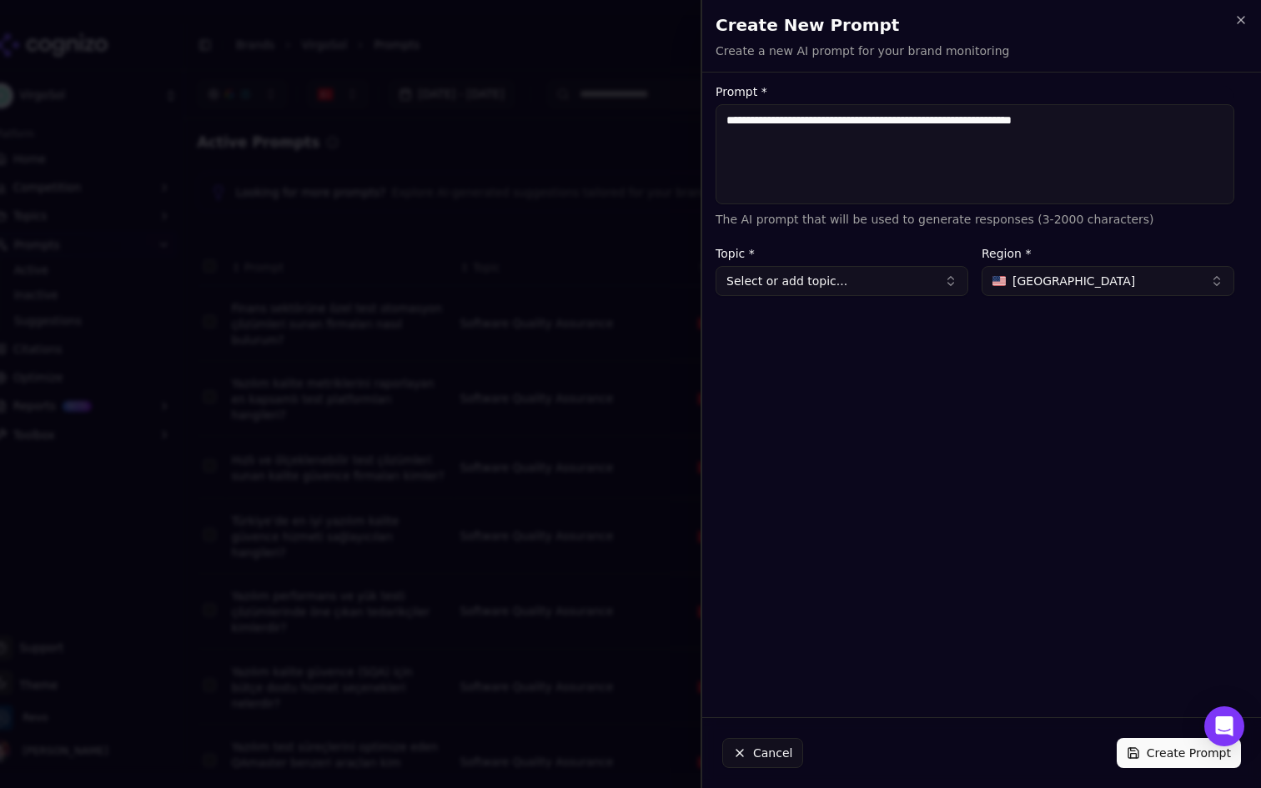
click at [930, 284] on button "Select or add topic..." at bounding box center [842, 281] width 253 height 30
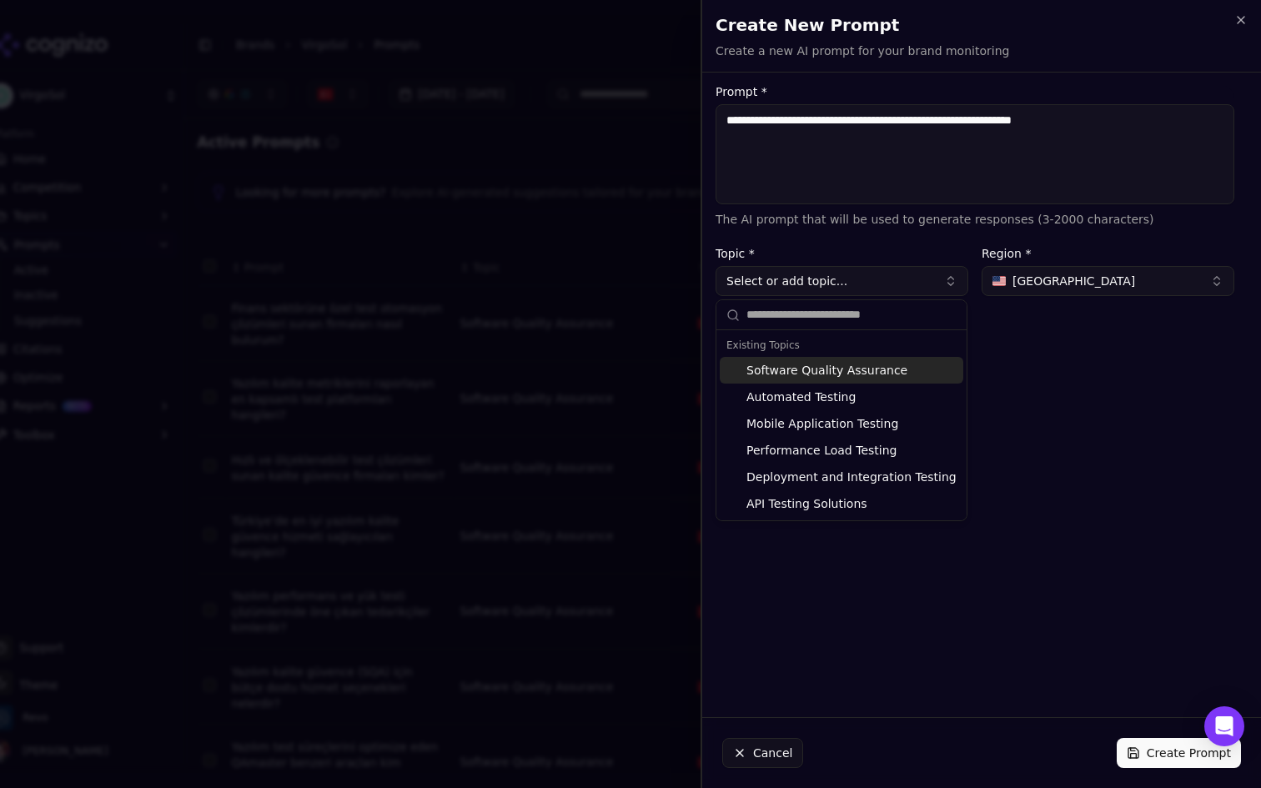
click at [868, 364] on div "Software Quality Assurance" at bounding box center [842, 370] width 244 height 27
type input "**********"
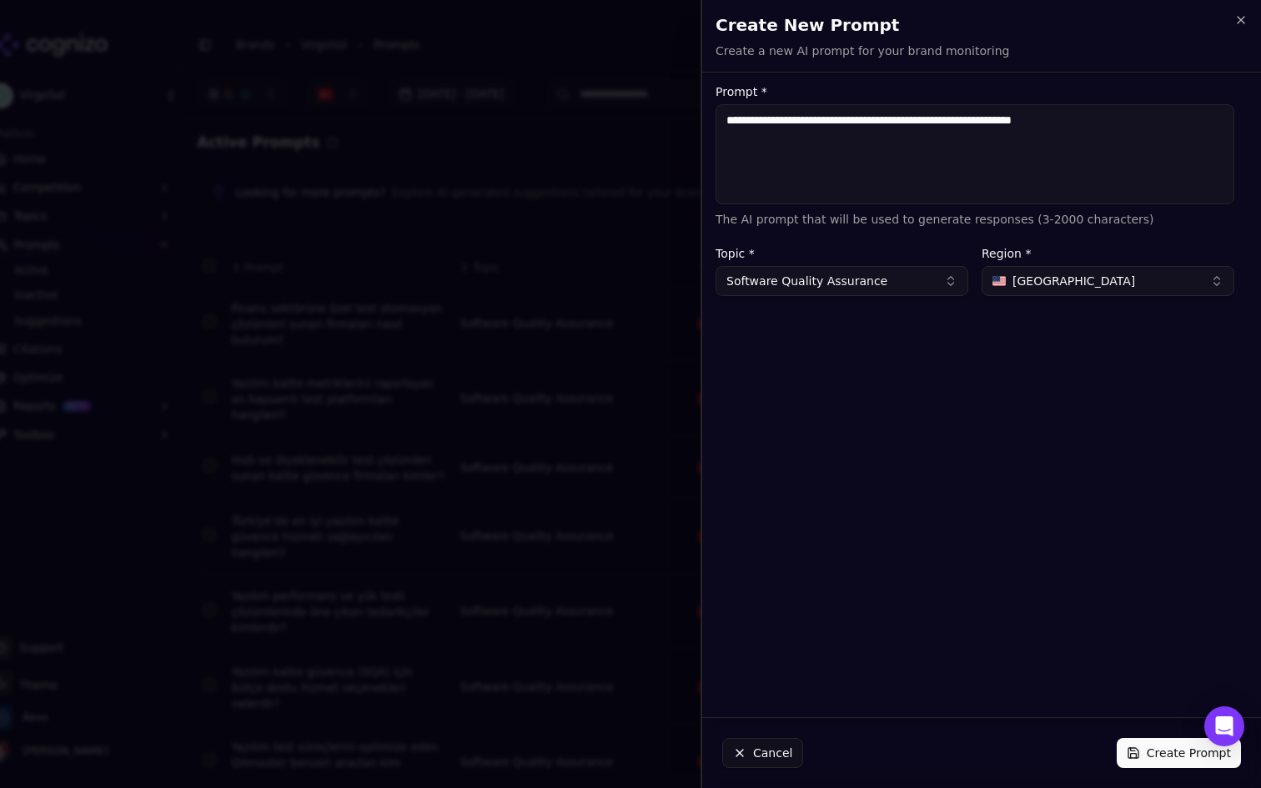
click at [1157, 758] on button "Create Prompt" at bounding box center [1179, 753] width 124 height 30
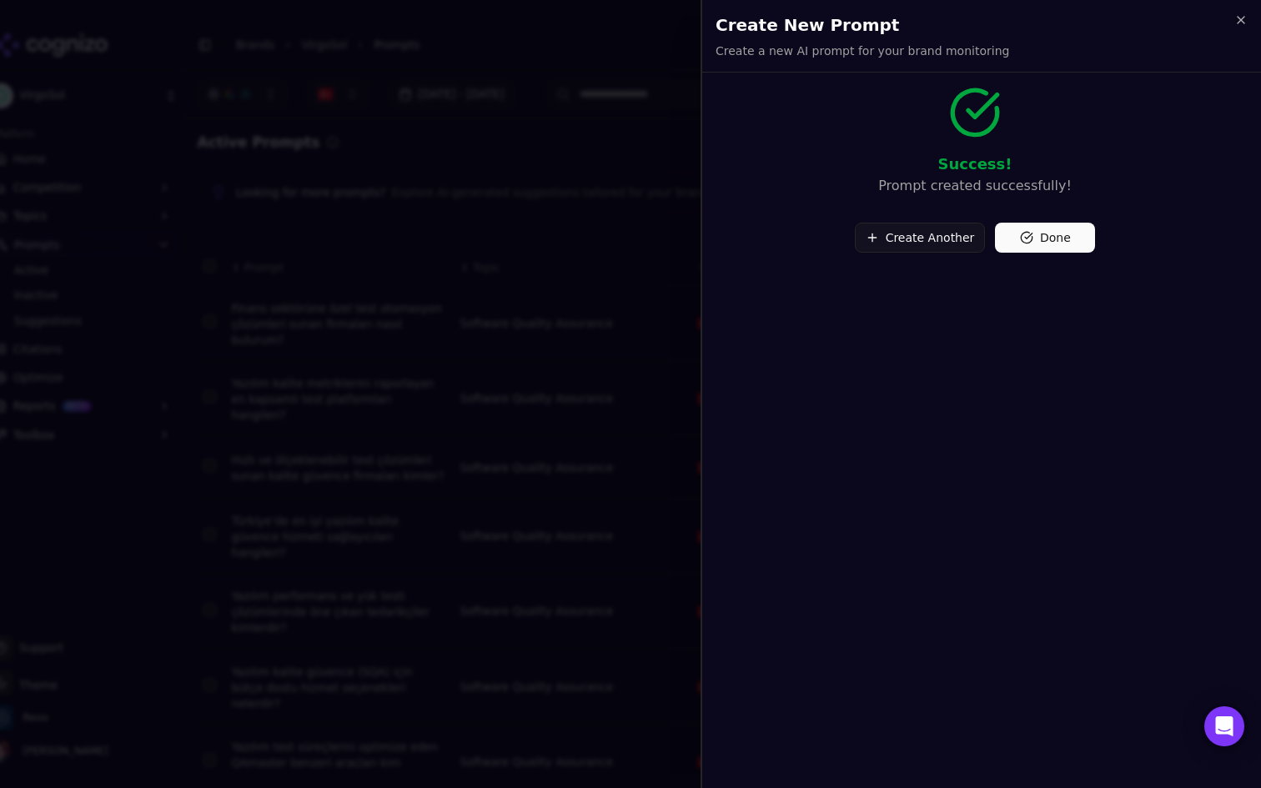
click at [925, 229] on button "Create Another" at bounding box center [920, 238] width 131 height 30
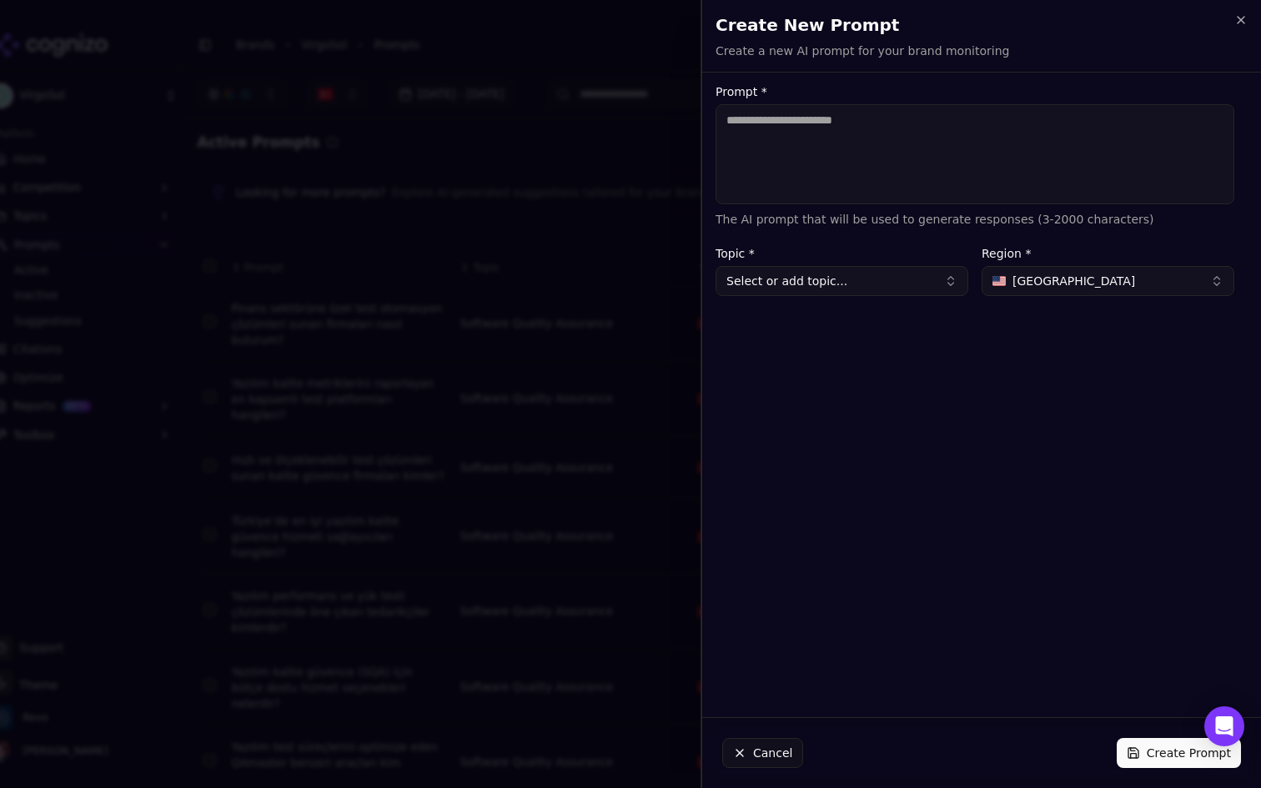
click at [940, 148] on textarea "Prompt *" at bounding box center [975, 154] width 519 height 100
paste textarea "**********"
type textarea "**********"
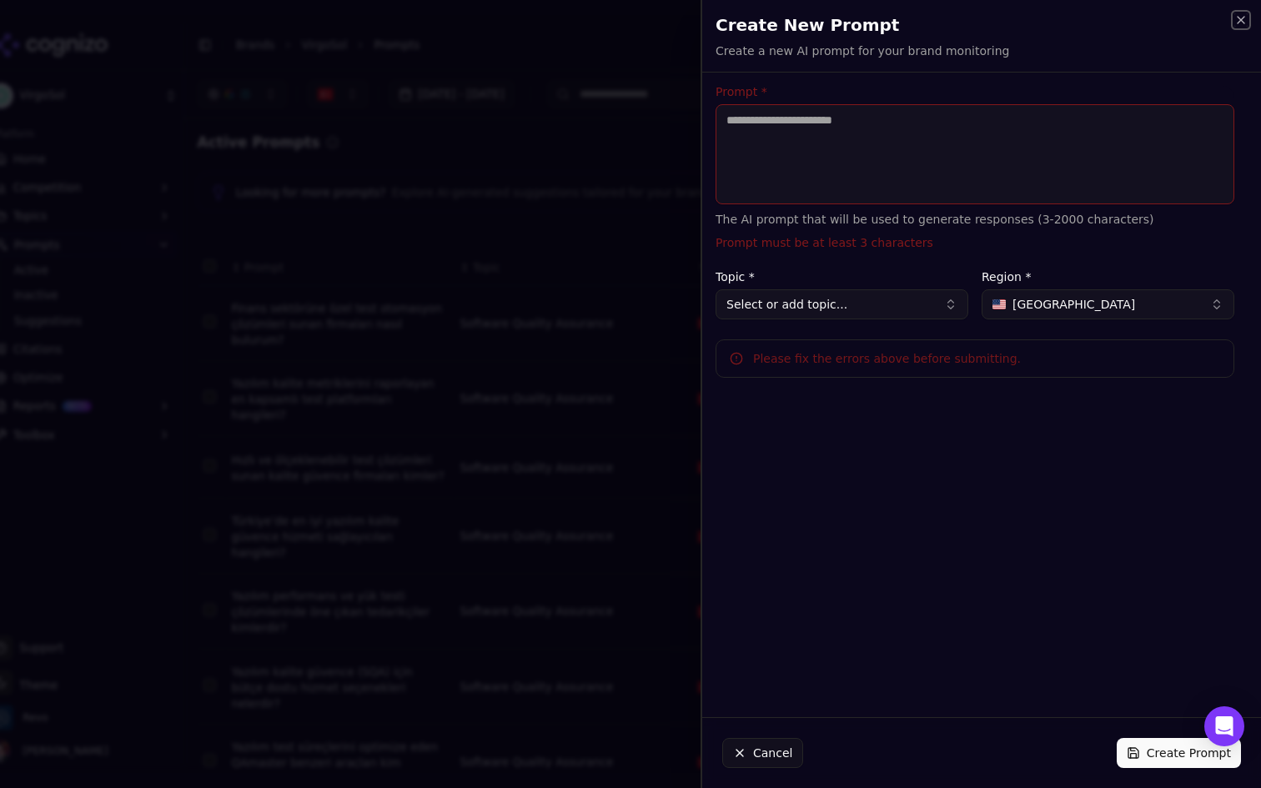
click at [1237, 15] on icon "button" at bounding box center [1241, 19] width 13 height 13
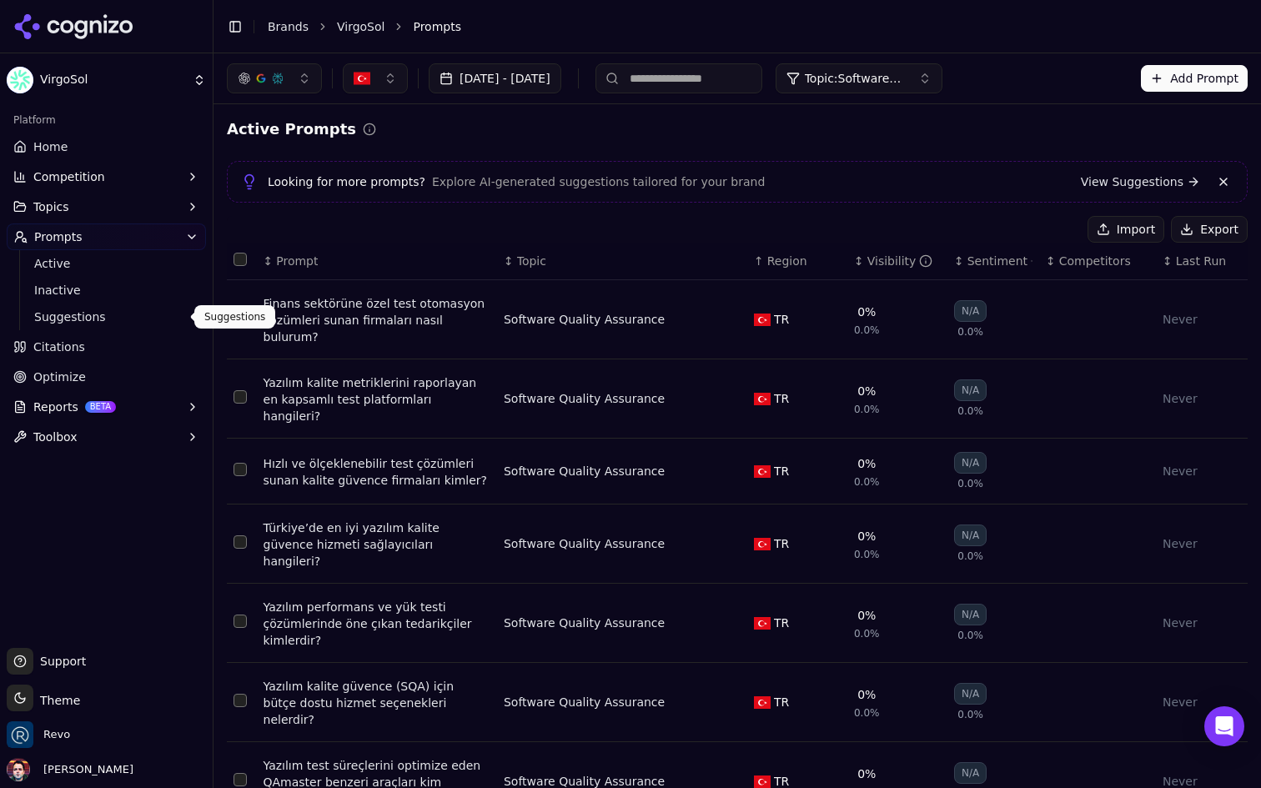
click at [92, 314] on span "Suggestions" at bounding box center [106, 317] width 145 height 17
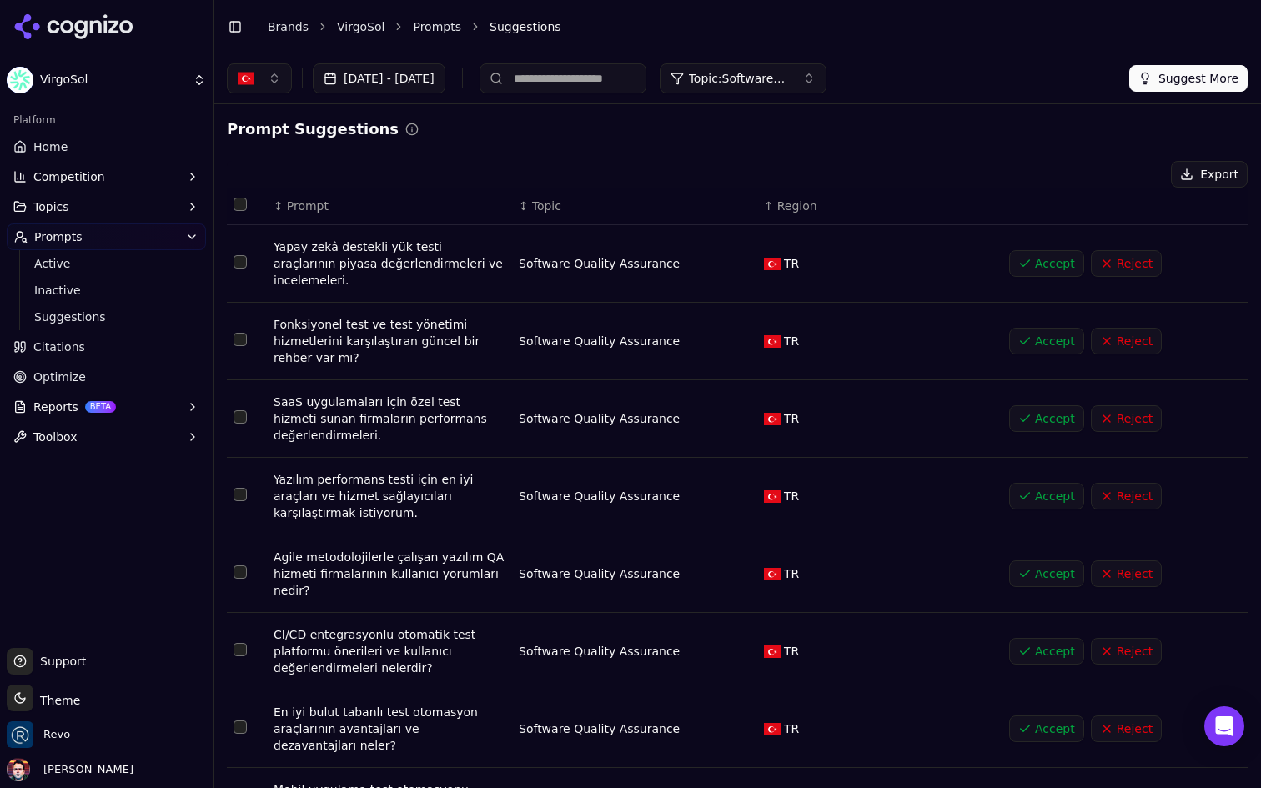
click at [301, 206] on span "Prompt" at bounding box center [308, 206] width 42 height 17
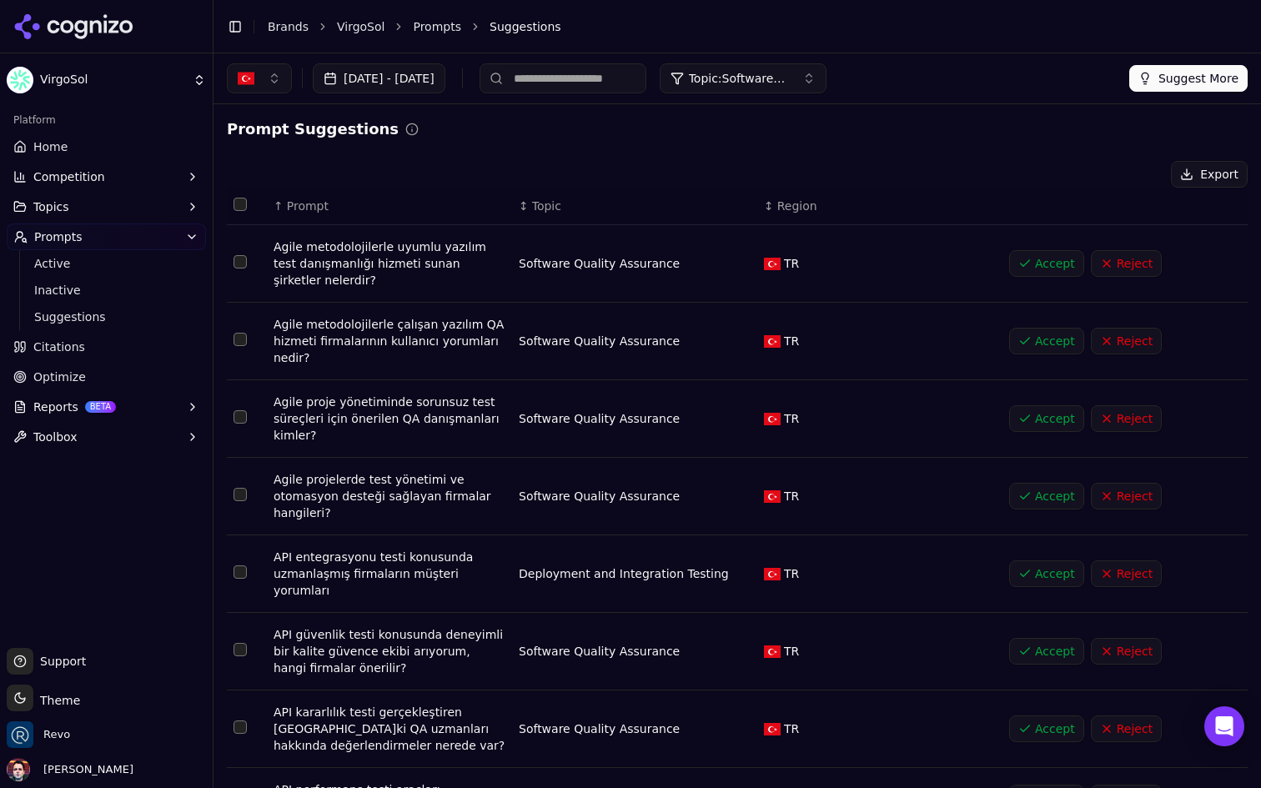
click at [301, 209] on span "Prompt" at bounding box center [308, 206] width 42 height 17
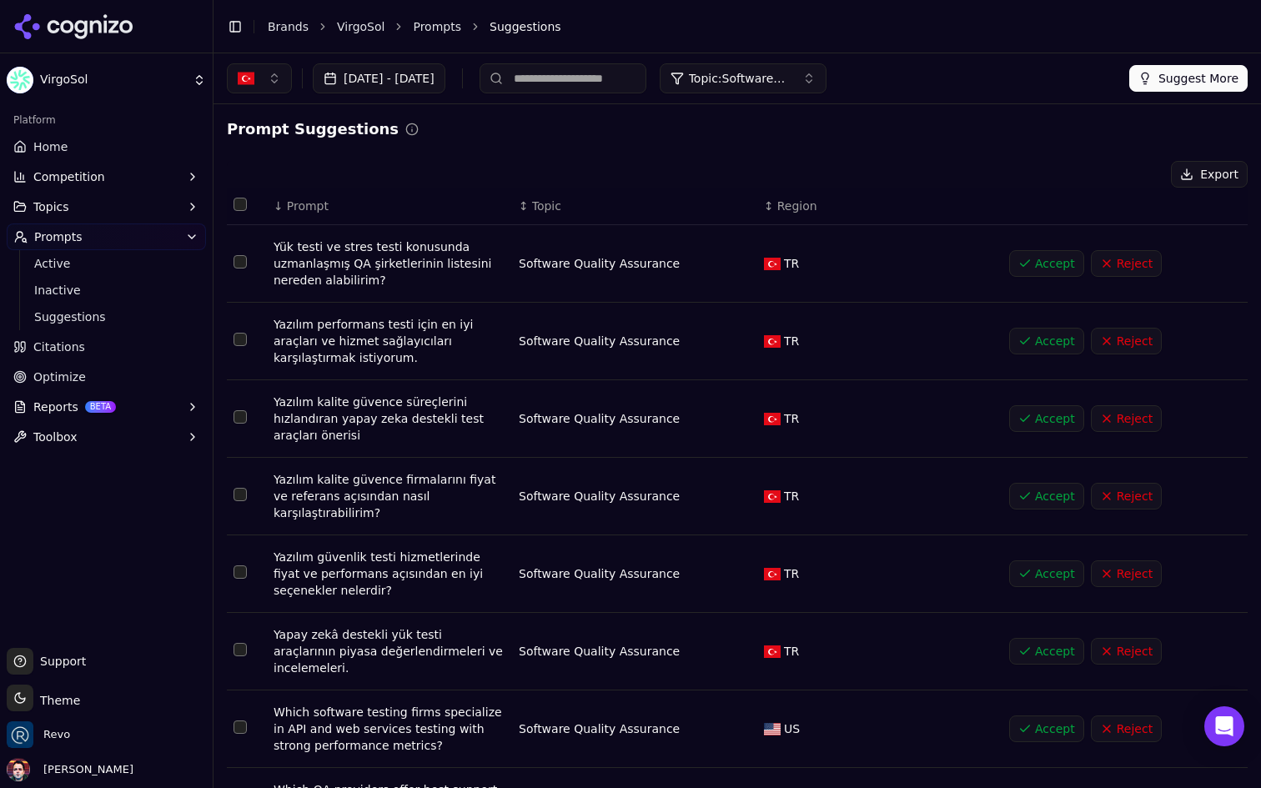
click at [638, 79] on input at bounding box center [563, 78] width 167 height 30
type input "******"
drag, startPoint x: 274, startPoint y: 324, endPoint x: 505, endPoint y: 320, distance: 230.3
click at [505, 320] on div "Yazılım performans testi için en iyi araçları ve hizmet sağlayıcıları karşılaşt…" at bounding box center [390, 341] width 232 height 50
copy div "Yazılım performans testi için en iyi araçları"
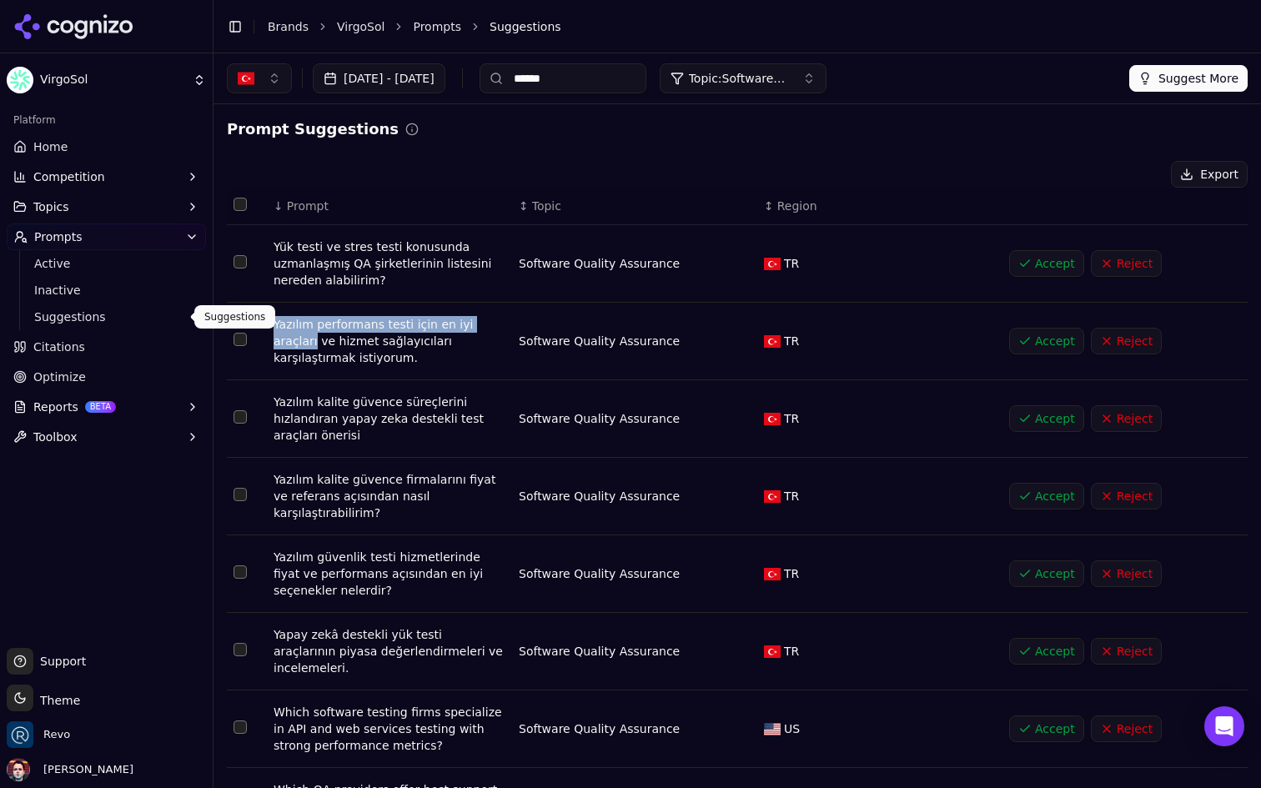
click at [103, 313] on span "Suggestions" at bounding box center [106, 317] width 145 height 17
click at [138, 261] on span "Active" at bounding box center [106, 263] width 145 height 17
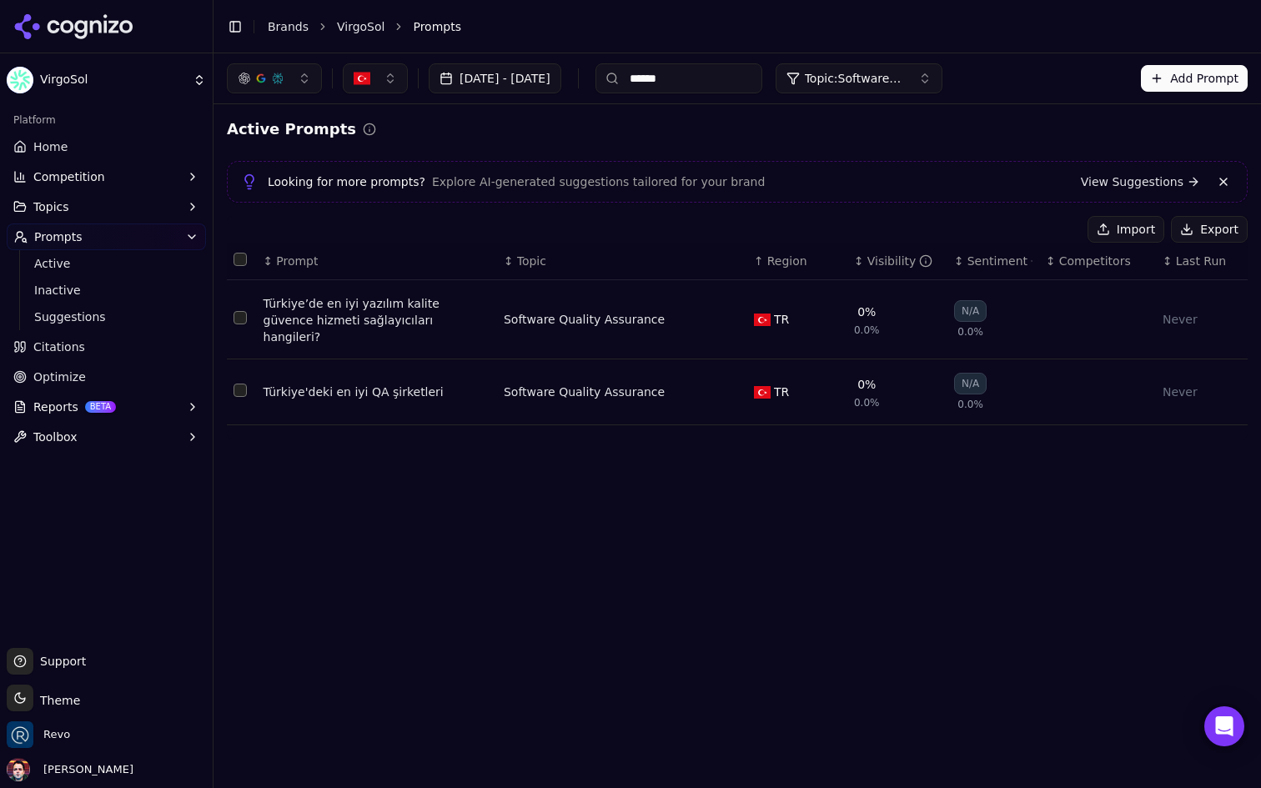
click at [1183, 84] on button "Add Prompt" at bounding box center [1194, 78] width 107 height 27
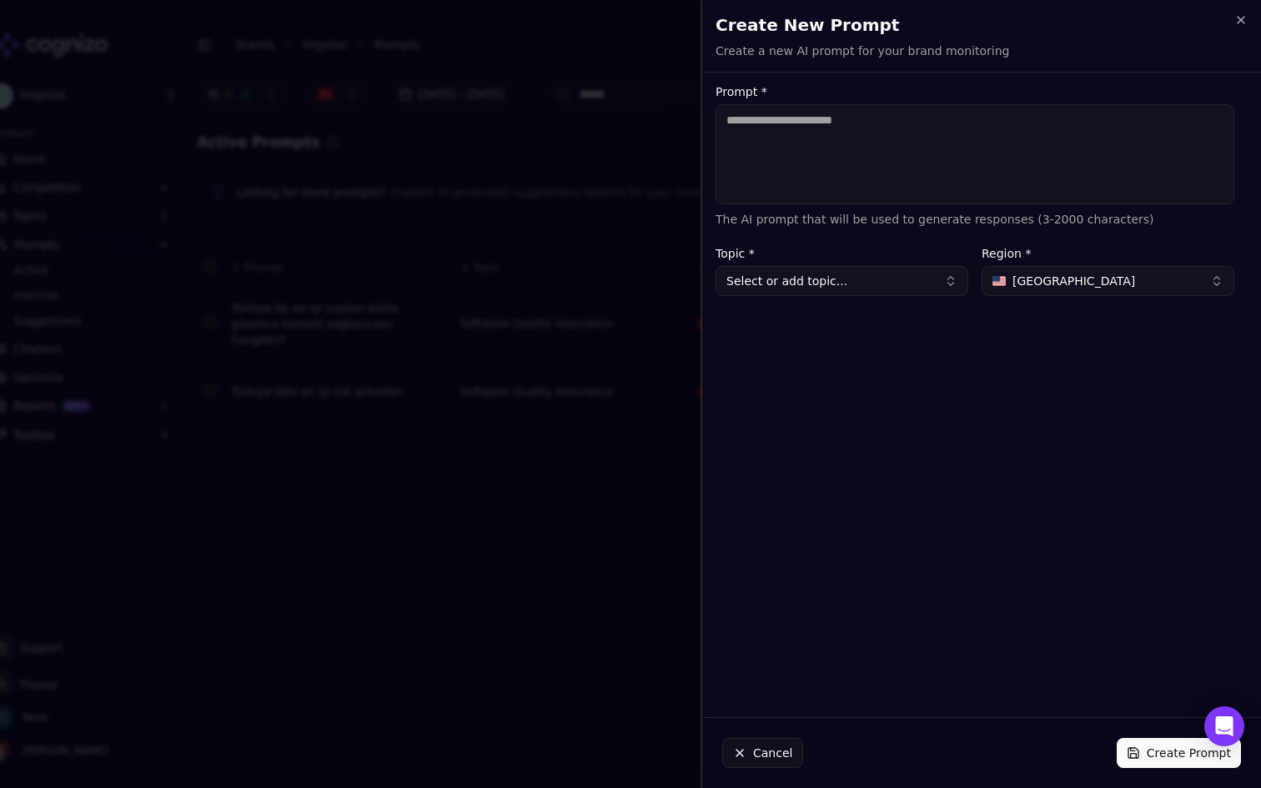
click at [866, 134] on textarea "Prompt *" at bounding box center [975, 154] width 519 height 100
click at [889, 299] on div "**********" at bounding box center [975, 395] width 546 height 618
click at [908, 280] on button "Select or add topic..." at bounding box center [842, 281] width 253 height 30
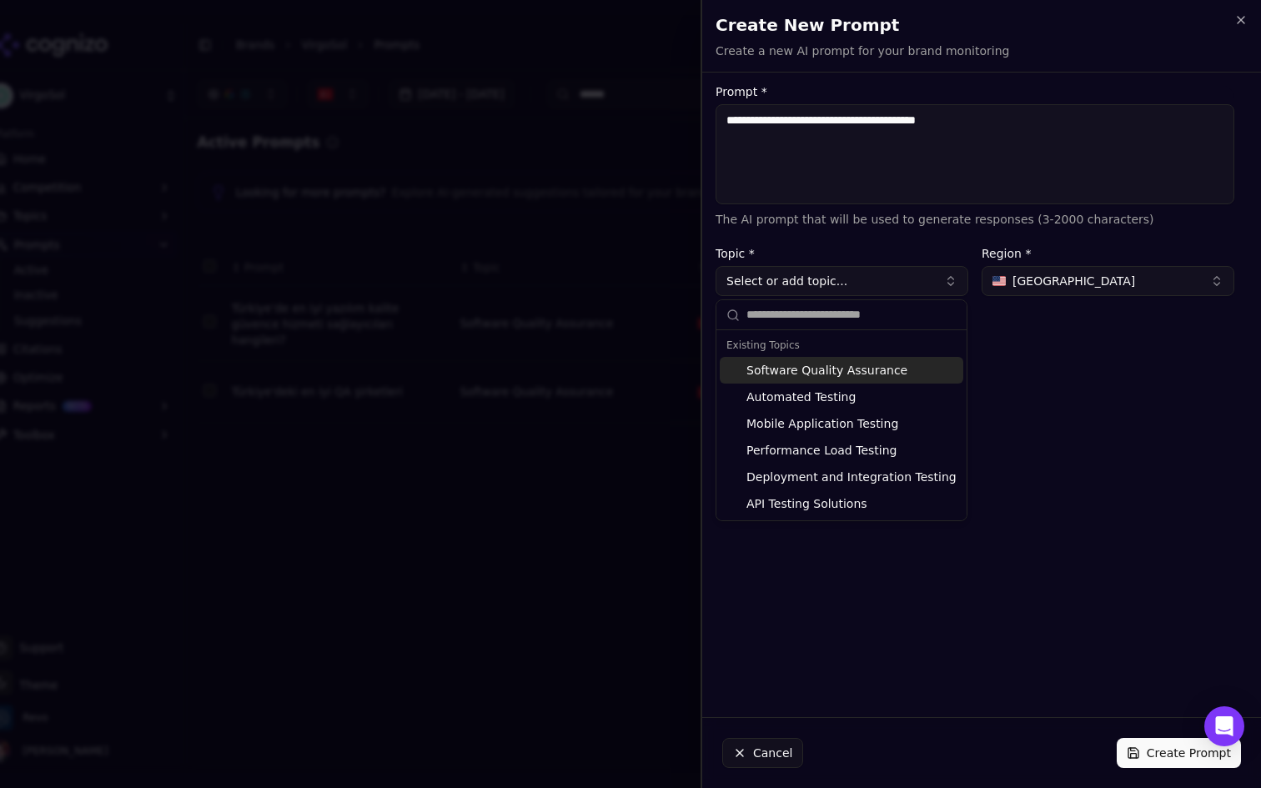
click at [961, 108] on textarea "**********" at bounding box center [975, 154] width 519 height 100
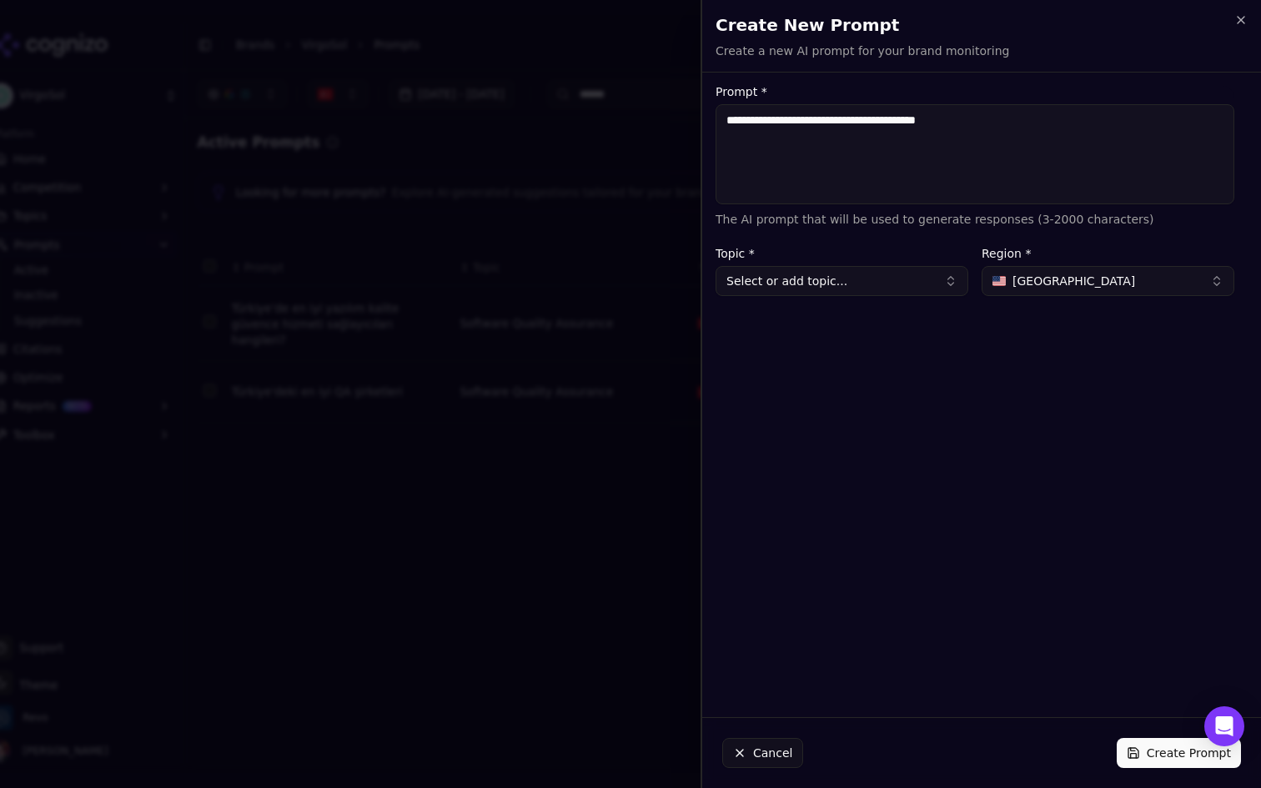
click at [961, 125] on textarea "**********" at bounding box center [975, 154] width 519 height 100
click at [928, 111] on textarea "**********" at bounding box center [975, 154] width 519 height 100
click at [928, 114] on textarea "**********" at bounding box center [975, 154] width 519 height 100
type textarea "**********"
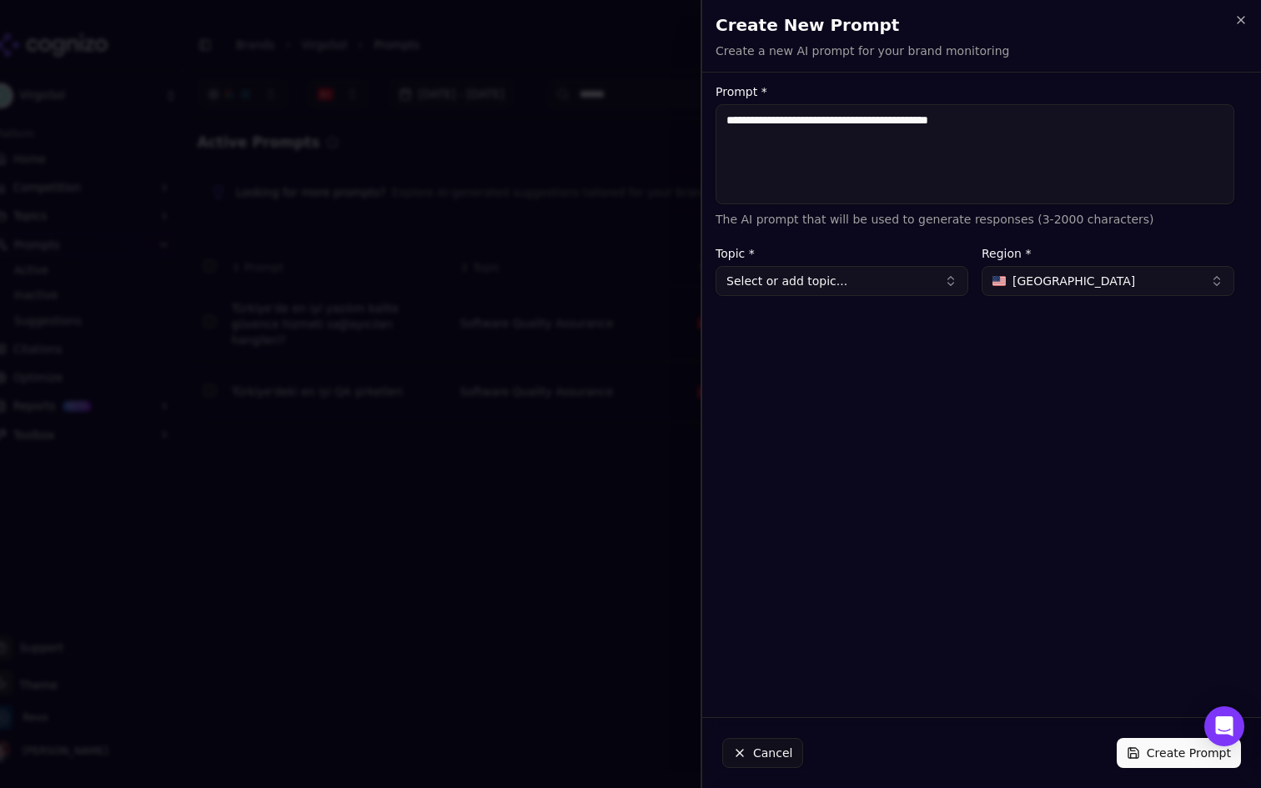
click at [888, 269] on button "Select or add topic..." at bounding box center [842, 281] width 253 height 30
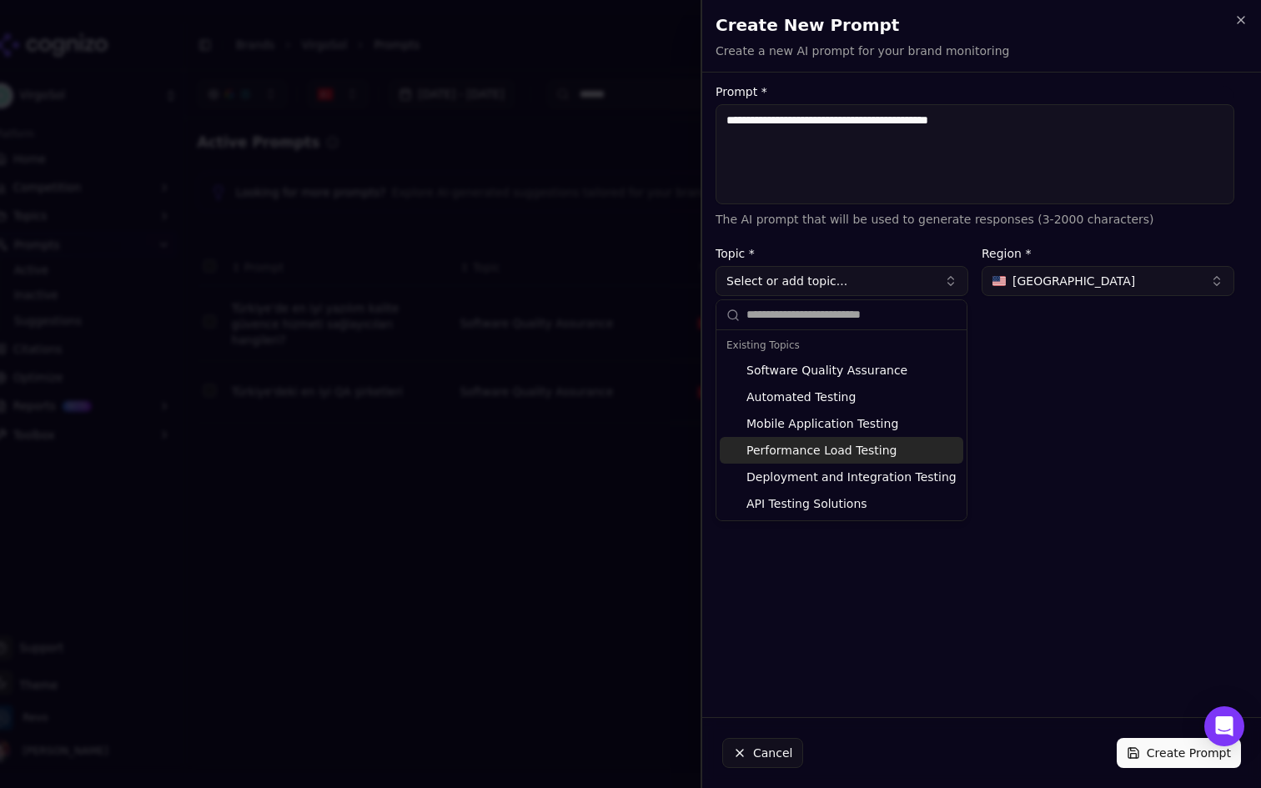
click at [828, 442] on div "Performance Load Testing" at bounding box center [842, 450] width 244 height 27
type input "**********"
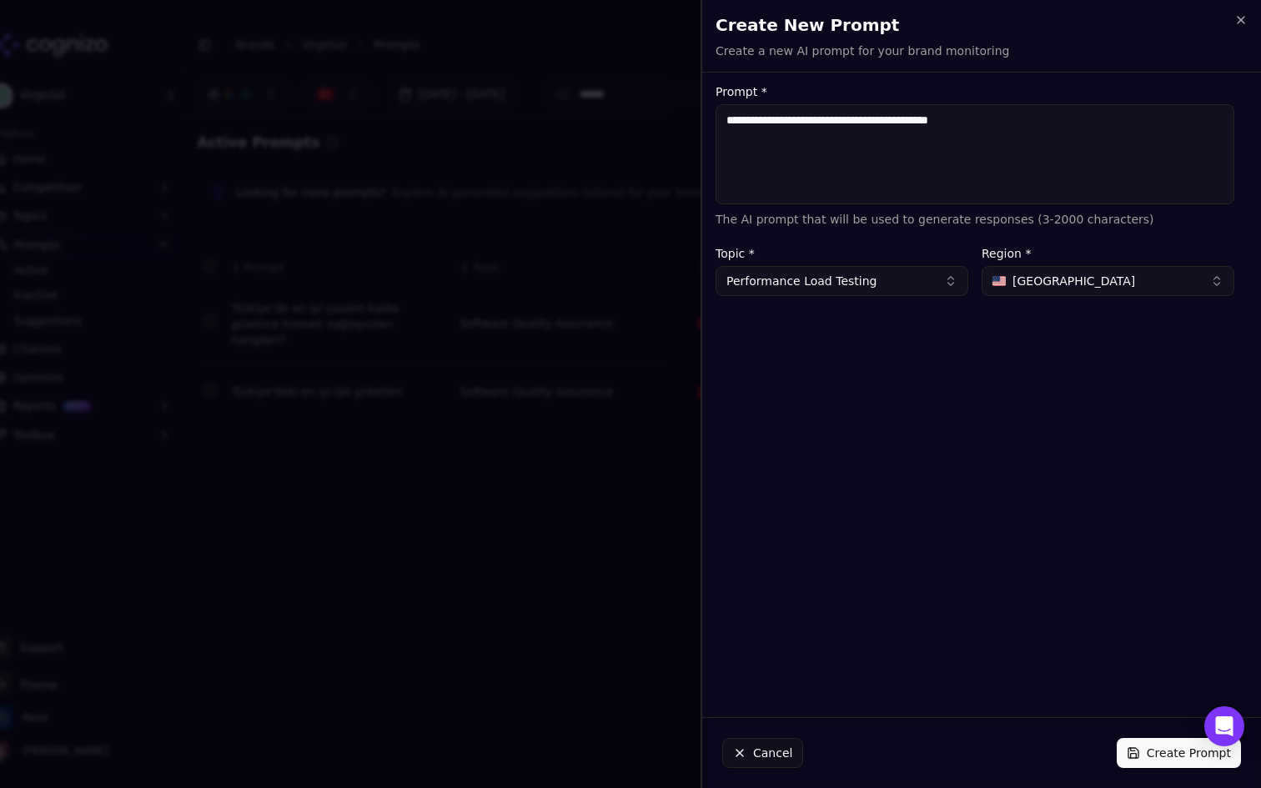
click at [985, 519] on div "**********" at bounding box center [975, 395] width 546 height 618
click at [1065, 289] on span "[GEOGRAPHIC_DATA]" at bounding box center [1074, 281] width 123 height 17
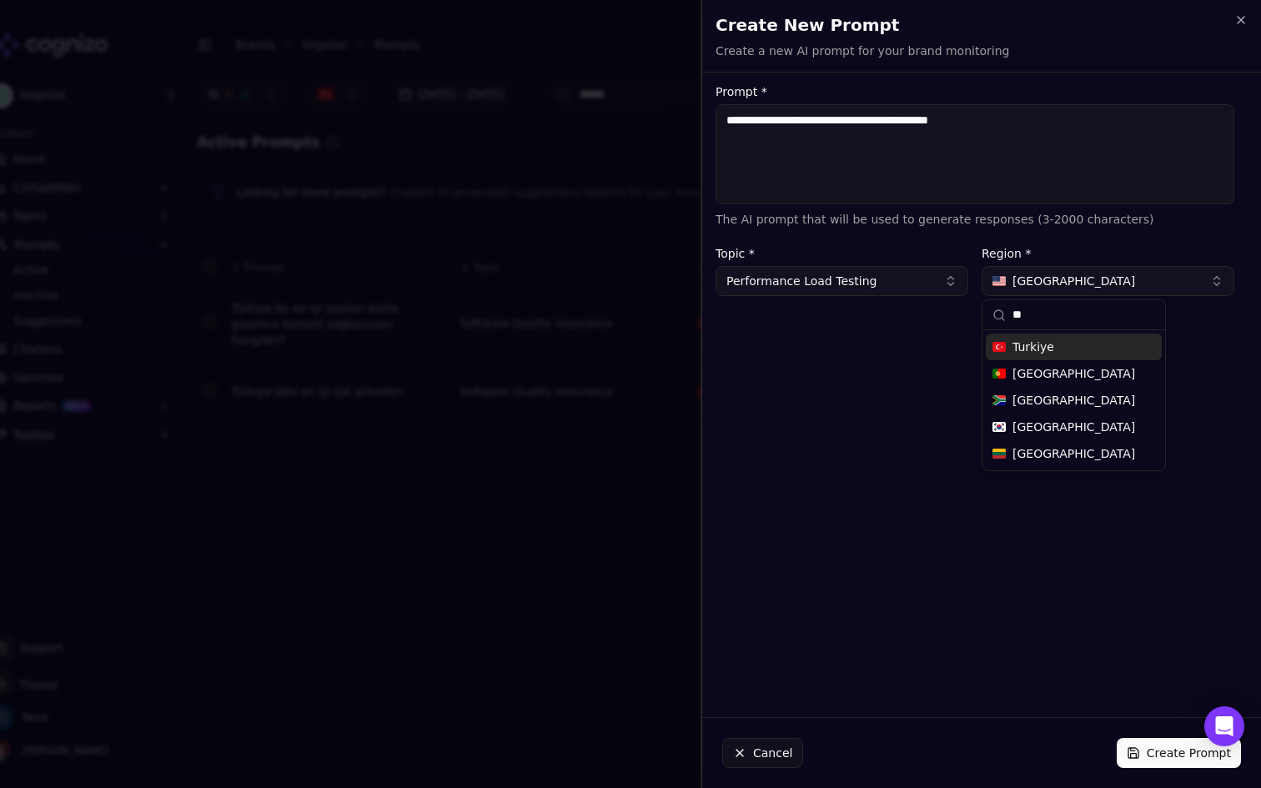
type input "**"
click at [1062, 347] on div "Turkiye" at bounding box center [1074, 347] width 176 height 27
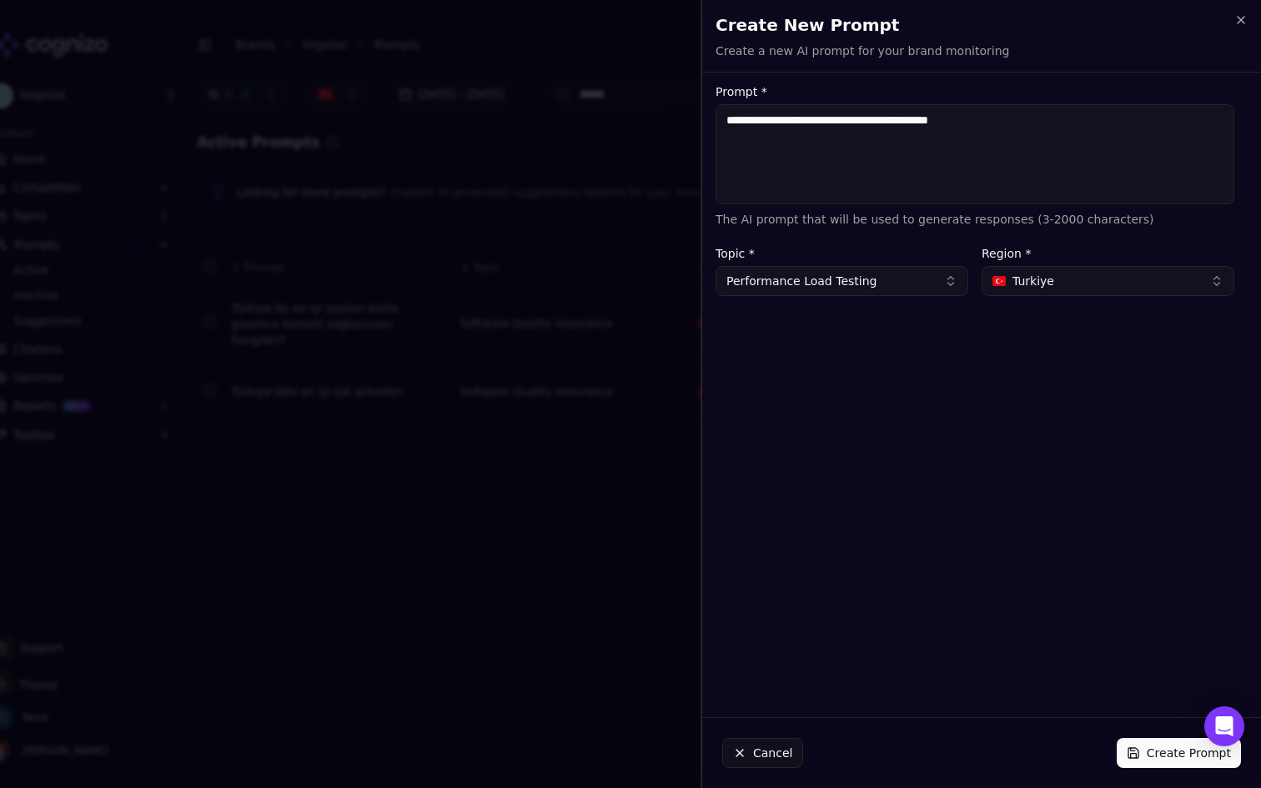
click at [1174, 751] on button "Create Prompt" at bounding box center [1179, 753] width 124 height 30
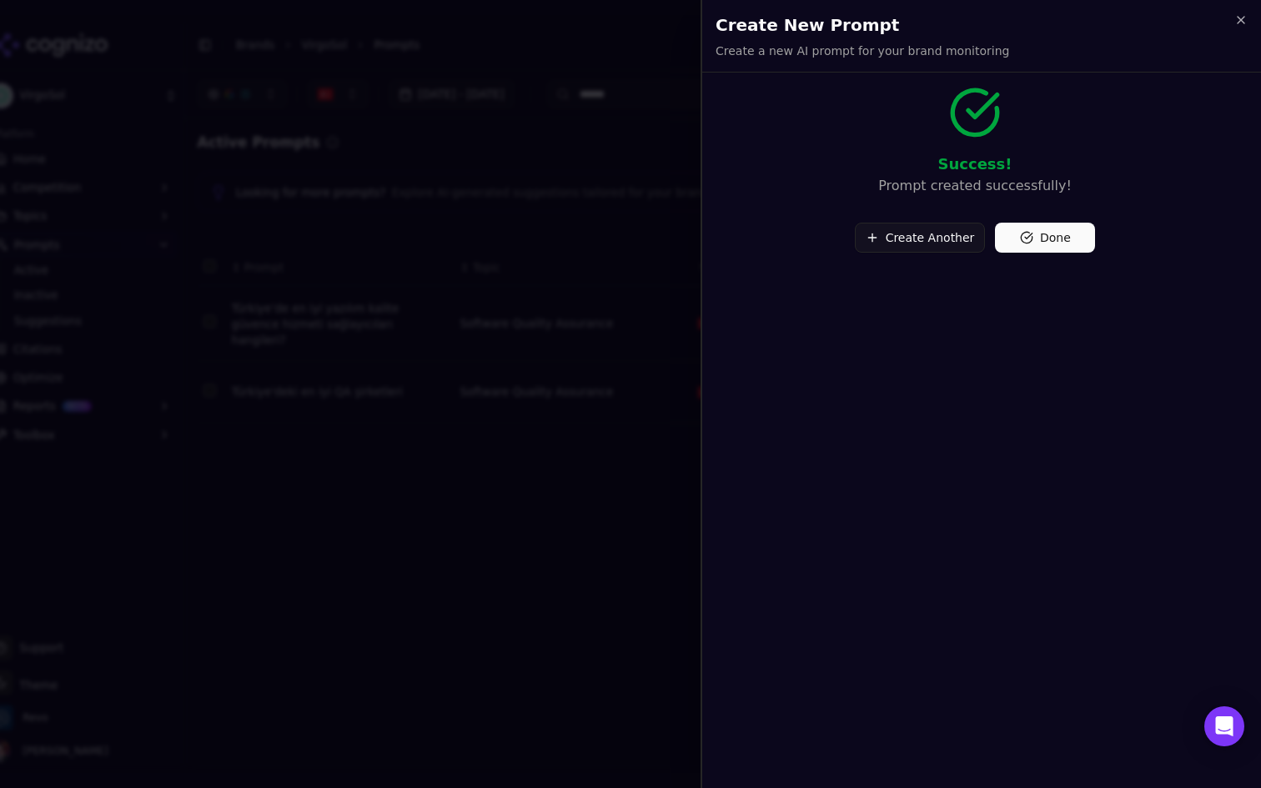
click at [1051, 242] on button "Done" at bounding box center [1045, 238] width 100 height 30
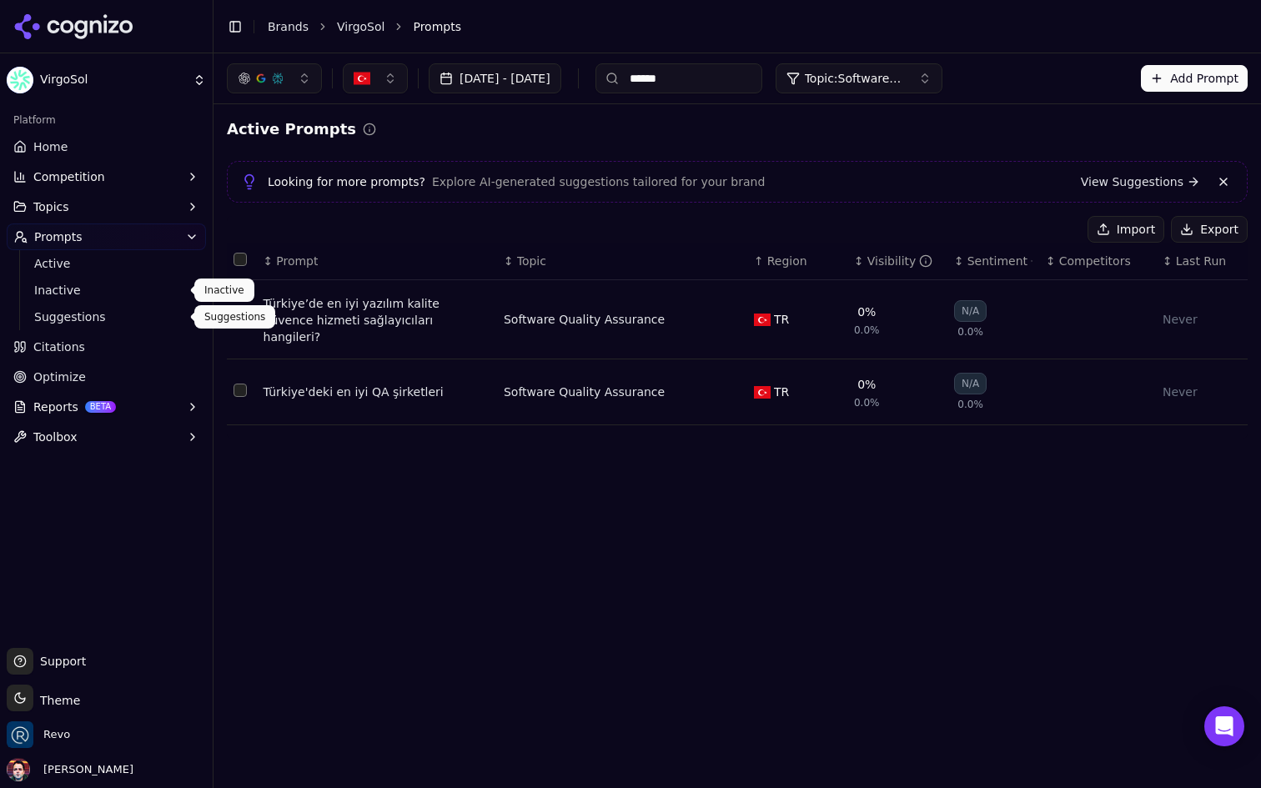
click at [102, 316] on span "Suggestions" at bounding box center [106, 317] width 145 height 17
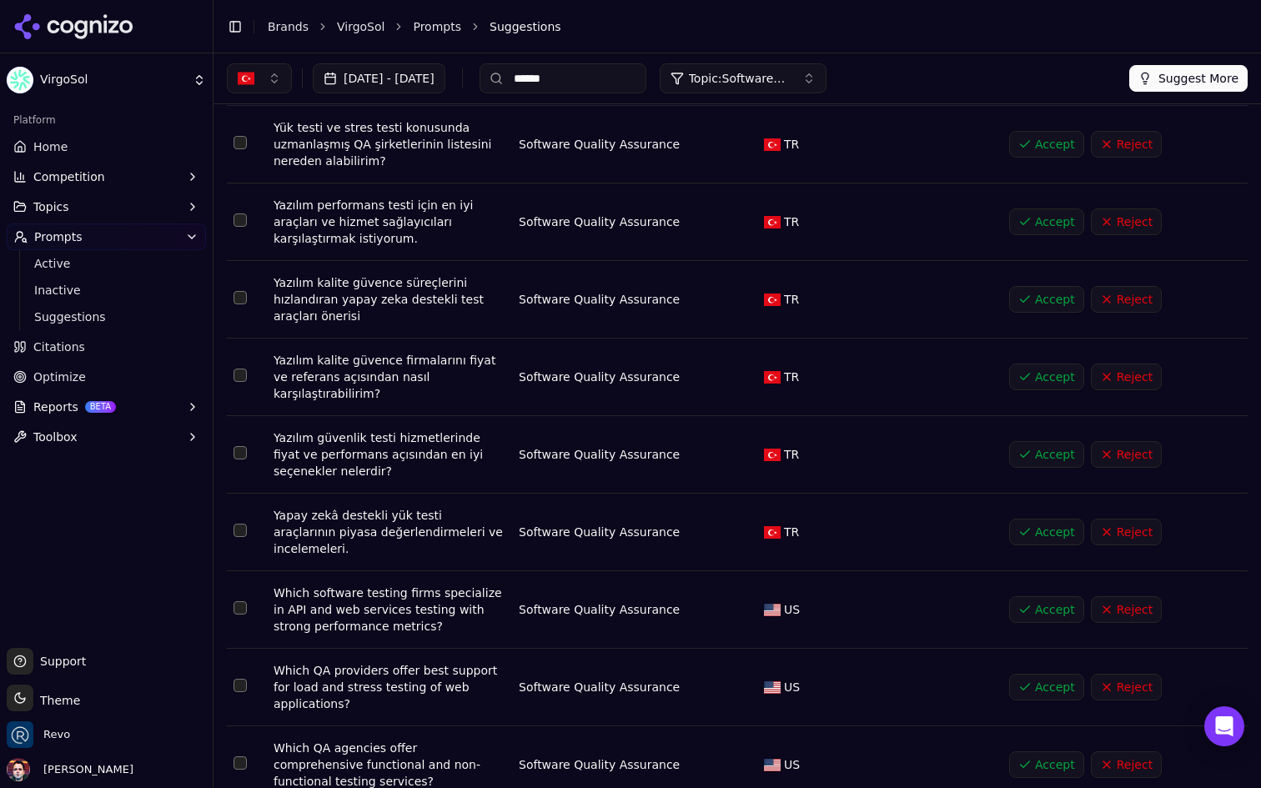
scroll to position [131, 0]
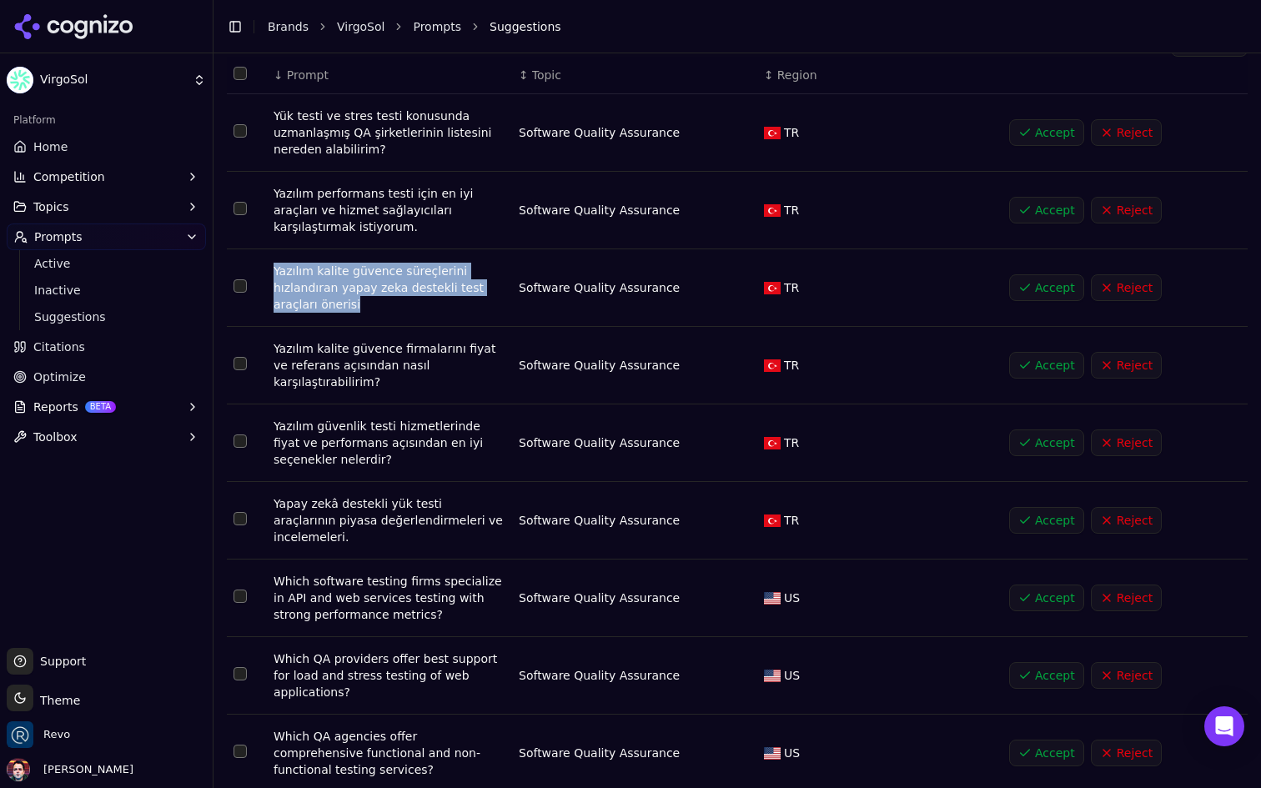
drag, startPoint x: 372, startPoint y: 307, endPoint x: 274, endPoint y: 273, distance: 104.2
click at [274, 273] on div "Yazılım kalite güvence süreçlerini hızlandıran yapay zeka destekli test araçlar…" at bounding box center [390, 288] width 232 height 50
copy div "Yazılım kalite güvence süreçlerini hızlandıran yapay zeka destekli test araçlar…"
click at [1134, 289] on button "Reject" at bounding box center [1126, 287] width 71 height 27
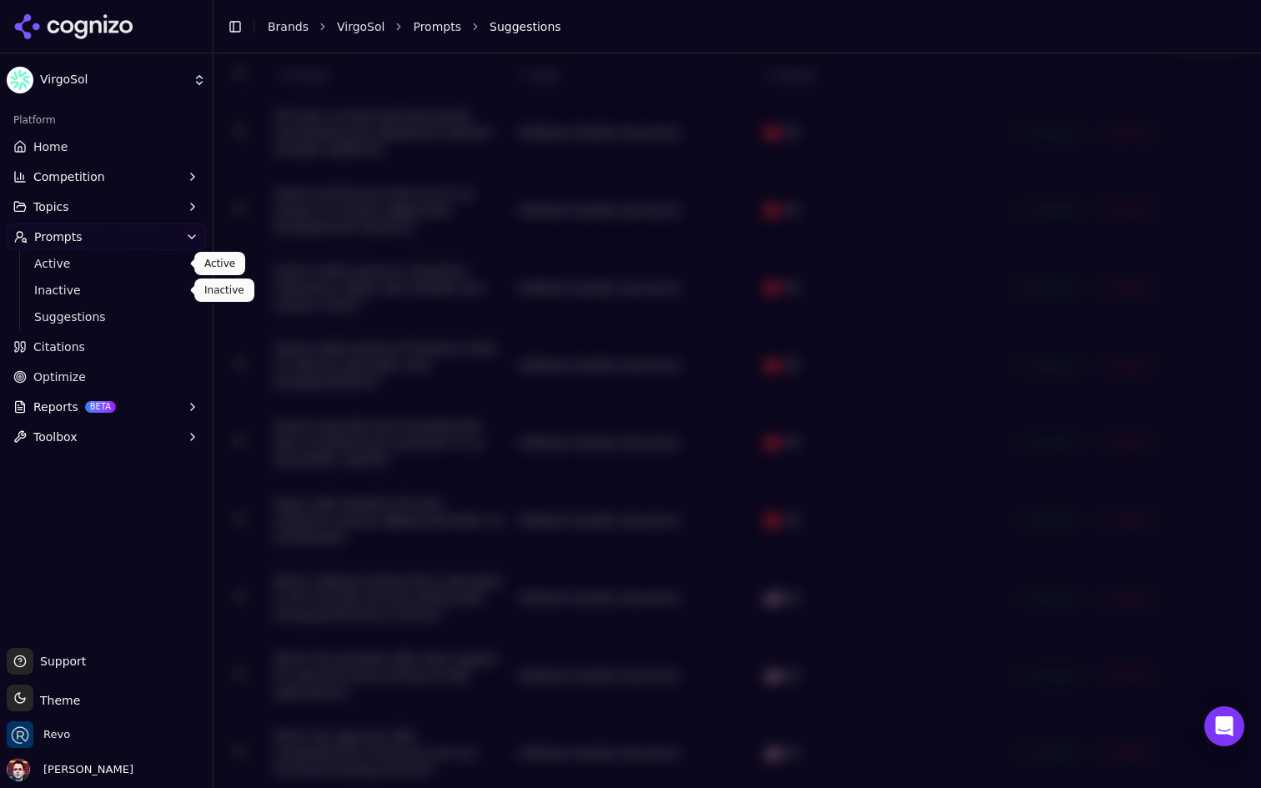
click at [142, 263] on span "Active" at bounding box center [106, 263] width 145 height 17
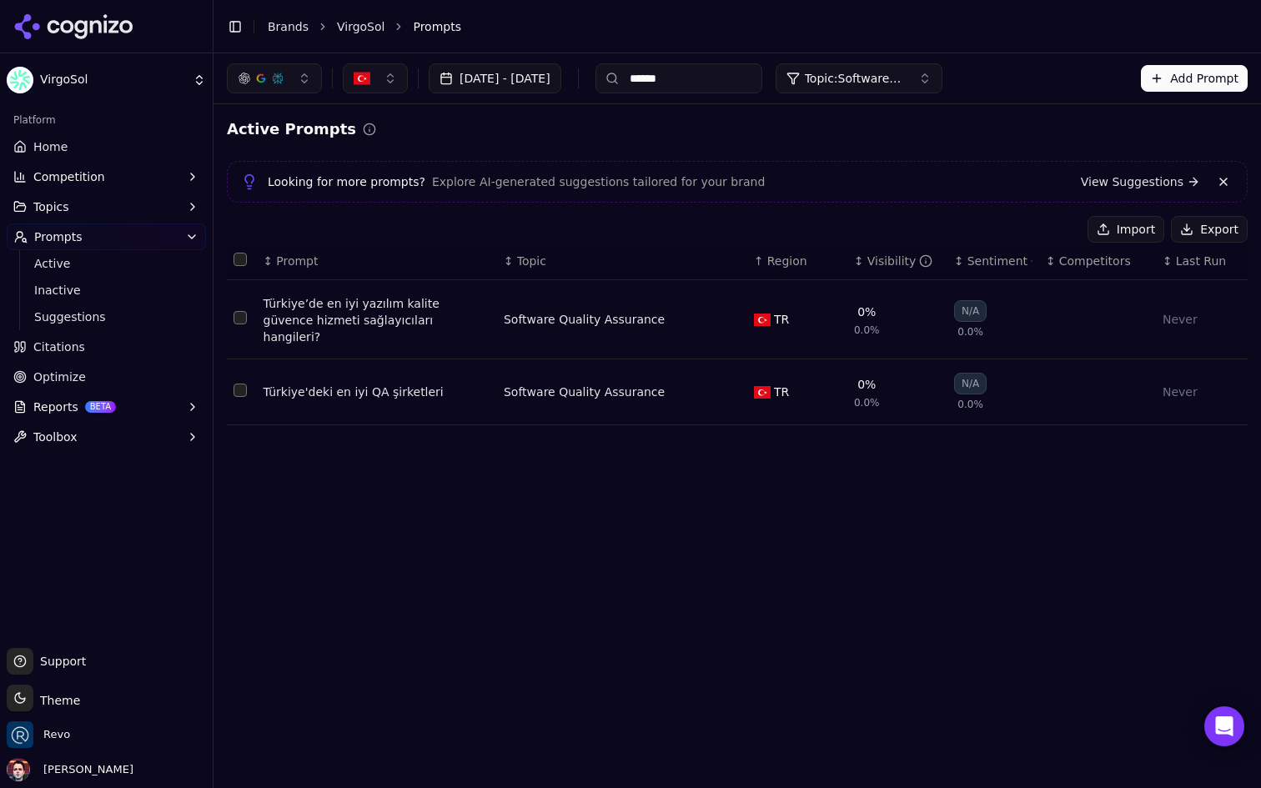
click at [1201, 77] on button "Add Prompt" at bounding box center [1194, 78] width 107 height 27
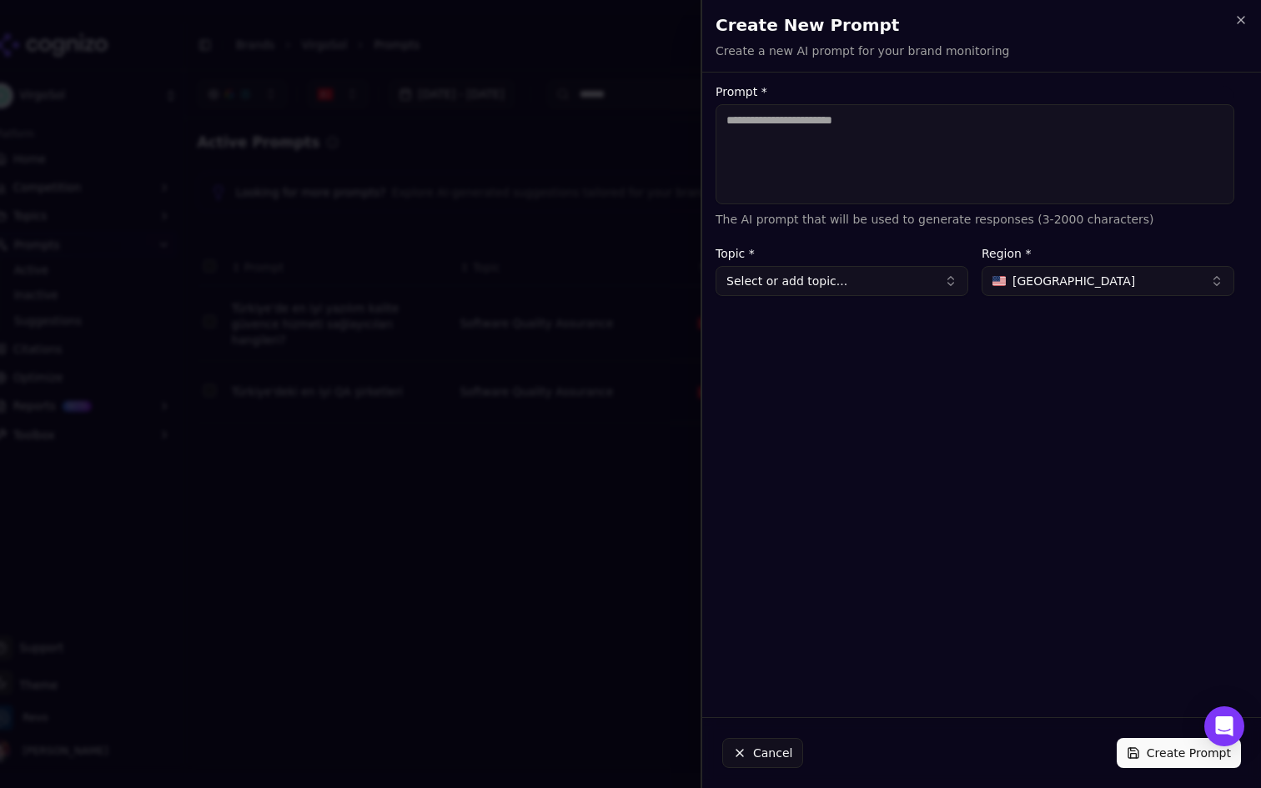
click at [875, 152] on textarea "Prompt *" at bounding box center [975, 154] width 519 height 100
drag, startPoint x: 1215, startPoint y: 123, endPoint x: 1102, endPoint y: 118, distance: 112.7
click at [1102, 118] on textarea "**********" at bounding box center [975, 154] width 519 height 100
type textarea "**********"
click at [1083, 370] on div "**********" at bounding box center [975, 395] width 546 height 618
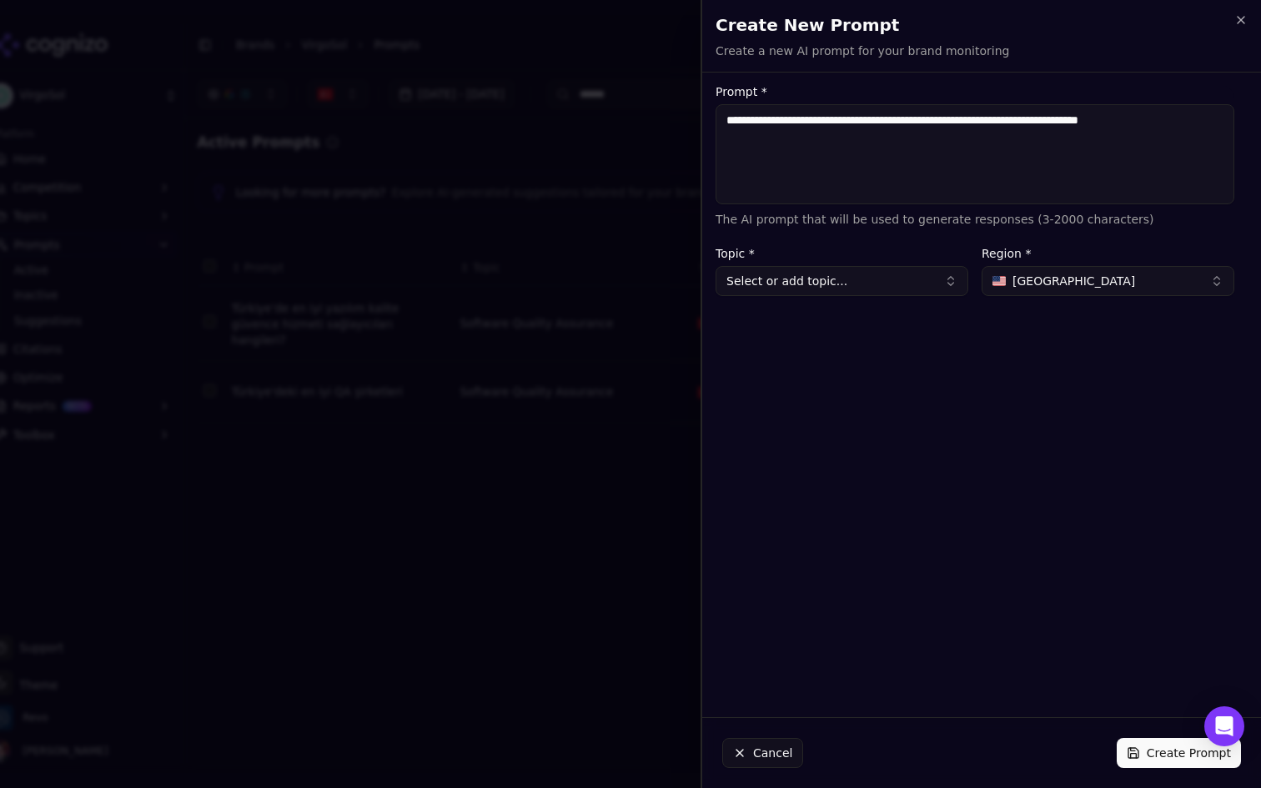
click at [1062, 279] on span "[GEOGRAPHIC_DATA]" at bounding box center [1074, 281] width 123 height 17
type input "****"
click at [1050, 342] on span "Turkiye" at bounding box center [1034, 347] width 42 height 17
click at [873, 274] on button "Select or add topic..." at bounding box center [842, 281] width 253 height 30
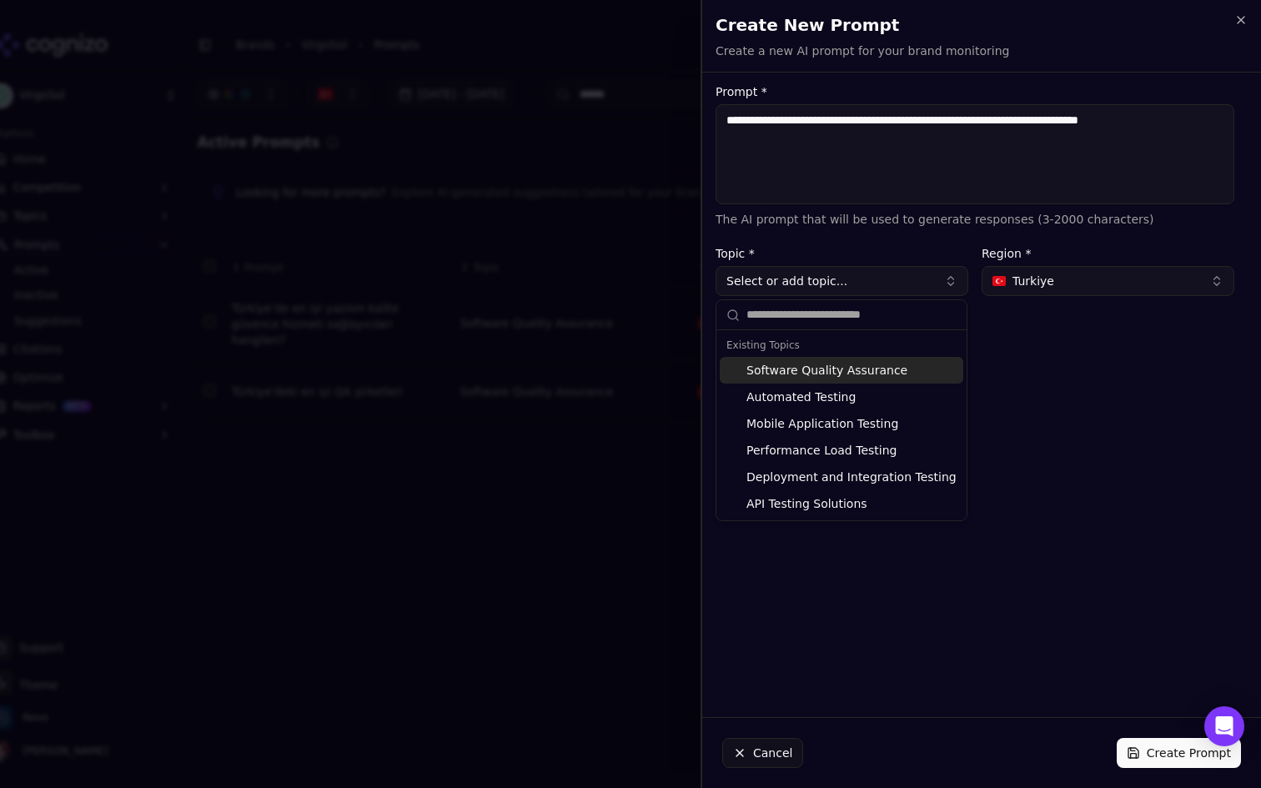
click at [838, 366] on div "Software Quality Assurance" at bounding box center [842, 370] width 244 height 27
type input "**********"
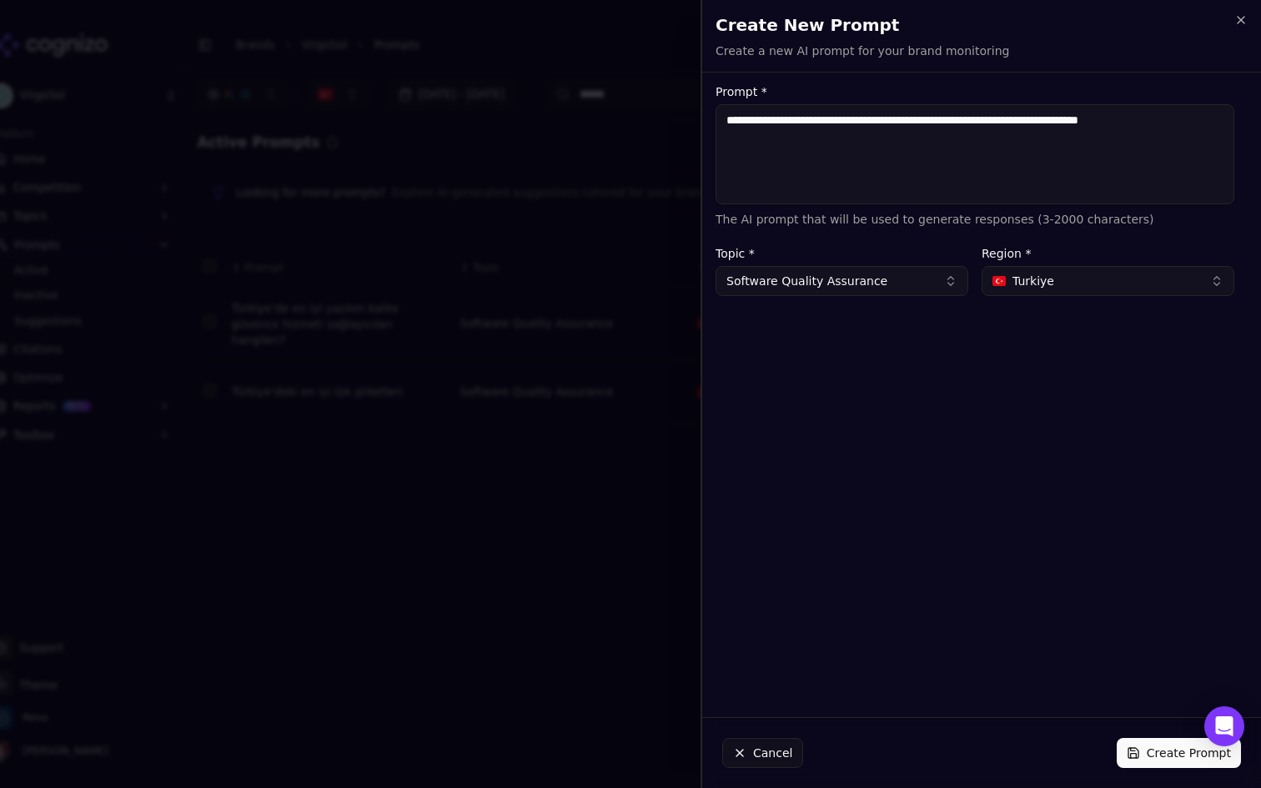
click at [1177, 769] on div "Cancel Create Prompt" at bounding box center [981, 753] width 559 height 70
click at [1173, 755] on button "Create Prompt" at bounding box center [1179, 753] width 124 height 30
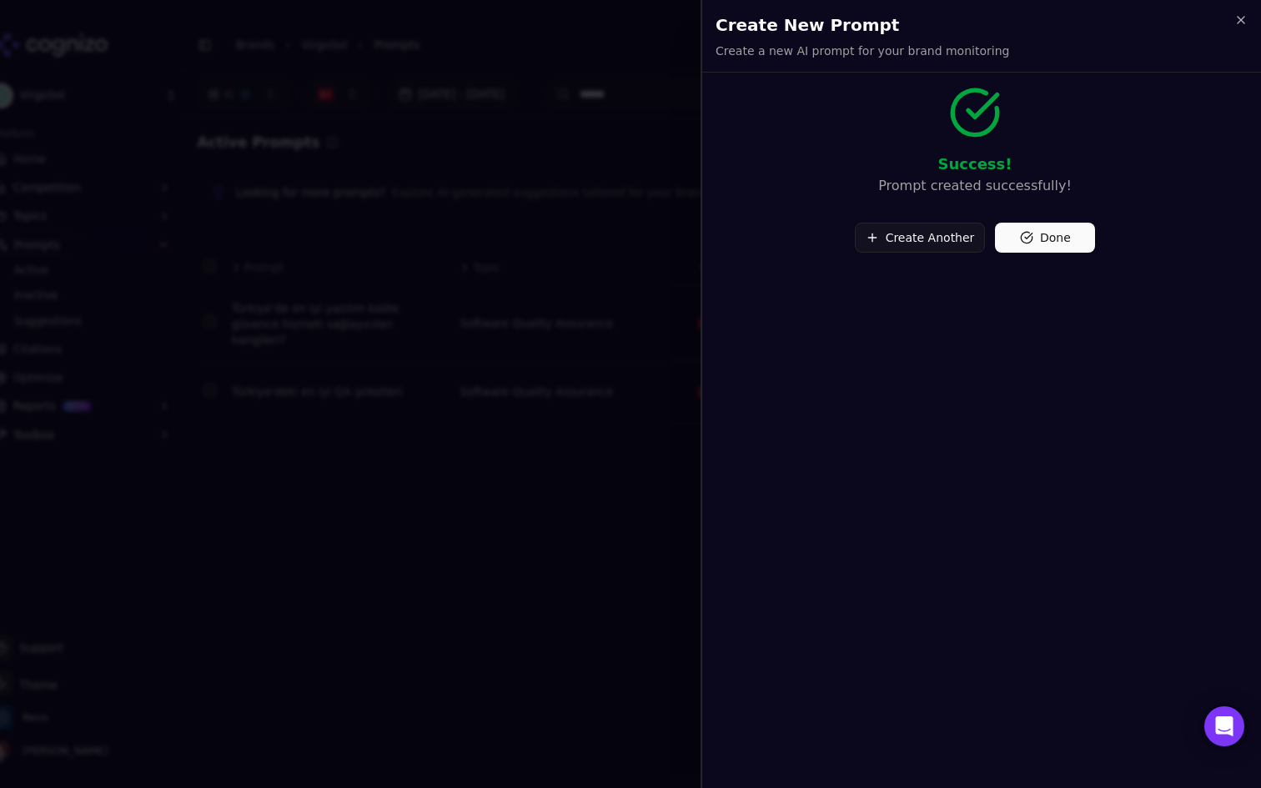
click at [1061, 225] on button "Done" at bounding box center [1045, 238] width 100 height 30
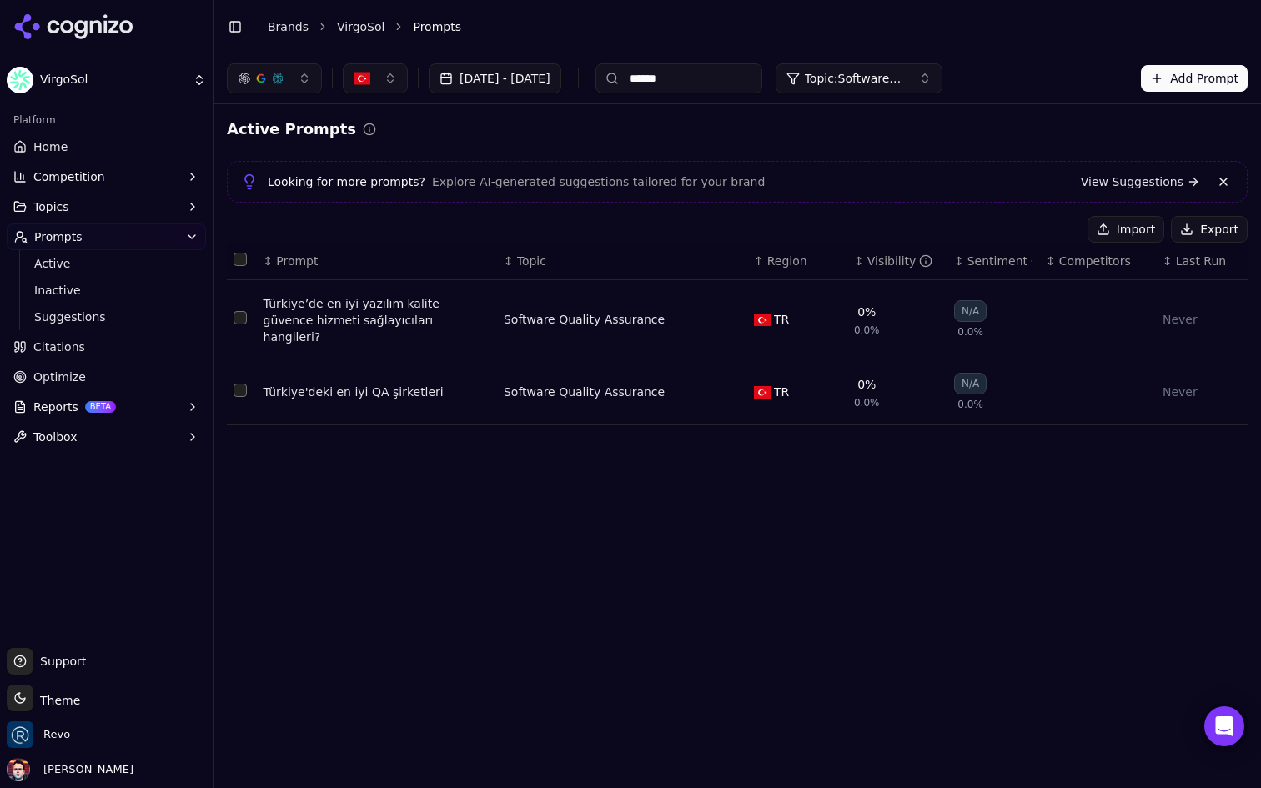
click at [905, 75] on span "Topic: Software Quality Assurance" at bounding box center [855, 78] width 100 height 17
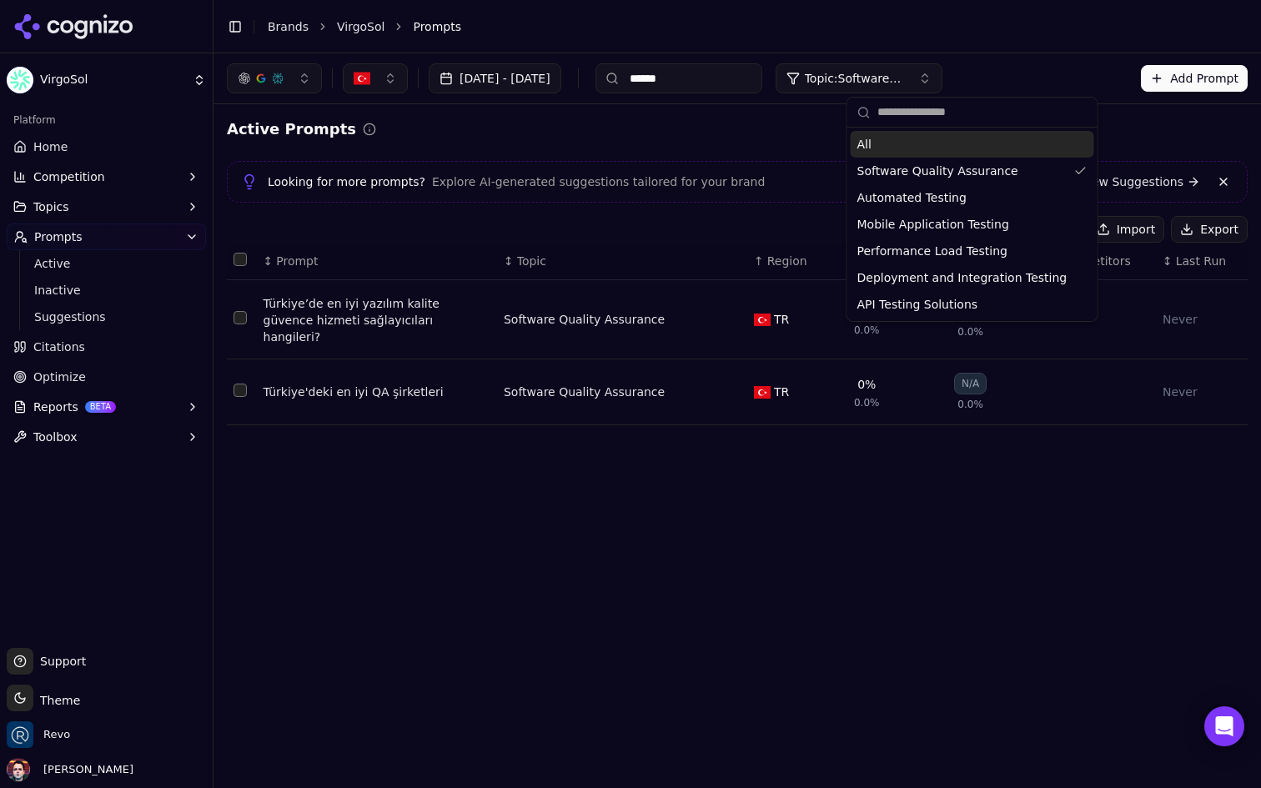
click at [908, 148] on div "All" at bounding box center [973, 144] width 244 height 27
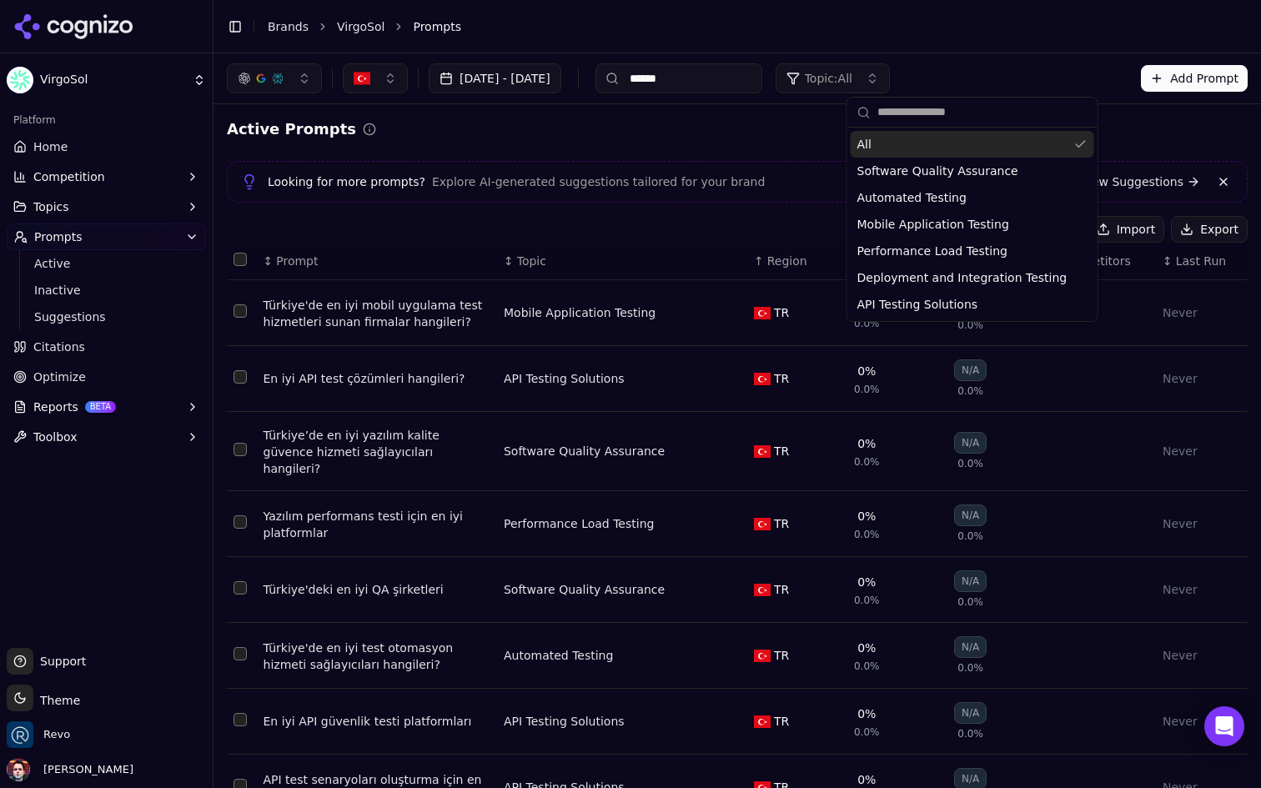
click at [763, 76] on input "******" at bounding box center [679, 78] width 167 height 30
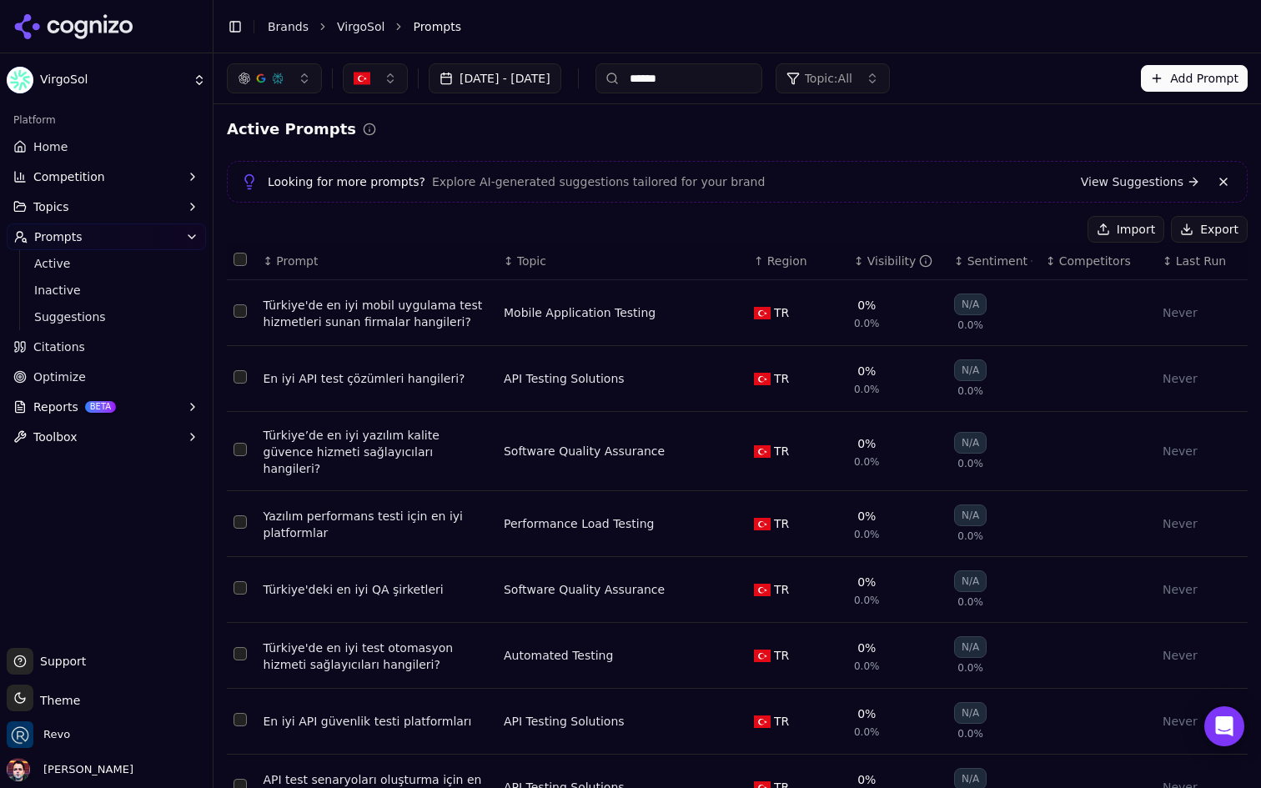
click at [763, 76] on input "******" at bounding box center [679, 78] width 167 height 30
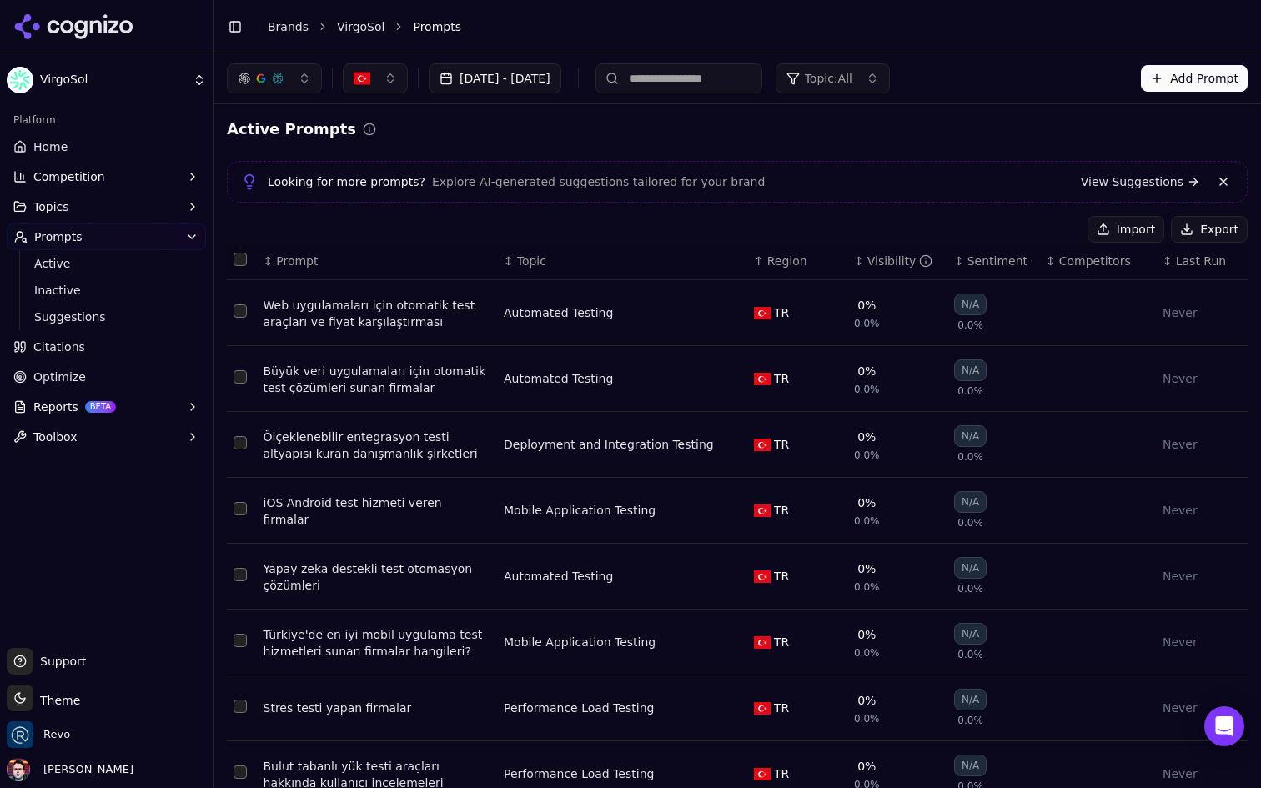
click at [379, 83] on button "button" at bounding box center [375, 78] width 65 height 30
click at [402, 143] on span "[GEOGRAPHIC_DATA]" at bounding box center [435, 144] width 123 height 17
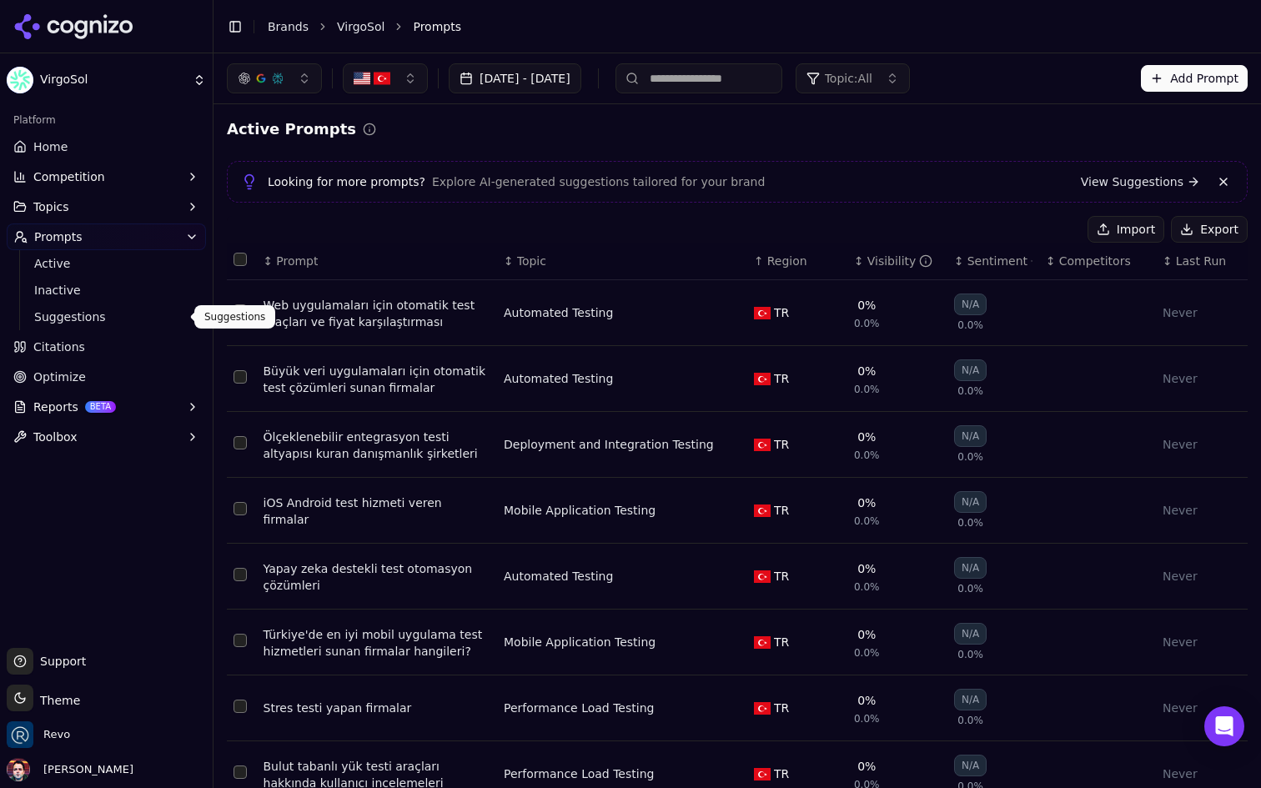
click at [101, 319] on span "Suggestions" at bounding box center [106, 317] width 145 height 17
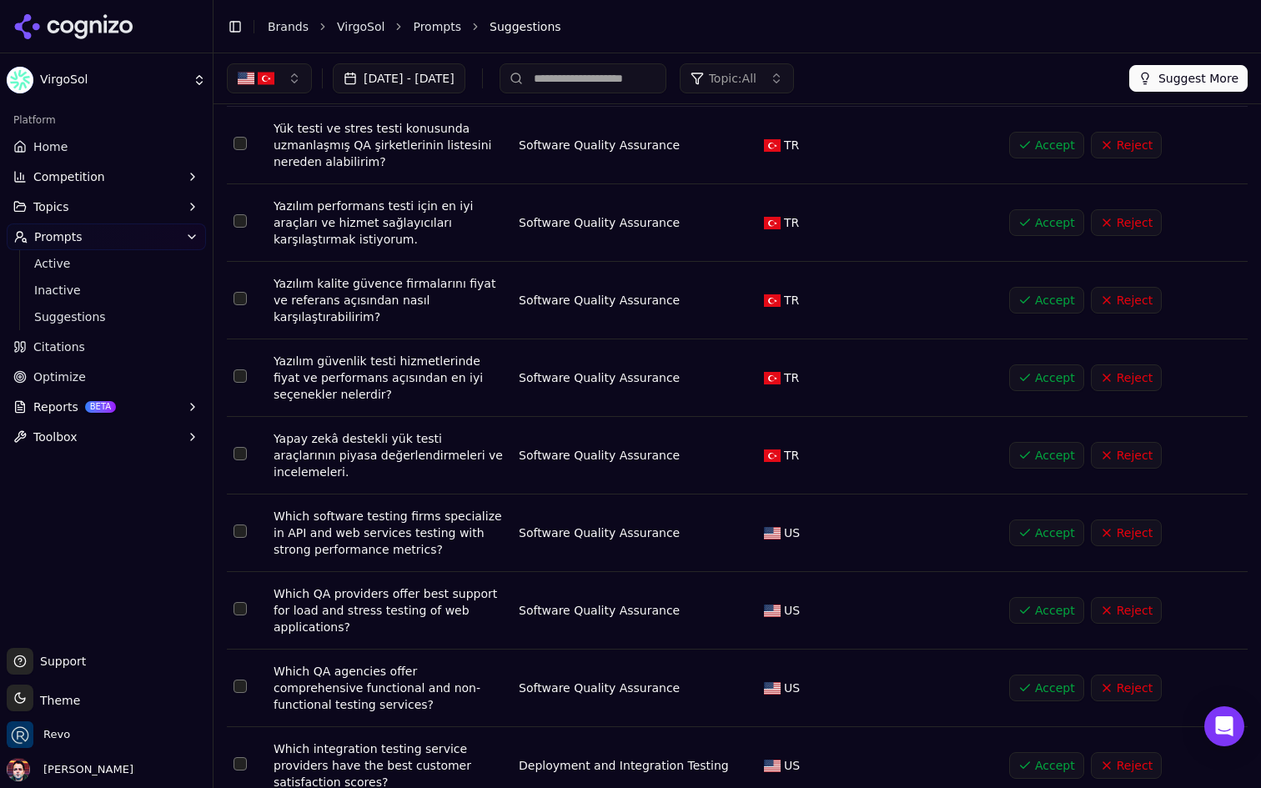
scroll to position [126, 0]
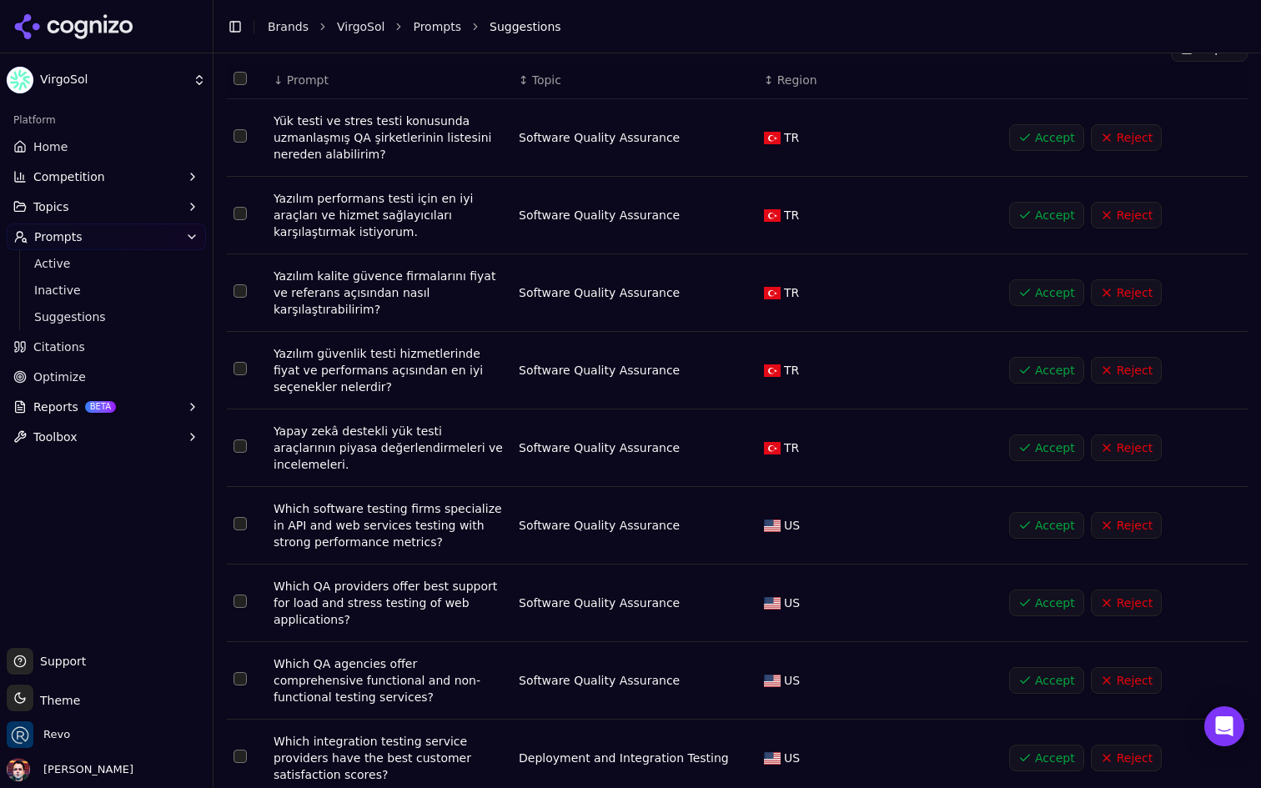
drag, startPoint x: 277, startPoint y: 276, endPoint x: 391, endPoint y: 279, distance: 114.3
click at [369, 279] on div "Yazılım kalite güvence firmalarını fiyat ve referans açısından nasıl karşılaştı…" at bounding box center [390, 293] width 232 height 50
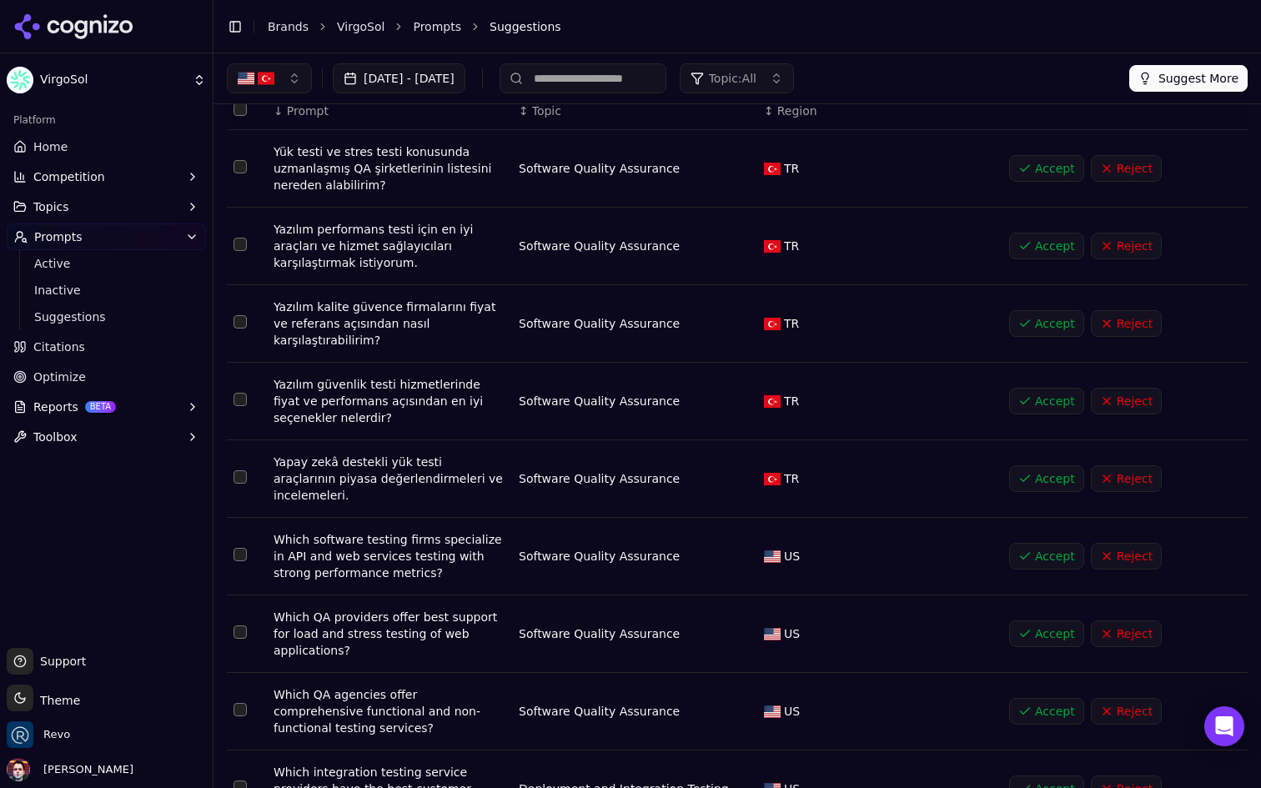
scroll to position [0, 0]
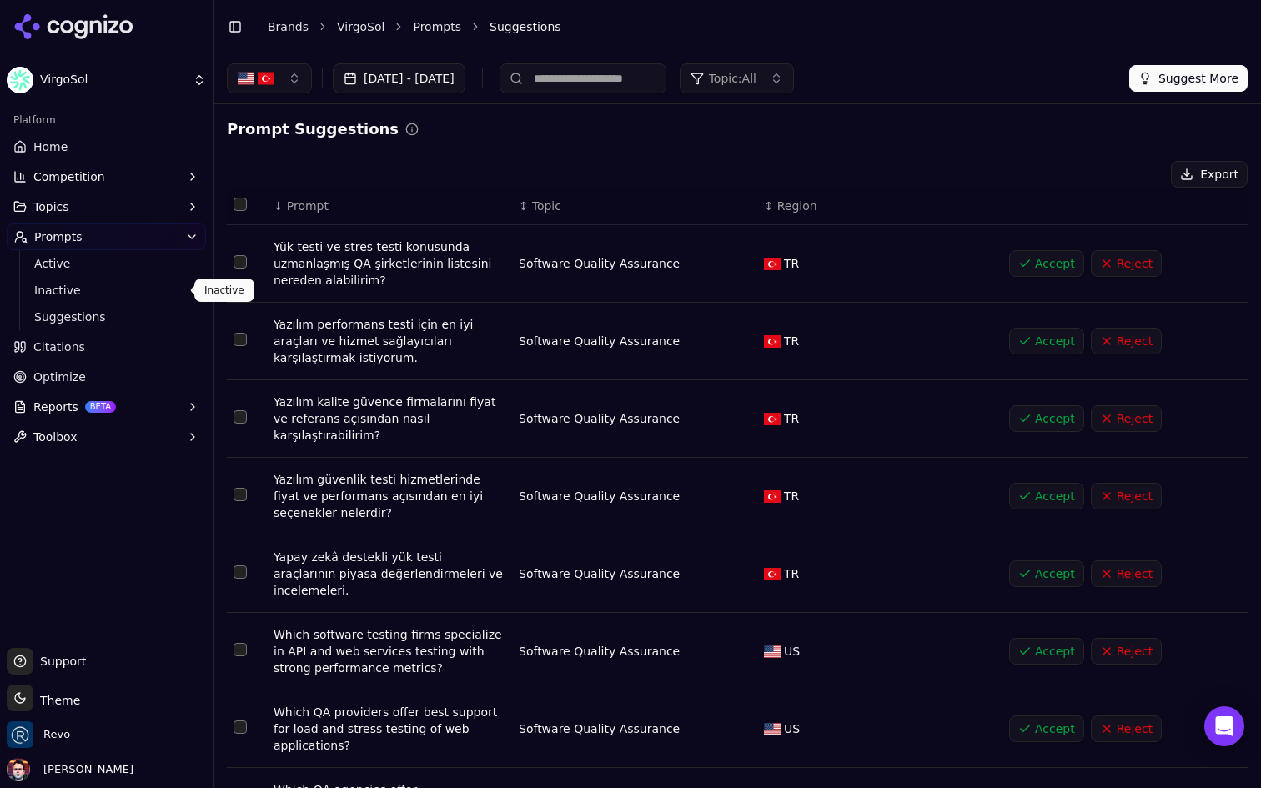
click at [110, 309] on span "Suggestions" at bounding box center [106, 317] width 145 height 17
drag, startPoint x: 274, startPoint y: 322, endPoint x: 409, endPoint y: 321, distance: 135.2
click at [409, 321] on div "Yazılım performans testi için en iyi araçları ve hizmet sağlayıcıları karşılaşt…" at bounding box center [390, 341] width 232 height 50
copy div "Yazılım performans testi"
click at [105, 261] on span "Active" at bounding box center [106, 263] width 145 height 17
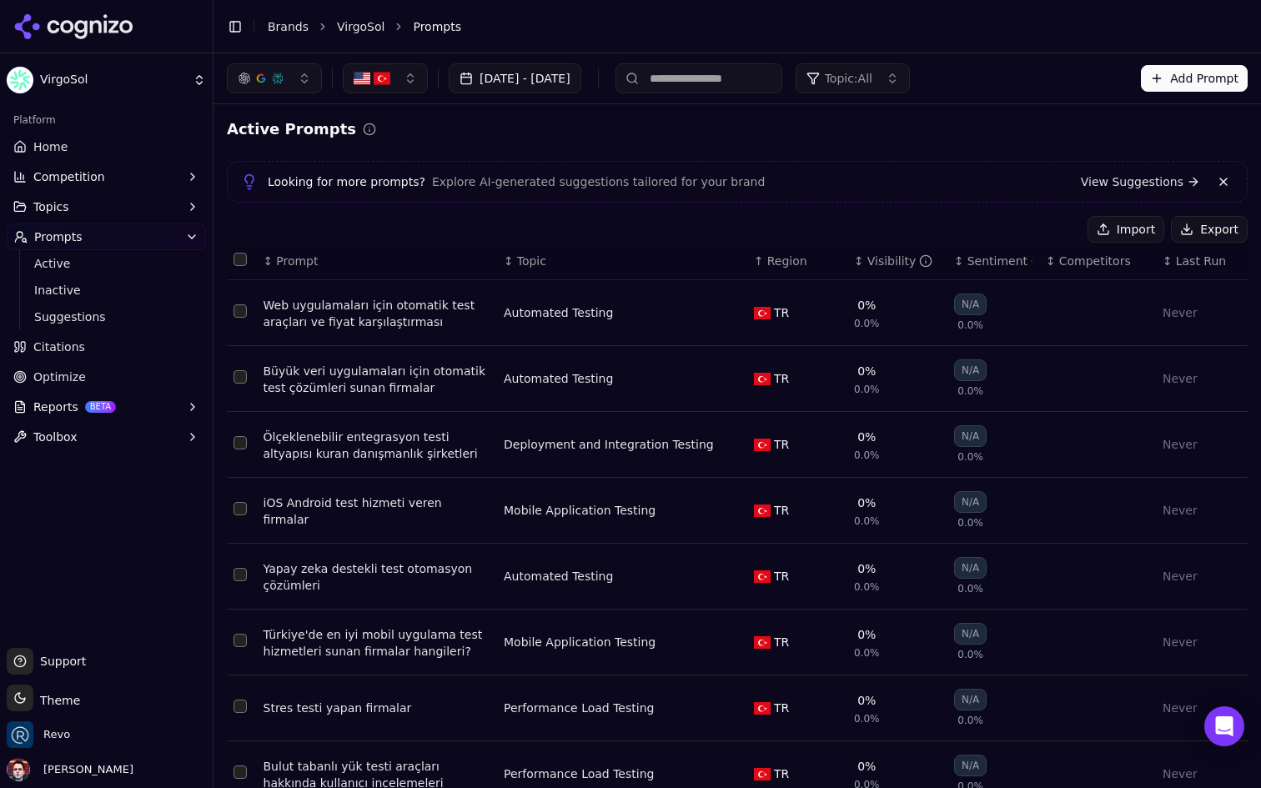
click at [1197, 67] on button "Add Prompt" at bounding box center [1194, 78] width 107 height 27
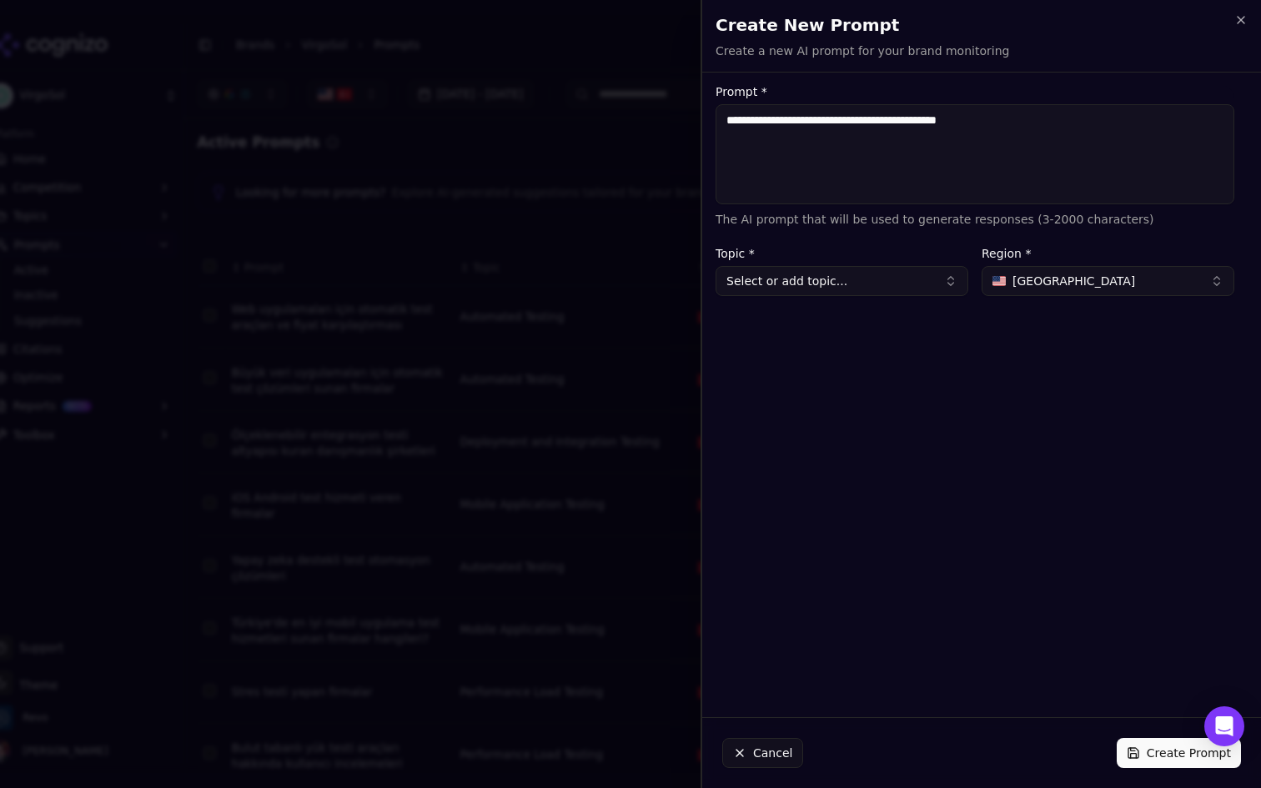
click at [1012, 125] on textarea "**********" at bounding box center [975, 154] width 519 height 100
type textarea "**********"
click at [886, 293] on button "Select or add topic..." at bounding box center [842, 281] width 253 height 30
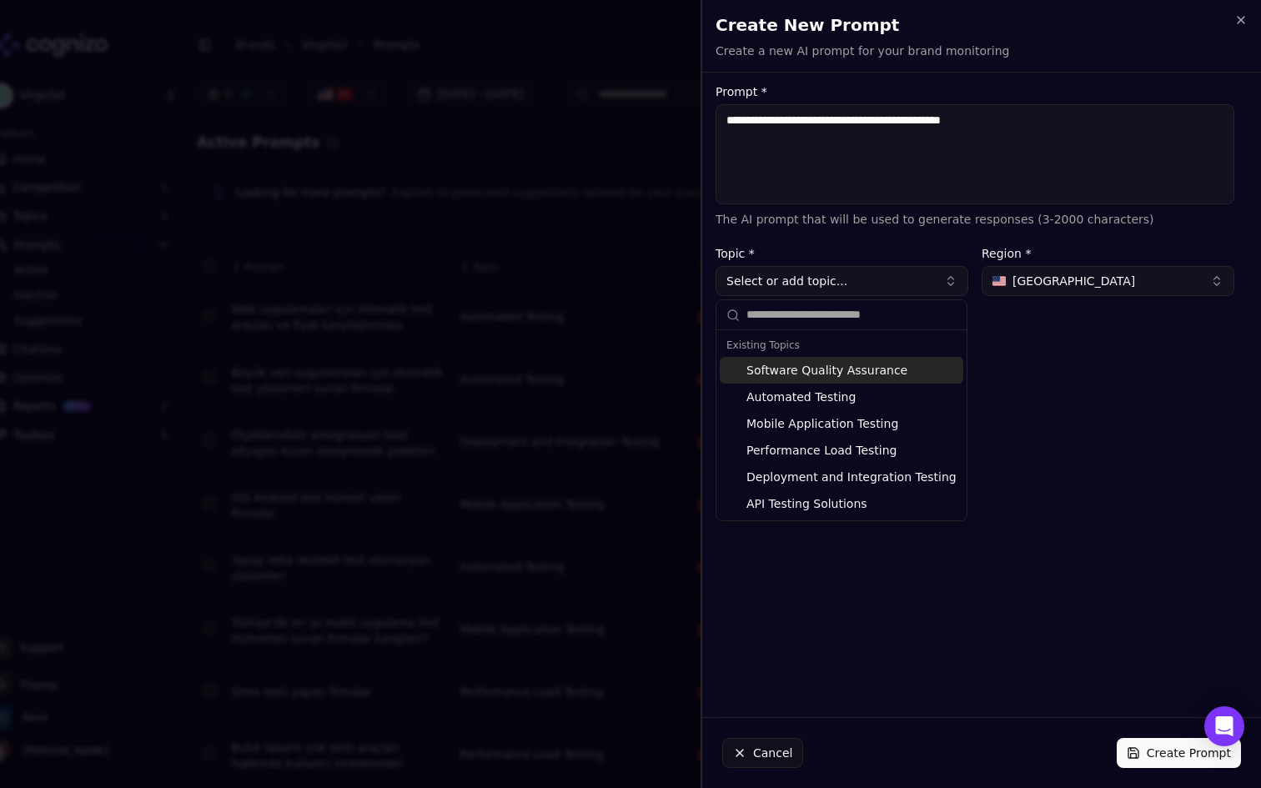
click at [859, 370] on div "Software Quality Assurance" at bounding box center [842, 370] width 244 height 27
type input "**********"
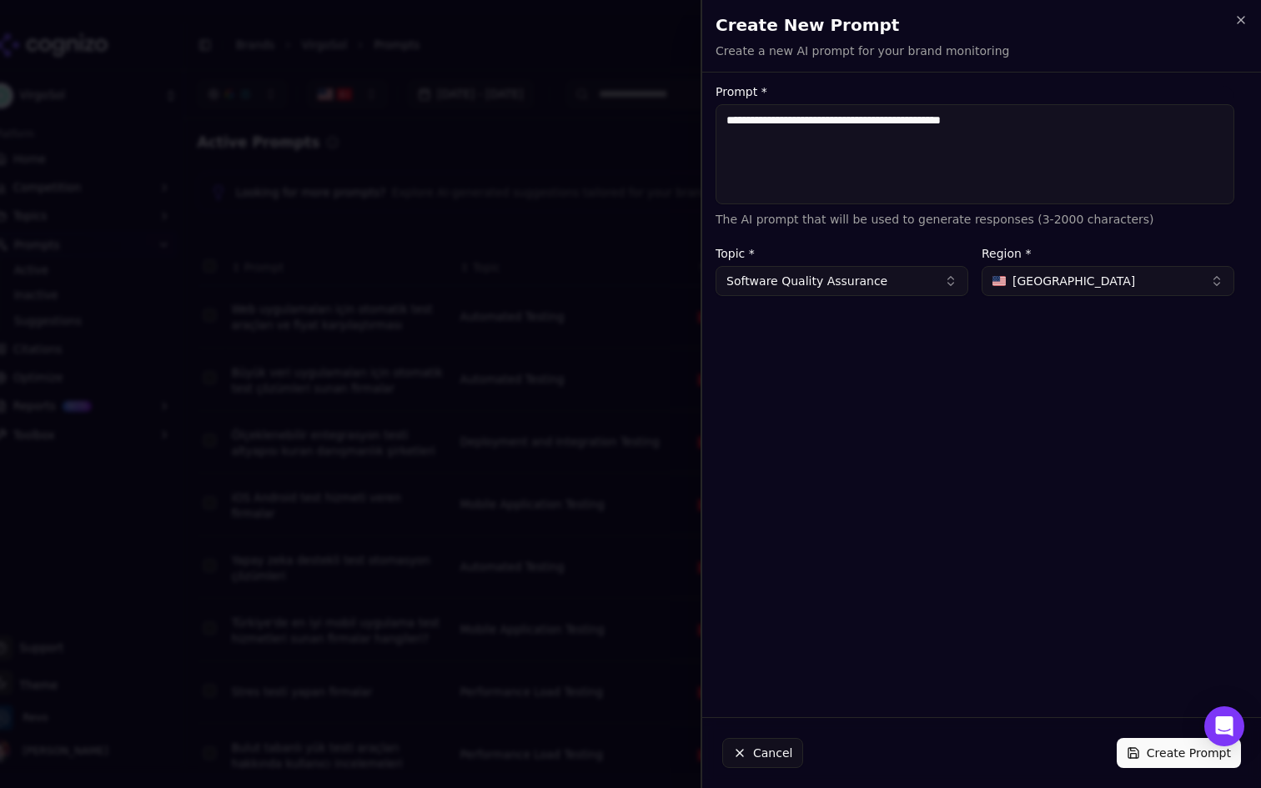
click at [1131, 266] on button "[GEOGRAPHIC_DATA]" at bounding box center [1108, 281] width 253 height 30
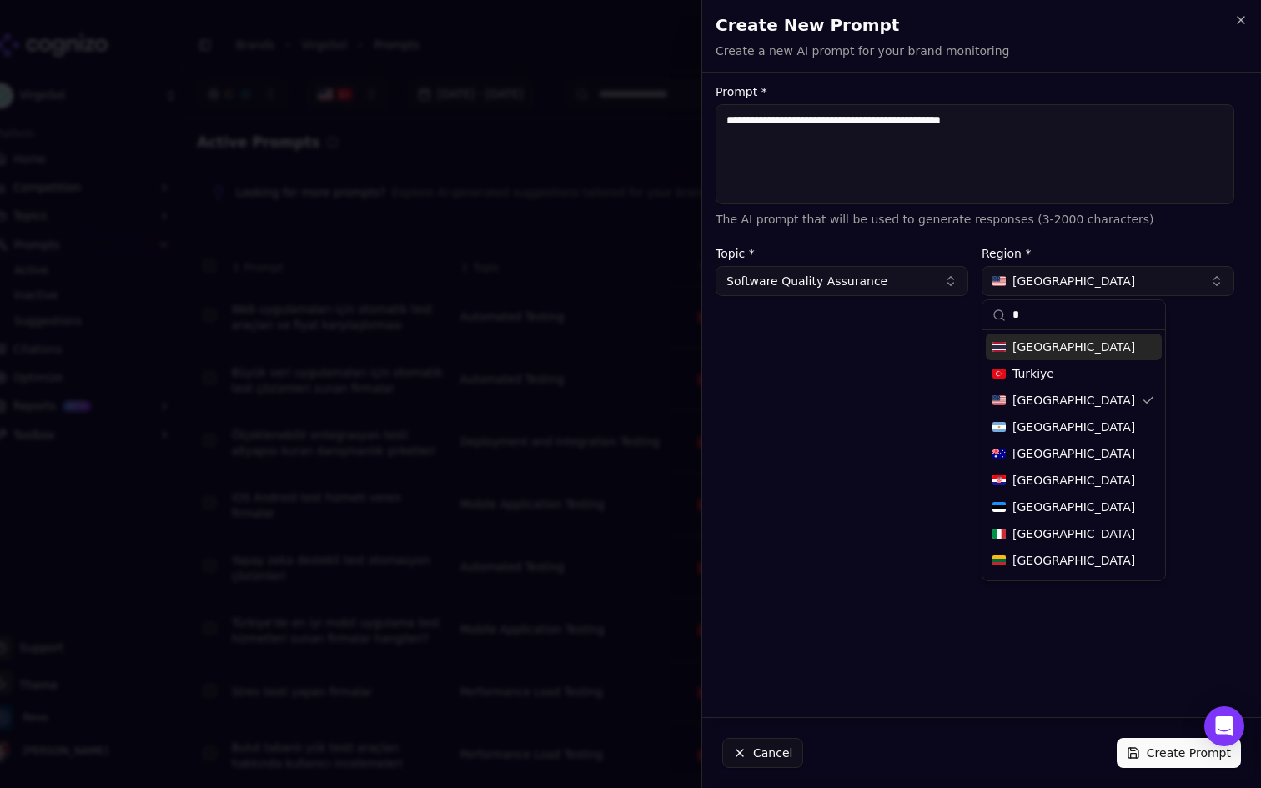
type input "*"
click at [1031, 368] on span "Turkiye" at bounding box center [1034, 373] width 42 height 17
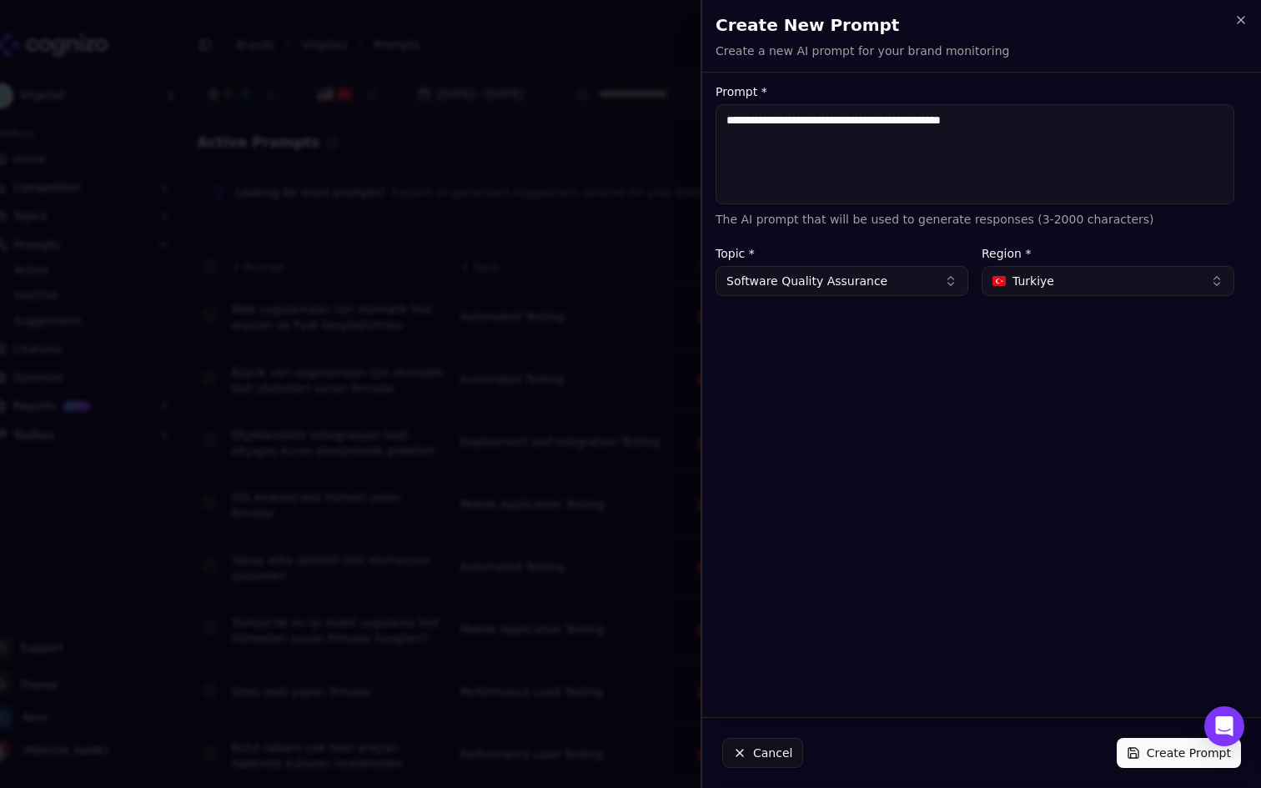
click at [1142, 750] on button "Create Prompt" at bounding box center [1179, 753] width 124 height 30
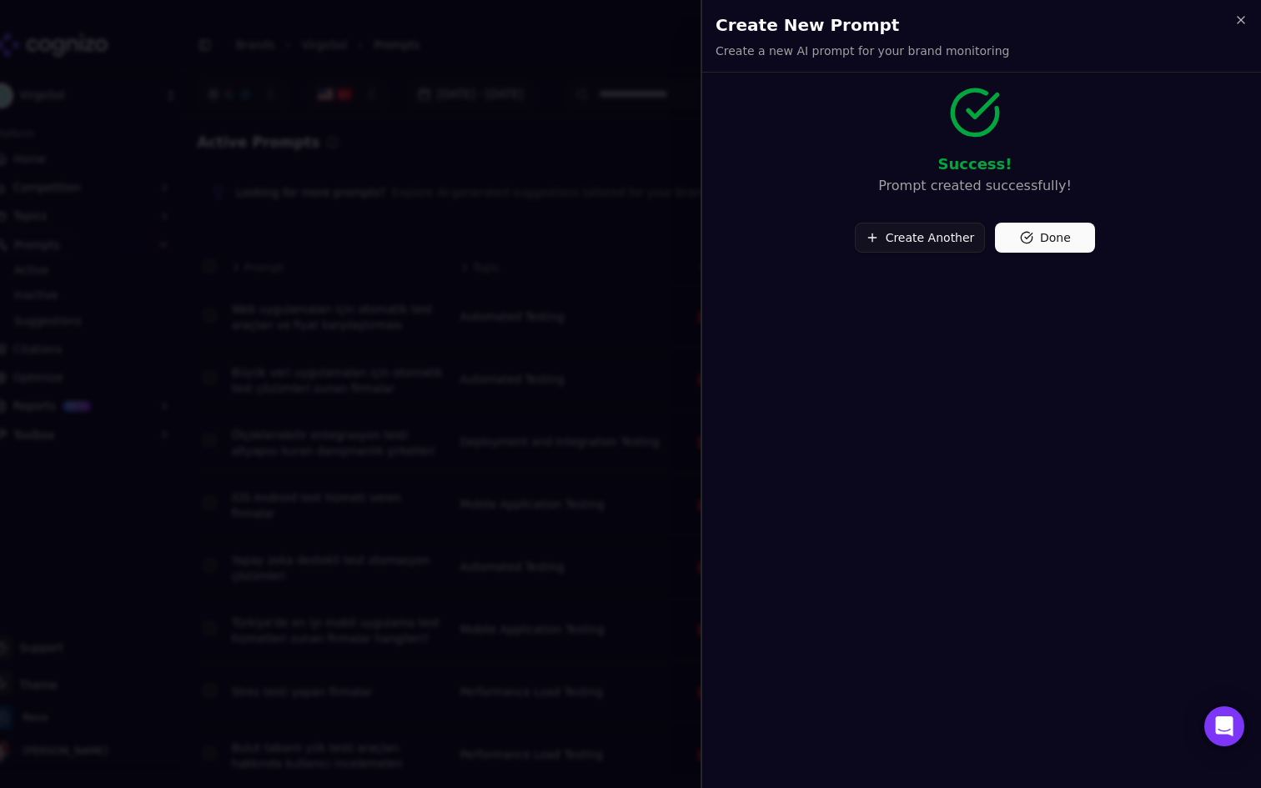
click at [1035, 241] on button "Done" at bounding box center [1045, 238] width 100 height 30
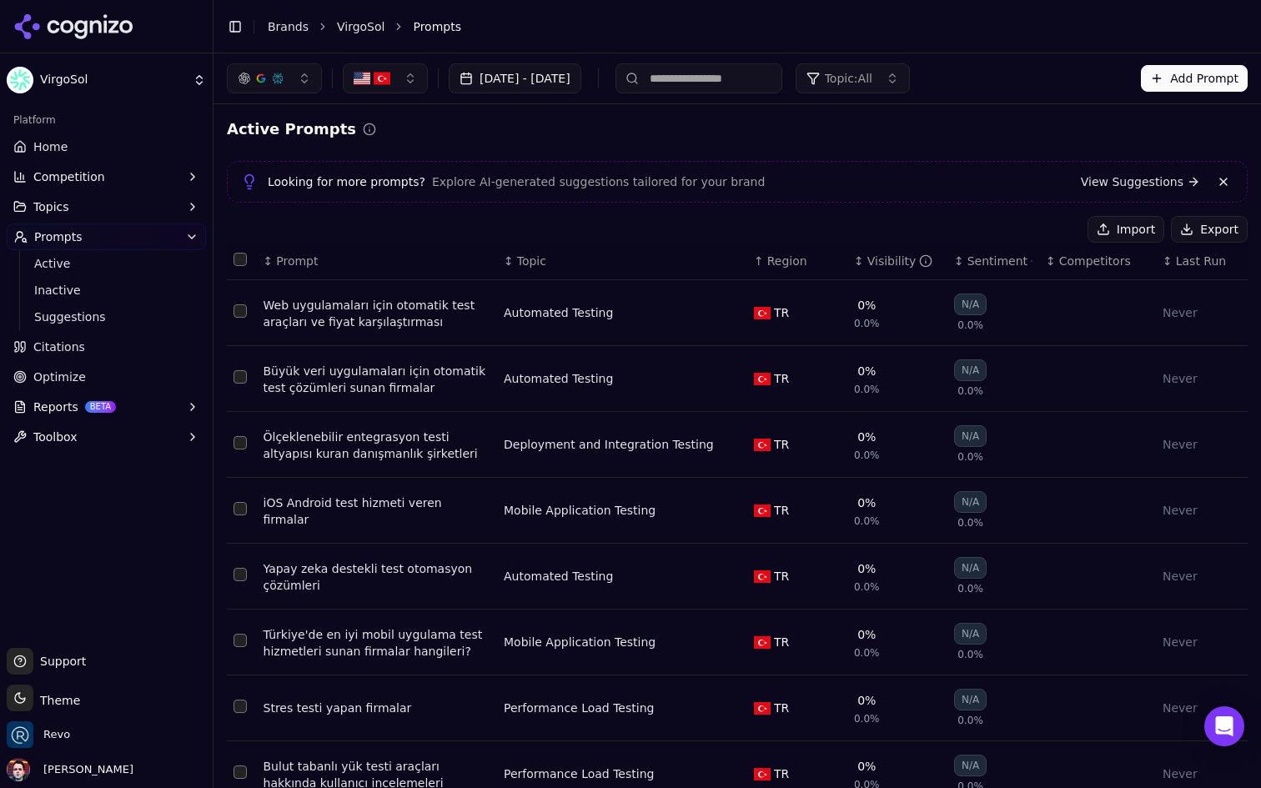
click at [736, 264] on div "↕ Topic" at bounding box center [622, 261] width 237 height 17
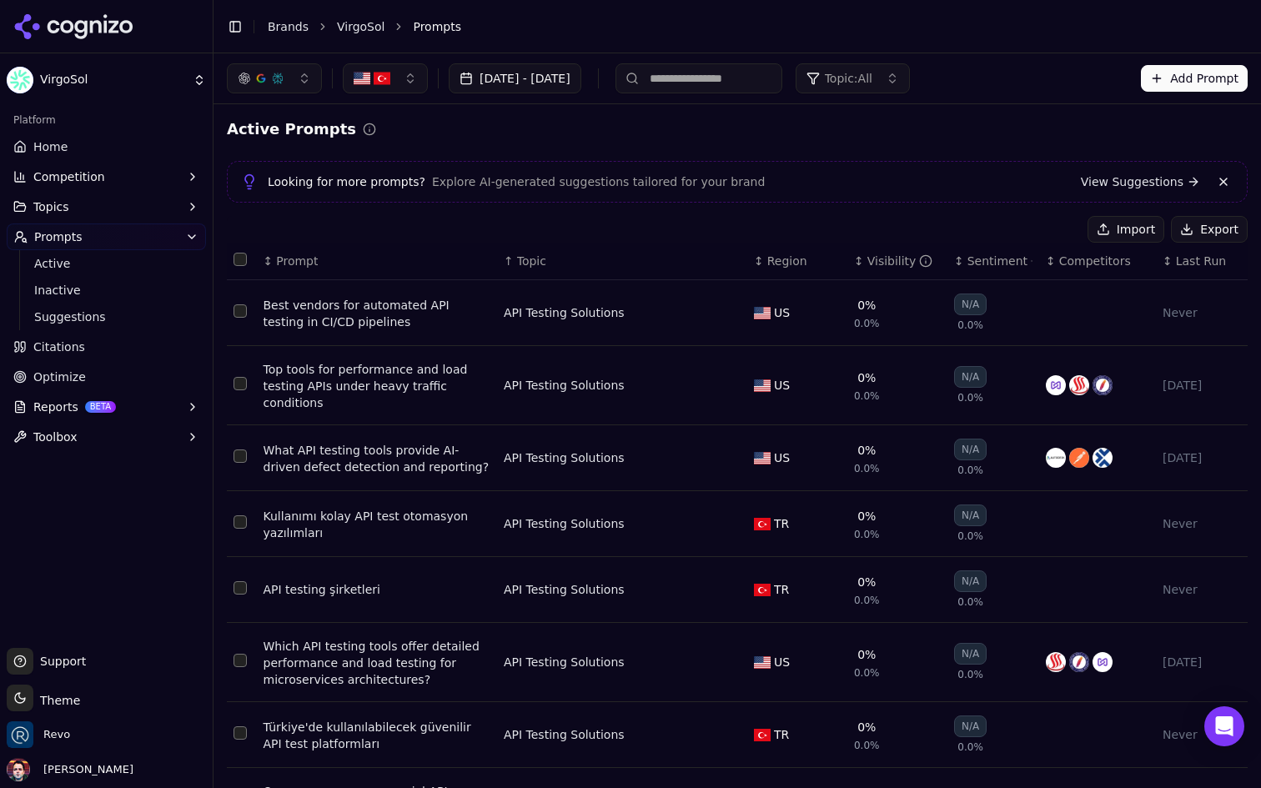
click at [786, 264] on span "Region" at bounding box center [788, 261] width 40 height 17
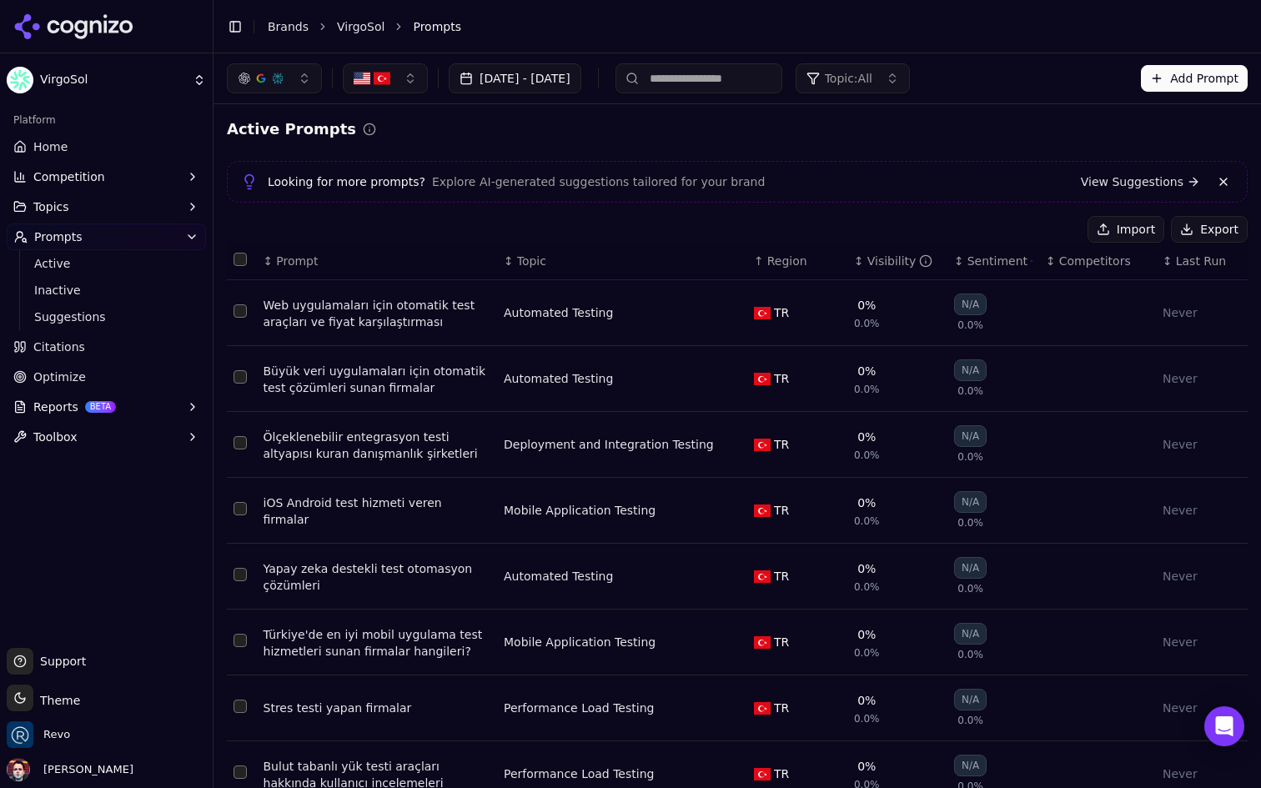
click at [786, 264] on span "Region" at bounding box center [788, 261] width 40 height 17
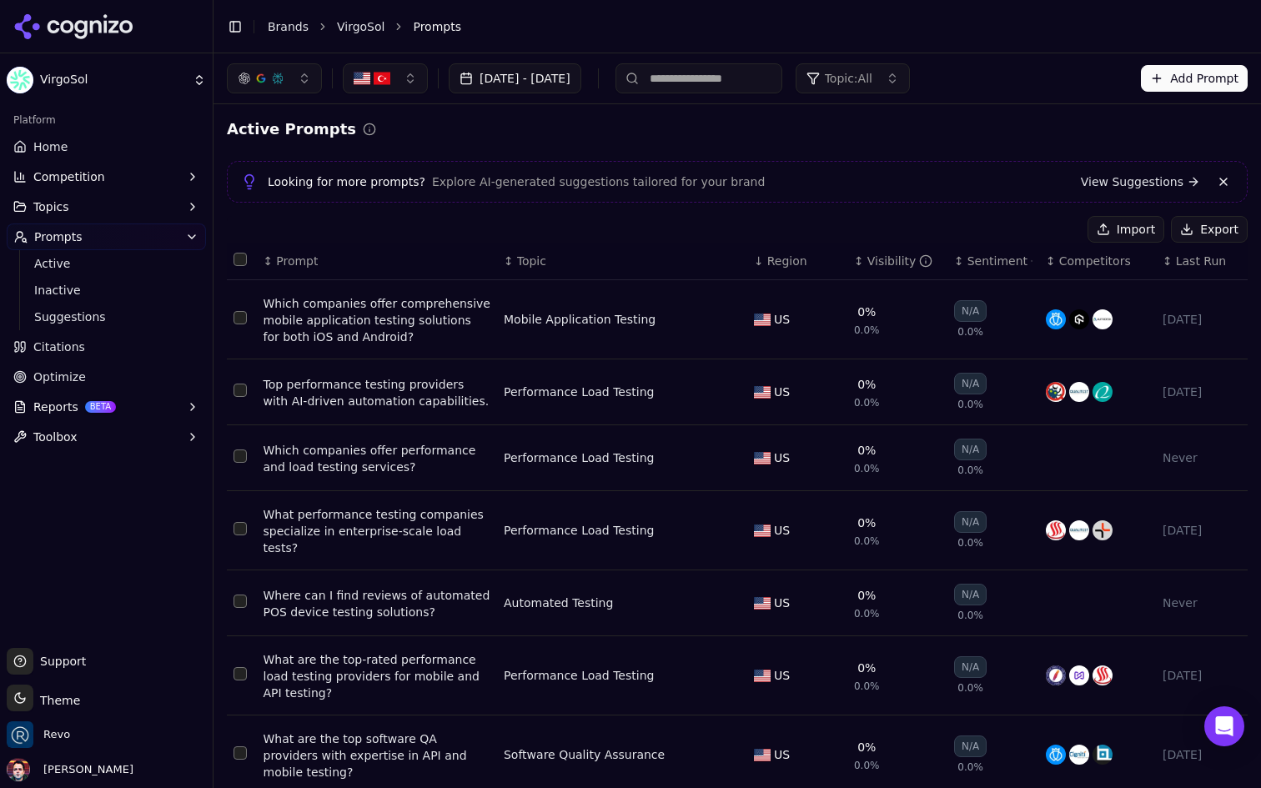
click at [786, 264] on span "Region" at bounding box center [788, 261] width 40 height 17
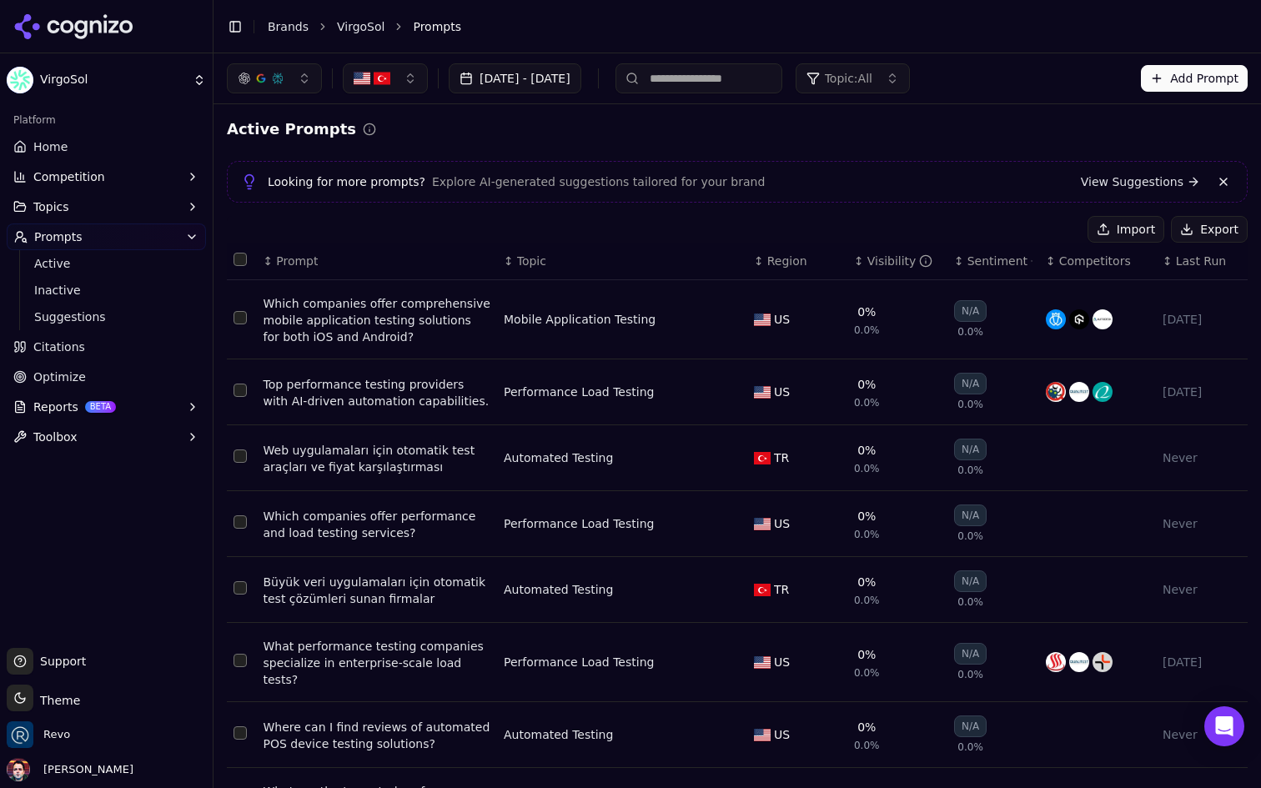
click at [786, 264] on span "Region" at bounding box center [788, 261] width 40 height 17
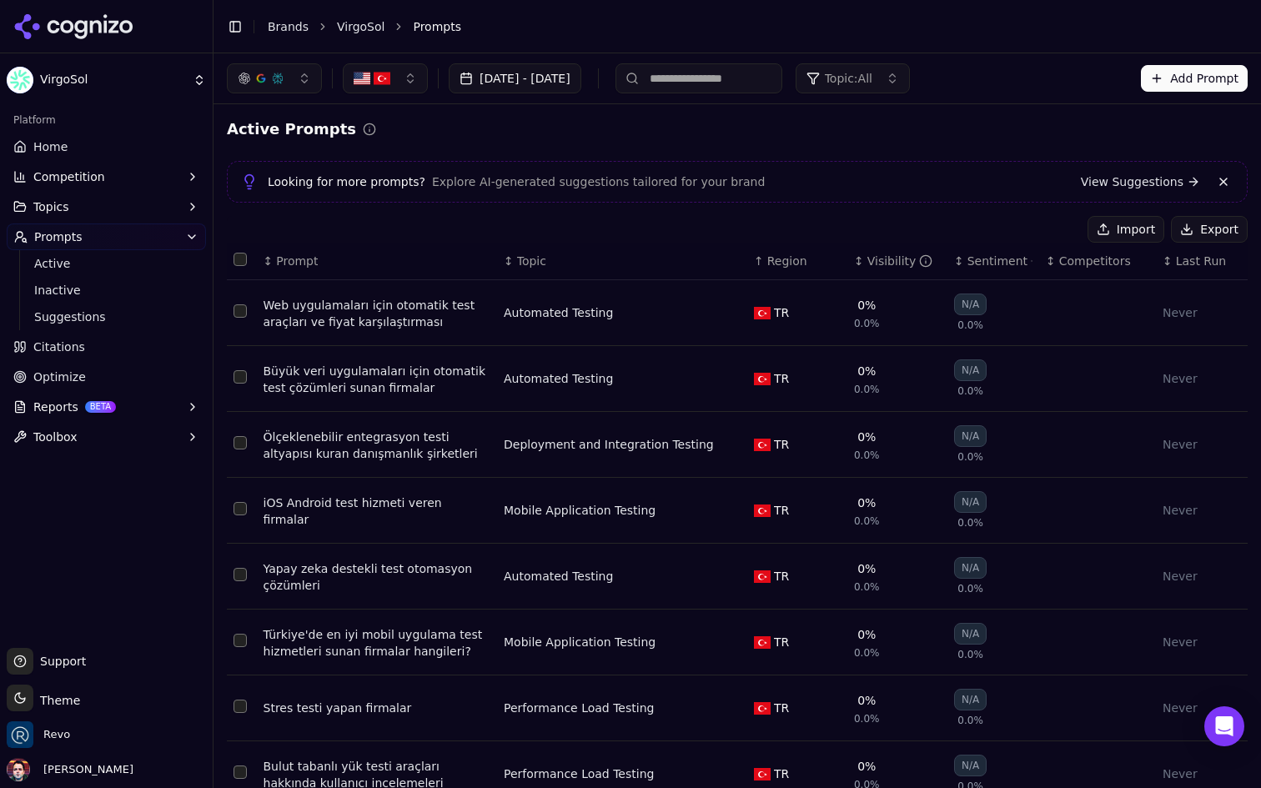
click at [276, 253] on span "Prompt" at bounding box center [297, 261] width 42 height 17
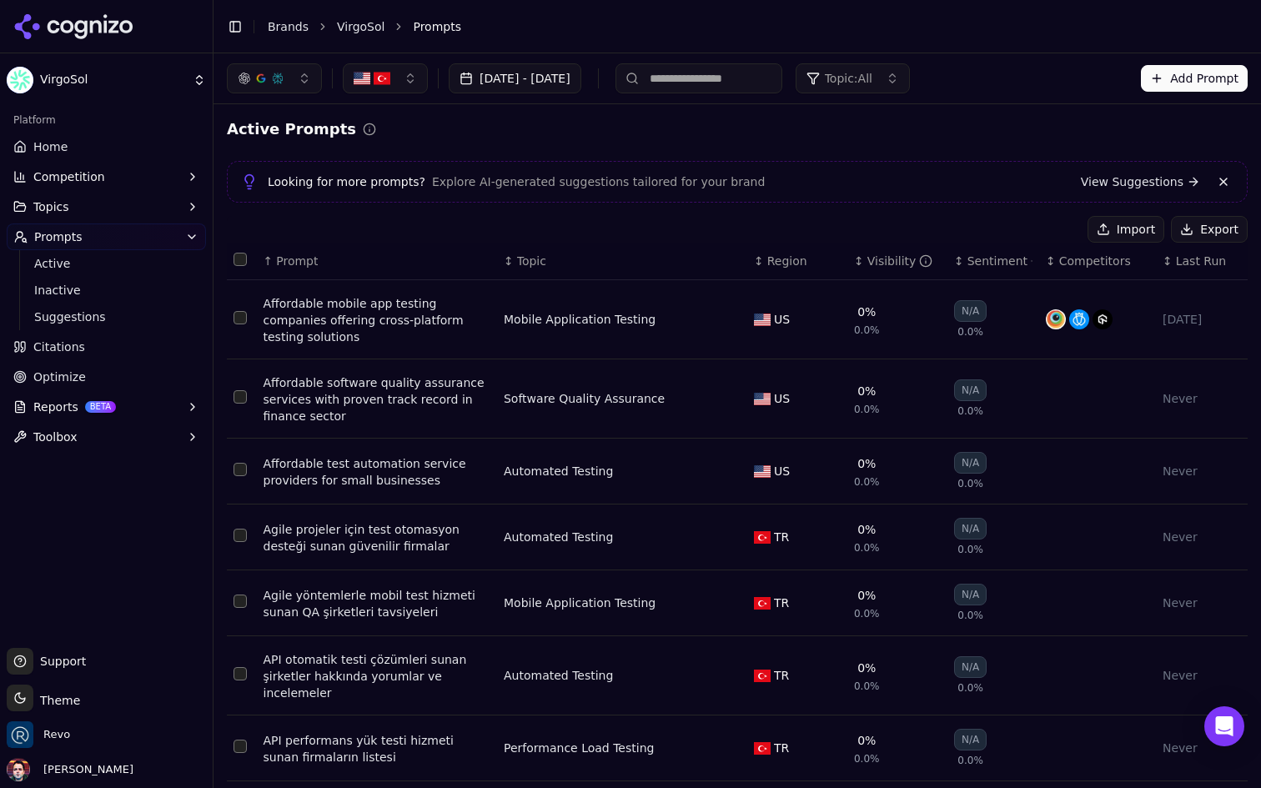
click at [116, 149] on link "Home" at bounding box center [106, 146] width 199 height 27
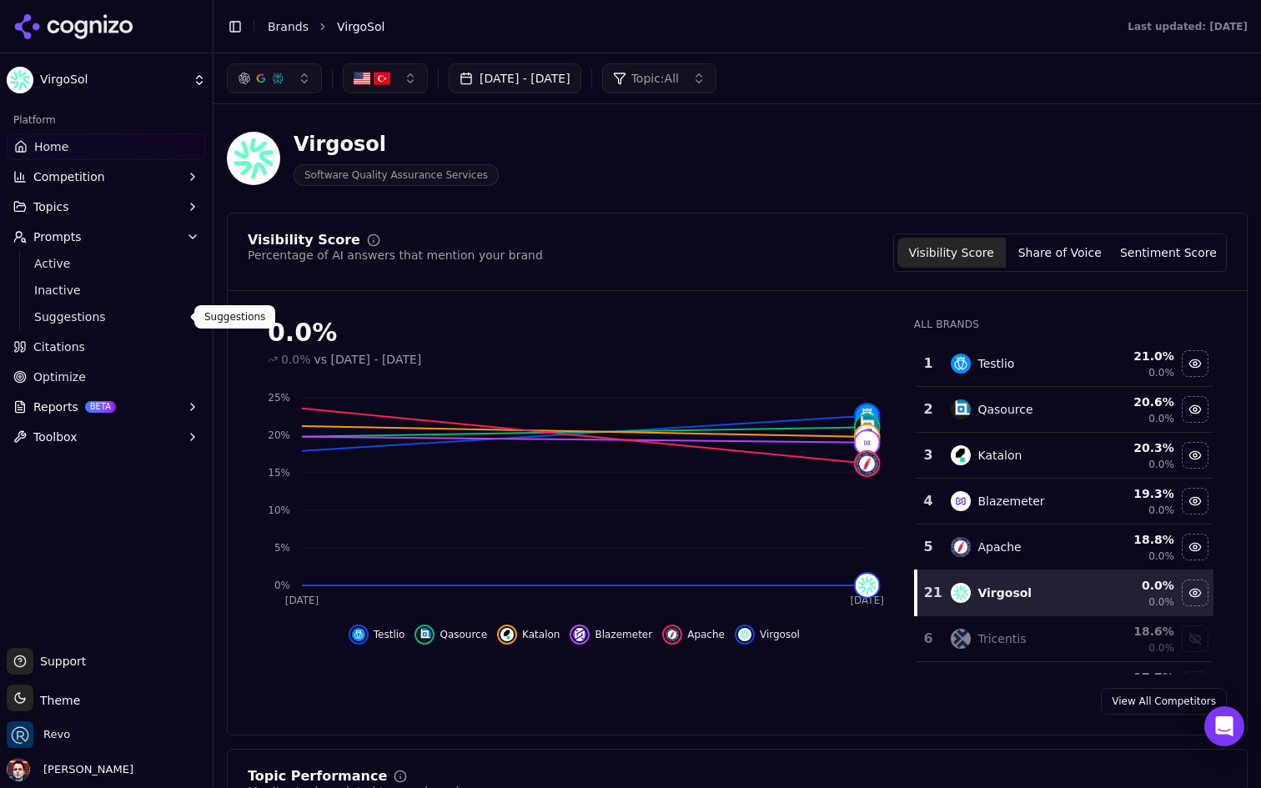
click at [133, 314] on span "Suggestions" at bounding box center [106, 317] width 145 height 17
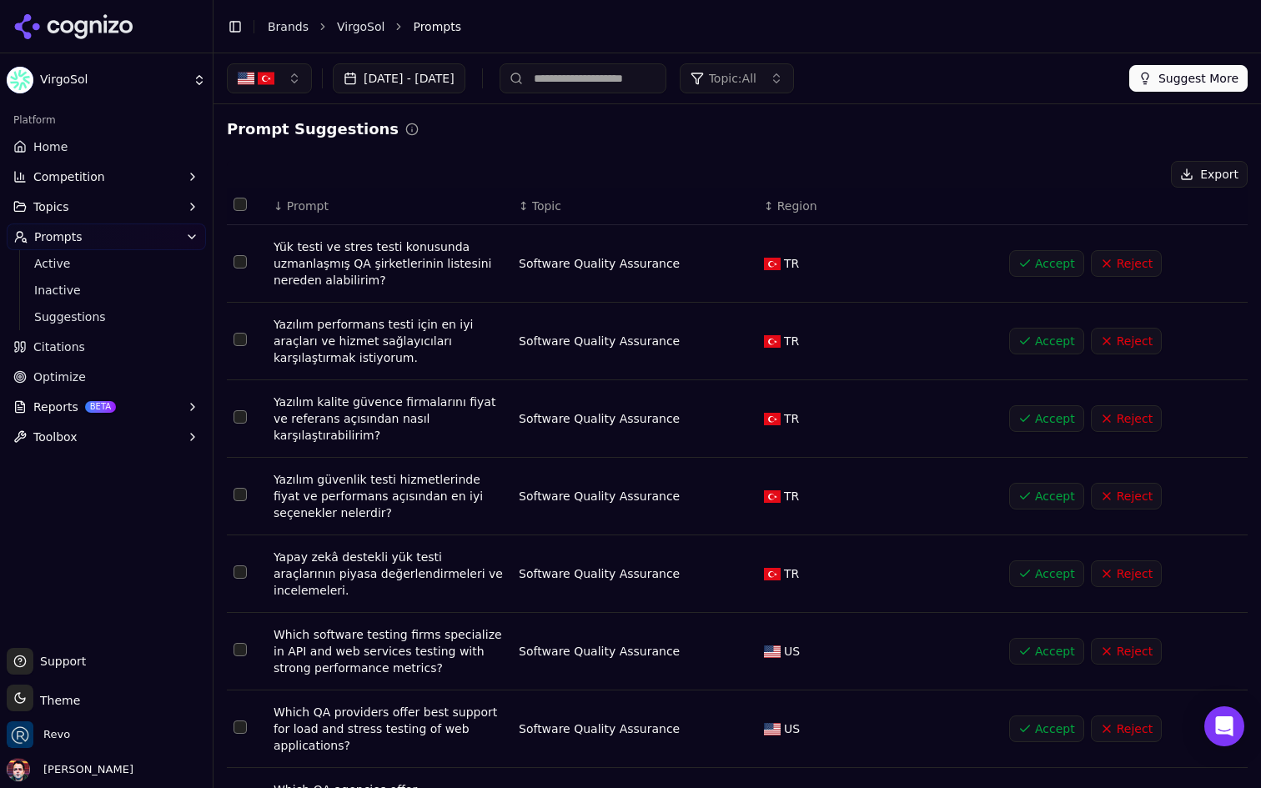
click at [757, 79] on span "Topic: All" at bounding box center [733, 78] width 48 height 17
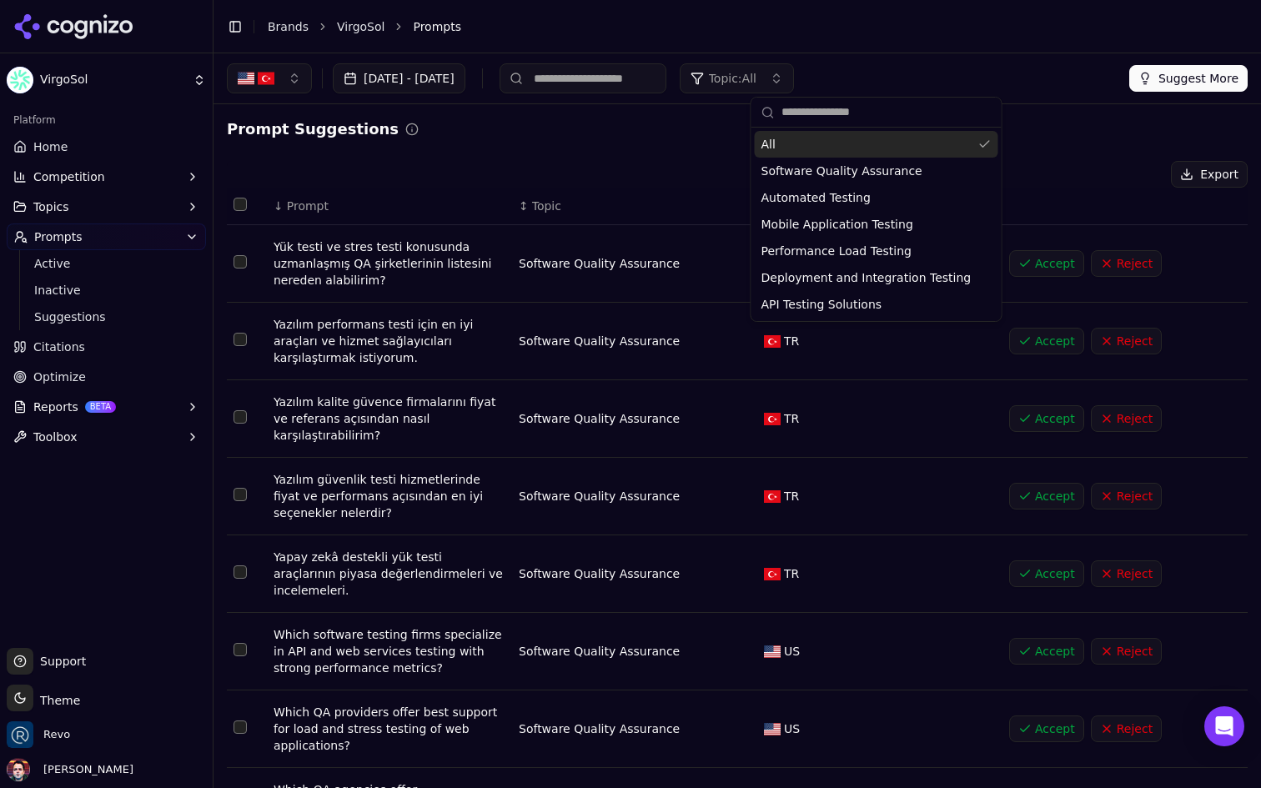
click at [757, 79] on span "Topic: All" at bounding box center [733, 78] width 48 height 17
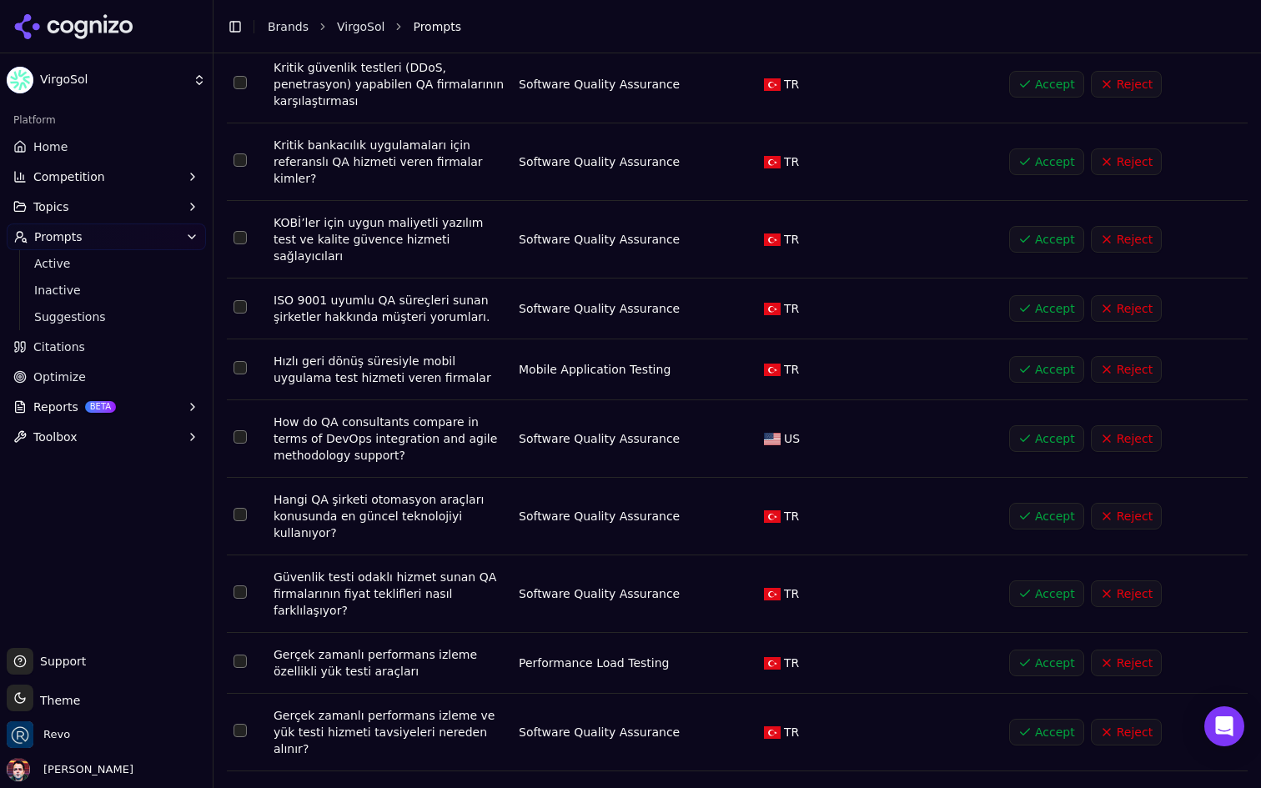
scroll to position [6498, 0]
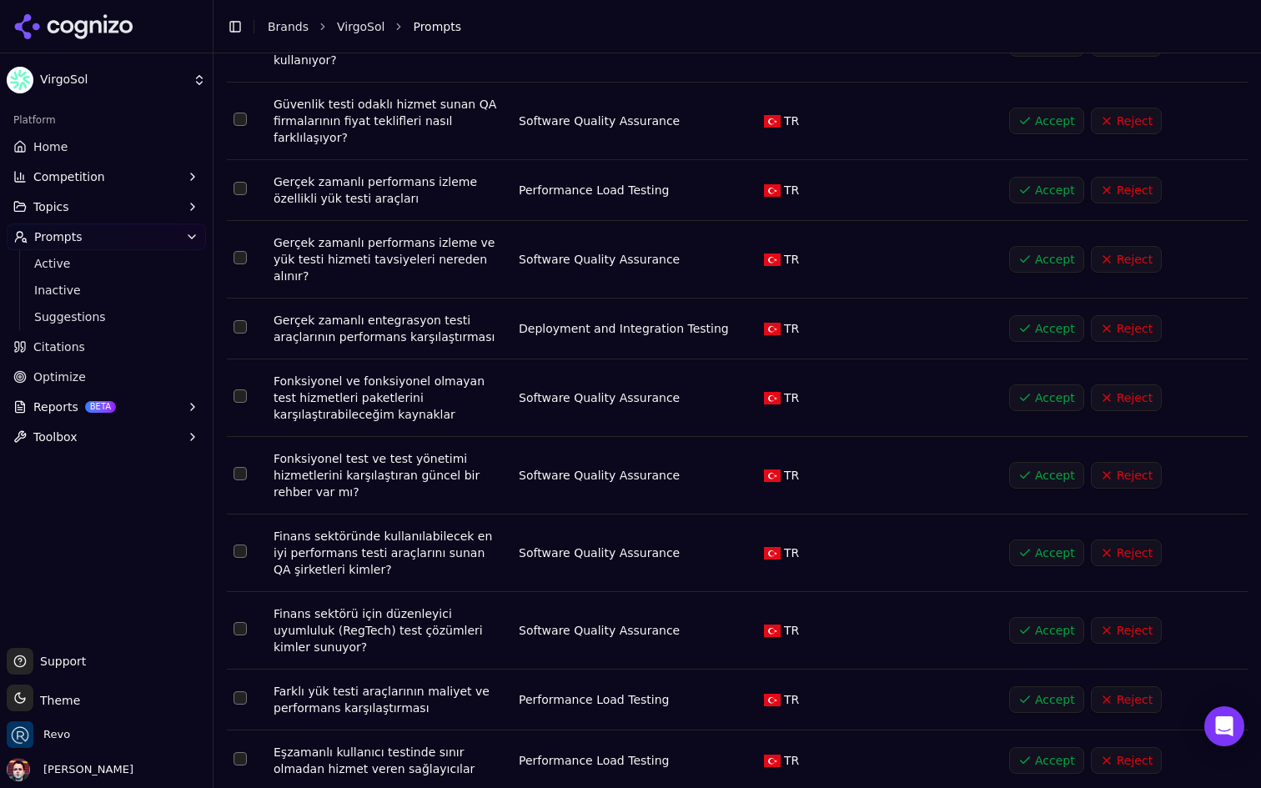
click at [473, 769] on html "VirgoSol Platform Home Competition Topics Prompts Active Inactive Suggestions C…" at bounding box center [630, 394] width 1261 height 788
click at [93, 304] on html "VirgoSol Platform Home Competition Topics Prompts Active Inactive Suggestions C…" at bounding box center [630, 394] width 1261 height 788
click at [93, 317] on span "Suggestions" at bounding box center [106, 317] width 145 height 17
click at [148, 310] on span "Suggestions" at bounding box center [106, 317] width 145 height 17
click at [125, 289] on span "Inactive" at bounding box center [106, 290] width 145 height 17
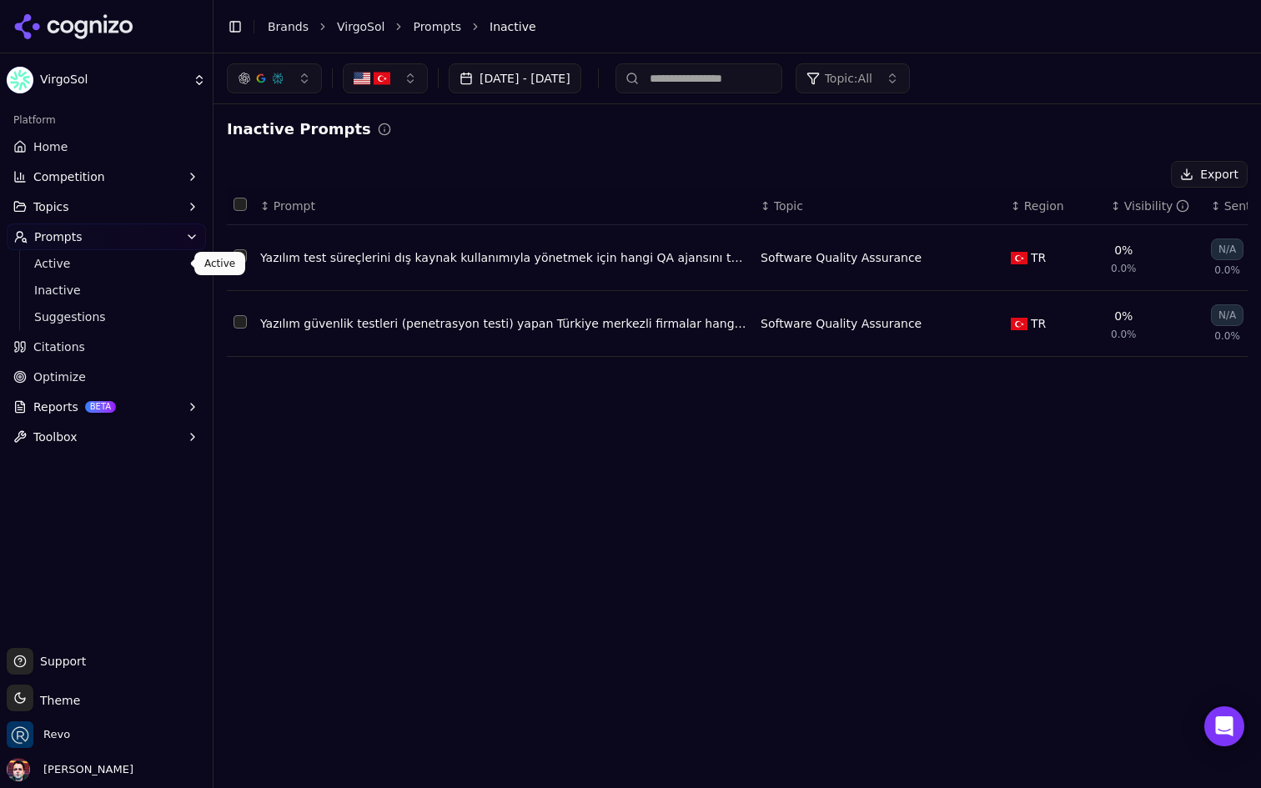
click at [143, 268] on span "Active" at bounding box center [106, 263] width 145 height 17
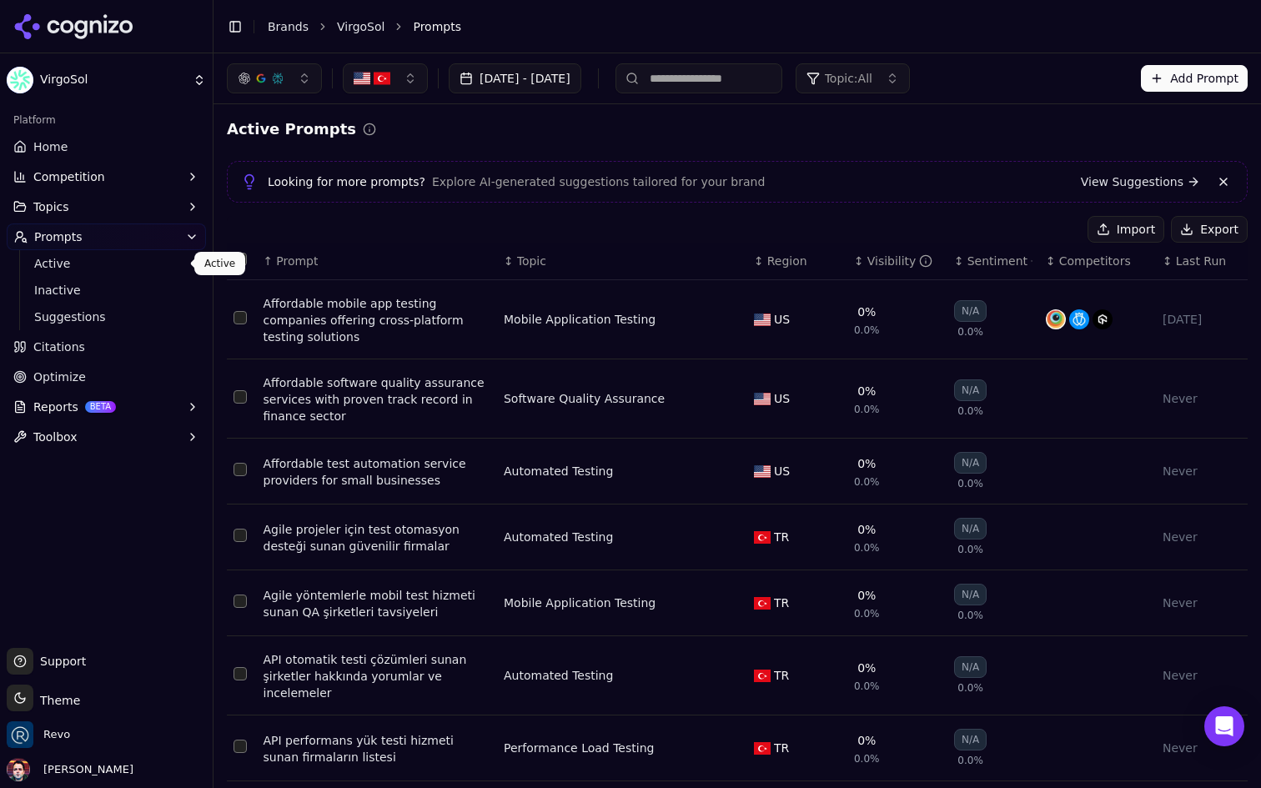
click at [580, 129] on div "Active Prompts" at bounding box center [737, 129] width 1021 height 23
click at [117, 412] on button "Reports BETA" at bounding box center [106, 407] width 199 height 27
click at [141, 409] on button "Reports BETA" at bounding box center [106, 407] width 199 height 27
click at [133, 261] on span "Active" at bounding box center [106, 263] width 145 height 17
click at [133, 139] on link "Home" at bounding box center [106, 146] width 199 height 27
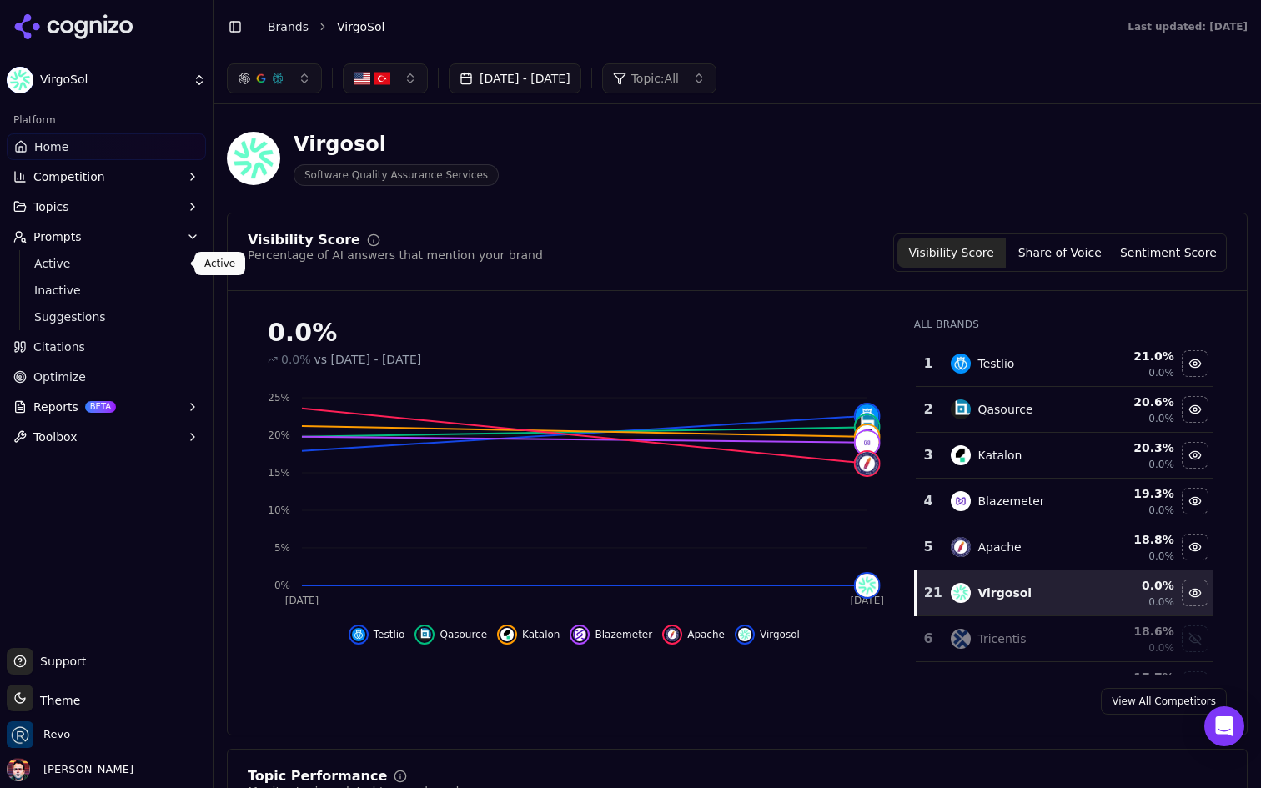
click at [135, 261] on span "Active" at bounding box center [106, 263] width 145 height 17
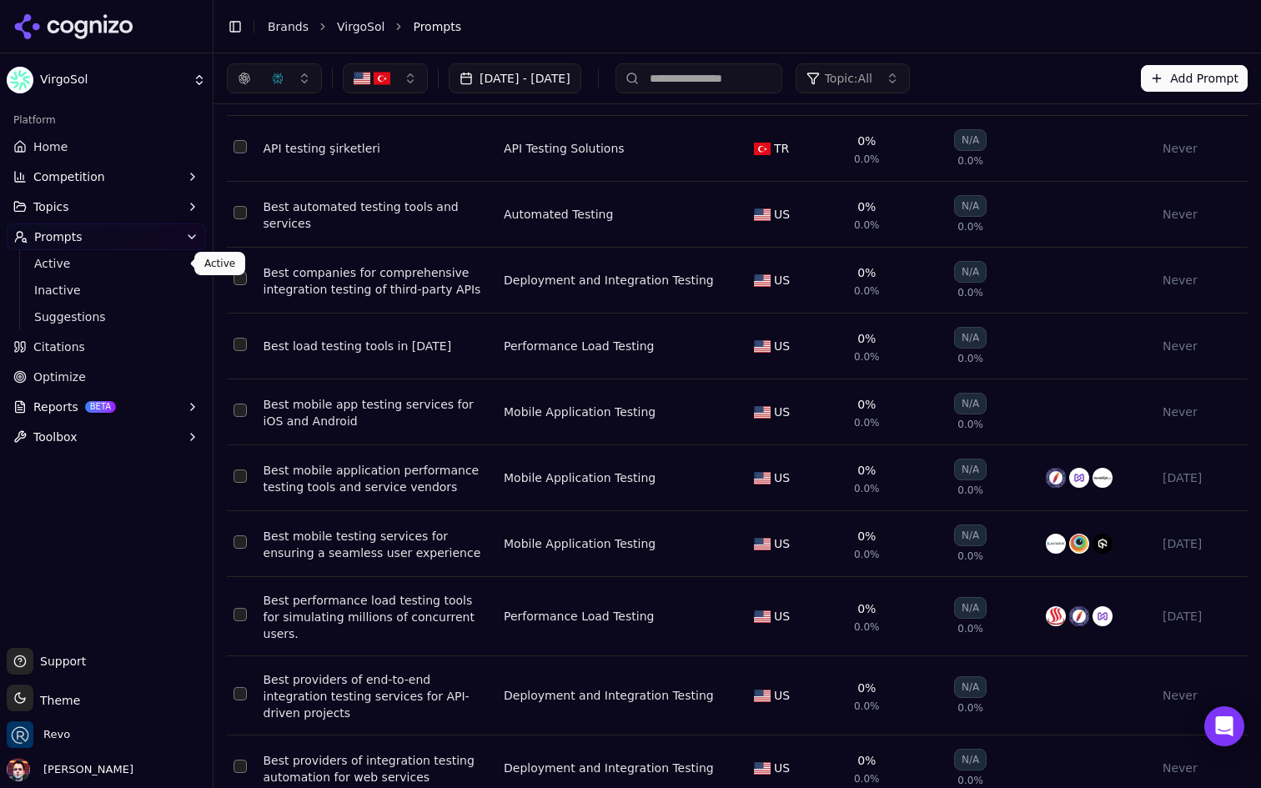
scroll to position [848, 0]
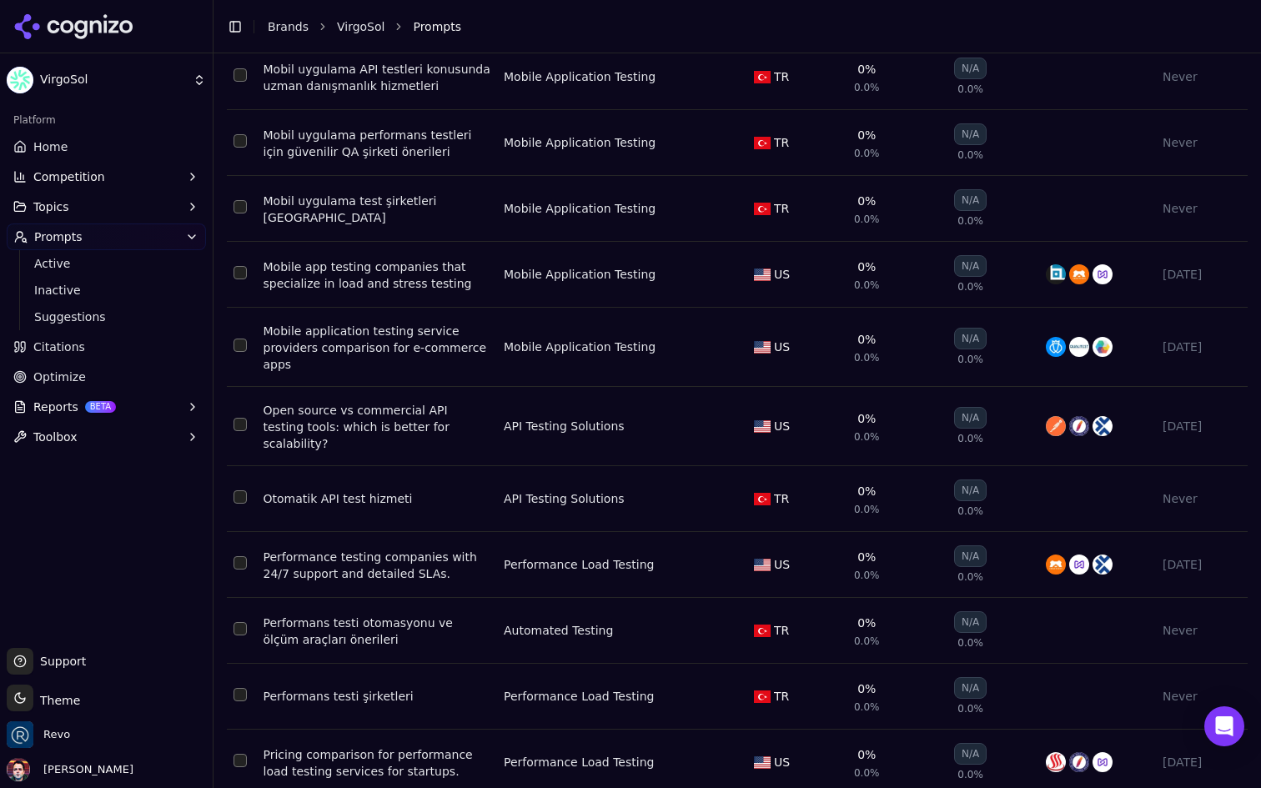
scroll to position [6426, 0]
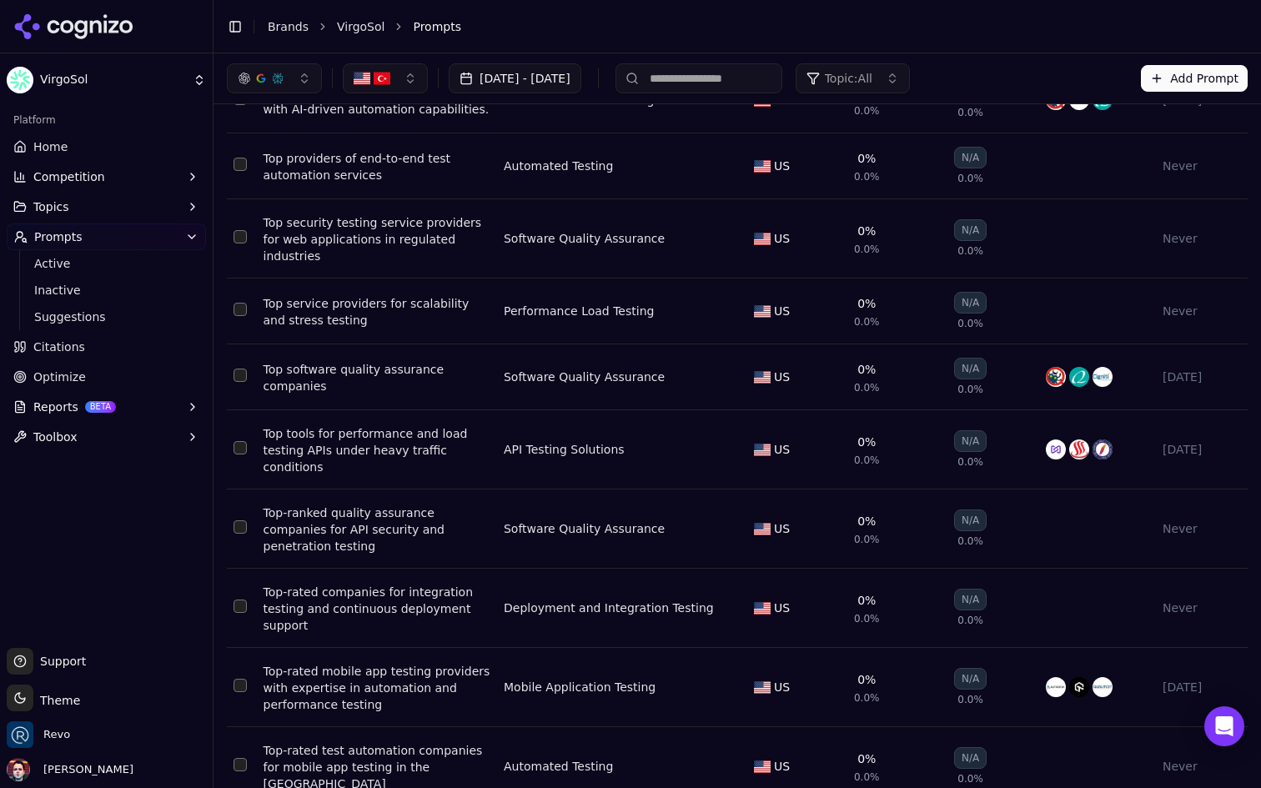
scroll to position [0, 0]
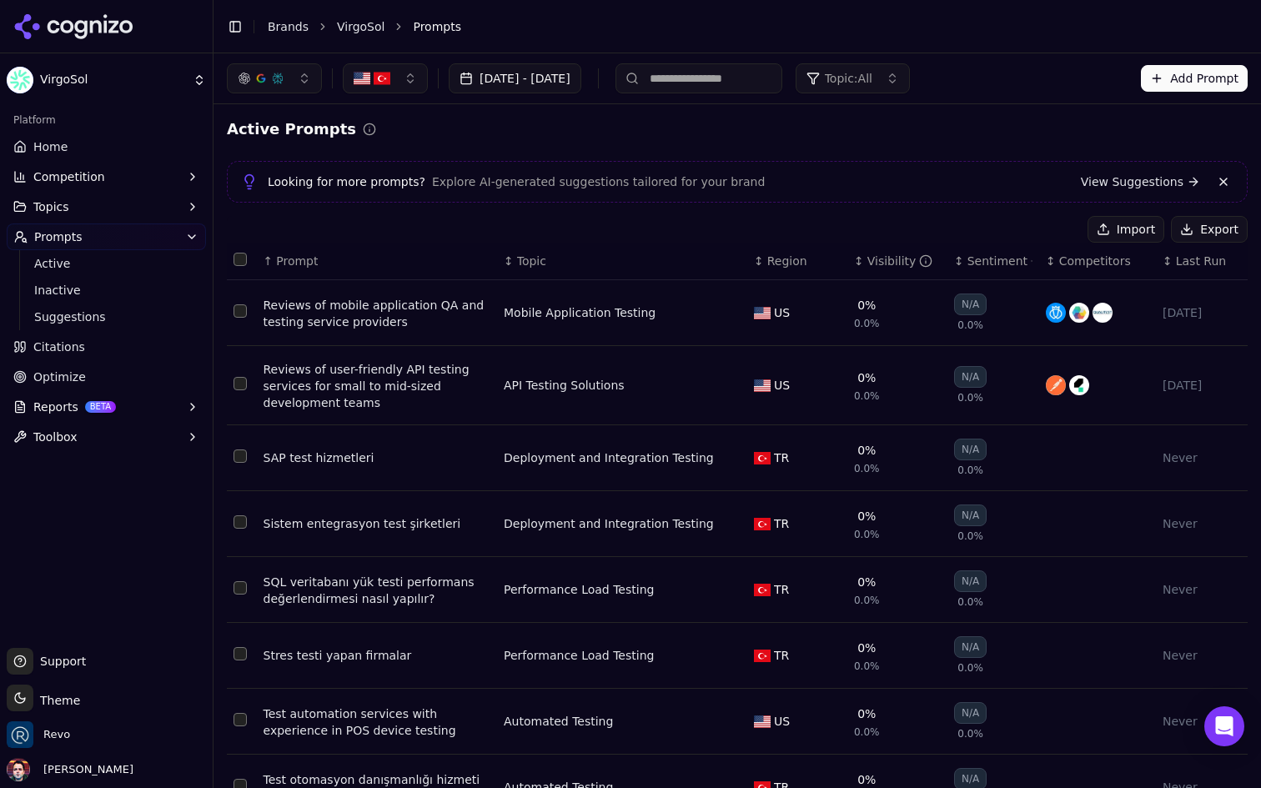
click at [246, 253] on th "Data table" at bounding box center [242, 262] width 30 height 38
click at [241, 257] on button "Select all rows" at bounding box center [240, 259] width 13 height 13
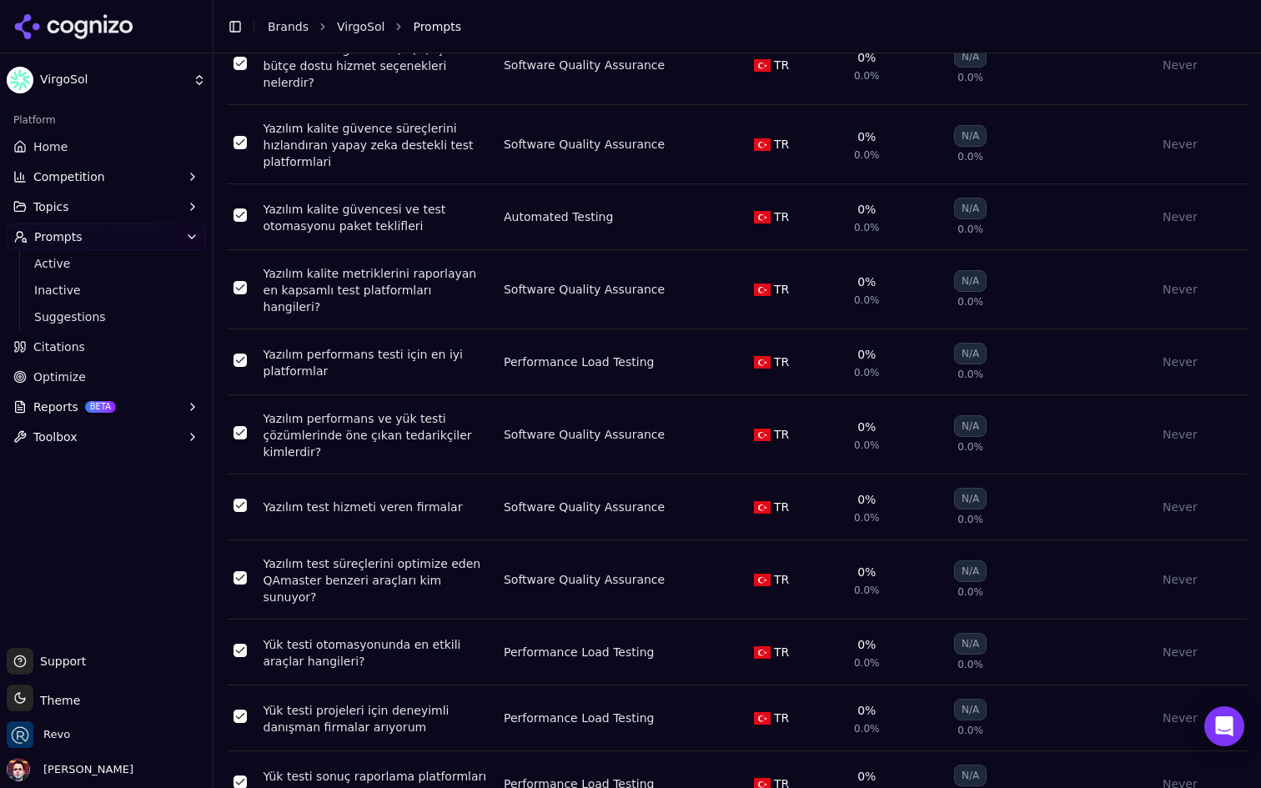
scroll to position [6522, 0]
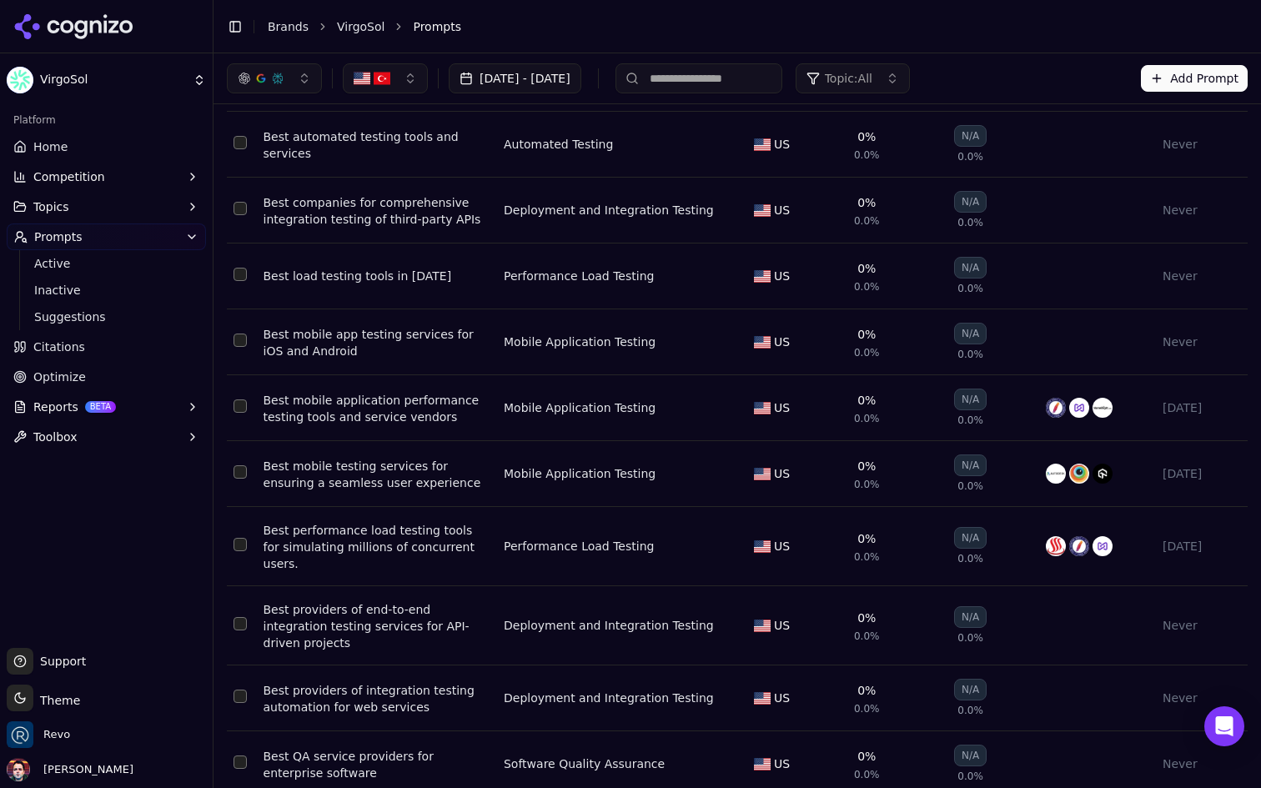
scroll to position [0, 0]
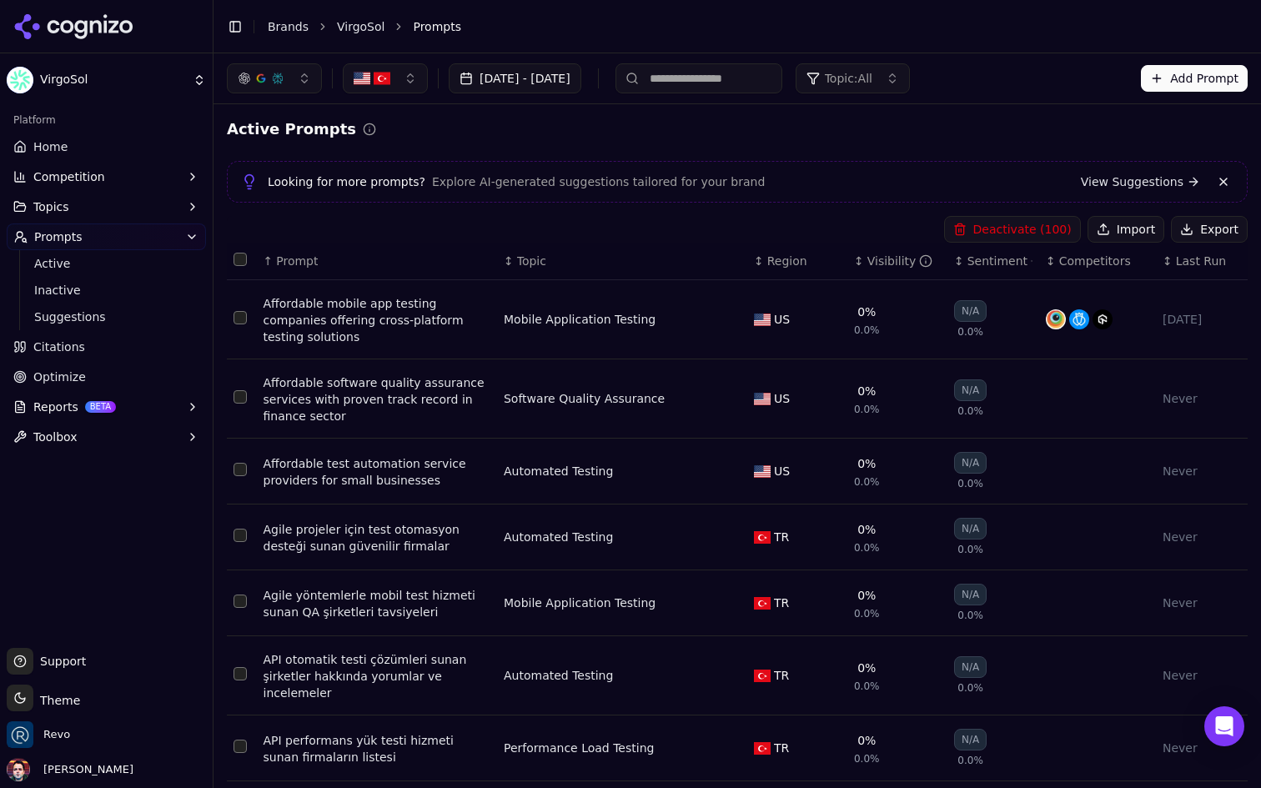
click at [244, 259] on button "Select all rows" at bounding box center [240, 259] width 13 height 13
click at [247, 254] on th "Data table" at bounding box center [242, 262] width 30 height 38
click at [240, 256] on button "Select all rows" at bounding box center [240, 259] width 13 height 13
type button "on"
click at [1228, 233] on button "Export" at bounding box center [1209, 229] width 77 height 27
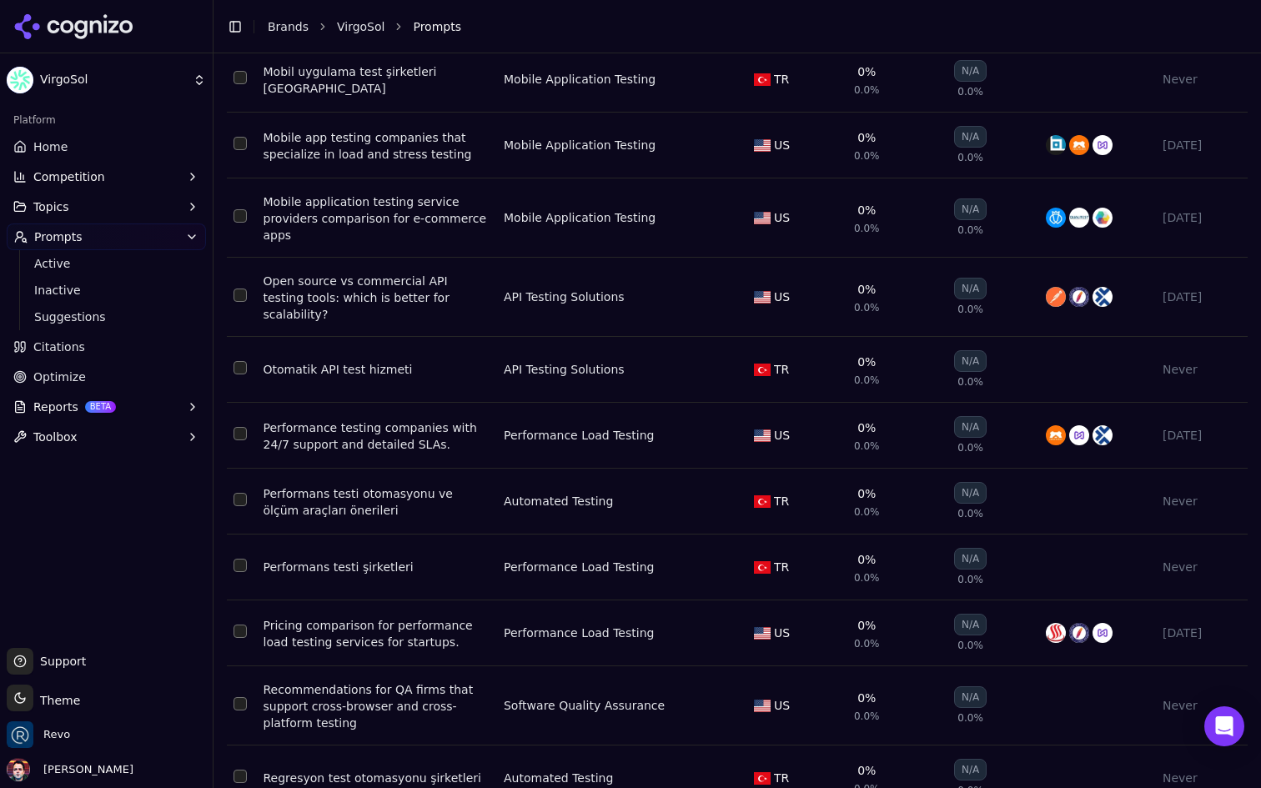
scroll to position [6426, 0]
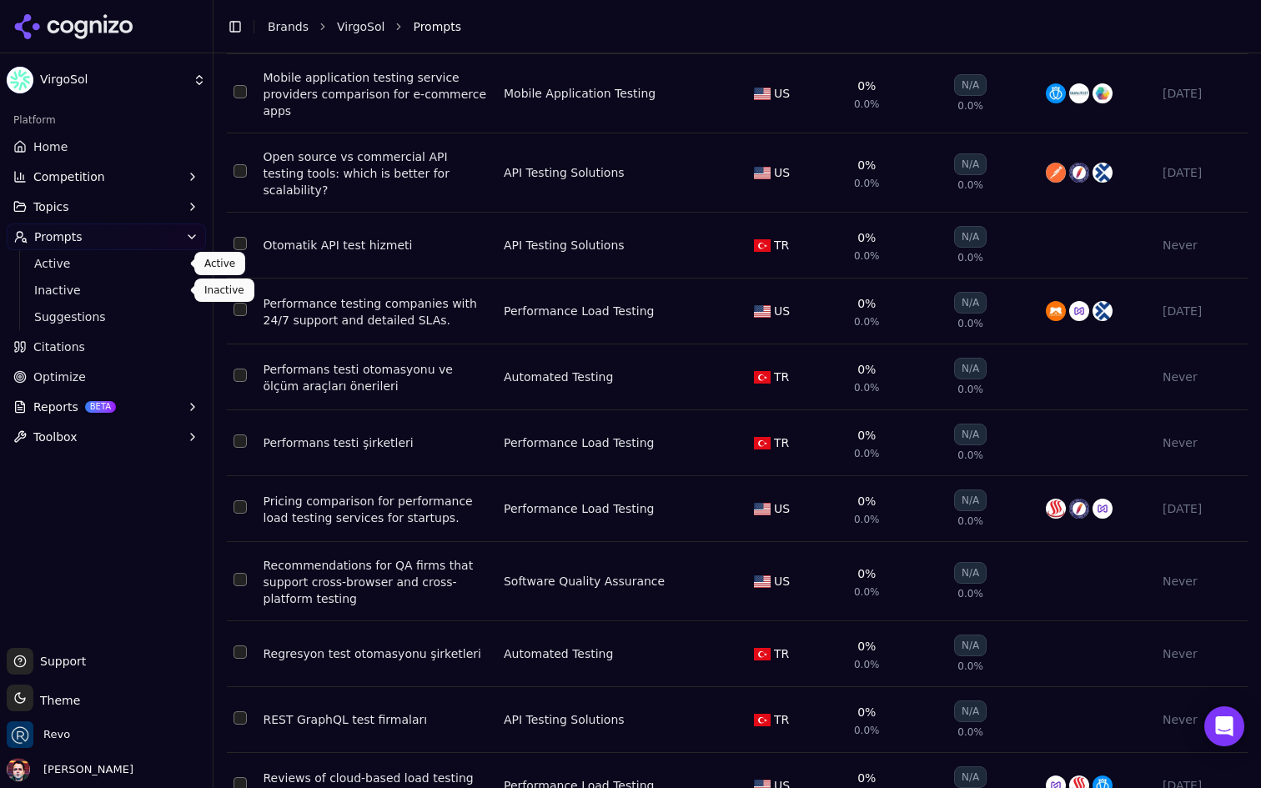
click at [129, 269] on span "Active" at bounding box center [106, 263] width 145 height 17
click at [50, 300] on link "Inactive" at bounding box center [107, 290] width 159 height 23
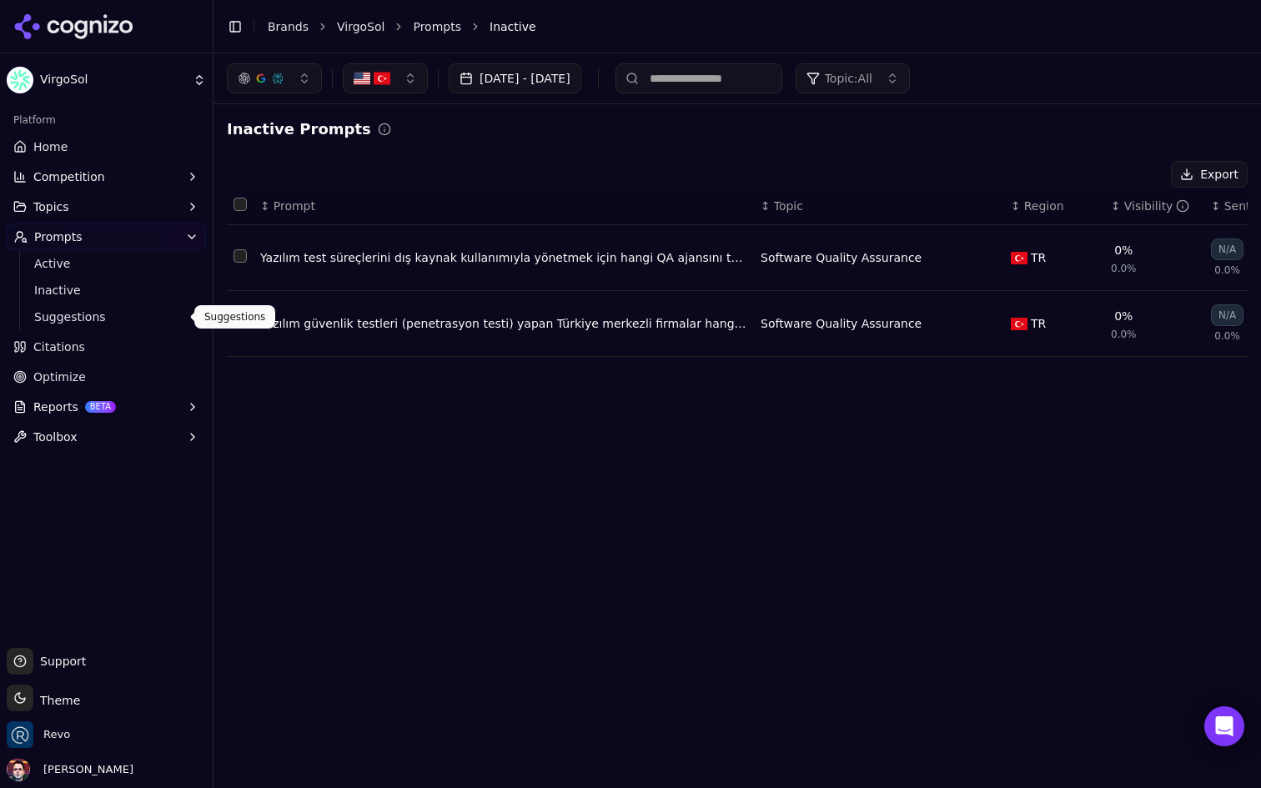
click at [112, 310] on span "Suggestions" at bounding box center [106, 317] width 145 height 17
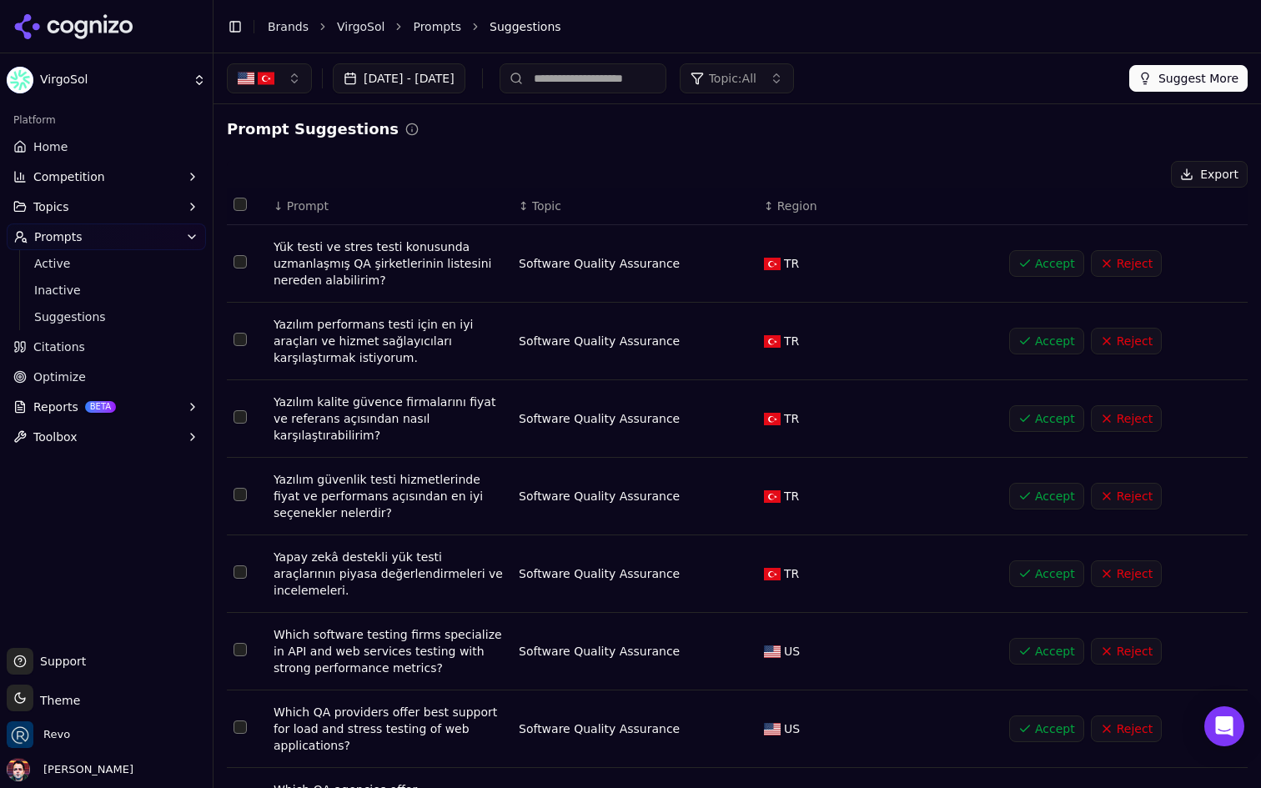
click at [95, 123] on div "Platform" at bounding box center [106, 120] width 199 height 27
click at [69, 151] on link "Home" at bounding box center [106, 146] width 199 height 27
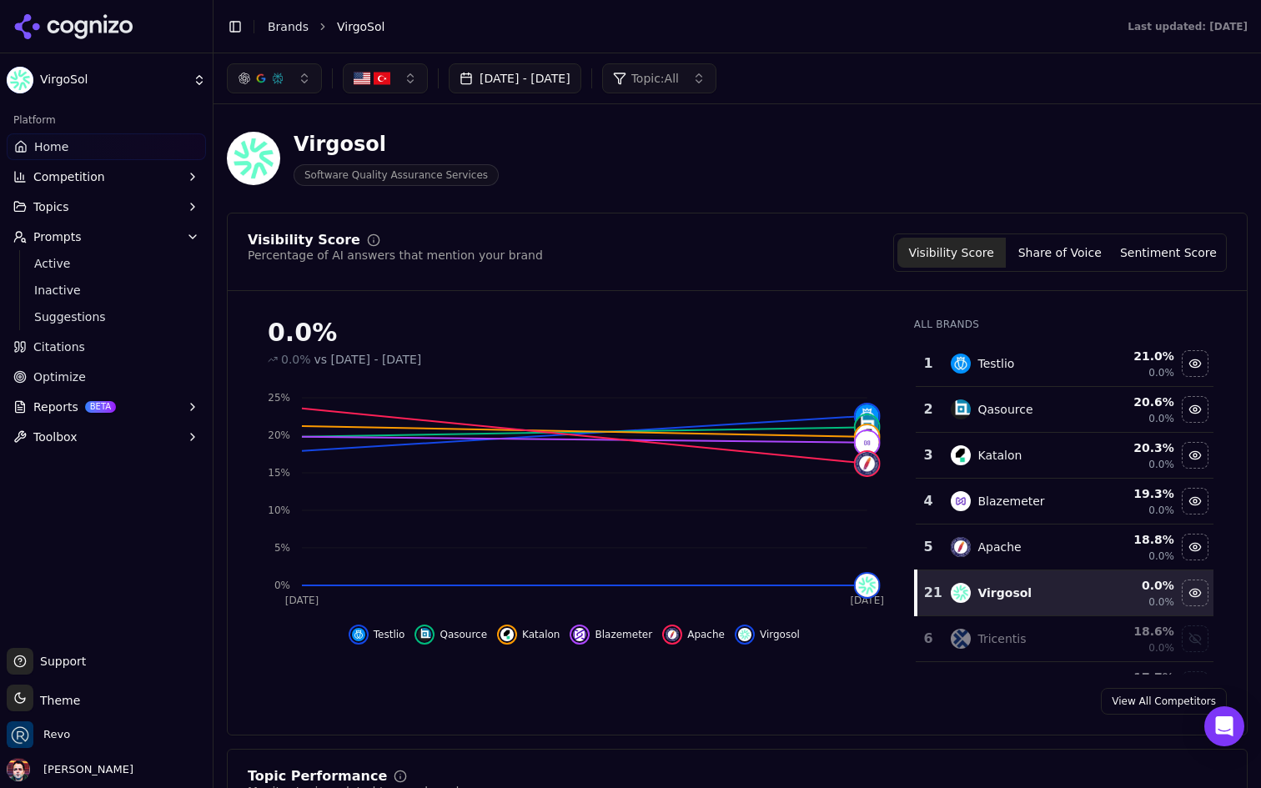
click at [400, 83] on button "button" at bounding box center [385, 78] width 85 height 30
click at [407, 150] on span "[GEOGRAPHIC_DATA]" at bounding box center [435, 144] width 123 height 17
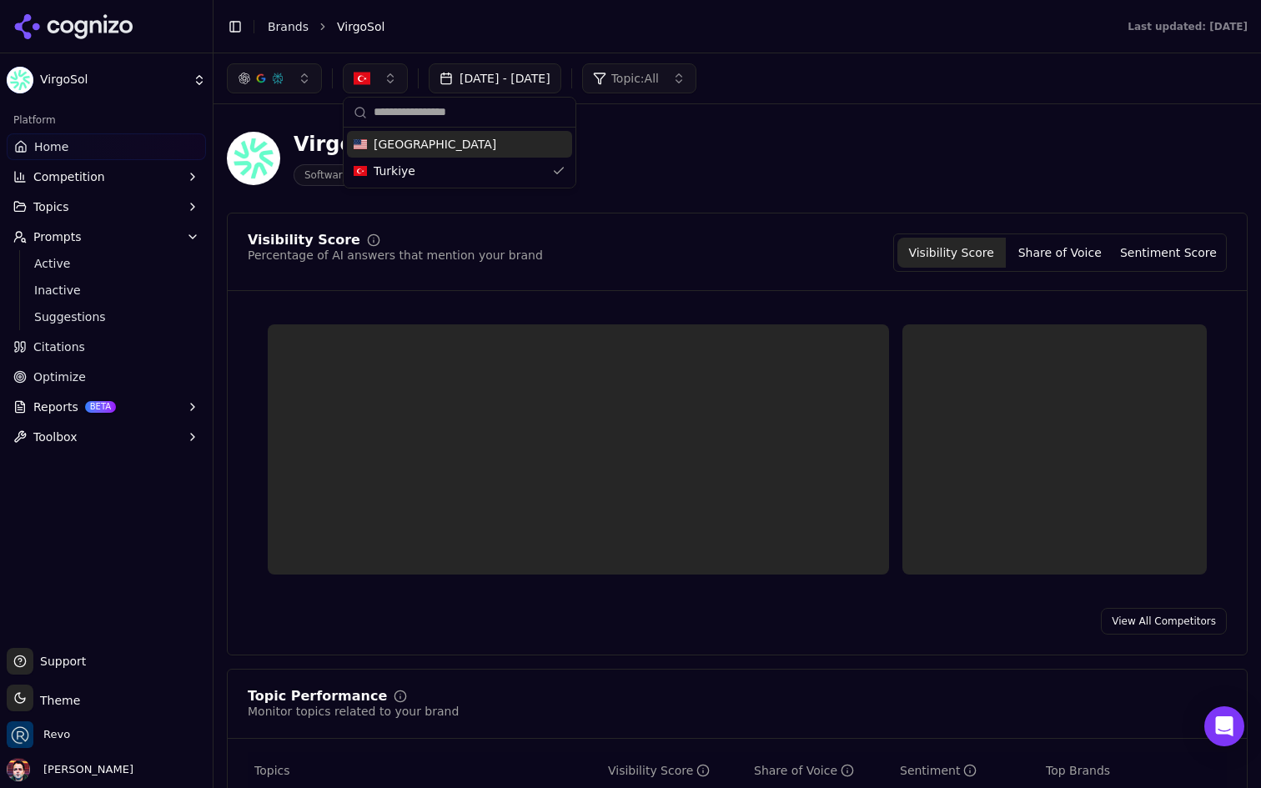
click at [674, 170] on div "Virgosol Software Quality Assurance Services" at bounding box center [601, 158] width 748 height 55
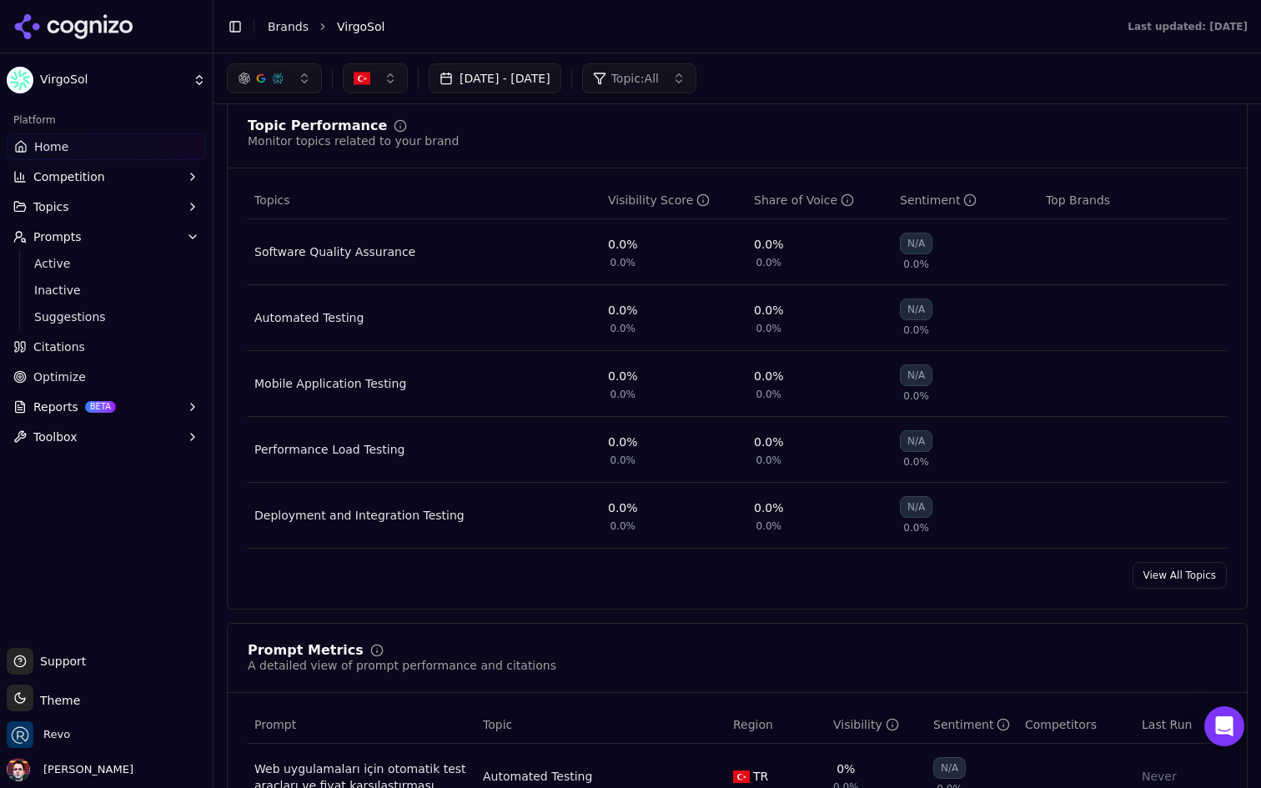
scroll to position [634, 0]
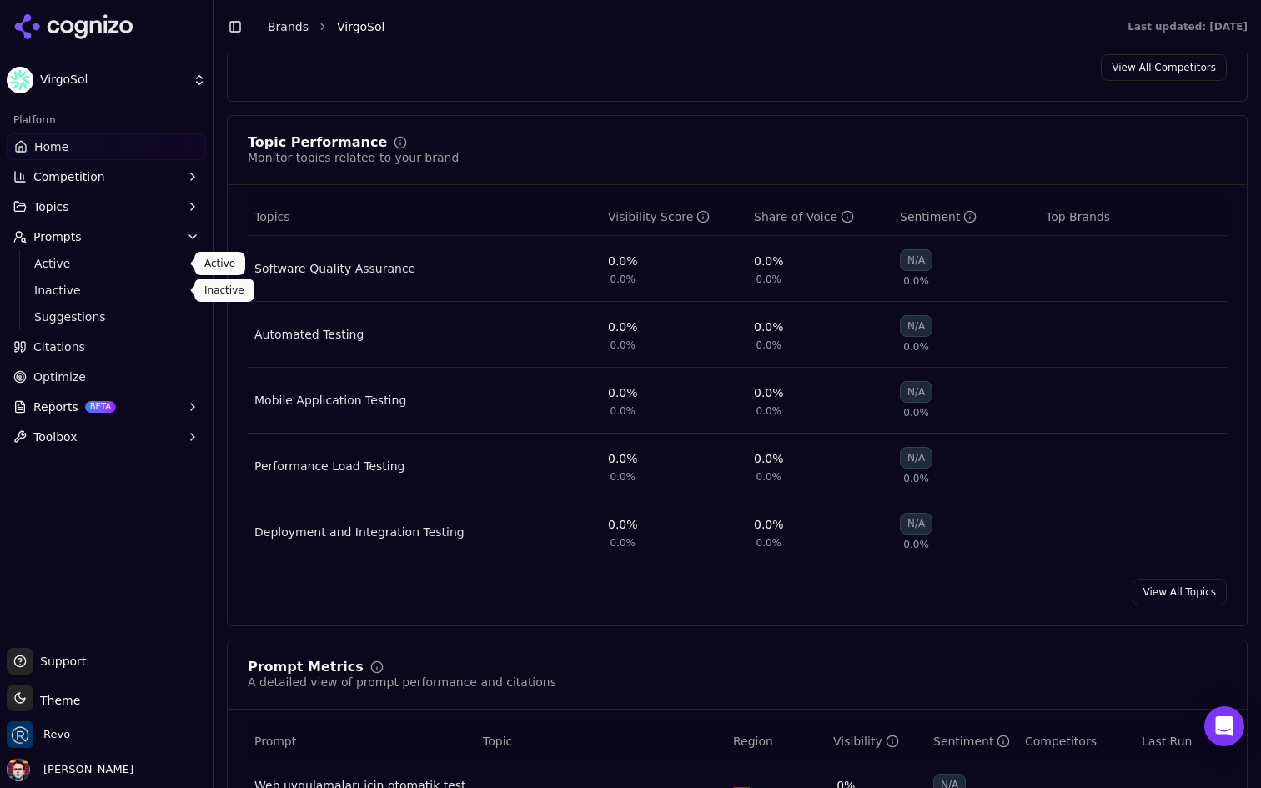
click at [122, 267] on span "Active" at bounding box center [106, 263] width 145 height 17
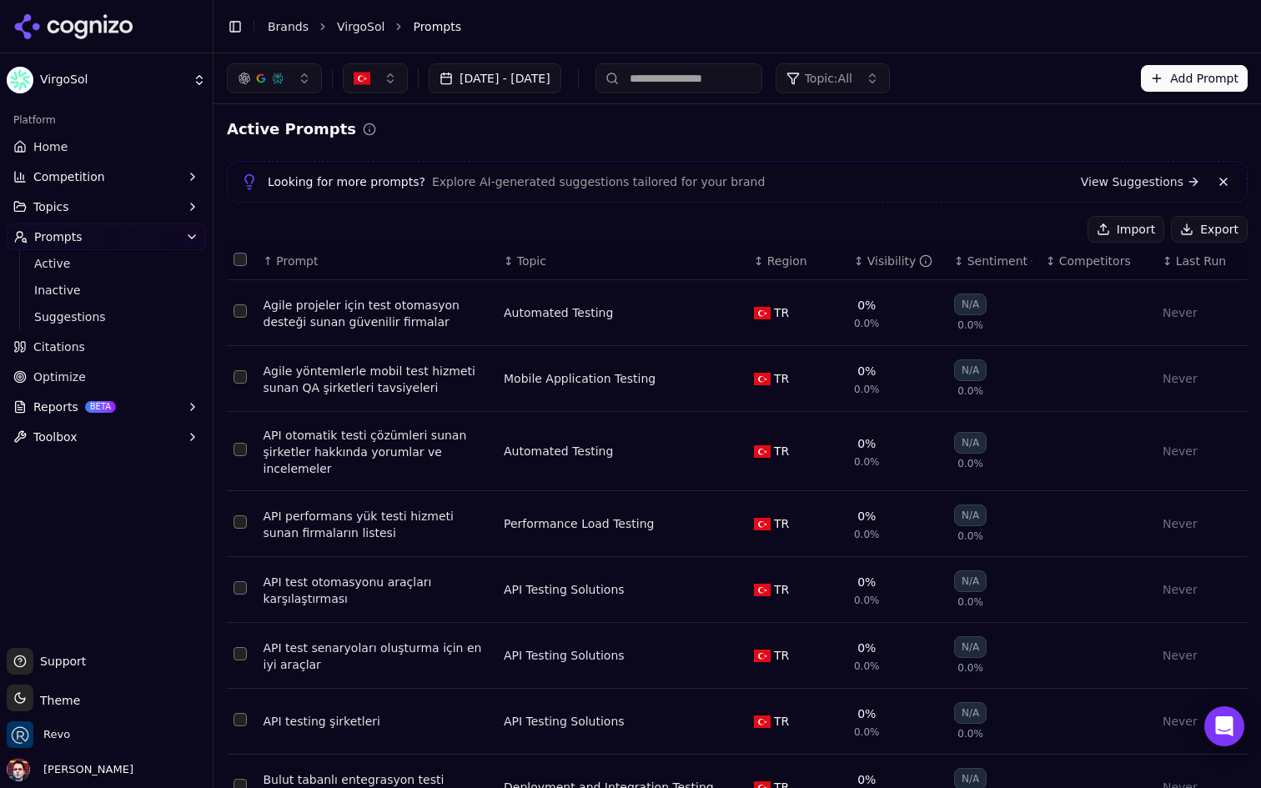
click at [375, 74] on button "button" at bounding box center [375, 78] width 65 height 30
click at [239, 258] on button "Select all rows" at bounding box center [240, 259] width 13 height 13
click at [152, 136] on link "Home" at bounding box center [106, 146] width 199 height 27
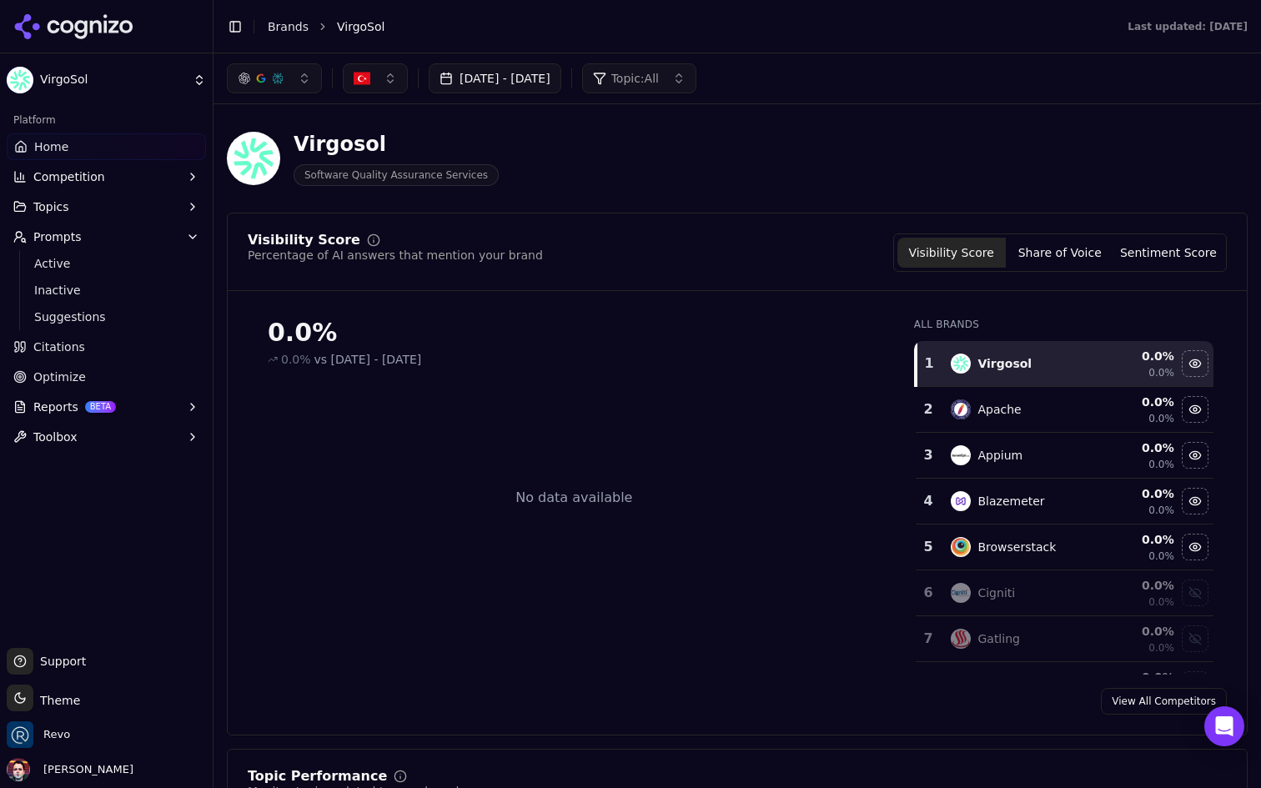
click at [108, 261] on span "Active" at bounding box center [106, 263] width 145 height 17
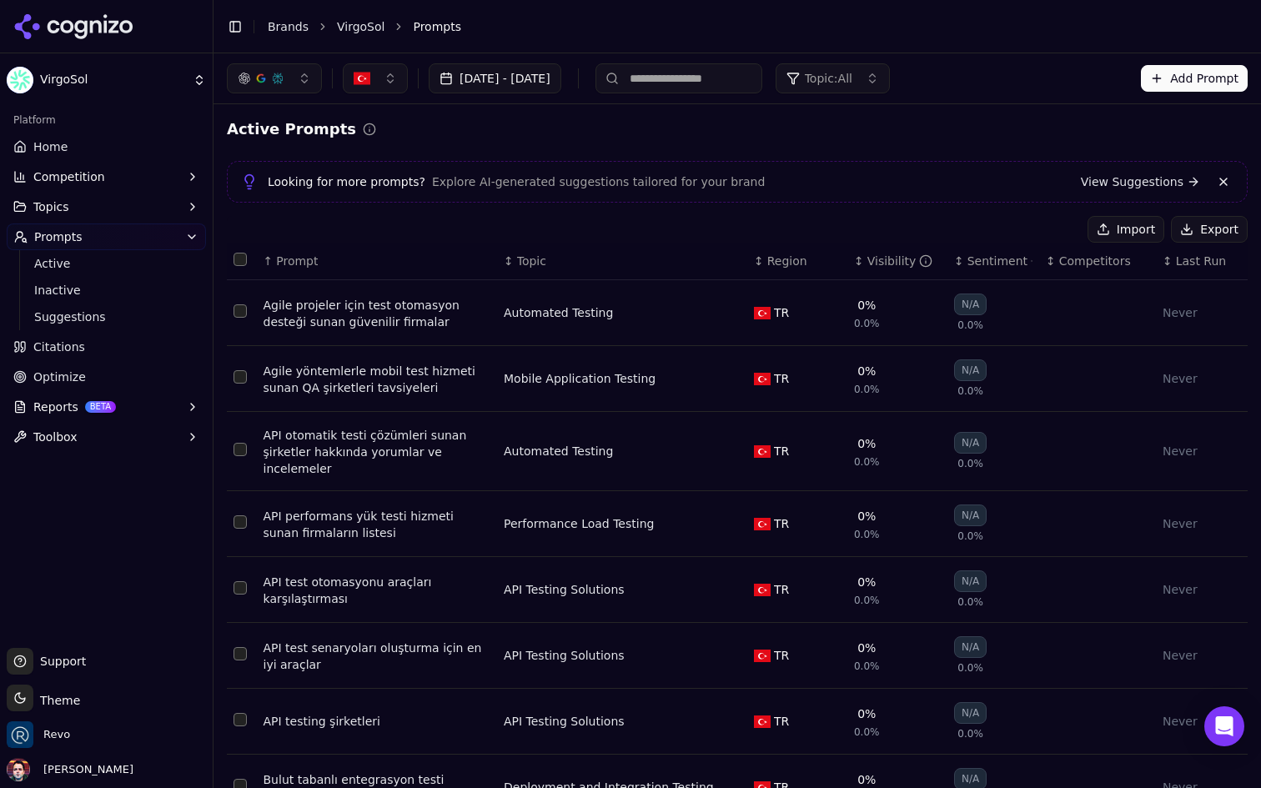
click at [145, 140] on link "Home" at bounding box center [106, 146] width 199 height 27
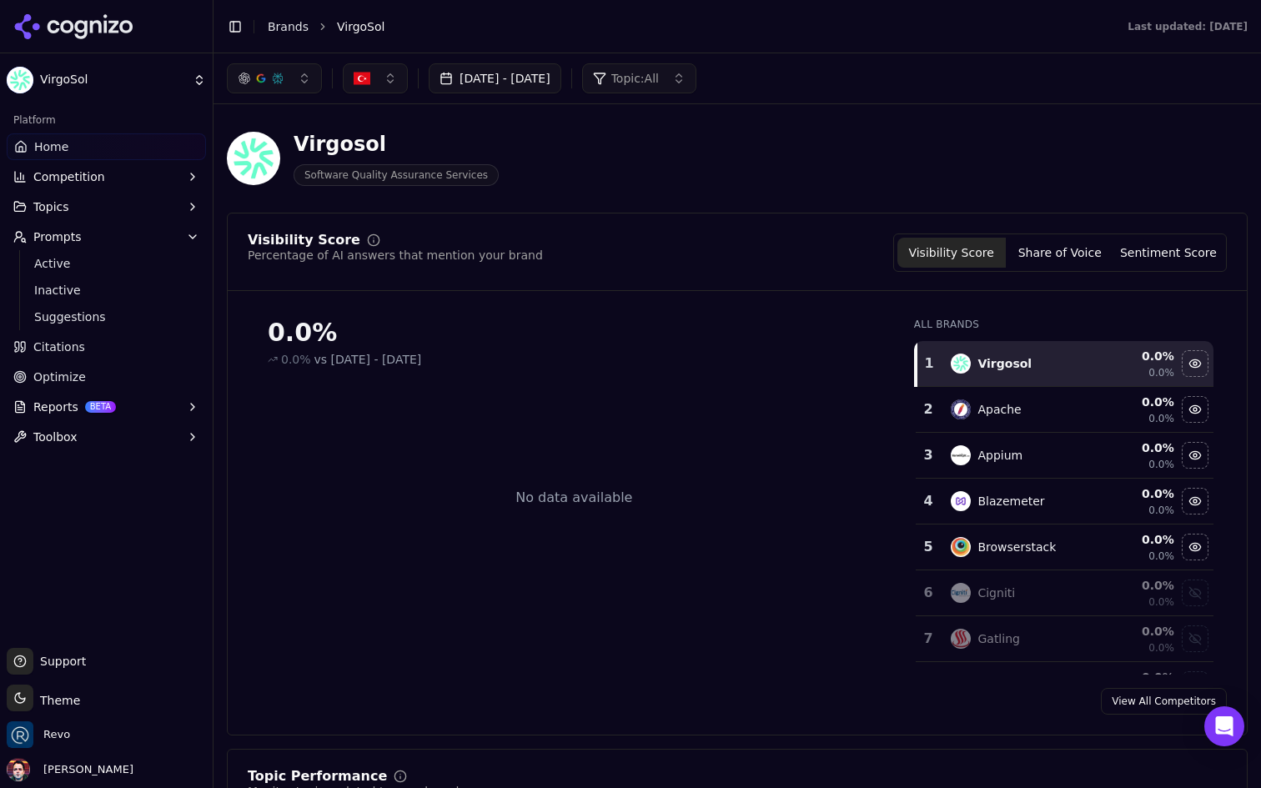
click at [109, 139] on link "Home" at bounding box center [106, 146] width 199 height 27
click at [396, 92] on button "button" at bounding box center [375, 78] width 65 height 30
click at [521, 136] on div "[GEOGRAPHIC_DATA]" at bounding box center [459, 144] width 225 height 27
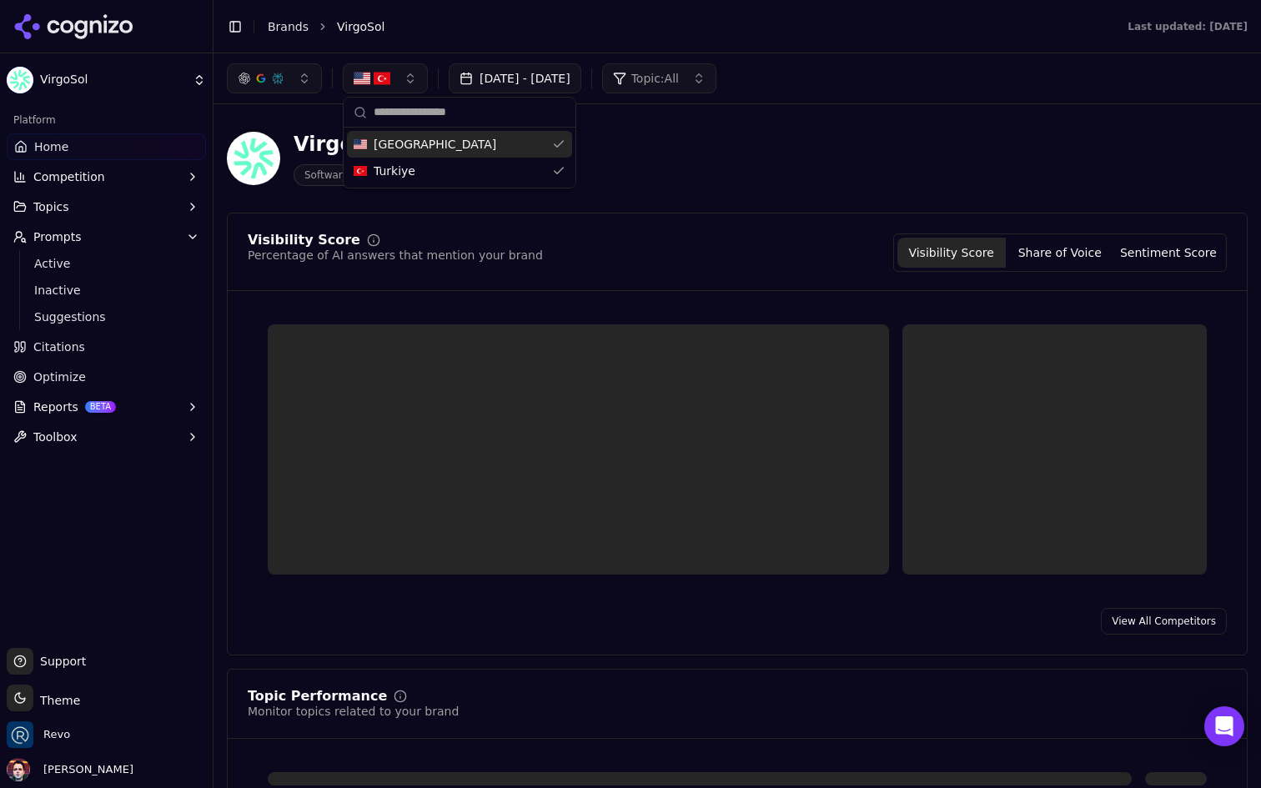
click at [763, 139] on div "Virgosol Software Quality Assurance Services" at bounding box center [601, 158] width 748 height 55
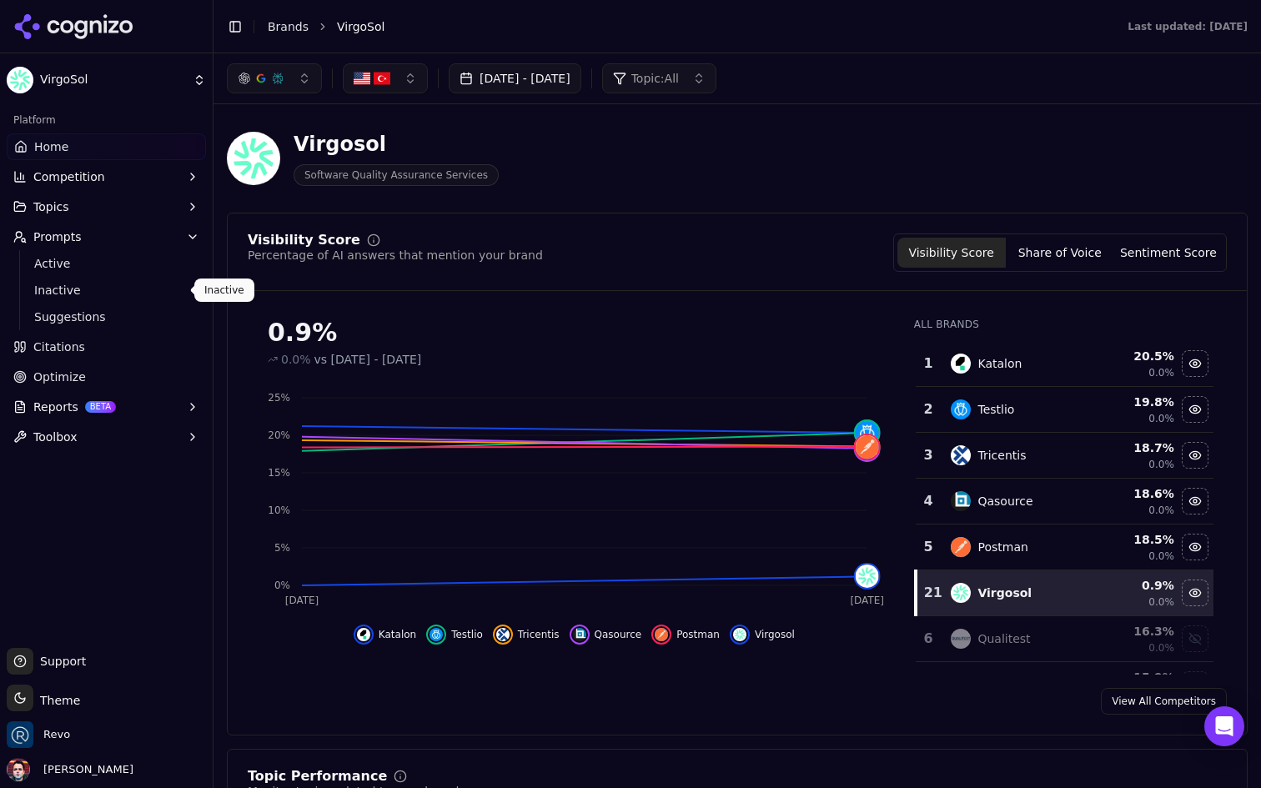
click at [117, 275] on ul "Active Inactive Suggestions" at bounding box center [107, 290] width 176 height 80
click at [133, 259] on span "Active" at bounding box center [106, 263] width 145 height 17
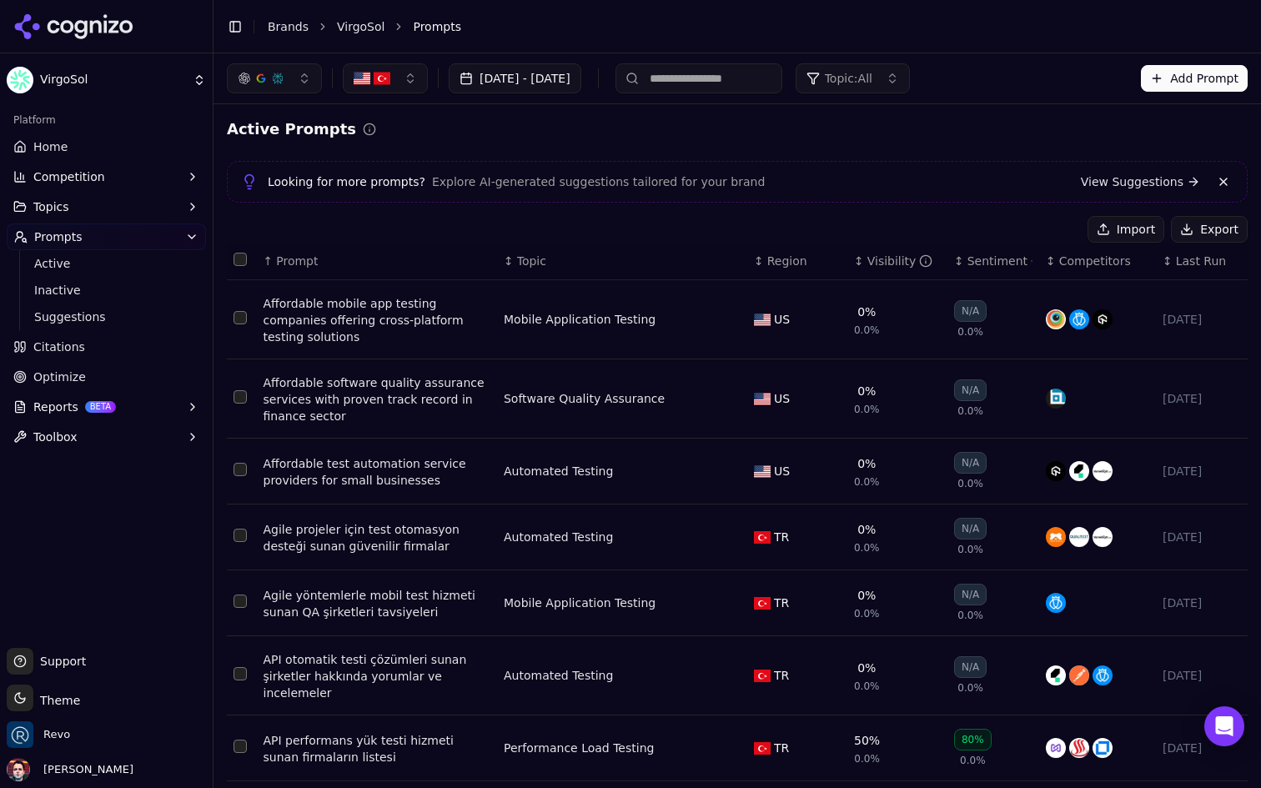
click at [140, 202] on button "Topics" at bounding box center [106, 207] width 199 height 27
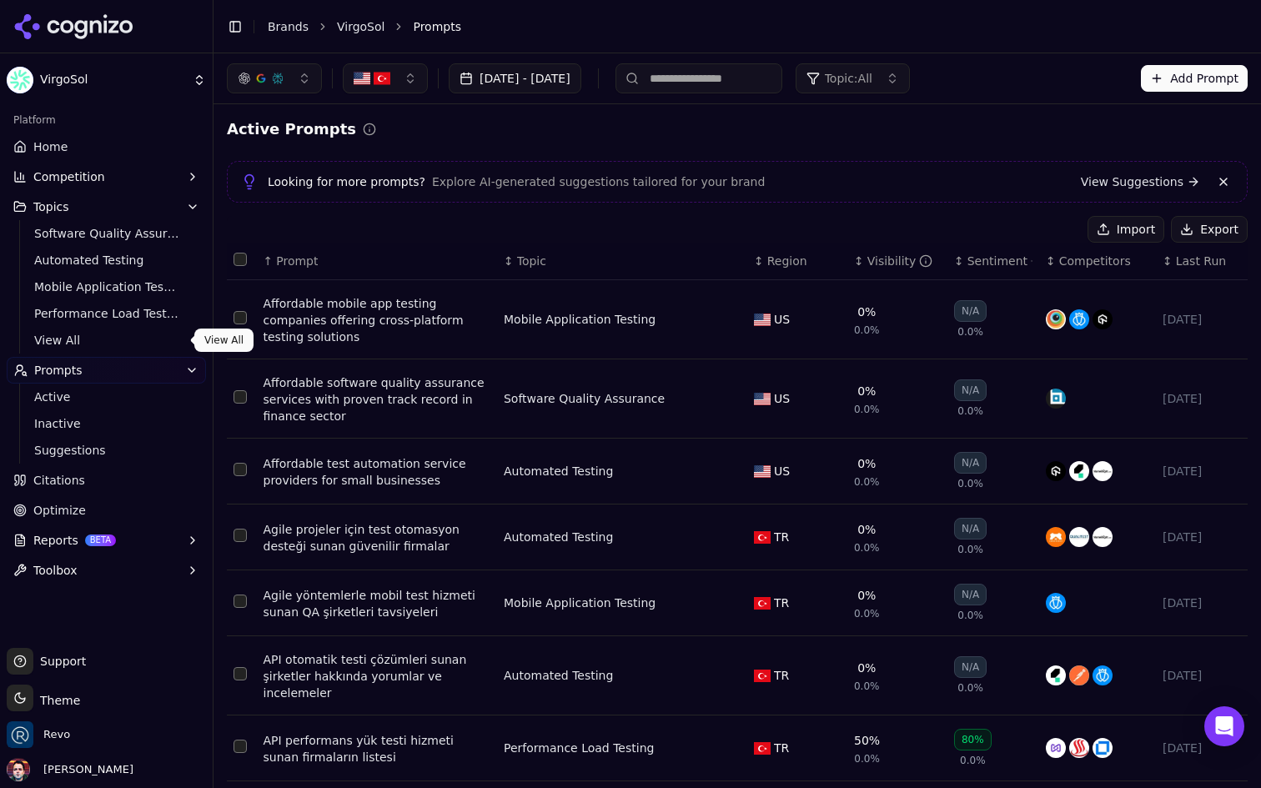
click at [110, 340] on span "View All" at bounding box center [106, 340] width 145 height 17
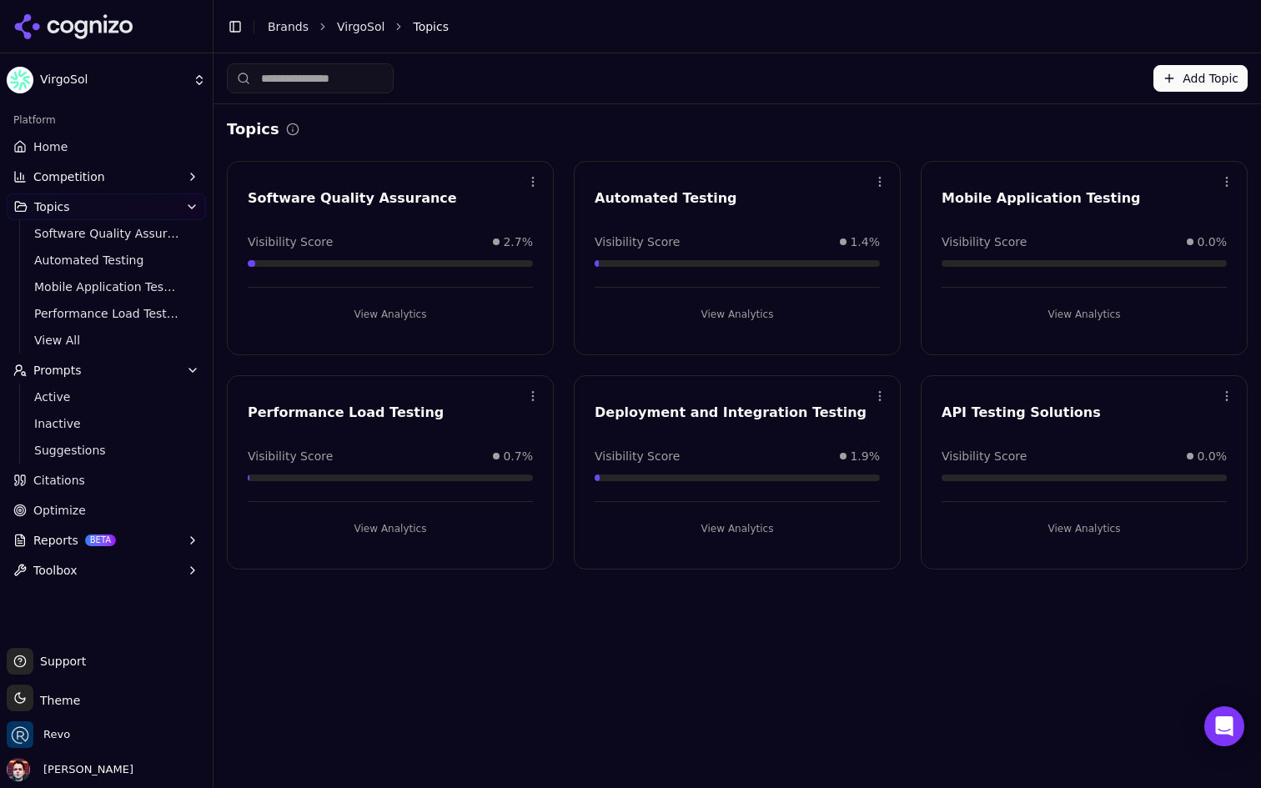
click at [133, 138] on link "Home" at bounding box center [106, 146] width 199 height 27
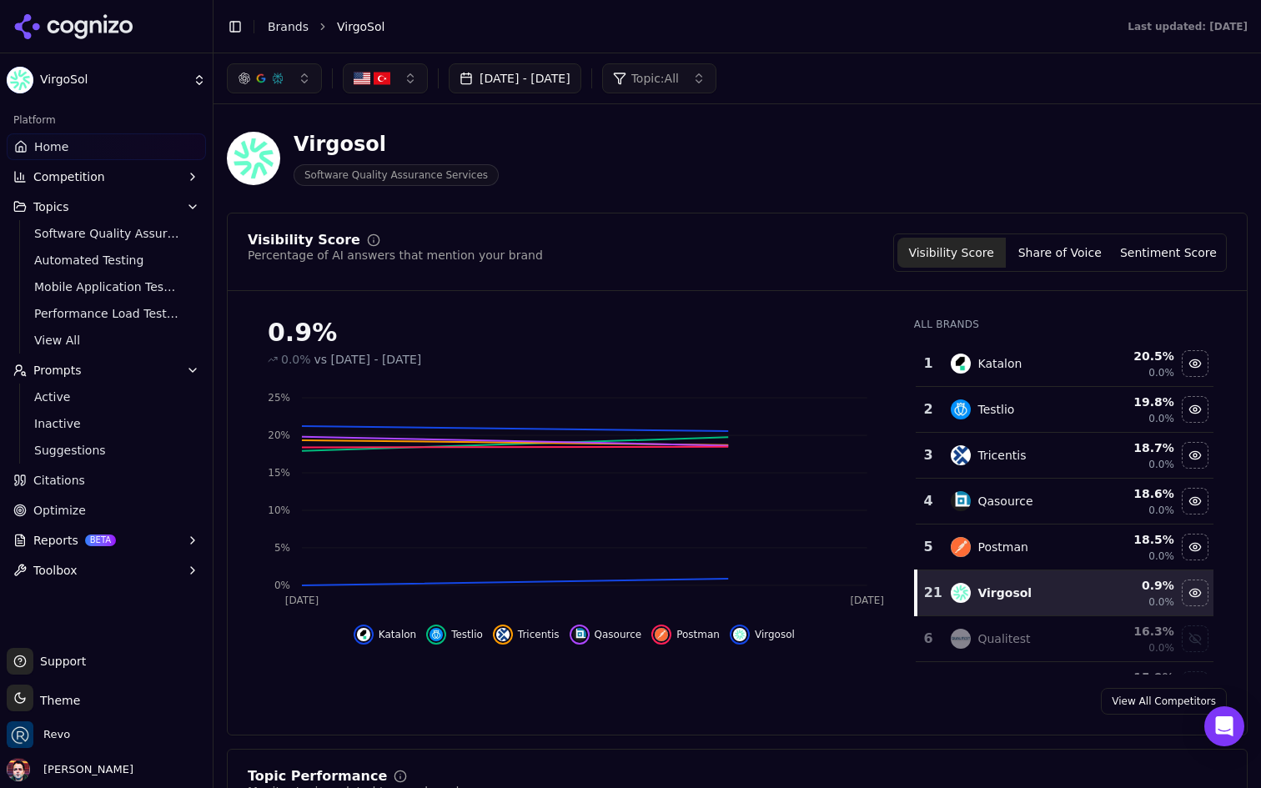
click at [154, 181] on button "Competition" at bounding box center [106, 177] width 199 height 27
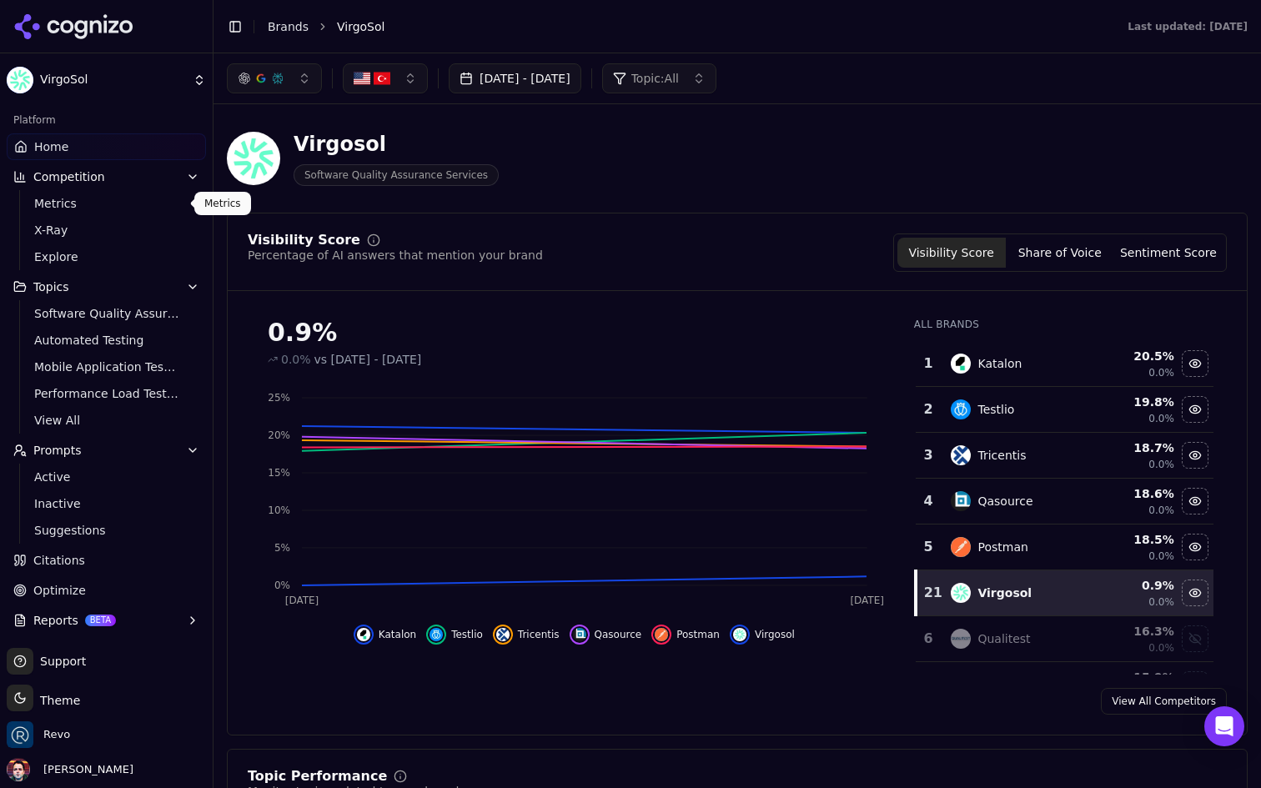
click at [113, 215] on ul "Metrics X-Ray Explore" at bounding box center [107, 230] width 176 height 80
click at [133, 205] on span "Metrics" at bounding box center [106, 203] width 145 height 17
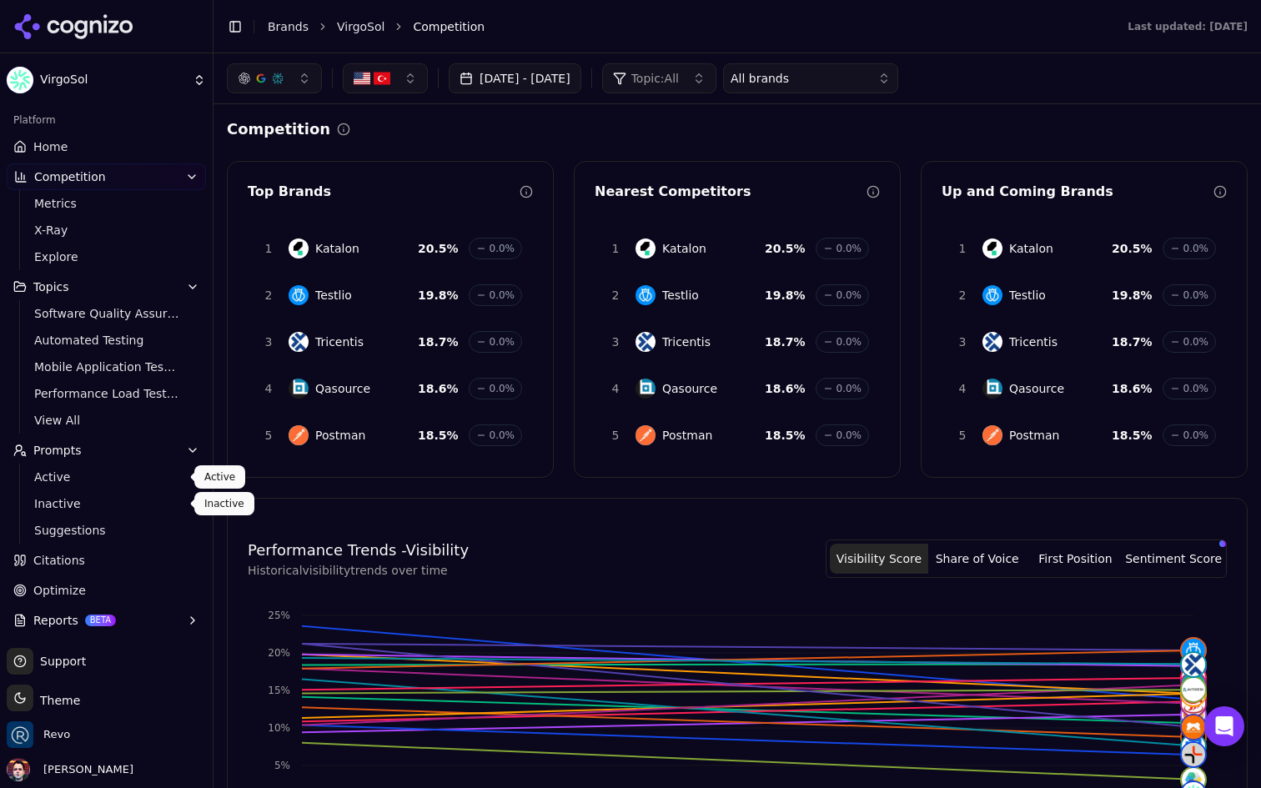
click at [104, 487] on link "Active" at bounding box center [107, 477] width 159 height 23
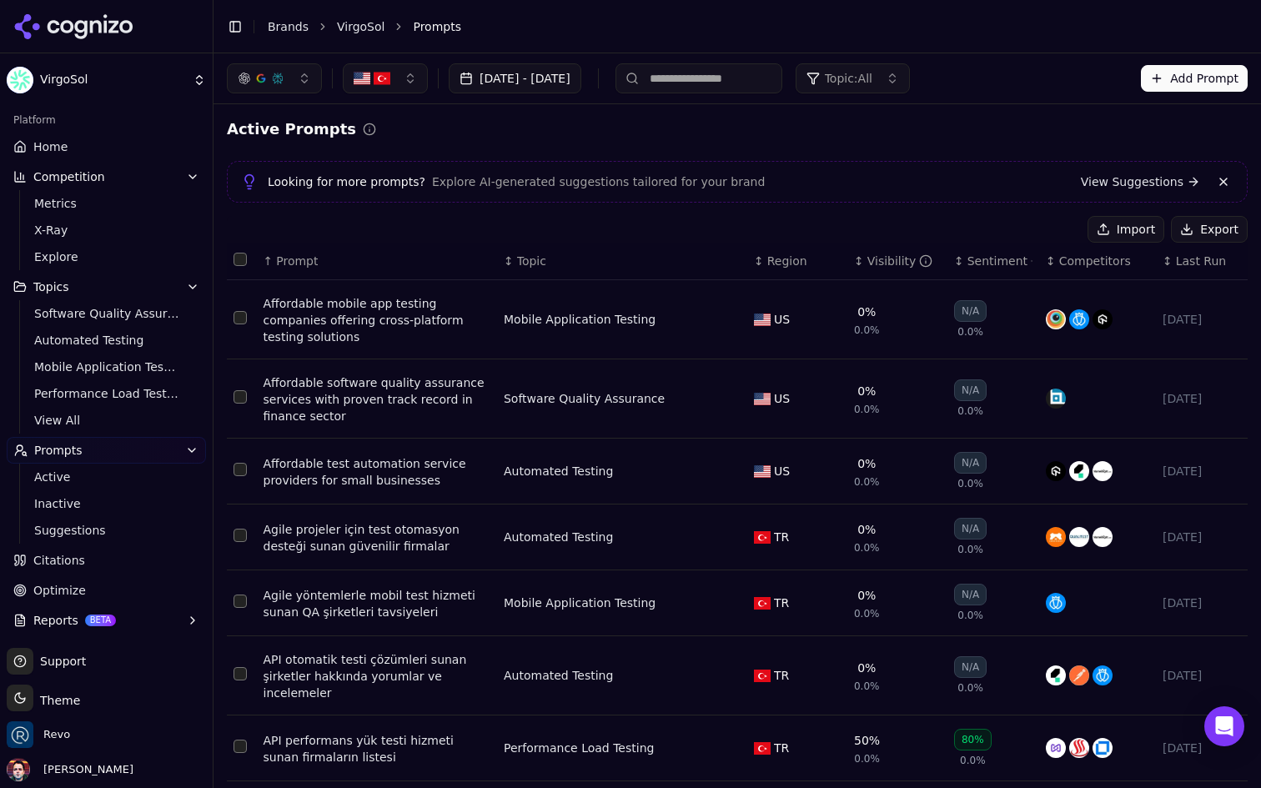
click at [95, 557] on link "Citations" at bounding box center [106, 560] width 199 height 27
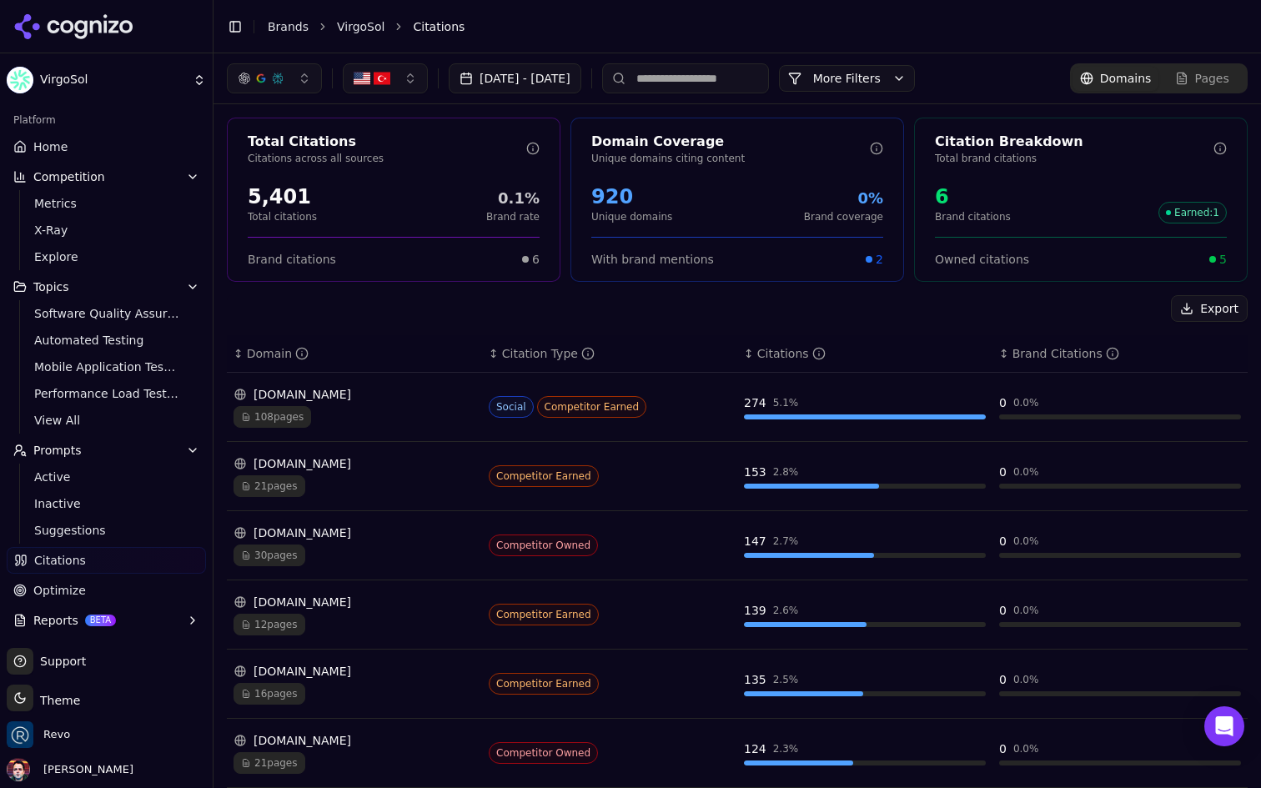
click at [144, 284] on button "Topics" at bounding box center [106, 287] width 199 height 27
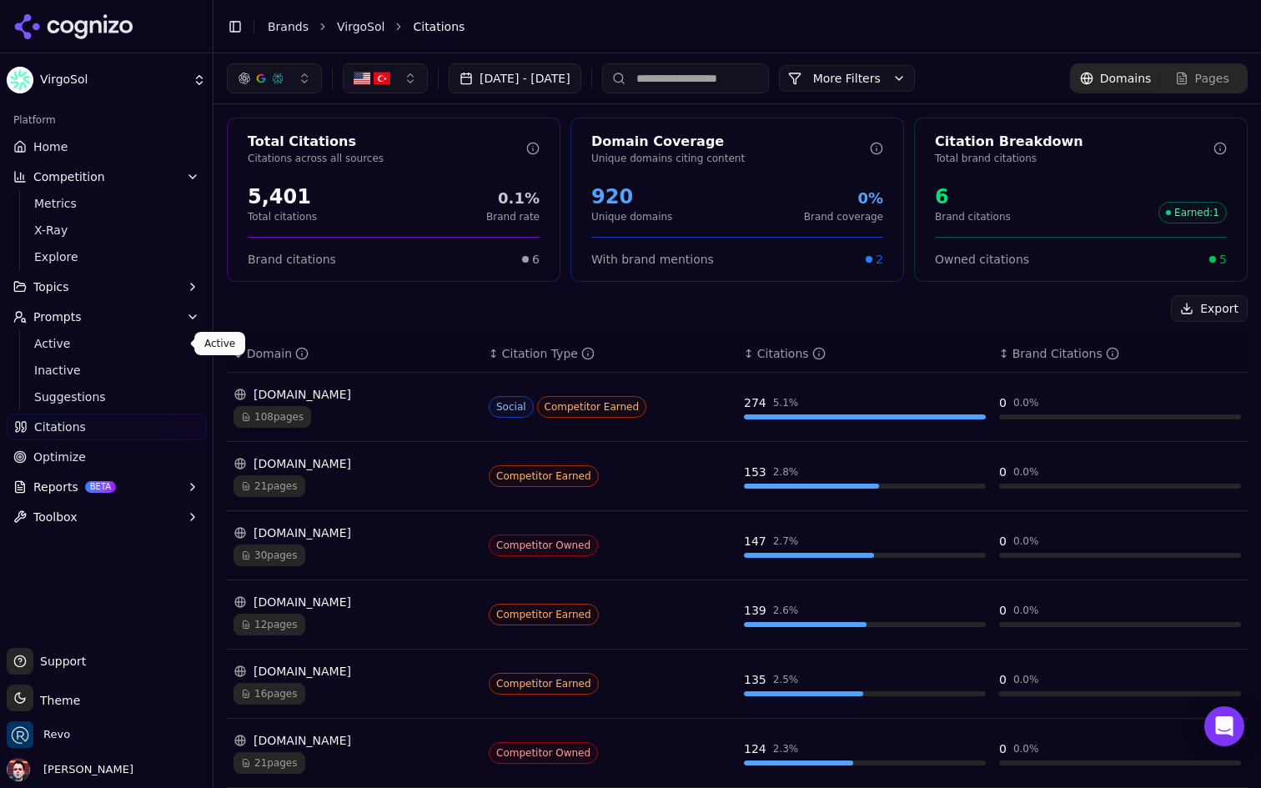
click at [164, 313] on button "Prompts" at bounding box center [106, 317] width 199 height 27
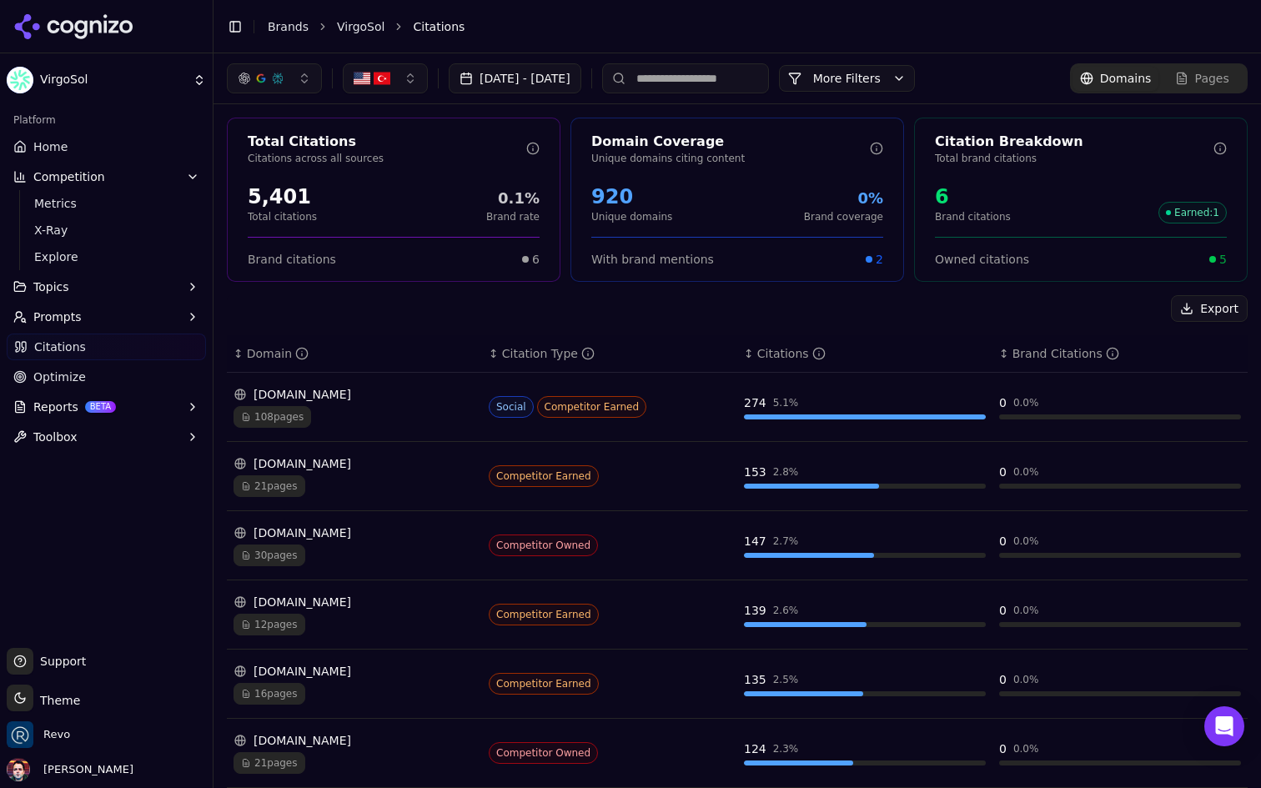
click at [184, 174] on button "Competition" at bounding box center [106, 177] width 199 height 27
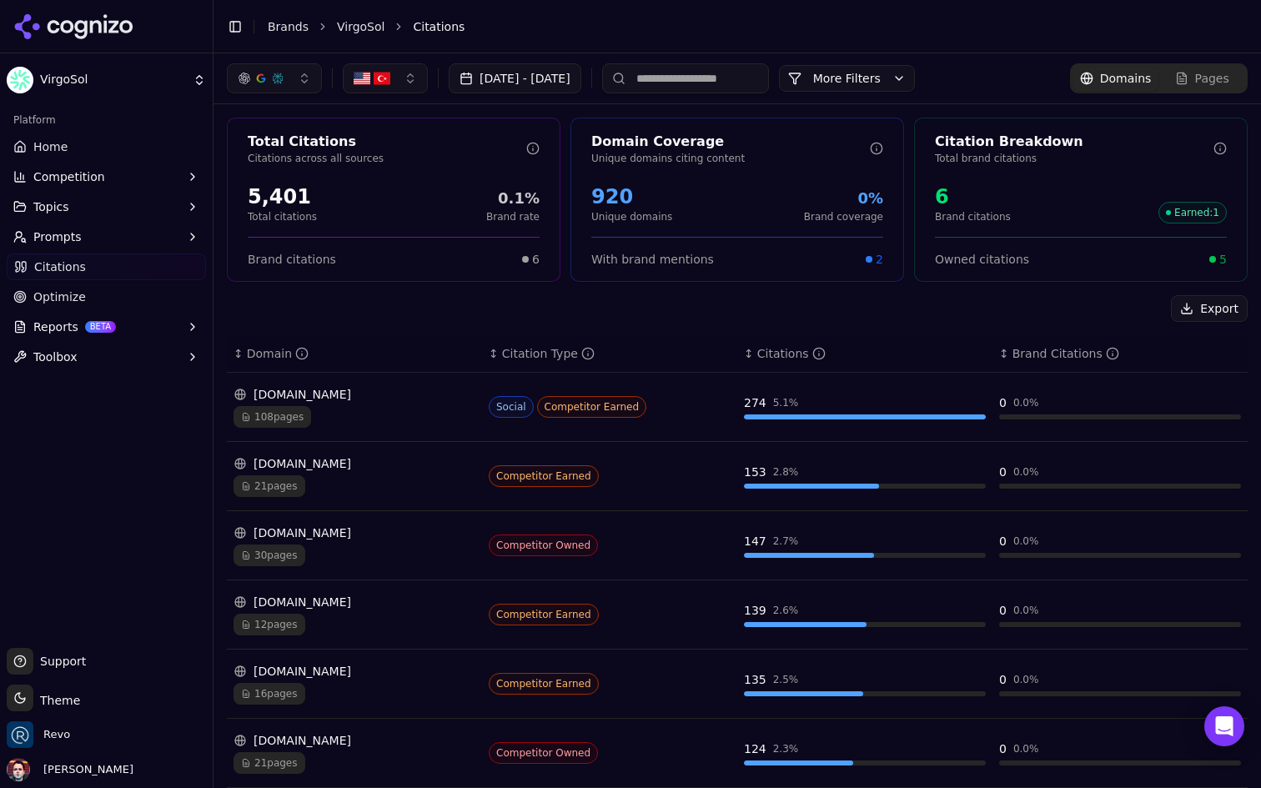
click at [164, 153] on link "Home" at bounding box center [106, 146] width 199 height 27
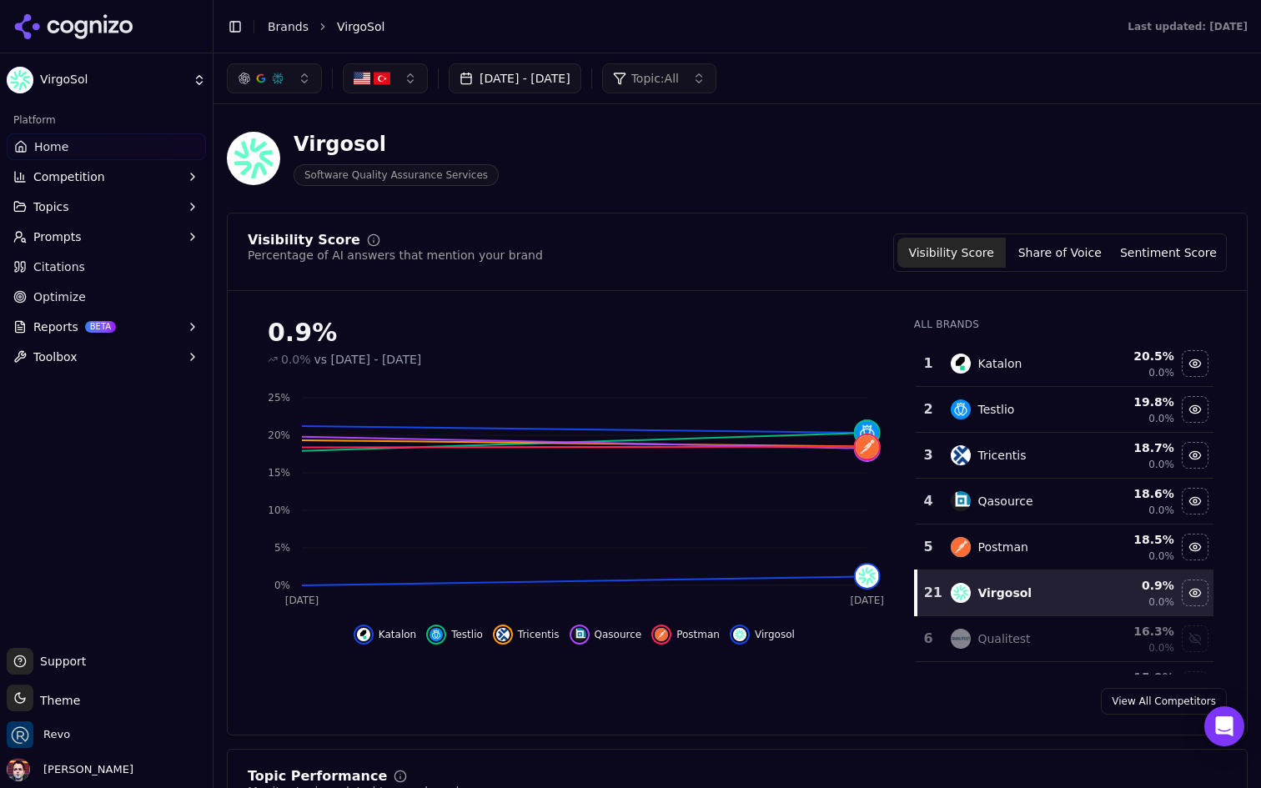
click at [1067, 254] on button "Share of Voice" at bounding box center [1060, 253] width 108 height 30
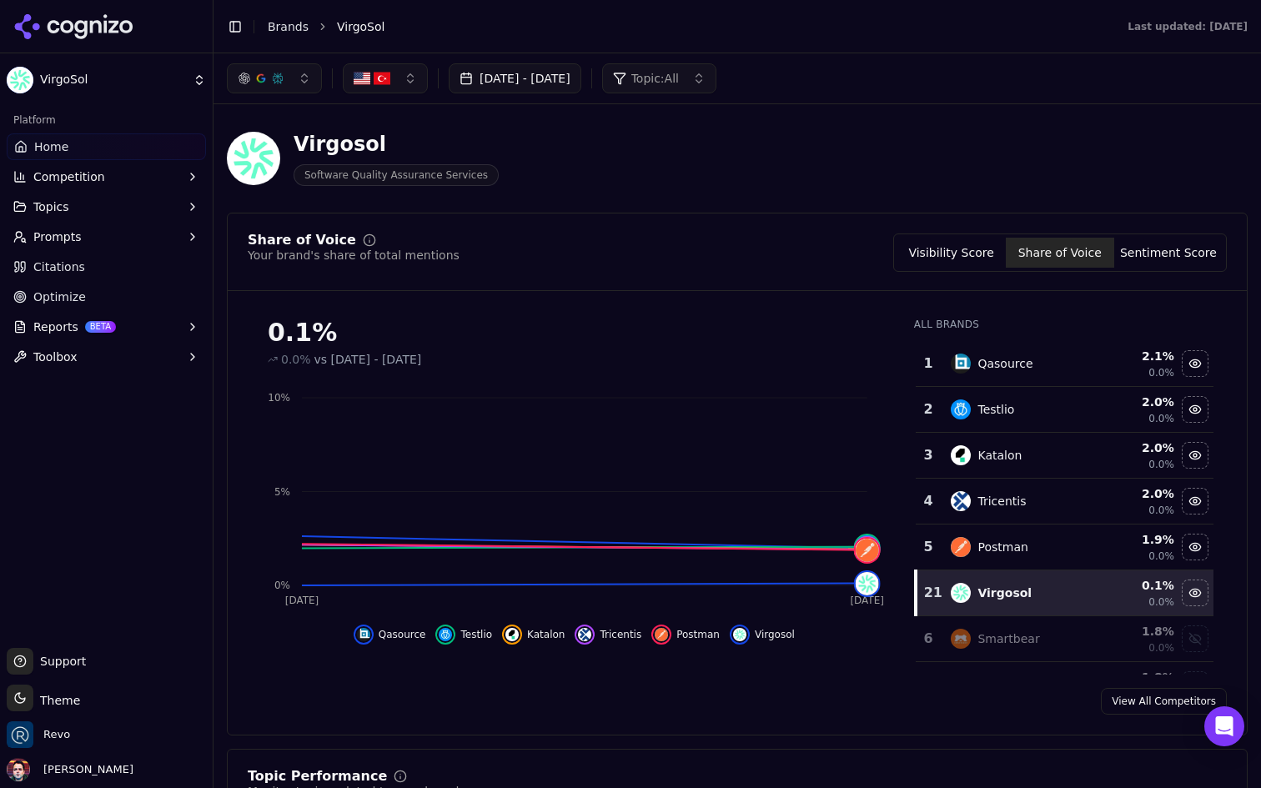
click at [1198, 249] on button "Sentiment Score" at bounding box center [1169, 253] width 108 height 30
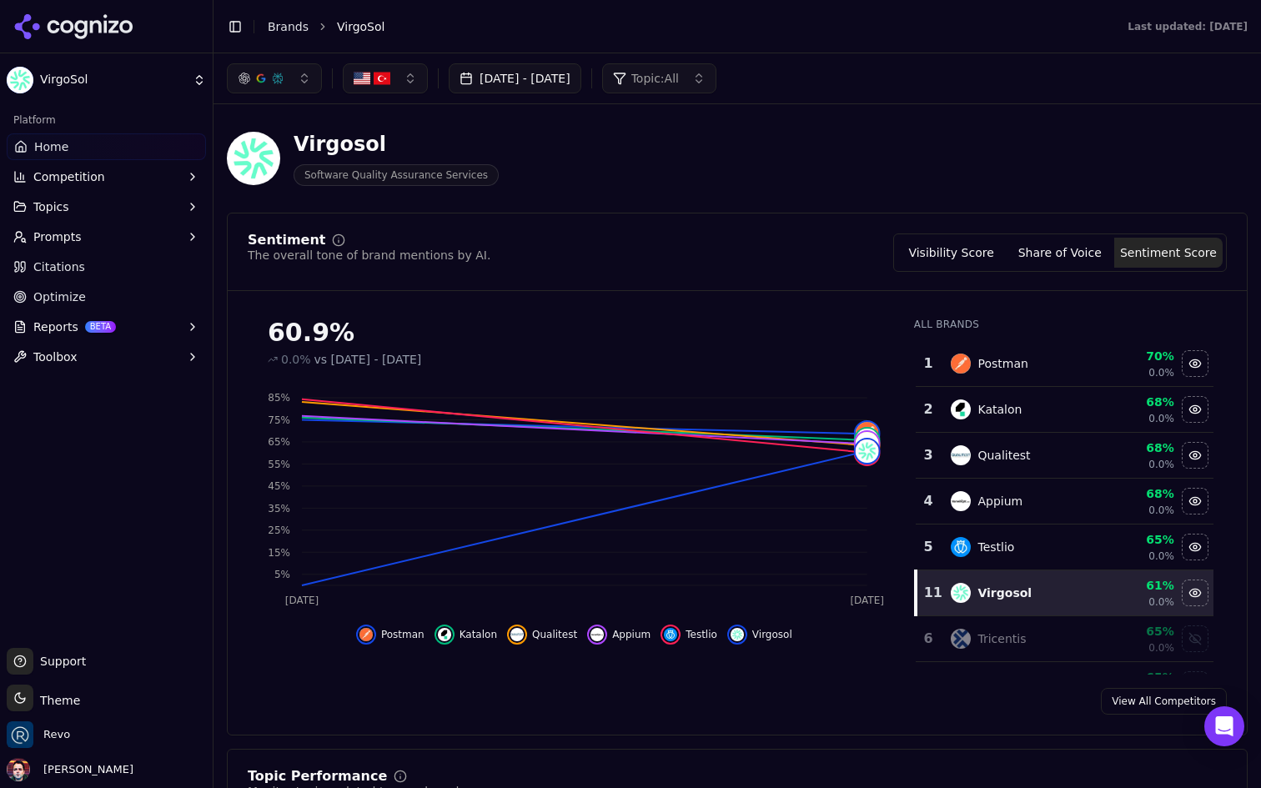
click at [956, 251] on button "Visibility Score" at bounding box center [952, 253] width 108 height 30
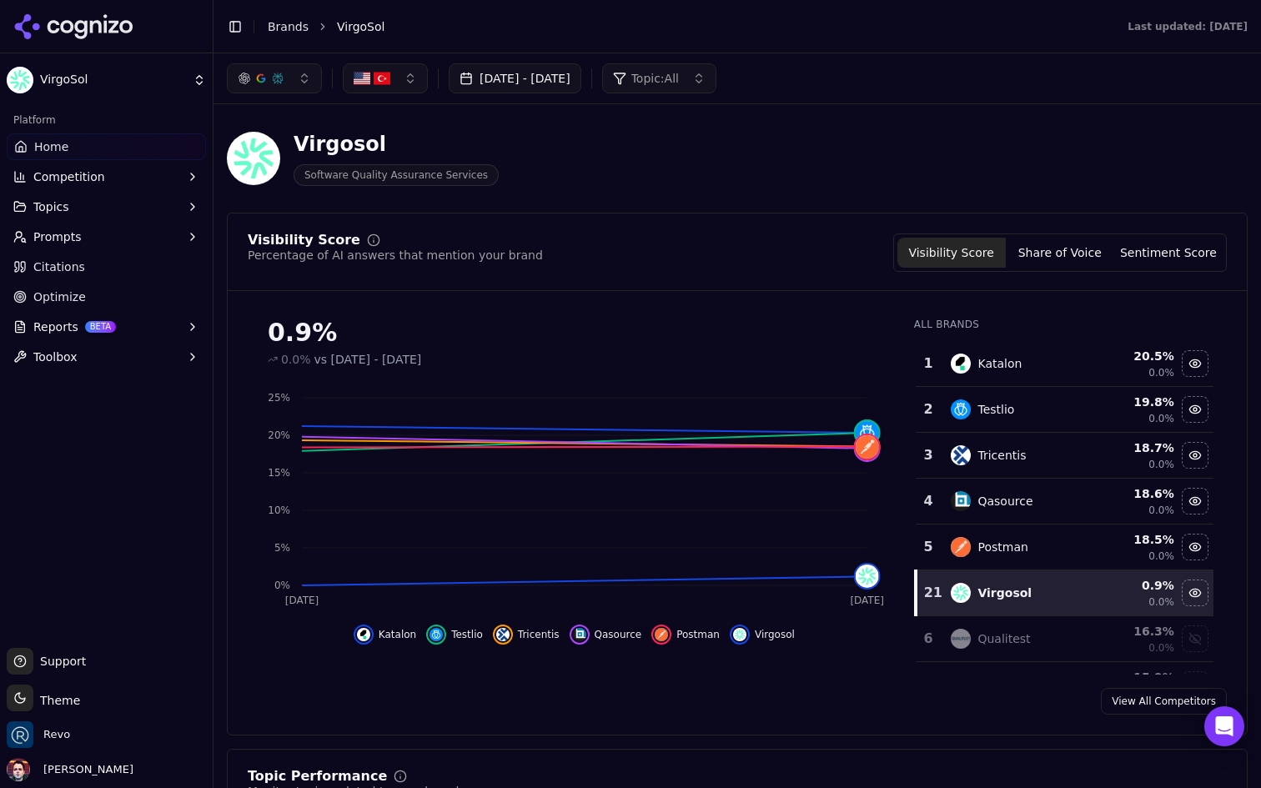
click at [147, 324] on button "Reports BETA" at bounding box center [106, 327] width 199 height 27
click at [124, 352] on span "PDF" at bounding box center [106, 353] width 145 height 17
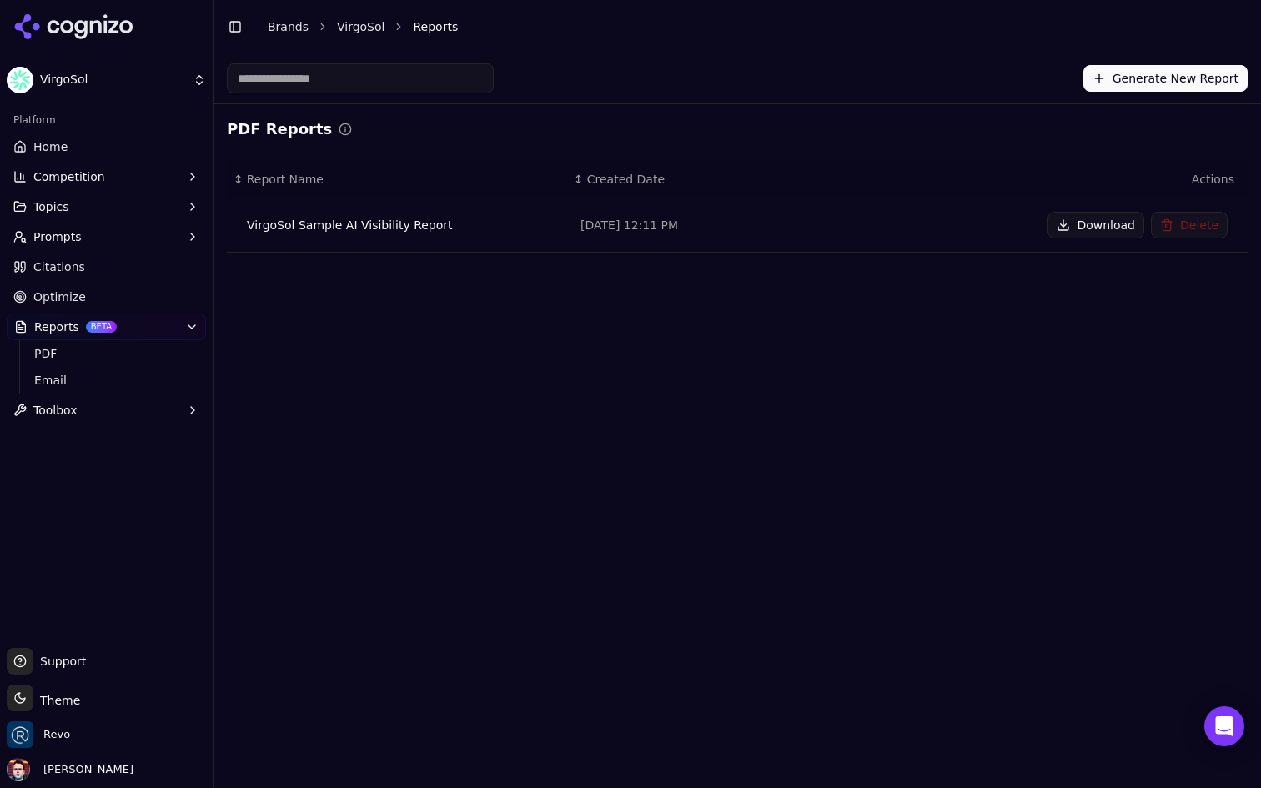
click at [1192, 223] on button "Delete" at bounding box center [1189, 225] width 77 height 27
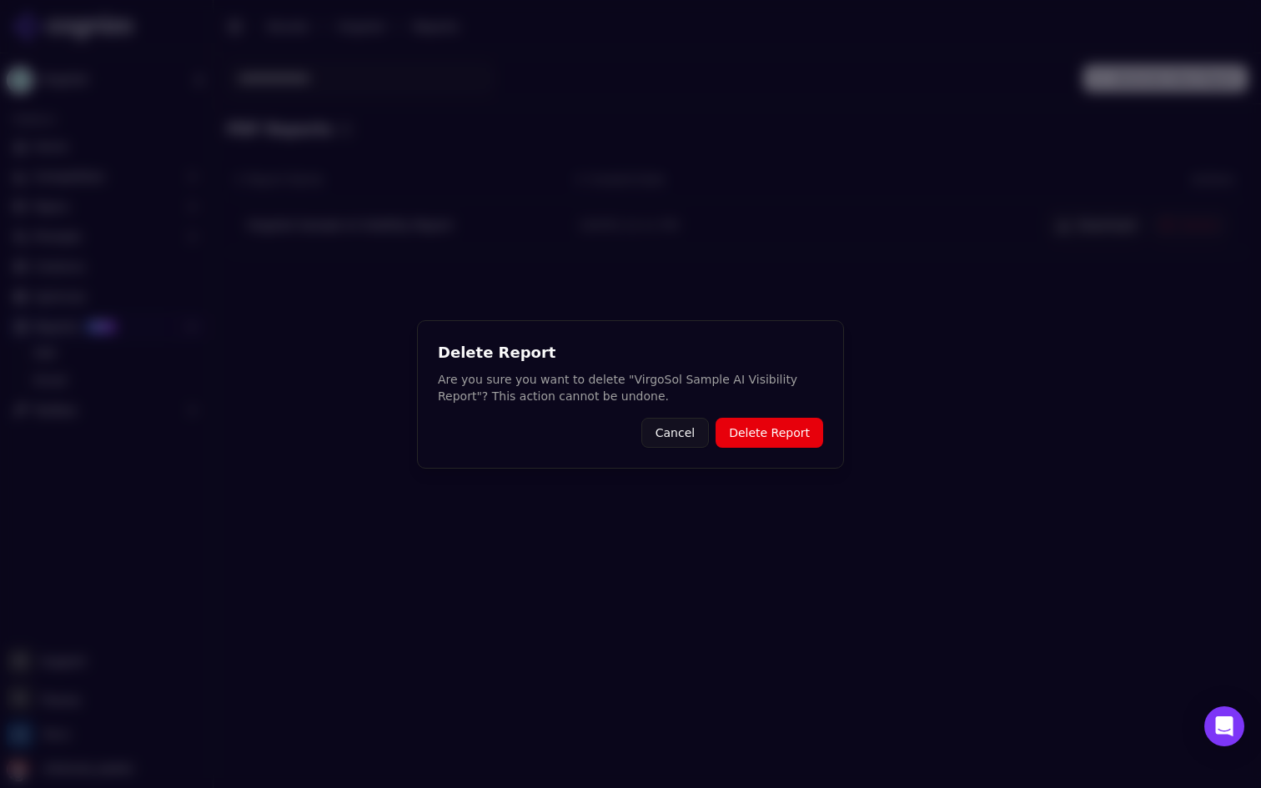
click at [778, 436] on button "Delete Report" at bounding box center [770, 433] width 108 height 30
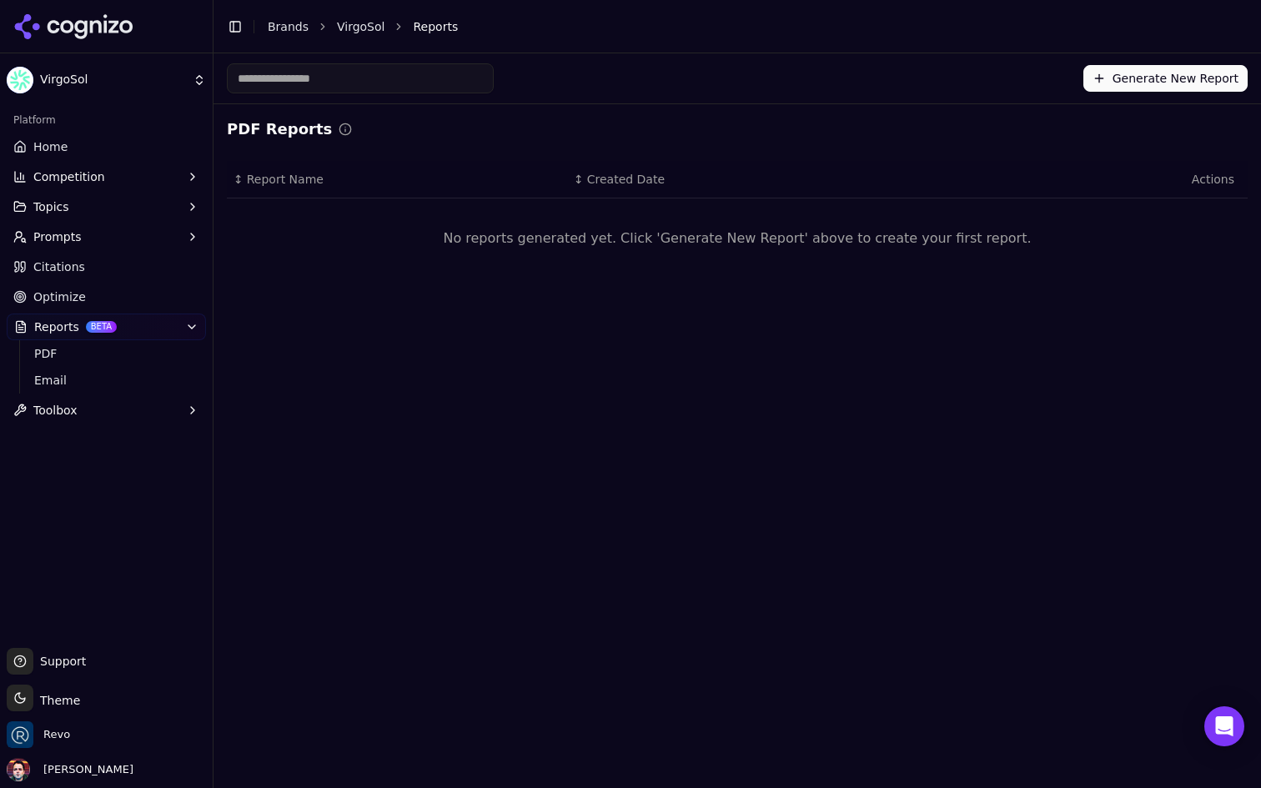
click at [1127, 74] on button "Generate New Report" at bounding box center [1166, 78] width 164 height 27
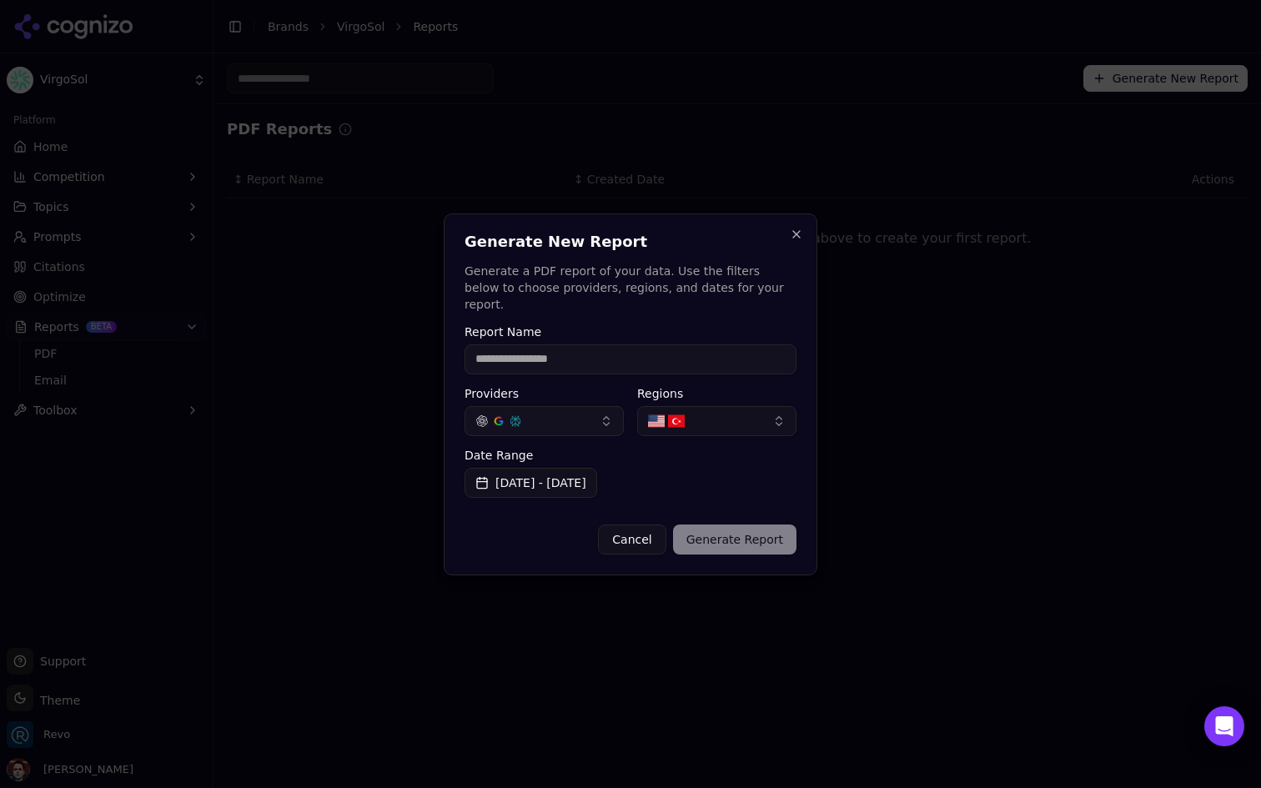
click at [595, 355] on input "Report Name" at bounding box center [631, 360] width 332 height 30
click at [684, 289] on p "Generate a PDF report of your data. Use the filters below to choose providers, …" at bounding box center [631, 288] width 332 height 50
click at [728, 288] on p "Generate a PDF report of your data. Use the filters below to choose providers, …" at bounding box center [631, 288] width 332 height 50
click at [673, 279] on p "Generate a PDF report of your data. Use the filters below to choose providers, …" at bounding box center [631, 288] width 332 height 50
click at [726, 461] on div "Date Range [DATE] - [DATE]" at bounding box center [631, 474] width 332 height 48
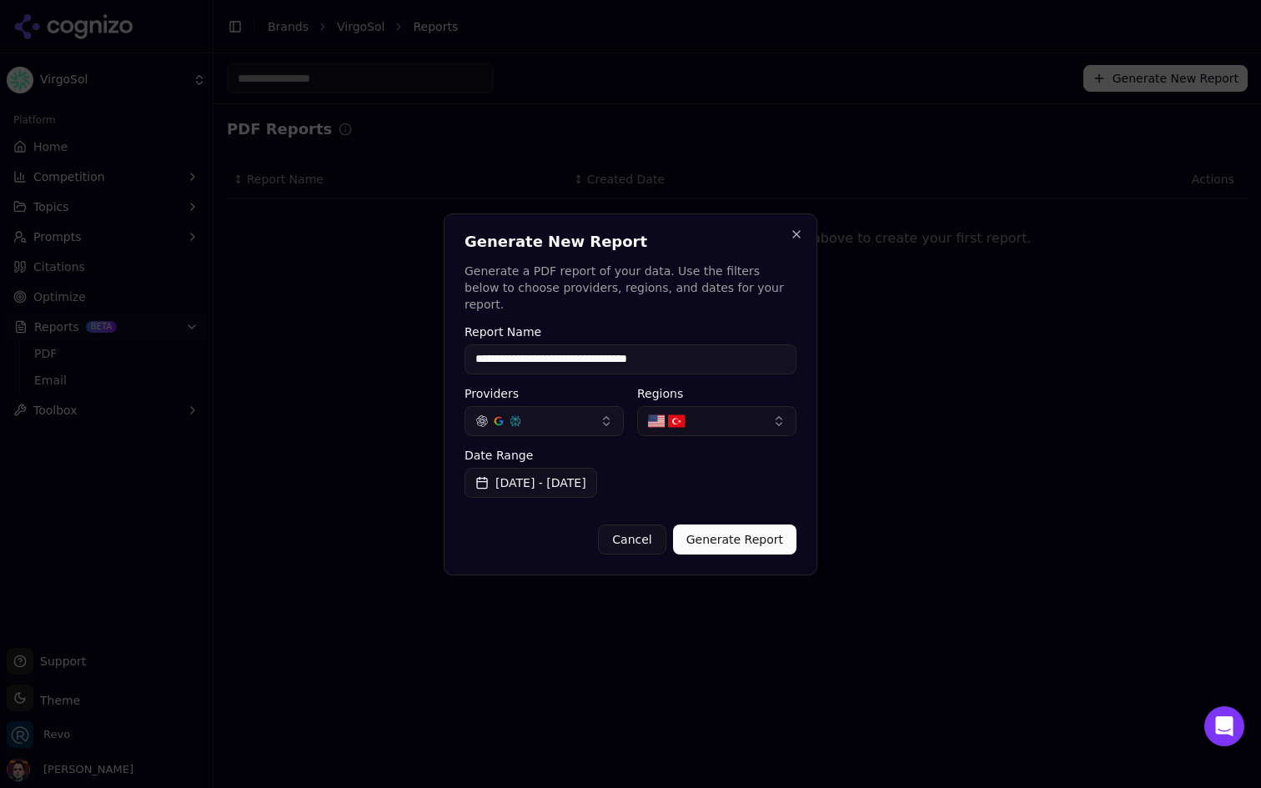
click at [705, 350] on input "**********" at bounding box center [631, 360] width 332 height 30
click at [703, 286] on p "Generate a PDF report of your data. Use the filters below to choose providers, …" at bounding box center [631, 288] width 332 height 50
click at [693, 345] on input "**********" at bounding box center [631, 360] width 332 height 30
type input "**********"
click at [716, 233] on div "**********" at bounding box center [631, 395] width 374 height 362
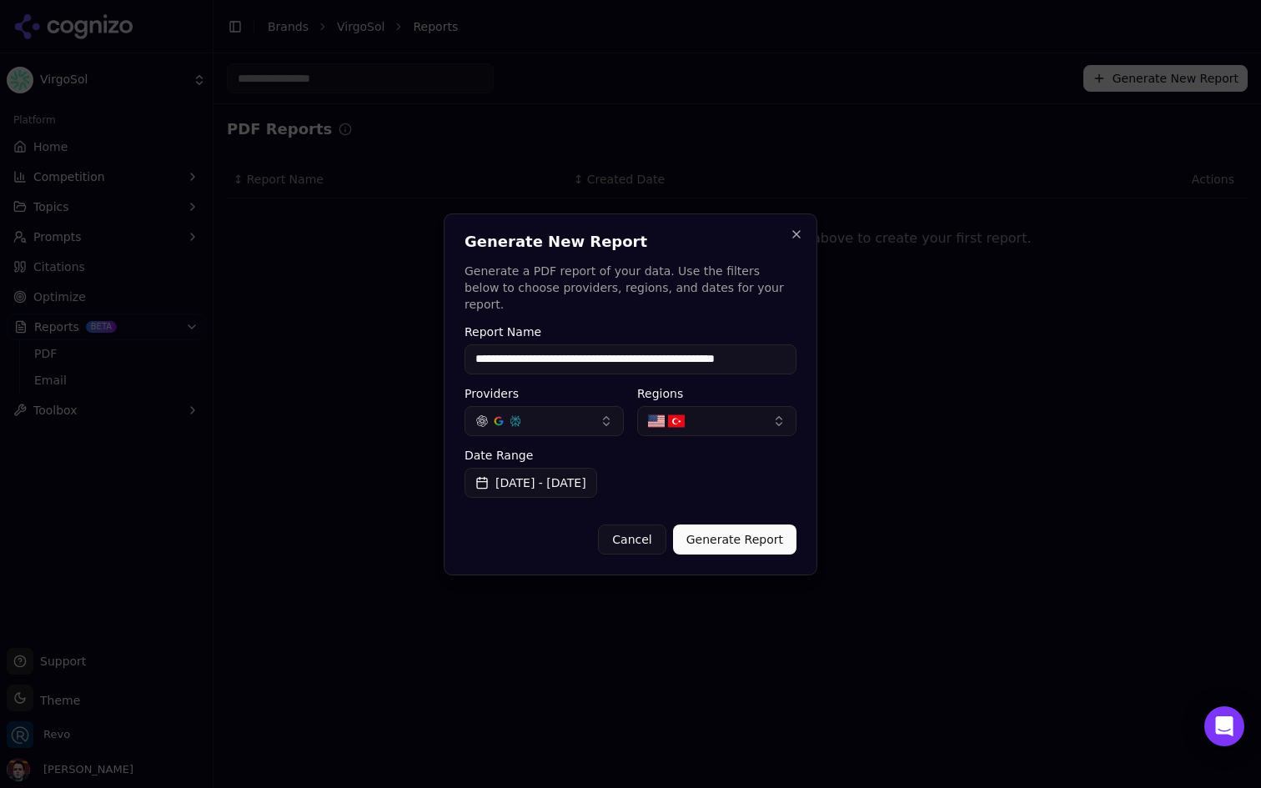
click at [682, 351] on input "**********" at bounding box center [631, 360] width 332 height 30
click at [753, 274] on p "Generate a PDF report of your data. Use the filters below to choose providers, …" at bounding box center [631, 288] width 332 height 50
click at [643, 289] on p "Generate a PDF report of your data. Use the filters below to choose providers, …" at bounding box center [631, 288] width 332 height 50
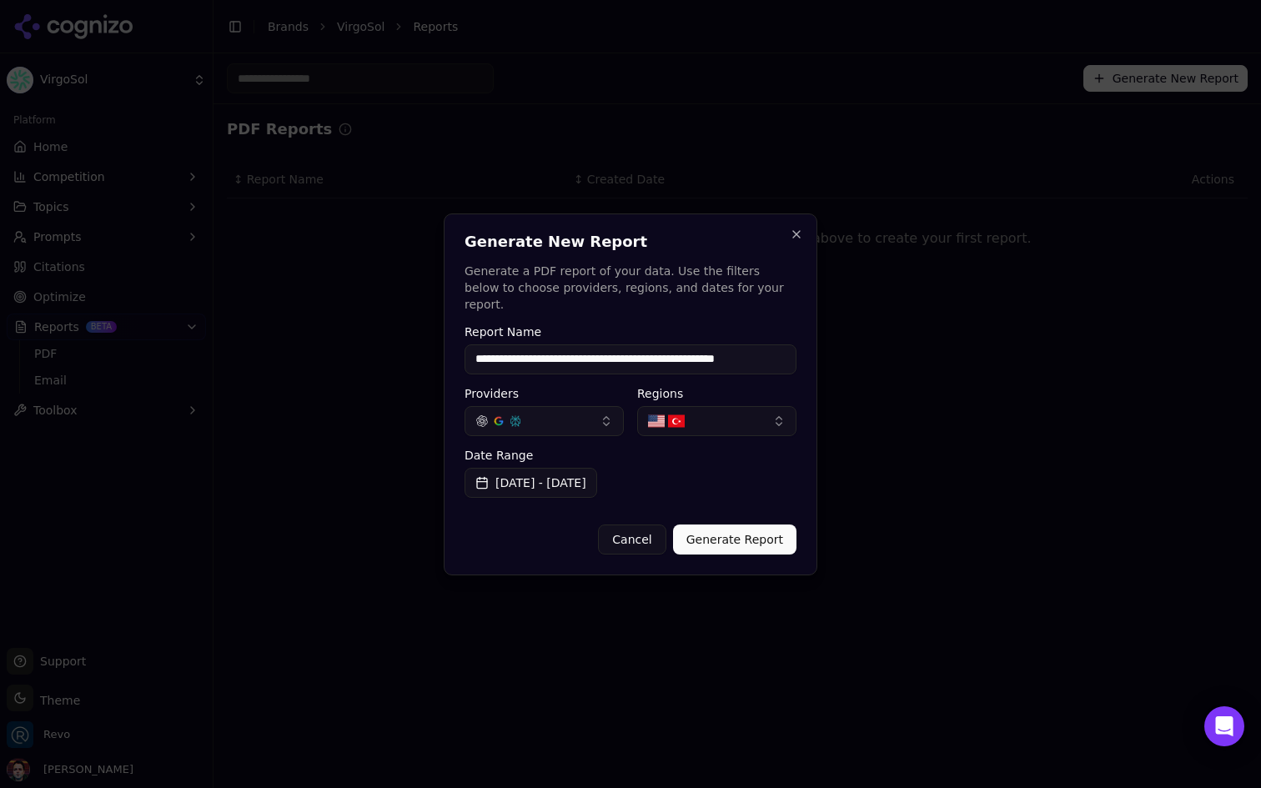
click at [672, 260] on div "Generate New Report Generate a PDF report of your data. Use the filters below t…" at bounding box center [631, 273] width 332 height 78
click at [760, 532] on button "Generate Report" at bounding box center [734, 540] width 123 height 30
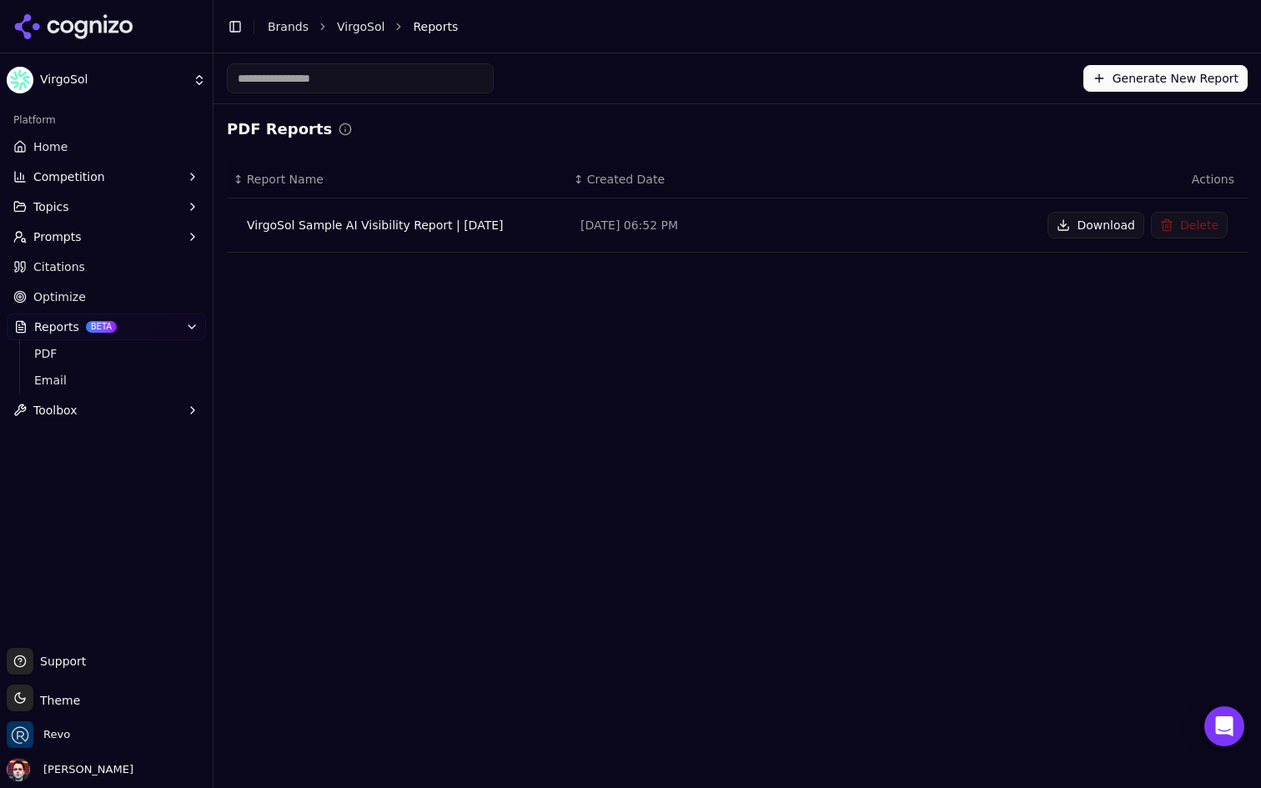
click at [1069, 237] on button "Download" at bounding box center [1096, 225] width 97 height 27
click at [196, 325] on icon "button" at bounding box center [191, 326] width 13 height 13
click at [149, 146] on link "Home" at bounding box center [106, 146] width 199 height 27
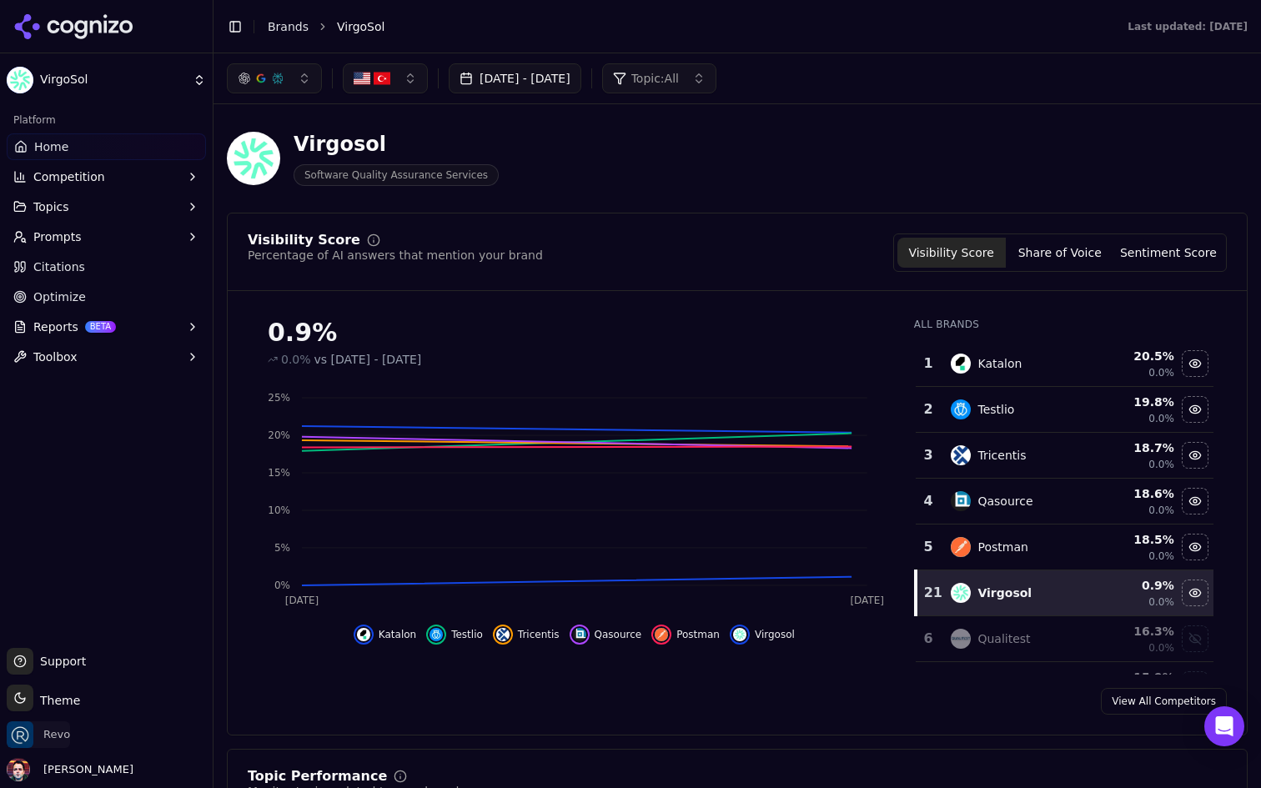
click at [39, 740] on span "Revo" at bounding box center [38, 735] width 63 height 27
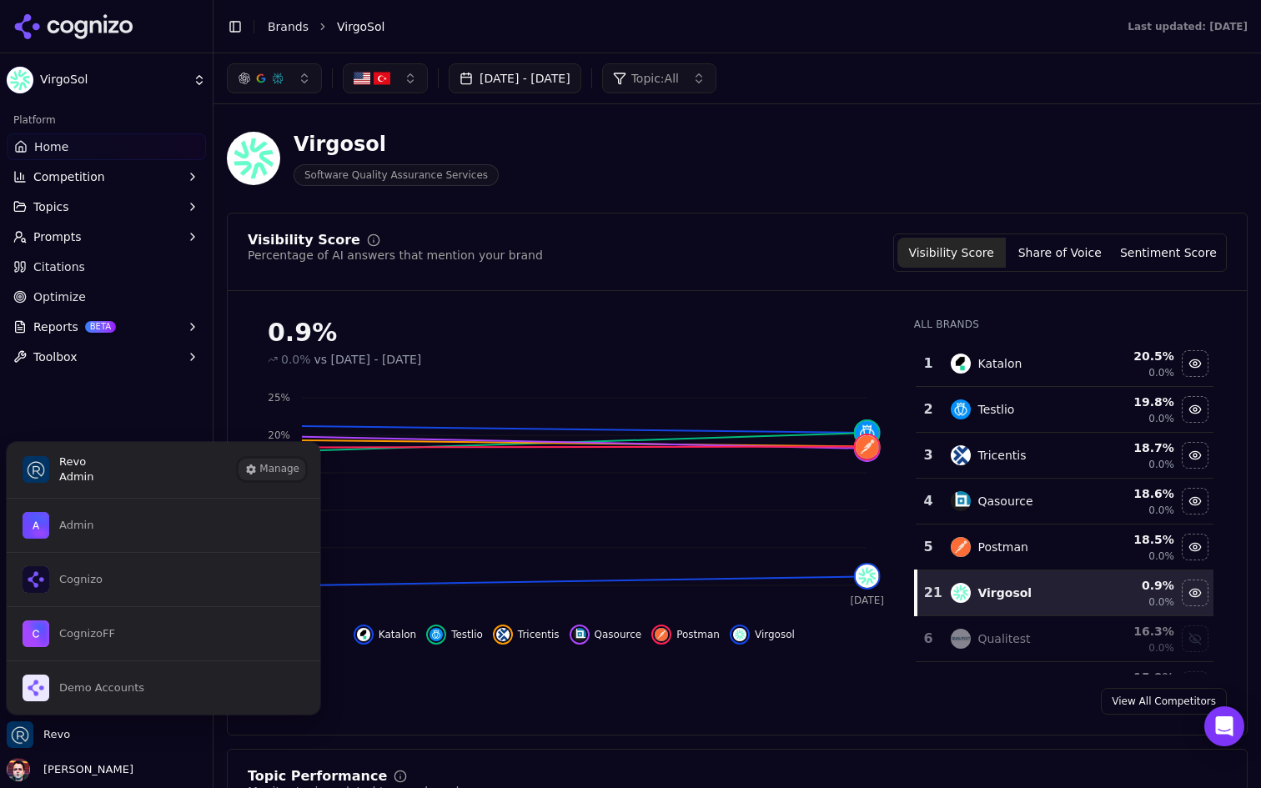
click at [269, 473] on button "Manage" at bounding box center [271, 470] width 65 height 20
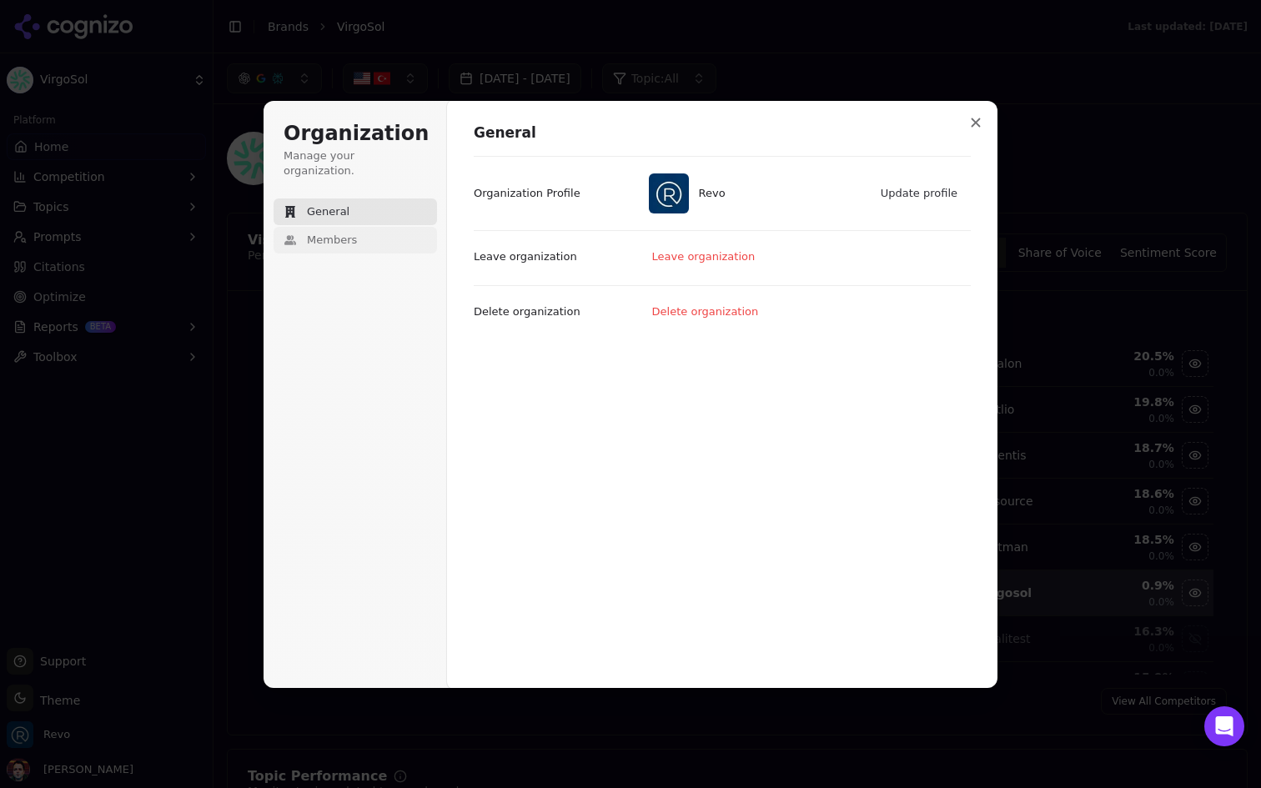
click at [385, 227] on button "Members" at bounding box center [356, 240] width 164 height 27
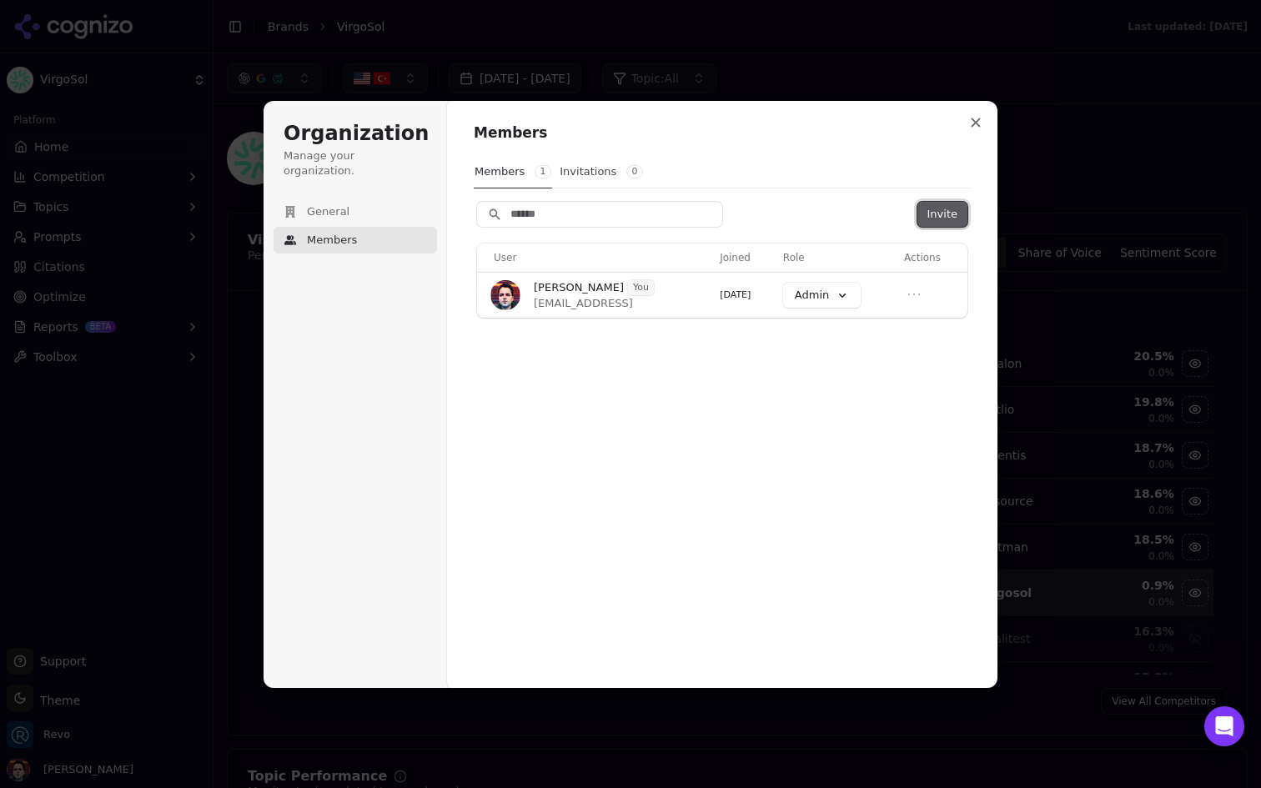
click at [949, 214] on button "Invite" at bounding box center [943, 214] width 50 height 25
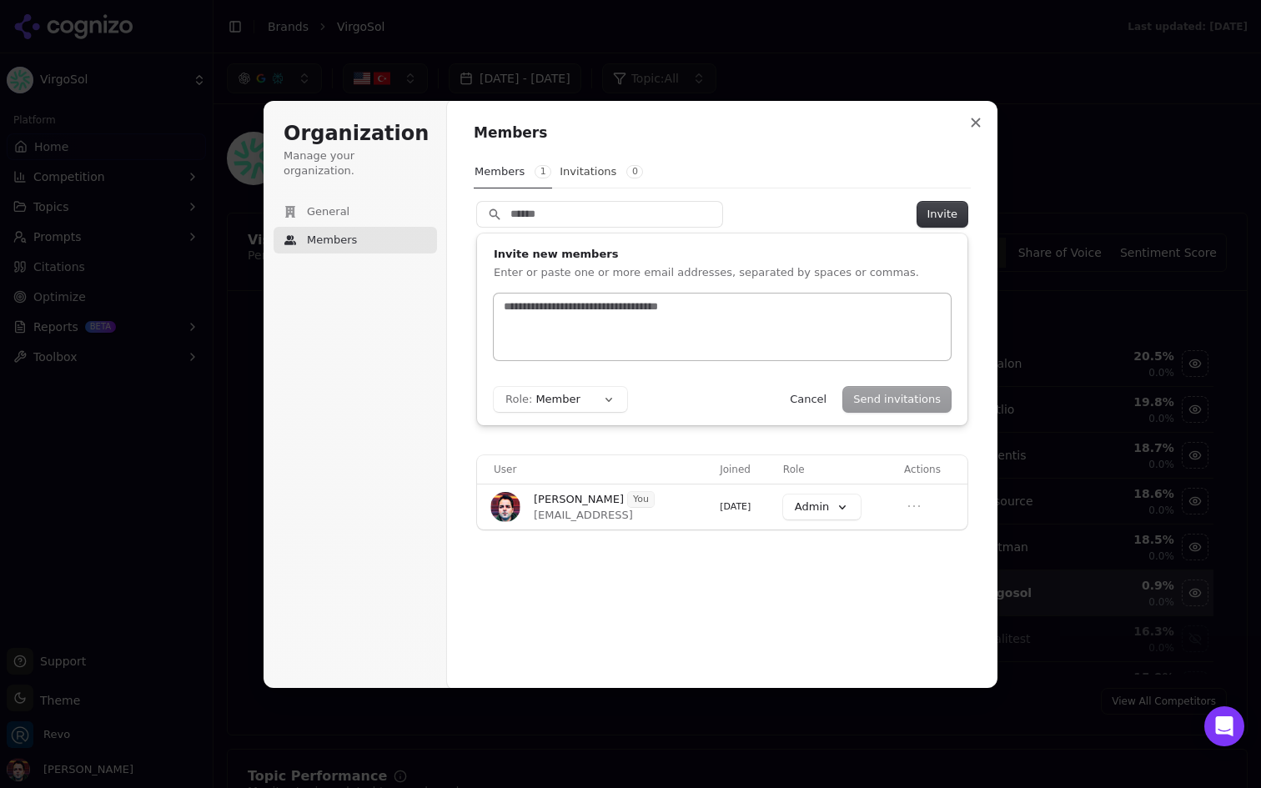
click at [632, 310] on input "text" at bounding box center [723, 307] width 444 height 17
type input "*"
type input "**********"
click at [611, 394] on button "Role: Member" at bounding box center [560, 399] width 133 height 25
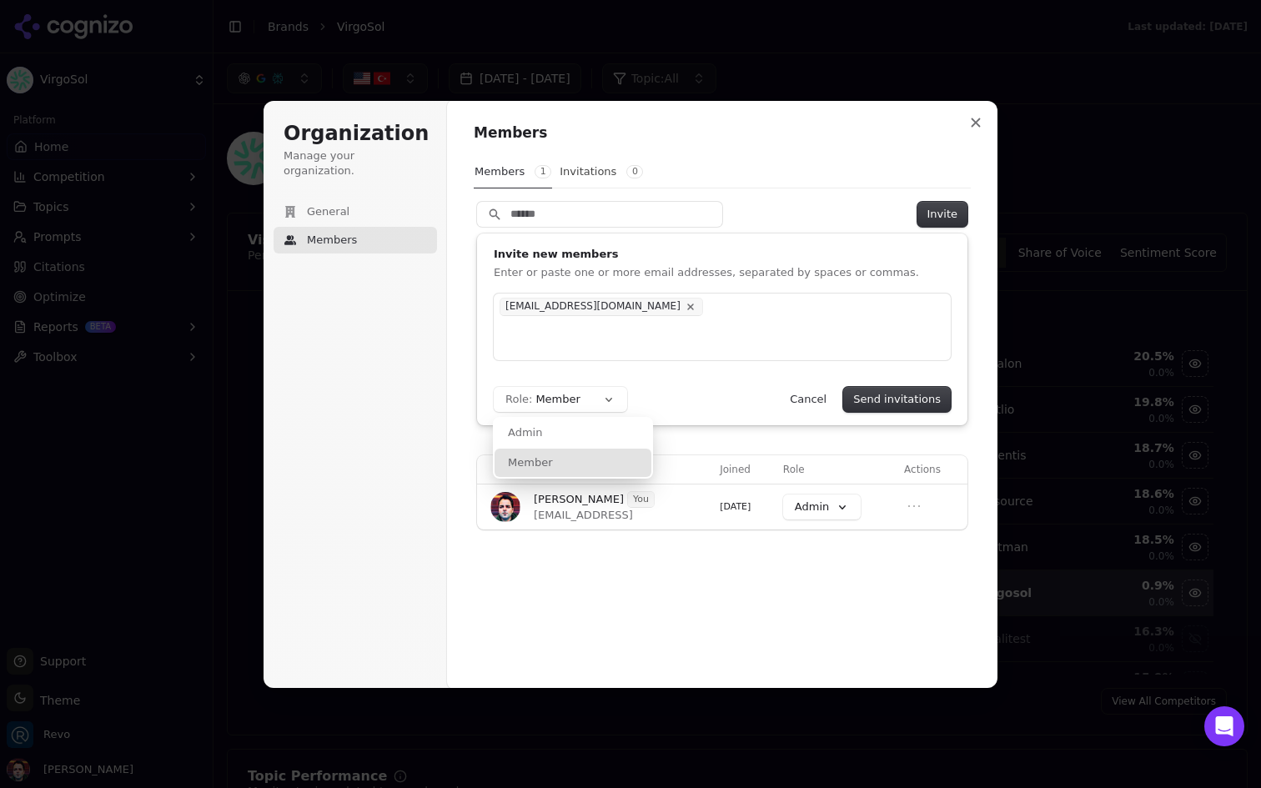
click at [595, 437] on div "Admin" at bounding box center [573, 433] width 157 height 28
click at [931, 405] on button "Send invitations" at bounding box center [897, 399] width 108 height 25
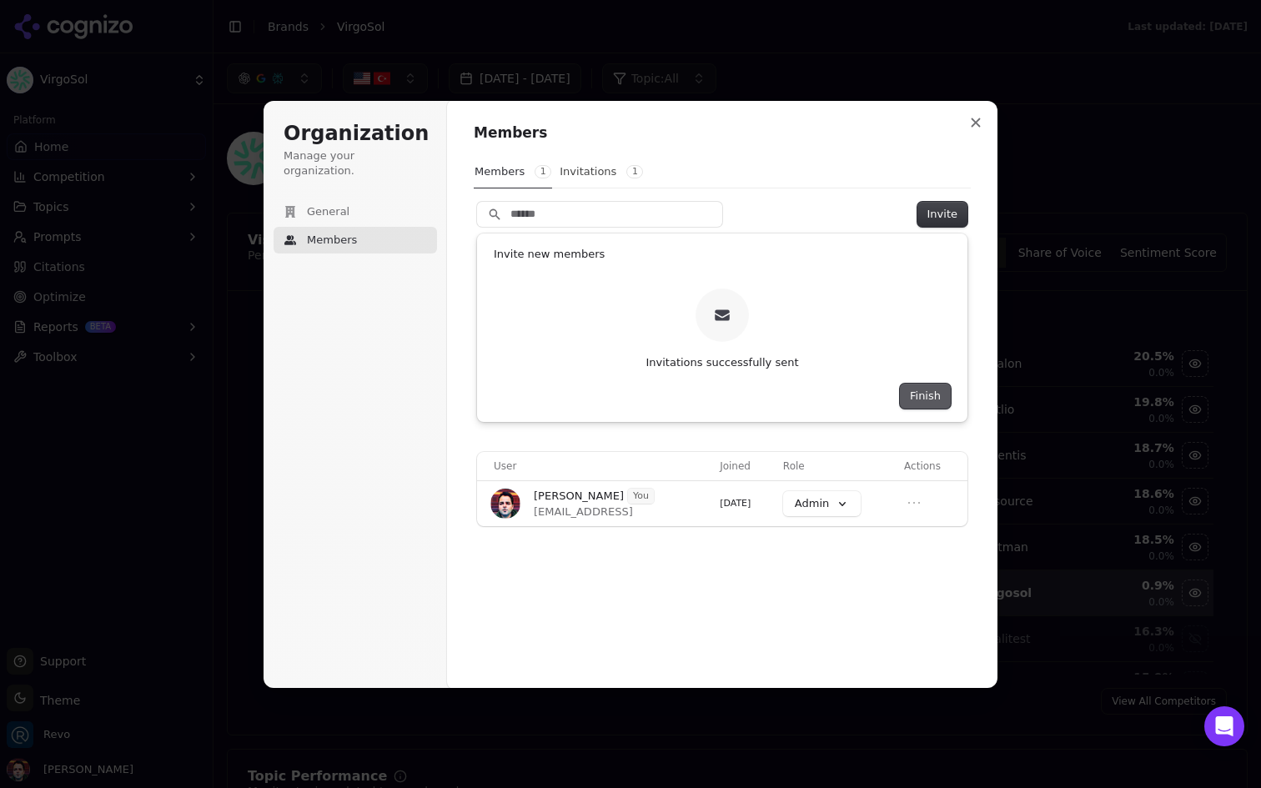
click at [928, 391] on button "Finish" at bounding box center [925, 396] width 51 height 25
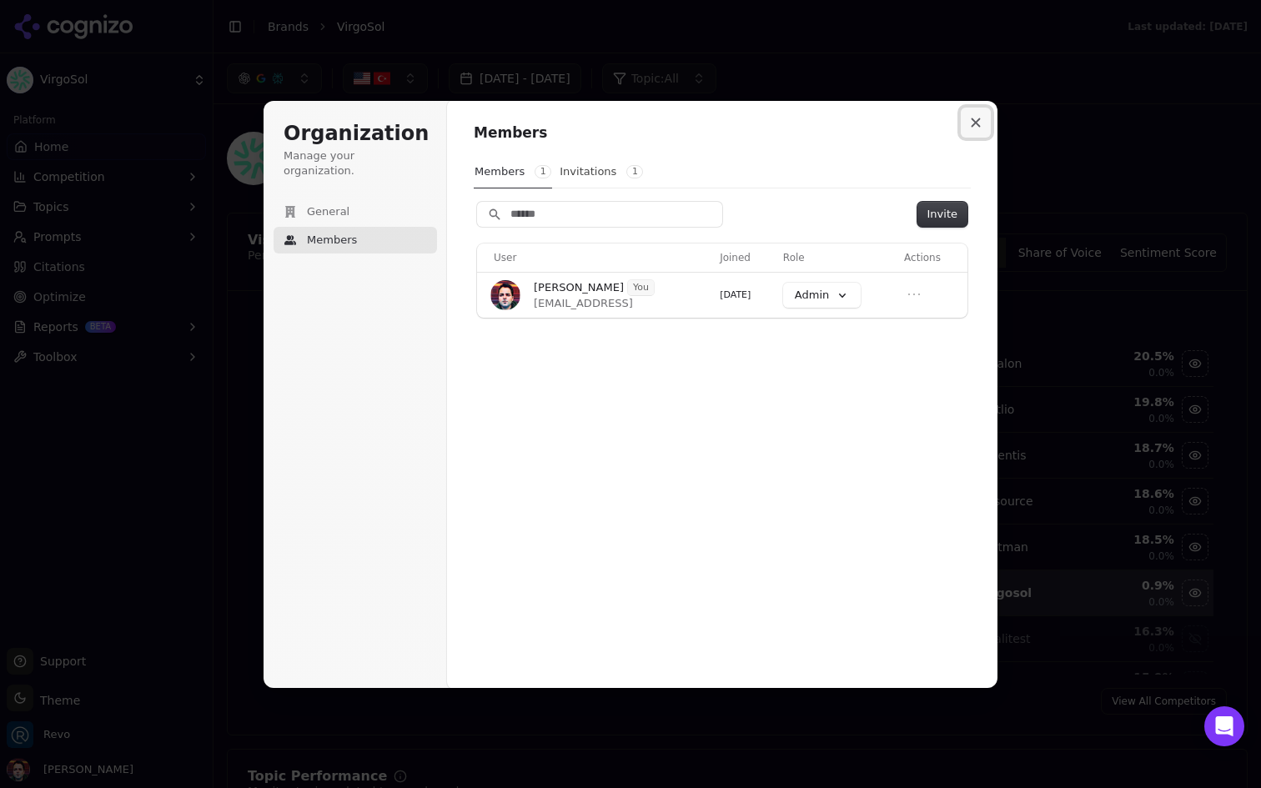
click at [976, 124] on icon "Close modal" at bounding box center [976, 123] width 10 height 10
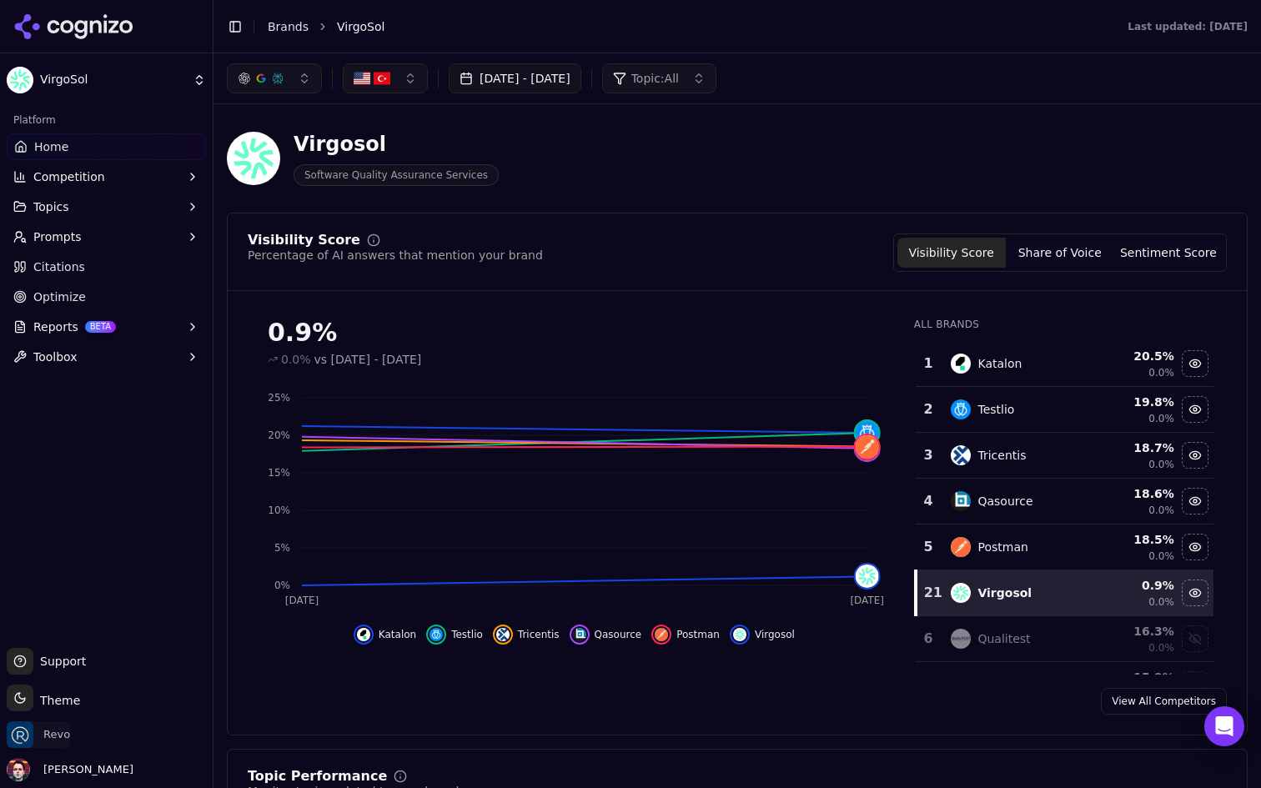
click at [47, 731] on span "Revo" at bounding box center [56, 735] width 27 height 15
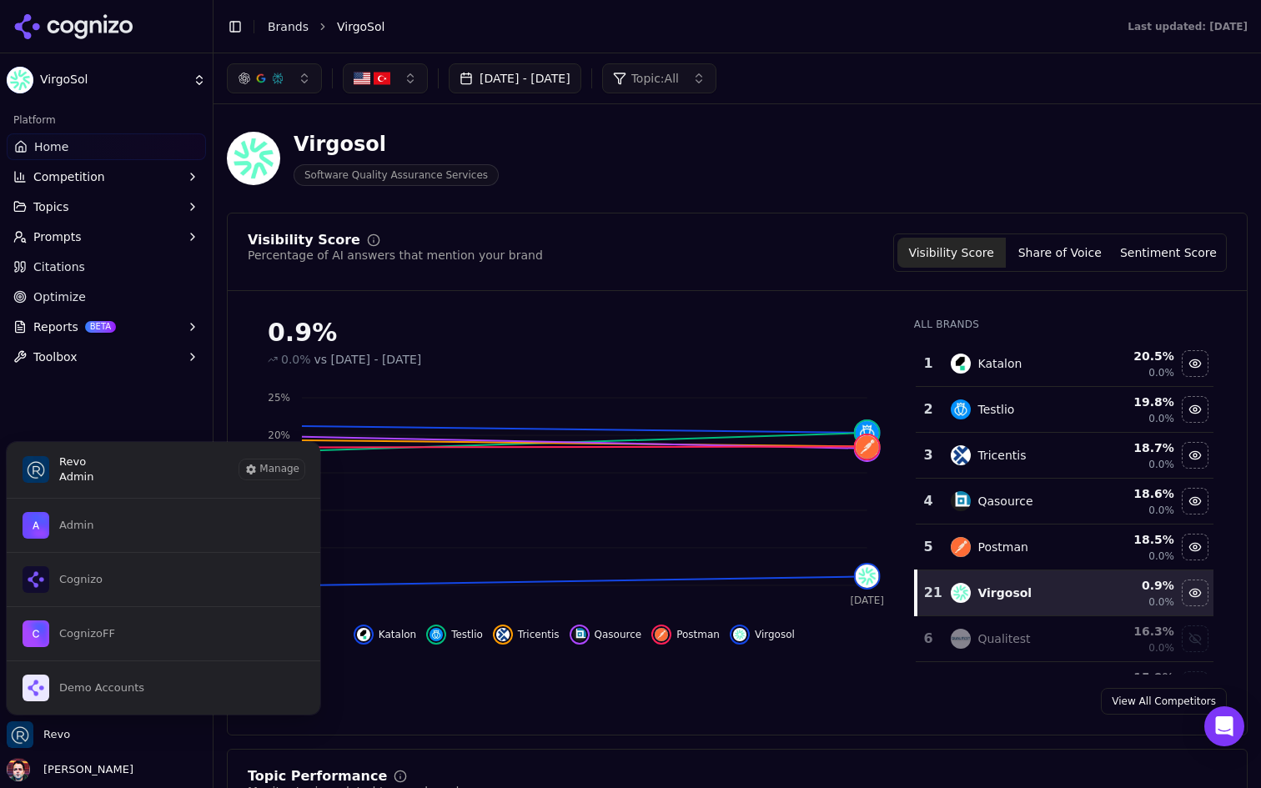
click at [633, 160] on div "Virgosol Software Quality Assurance Services" at bounding box center [601, 158] width 748 height 55
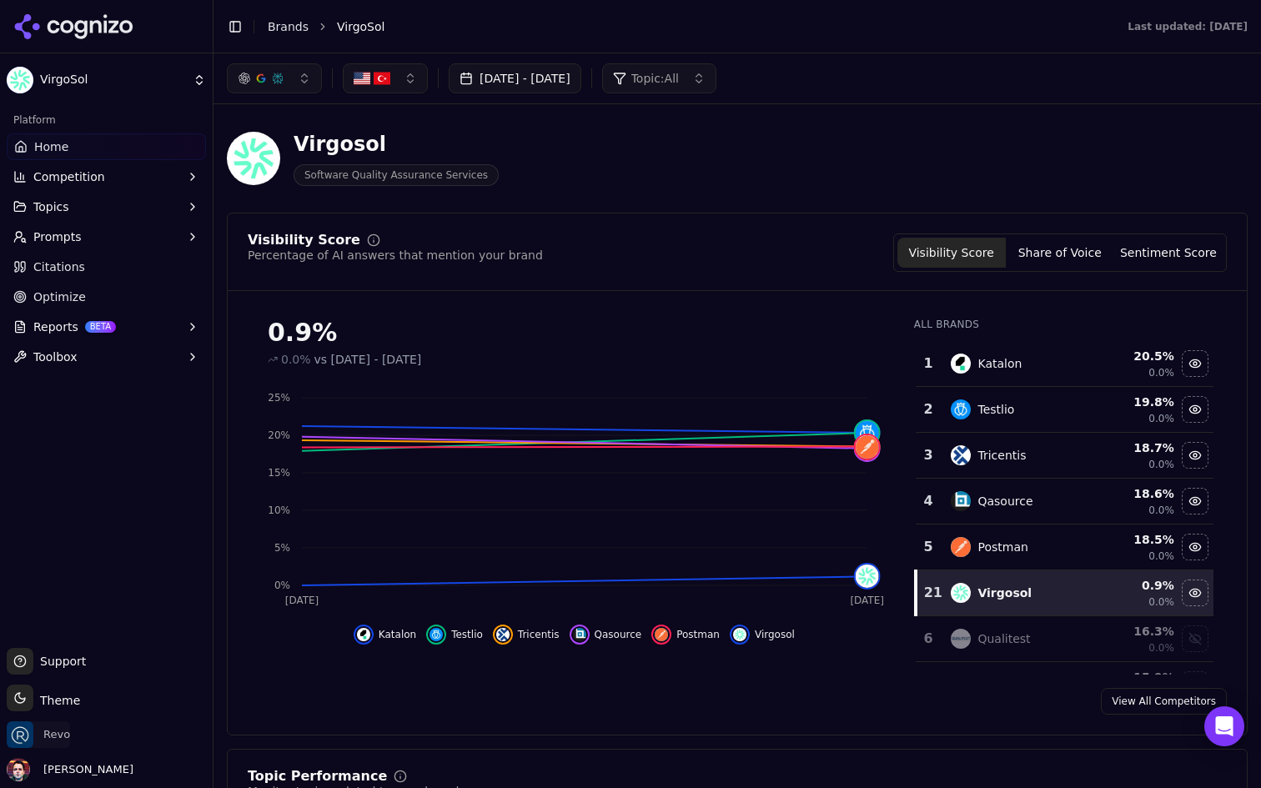
click at [57, 728] on span "Revo" at bounding box center [56, 735] width 27 height 15
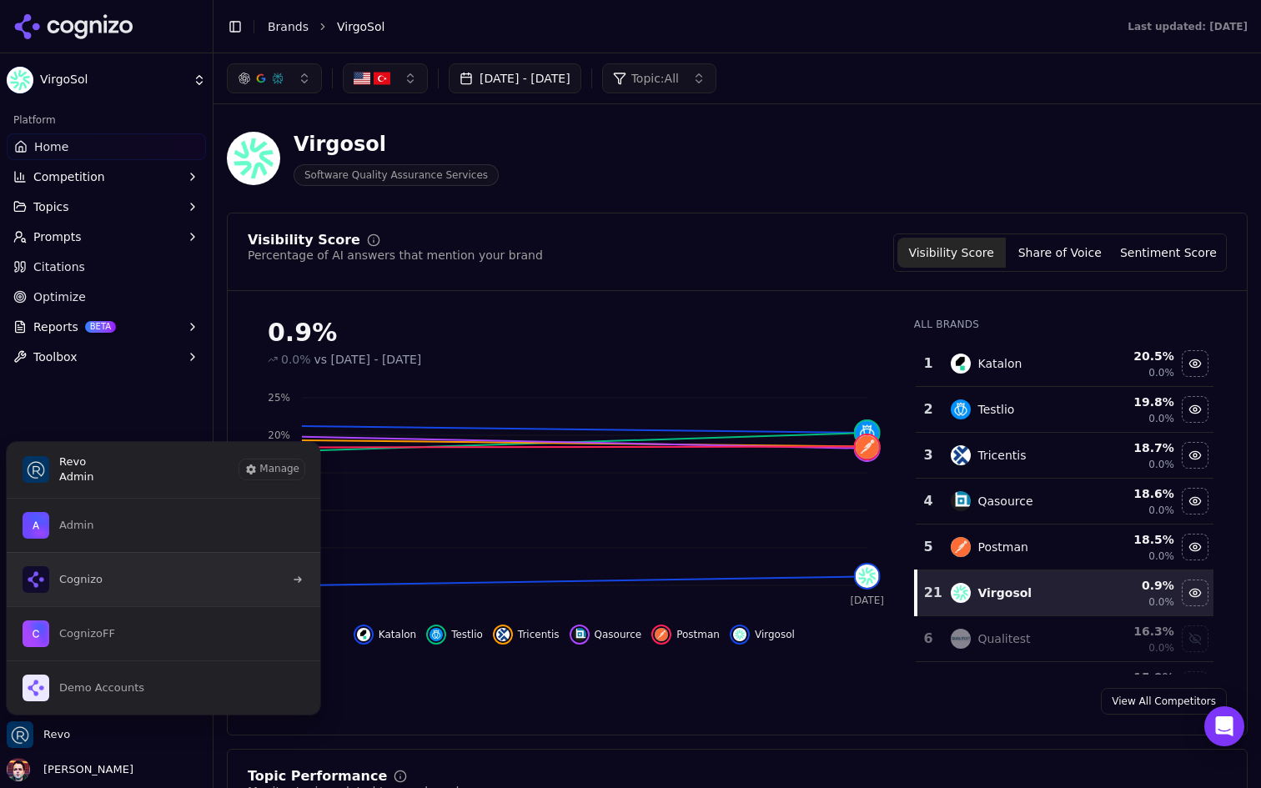
click at [179, 589] on button "Cognizo" at bounding box center [163, 579] width 315 height 54
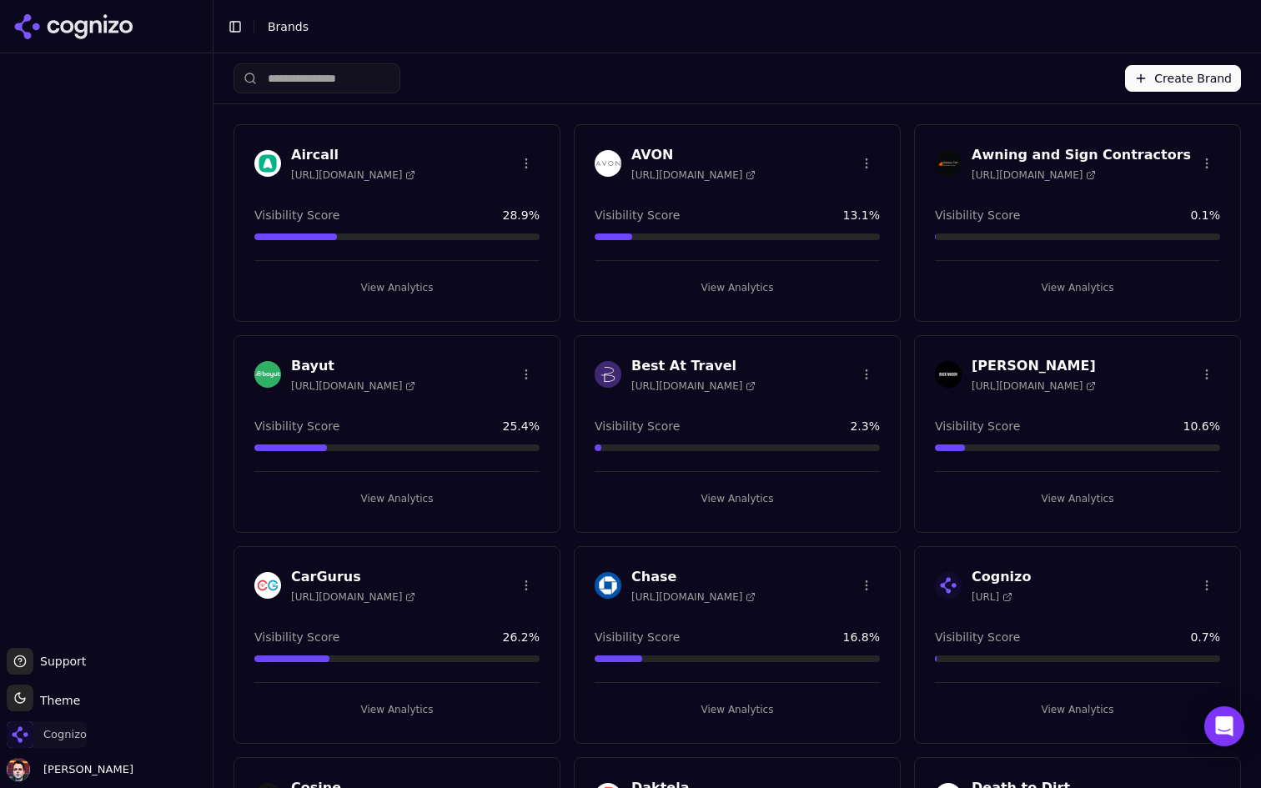
click at [53, 730] on span "Cognizo" at bounding box center [64, 735] width 43 height 15
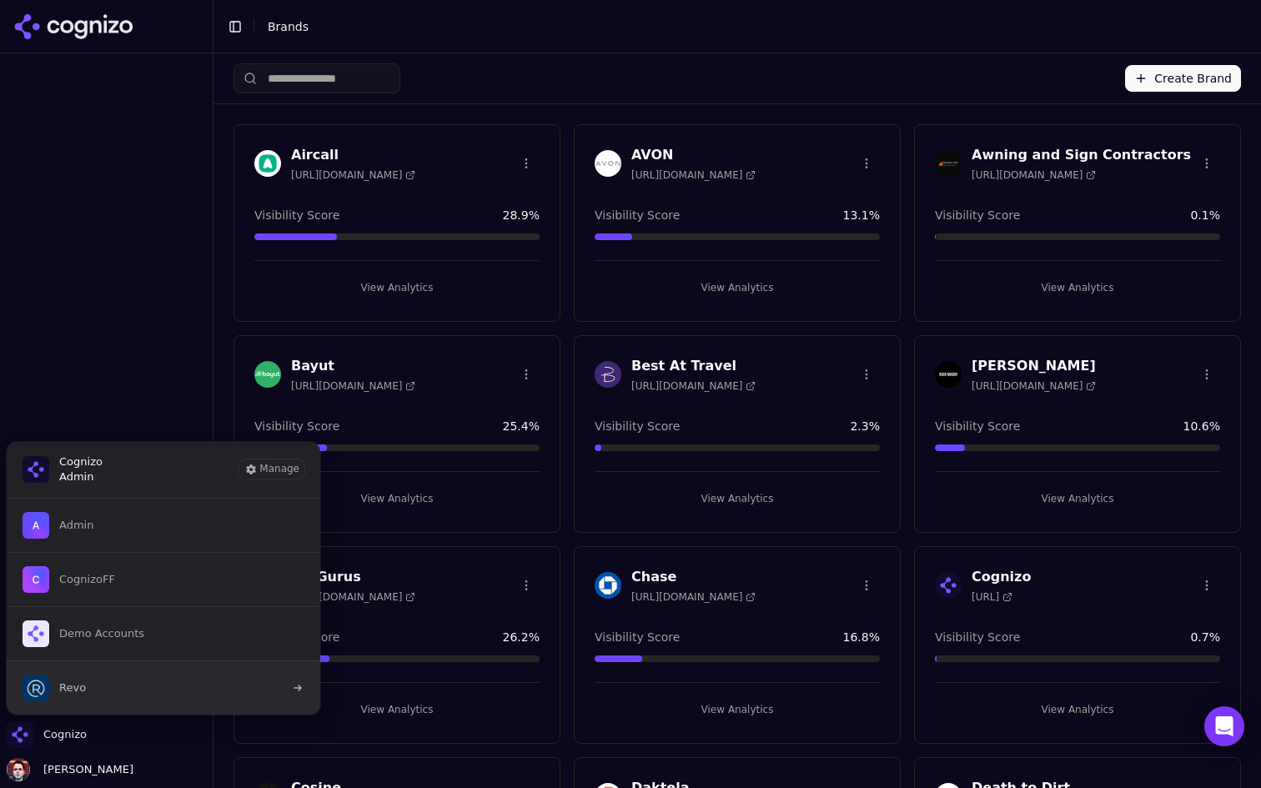
click at [135, 688] on button "Revo" at bounding box center [163, 688] width 315 height 54
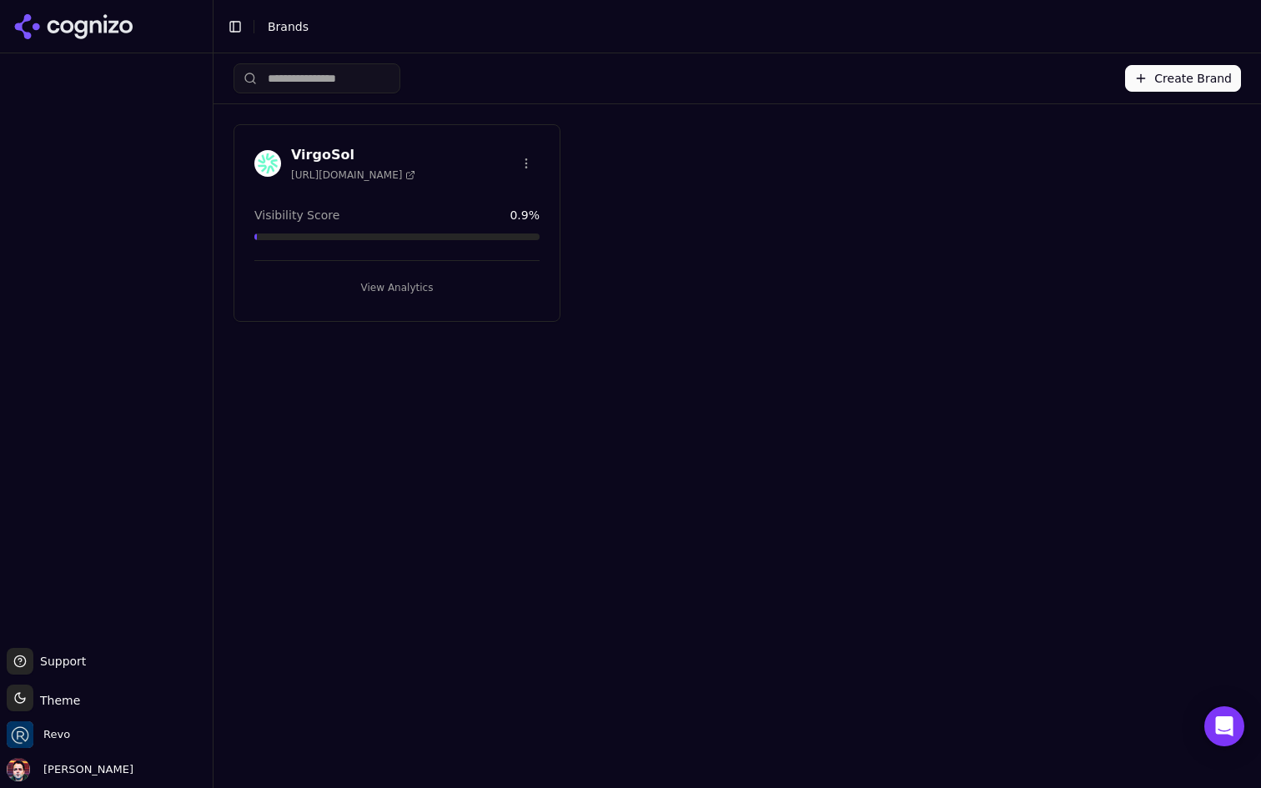
click at [1184, 77] on button "Create Brand" at bounding box center [1183, 78] width 116 height 27
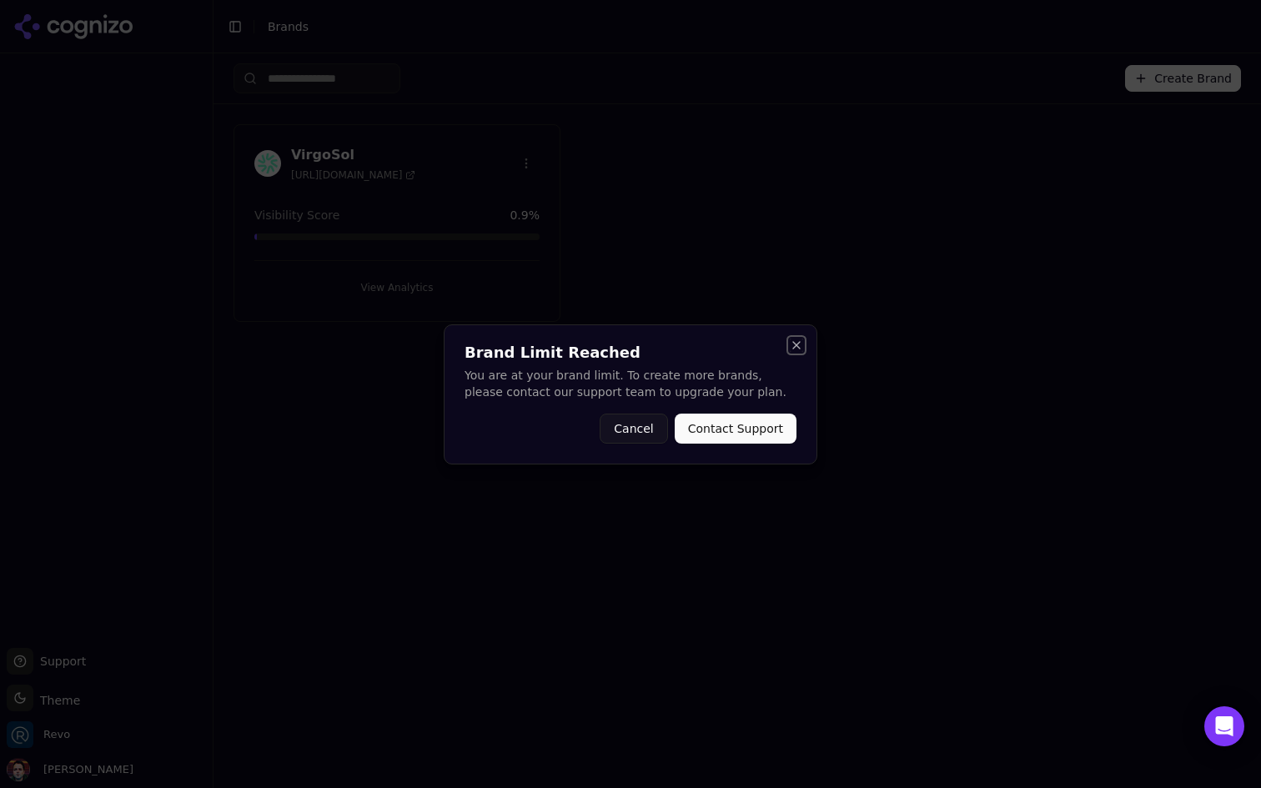
click at [793, 345] on button "Close" at bounding box center [796, 345] width 13 height 13
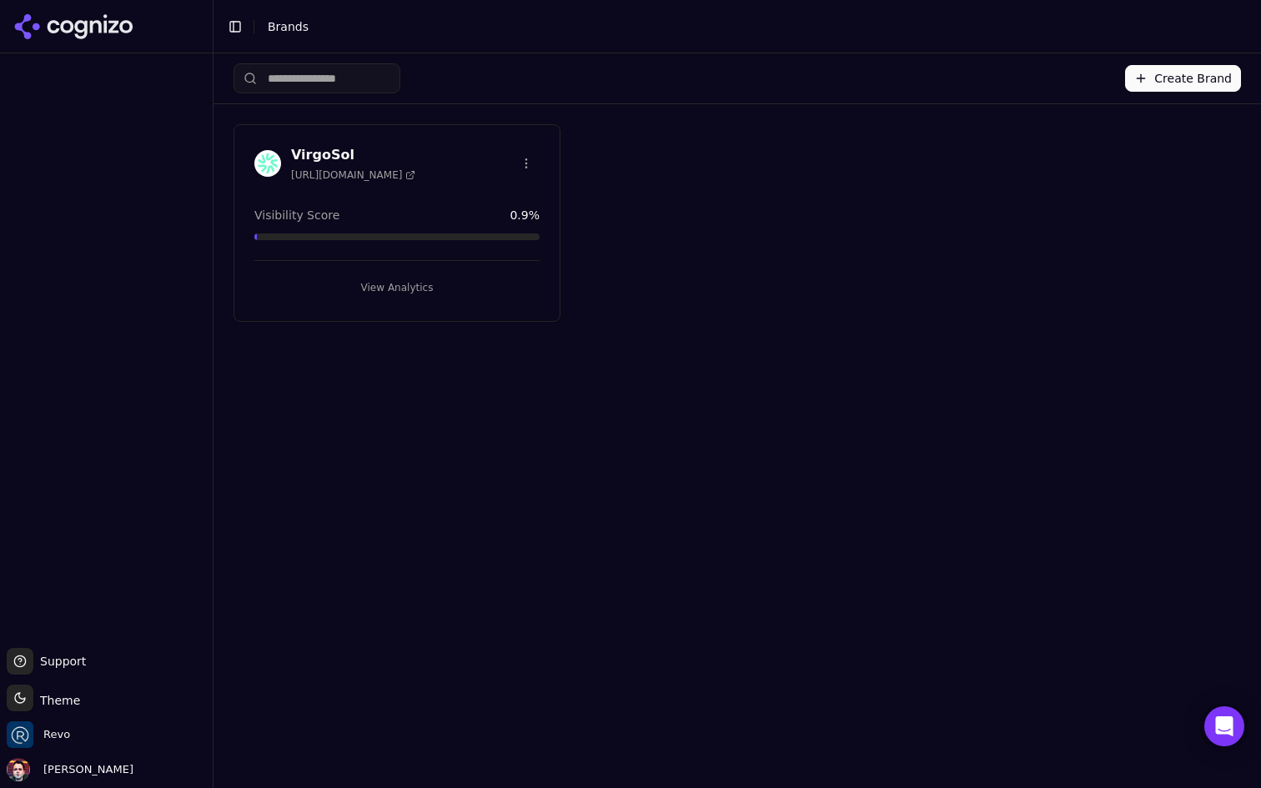
click at [425, 284] on button "View Analytics" at bounding box center [396, 287] width 285 height 27
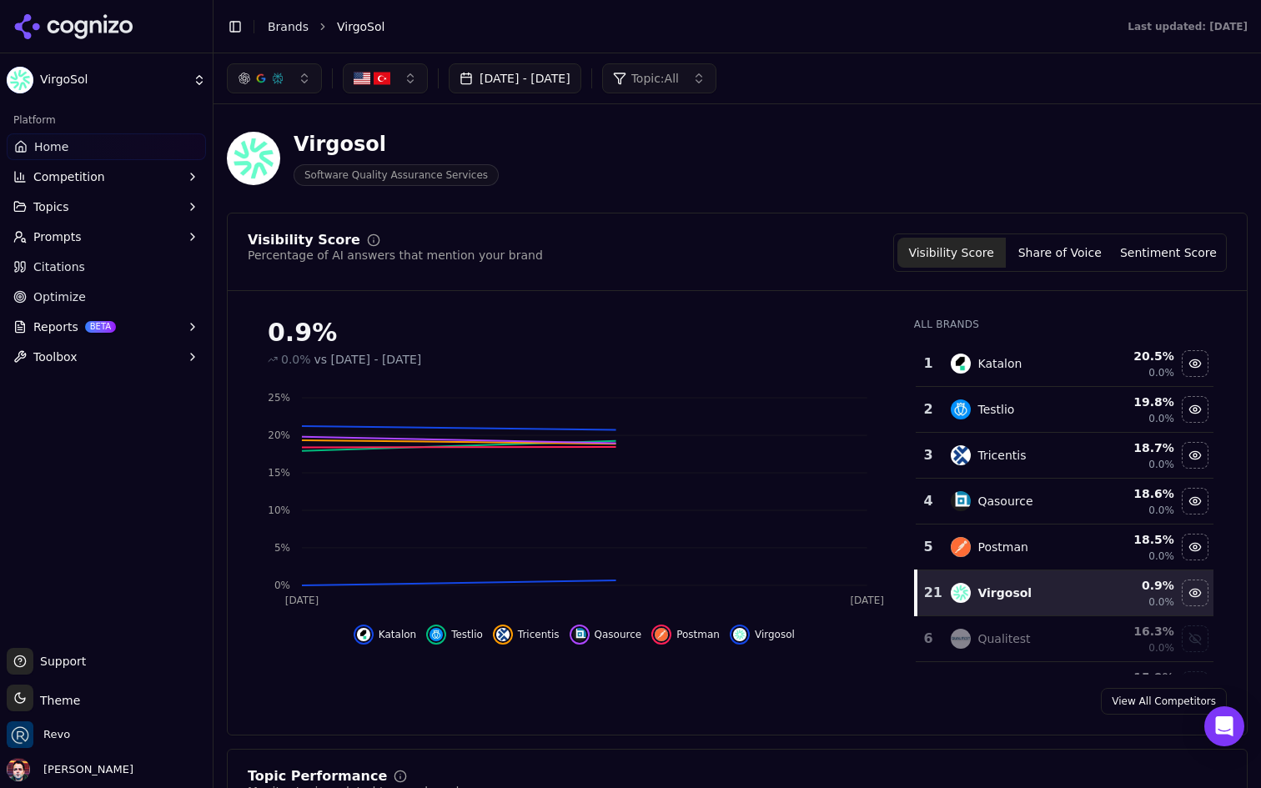
click at [135, 241] on button "Prompts" at bounding box center [106, 237] width 199 height 27
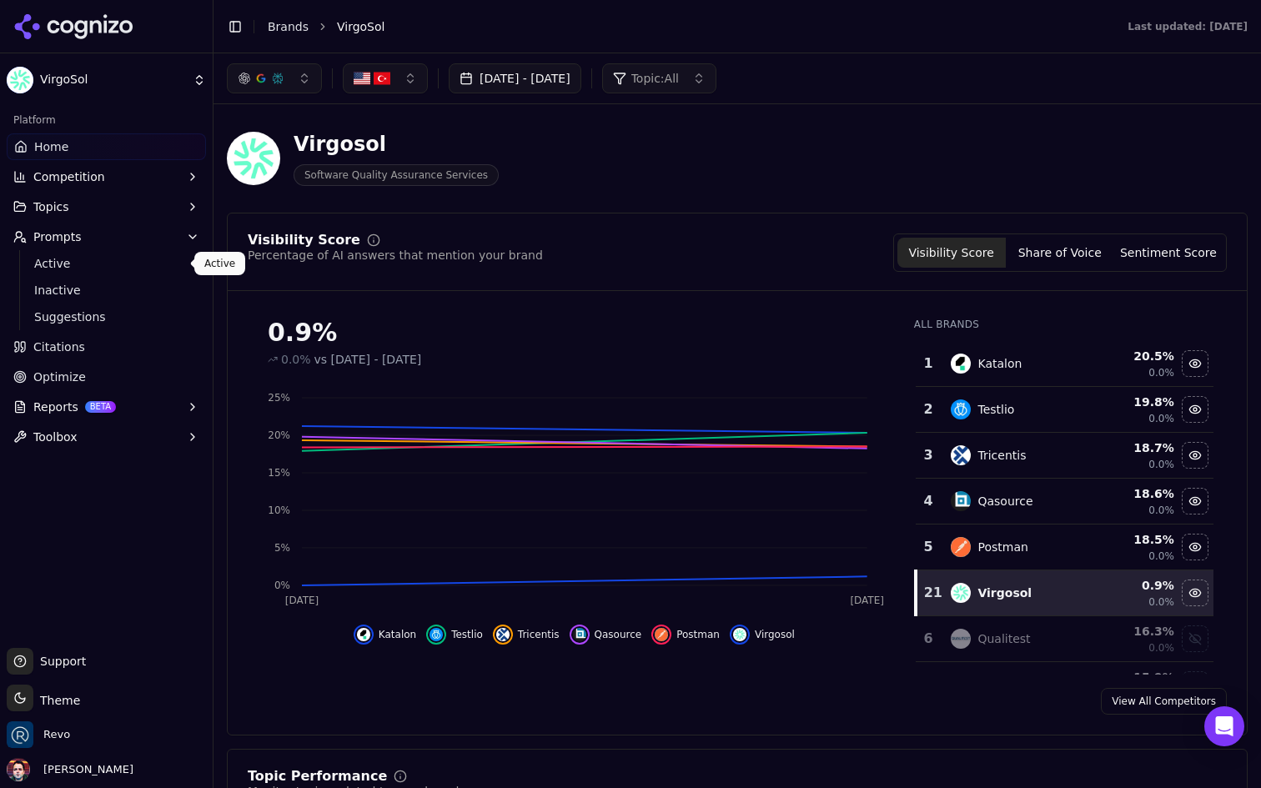
click at [134, 263] on span "Active" at bounding box center [106, 263] width 145 height 17
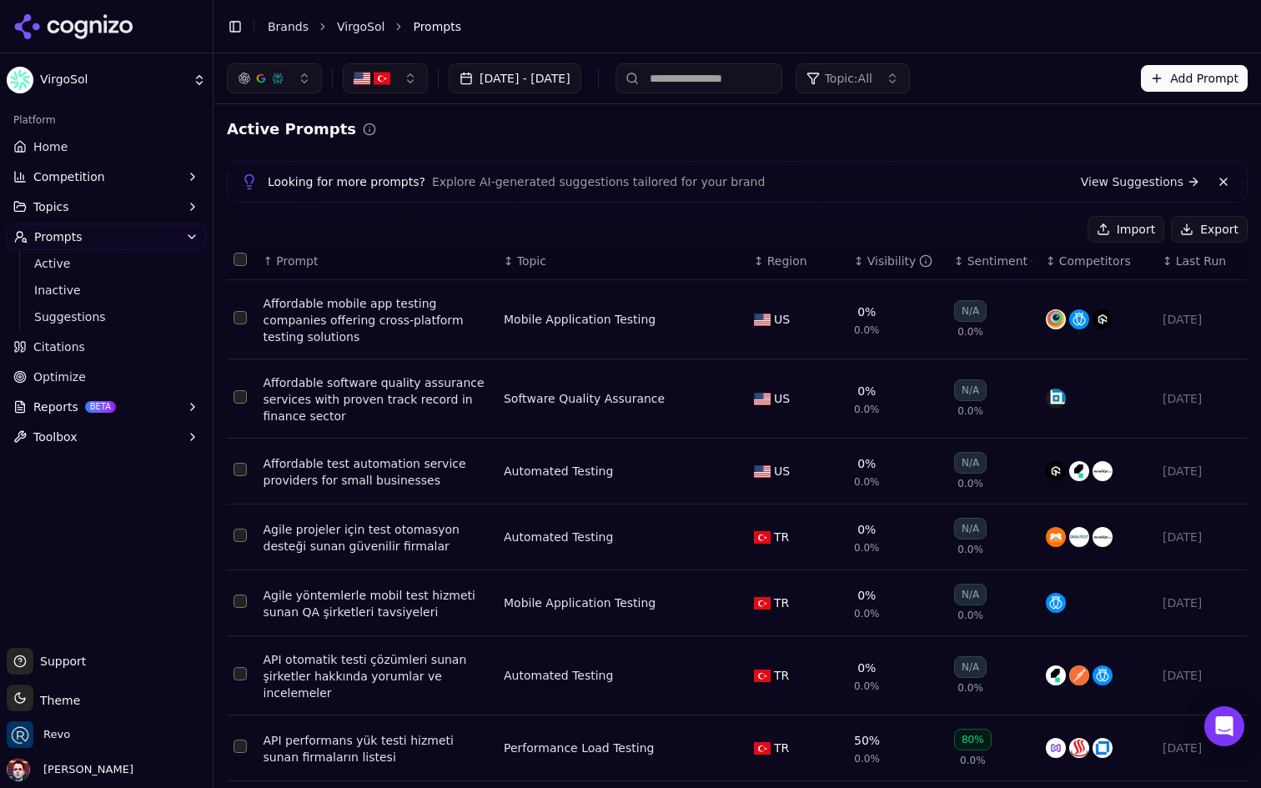
click at [1186, 83] on button "Add Prompt" at bounding box center [1194, 78] width 107 height 27
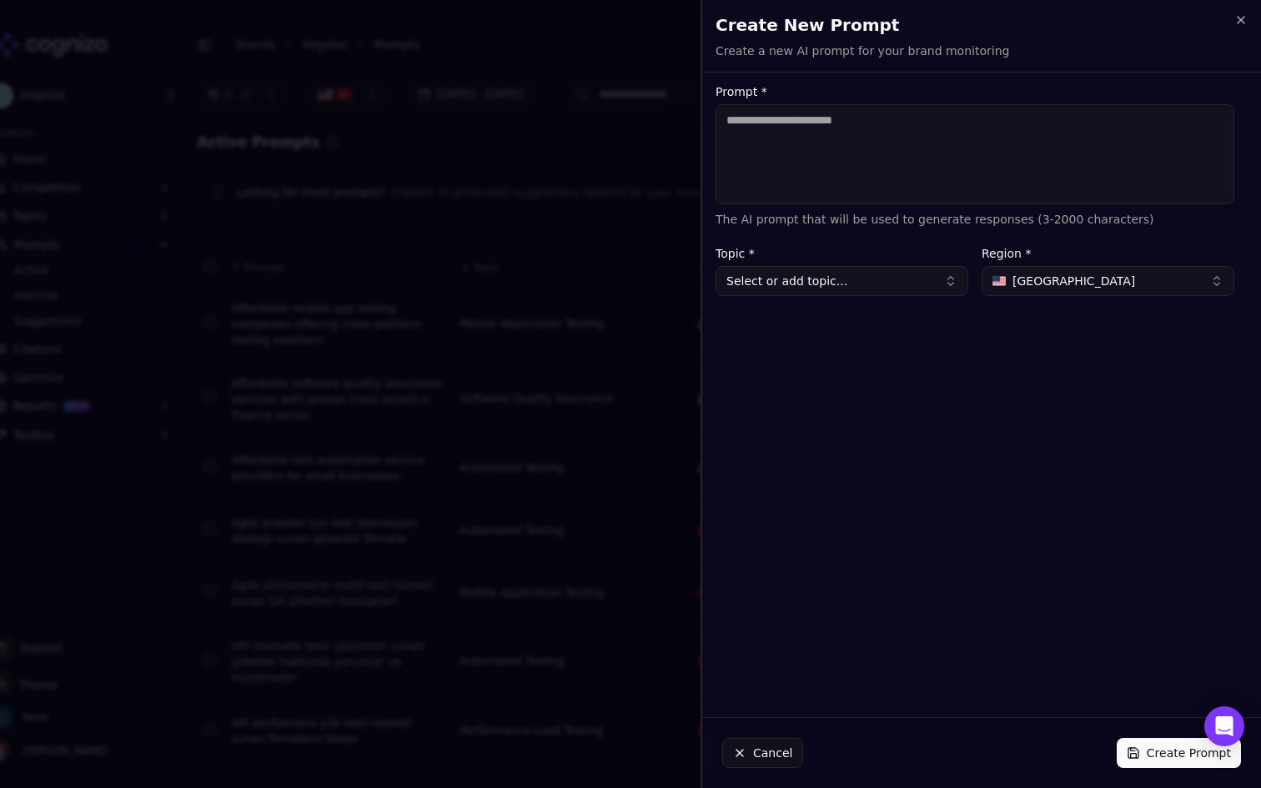
click at [941, 157] on textarea "Prompt *" at bounding box center [975, 154] width 519 height 100
click at [1242, 26] on icon "button" at bounding box center [1241, 19] width 13 height 13
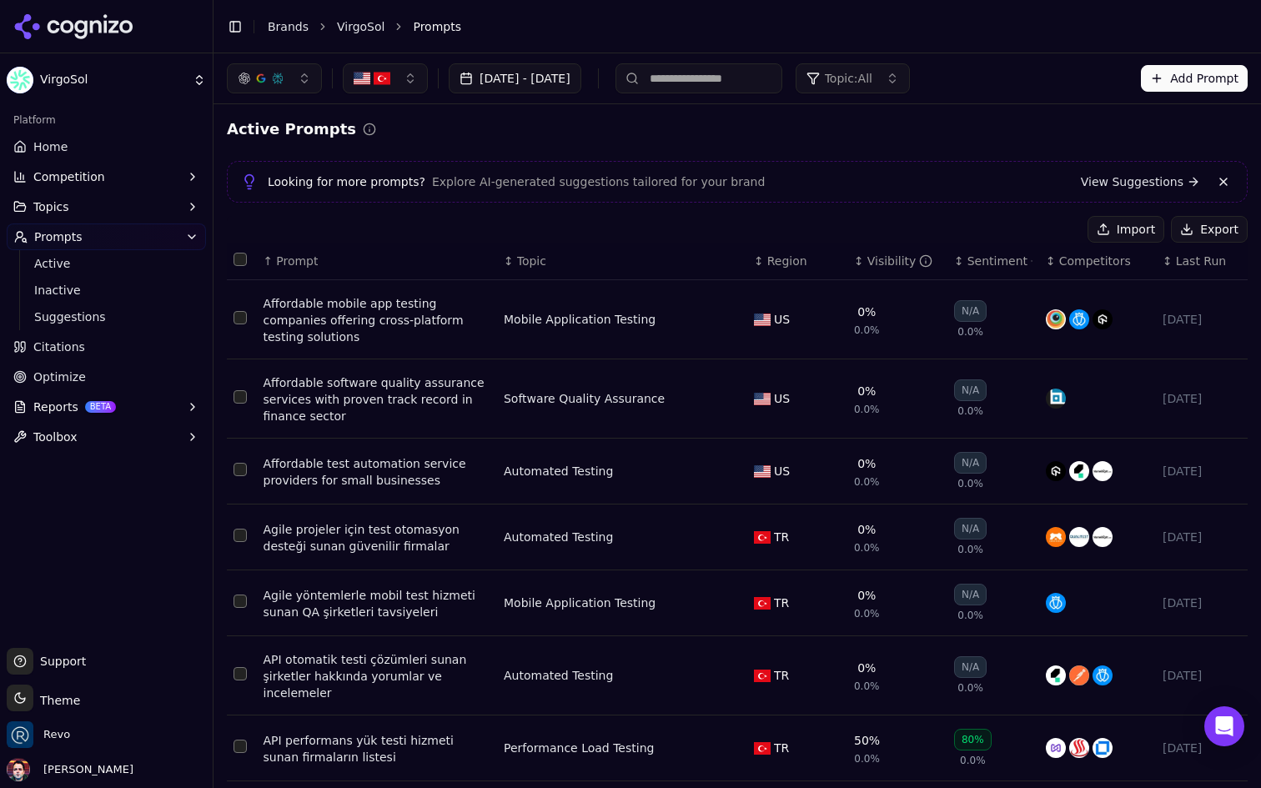
click at [289, 70] on button "button" at bounding box center [274, 78] width 95 height 30
click at [108, 145] on link "Home" at bounding box center [106, 146] width 199 height 27
